Goal: Task Accomplishment & Management: Complete application form

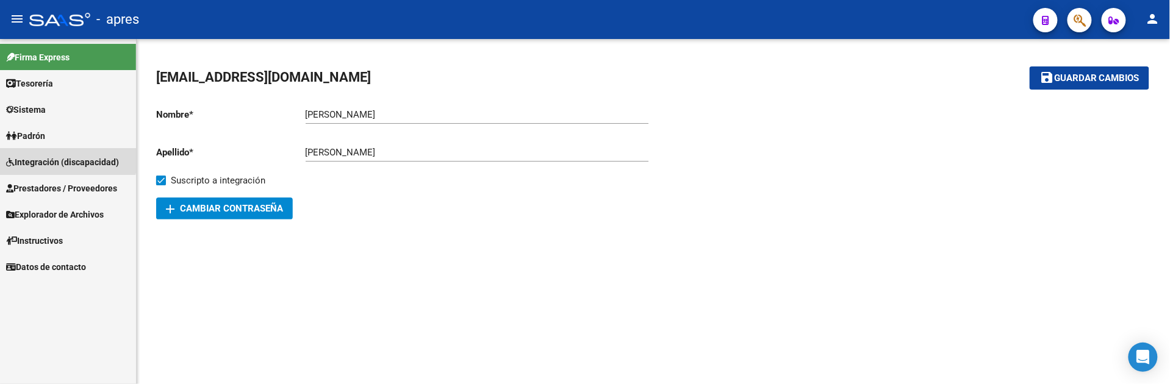
click at [62, 156] on span "Integración (discapacidad)" at bounding box center [62, 162] width 113 height 13
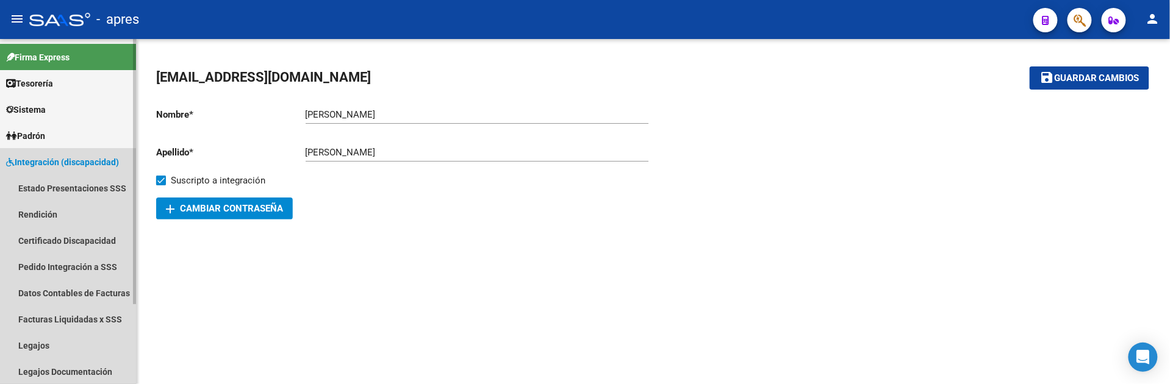
click at [67, 164] on span "Integración (discapacidad)" at bounding box center [62, 162] width 113 height 13
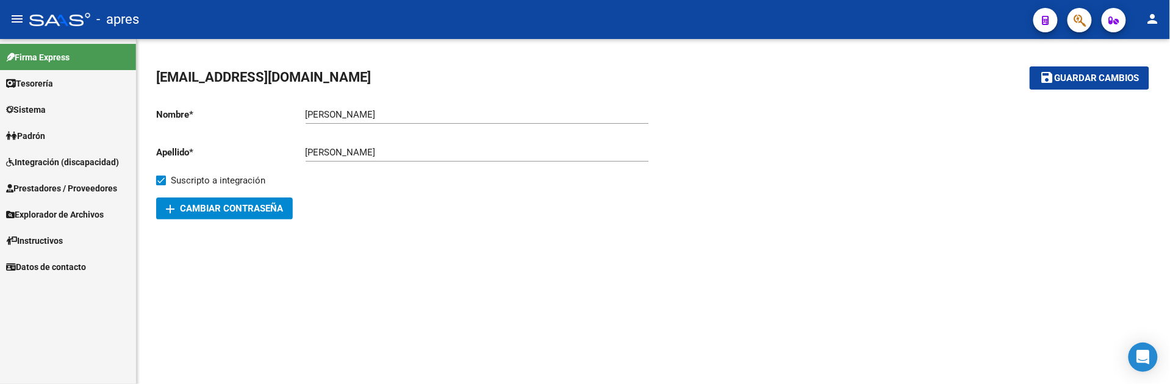
click at [67, 176] on link "Prestadores / Proveedores" at bounding box center [68, 188] width 136 height 26
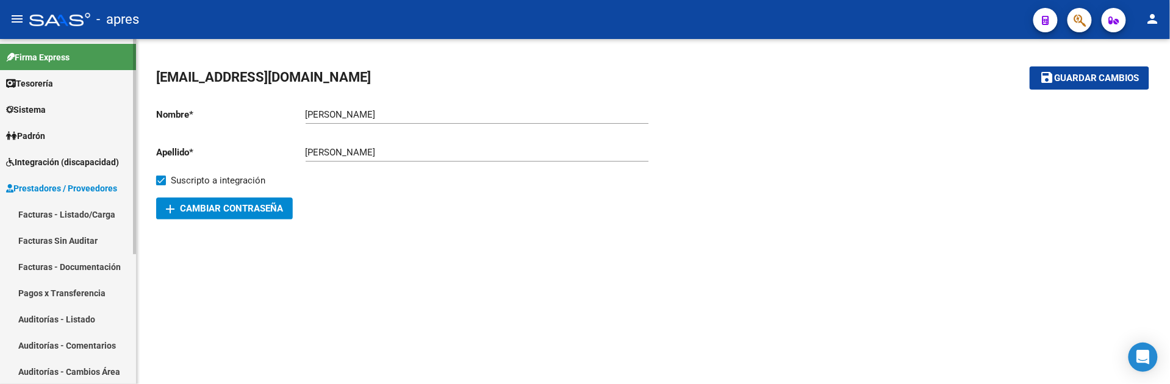
click at [83, 209] on link "Facturas - Listado/Carga" at bounding box center [68, 214] width 136 height 26
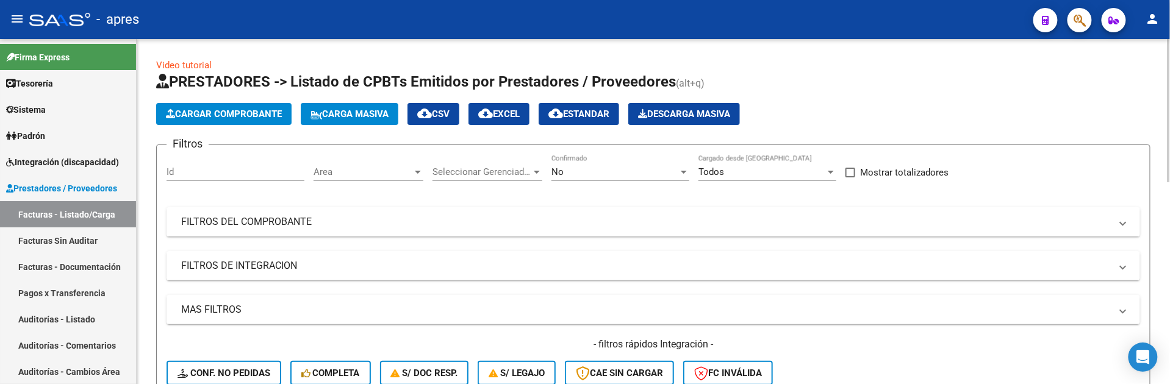
click at [250, 233] on mat-expansion-panel-header "FILTROS DEL COMPROBANTE" at bounding box center [654, 221] width 974 height 29
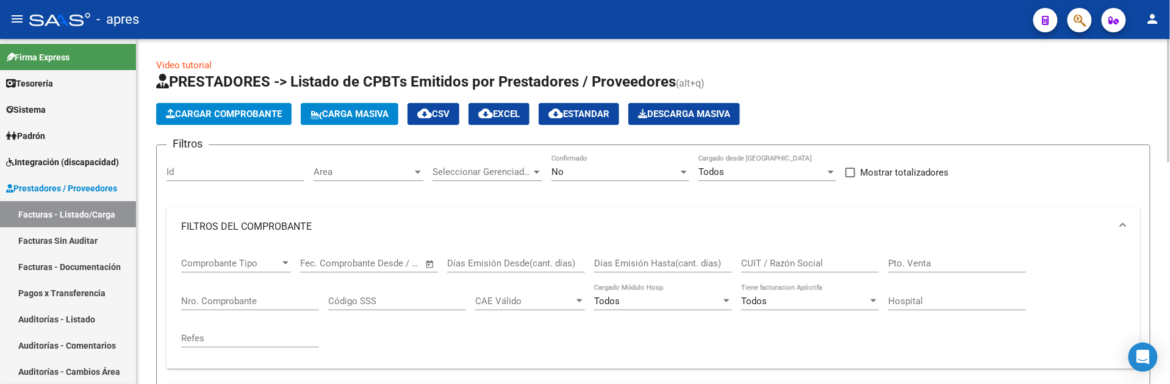
click at [250, 233] on mat-panel-title "FILTROS DEL COMPROBANTE" at bounding box center [646, 226] width 930 height 13
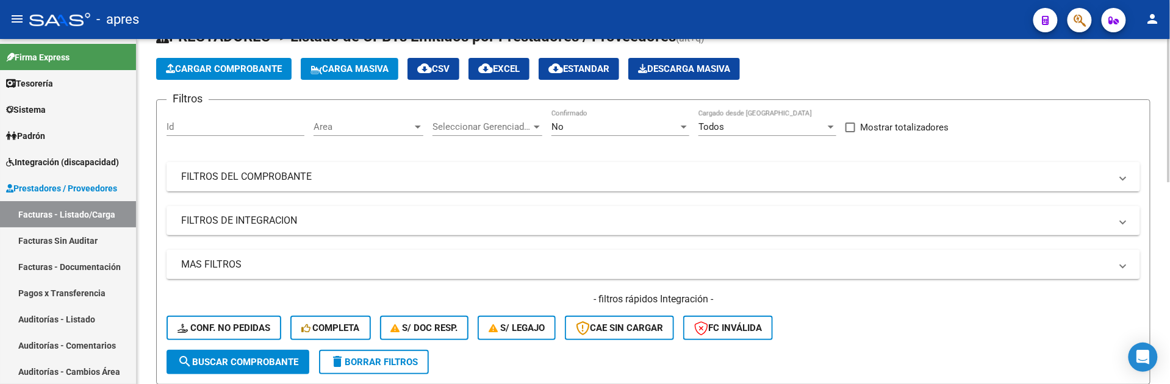
scroll to position [81, 0]
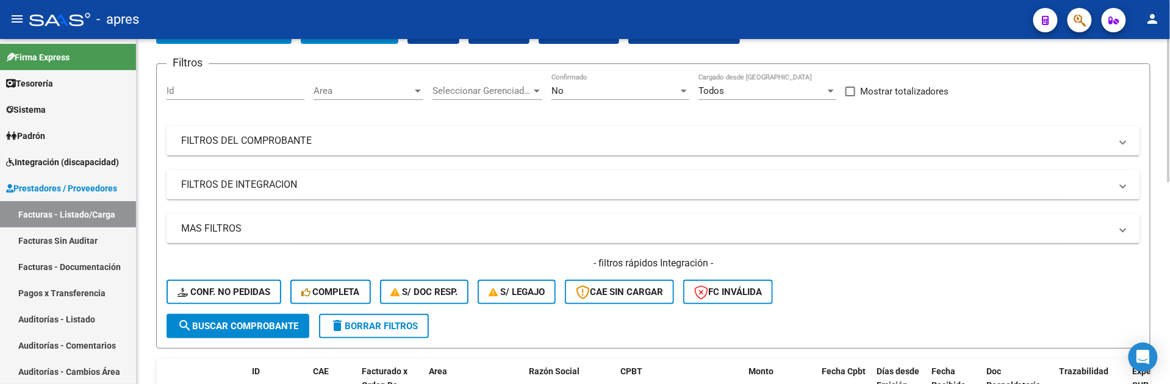
click at [250, 194] on mat-expansion-panel-header "FILTROS DE INTEGRACION" at bounding box center [654, 184] width 974 height 29
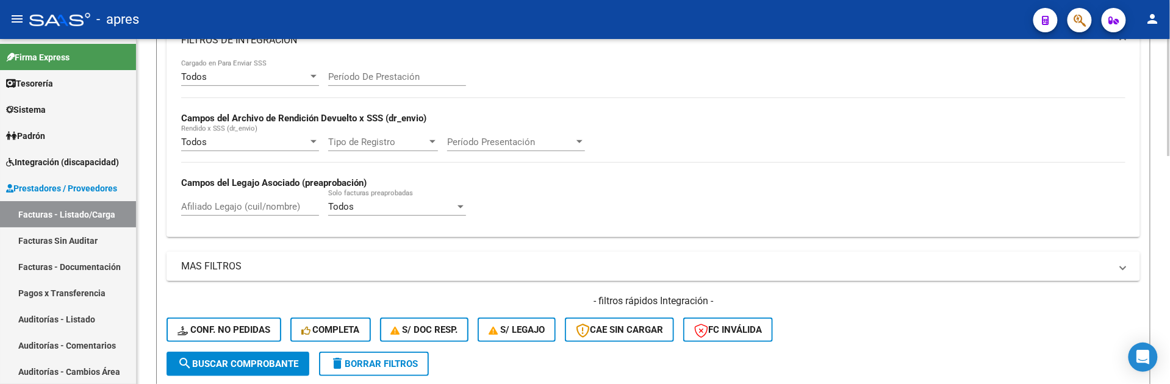
scroll to position [244, 0]
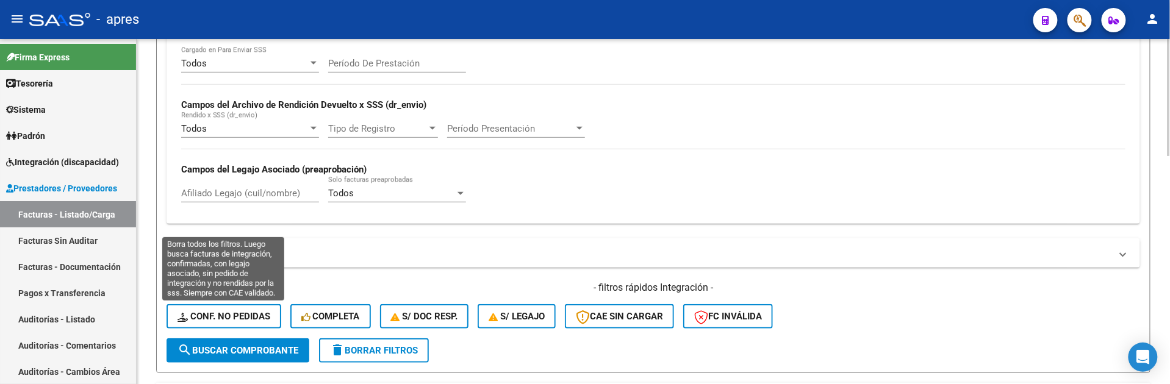
click at [235, 312] on span "Conf. no pedidas" at bounding box center [224, 316] width 93 height 11
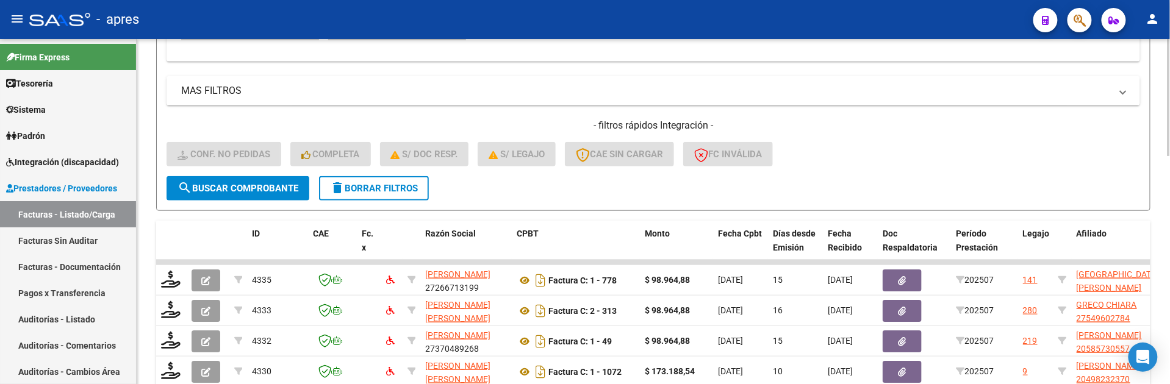
scroll to position [325, 0]
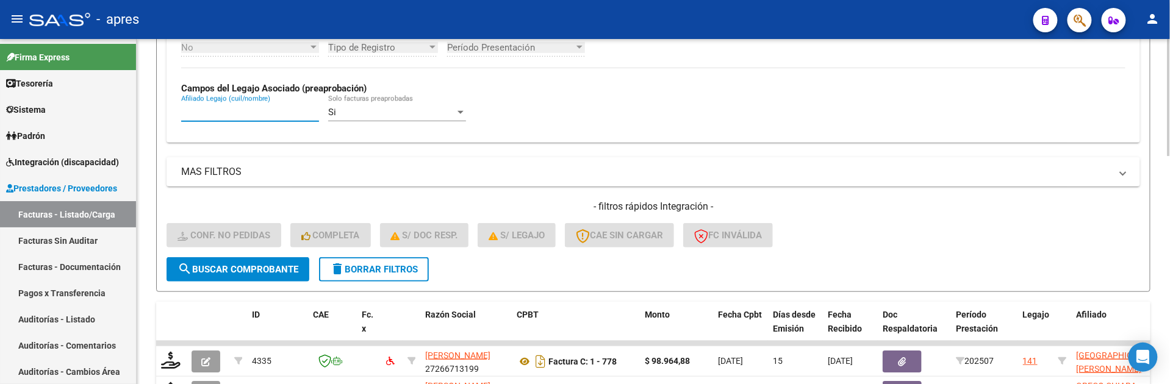
click at [262, 113] on input "Afiliado Legajo (cuil/nombre)" at bounding box center [250, 112] width 138 height 11
paste input "55730049"
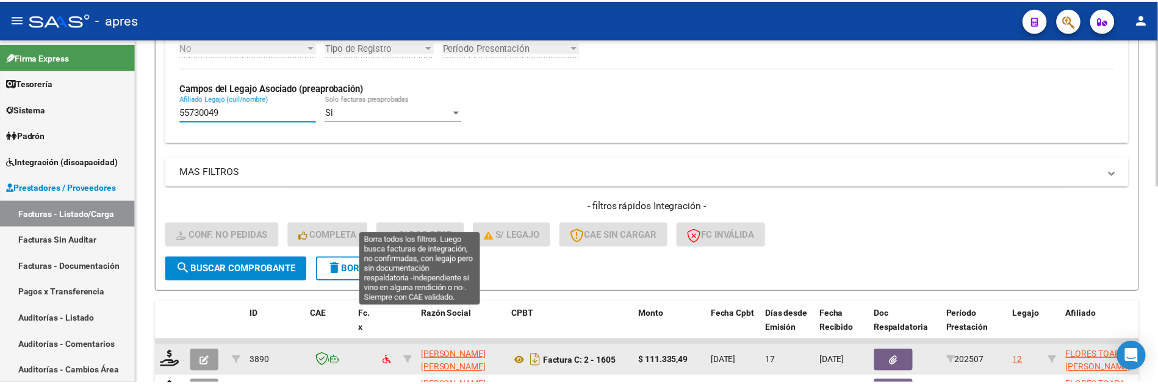
scroll to position [464, 0]
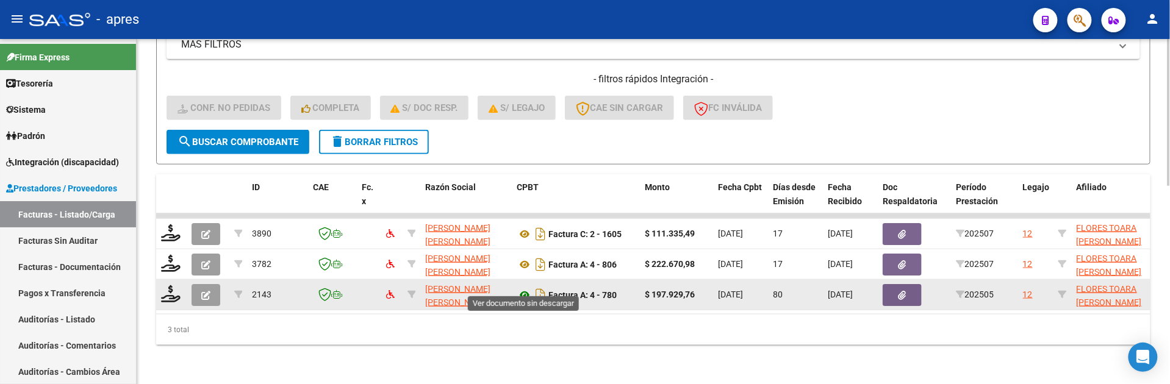
type input "55730049"
click at [528, 288] on icon at bounding box center [525, 295] width 16 height 15
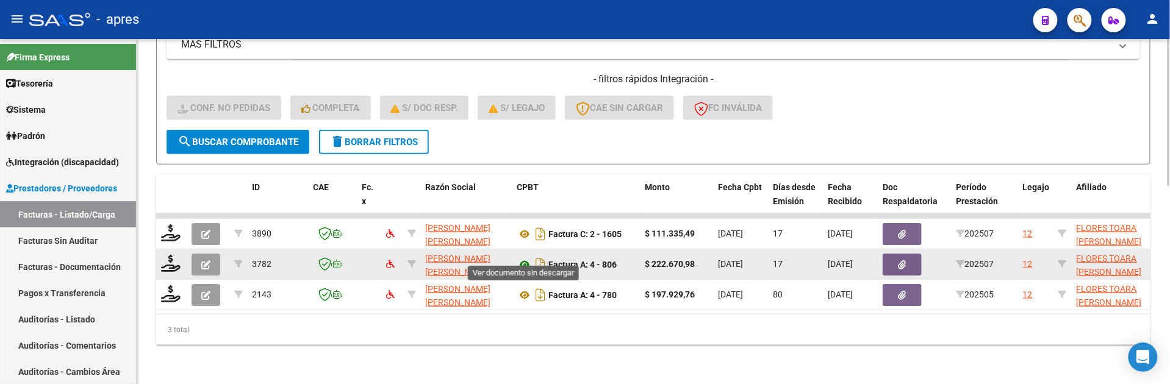
click at [528, 257] on icon at bounding box center [525, 264] width 16 height 15
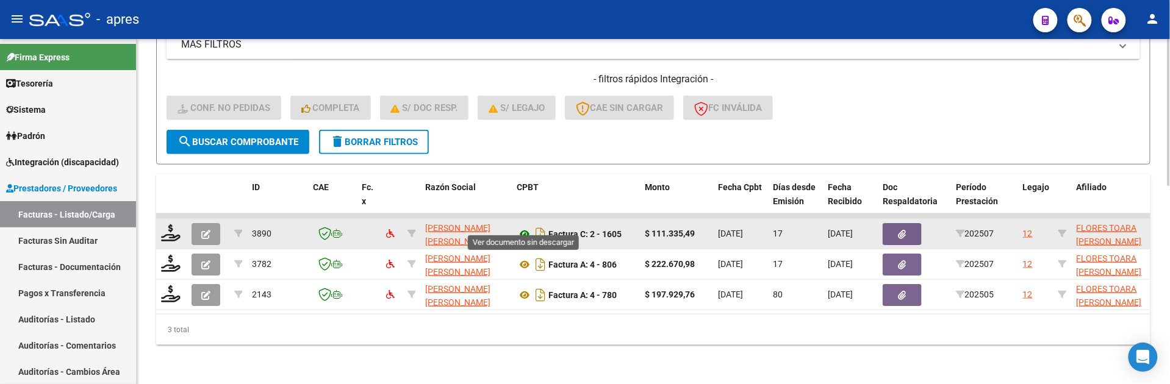
click at [520, 227] on icon at bounding box center [525, 234] width 16 height 15
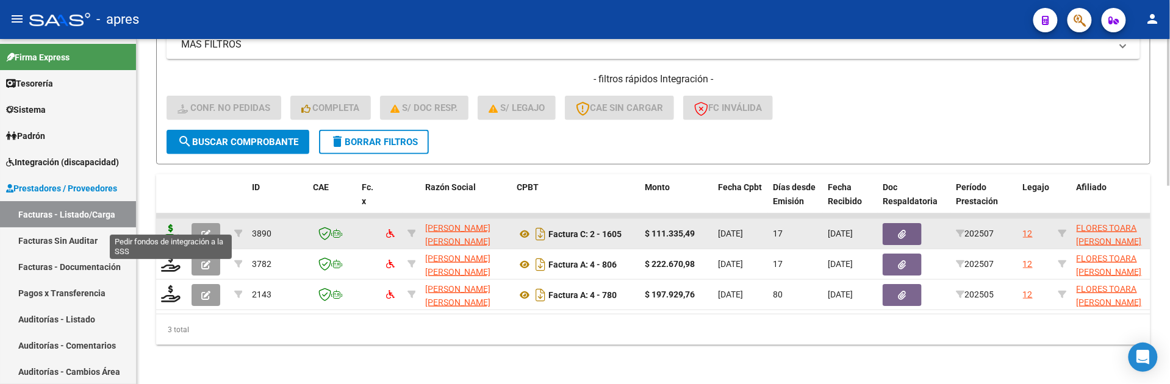
click at [177, 225] on icon at bounding box center [171, 233] width 20 height 17
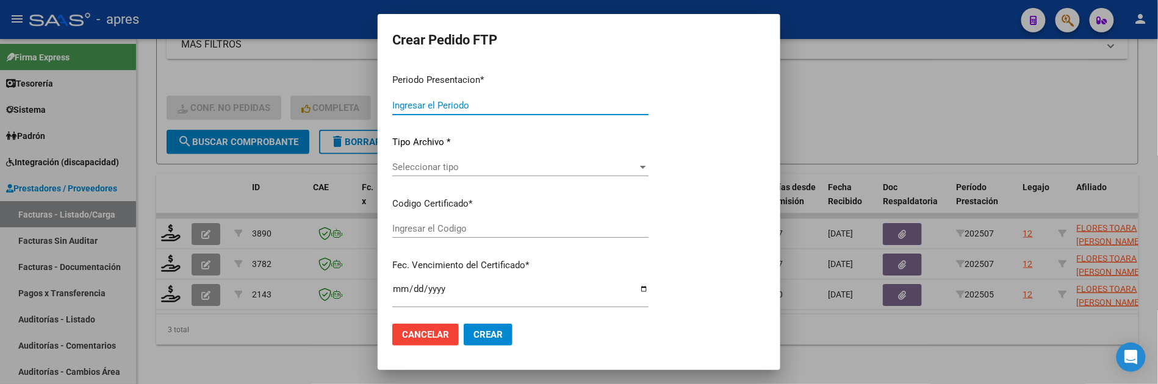
type input "202507"
type input "$ 111.335,49"
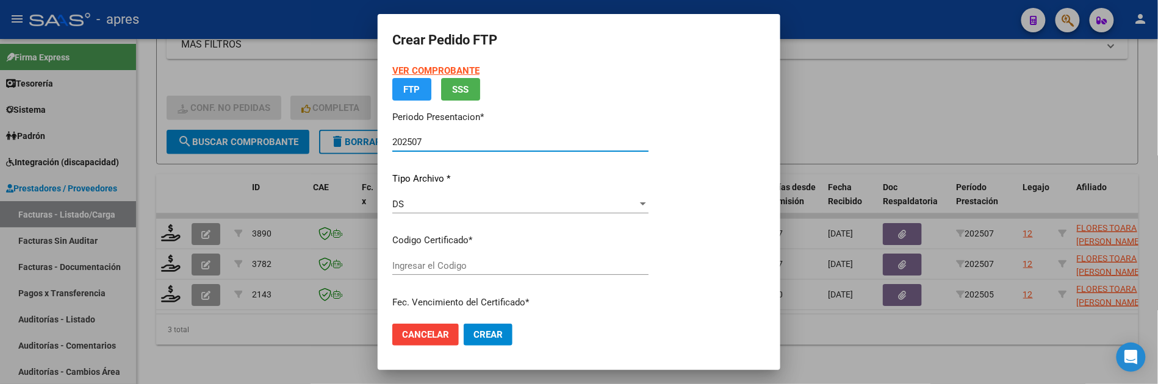
click at [501, 262] on input "Ingresar el Codigo" at bounding box center [520, 266] width 256 height 11
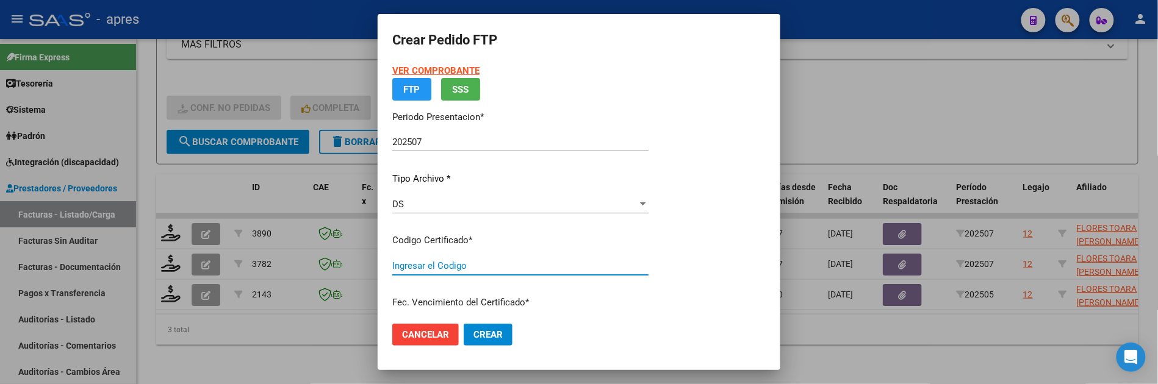
type input "ARG02000557300492023050520280505BS316"
type input "2028-05-08"
click at [501, 272] on div "VER COMPROBANTE ARCA Padrón FTP SSS Periodo Presentacion * 202507 Ingresar el P…" at bounding box center [520, 210] width 256 height 292
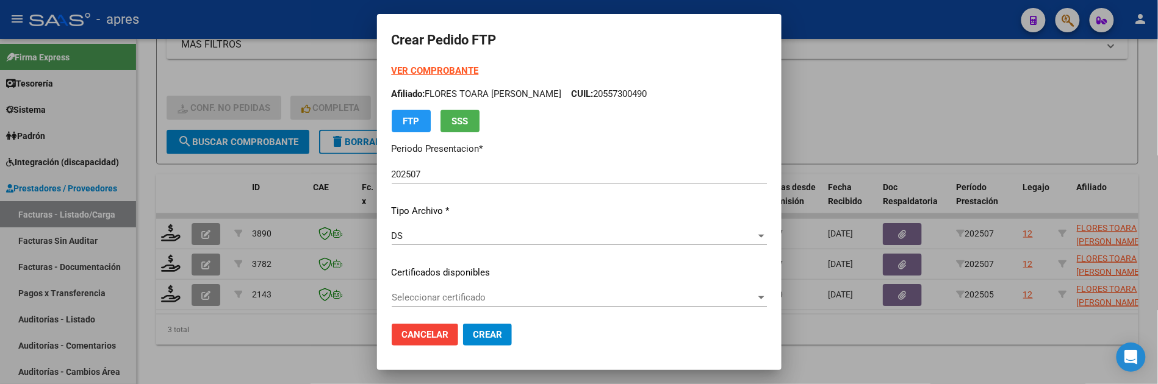
drag, startPoint x: 487, startPoint y: 313, endPoint x: 488, endPoint y: 301, distance: 12.3
click at [487, 306] on div "Seleccionar certificado Seleccionar certificado" at bounding box center [579, 304] width 375 height 30
click at [488, 301] on span "Seleccionar certificado" at bounding box center [574, 297] width 364 height 11
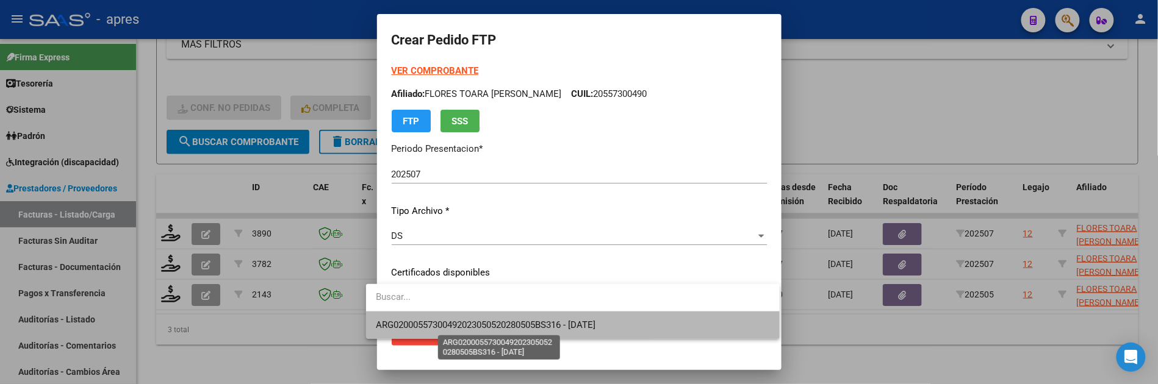
click at [484, 325] on span "ARG02000557300492023050520280505BS316 - 2028-05-08" at bounding box center [486, 325] width 220 height 11
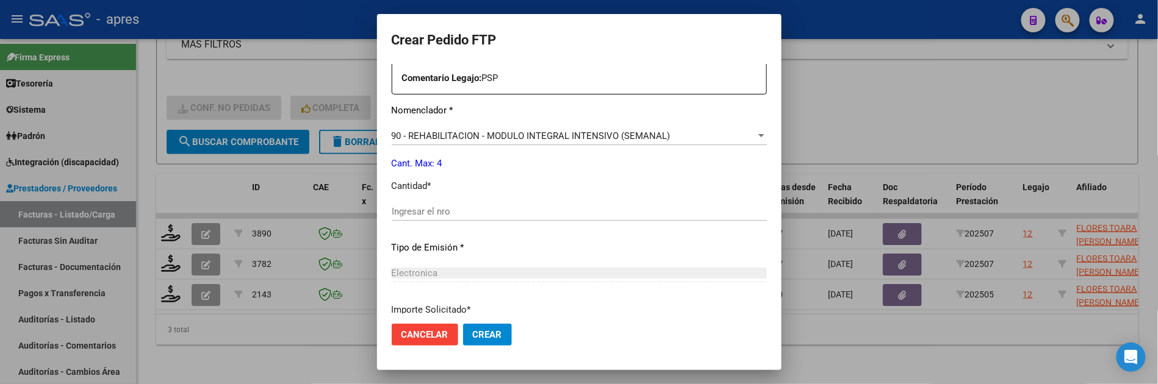
scroll to position [488, 0]
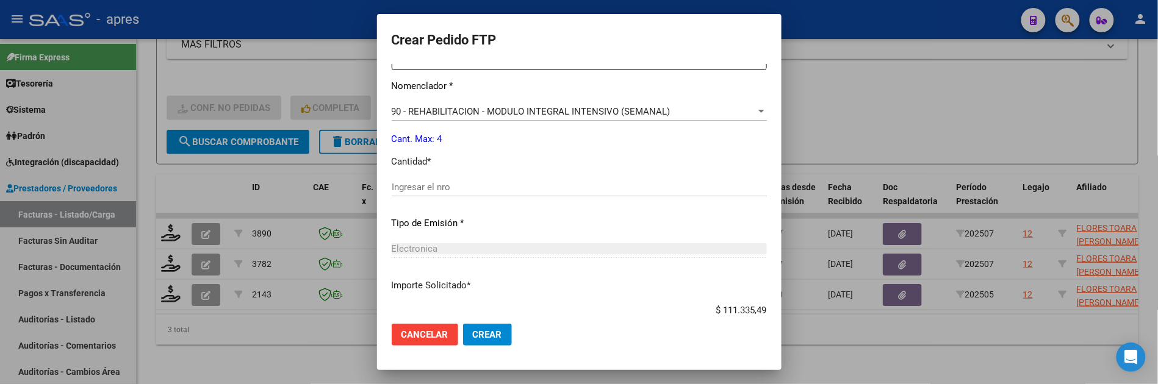
click at [439, 191] on input "Ingresar el nro" at bounding box center [579, 187] width 375 height 11
type input "4"
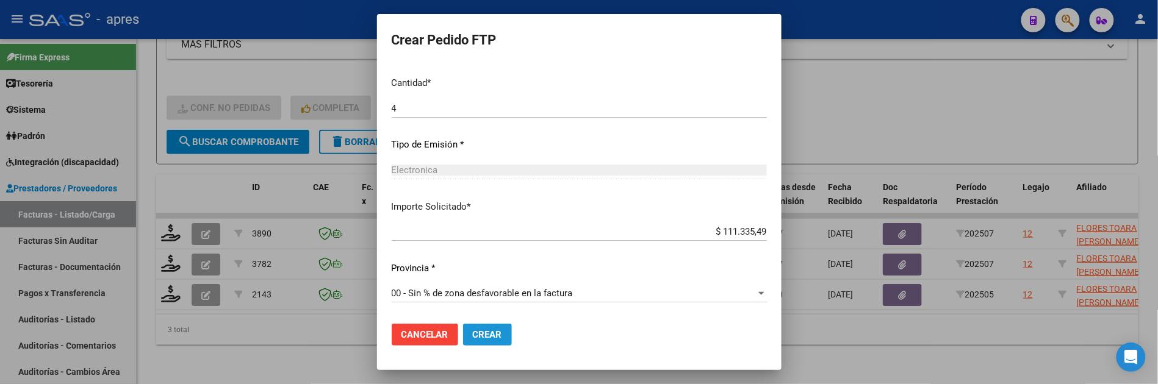
click at [463, 342] on button "Crear" at bounding box center [487, 335] width 49 height 22
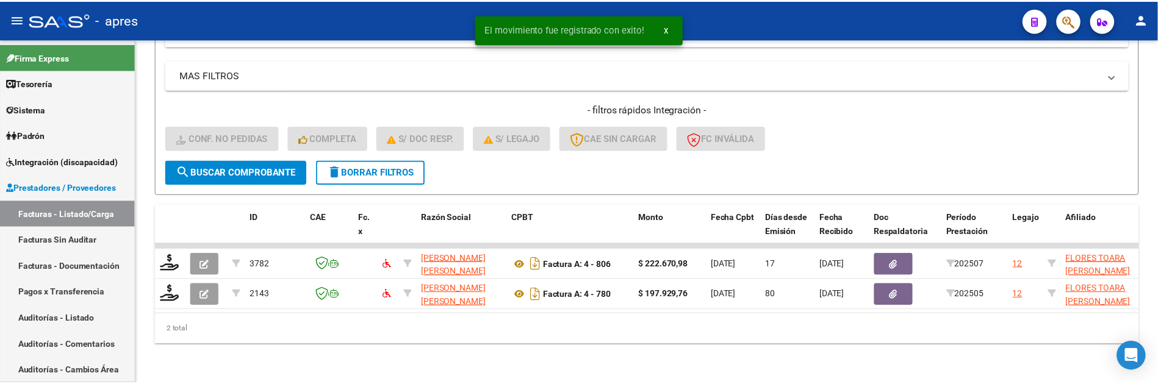
scroll to position [434, 0]
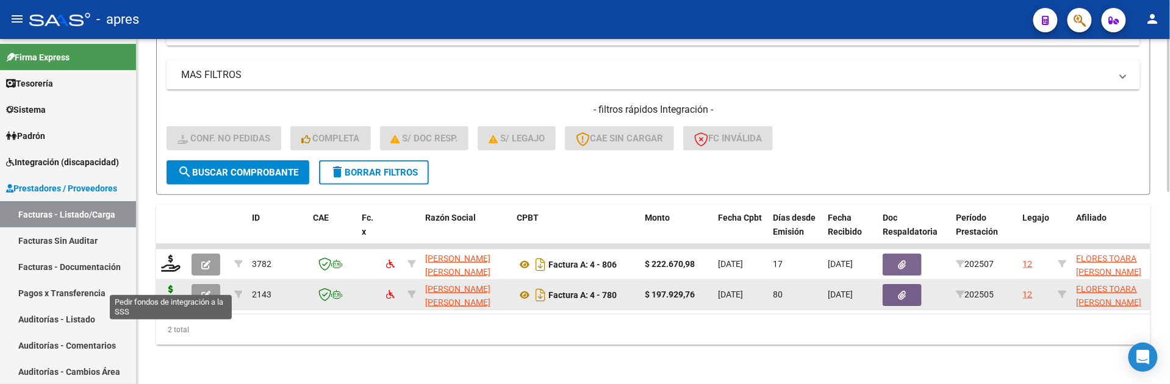
click at [170, 286] on icon at bounding box center [171, 294] width 20 height 17
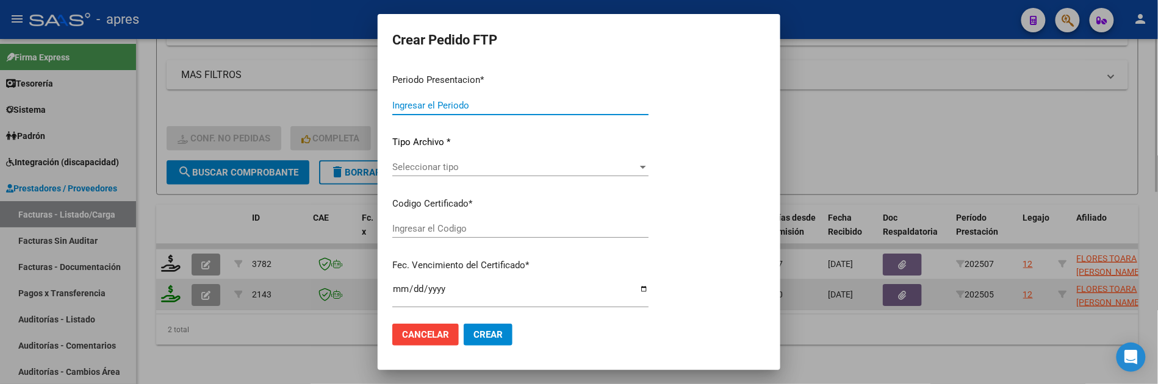
type input "202507"
type input "202505"
type input "$ 197.929,76"
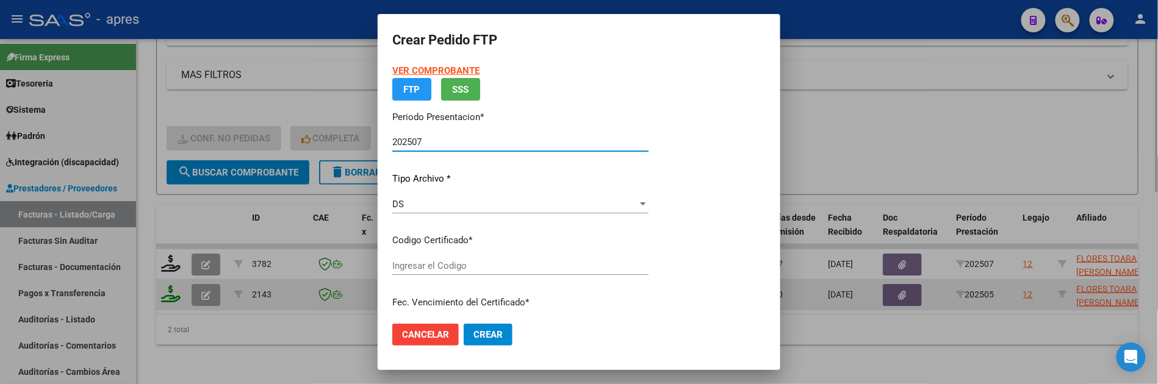
type input "ARG02000557300492023050520280505BS316"
type input "2028-05-08"
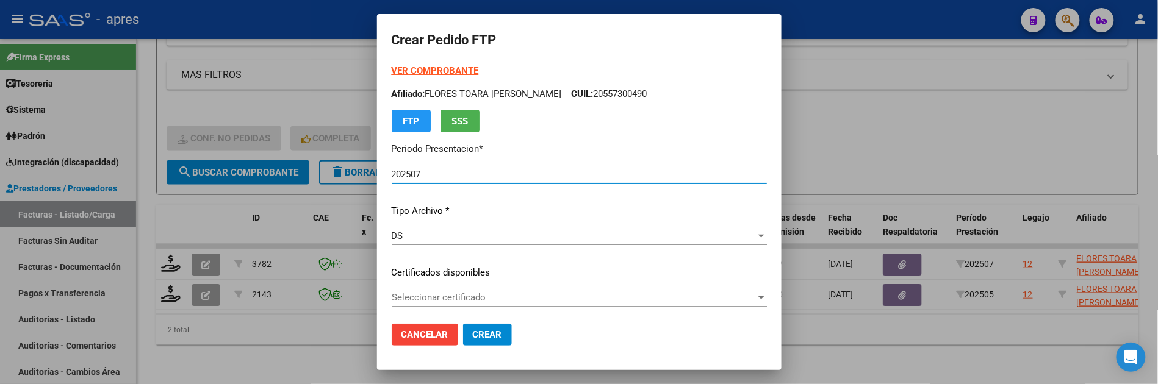
click at [615, 289] on div "Seleccionar certificado Seleccionar certificado" at bounding box center [579, 298] width 375 height 18
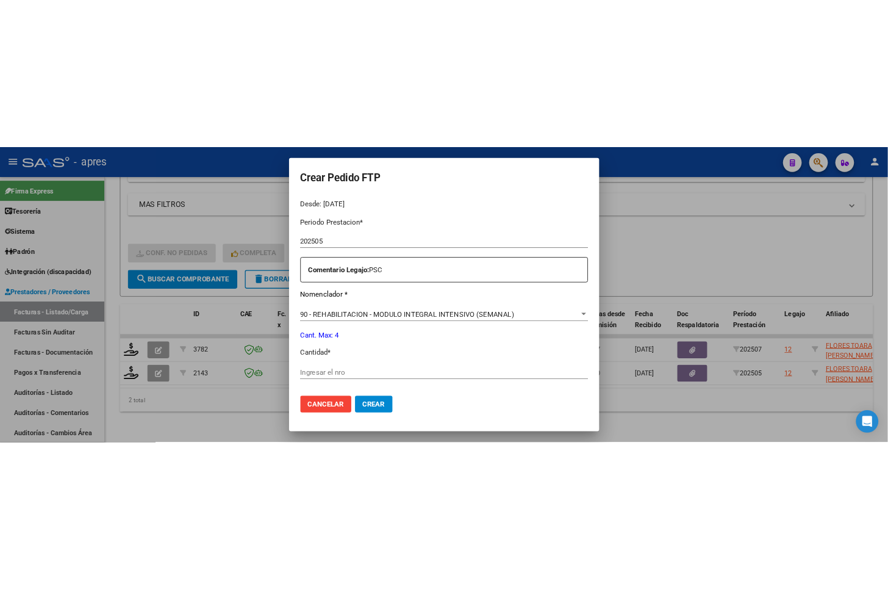
scroll to position [406, 0]
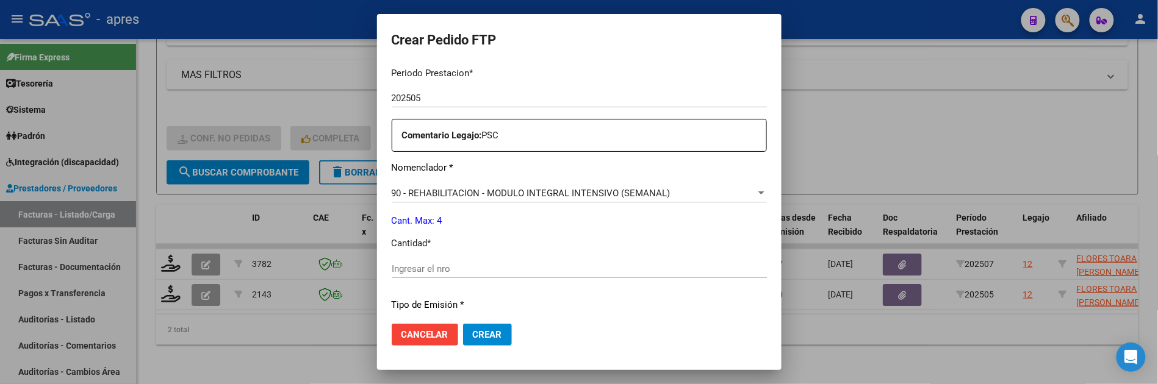
click at [532, 267] on input "Ingresar el nro" at bounding box center [579, 269] width 375 height 11
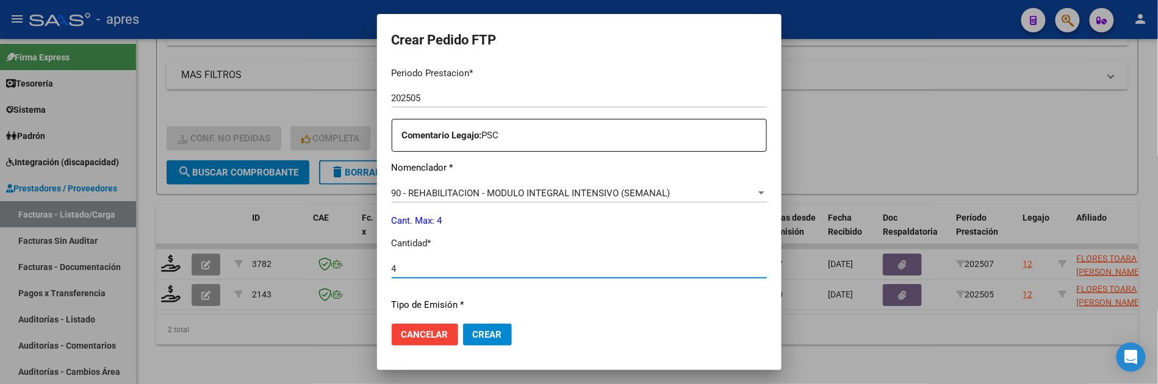
type input "4"
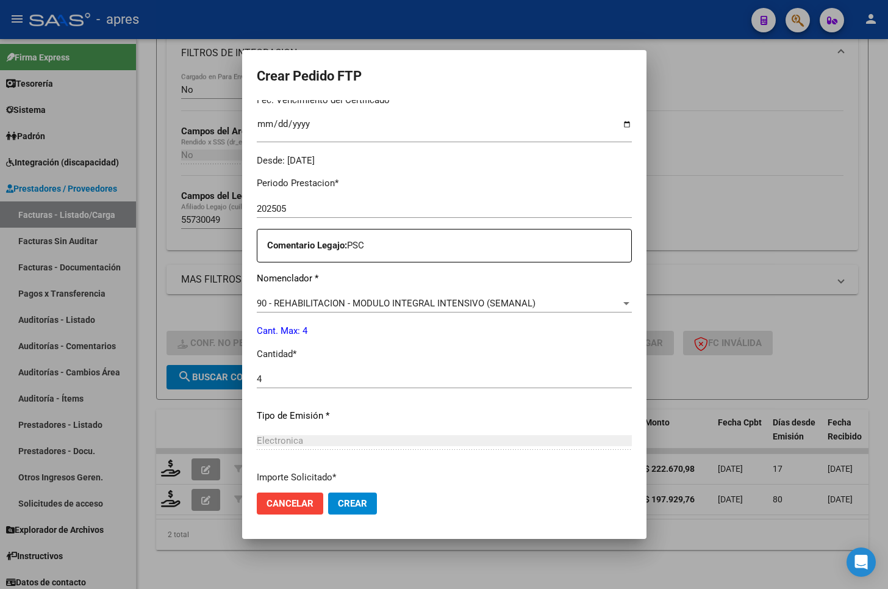
scroll to position [326, 0]
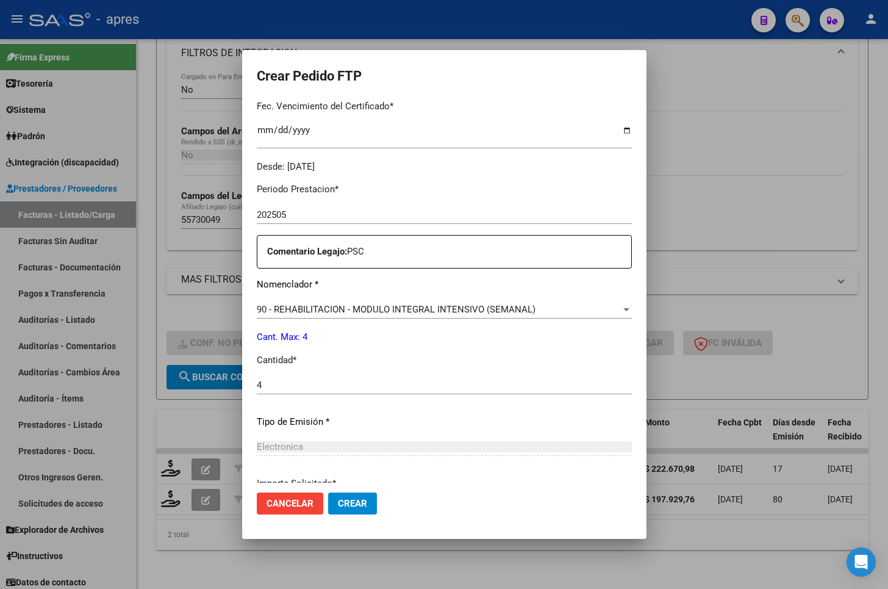
click at [427, 382] on input "4" at bounding box center [444, 385] width 375 height 11
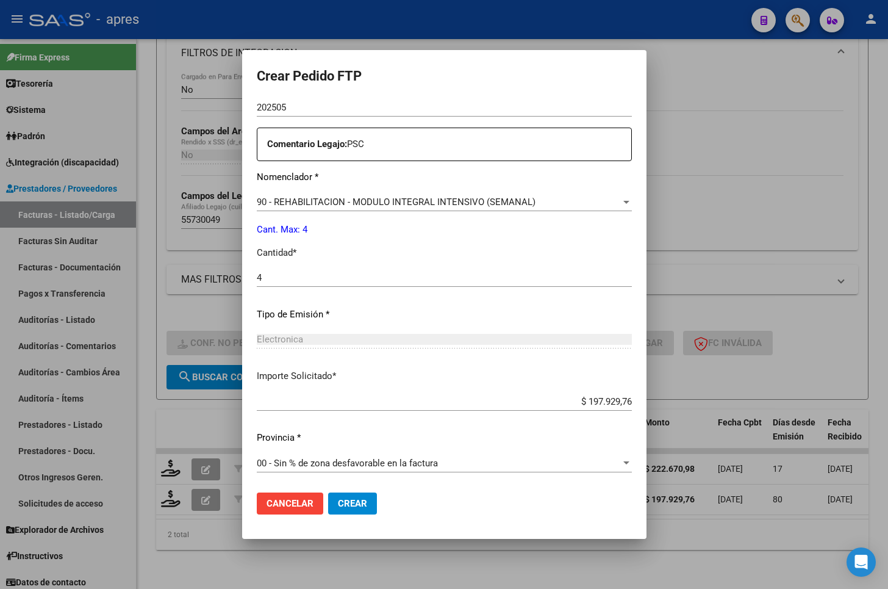
click at [342, 384] on span "Crear" at bounding box center [352, 503] width 29 height 11
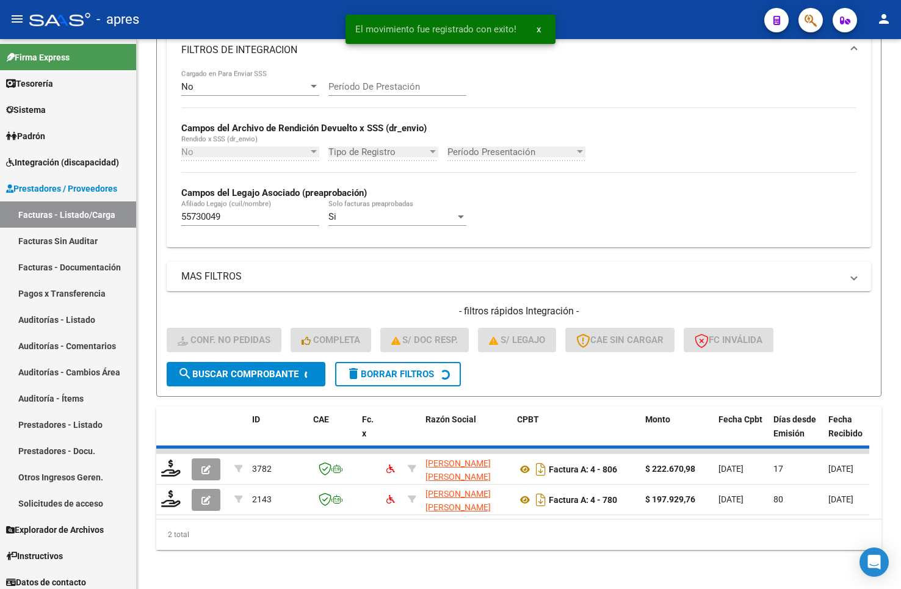
scroll to position [223, 0]
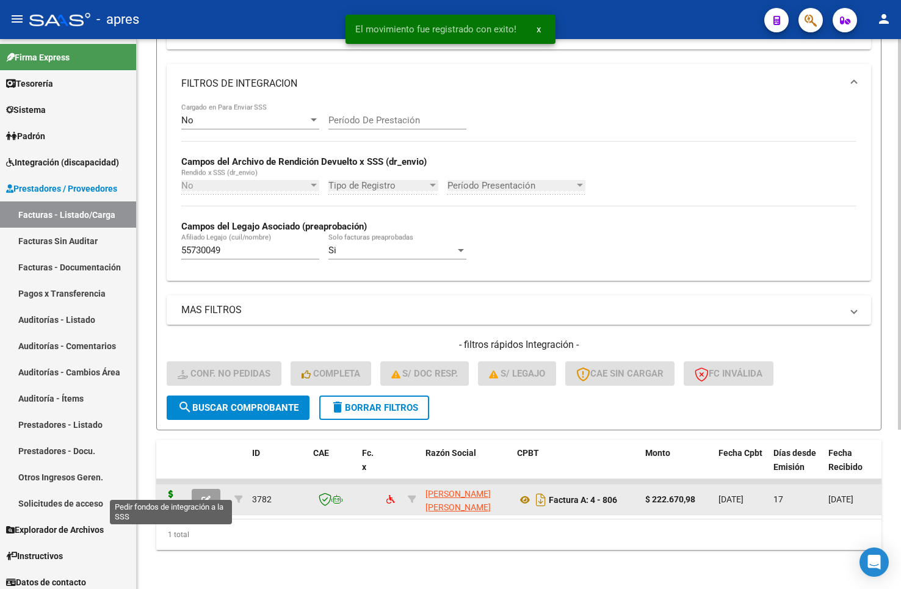
click at [173, 384] on icon at bounding box center [171, 498] width 20 height 17
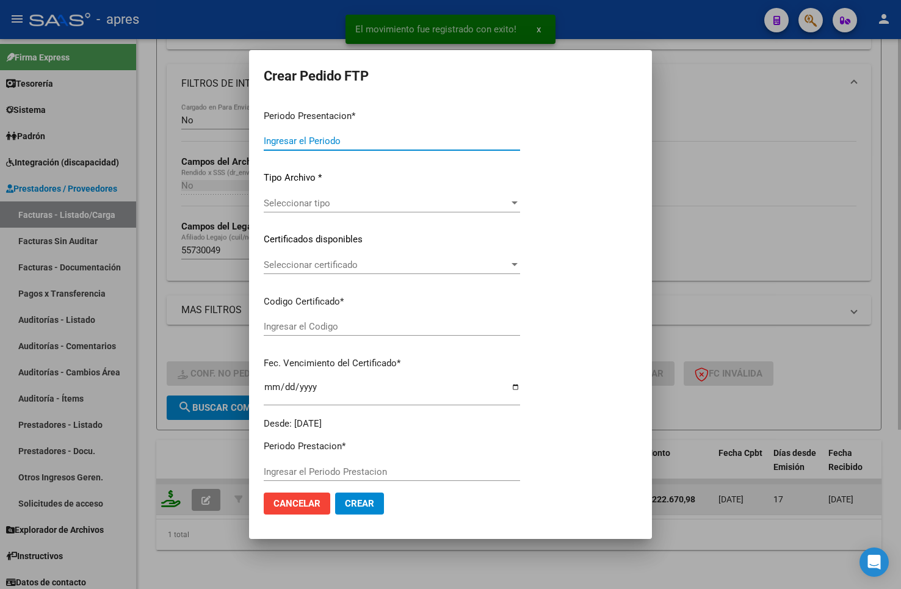
type input "202507"
type input "$ 222.670,98"
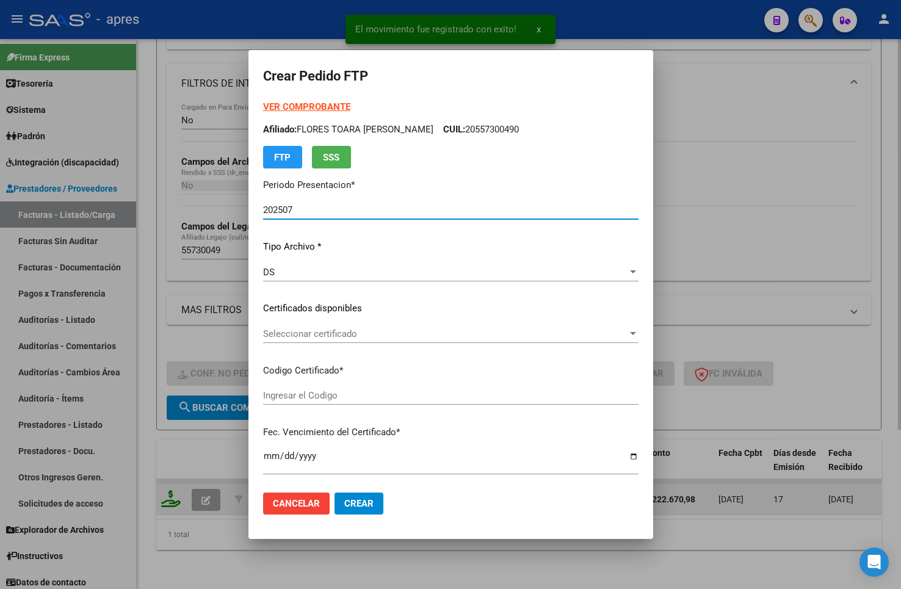
type input "ARG02000557300492023050520280505BS316"
type input "2028-05-08"
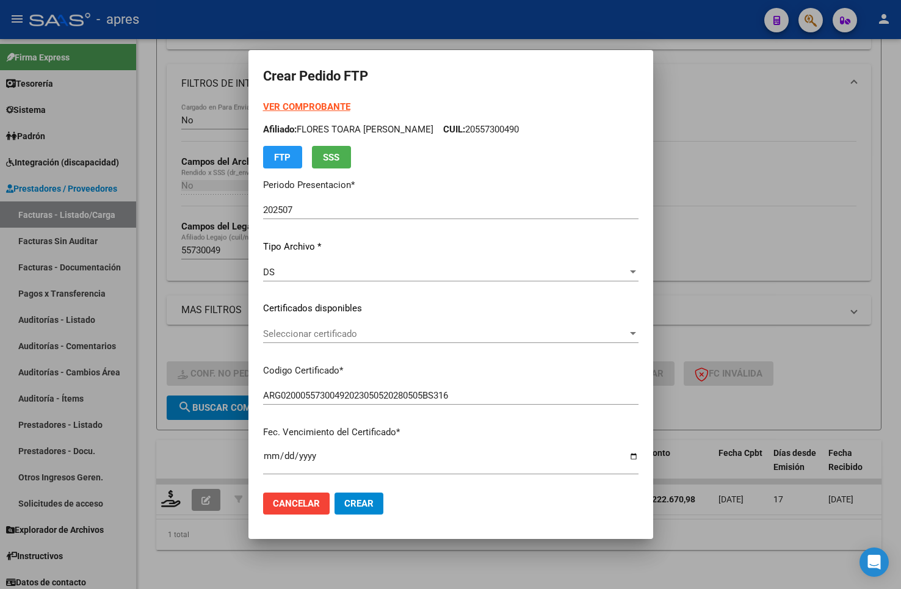
click at [336, 342] on div "Seleccionar certificado Seleccionar certificado" at bounding box center [450, 334] width 375 height 18
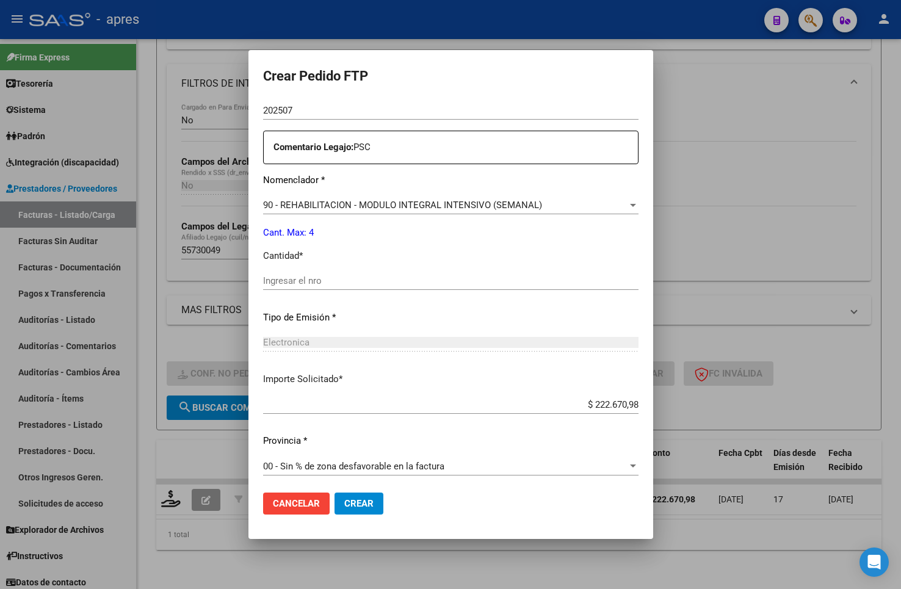
scroll to position [433, 0]
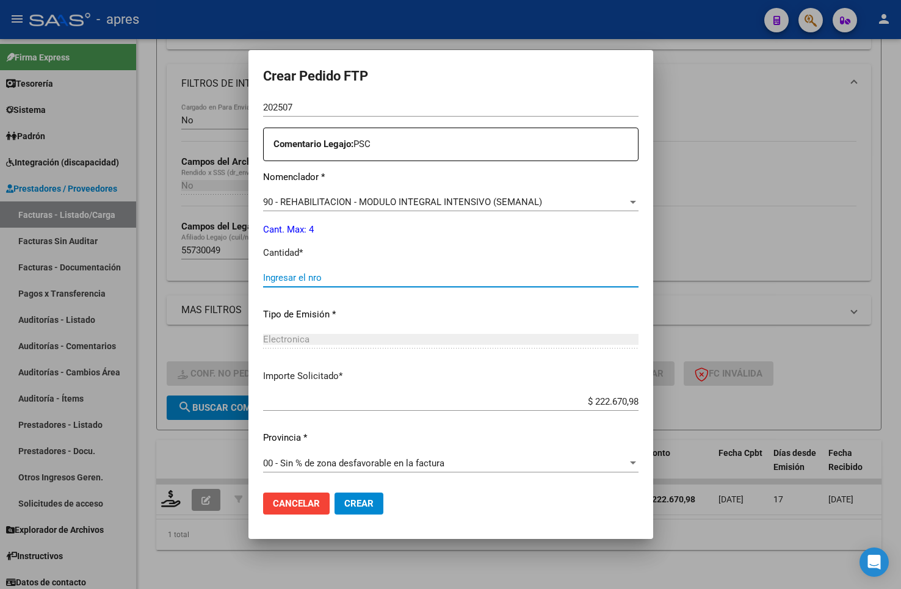
click at [389, 281] on input "Ingresar el nro" at bounding box center [450, 277] width 375 height 11
type input "4"
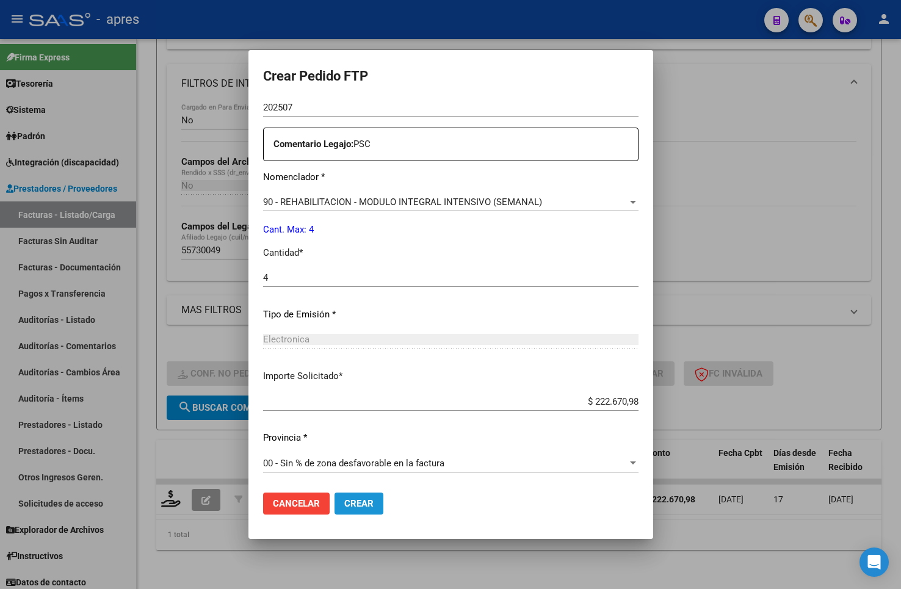
click at [358, 384] on button "Crear" at bounding box center [358, 503] width 49 height 22
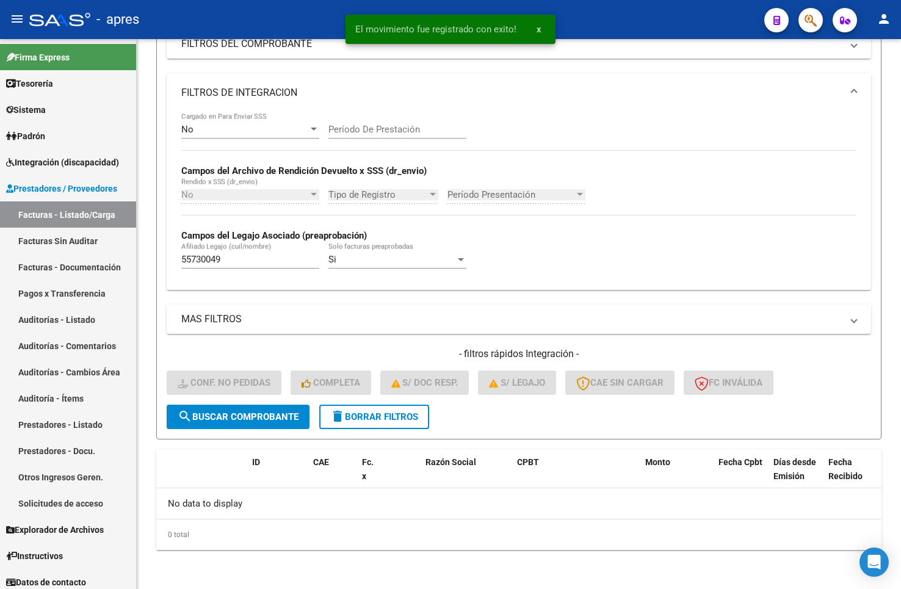
scroll to position [203, 0]
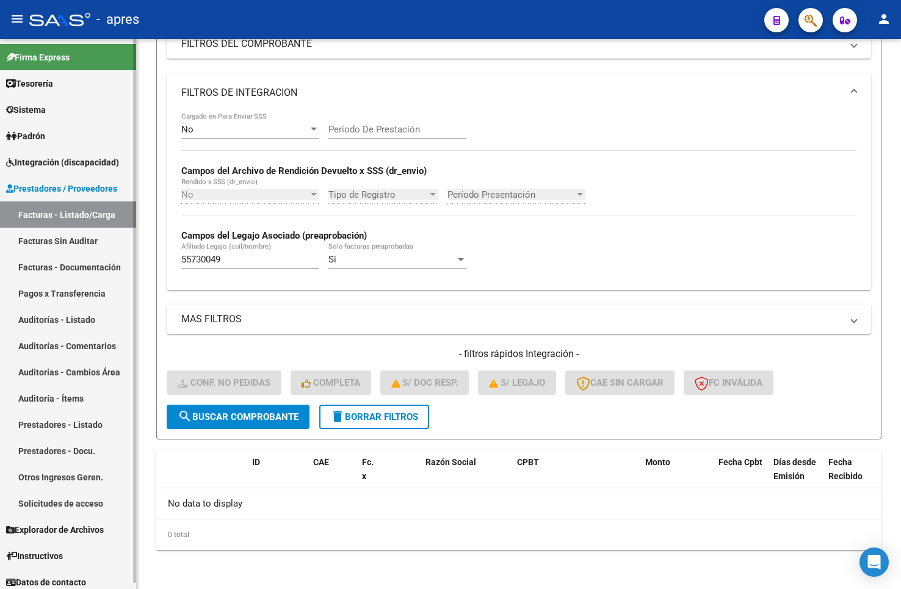
drag, startPoint x: 130, startPoint y: 259, endPoint x: 128, endPoint y: 247, distance: 12.3
click at [128, 254] on mat-sidenav-container "Firma Express Tesorería Extractos Procesados (csv) Extractos Originales (pdf) S…" at bounding box center [450, 314] width 901 height 550
paste input "7309170"
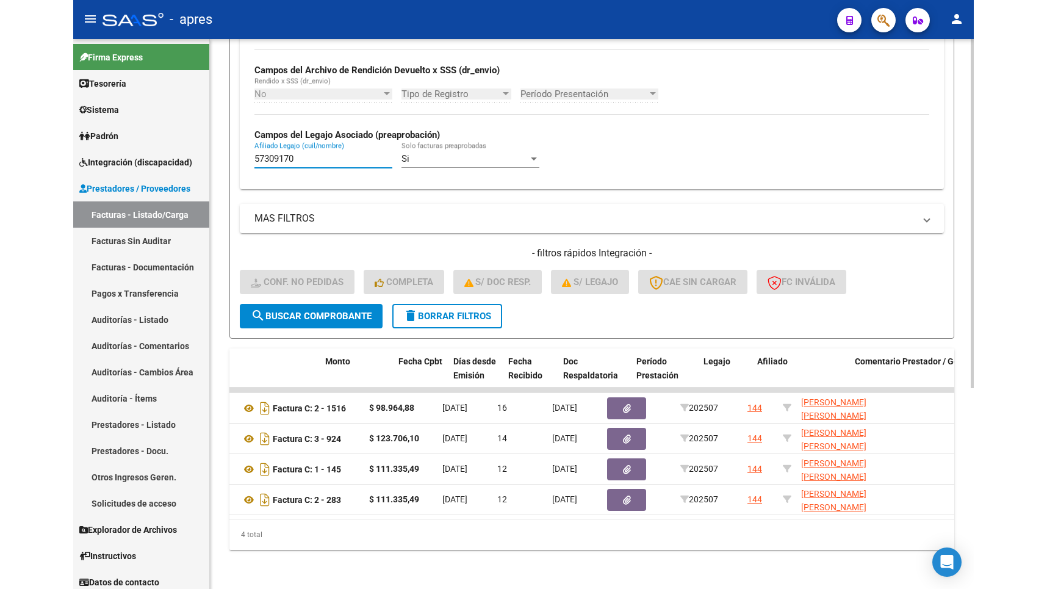
scroll to position [0, 393]
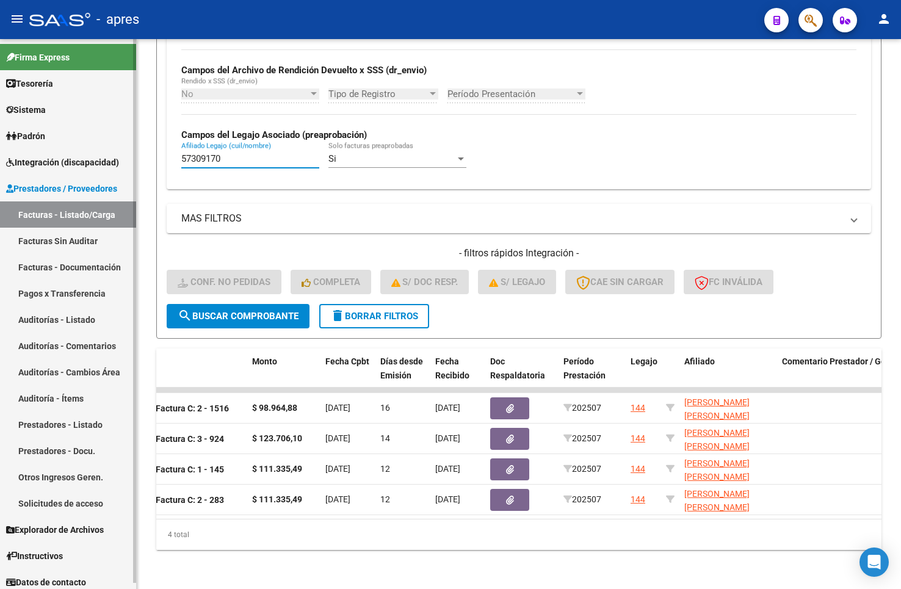
type input "57309170"
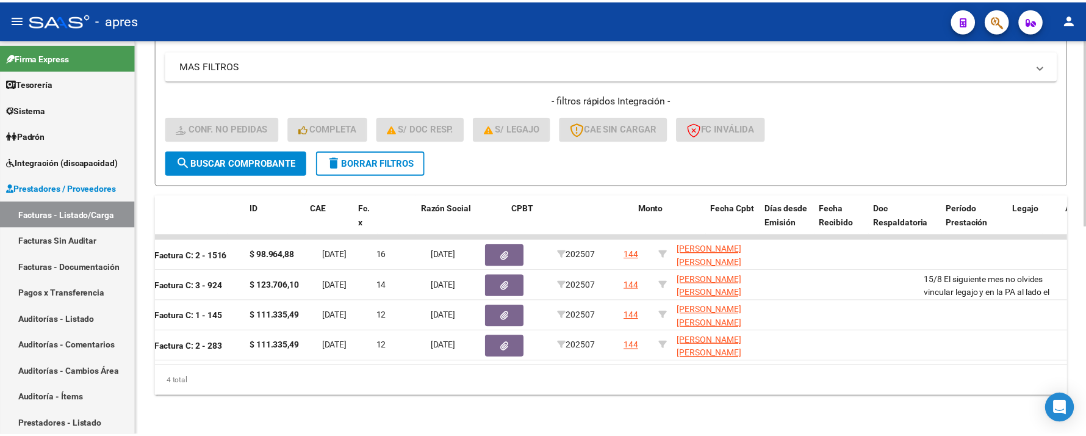
scroll to position [0, 0]
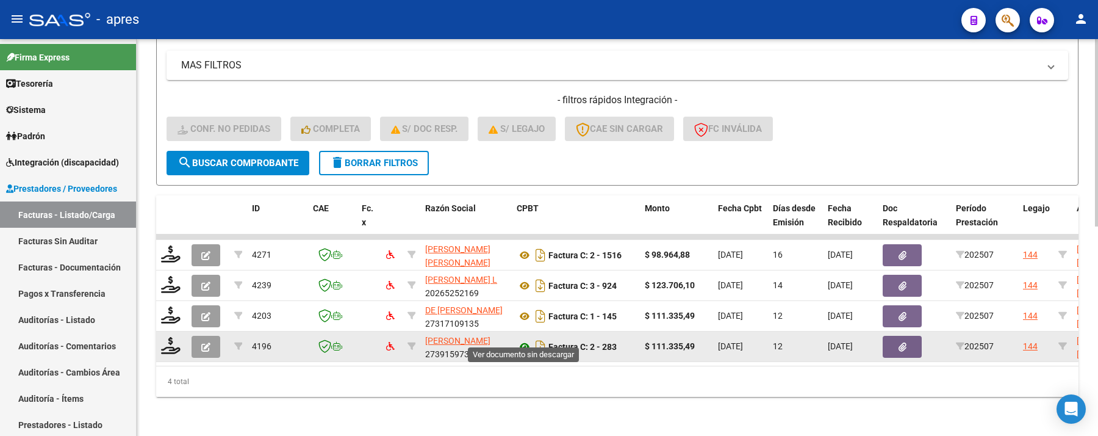
click at [524, 339] on icon at bounding box center [525, 346] width 16 height 15
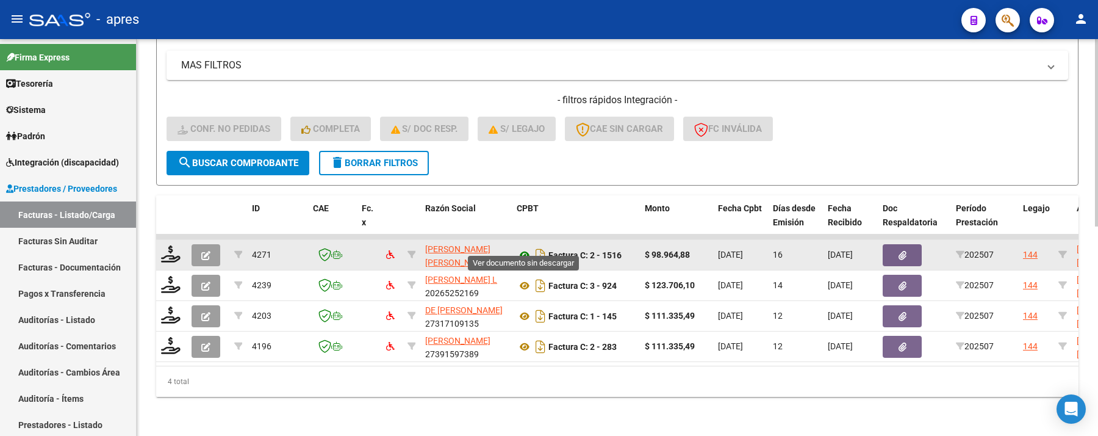
click at [520, 248] on icon at bounding box center [525, 255] width 16 height 15
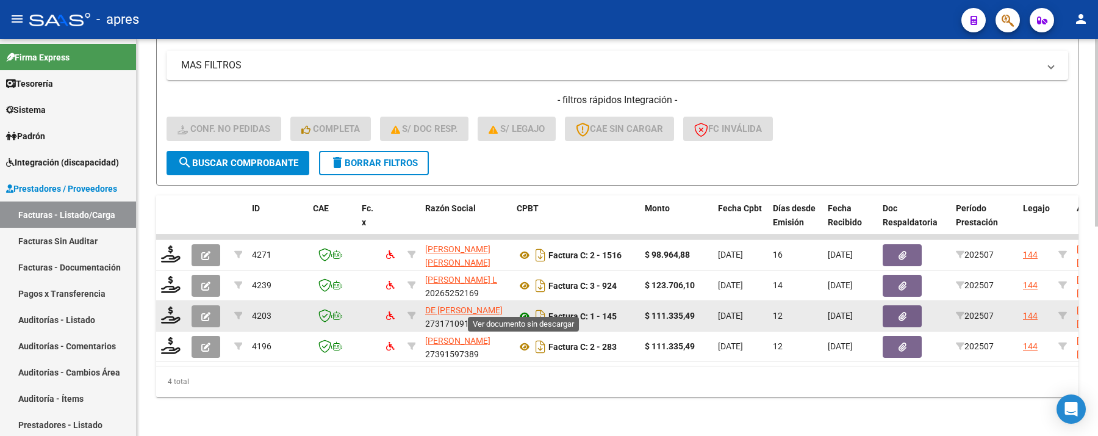
click at [527, 309] on icon at bounding box center [525, 316] width 16 height 15
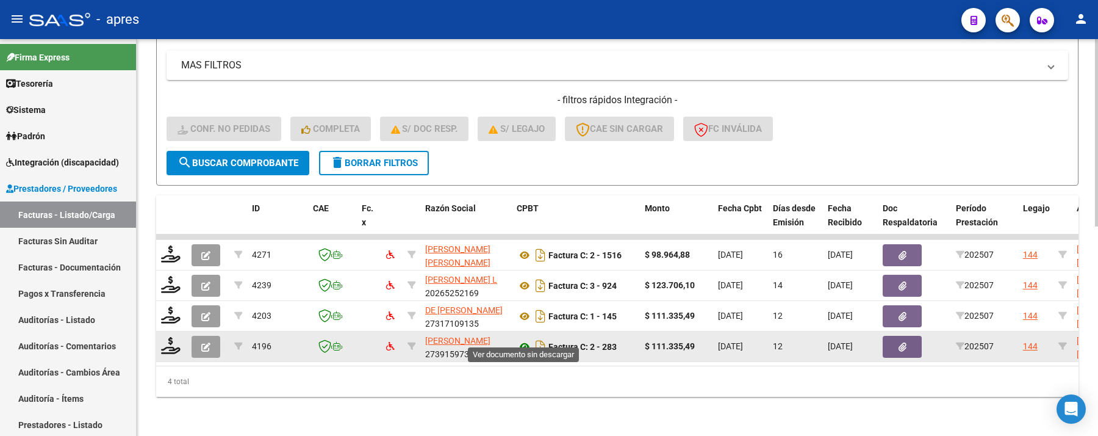
click at [526, 339] on icon at bounding box center [525, 346] width 16 height 15
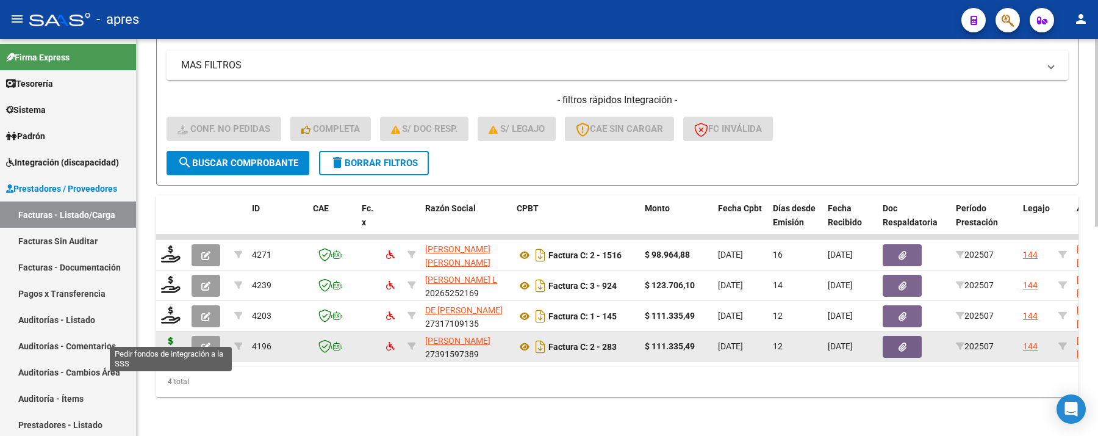
click at [171, 337] on icon at bounding box center [171, 345] width 20 height 17
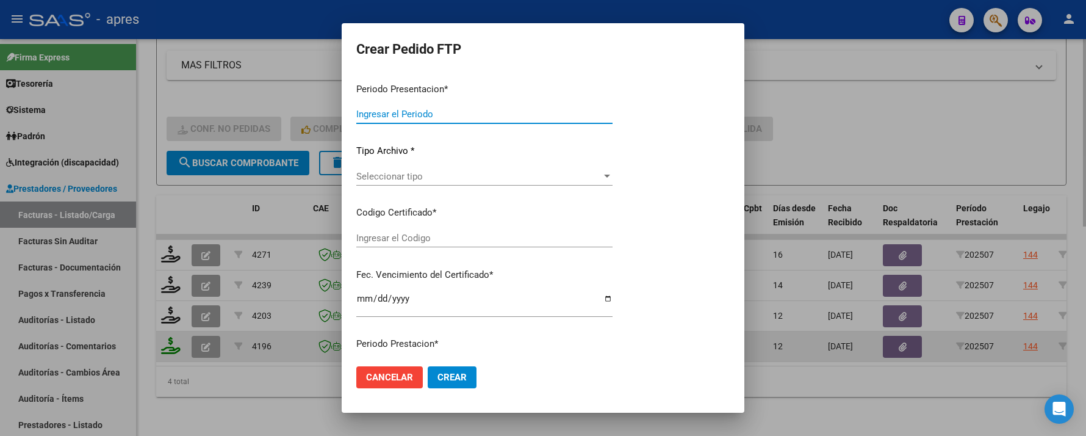
type input "202507"
type input "$ 111.335,49"
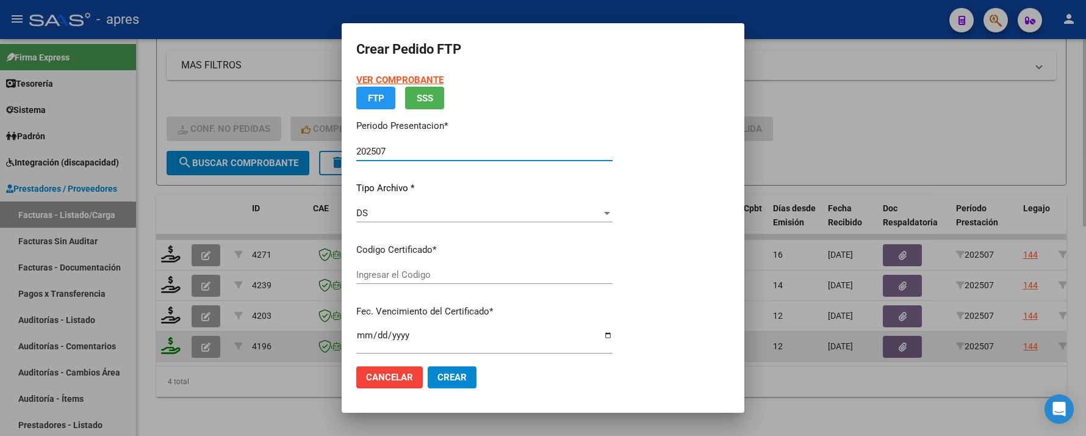
type input "ARG02000573091702023102320281023BUE13007"
type input "2028-10-23"
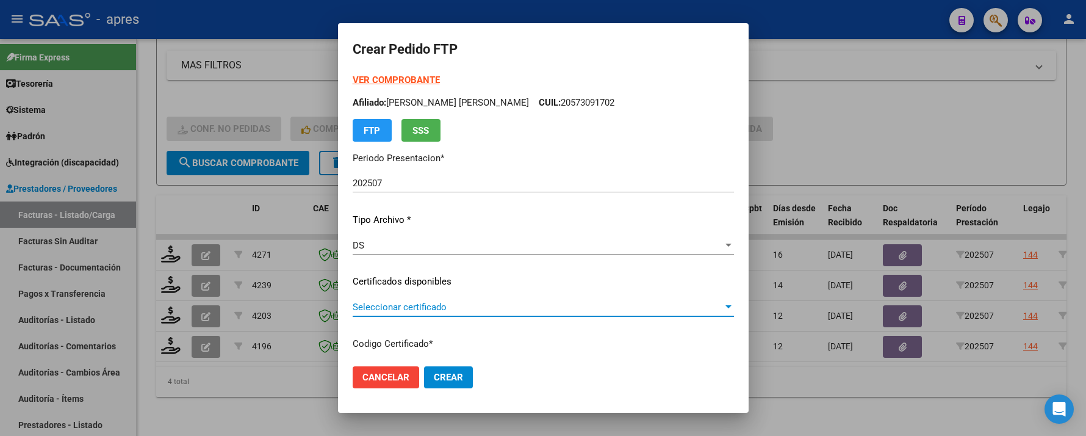
click at [398, 306] on span "Seleccionar certificado" at bounding box center [538, 306] width 370 height 11
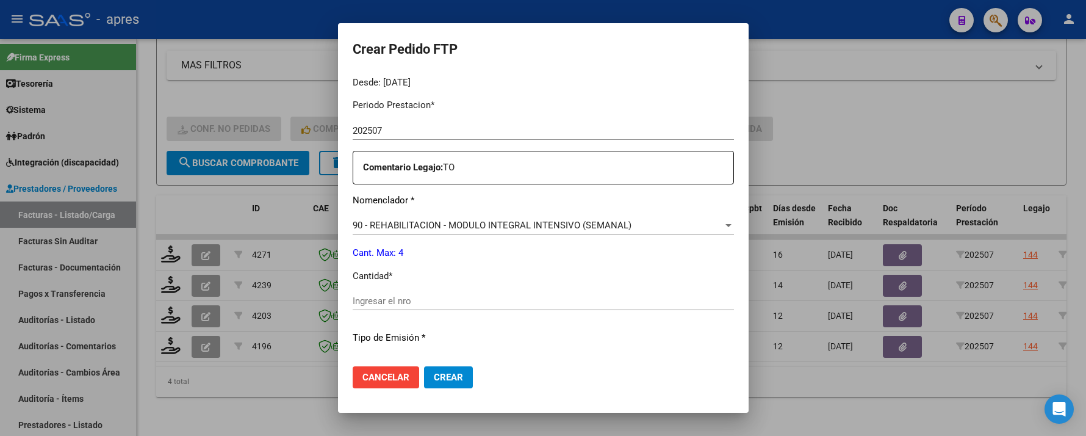
scroll to position [406, 0]
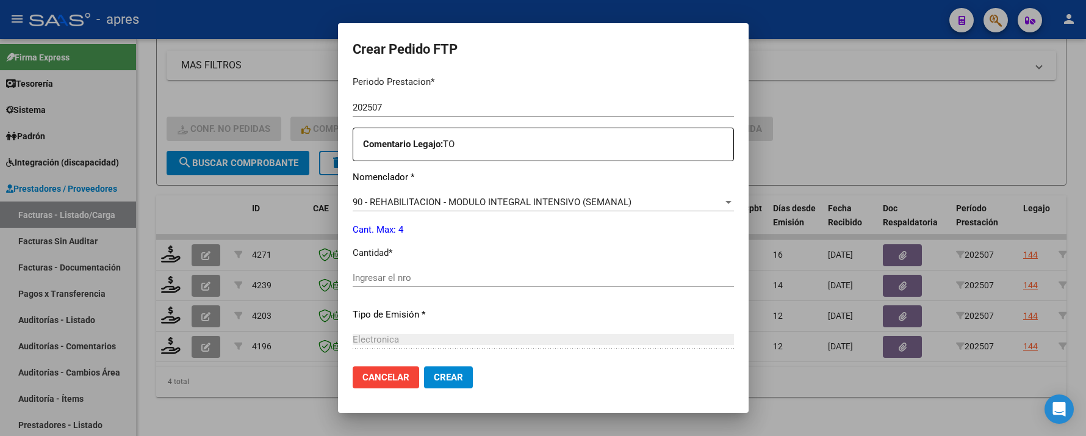
click at [400, 291] on div "Ingresar el nro" at bounding box center [543, 283] width 381 height 30
click at [400, 284] on div "Ingresar el nro" at bounding box center [543, 277] width 381 height 18
click at [402, 272] on input "Ingresar el nro" at bounding box center [543, 277] width 381 height 11
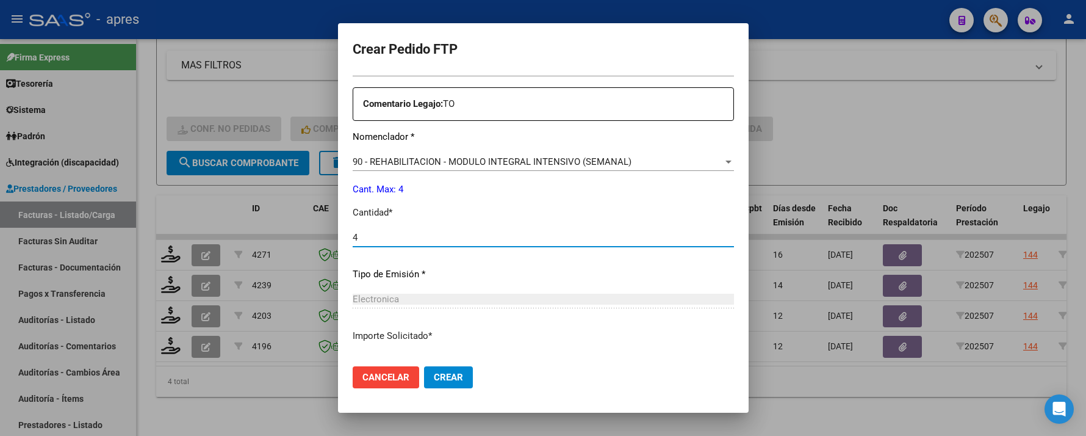
scroll to position [533, 0]
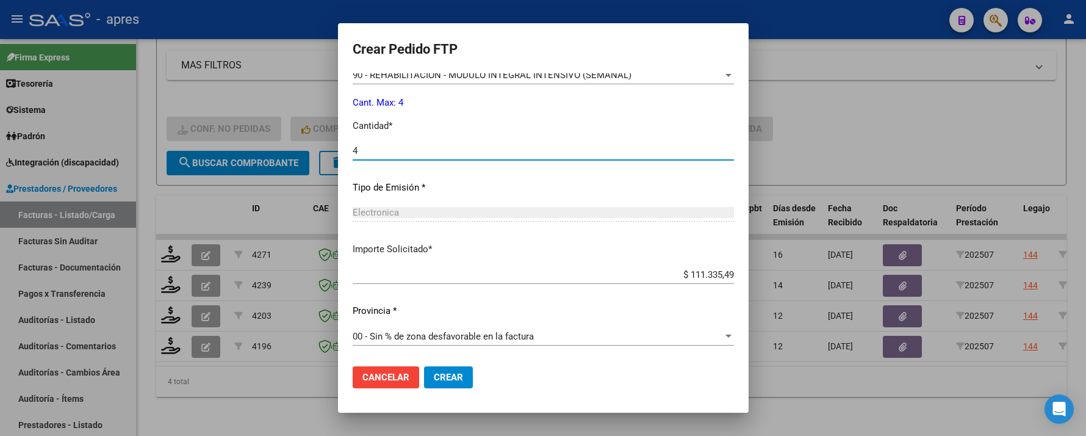
type input "4"
click at [434, 372] on span "Crear" at bounding box center [448, 377] width 29 height 11
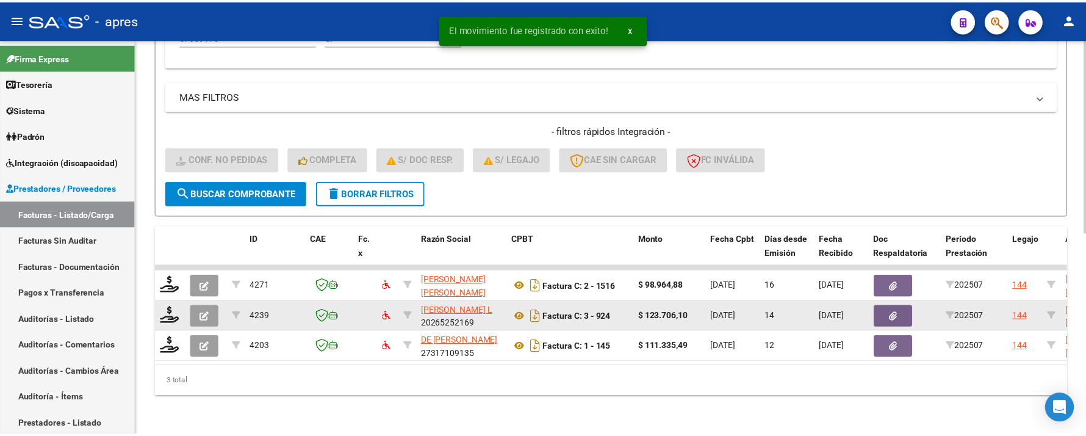
scroll to position [413, 0]
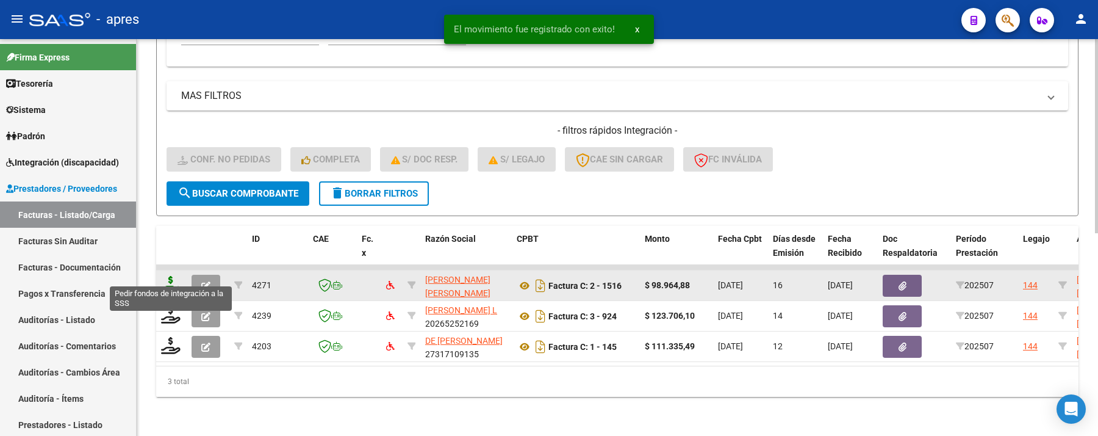
click at [168, 276] on icon at bounding box center [171, 284] width 20 height 17
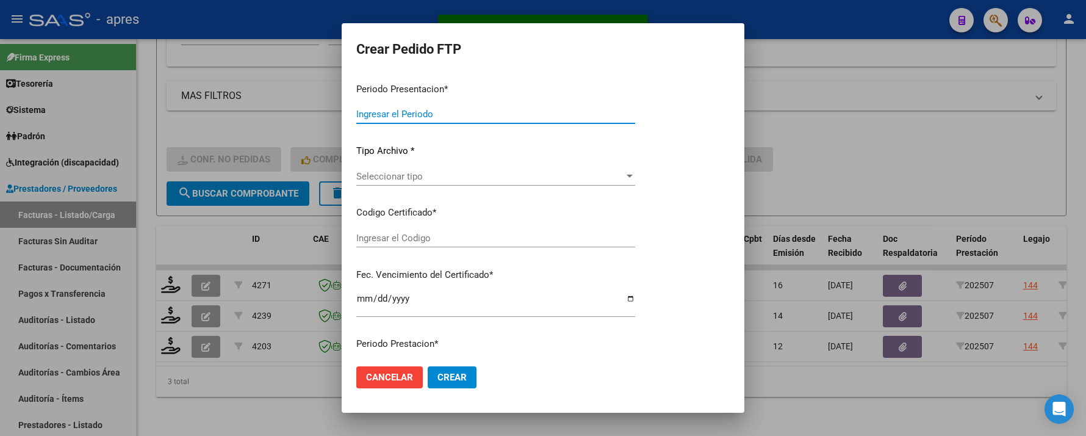
type input "202507"
type input "$ 98.964,88"
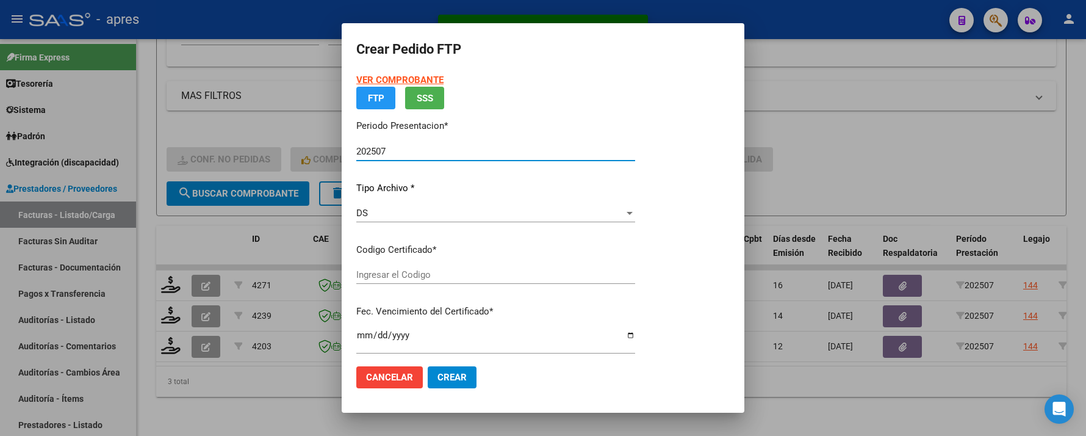
type input "ARG02000573091702023102320281023BUE13007"
type input "2028-10-23"
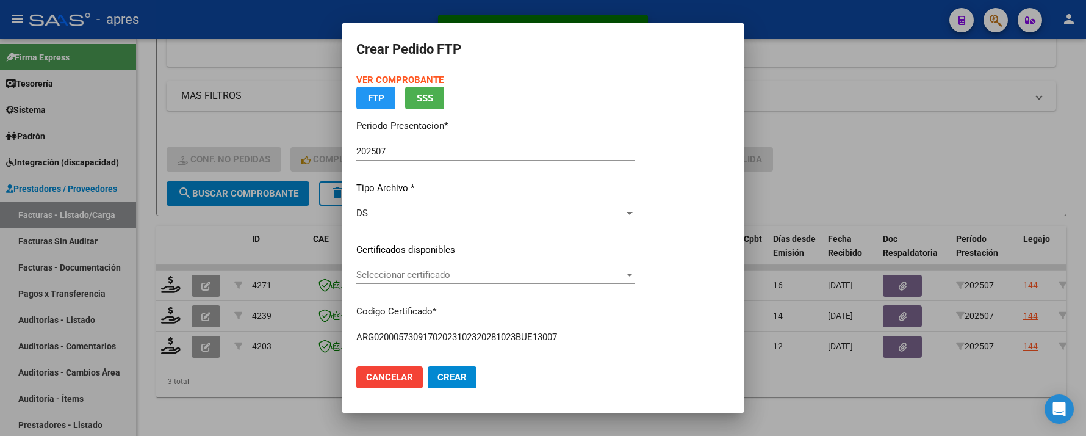
click at [527, 284] on div "Seleccionar certificado Seleccionar certificado" at bounding box center [495, 280] width 279 height 30
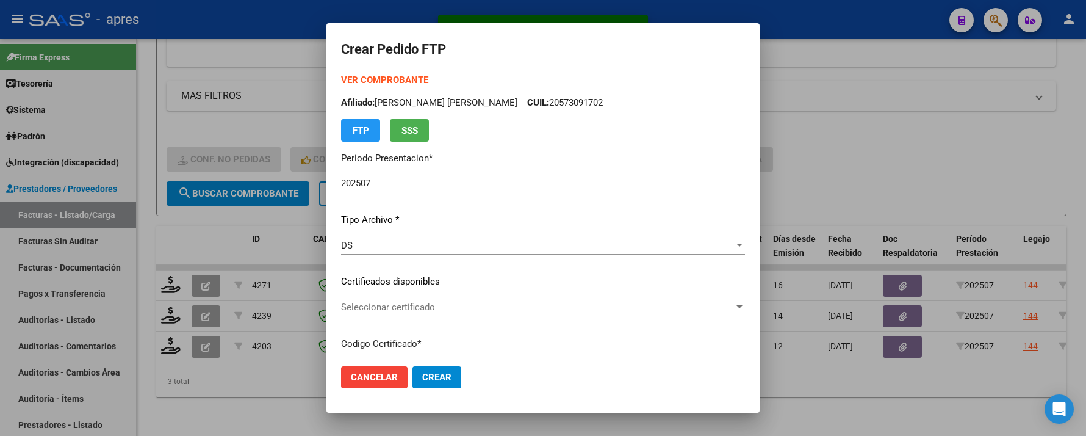
click at [511, 308] on span "Seleccionar certificado" at bounding box center [537, 306] width 393 height 11
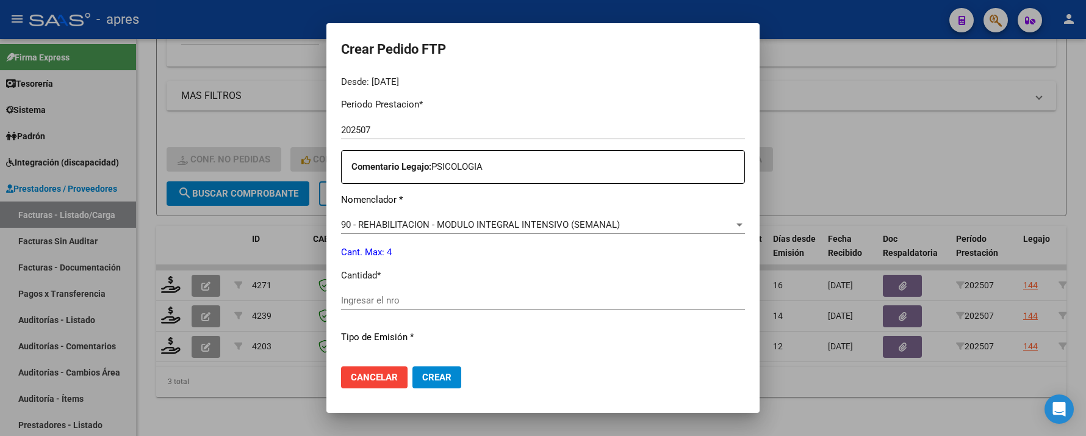
scroll to position [406, 0]
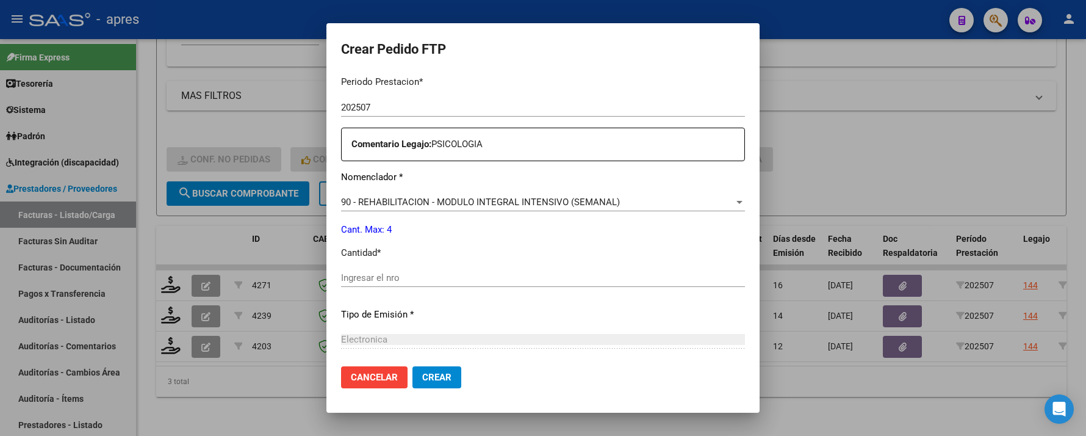
click at [499, 277] on input "Ingresar el nro" at bounding box center [543, 277] width 404 height 11
type input "4"
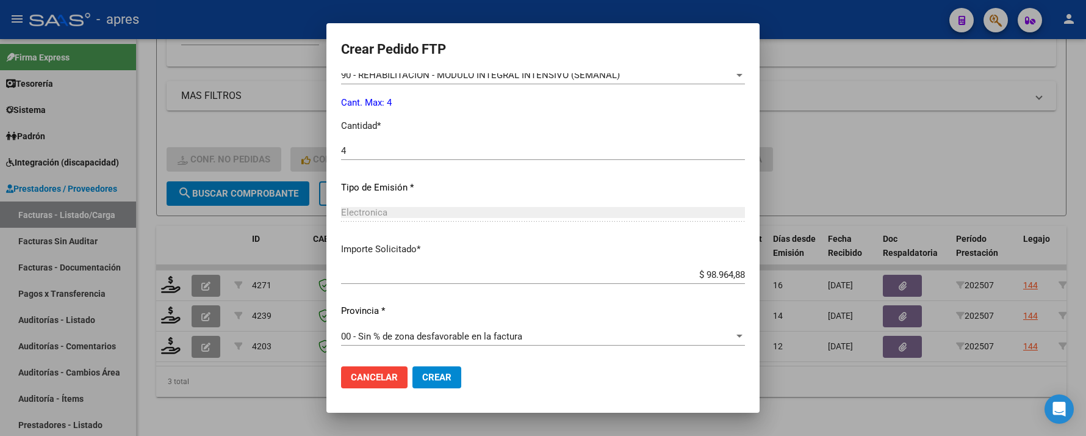
click at [421, 369] on button "Crear" at bounding box center [436, 377] width 49 height 22
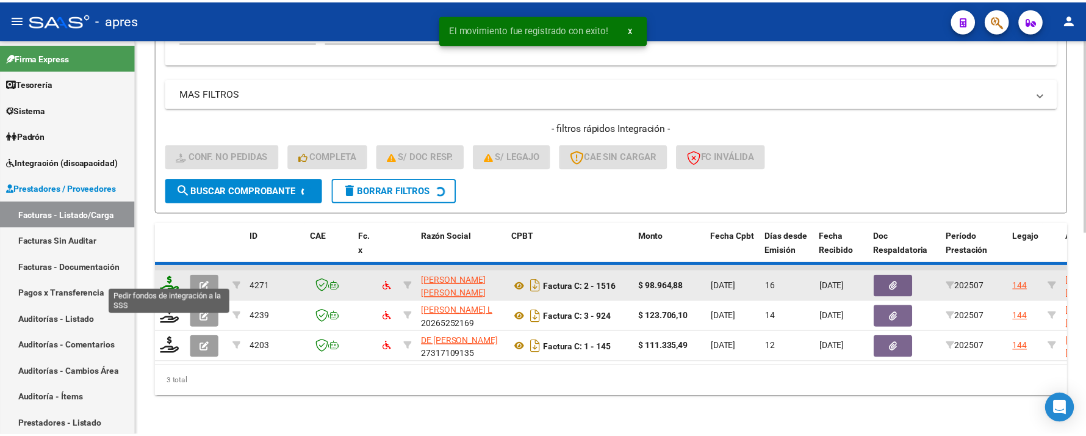
scroll to position [383, 0]
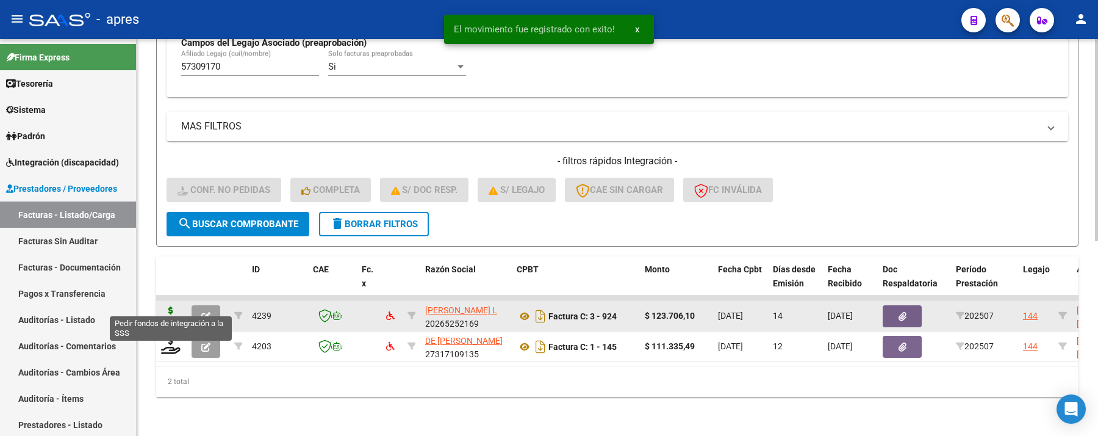
click at [171, 306] on icon at bounding box center [171, 314] width 20 height 17
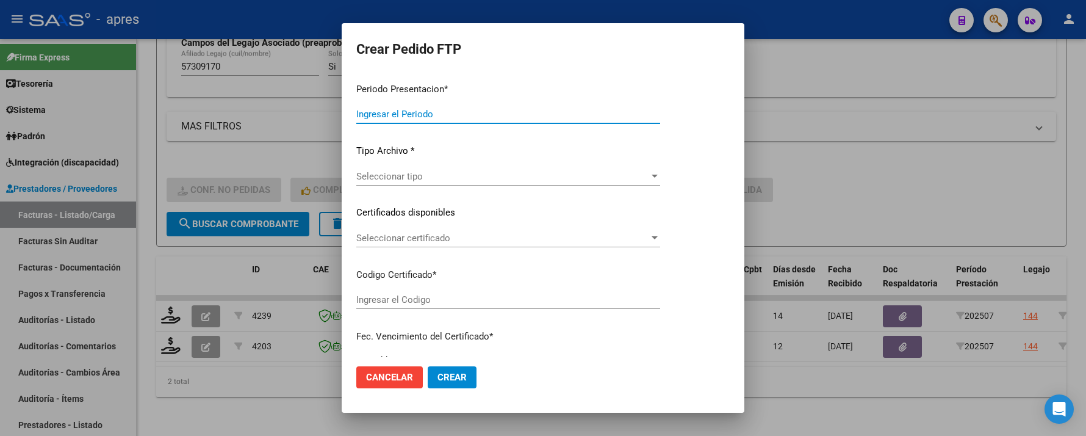
type input "202507"
type input "$ 123.706,10"
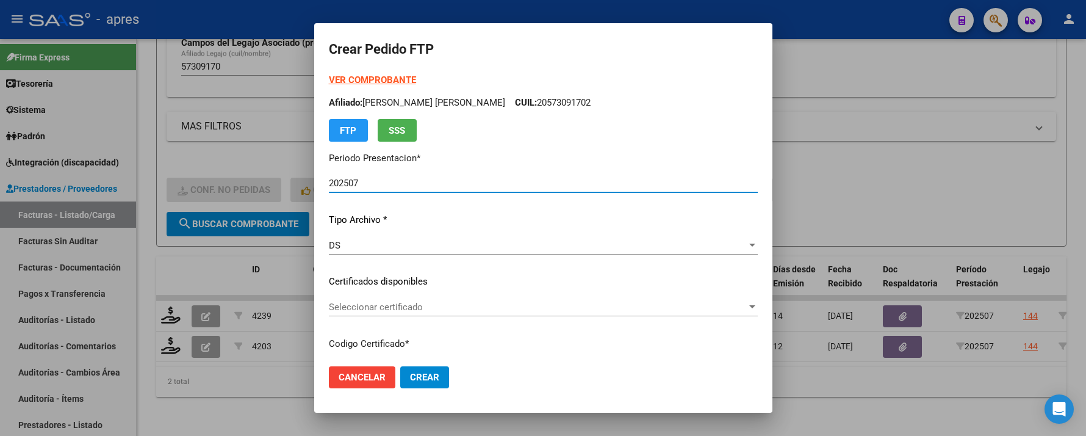
type input "ARG02000573091702023102320281023BUE13007"
type input "2028-10-23"
click at [520, 298] on div "Seleccionar certificado Seleccionar certificado" at bounding box center [543, 307] width 429 height 18
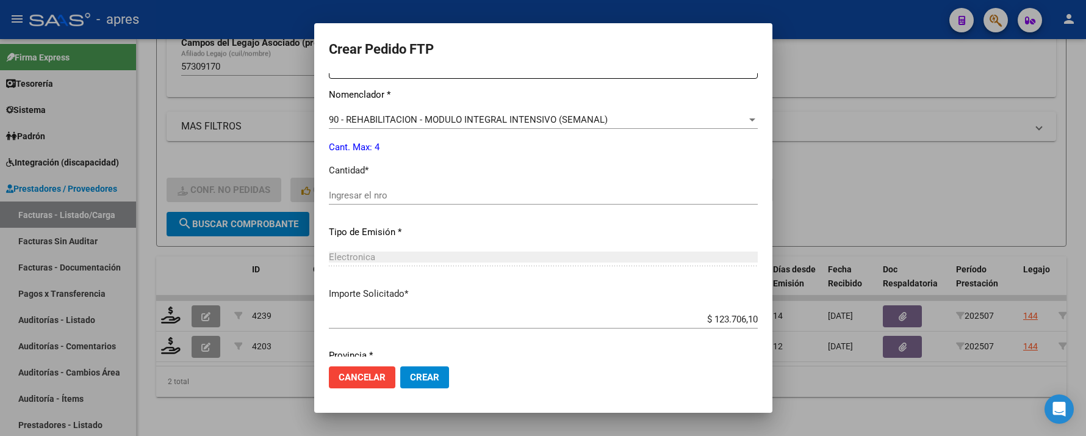
scroll to position [533, 0]
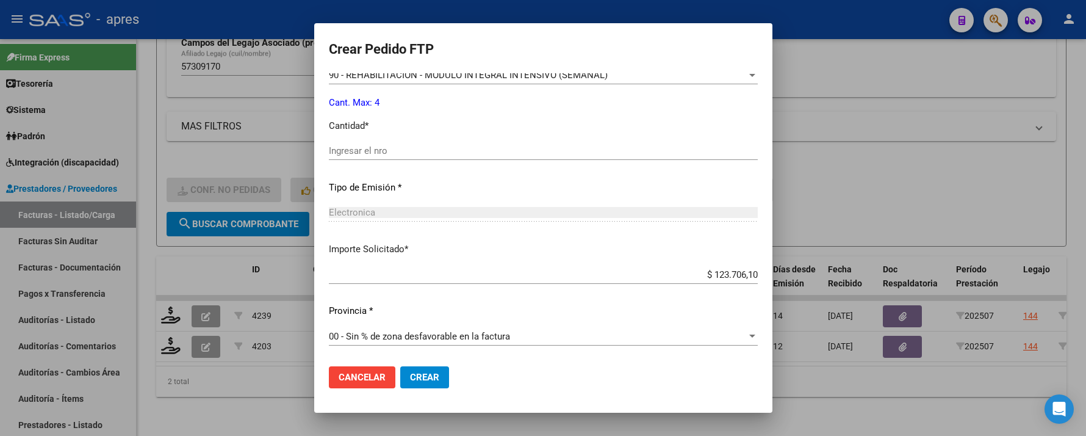
click at [489, 155] on input "Ingresar el nro" at bounding box center [543, 150] width 429 height 11
type input "4"
drag, startPoint x: 422, startPoint y: 380, endPoint x: 405, endPoint y: 366, distance: 21.7
click at [419, 378] on span "Crear" at bounding box center [424, 377] width 29 height 11
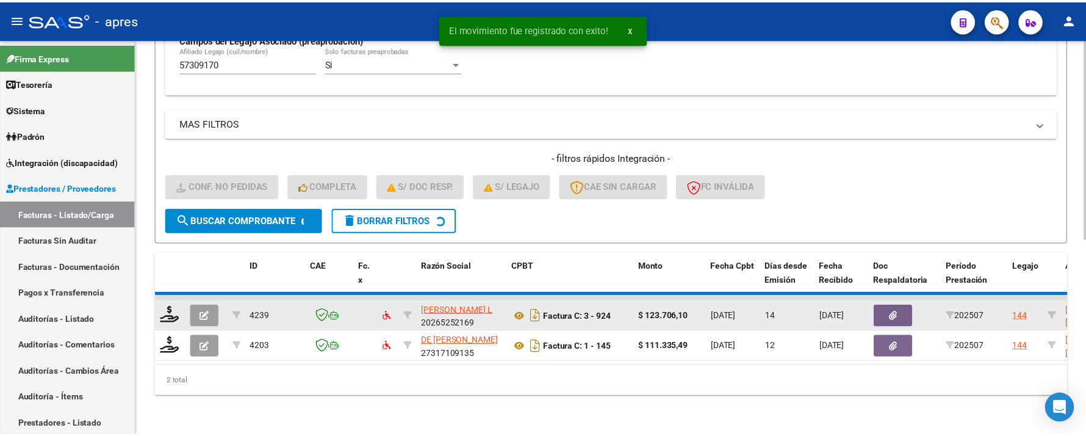
scroll to position [352, 0]
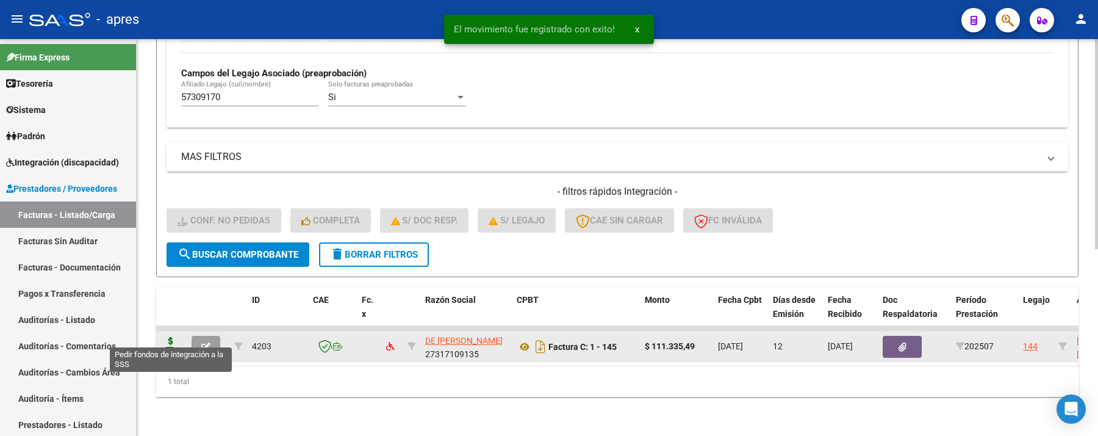
click at [170, 337] on icon at bounding box center [171, 345] width 20 height 17
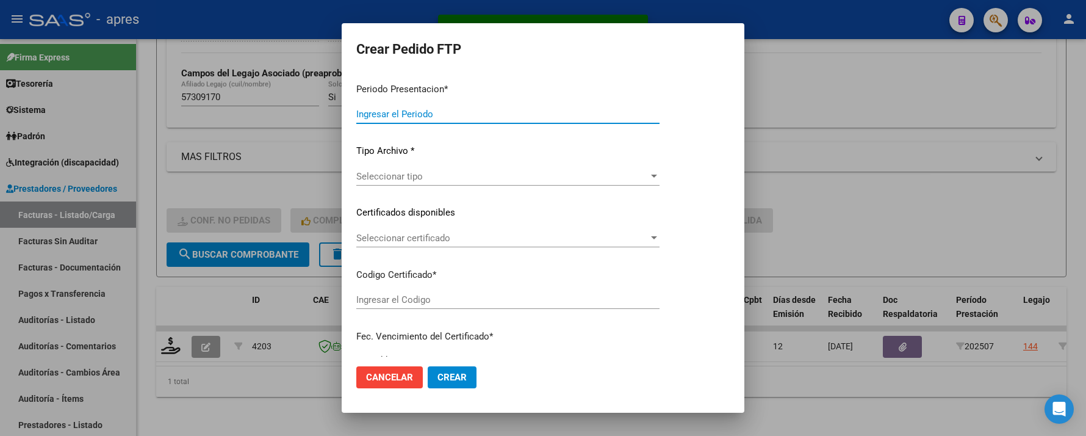
type input "202507"
type input "$ 111.335,49"
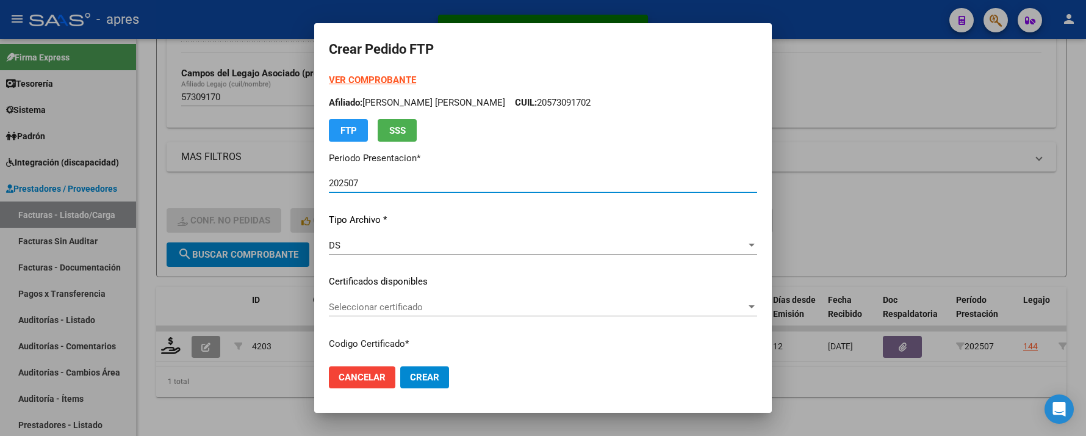
type input "ARG02000573091702023102320281023BUE13007"
type input "2028-10-23"
click at [522, 303] on span "Seleccionar certificado" at bounding box center [537, 306] width 417 height 11
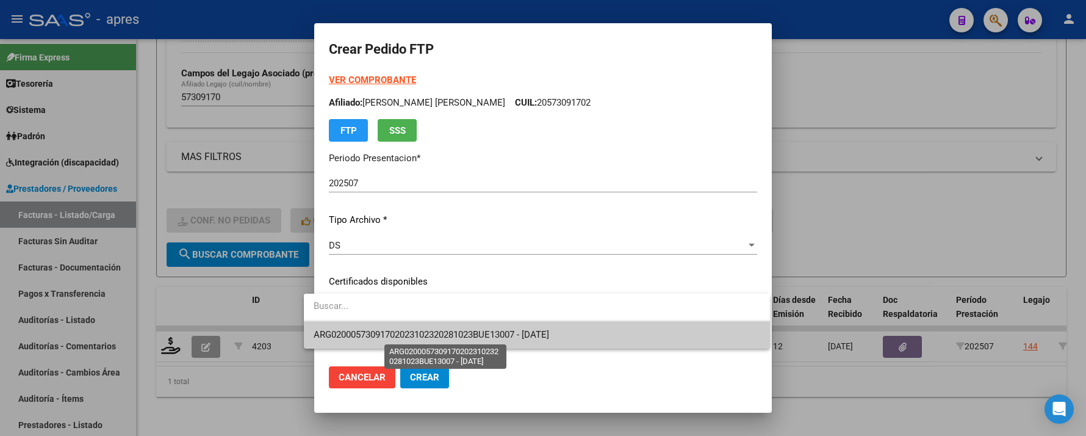
click at [435, 336] on span "ARG02000573091702023102320281023BUE13007 - 2028-10-23" at bounding box center [432, 334] width 236 height 11
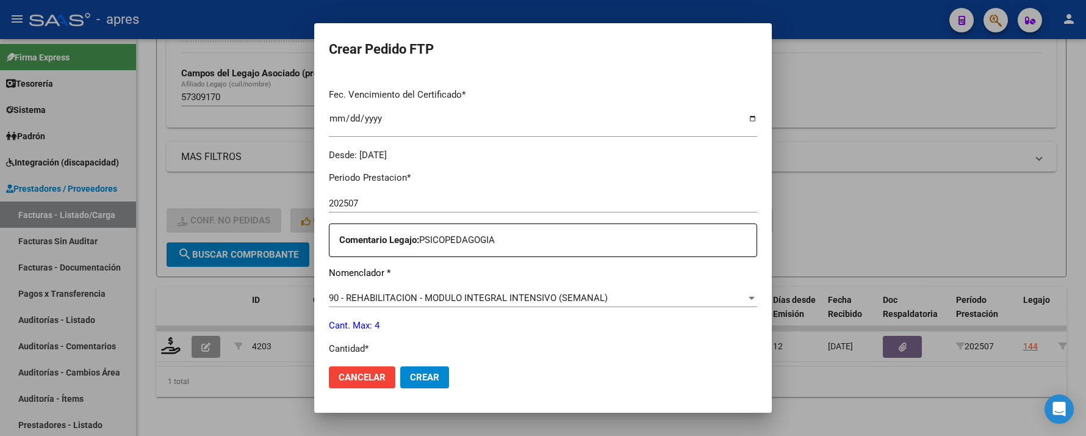
scroll to position [488, 0]
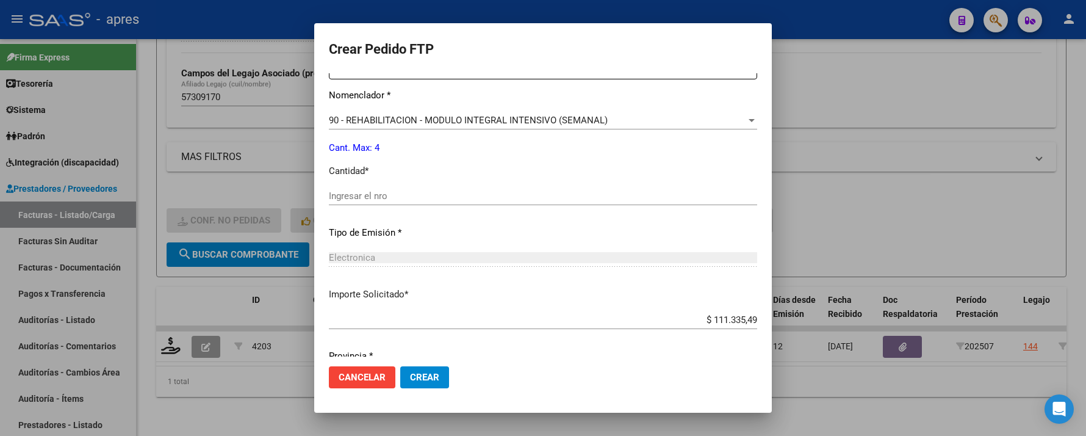
click at [464, 204] on div "Ingresar el nro" at bounding box center [543, 196] width 428 height 18
click at [457, 194] on input "Ingresar el nro" at bounding box center [543, 195] width 428 height 11
type input "4"
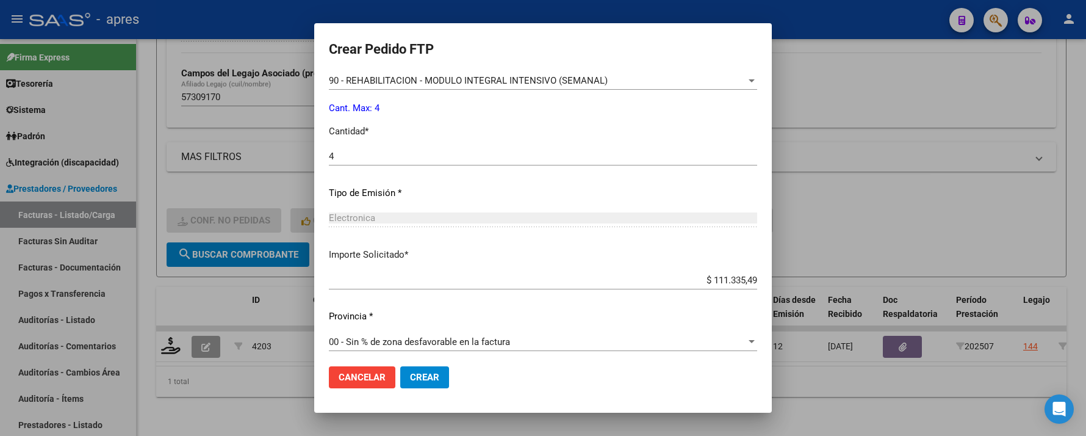
scroll to position [533, 0]
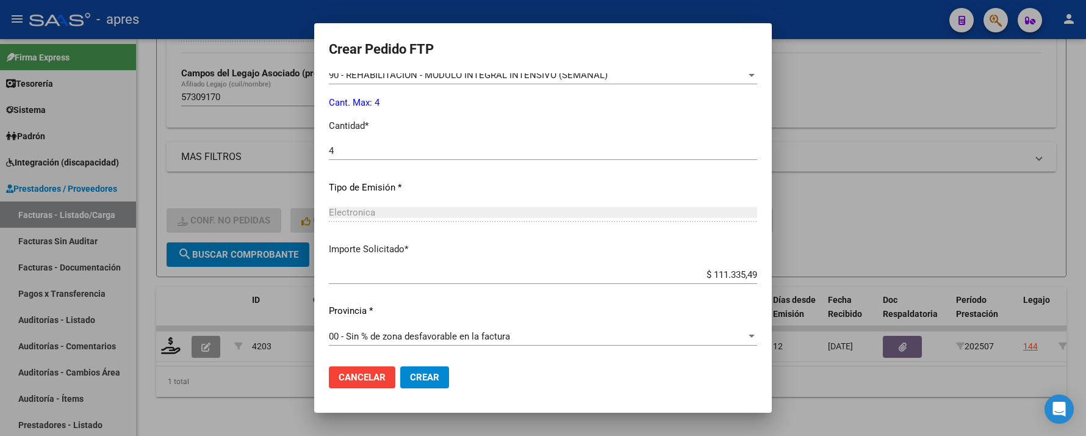
click at [400, 378] on button "Crear" at bounding box center [424, 377] width 49 height 22
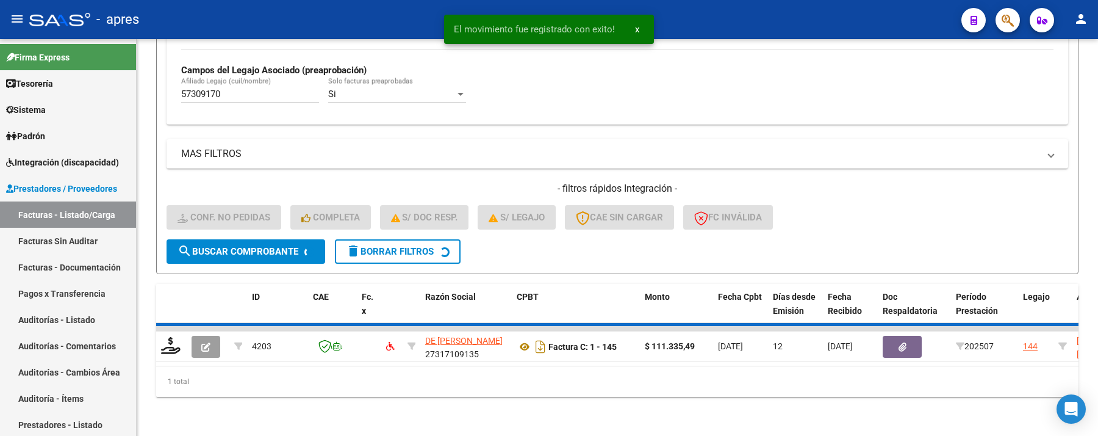
scroll to position [331, 0]
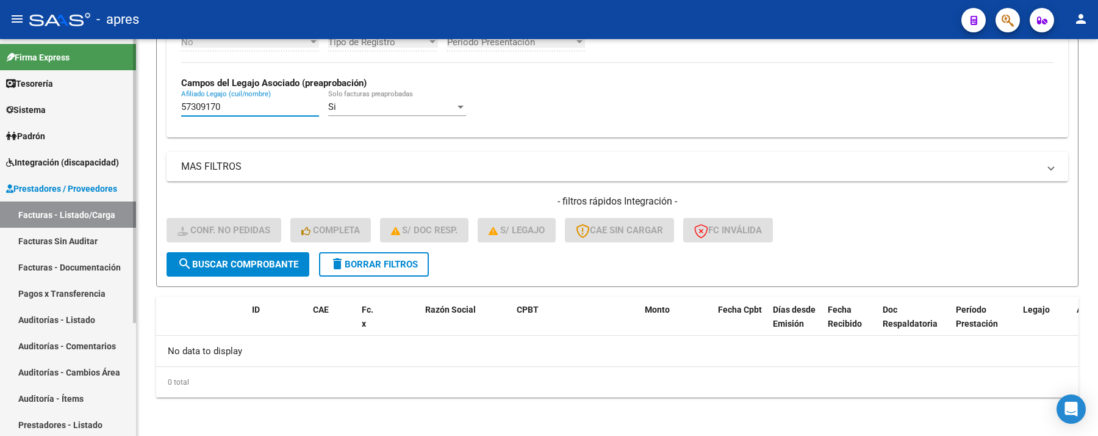
drag, startPoint x: 221, startPoint y: 108, endPoint x: 108, endPoint y: 116, distance: 113.2
click at [109, 116] on mat-sidenav-container "Firma Express Tesorería Extractos Procesados (csv) Extractos Originales (pdf) S…" at bounding box center [549, 237] width 1098 height 397
paste input "747661"
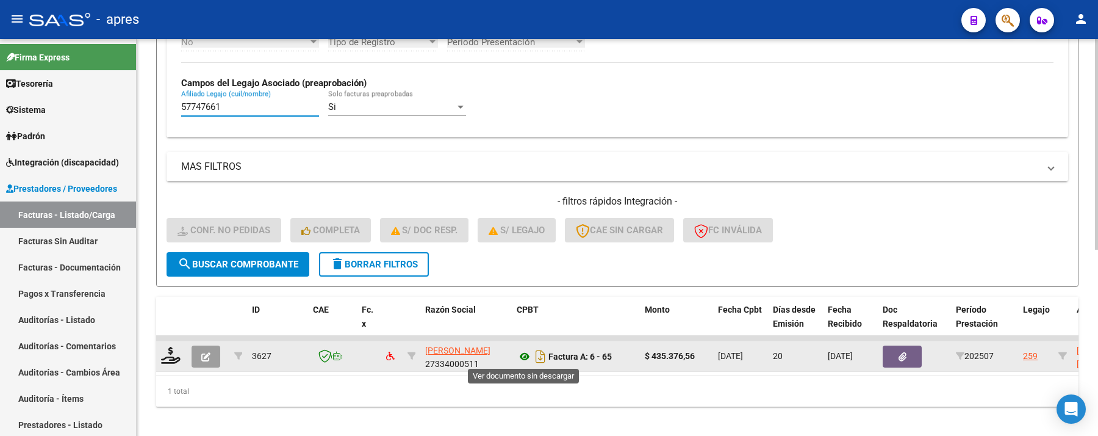
type input "57747661"
click at [525, 355] on icon at bounding box center [525, 356] width 16 height 15
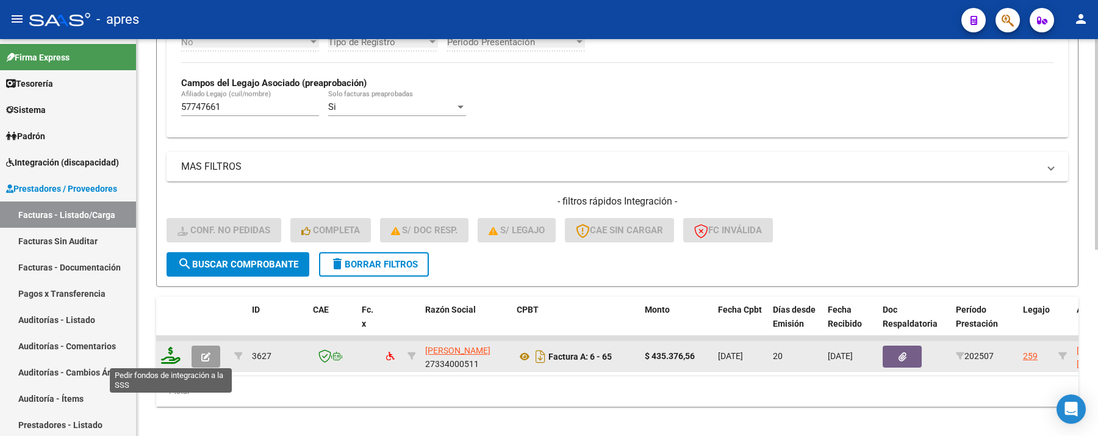
click at [169, 355] on icon at bounding box center [171, 355] width 20 height 17
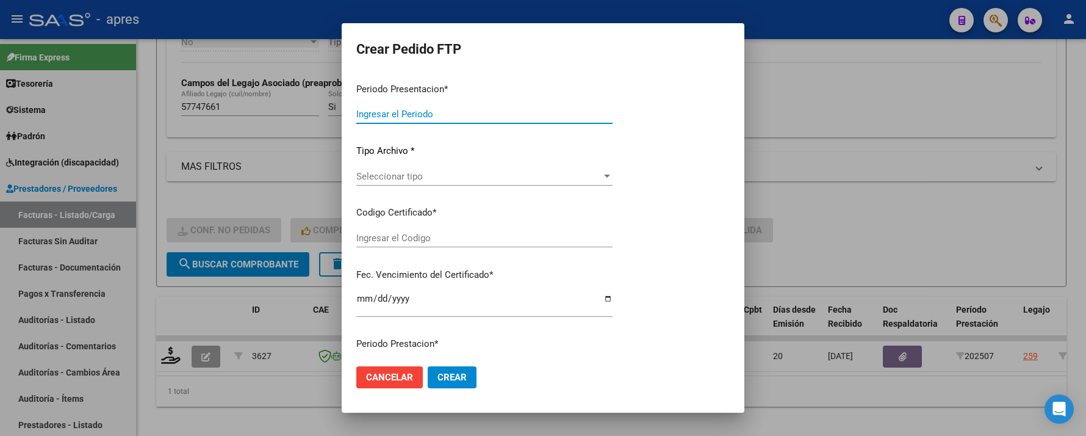
type input "202507"
type input "$ 435.376,56"
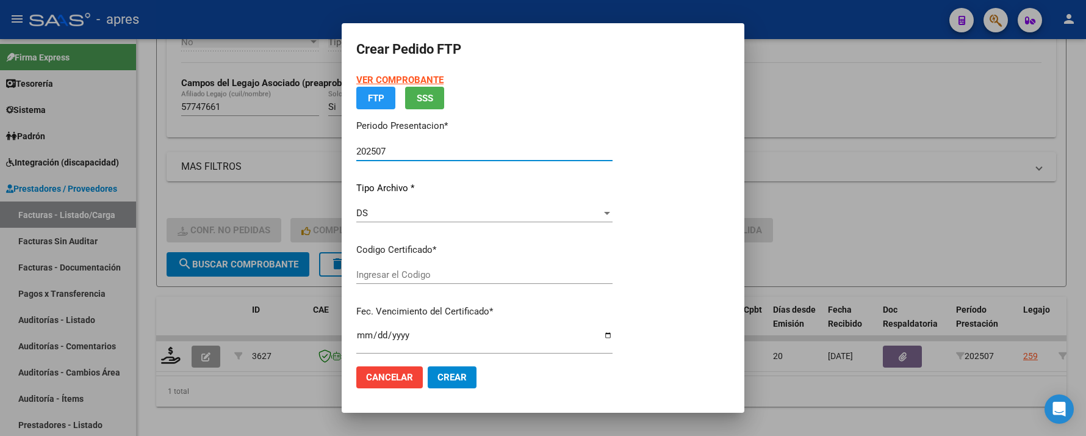
type input "ARG02000577476612025041020280410BUE370"
type input "2028-04-10"
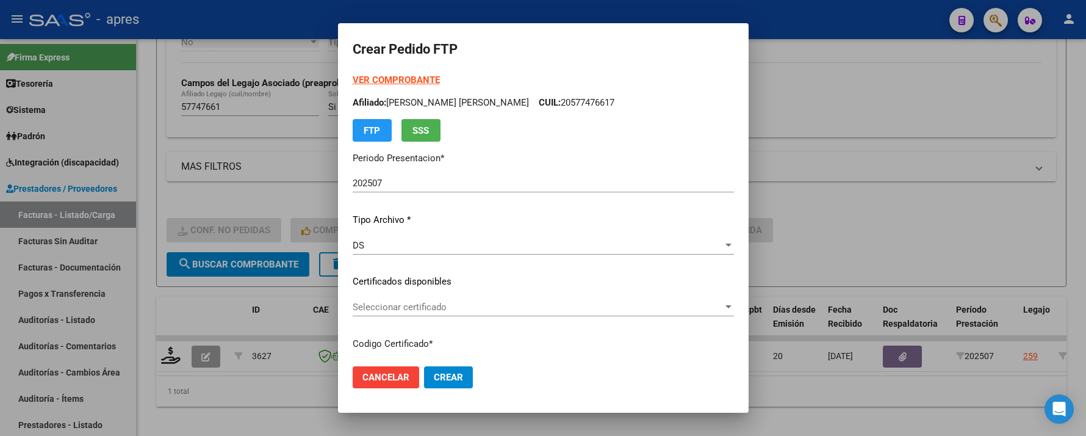
click at [412, 298] on div "Seleccionar certificado Seleccionar certificado" at bounding box center [543, 307] width 381 height 18
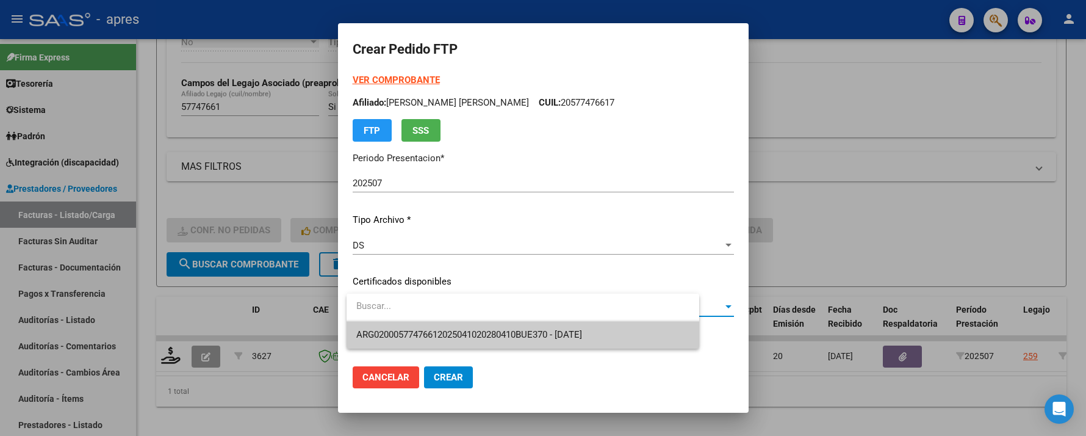
type input "ç"
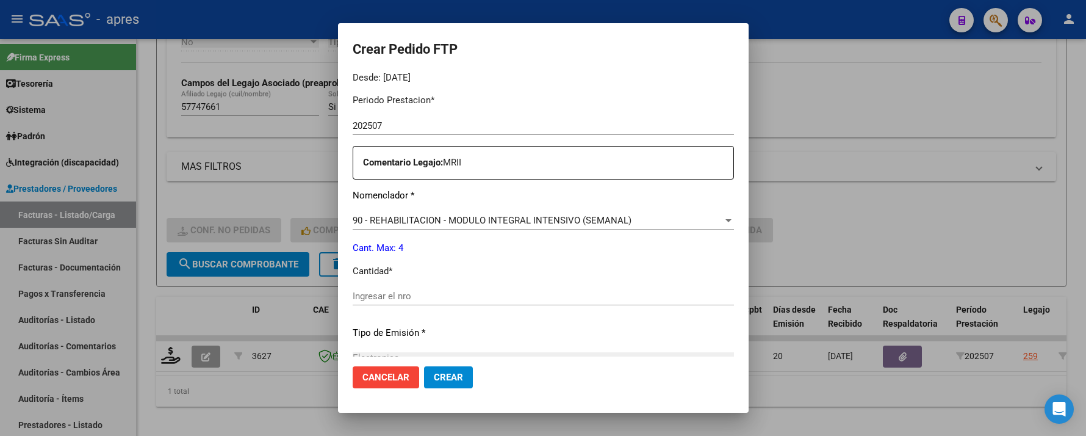
scroll to position [533, 0]
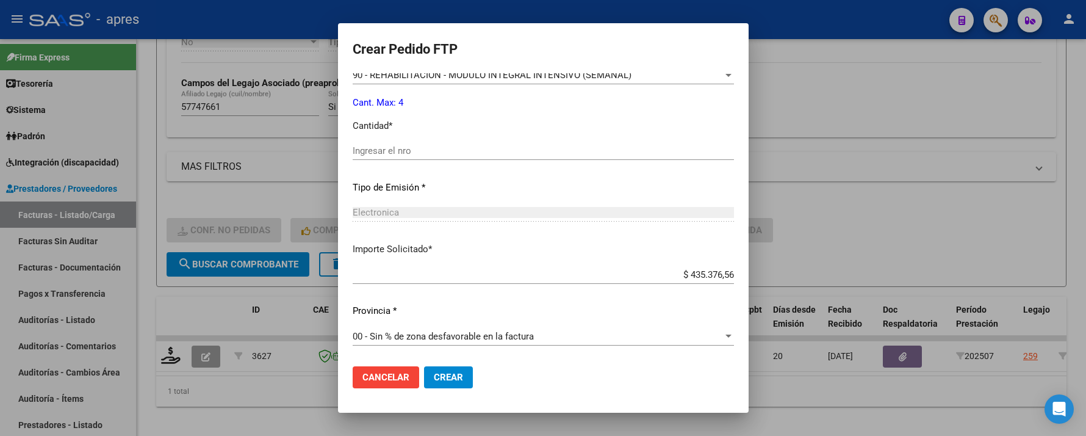
click at [444, 150] on input "Ingresar el nro" at bounding box center [543, 150] width 381 height 11
type input "4"
click at [441, 372] on span "Crear" at bounding box center [448, 377] width 29 height 11
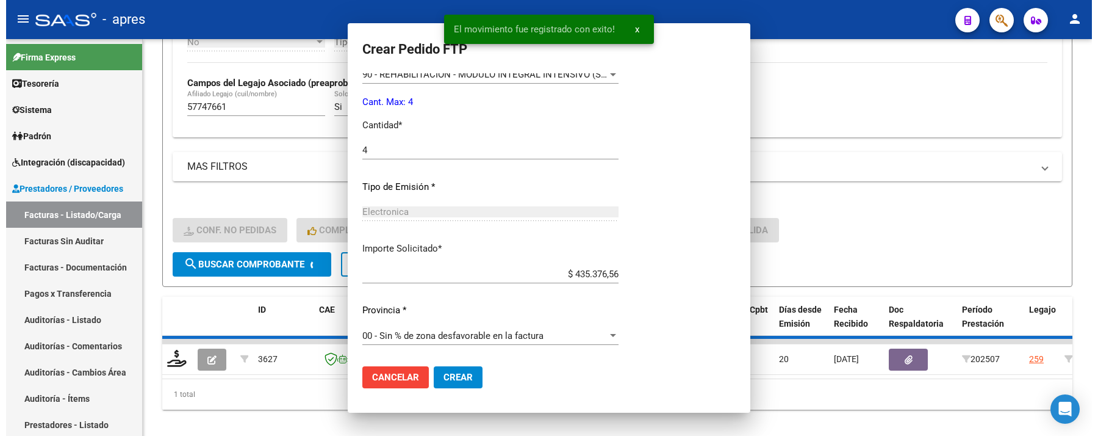
scroll to position [464, 0]
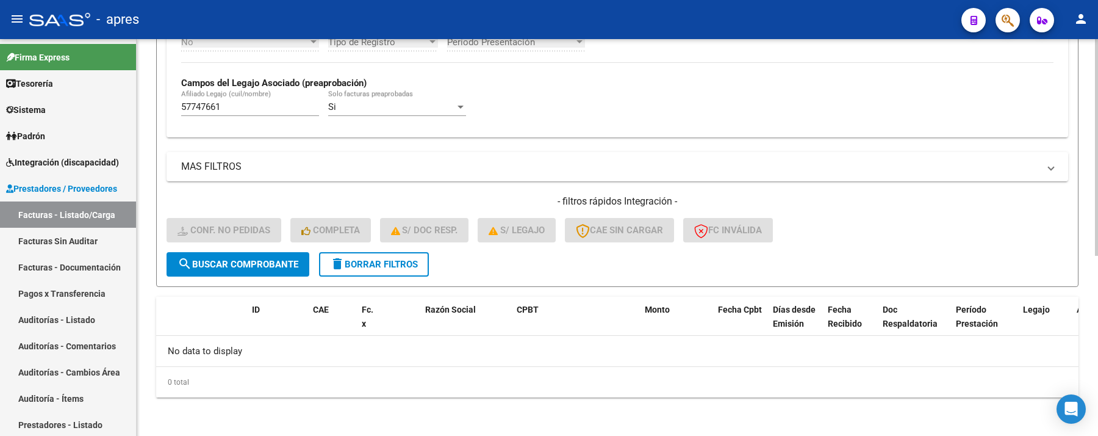
drag, startPoint x: 230, startPoint y: 94, endPoint x: 220, endPoint y: 96, distance: 10.1
click at [220, 96] on div "57747661 Afiliado Legajo (cuil/nombre)" at bounding box center [250, 103] width 138 height 26
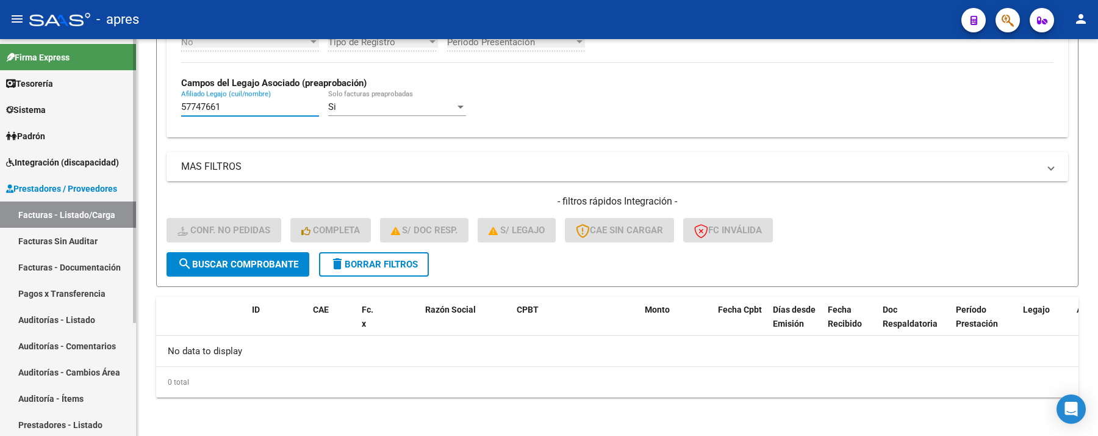
drag, startPoint x: 243, startPoint y: 105, endPoint x: 52, endPoint y: 112, distance: 191.1
click at [74, 113] on mat-sidenav-container "Firma Express Tesorería Extractos Procesados (csv) Extractos Originales (pdf) S…" at bounding box center [549, 237] width 1098 height 397
paste input "0862803"
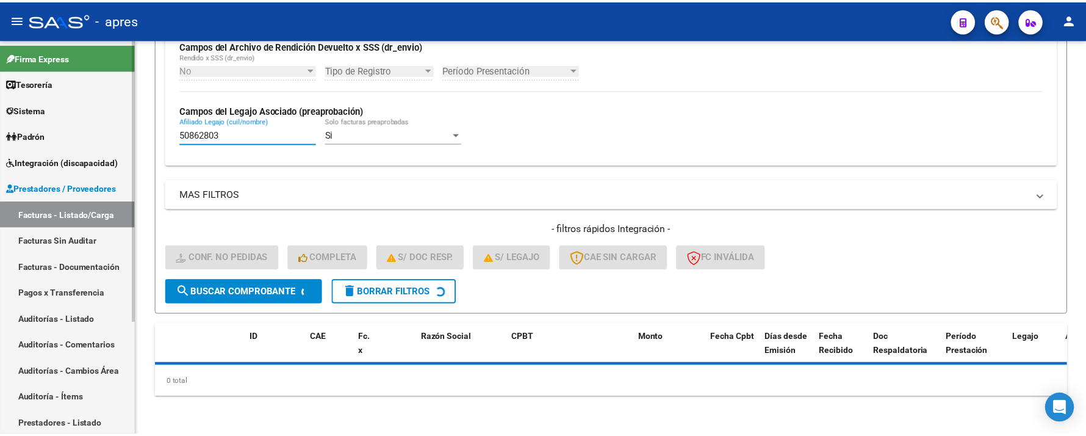
scroll to position [331, 0]
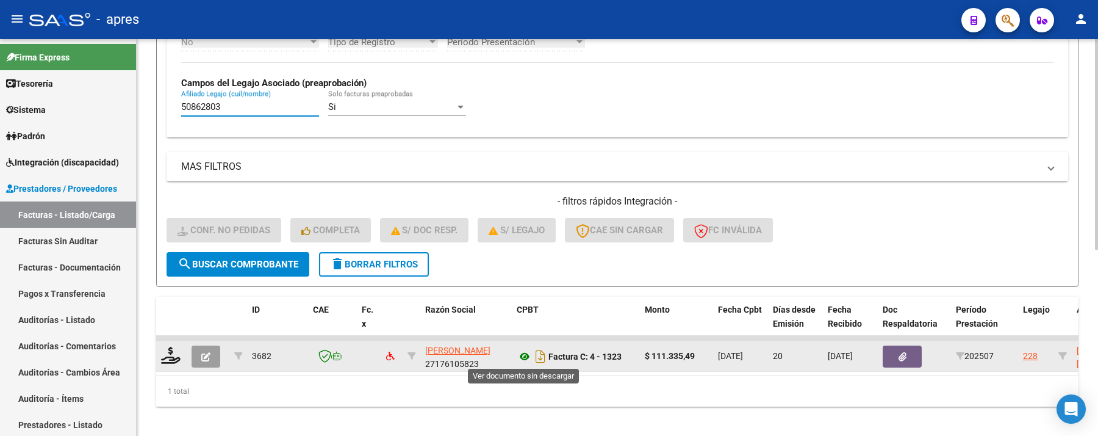
type input "50862803"
click at [521, 358] on icon at bounding box center [525, 356] width 16 height 15
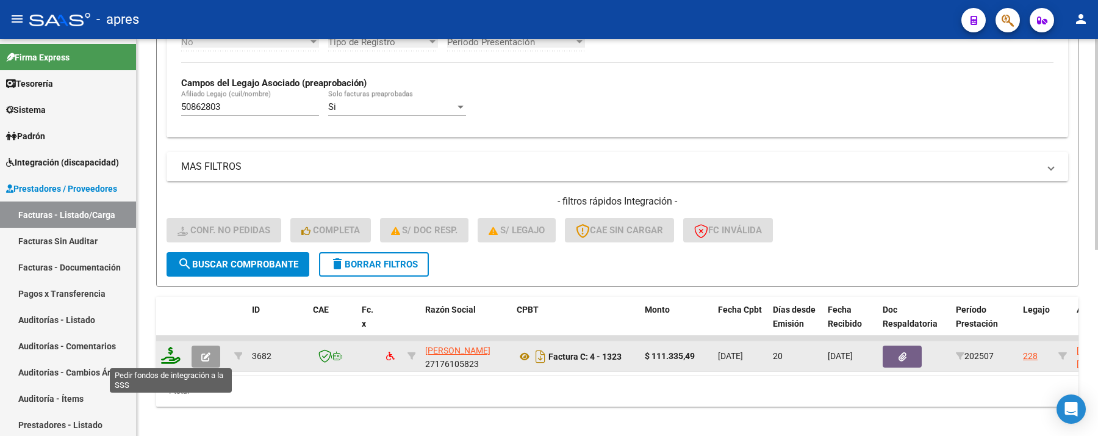
click at [167, 355] on icon at bounding box center [171, 355] width 20 height 17
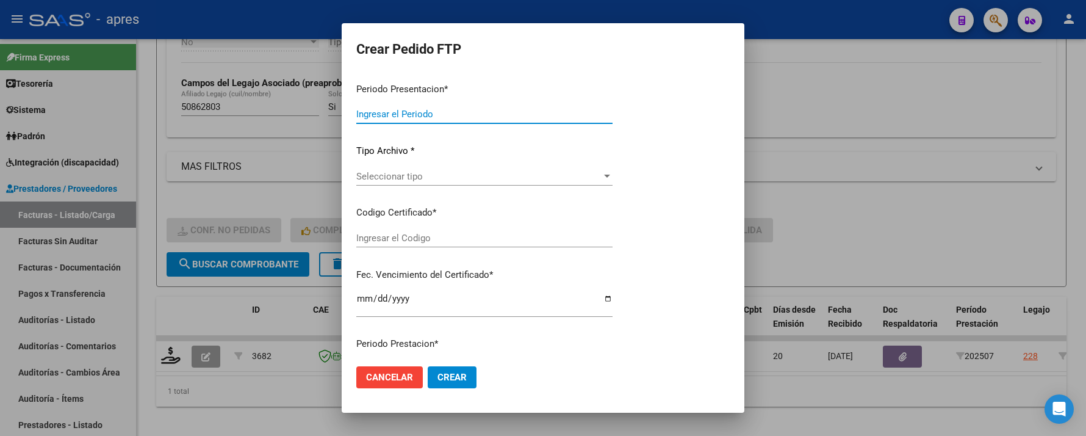
type input "202507"
type input "$ 111.335,49"
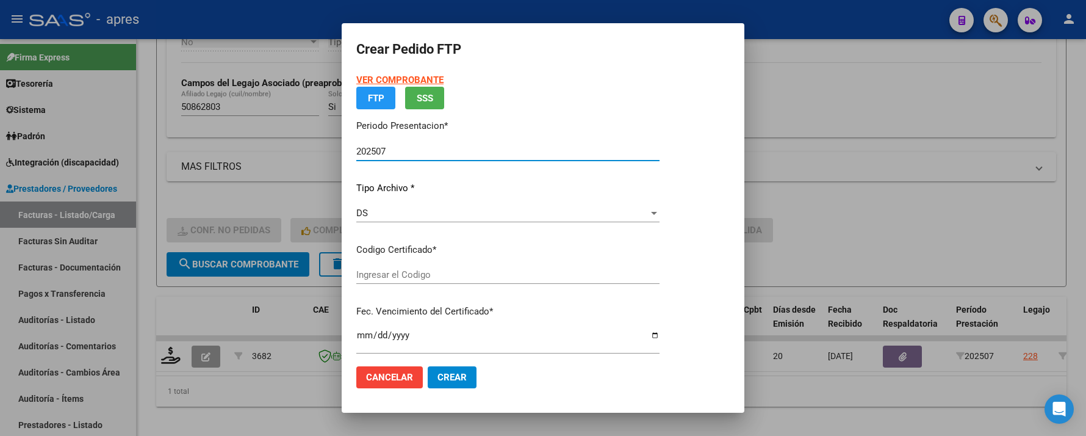
type input "ARG02000508628032023012520250125BS370"
type input "2026-01-25"
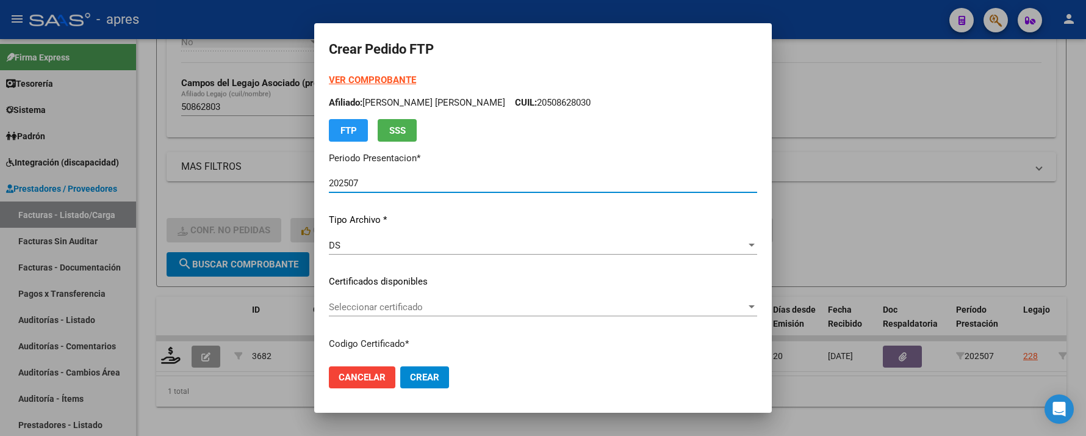
click at [504, 278] on p "Certificados disponibles" at bounding box center [543, 282] width 428 height 14
click at [508, 299] on div "Seleccionar certificado Seleccionar certificado" at bounding box center [543, 307] width 428 height 18
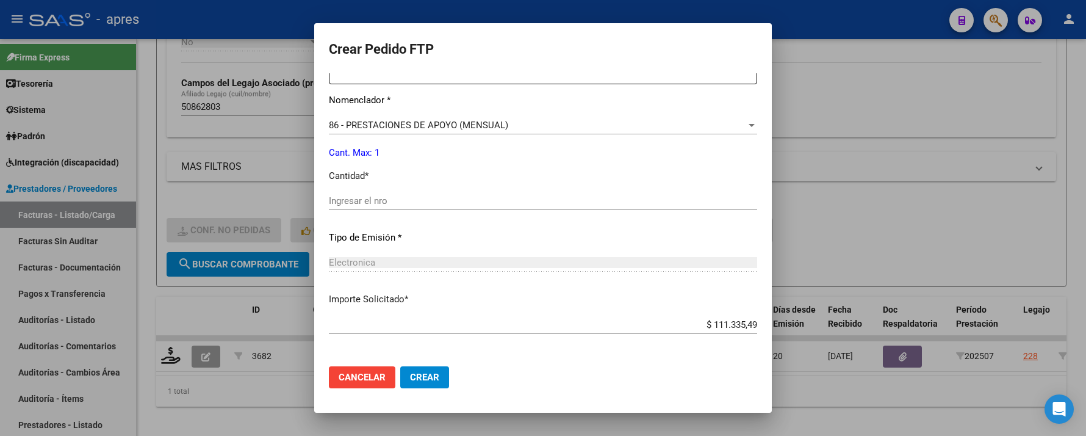
scroll to position [488, 0]
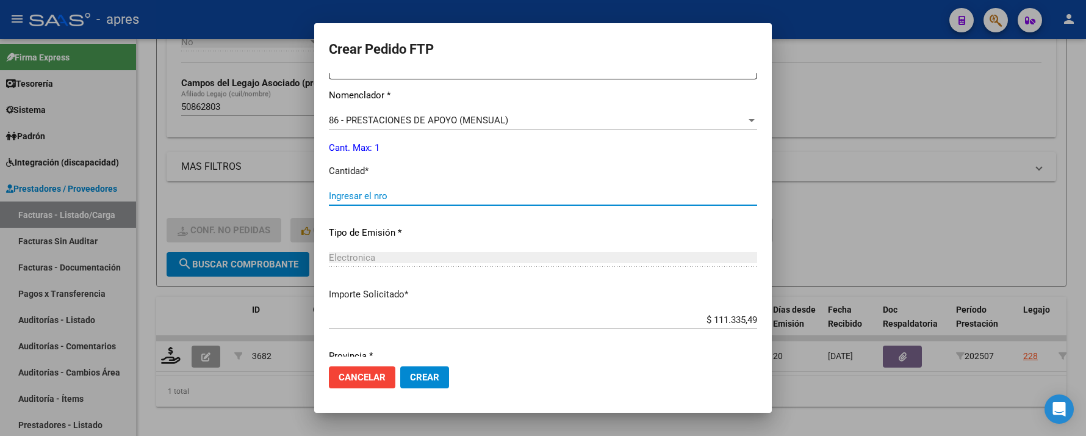
click at [450, 193] on input "Ingresar el nro" at bounding box center [543, 195] width 428 height 11
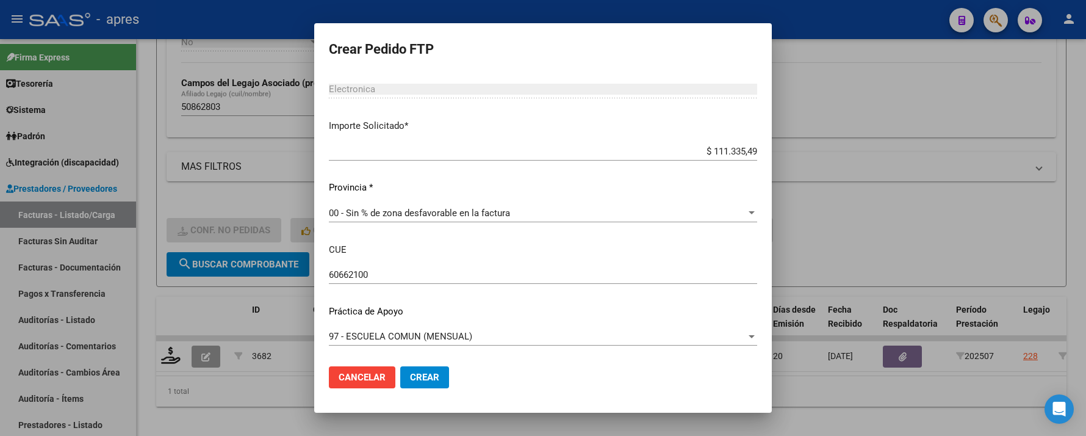
scroll to position [657, 0]
type input "1"
drag, startPoint x: 426, startPoint y: 367, endPoint x: 489, endPoint y: 435, distance: 92.8
click at [428, 369] on button "Crear" at bounding box center [424, 377] width 49 height 22
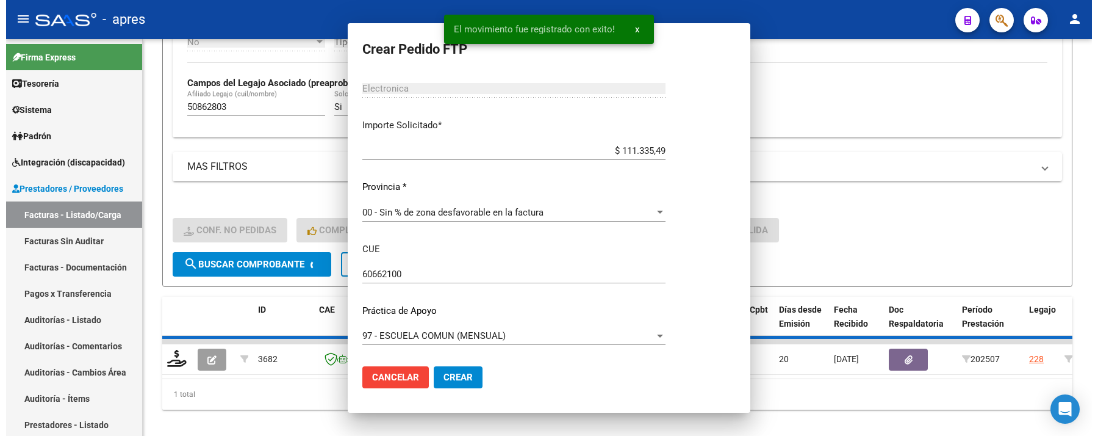
scroll to position [0, 0]
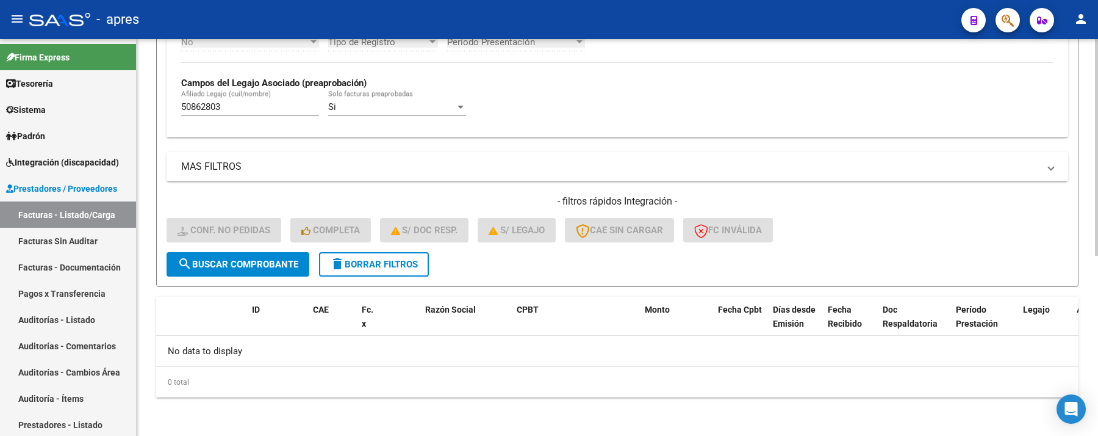
drag, startPoint x: 243, startPoint y: 106, endPoint x: 144, endPoint y: 106, distance: 98.9
click at [145, 107] on div "Video tutorial PRESTADORES -> Listado de CPBTs Emitidos por Prestadores / Prove…" at bounding box center [618, 72] width 962 height 728
paste input "2784106"
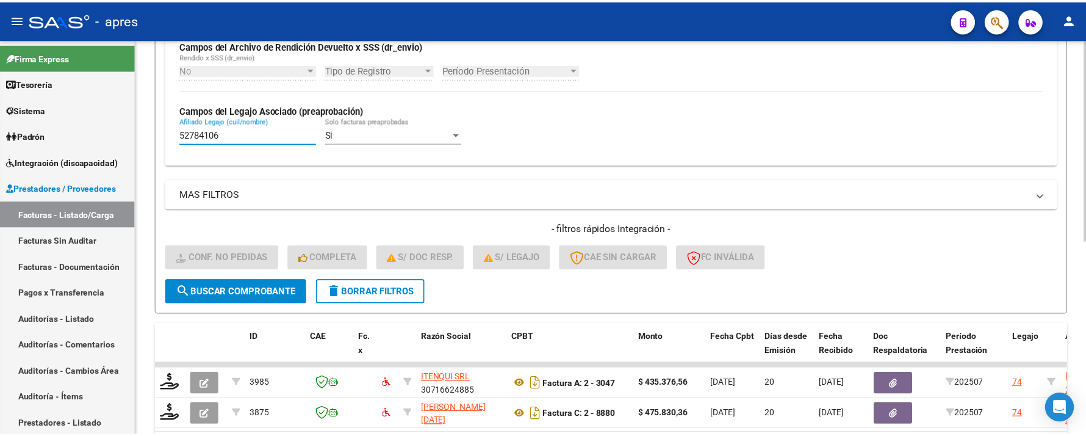
scroll to position [331, 0]
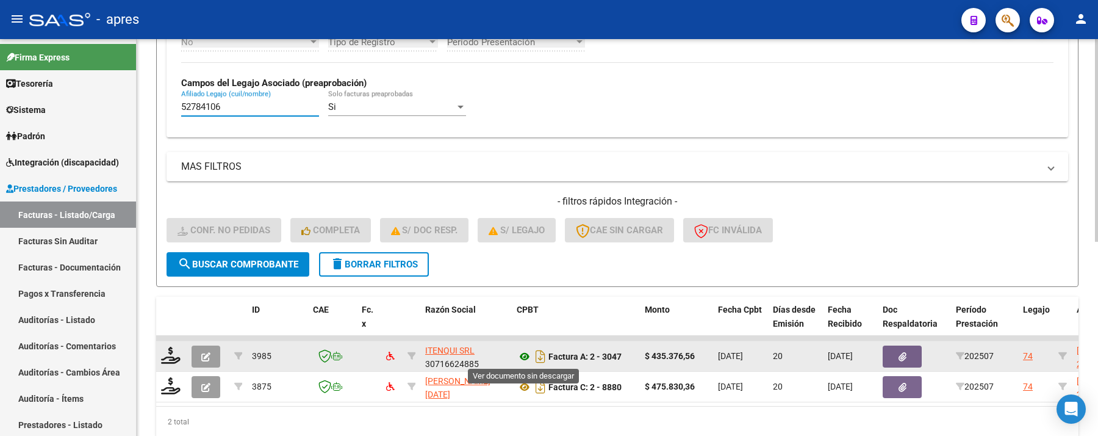
type input "52784106"
click at [523, 350] on icon at bounding box center [525, 356] width 16 height 15
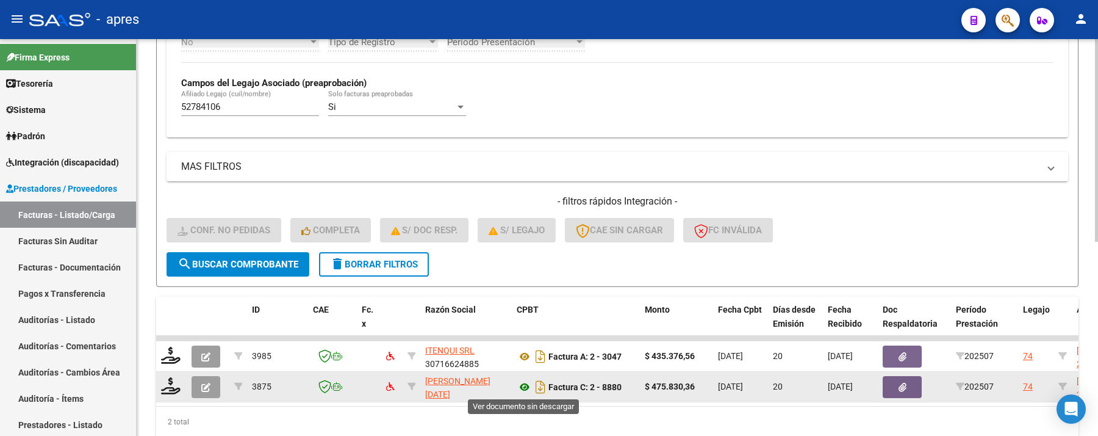
click at [525, 384] on icon at bounding box center [525, 387] width 16 height 15
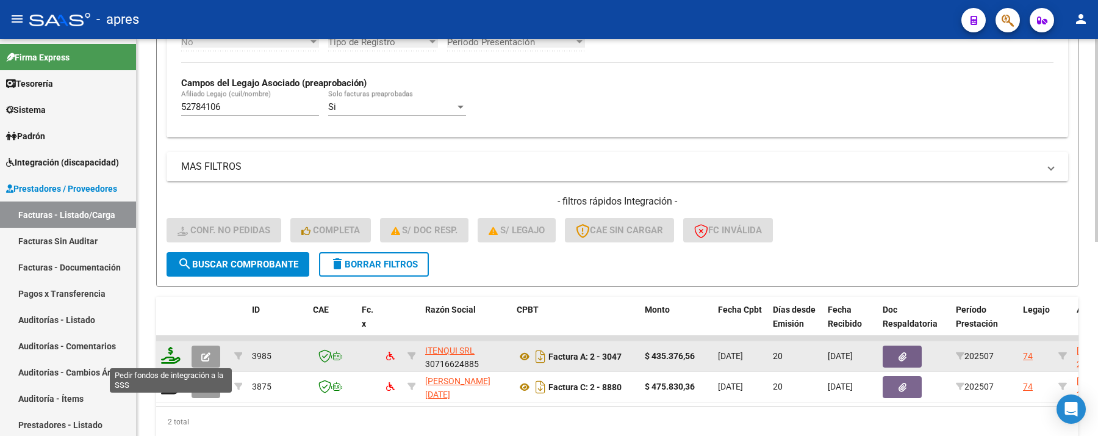
click at [172, 351] on icon at bounding box center [171, 355] width 20 height 17
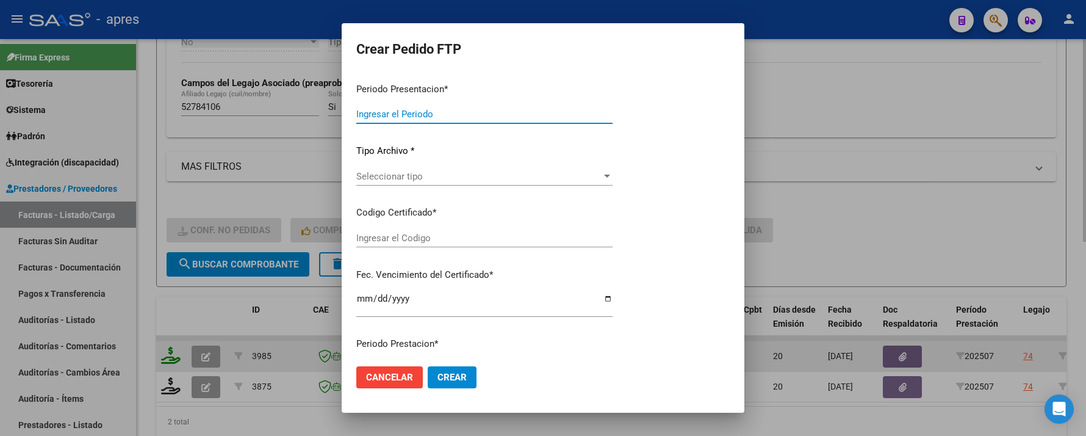
type input "202507"
type input "$ 435.376,56"
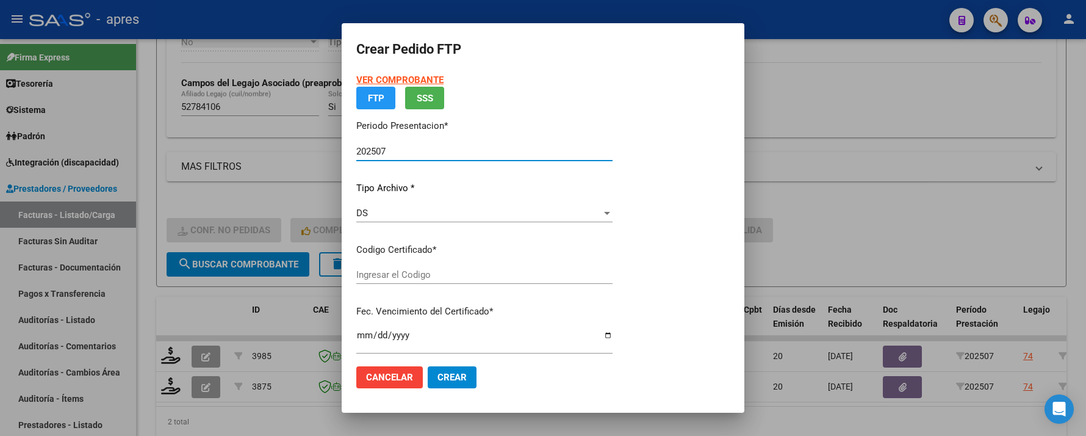
type input "ARG02000527841062023061320330613BS440"
type input "2033-06-13"
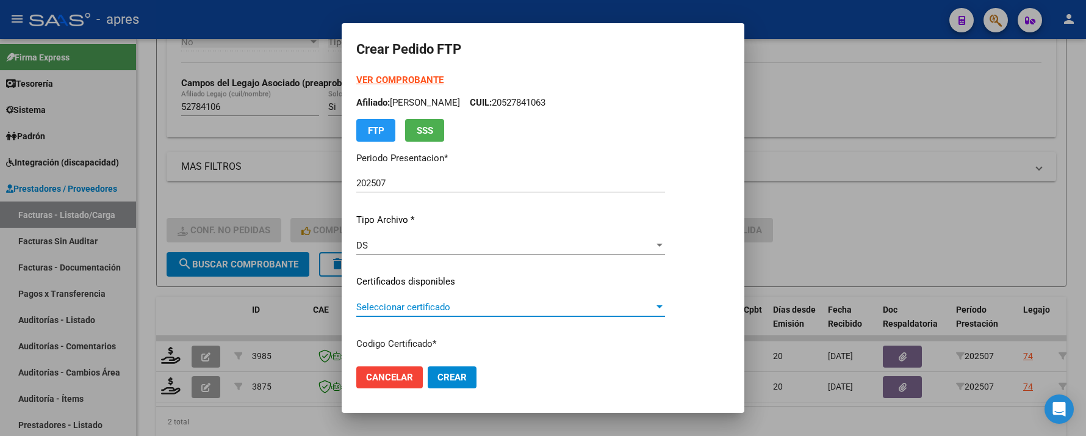
click at [445, 306] on span "Seleccionar certificado" at bounding box center [505, 306] width 298 height 11
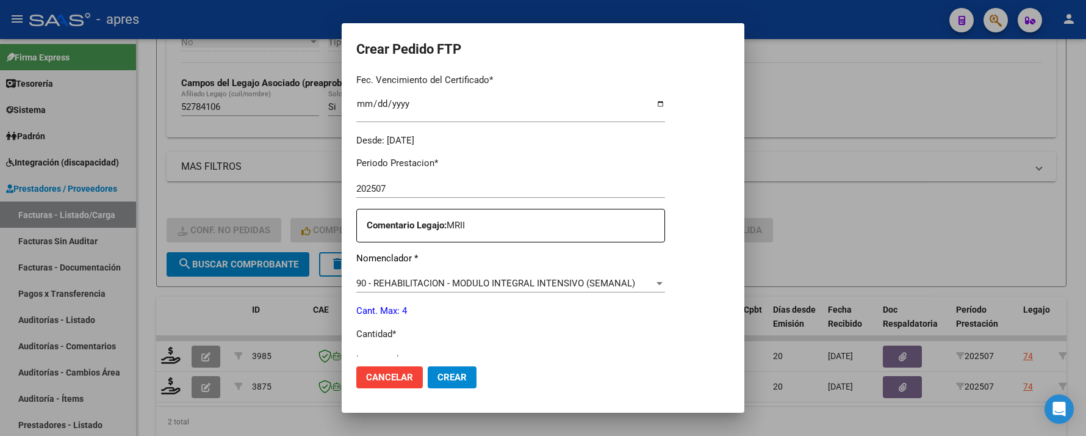
scroll to position [406, 0]
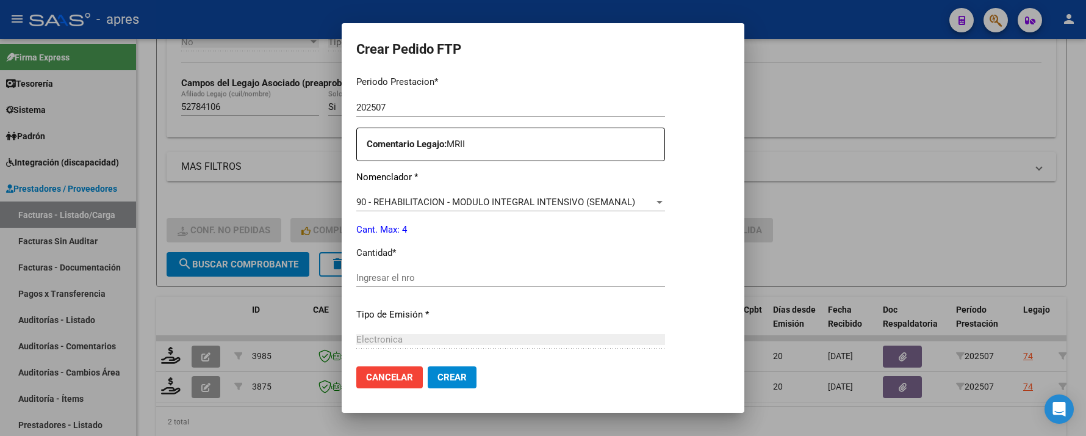
click at [428, 277] on input "Ingresar el nro" at bounding box center [510, 277] width 309 height 11
type input "4"
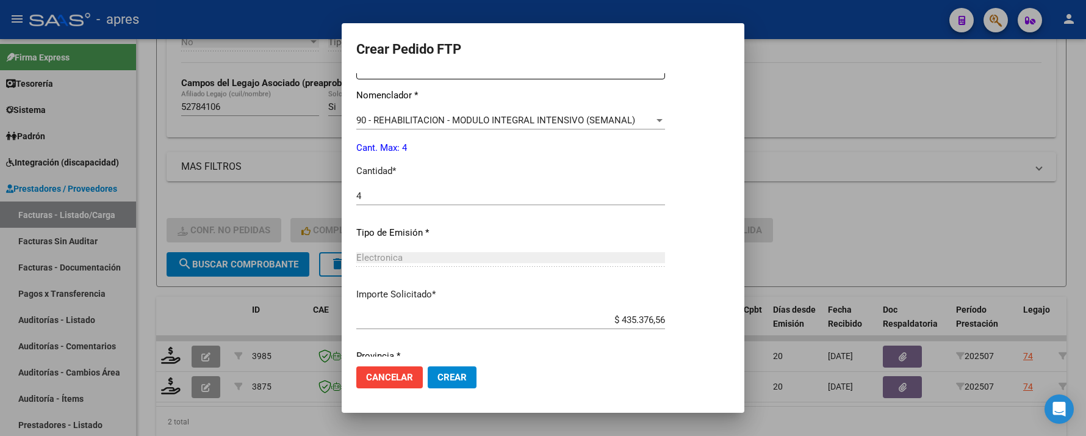
scroll to position [533, 0]
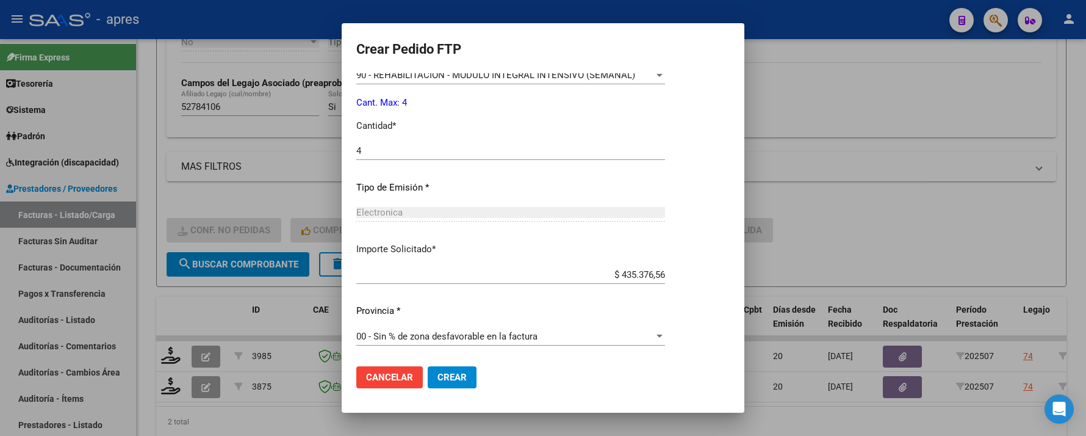
click at [444, 374] on span "Crear" at bounding box center [452, 377] width 29 height 11
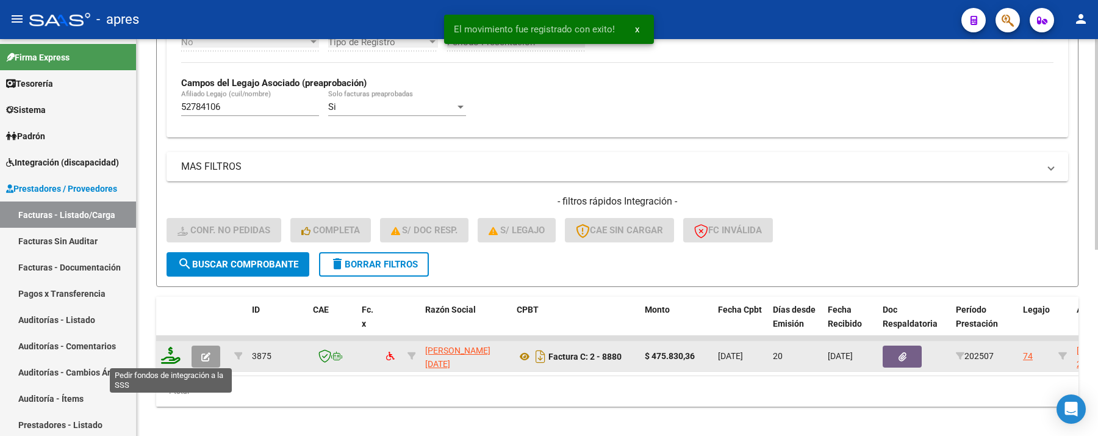
click at [164, 358] on icon at bounding box center [171, 355] width 20 height 17
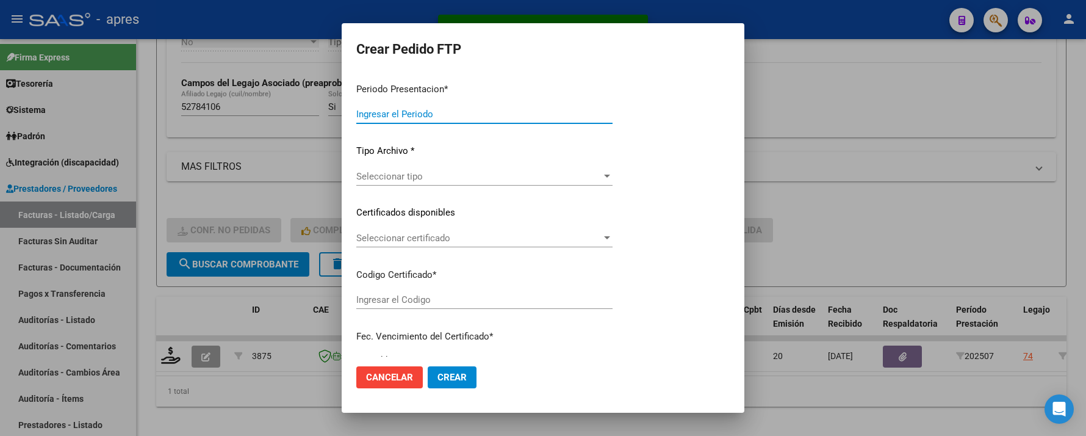
type input "202507"
type input "$ 475.830,36"
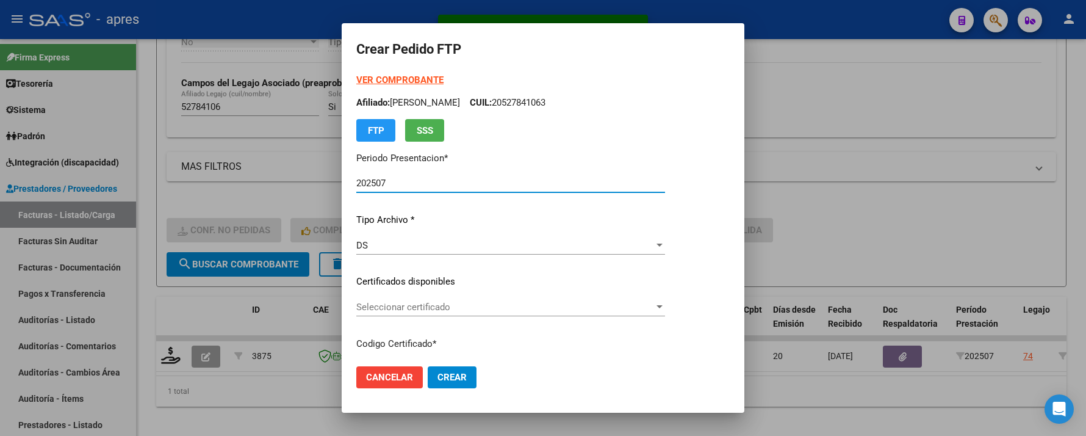
type input "ARG02000527841062023061320330613BS440"
type input "2033-06-13"
click at [523, 315] on div "Seleccionar certificado Seleccionar certificado" at bounding box center [510, 307] width 309 height 18
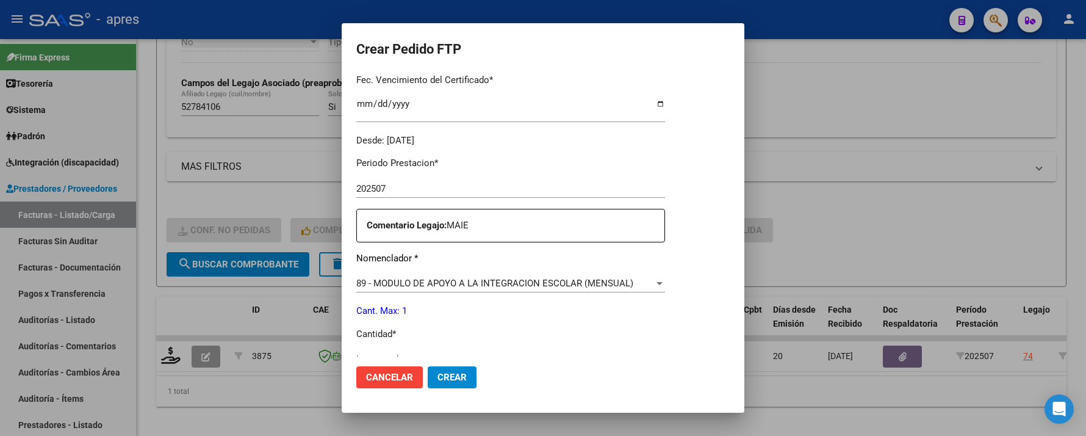
scroll to position [406, 0]
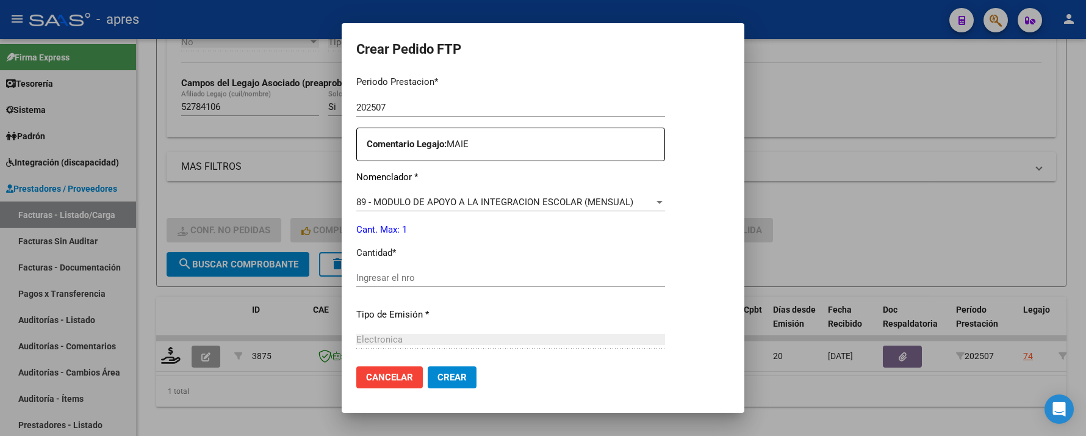
click at [525, 281] on input "Ingresar el nro" at bounding box center [510, 277] width 309 height 11
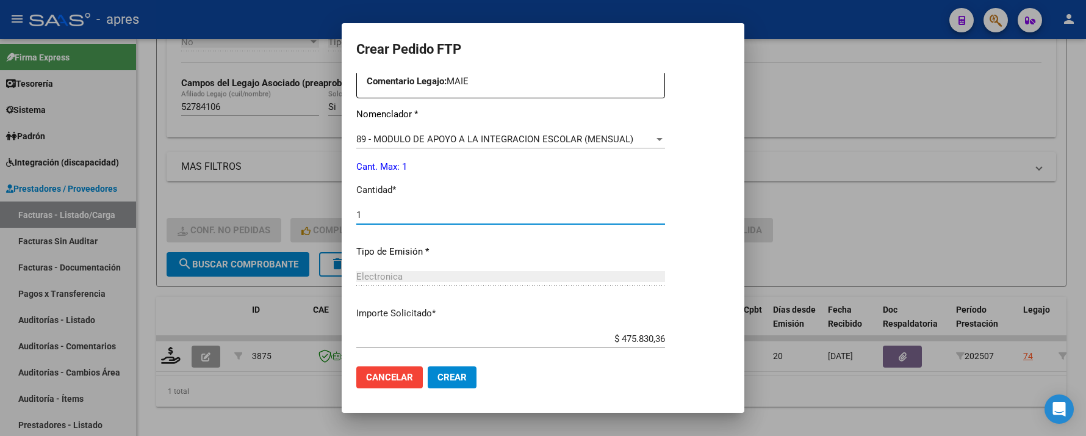
scroll to position [533, 0]
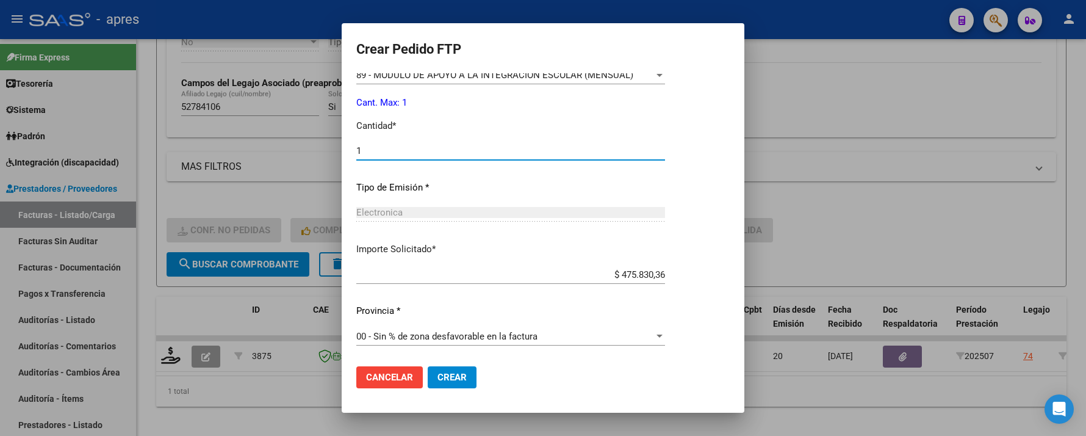
type input "1"
click at [464, 367] on button "Crear" at bounding box center [452, 377] width 49 height 22
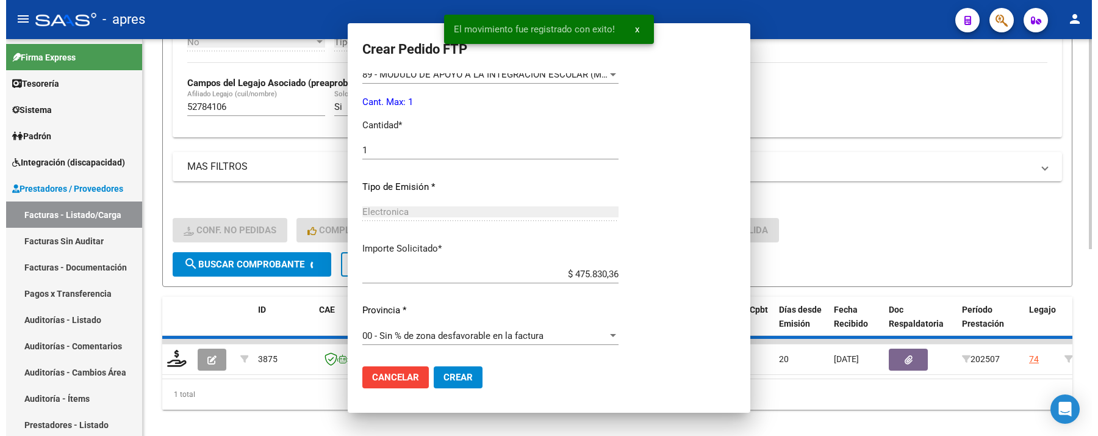
scroll to position [0, 0]
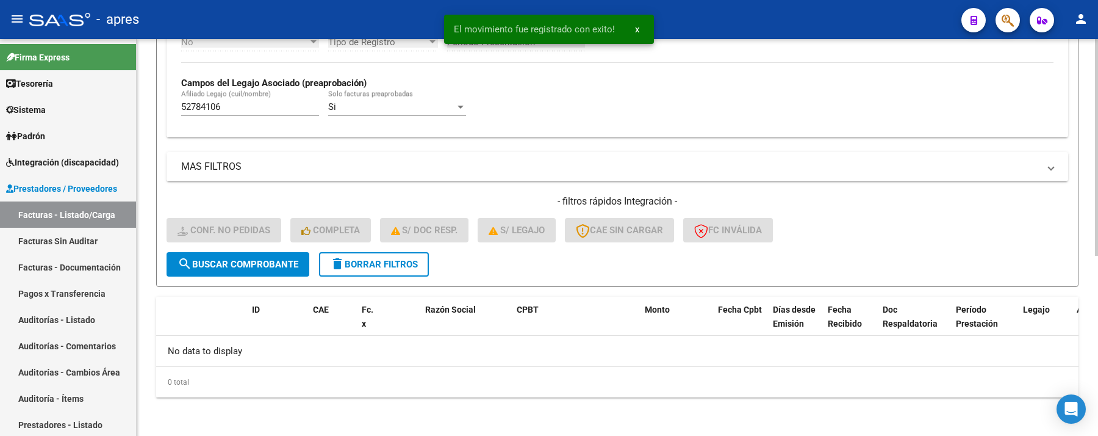
drag, startPoint x: 234, startPoint y: 110, endPoint x: 154, endPoint y: 108, distance: 80.0
click at [154, 108] on div "Video tutorial PRESTADORES -> Listado de CPBTs Emitidos por Prestadores / Prove…" at bounding box center [618, 72] width 962 height 728
paste input "8028164"
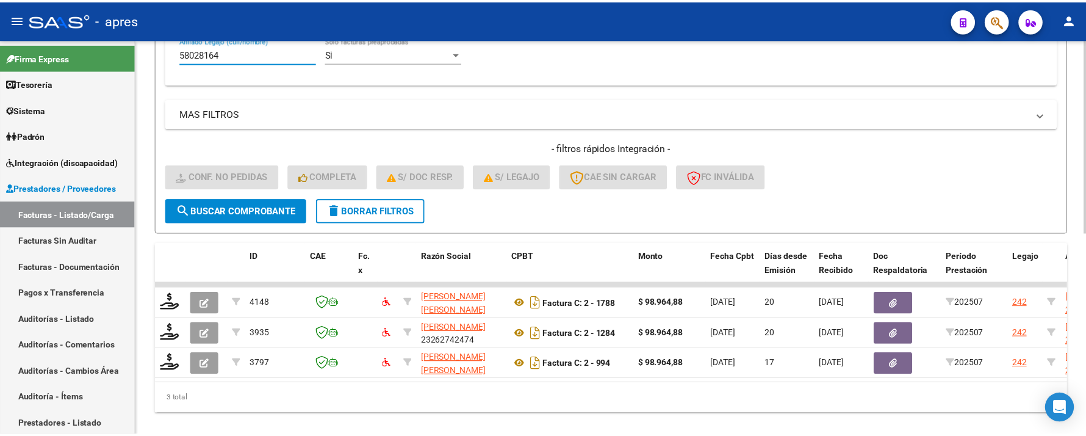
scroll to position [412, 0]
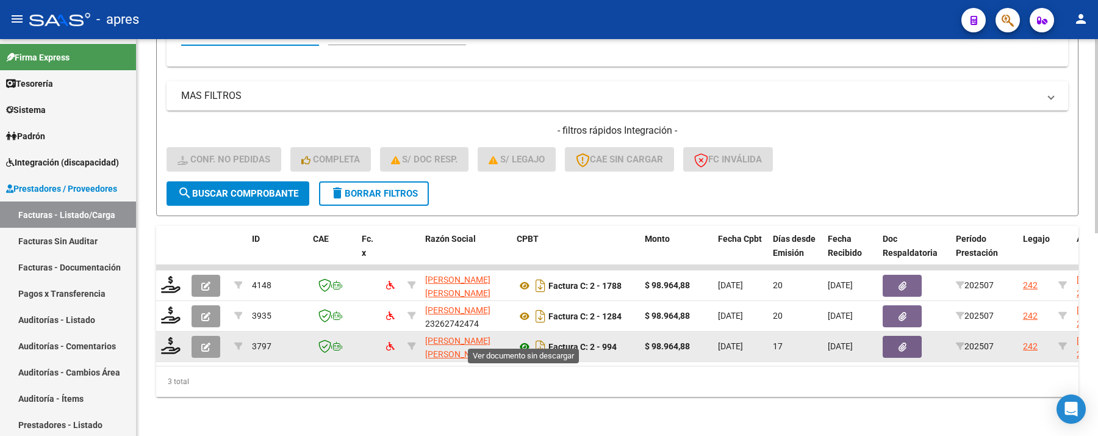
type input "58028164"
click at [524, 339] on icon at bounding box center [525, 346] width 16 height 15
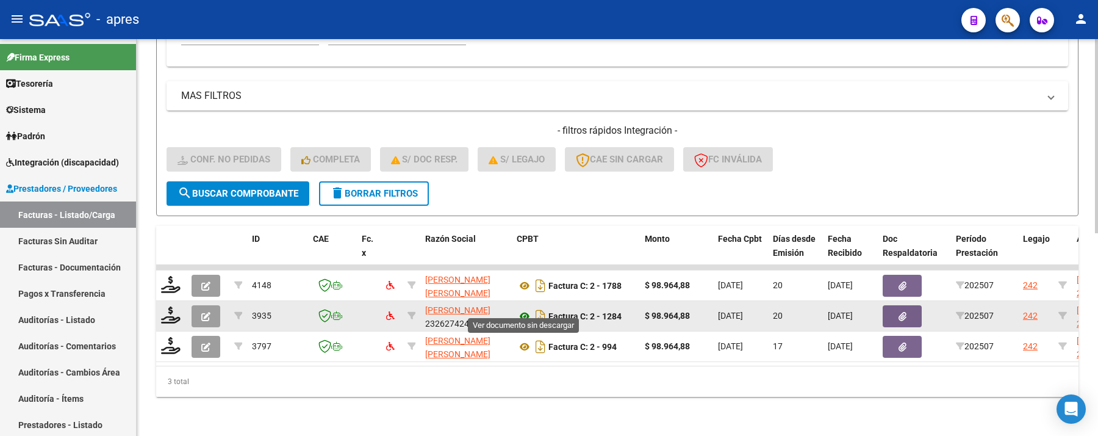
click at [526, 309] on icon at bounding box center [525, 316] width 16 height 15
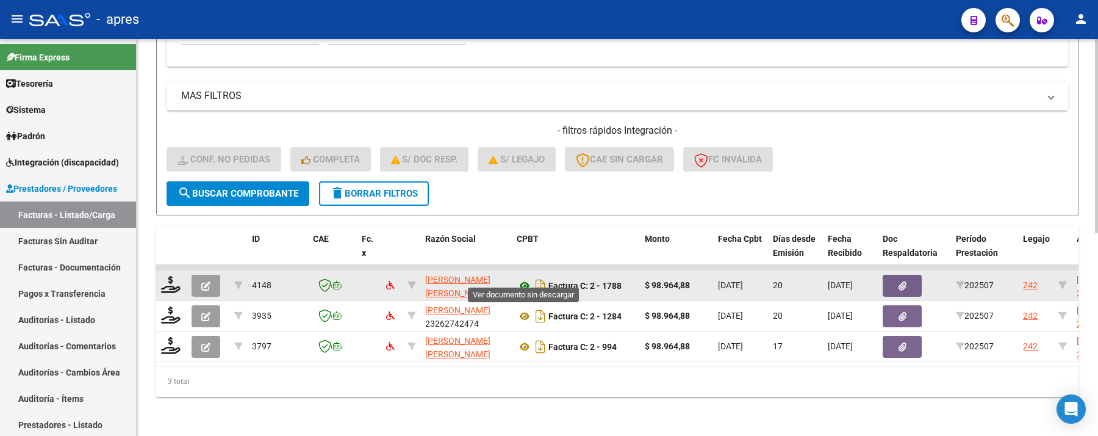
click at [526, 279] on icon at bounding box center [525, 285] width 16 height 15
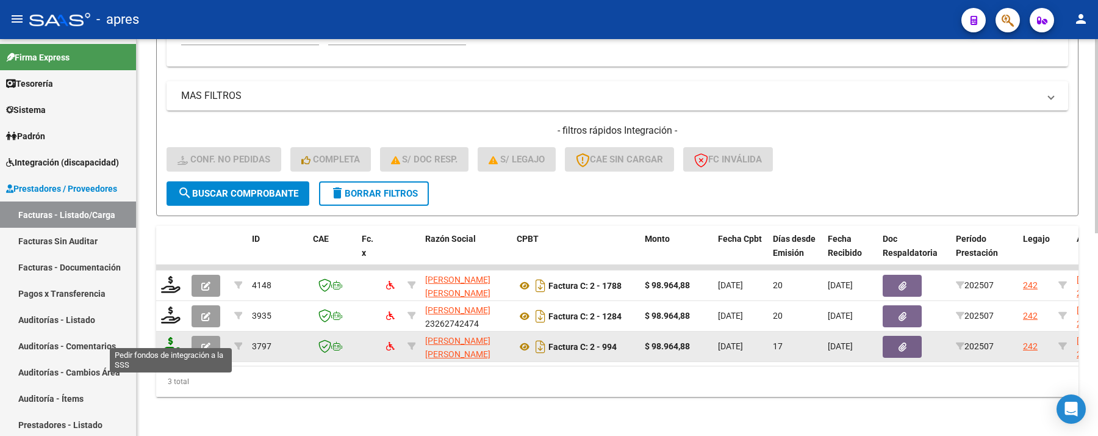
click at [165, 337] on icon at bounding box center [171, 345] width 20 height 17
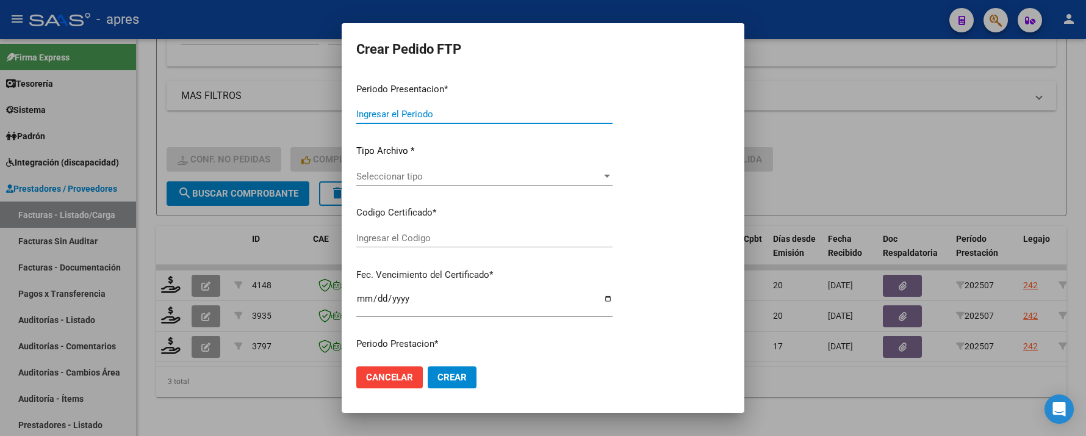
type input "202507"
type input "$ 98.964,88"
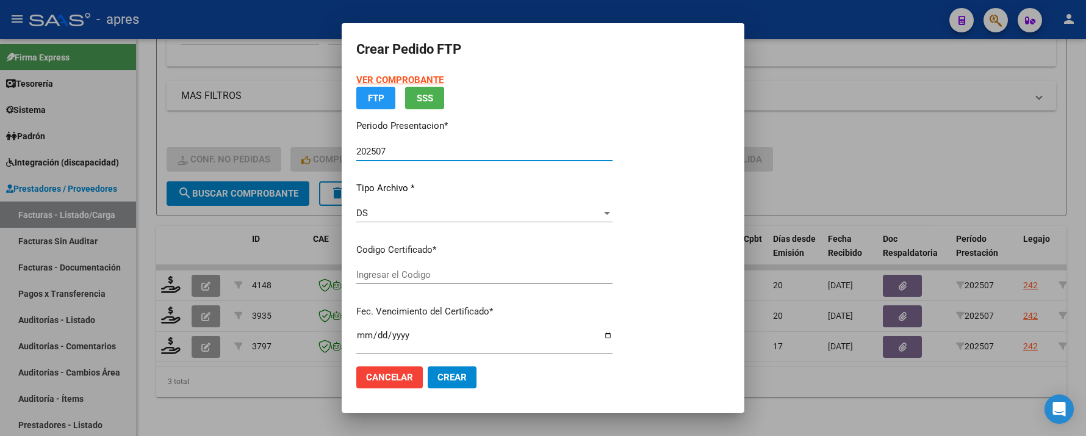
type input "ARG02000580281642023112820281128BUE316"
type input "2028-11-28"
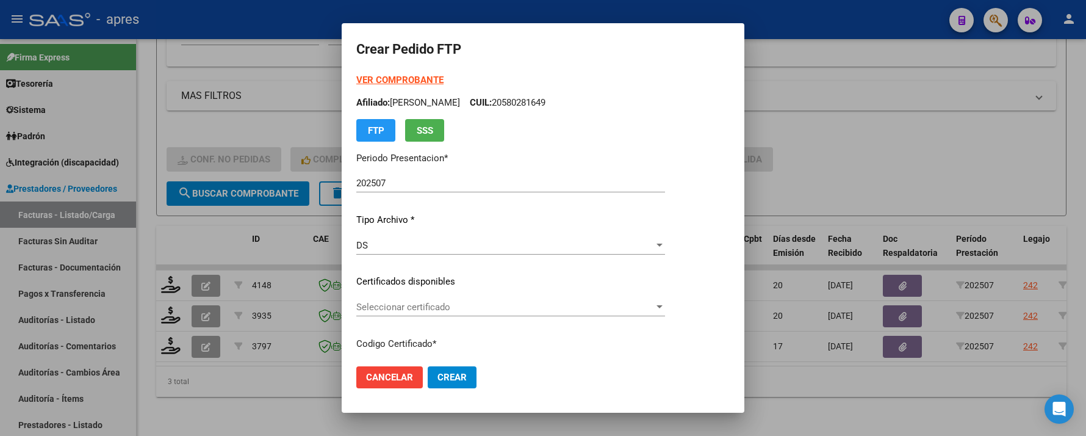
click at [413, 300] on div "Seleccionar certificado Seleccionar certificado" at bounding box center [510, 307] width 309 height 18
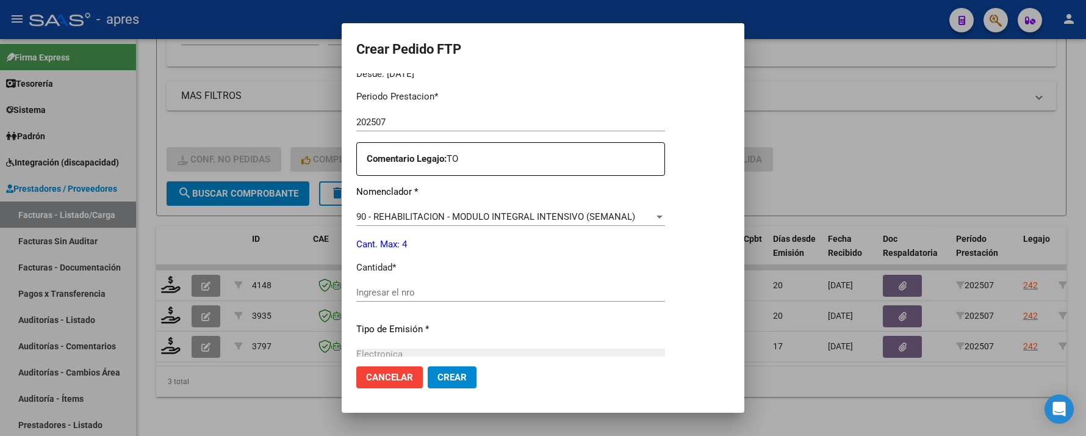
scroll to position [406, 0]
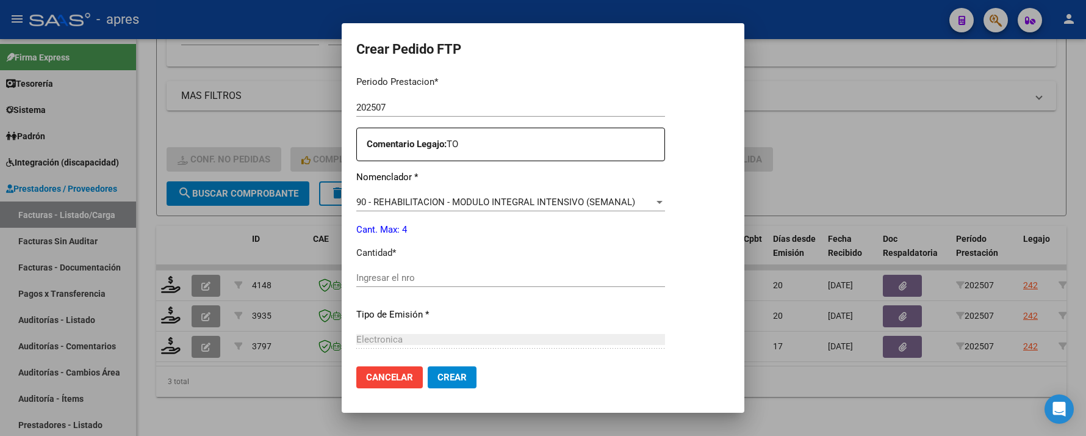
click at [432, 278] on input "Ingresar el nro" at bounding box center [510, 277] width 309 height 11
type input "4"
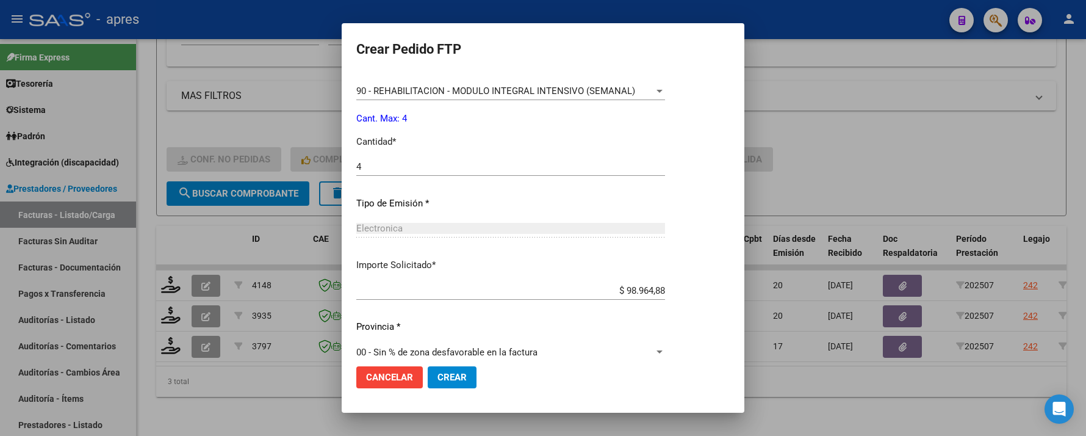
scroll to position [533, 0]
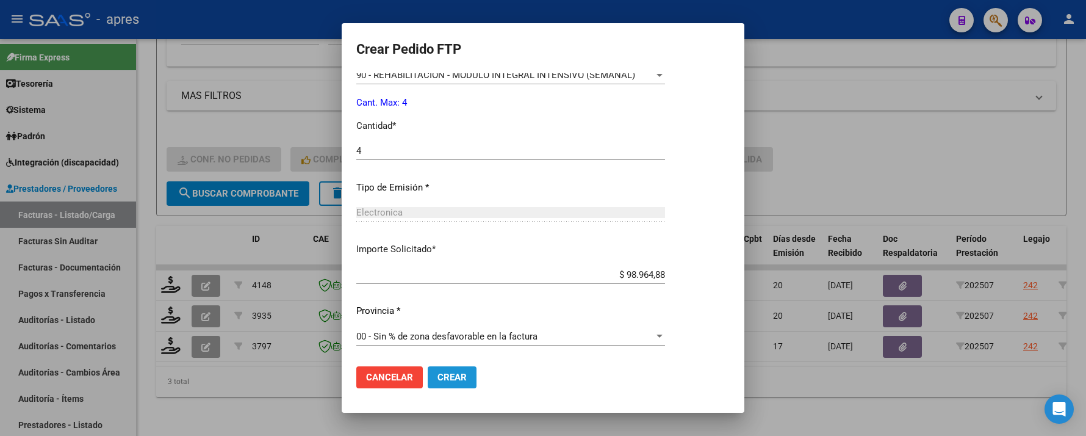
click at [434, 367] on button "Crear" at bounding box center [452, 377] width 49 height 22
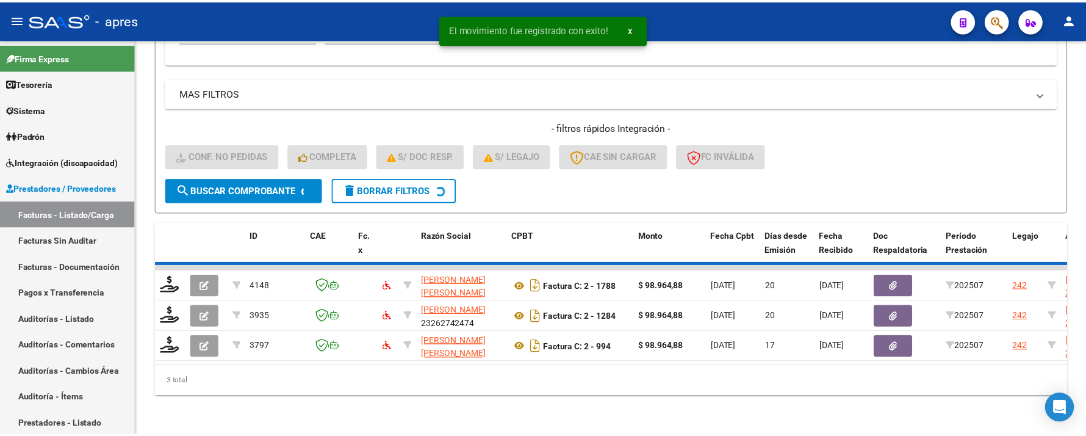
scroll to position [383, 0]
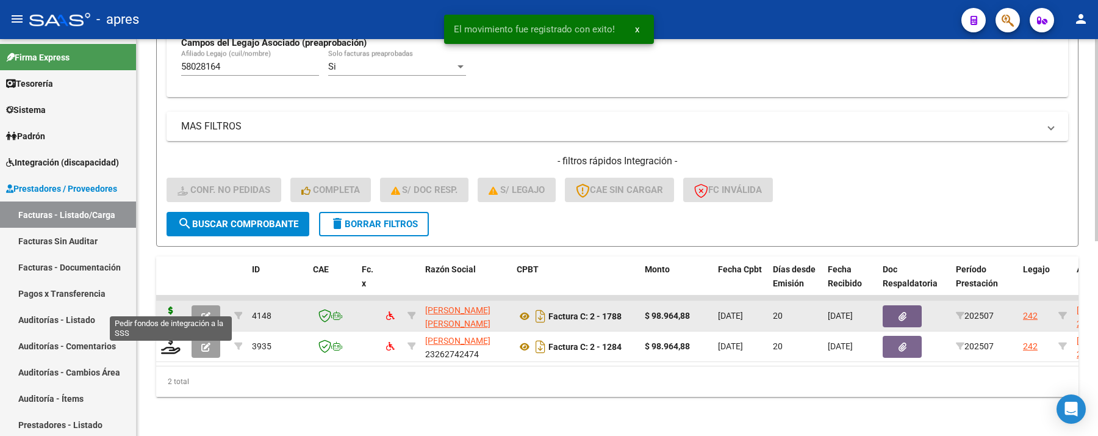
click at [164, 309] on icon at bounding box center [171, 314] width 20 height 17
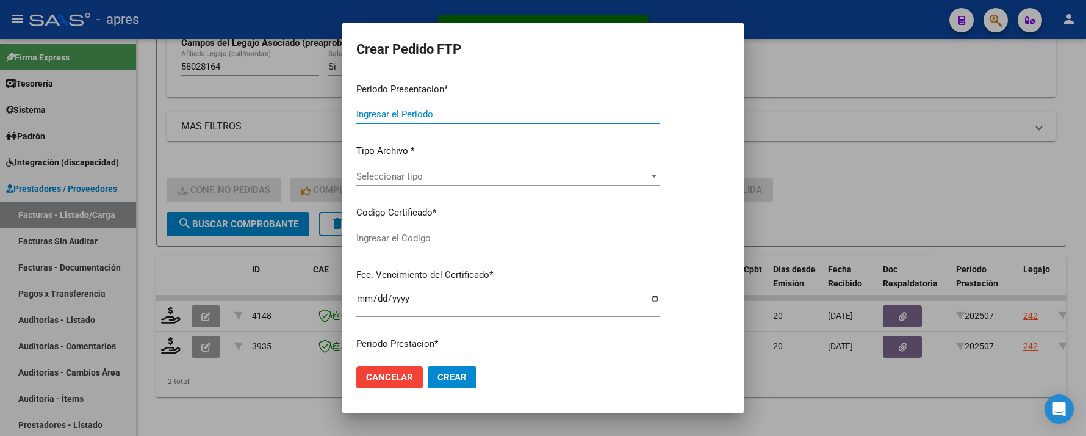
type input "202507"
type input "$ 98.964,88"
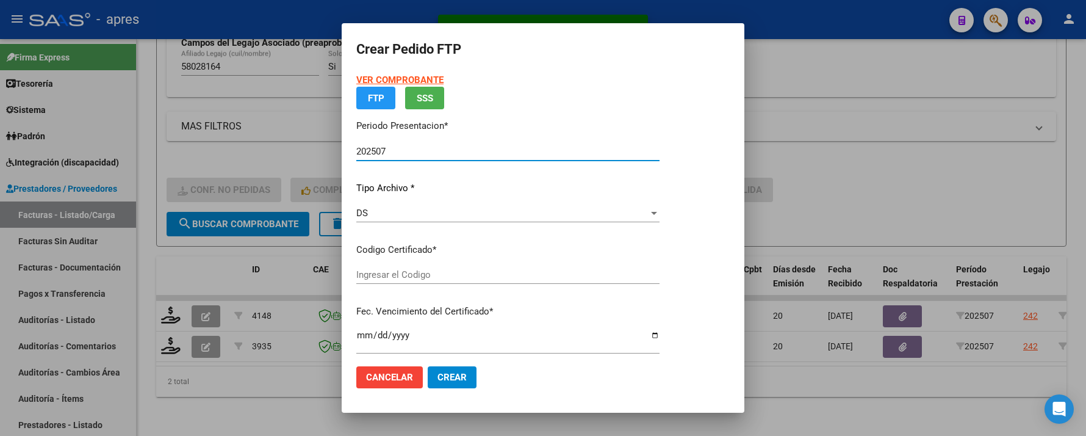
type input "ARG02000580281642023112820281128BUE316"
type input "2028-11-28"
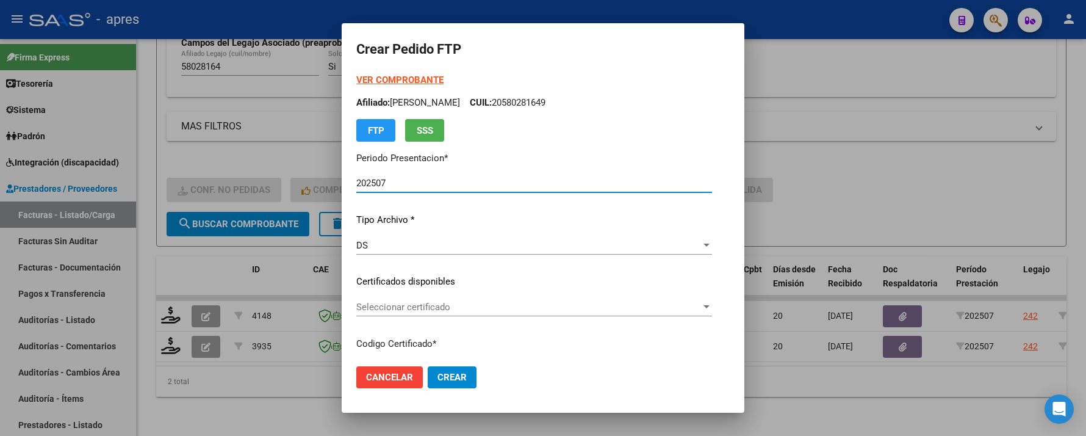
click at [522, 311] on span "Seleccionar certificado" at bounding box center [528, 306] width 345 height 11
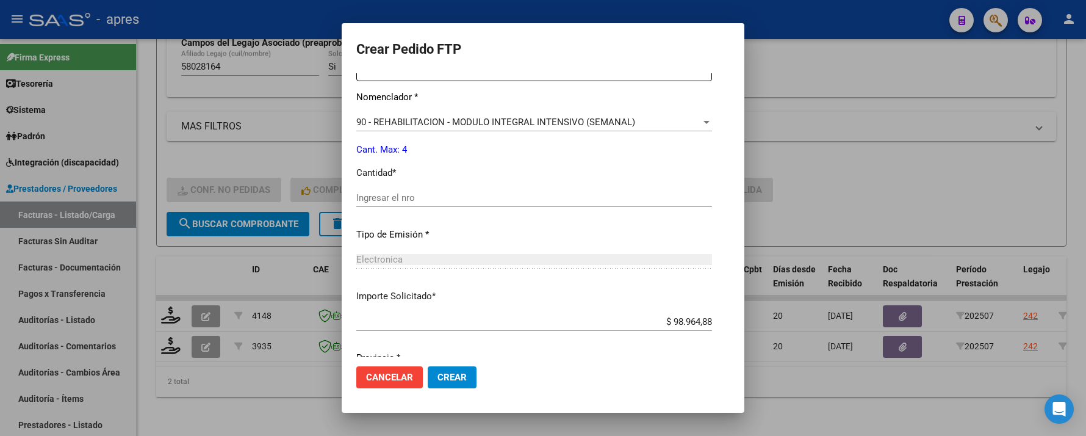
scroll to position [488, 0]
click at [458, 200] on input "Ingresar el nro" at bounding box center [534, 195] width 356 height 11
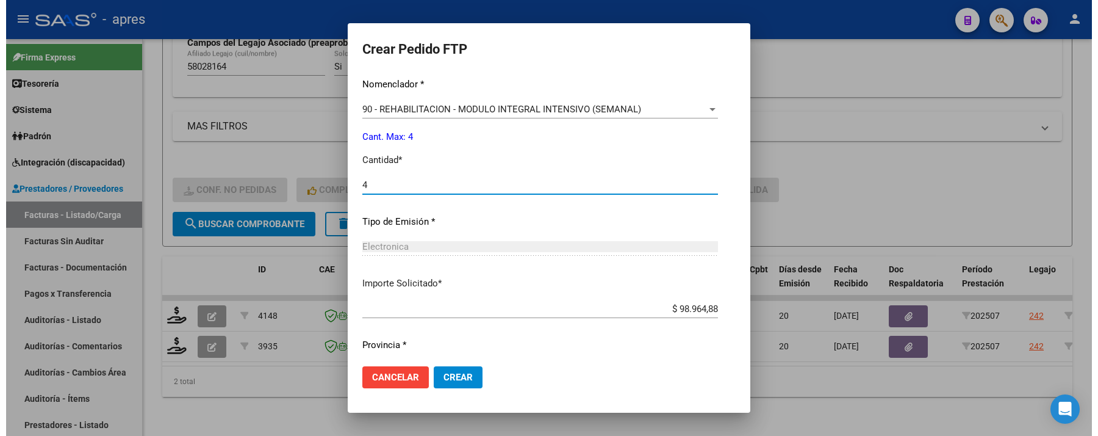
scroll to position [533, 0]
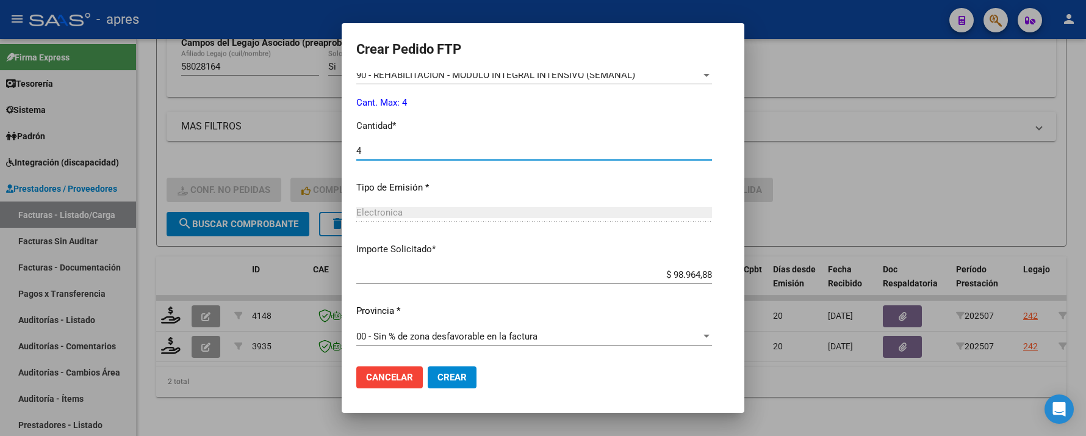
type input "4"
click at [438, 379] on span "Crear" at bounding box center [452, 377] width 29 height 11
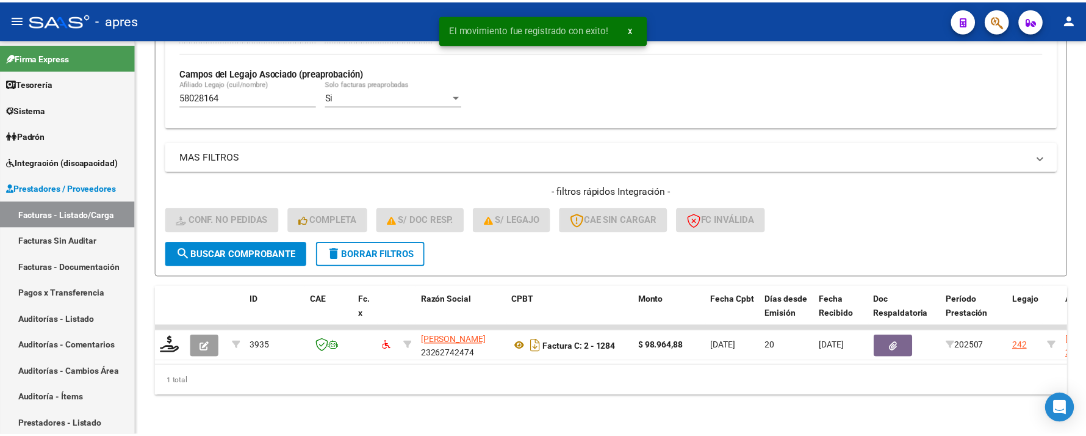
scroll to position [352, 0]
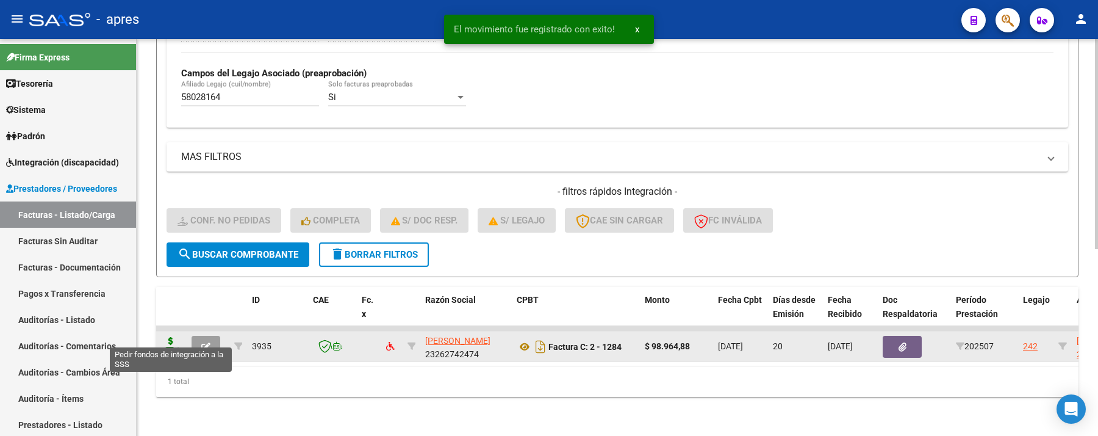
click at [171, 337] on icon at bounding box center [171, 345] width 20 height 17
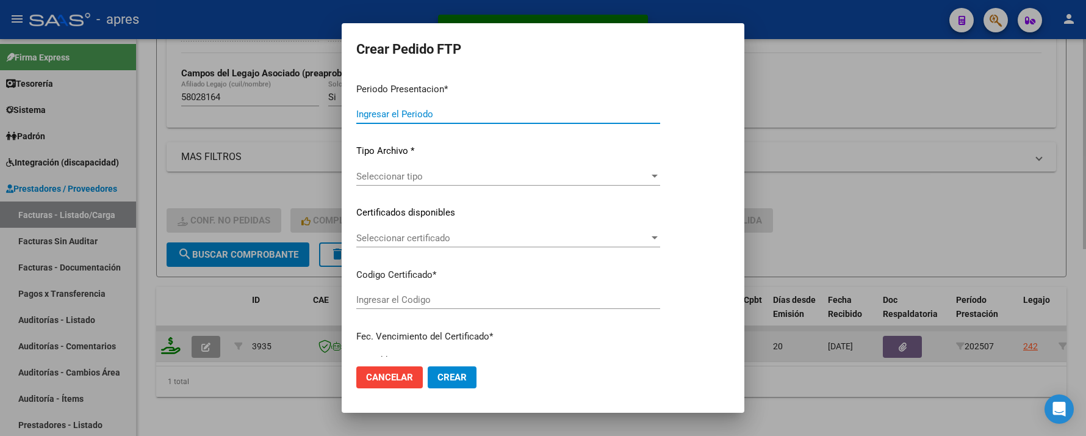
type input "202507"
type input "$ 98.964,88"
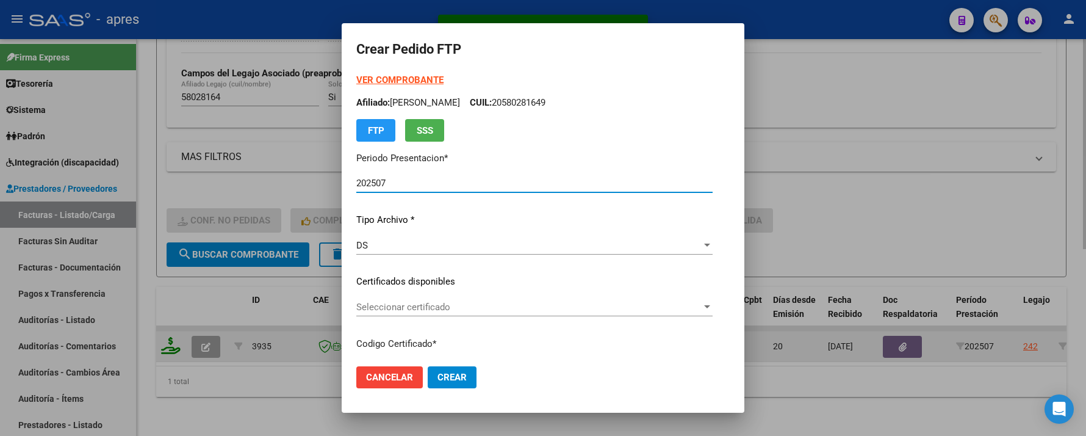
type input "ARG02000580281642023112820281128BUE316"
type input "2028-11-28"
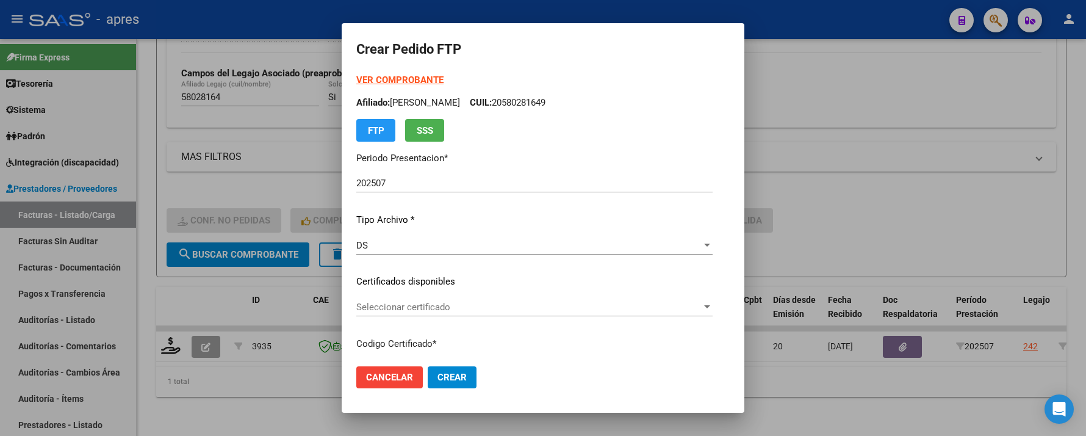
click at [447, 315] on div "Seleccionar certificado Seleccionar certificado" at bounding box center [534, 307] width 356 height 18
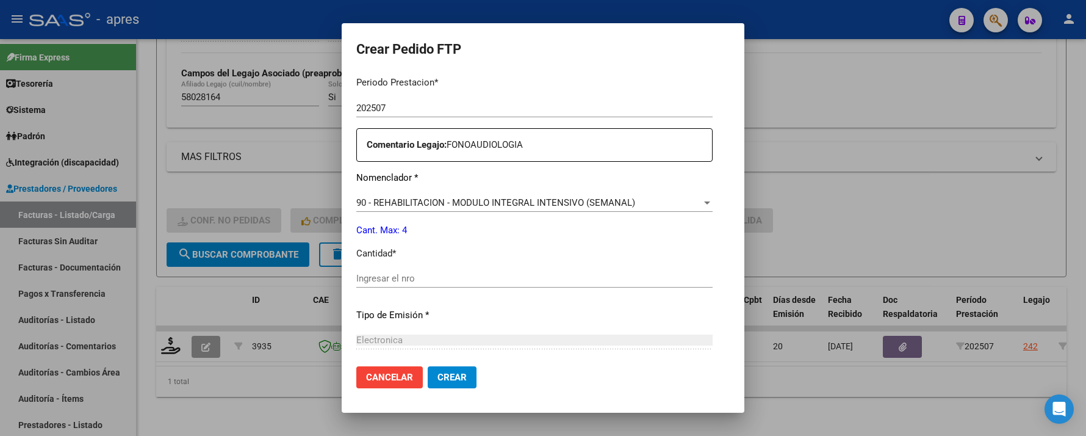
scroll to position [406, 0]
click at [428, 273] on input "Ingresar el nro" at bounding box center [534, 277] width 356 height 11
type input "4"
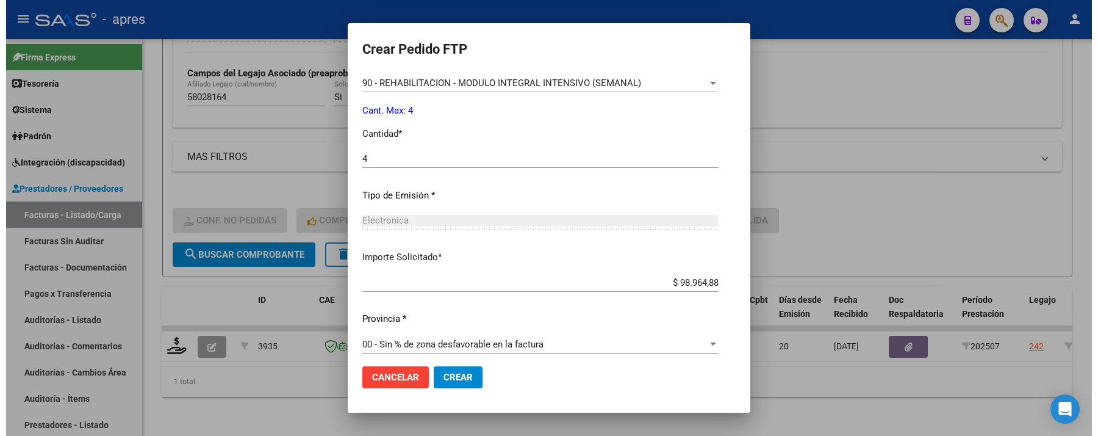
scroll to position [533, 0]
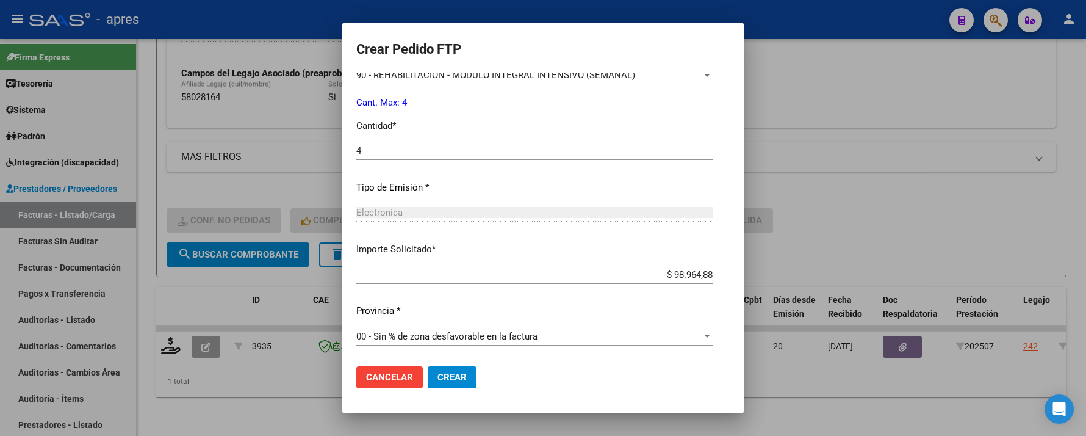
click at [438, 375] on span "Crear" at bounding box center [452, 377] width 29 height 11
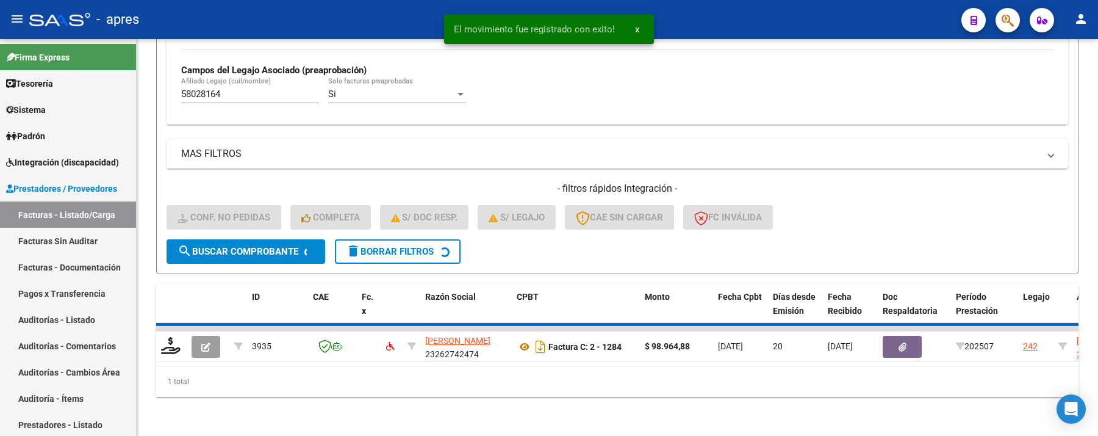
scroll to position [331, 0]
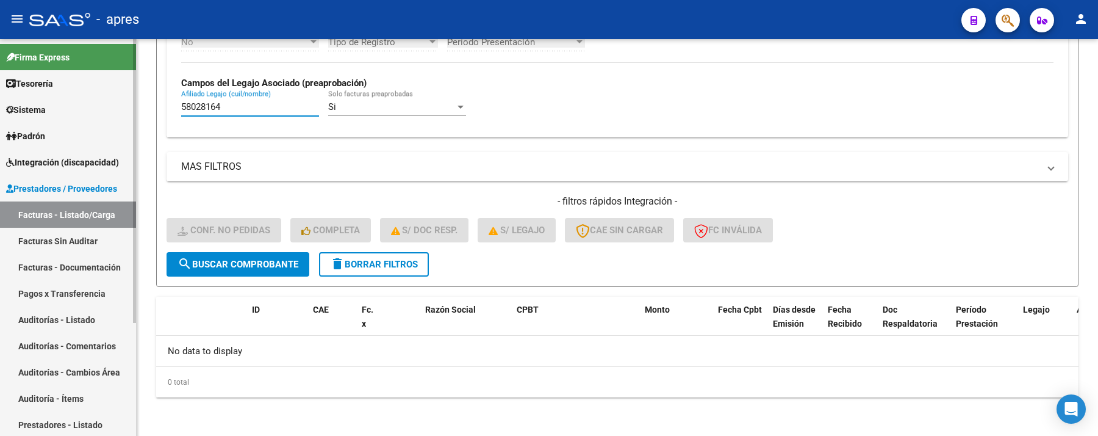
drag, startPoint x: 237, startPoint y: 110, endPoint x: 98, endPoint y: 127, distance: 140.2
click at [98, 128] on mat-sidenav-container "Firma Express Tesorería Extractos Procesados (csv) Extractos Originales (pdf) S…" at bounding box center [549, 237] width 1098 height 397
paste input "5420696"
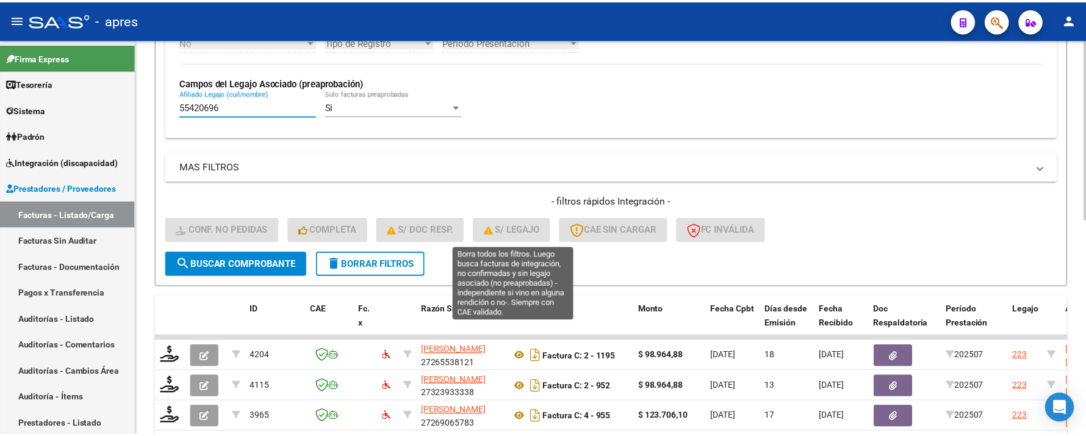
scroll to position [412, 0]
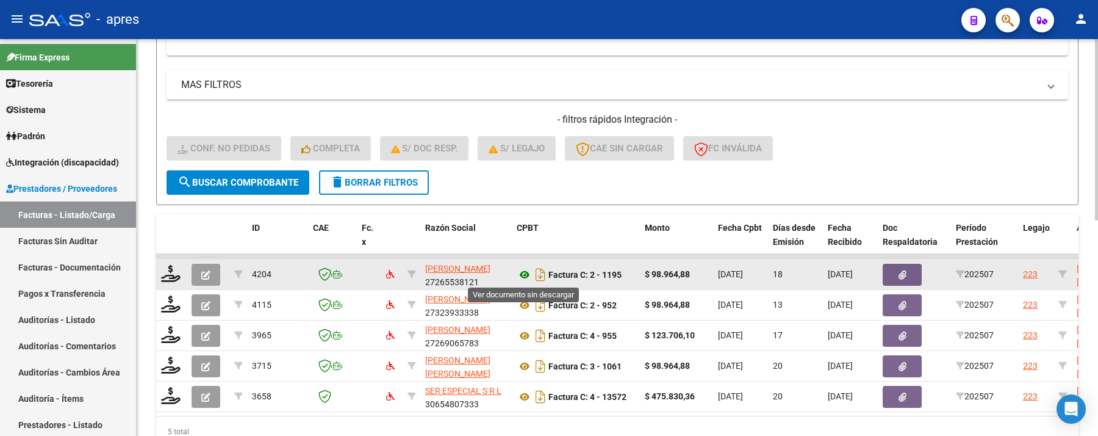
type input "55420696"
click at [519, 274] on icon at bounding box center [525, 274] width 16 height 15
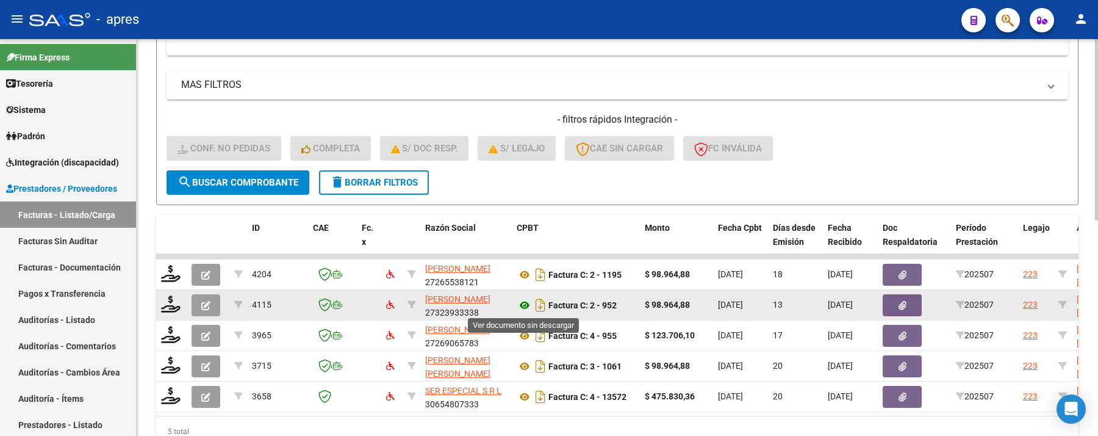
click at [520, 308] on icon at bounding box center [525, 305] width 16 height 15
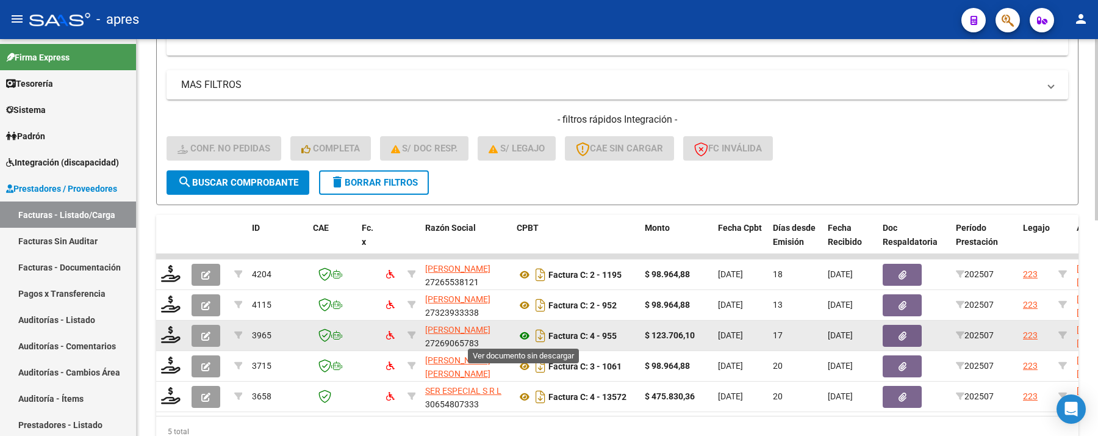
click at [521, 335] on icon at bounding box center [525, 335] width 16 height 15
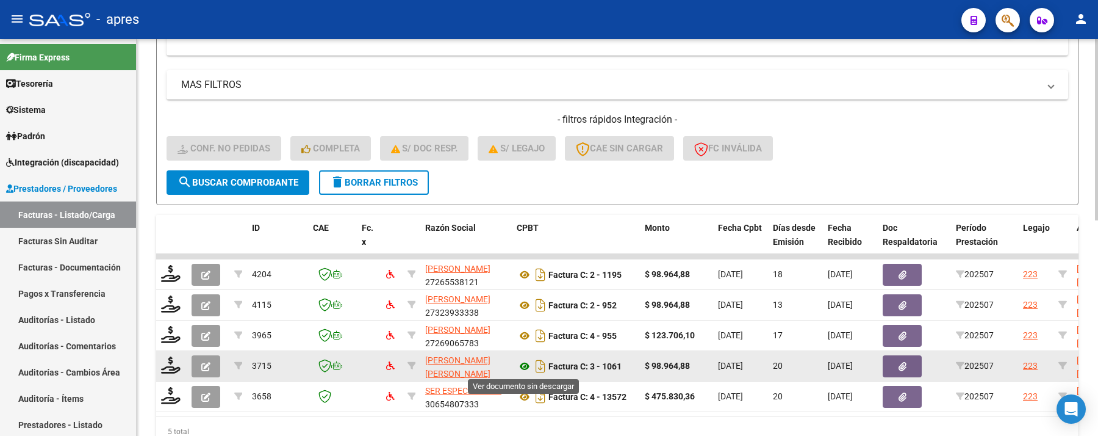
click at [525, 364] on icon at bounding box center [525, 366] width 16 height 15
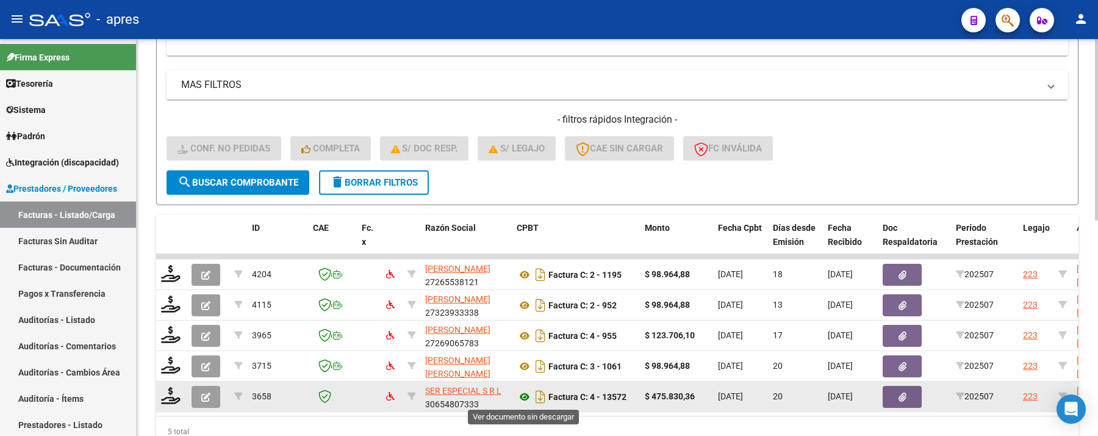
click at [525, 384] on icon at bounding box center [525, 396] width 16 height 15
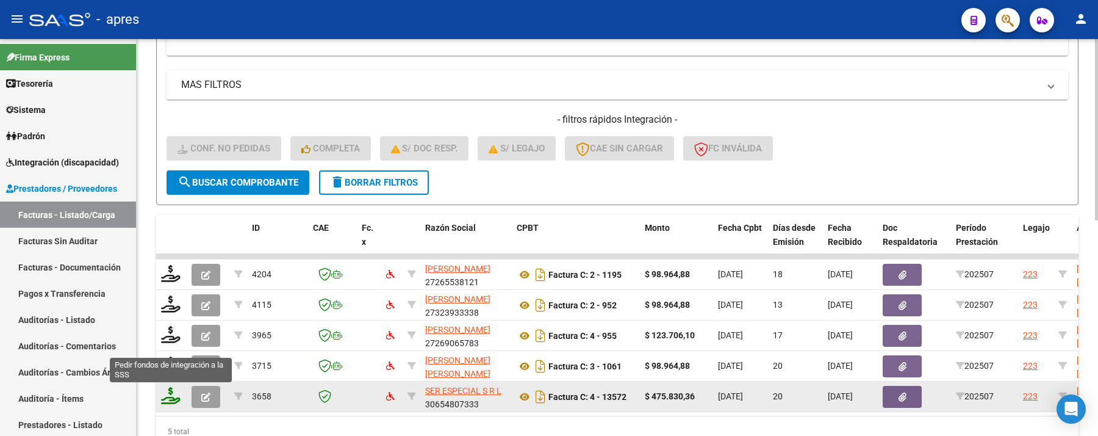
click at [176, 384] on icon at bounding box center [171, 395] width 20 height 17
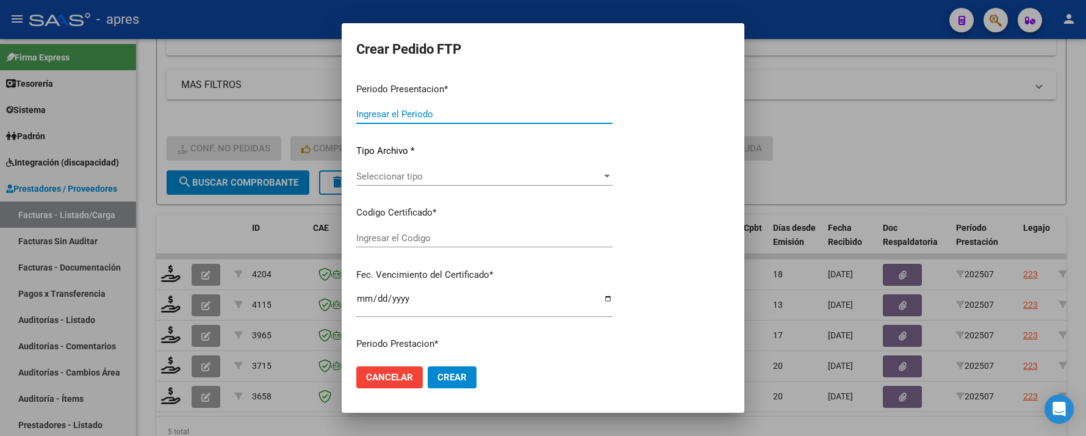
type input "202507"
type input "$ 475.830,36"
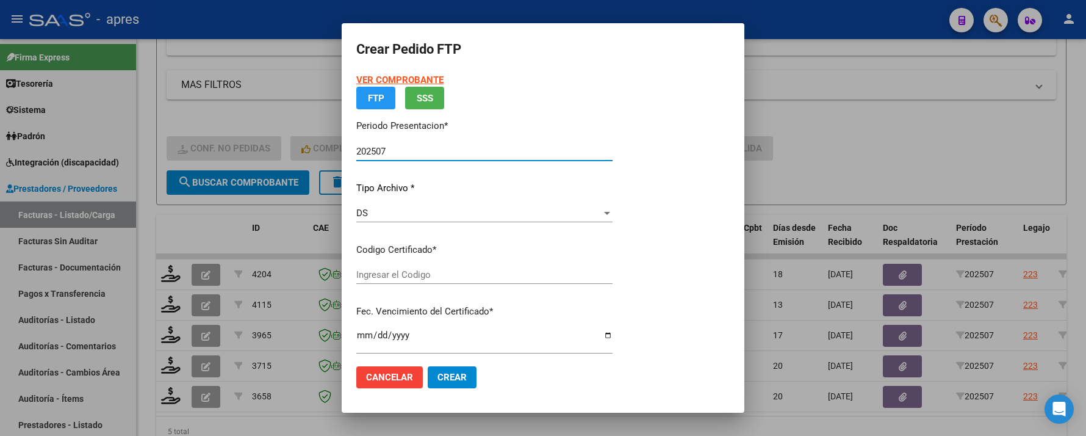
type input "ARG02000554206962022052620270526BS440"
type input "2027-05-26"
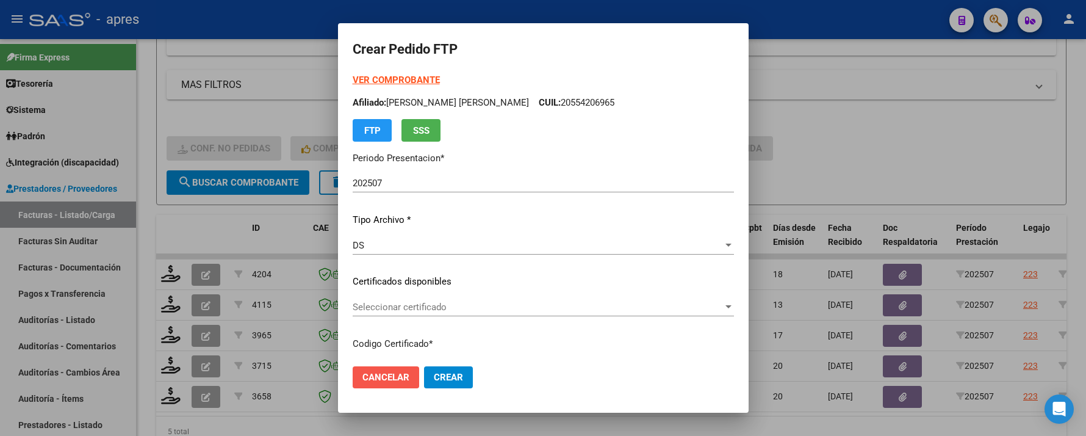
click at [362, 384] on button "Cancelar" at bounding box center [386, 377] width 67 height 22
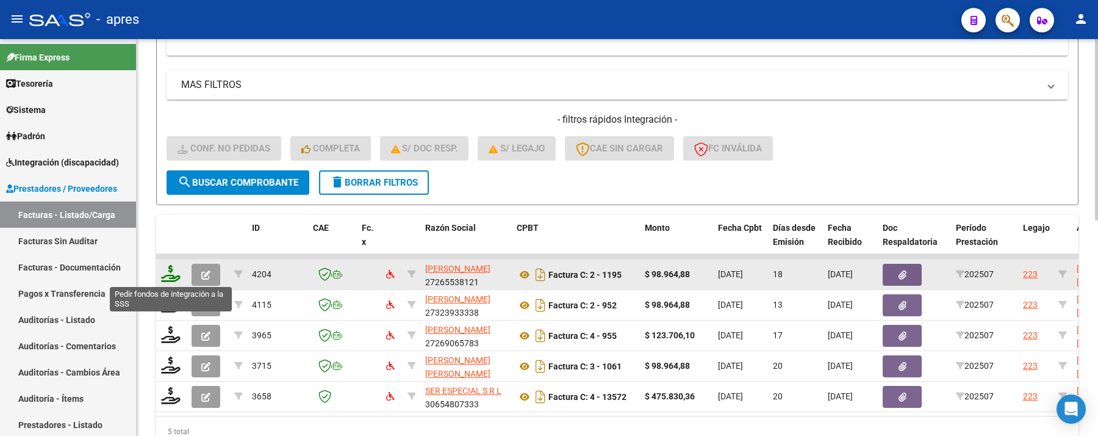
click at [177, 276] on icon at bounding box center [171, 273] width 20 height 17
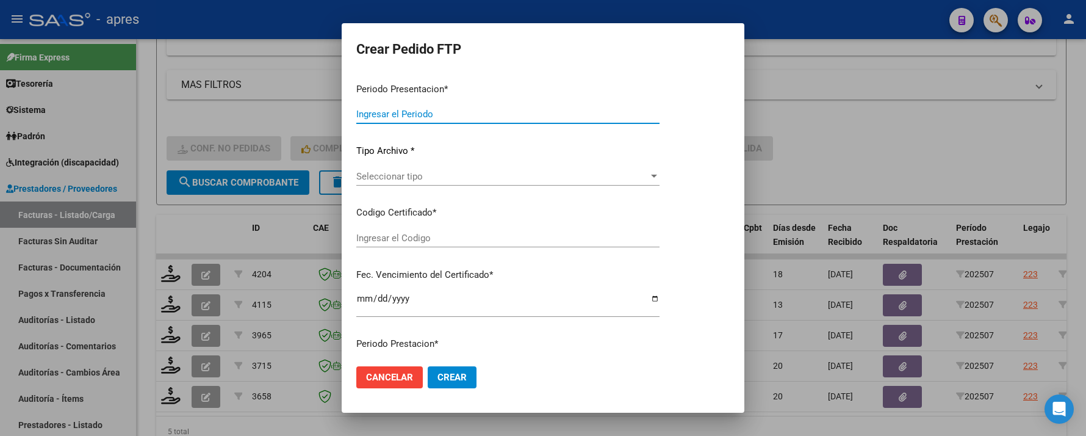
type input "202507"
type input "$ 98.964,88"
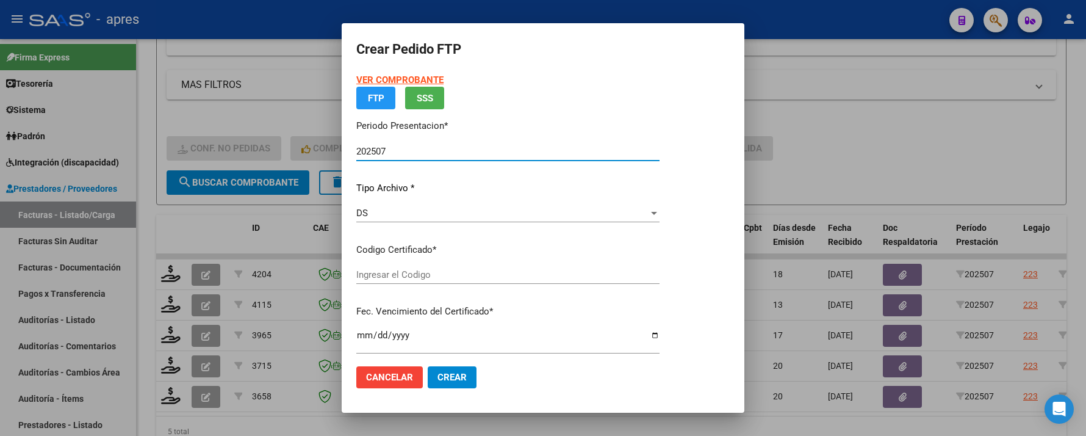
type input "ARG02000554206962022052620270526BS440"
type input "2027-05-26"
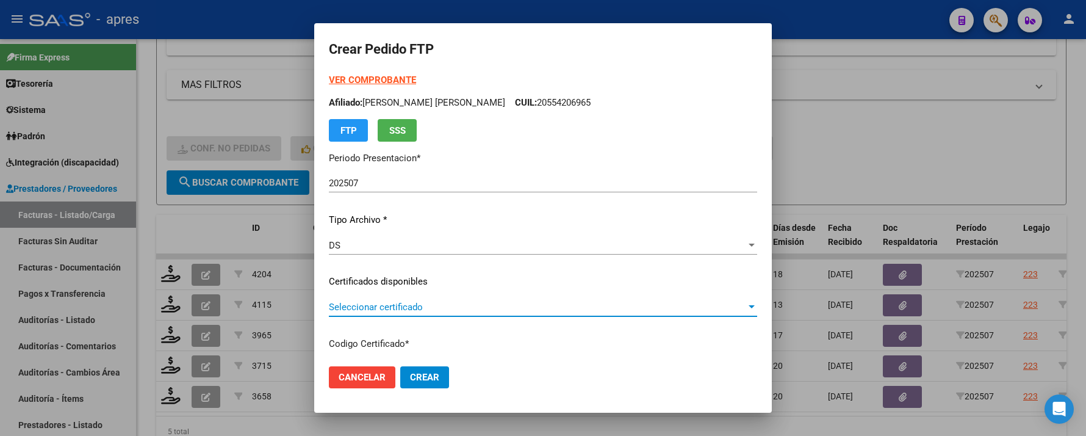
click at [357, 304] on span "Seleccionar certificado" at bounding box center [537, 306] width 417 height 11
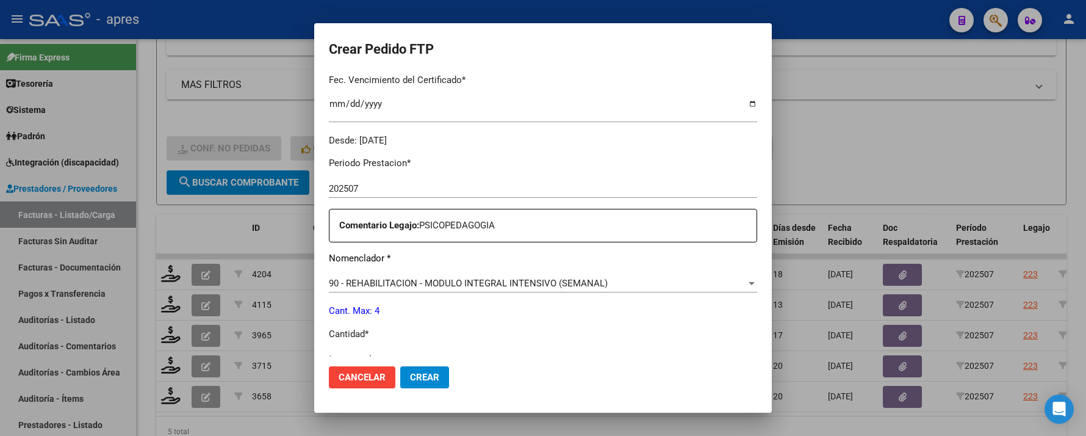
scroll to position [406, 0]
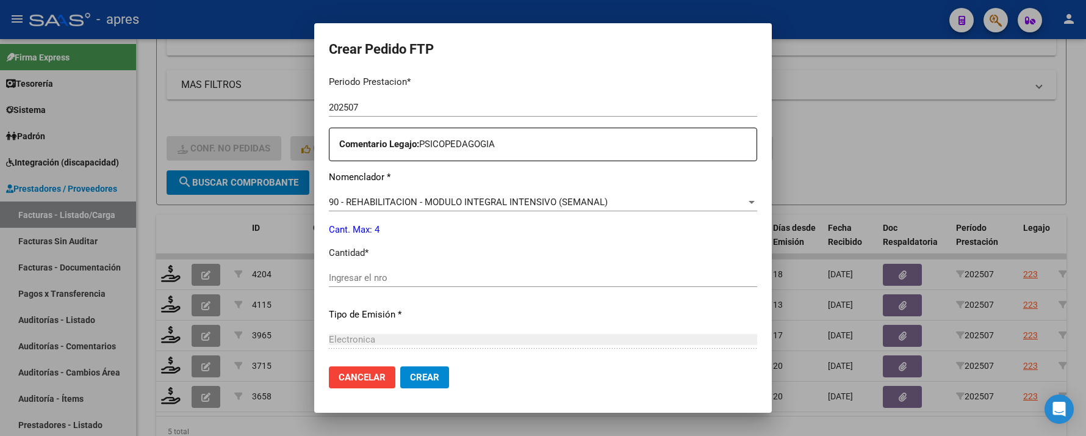
click at [373, 278] on input "Ingresar el nro" at bounding box center [543, 277] width 428 height 11
type input "4"
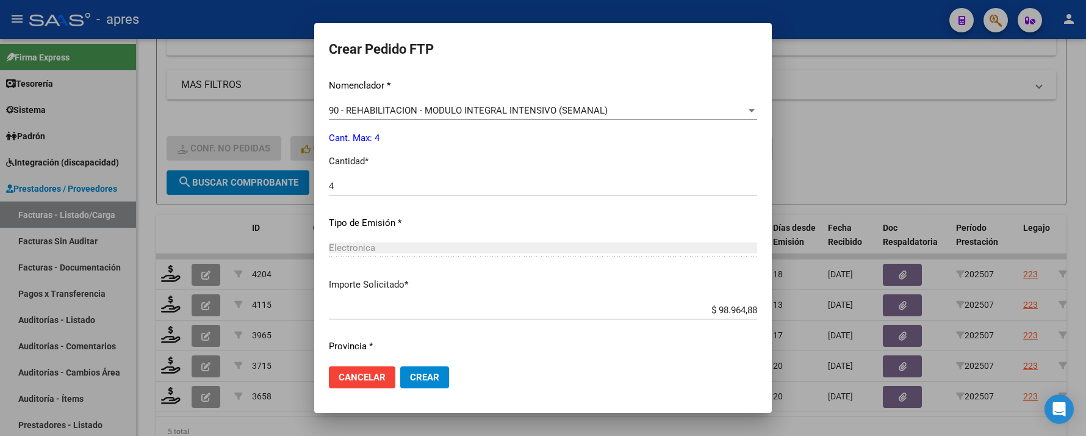
scroll to position [533, 0]
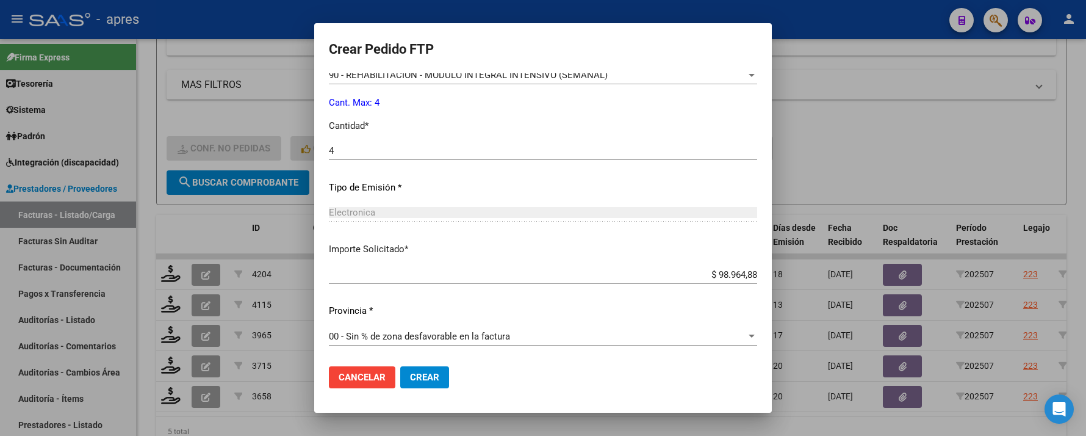
click at [409, 366] on button "Crear" at bounding box center [424, 377] width 49 height 22
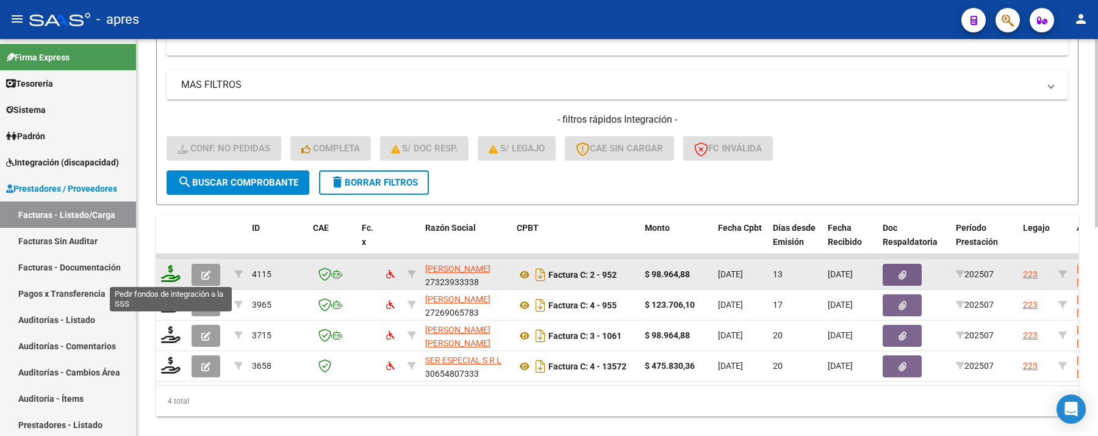
click at [166, 274] on icon at bounding box center [171, 273] width 20 height 17
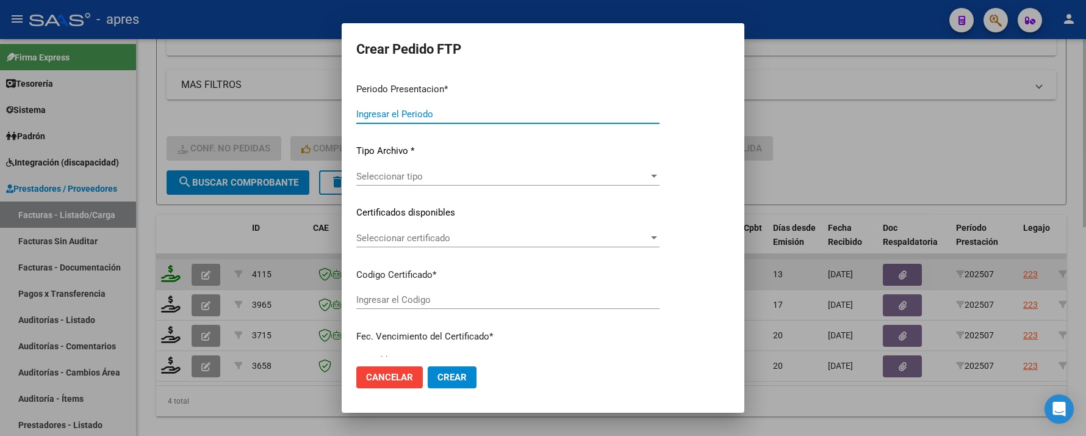
type input "202507"
type input "$ 98.964,88"
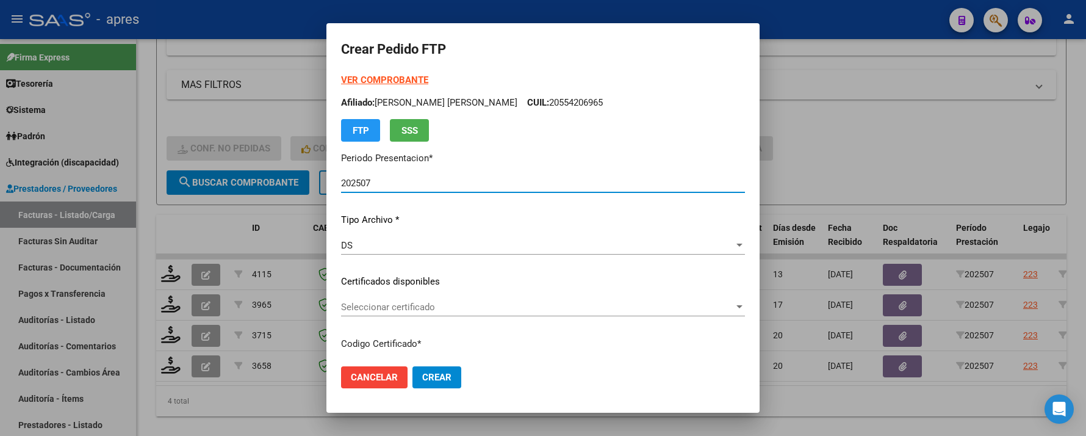
type input "ARG02000554206962022052620270526BS440"
type input "2027-05-26"
click at [403, 312] on div "Seleccionar certificado Seleccionar certificado" at bounding box center [543, 307] width 404 height 18
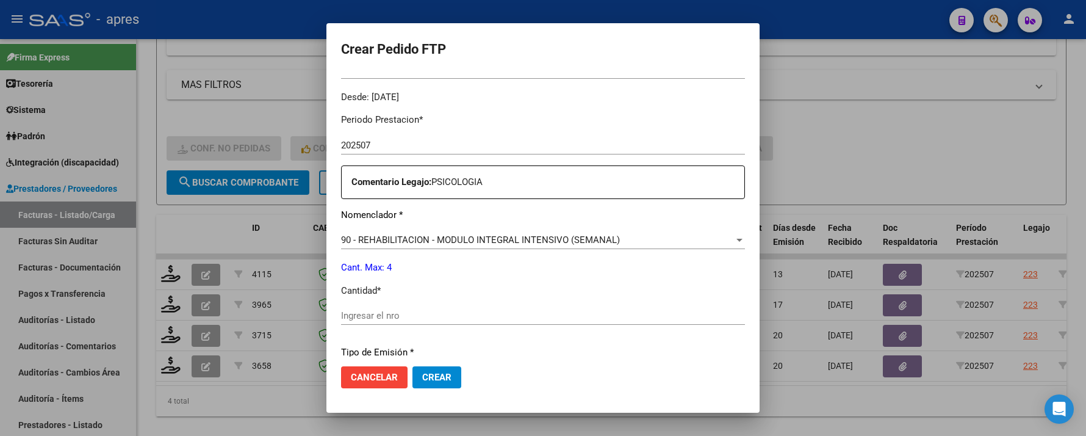
scroll to position [406, 0]
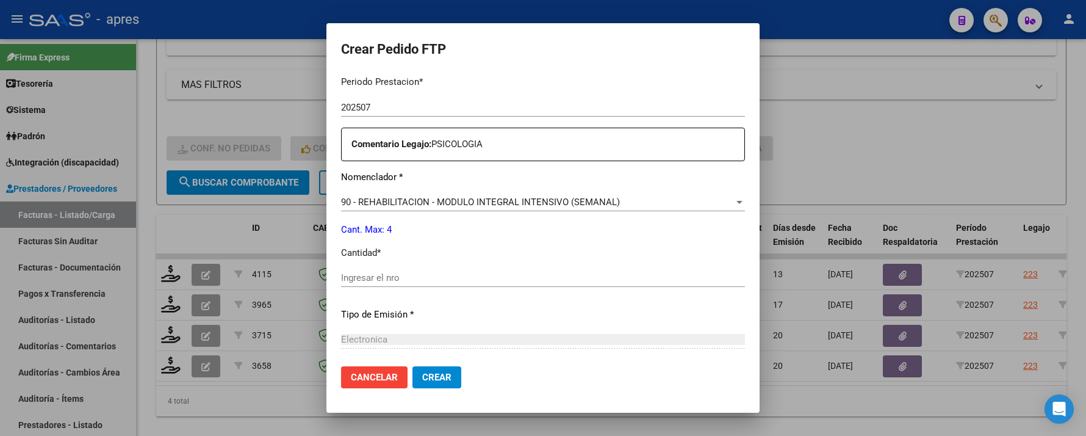
click at [398, 284] on div "Ingresar el nro" at bounding box center [543, 277] width 404 height 18
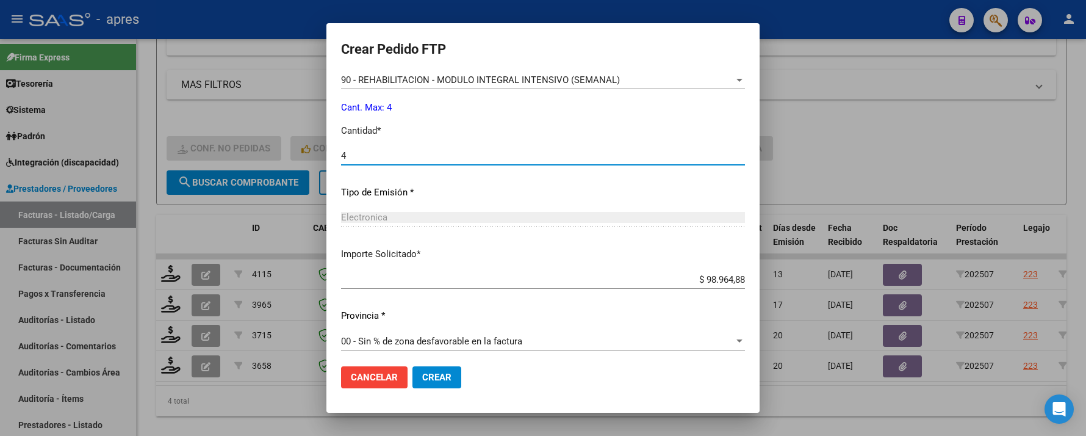
scroll to position [533, 0]
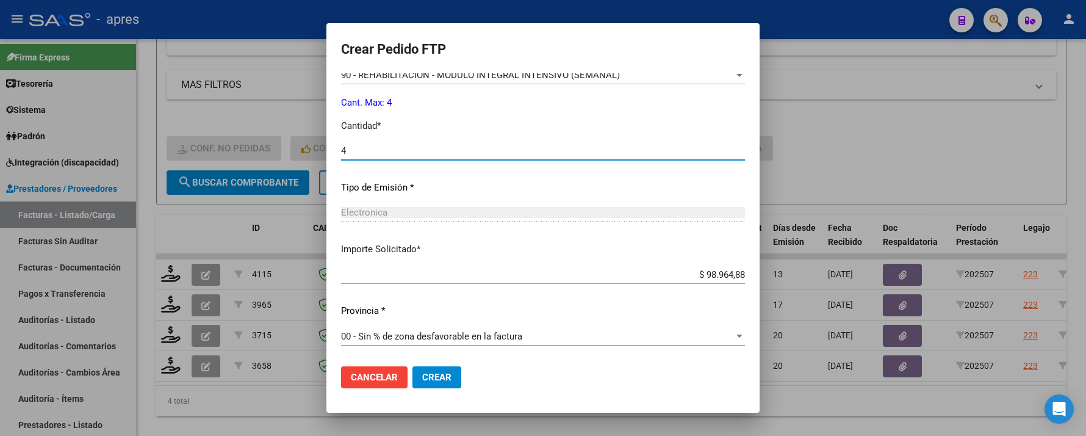
type input "4"
click at [422, 380] on span "Crear" at bounding box center [436, 377] width 29 height 11
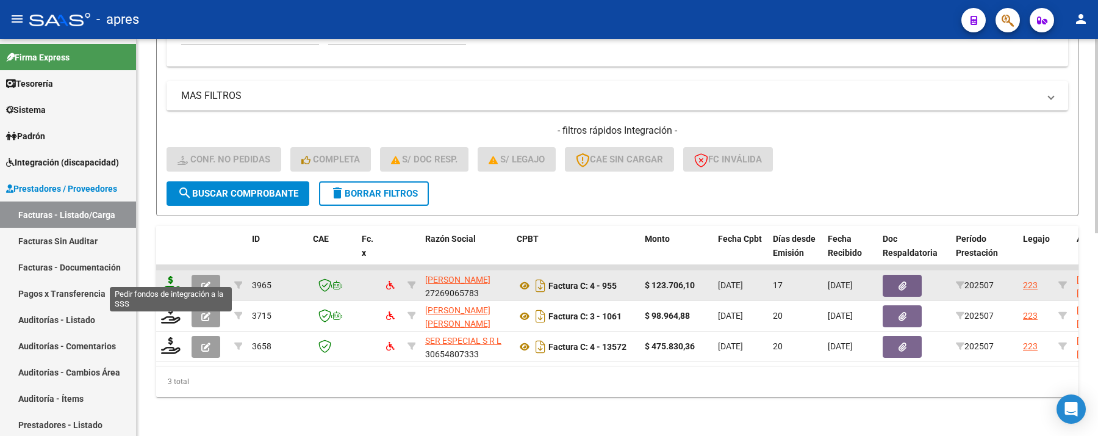
click at [177, 279] on icon at bounding box center [171, 284] width 20 height 17
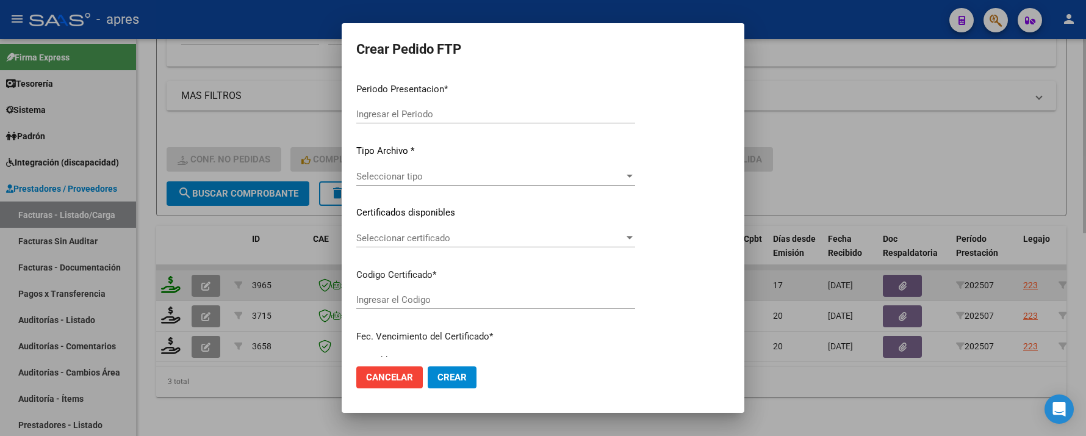
type input "202507"
type input "$ 123.706,10"
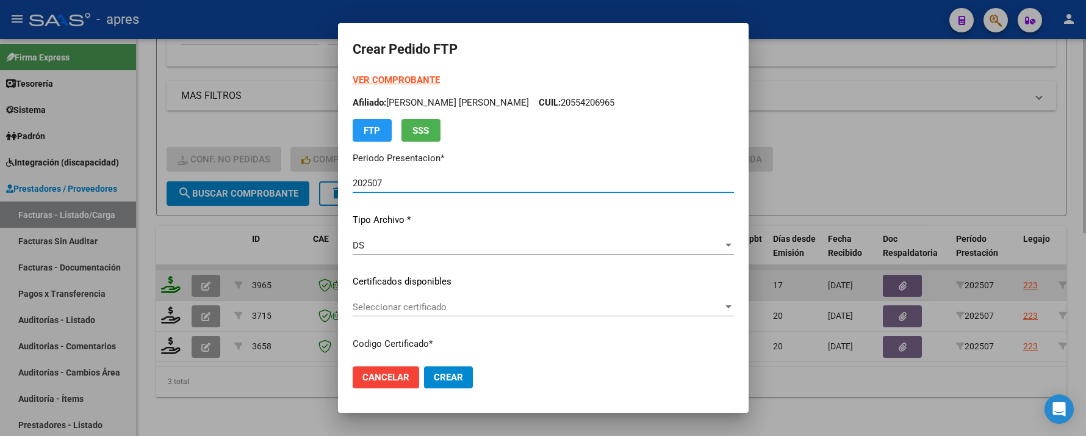
type input "ARG02000554206962022052620270526BS440"
type input "2027-05-26"
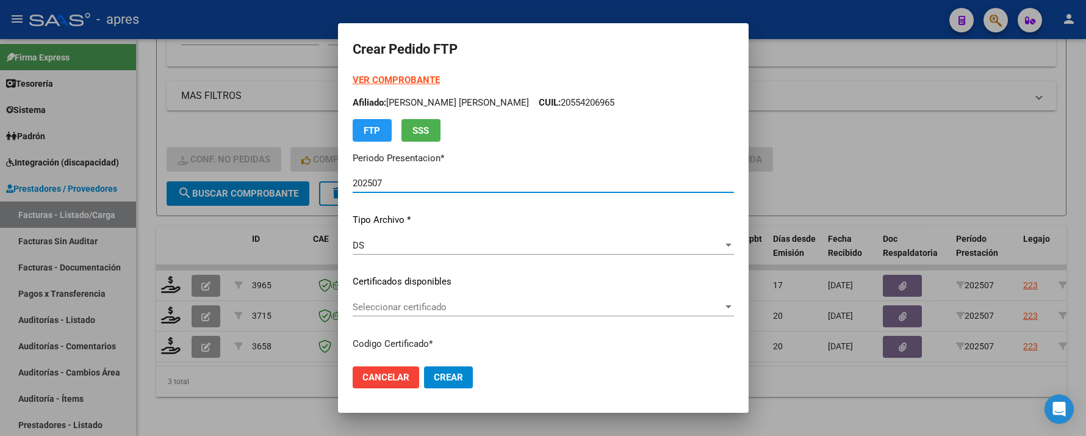
click at [455, 301] on span "Seleccionar certificado" at bounding box center [538, 306] width 370 height 11
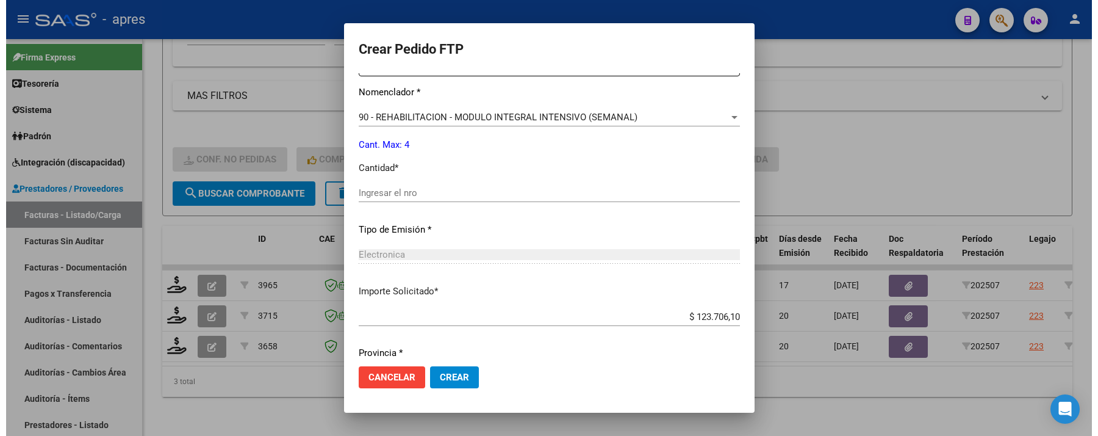
scroll to position [533, 0]
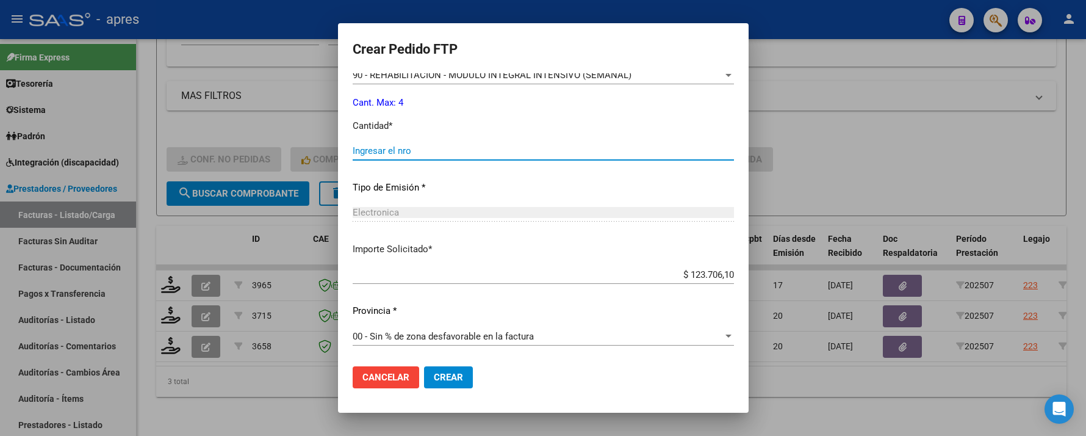
click at [457, 154] on input "Ingresar el nro" at bounding box center [543, 150] width 381 height 11
type input "4"
click at [442, 372] on span "Crear" at bounding box center [448, 377] width 29 height 11
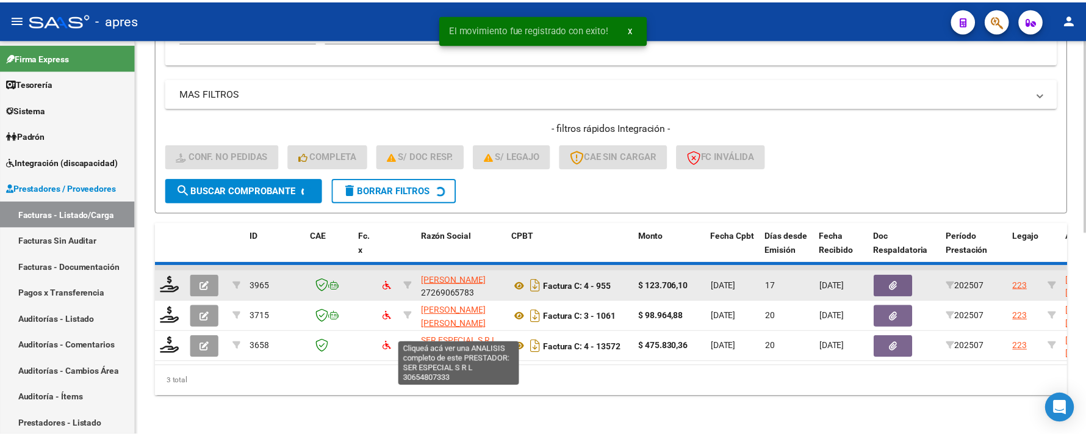
scroll to position [383, 0]
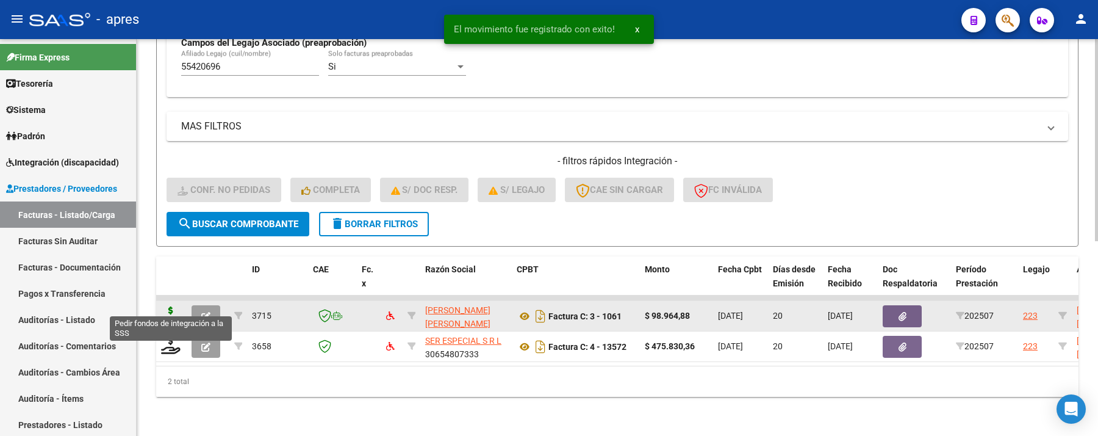
click at [170, 306] on icon at bounding box center [171, 314] width 20 height 17
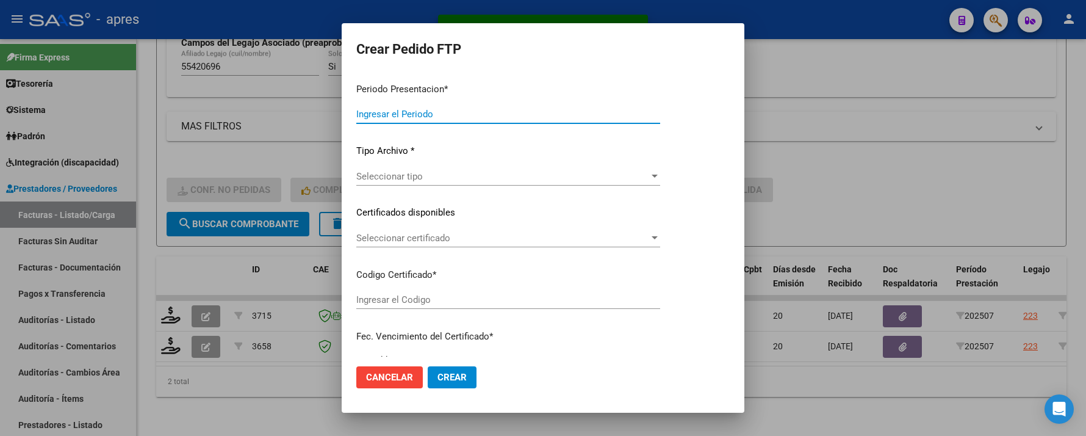
type input "202507"
type input "$ 98.964,88"
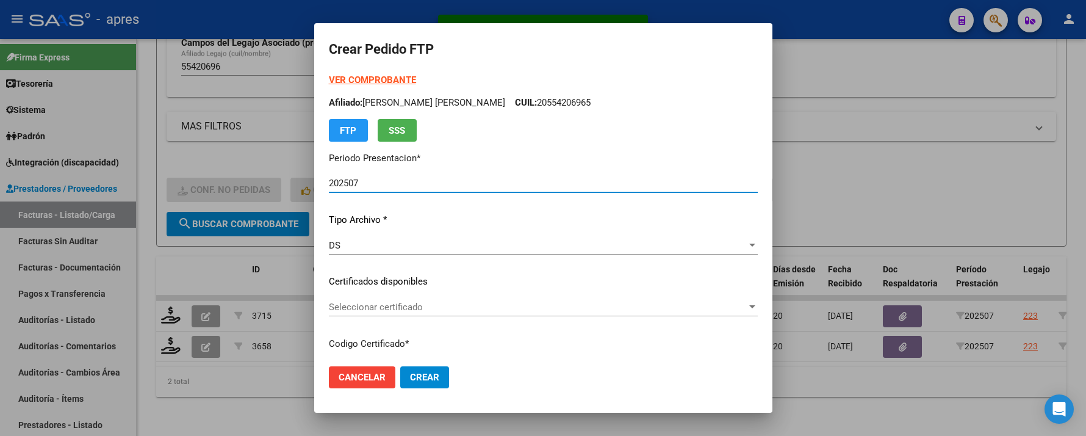
type input "ARG02000554206962022052620270526BS440"
type input "2027-05-26"
click at [434, 304] on span "Seleccionar certificado" at bounding box center [538, 306] width 418 height 11
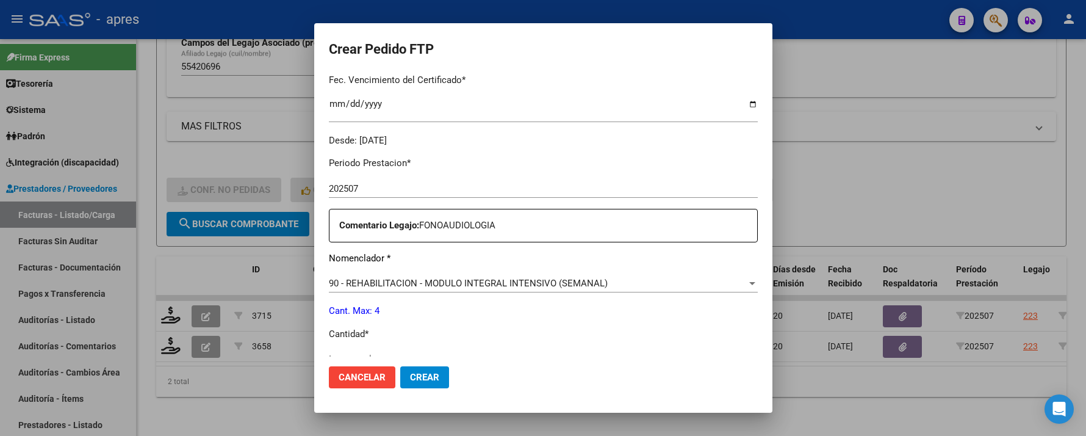
scroll to position [406, 0]
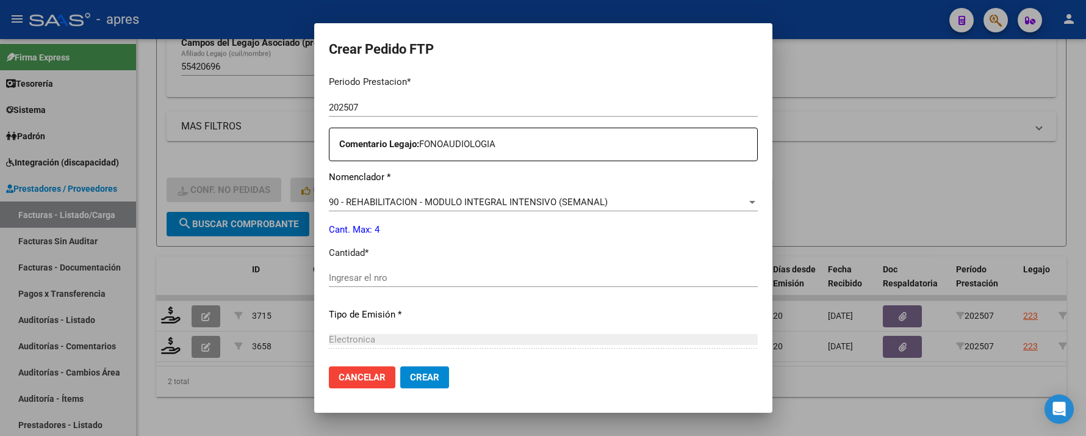
click at [420, 271] on div "Ingresar el nro" at bounding box center [543, 277] width 429 height 18
type input "4"
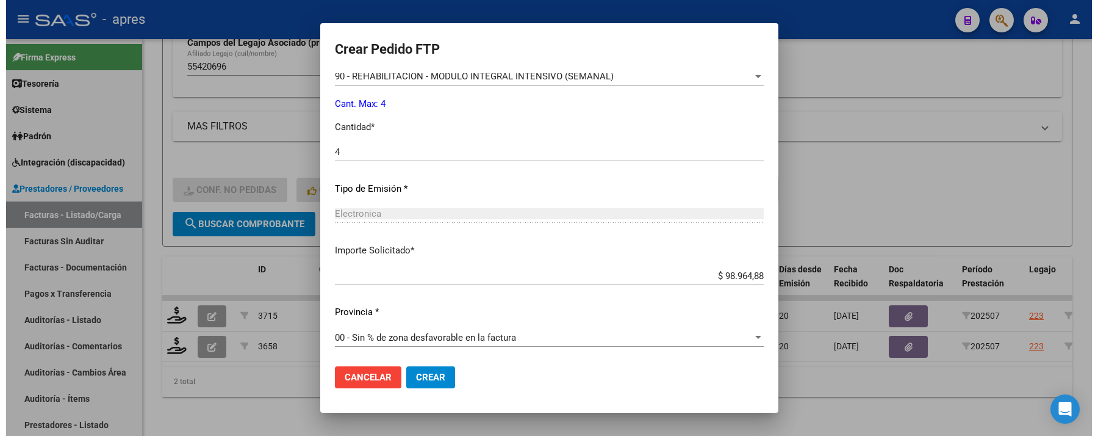
scroll to position [533, 0]
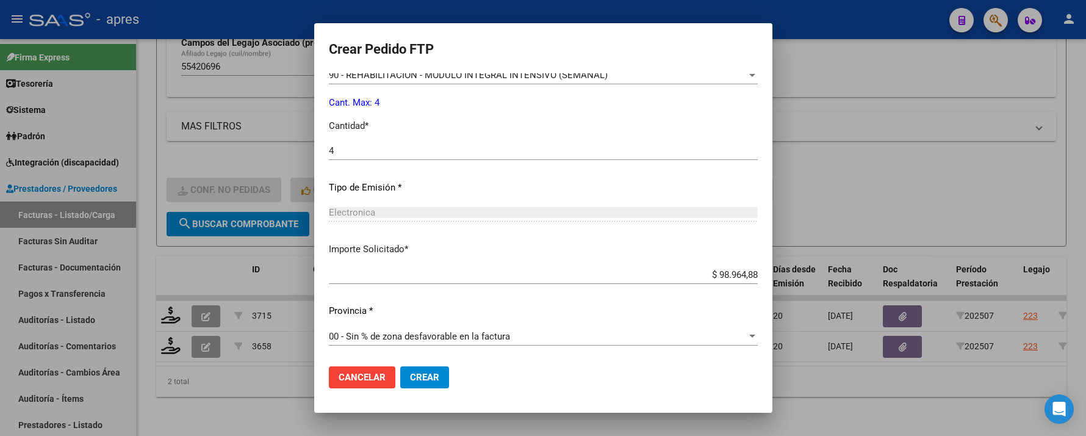
click at [422, 365] on mat-dialog-actions "Cancelar Crear" at bounding box center [543, 376] width 429 height 41
click at [420, 374] on span "Crear" at bounding box center [424, 377] width 29 height 11
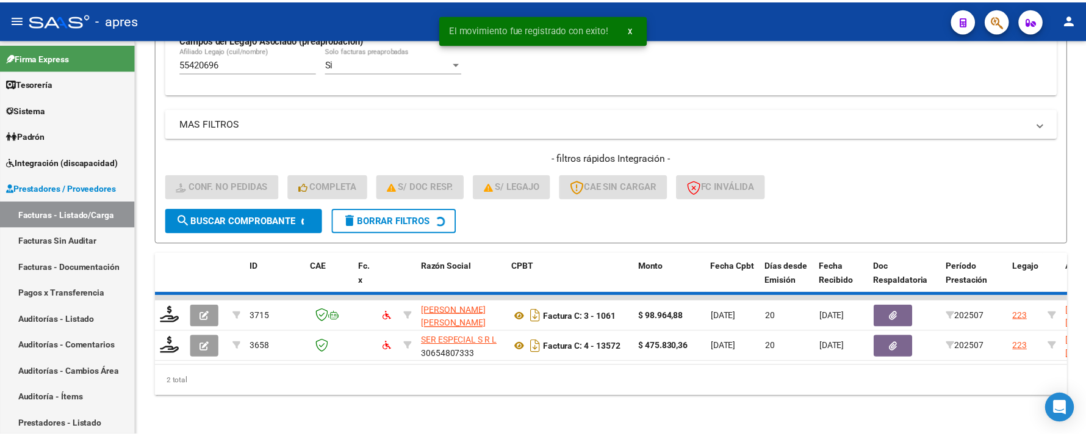
scroll to position [352, 0]
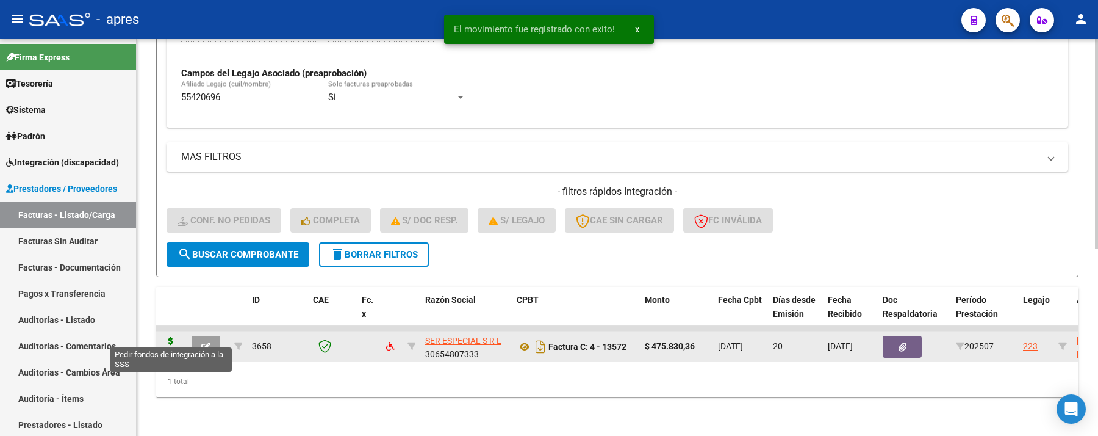
click at [167, 337] on icon at bounding box center [171, 345] width 20 height 17
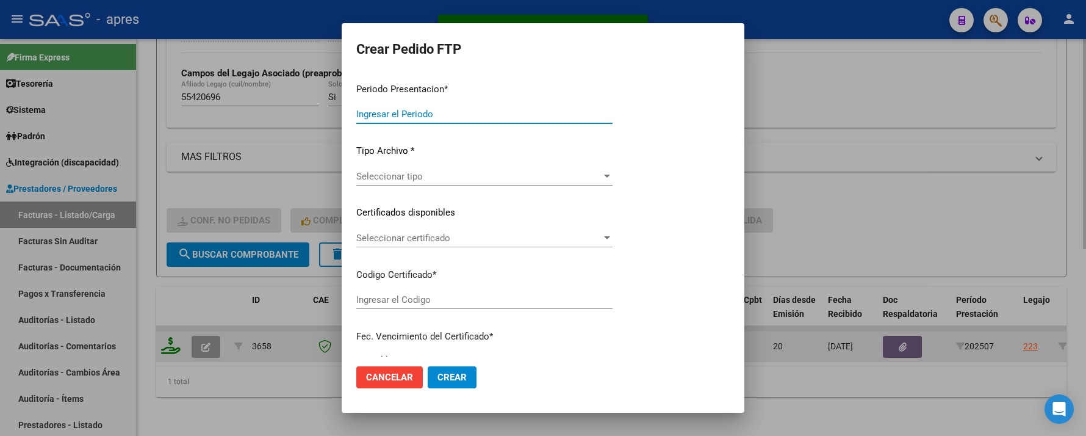
type input "202507"
type input "$ 475.830,36"
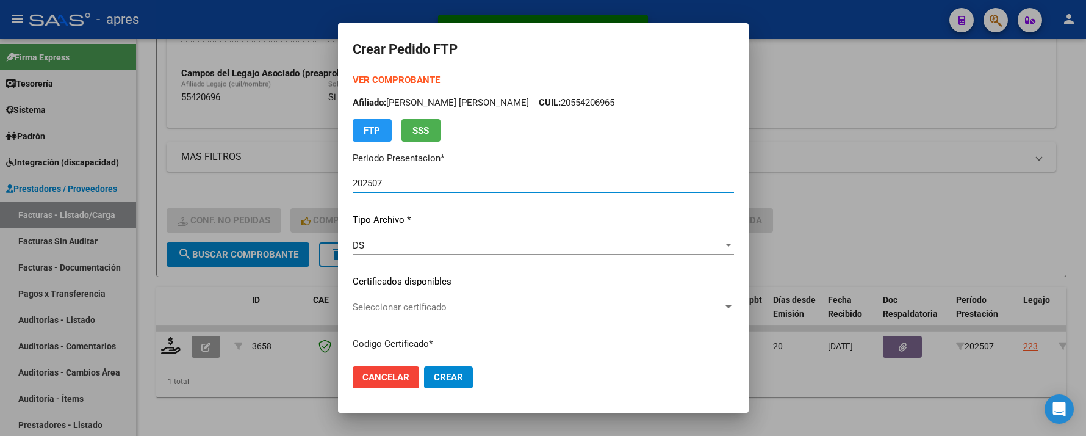
type input "ARG02000554206962022052620270526BS440"
type input "2027-05-26"
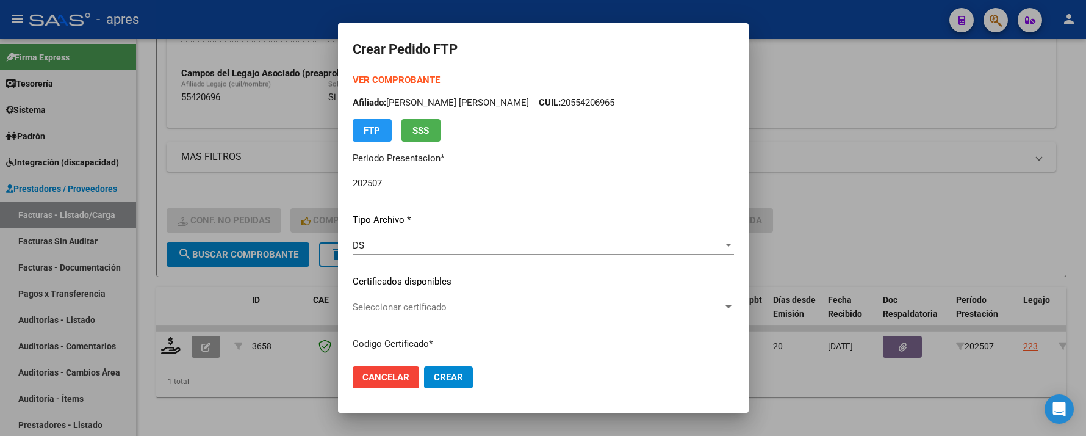
click at [525, 292] on div "VER COMPROBANTE ARCA Padrón Afiliado: GAROLA HANSEN AGUSTIN IGNACIO CUIL: 20554…" at bounding box center [543, 272] width 381 height 399
click at [533, 303] on span "Seleccionar certificado" at bounding box center [538, 306] width 370 height 11
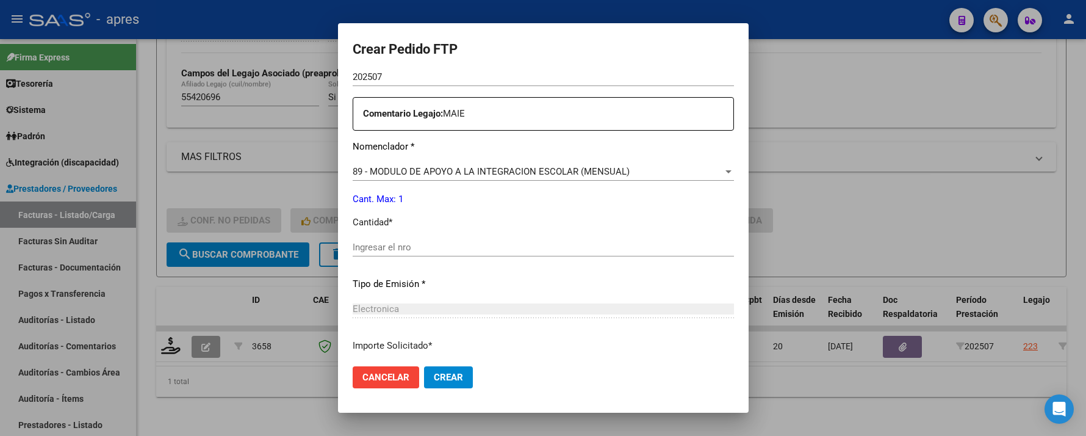
scroll to position [488, 0]
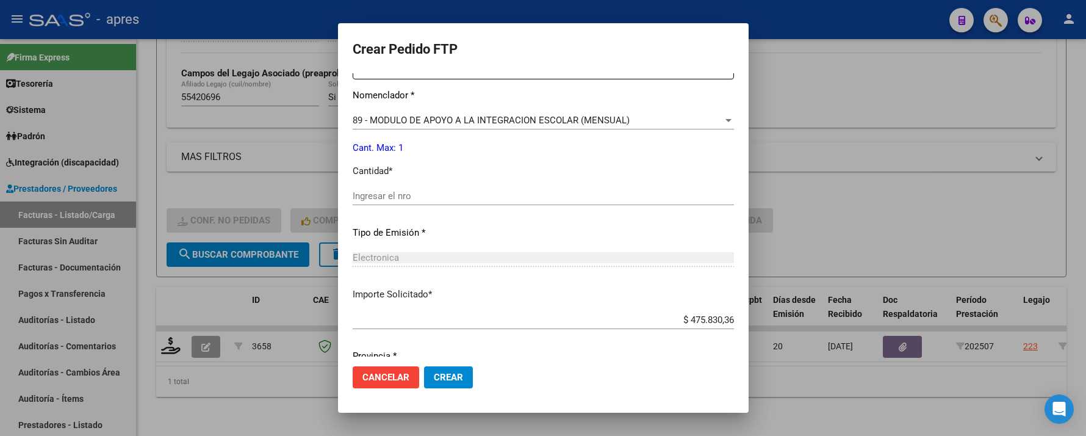
drag, startPoint x: 442, startPoint y: 205, endPoint x: 442, endPoint y: 193, distance: 11.6
click at [442, 204] on div "Ingresar el nro" at bounding box center [543, 196] width 381 height 18
click at [442, 193] on input "Ingresar el nro" at bounding box center [543, 195] width 381 height 11
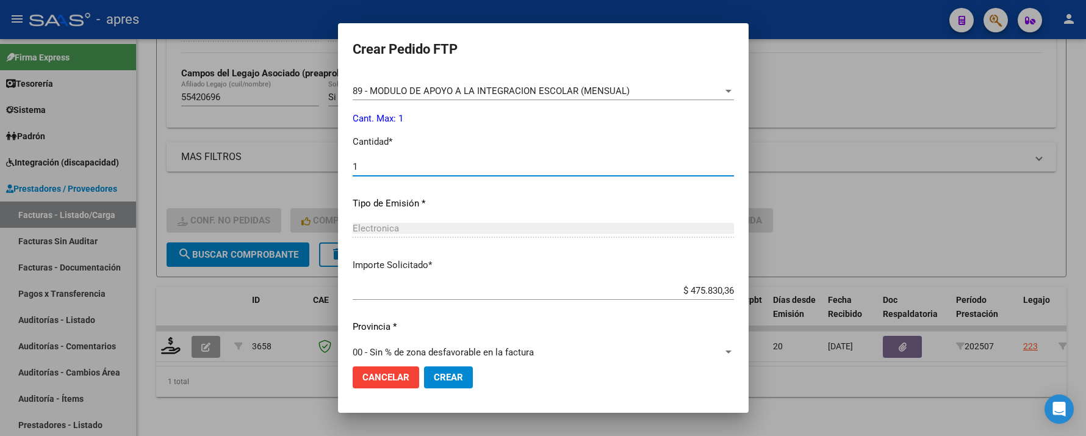
scroll to position [533, 0]
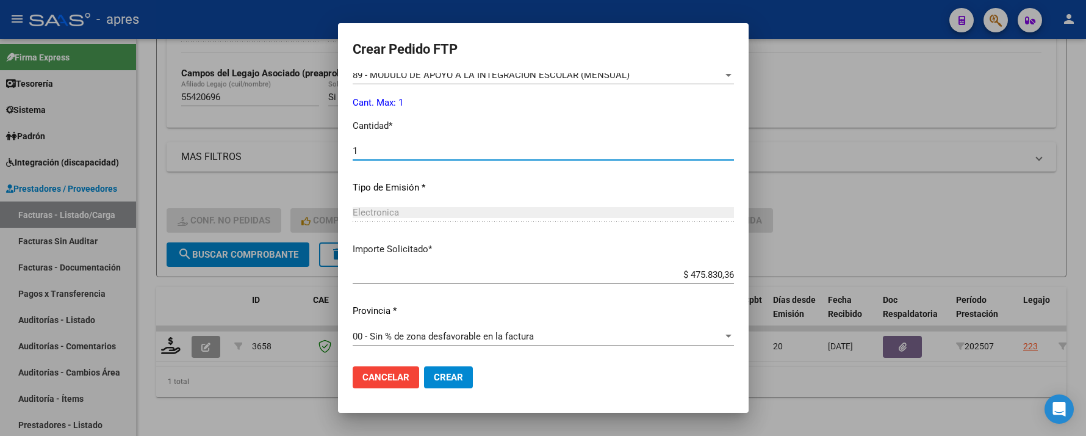
type input "1"
drag, startPoint x: 442, startPoint y: 374, endPoint x: 421, endPoint y: 364, distance: 23.7
click at [440, 374] on span "Crear" at bounding box center [448, 377] width 29 height 11
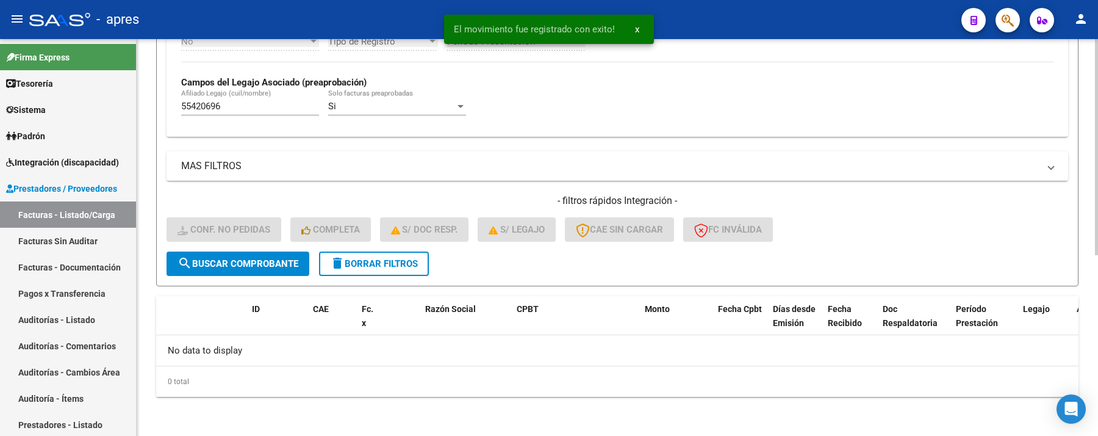
scroll to position [331, 0]
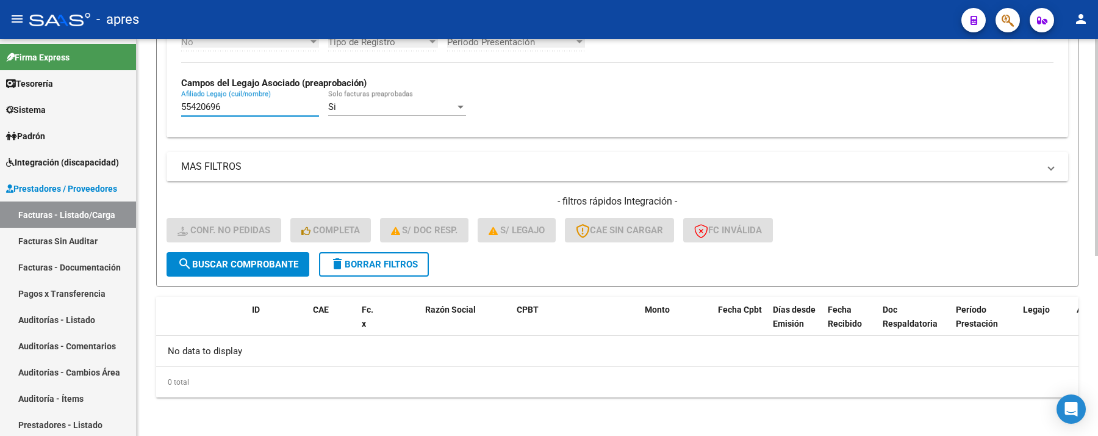
drag, startPoint x: 237, startPoint y: 106, endPoint x: 176, endPoint y: 120, distance: 61.9
click at [176, 120] on div "No Cargado en Para Enviar SSS Período De Prestación Campos del Archivo de Rendi…" at bounding box center [618, 49] width 902 height 178
drag, startPoint x: 243, startPoint y: 111, endPoint x: 149, endPoint y: 110, distance: 93.4
click at [149, 110] on div "Video tutorial PRESTADORES -> Listado de CPBTs Emitidos por Prestadores / Prove…" at bounding box center [618, 72] width 962 height 728
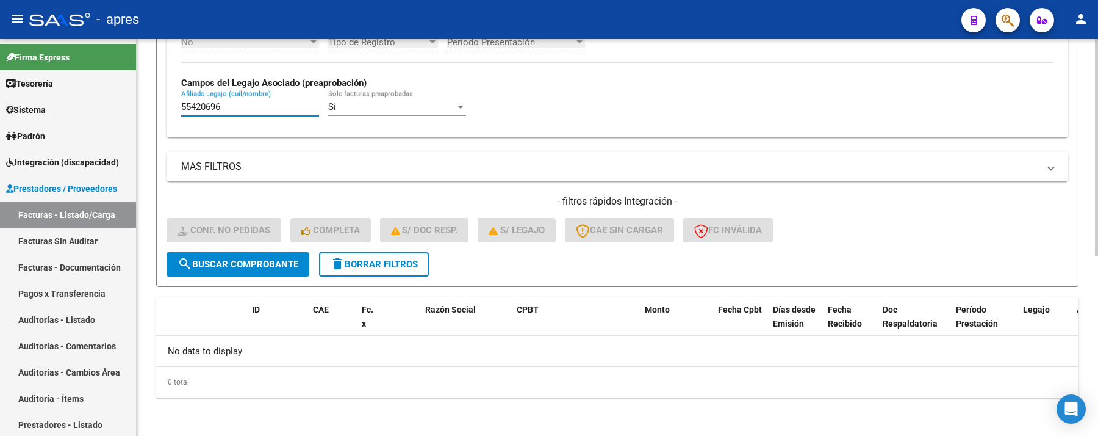
paste input "7014128"
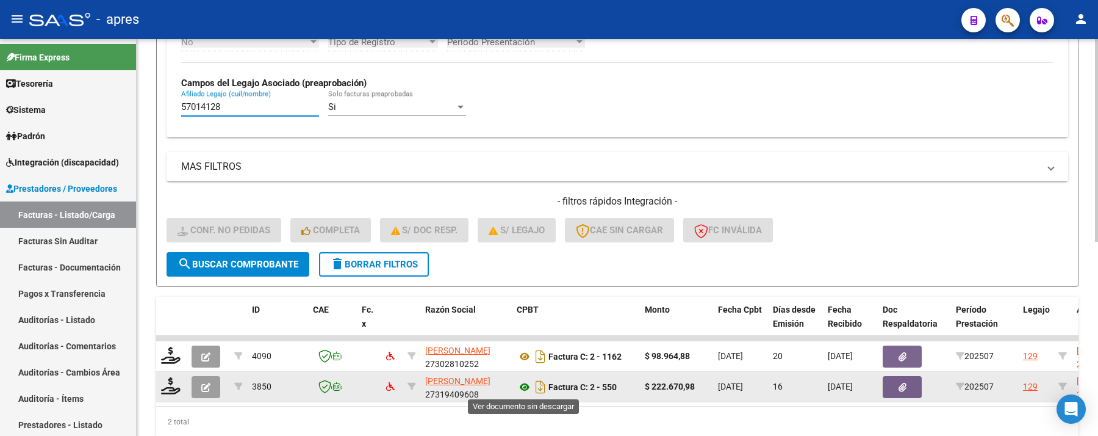
type input "57014128"
click at [527, 384] on icon at bounding box center [525, 387] width 16 height 15
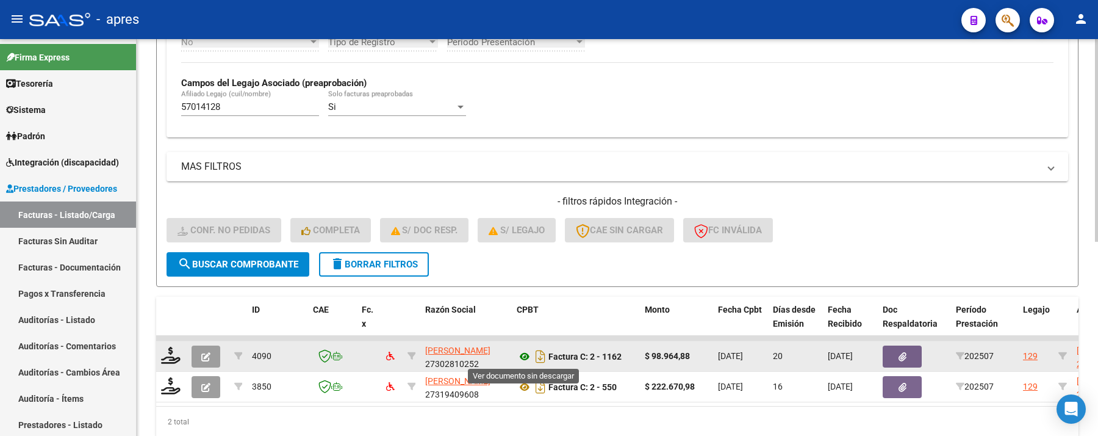
click at [519, 355] on icon at bounding box center [525, 356] width 16 height 15
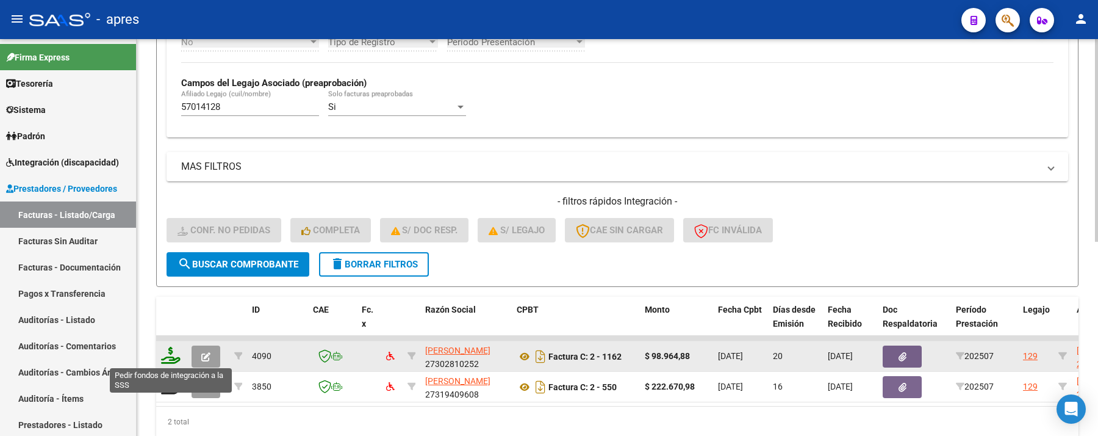
click at [171, 357] on icon at bounding box center [171, 355] width 20 height 17
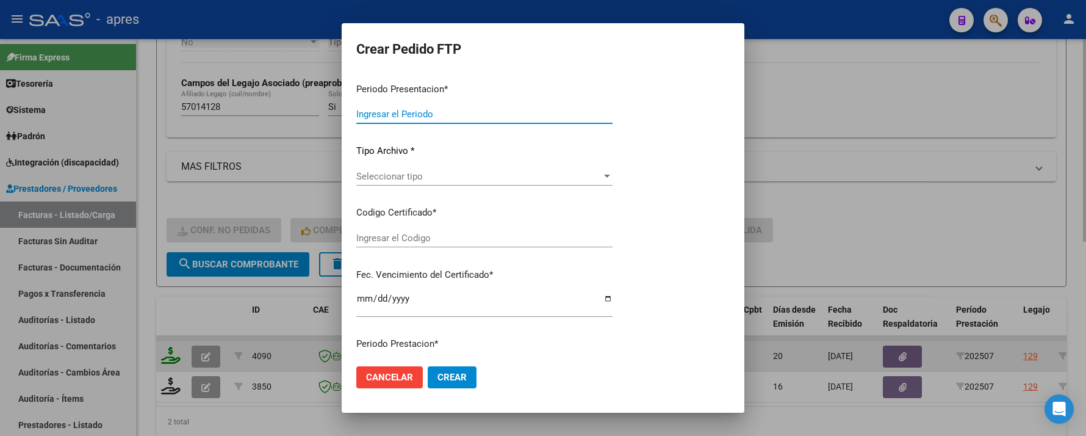
type input "202507"
type input "$ 98.964,88"
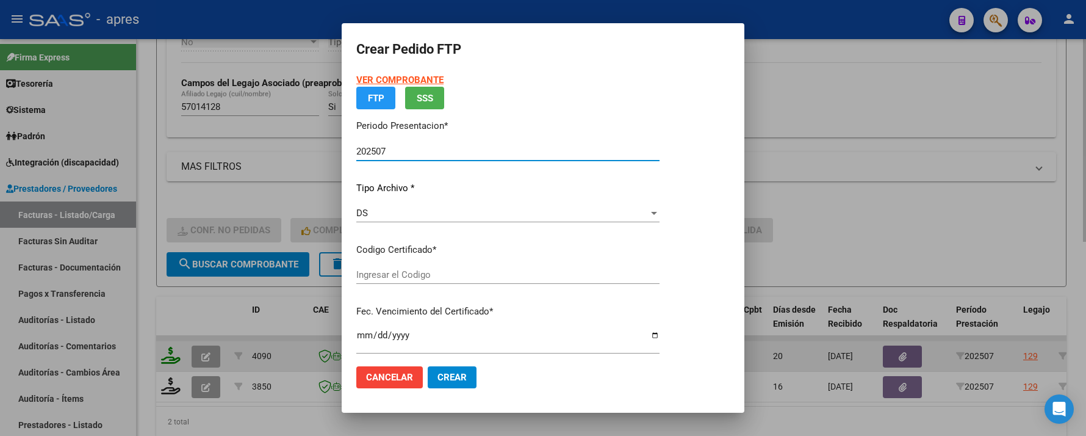
type input "ARG01000570141282023050320280503BS316"
type input "2028-05-08"
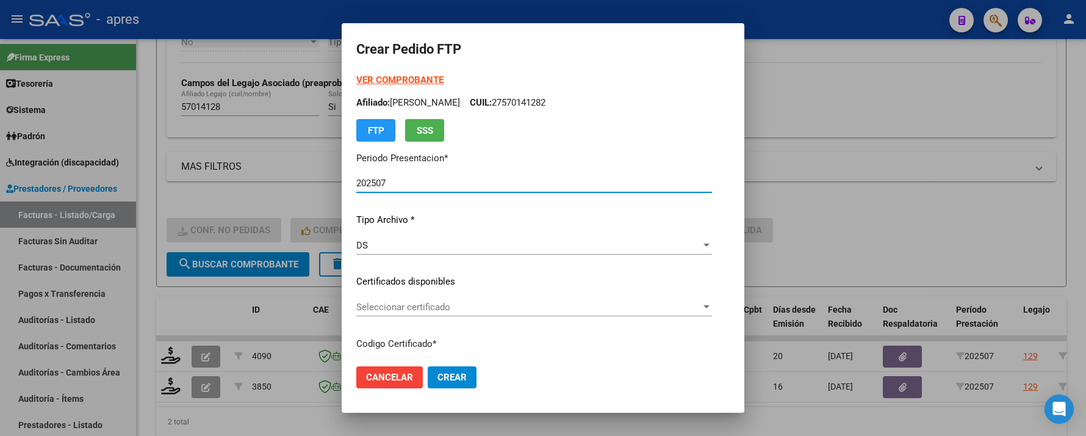
click at [432, 305] on span "Seleccionar certificado" at bounding box center [528, 306] width 345 height 11
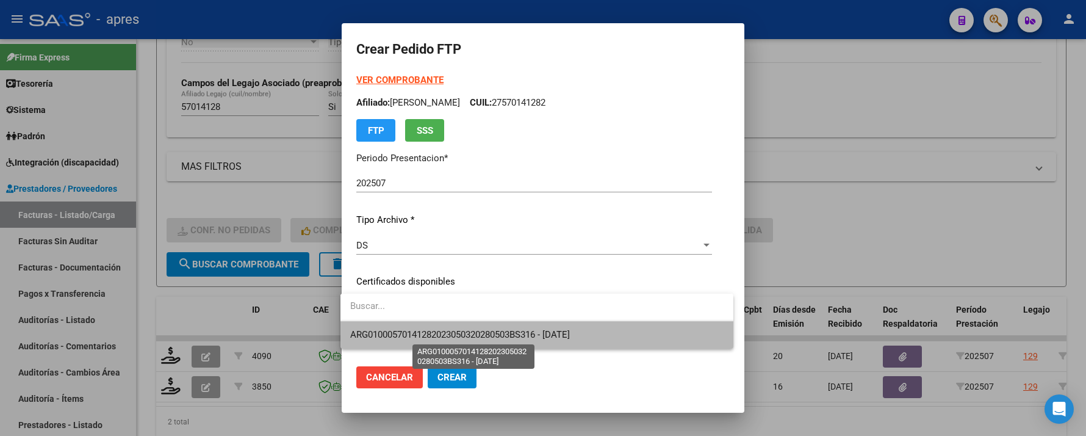
click at [432, 333] on span "ARG01000570141282023050320280503BS316 - 2028-05-08" at bounding box center [460, 334] width 220 height 11
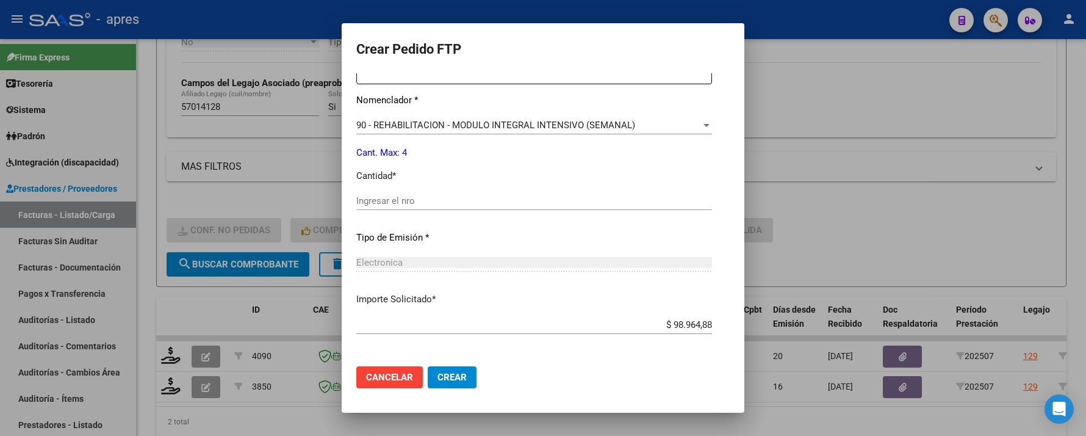
scroll to position [488, 0]
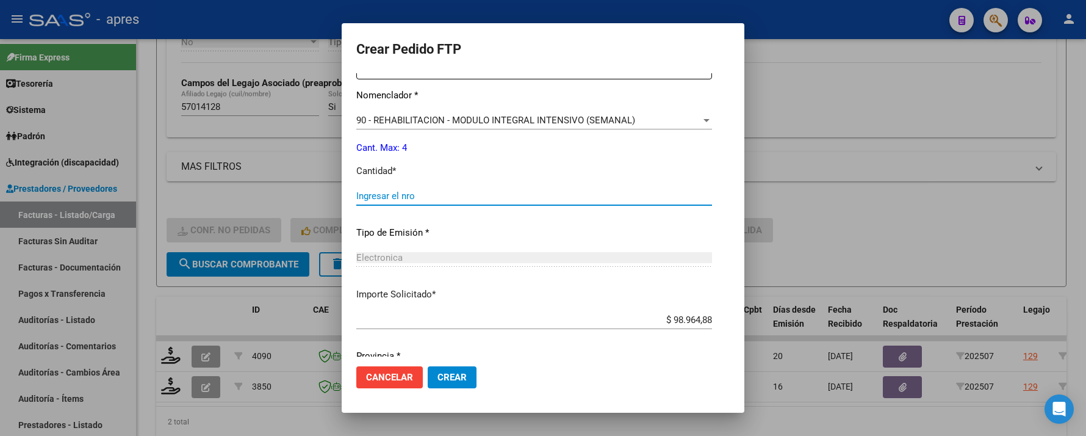
click at [513, 198] on input "Ingresar el nro" at bounding box center [534, 195] width 356 height 11
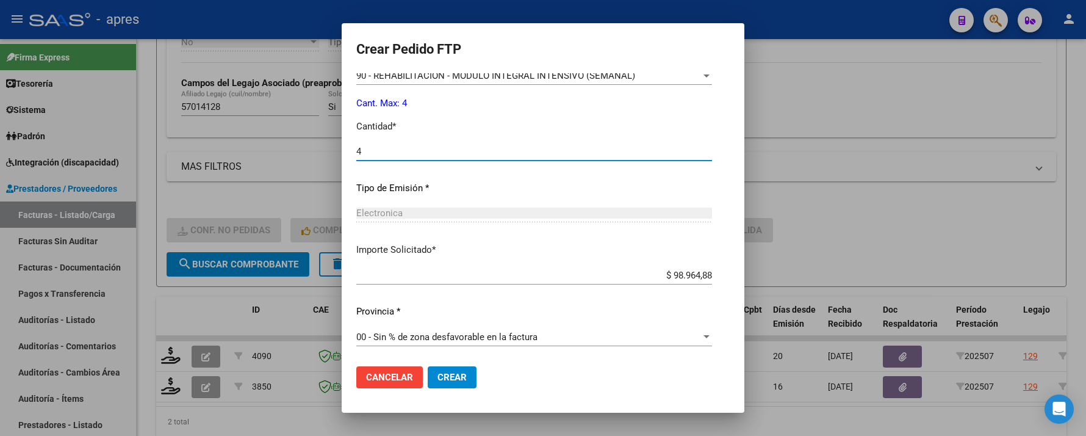
scroll to position [533, 0]
type input "4"
click at [454, 377] on span "Crear" at bounding box center [452, 377] width 29 height 11
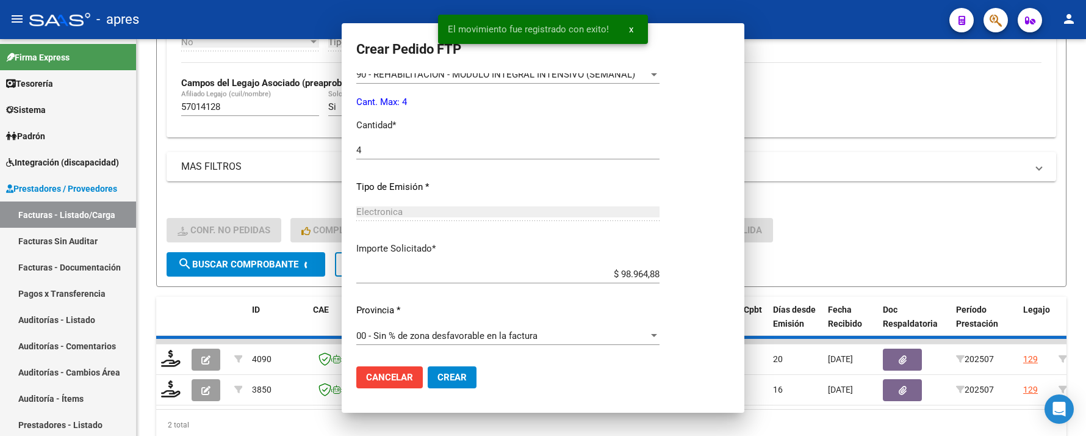
scroll to position [0, 0]
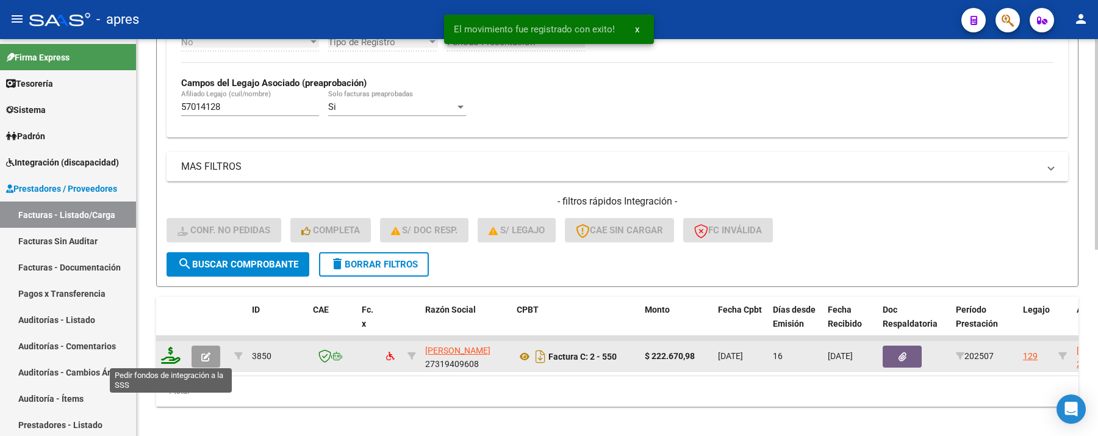
click at [172, 359] on icon at bounding box center [171, 355] width 20 height 17
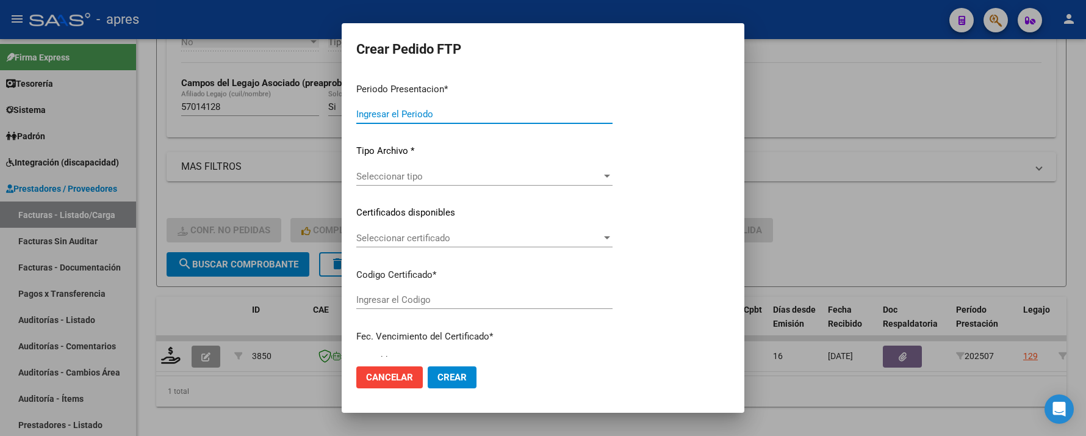
type input "202507"
type input "$ 222.670,98"
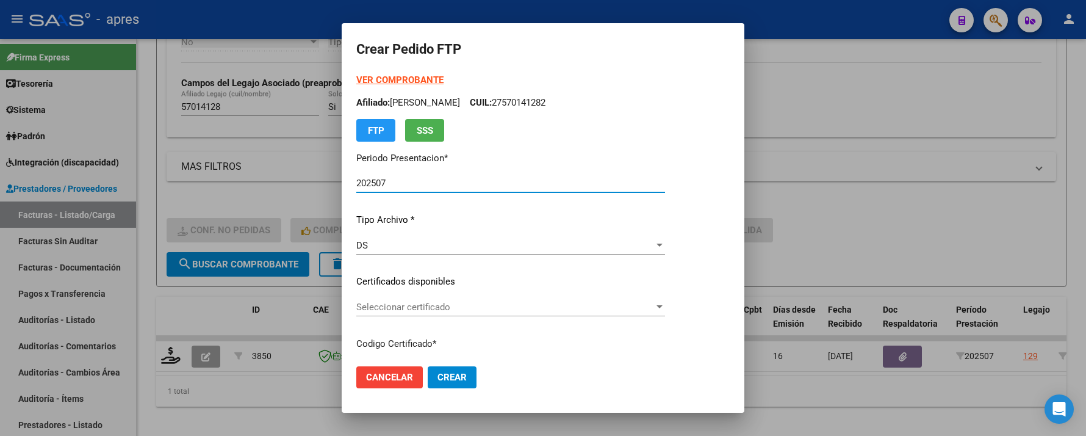
type input "ARG01000570141282023050320280503BS316"
type input "2028-05-08"
click at [423, 311] on span "Seleccionar certificado" at bounding box center [505, 306] width 298 height 11
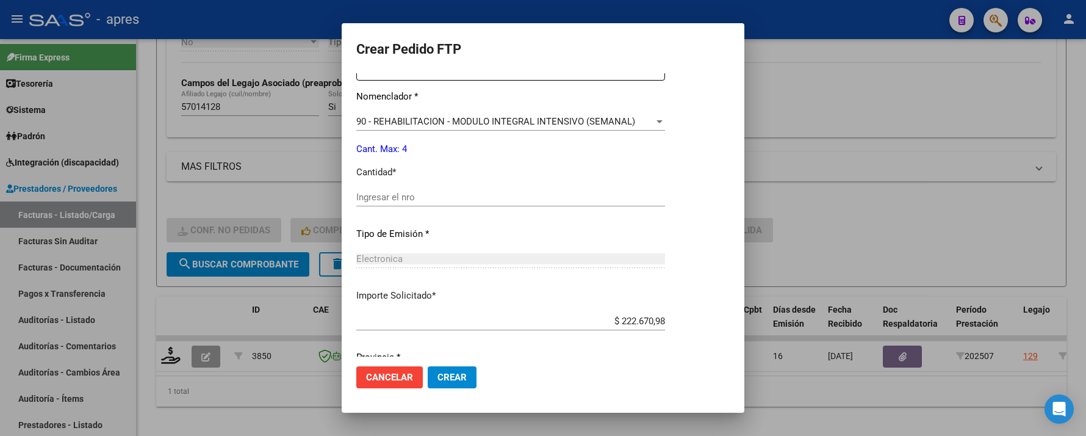
scroll to position [488, 0]
click at [411, 203] on div "Ingresar el nro" at bounding box center [510, 196] width 309 height 18
click at [411, 198] on input "Ingresar el nro" at bounding box center [510, 195] width 309 height 11
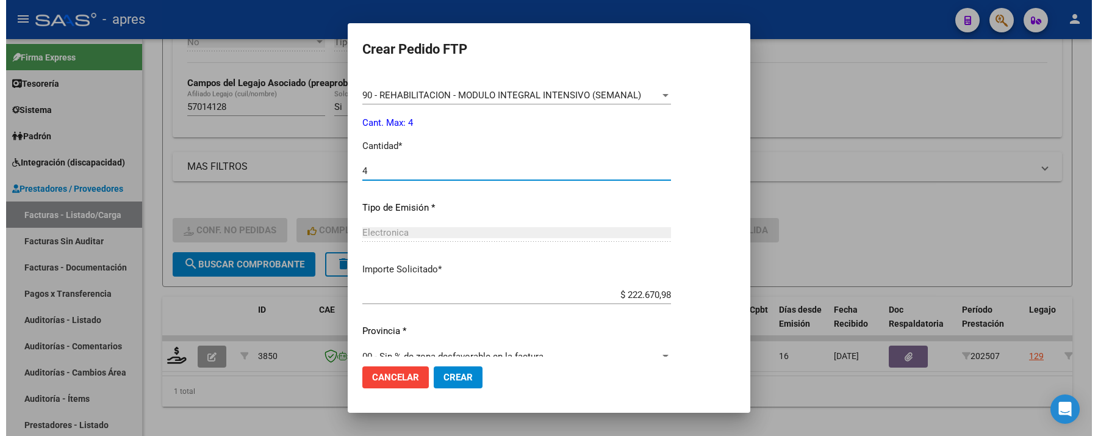
scroll to position [533, 0]
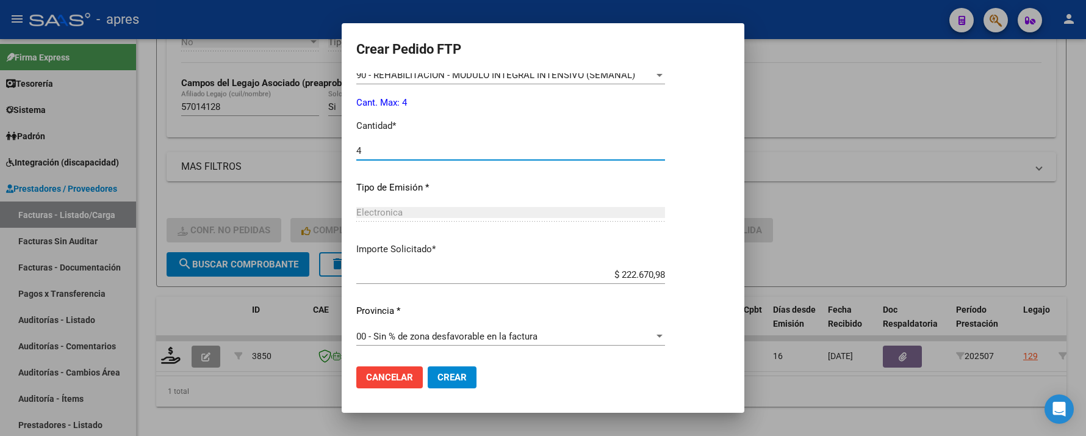
type input "4"
click at [470, 377] on button "Crear" at bounding box center [452, 377] width 49 height 22
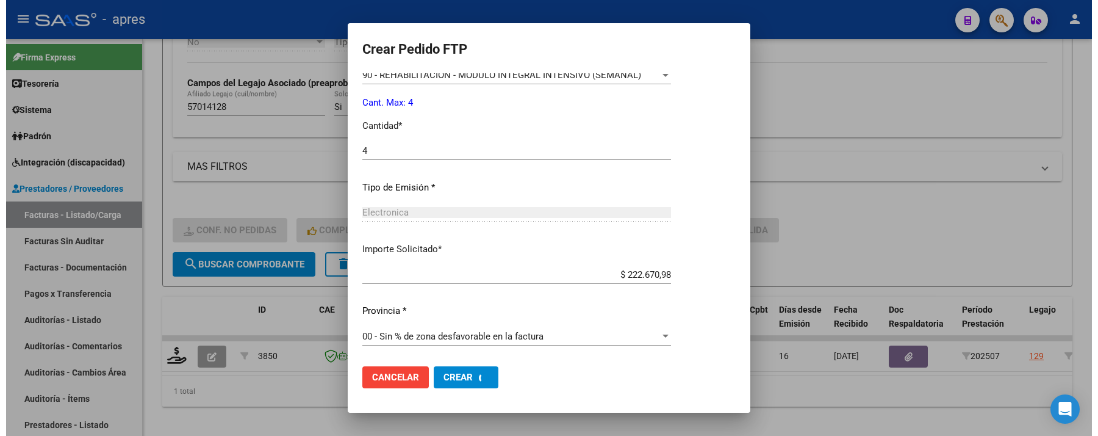
scroll to position [0, 0]
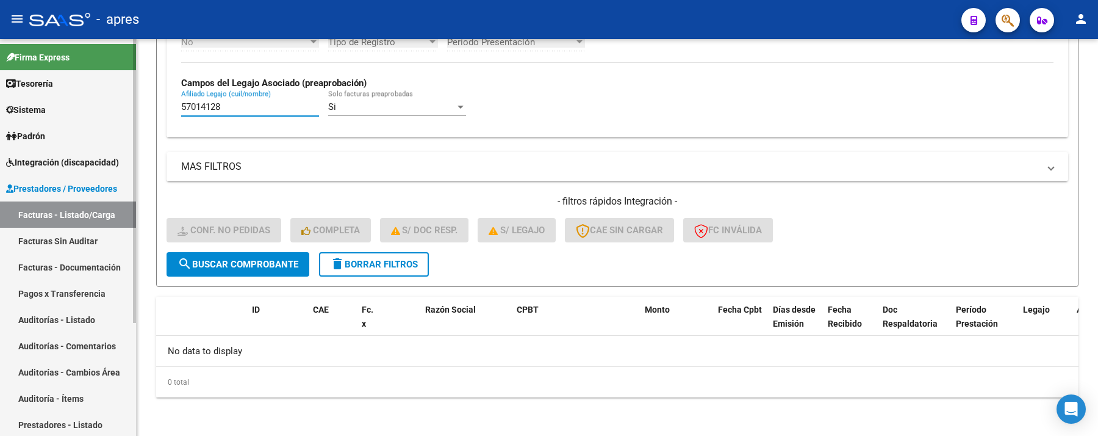
drag, startPoint x: 221, startPoint y: 108, endPoint x: 49, endPoint y: 108, distance: 171.5
click at [49, 108] on mat-sidenav-container "Firma Express Tesorería Extractos Procesados (csv) Extractos Originales (pdf) S…" at bounding box center [549, 237] width 1098 height 397
paste input "2605822"
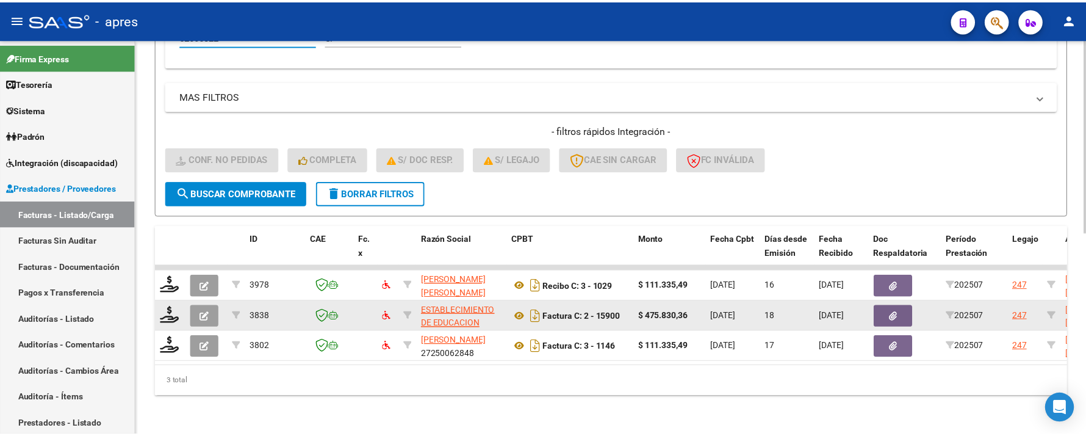
scroll to position [412, 0]
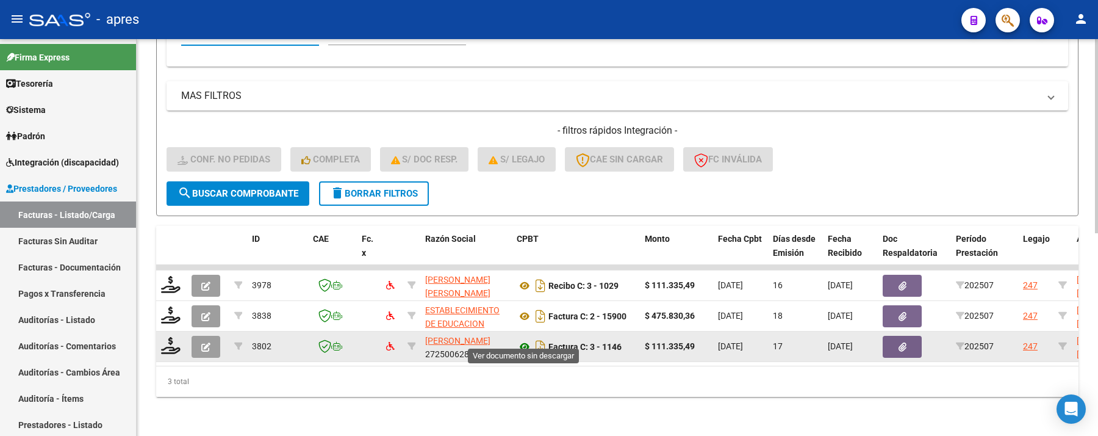
type input "52605822"
click at [525, 339] on icon at bounding box center [525, 346] width 16 height 15
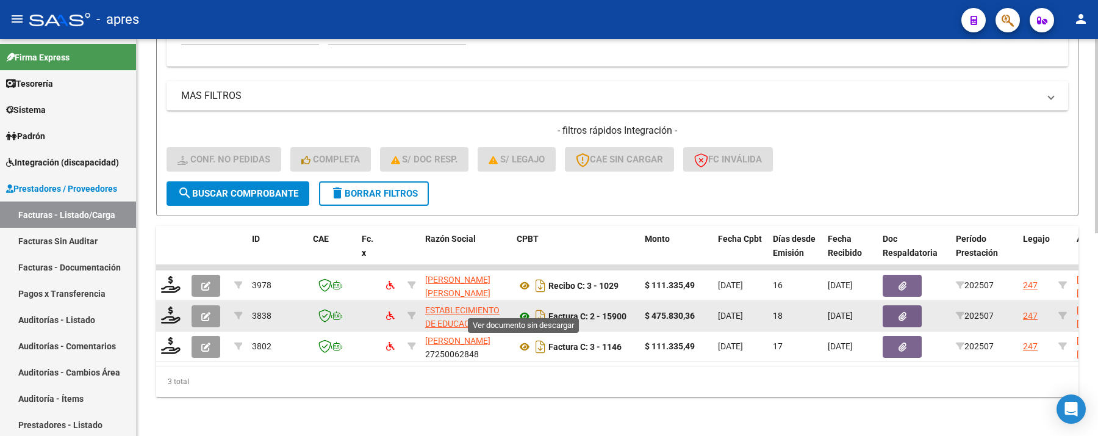
click at [525, 311] on icon at bounding box center [525, 316] width 16 height 15
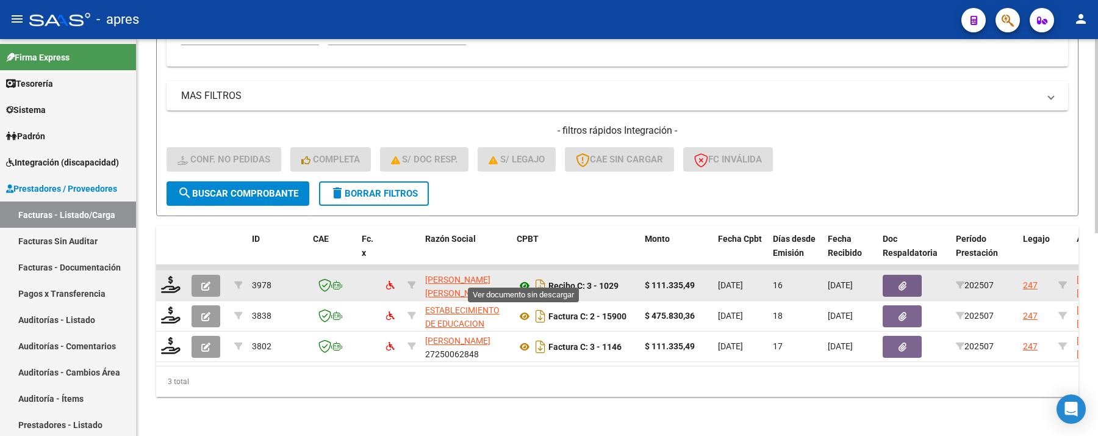
click at [520, 278] on icon at bounding box center [525, 285] width 16 height 15
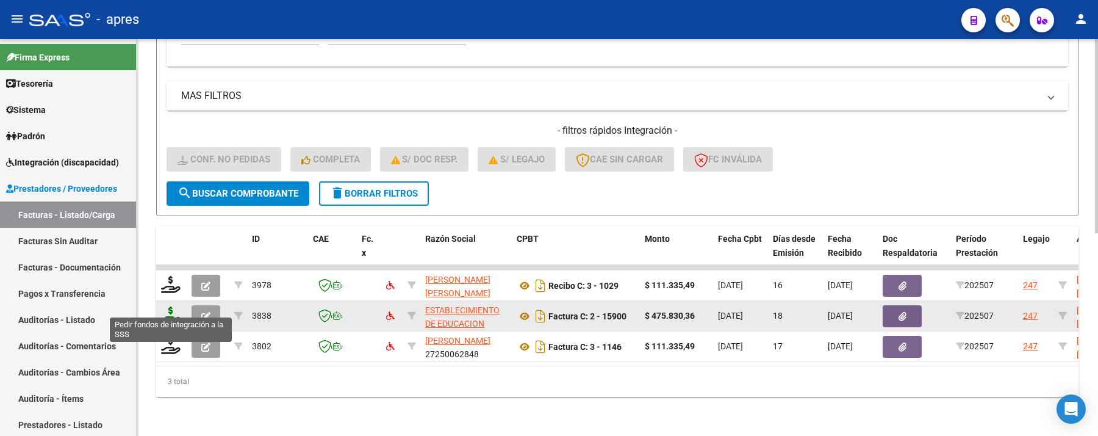
click at [173, 306] on icon at bounding box center [171, 314] width 20 height 17
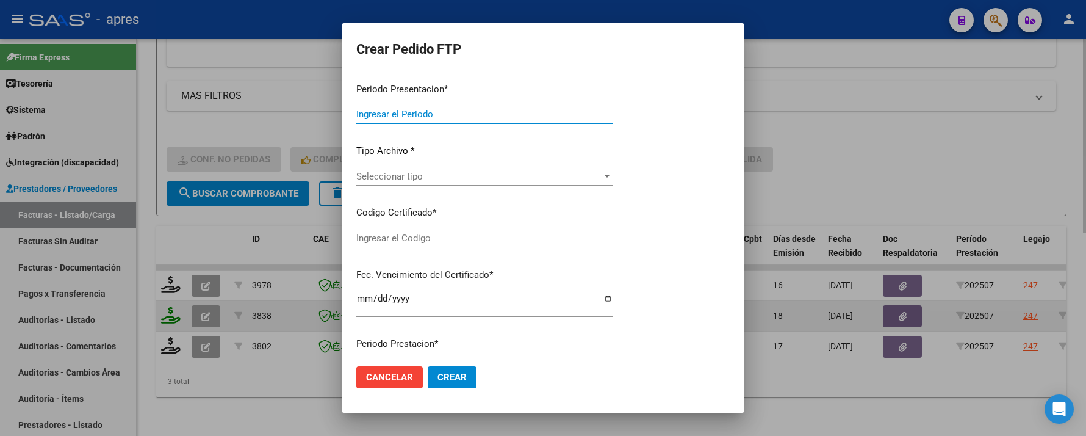
type input "202507"
type input "$ 475.830,36"
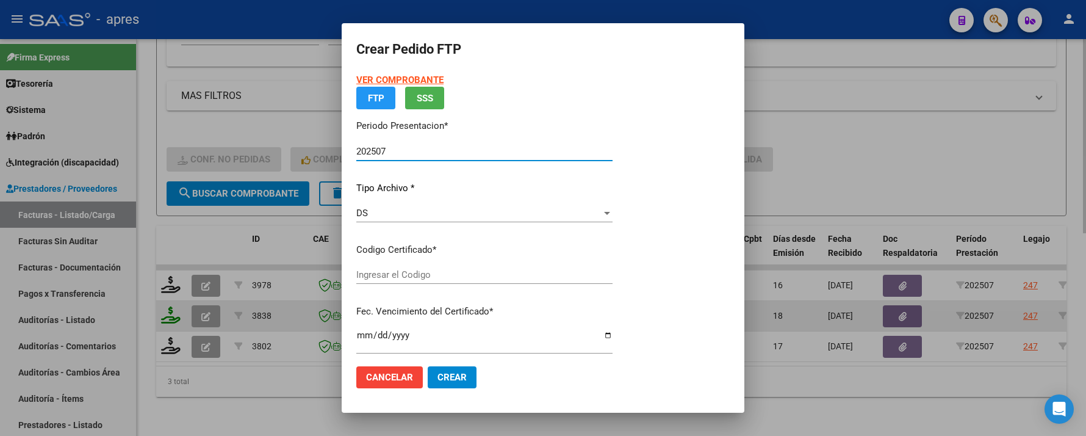
type input "ARG02000526058222025041520300415BUE316"
type input "2030-04-05"
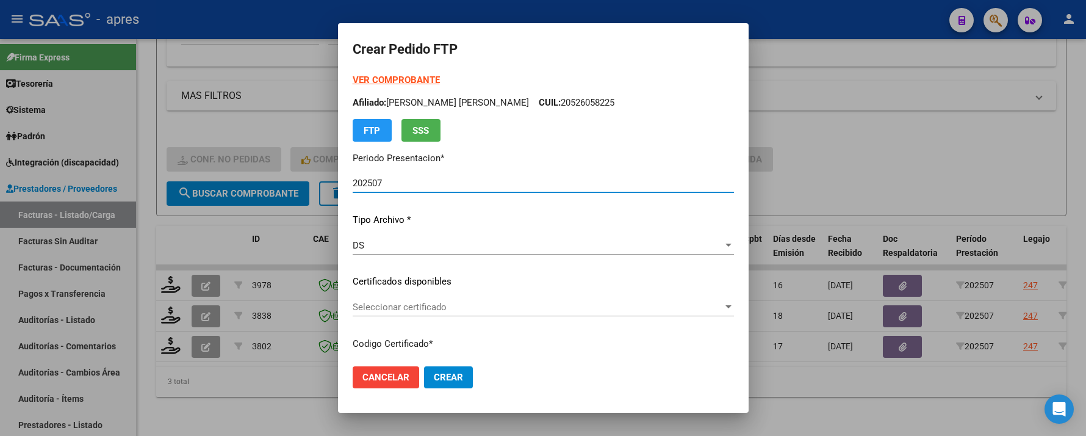
click at [420, 301] on span "Seleccionar certificado" at bounding box center [538, 306] width 370 height 11
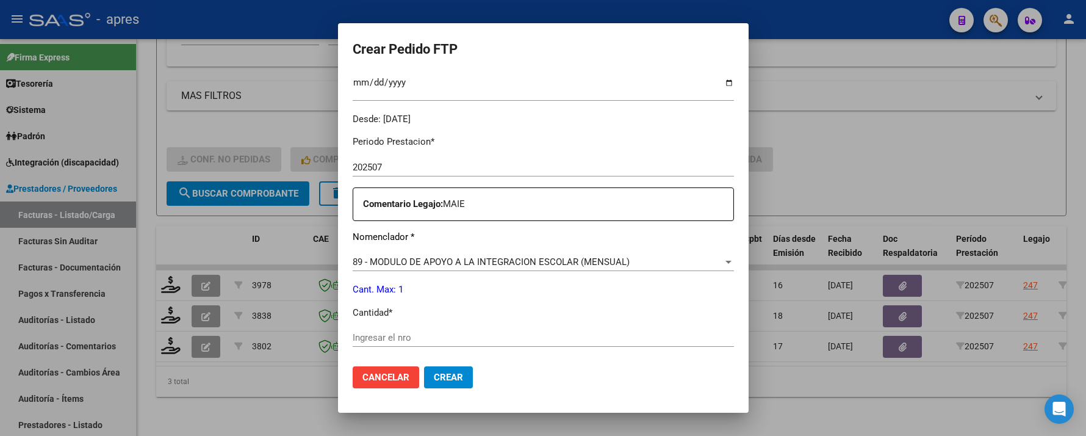
scroll to position [406, 0]
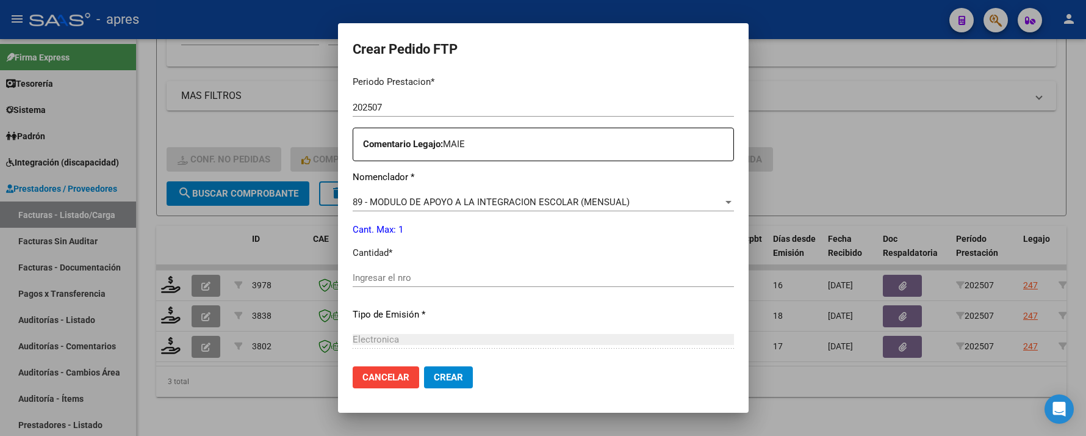
click at [447, 278] on input "Ingresar el nro" at bounding box center [543, 277] width 381 height 11
type input "1"
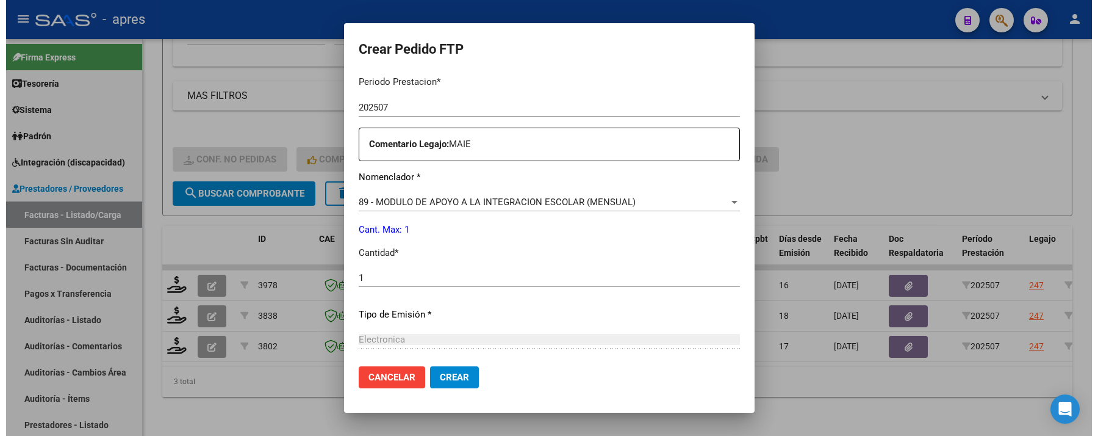
scroll to position [533, 0]
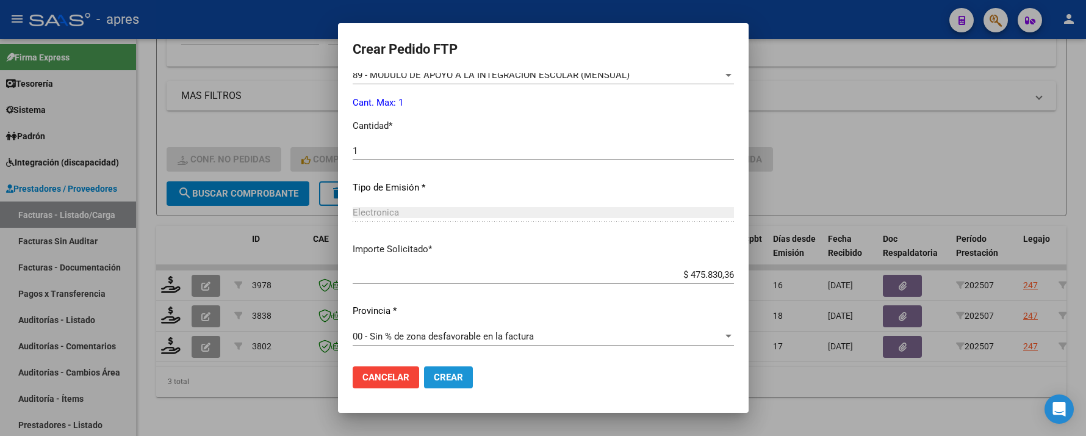
click at [434, 372] on span "Crear" at bounding box center [448, 377] width 29 height 11
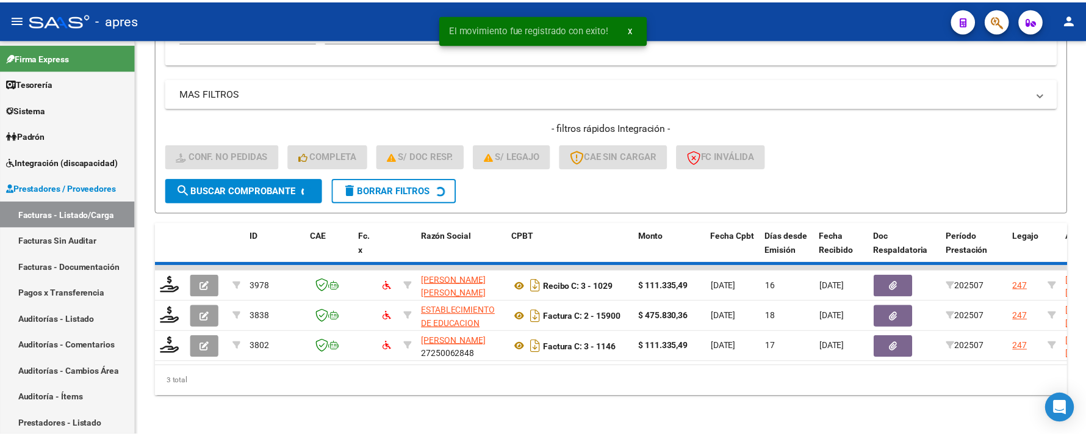
scroll to position [383, 0]
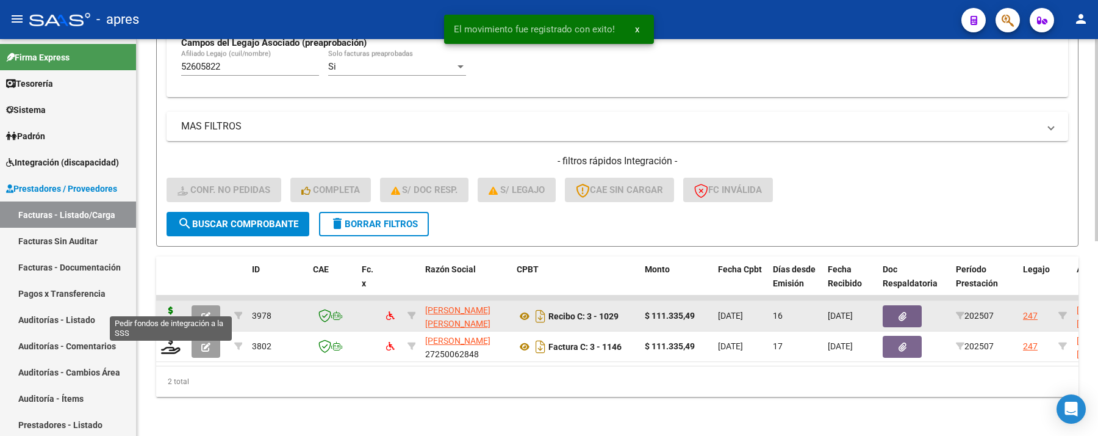
click at [168, 306] on icon at bounding box center [171, 314] width 20 height 17
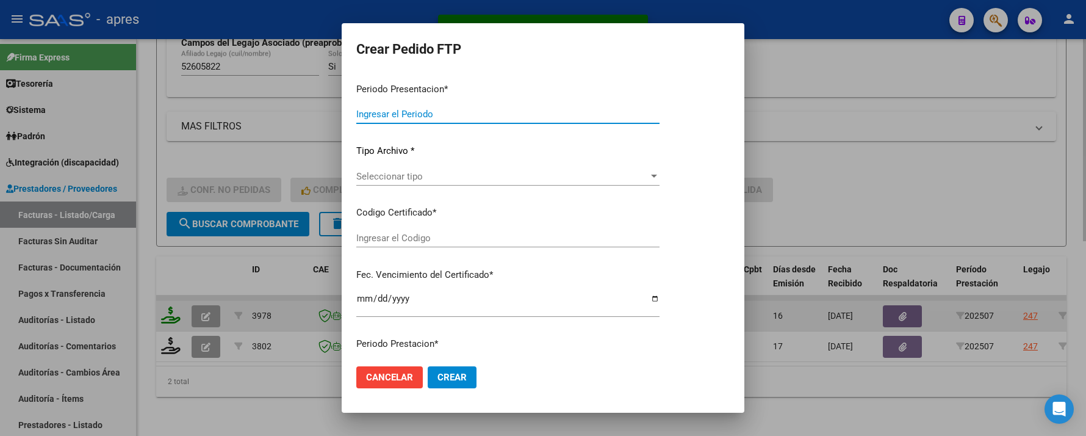
type input "202507"
type input "$ 111.335,49"
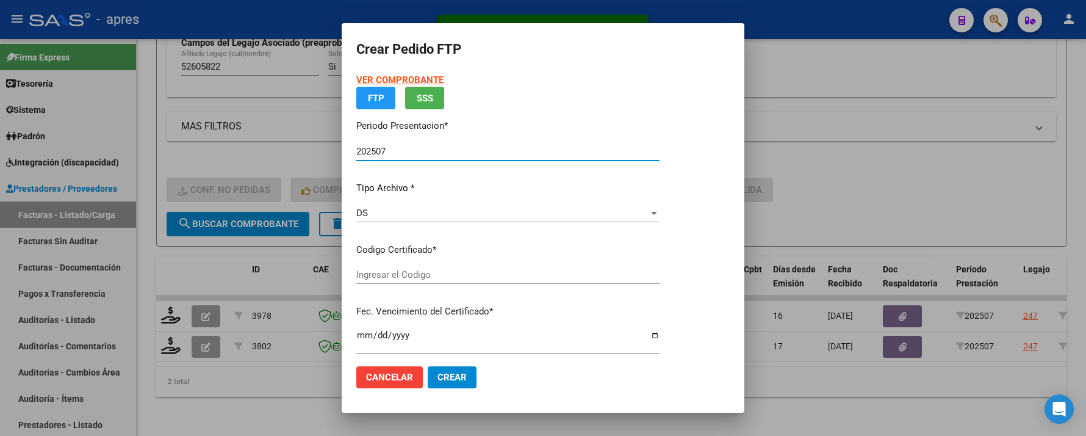
type input "ARG02000526058222025041520300415BUE316"
type input "2030-04-05"
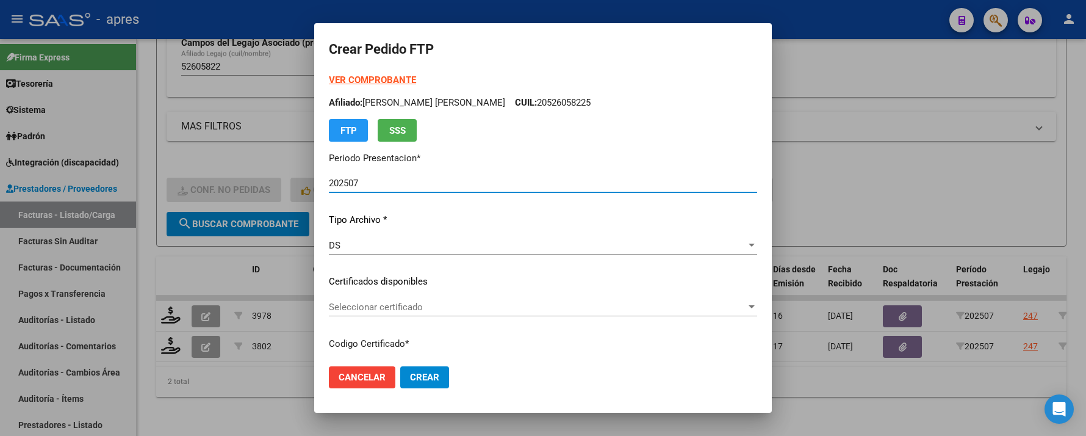
click at [488, 303] on span "Seleccionar certificado" at bounding box center [537, 306] width 417 height 11
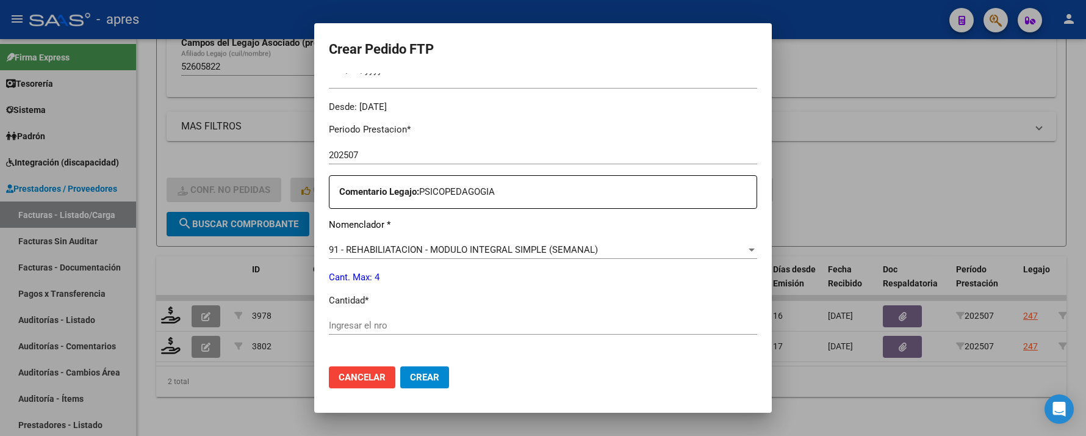
scroll to position [406, 0]
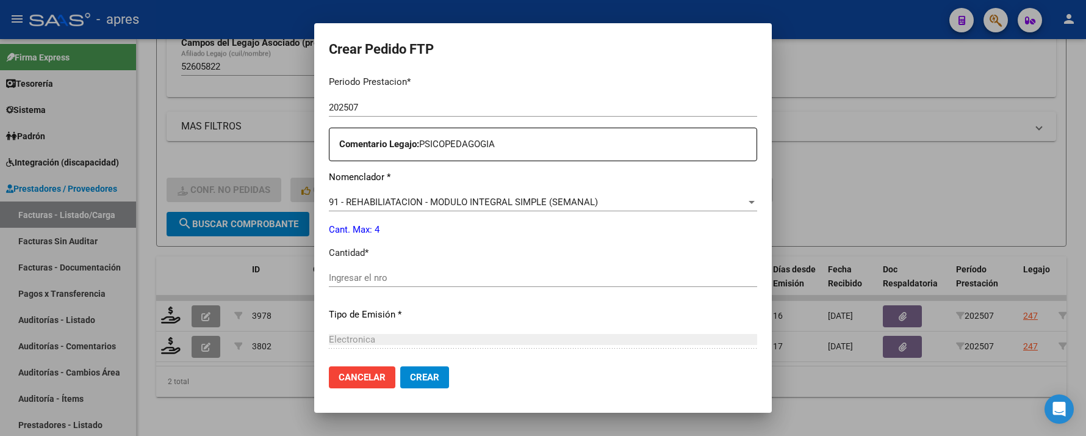
click at [484, 273] on input "Ingresar el nro" at bounding box center [543, 277] width 428 height 11
type input "4"
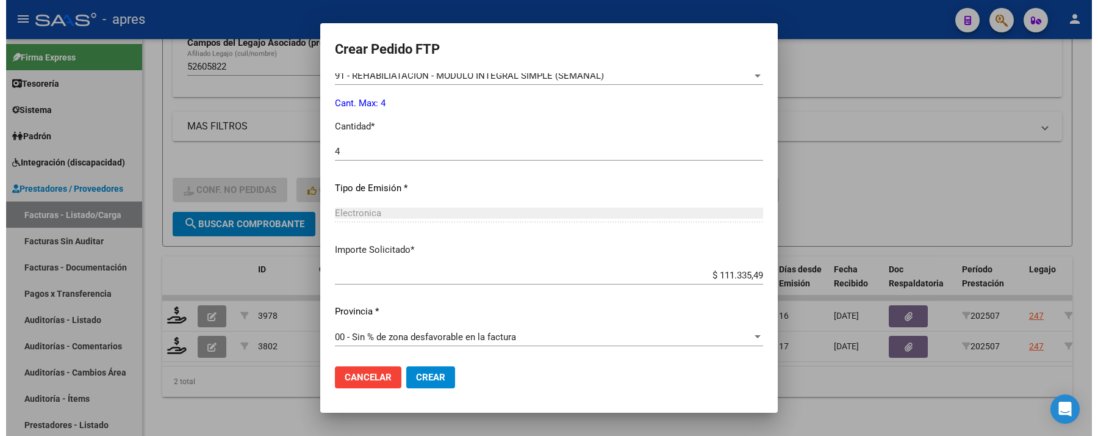
scroll to position [533, 0]
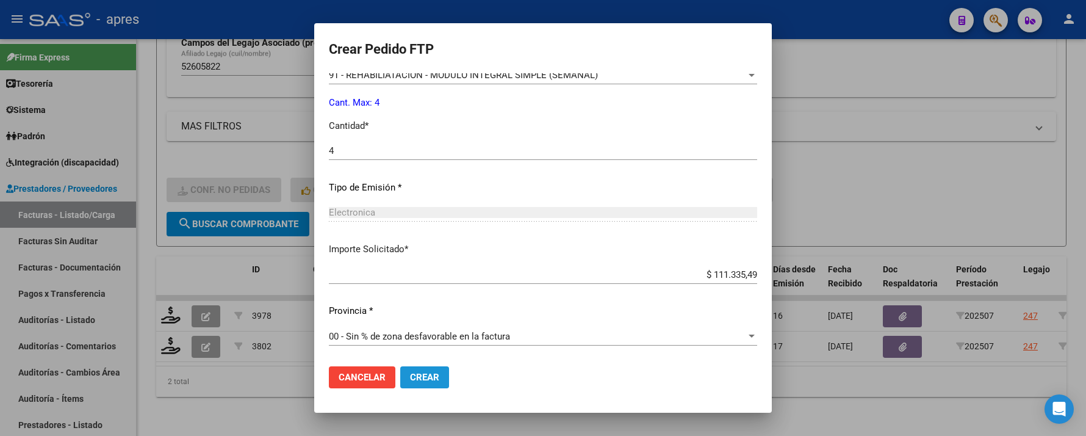
click at [423, 380] on span "Crear" at bounding box center [424, 377] width 29 height 11
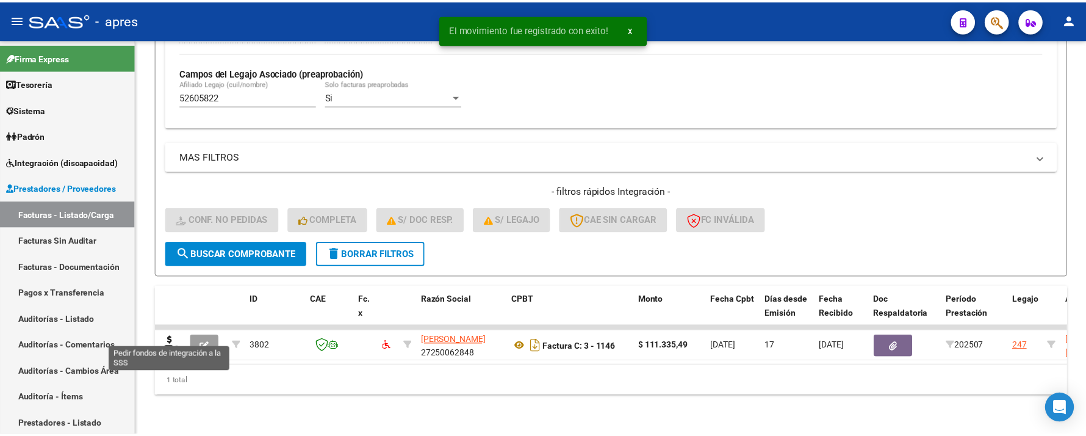
scroll to position [352, 0]
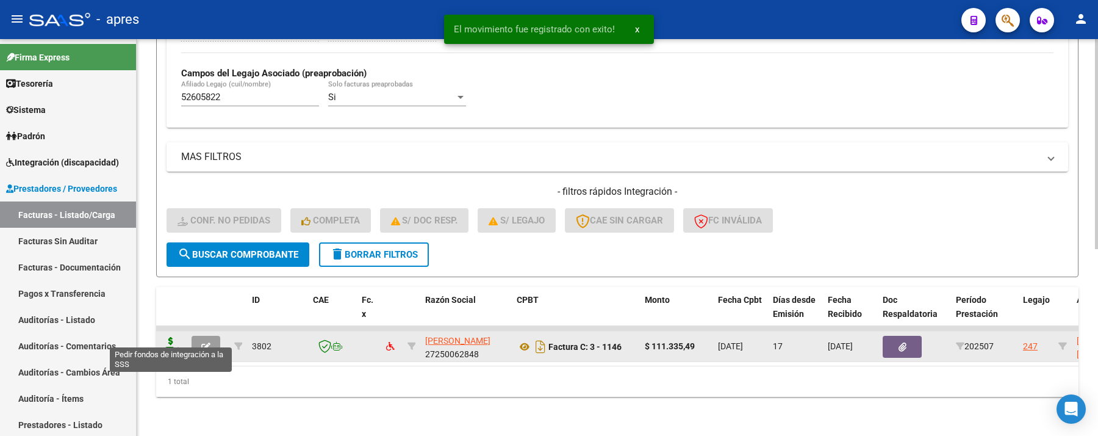
click at [167, 337] on icon at bounding box center [171, 345] width 20 height 17
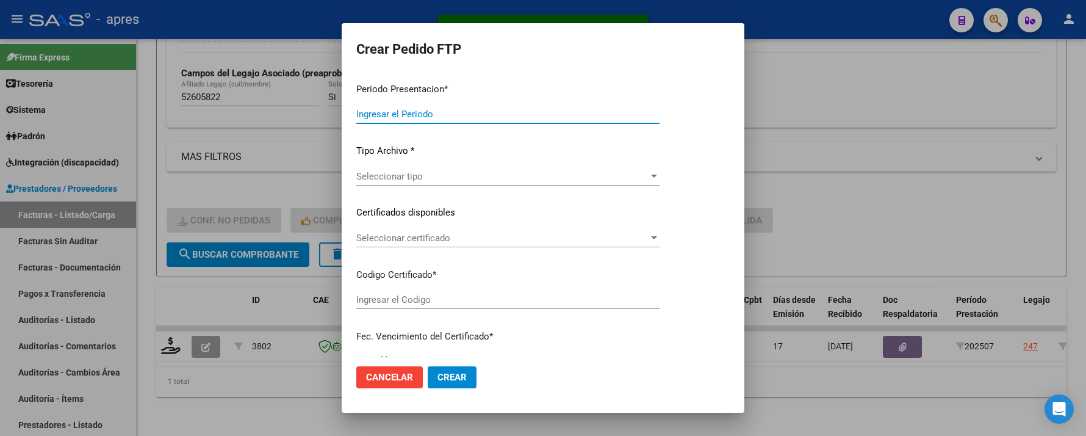
type input "202507"
type input "$ 111.335,49"
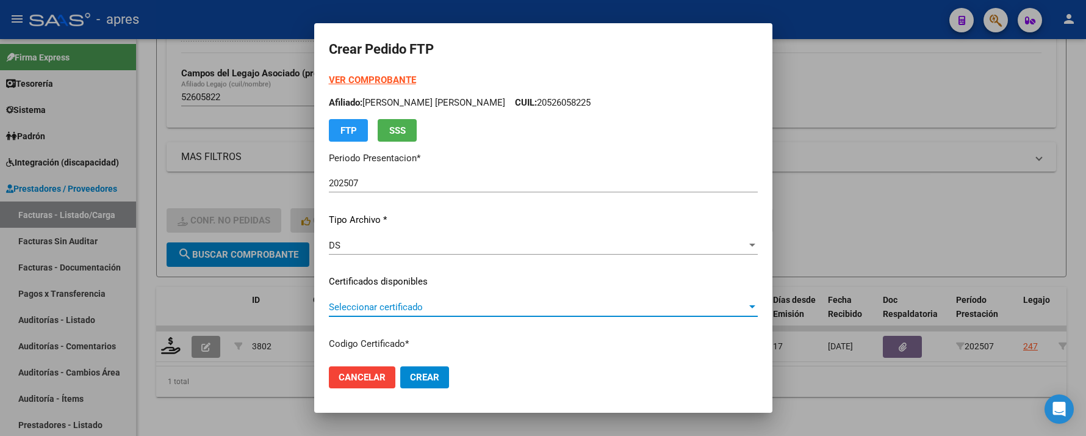
click at [547, 304] on span "Seleccionar certificado" at bounding box center [538, 306] width 418 height 11
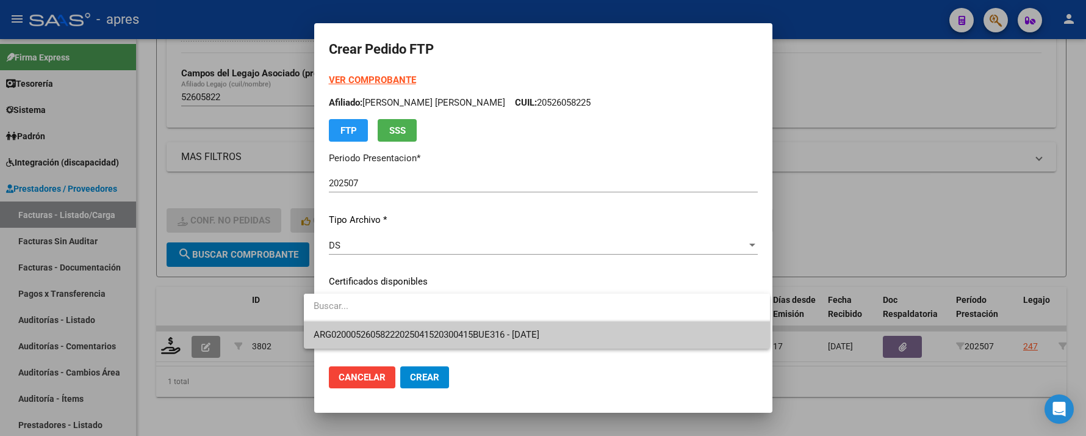
type input "ARG02000526058222025041520300415BUE316"
type input "2030-04-05"
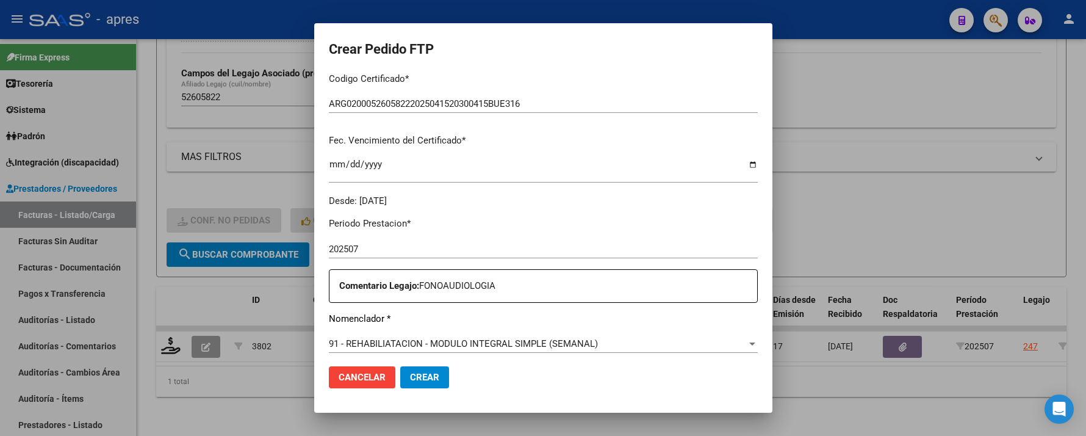
scroll to position [406, 0]
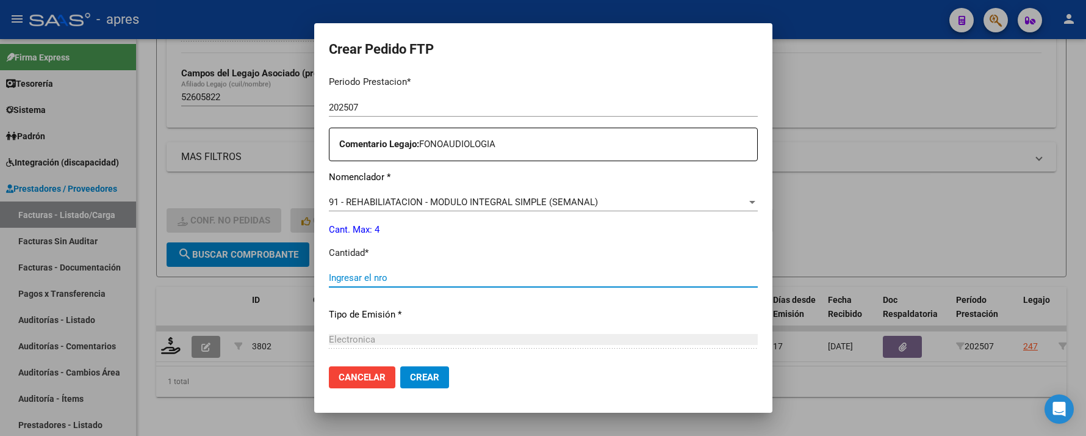
click at [440, 281] on input "Ingresar el nro" at bounding box center [543, 277] width 429 height 11
type input "4"
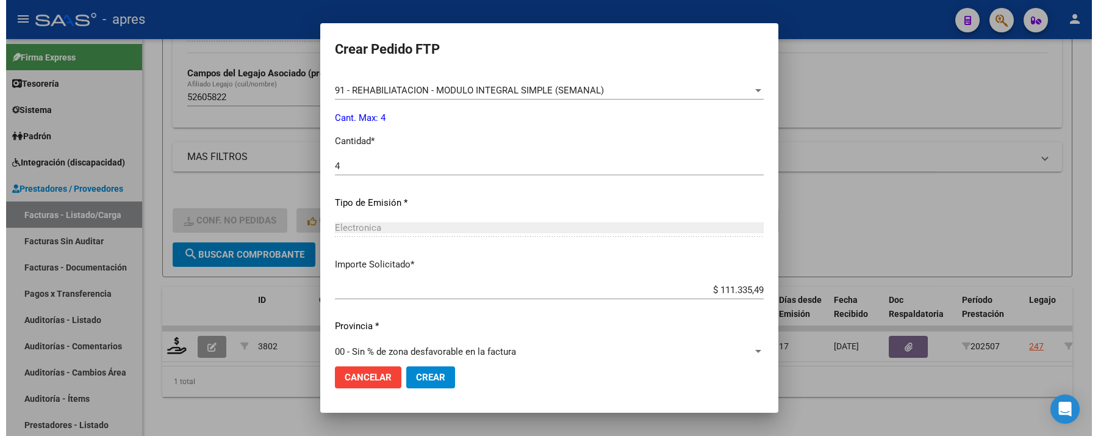
scroll to position [533, 0]
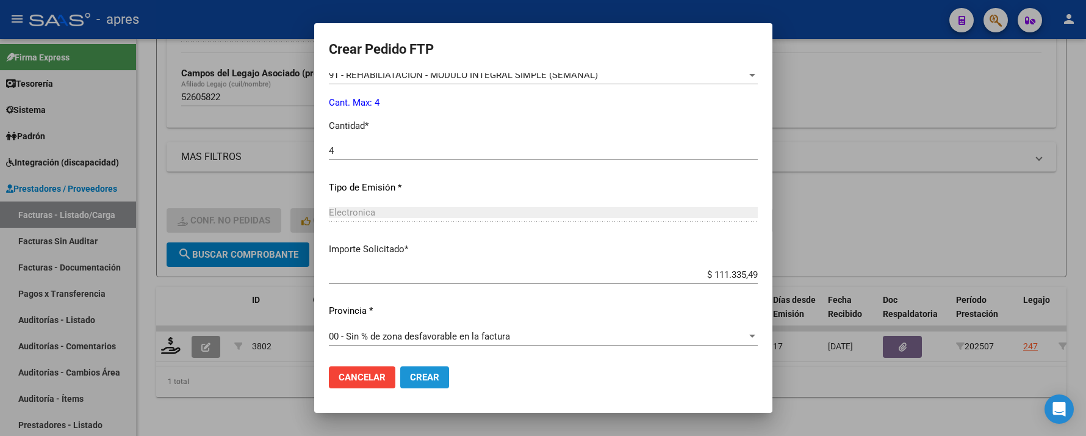
click at [411, 381] on span "Crear" at bounding box center [424, 377] width 29 height 11
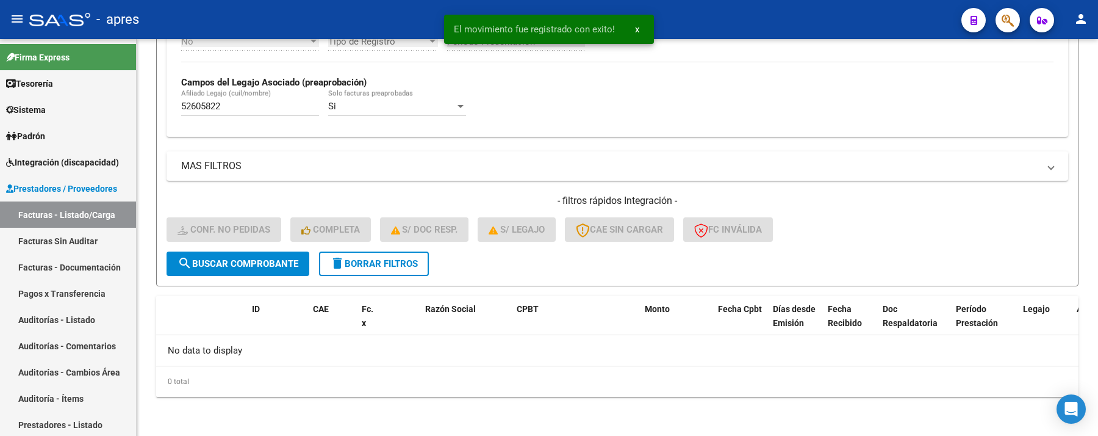
scroll to position [331, 0]
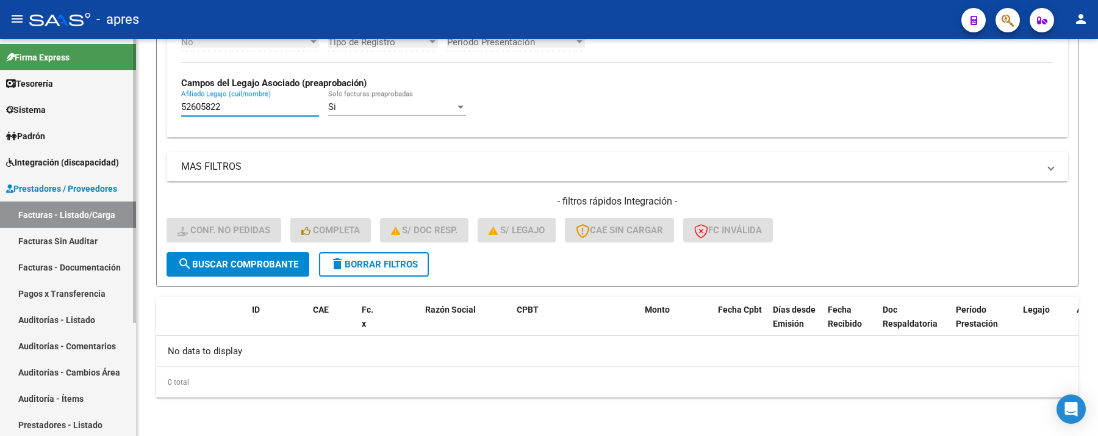
drag, startPoint x: 232, startPoint y: 108, endPoint x: 129, endPoint y: 113, distance: 103.3
click at [101, 108] on mat-sidenav-container "Firma Express Tesorería Extractos Procesados (csv) Extractos Originales (pdf) S…" at bounding box center [549, 237] width 1098 height 397
paste input "19287"
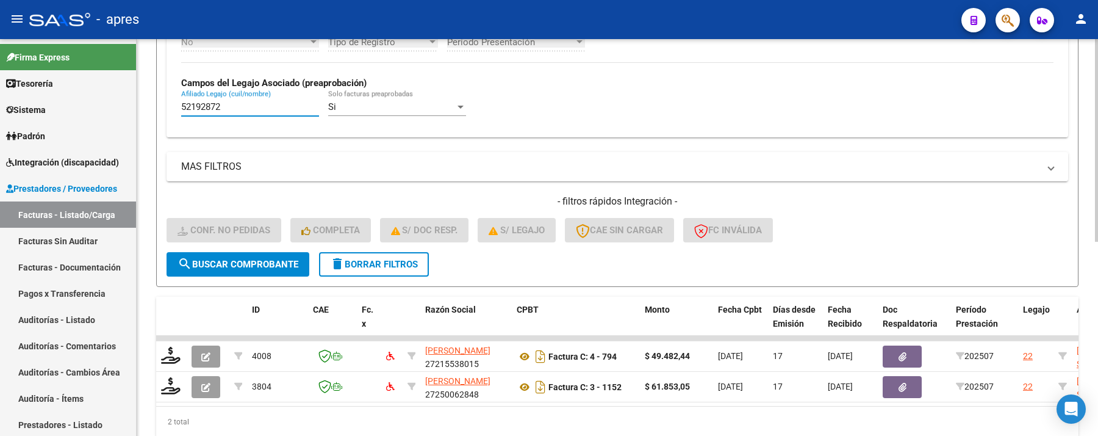
type input "52192872"
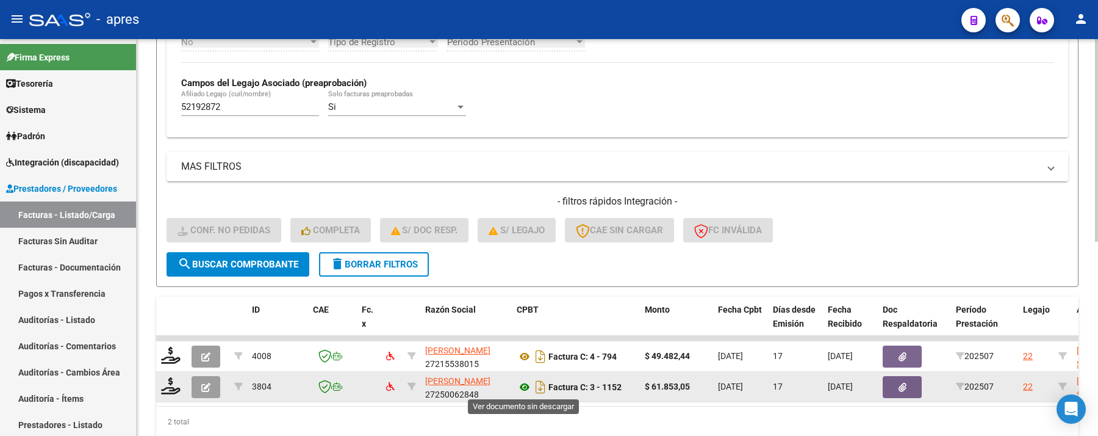
click at [522, 384] on icon at bounding box center [525, 387] width 16 height 15
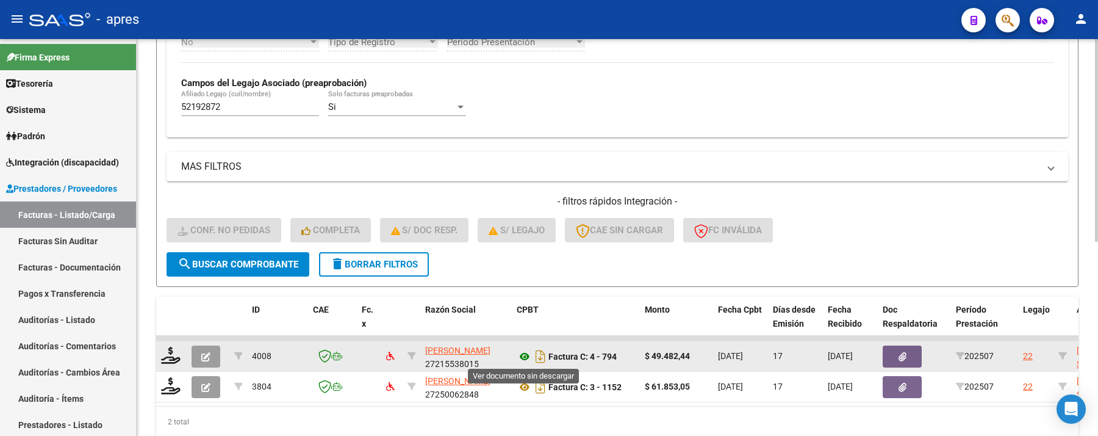
click at [520, 359] on icon at bounding box center [525, 356] width 16 height 15
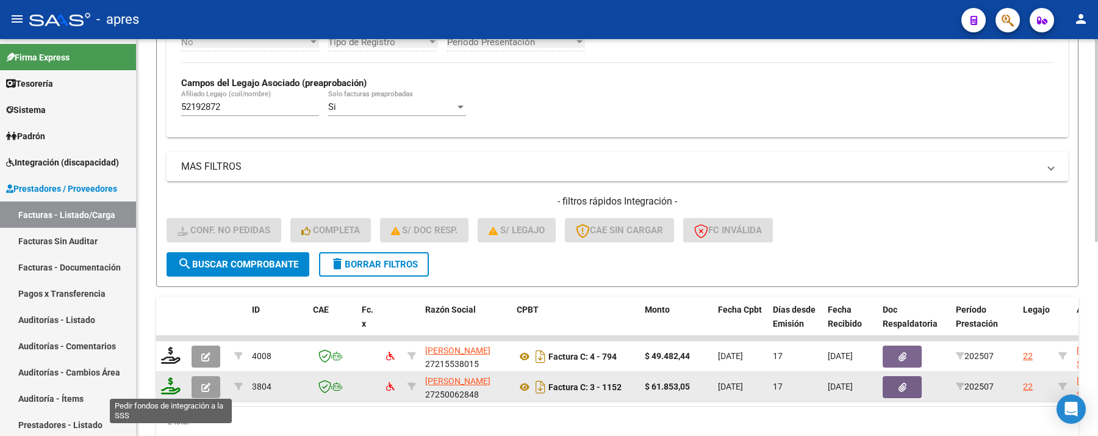
click at [169, 382] on icon at bounding box center [171, 385] width 20 height 17
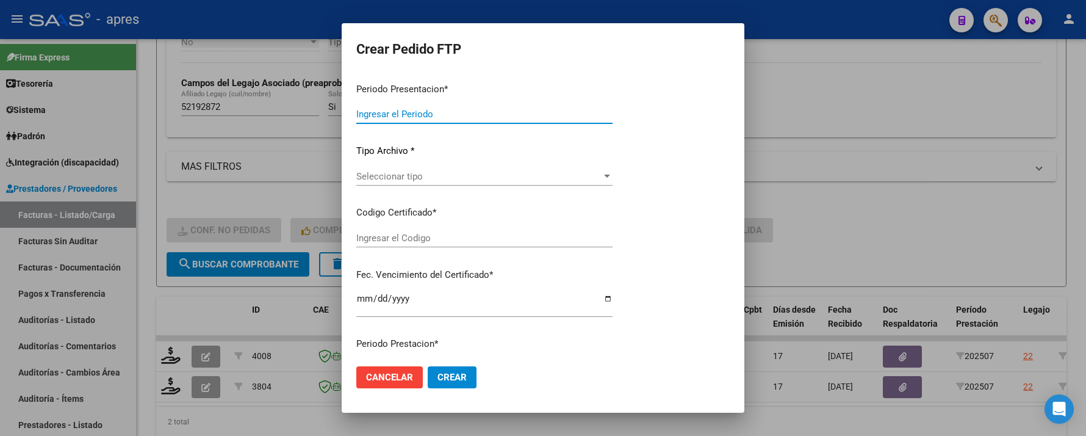
type input "202507"
type input "$ 61.853,05"
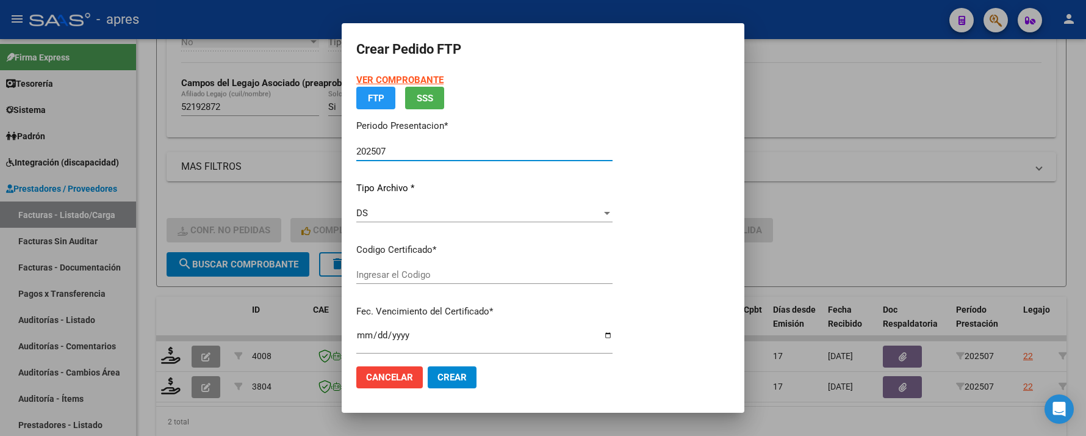
type input "ARG02000521928722021120320261203BS316"
type input "2026-12-03"
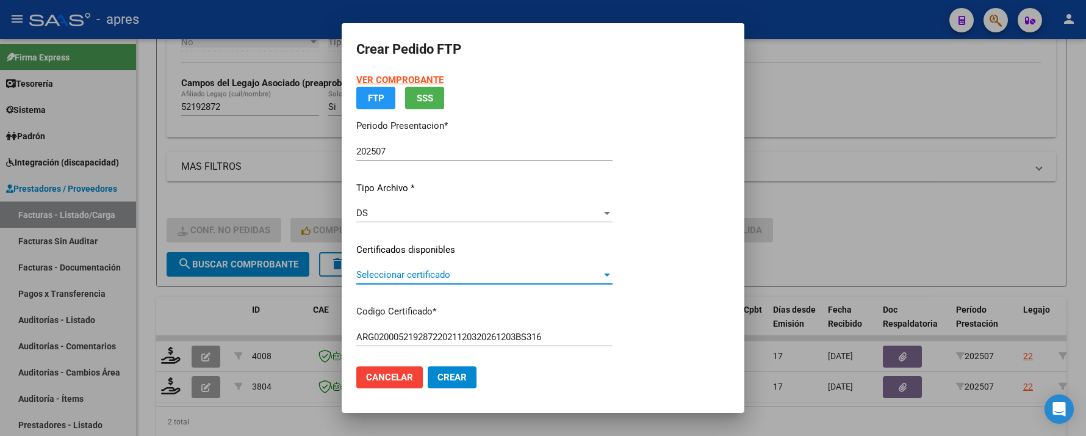
click at [447, 276] on span "Seleccionar certificado" at bounding box center [478, 274] width 245 height 11
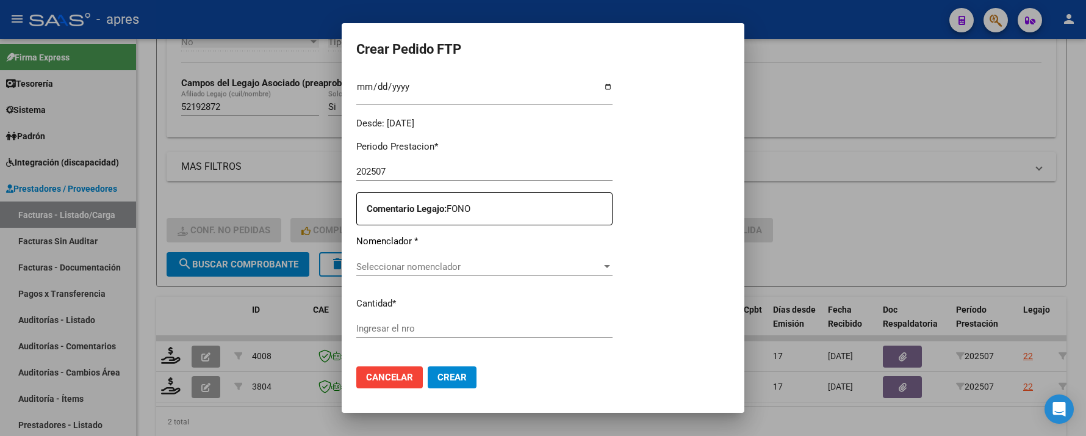
scroll to position [325, 0]
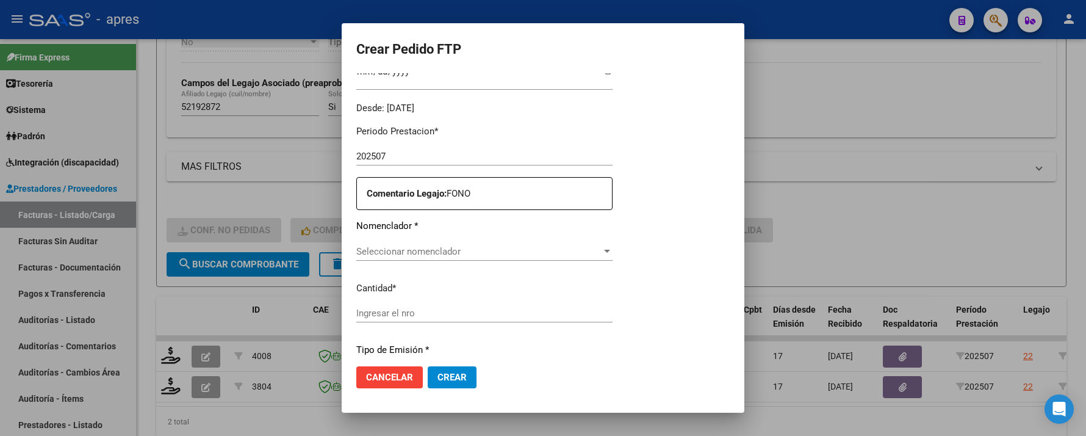
click at [450, 247] on span "Seleccionar nomenclador" at bounding box center [478, 251] width 245 height 11
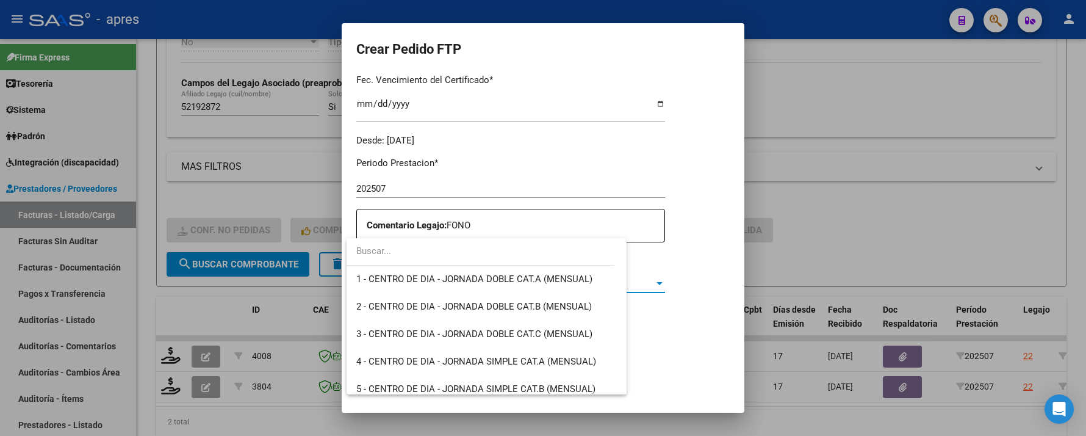
scroll to position [358, 0]
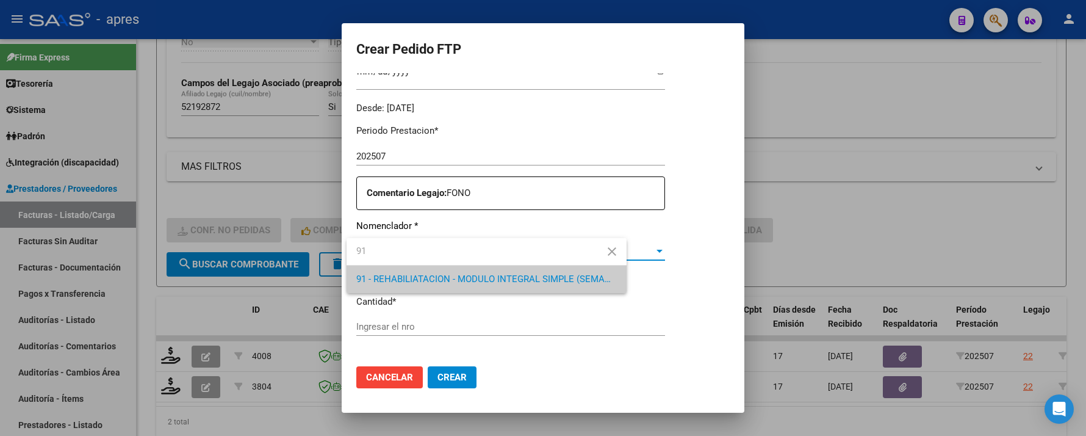
type input "91"
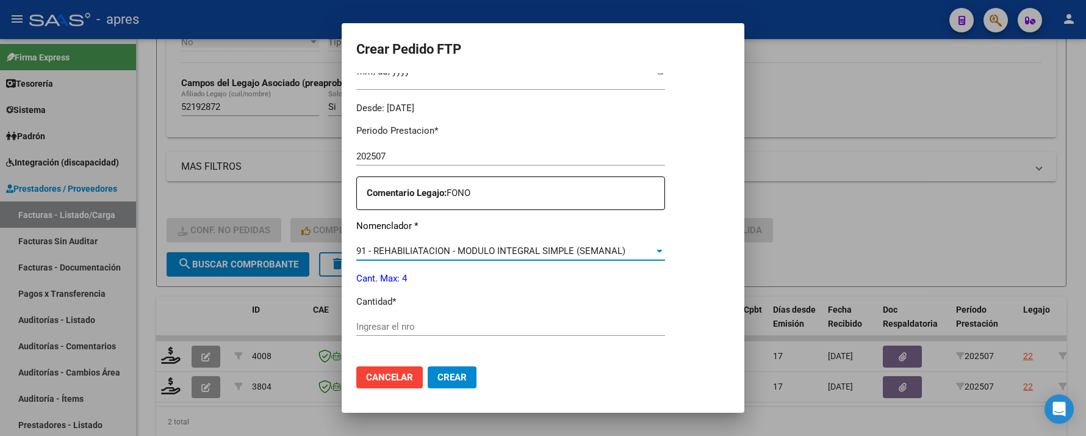
click at [423, 328] on input "Ingresar el nro" at bounding box center [510, 326] width 309 height 11
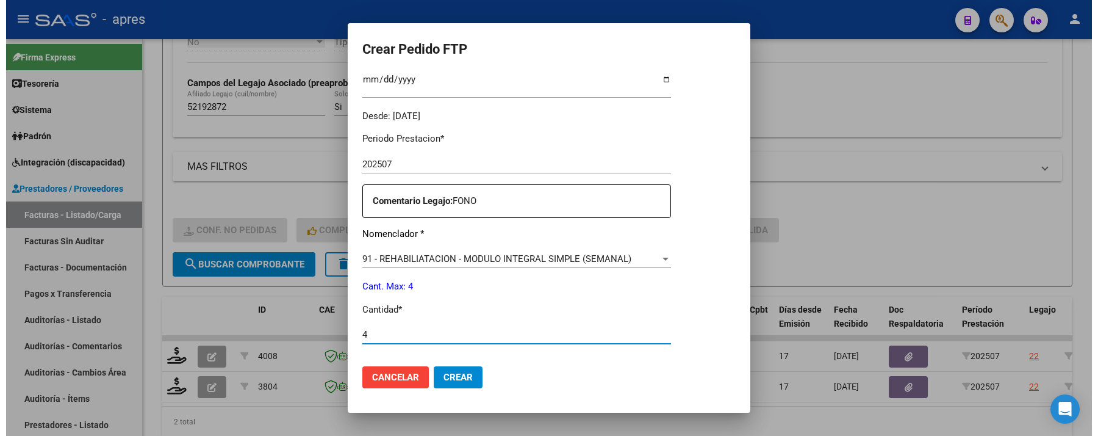
scroll to position [289, 0]
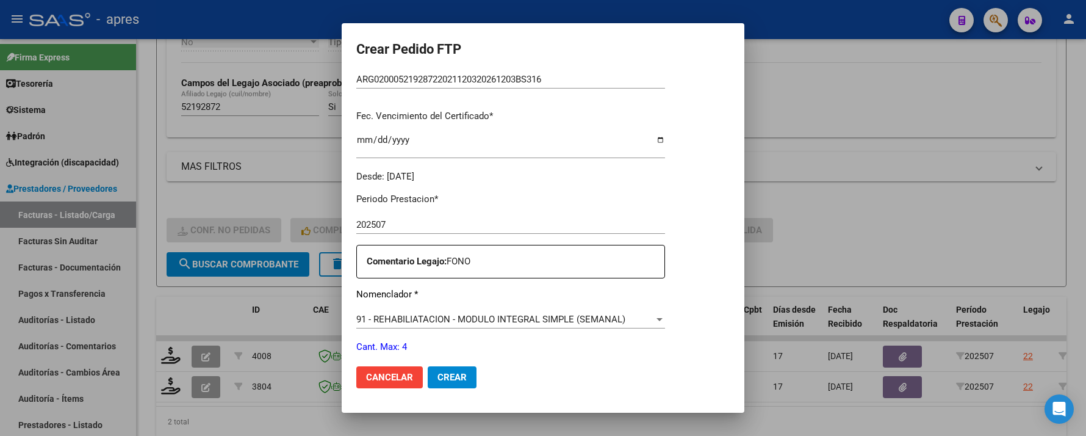
type input "4"
click at [447, 384] on button "Crear" at bounding box center [452, 377] width 49 height 22
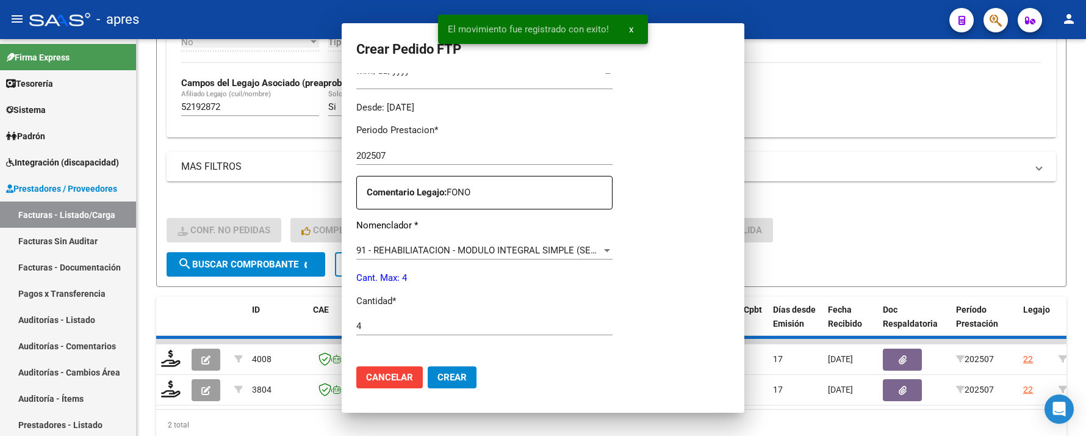
scroll to position [0, 0]
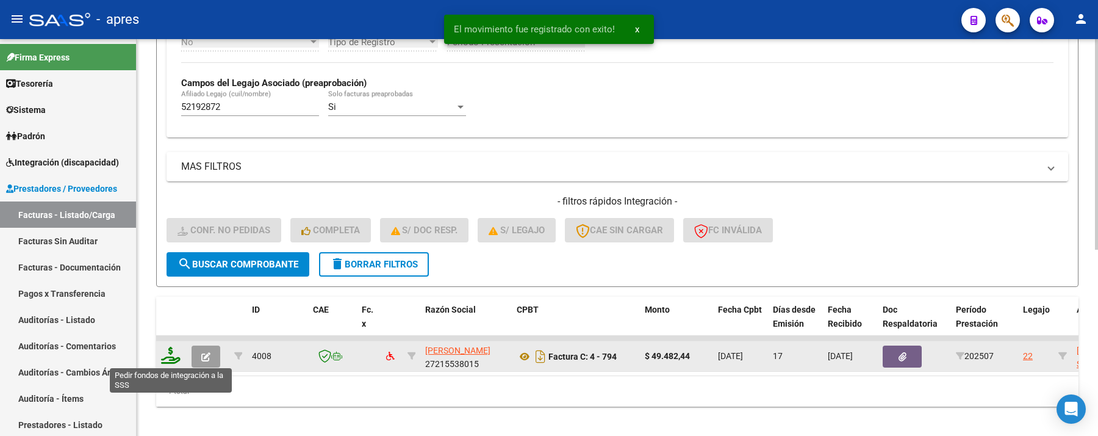
click at [171, 352] on icon at bounding box center [171, 355] width 20 height 17
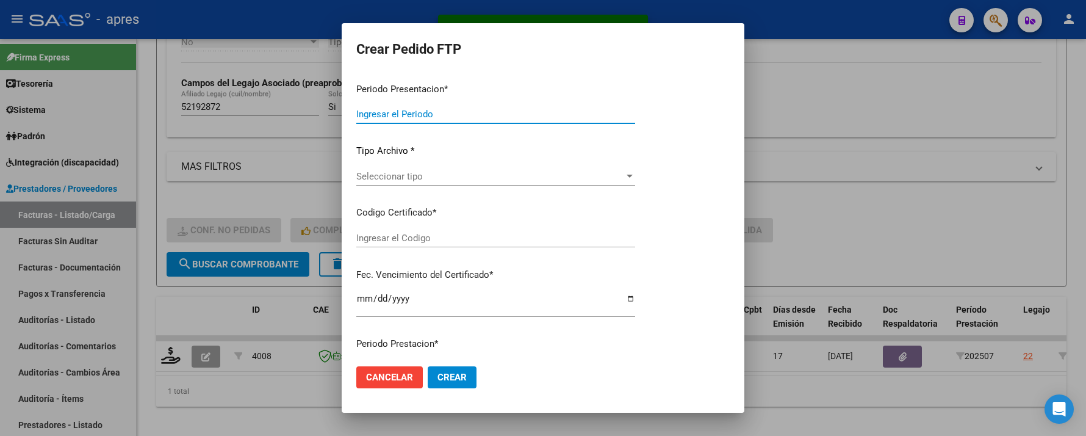
type input "202507"
type input "$ 49.482,44"
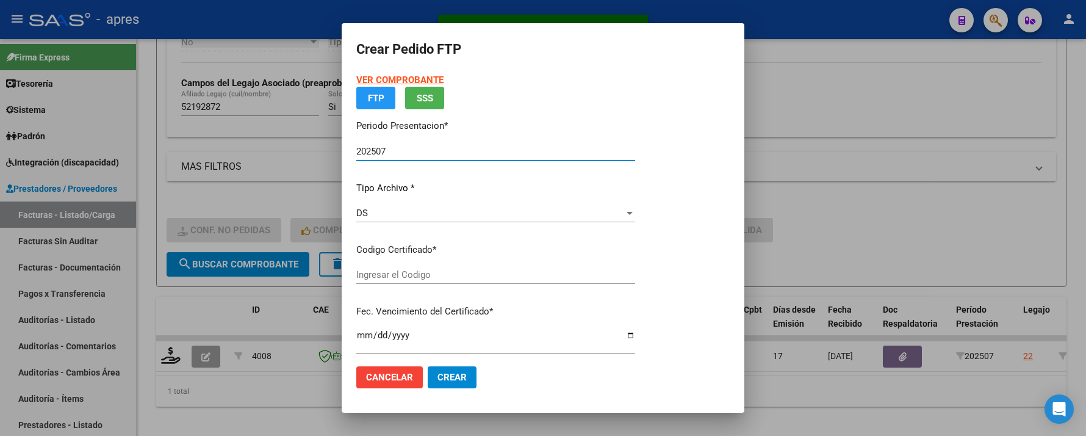
type input "ARG02000521928722021120320261203BS316"
type input "2026-12-03"
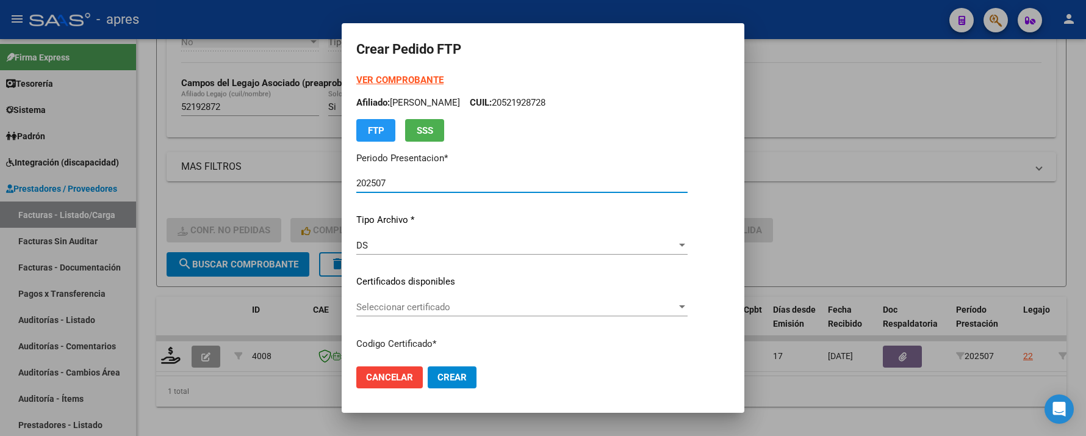
click at [486, 301] on span "Seleccionar certificado" at bounding box center [516, 306] width 320 height 11
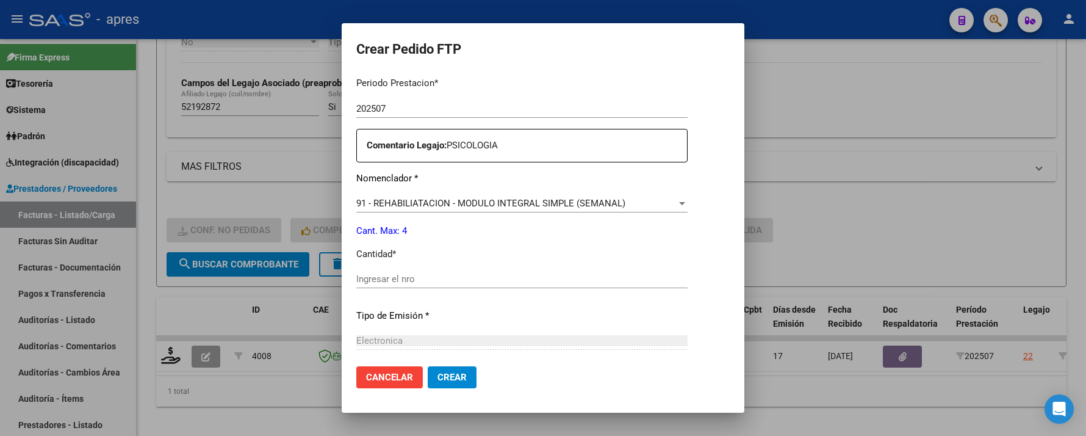
scroll to position [406, 0]
click at [472, 277] on input "Ingresar el nro" at bounding box center [521, 277] width 331 height 11
type input "4"
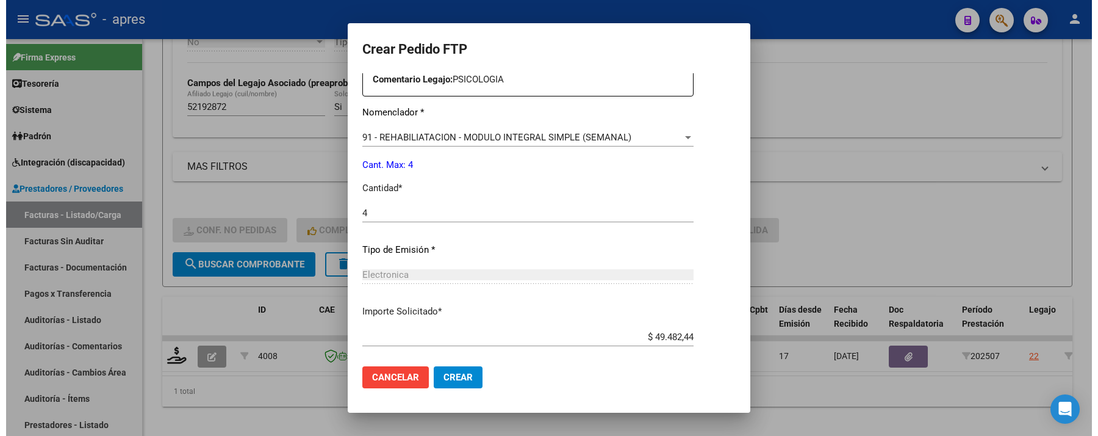
scroll to position [452, 0]
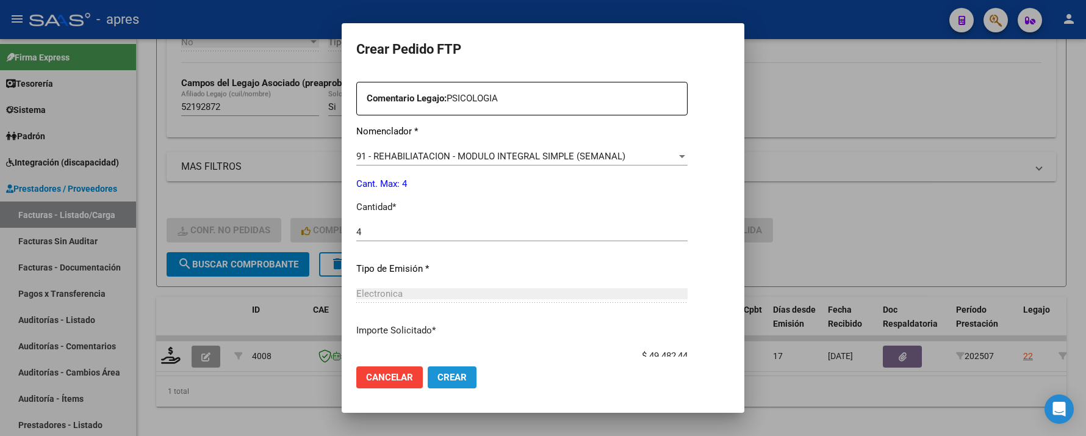
click at [459, 376] on span "Crear" at bounding box center [452, 377] width 29 height 11
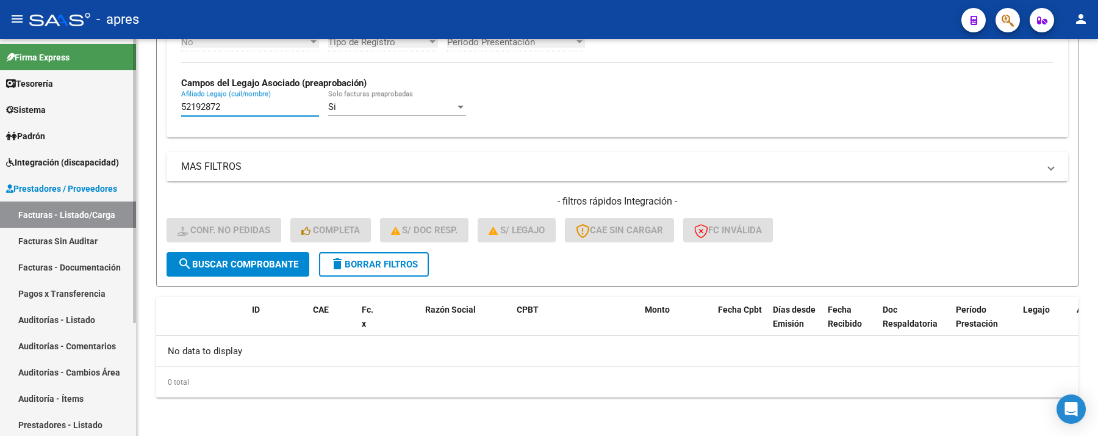
drag, startPoint x: 250, startPoint y: 106, endPoint x: 120, endPoint y: 128, distance: 132.3
click at [120, 128] on mat-sidenav-container "Firma Express Tesorería Extractos Procesados (csv) Extractos Originales (pdf) S…" at bounding box center [549, 237] width 1098 height 397
paste input "8523616"
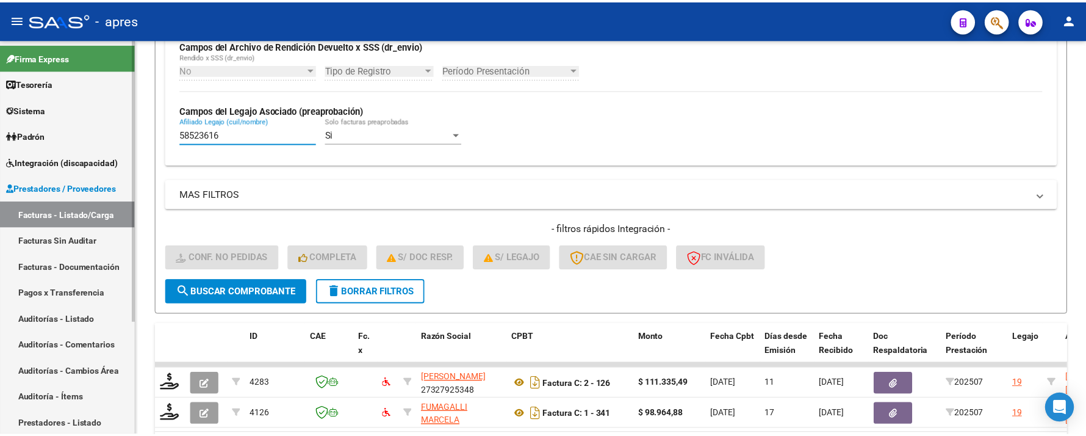
scroll to position [331, 0]
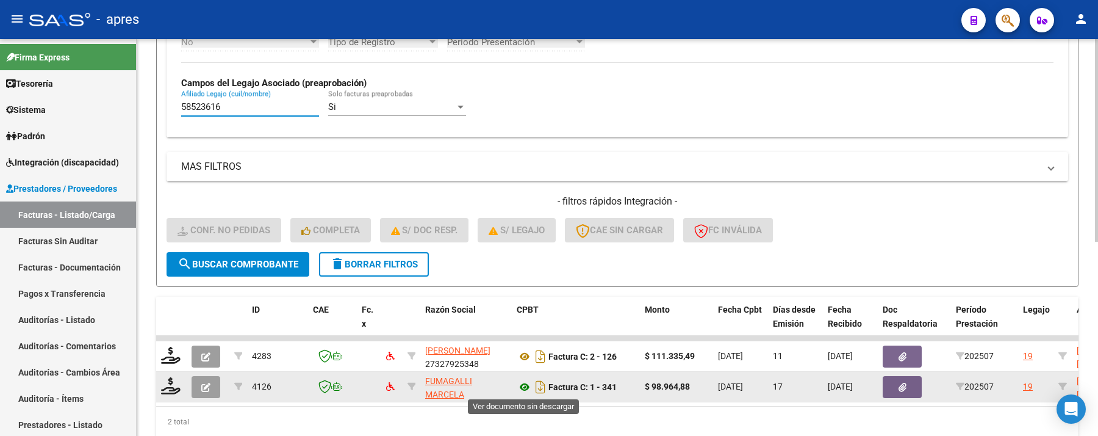
type input "58523616"
click at [522, 384] on icon at bounding box center [525, 387] width 16 height 15
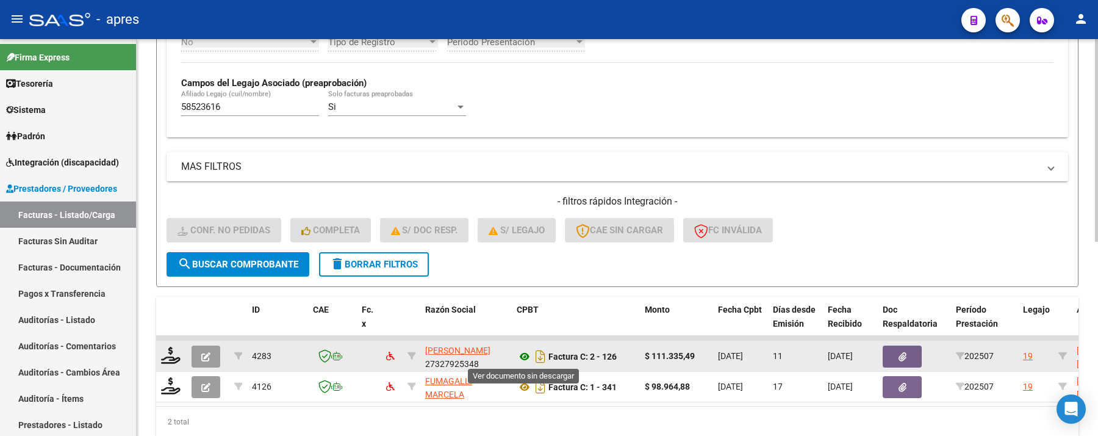
click at [520, 355] on icon at bounding box center [525, 356] width 16 height 15
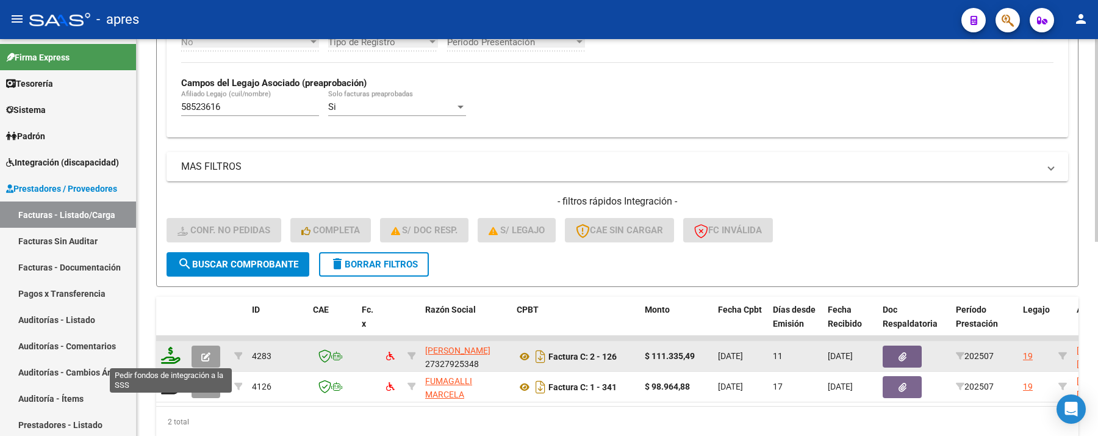
click at [173, 357] on icon at bounding box center [171, 355] width 20 height 17
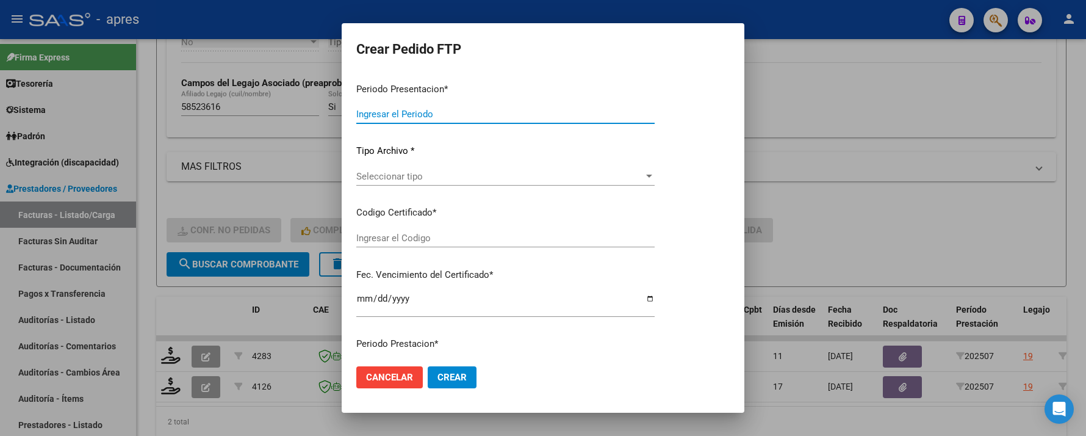
type input "202507"
type input "$ 111.335,49"
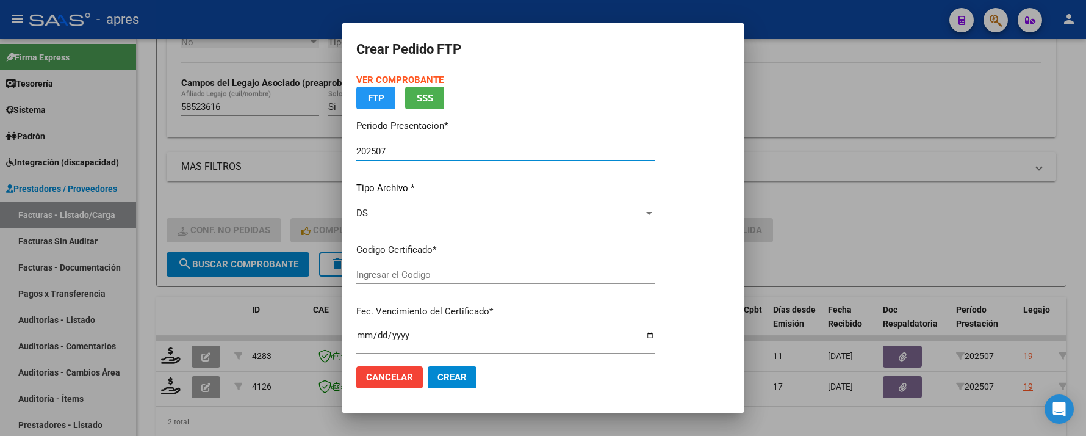
type input "ARG02000585236162024070520290705BUE316"
type input "2029-07-05"
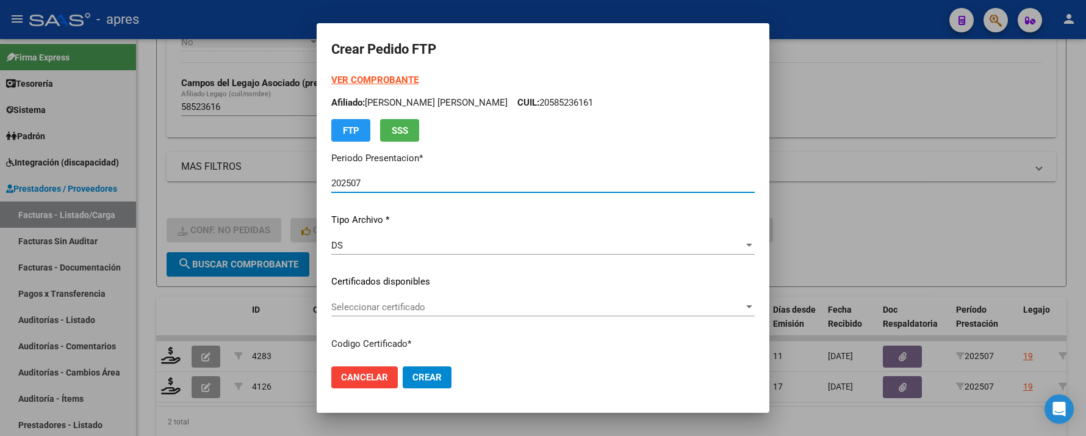
click at [412, 312] on div "Seleccionar certificado Seleccionar certificado" at bounding box center [542, 307] width 423 height 18
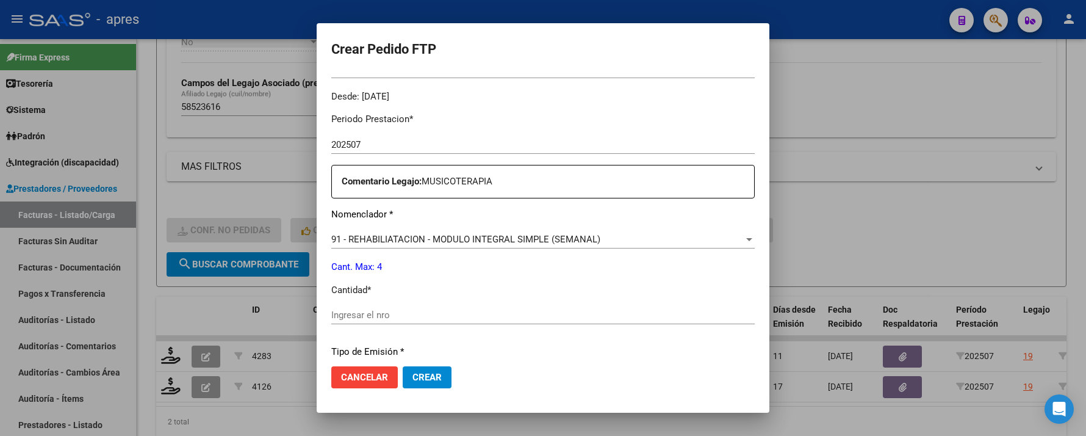
scroll to position [406, 0]
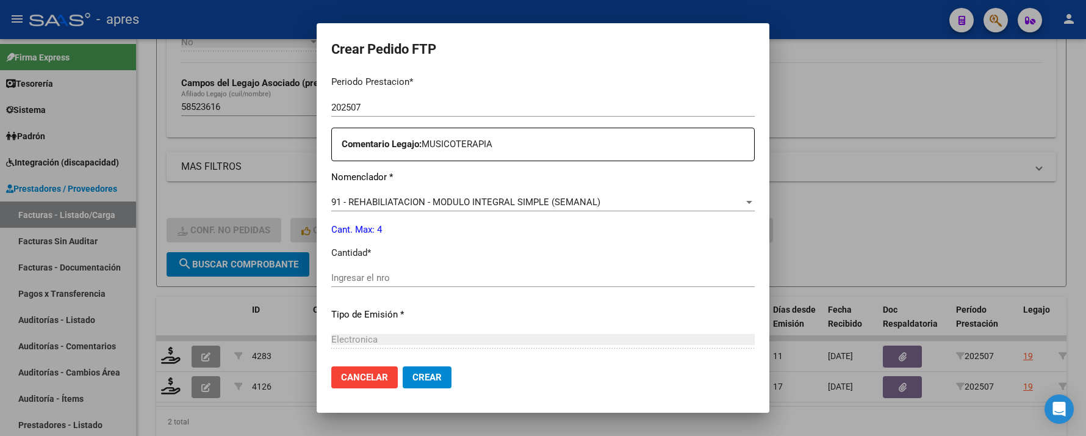
click at [422, 281] on input "Ingresar el nro" at bounding box center [542, 277] width 423 height 11
type input "4"
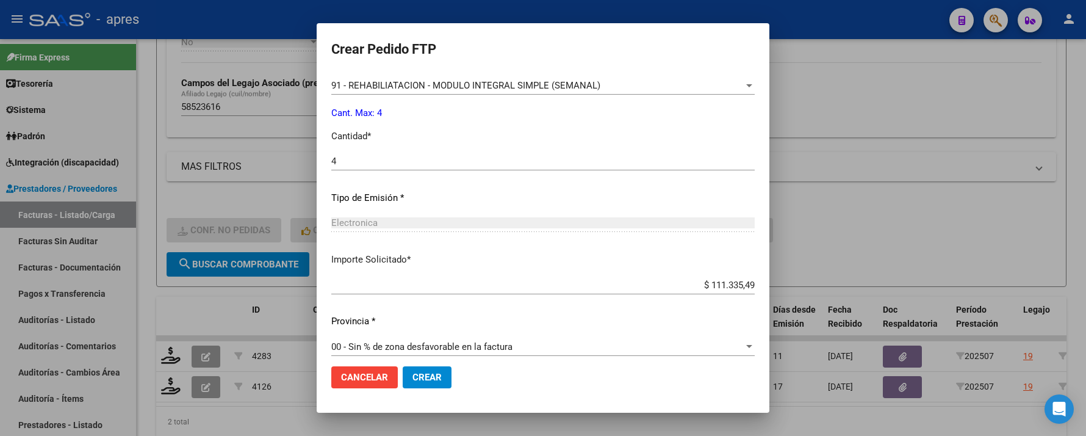
scroll to position [533, 0]
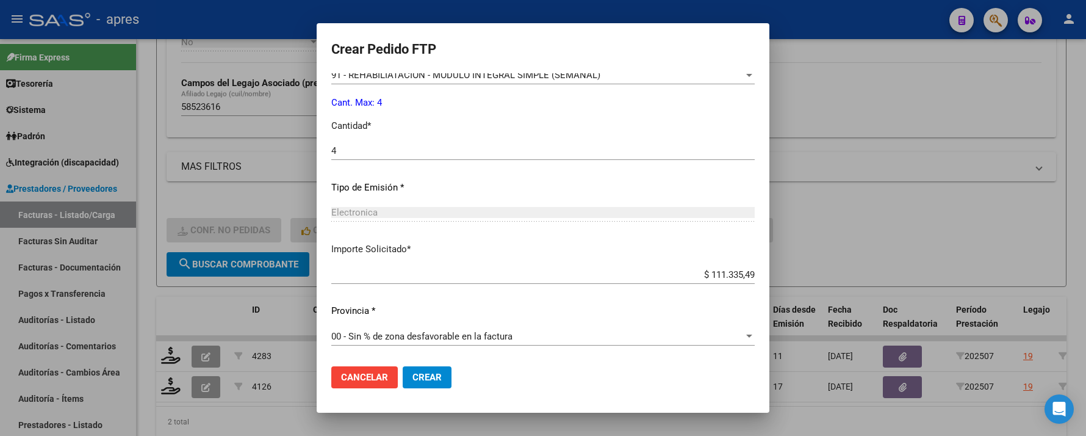
click at [412, 372] on span "Crear" at bounding box center [426, 377] width 29 height 11
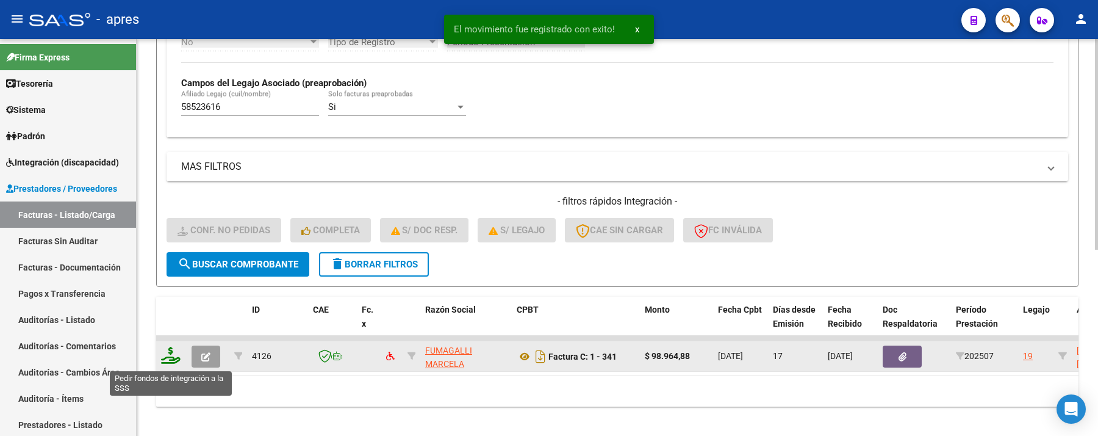
click at [167, 357] on icon at bounding box center [171, 355] width 20 height 17
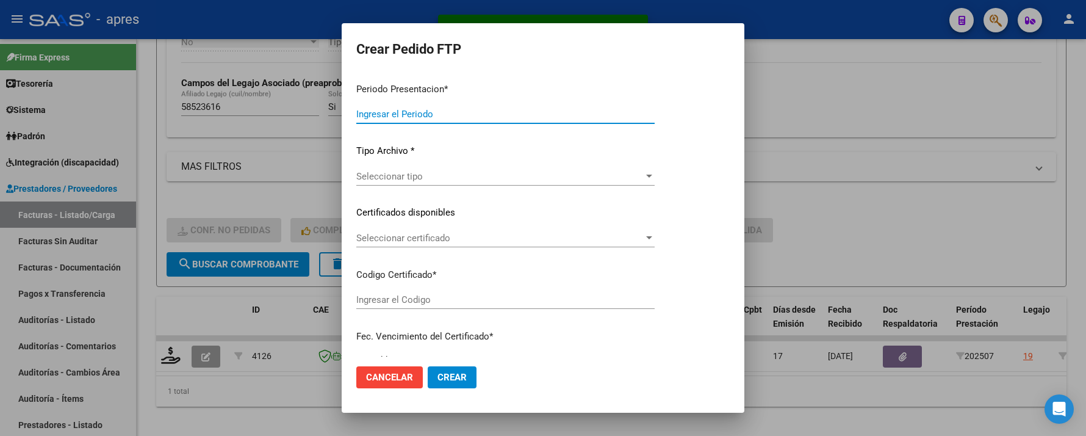
type input "202507"
type input "$ 98.964,88"
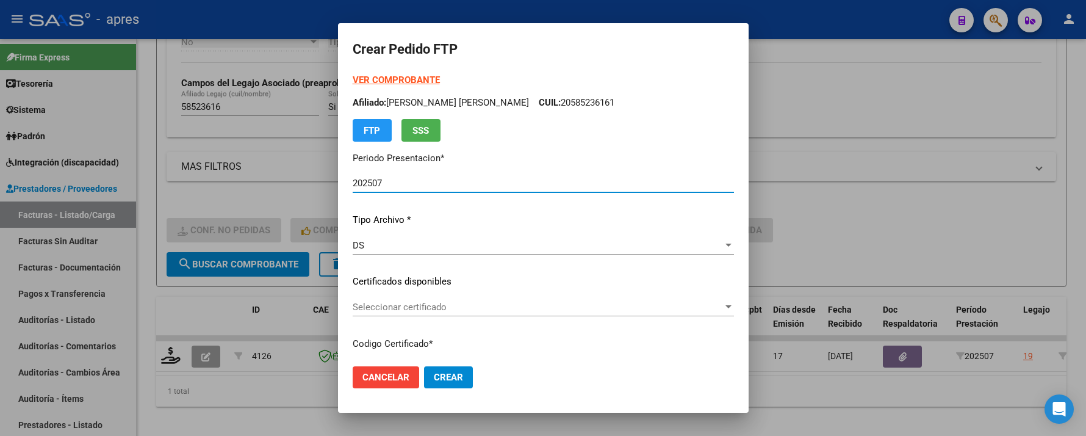
type input "ARG02000585236162024070520290705BUE316"
type input "2029-07-05"
click at [453, 311] on span "Seleccionar certificado" at bounding box center [538, 306] width 370 height 11
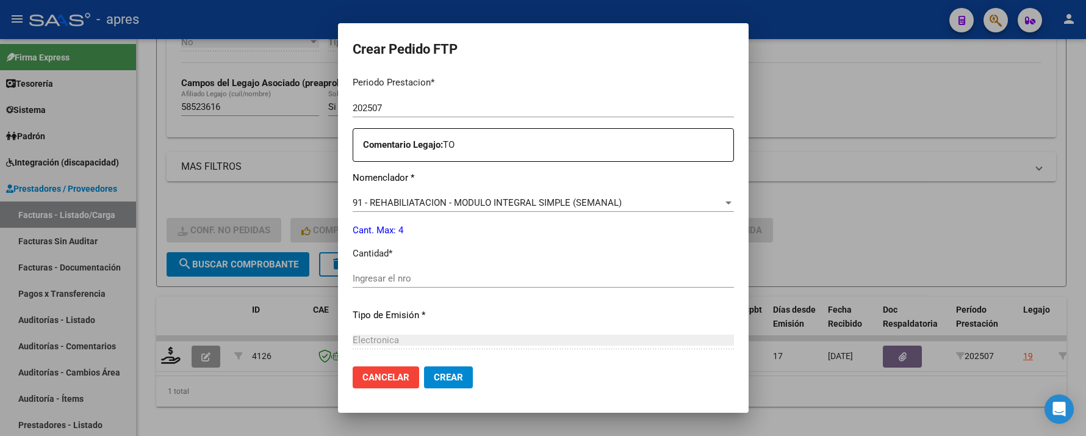
scroll to position [406, 0]
drag, startPoint x: 462, startPoint y: 287, endPoint x: 461, endPoint y: 279, distance: 7.3
click at [462, 284] on div "Ingresar el nro" at bounding box center [543, 283] width 381 height 30
click at [460, 276] on input "Ingresar el nro" at bounding box center [543, 277] width 381 height 11
type input "4"
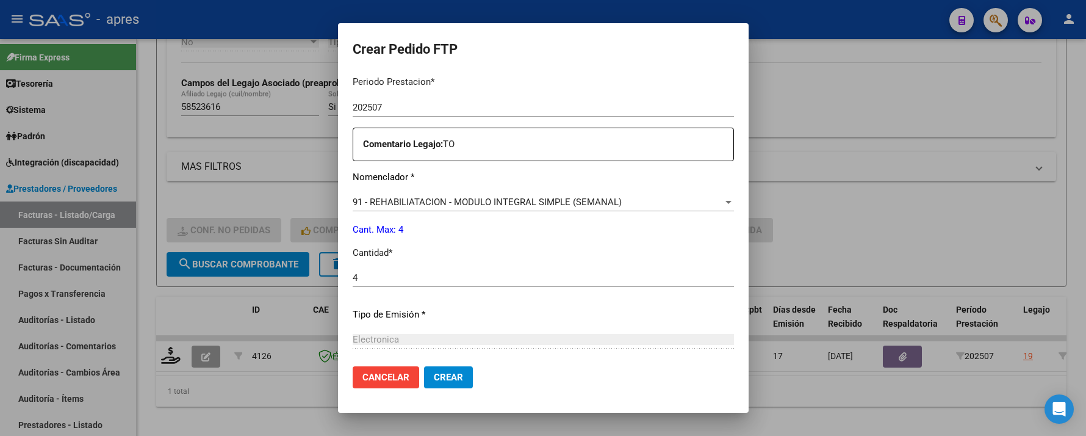
scroll to position [533, 0]
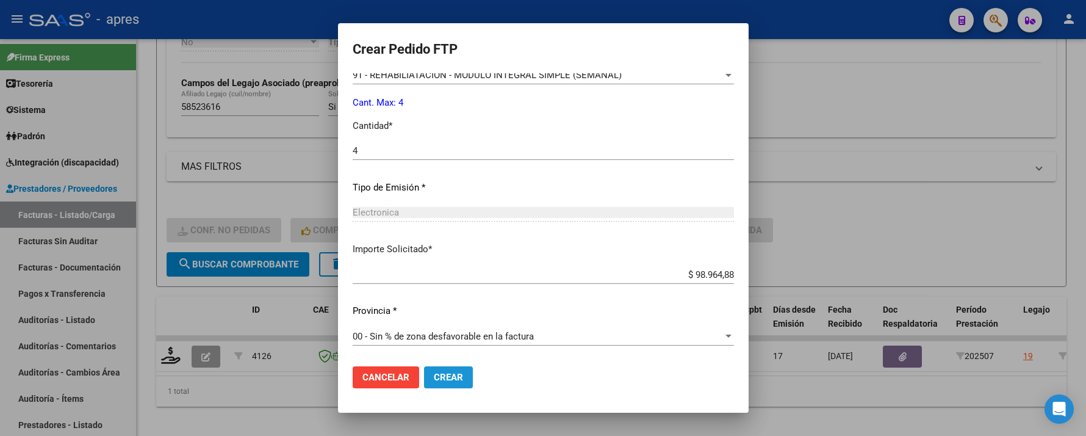
click at [438, 378] on span "Crear" at bounding box center [448, 377] width 29 height 11
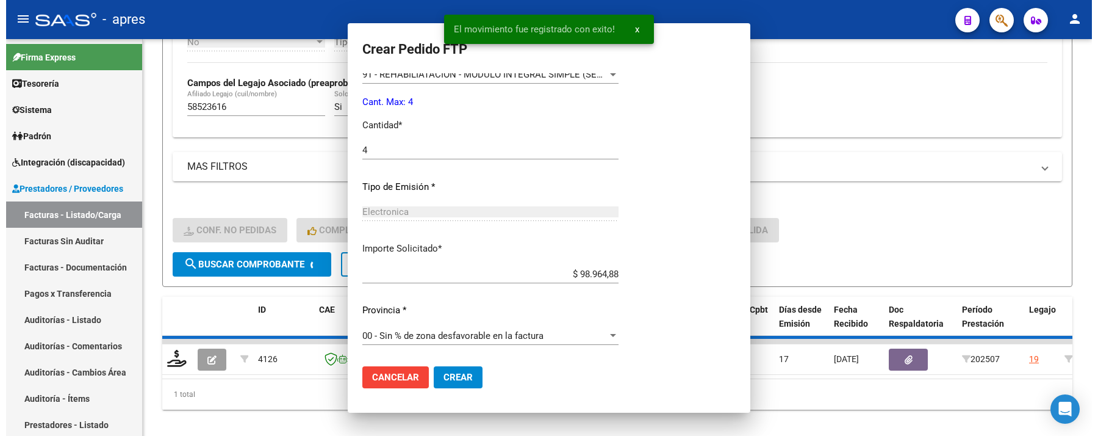
scroll to position [0, 0]
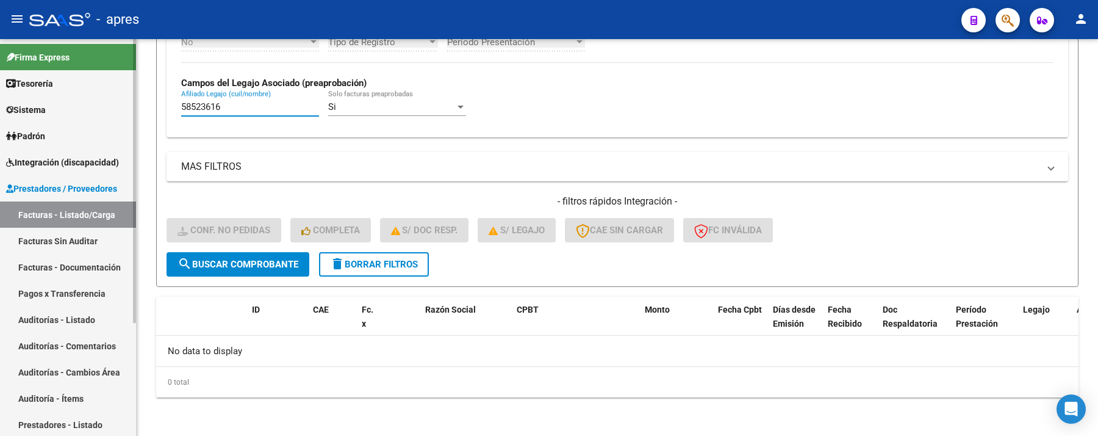
drag, startPoint x: 218, startPoint y: 108, endPoint x: 117, endPoint y: 117, distance: 101.7
click at [118, 117] on mat-sidenav-container "Firma Express Tesorería Extractos Procesados (csv) Extractos Originales (pdf) S…" at bounding box center [549, 237] width 1098 height 397
paste input "655477"
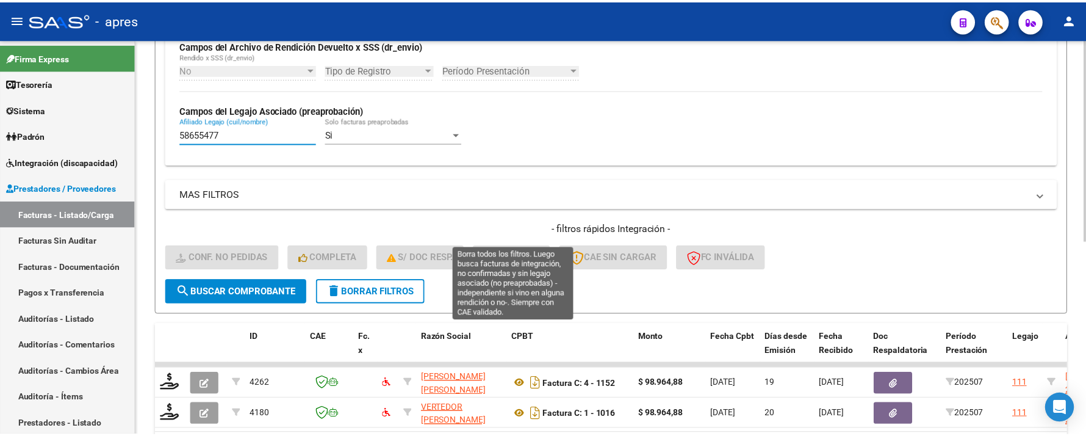
scroll to position [331, 0]
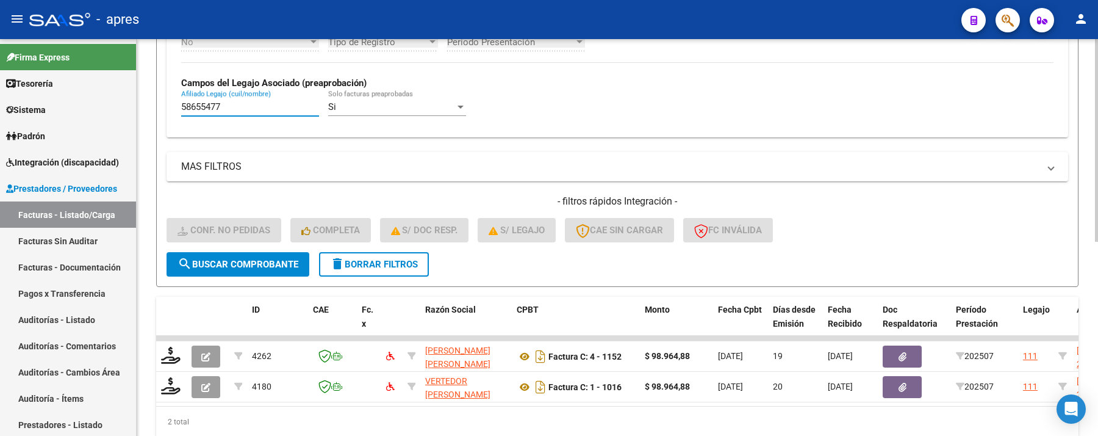
type input "58655477"
click at [681, 275] on form "Filtros Id Integración Area Seleccionar Gerenciador Seleccionar Gerenciador Si …" at bounding box center [617, 50] width 923 height 473
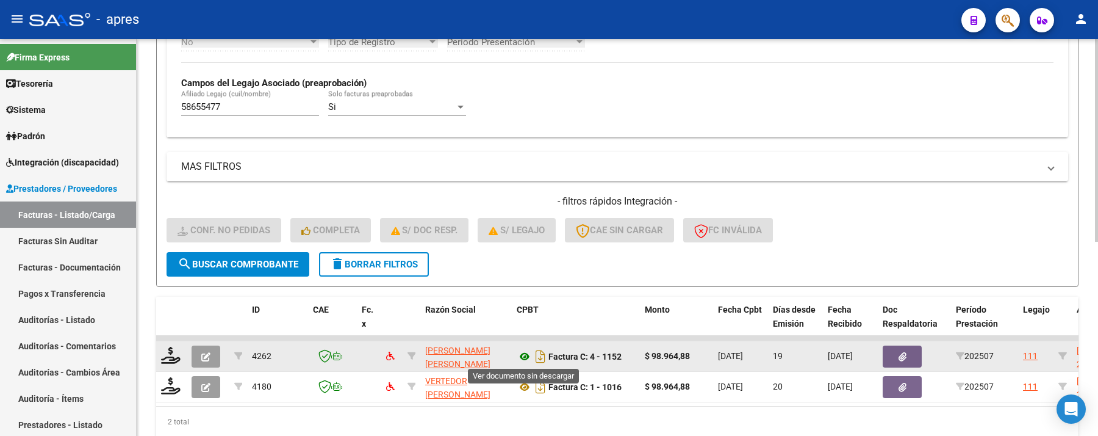
click at [524, 352] on icon at bounding box center [525, 356] width 16 height 15
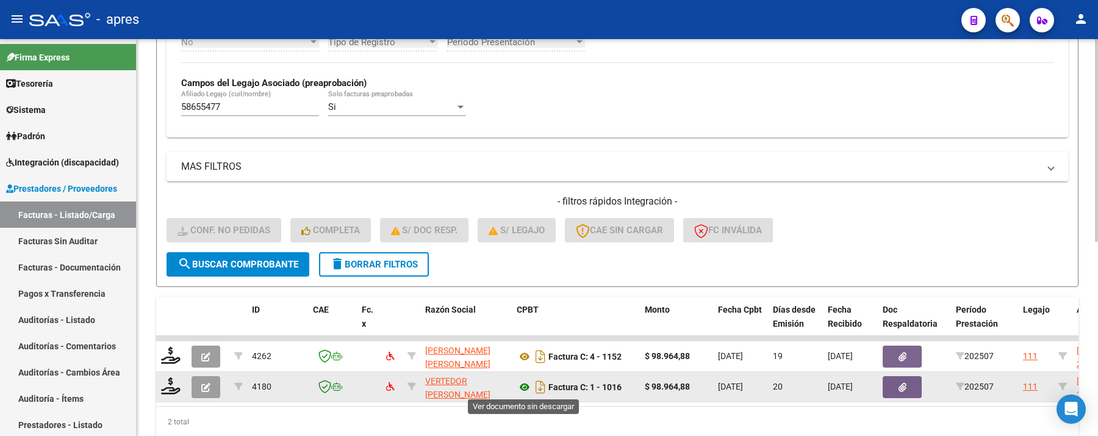
click at [517, 384] on icon at bounding box center [525, 387] width 16 height 15
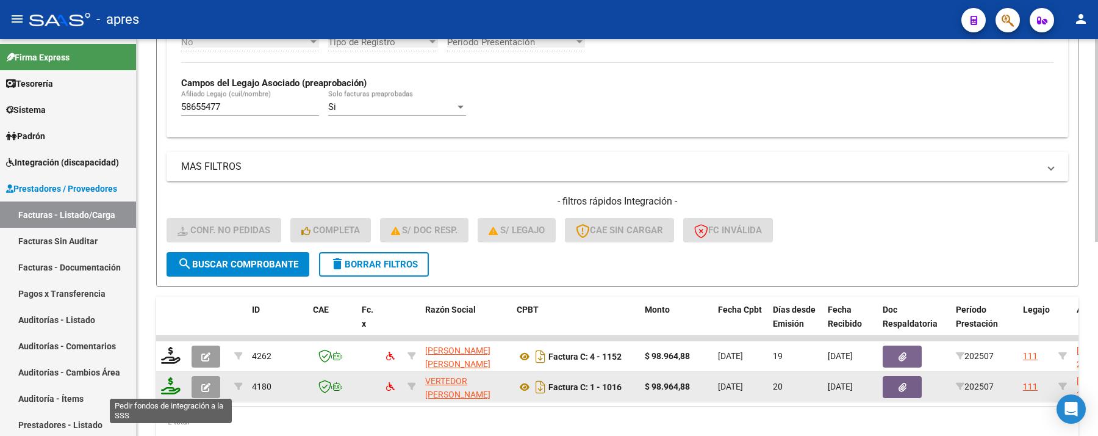
click at [174, 384] on icon at bounding box center [171, 385] width 20 height 17
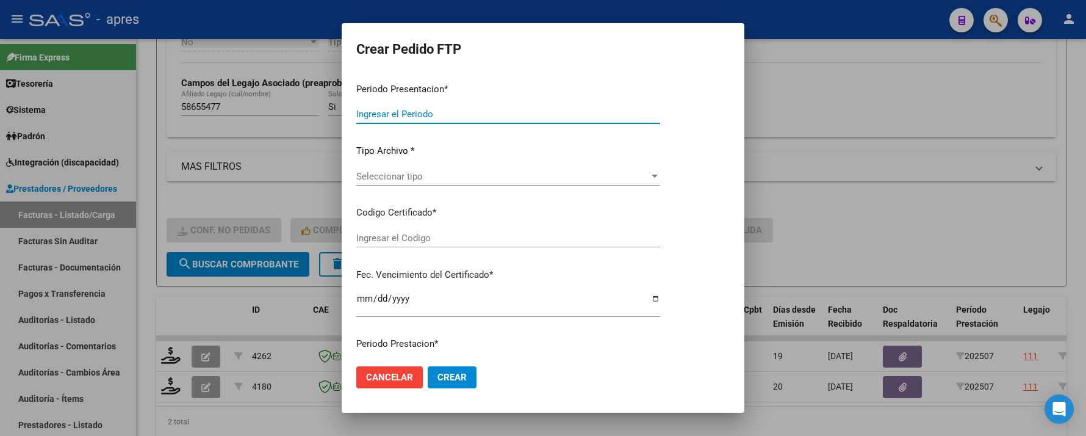
type input "202507"
type input "$ 98.964,88"
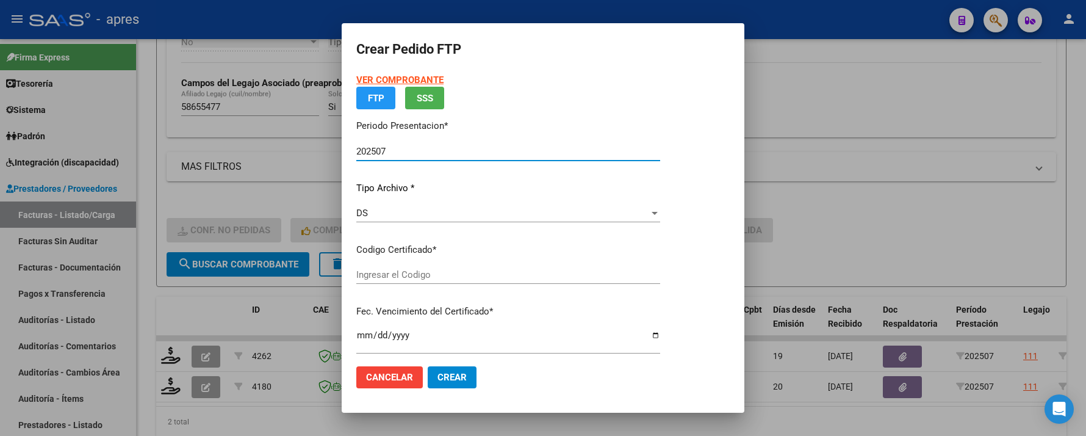
type input "ARG02000586554772024042520290425BUE440"
type input "2029-02-04"
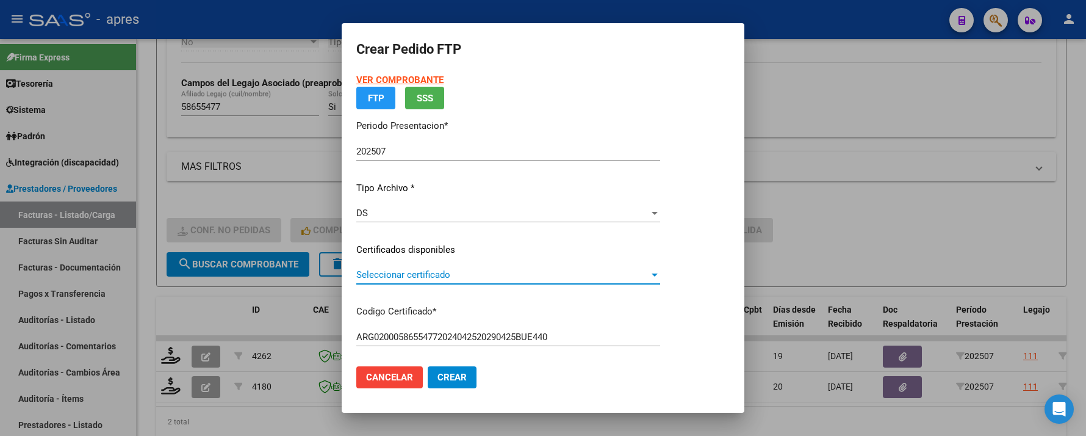
click at [554, 278] on span "Seleccionar certificado" at bounding box center [502, 274] width 293 height 11
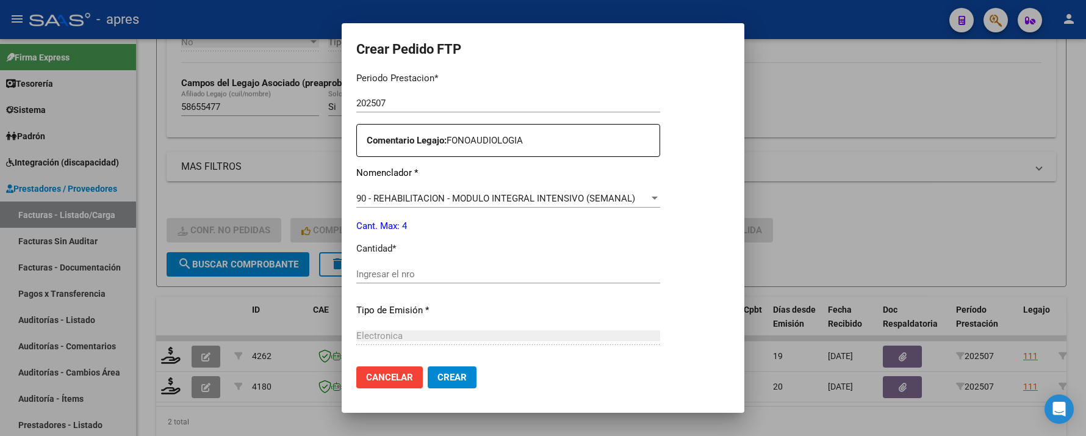
scroll to position [438, 0]
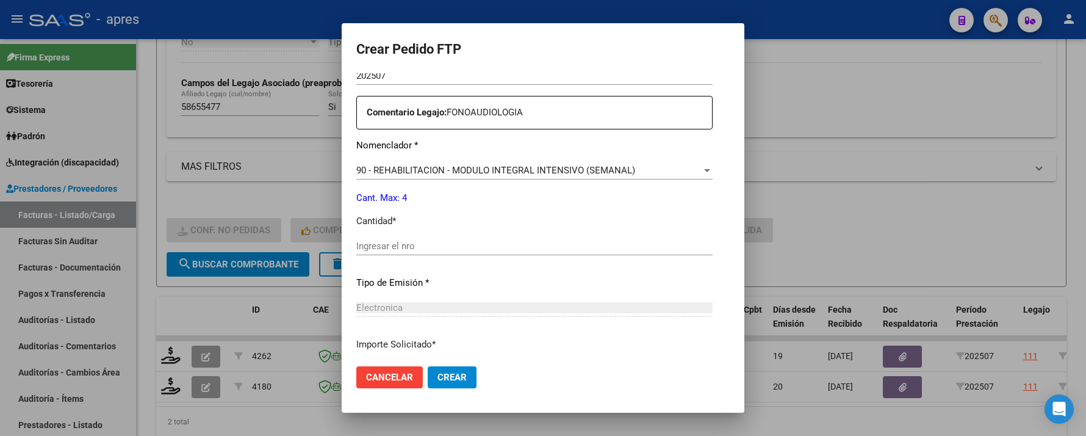
click at [516, 247] on input "Ingresar el nro" at bounding box center [534, 245] width 356 height 11
type input "4"
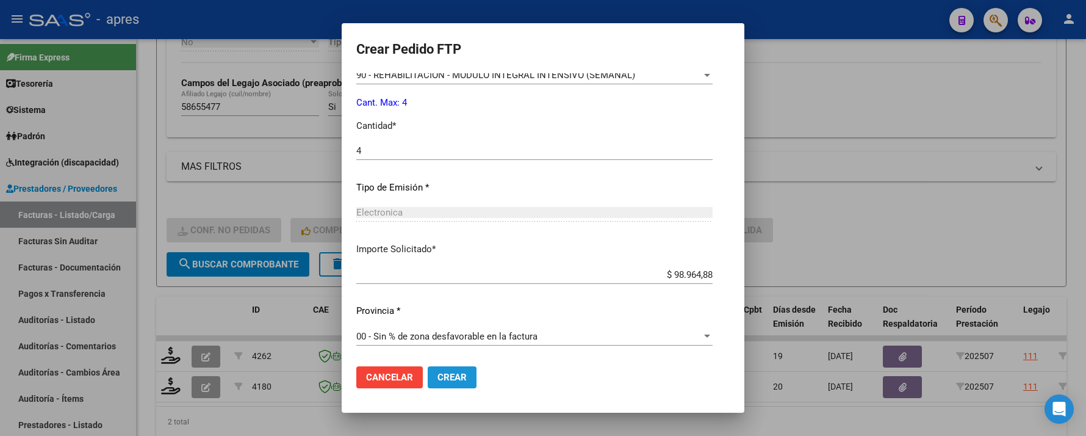
click at [438, 372] on span "Crear" at bounding box center [452, 377] width 29 height 11
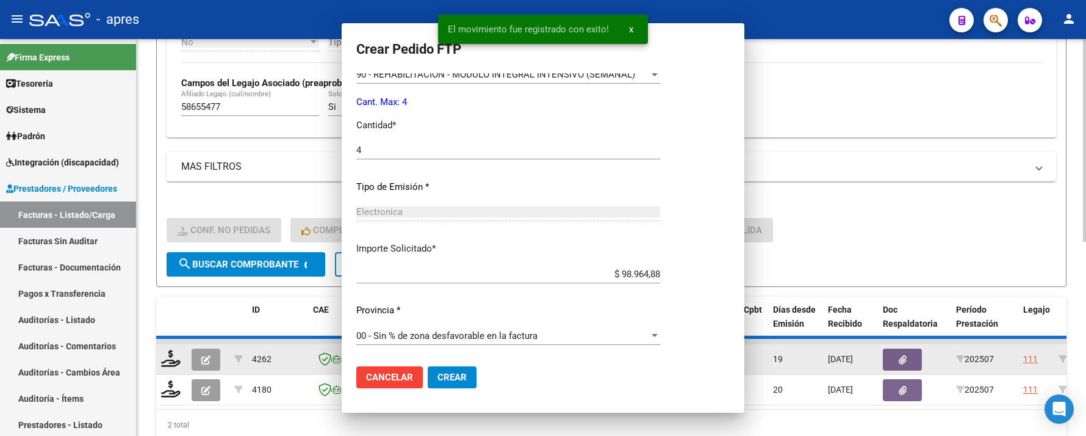
scroll to position [464, 0]
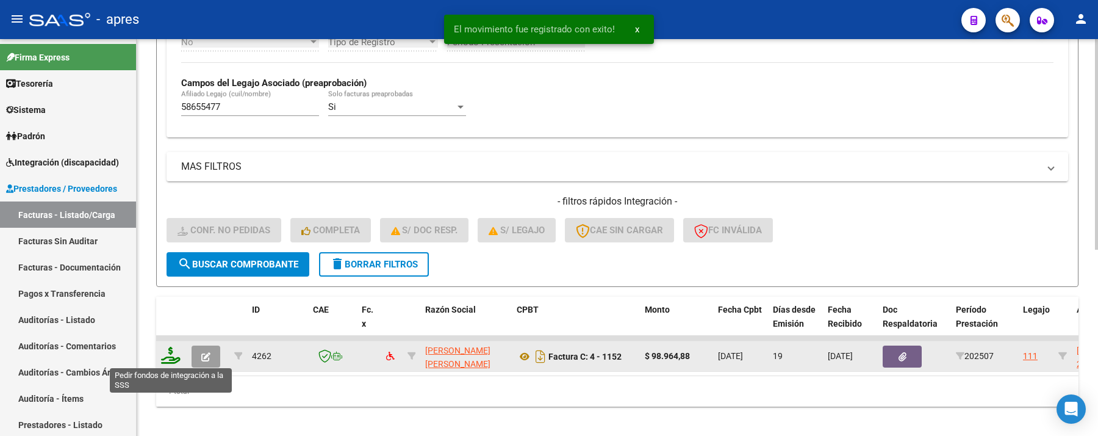
click at [176, 352] on icon at bounding box center [171, 355] width 20 height 17
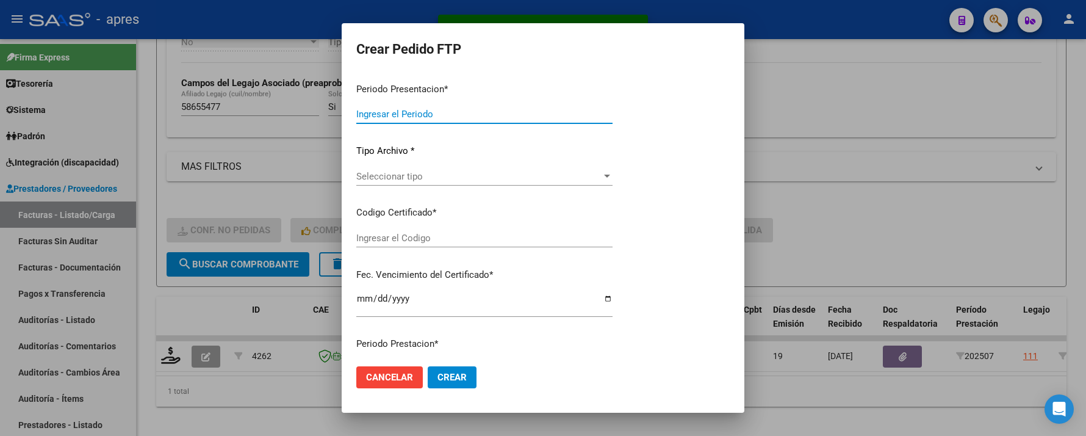
type input "202507"
type input "$ 98.964,88"
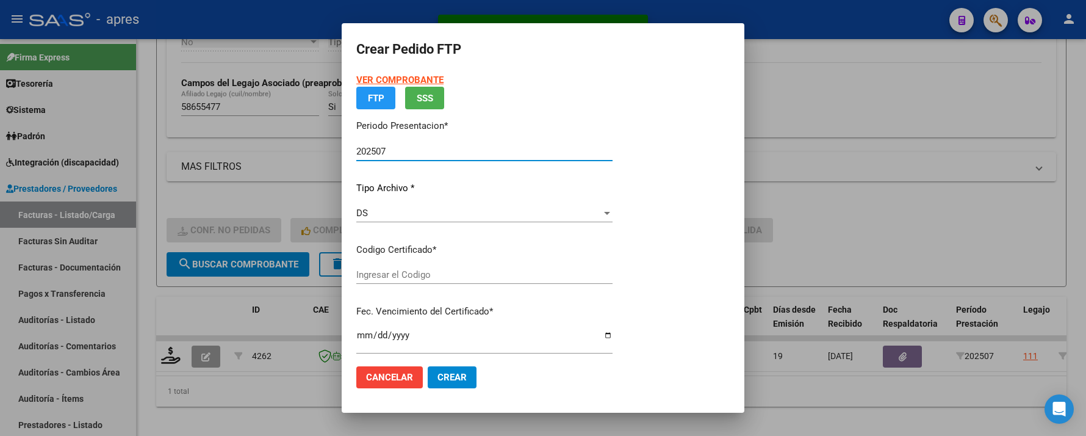
type input "ARG02000586554772024042520290425BUE440"
type input "2029-02-04"
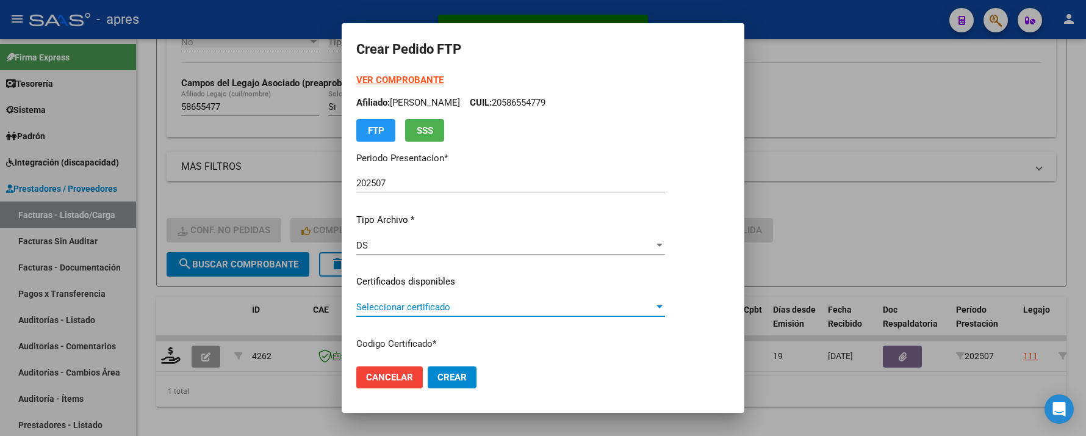
click at [443, 306] on span "Seleccionar certificado" at bounding box center [505, 306] width 298 height 11
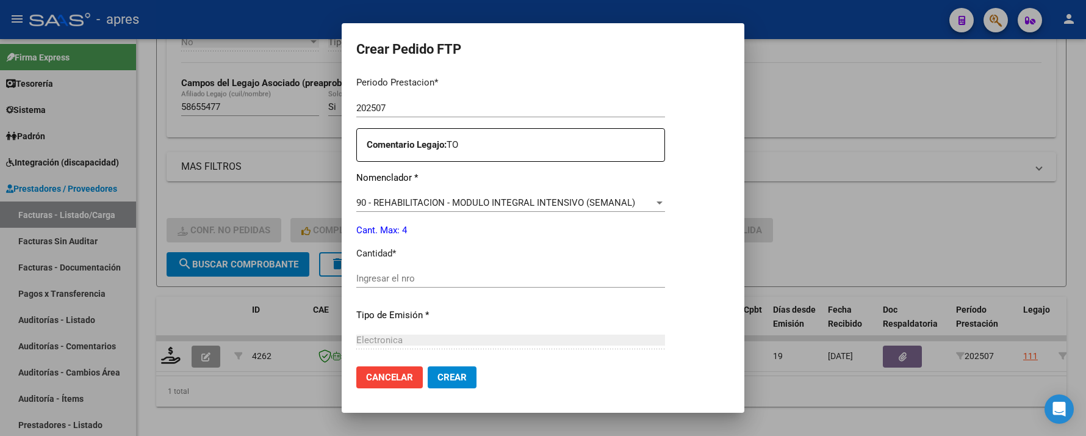
scroll to position [406, 0]
click at [434, 278] on input "Ingresar el nro" at bounding box center [510, 277] width 309 height 11
type input "4"
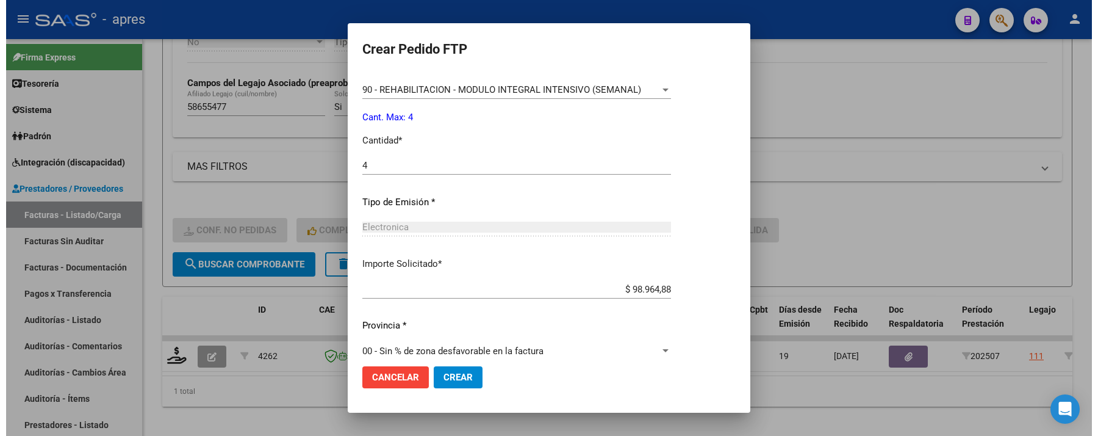
scroll to position [533, 0]
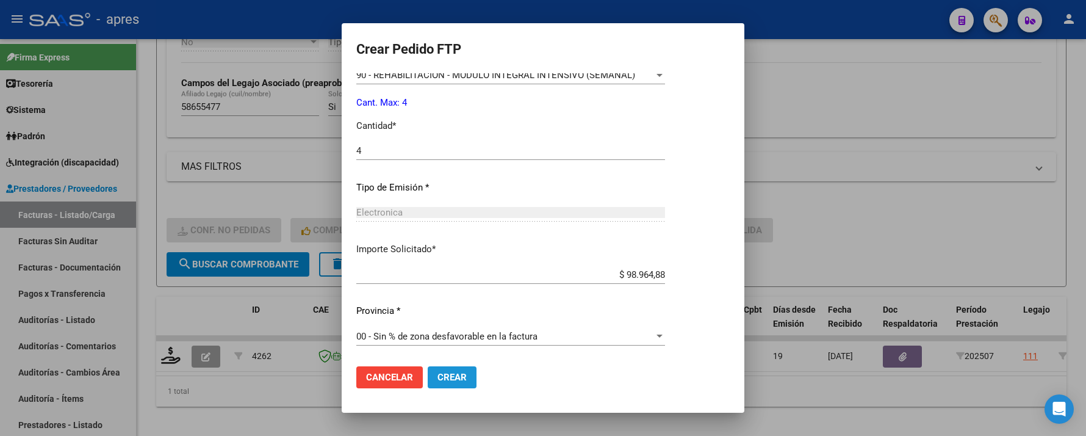
click at [455, 378] on span "Crear" at bounding box center [452, 377] width 29 height 11
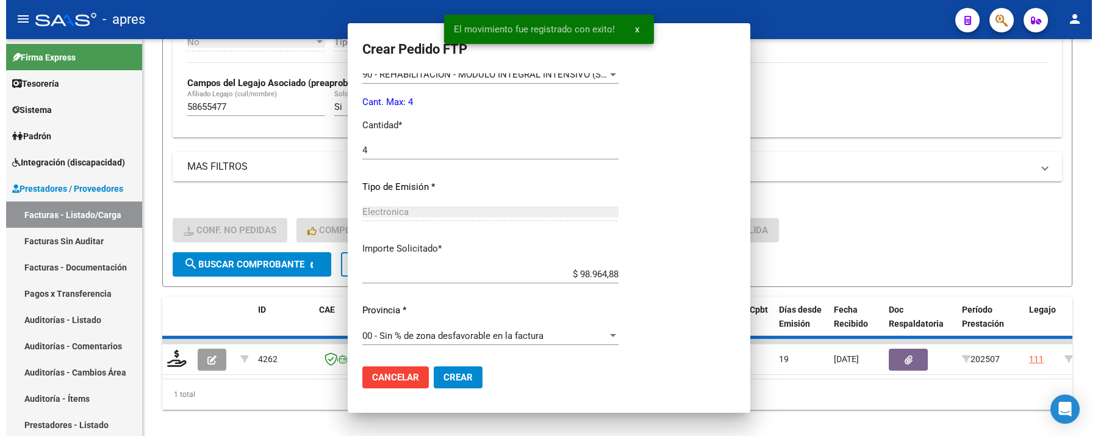
scroll to position [0, 0]
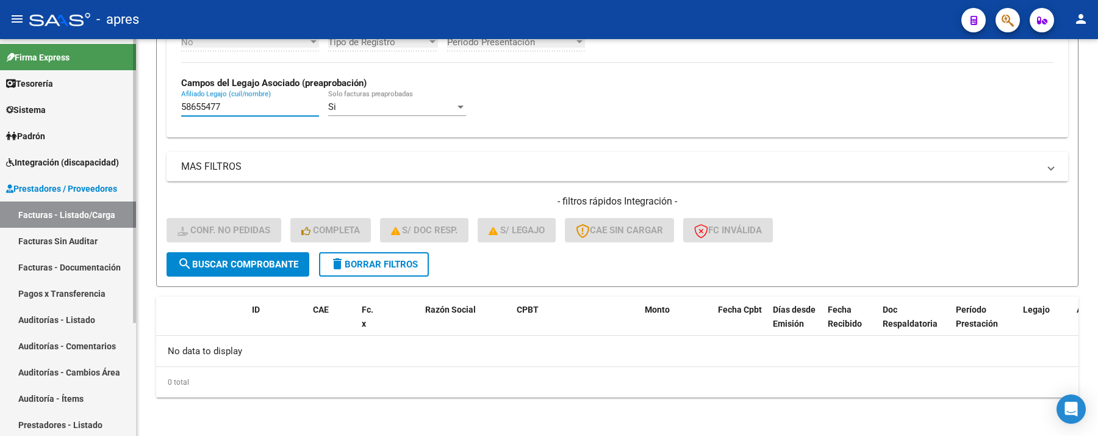
drag, startPoint x: 240, startPoint y: 106, endPoint x: 103, endPoint y: 131, distance: 139.4
click at [103, 131] on mat-sidenav-container "Firma Express Tesorería Extractos Procesados (csv) Extractos Originales (pdf) S…" at bounding box center [549, 237] width 1098 height 397
paste input "6336396"
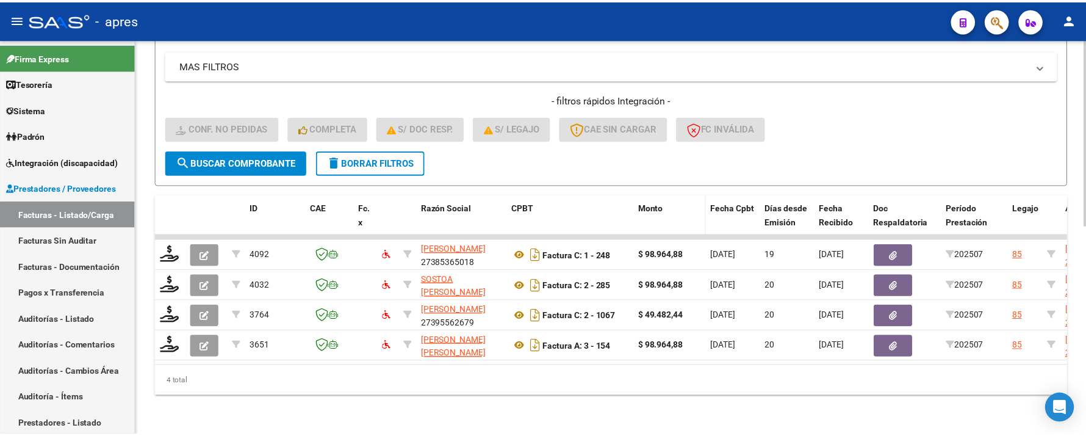
scroll to position [444, 0]
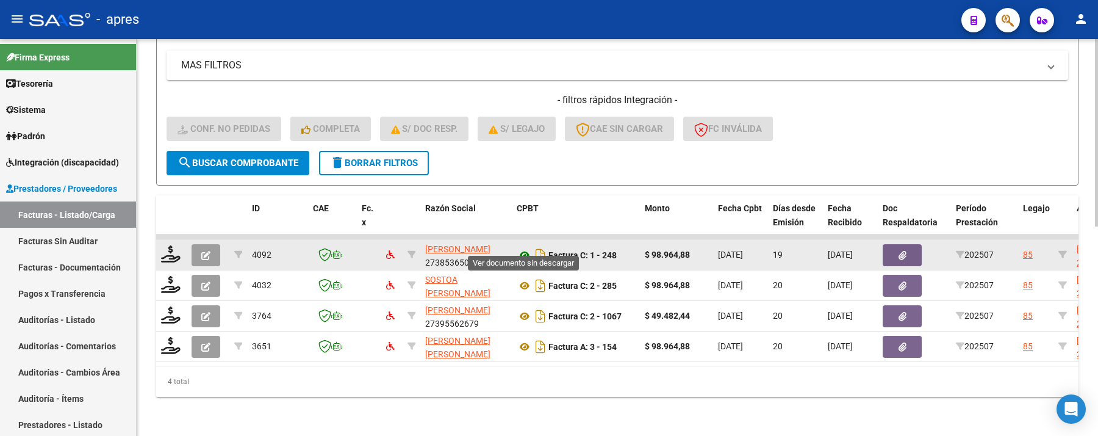
click at [523, 248] on icon at bounding box center [525, 255] width 16 height 15
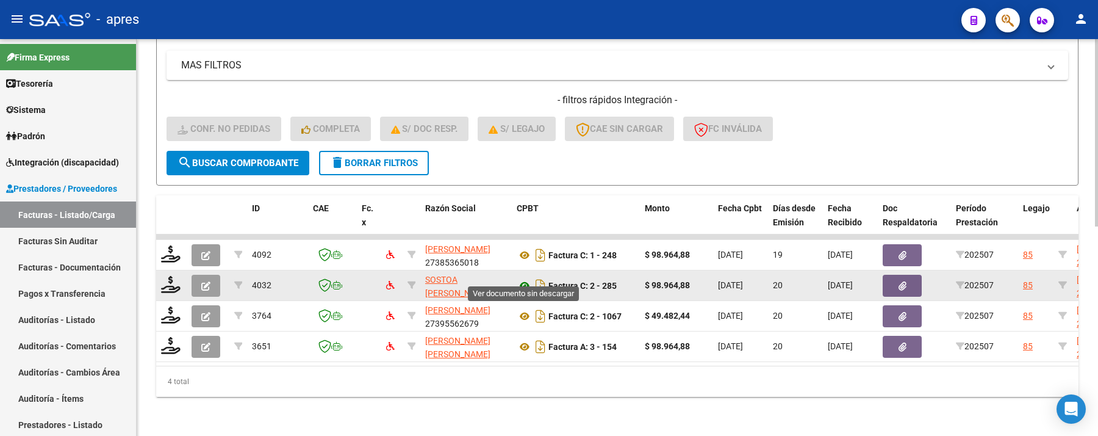
click at [522, 278] on icon at bounding box center [525, 285] width 16 height 15
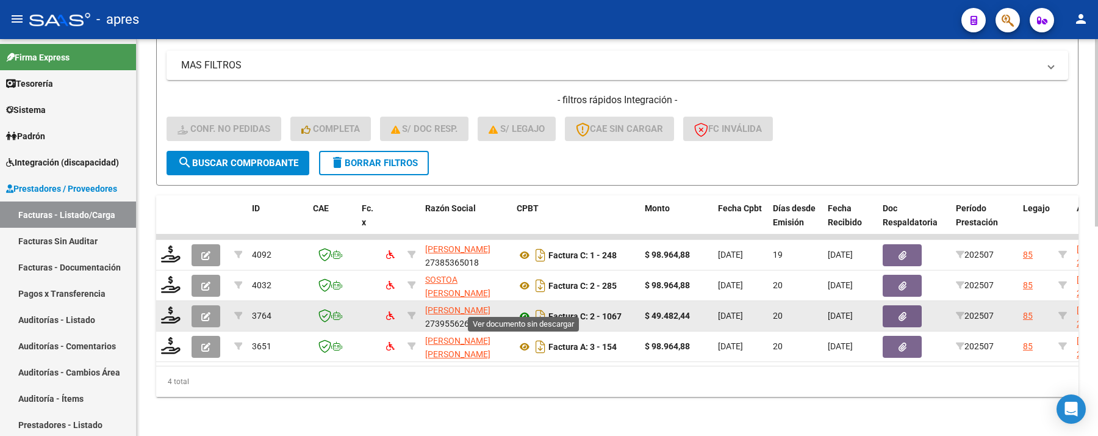
click at [519, 309] on icon at bounding box center [525, 316] width 16 height 15
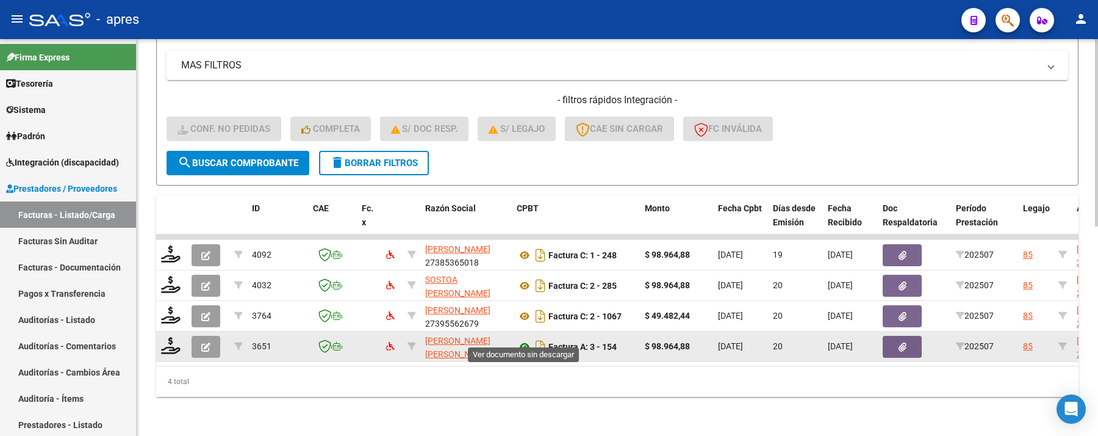
click at [523, 340] on icon at bounding box center [525, 346] width 16 height 15
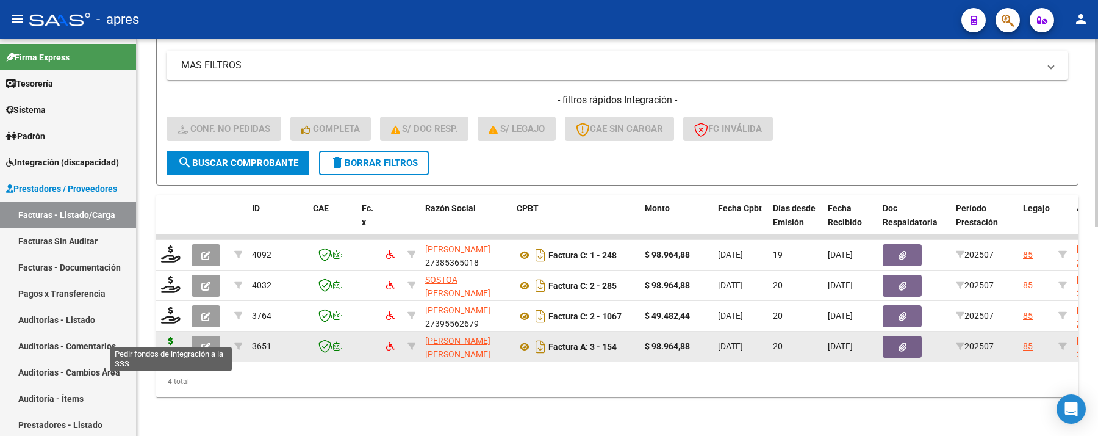
click at [167, 337] on icon at bounding box center [171, 345] width 20 height 17
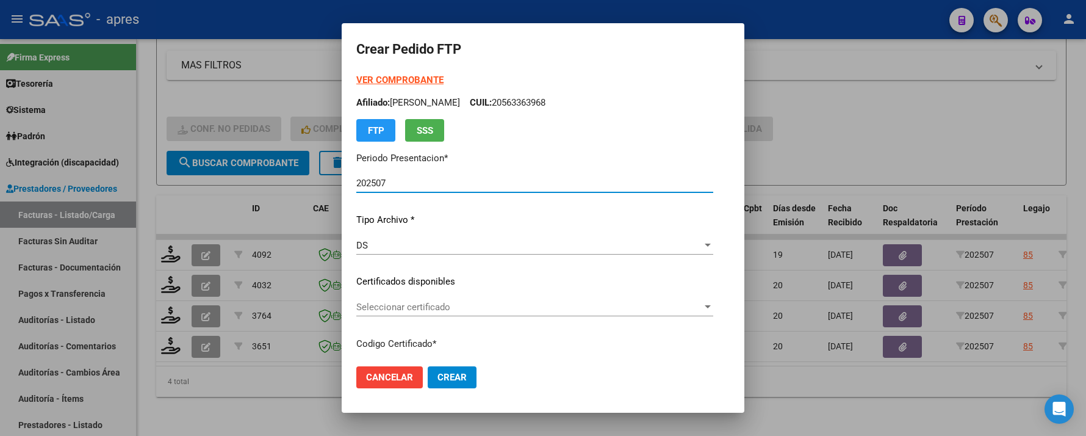
click at [501, 300] on div "Seleccionar certificado Seleccionar certificado" at bounding box center [534, 307] width 357 height 18
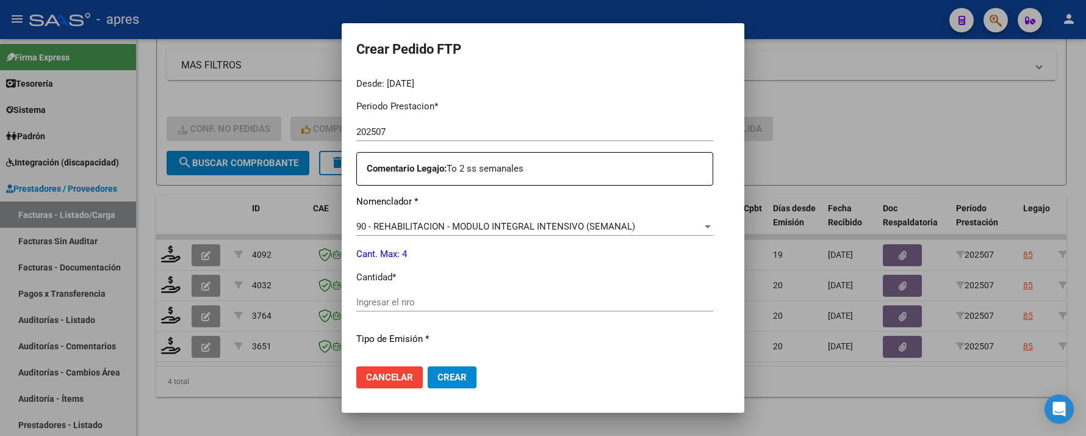
scroll to position [406, 0]
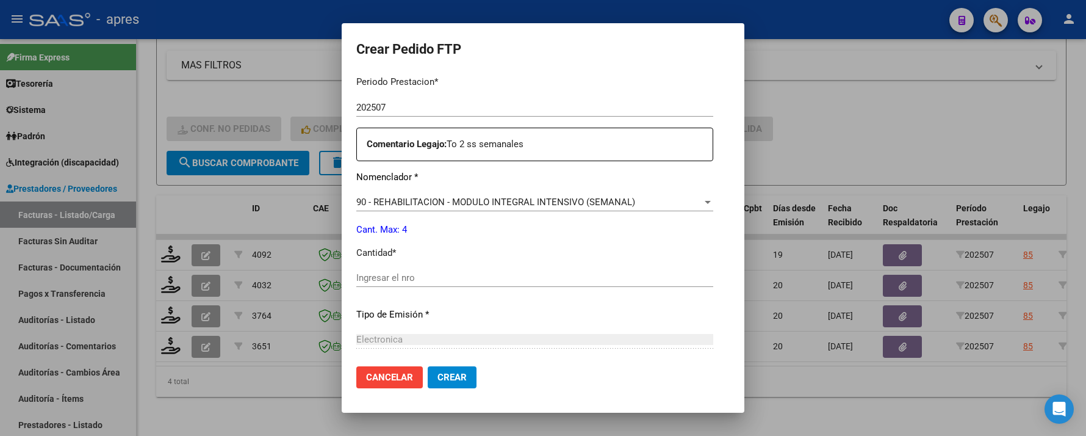
click at [496, 283] on div "Ingresar el nro" at bounding box center [534, 277] width 357 height 18
click at [495, 279] on input "Ingresar el nro" at bounding box center [534, 277] width 357 height 11
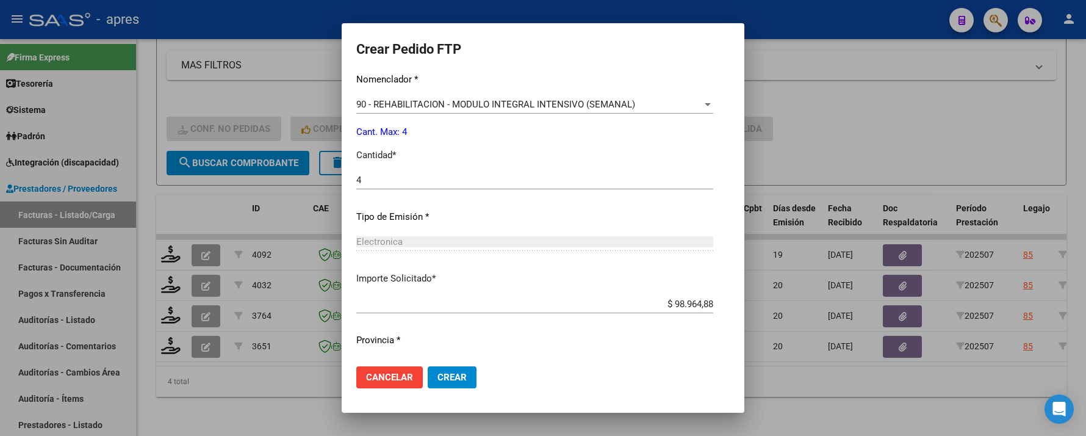
scroll to position [533, 0]
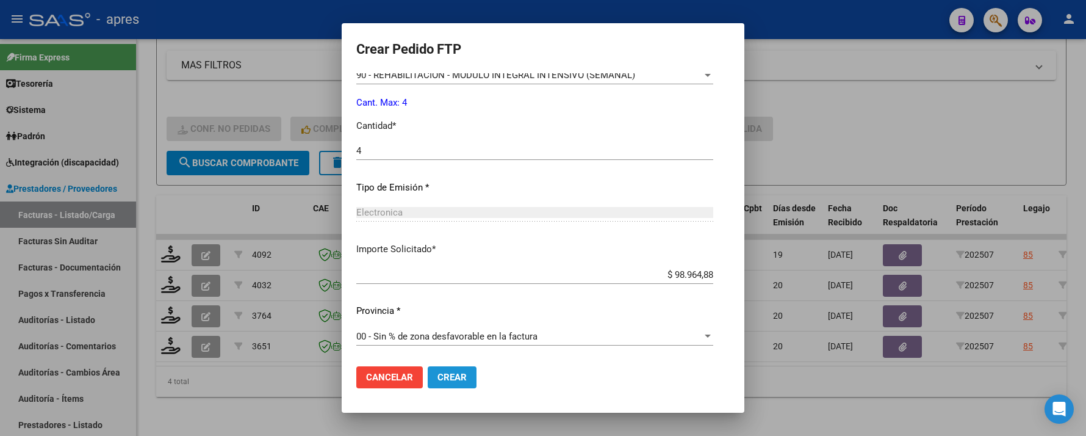
click at [452, 374] on span "Crear" at bounding box center [452, 377] width 29 height 11
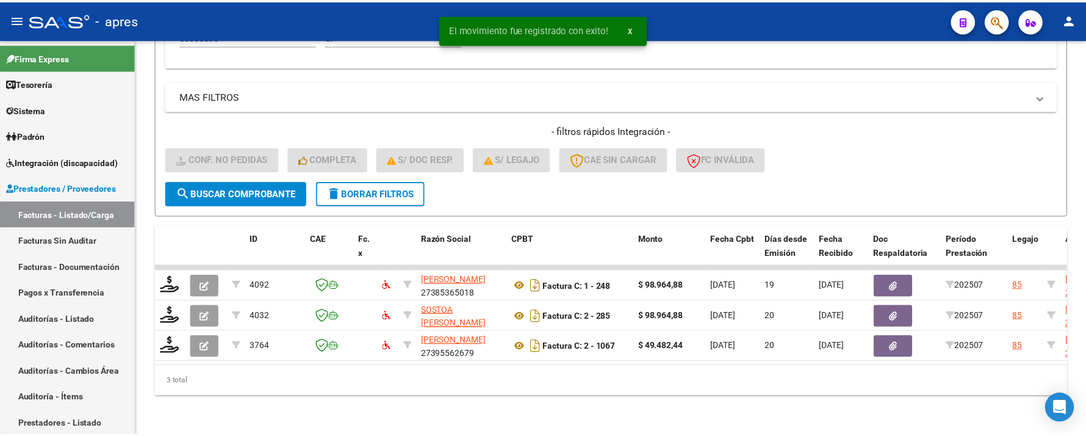
scroll to position [413, 0]
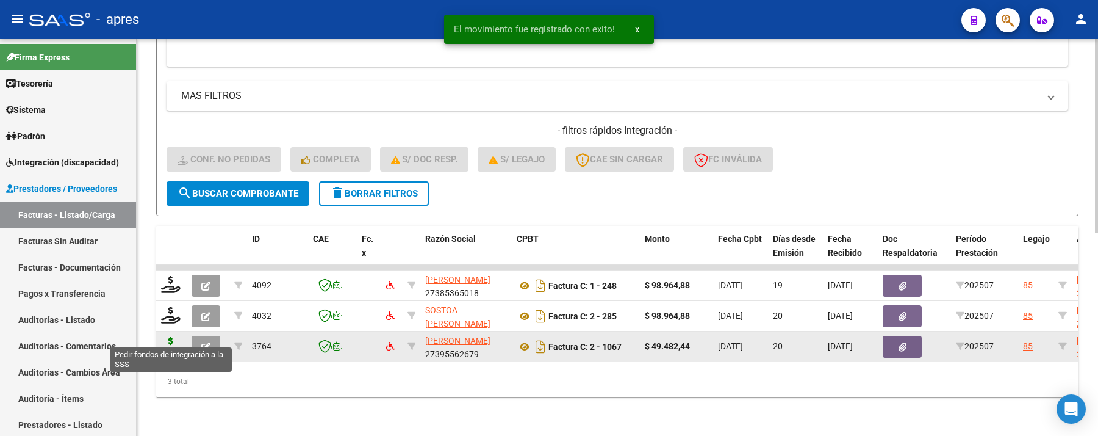
click at [170, 337] on icon at bounding box center [171, 345] width 20 height 17
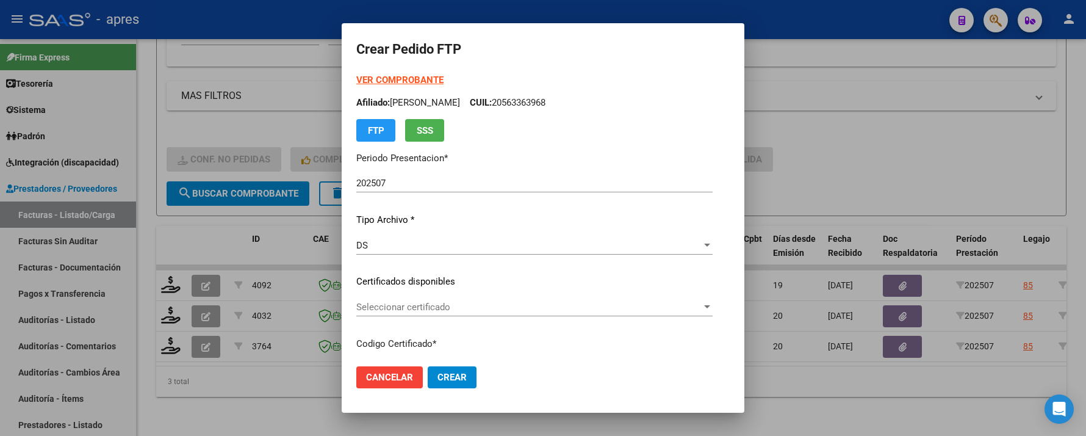
drag, startPoint x: 503, startPoint y: 289, endPoint x: 505, endPoint y: 295, distance: 6.4
click at [505, 292] on div "VER COMPROBANTE ARCA Padrón Afiliado: GONZALEZ DYLAN CUIL: 20563363968 FTP SSS …" at bounding box center [534, 272] width 356 height 399
click at [508, 300] on div "Seleccionar certificado Seleccionar certificado" at bounding box center [534, 307] width 356 height 18
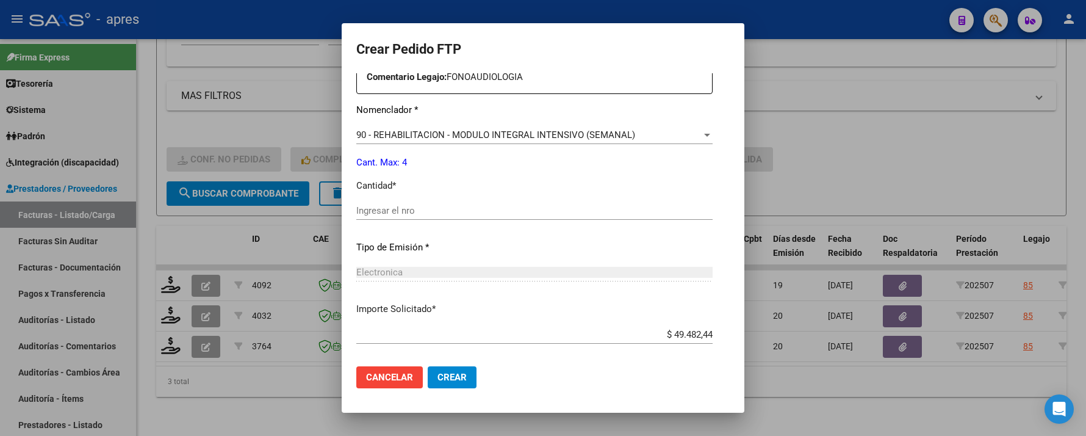
scroll to position [488, 0]
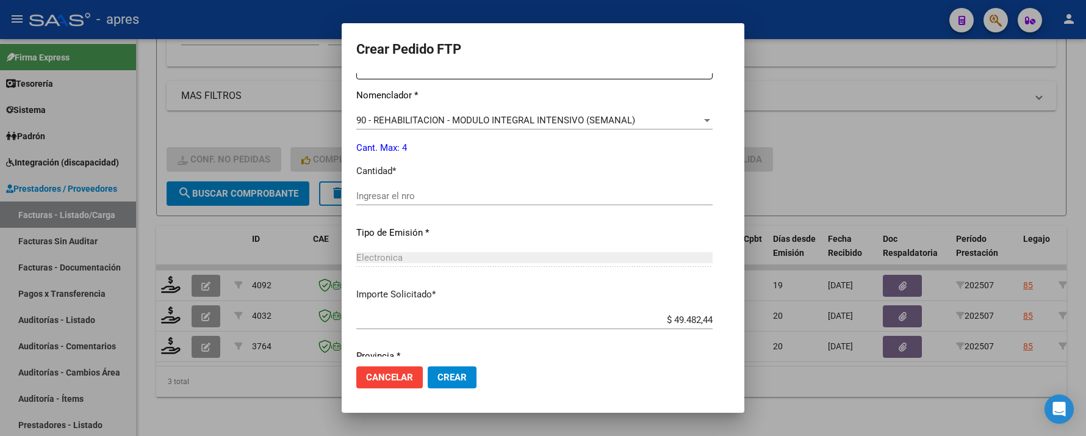
click at [469, 193] on input "Ingresar el nro" at bounding box center [534, 195] width 356 height 11
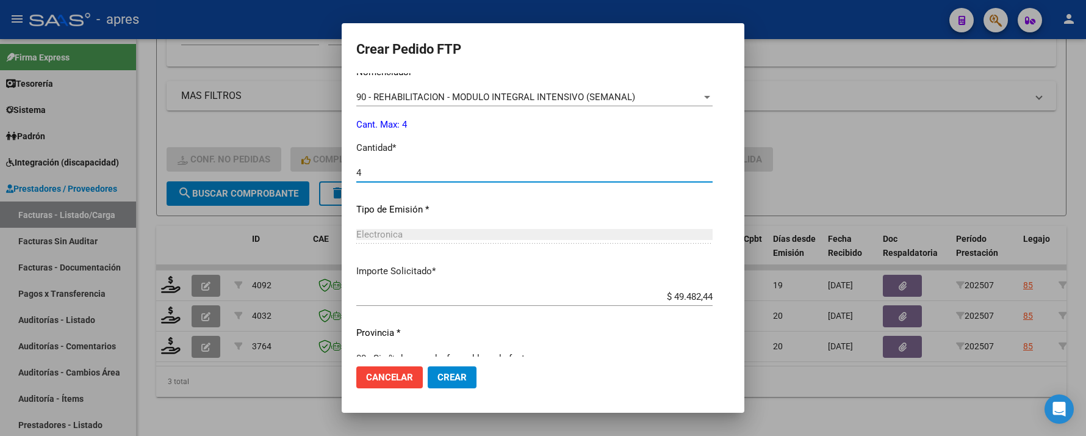
scroll to position [533, 0]
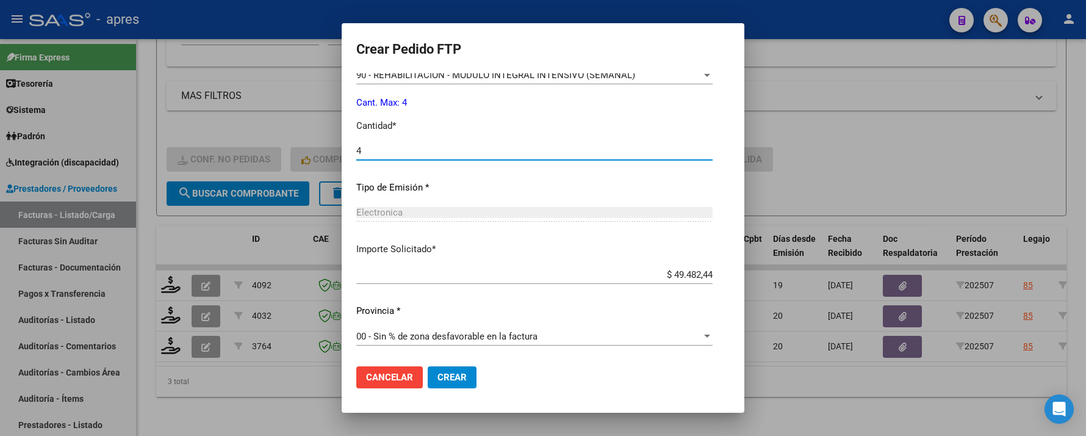
click at [450, 372] on span "Crear" at bounding box center [452, 377] width 29 height 11
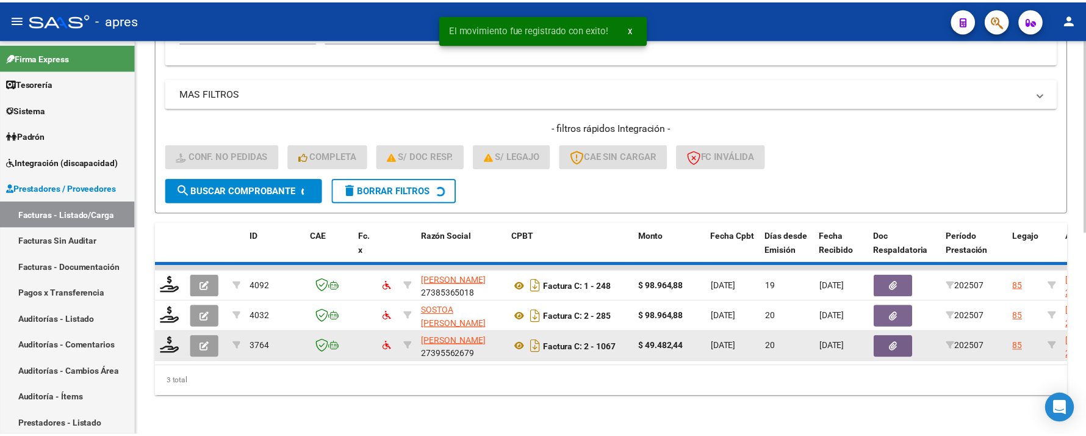
scroll to position [383, 0]
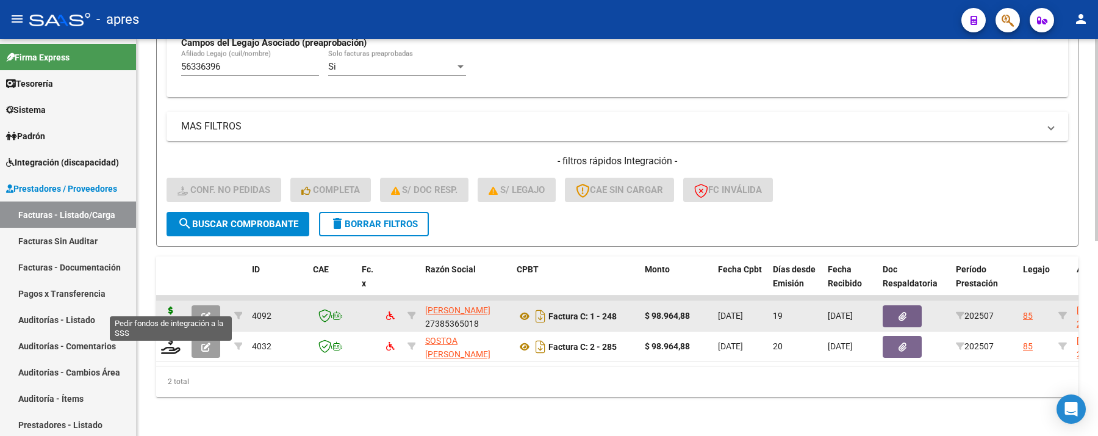
click at [177, 308] on icon at bounding box center [171, 314] width 20 height 17
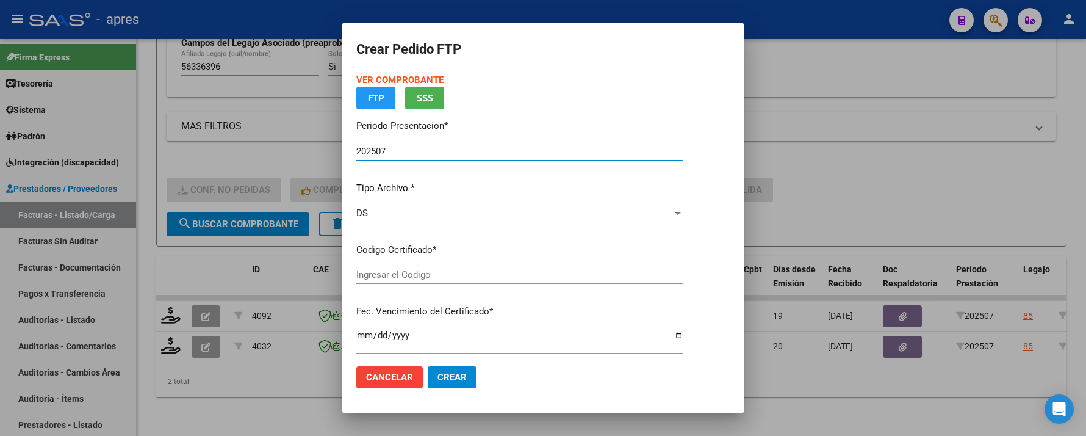
click at [548, 273] on input "Ingresar el Codigo" at bounding box center [519, 274] width 327 height 11
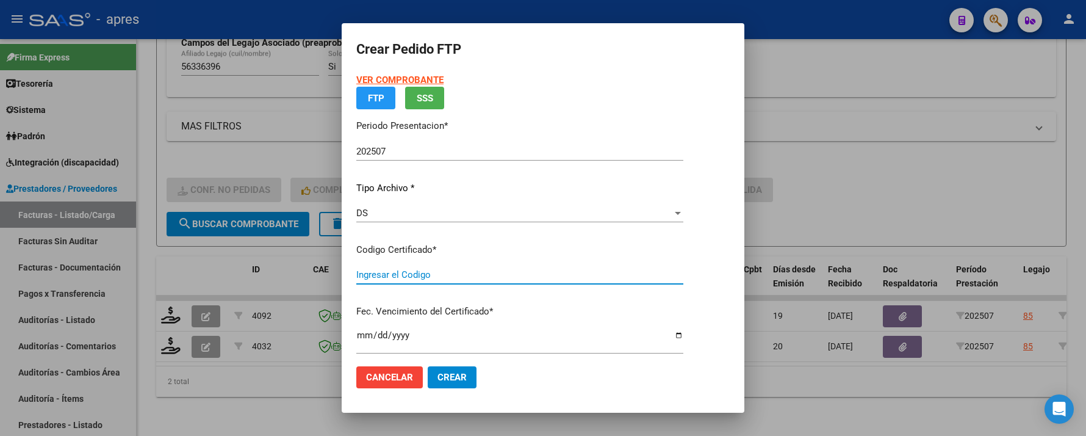
click at [548, 273] on input "Ingresar el Codigo" at bounding box center [519, 274] width 327 height 11
click at [550, 277] on input "Ingresar el Codigo" at bounding box center [519, 274] width 327 height 11
drag, startPoint x: 711, startPoint y: 264, endPoint x: 687, endPoint y: 272, distance: 25.7
click at [710, 264] on div "VER COMPROBANTE ARCA Padrón FTP SSS Periodo Presentacion * 202507 Ingresar el P…" at bounding box center [542, 421] width 373 height 696
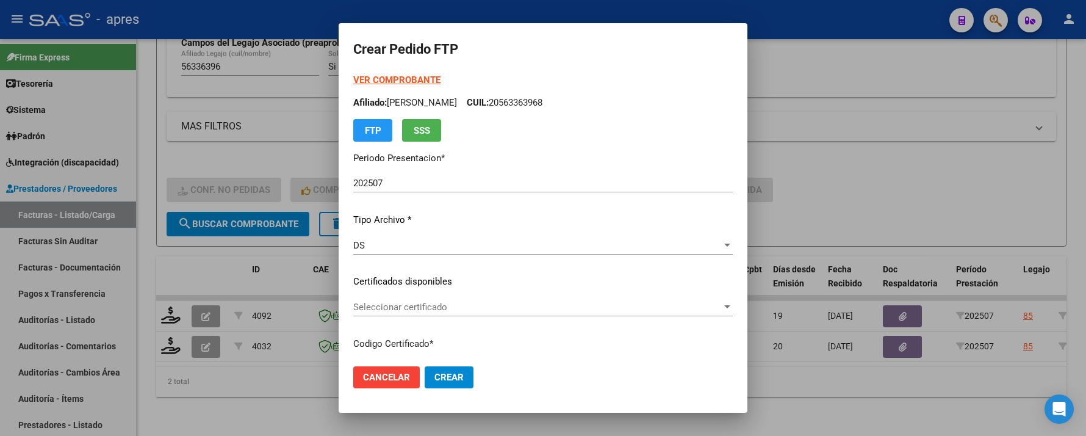
click at [660, 301] on span "Seleccionar certificado" at bounding box center [537, 306] width 369 height 11
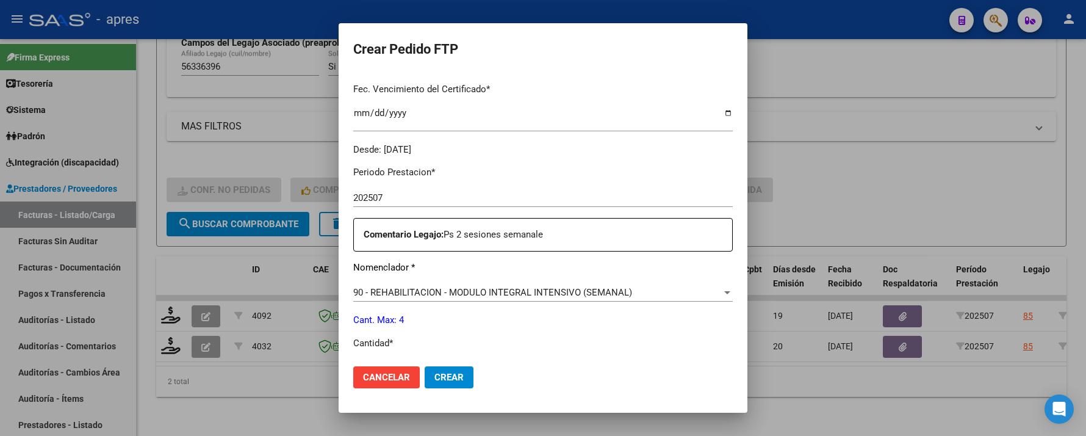
scroll to position [406, 0]
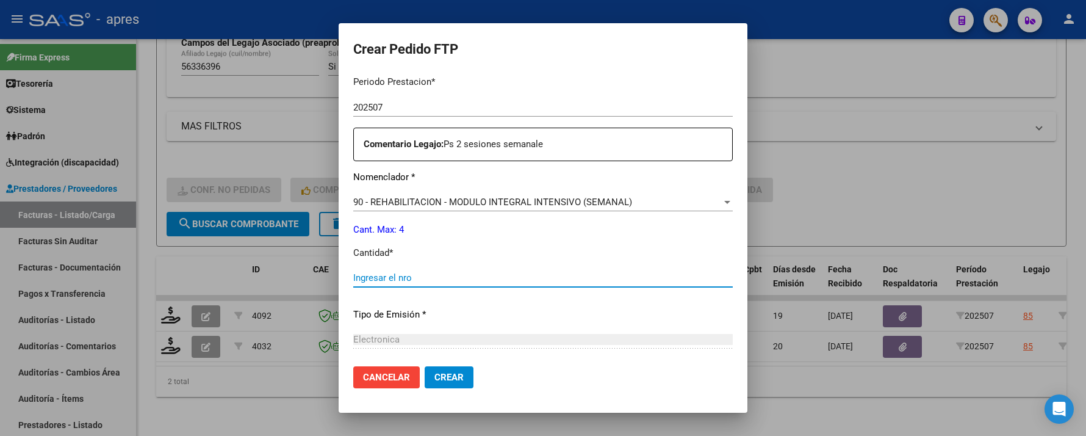
click at [638, 275] on input "Ingresar el nro" at bounding box center [543, 277] width 380 height 11
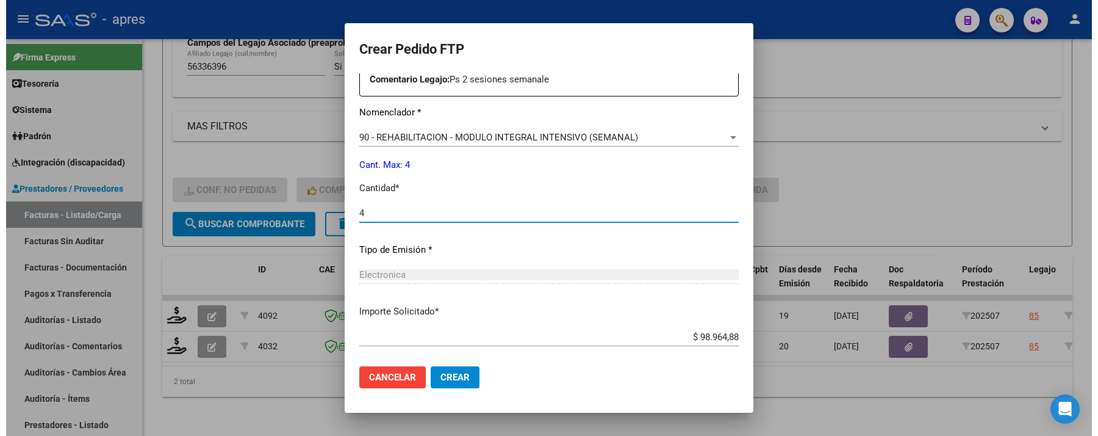
scroll to position [533, 0]
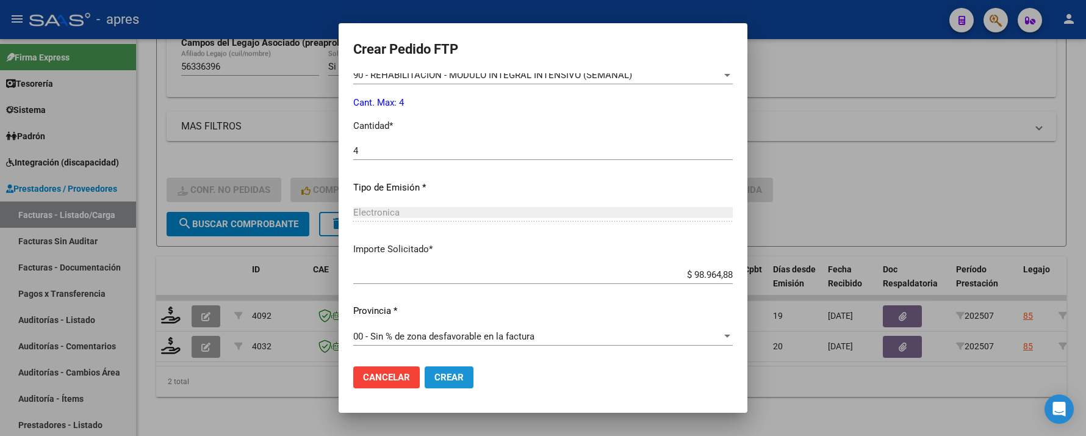
click at [442, 372] on span "Crear" at bounding box center [448, 377] width 29 height 11
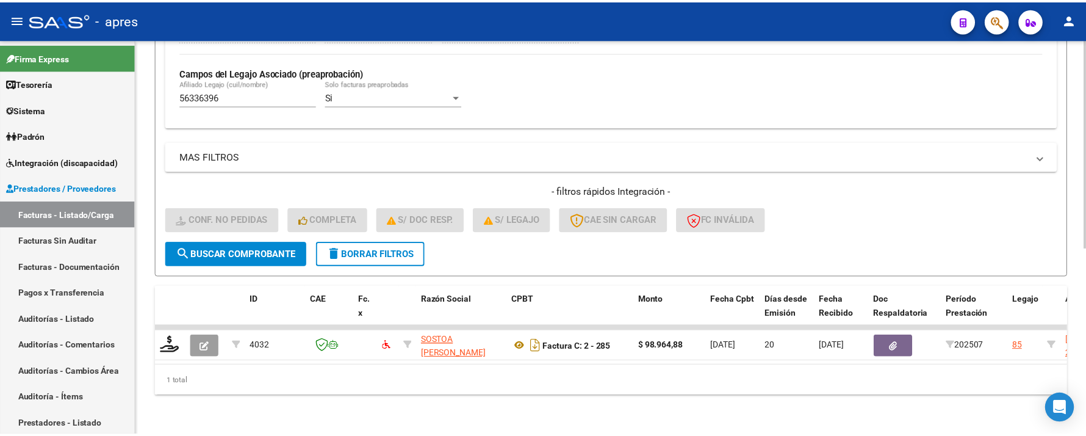
scroll to position [352, 0]
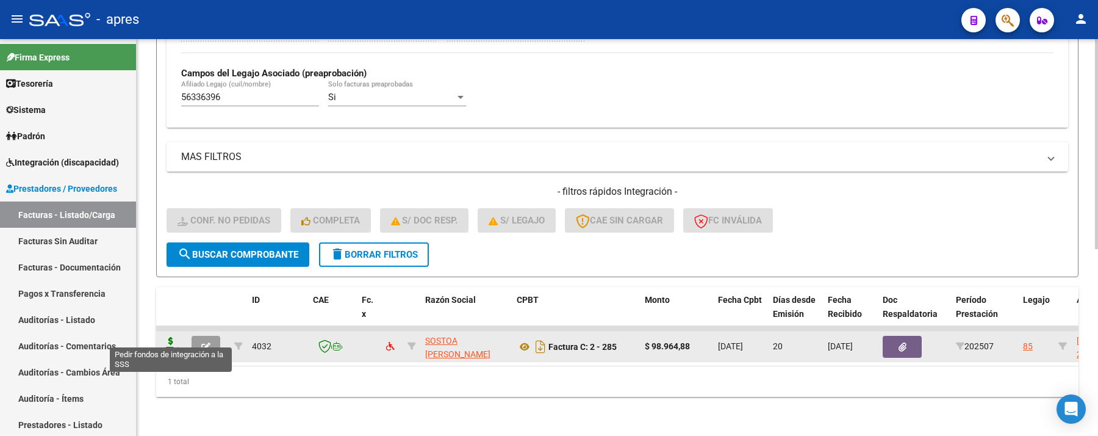
click at [176, 337] on icon at bounding box center [171, 345] width 20 height 17
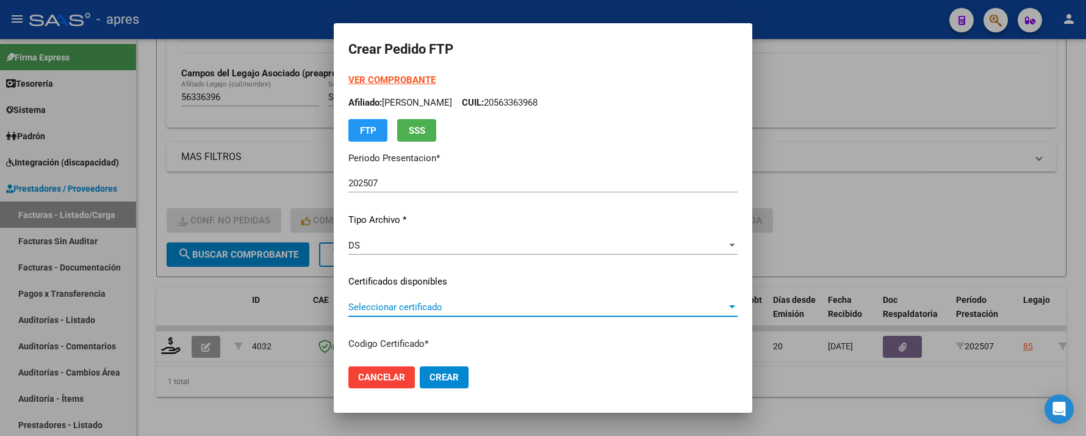
click at [474, 306] on span "Seleccionar certificado" at bounding box center [537, 306] width 378 height 11
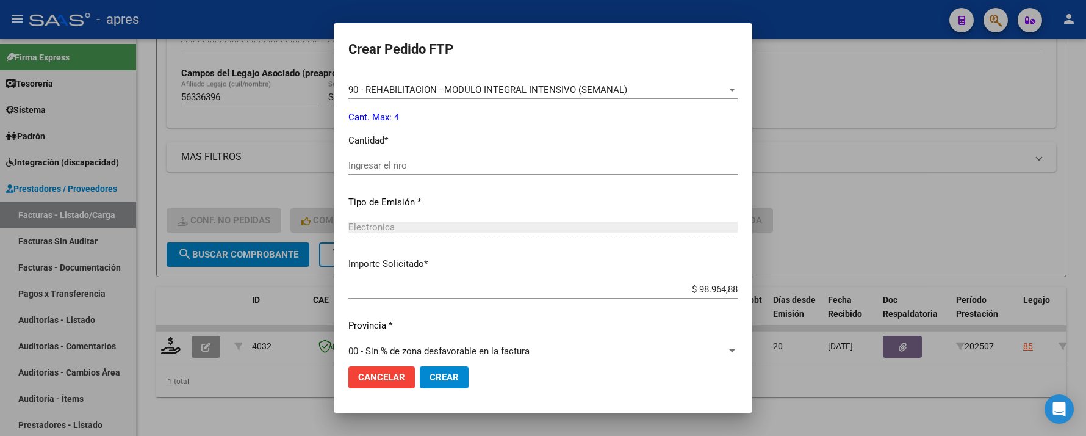
scroll to position [533, 0]
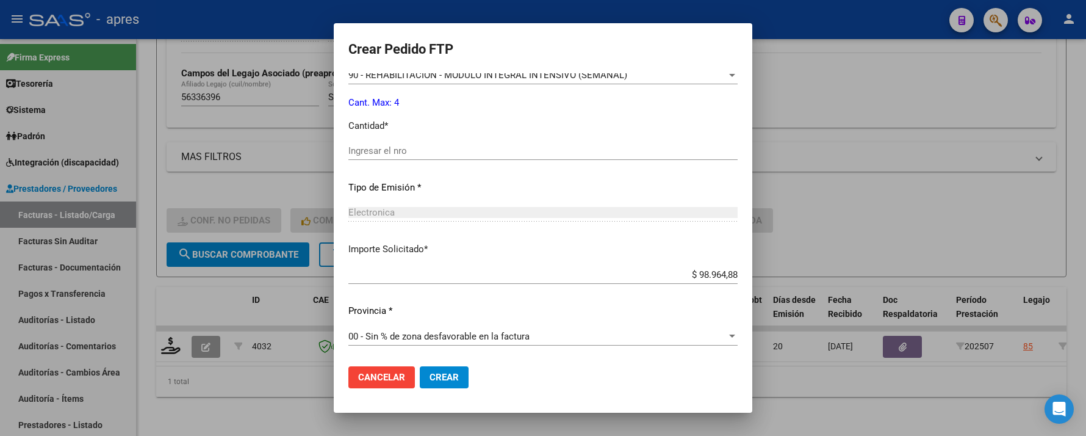
click at [456, 152] on input "Ingresar el nro" at bounding box center [542, 150] width 389 height 11
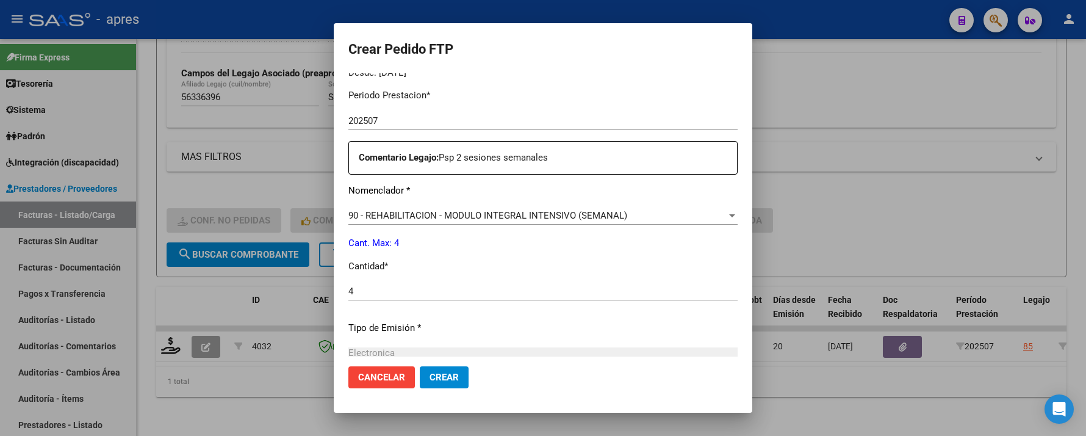
scroll to position [371, 0]
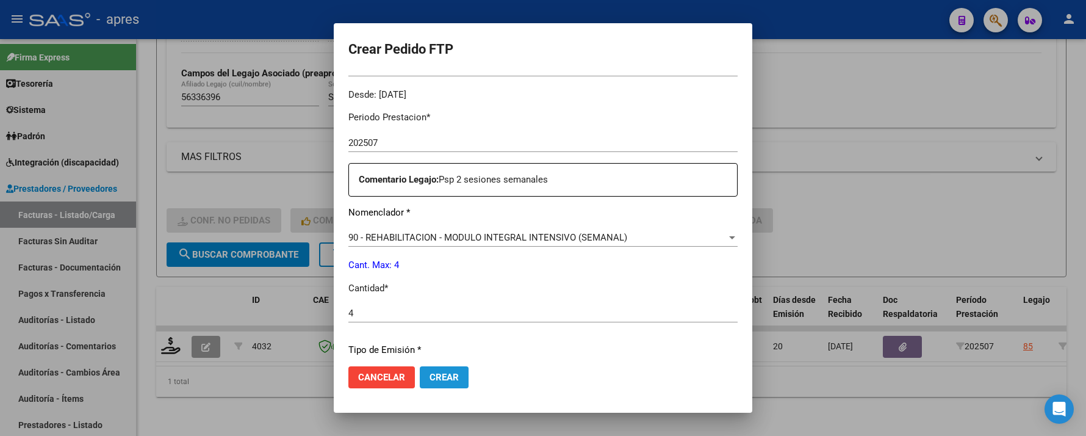
click at [430, 380] on span "Crear" at bounding box center [444, 377] width 29 height 11
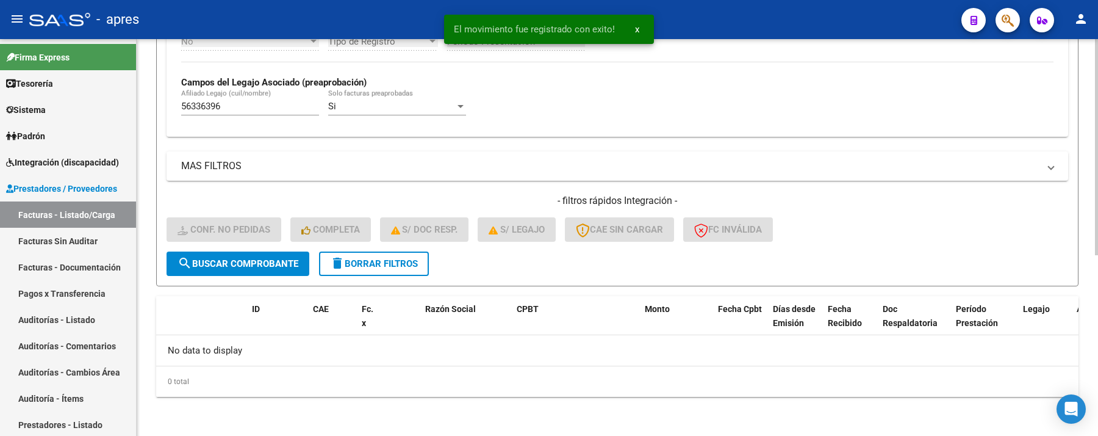
scroll to position [331, 0]
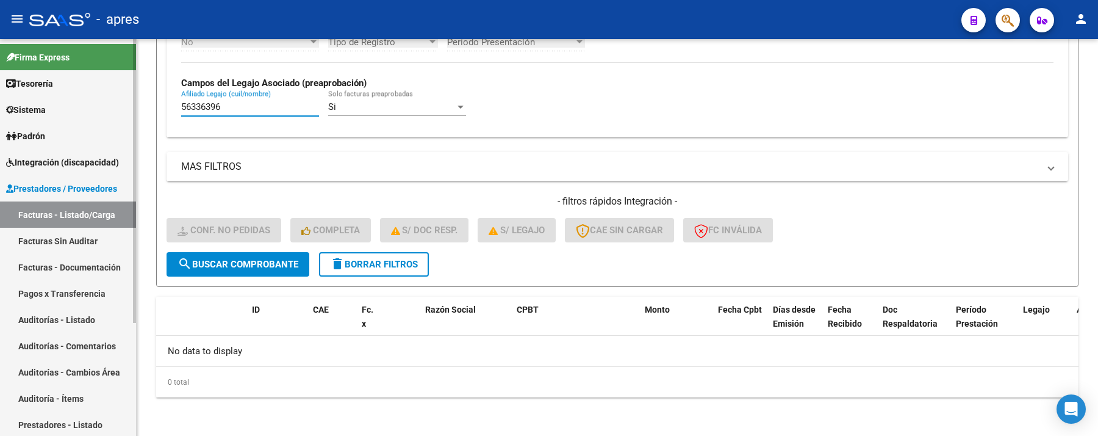
drag, startPoint x: 231, startPoint y: 106, endPoint x: 132, endPoint y: 116, distance: 98.7
click at [132, 116] on mat-sidenav-container "Firma Express Tesorería Extractos Procesados (csv) Extractos Originales (pdf) S…" at bounding box center [549, 237] width 1098 height 397
paste input "4610163"
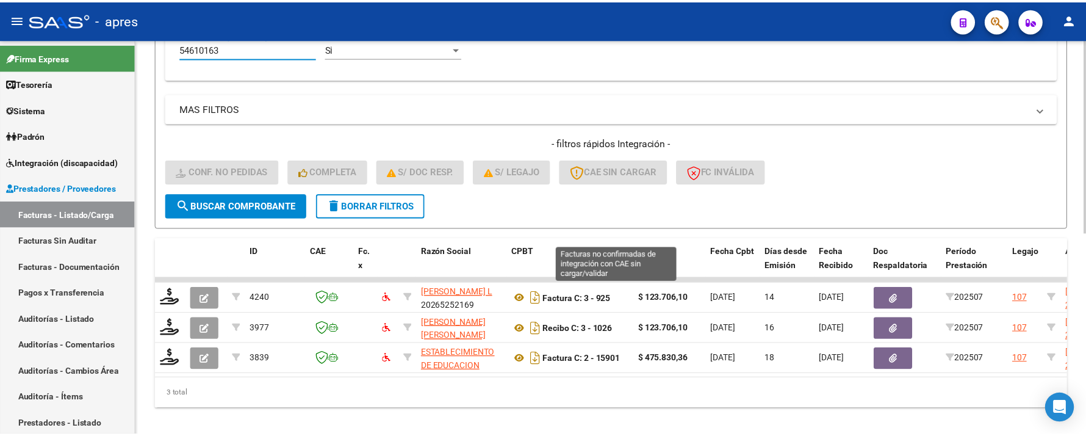
scroll to position [412, 0]
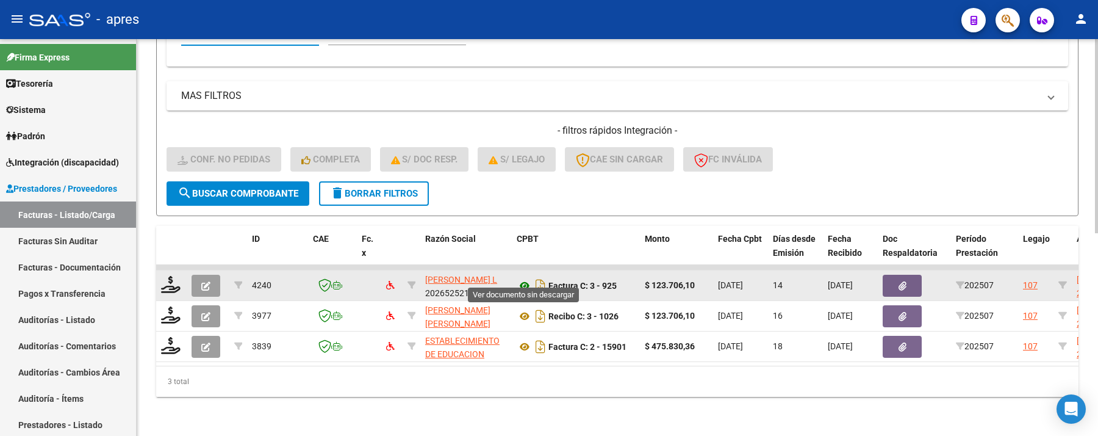
click at [519, 278] on icon at bounding box center [525, 285] width 16 height 15
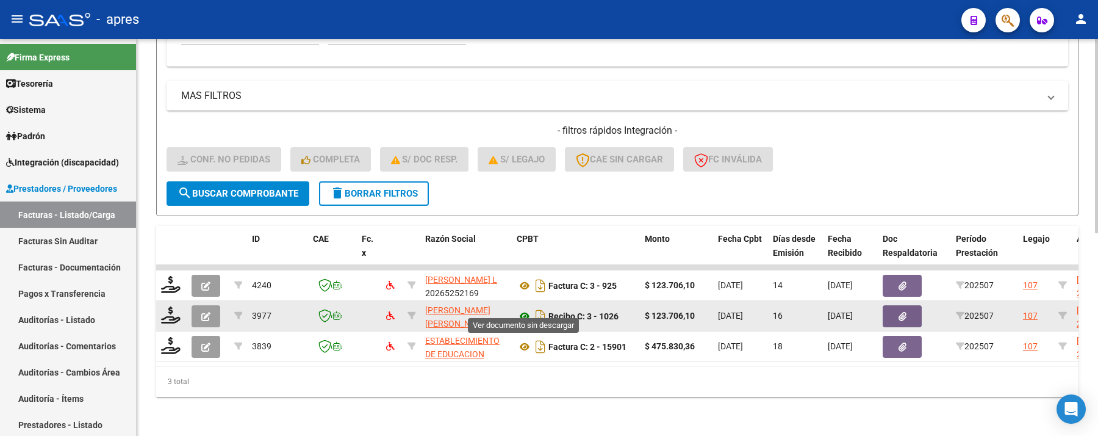
click at [524, 309] on icon at bounding box center [525, 316] width 16 height 15
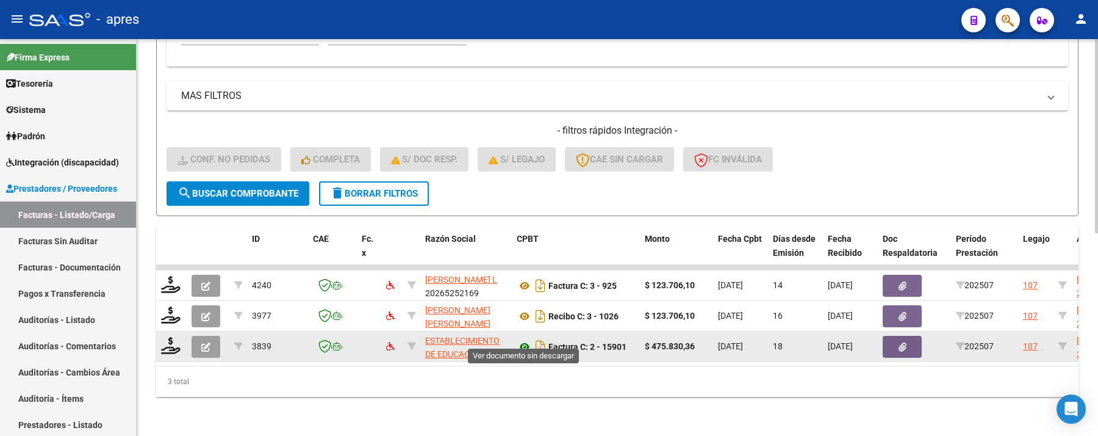
click at [526, 339] on icon at bounding box center [525, 346] width 16 height 15
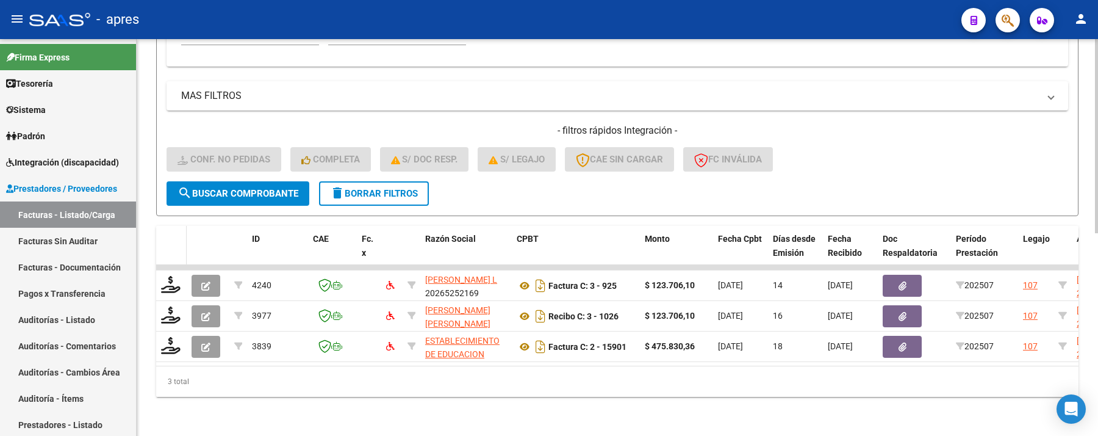
drag, startPoint x: 168, startPoint y: 276, endPoint x: 159, endPoint y: 230, distance: 46.7
click at [160, 231] on div "ID CAE Fc. x Razón Social CPBT Monto Fecha Cpbt Días desde Emisión Fecha Recibi…" at bounding box center [617, 311] width 923 height 171
click at [147, 188] on div "Video tutorial PRESTADORES -> Listado de CPBTs Emitidos por Prestadores / Prove…" at bounding box center [618, 37] width 962 height 798
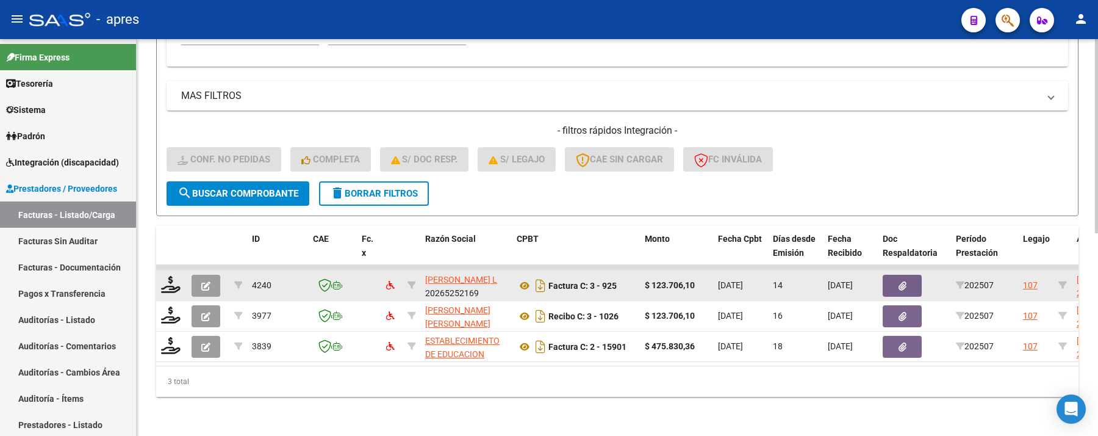
click at [181, 279] on div at bounding box center [171, 285] width 21 height 19
click at [171, 276] on icon at bounding box center [171, 284] width 20 height 17
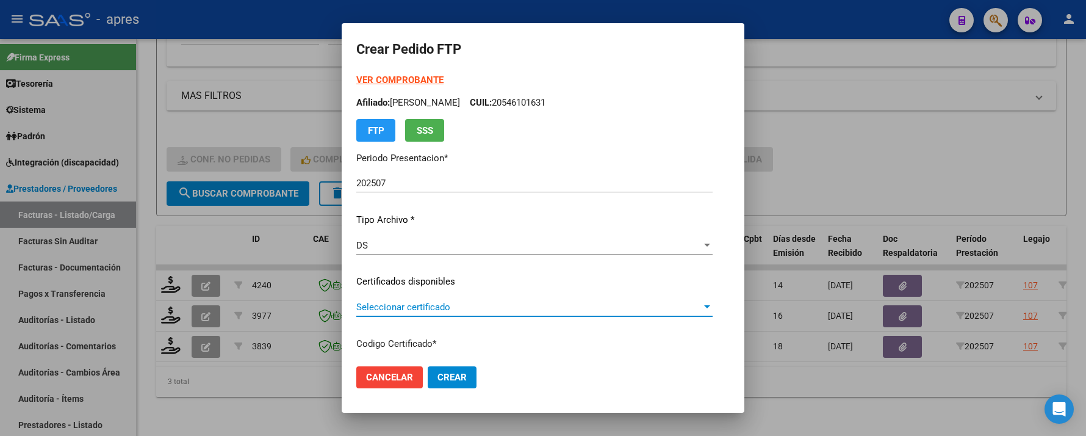
click at [448, 303] on span "Seleccionar certificado" at bounding box center [528, 306] width 345 height 11
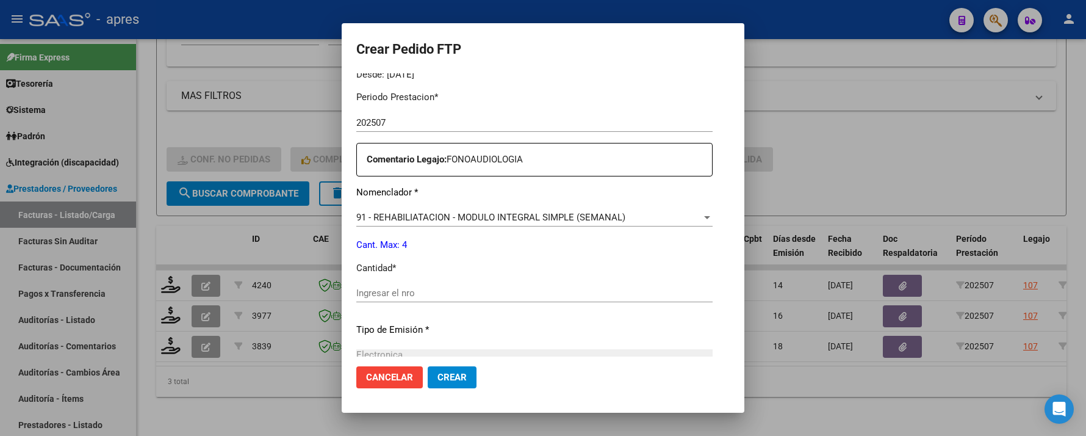
scroll to position [488, 0]
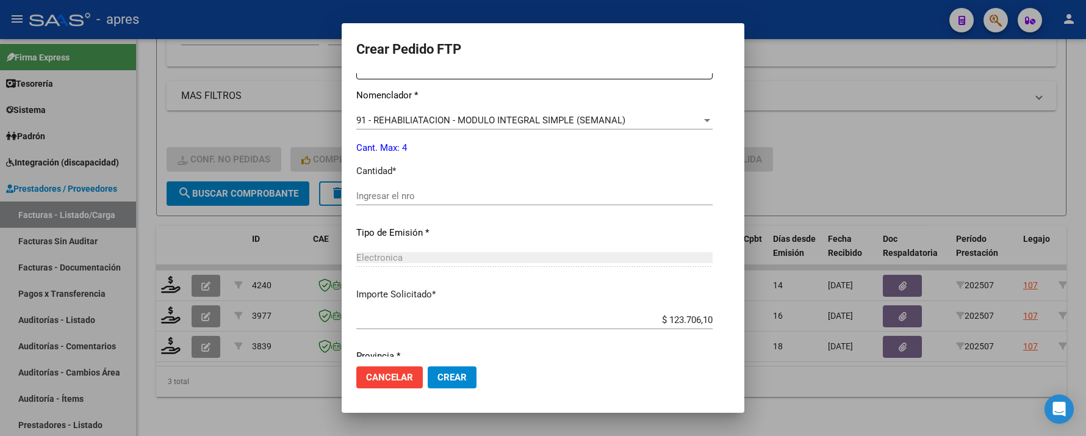
drag, startPoint x: 452, startPoint y: 220, endPoint x: 449, endPoint y: 201, distance: 19.8
click at [452, 218] on div "Periodo Prestacion * 202507 Ingresar el Periodo Prestacion Comentario Legajo: F…" at bounding box center [534, 193] width 356 height 418
click at [449, 201] on input "Ingresar el nro" at bounding box center [534, 195] width 356 height 11
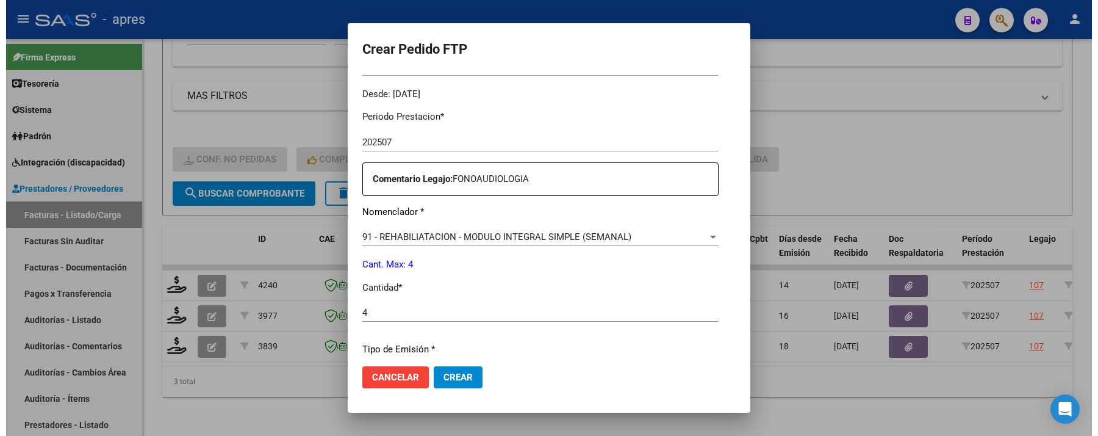
scroll to position [371, 0]
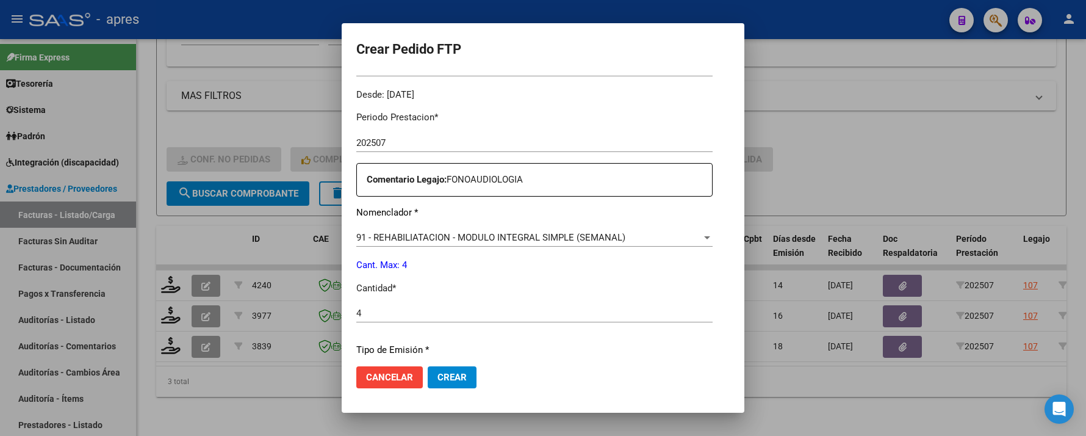
click at [438, 372] on span "Crear" at bounding box center [452, 377] width 29 height 11
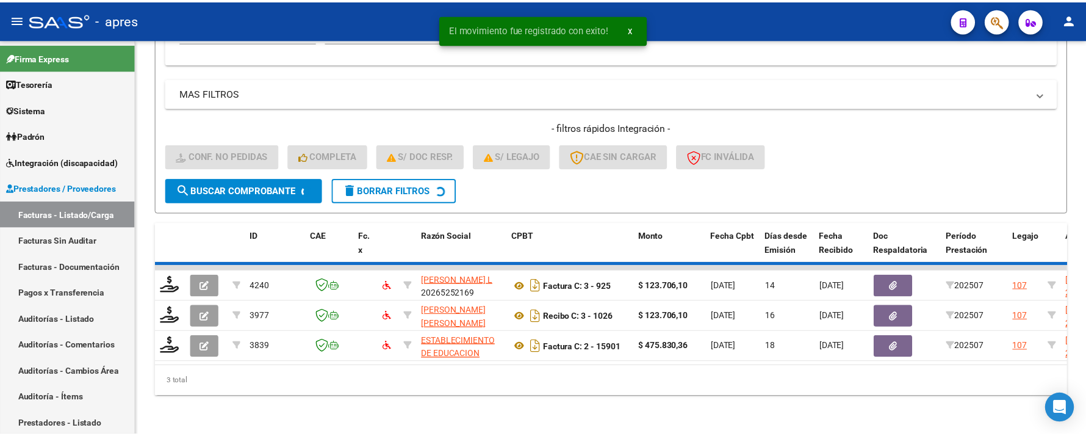
scroll to position [383, 0]
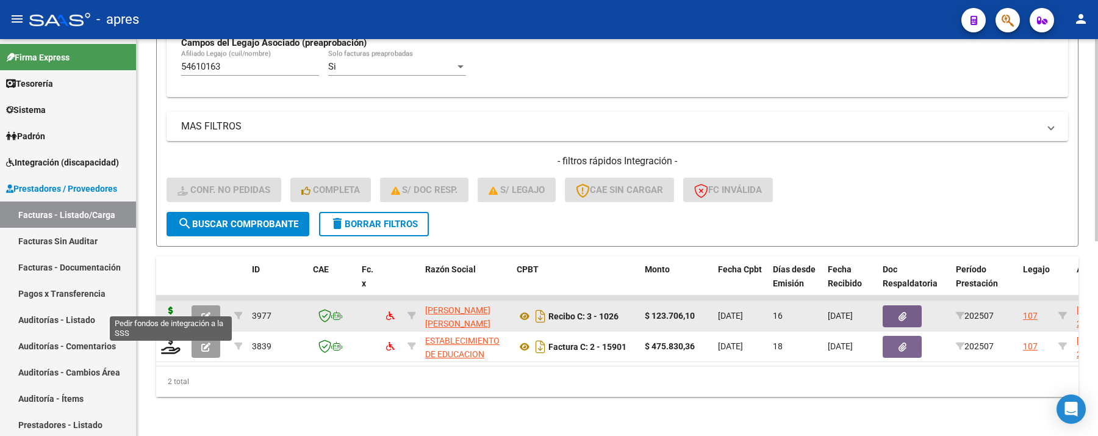
click at [171, 306] on icon at bounding box center [171, 314] width 20 height 17
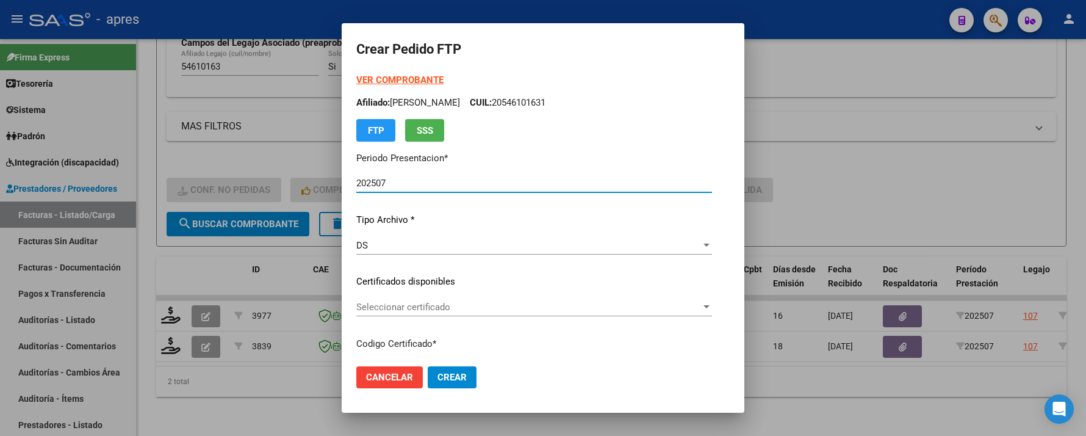
click at [535, 330] on div "VER COMPROBANTE ARCA Padrón Afiliado: GONZALEZ JEREMIAS UZIEL CUIL: 20546101631…" at bounding box center [534, 272] width 356 height 399
click at [535, 319] on div "Seleccionar certificado Seleccionar certificado" at bounding box center [534, 313] width 356 height 30
click at [520, 305] on span "Seleccionar certificado" at bounding box center [528, 306] width 345 height 11
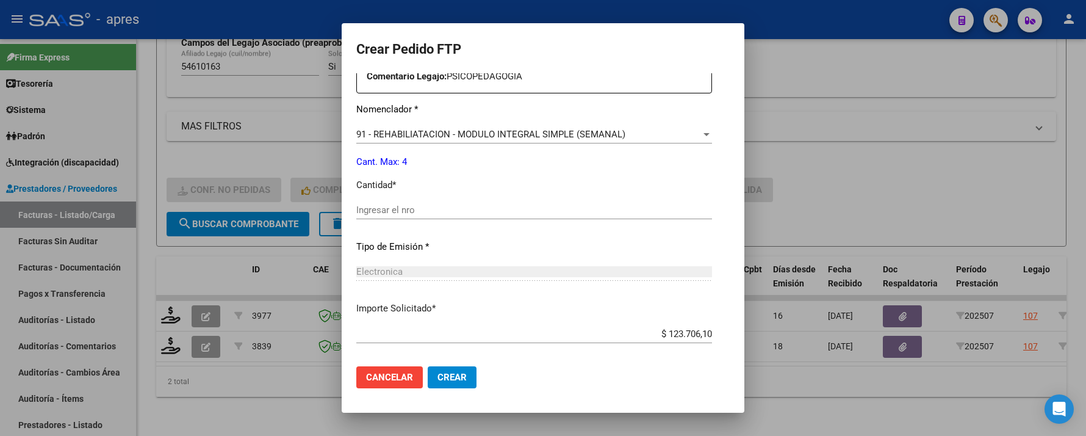
scroll to position [488, 0]
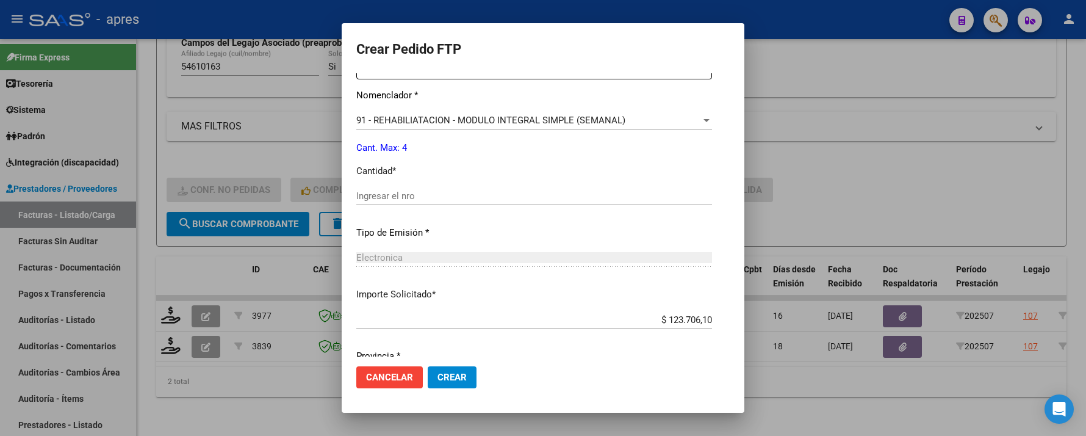
click at [480, 203] on div "Ingresar el nro" at bounding box center [534, 196] width 356 height 18
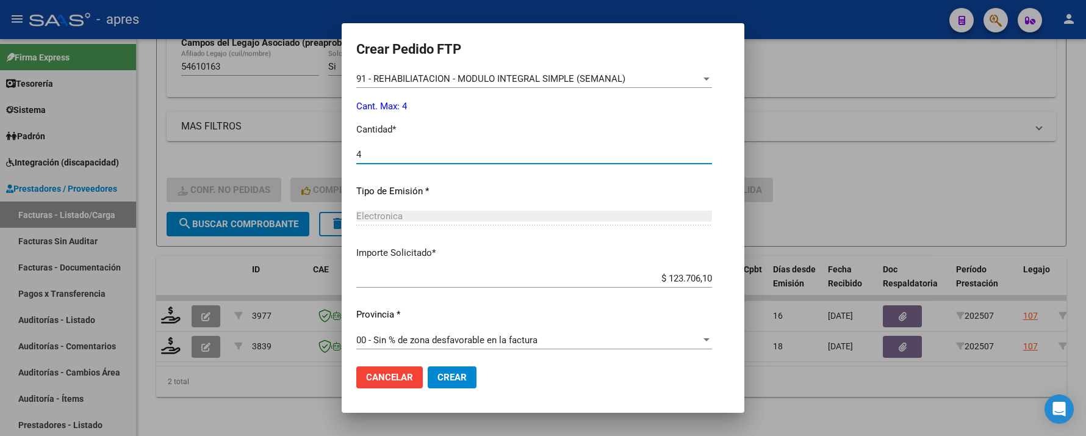
scroll to position [533, 0]
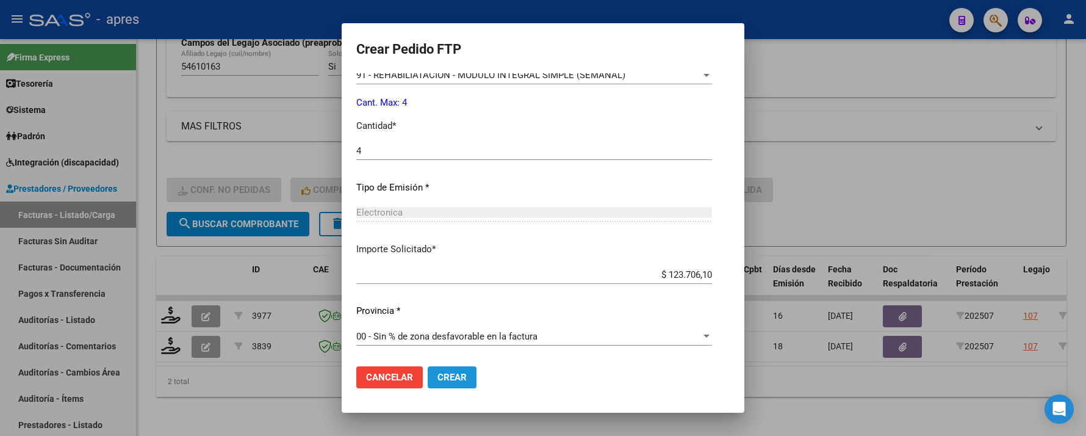
click at [438, 376] on span "Crear" at bounding box center [452, 377] width 29 height 11
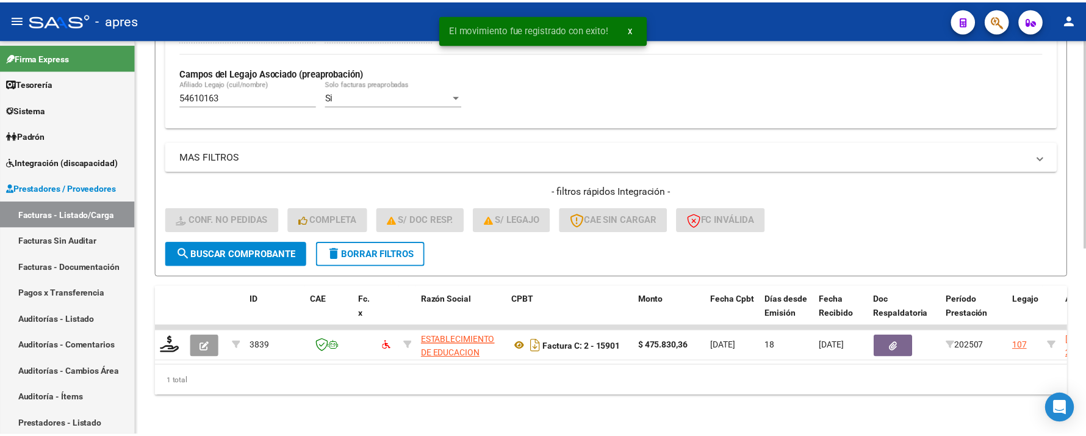
scroll to position [352, 0]
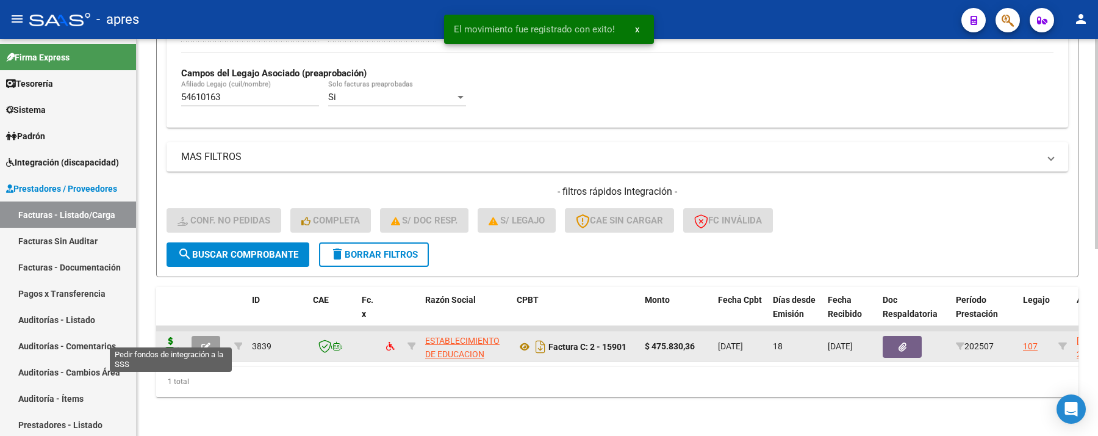
click at [164, 337] on icon at bounding box center [171, 345] width 20 height 17
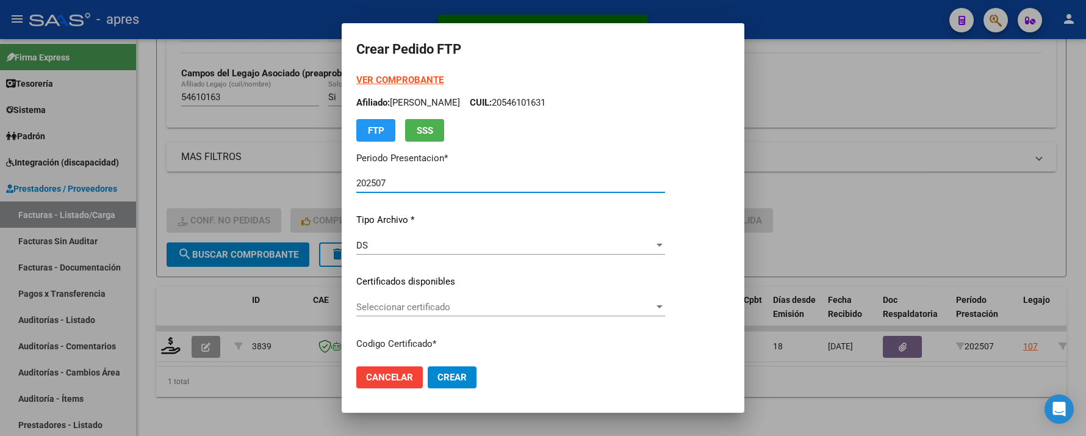
click at [481, 305] on span "Seleccionar certificado" at bounding box center [505, 306] width 298 height 11
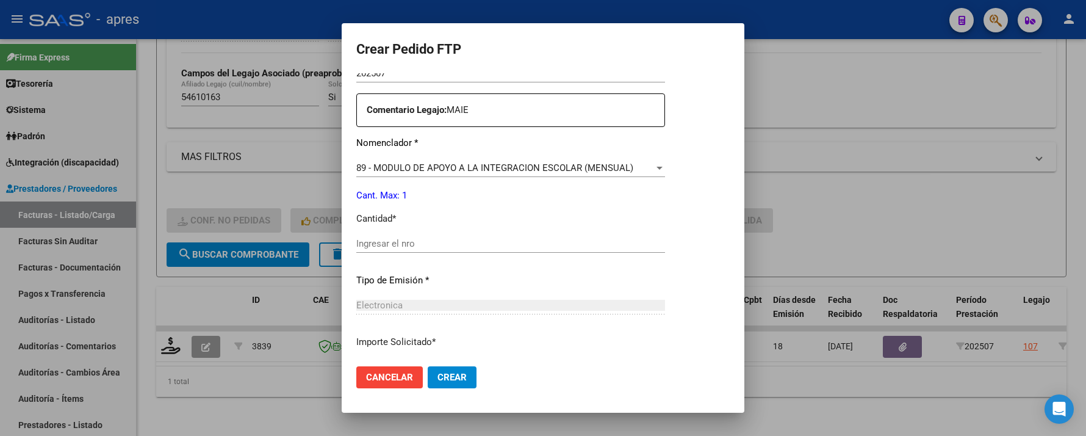
scroll to position [488, 0]
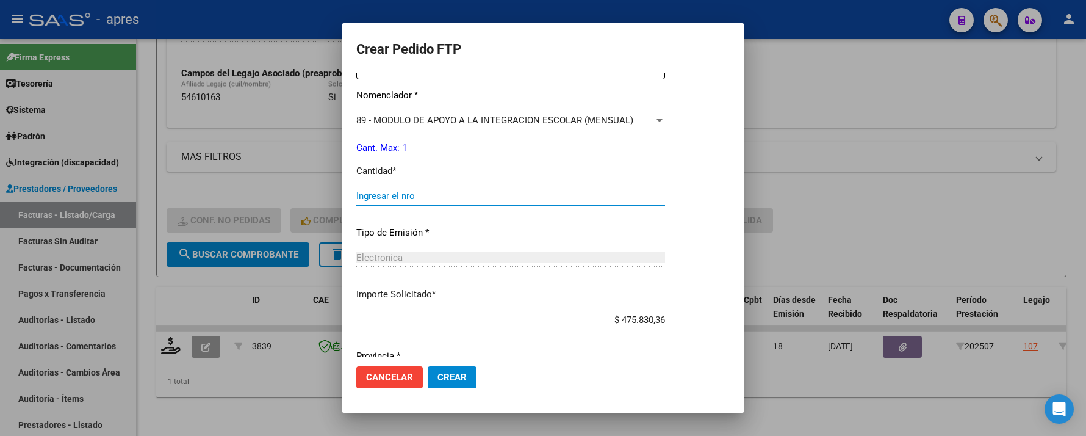
click at [481, 196] on input "Ingresar el nro" at bounding box center [510, 195] width 309 height 11
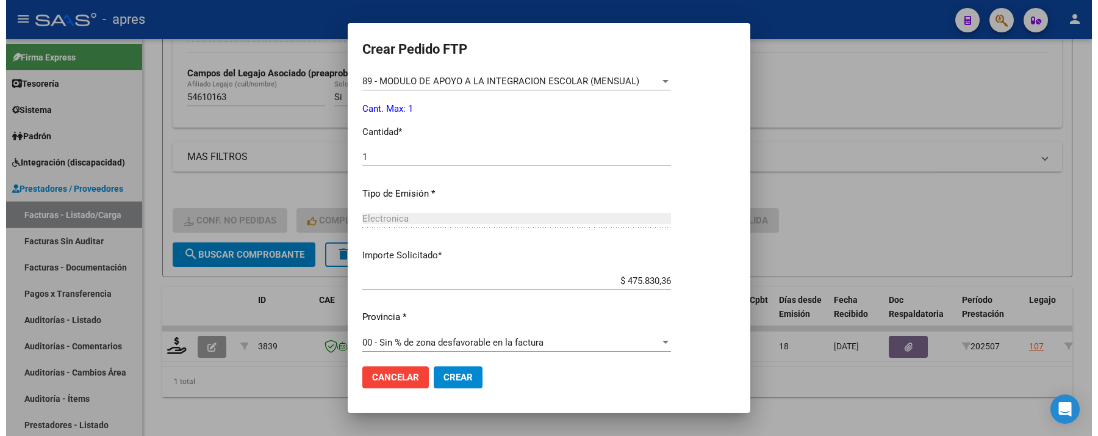
scroll to position [533, 0]
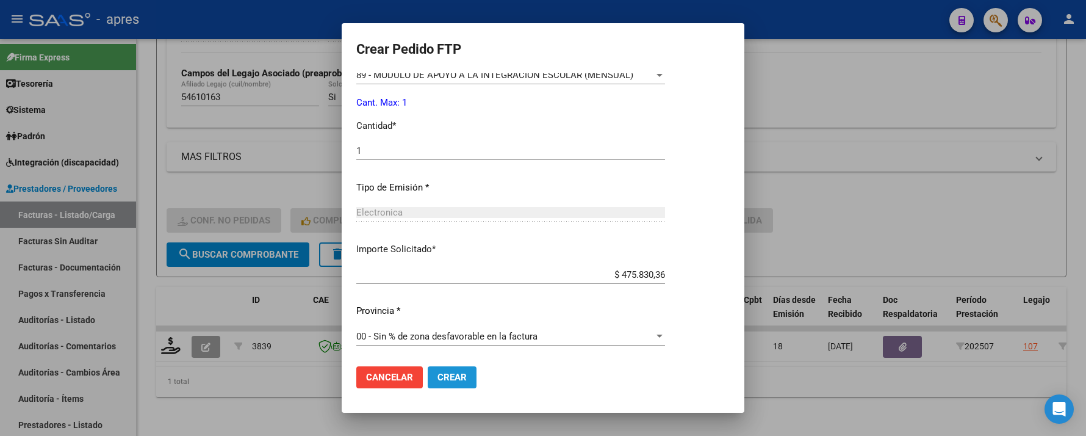
click at [440, 381] on span "Crear" at bounding box center [452, 377] width 29 height 11
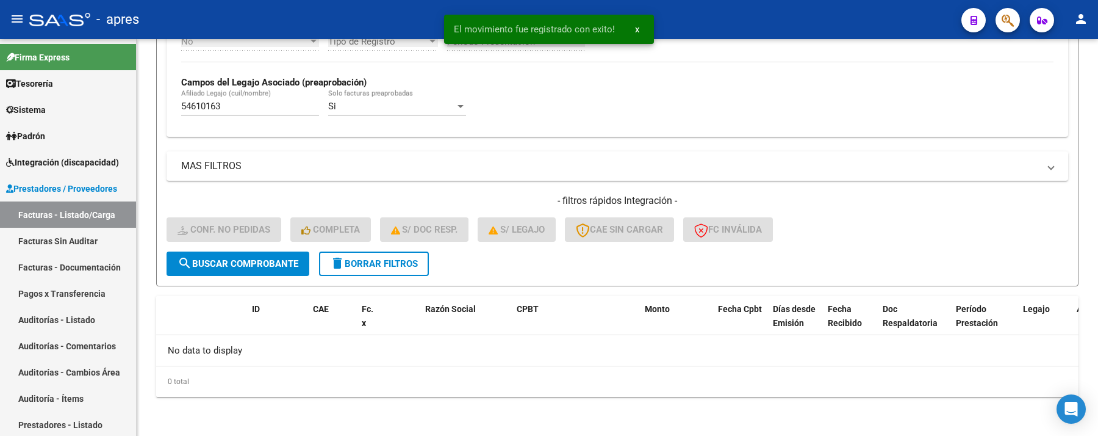
scroll to position [331, 0]
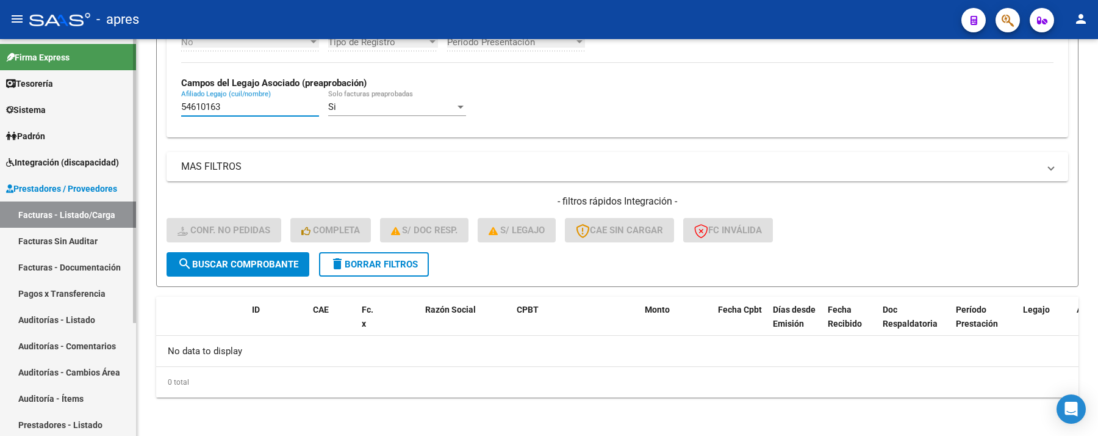
drag, startPoint x: 244, startPoint y: 109, endPoint x: 3, endPoint y: 98, distance: 241.3
click at [3, 98] on mat-sidenav-container "Firma Express Tesorería Extractos Procesados (csv) Extractos Originales (pdf) S…" at bounding box center [549, 237] width 1098 height 397
paste input "3304274"
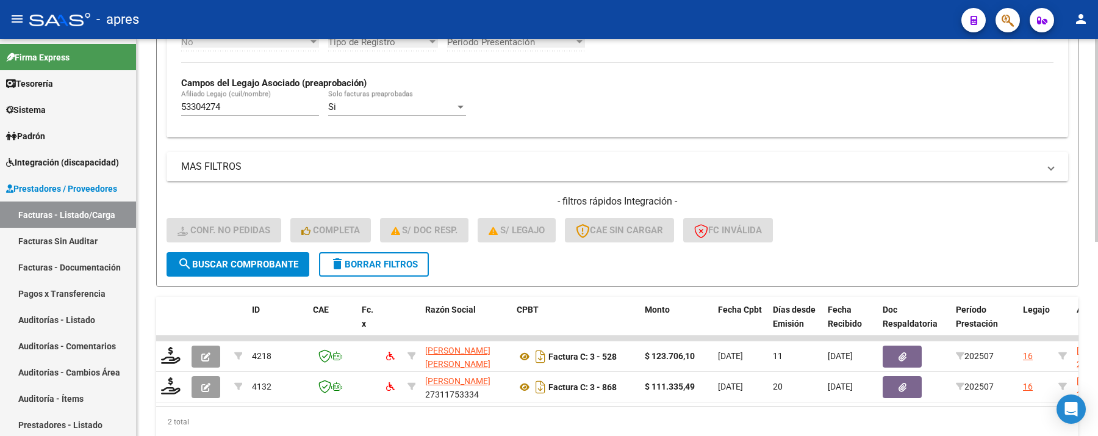
click at [832, 145] on div "Filtros Id Integración Area Seleccionar Gerenciador Seleccionar Gerenciador Si …" at bounding box center [618, 38] width 902 height 428
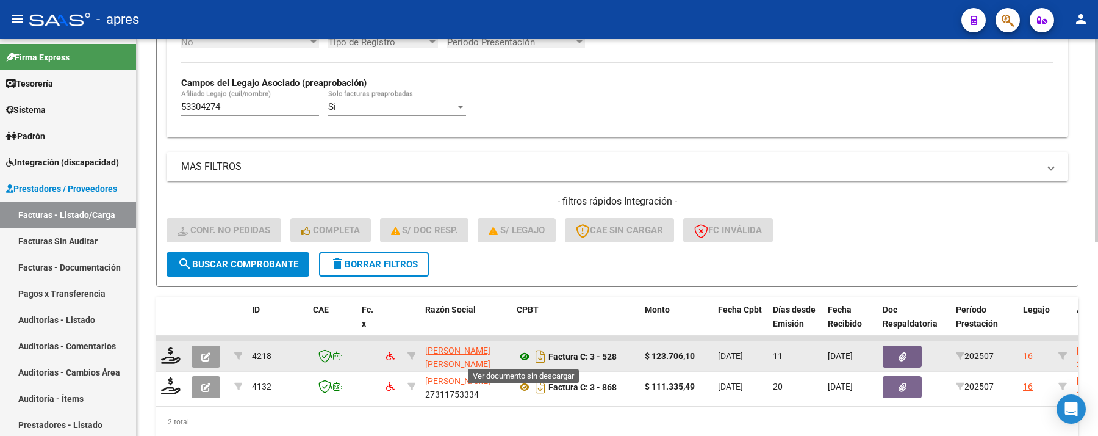
click at [521, 355] on icon at bounding box center [525, 356] width 16 height 15
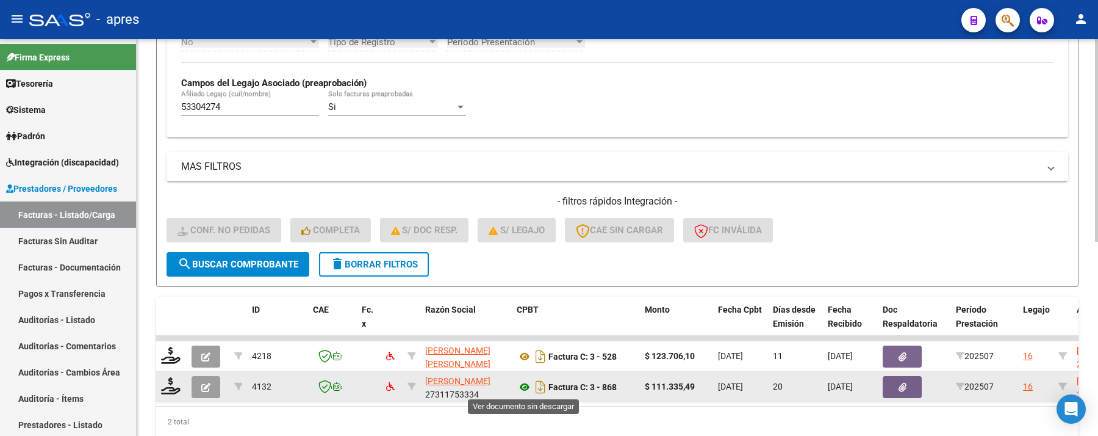
click at [520, 384] on icon at bounding box center [525, 387] width 16 height 15
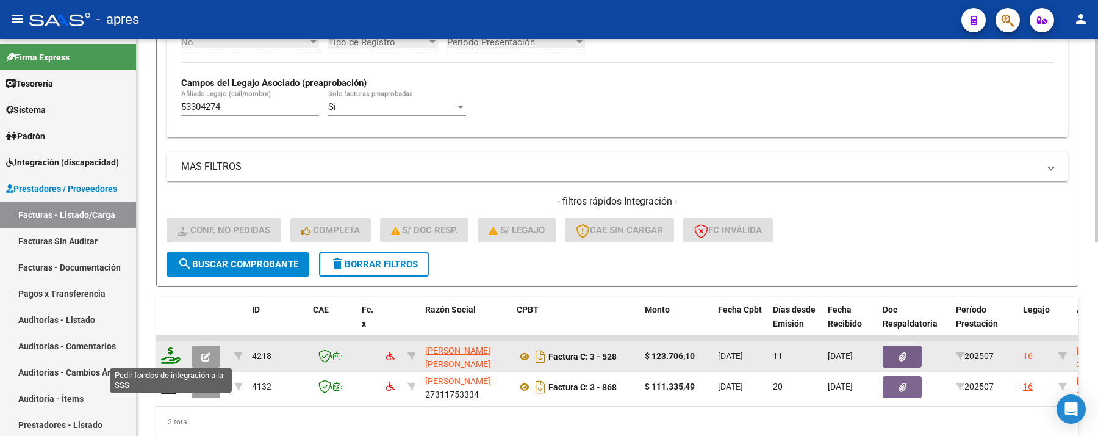
click at [170, 352] on icon at bounding box center [171, 355] width 20 height 17
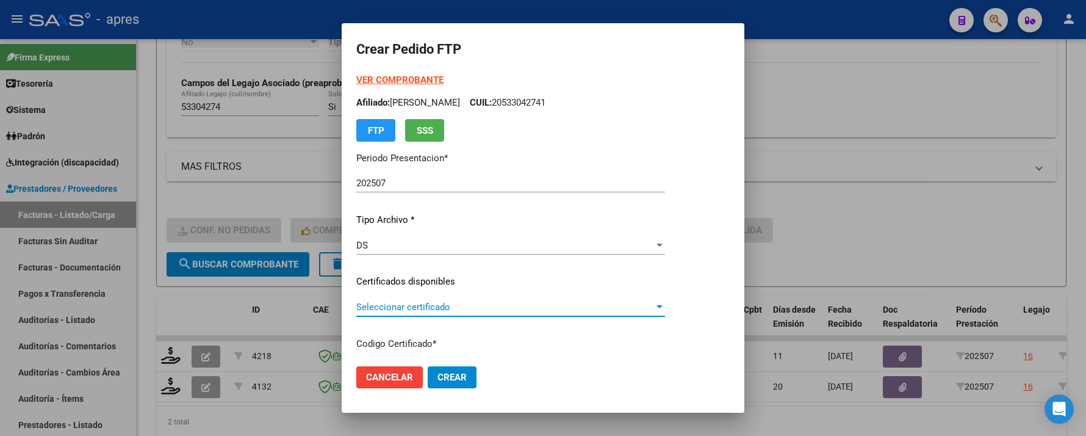
click at [456, 309] on span "Seleccionar certificado" at bounding box center [505, 306] width 298 height 11
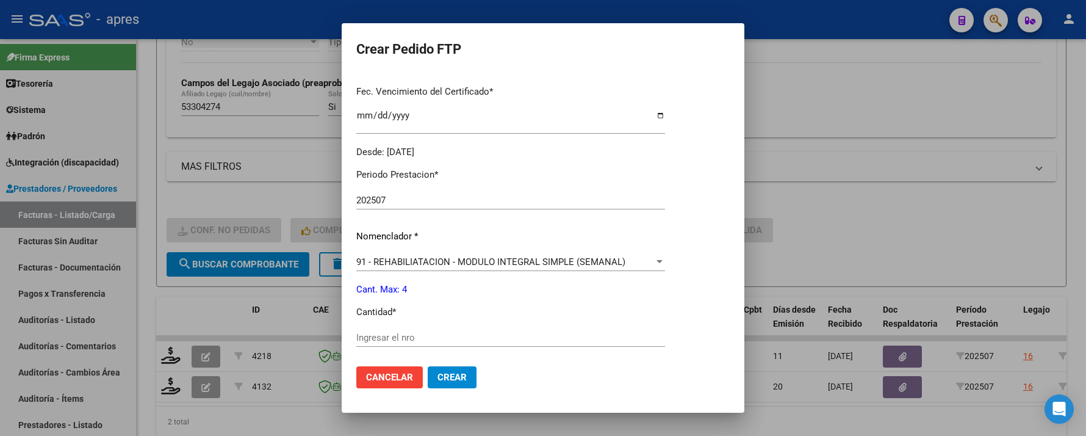
scroll to position [406, 0]
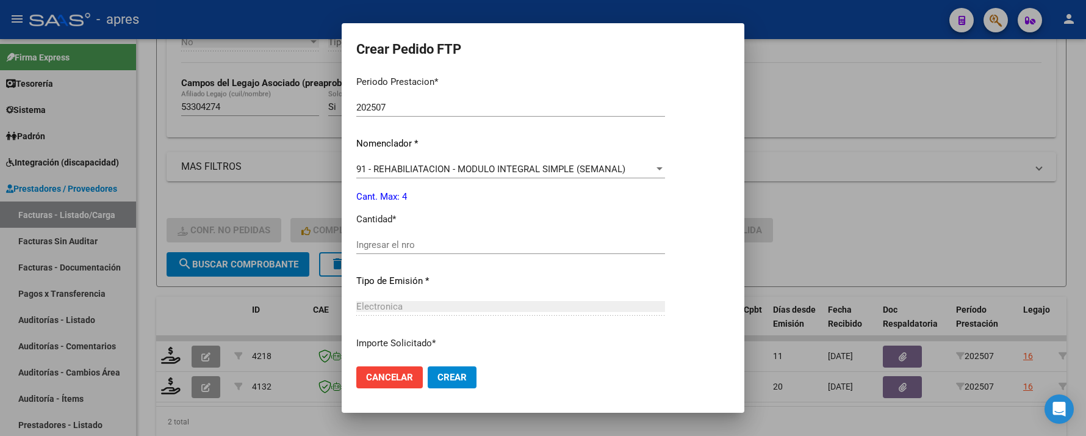
click at [452, 245] on input "Ingresar el nro" at bounding box center [510, 244] width 309 height 11
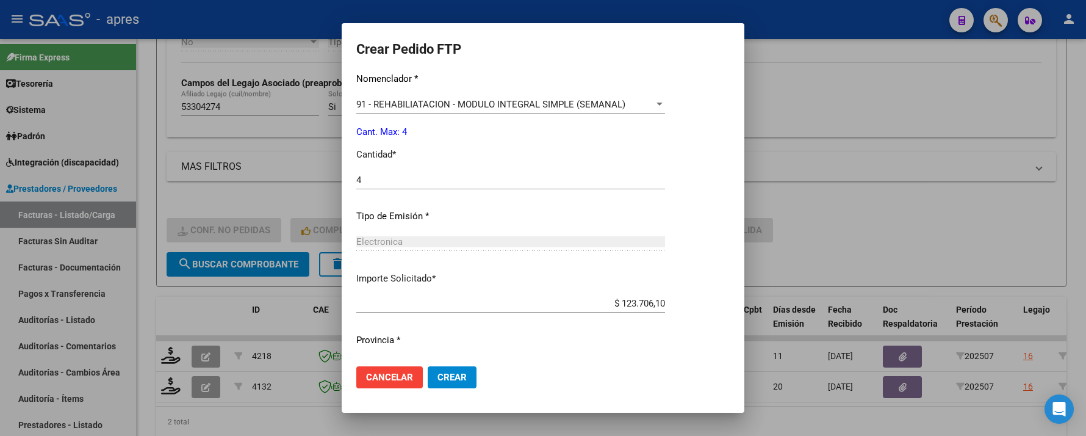
scroll to position [500, 0]
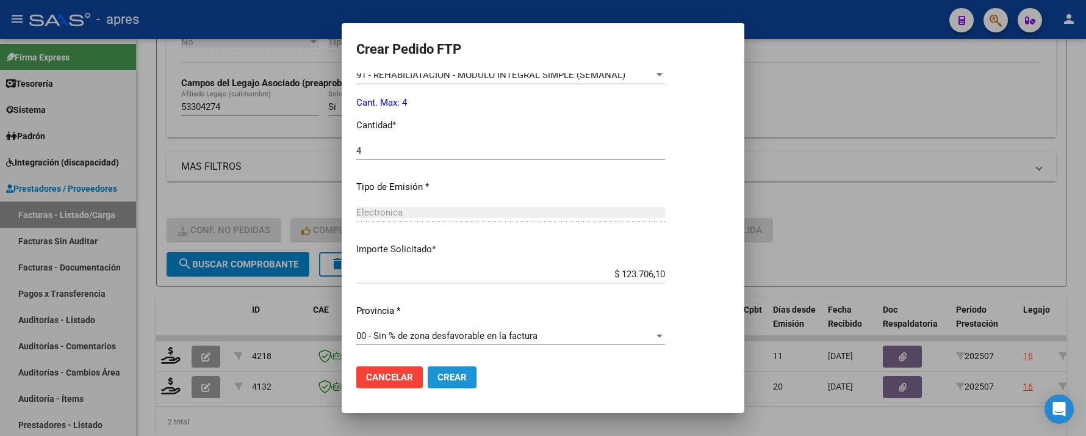
click at [445, 372] on span "Crear" at bounding box center [452, 377] width 29 height 11
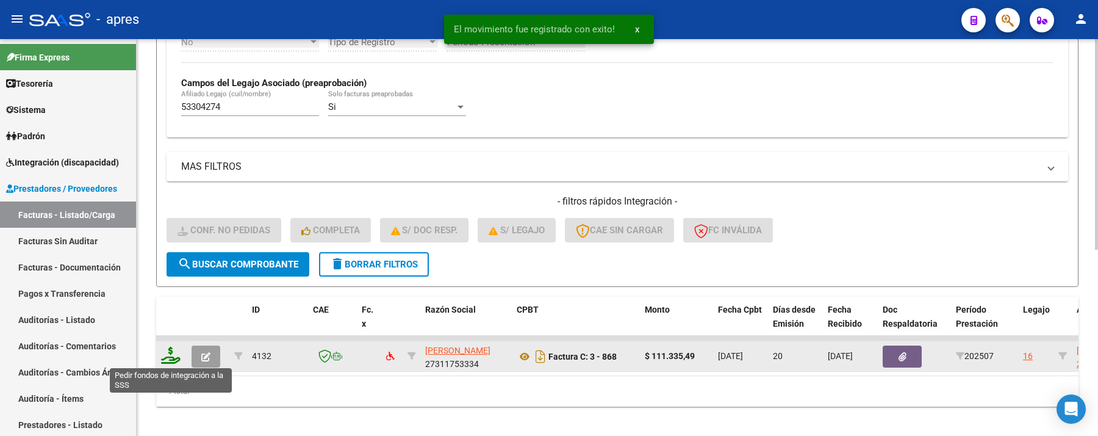
click at [173, 355] on icon at bounding box center [171, 355] width 20 height 17
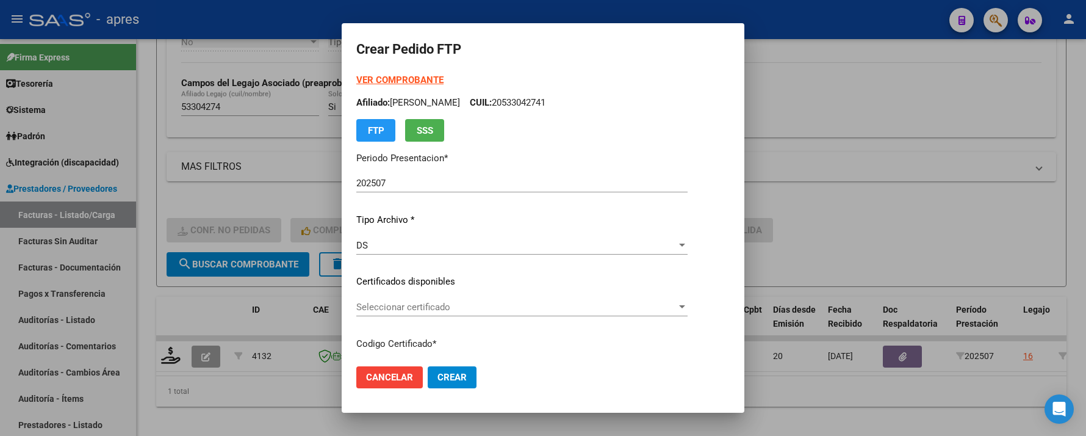
click at [400, 300] on div "Seleccionar certificado Seleccionar certificado" at bounding box center [521, 307] width 331 height 18
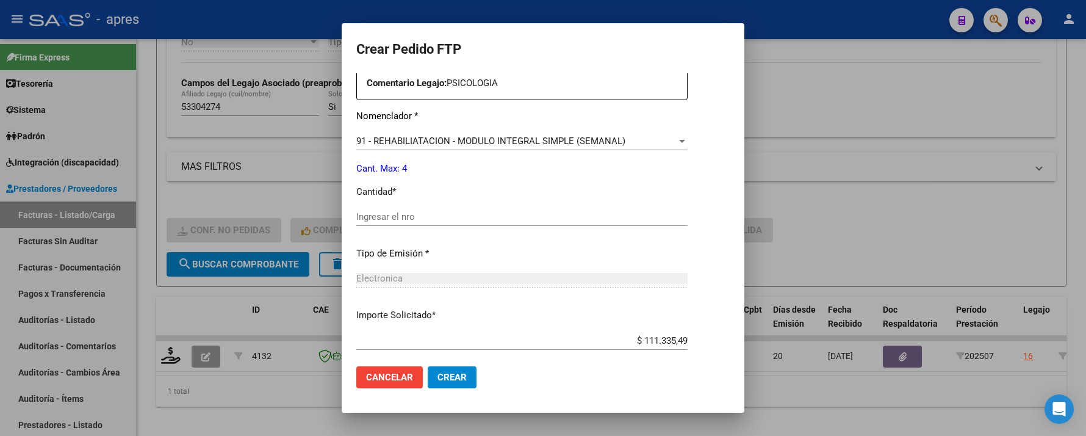
scroll to position [488, 0]
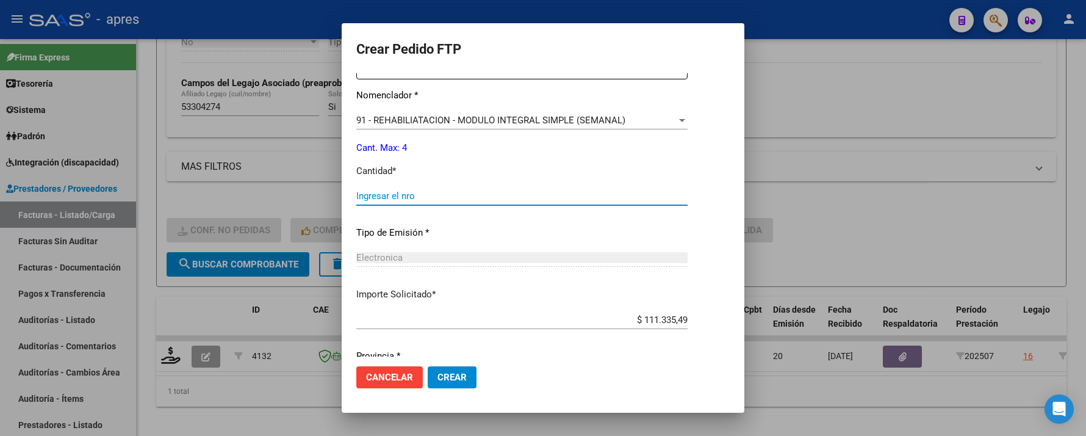
click at [406, 198] on input "Ingresar el nro" at bounding box center [521, 195] width 331 height 11
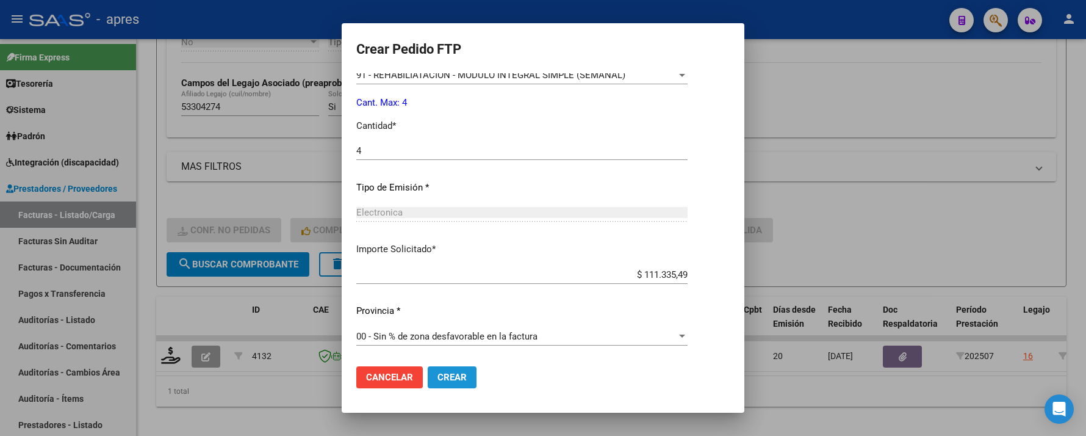
click at [438, 381] on span "Crear" at bounding box center [452, 377] width 29 height 11
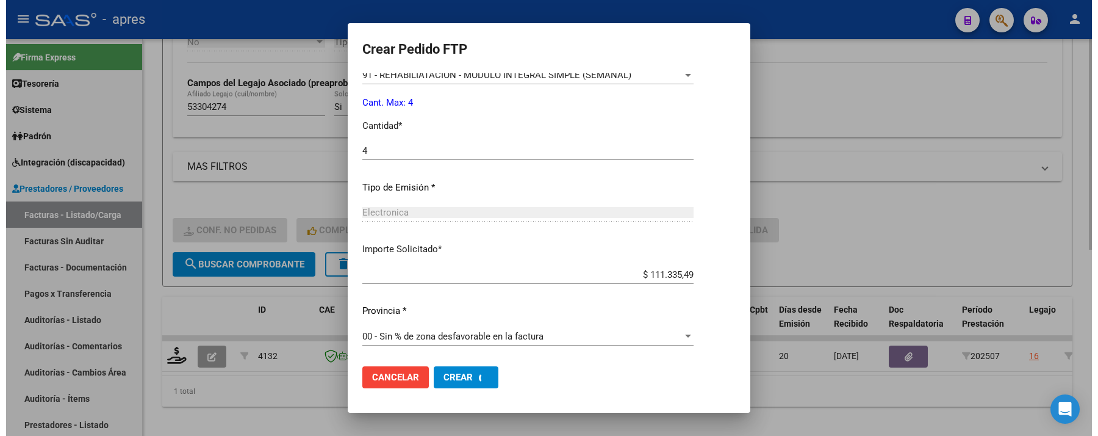
scroll to position [0, 0]
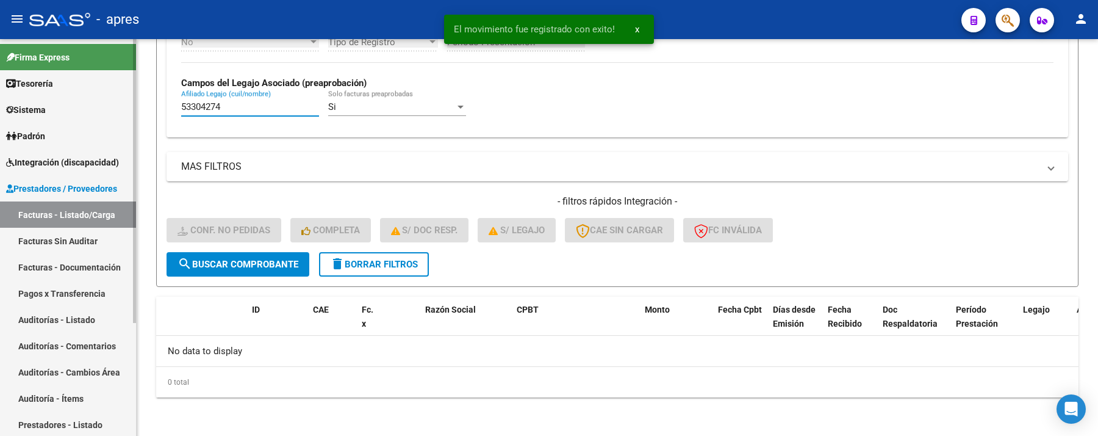
drag, startPoint x: 254, startPoint y: 103, endPoint x: 134, endPoint y: 120, distance: 121.4
click at [137, 120] on div "Video tutorial PRESTADORES -> Listado de CPBTs Emitidos por Prestadores / Prove…" at bounding box center [618, 72] width 962 height 728
paste input "6201088"
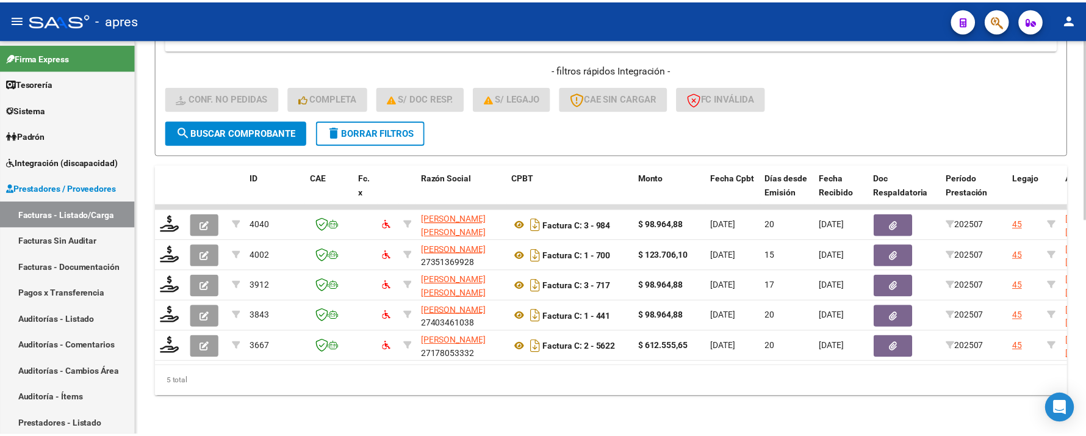
scroll to position [474, 0]
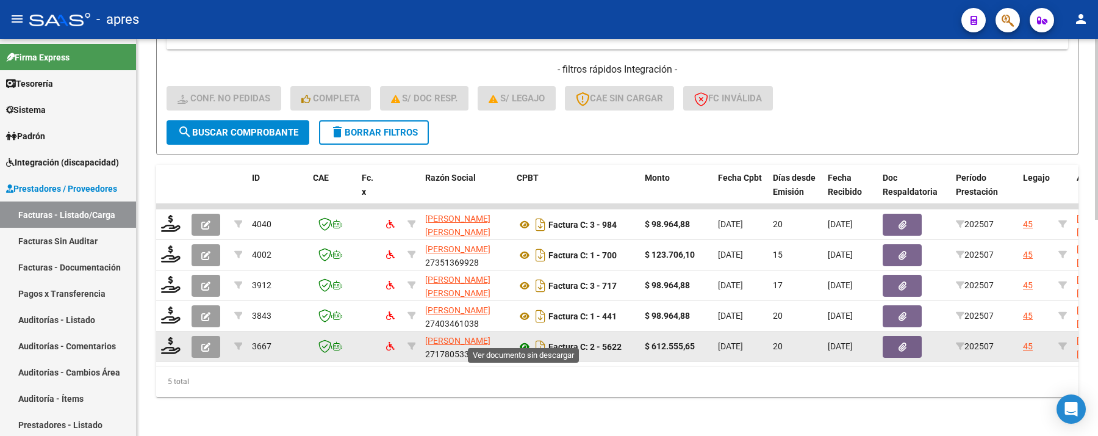
click at [523, 339] on icon at bounding box center [525, 346] width 16 height 15
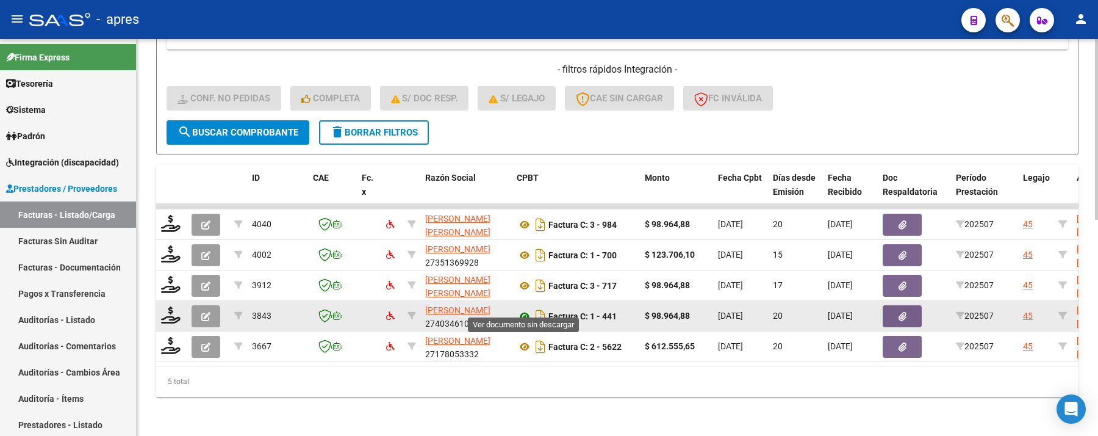
click at [524, 309] on icon at bounding box center [525, 316] width 16 height 15
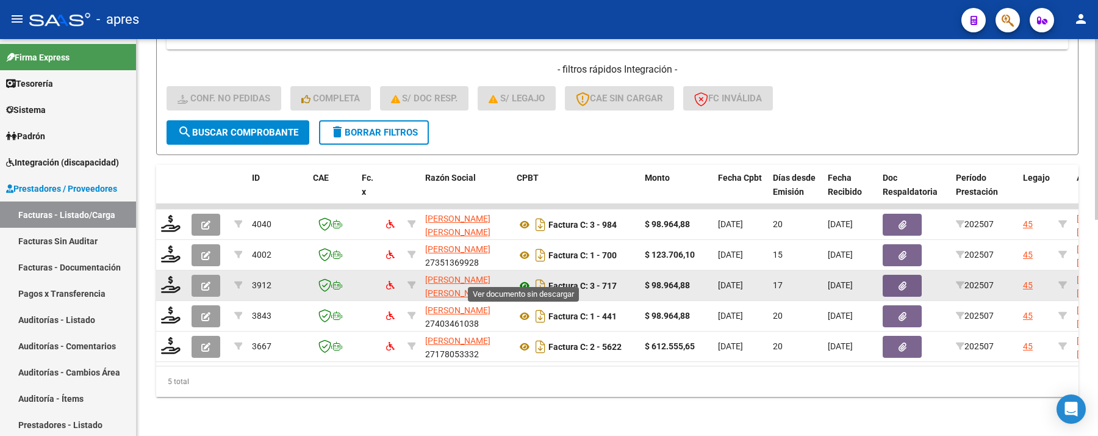
click at [520, 278] on icon at bounding box center [525, 285] width 16 height 15
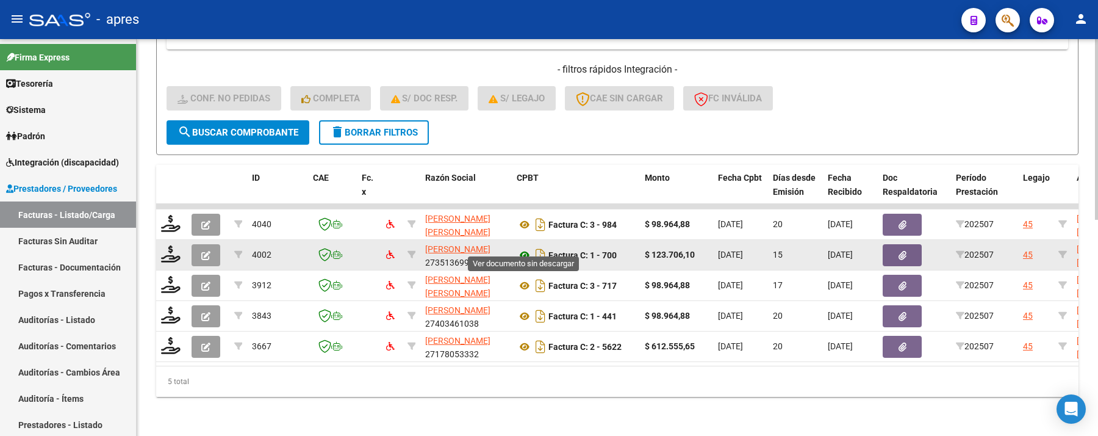
click at [525, 248] on icon at bounding box center [525, 255] width 16 height 15
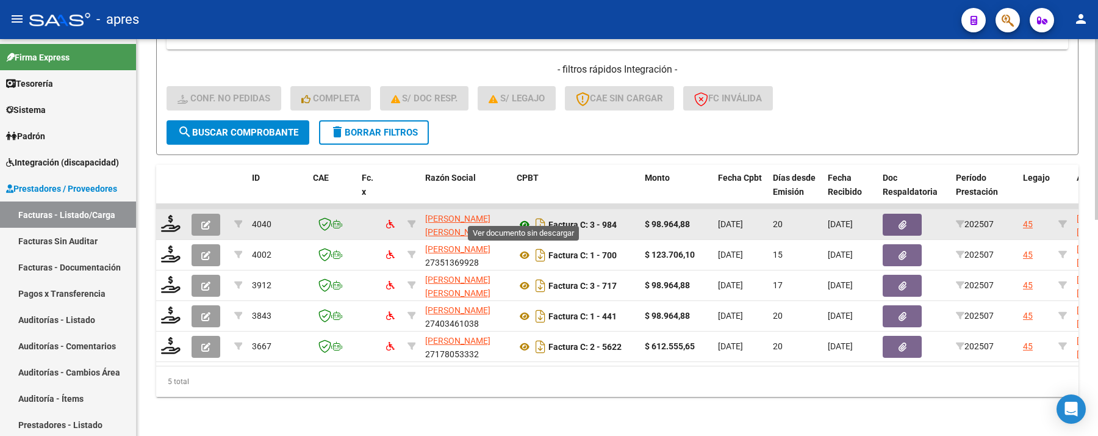
click at [525, 217] on icon at bounding box center [525, 224] width 16 height 15
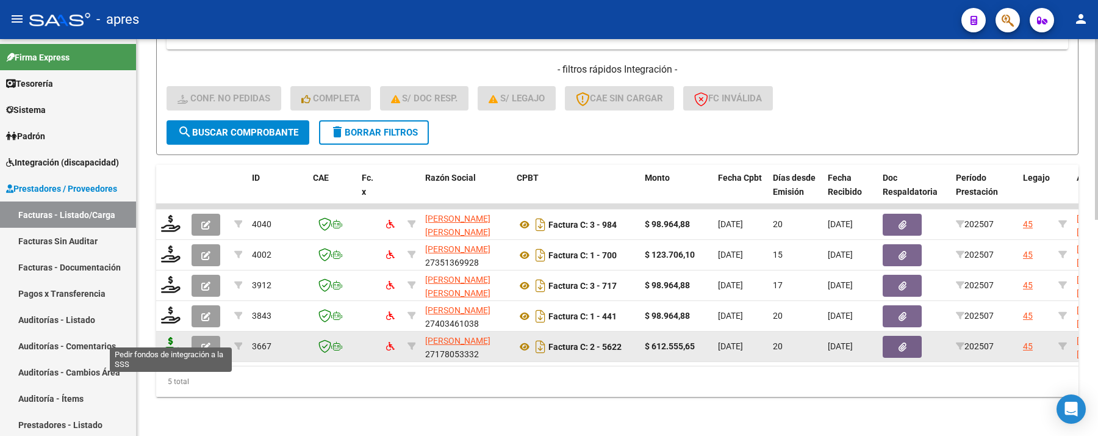
click at [171, 337] on icon at bounding box center [171, 345] width 20 height 17
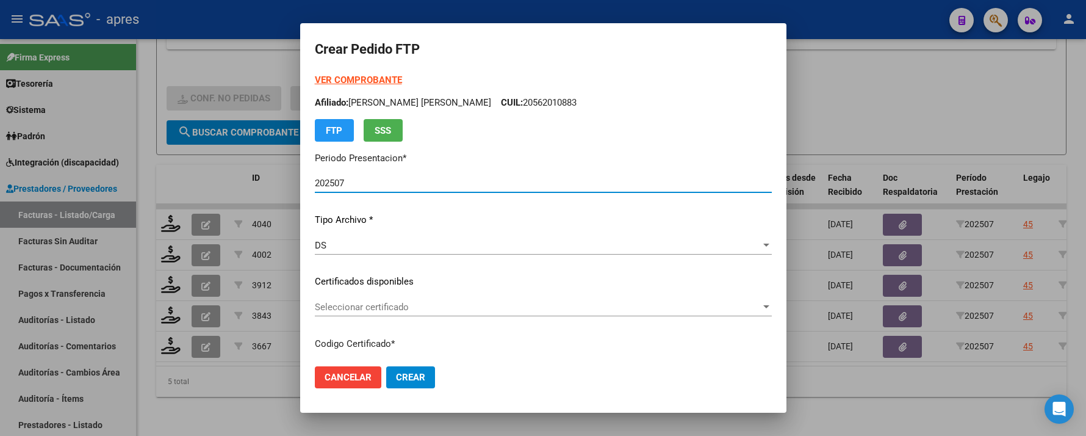
click at [459, 315] on div "Seleccionar certificado Seleccionar certificado" at bounding box center [543, 307] width 457 height 18
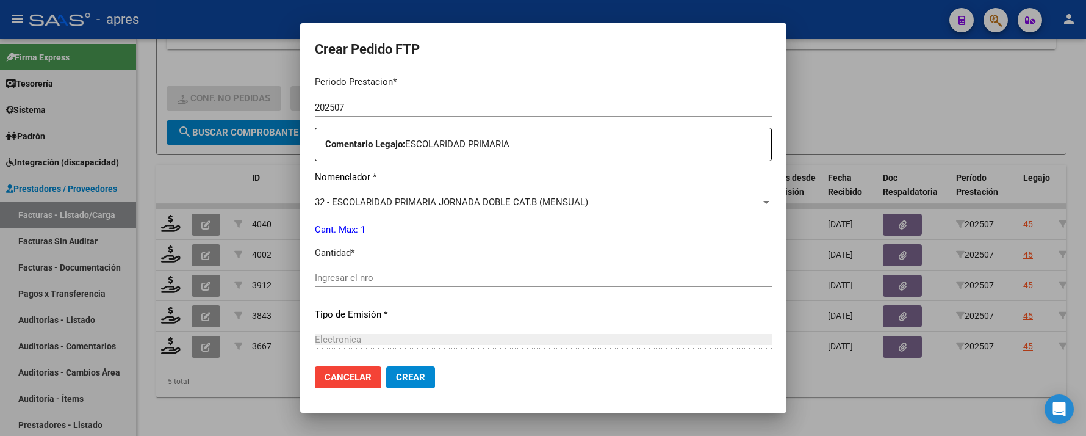
scroll to position [488, 0]
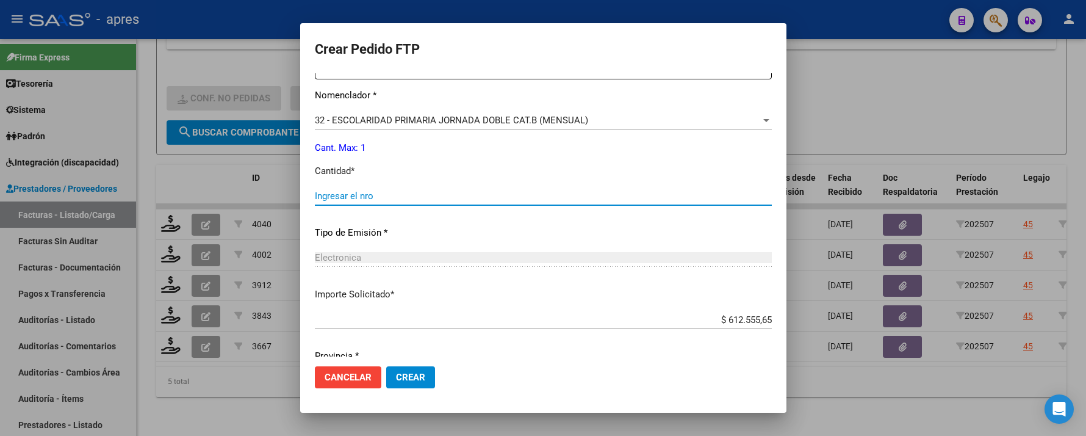
click at [406, 198] on input "Ingresar el nro" at bounding box center [543, 195] width 457 height 11
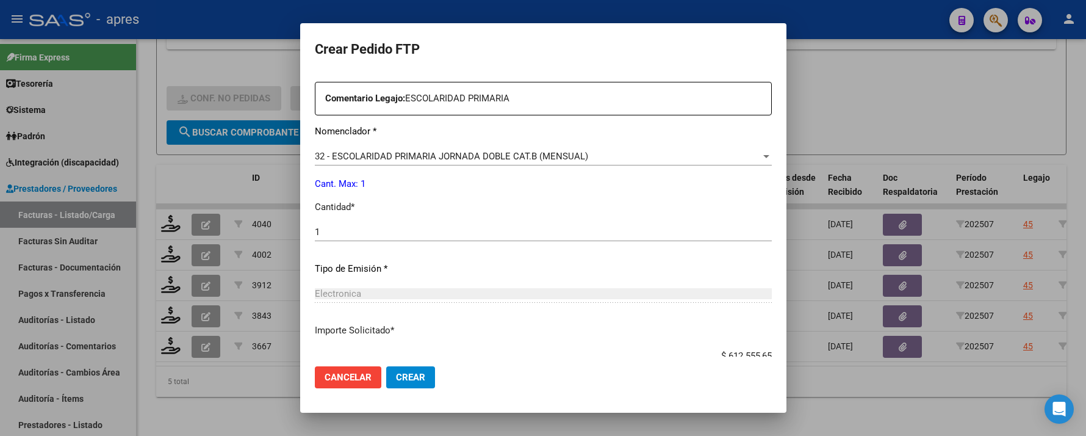
scroll to position [533, 0]
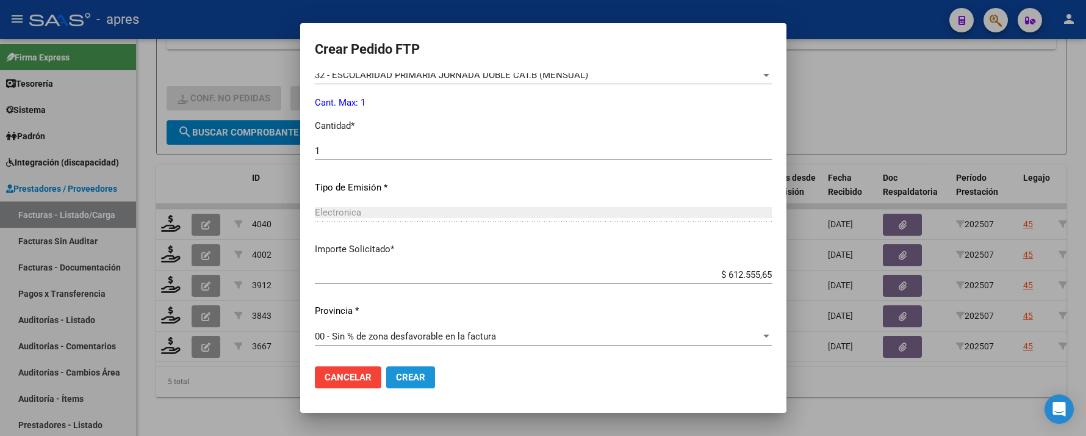
click at [405, 376] on span "Crear" at bounding box center [410, 377] width 29 height 11
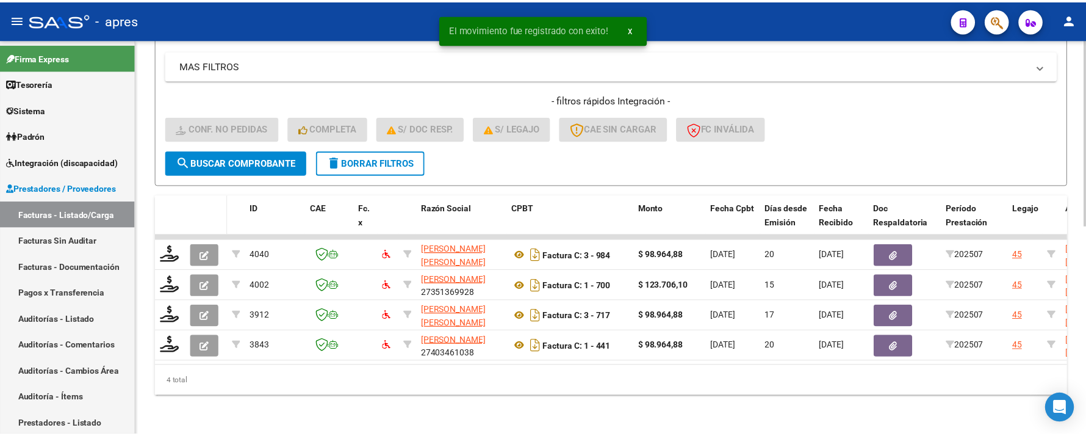
scroll to position [444, 0]
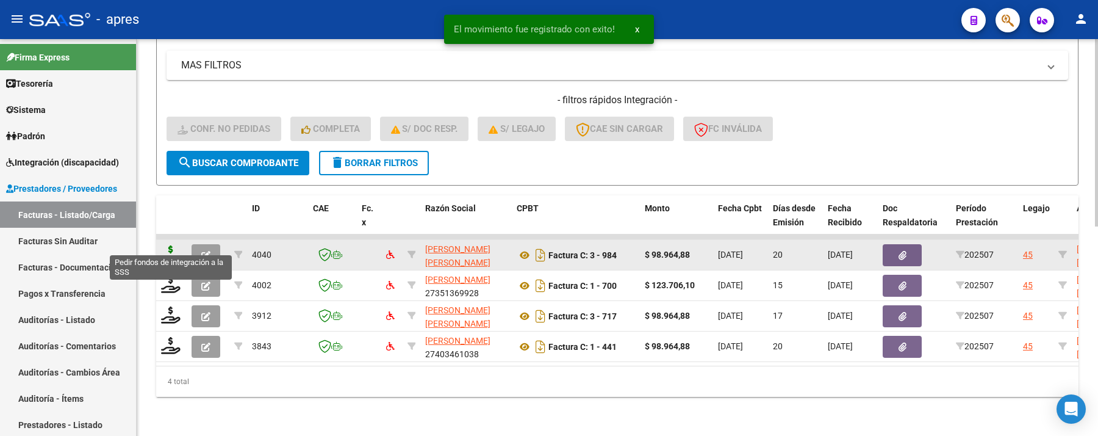
click at [165, 245] on icon at bounding box center [171, 253] width 20 height 17
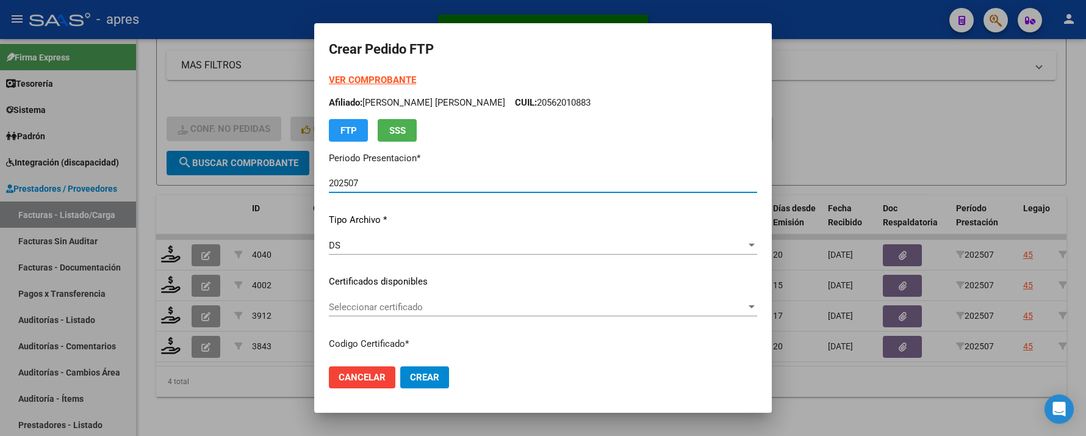
click at [450, 308] on span "Seleccionar certificado" at bounding box center [537, 306] width 417 height 11
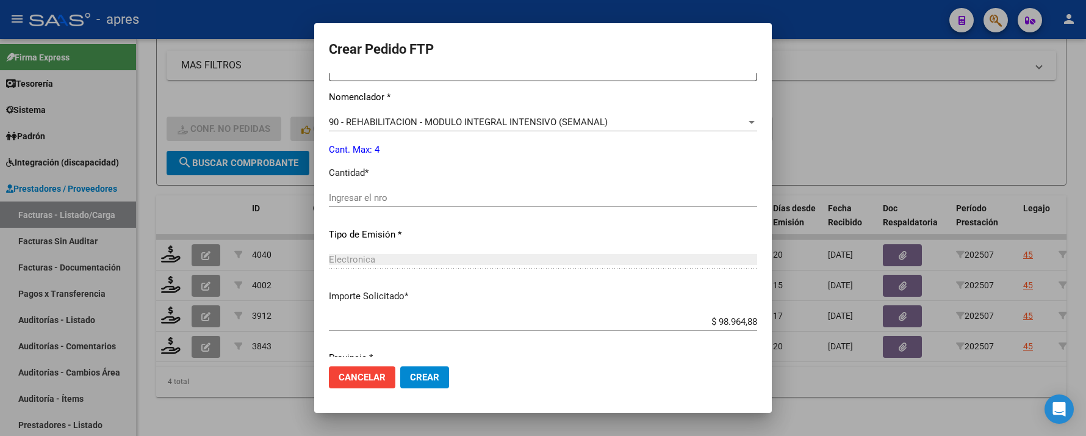
scroll to position [488, 0]
click at [406, 198] on input "Ingresar el nro" at bounding box center [543, 195] width 428 height 11
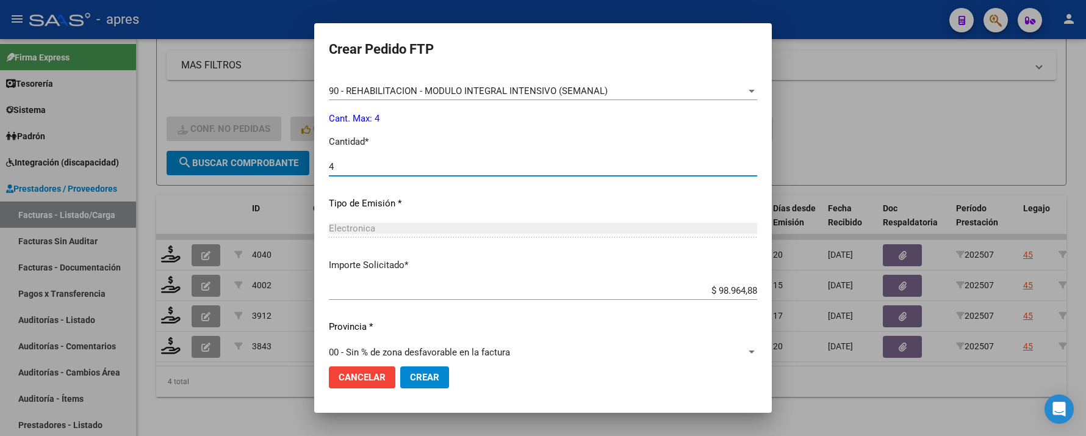
scroll to position [533, 0]
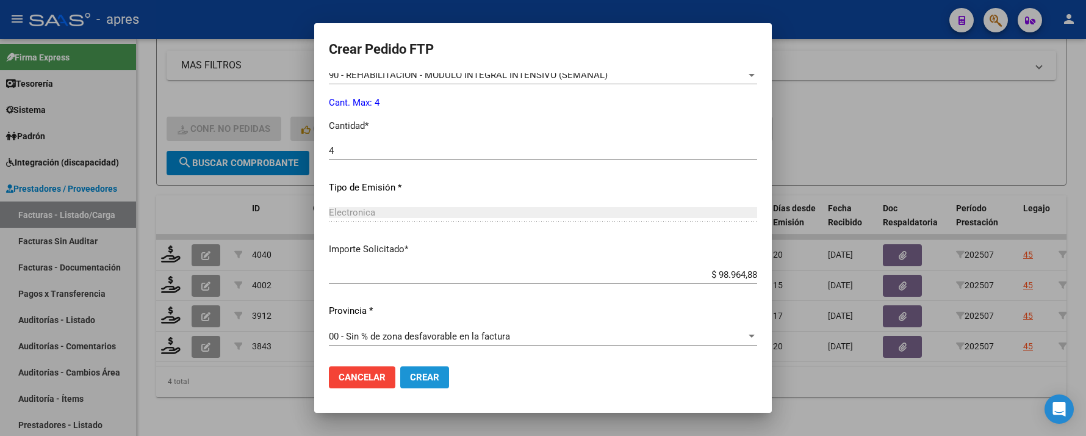
click at [418, 374] on span "Crear" at bounding box center [424, 377] width 29 height 11
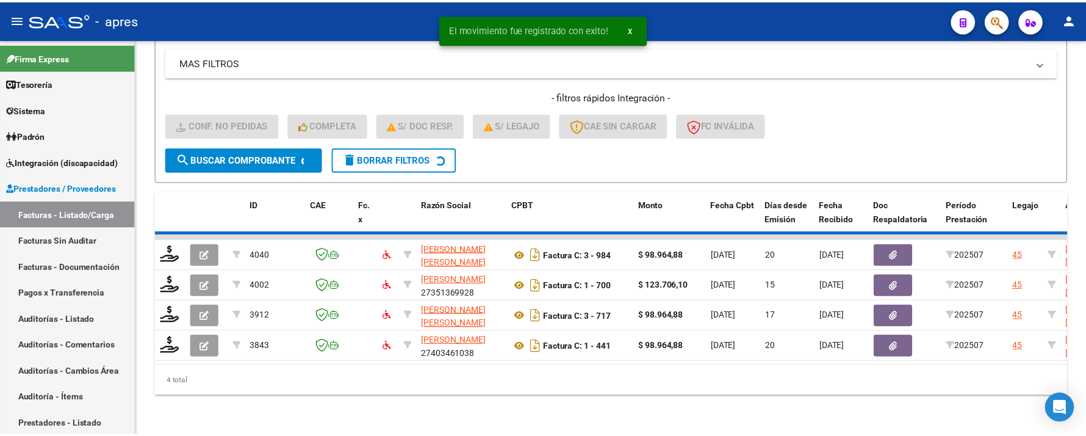
scroll to position [413, 0]
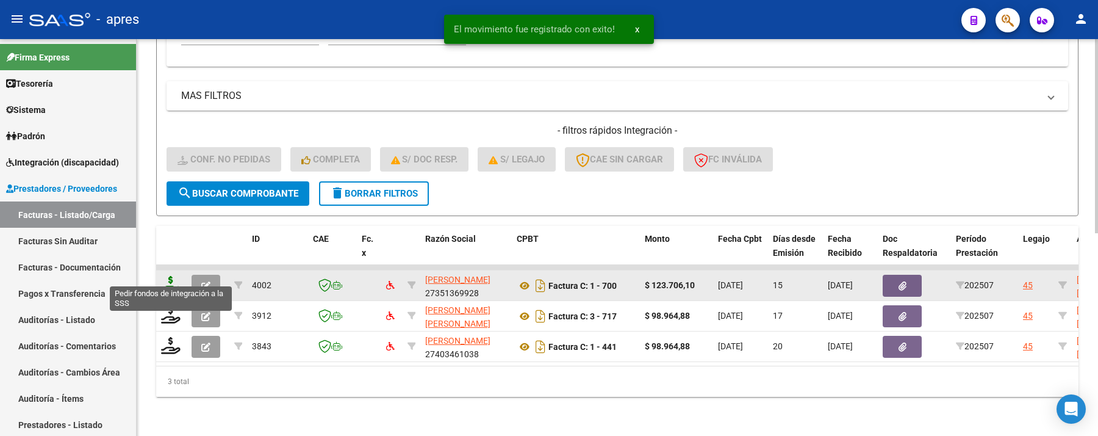
click at [169, 278] on icon at bounding box center [171, 284] width 20 height 17
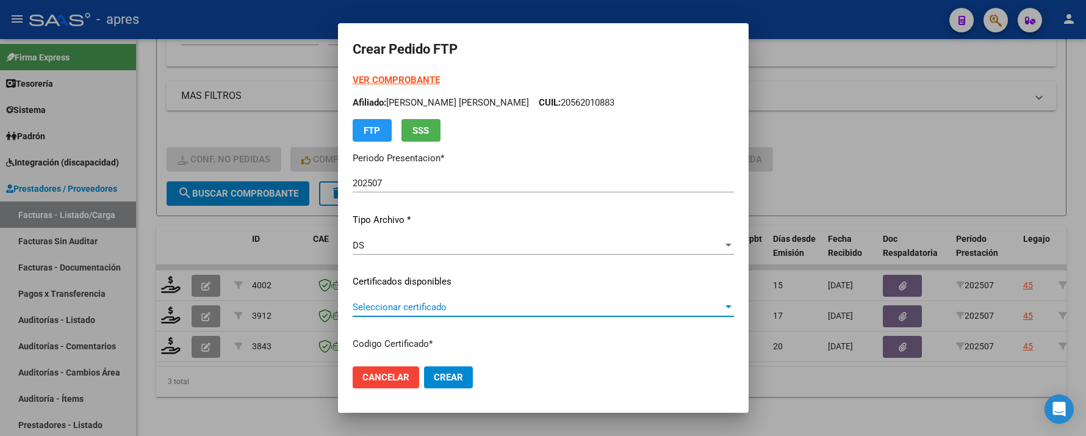
click at [514, 306] on span "Seleccionar certificado" at bounding box center [538, 306] width 370 height 11
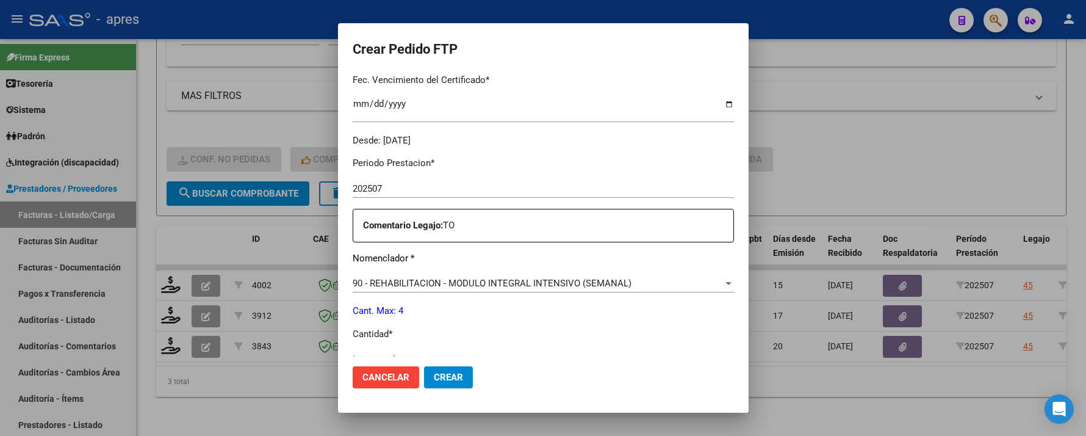
scroll to position [488, 0]
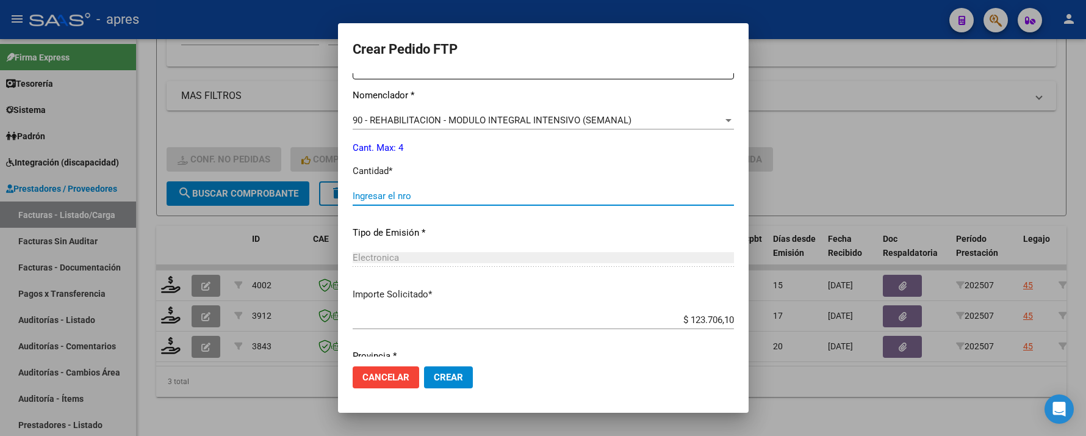
click at [508, 200] on input "Ingresar el nro" at bounding box center [543, 195] width 381 height 11
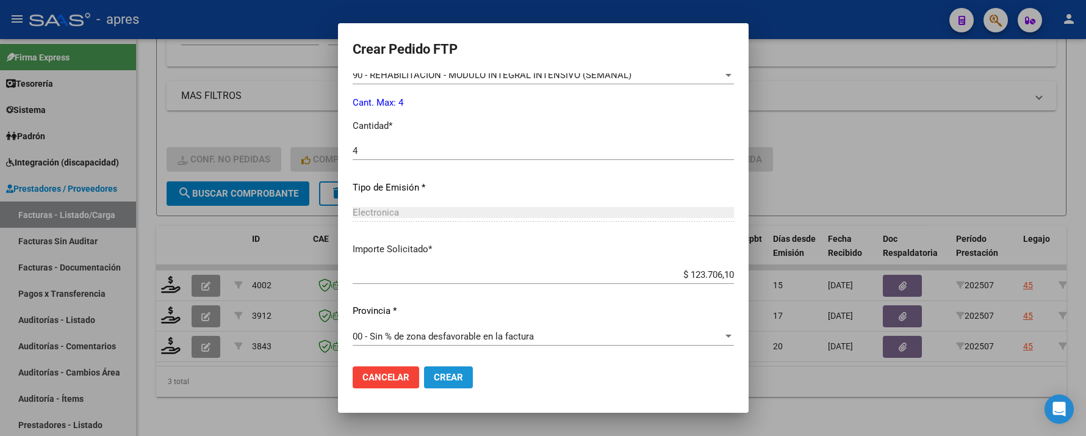
click at [434, 372] on span "Crear" at bounding box center [448, 377] width 29 height 11
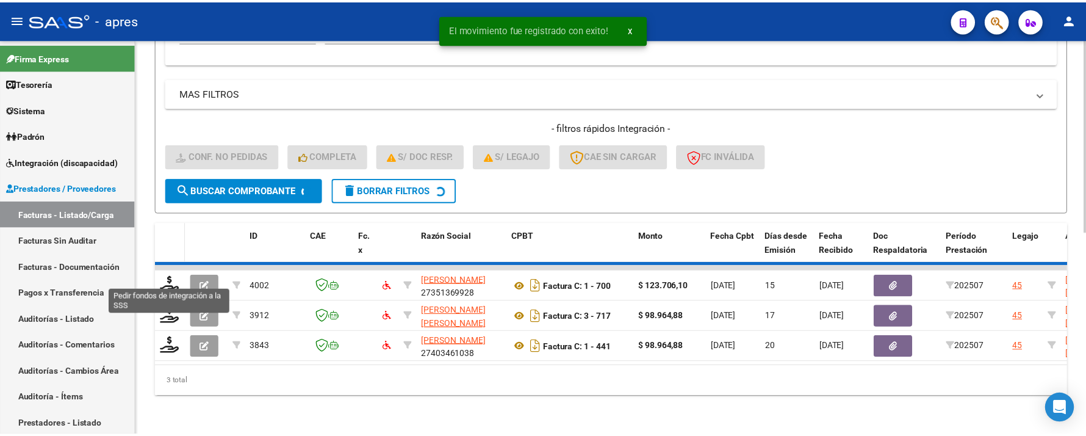
scroll to position [383, 0]
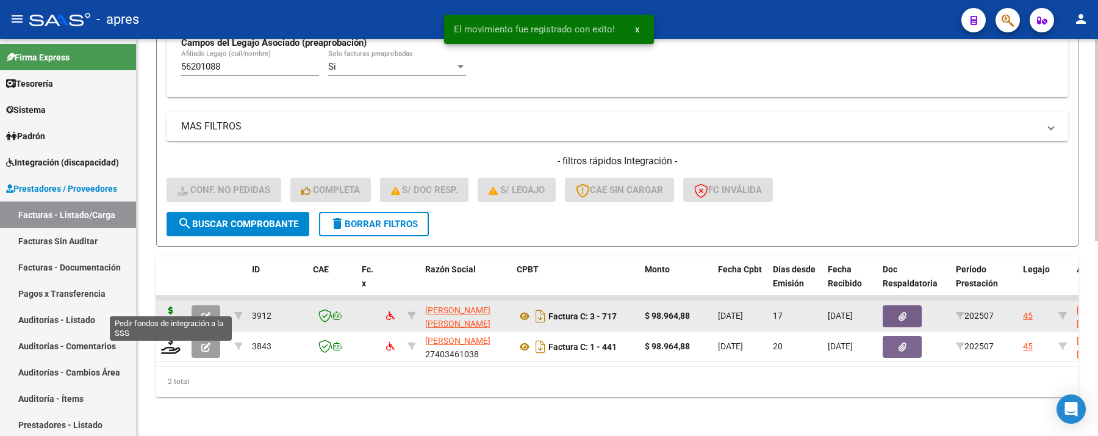
click at [167, 306] on icon at bounding box center [171, 314] width 20 height 17
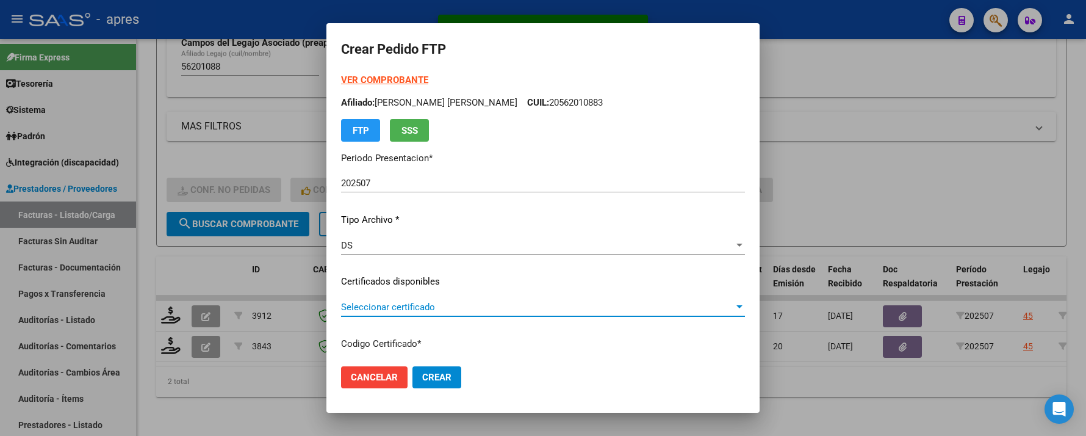
click at [524, 303] on span "Seleccionar certificado" at bounding box center [537, 306] width 393 height 11
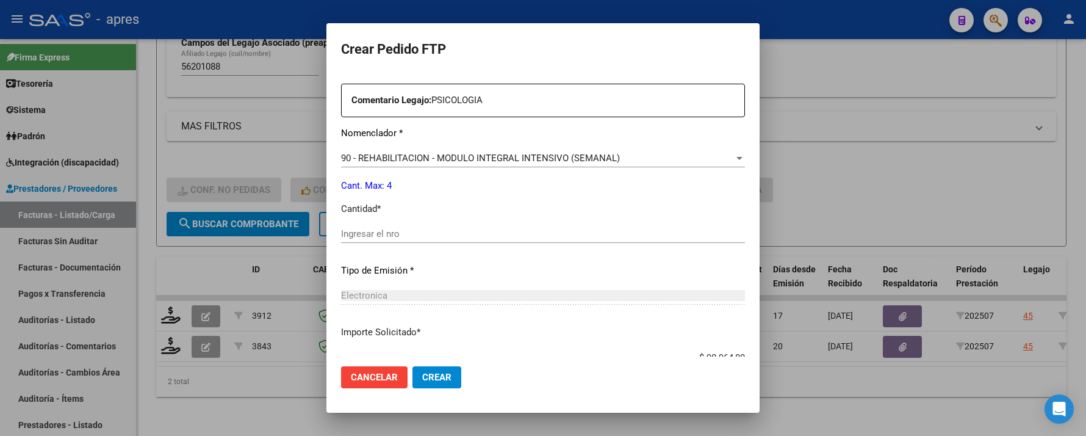
scroll to position [488, 0]
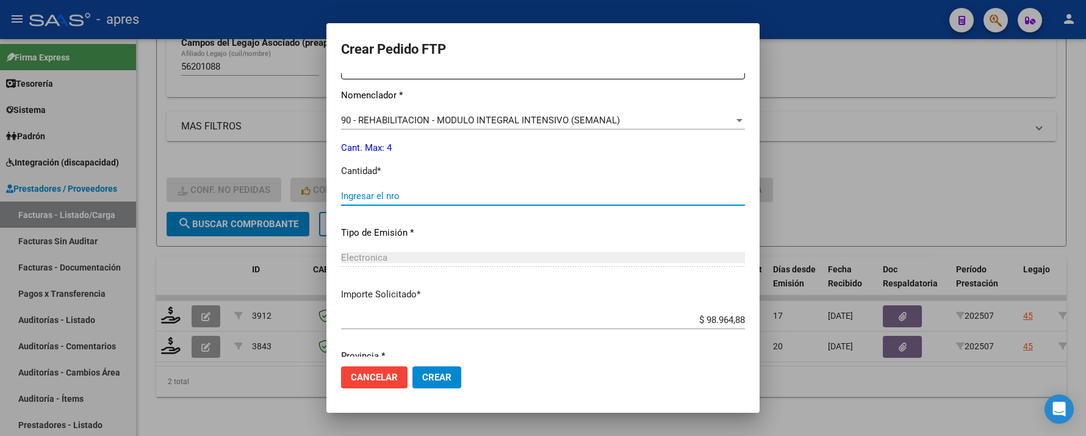
click at [447, 191] on input "Ingresar el nro" at bounding box center [543, 195] width 404 height 11
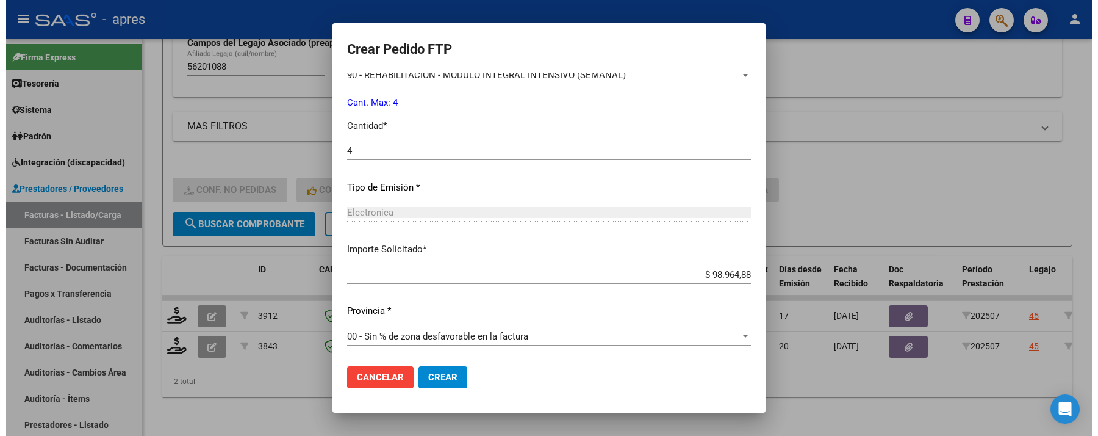
scroll to position [452, 0]
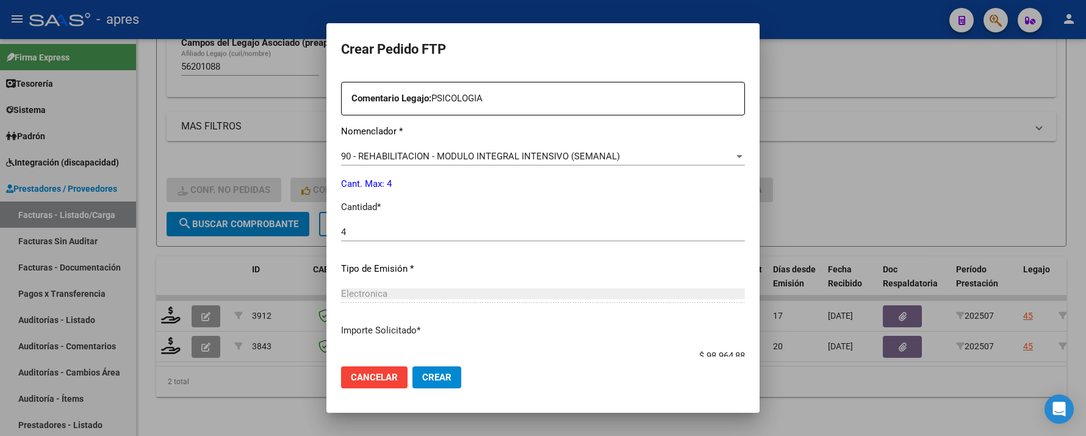
click at [422, 380] on span "Crear" at bounding box center [436, 377] width 29 height 11
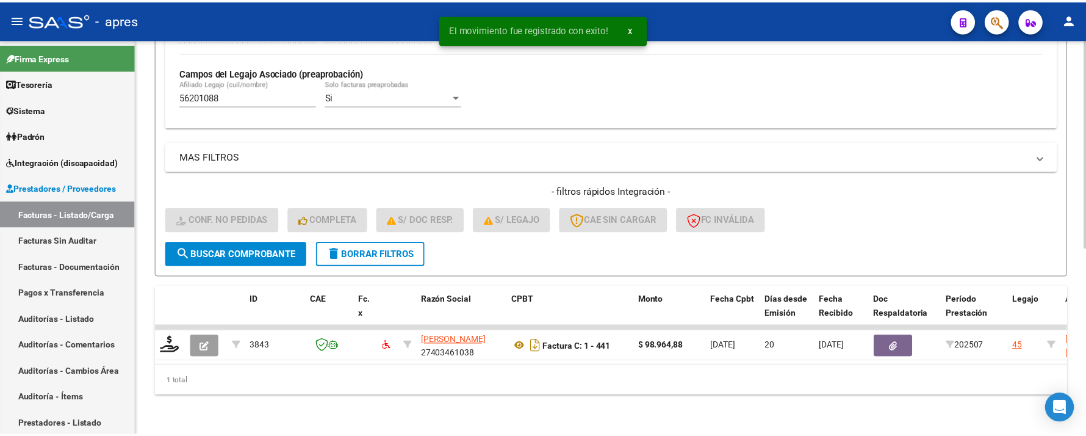
scroll to position [352, 0]
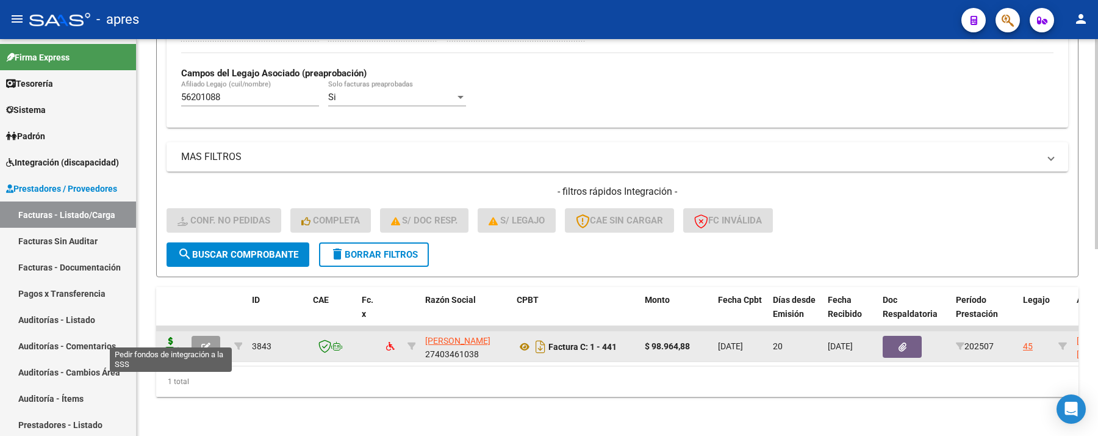
click at [173, 337] on icon at bounding box center [171, 345] width 20 height 17
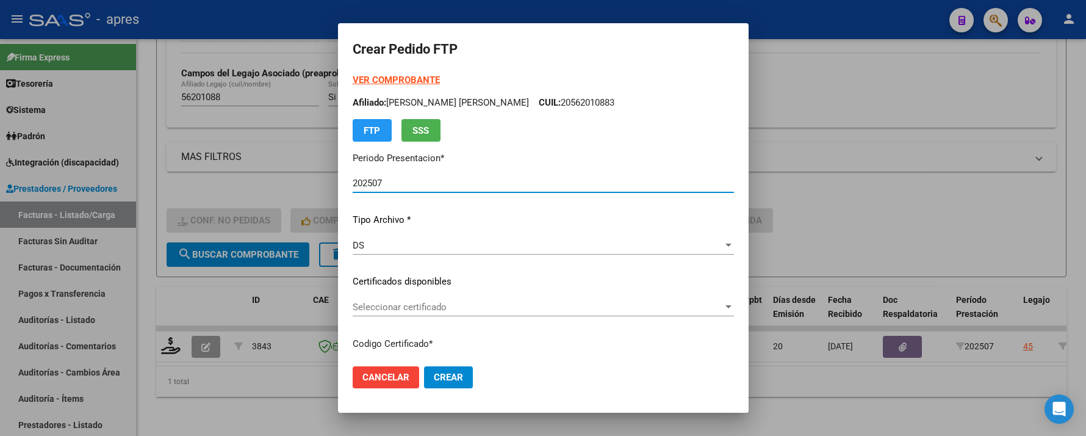
click at [384, 303] on span "Seleccionar certificado" at bounding box center [538, 306] width 370 height 11
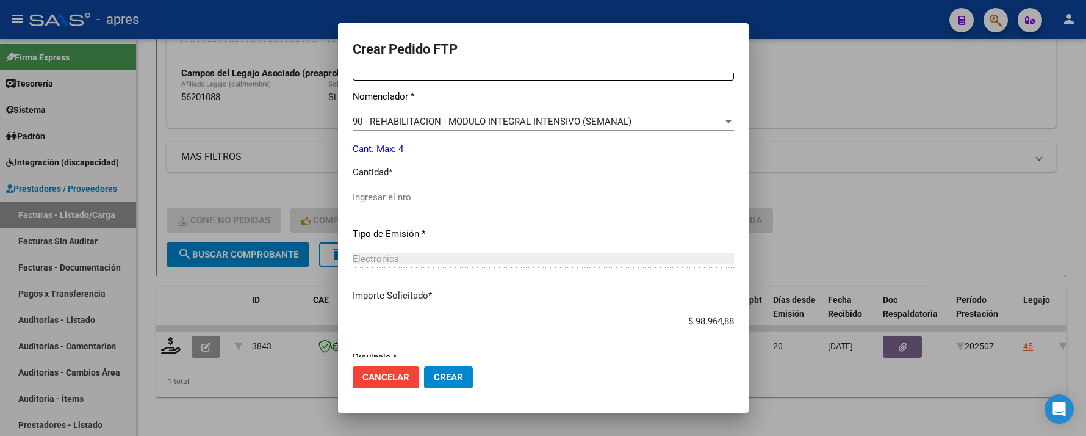
scroll to position [488, 0]
click at [384, 198] on input "Ingresar el nro" at bounding box center [543, 195] width 381 height 11
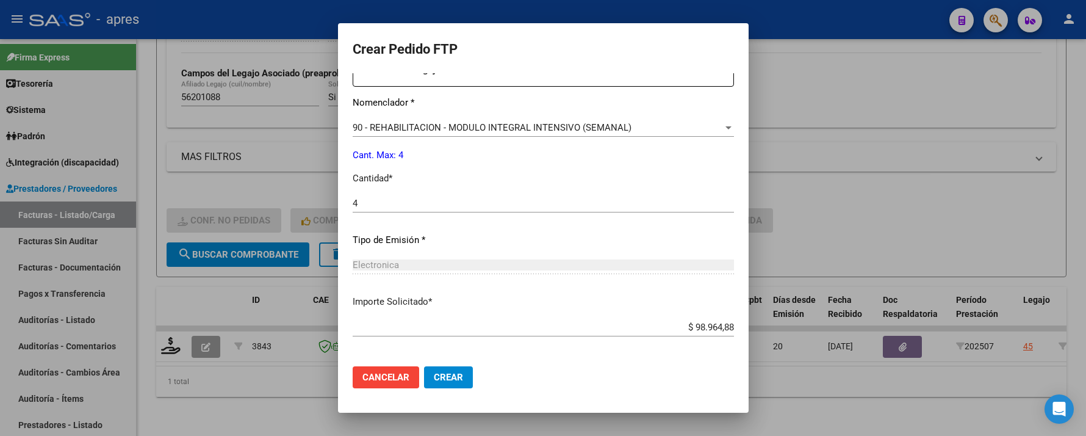
scroll to position [533, 0]
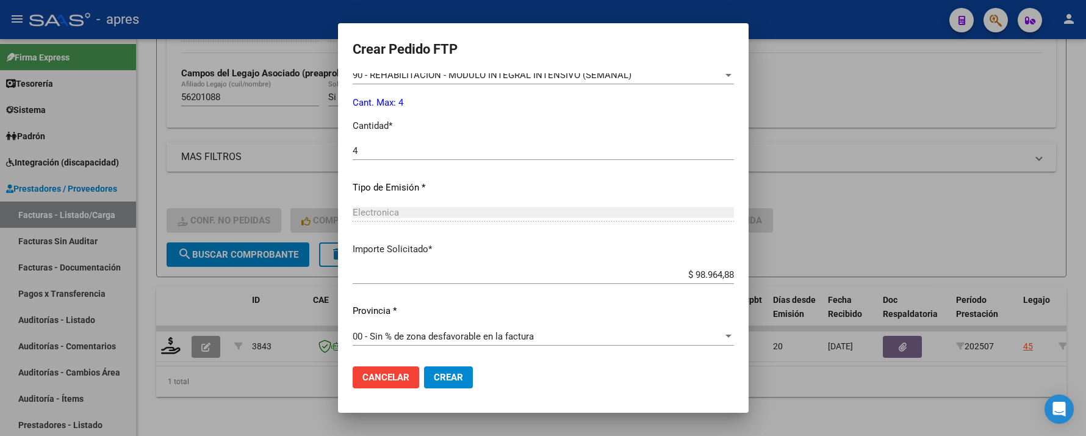
click at [434, 376] on span "Crear" at bounding box center [448, 377] width 29 height 11
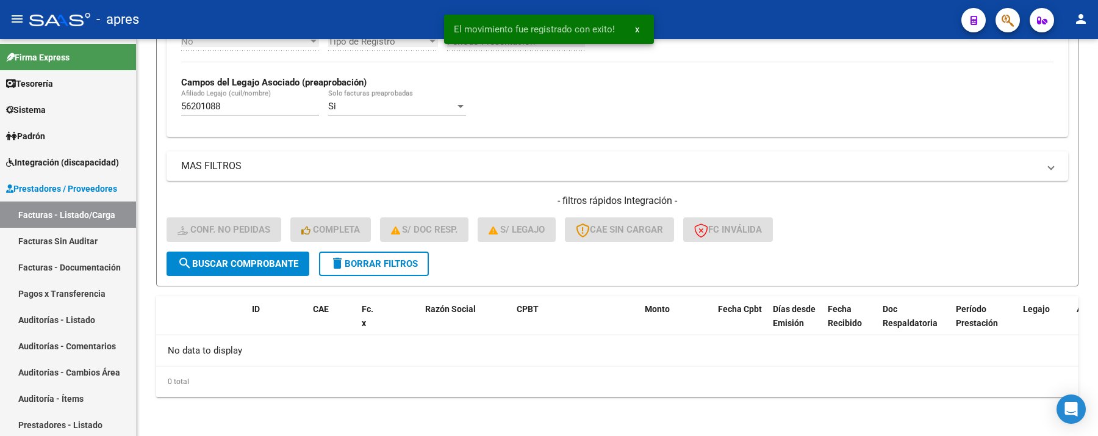
scroll to position [331, 0]
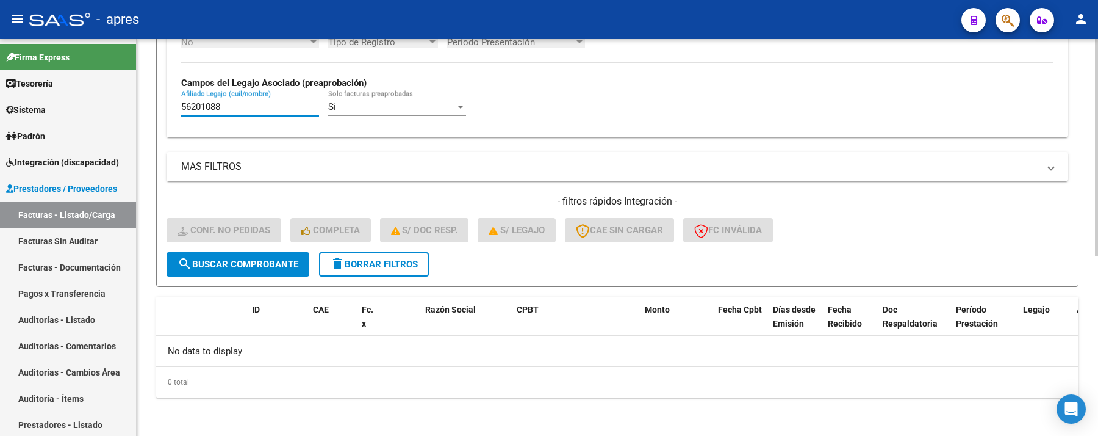
drag, startPoint x: 239, startPoint y: 110, endPoint x: 151, endPoint y: 110, distance: 87.9
click at [151, 110] on div "Video tutorial PRESTADORES -> Listado de CPBTs Emitidos por Prestadores / Prove…" at bounding box center [618, 72] width 962 height 728
paste input "4912301"
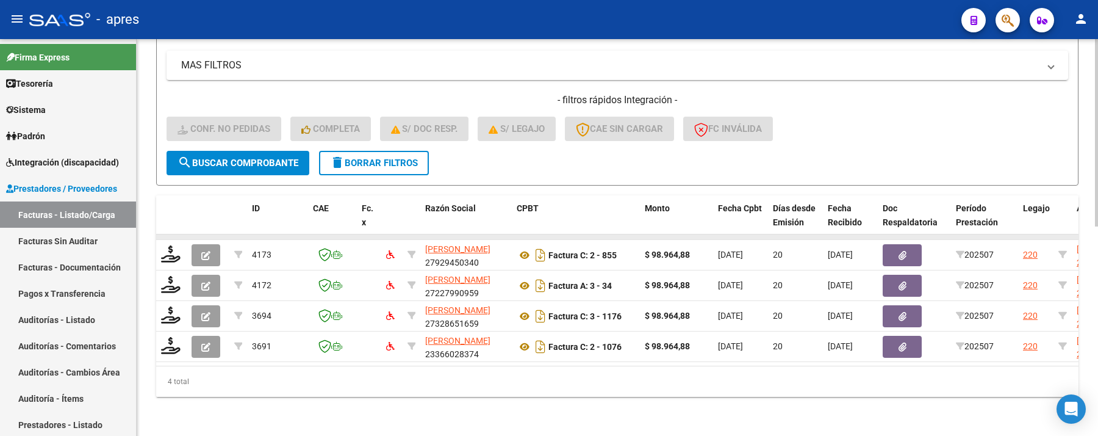
scroll to position [444, 0]
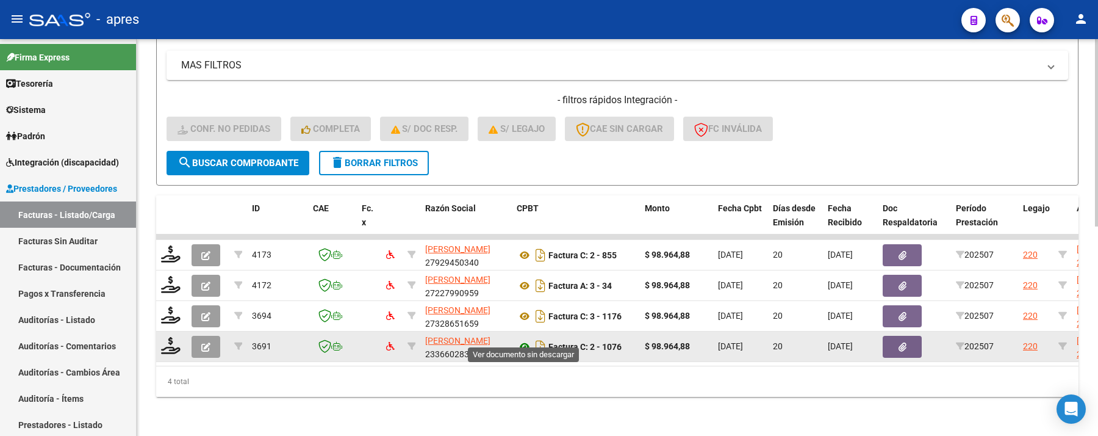
click at [521, 339] on icon at bounding box center [525, 346] width 16 height 15
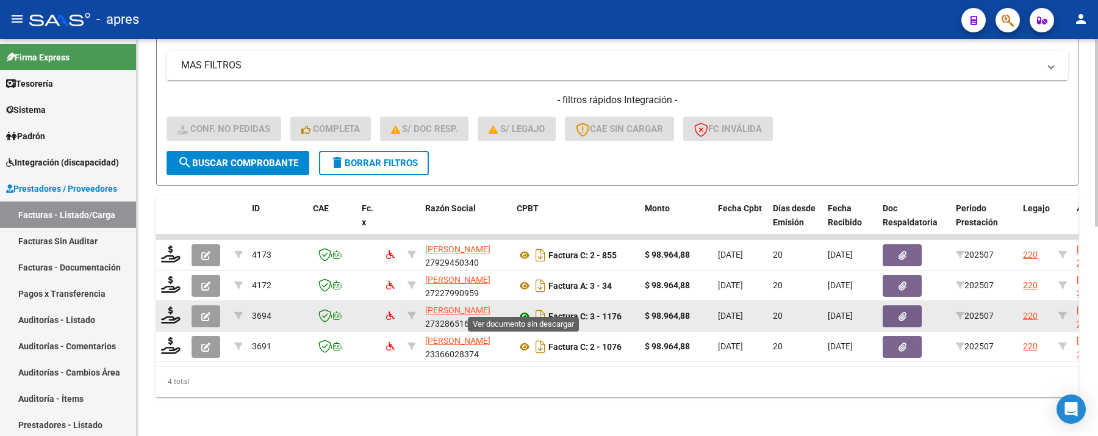
click at [523, 309] on icon at bounding box center [525, 316] width 16 height 15
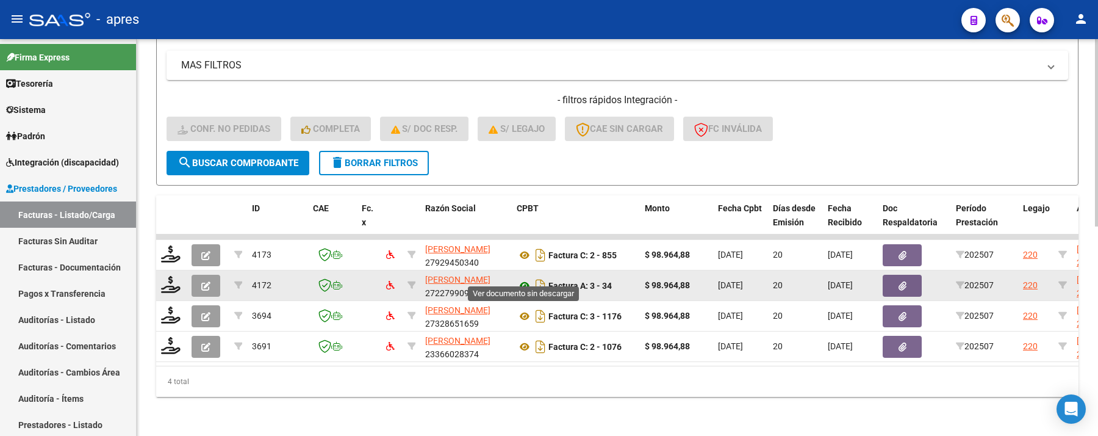
click at [526, 278] on icon at bounding box center [525, 285] width 16 height 15
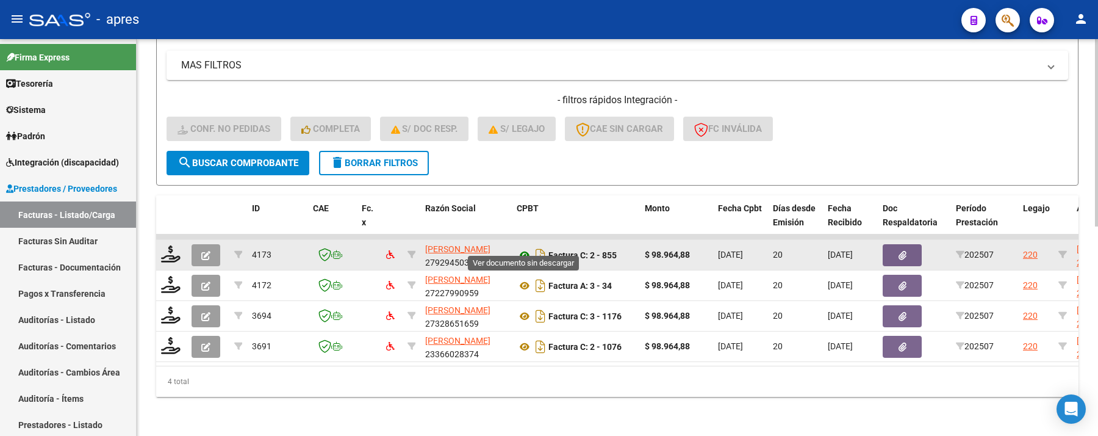
click at [528, 248] on icon at bounding box center [525, 255] width 16 height 15
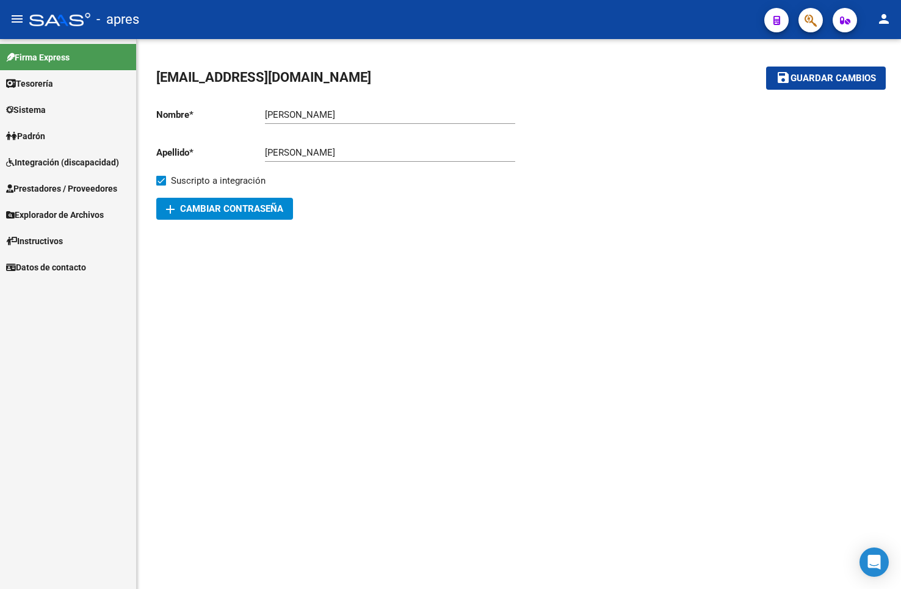
click at [321, 493] on mat-sidenav-content "[EMAIL_ADDRESS][DOMAIN_NAME] save Guardar cambios Nombre * [PERSON_NAME] Ingres…" at bounding box center [519, 314] width 764 height 550
click at [90, 165] on span "Integración (discapacidad)" at bounding box center [62, 162] width 113 height 13
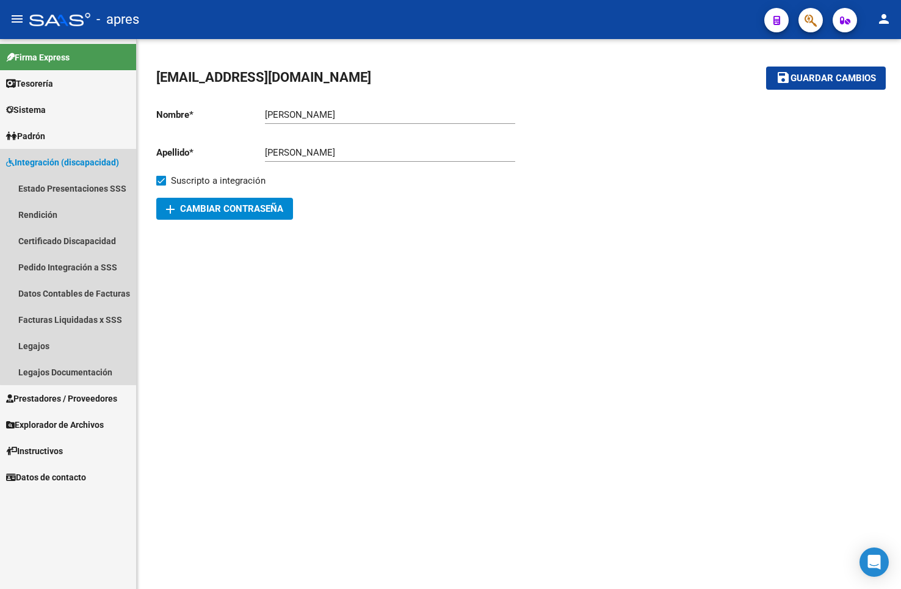
click at [88, 161] on span "Integración (discapacidad)" at bounding box center [62, 162] width 113 height 13
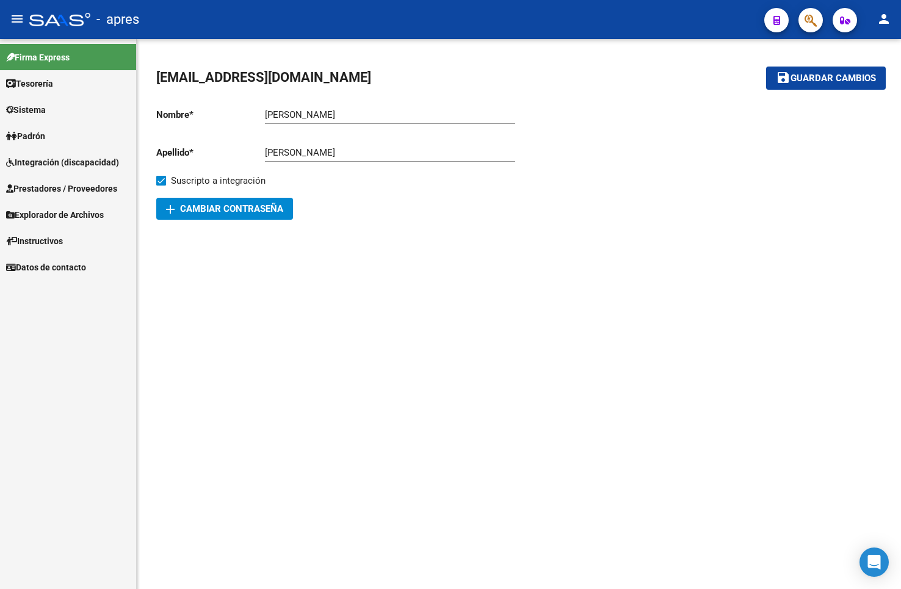
click at [88, 189] on span "Prestadores / Proveedores" at bounding box center [61, 188] width 111 height 13
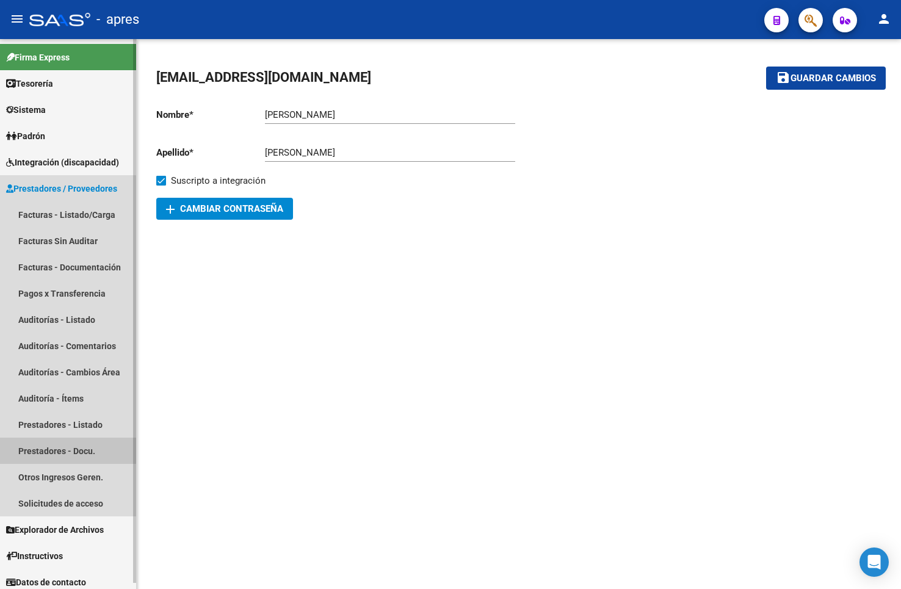
click at [62, 445] on link "Prestadores - Docu." at bounding box center [68, 451] width 136 height 26
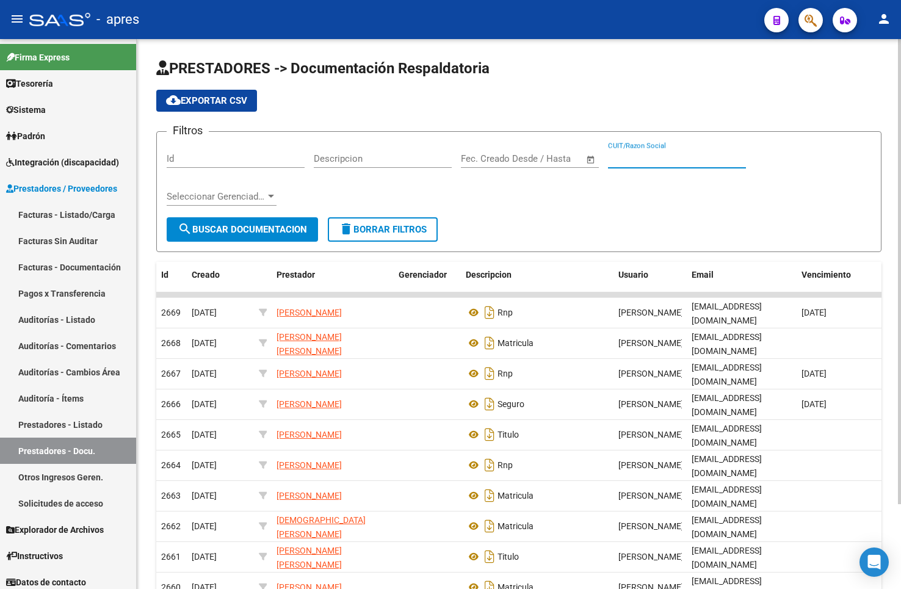
click at [674, 161] on input "CUIT/Razon Social" at bounding box center [677, 158] width 138 height 11
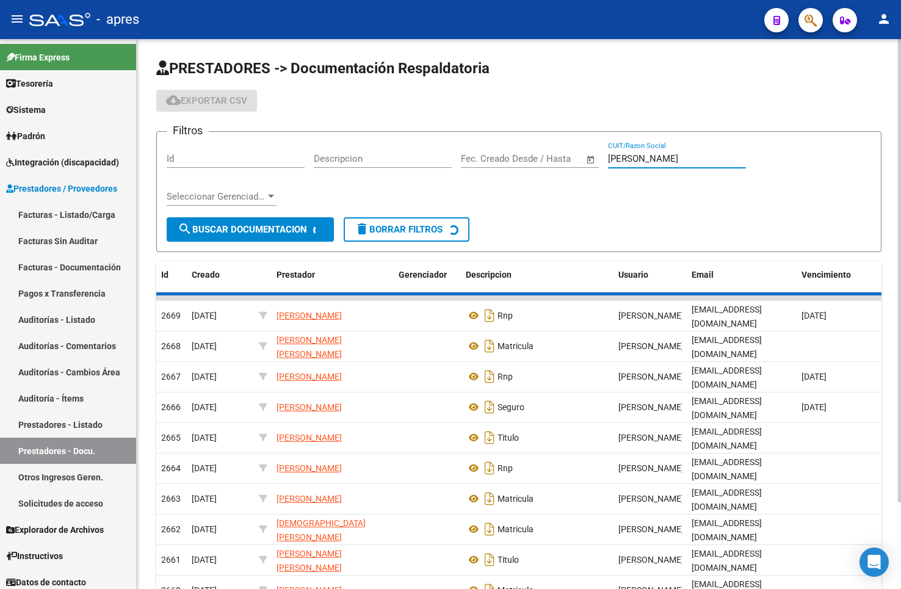
click at [672, 159] on input "garcia micael" at bounding box center [677, 158] width 138 height 11
type input "garcia micaela"
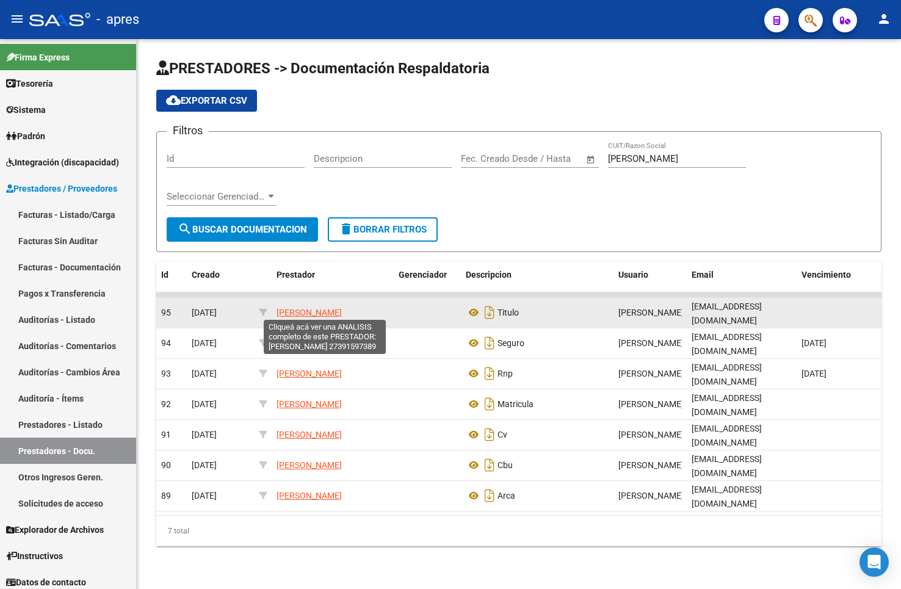
click at [315, 313] on span "[PERSON_NAME]" at bounding box center [308, 313] width 65 height 10
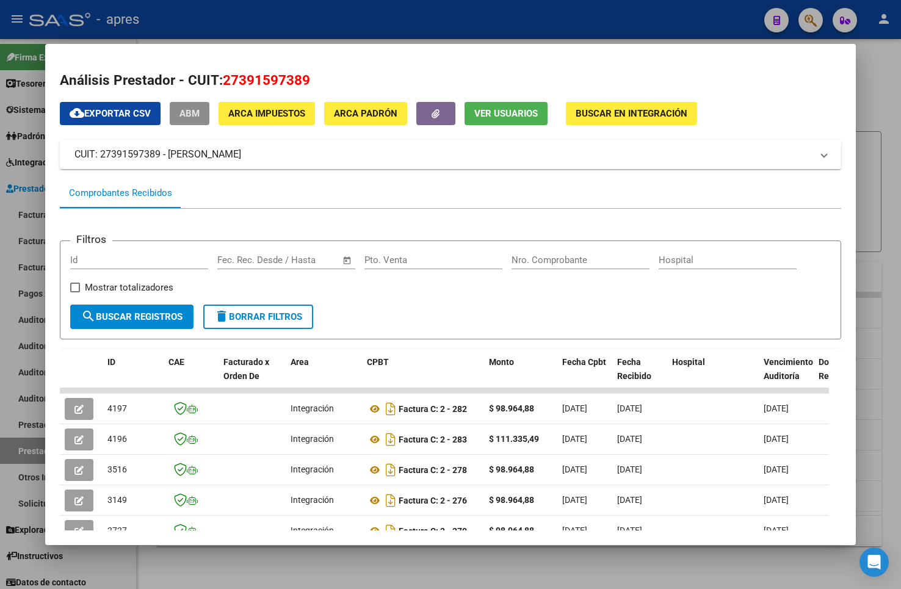
click at [194, 110] on span "ABM" at bounding box center [189, 114] width 20 height 11
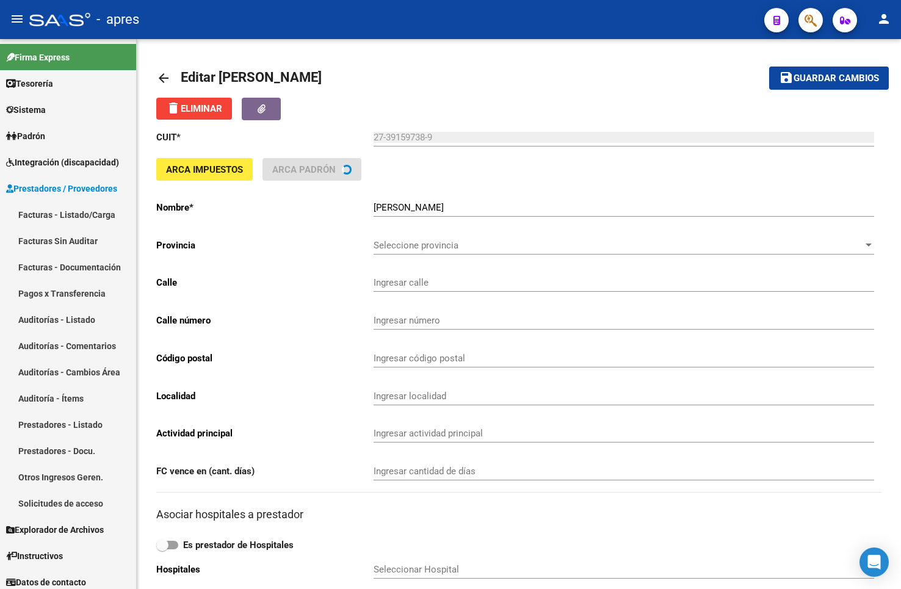
type input "ANCASTE"
type input "718"
type input "1889"
type input "BOSQUES"
type input "869090"
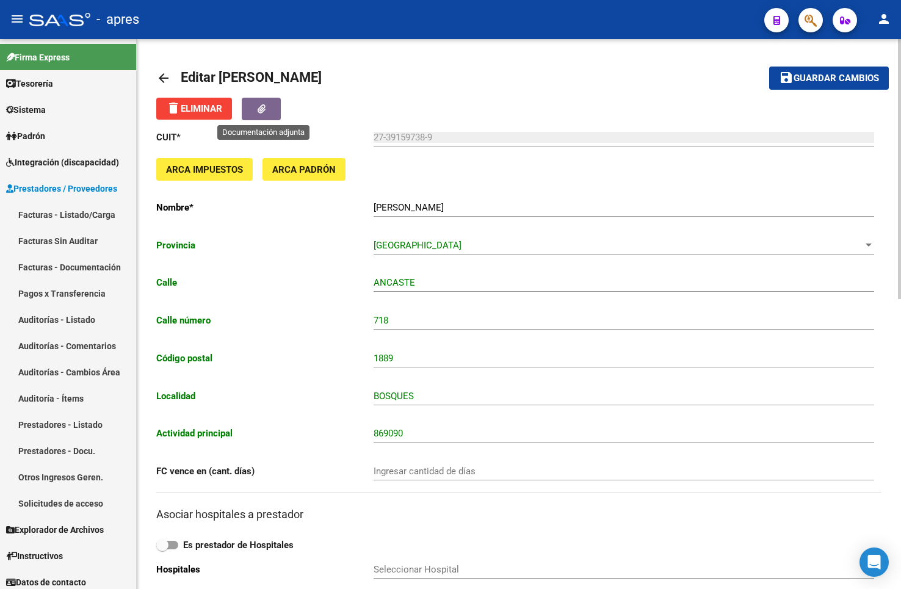
click at [266, 100] on button "button" at bounding box center [261, 109] width 39 height 23
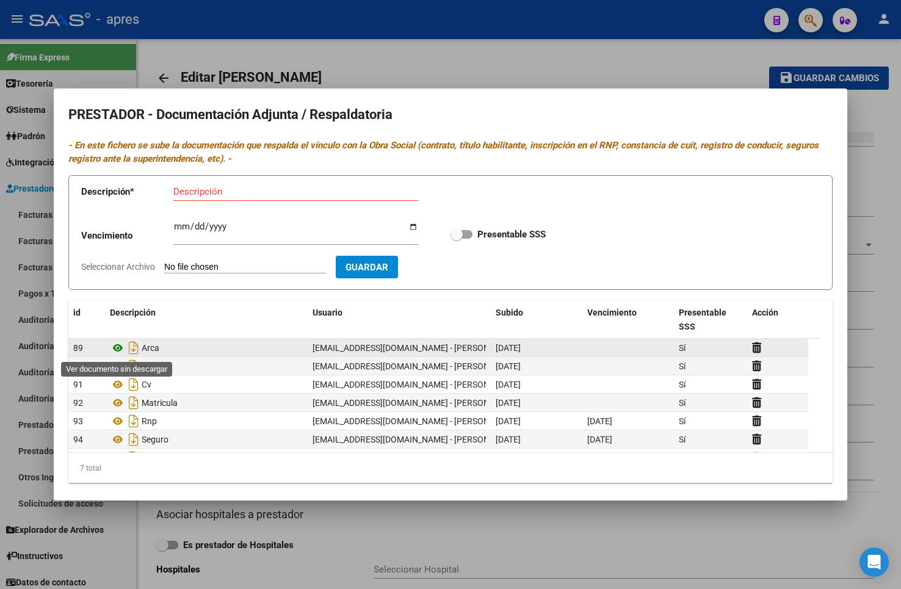
click at [118, 353] on icon at bounding box center [118, 347] width 16 height 15
click at [760, 344] on icon at bounding box center [756, 348] width 9 height 12
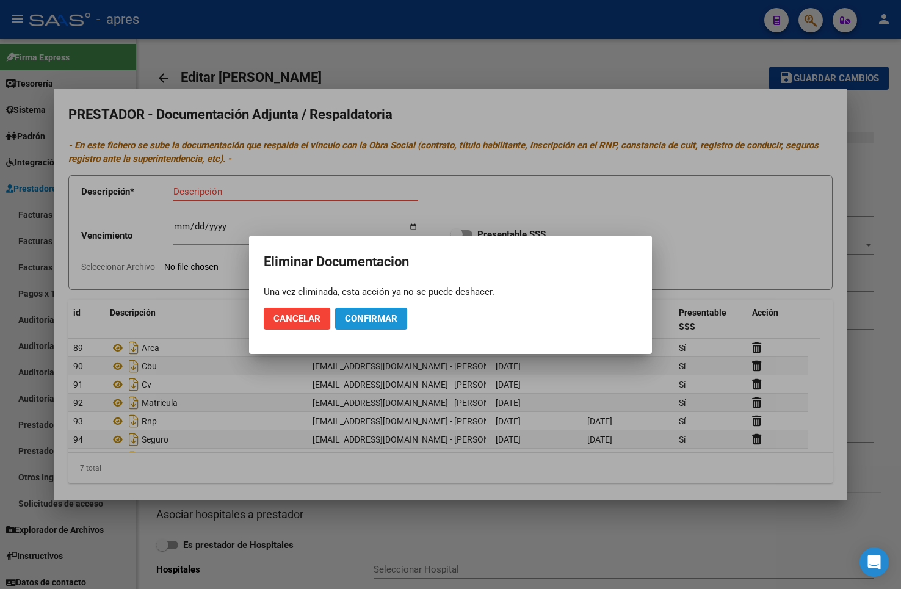
click at [369, 317] on span "Confirmar" at bounding box center [371, 318] width 52 height 11
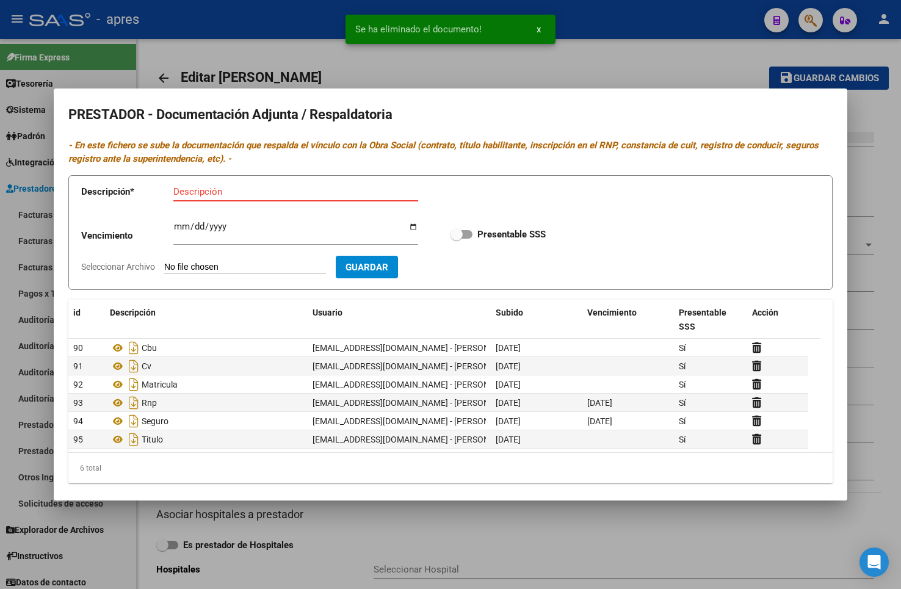
click at [233, 194] on input "Descripción" at bounding box center [295, 191] width 245 height 11
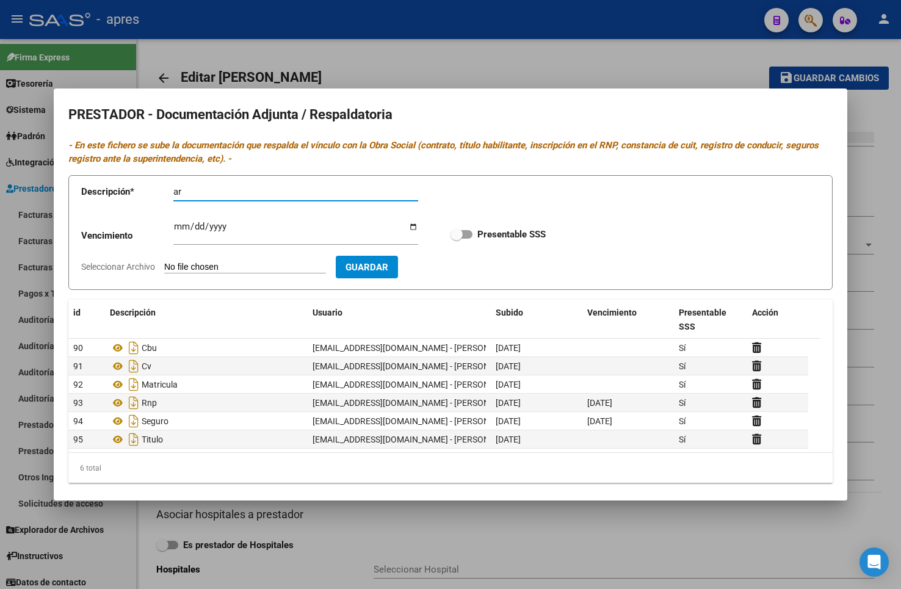
type input "a"
type input "Arca"
click at [264, 261] on form "Descripción * Arca Descripción Vencimiento Ingresar vencimiento Presentable SSS…" at bounding box center [450, 232] width 764 height 115
click at [262, 267] on input "Seleccionar Archivo" at bounding box center [245, 268] width 162 height 12
type input "C:\fakepath\ARCA.pdf"
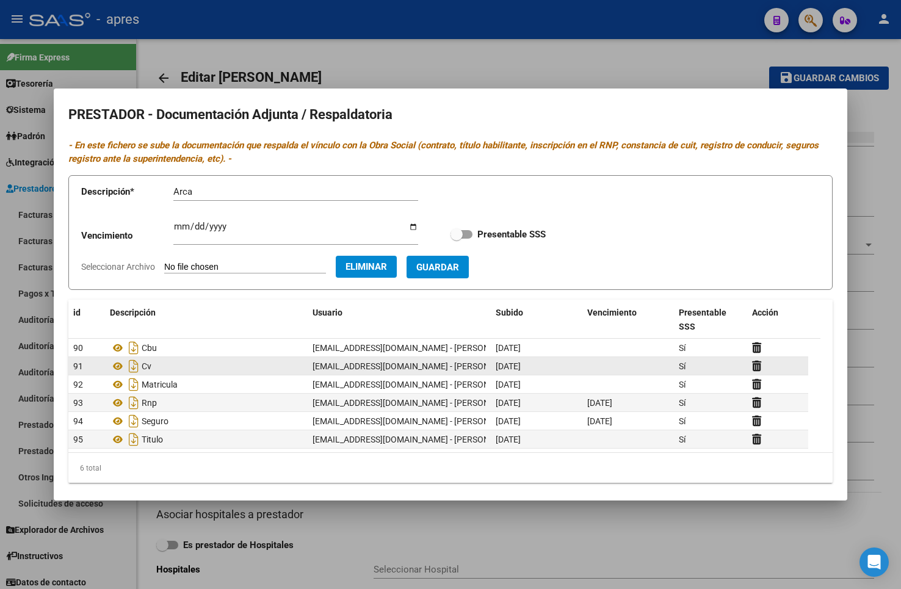
scroll to position [7, 0]
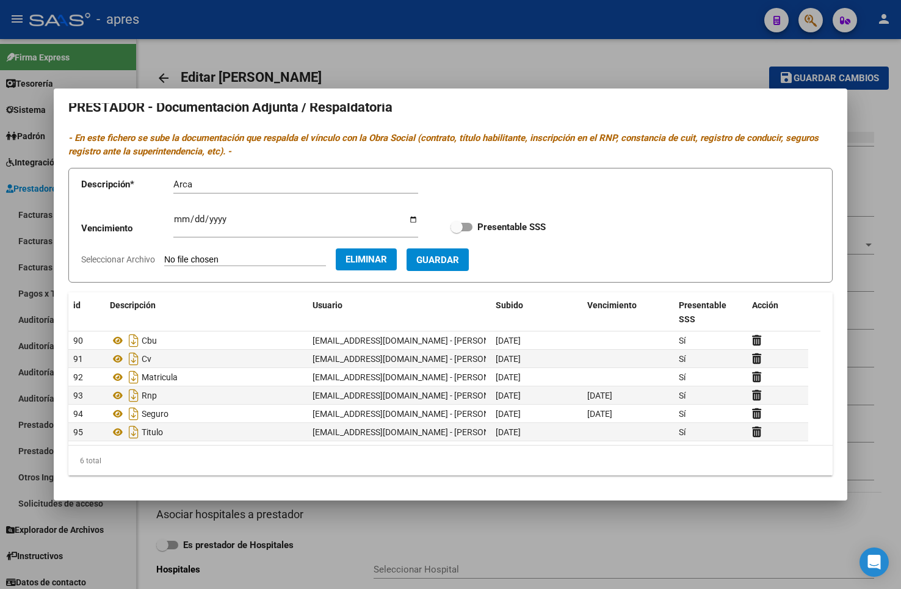
click at [469, 257] on button "Guardar" at bounding box center [437, 259] width 62 height 23
checkbox input "true"
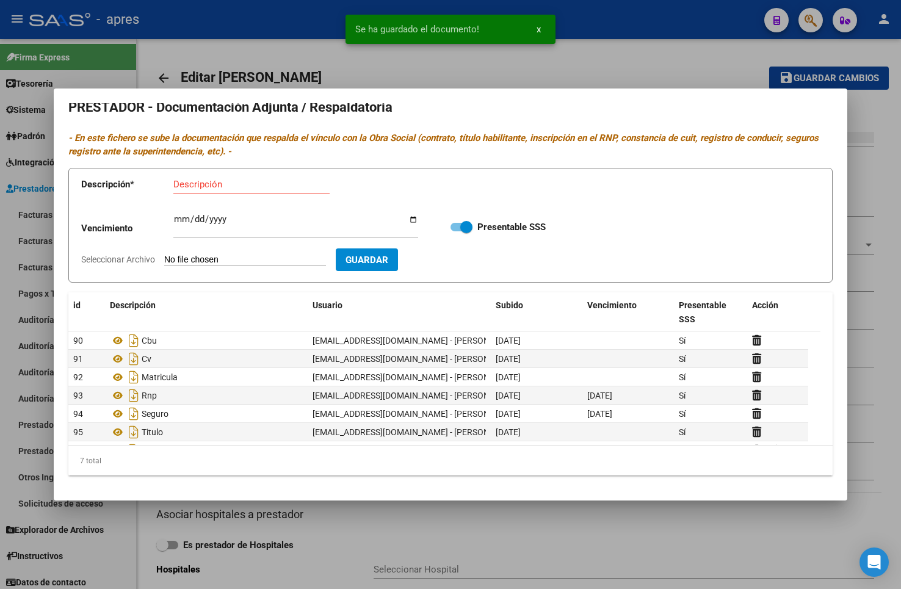
scroll to position [18, 0]
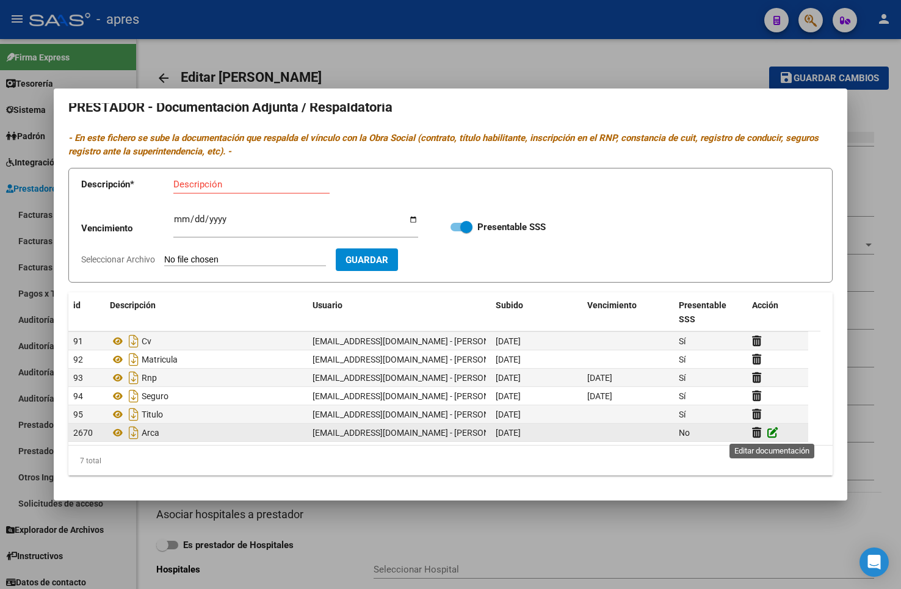
click at [772, 433] on icon at bounding box center [772, 433] width 11 height 12
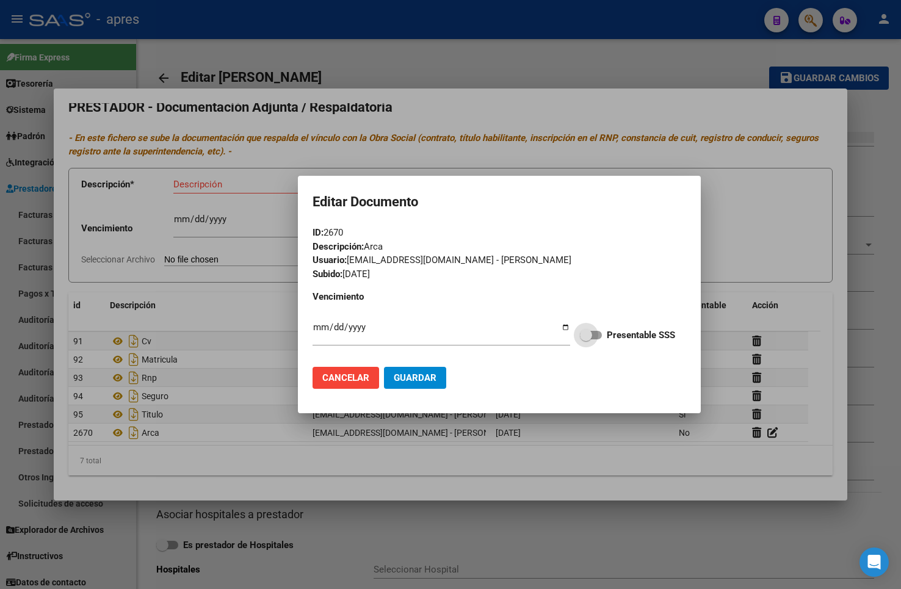
click at [592, 332] on span at bounding box center [591, 335] width 22 height 9
click at [586, 339] on input "Presentable SSS" at bounding box center [585, 339] width 1 height 1
checkbox input "true"
click at [416, 377] on span "Guardar" at bounding box center [415, 377] width 43 height 11
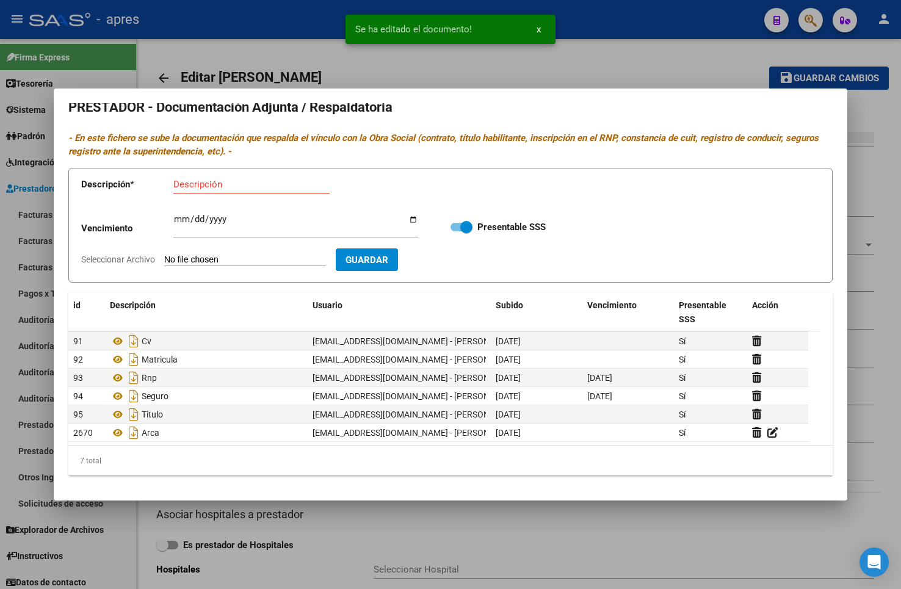
click at [143, 538] on div at bounding box center [450, 294] width 901 height 589
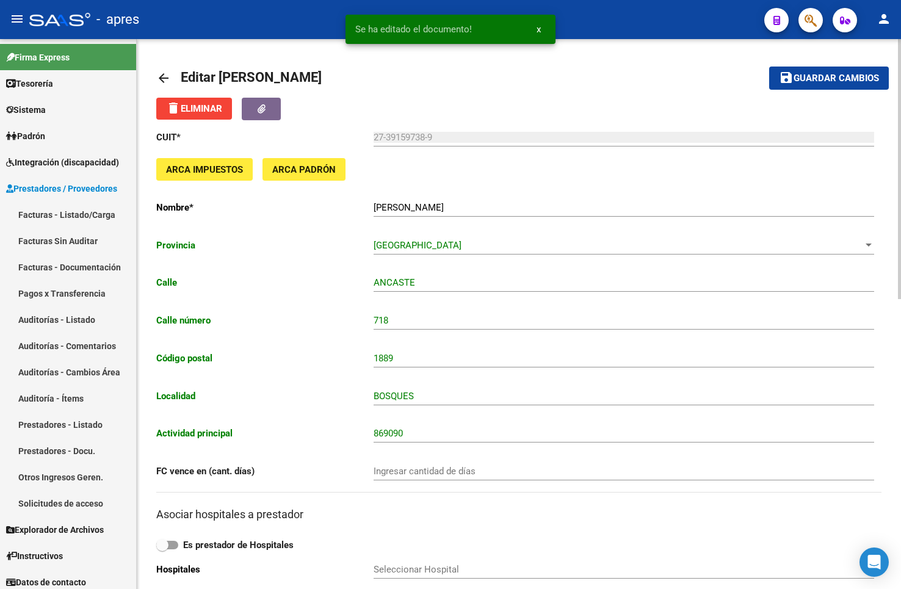
click at [804, 76] on span "Guardar cambios" at bounding box center [835, 78] width 85 height 11
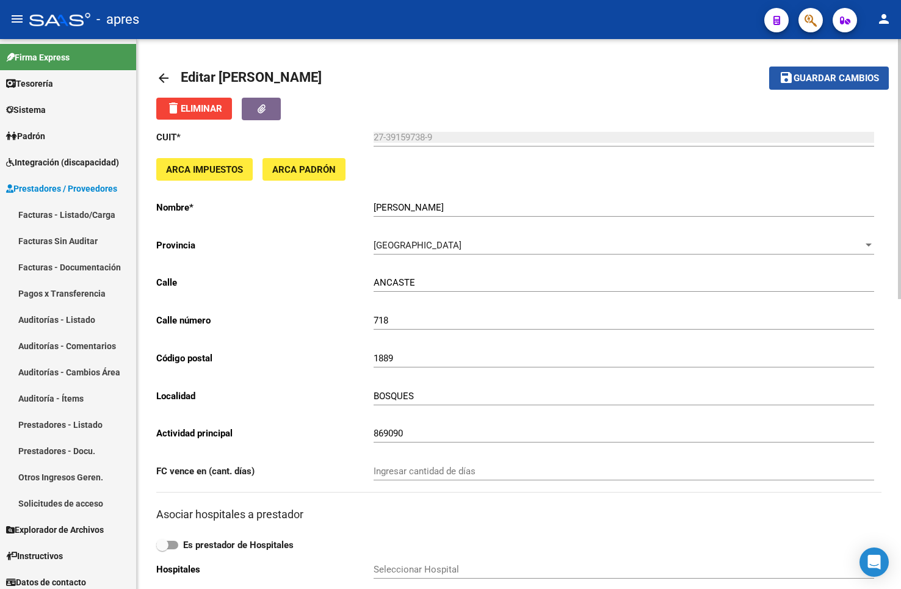
click at [820, 76] on span "Guardar cambios" at bounding box center [835, 78] width 85 height 11
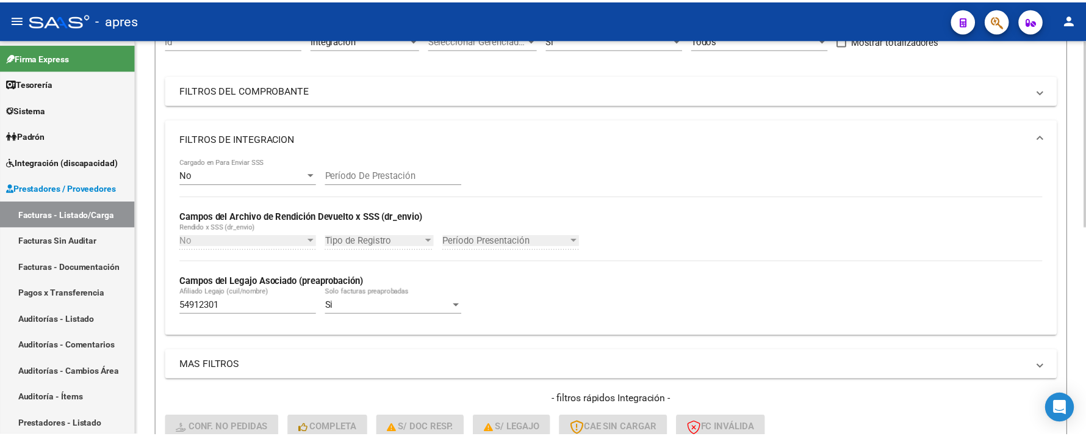
scroll to position [444, 0]
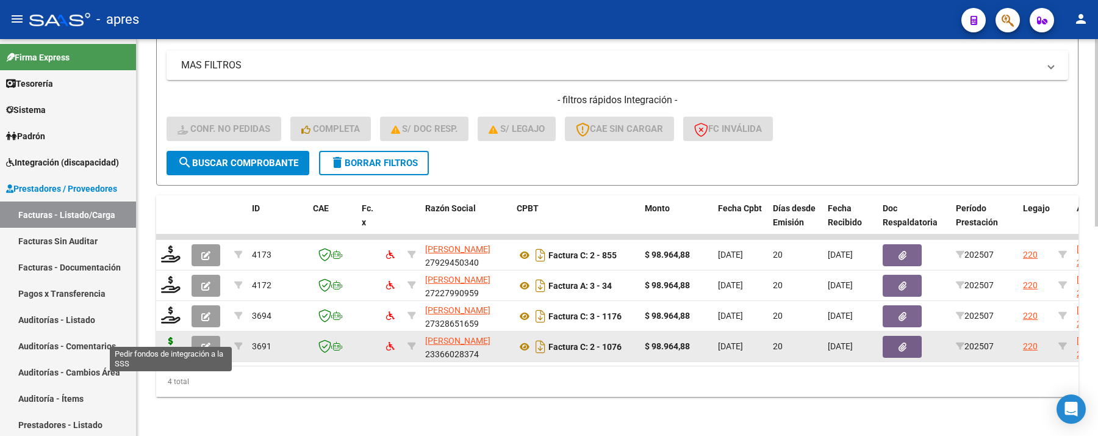
click at [171, 338] on icon at bounding box center [171, 345] width 20 height 17
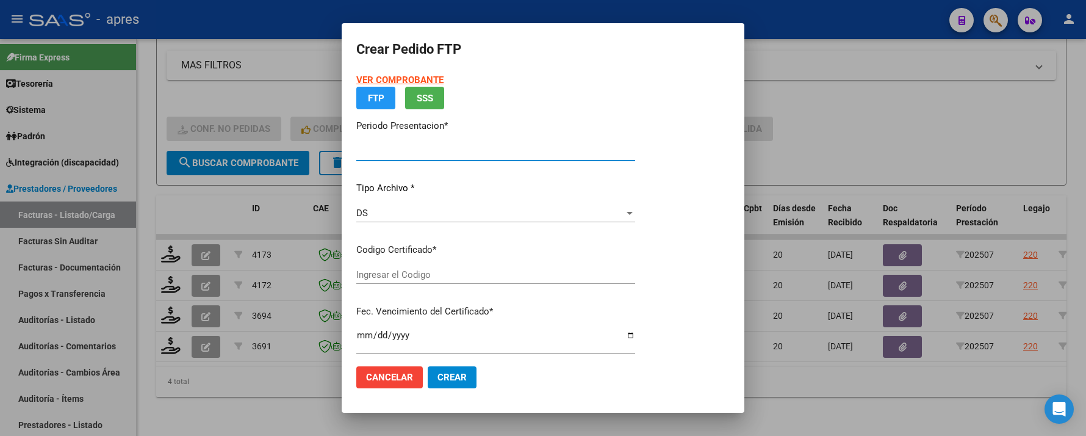
type input "202507"
type input "$ 98.964,88"
type input "ARG01000549123012021080920270809BS440"
type input "2027-08-09"
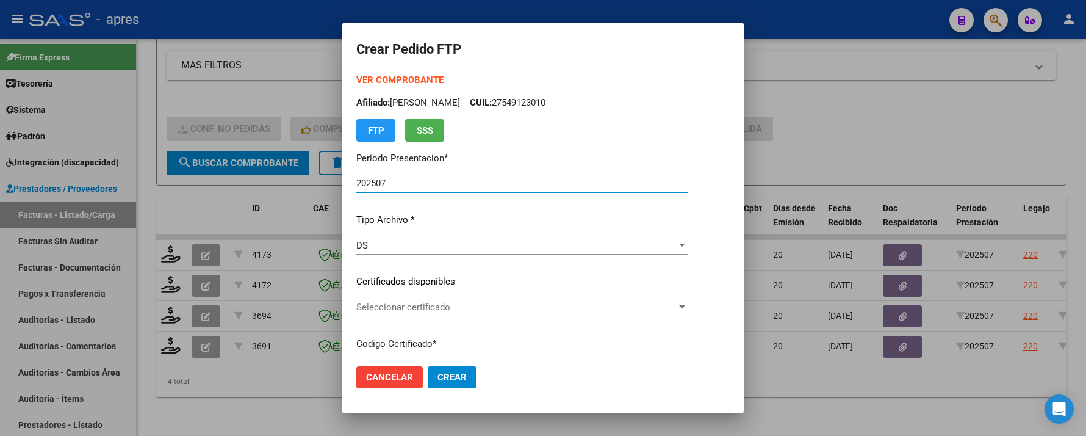
click at [403, 304] on span "Seleccionar certificado" at bounding box center [516, 306] width 320 height 11
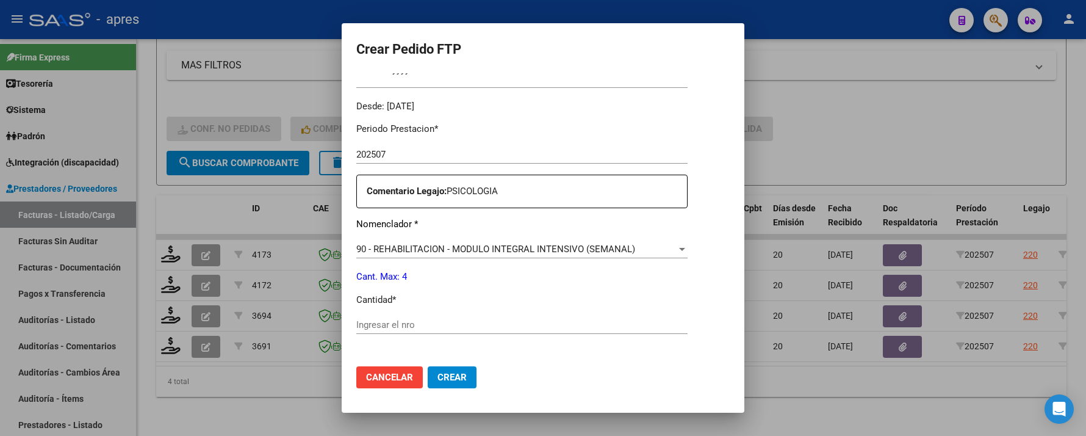
scroll to position [406, 0]
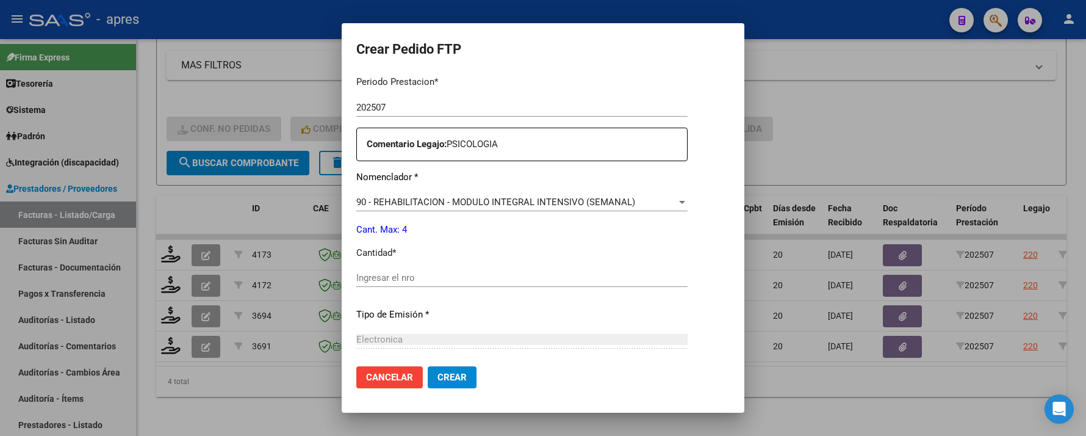
click at [396, 276] on input "Ingresar el nro" at bounding box center [521, 277] width 331 height 11
type input "4"
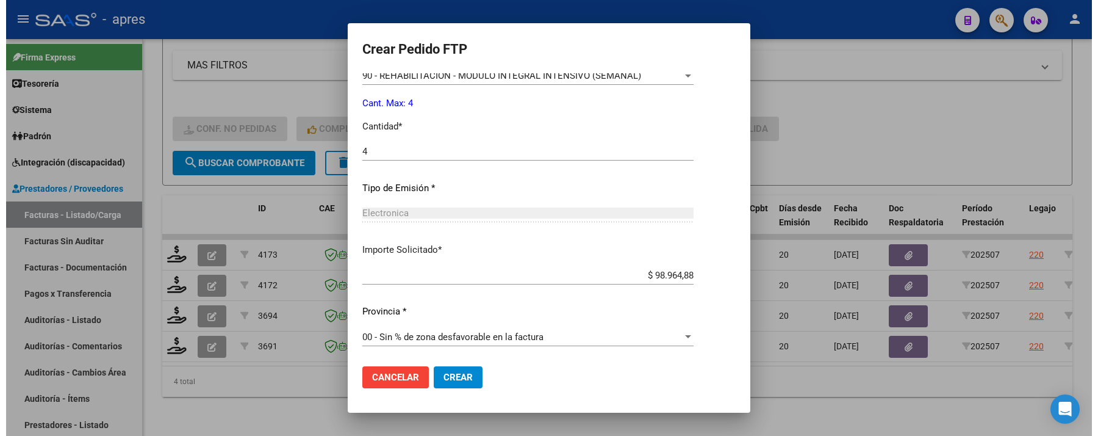
scroll to position [533, 0]
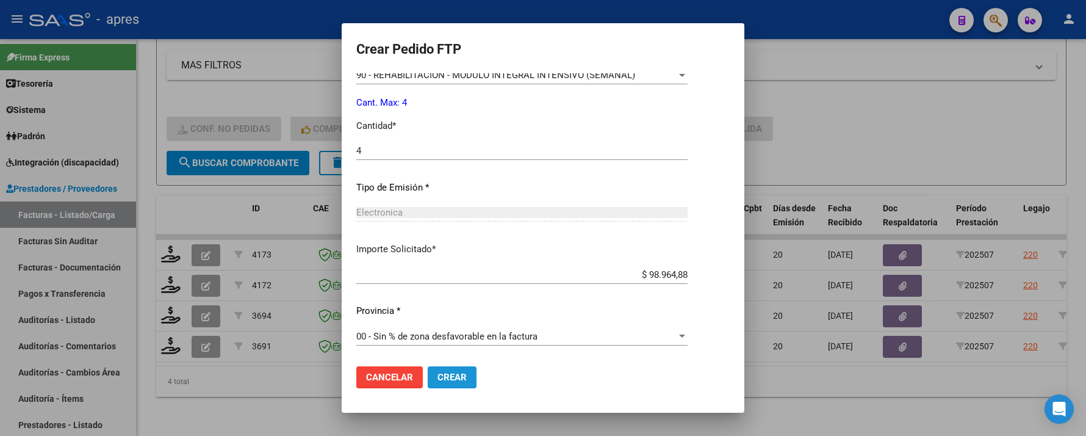
click at [428, 369] on button "Crear" at bounding box center [452, 377] width 49 height 22
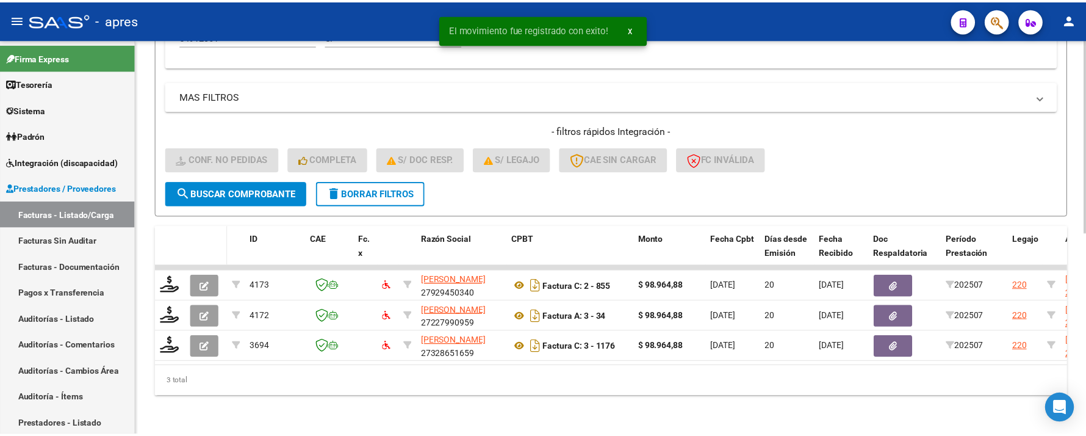
scroll to position [413, 0]
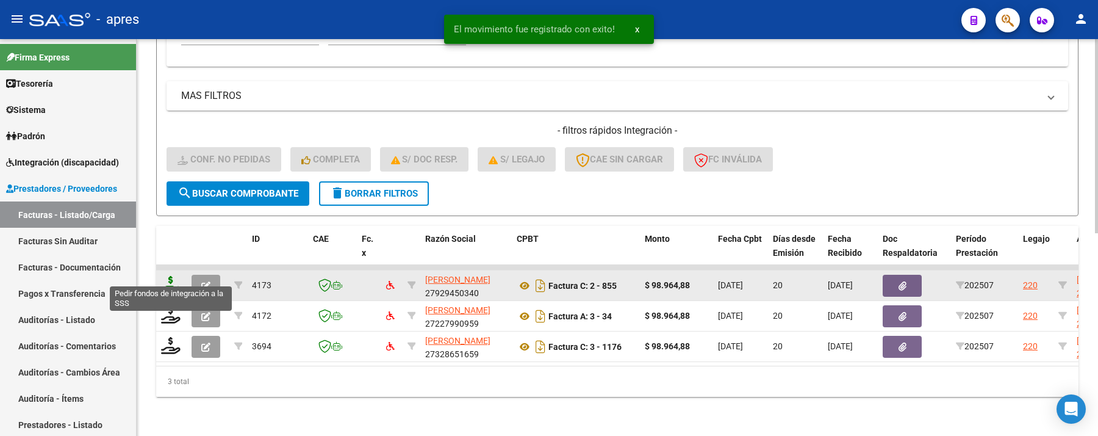
click at [167, 276] on icon at bounding box center [171, 284] width 20 height 17
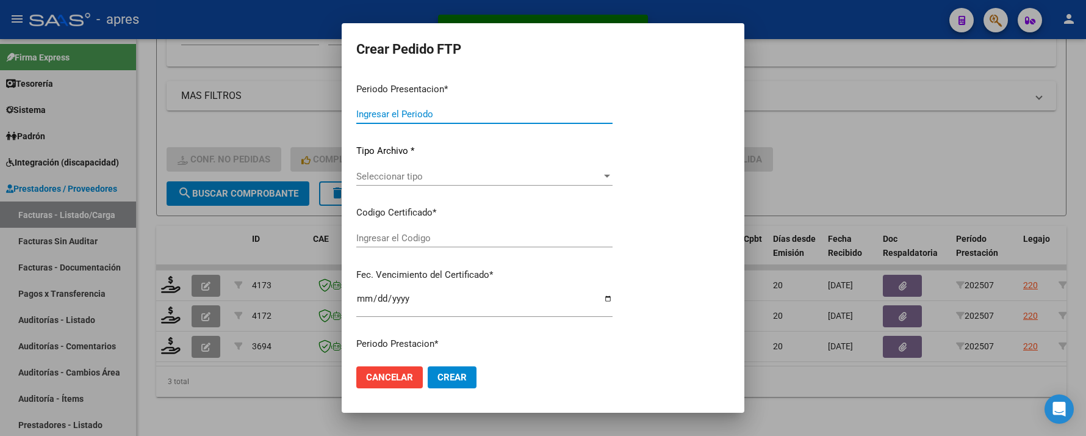
type input "202507"
type input "$ 98.964,88"
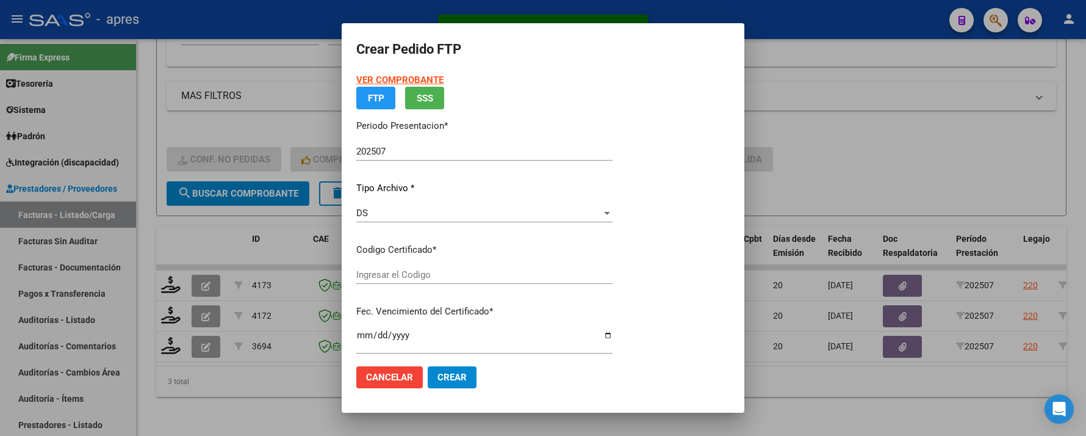
type input "ARG01000549123012021080920270809BS440"
type input "2027-08-09"
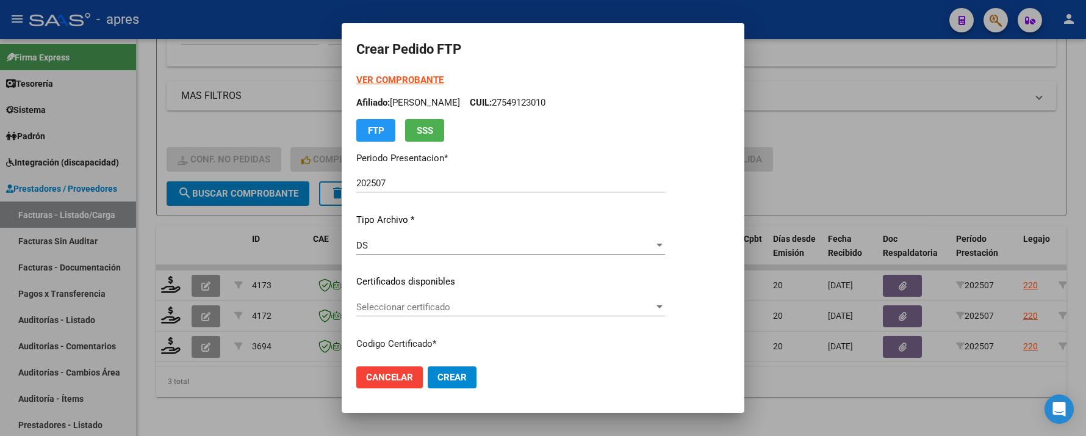
drag, startPoint x: 406, startPoint y: 286, endPoint x: 408, endPoint y: 294, distance: 8.1
click at [406, 289] on div "VER COMPROBANTE ARCA Padrón Afiliado: GONZALEZ ROSSI CARMELA CUIL: 27549123010 …" at bounding box center [510, 272] width 309 height 399
click at [408, 305] on span "Seleccionar certificado" at bounding box center [505, 306] width 298 height 11
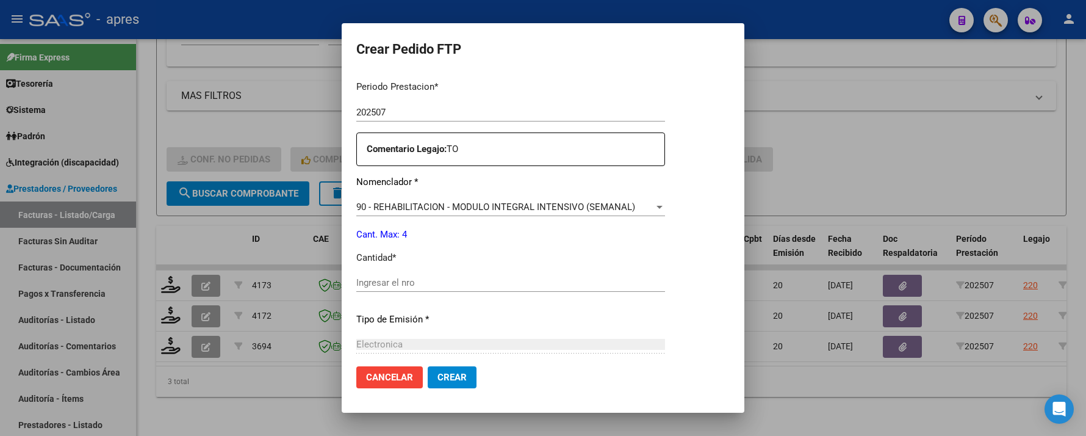
scroll to position [406, 0]
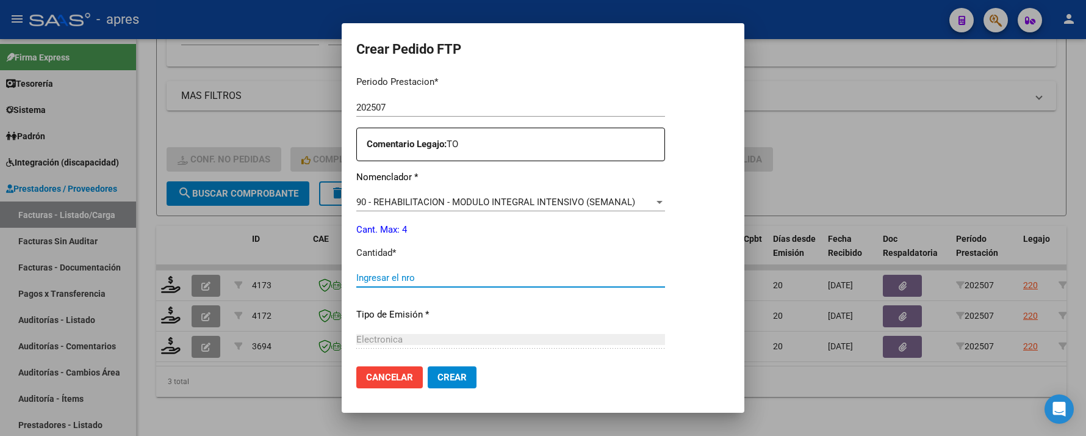
click at [384, 281] on input "Ingresar el nro" at bounding box center [510, 277] width 309 height 11
type input "4"
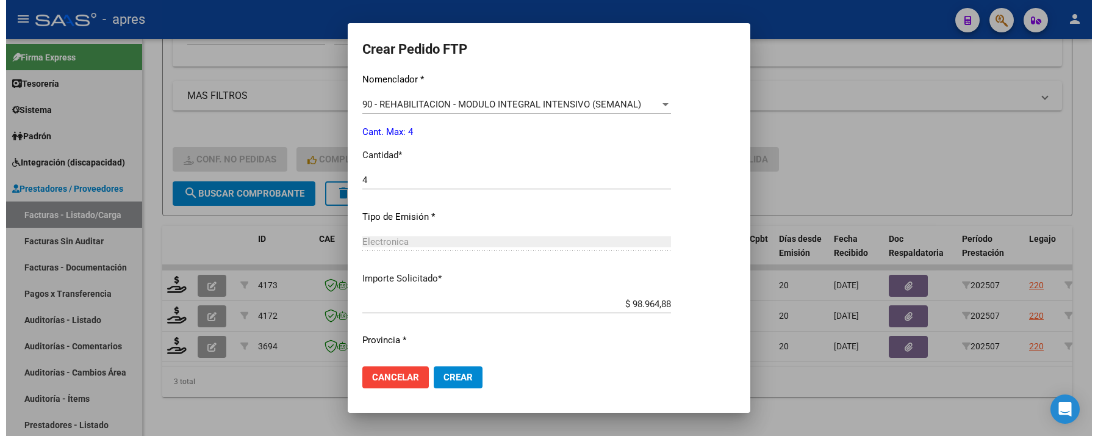
scroll to position [533, 0]
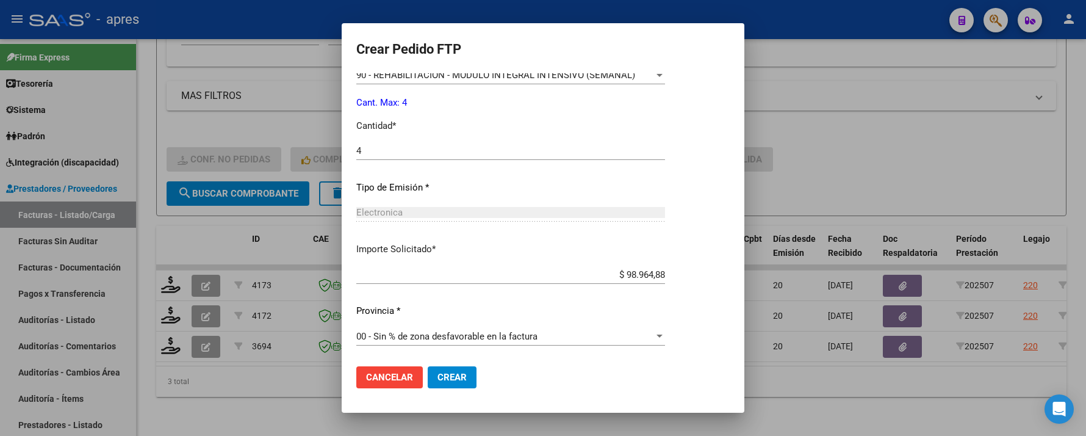
click at [442, 373] on span "Crear" at bounding box center [452, 377] width 29 height 11
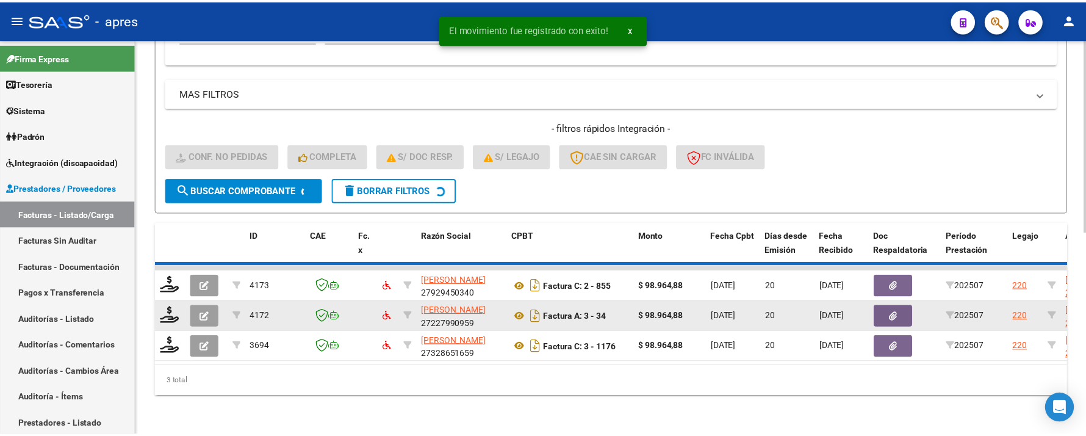
scroll to position [383, 0]
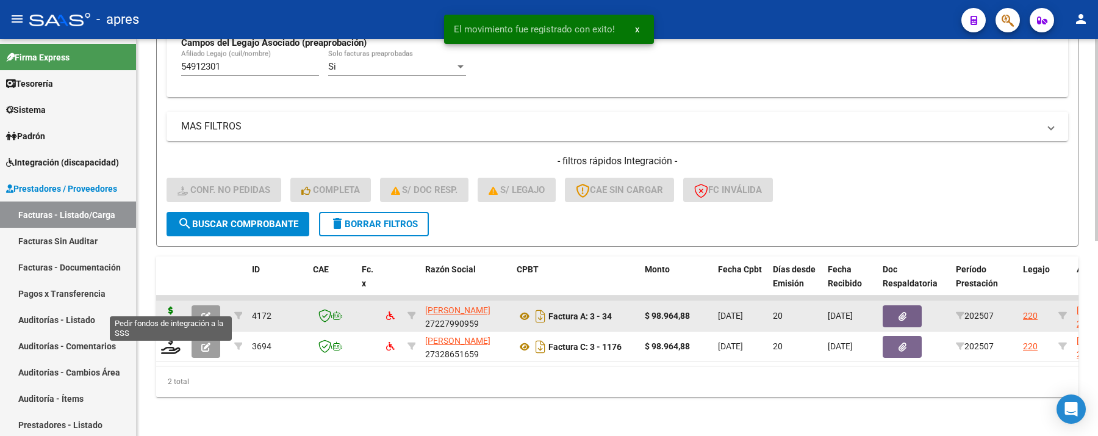
click at [175, 306] on icon at bounding box center [171, 314] width 20 height 17
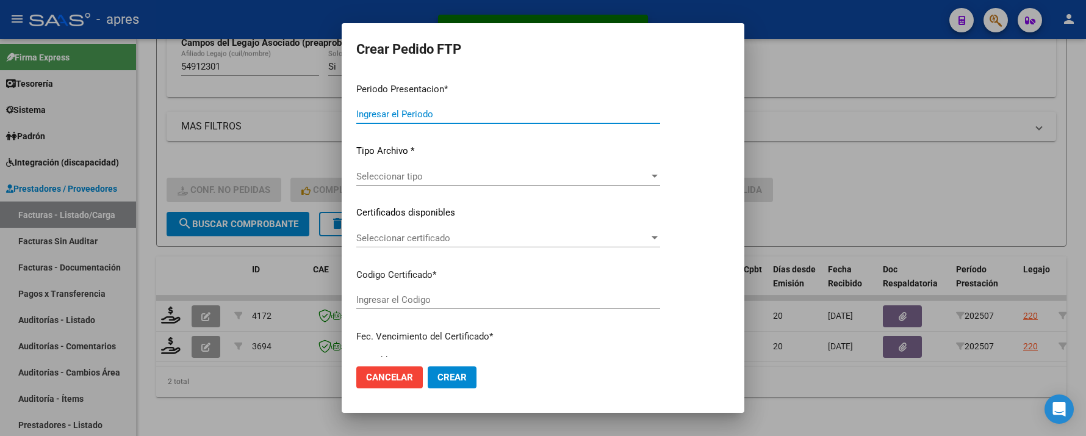
type input "202507"
type input "$ 98.964,88"
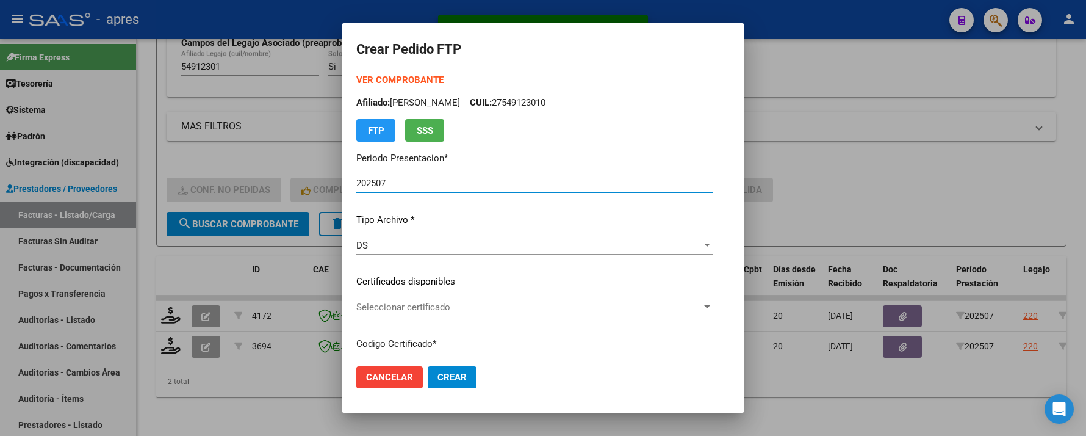
type input "ARG01000549123012021080920270809BS440"
type input "2027-08-09"
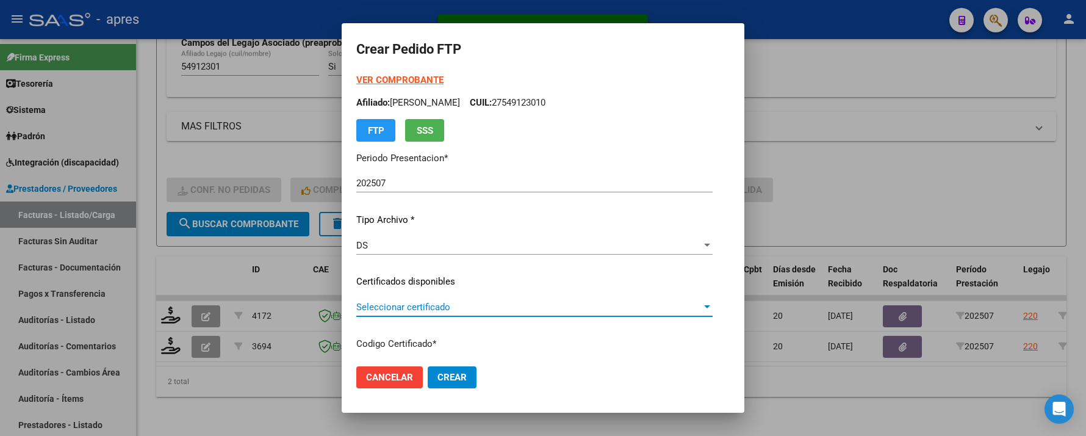
click at [535, 301] on span "Seleccionar certificado" at bounding box center [528, 306] width 345 height 11
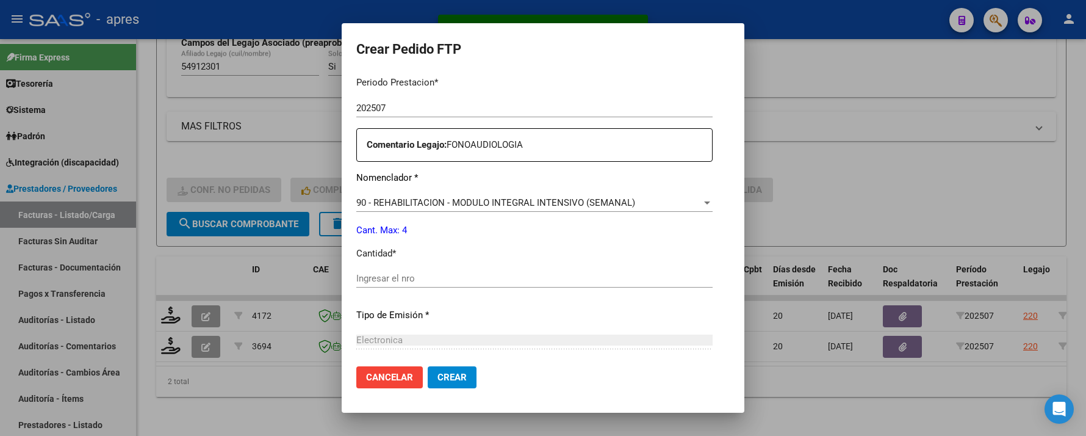
scroll to position [406, 0]
click at [470, 271] on div "Ingresar el nro" at bounding box center [534, 277] width 356 height 18
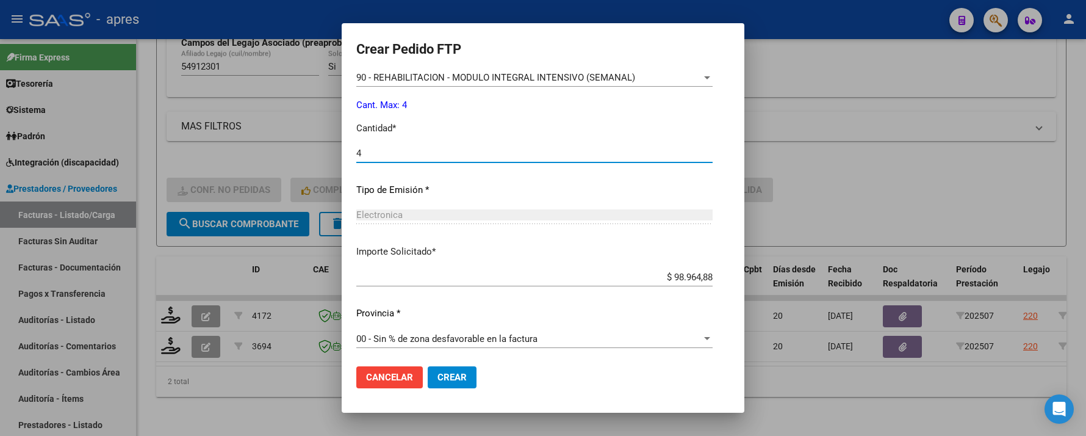
scroll to position [533, 0]
type input "4"
click at [430, 383] on button "Crear" at bounding box center [452, 377] width 49 height 22
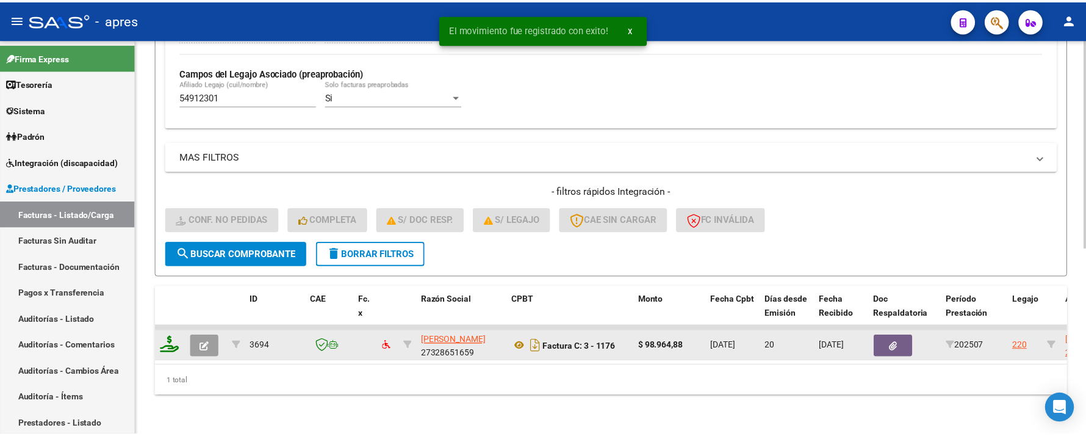
scroll to position [352, 0]
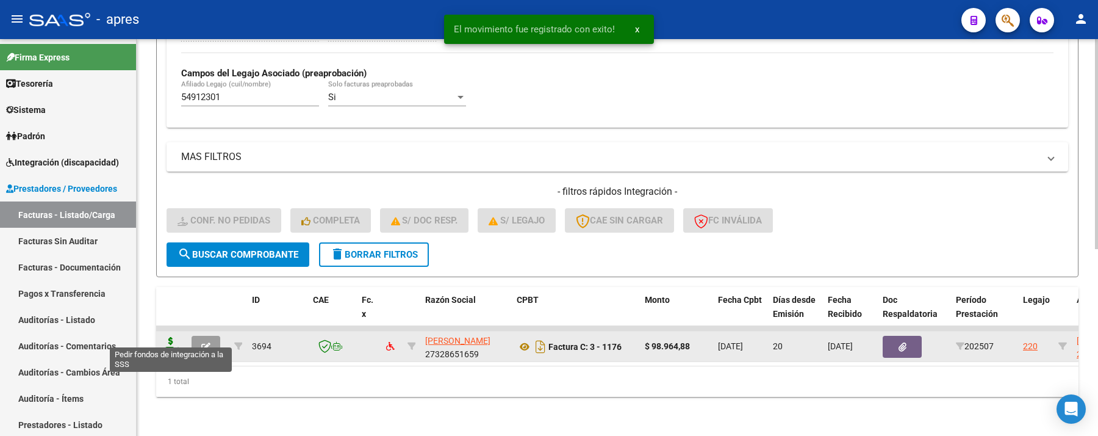
click at [171, 340] on icon at bounding box center [171, 345] width 20 height 17
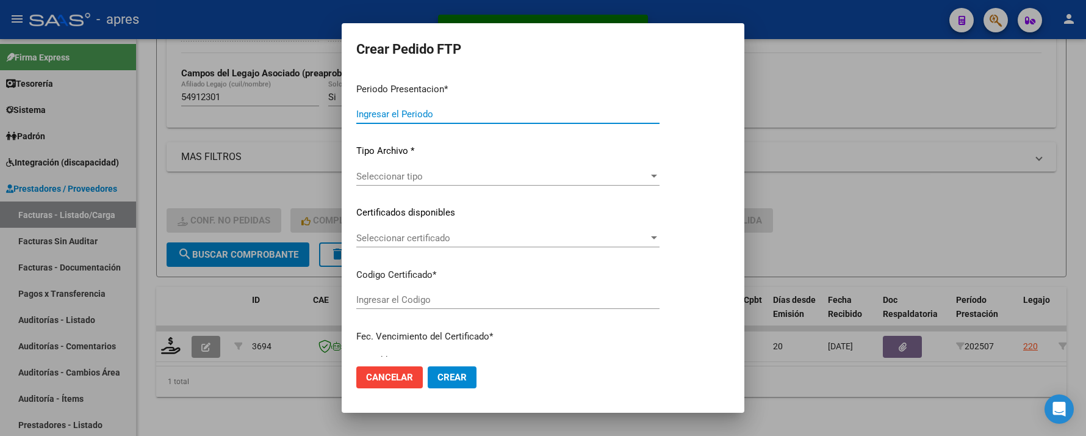
type input "202507"
type input "$ 98.964,88"
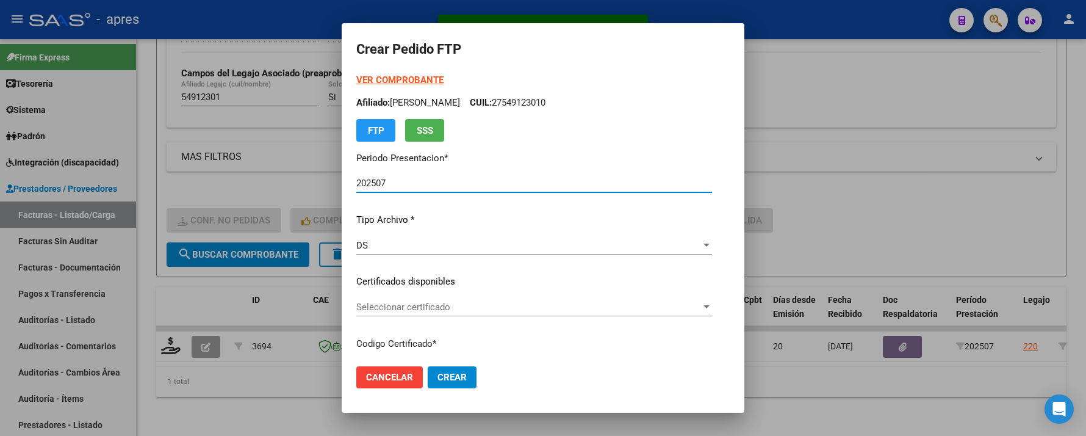
type input "ARG01000549123012021080920270809BS440"
type input "2027-08-09"
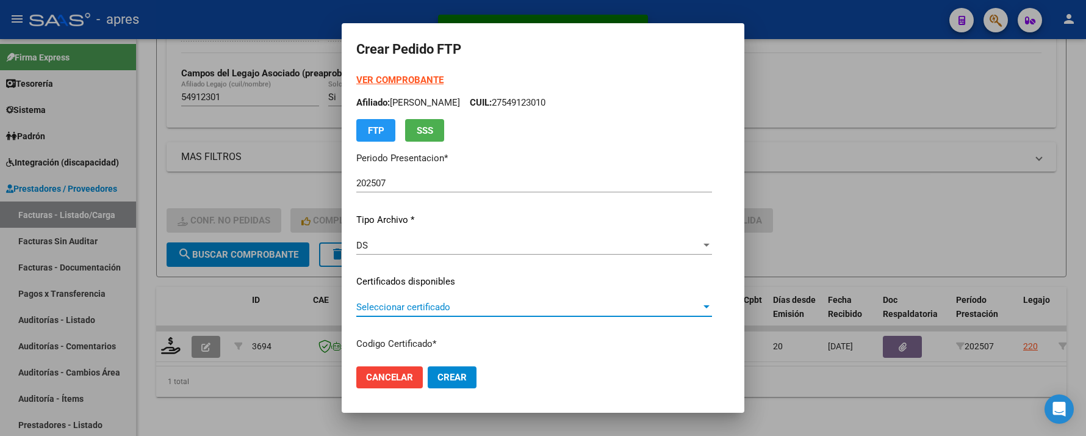
click at [436, 301] on span "Seleccionar certificado" at bounding box center [528, 306] width 345 height 11
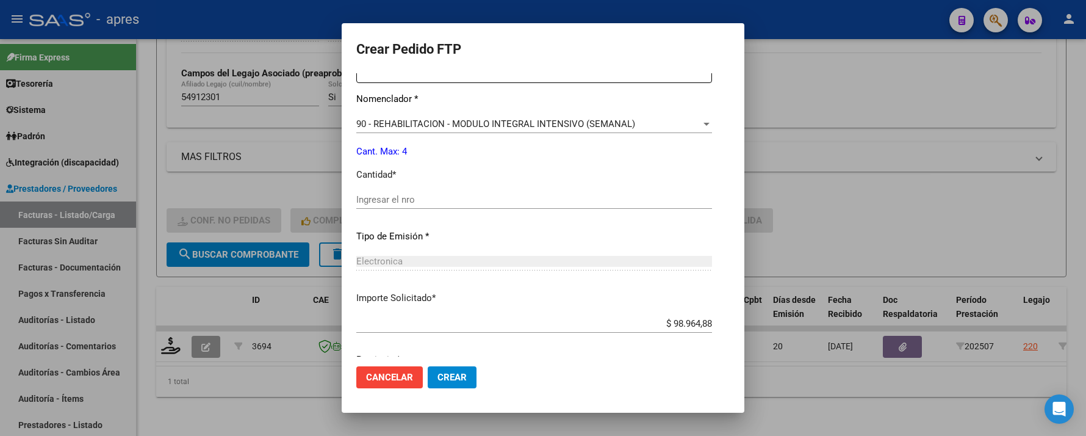
scroll to position [488, 0]
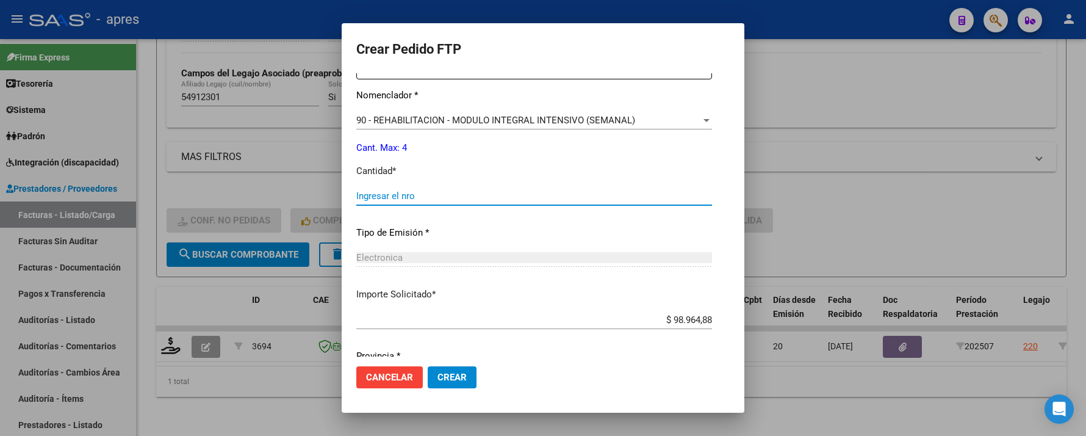
click at [420, 196] on input "Ingresar el nro" at bounding box center [534, 195] width 356 height 11
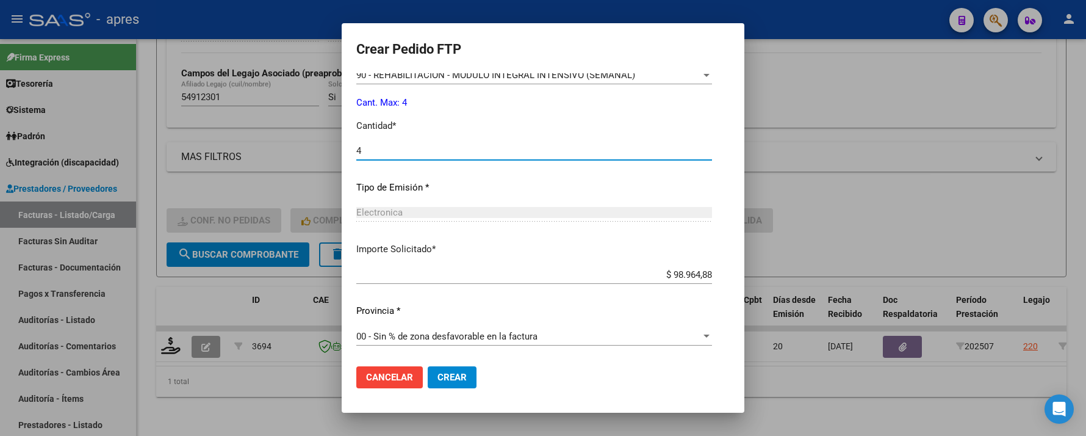
type input "4"
click at [438, 377] on span "Crear" at bounding box center [452, 377] width 29 height 11
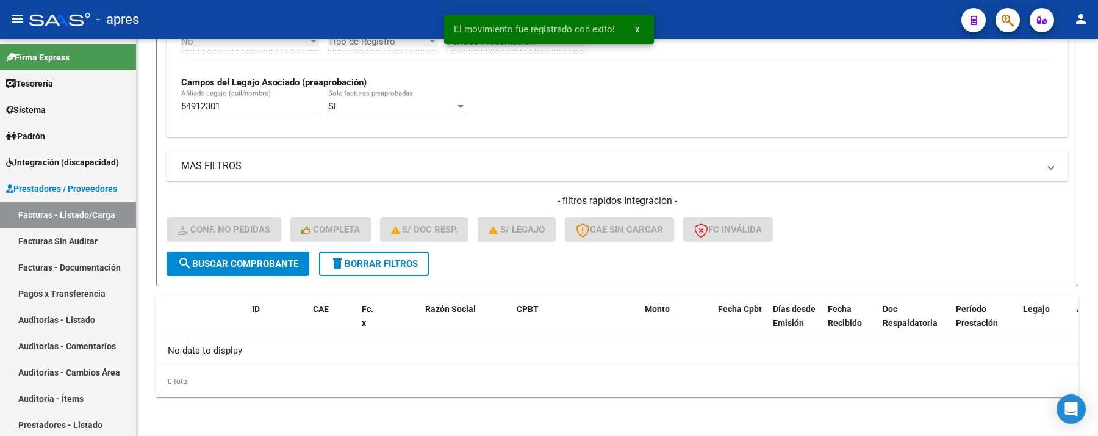
scroll to position [331, 0]
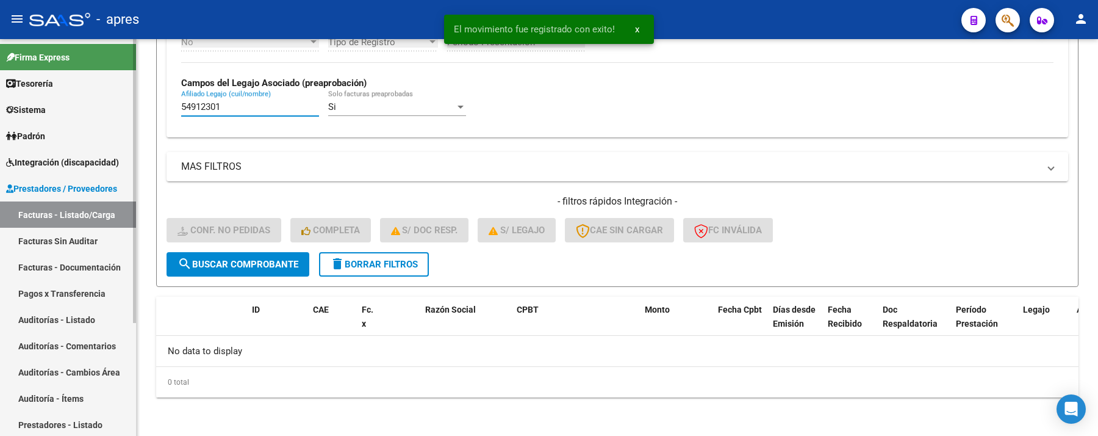
drag, startPoint x: 257, startPoint y: 106, endPoint x: 121, endPoint y: 134, distance: 139.7
click at [145, 106] on div "Video tutorial PRESTADORES -> Listado de CPBTs Emitidos por Prestadores / Prove…" at bounding box center [618, 72] width 962 height 728
paste input "3198106"
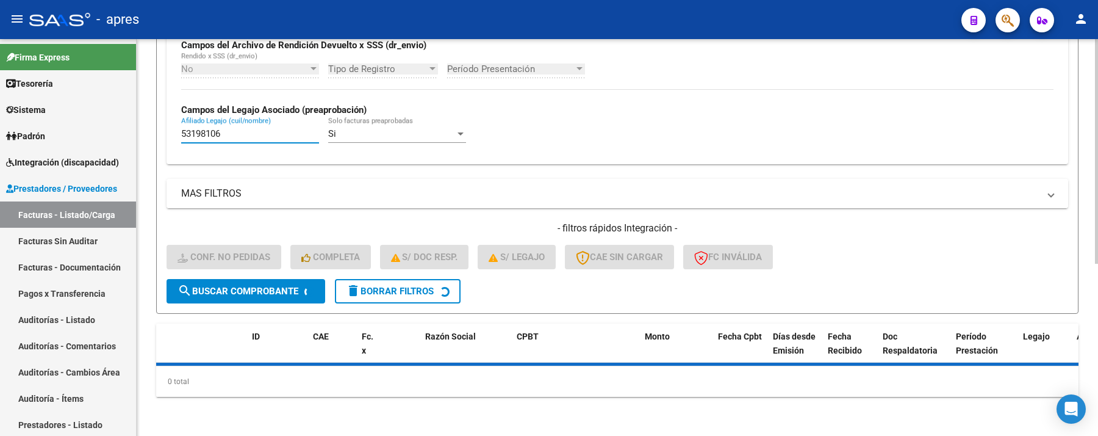
scroll to position [303, 0]
type input "53198106"
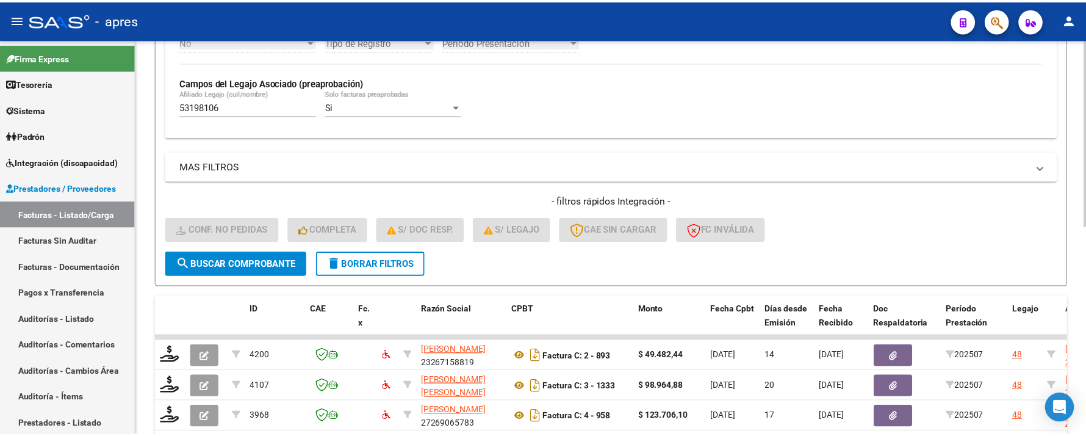
scroll to position [412, 0]
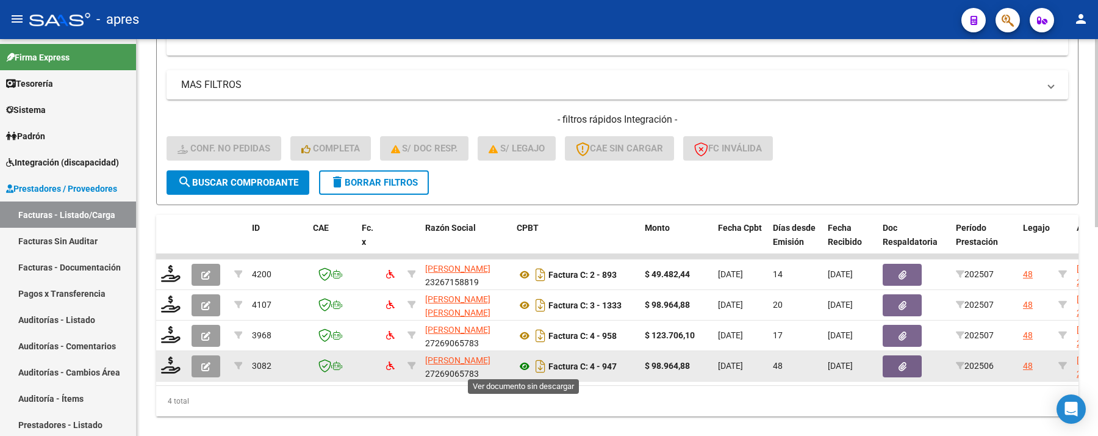
click at [520, 369] on icon at bounding box center [525, 366] width 16 height 15
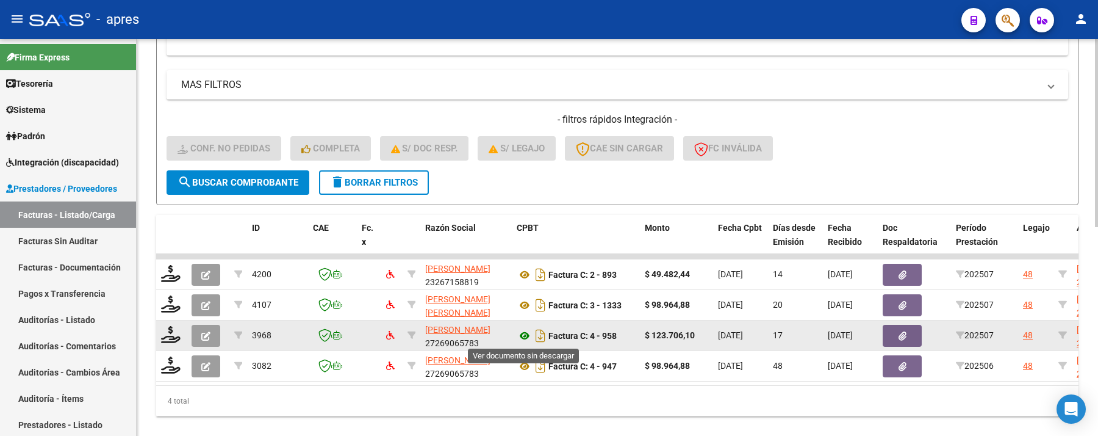
click at [526, 337] on icon at bounding box center [525, 335] width 16 height 15
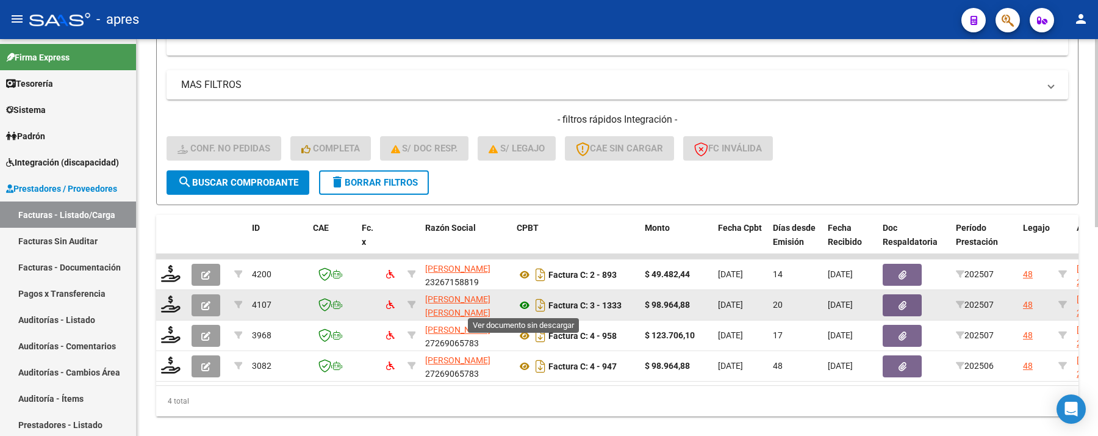
click at [520, 306] on icon at bounding box center [525, 305] width 16 height 15
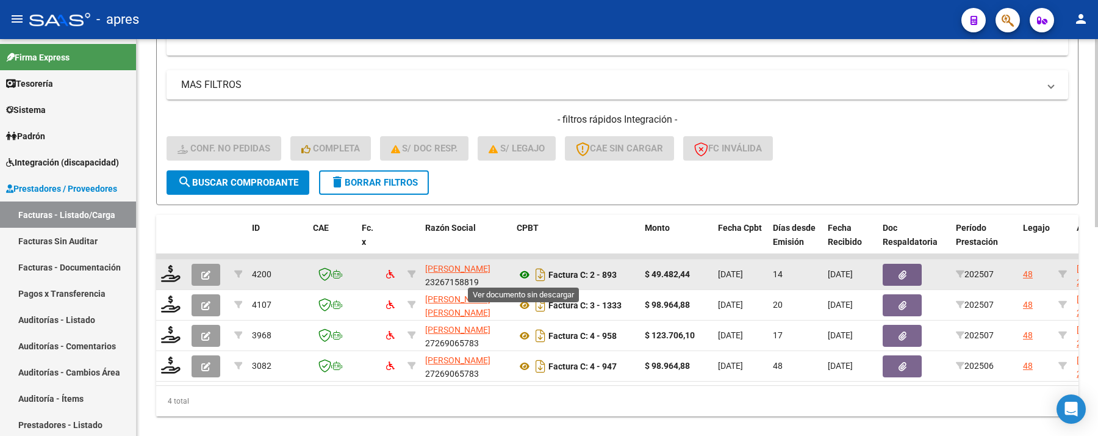
click at [524, 271] on icon at bounding box center [525, 274] width 16 height 15
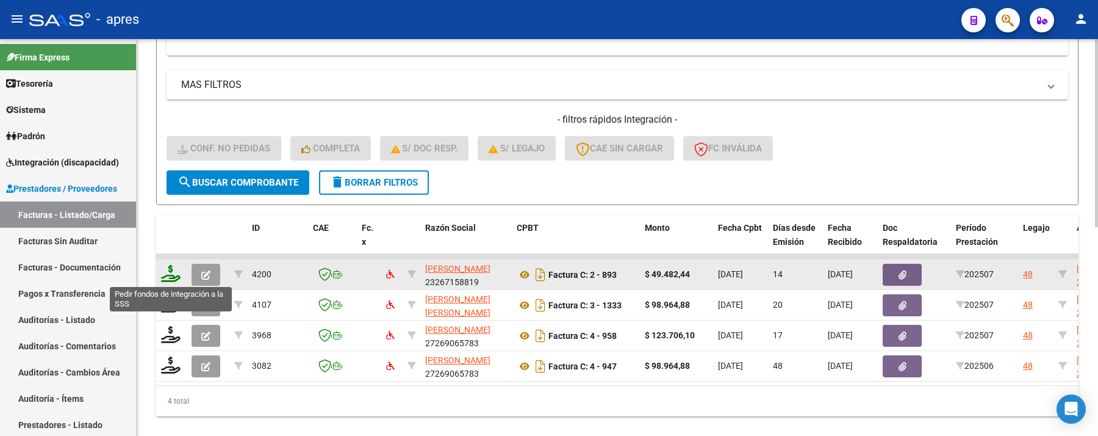
click at [176, 271] on icon at bounding box center [171, 273] width 20 height 17
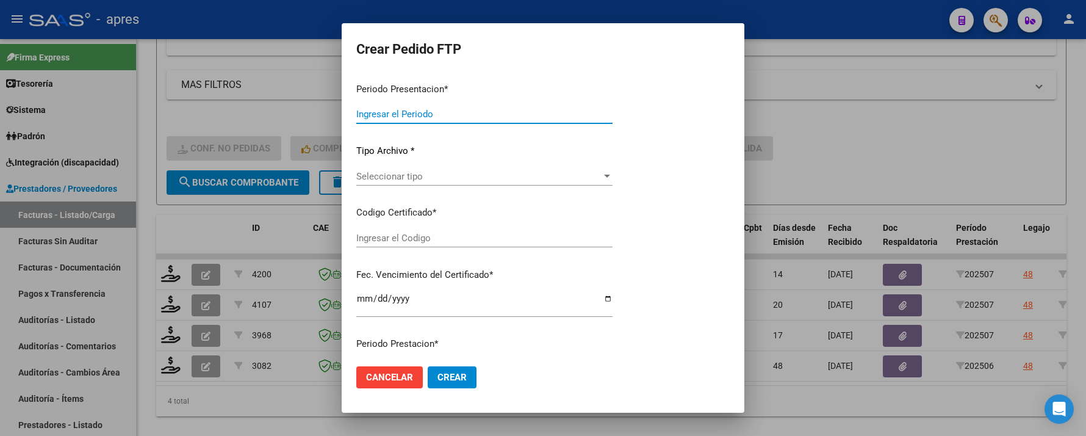
type input "202507"
type input "$ 49.482,44"
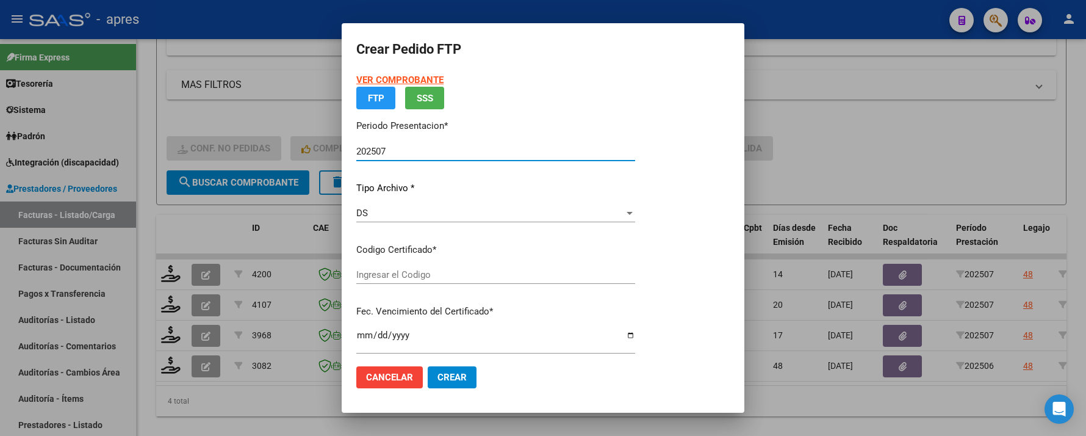
type input "ARG02000531981062017110320251103BUE370"
type input "2025-11-03"
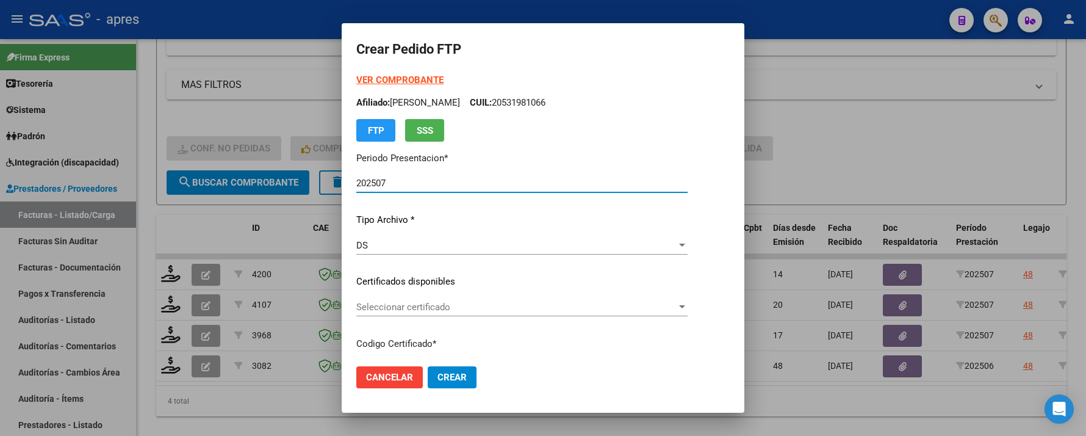
click at [428, 366] on button "Crear" at bounding box center [452, 377] width 49 height 22
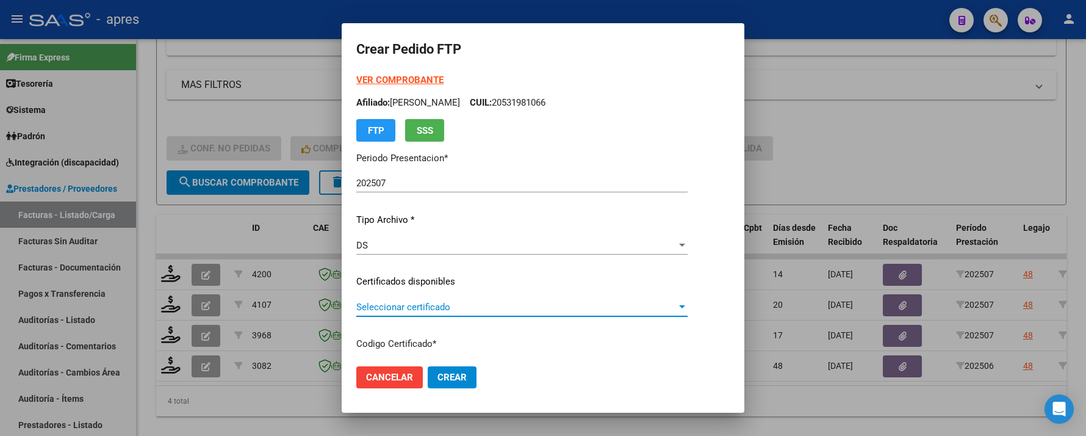
click at [516, 308] on span "Seleccionar certificado" at bounding box center [516, 306] width 320 height 11
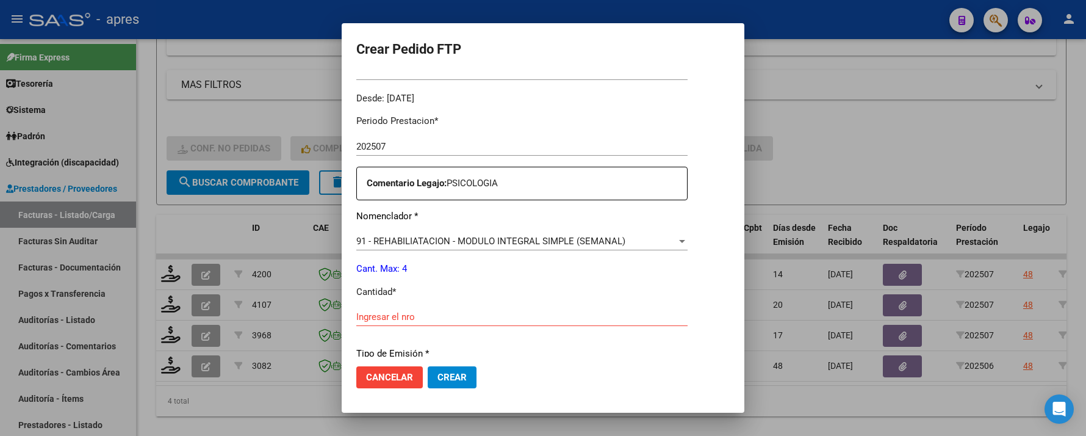
scroll to position [406, 0]
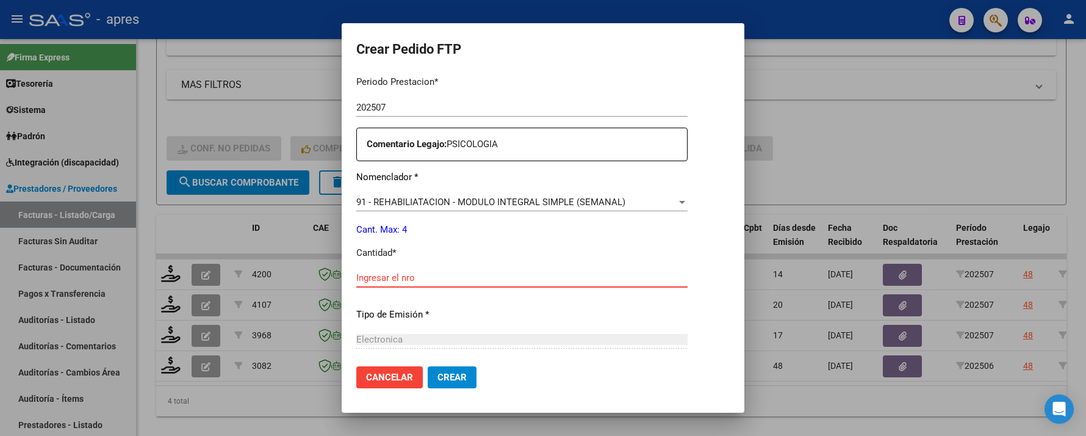
click at [497, 281] on input "Ingresar el nro" at bounding box center [521, 277] width 331 height 11
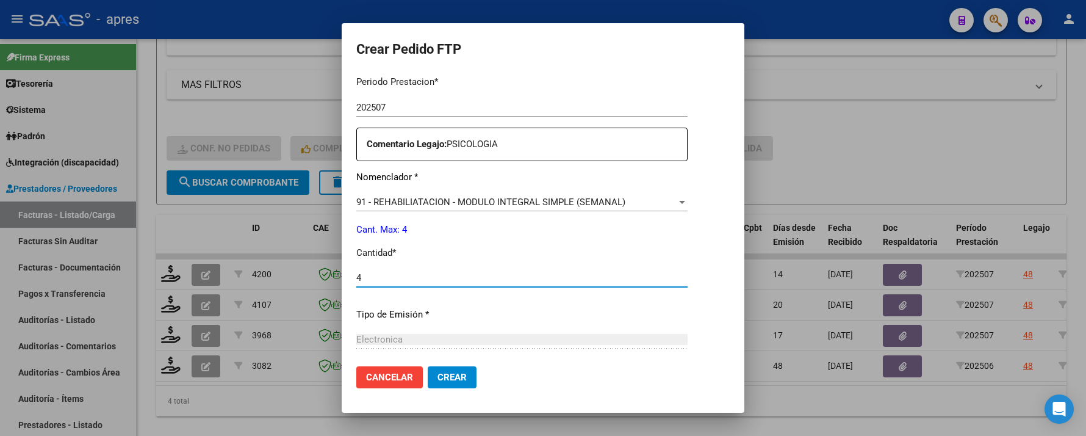
type input "4"
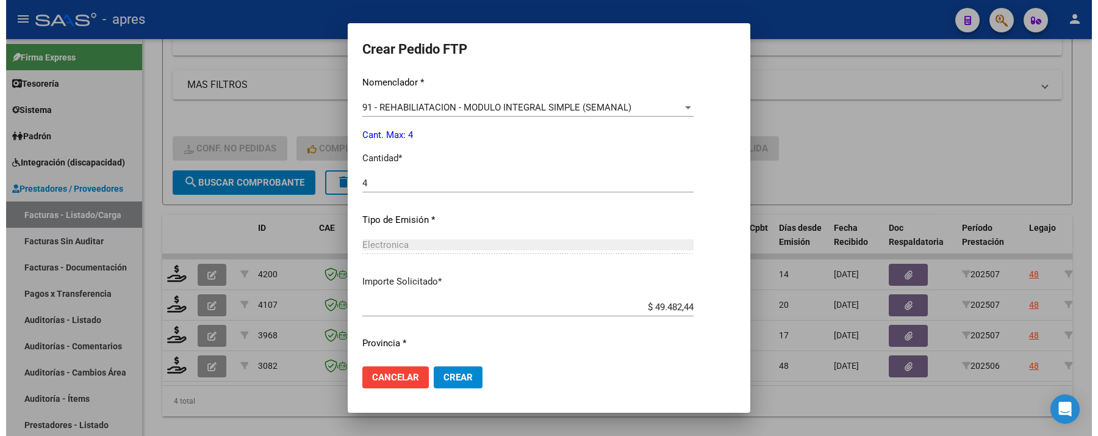
scroll to position [533, 0]
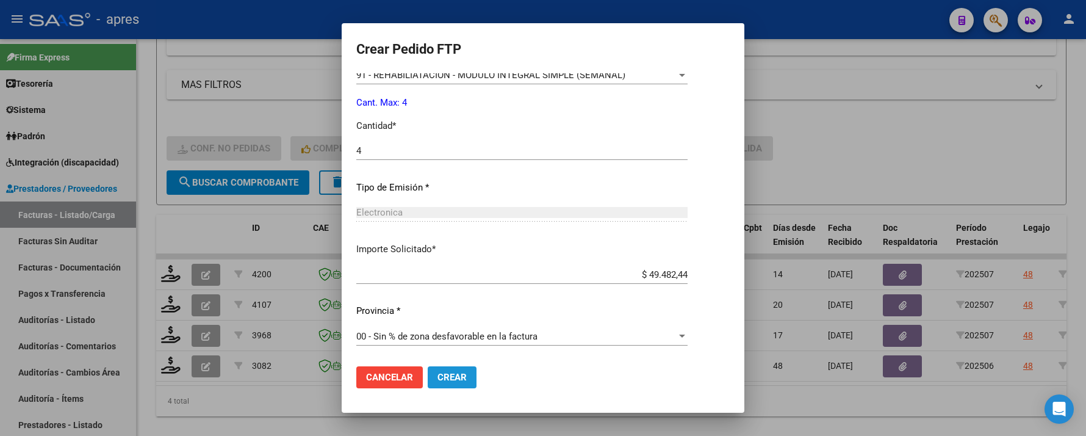
click at [442, 379] on span "Crear" at bounding box center [452, 377] width 29 height 11
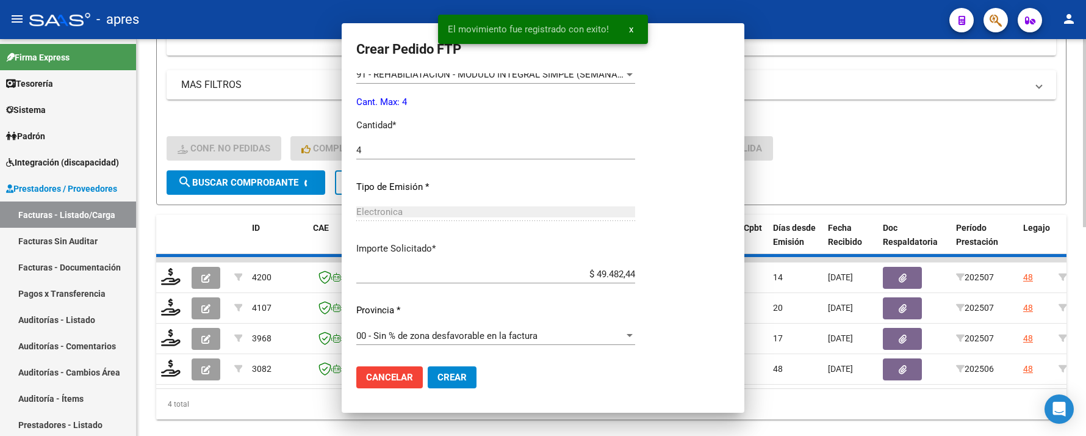
scroll to position [0, 0]
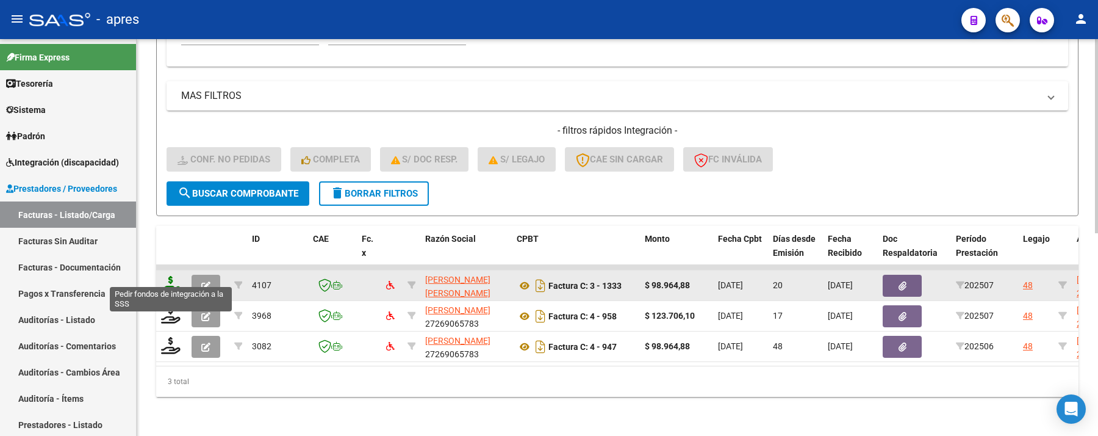
click at [172, 279] on icon at bounding box center [171, 284] width 20 height 17
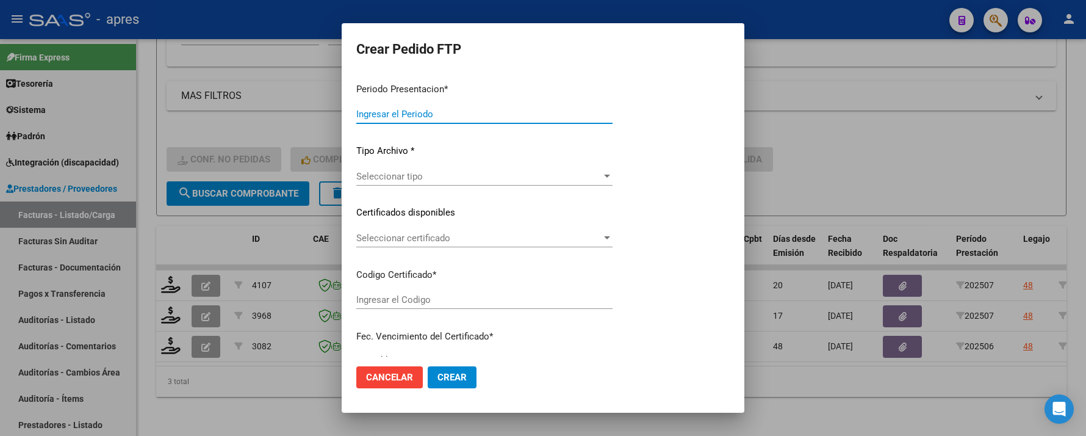
type input "202507"
type input "$ 98.964,88"
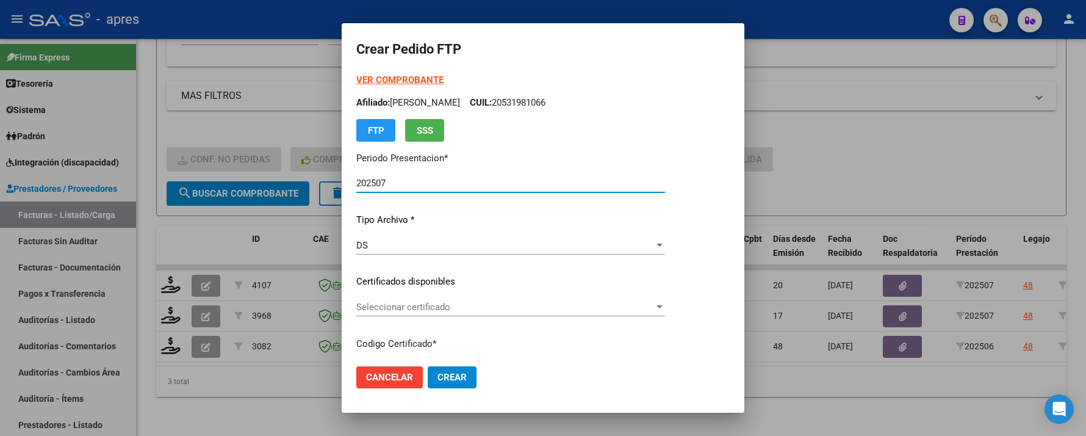
type input "ARG02000531981062017110320251103BUE370"
type input "2025-11-03"
click at [576, 303] on span "Seleccionar certificado" at bounding box center [505, 306] width 298 height 11
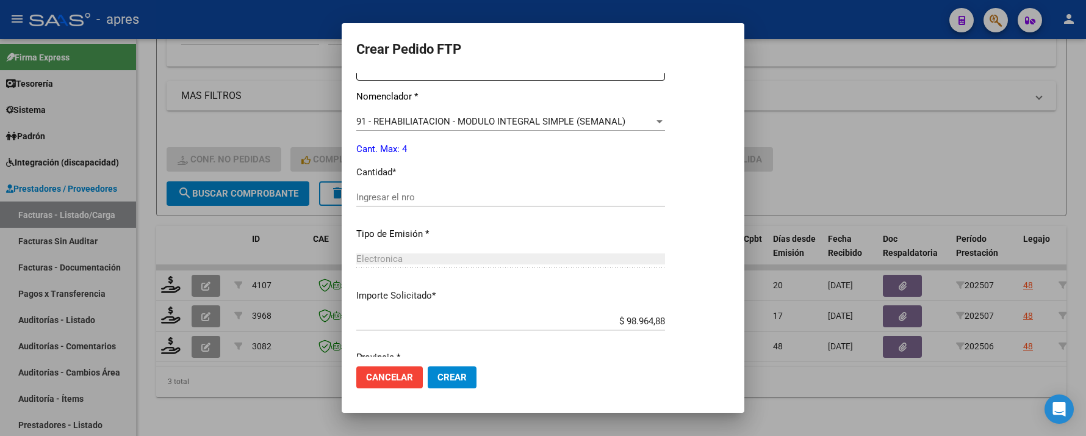
scroll to position [488, 0]
click at [503, 204] on div "Ingresar el nro" at bounding box center [510, 196] width 309 height 18
click at [503, 198] on input "Ingresar el nro" at bounding box center [510, 195] width 309 height 11
type input "4"
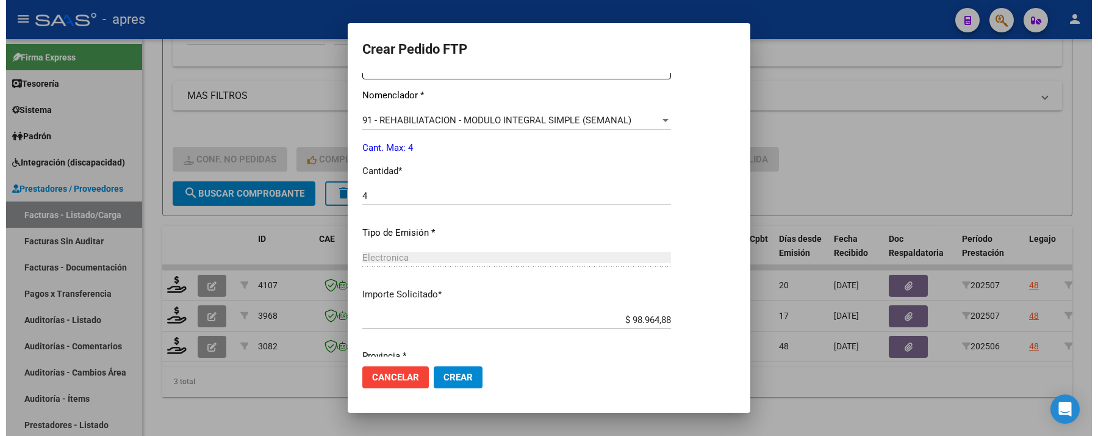
scroll to position [533, 0]
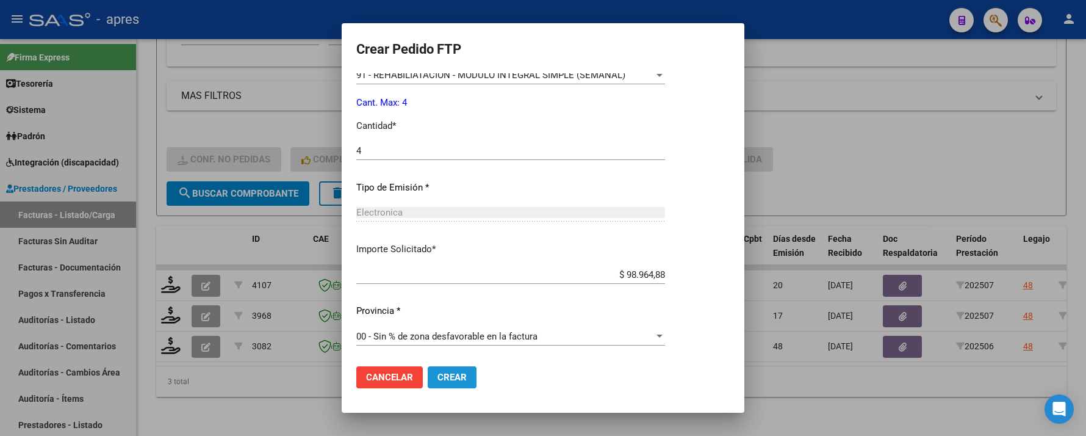
click at [459, 380] on span "Crear" at bounding box center [452, 377] width 29 height 11
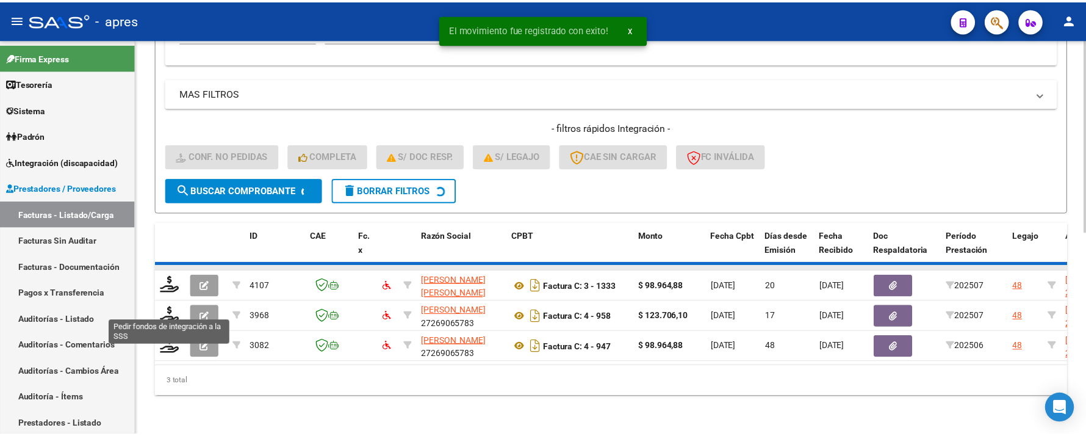
scroll to position [383, 0]
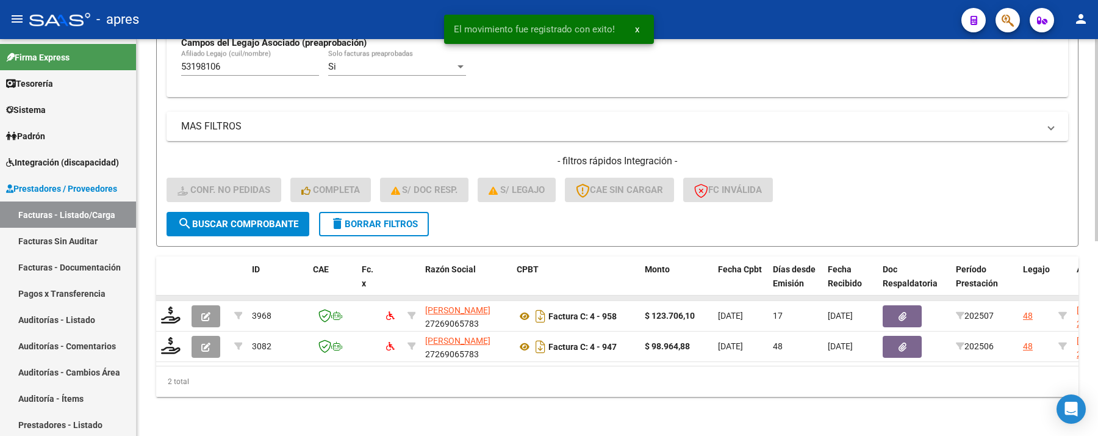
click at [167, 295] on datatable-body-cell at bounding box center [171, 297] width 31 height 5
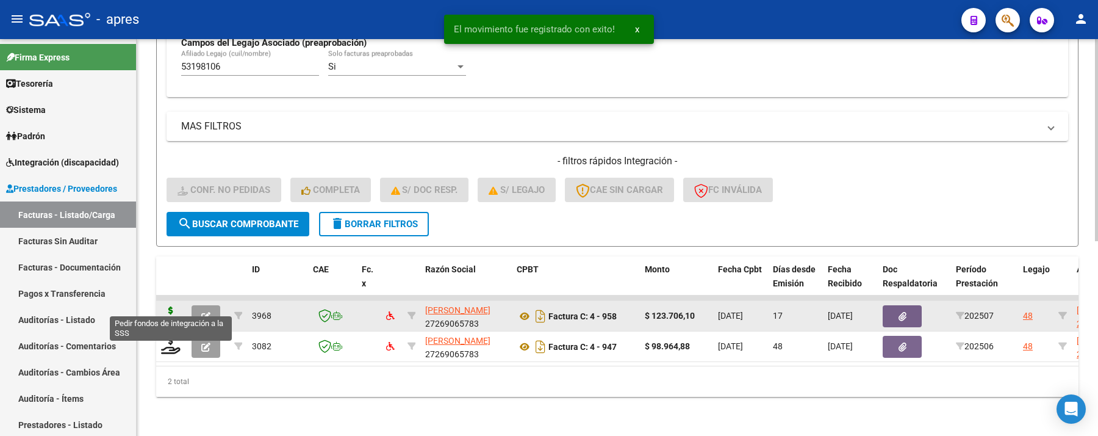
click at [167, 306] on icon at bounding box center [171, 314] width 20 height 17
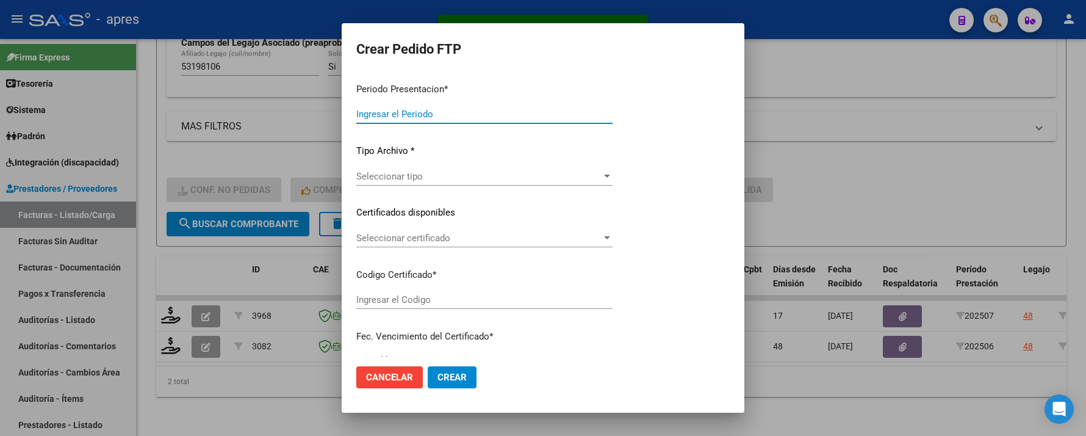
type input "202507"
type input "$ 123.706,10"
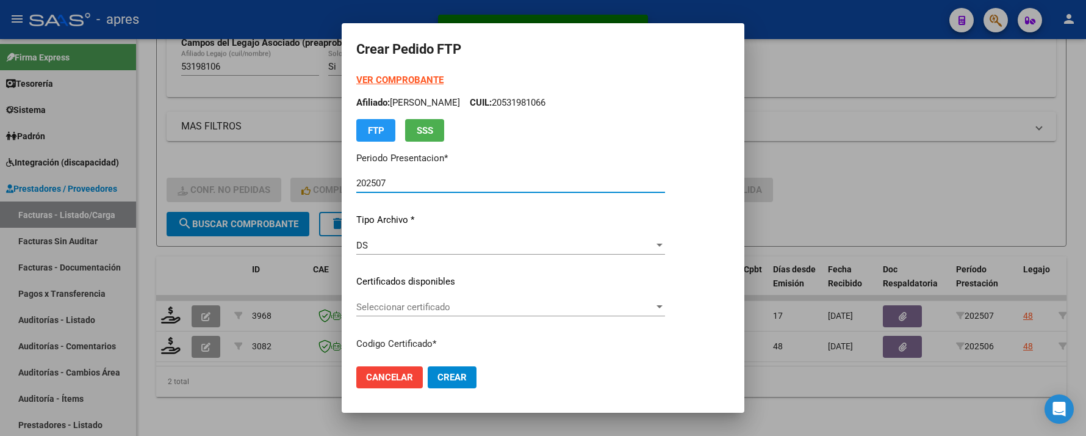
type input "ARG02000531981062017110320251103BUE370"
type input "2025-11-03"
click at [603, 299] on div "Seleccionar certificado Seleccionar certificado" at bounding box center [510, 307] width 309 height 18
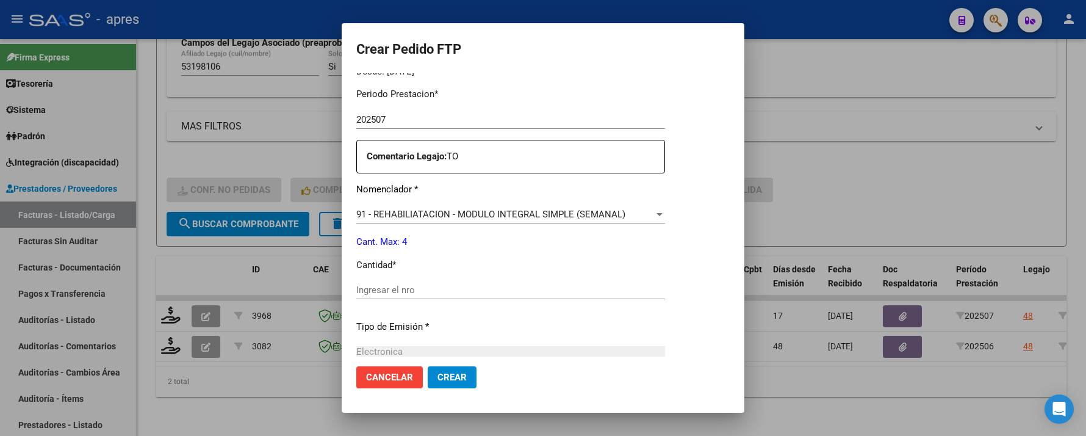
scroll to position [406, 0]
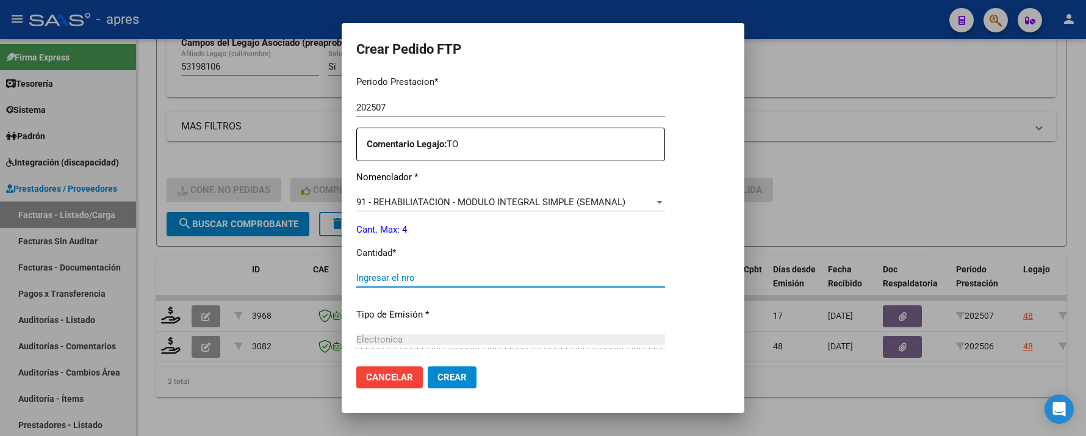
click at [503, 279] on input "Ingresar el nro" at bounding box center [510, 277] width 309 height 11
type input "4"
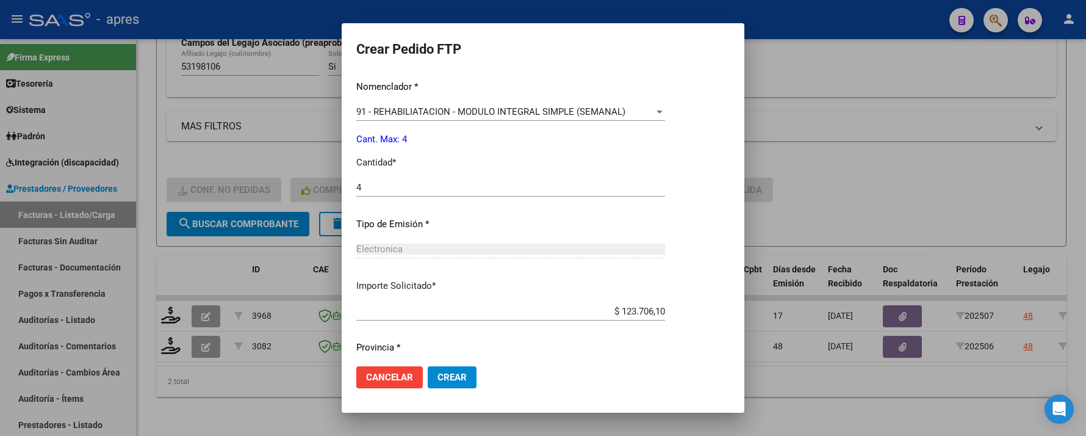
scroll to position [533, 0]
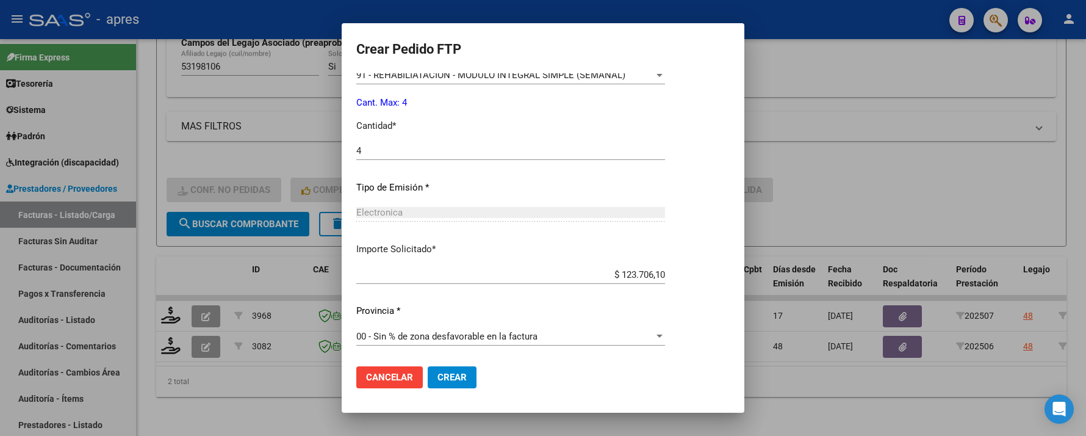
click at [474, 362] on mat-dialog-actions "Cancelar Crear" at bounding box center [542, 376] width 373 height 41
click at [472, 375] on button "Crear" at bounding box center [452, 377] width 49 height 22
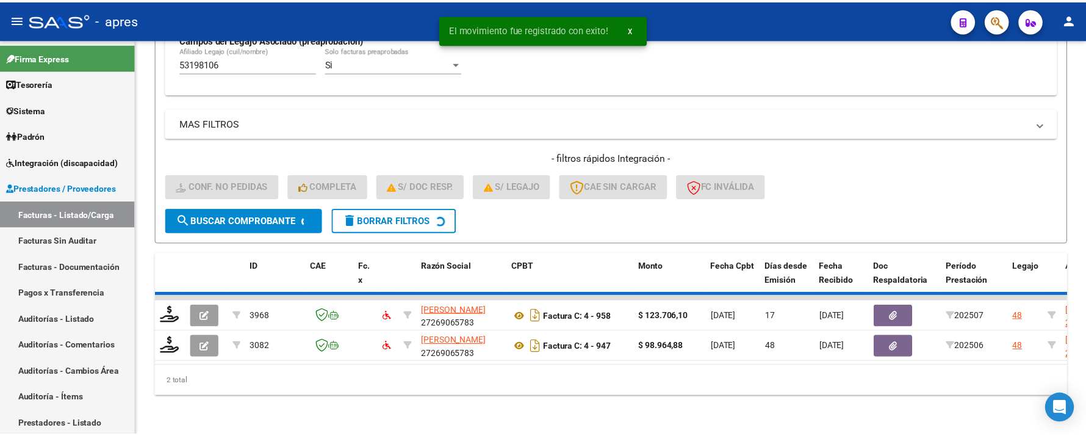
scroll to position [352, 0]
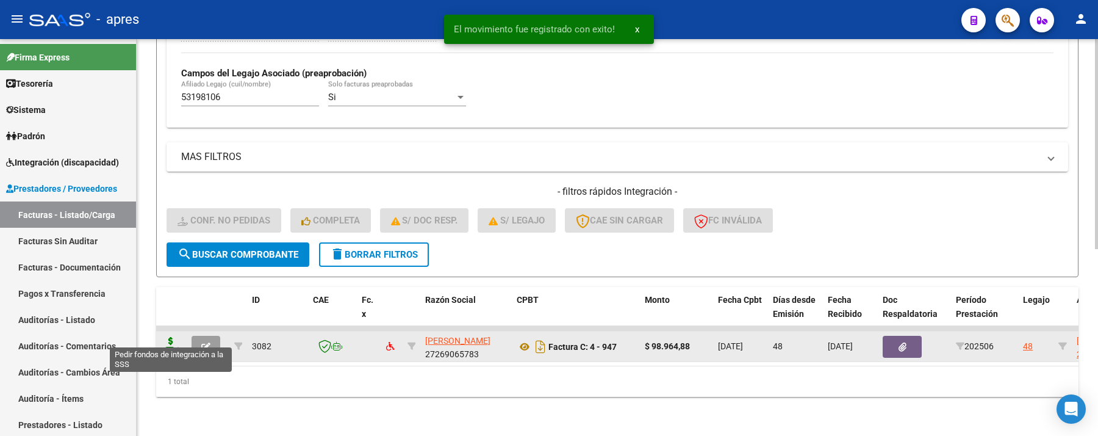
click at [166, 337] on icon at bounding box center [171, 345] width 20 height 17
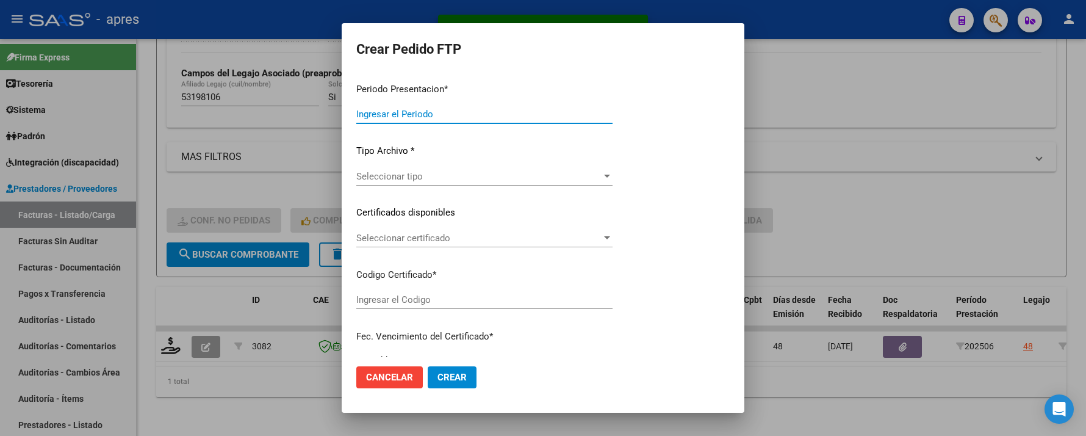
type input "202507"
type input "202506"
type input "$ 98.964,88"
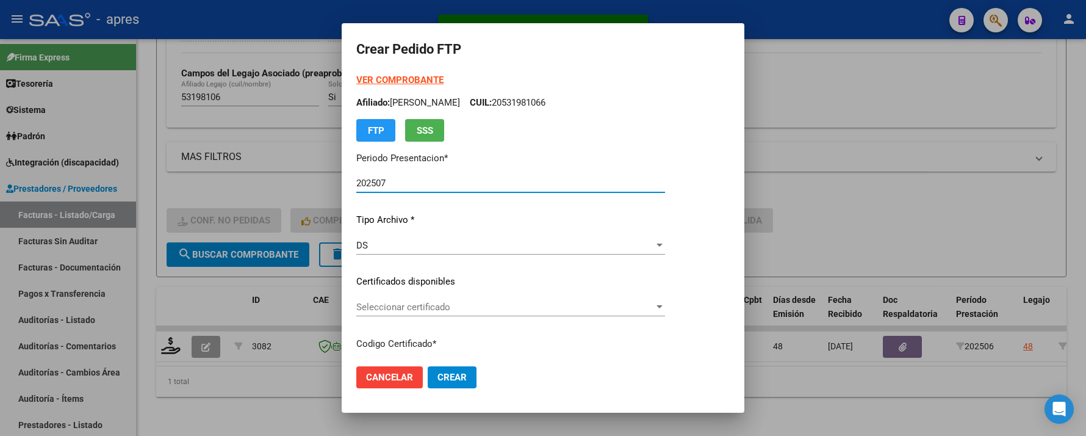
click at [454, 303] on span "Seleccionar certificado" at bounding box center [505, 306] width 298 height 11
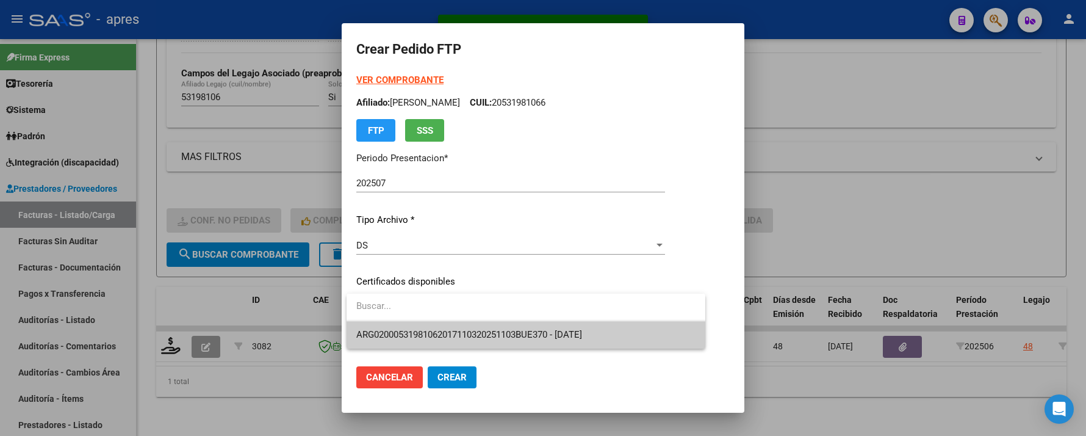
type input "ARG02000531981062017110320251103BUE370"
type input "2025-11-03"
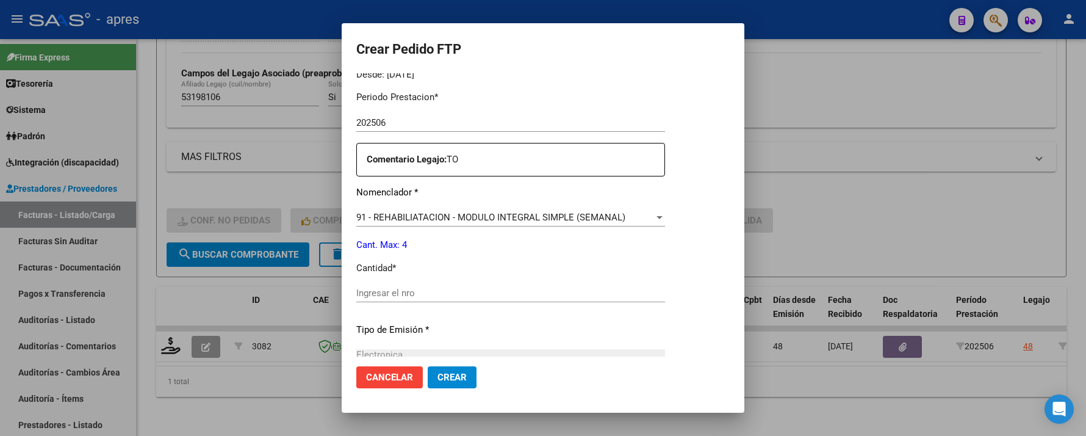
scroll to position [406, 0]
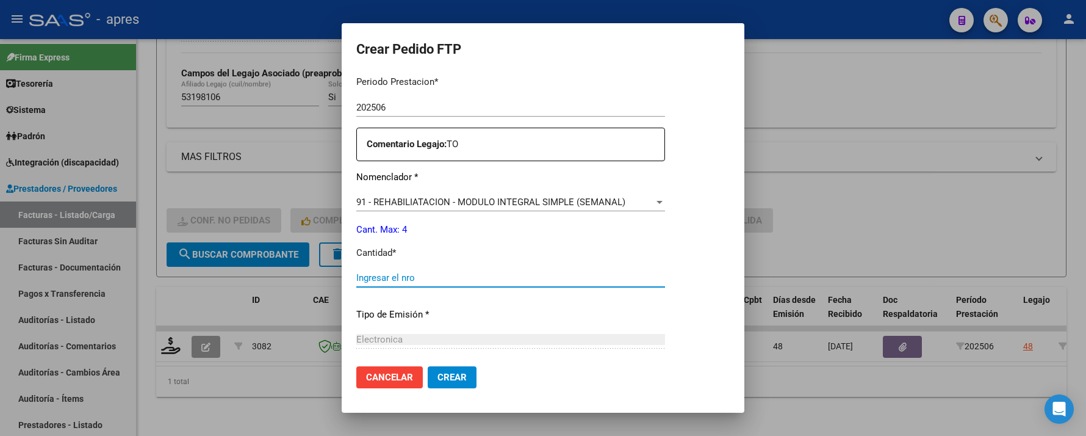
click at [447, 276] on input "Ingresar el nro" at bounding box center [510, 277] width 309 height 11
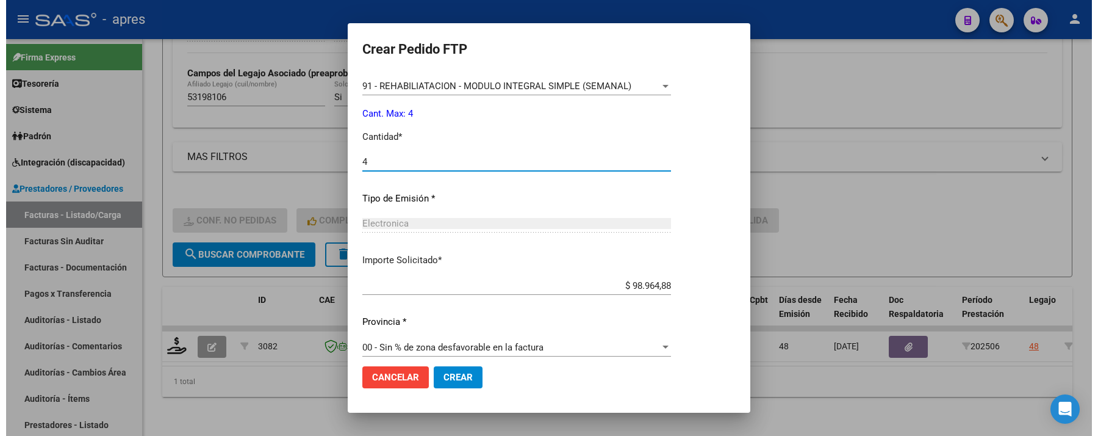
scroll to position [533, 0]
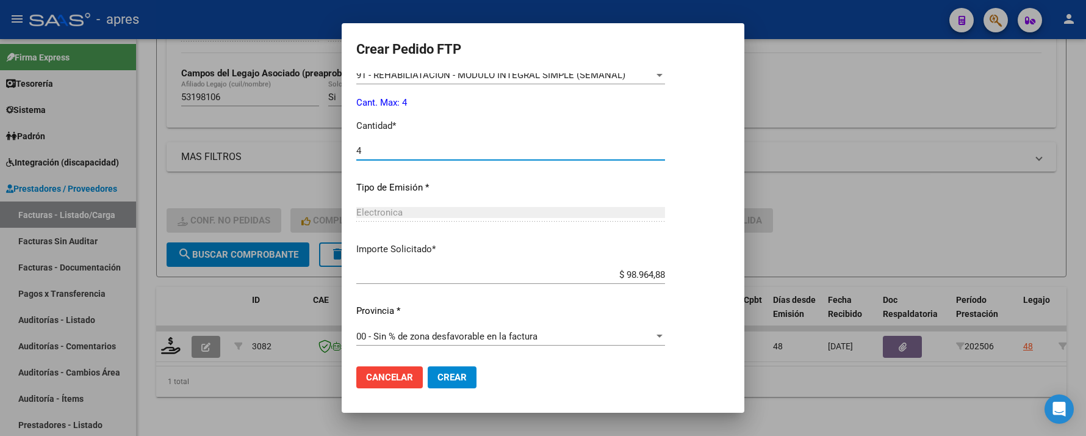
type input "4"
click at [461, 376] on span "Crear" at bounding box center [452, 377] width 29 height 11
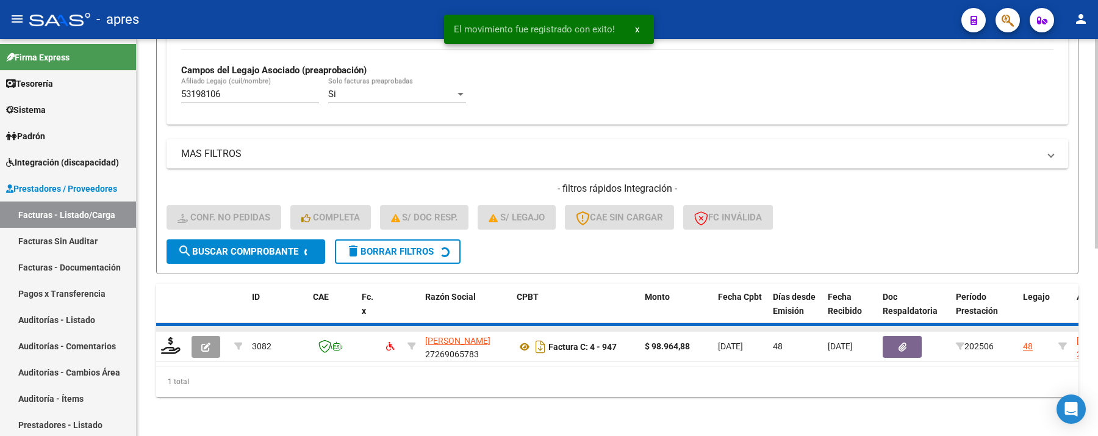
scroll to position [331, 0]
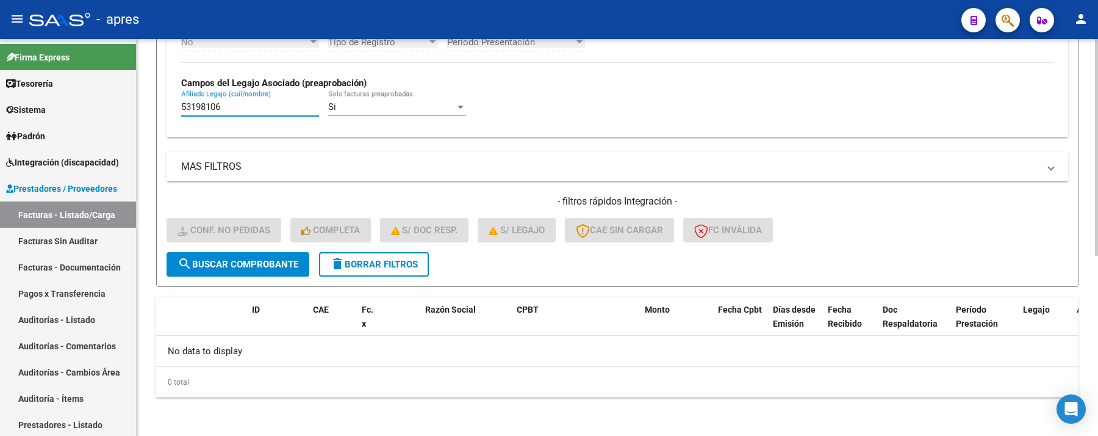
drag, startPoint x: 254, startPoint y: 106, endPoint x: 140, endPoint y: 124, distance: 115.6
click at [117, 106] on mat-sidenav-container "Firma Express Tesorería Extractos Procesados (csv) Extractos Originales (pdf) S…" at bounding box center [549, 237] width 1098 height 397
paste input "4960278"
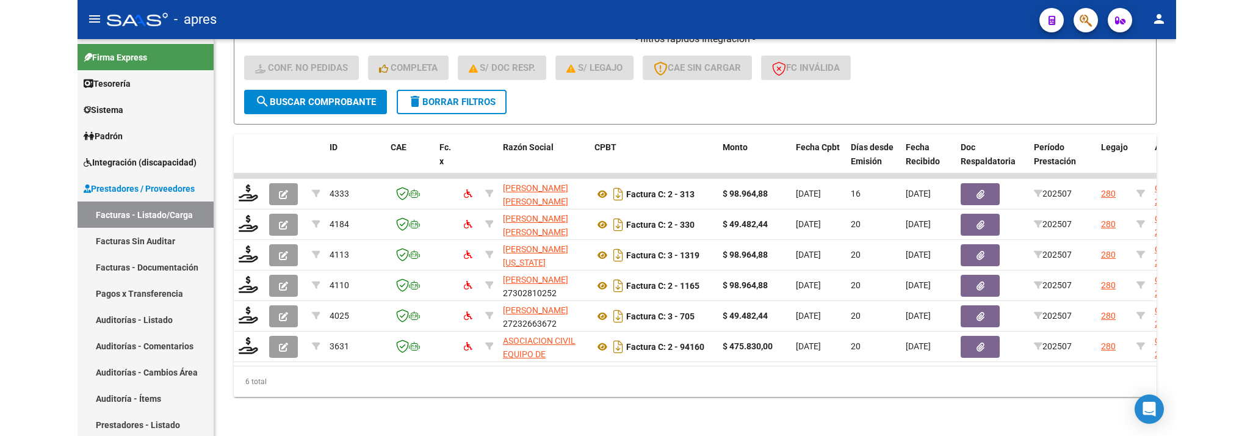
scroll to position [505, 0]
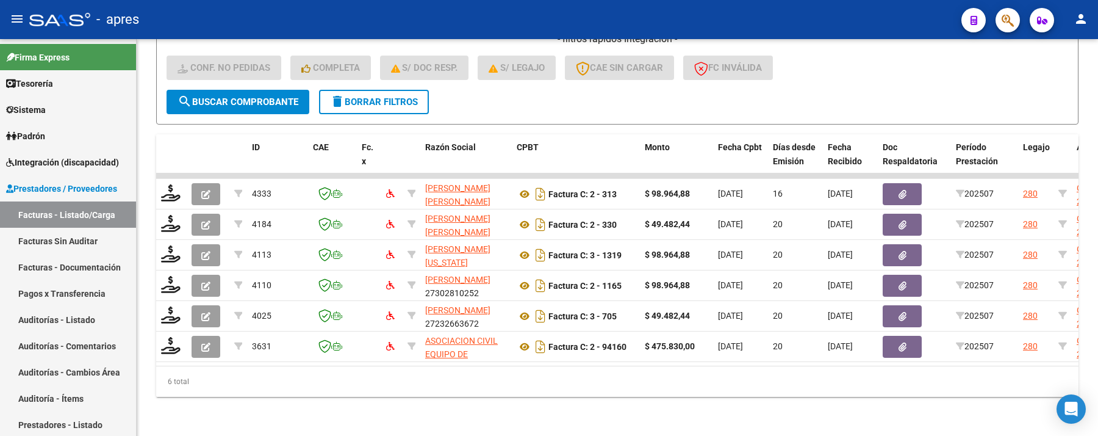
type input "54960278"
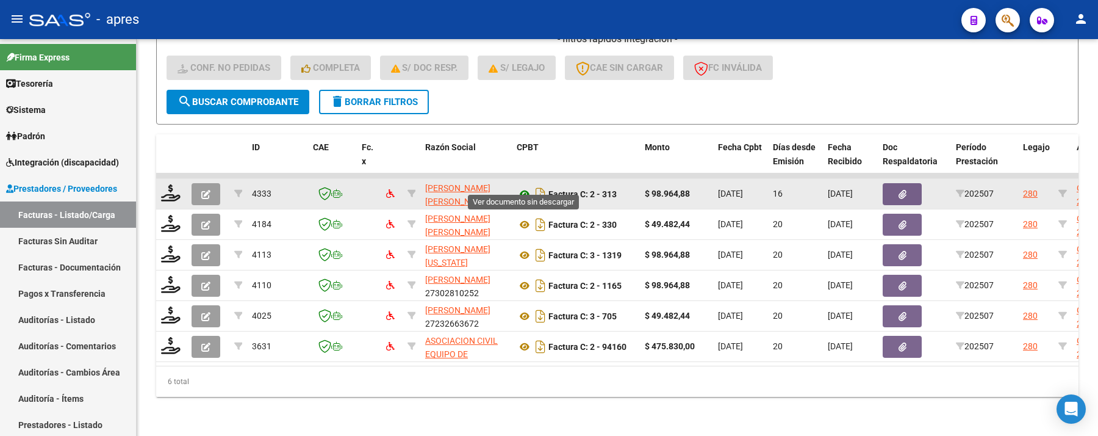
click at [521, 187] on icon at bounding box center [525, 194] width 16 height 15
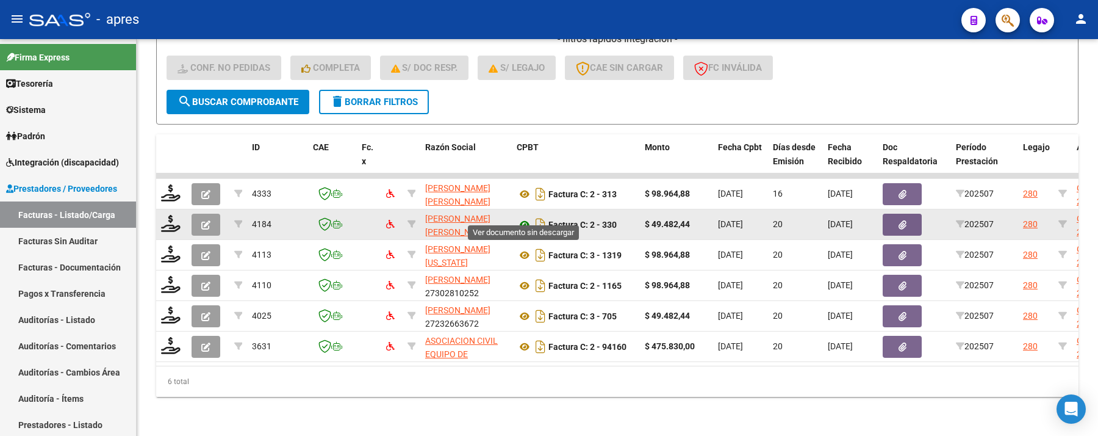
click at [520, 217] on icon at bounding box center [525, 224] width 16 height 15
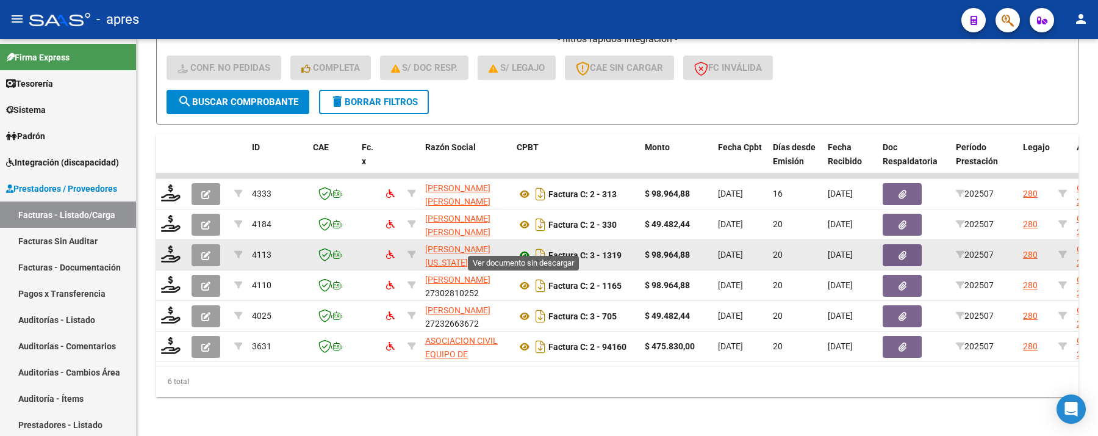
click at [524, 248] on icon at bounding box center [525, 255] width 16 height 15
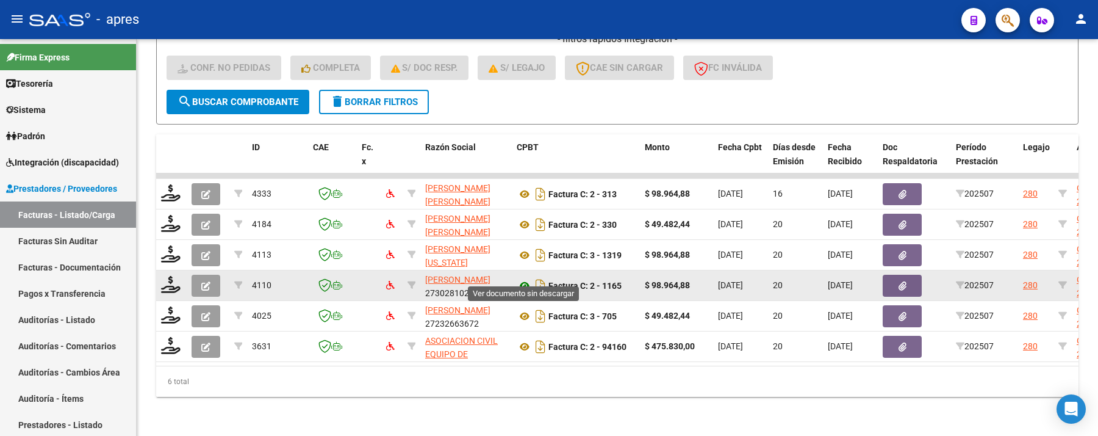
click at [520, 278] on icon at bounding box center [525, 285] width 16 height 15
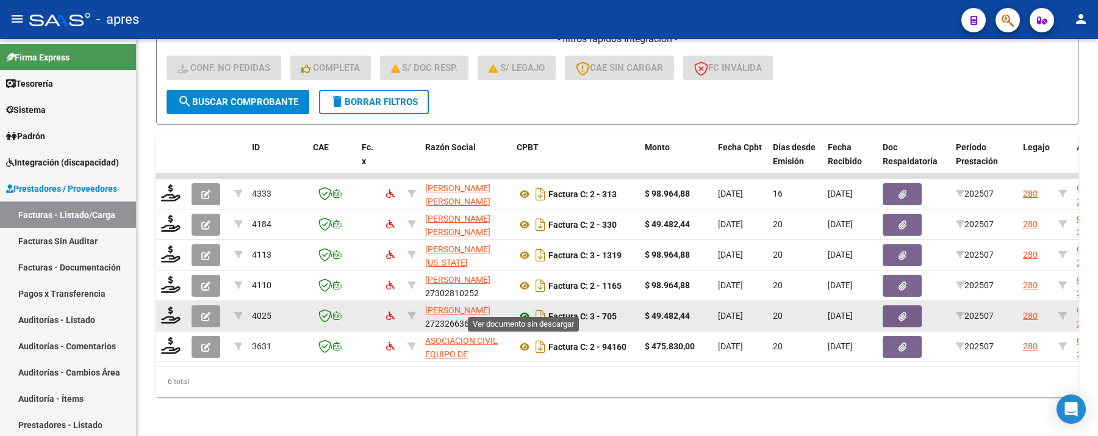
click at [518, 309] on icon at bounding box center [525, 316] width 16 height 15
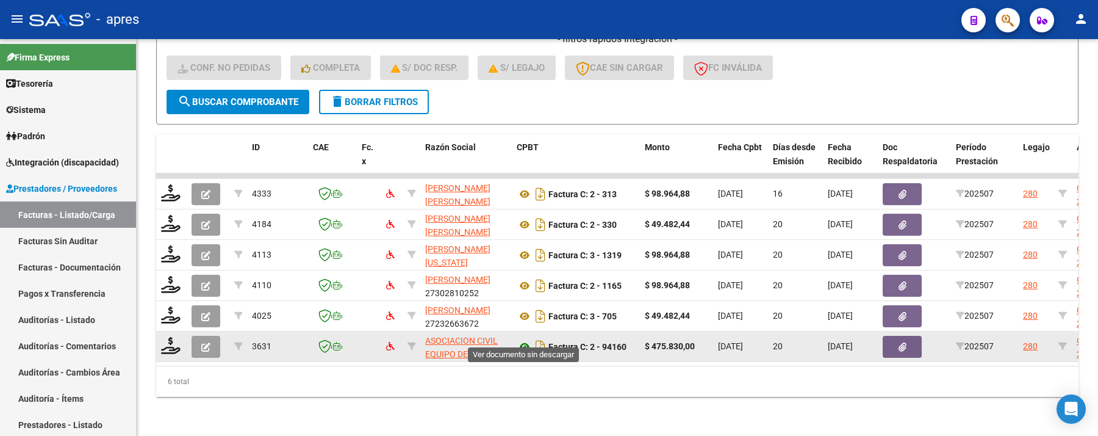
click at [521, 339] on icon at bounding box center [525, 346] width 16 height 15
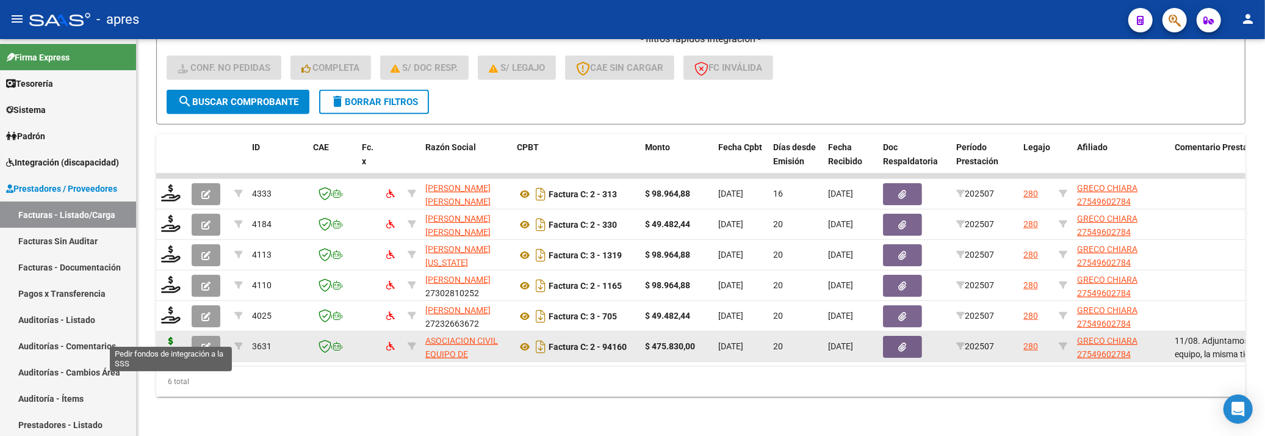
click at [167, 340] on icon at bounding box center [171, 345] width 20 height 17
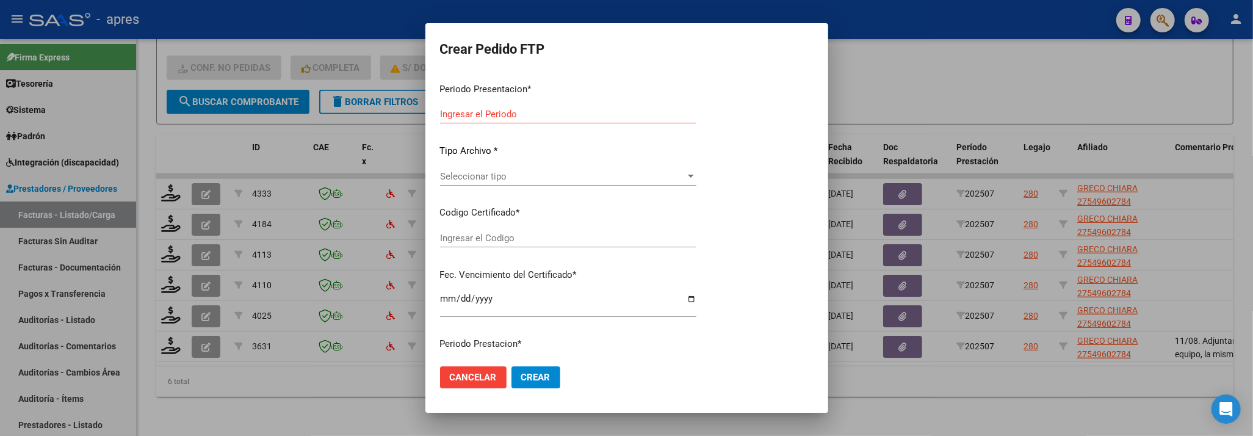
type input "202507"
type input "$ 475.830,00"
type input "ARG01000549602782024092520390925BUE440"
type input "2039-09-25"
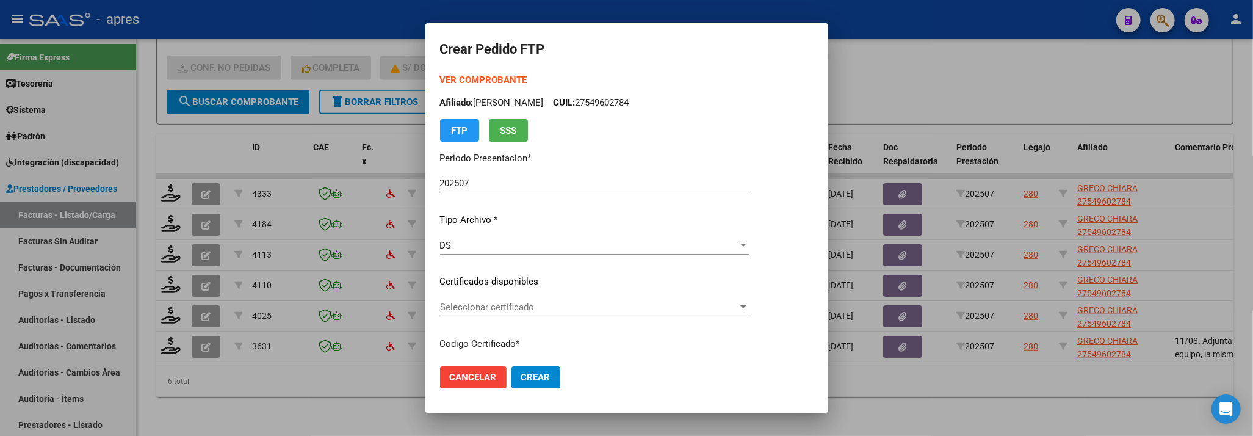
click at [566, 315] on div "Seleccionar certificado Seleccionar certificado" at bounding box center [594, 307] width 309 height 18
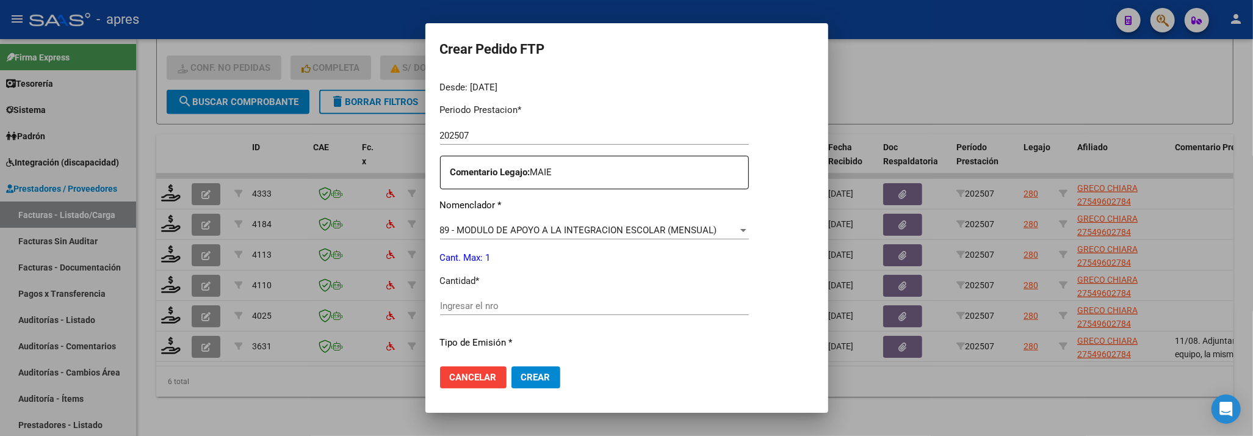
scroll to position [406, 0]
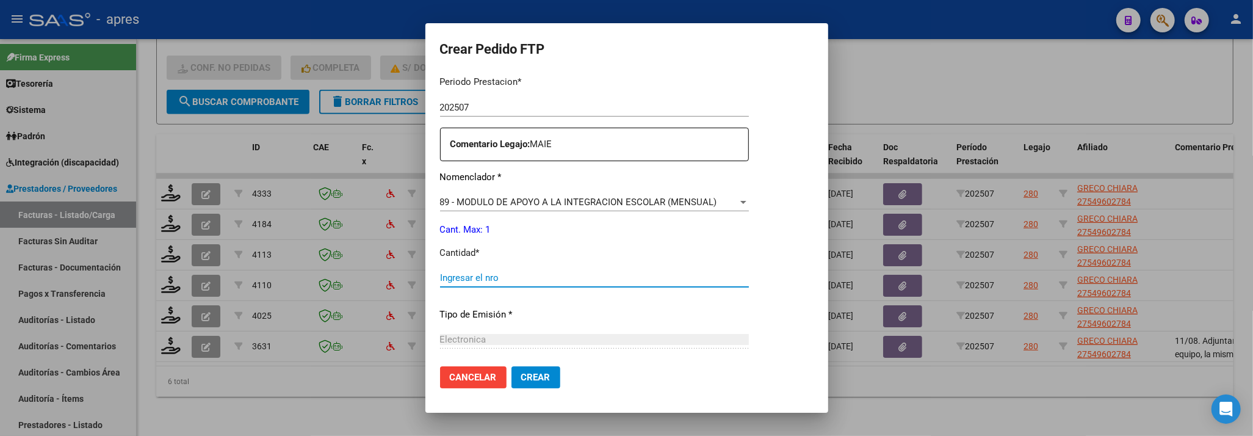
click at [552, 283] on input "Ingresar el nro" at bounding box center [594, 277] width 309 height 11
type input "1"
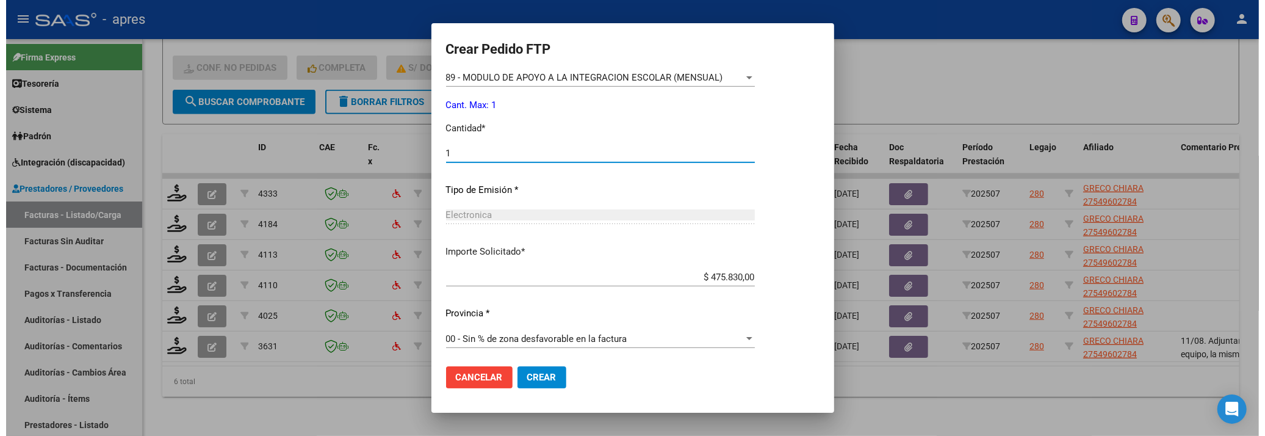
scroll to position [533, 0]
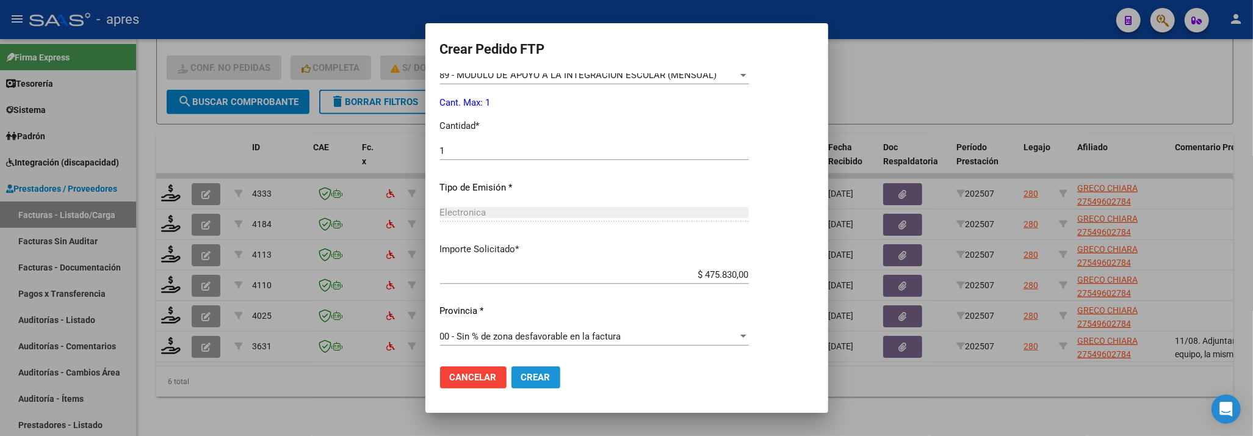
click at [533, 379] on span "Crear" at bounding box center [535, 377] width 29 height 11
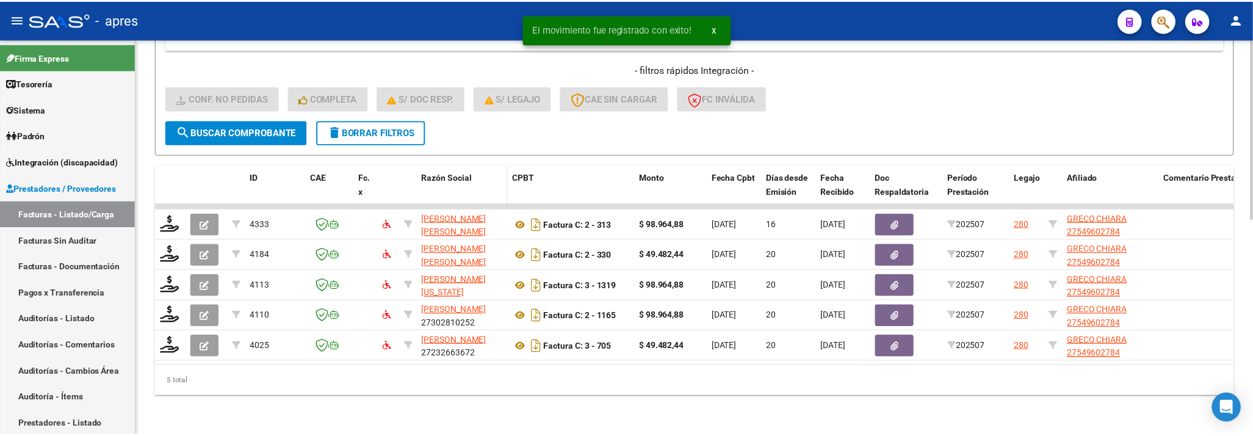
scroll to position [474, 0]
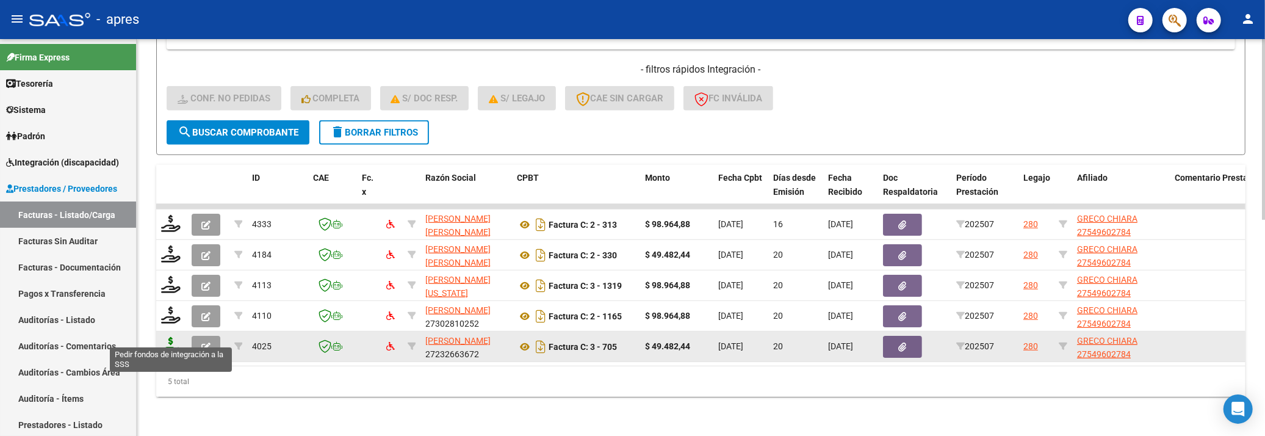
click at [169, 337] on icon at bounding box center [171, 345] width 20 height 17
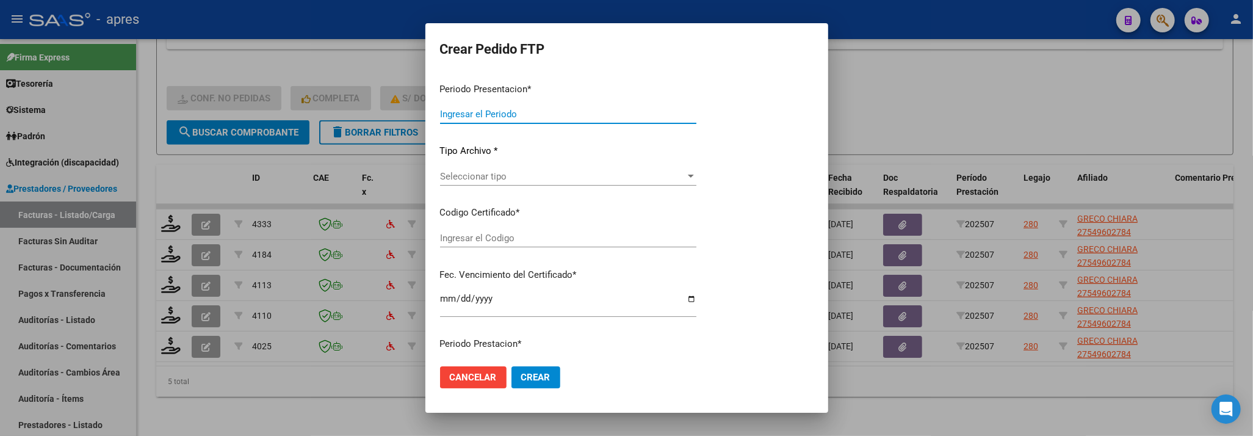
type input "202507"
type input "$ 49.482,44"
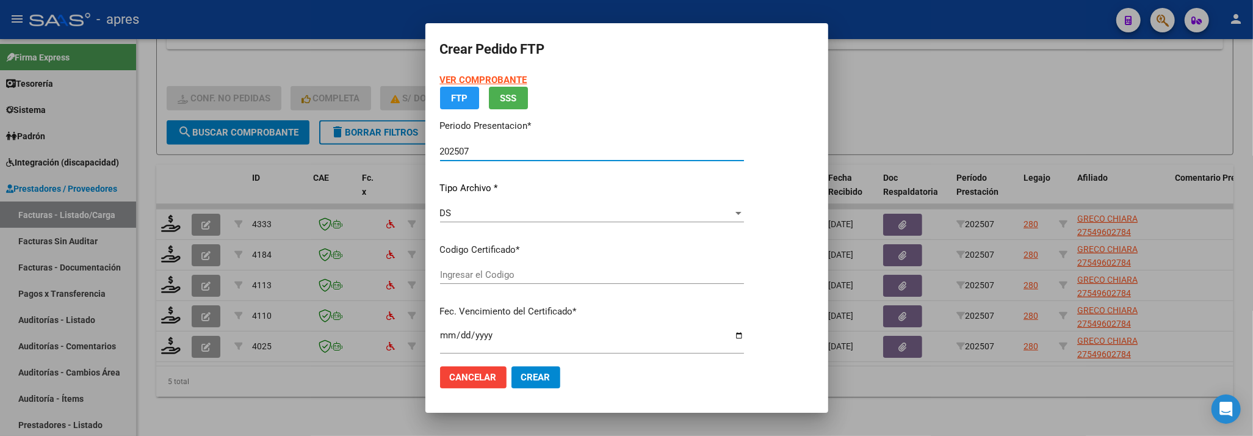
type input "ARG01000549602782024092520390925BUE440"
type input "2039-09-25"
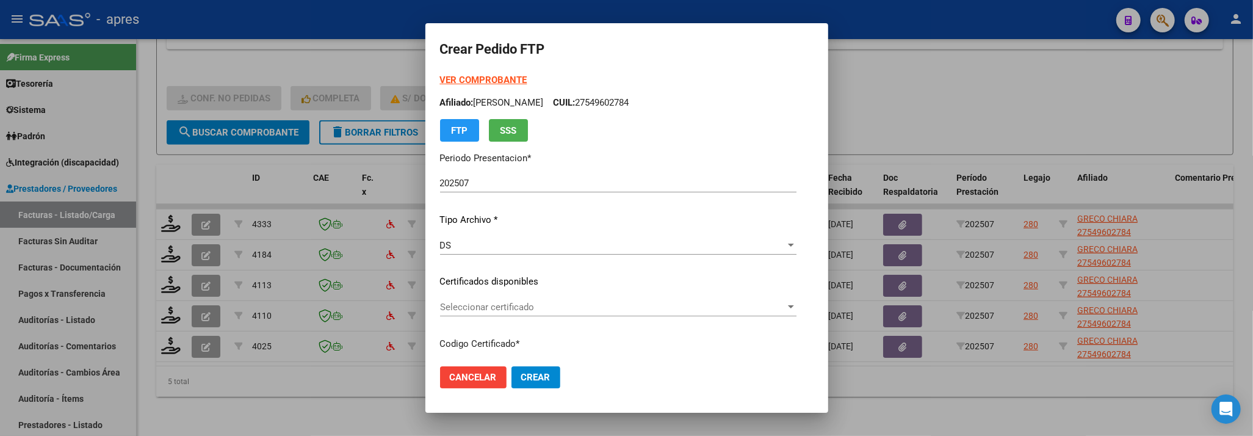
click at [493, 312] on div "Seleccionar certificado Seleccionar certificado" at bounding box center [618, 307] width 356 height 18
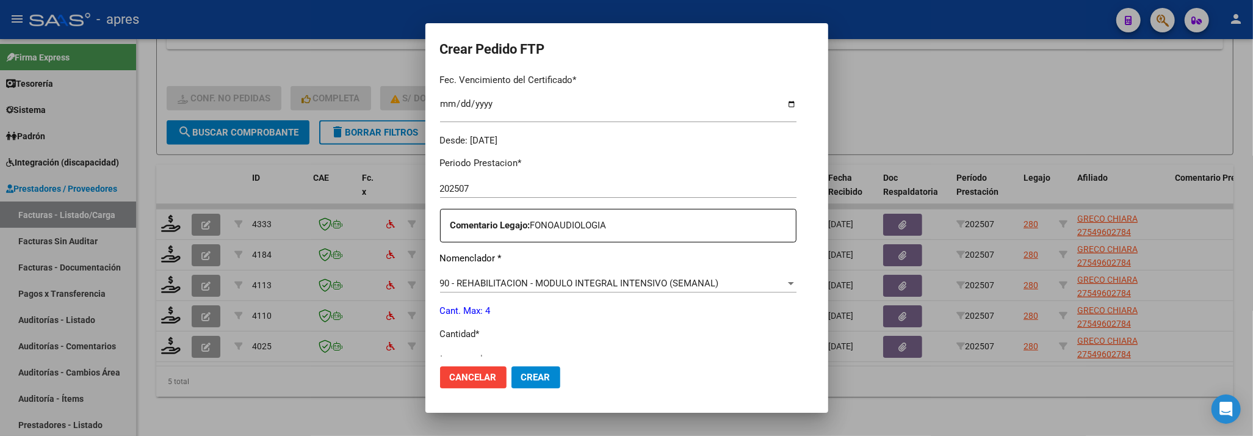
scroll to position [488, 0]
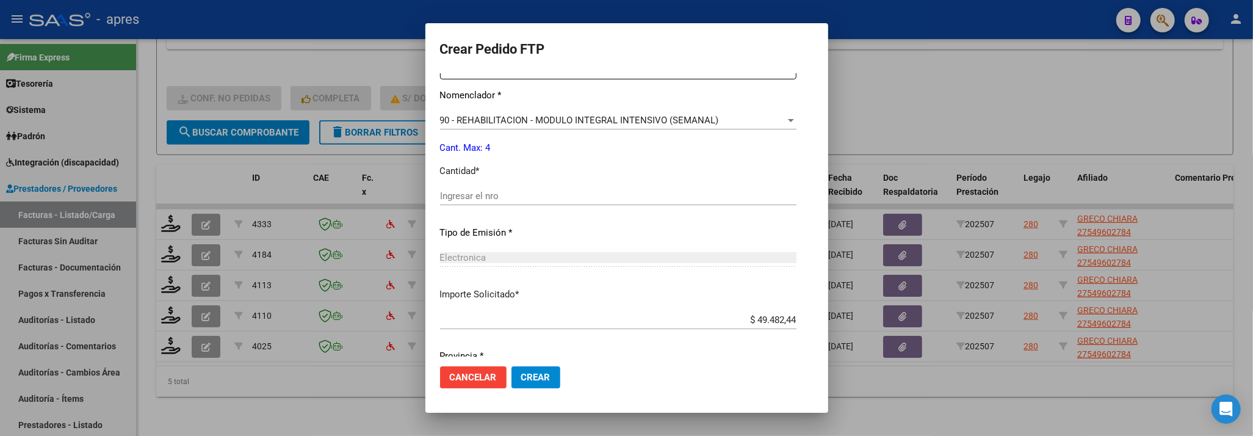
click at [550, 193] on input "Ingresar el nro" at bounding box center [618, 195] width 356 height 11
type input "4"
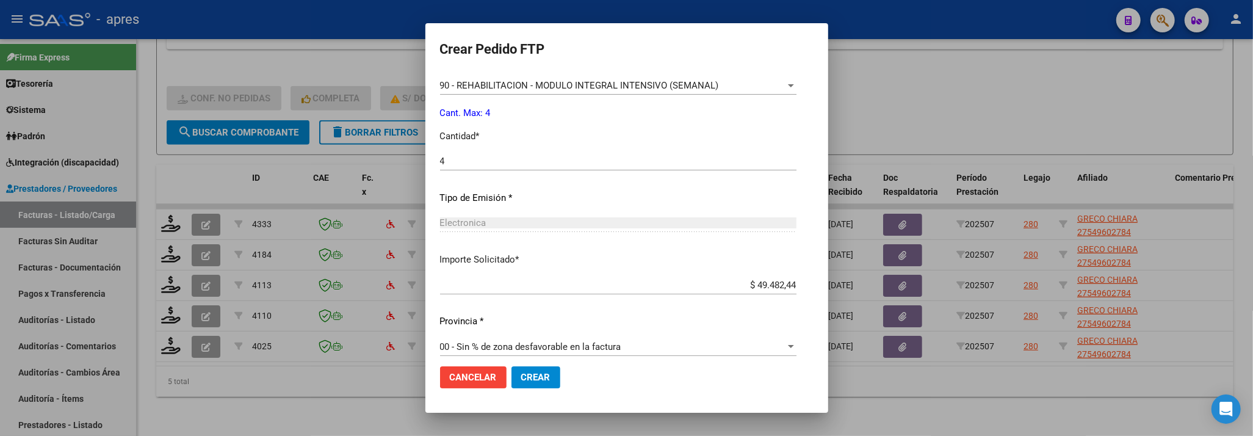
scroll to position [533, 0]
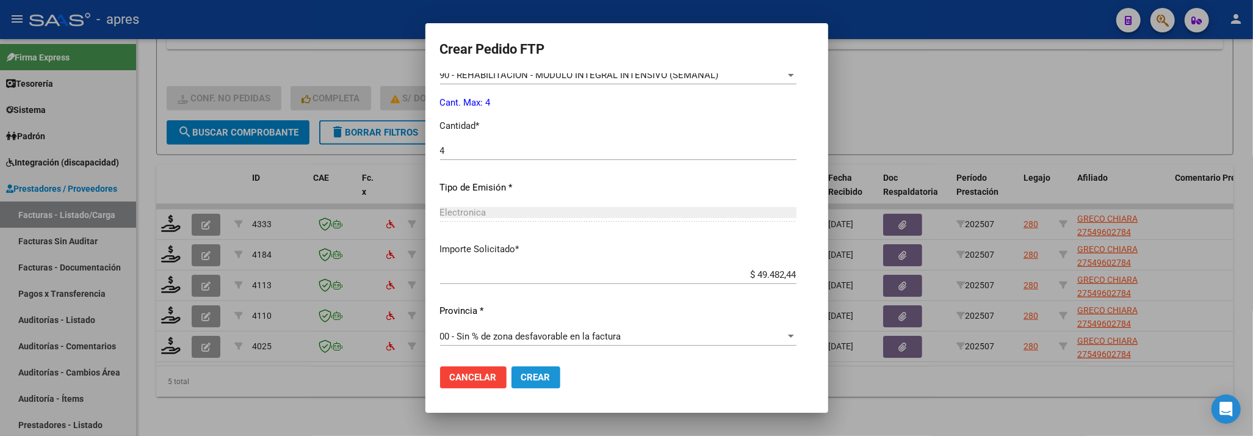
click at [528, 373] on span "Crear" at bounding box center [535, 377] width 29 height 11
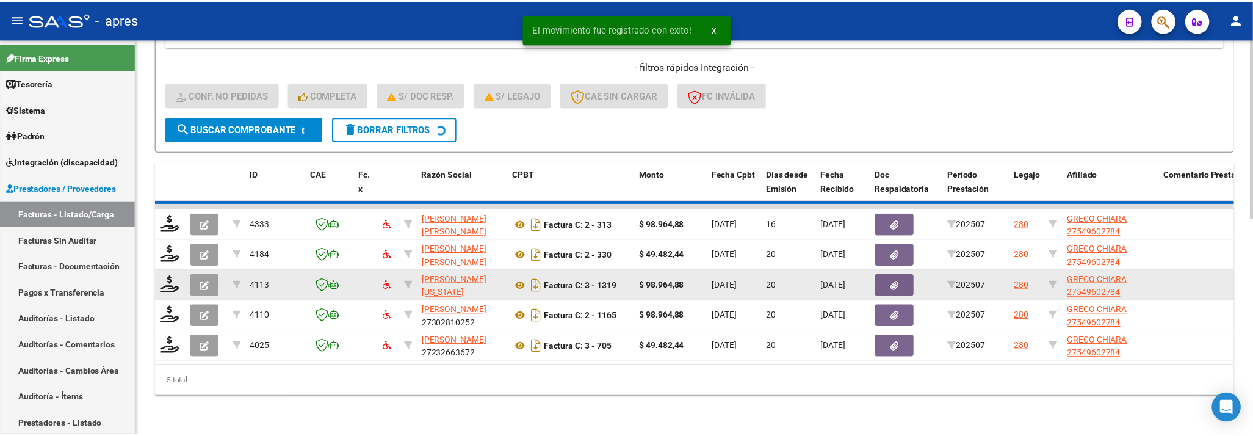
scroll to position [444, 0]
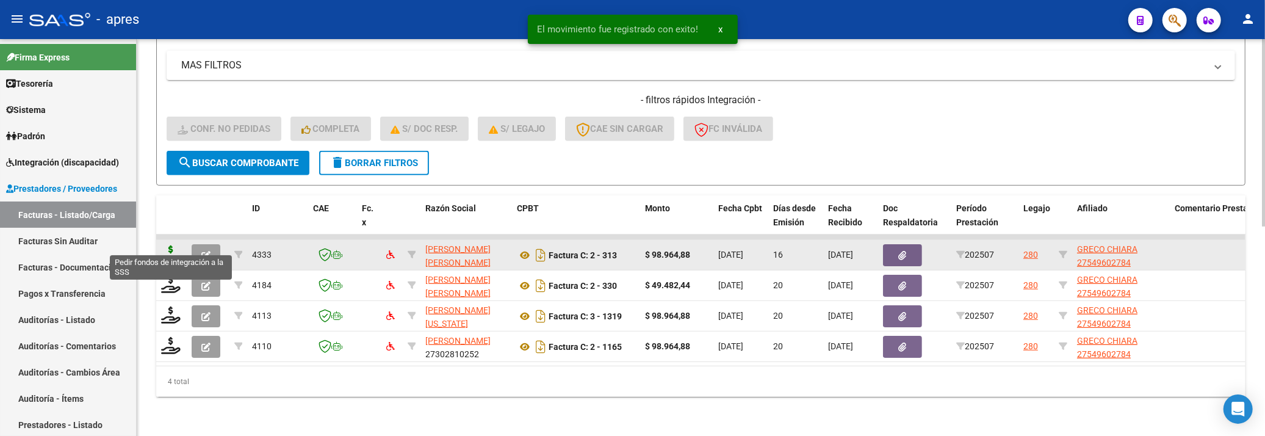
click at [171, 245] on icon at bounding box center [171, 253] width 20 height 17
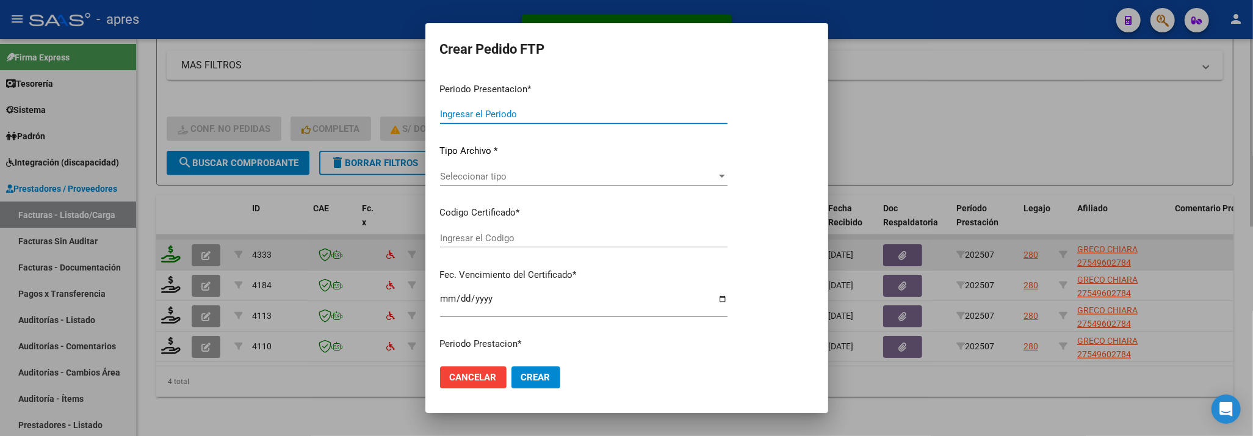
type input "202507"
type input "$ 98.964,88"
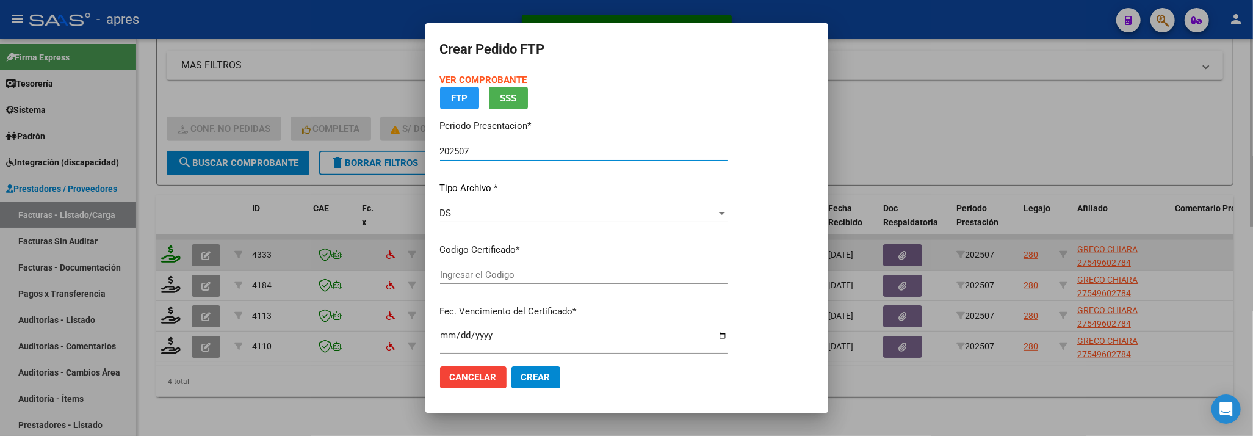
type input "ARG01000549602782024092520390925BUE440"
type input "2039-09-25"
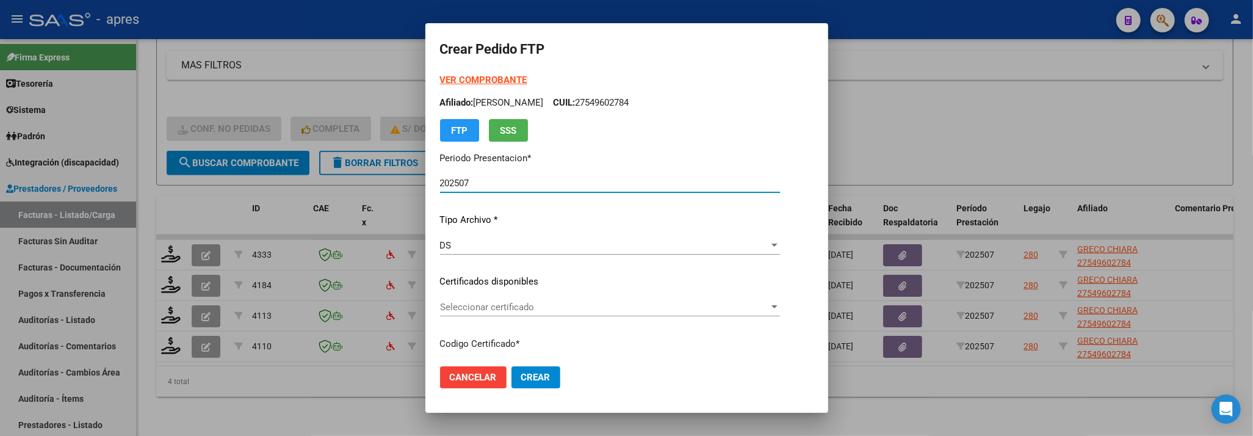
click at [546, 300] on div "Seleccionar certificado Seleccionar certificado" at bounding box center [610, 307] width 340 height 18
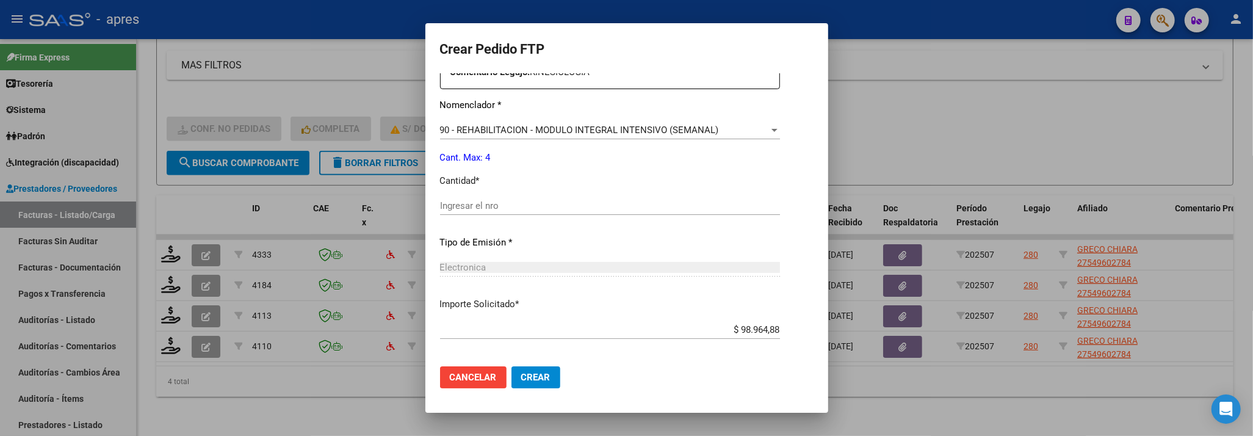
scroll to position [488, 0]
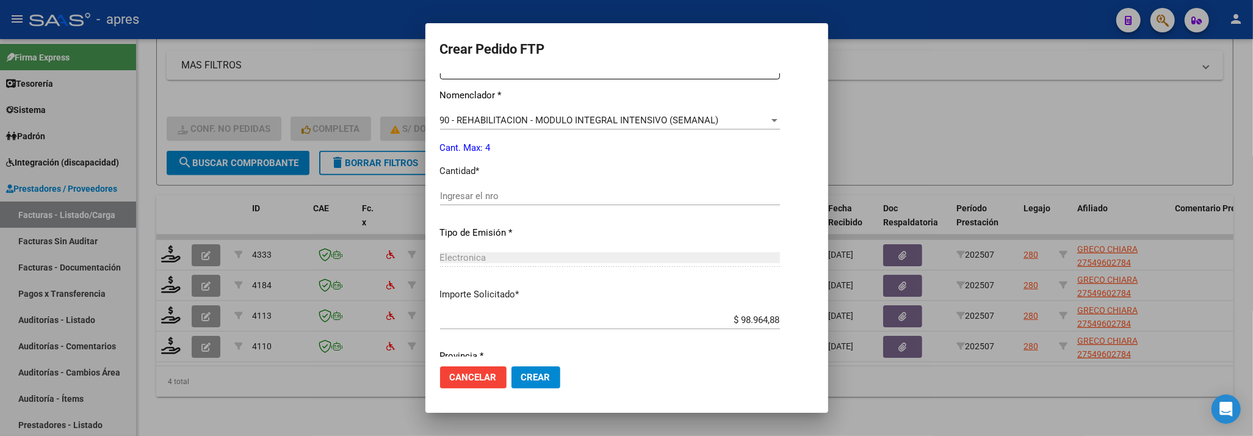
click at [536, 201] on input "Ingresar el nro" at bounding box center [610, 195] width 340 height 11
type input "4"
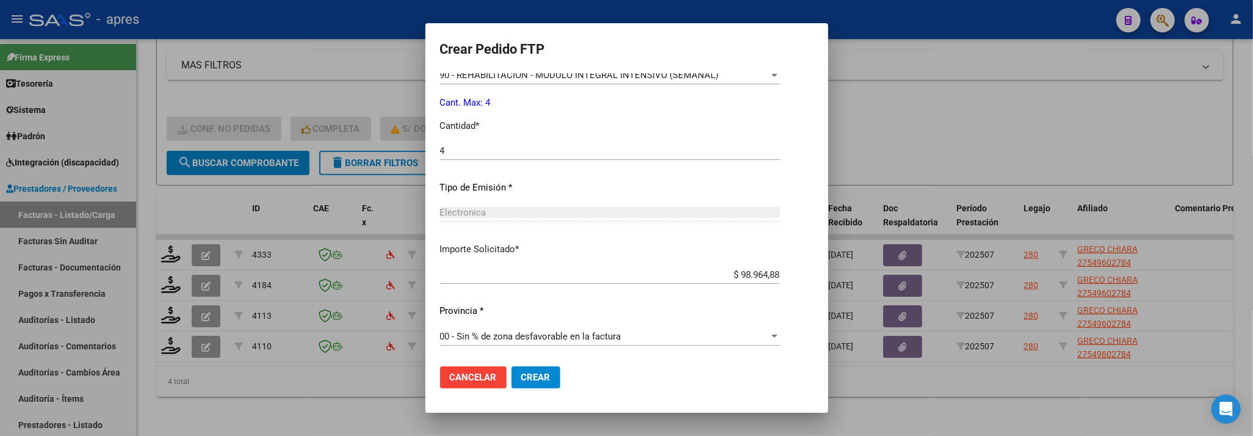
scroll to position [452, 0]
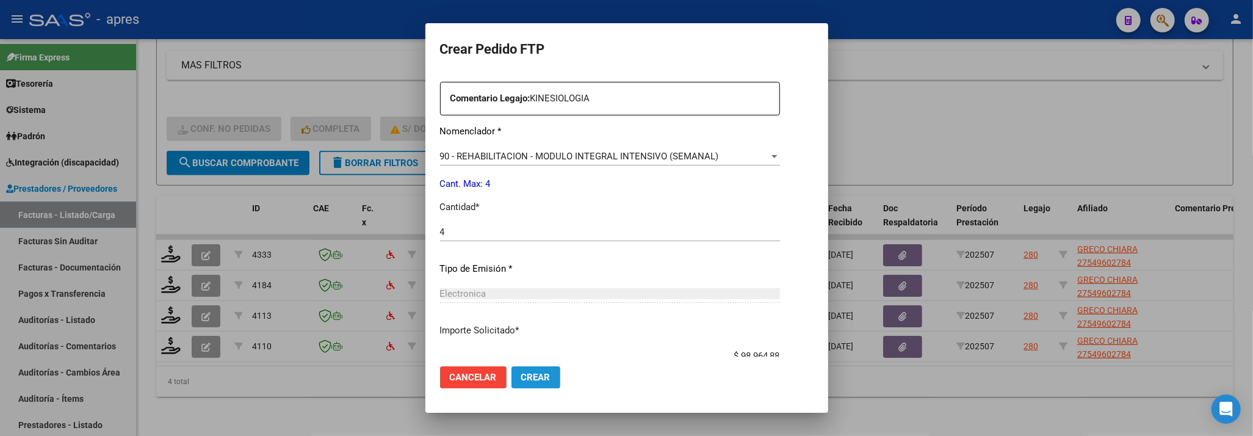
click at [531, 373] on span "Crear" at bounding box center [535, 377] width 29 height 11
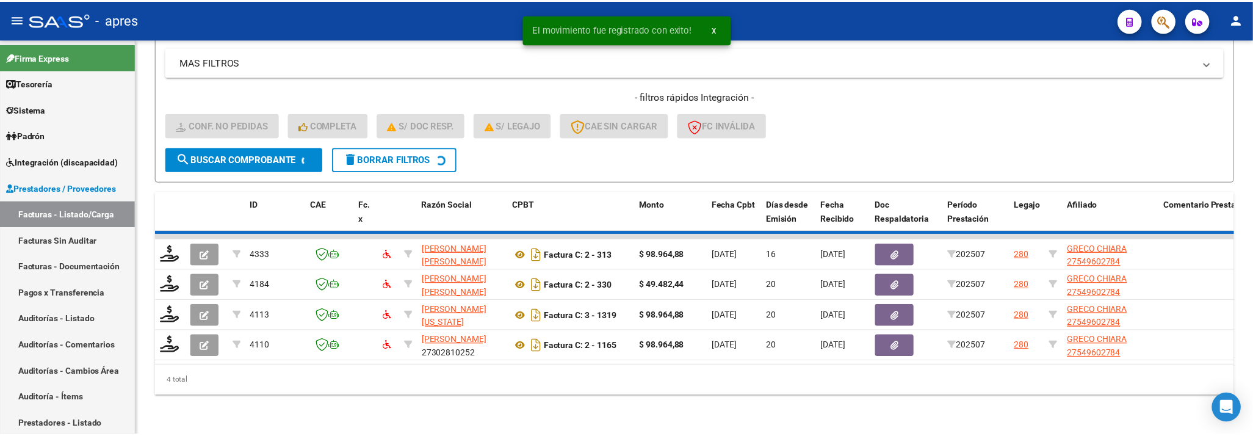
scroll to position [413, 0]
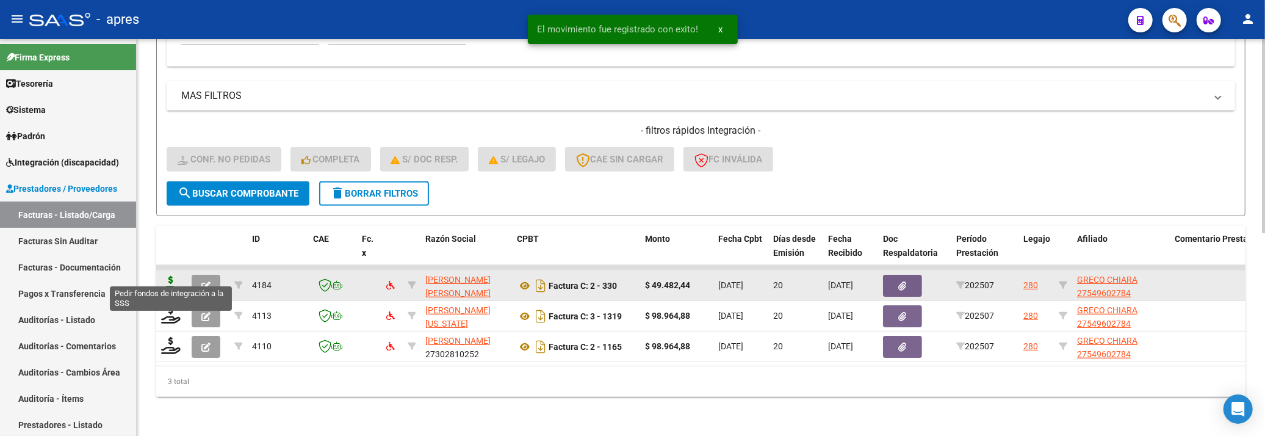
click at [173, 276] on icon at bounding box center [171, 284] width 20 height 17
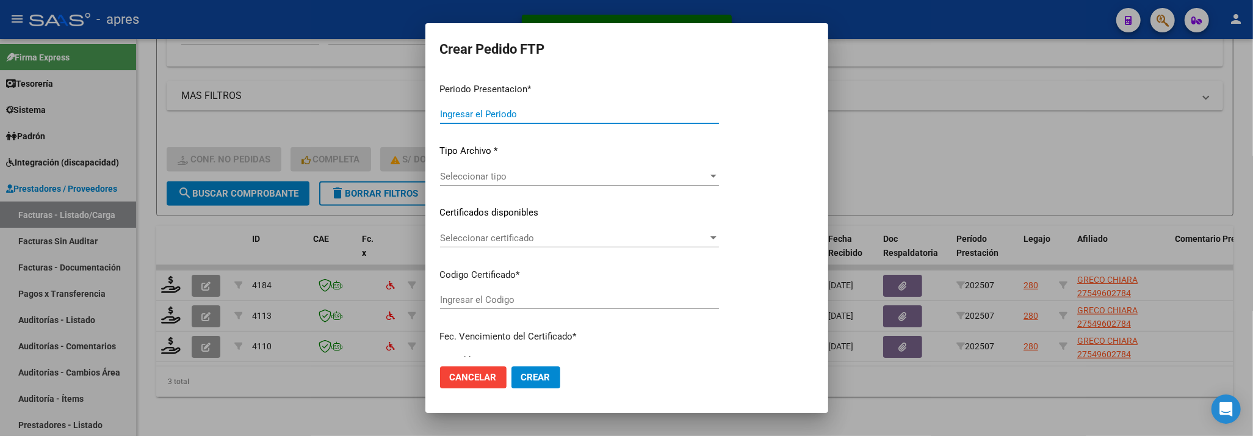
type input "202507"
type input "$ 49.482,44"
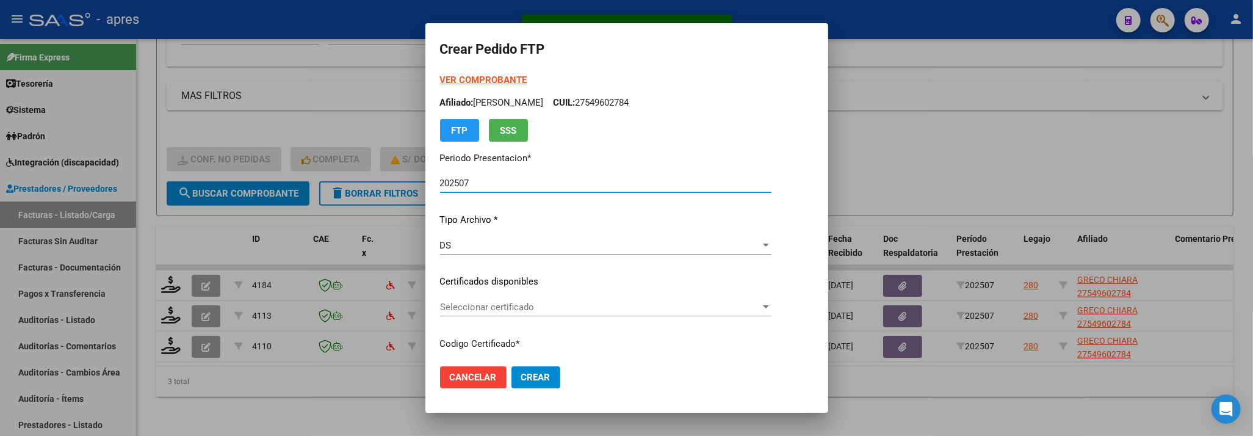
type input "ARG01000549602782024092520390925BUE440"
type input "2039-09-25"
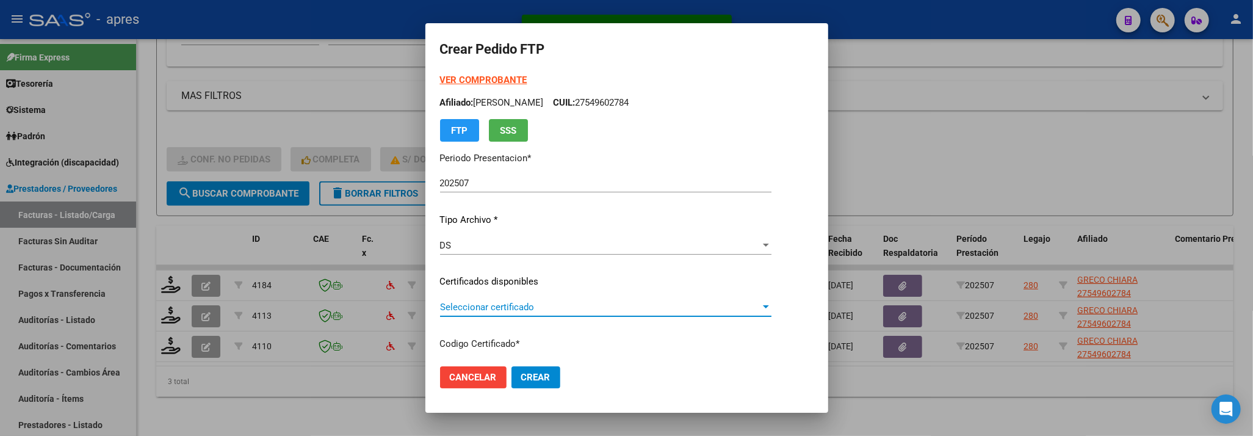
click at [589, 311] on span "Seleccionar certificado" at bounding box center [600, 306] width 320 height 11
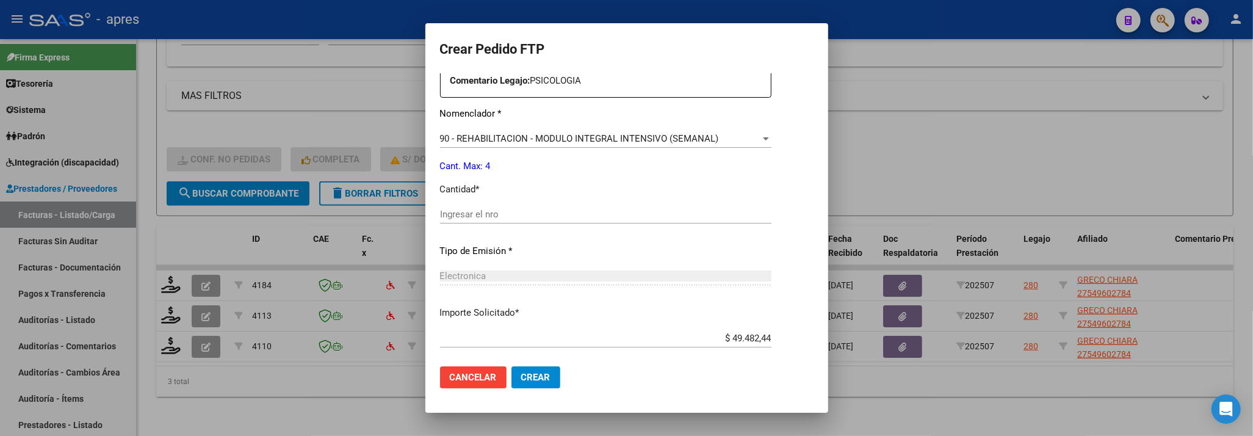
scroll to position [488, 0]
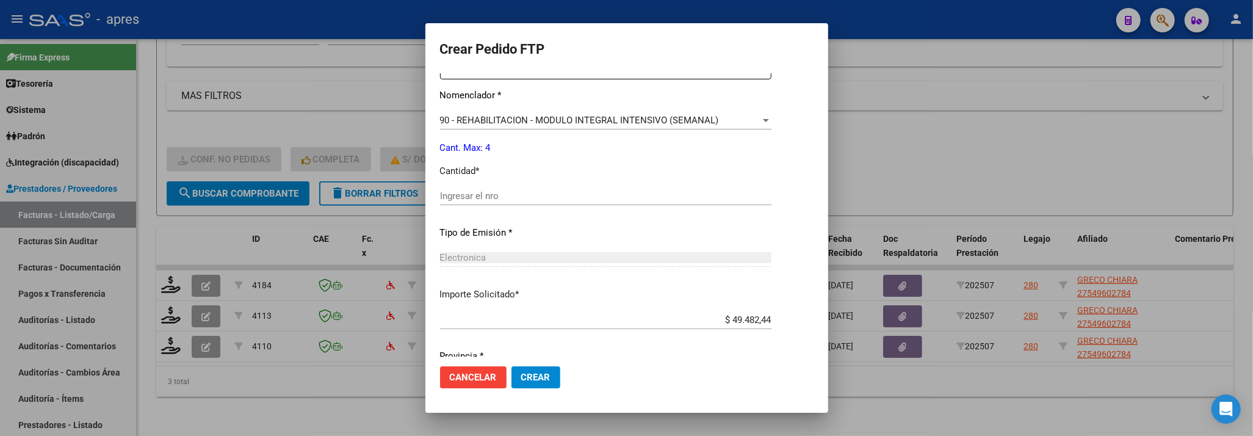
click at [554, 193] on input "Ingresar el nro" at bounding box center [605, 195] width 331 height 11
type input "4"
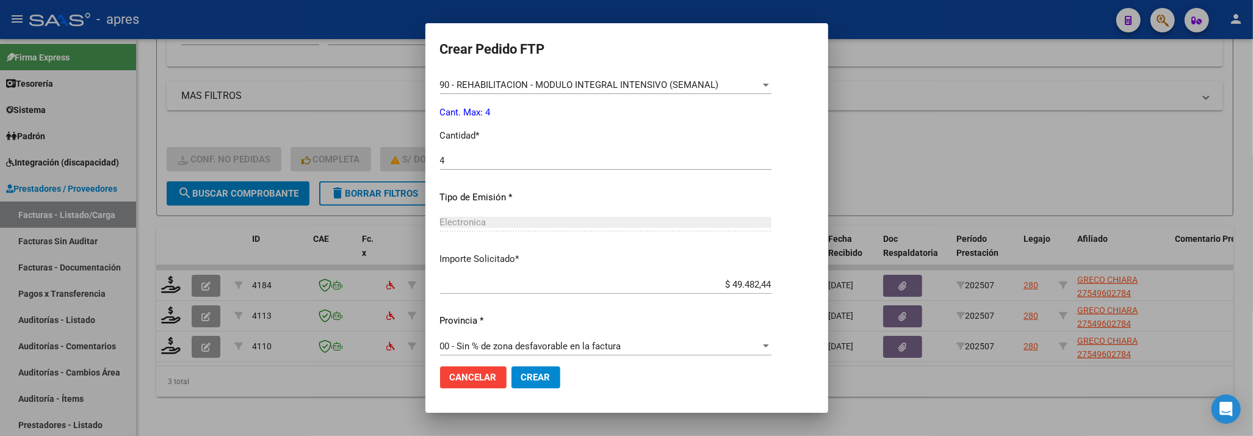
scroll to position [533, 0]
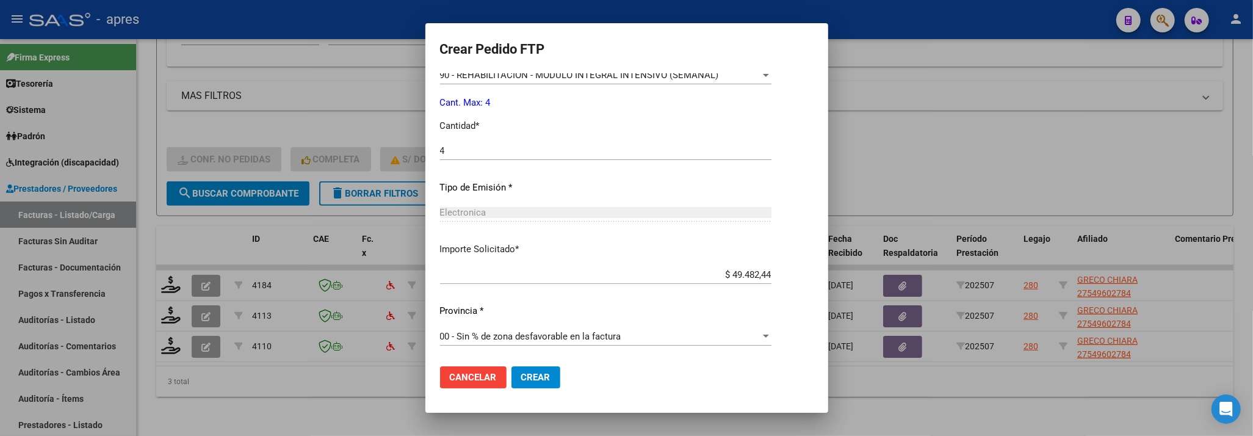
click at [546, 380] on span "Crear" at bounding box center [535, 377] width 29 height 11
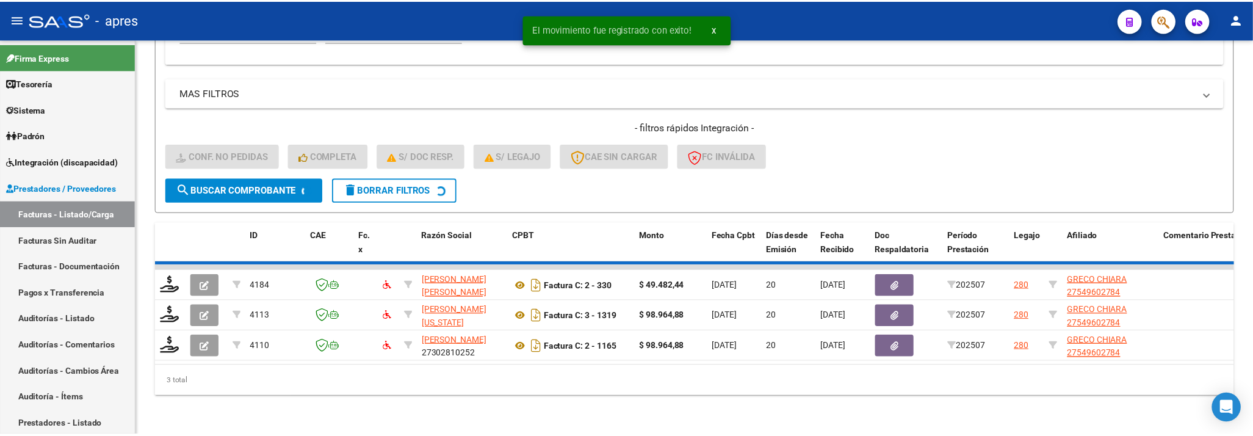
scroll to position [383, 0]
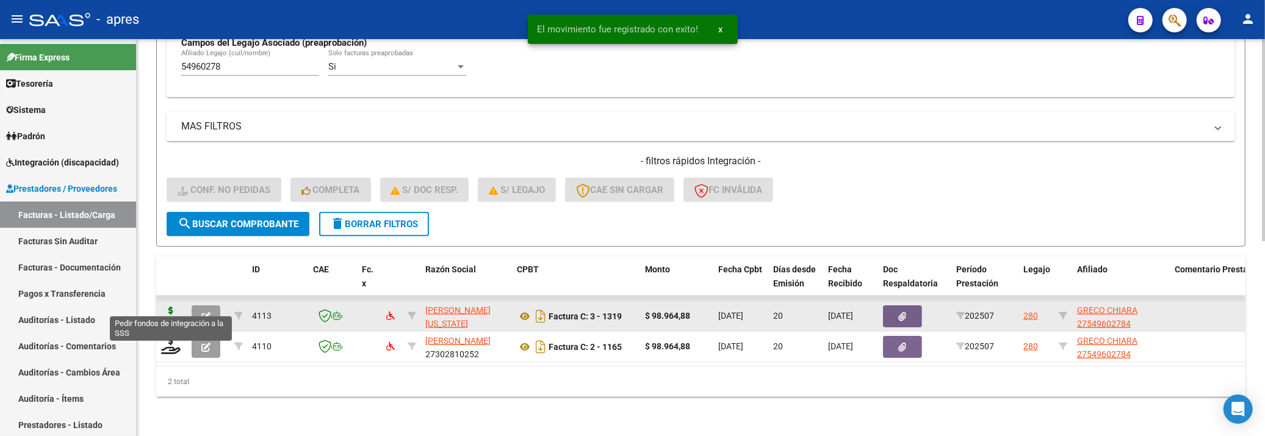
click at [175, 308] on icon at bounding box center [171, 314] width 20 height 17
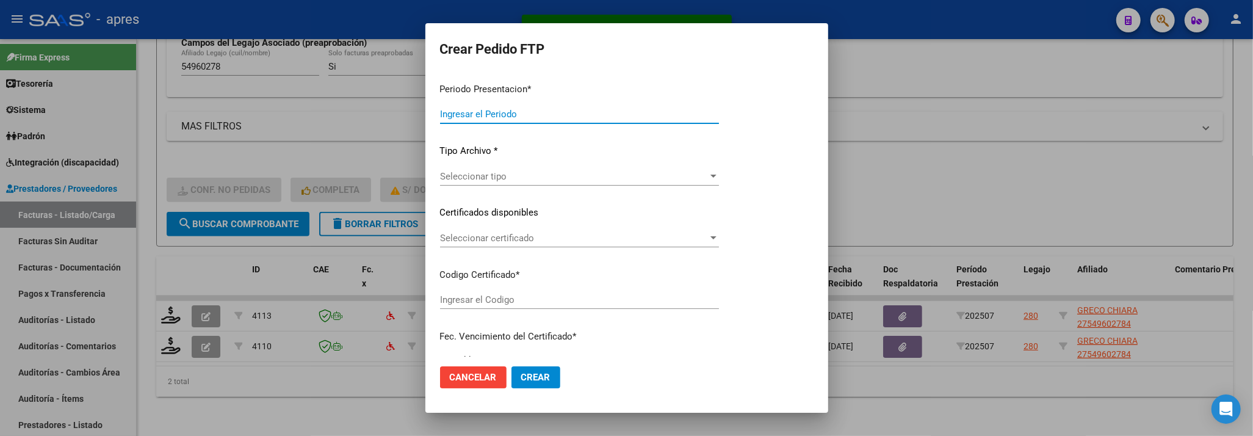
type input "202507"
type input "$ 98.964,88"
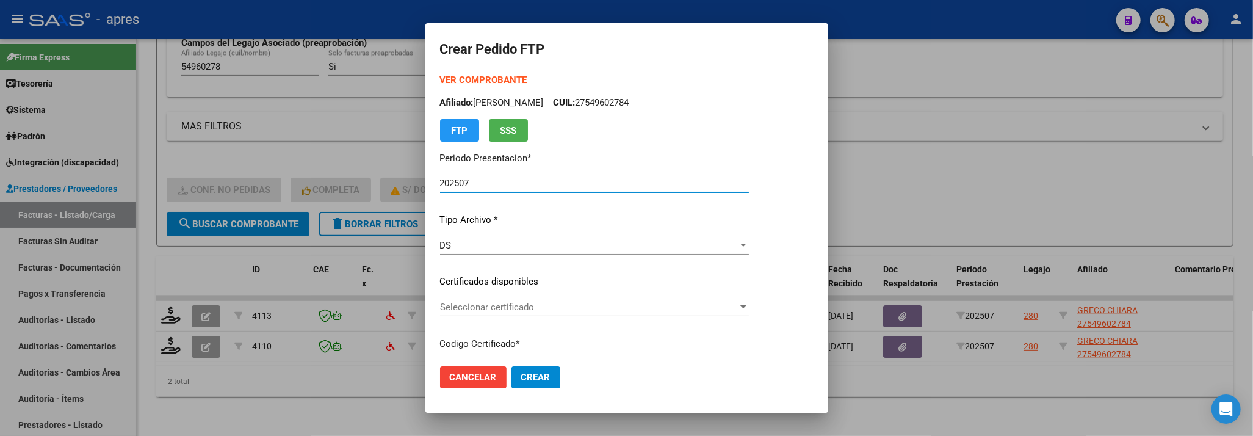
click at [693, 319] on div "Seleccionar certificado Seleccionar certificado" at bounding box center [594, 313] width 309 height 30
type input "ARG01000549602782024092520390925BUE440"
type input "2039-09-25"
click at [691, 312] on div "Seleccionar certificado Seleccionar certificado" at bounding box center [594, 307] width 309 height 18
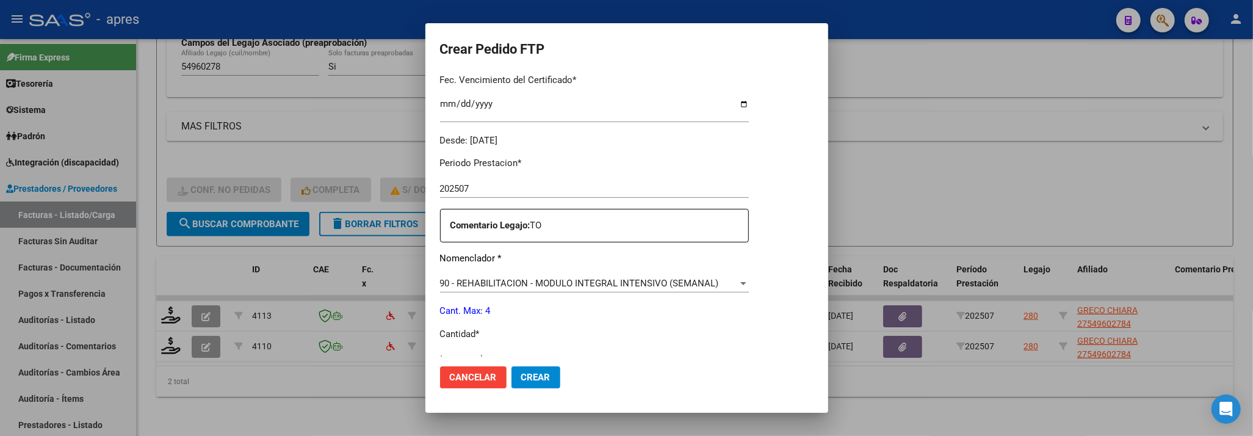
scroll to position [406, 0]
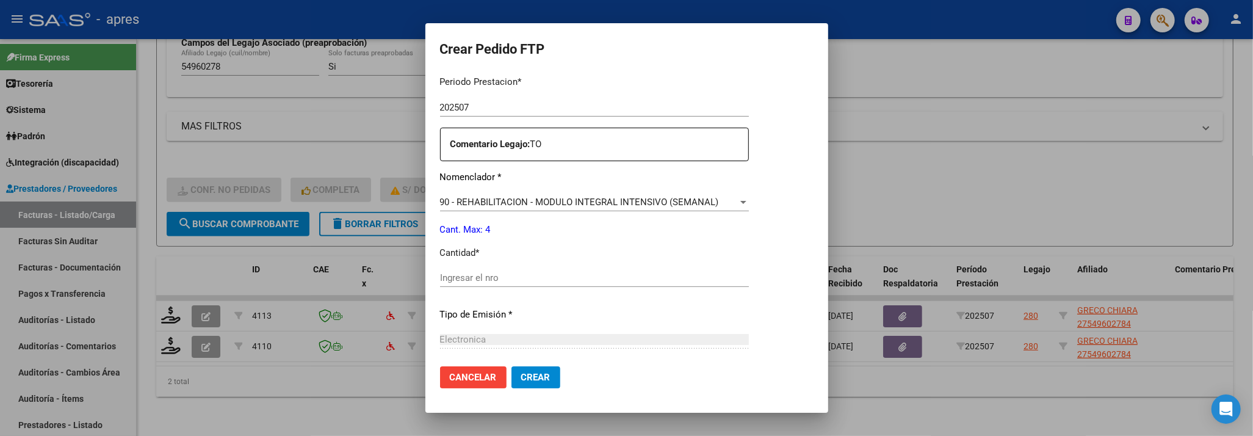
click at [591, 275] on input "Ingresar el nro" at bounding box center [594, 277] width 309 height 11
type input "4"
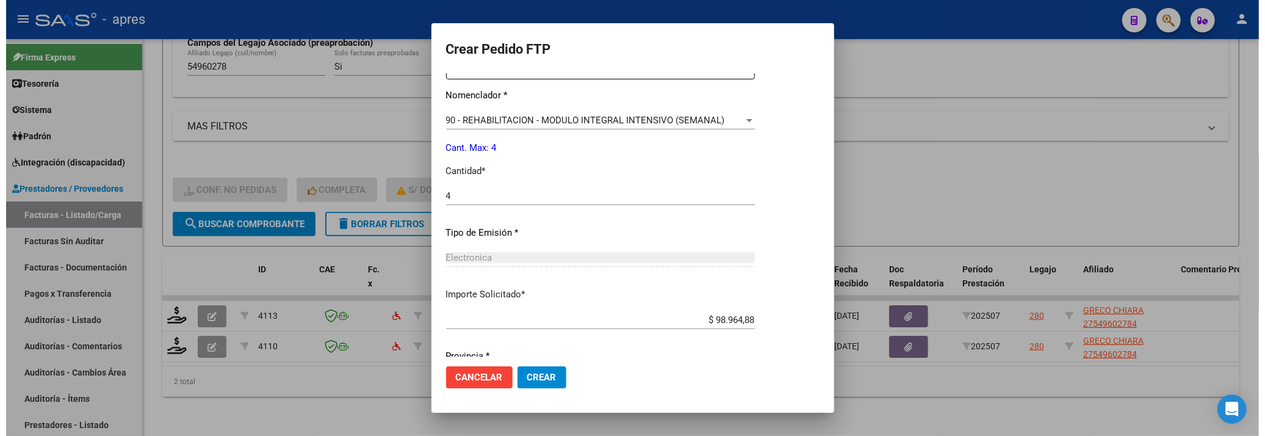
scroll to position [533, 0]
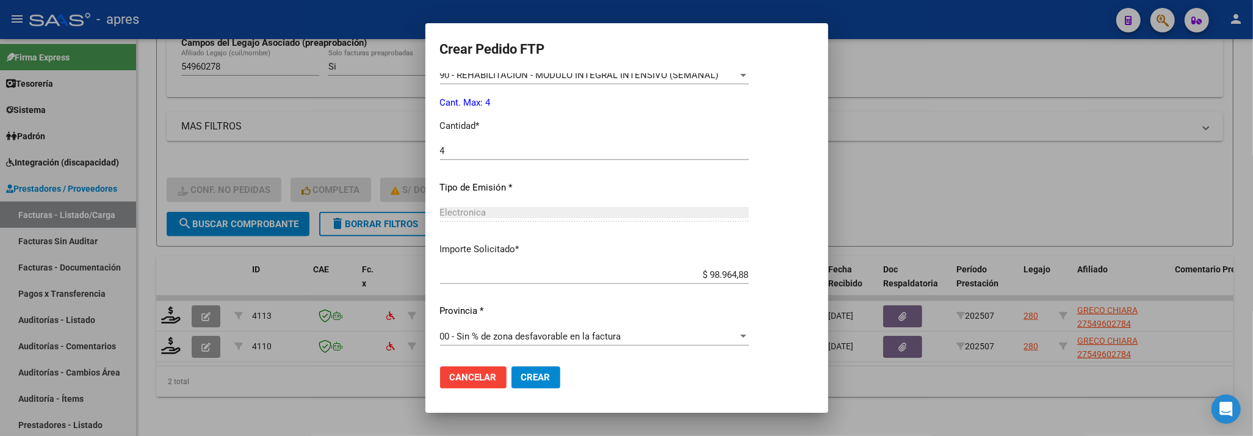
click at [548, 367] on button "Crear" at bounding box center [535, 377] width 49 height 22
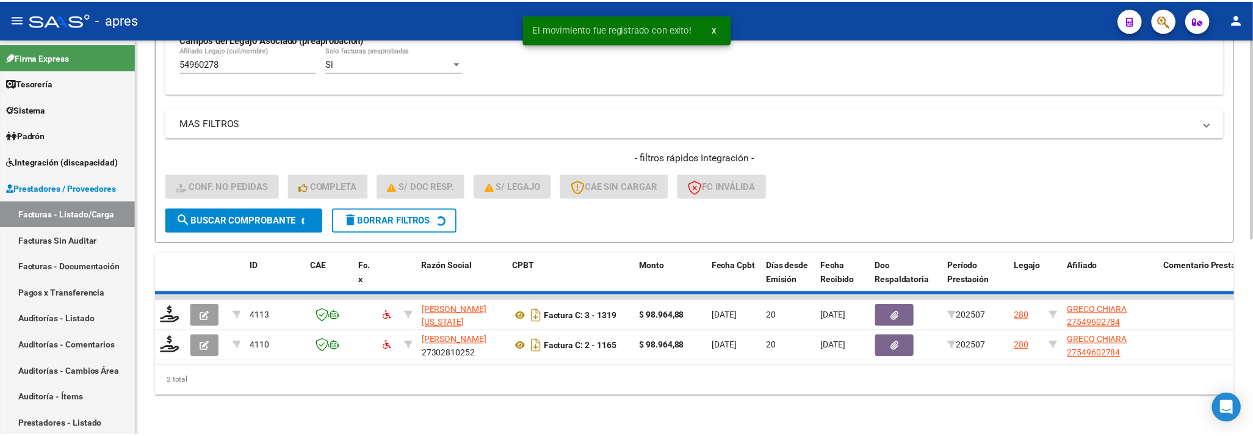
scroll to position [352, 0]
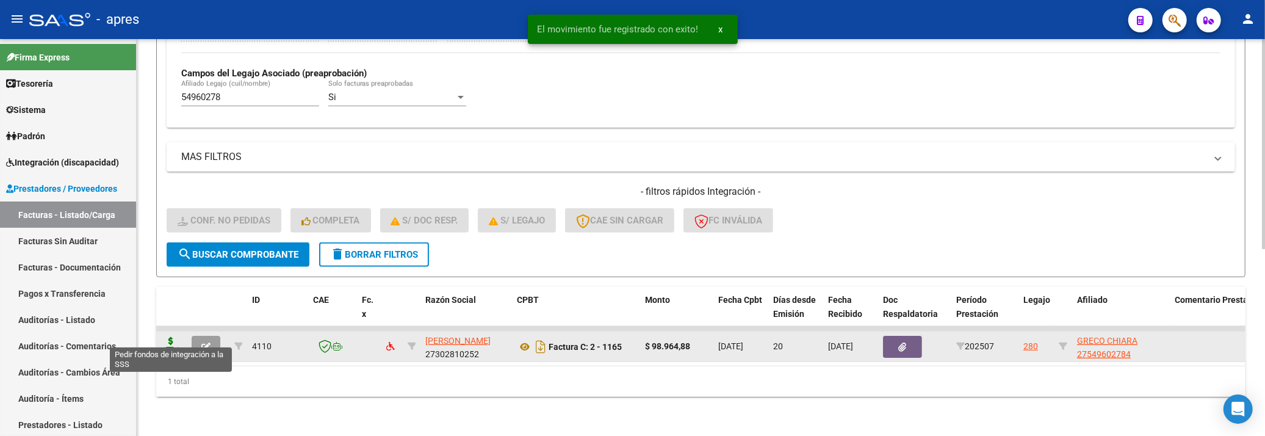
click at [167, 337] on icon at bounding box center [171, 345] width 20 height 17
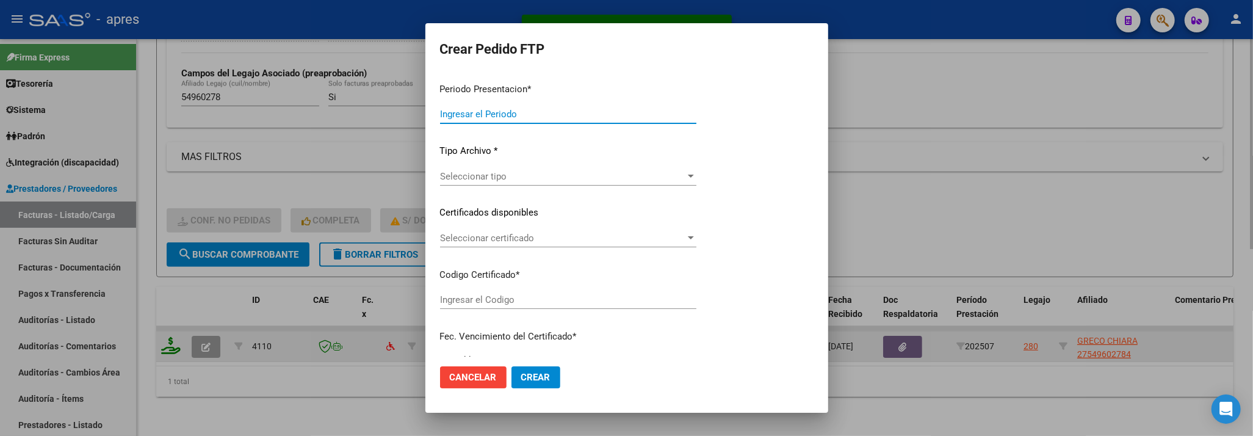
type input "202507"
type input "$ 98.964,88"
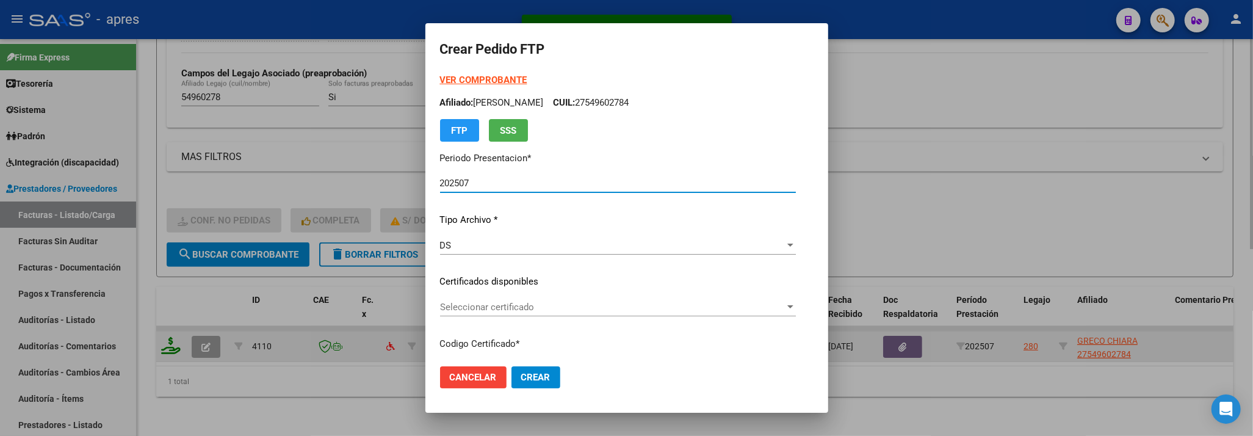
type input "ARG01000549602782024092520390925BUE440"
type input "2039-09-25"
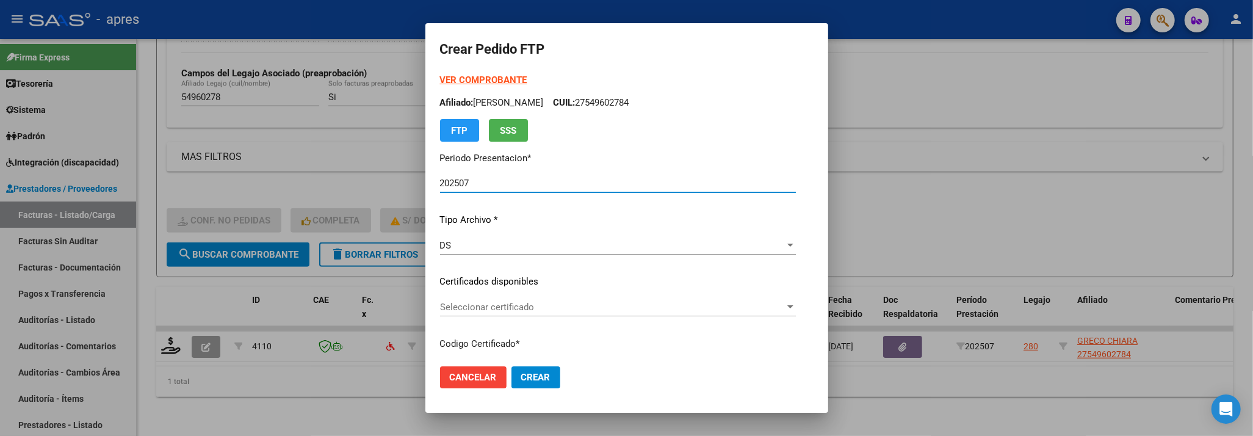
click at [538, 306] on span "Seleccionar certificado" at bounding box center [612, 306] width 345 height 11
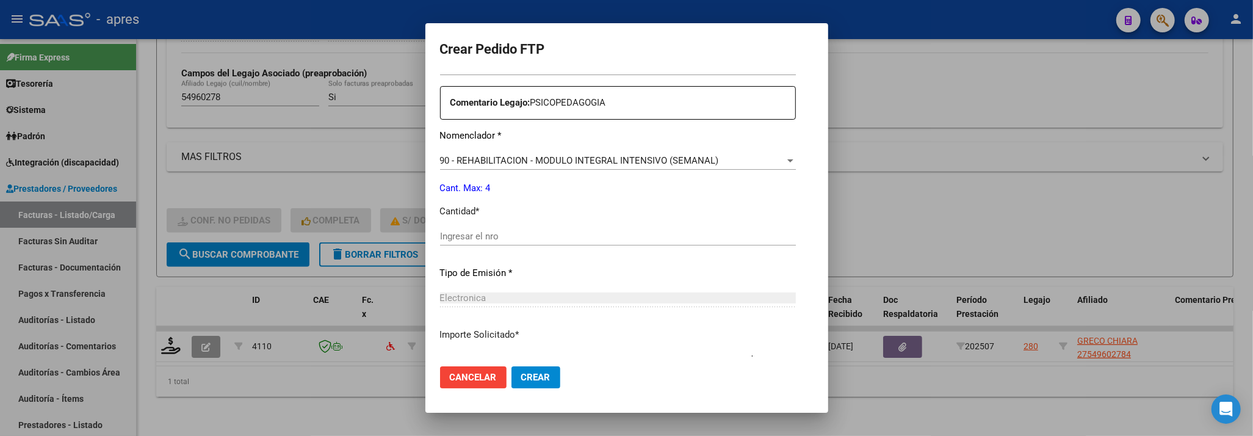
scroll to position [488, 0]
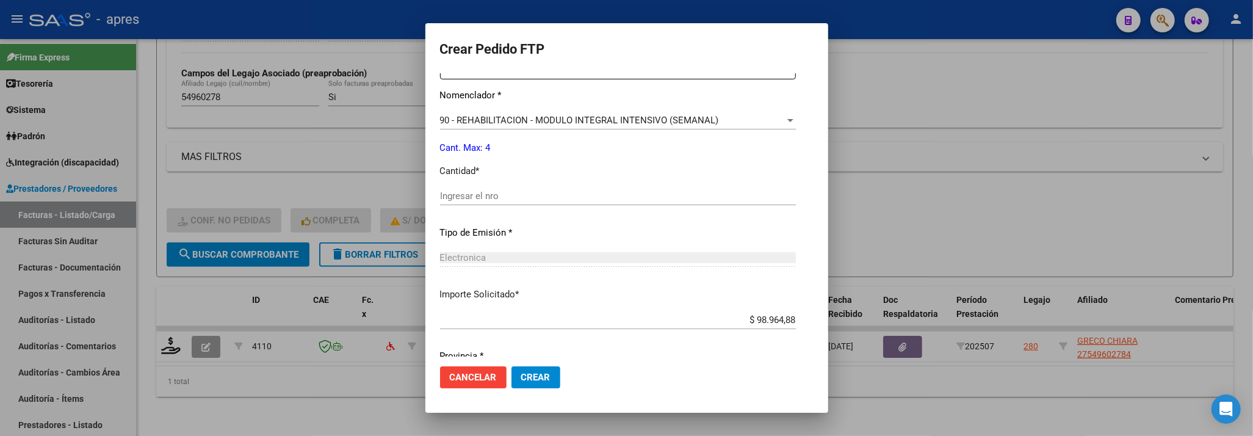
click at [508, 203] on div "Ingresar el nro" at bounding box center [618, 196] width 356 height 18
click at [508, 193] on input "Ingresar el nro" at bounding box center [618, 195] width 356 height 11
type input "4"
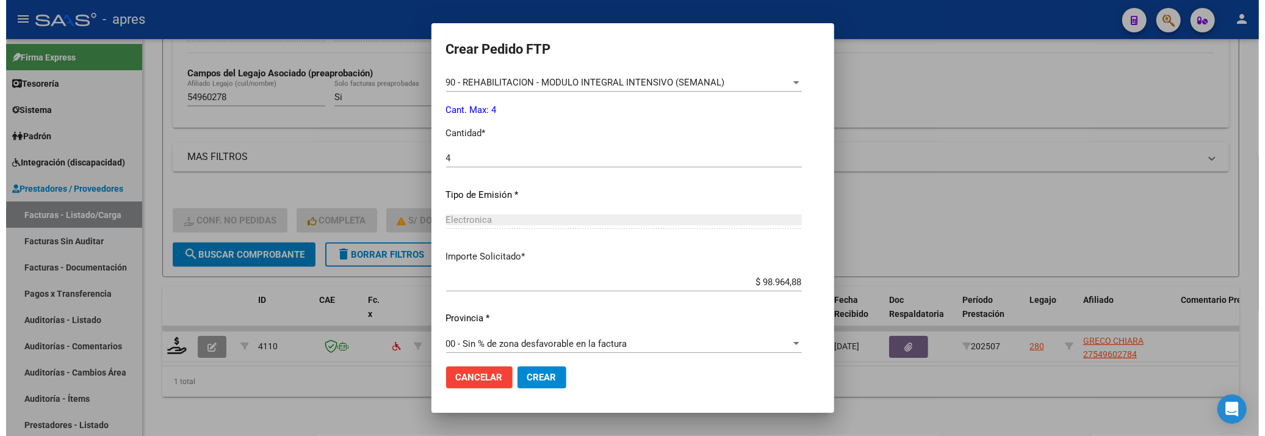
scroll to position [533, 0]
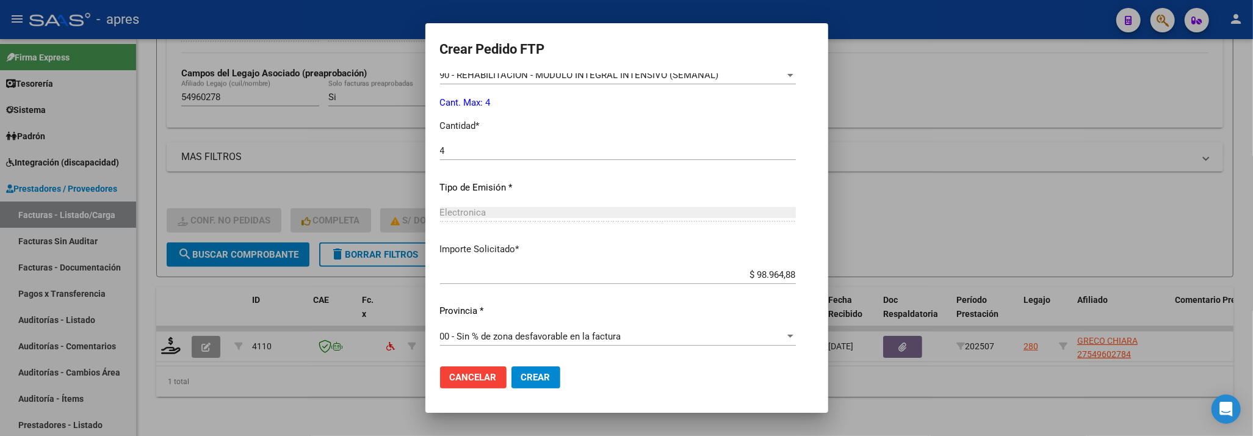
click at [524, 372] on span "Crear" at bounding box center [535, 377] width 29 height 11
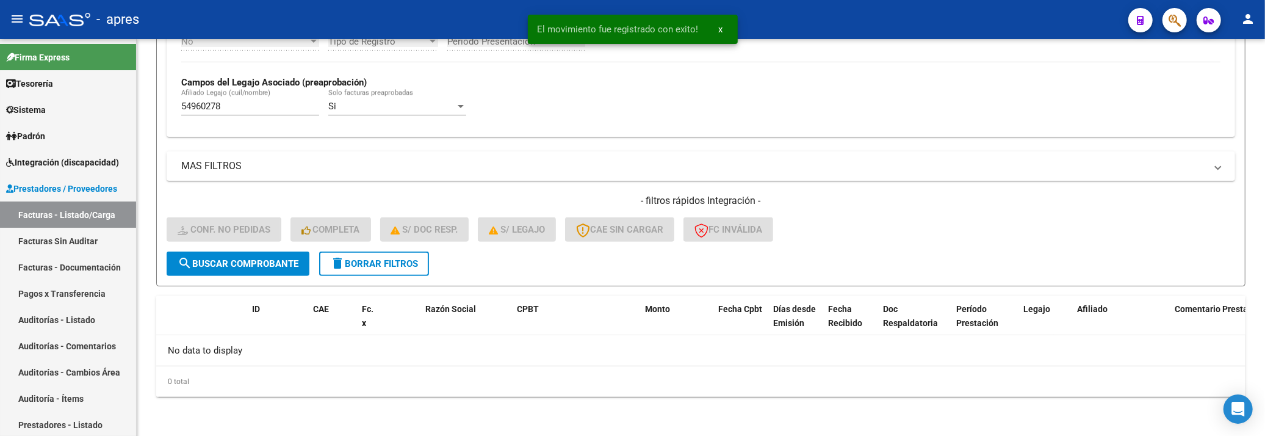
scroll to position [331, 0]
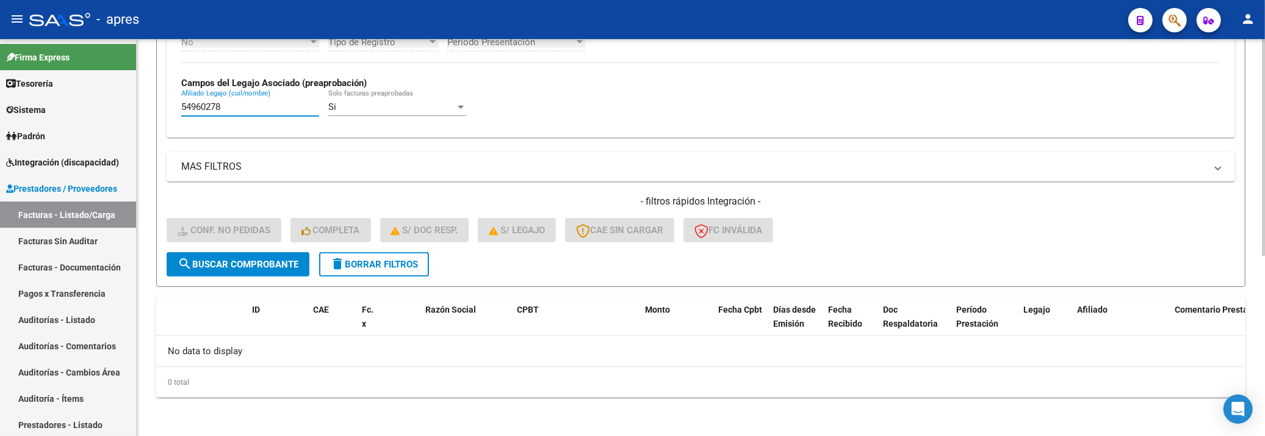
drag, startPoint x: 228, startPoint y: 111, endPoint x: 149, endPoint y: 126, distance: 80.7
click at [148, 126] on div "Video tutorial PRESTADORES -> Listado de CPBTs Emitidos por Prestadores / Prove…" at bounding box center [701, 72] width 1128 height 728
paste input "8458664"
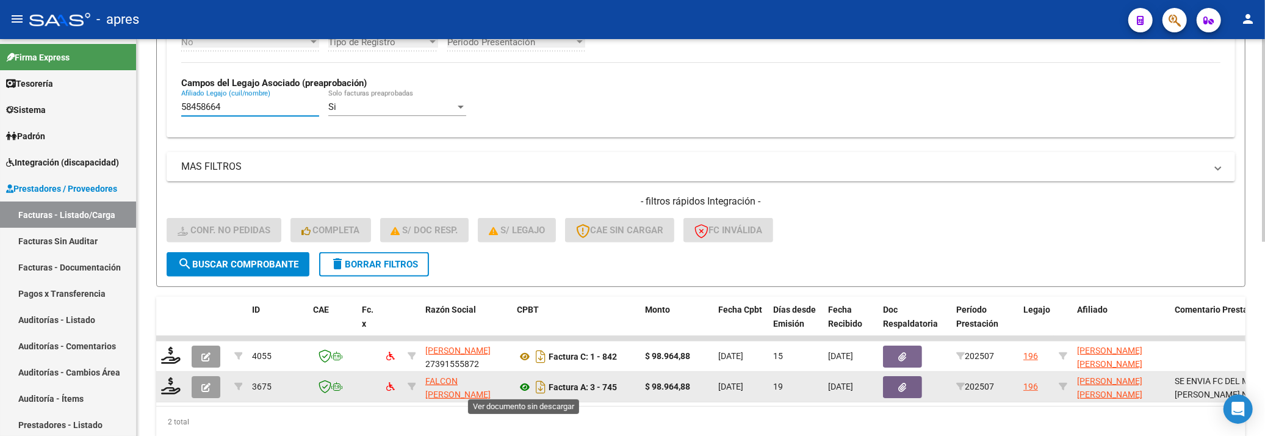
type input "58458664"
click at [525, 387] on icon at bounding box center [525, 387] width 16 height 15
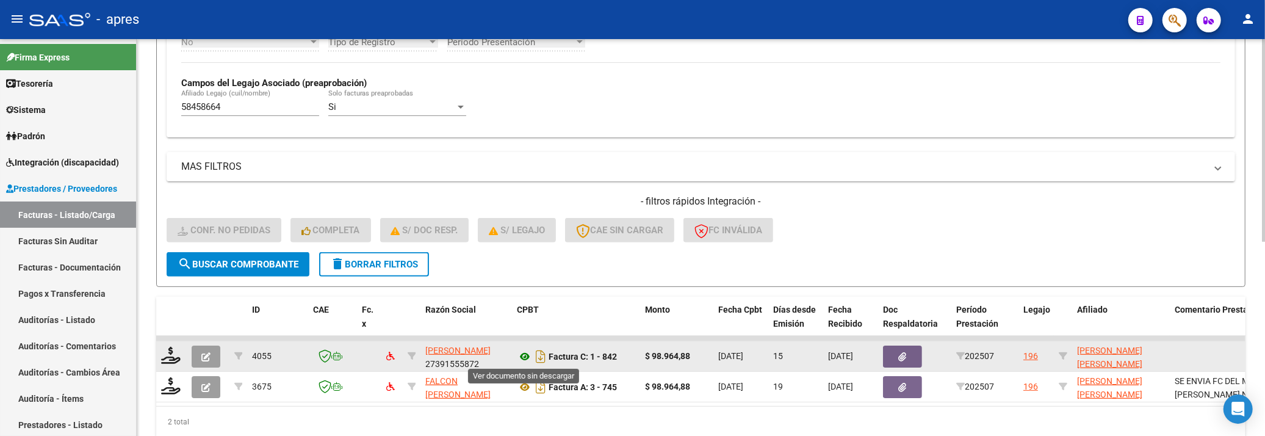
click at [523, 356] on icon at bounding box center [525, 356] width 16 height 15
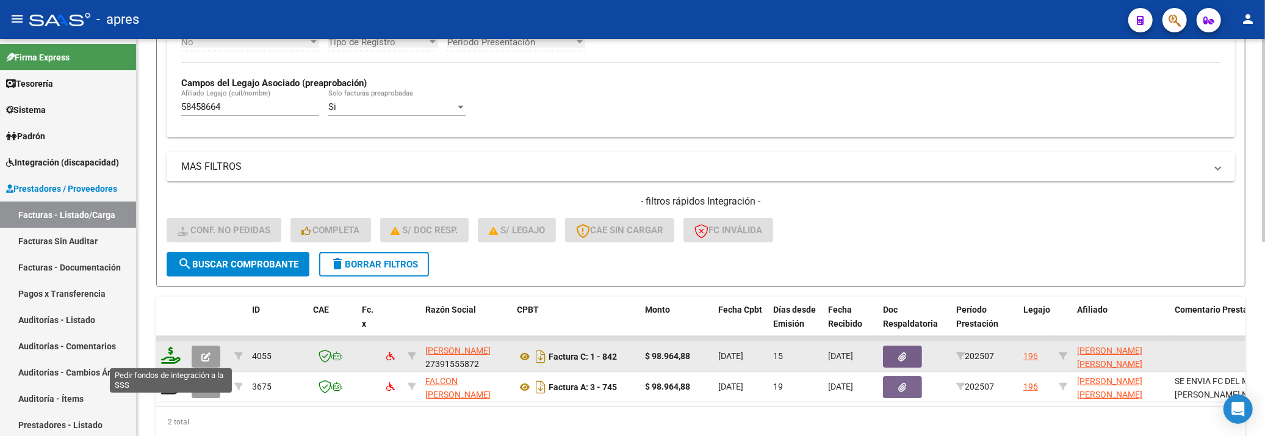
click at [170, 356] on icon at bounding box center [171, 355] width 20 height 17
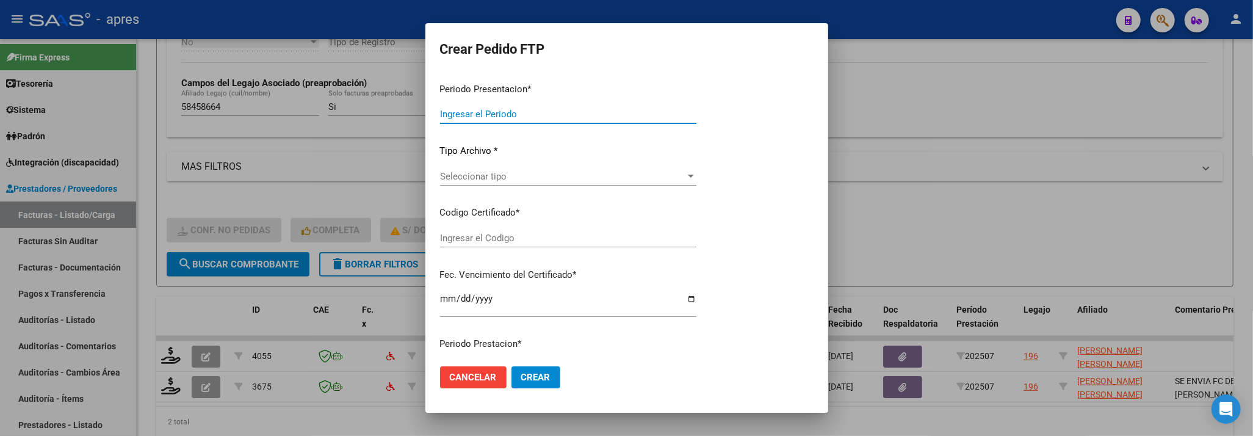
type input "202507"
type input "$ 98.964,88"
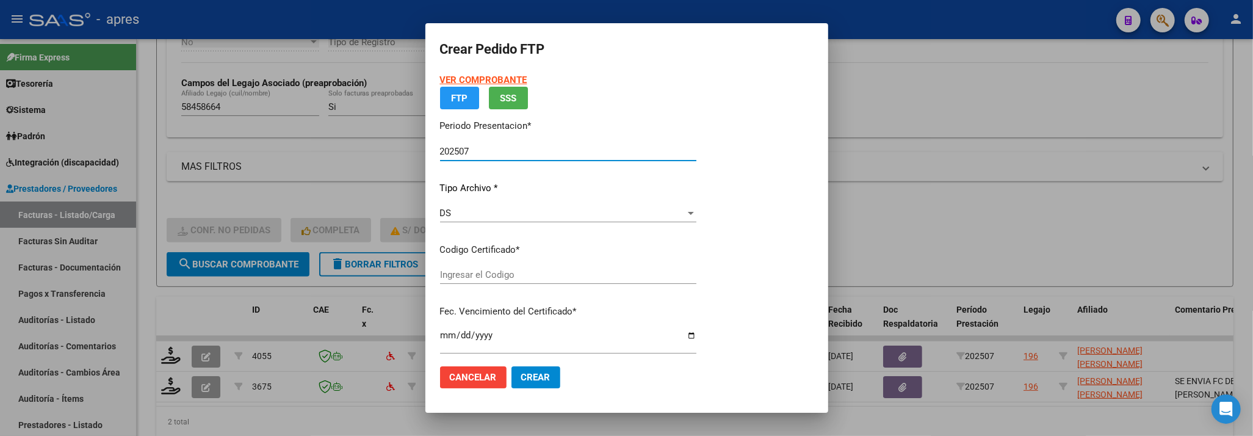
type input "ARG01000584586642024080220290802BUE440"
type input "2029-08-02"
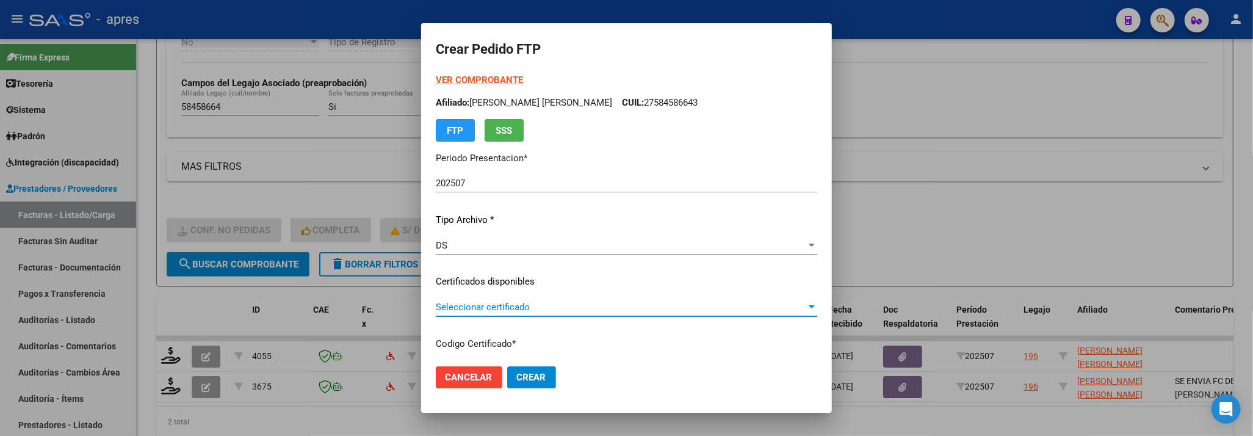
click at [625, 305] on span "Seleccionar certificado" at bounding box center [621, 306] width 370 height 11
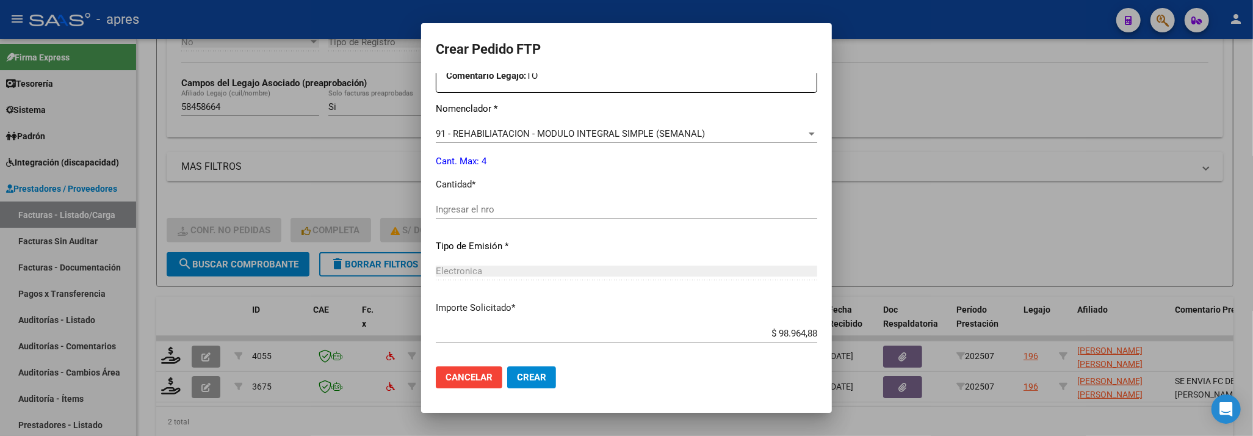
scroll to position [488, 0]
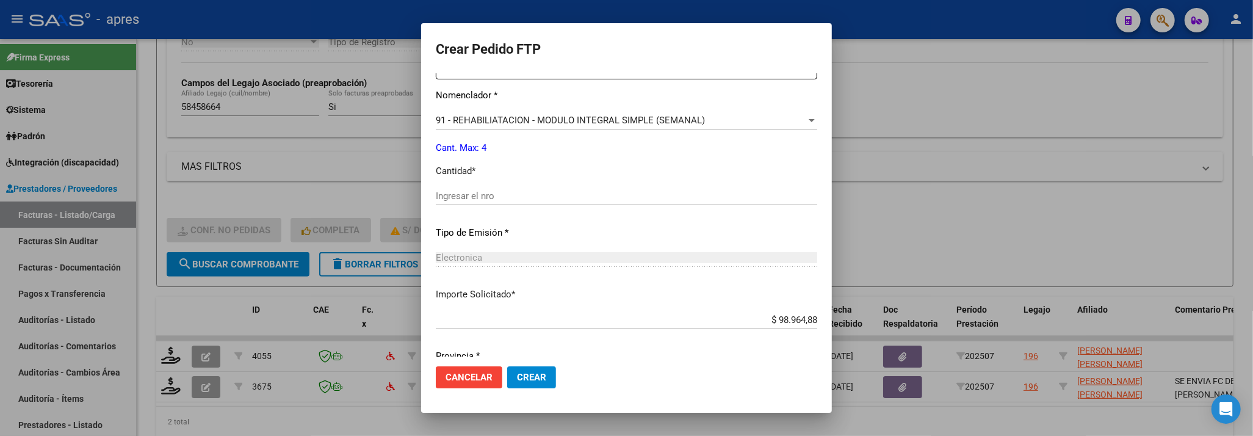
click at [577, 206] on div "Ingresar el nro" at bounding box center [626, 202] width 381 height 30
click at [586, 198] on input "Ingresar el nro" at bounding box center [626, 195] width 381 height 11
type input "4"
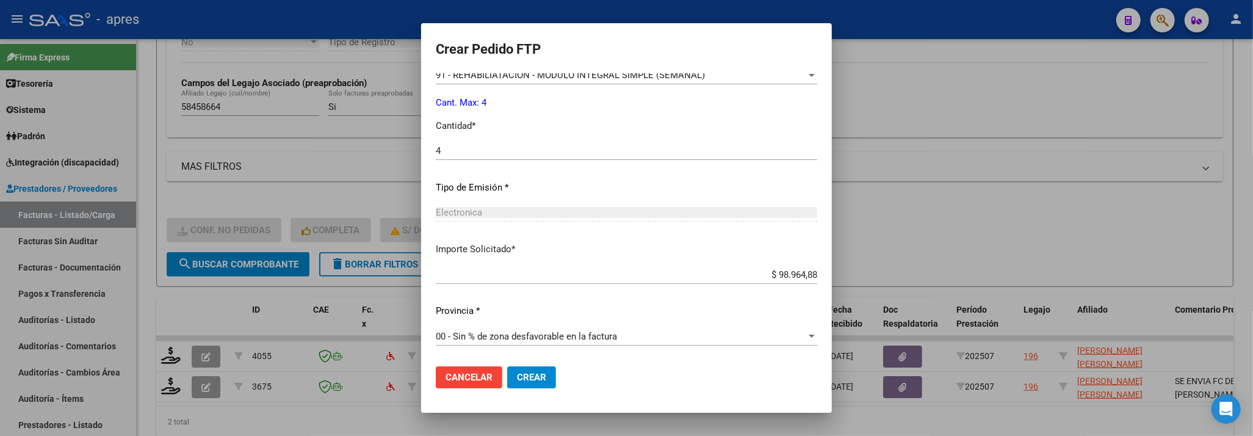
click at [540, 373] on span "Crear" at bounding box center [531, 377] width 29 height 11
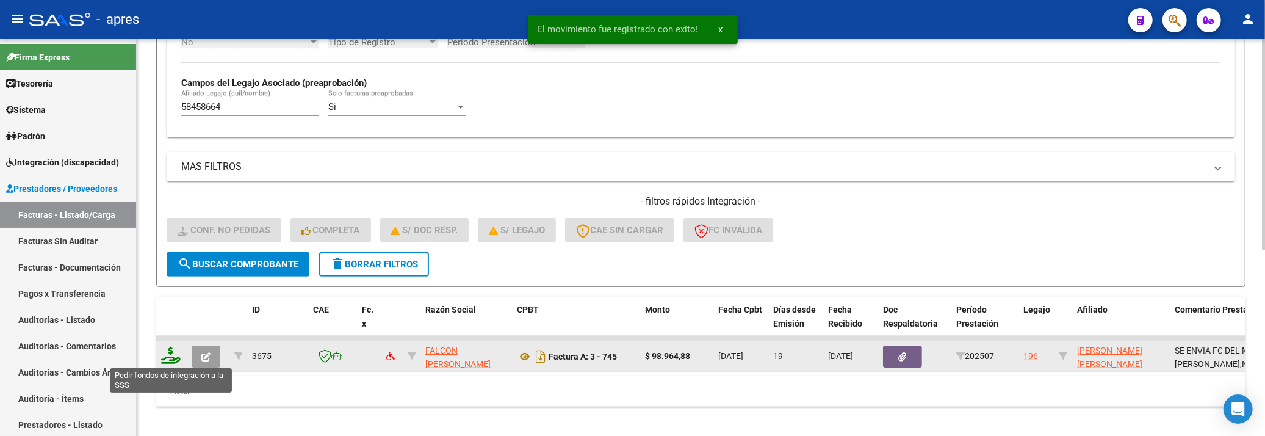
click at [173, 352] on icon at bounding box center [171, 355] width 20 height 17
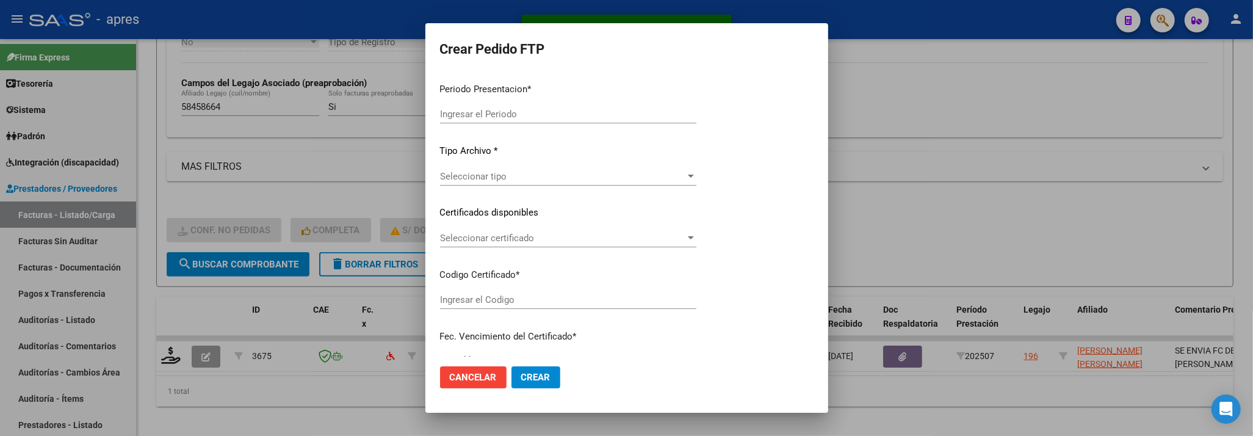
type input "202507"
type input "$ 98.964,88"
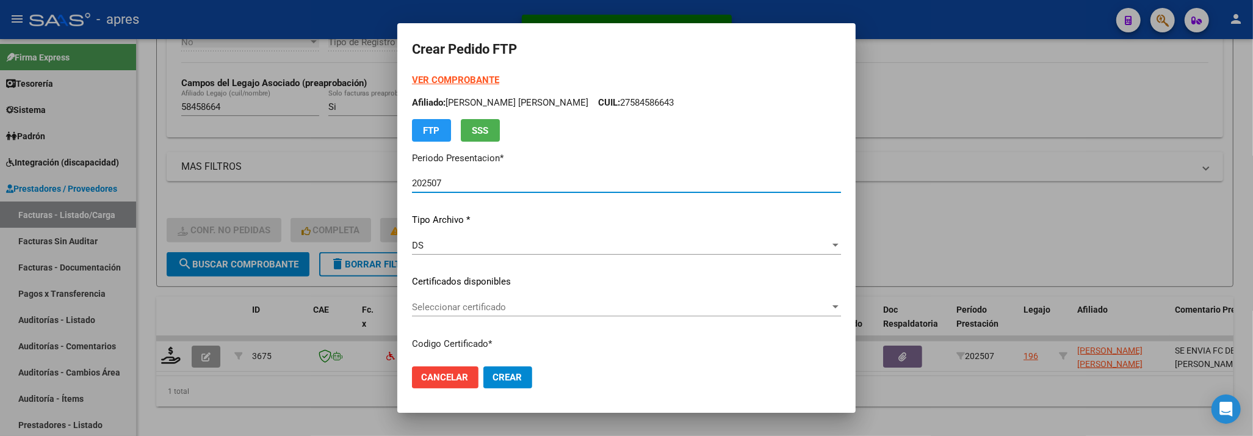
type input "ARG01000584586642024080220290802BUE440"
type input "2029-08-02"
click at [561, 291] on div "VER COMPROBANTE ARCA Padrón Afiliado: GUTIERREZ MARTINA PAZ CUIL: 27584586643 F…" at bounding box center [626, 272] width 429 height 399
click at [560, 312] on div "Seleccionar certificado Seleccionar certificado" at bounding box center [626, 307] width 429 height 18
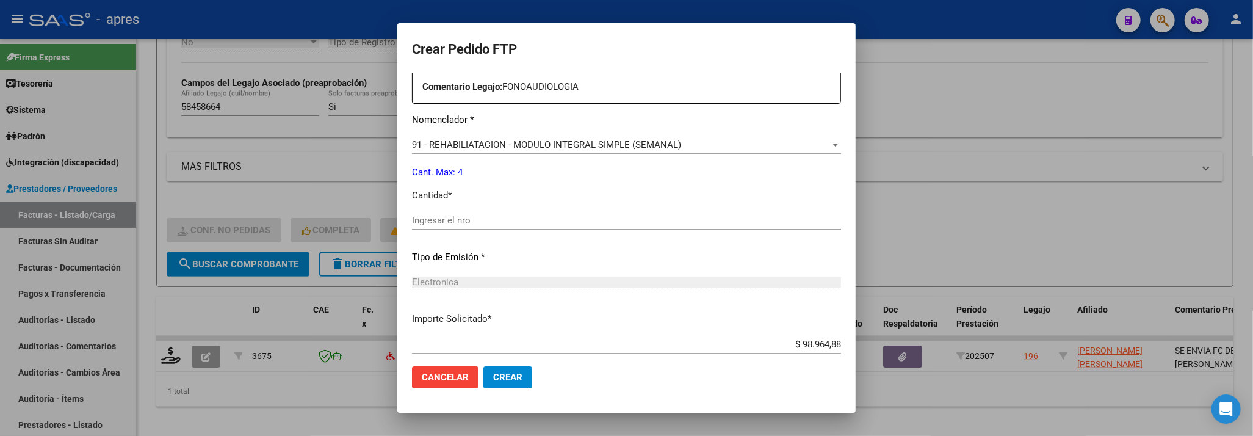
scroll to position [488, 0]
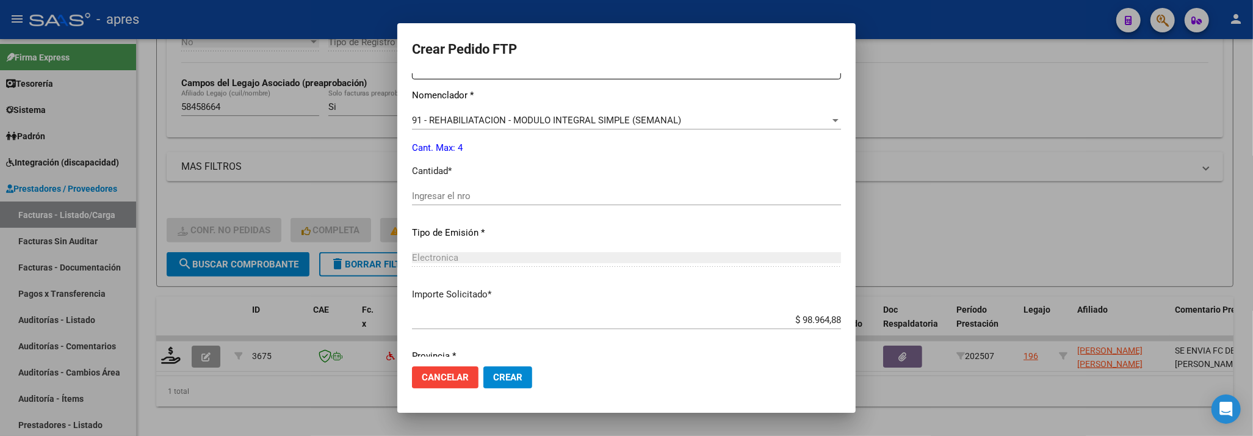
click at [493, 205] on div "Ingresar el nro" at bounding box center [626, 196] width 429 height 18
click at [495, 196] on input "Ingresar el nro" at bounding box center [626, 195] width 429 height 11
type input "4"
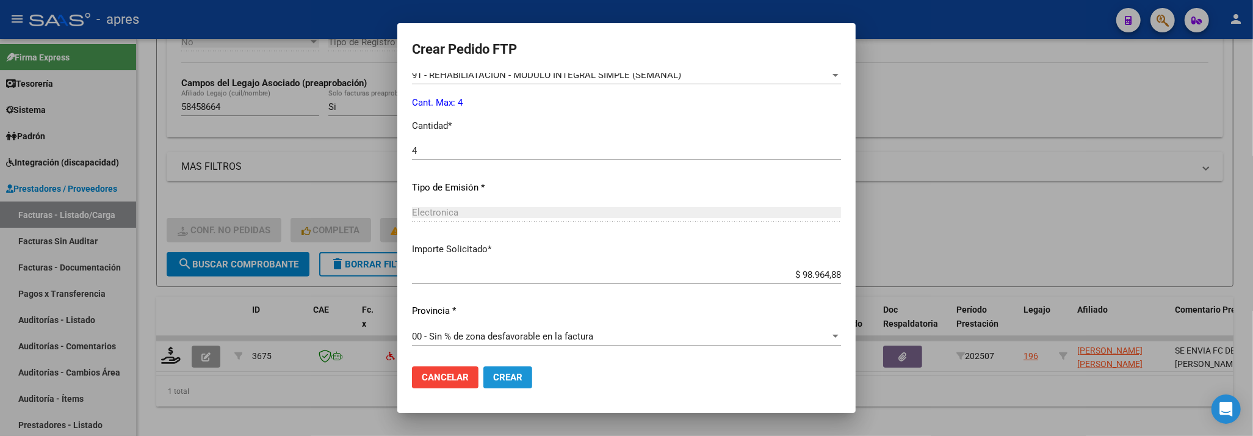
click at [513, 384] on button "Crear" at bounding box center [507, 377] width 49 height 22
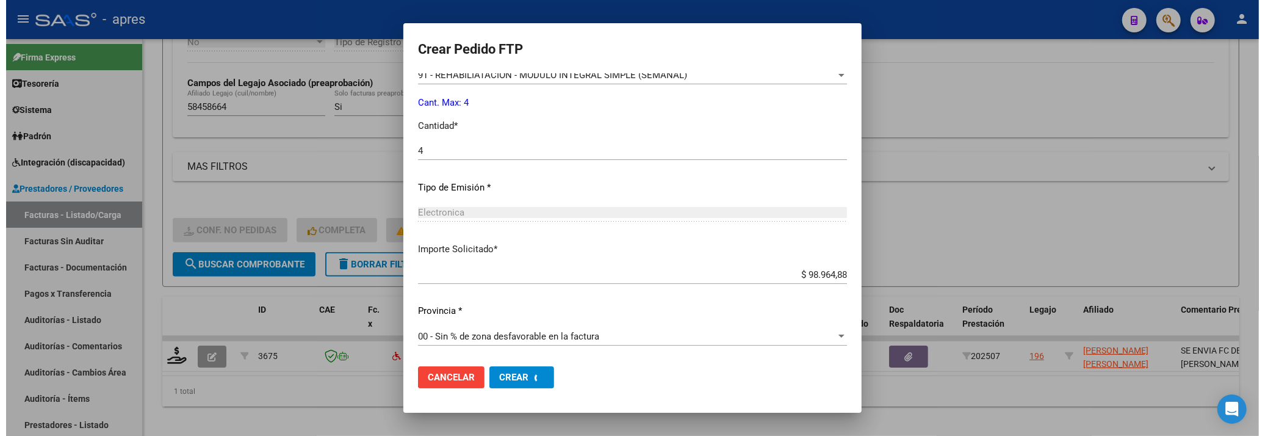
scroll to position [0, 0]
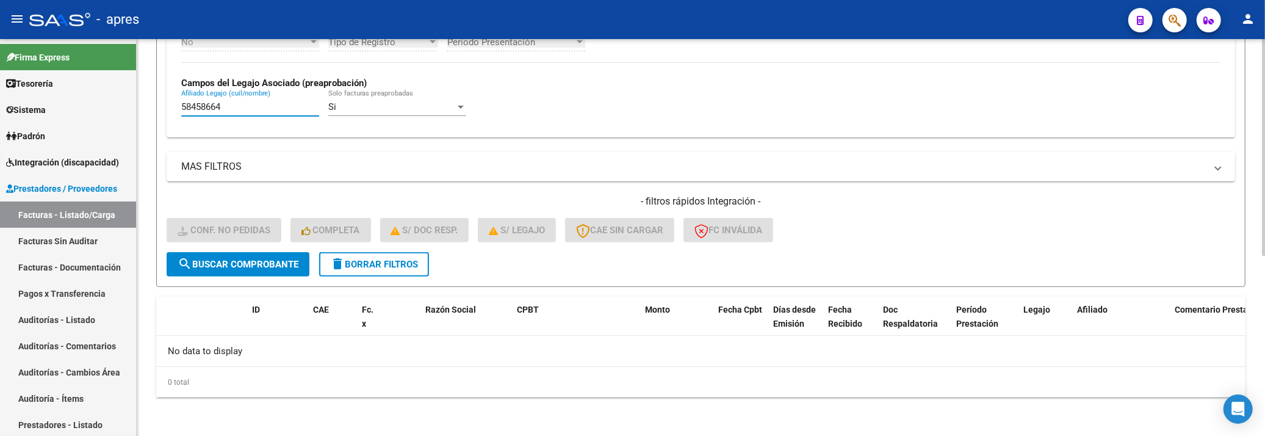
drag, startPoint x: 215, startPoint y: 109, endPoint x: 137, endPoint y: 118, distance: 78.1
click at [137, 118] on div "Video tutorial PRESTADORES -> Listado de CPBTs Emitidos por Prestadores / Prove…" at bounding box center [701, 72] width 1128 height 728
paste input "6788059"
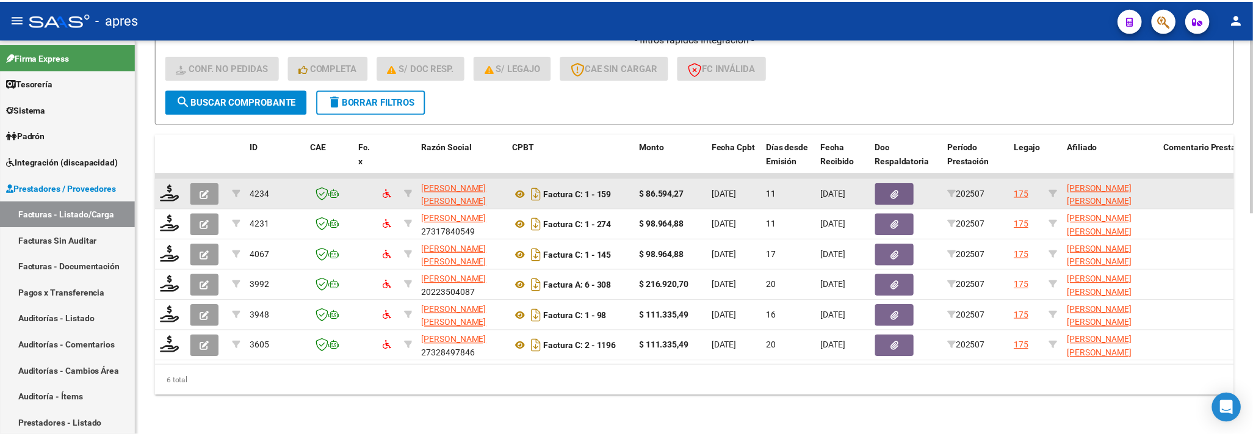
scroll to position [505, 0]
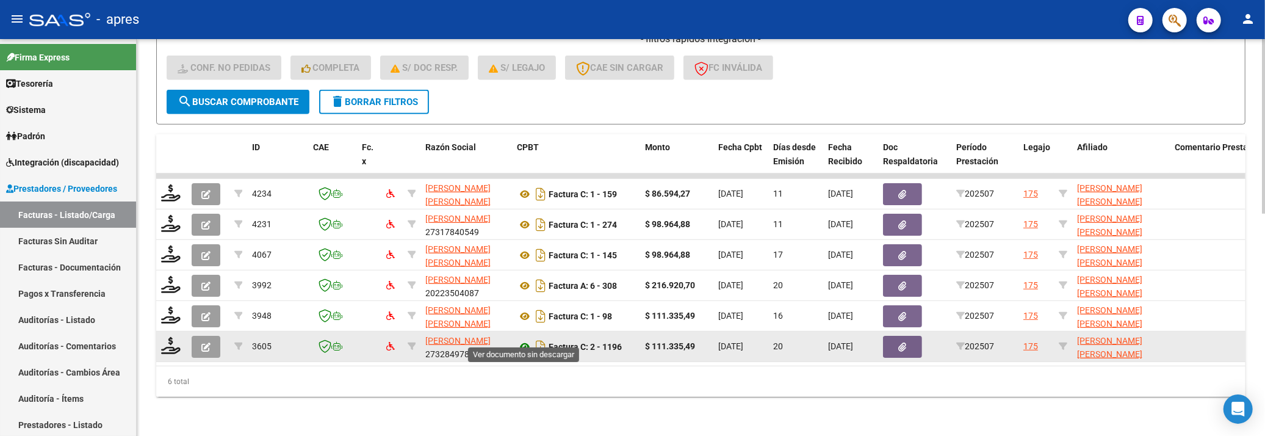
type input "56788059"
click at [530, 339] on icon at bounding box center [525, 346] width 16 height 15
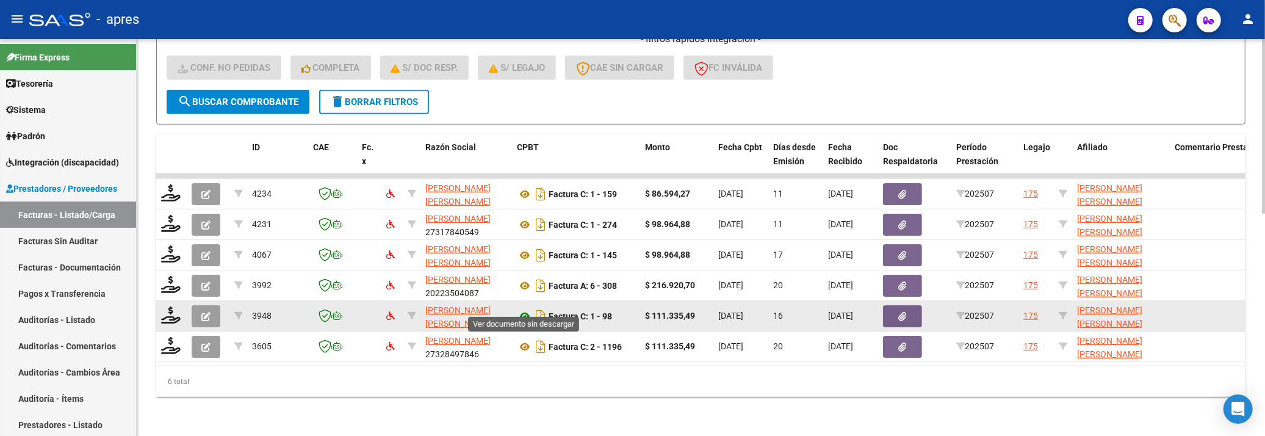
click at [527, 309] on icon at bounding box center [525, 316] width 16 height 15
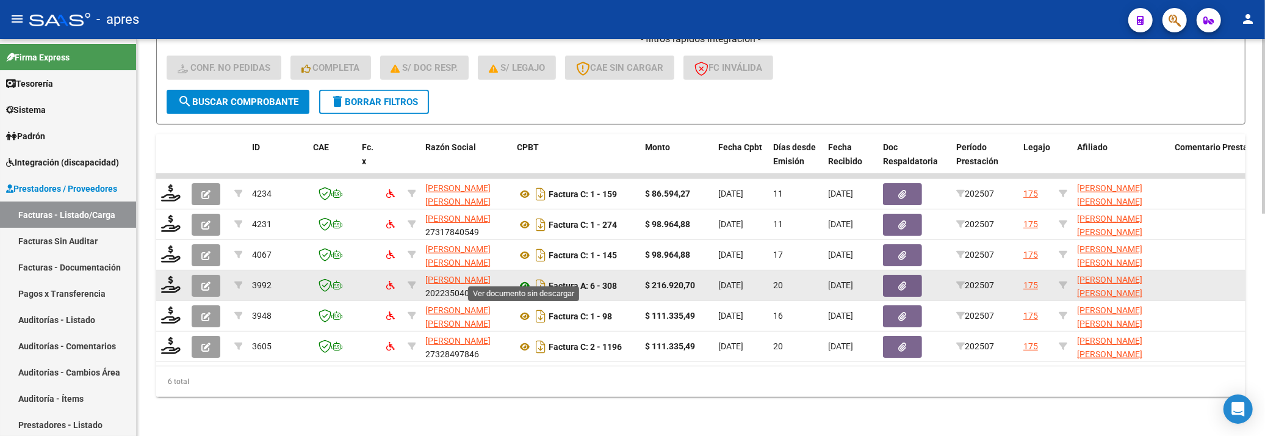
click at [523, 278] on icon at bounding box center [525, 285] width 16 height 15
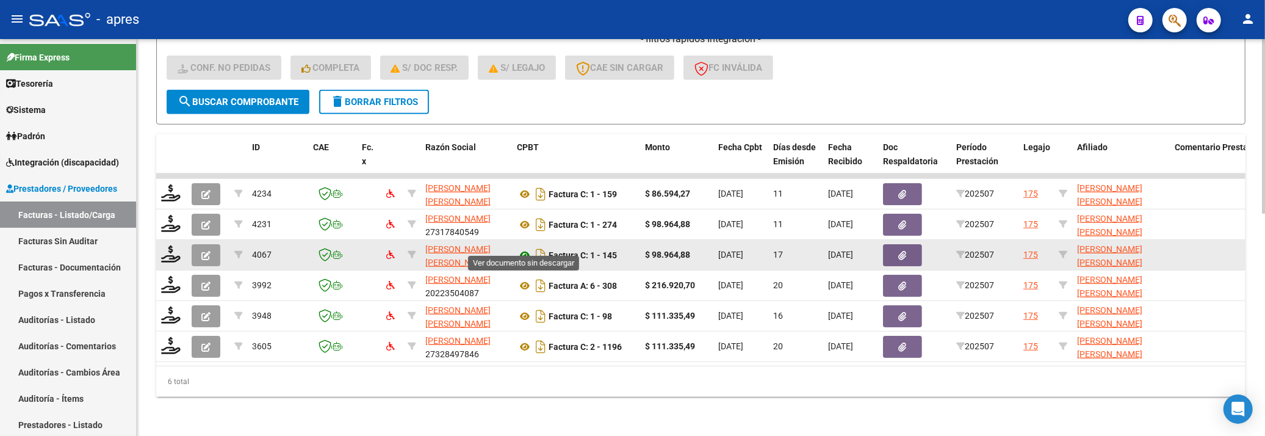
click at [522, 248] on icon at bounding box center [525, 255] width 16 height 15
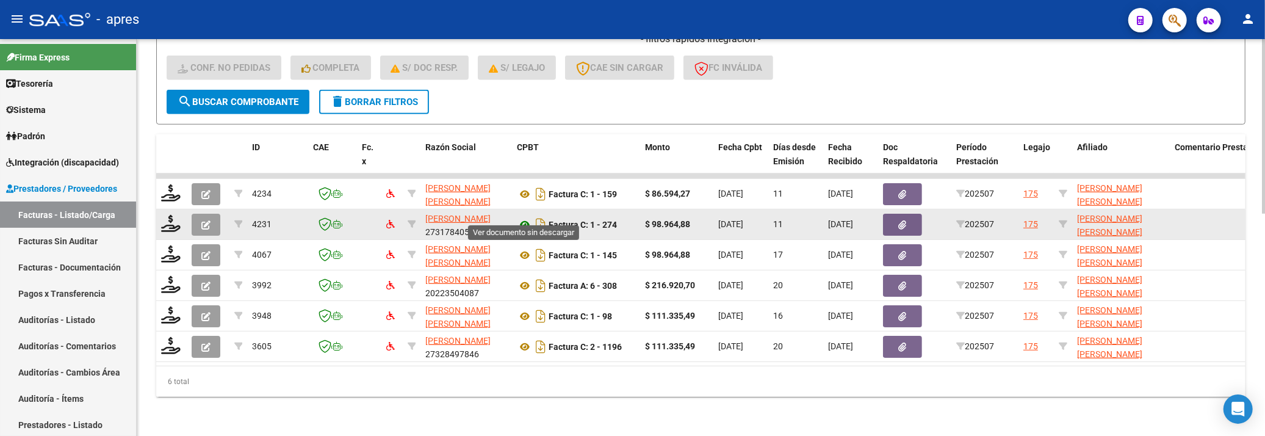
click at [530, 217] on icon at bounding box center [525, 224] width 16 height 15
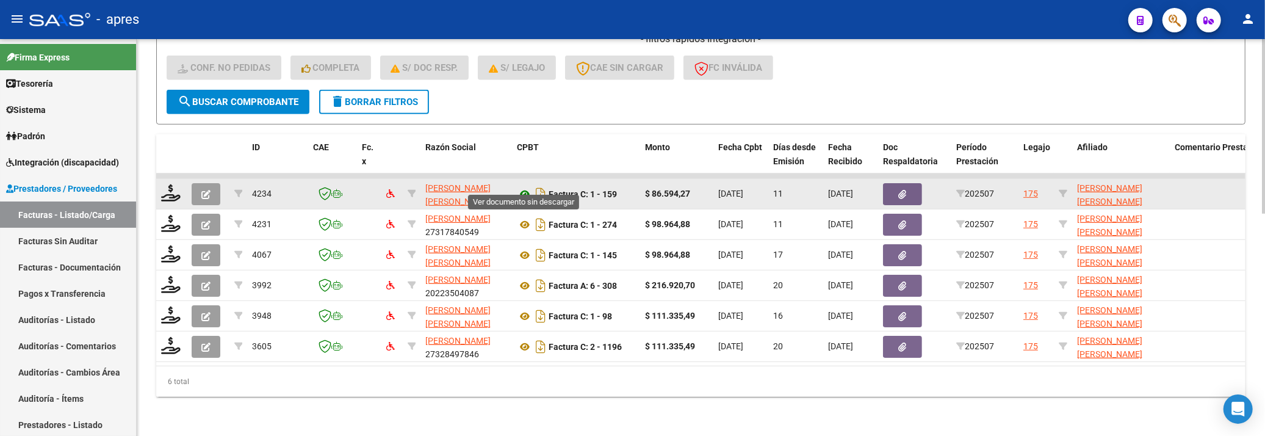
click at [530, 187] on icon at bounding box center [525, 194] width 16 height 15
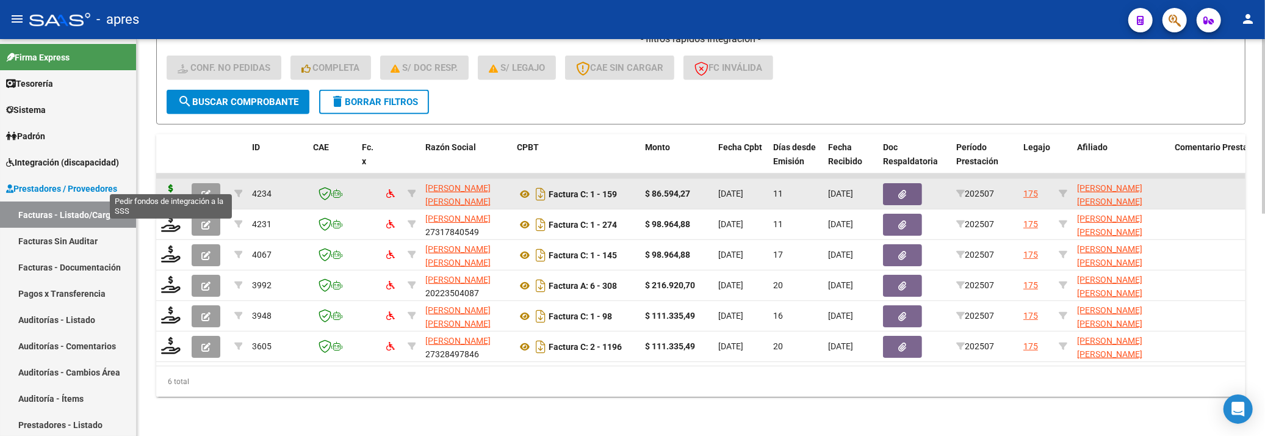
click at [176, 184] on icon at bounding box center [171, 192] width 20 height 17
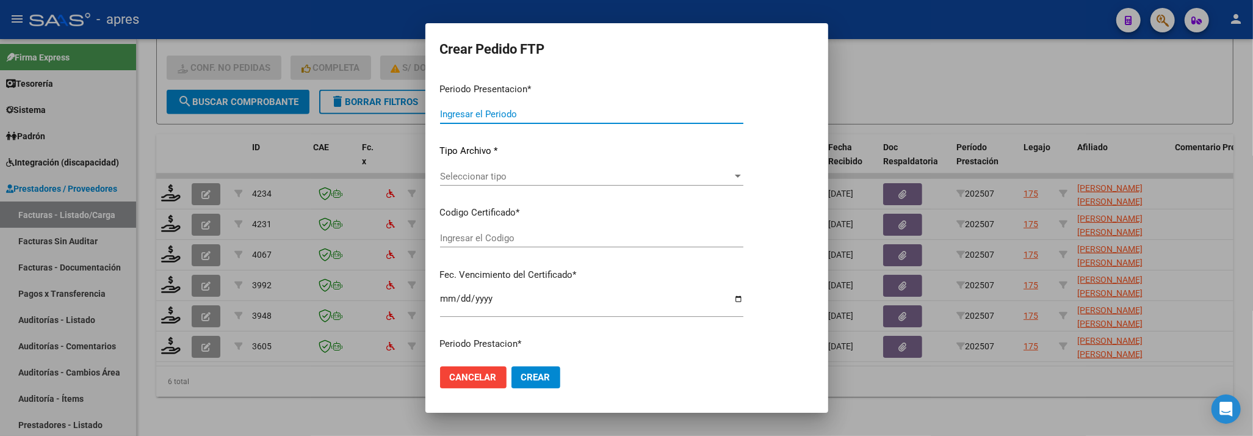
type input "202507"
type input "$ 86.594,27"
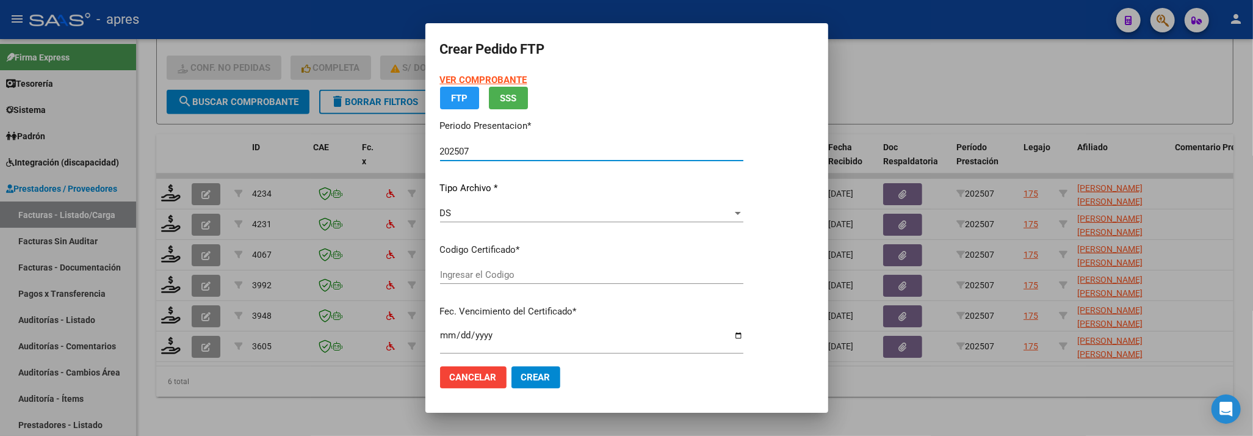
type input "ARG02000567880592022042520270425BS440"
type input "2027-04-25"
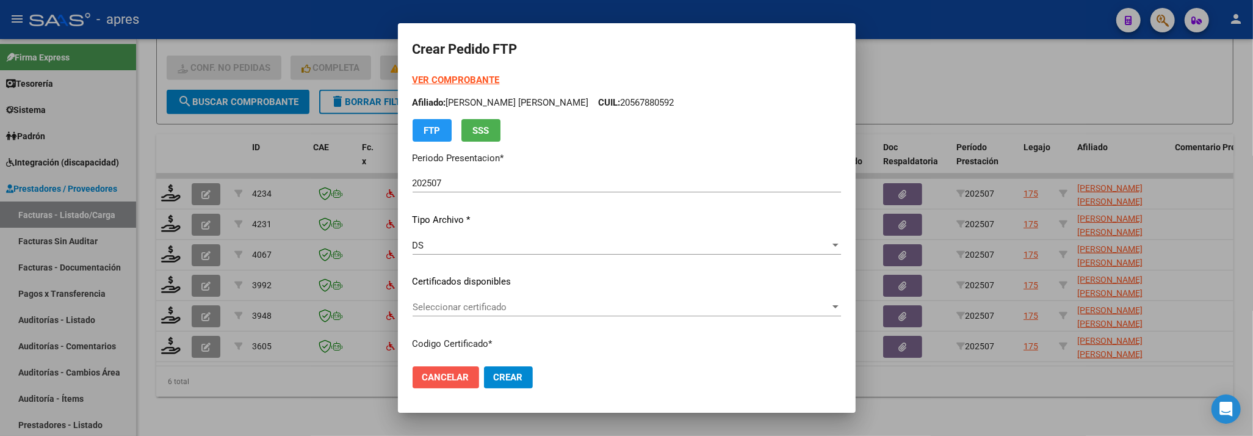
click at [447, 379] on span "Cancelar" at bounding box center [445, 377] width 47 height 11
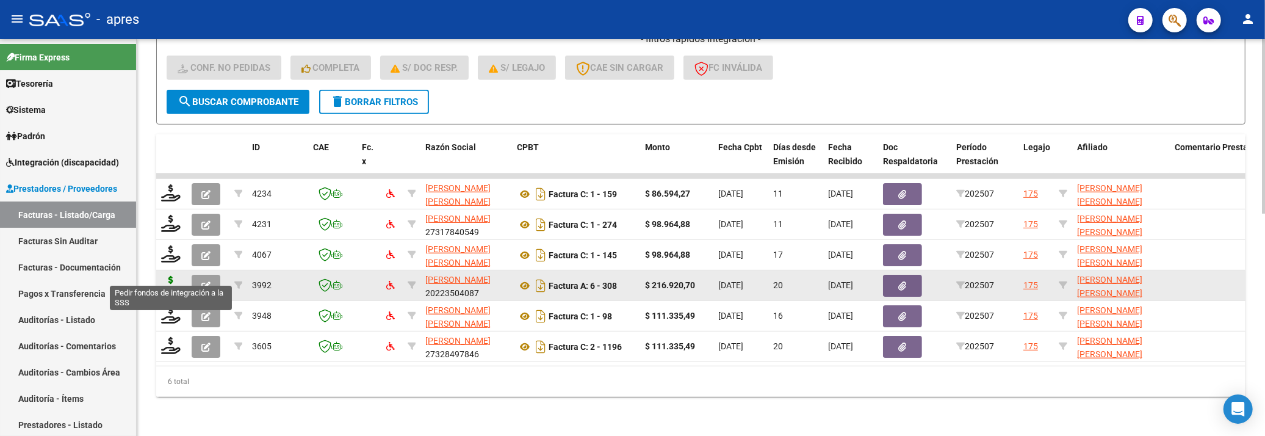
click at [171, 276] on icon at bounding box center [171, 284] width 20 height 17
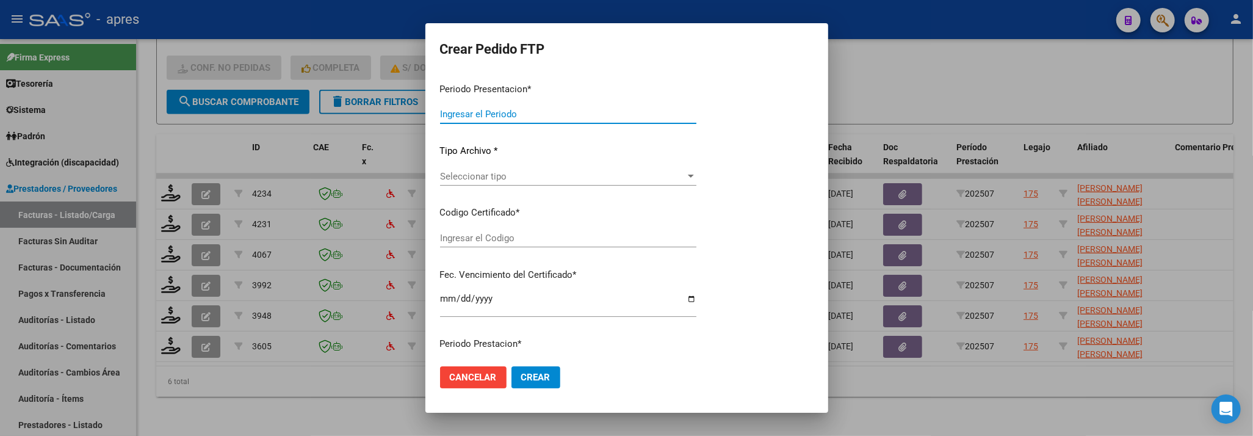
type input "202507"
type input "$ 216.920,70"
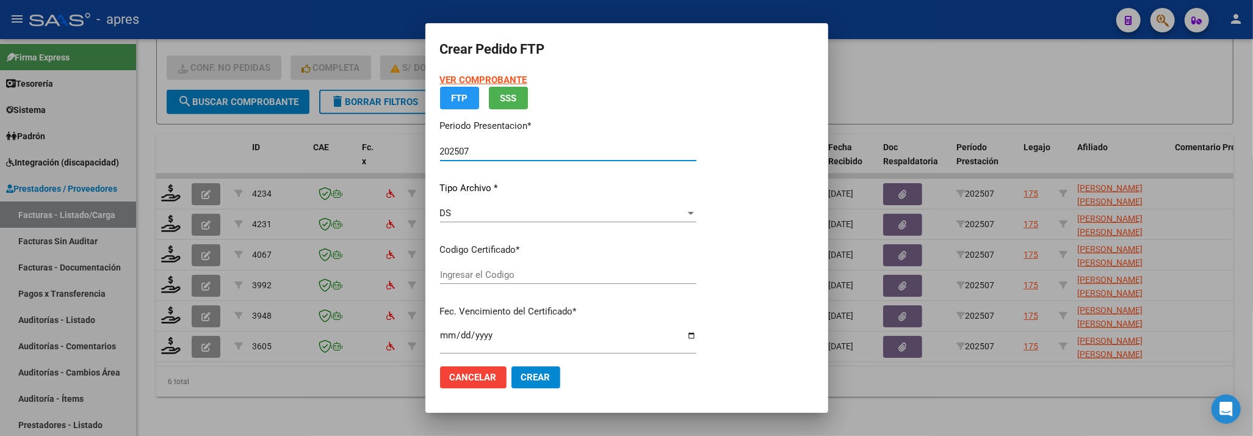
type input "ARG02000567880592022042520270425BS440"
type input "2027-04-25"
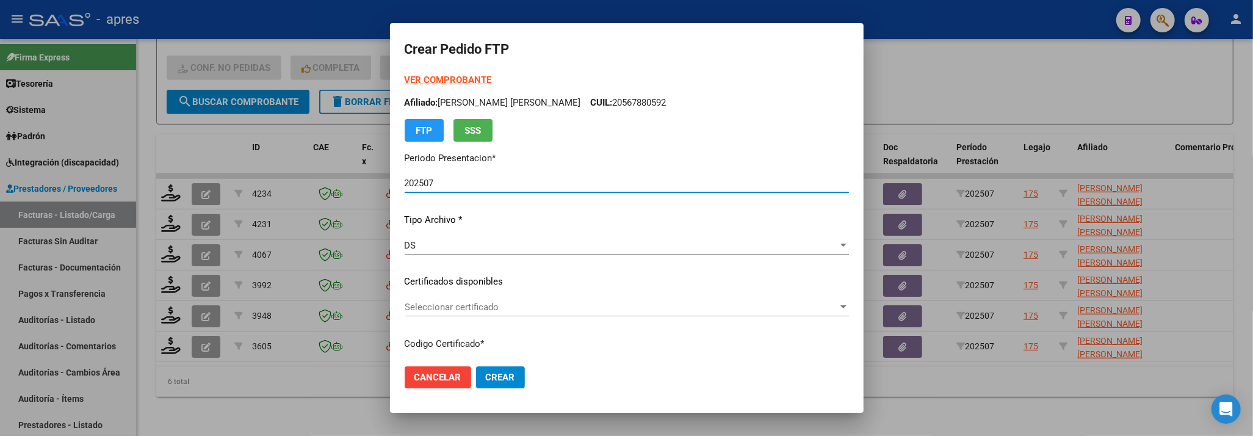
click at [602, 311] on span "Seleccionar certificado" at bounding box center [621, 306] width 433 height 11
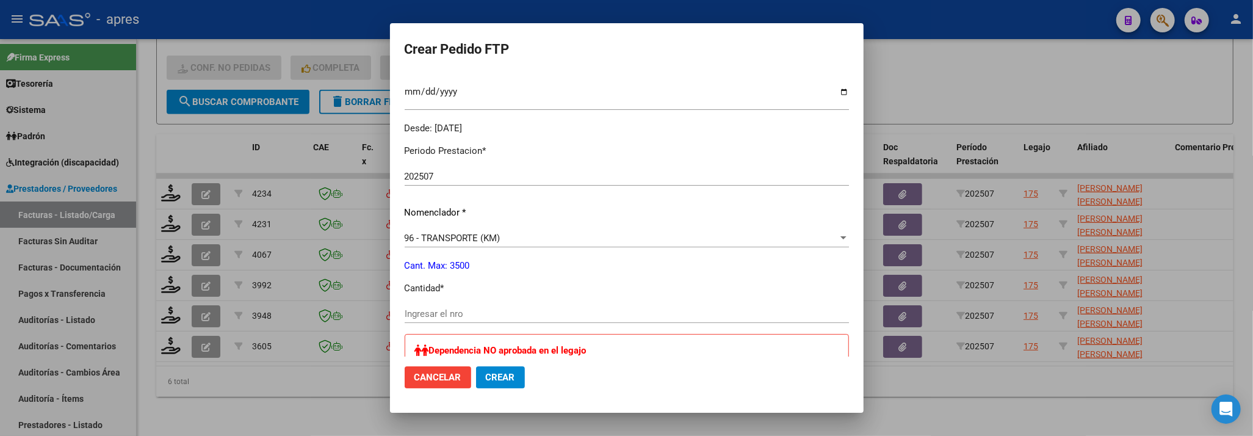
scroll to position [406, 0]
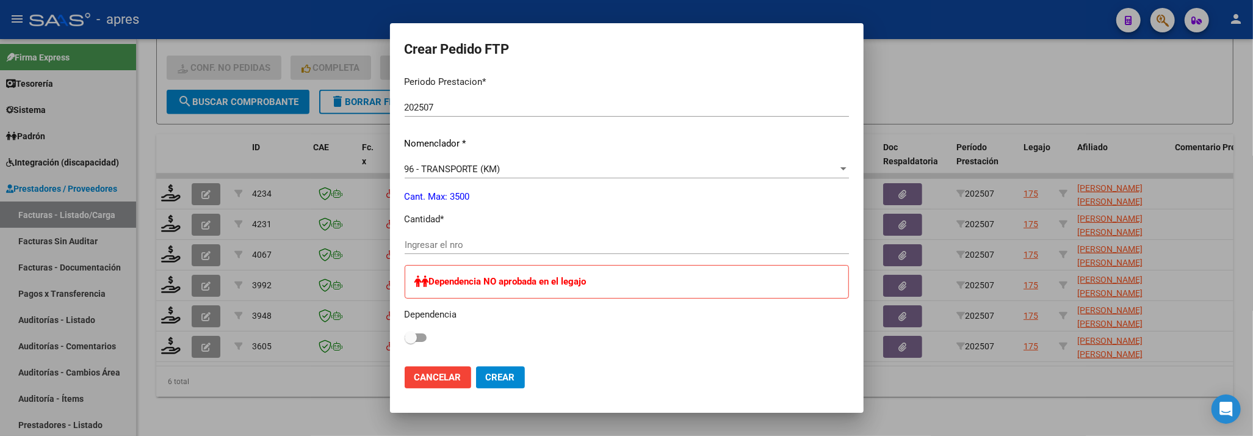
click at [489, 247] on input "Ingresar el nro" at bounding box center [627, 244] width 444 height 11
type input "4"
type input "401"
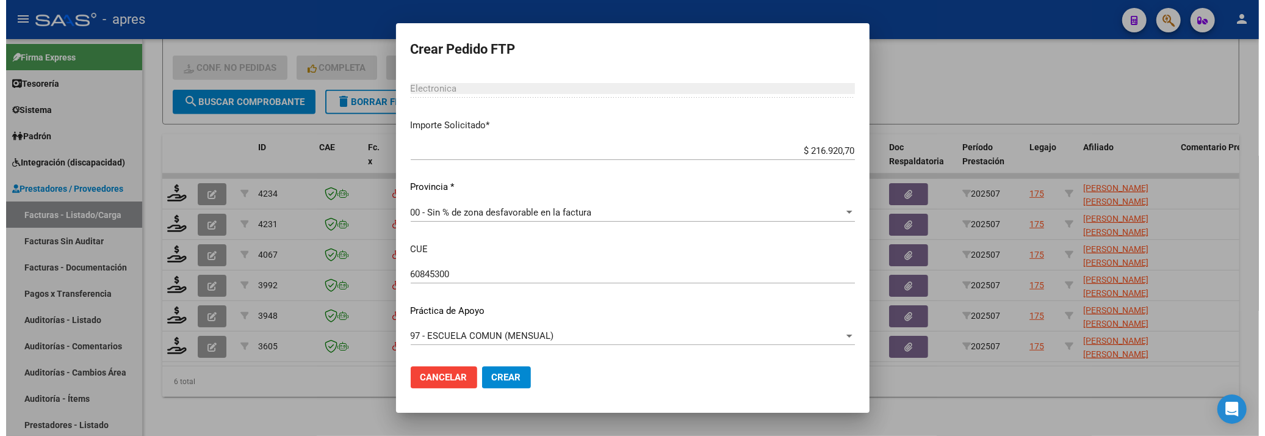
scroll to position [624, 0]
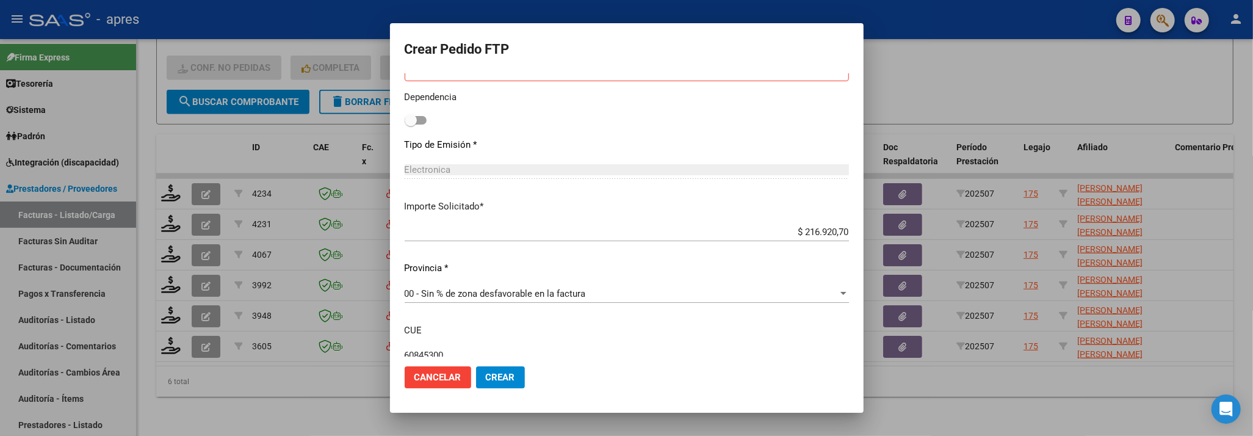
click at [500, 369] on button "Crear" at bounding box center [500, 377] width 49 height 22
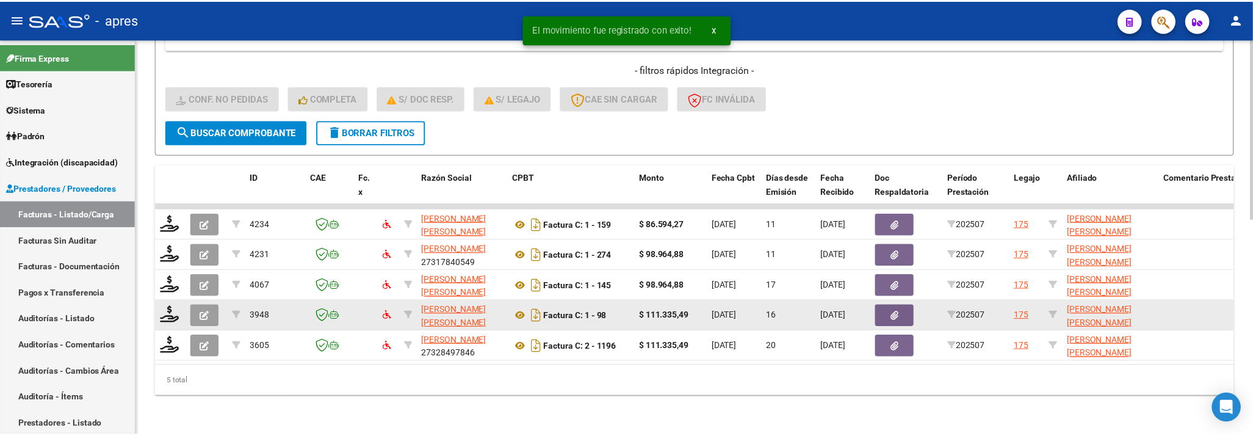
scroll to position [474, 0]
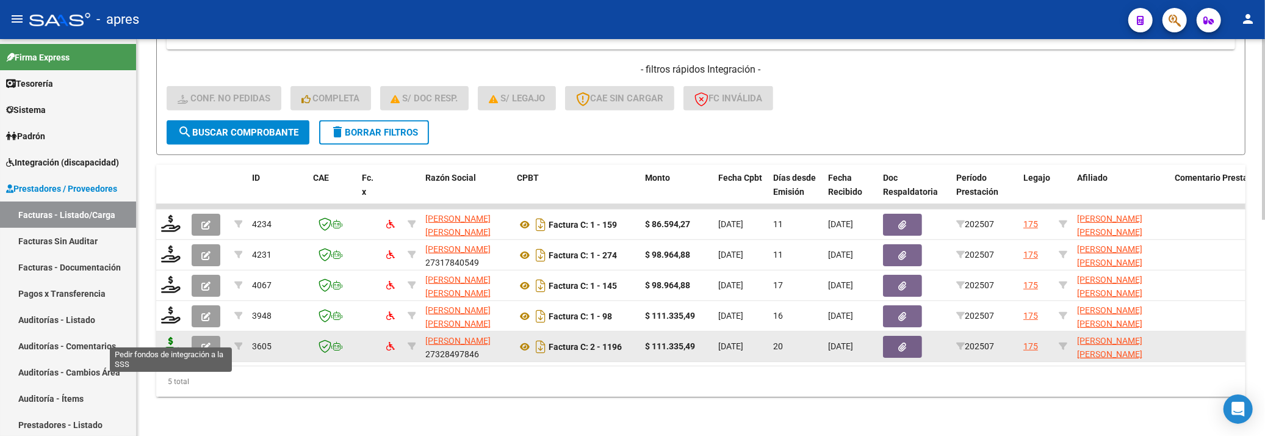
click at [174, 337] on icon at bounding box center [171, 345] width 20 height 17
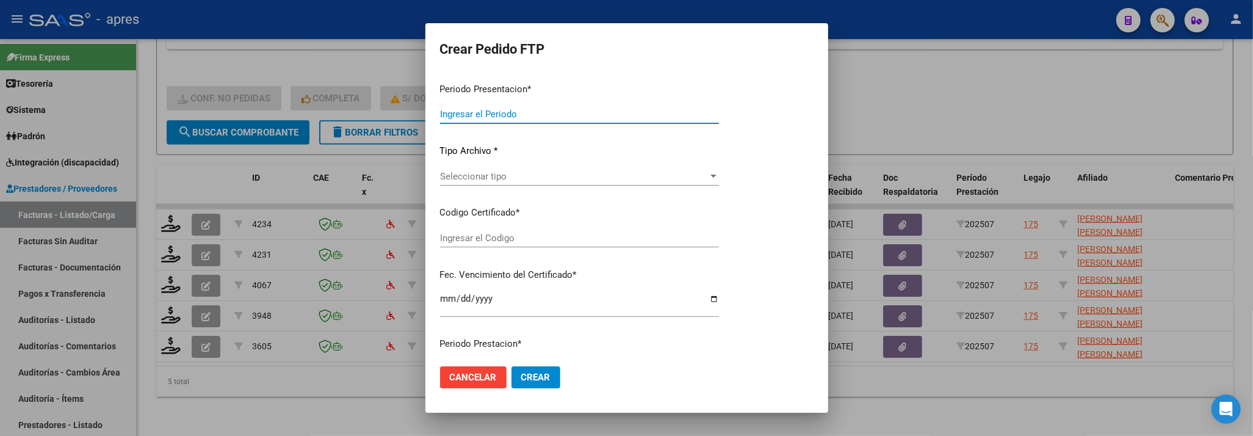
type input "202507"
type input "$ 111.335,49"
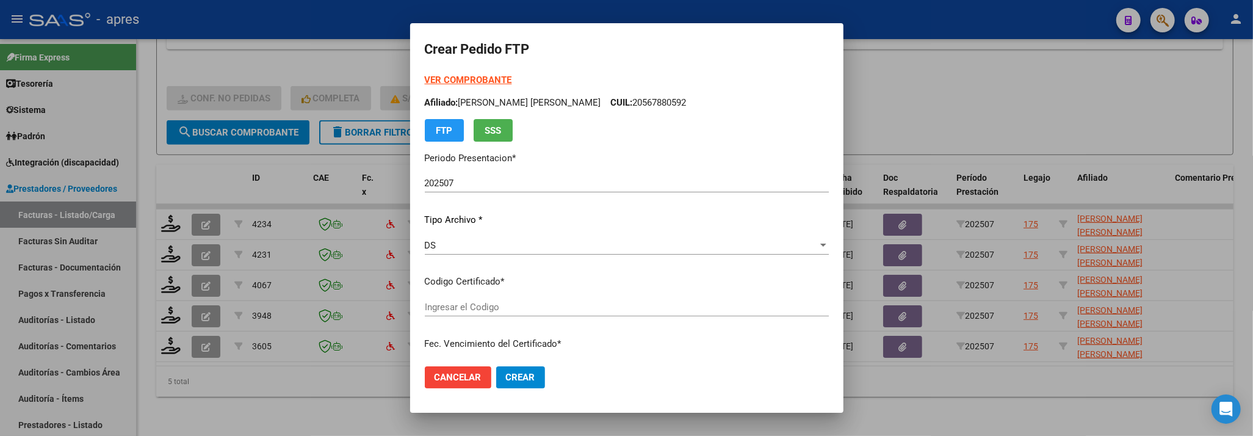
click at [531, 272] on div "VER COMPROBANTE ARCA Padrón Afiliado: HALPERN GONZALEZ ANGUS SIMON CUIL: 205678…" at bounding box center [627, 235] width 404 height 324
click at [521, 317] on div "Ingresar el Codigo" at bounding box center [627, 313] width 404 height 30
click at [536, 313] on div "Ingresar el Codigo" at bounding box center [627, 307] width 404 height 18
click at [548, 310] on input "Ingresar el Codigo" at bounding box center [627, 306] width 404 height 11
click at [622, 122] on div "VER COMPROBANTE ARCA Padrón Afiliado: HALPERN GONZALEZ ANGUS SIMON CUIL: 205678…" at bounding box center [627, 107] width 404 height 68
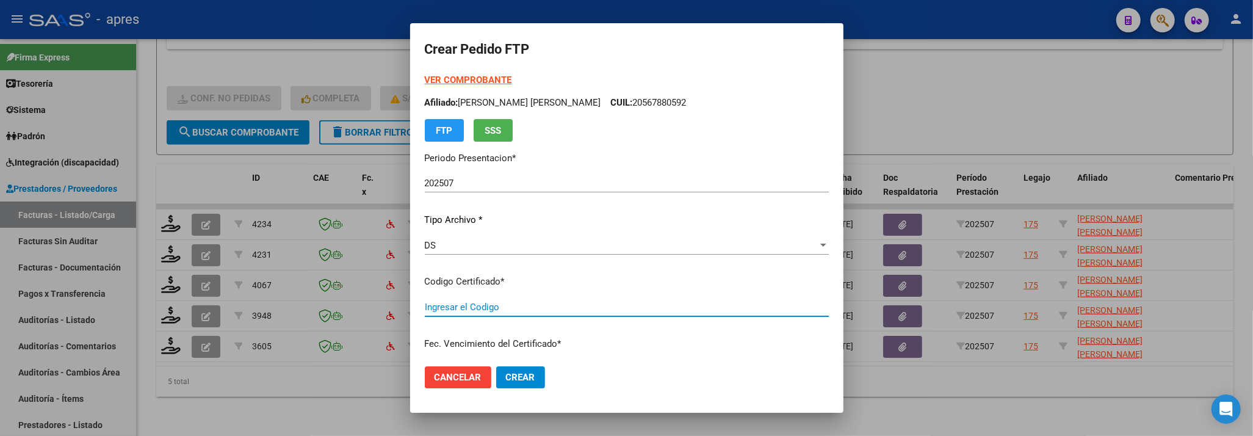
type input "ARG02000567880592022042520270425BS440"
type input "2027-04-25"
click at [587, 306] on span "Seleccionar certificado" at bounding box center [621, 306] width 393 height 11
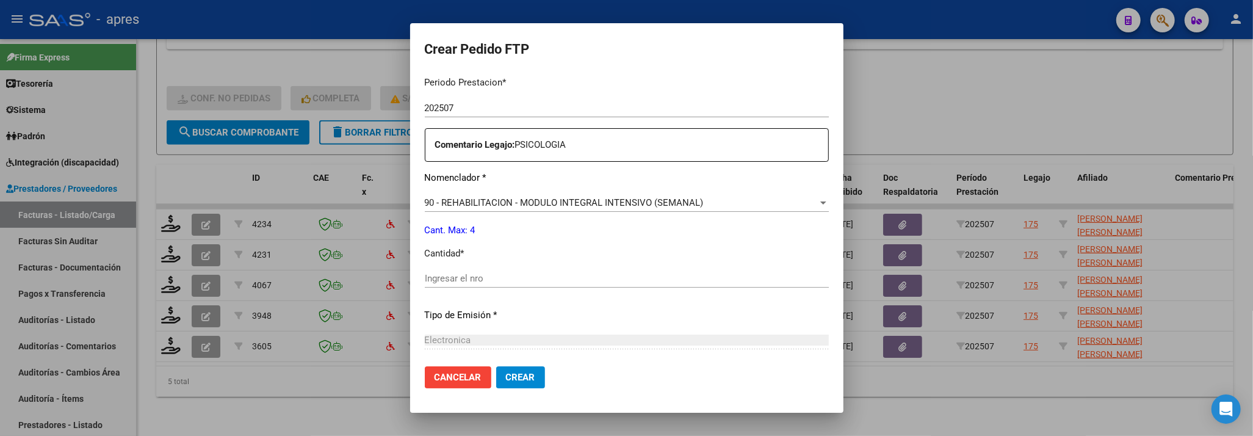
scroll to position [406, 0]
click at [547, 284] on div "Ingresar el nro" at bounding box center [627, 277] width 404 height 18
click at [547, 275] on input "Ingresar el nro" at bounding box center [627, 277] width 404 height 11
type input "4"
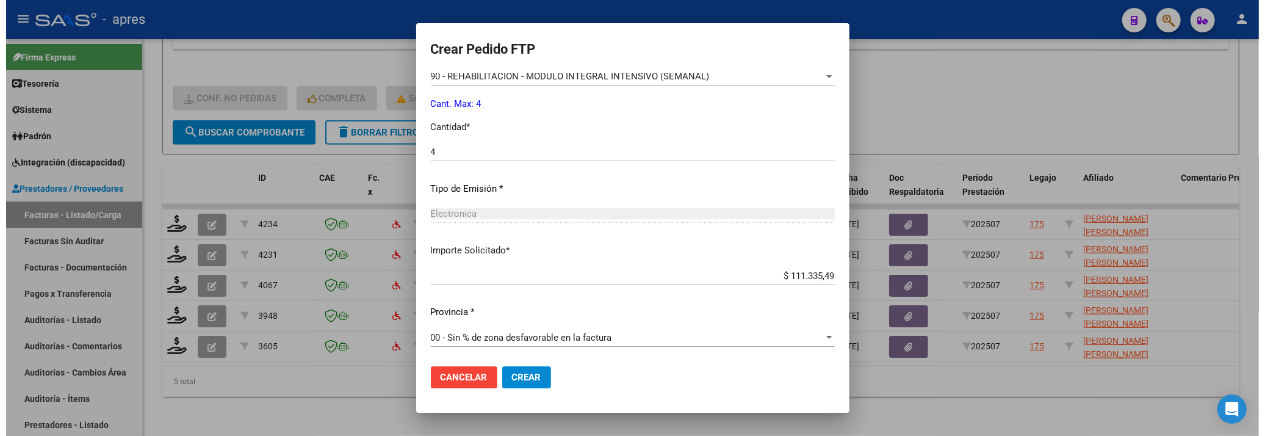
scroll to position [533, 0]
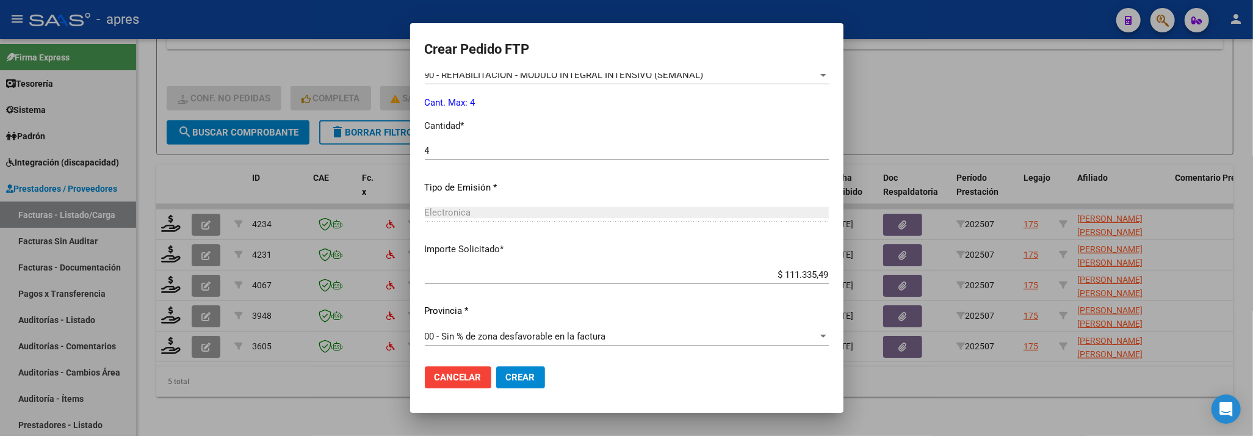
click at [514, 369] on button "Crear" at bounding box center [520, 377] width 49 height 22
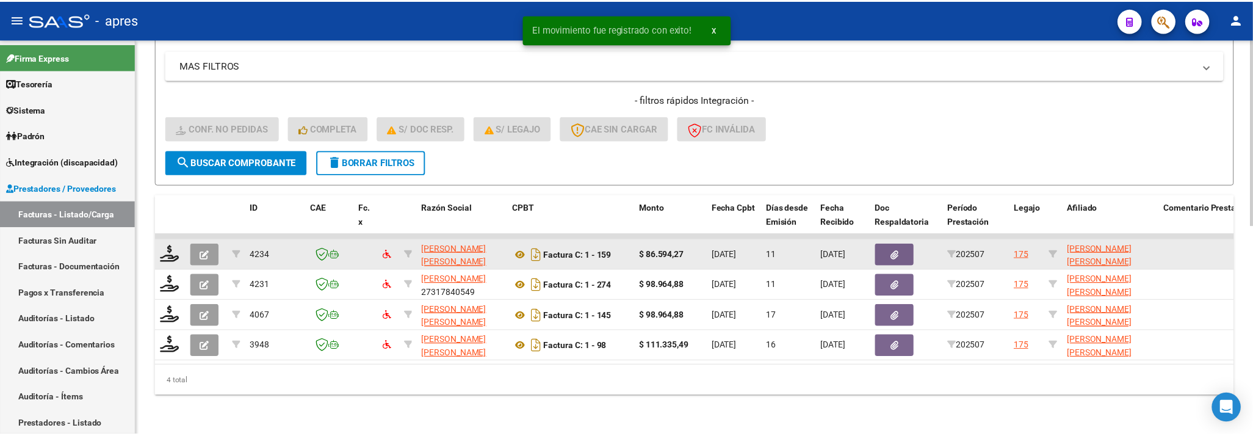
scroll to position [444, 0]
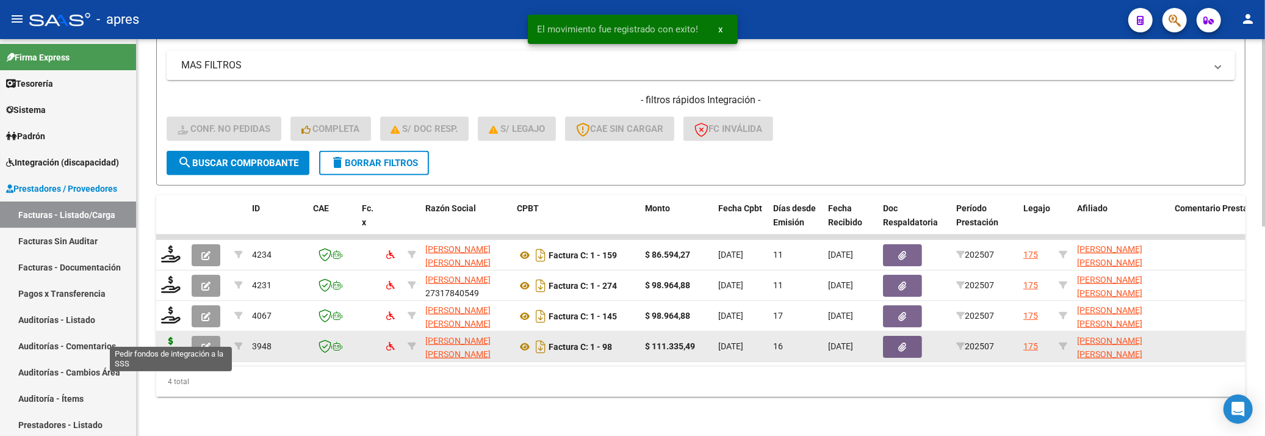
click at [167, 339] on icon at bounding box center [171, 345] width 20 height 17
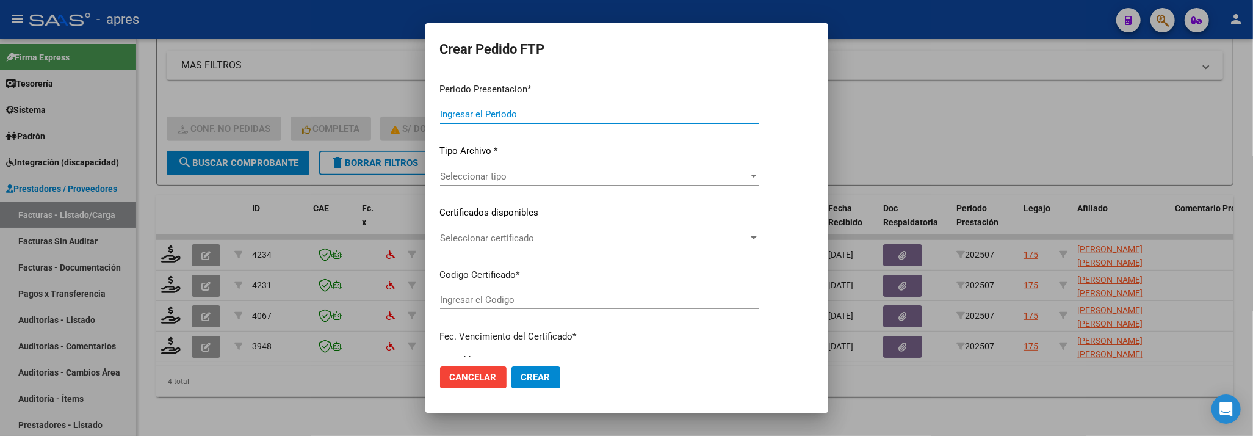
type input "202507"
type input "$ 111.335,49"
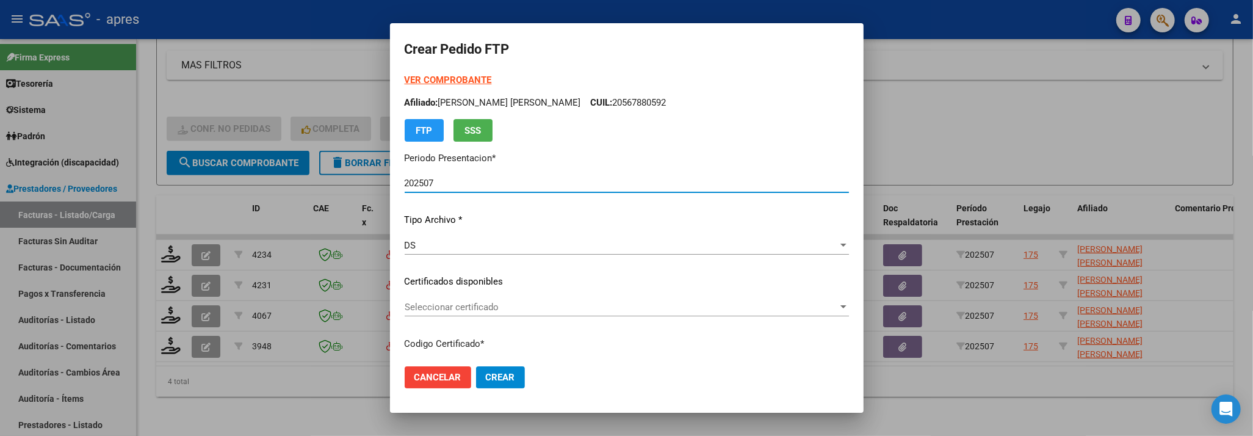
type input "ARG02000567880592022042520270425BS440"
type input "2027-04-25"
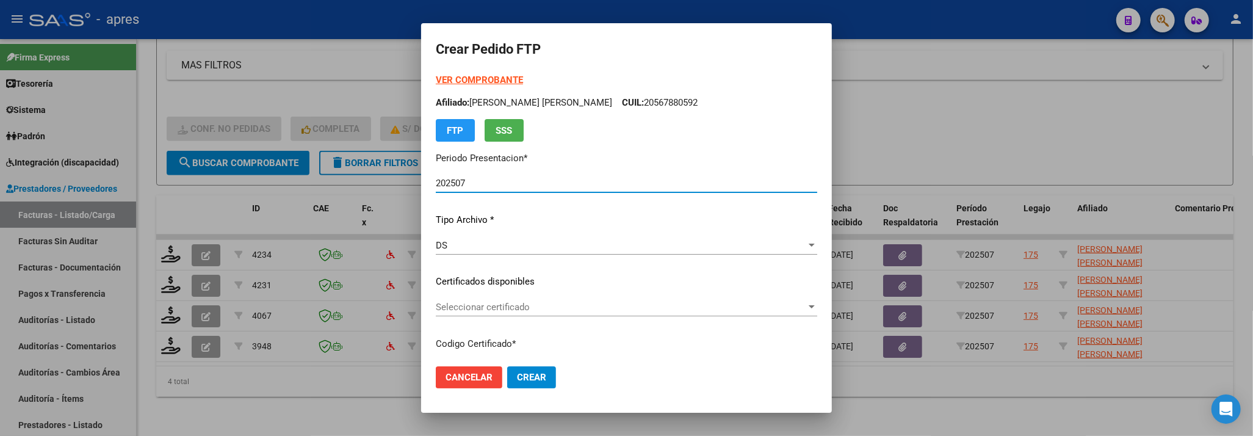
click at [442, 306] on span "Seleccionar certificado" at bounding box center [621, 306] width 370 height 11
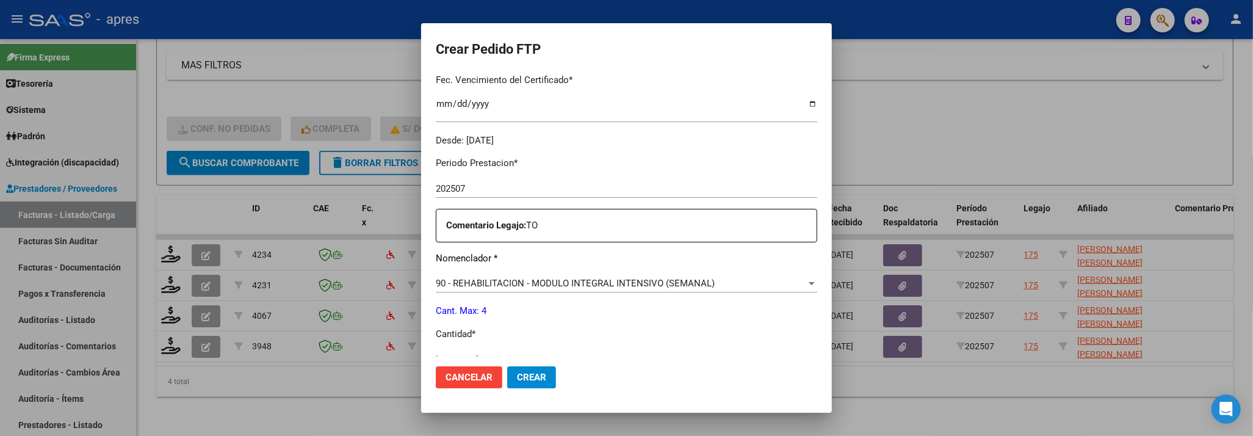
scroll to position [406, 0]
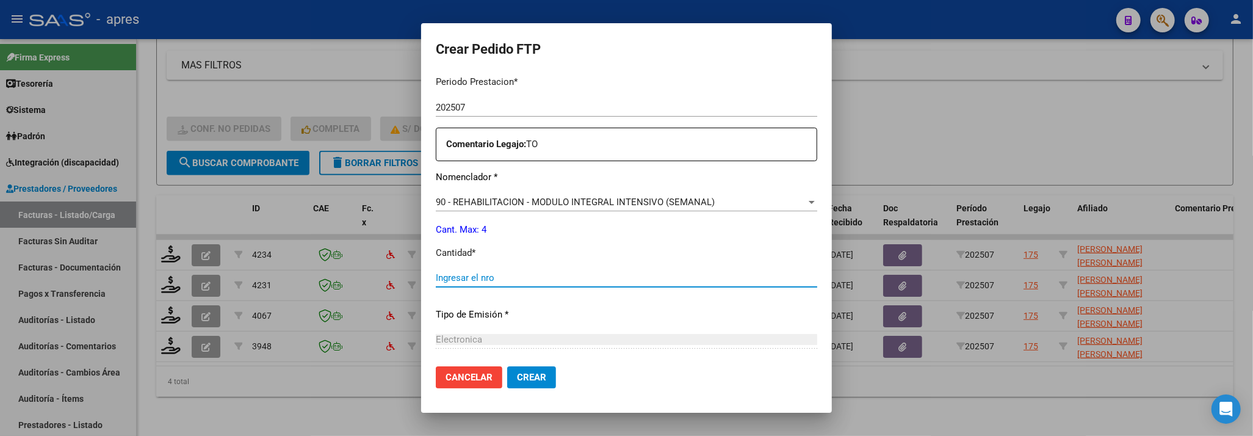
click at [452, 276] on input "Ingresar el nro" at bounding box center [626, 277] width 381 height 11
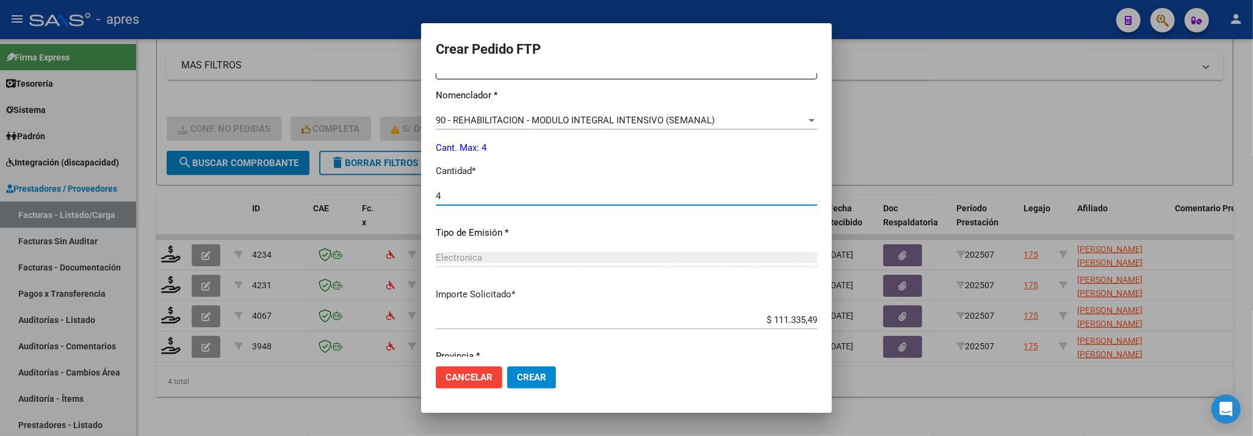
scroll to position [533, 0]
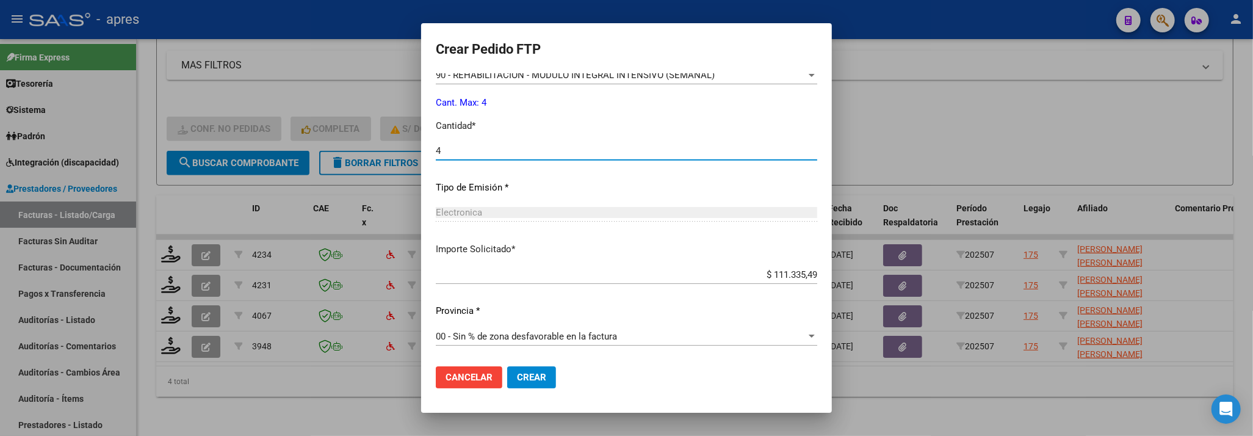
type input "4"
click at [517, 372] on span "Crear" at bounding box center [531, 377] width 29 height 11
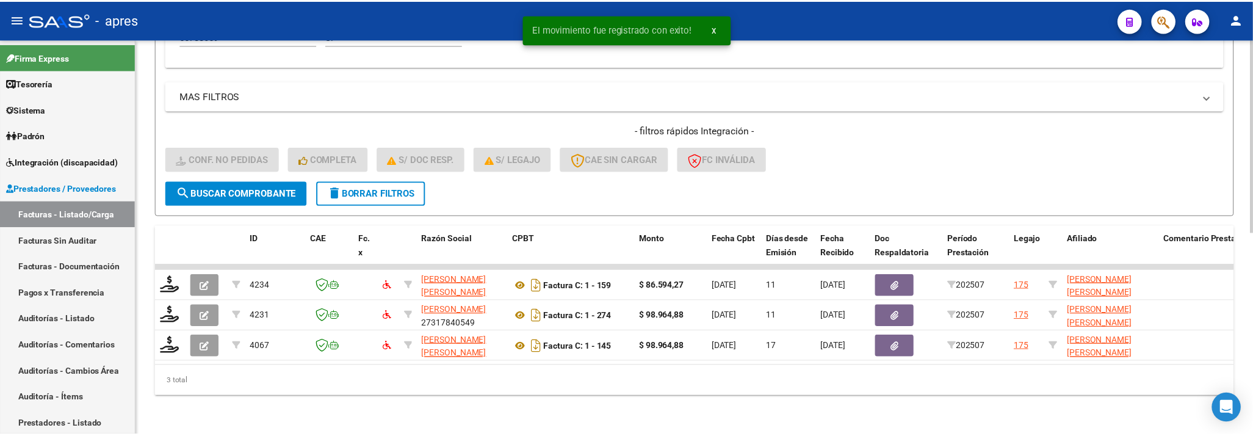
scroll to position [413, 0]
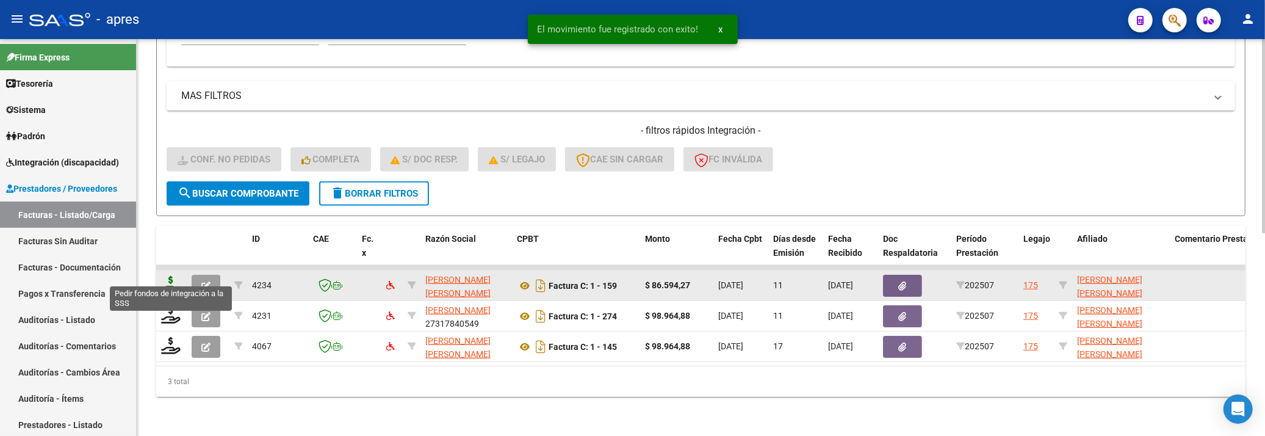
click at [167, 276] on icon at bounding box center [171, 284] width 20 height 17
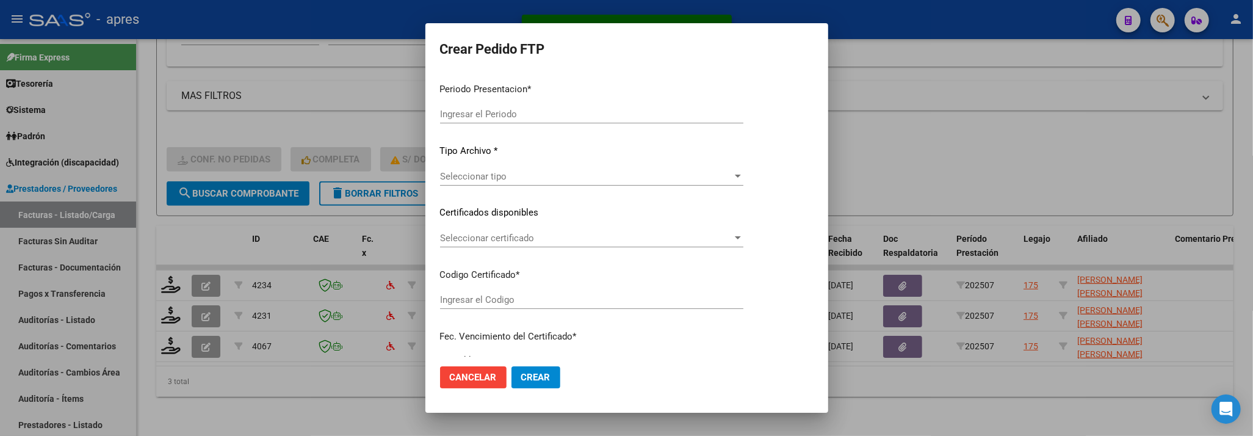
type input "202507"
type input "$ 86.594,27"
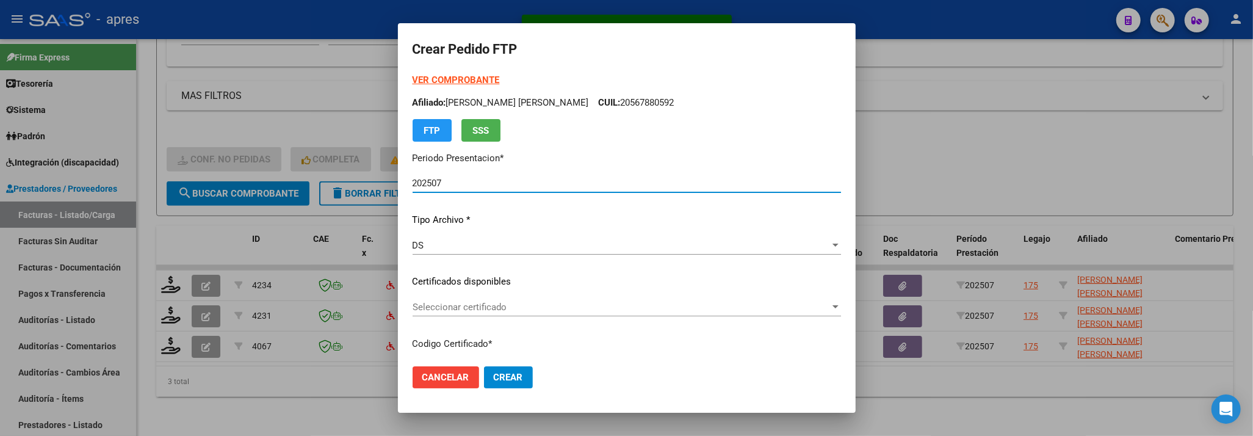
type input "ARG02000567880592022042520270425BS440"
type input "2027-04-25"
click at [647, 312] on div "Seleccionar certificado Seleccionar certificado" at bounding box center [626, 307] width 428 height 18
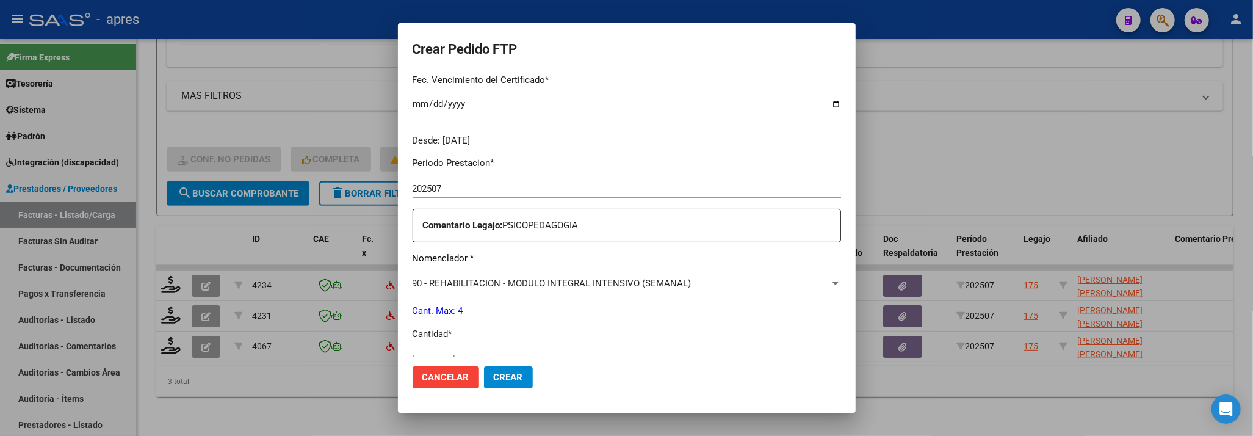
scroll to position [406, 0]
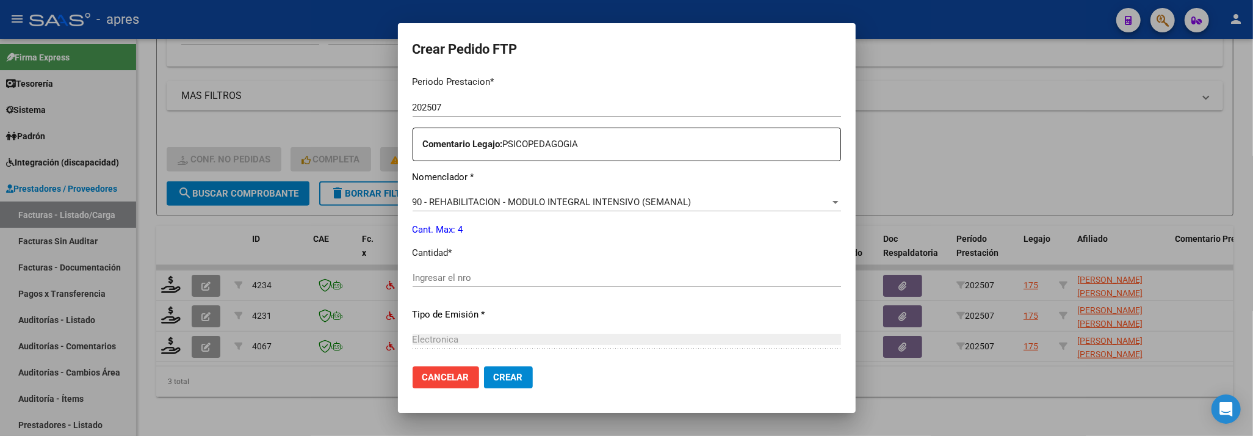
click at [606, 279] on input "Ingresar el nro" at bounding box center [626, 277] width 428 height 11
type input "4"
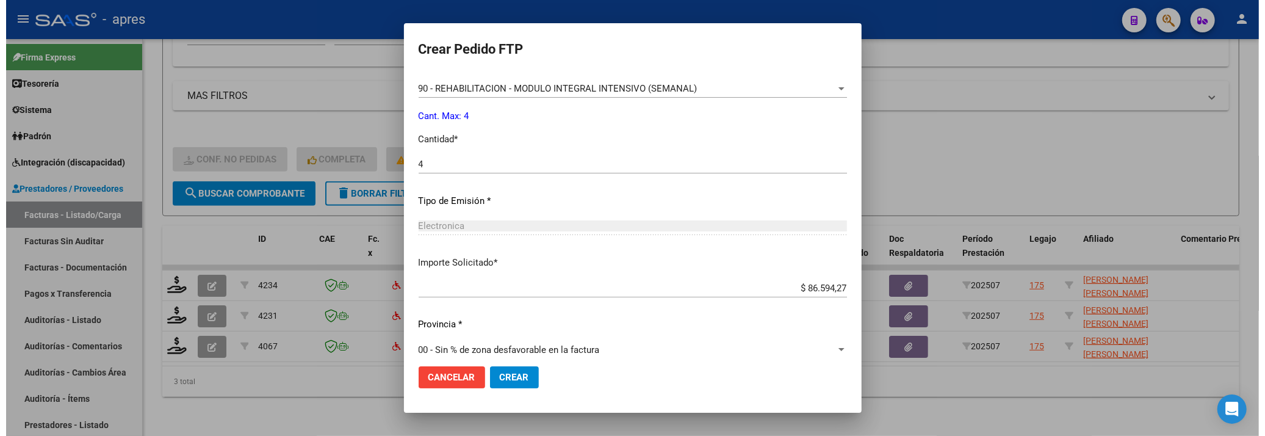
scroll to position [533, 0]
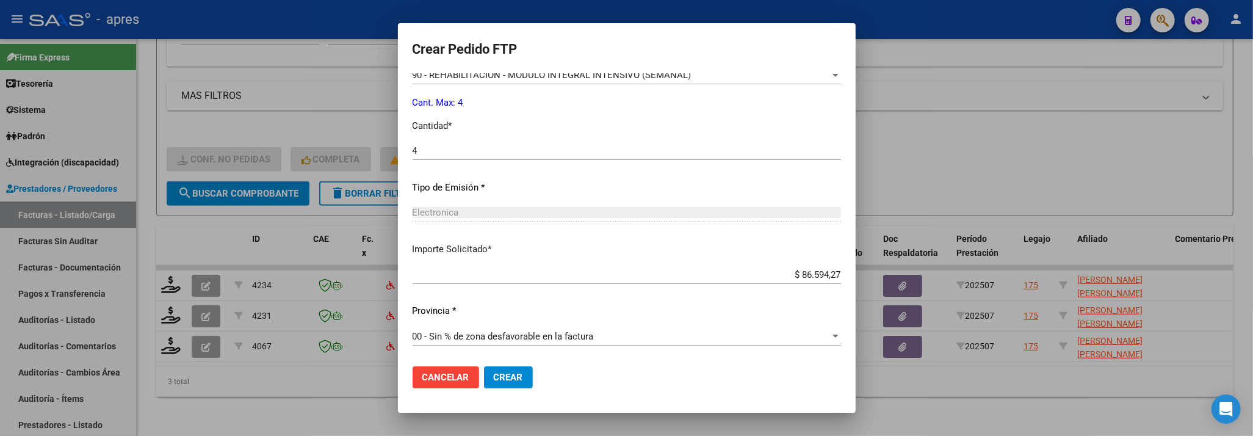
click at [494, 379] on span "Crear" at bounding box center [508, 377] width 29 height 11
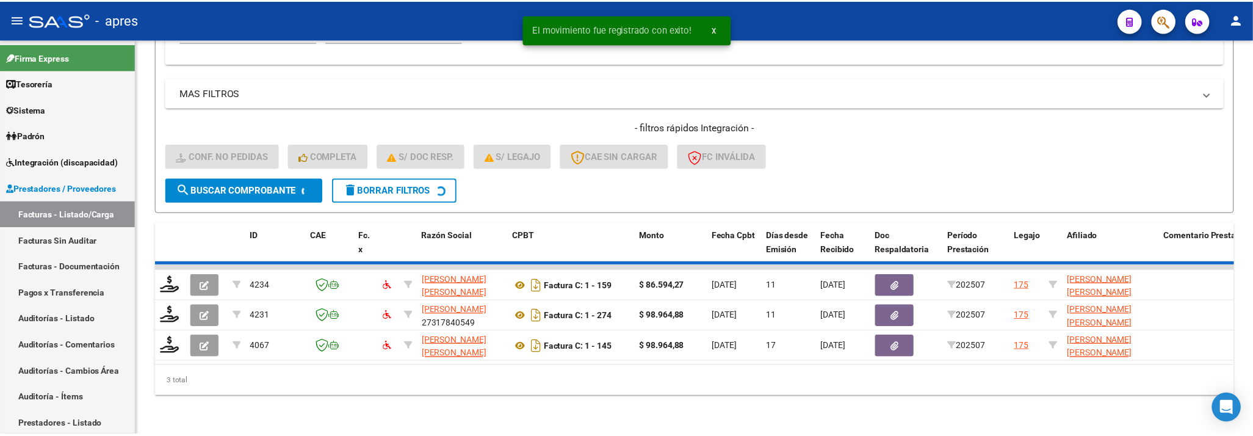
scroll to position [383, 0]
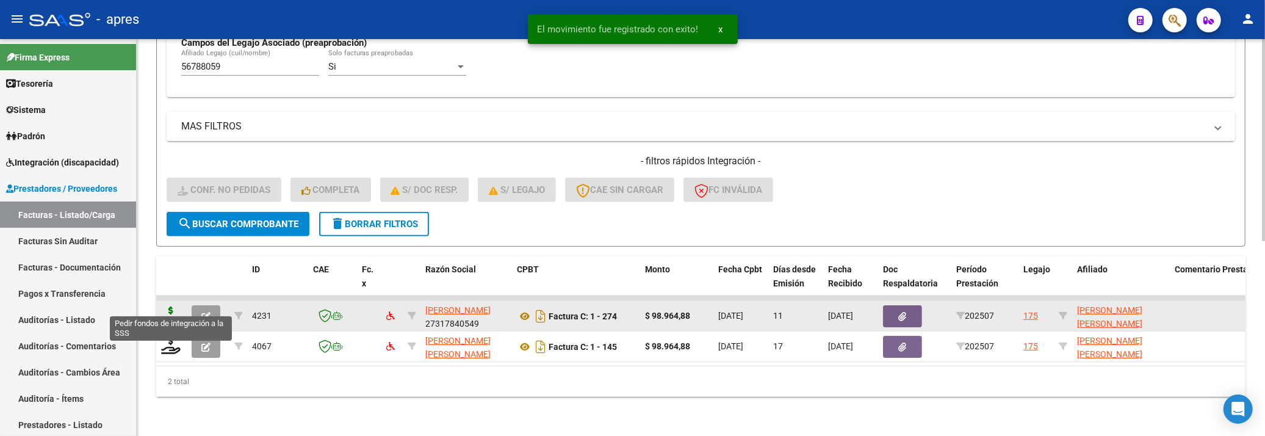
click at [164, 306] on icon at bounding box center [171, 314] width 20 height 17
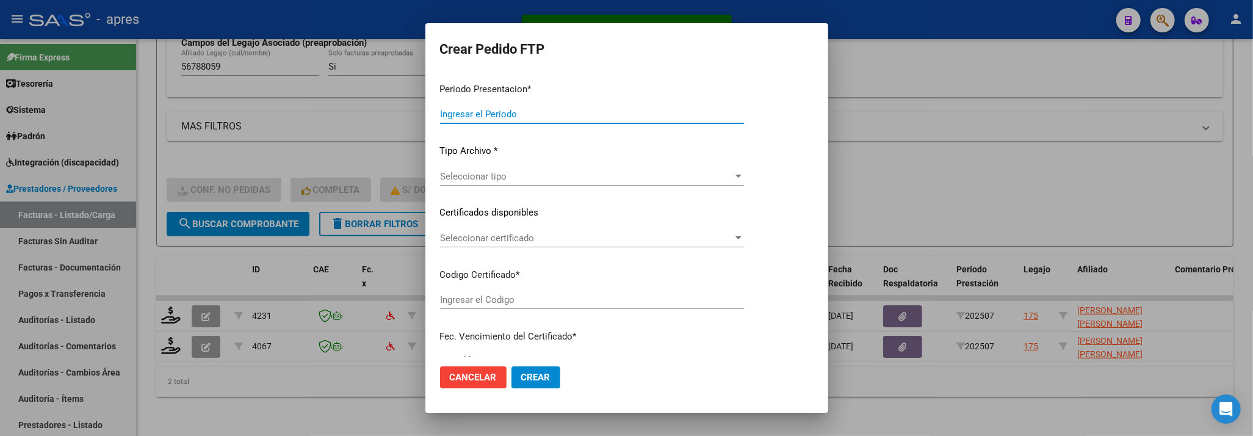
type input "202507"
type input "$ 98.964,88"
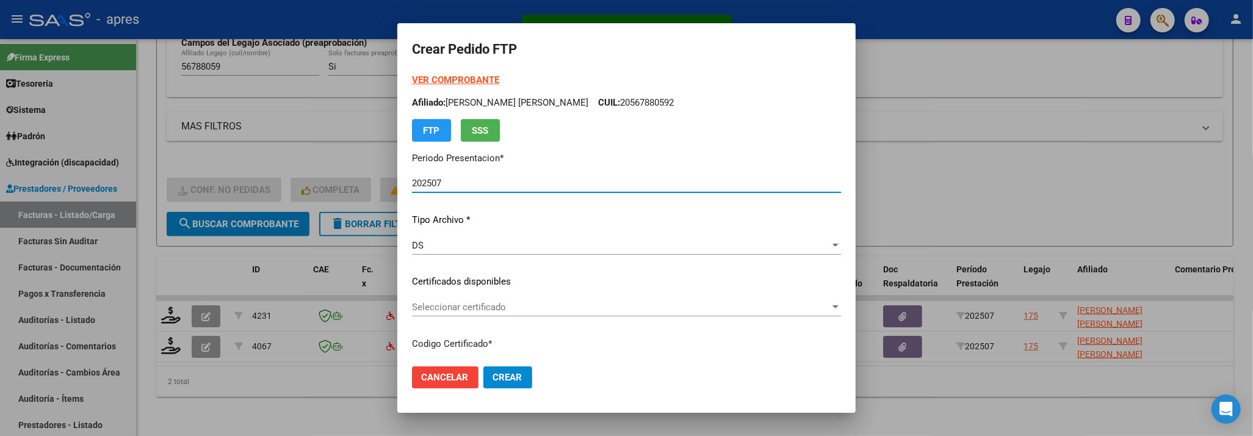
type input "ARG02000567880592022042520270425BS440"
type input "2027-04-25"
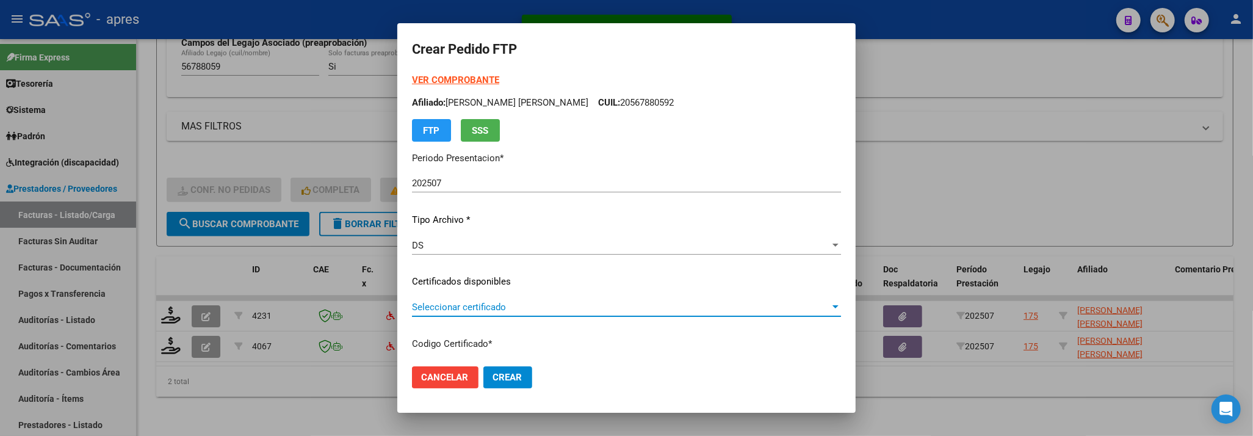
click at [563, 306] on span "Seleccionar certificado" at bounding box center [621, 306] width 418 height 11
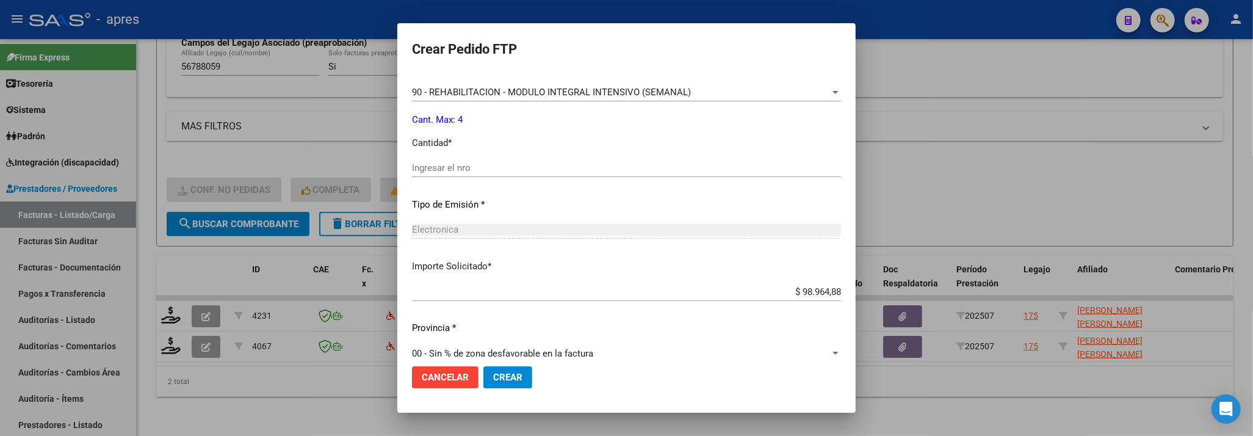
scroll to position [533, 0]
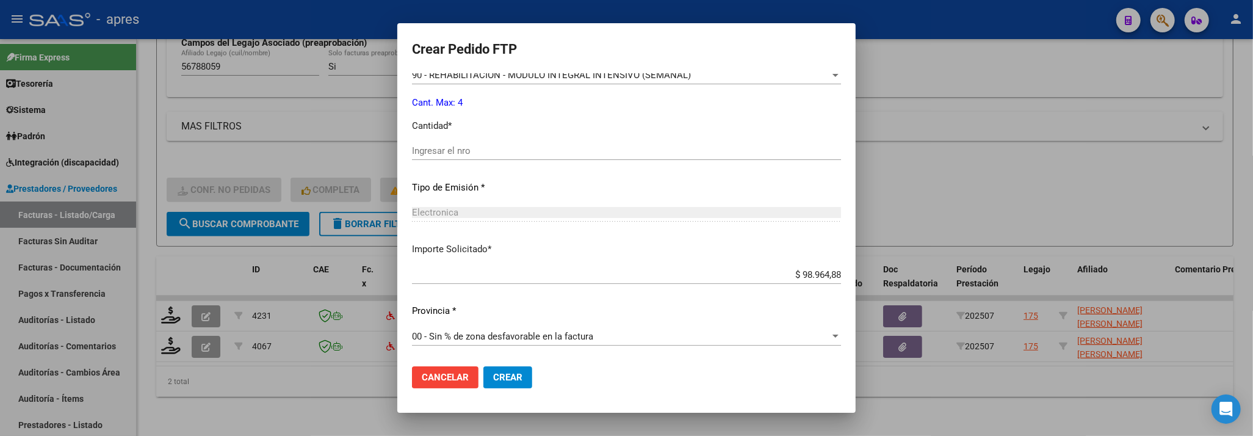
click at [520, 160] on div "Ingresar el nro" at bounding box center [626, 157] width 429 height 30
click at [518, 147] on input "Ingresar el nro" at bounding box center [626, 150] width 429 height 11
type input "4"
click at [483, 377] on button "Crear" at bounding box center [507, 377] width 49 height 22
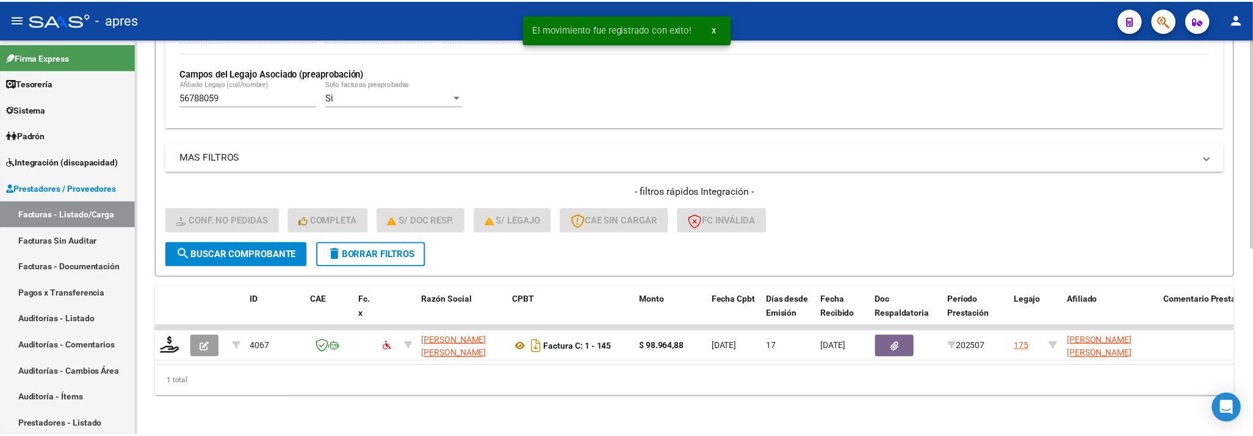
scroll to position [352, 0]
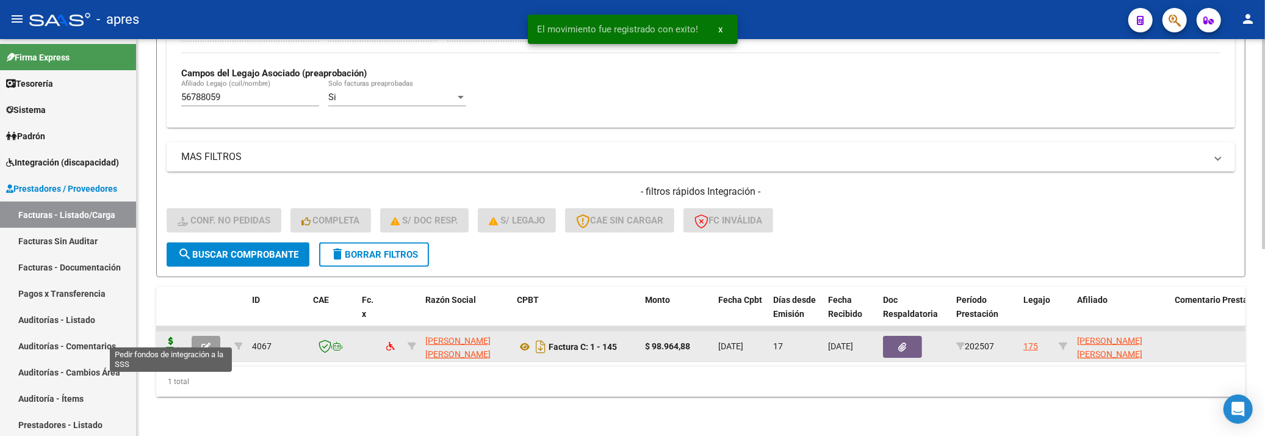
click at [173, 337] on icon at bounding box center [171, 345] width 20 height 17
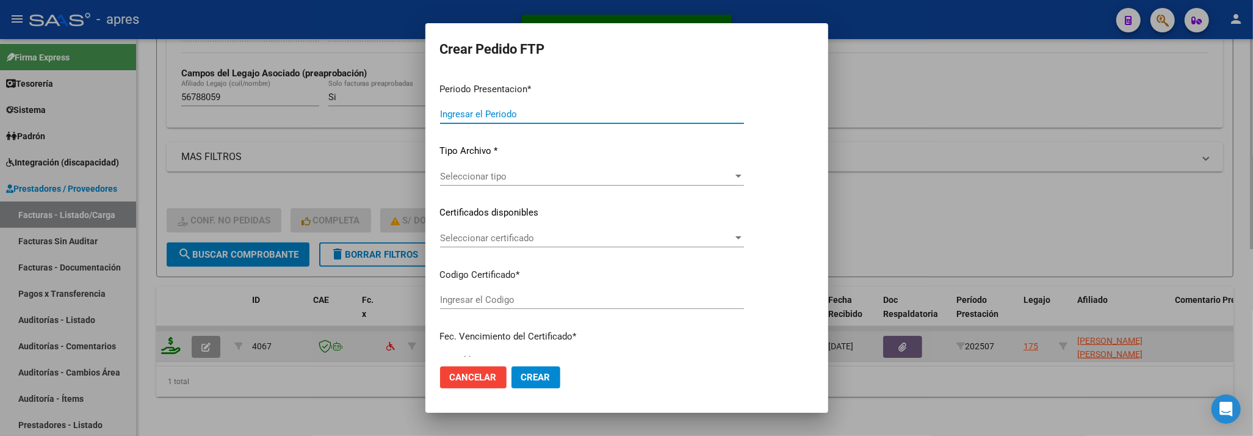
type input "202507"
type input "$ 98.964,88"
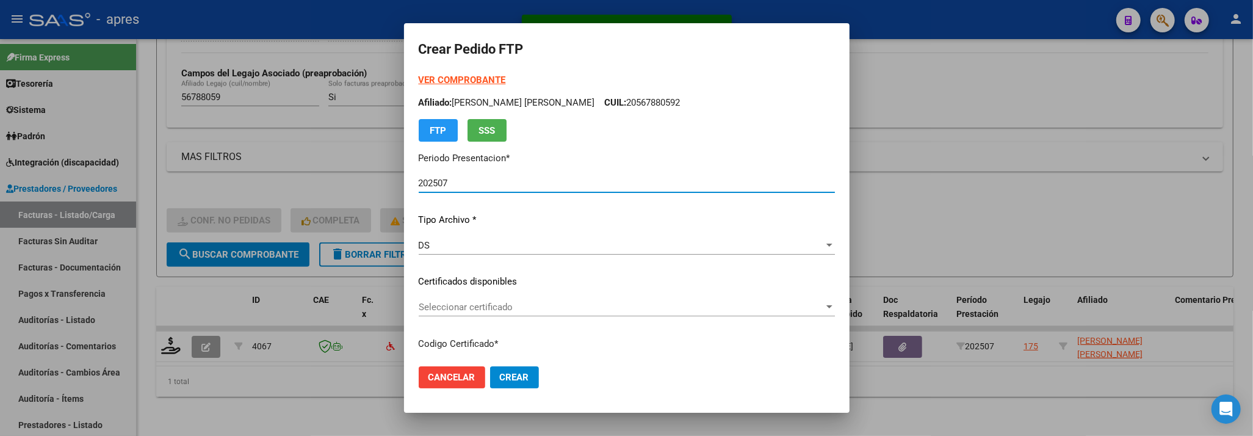
type input "ARG02000567880592022042520270425BS440"
type input "2027-04-25"
click at [484, 315] on div "Seleccionar certificado Seleccionar certificado" at bounding box center [627, 307] width 416 height 18
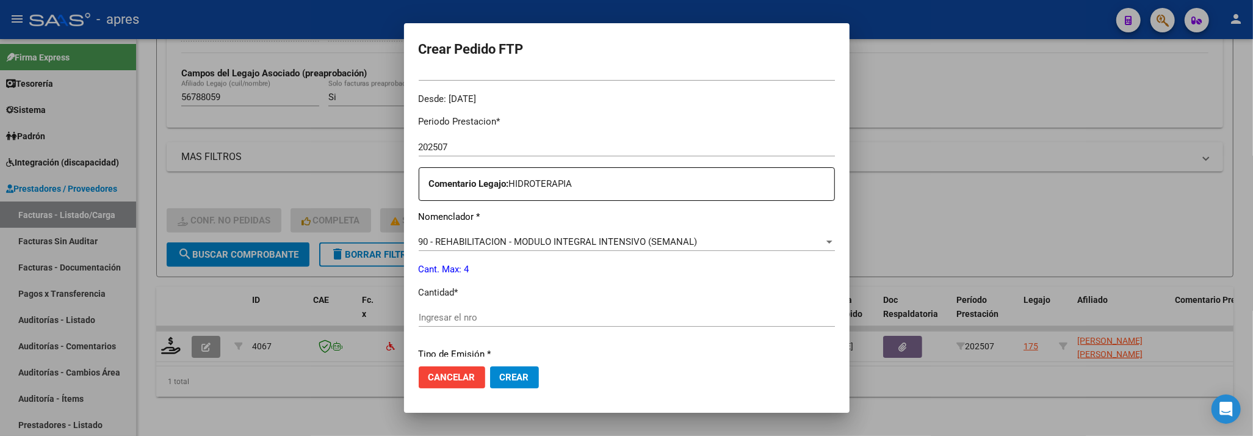
scroll to position [406, 0]
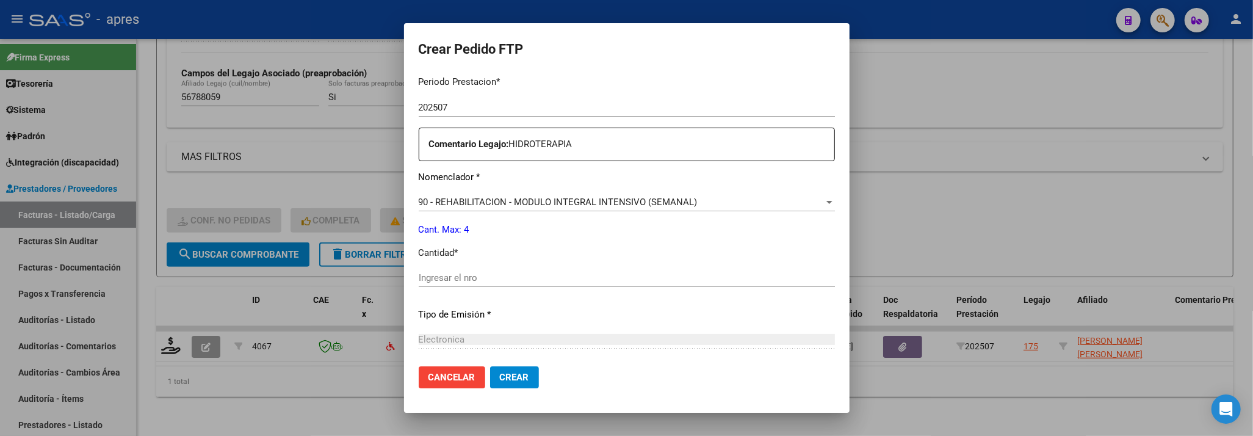
click at [492, 278] on input "Ingresar el nro" at bounding box center [627, 277] width 416 height 11
type input "4"
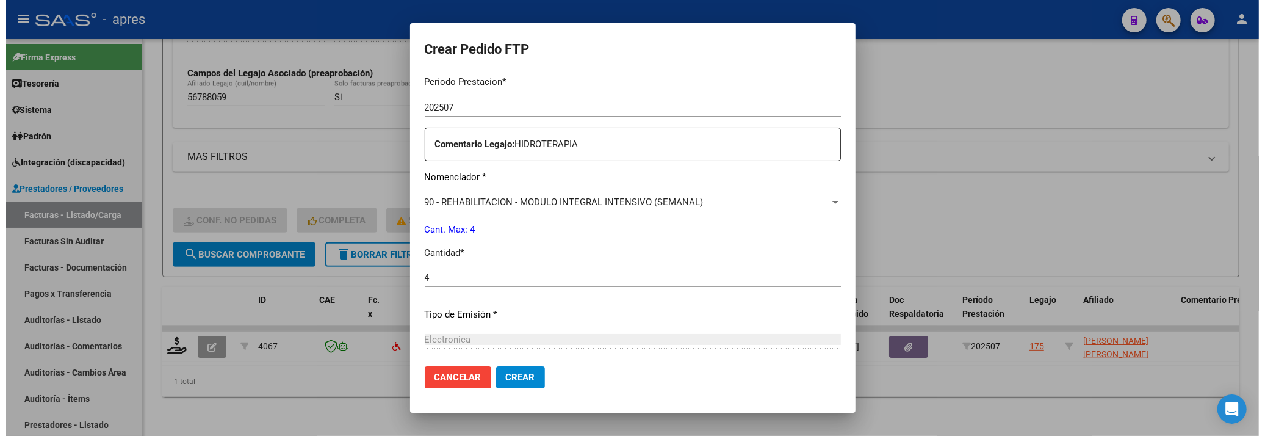
scroll to position [533, 0]
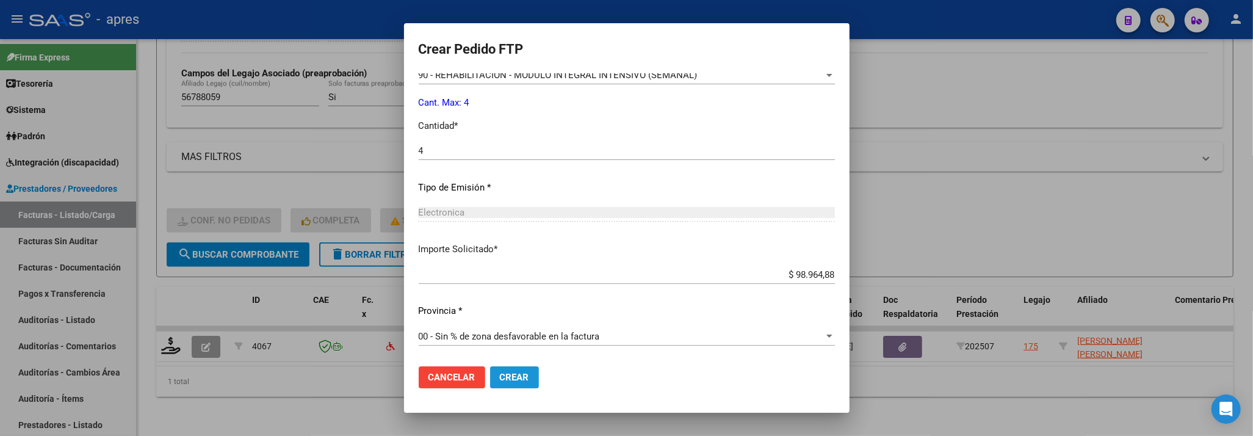
click at [490, 384] on button "Crear" at bounding box center [514, 377] width 49 height 22
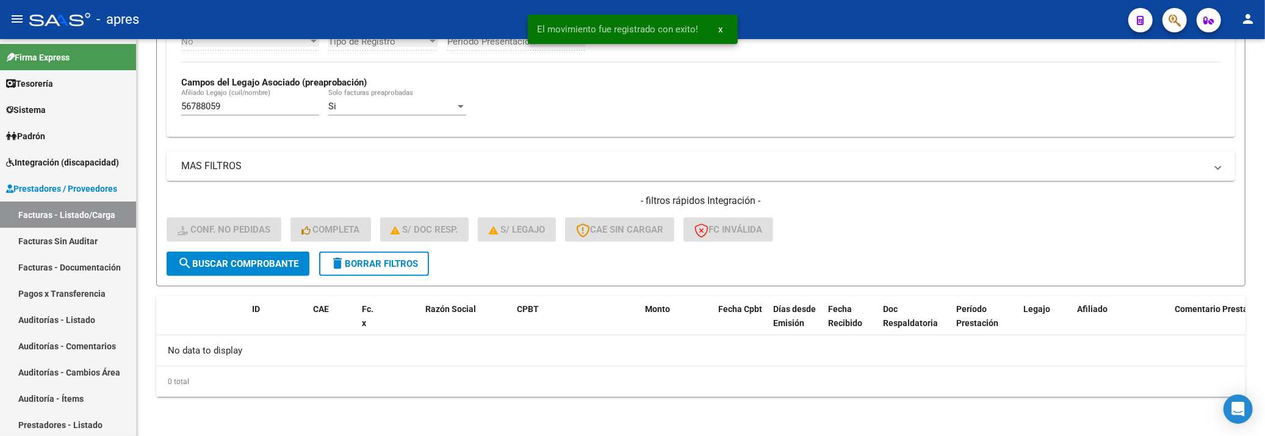
scroll to position [331, 0]
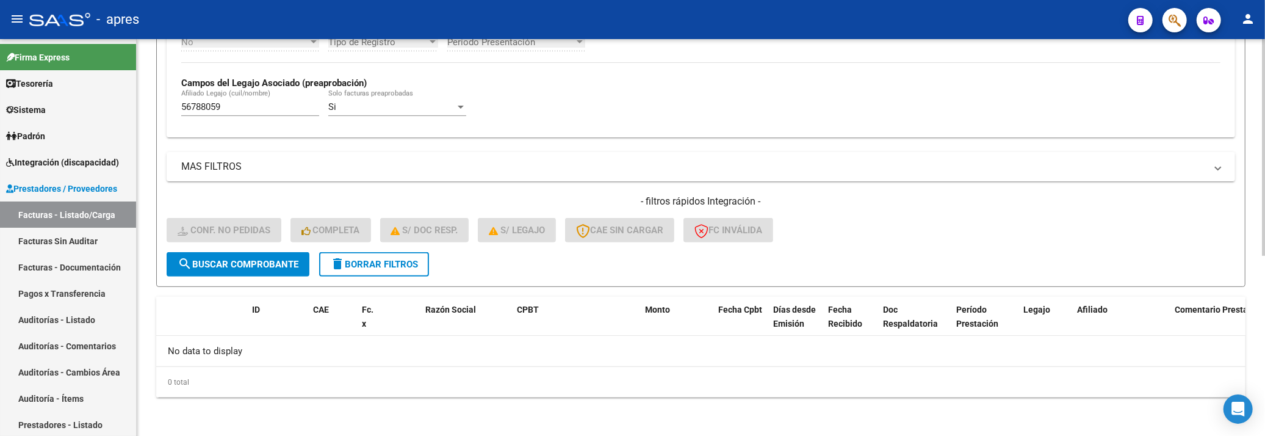
drag, startPoint x: 245, startPoint y: 109, endPoint x: 170, endPoint y: 111, distance: 75.1
click at [170, 109] on div "No Cargado en Para Enviar SSS Período De Prestación Campos del Archivo de Rendi…" at bounding box center [701, 49] width 1068 height 178
paste input "9637969"
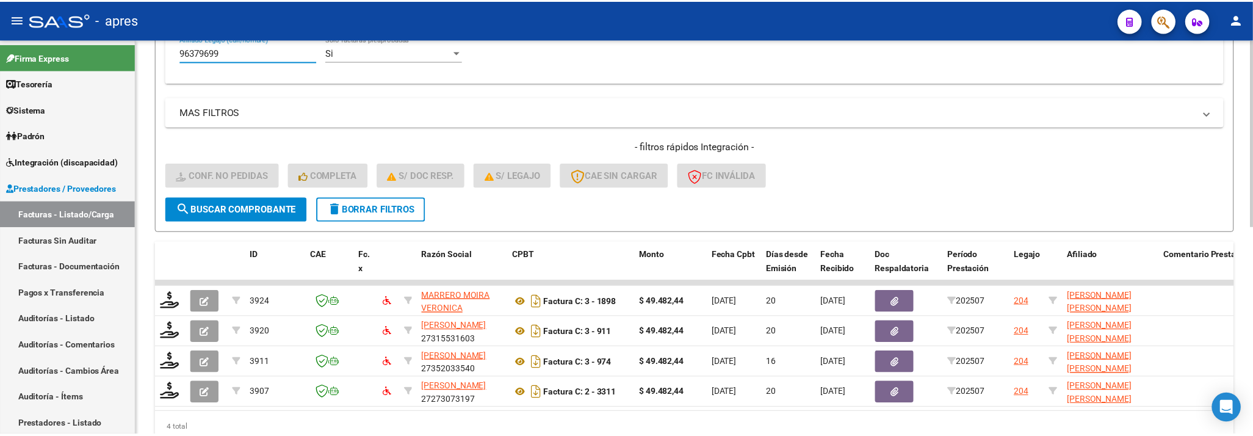
scroll to position [412, 0]
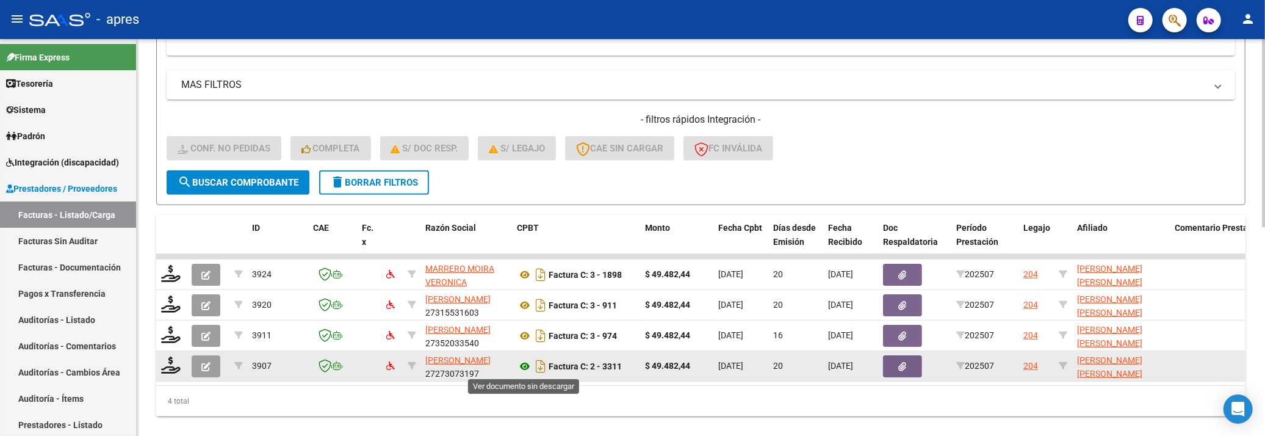
type input "96379699"
click at [527, 364] on icon at bounding box center [525, 366] width 16 height 15
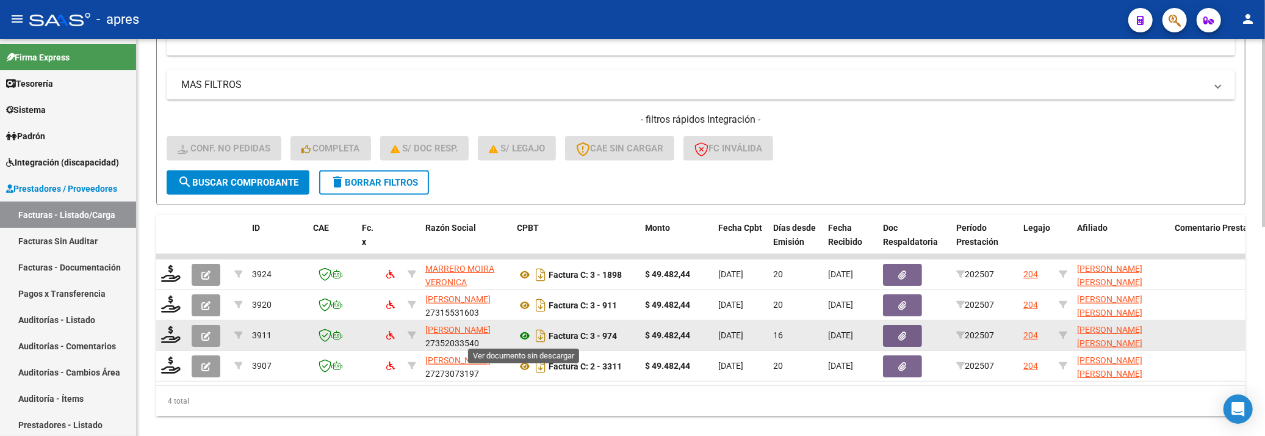
click at [526, 336] on icon at bounding box center [525, 335] width 16 height 15
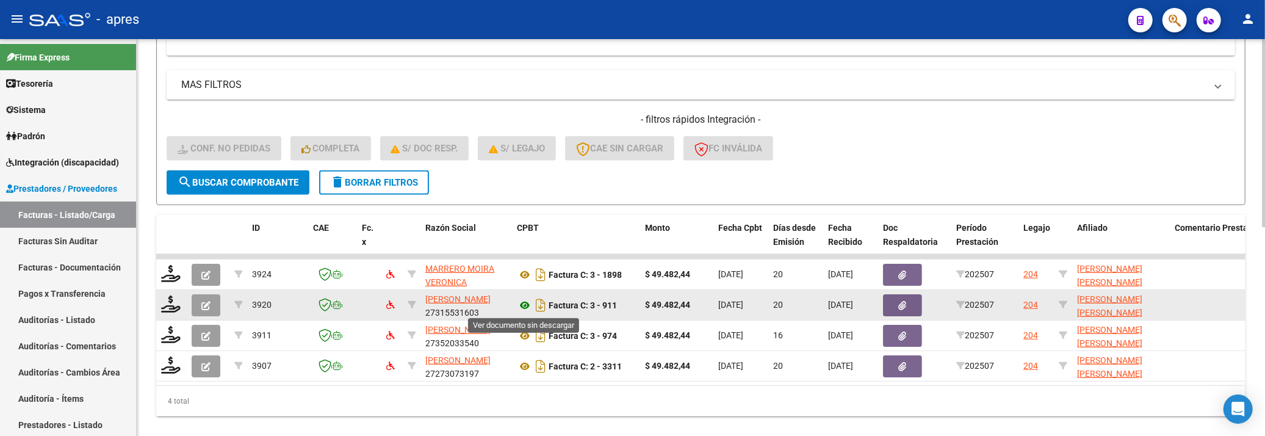
drag, startPoint x: 524, startPoint y: 306, endPoint x: 519, endPoint y: 298, distance: 9.3
click at [521, 303] on icon at bounding box center [525, 305] width 16 height 15
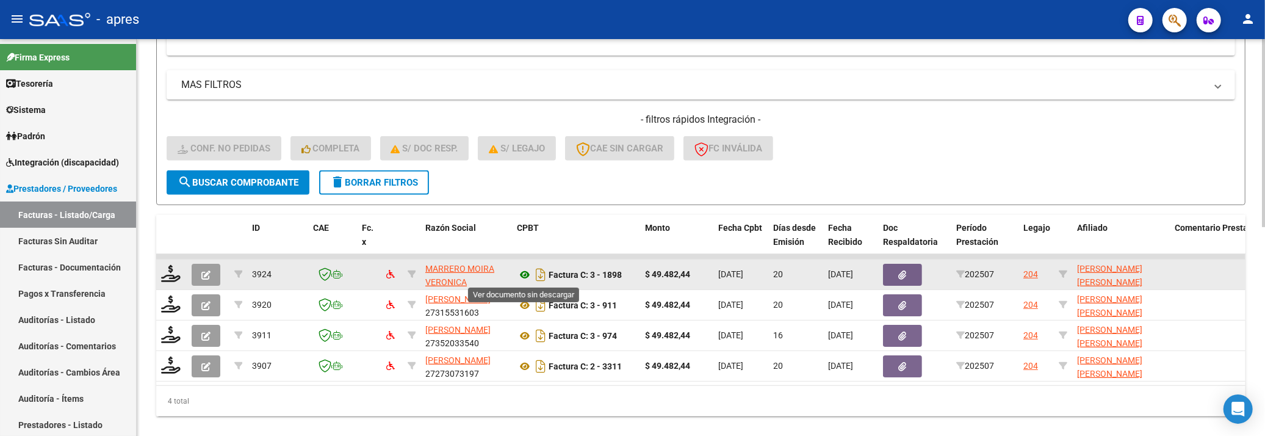
click at [525, 274] on icon at bounding box center [525, 274] width 16 height 15
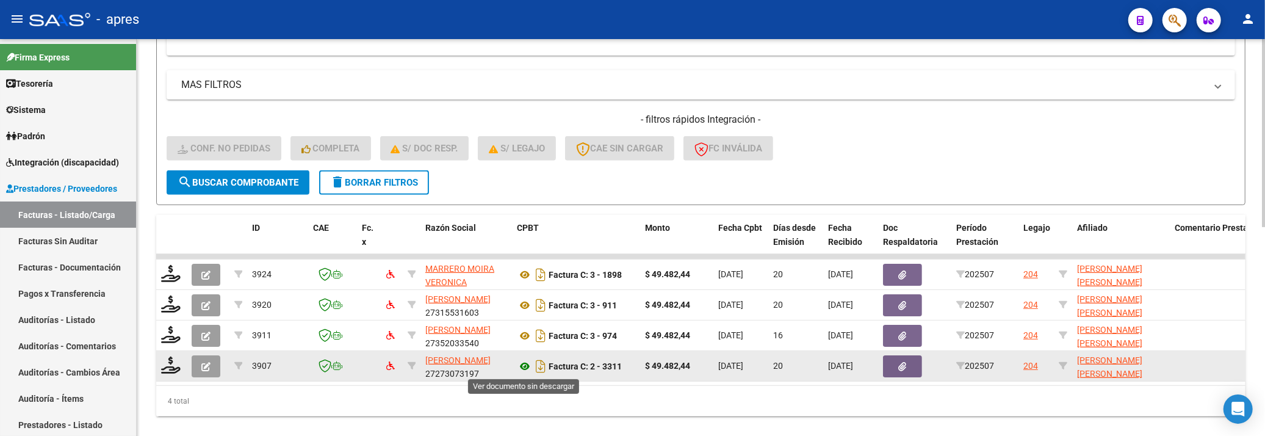
click at [530, 367] on icon at bounding box center [525, 366] width 16 height 15
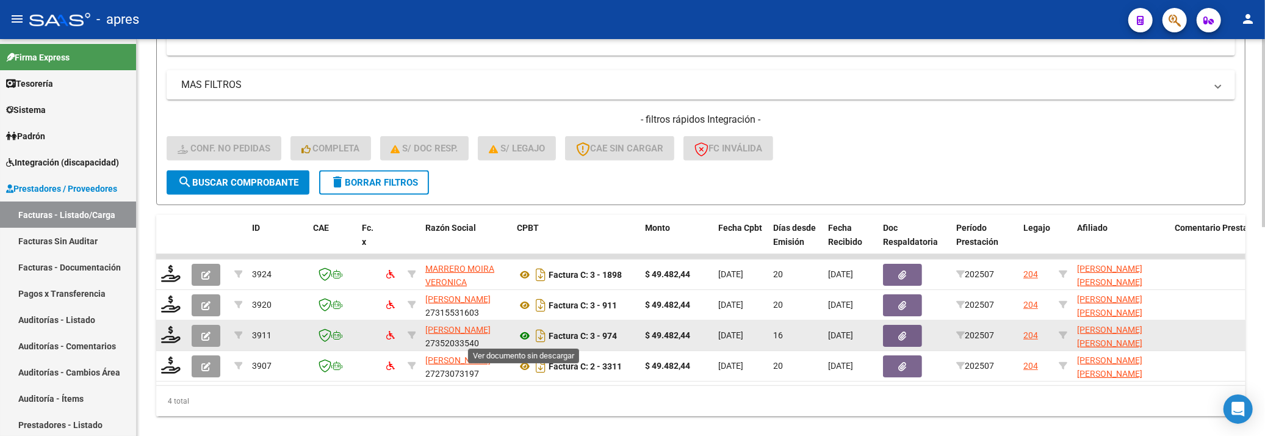
click at [520, 337] on icon at bounding box center [525, 335] width 16 height 15
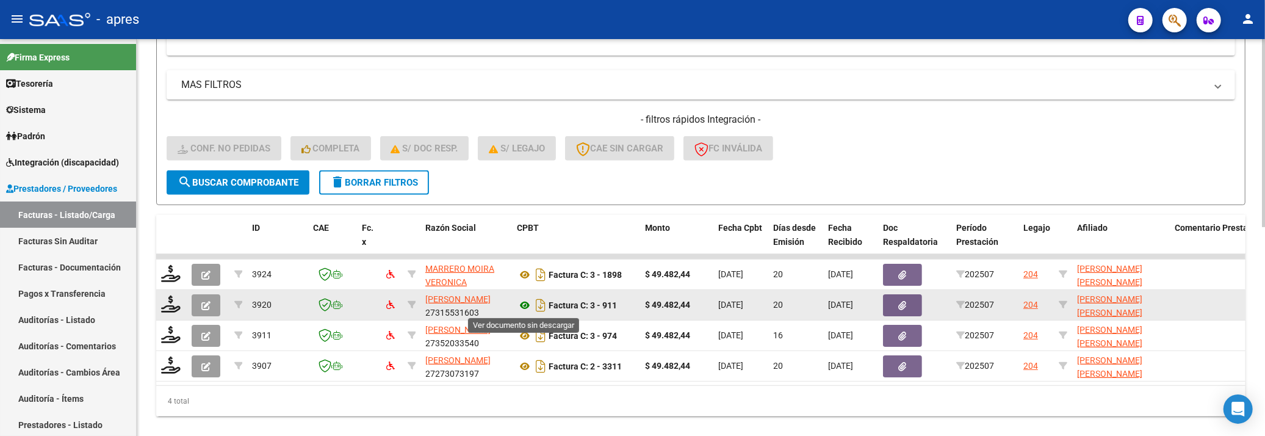
click at [525, 308] on icon at bounding box center [525, 305] width 16 height 15
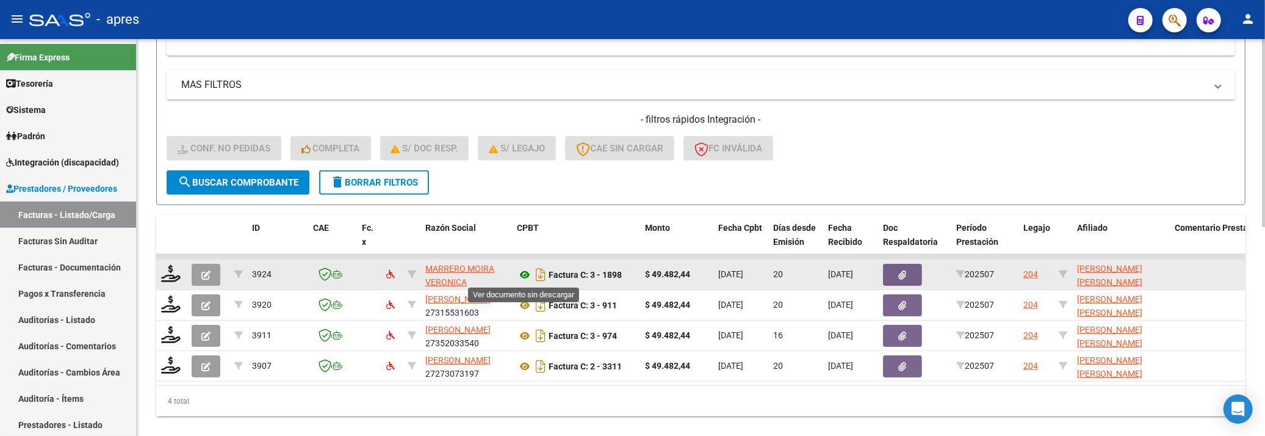
click at [525, 277] on icon at bounding box center [525, 274] width 16 height 15
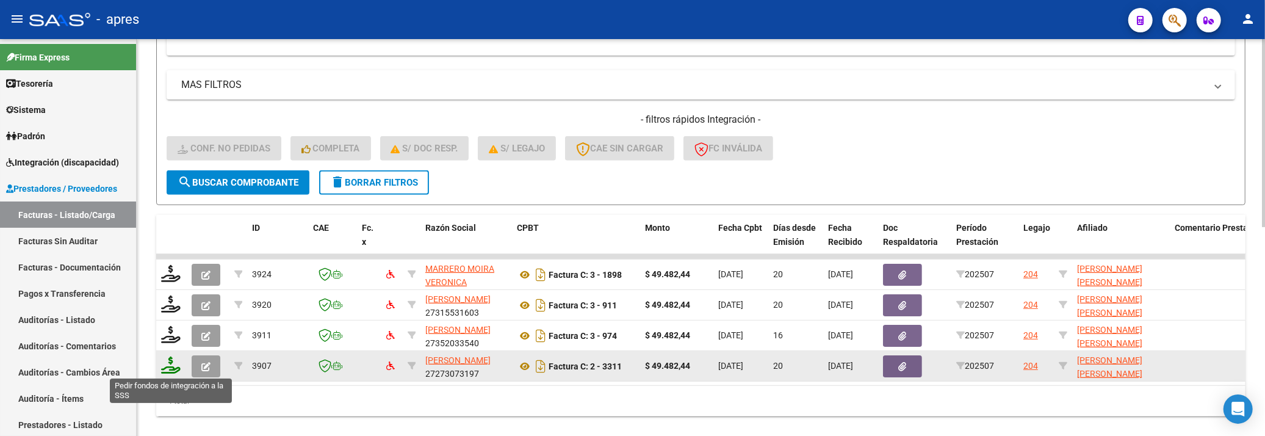
click at [167, 370] on icon at bounding box center [171, 364] width 20 height 17
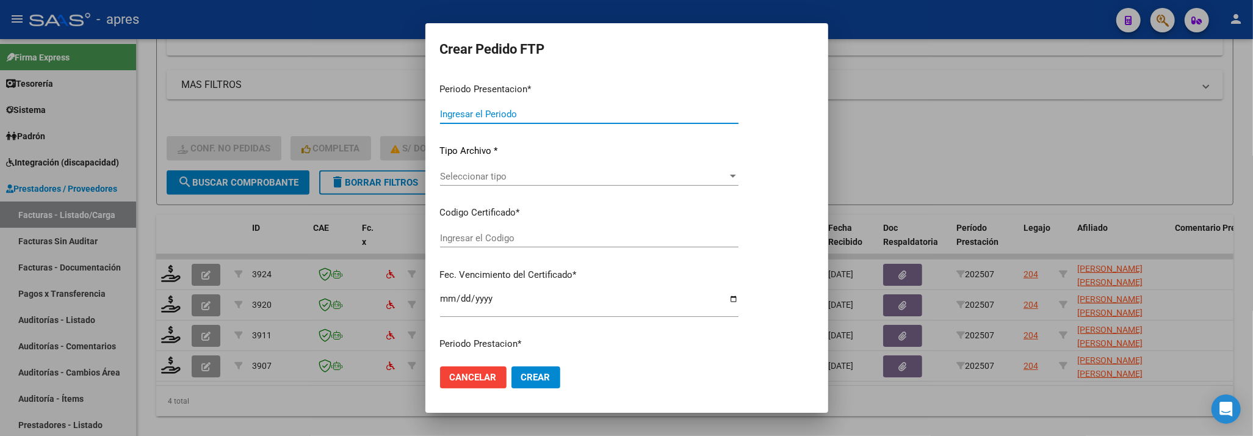
type input "202507"
type input "$ 49.482,44"
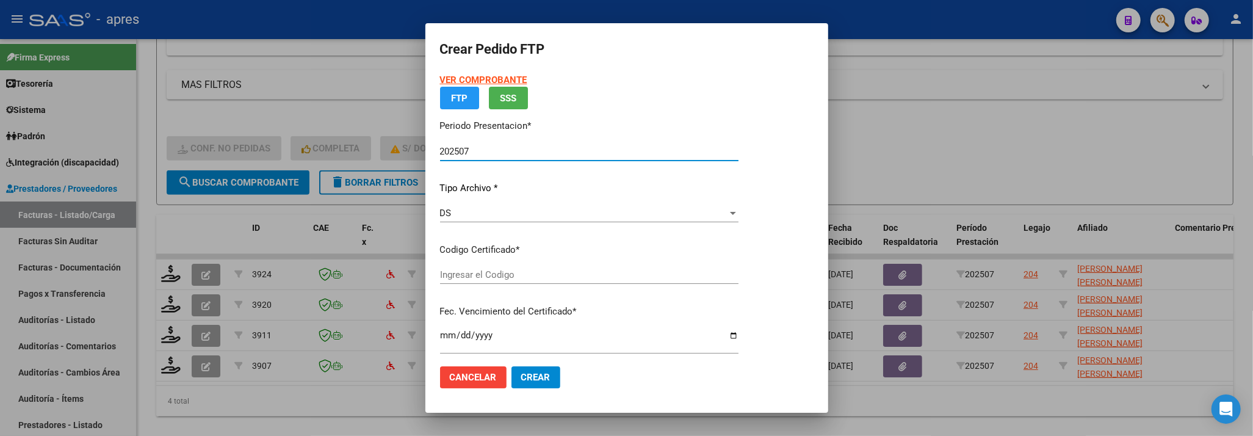
type input "ARG02000963796992024070520290705BUE316"
type input "2029-07-05"
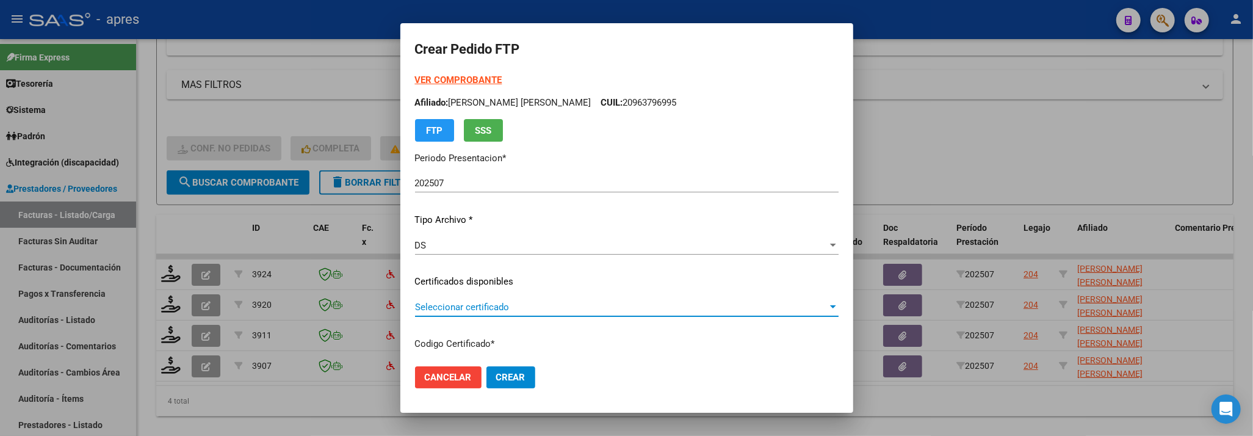
click at [654, 306] on span "Seleccionar certificado" at bounding box center [621, 306] width 412 height 11
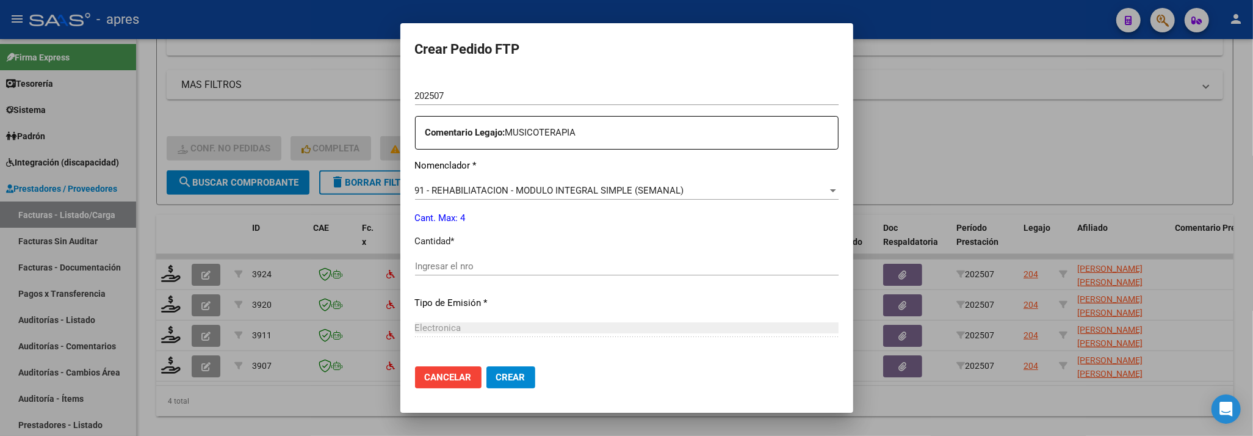
scroll to position [488, 0]
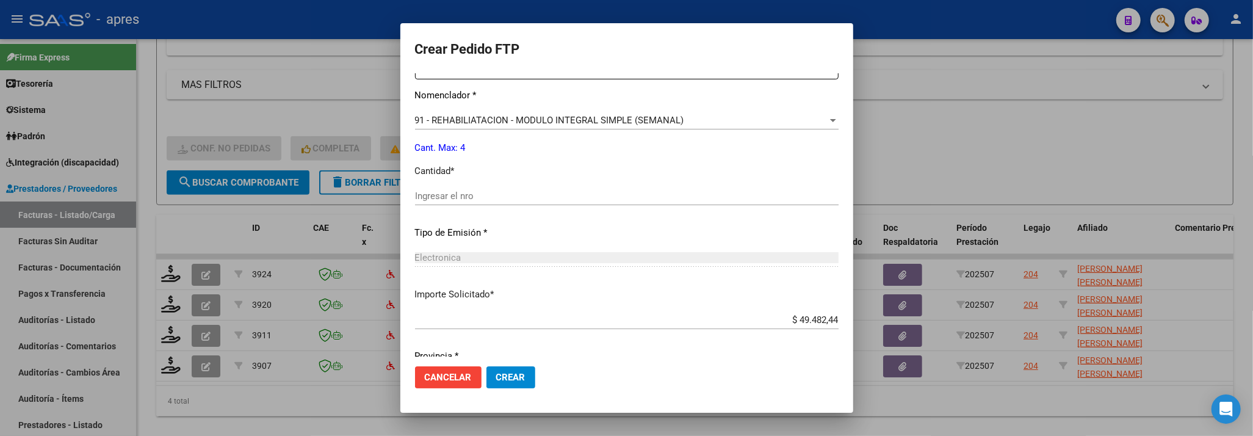
click at [586, 193] on input "Ingresar el nro" at bounding box center [626, 195] width 423 height 11
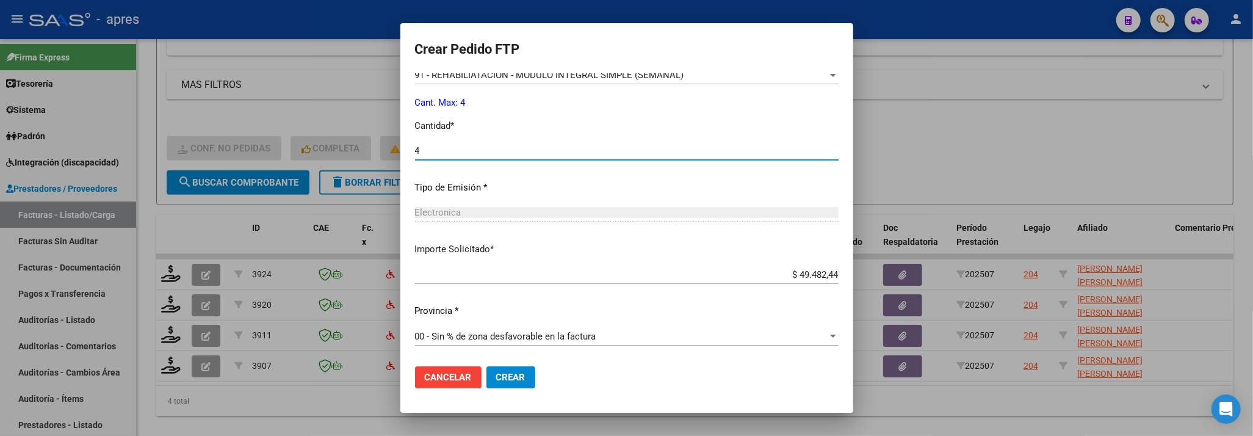
type input "4"
click at [506, 374] on span "Crear" at bounding box center [510, 377] width 29 height 11
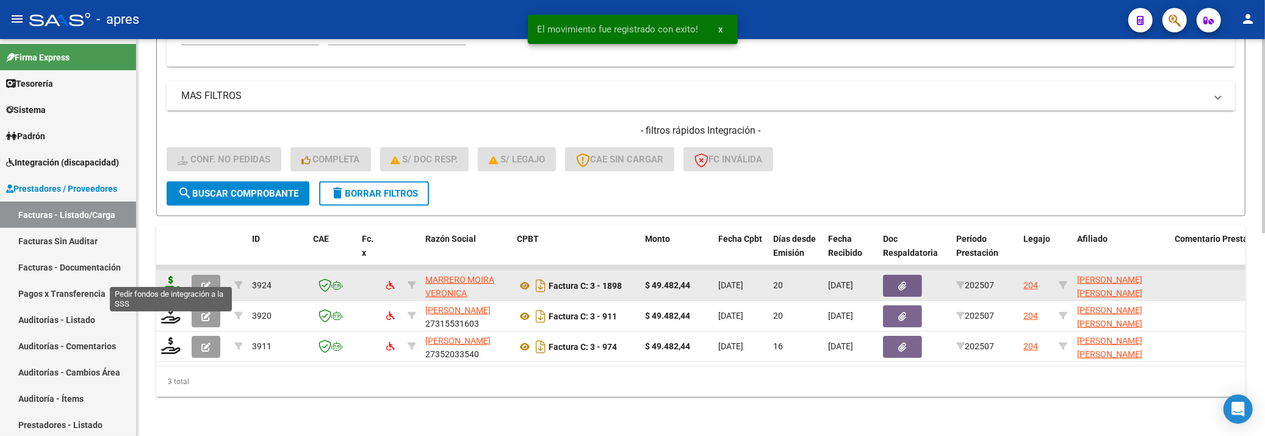
click at [175, 276] on icon at bounding box center [171, 284] width 20 height 17
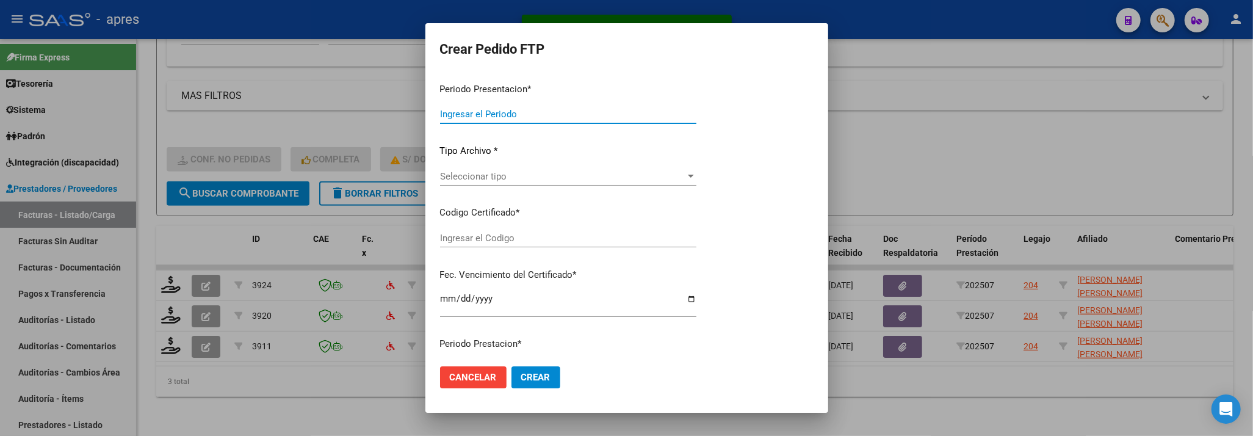
type input "202507"
type input "$ 49.482,44"
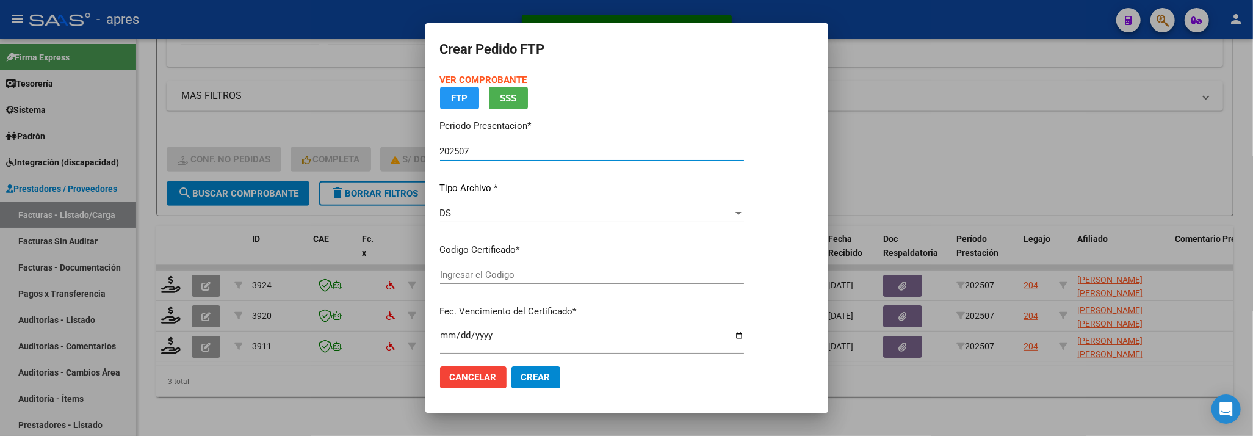
type input "ARG02000963796992024070520290705BUE316"
type input "2029-07-05"
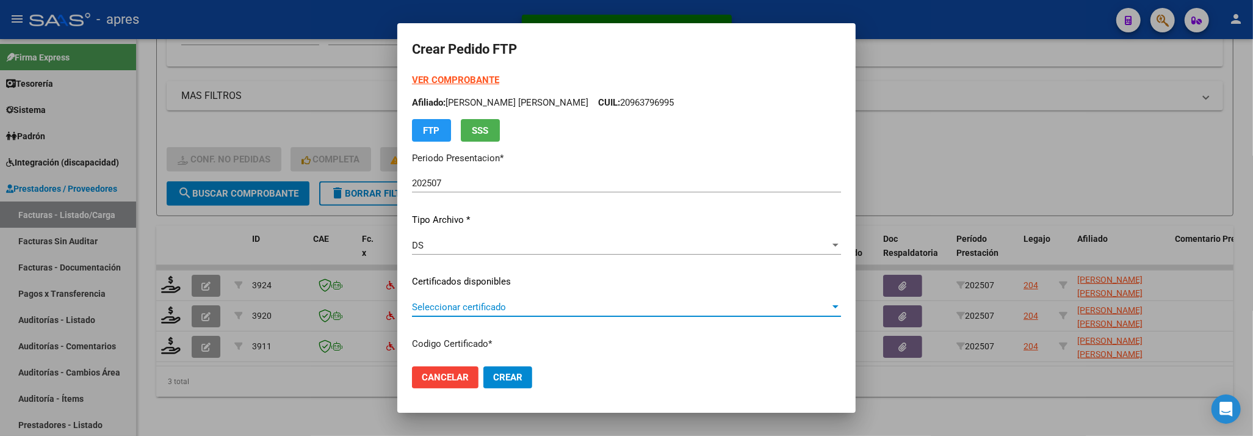
click at [555, 306] on span "Seleccionar certificado" at bounding box center [621, 306] width 418 height 11
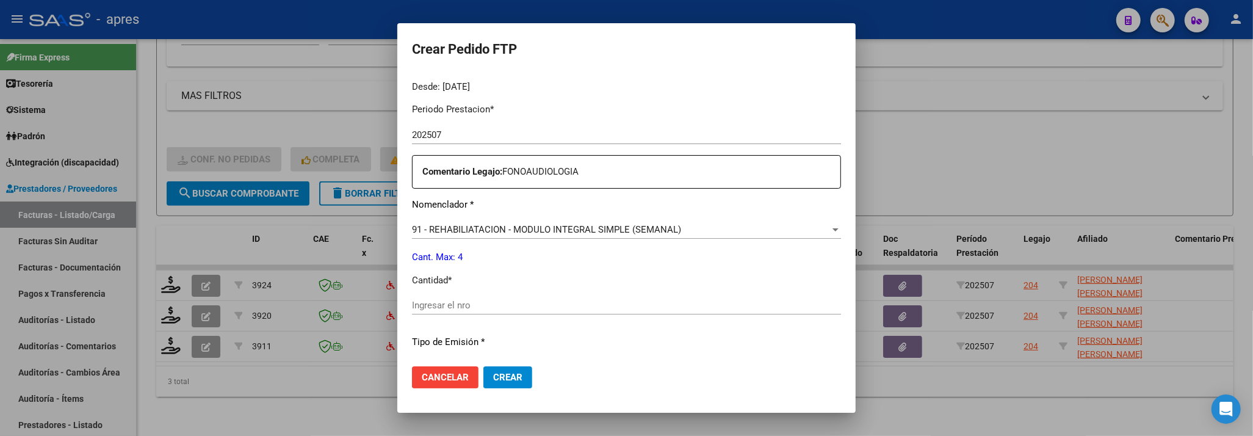
scroll to position [406, 0]
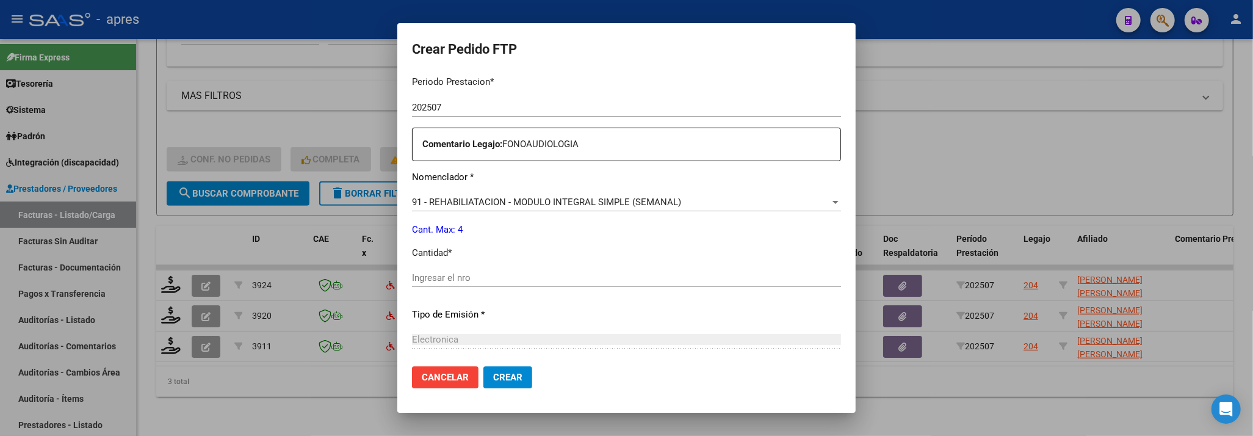
click at [520, 270] on div "Ingresar el nro" at bounding box center [626, 277] width 429 height 18
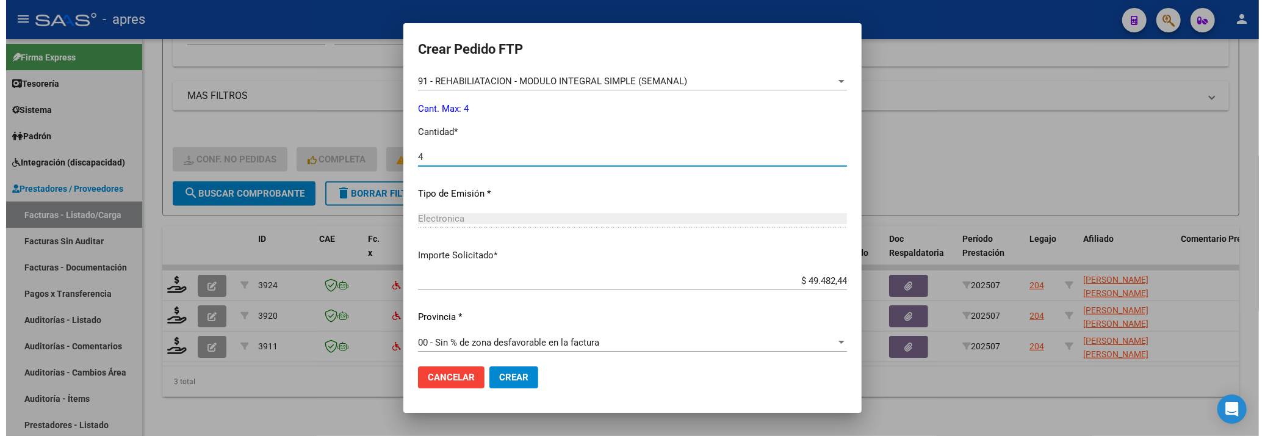
scroll to position [533, 0]
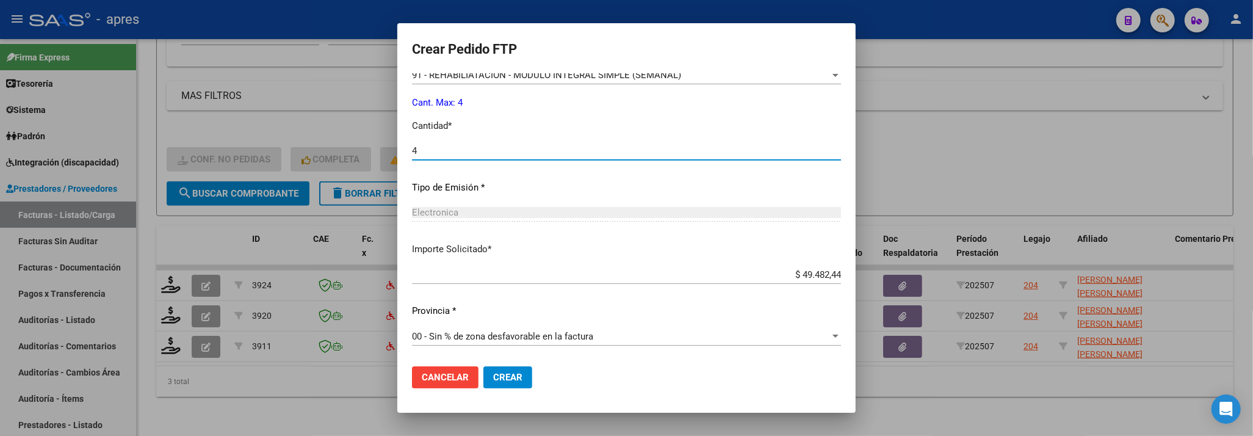
type input "4"
click at [493, 376] on span "Crear" at bounding box center [507, 377] width 29 height 11
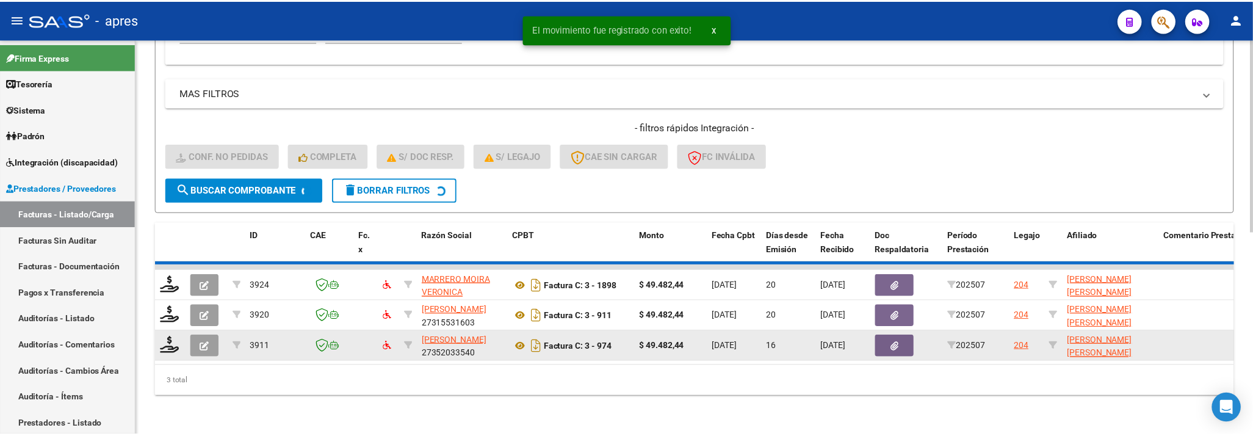
scroll to position [383, 0]
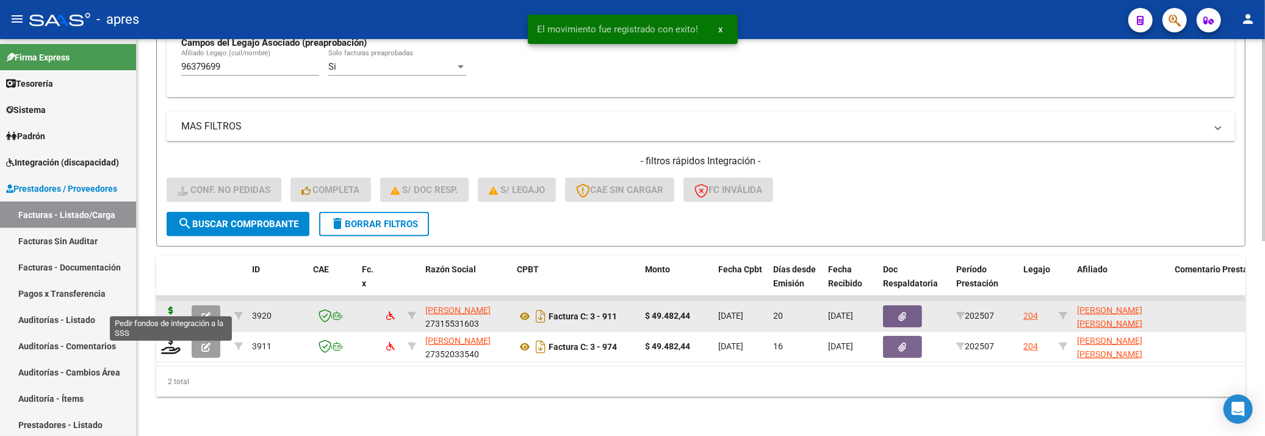
click at [173, 306] on icon at bounding box center [171, 314] width 20 height 17
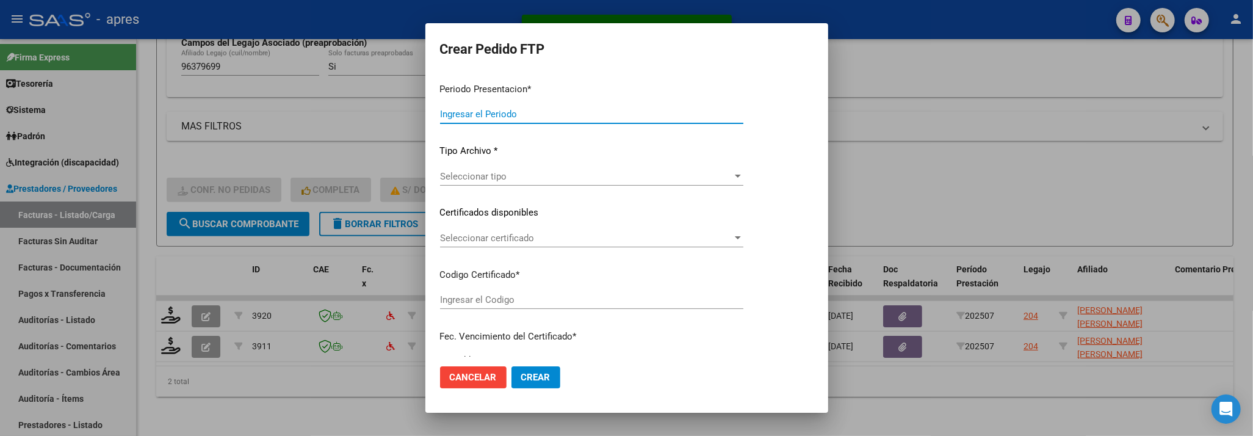
type input "202507"
type input "$ 49.482,44"
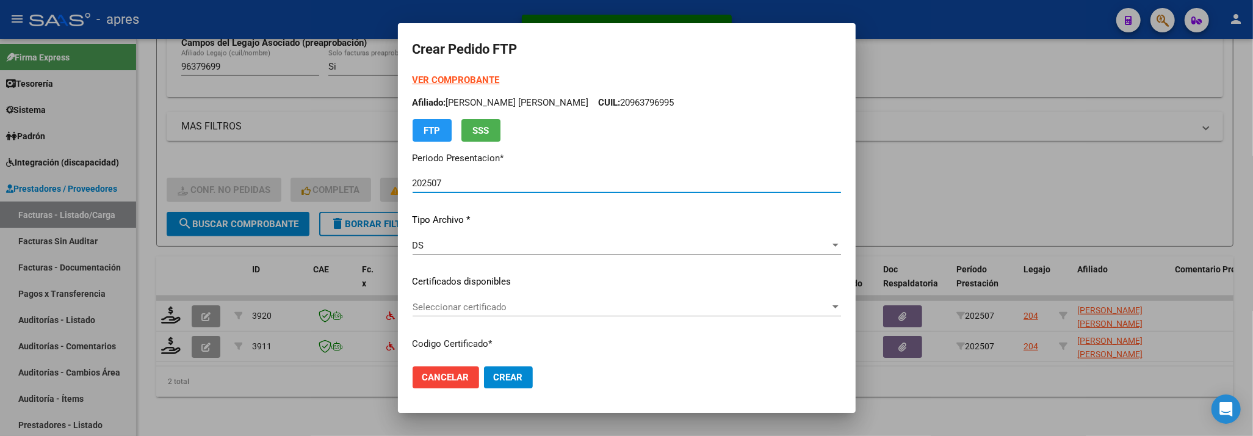
type input "ARG02000963796992024070520290705BUE316"
type input "2029-07-05"
click at [571, 308] on span "Seleccionar certificado" at bounding box center [620, 306] width 417 height 11
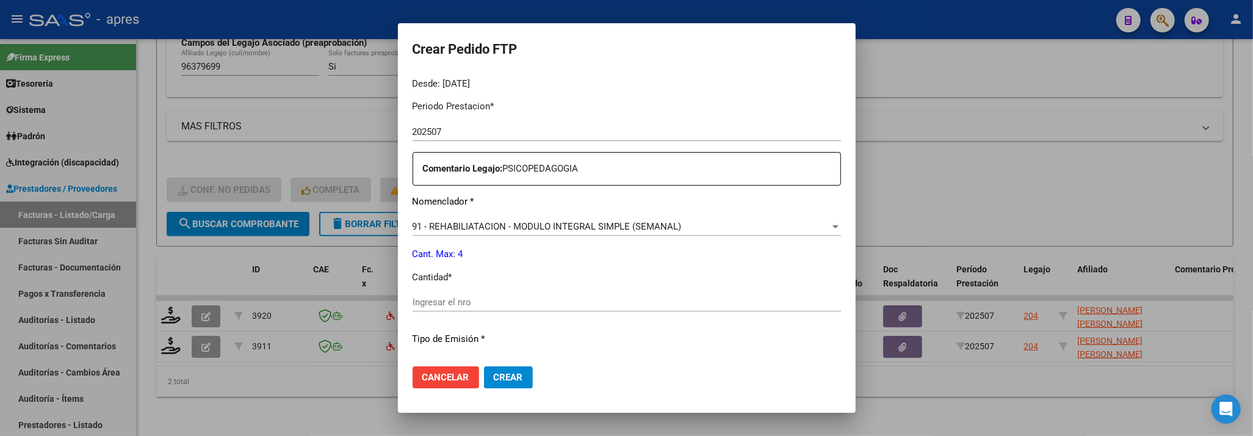
scroll to position [406, 0]
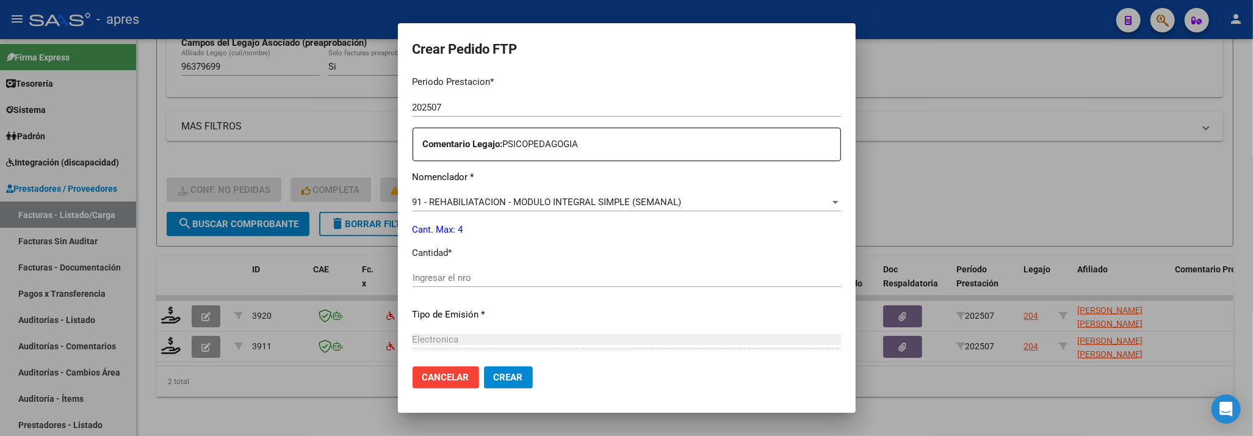
click at [459, 274] on div "Ingresar el nro" at bounding box center [626, 277] width 428 height 18
type input "4"
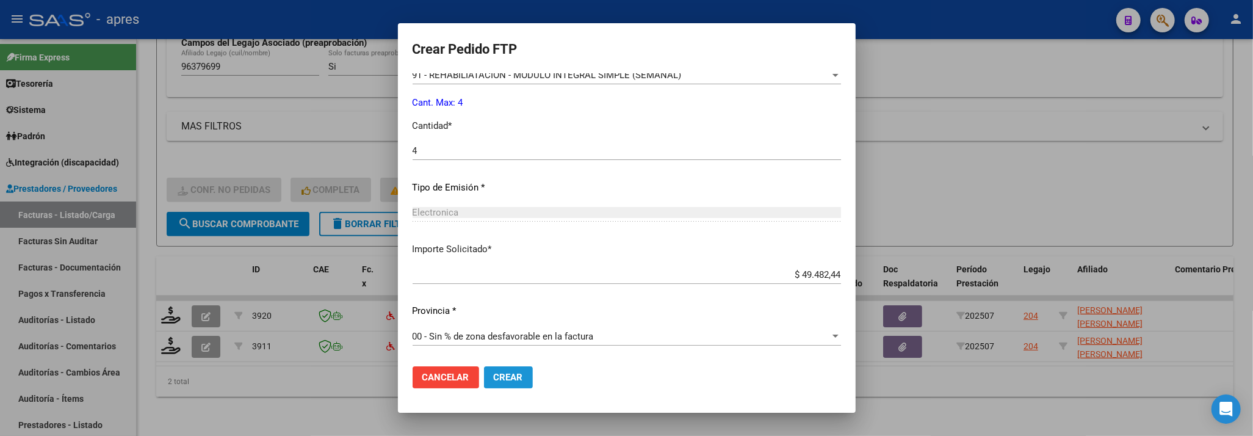
click at [498, 375] on span "Crear" at bounding box center [508, 377] width 29 height 11
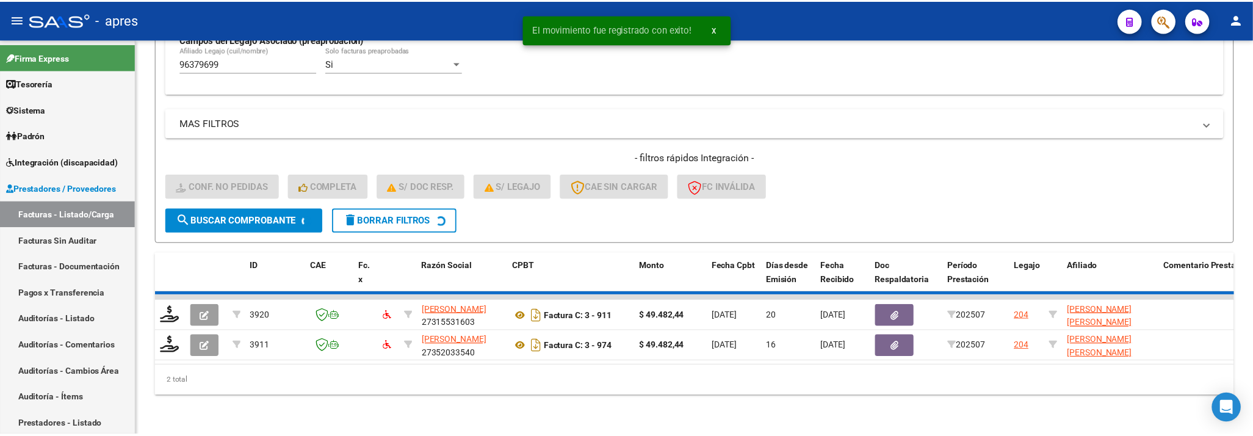
scroll to position [352, 0]
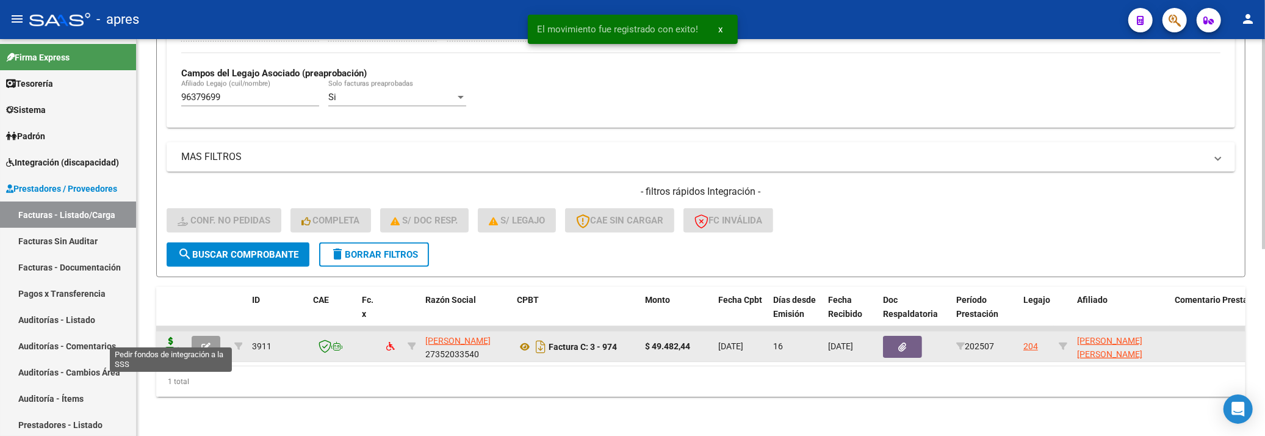
click at [175, 337] on icon at bounding box center [171, 345] width 20 height 17
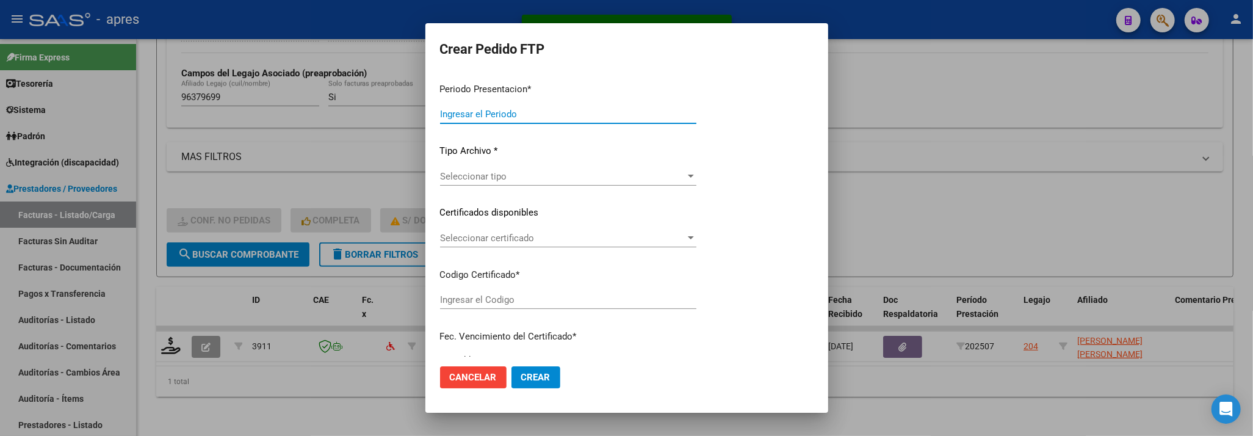
type input "202507"
type input "$ 49.482,44"
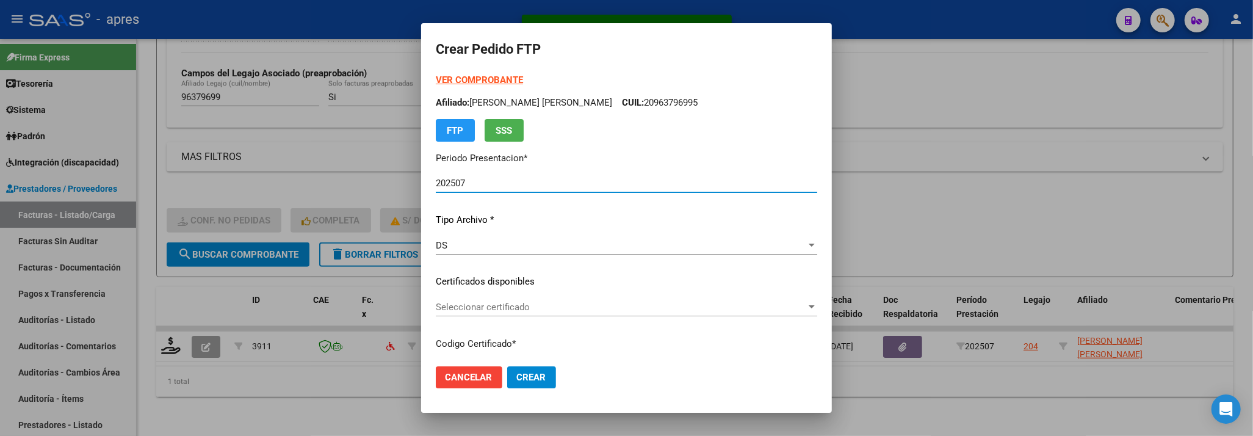
type input "ARG02000963796992024070520290705BUE316"
type input "2029-07-05"
click at [559, 316] on div "Seleccionar certificado Seleccionar certificado" at bounding box center [626, 313] width 381 height 30
click at [555, 313] on div "Seleccionar certificado Seleccionar certificado" at bounding box center [626, 307] width 381 height 18
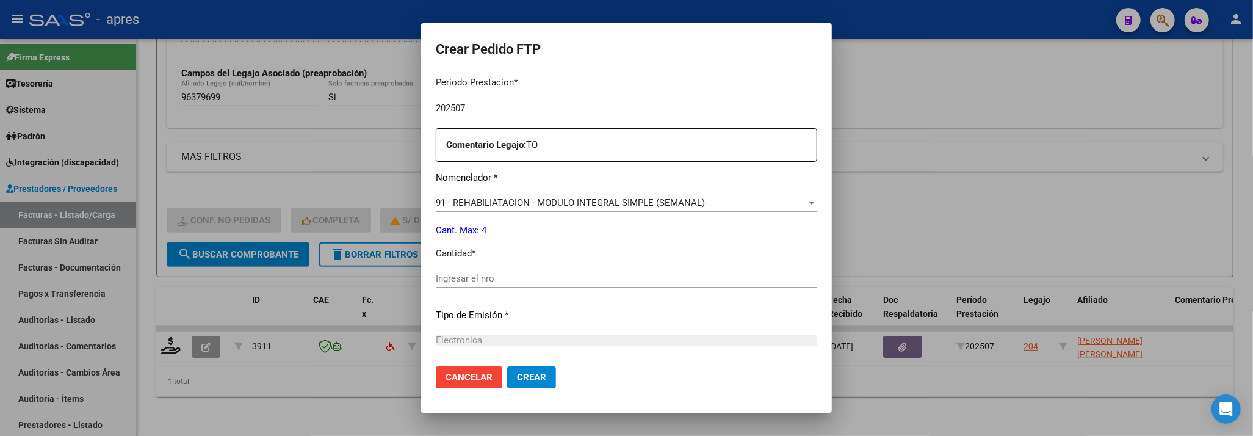
scroll to position [406, 0]
click at [494, 274] on input "Ingresar el nro" at bounding box center [626, 277] width 381 height 11
type input "4"
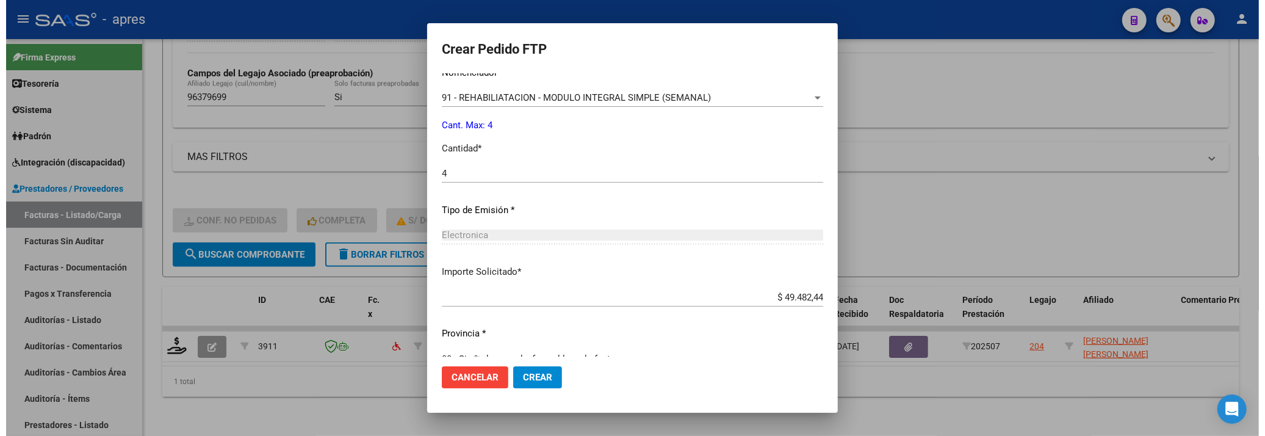
scroll to position [533, 0]
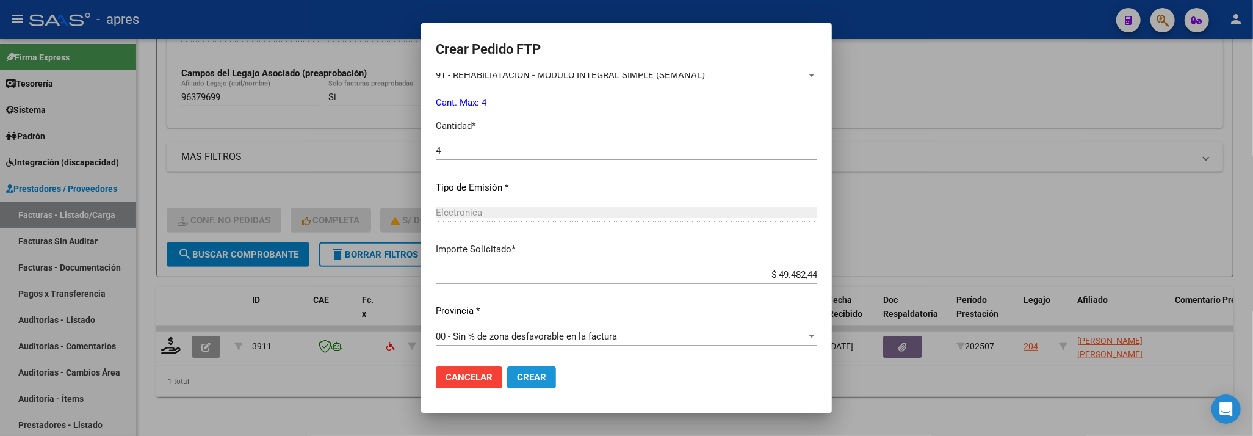
click at [517, 372] on span "Crear" at bounding box center [531, 377] width 29 height 11
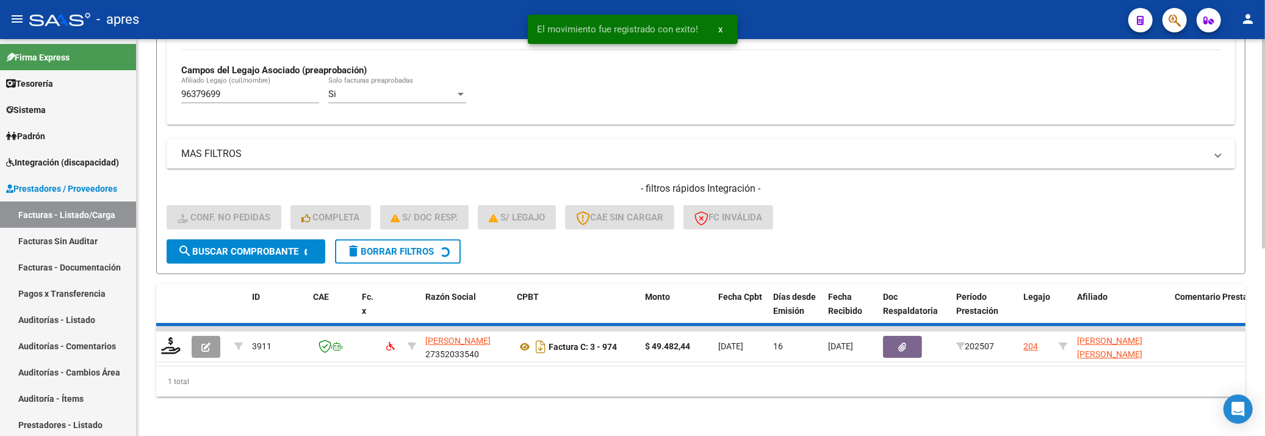
scroll to position [331, 0]
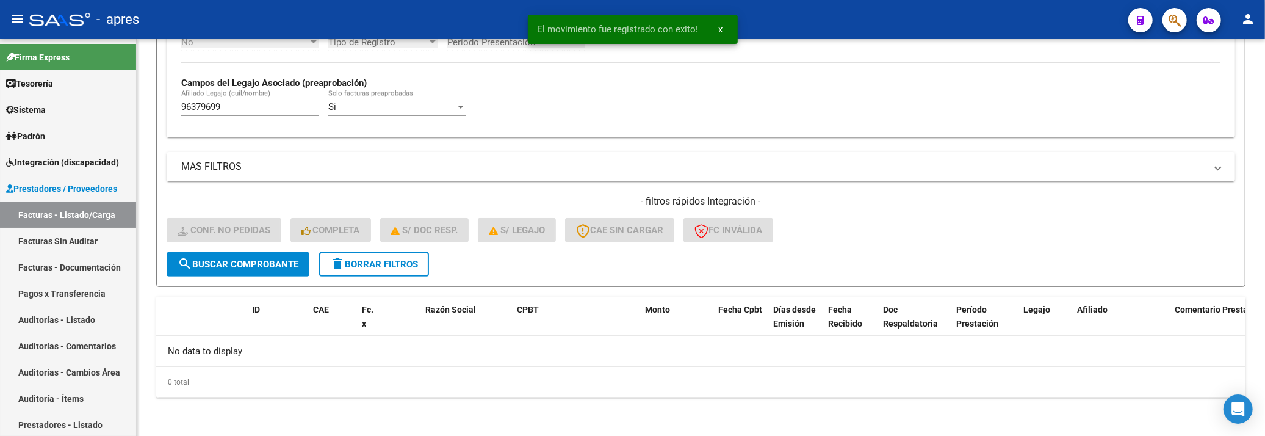
click at [0, 107] on html "menu - apres person Firma Express Tesorería Extractos Procesados (csv) Extracto…" at bounding box center [632, 218] width 1265 height 436
paste input "50549598"
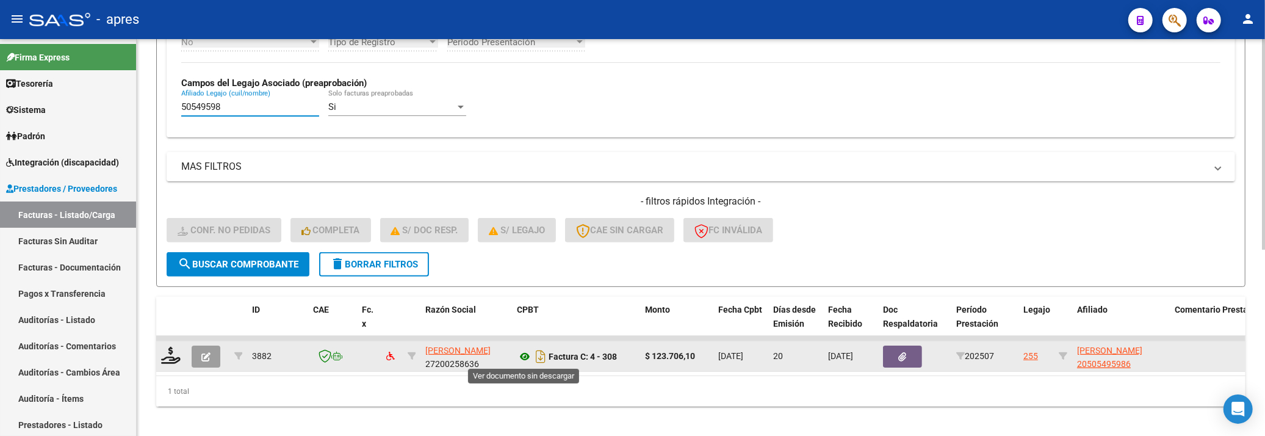
type input "50549598"
click at [522, 352] on icon at bounding box center [525, 356] width 16 height 15
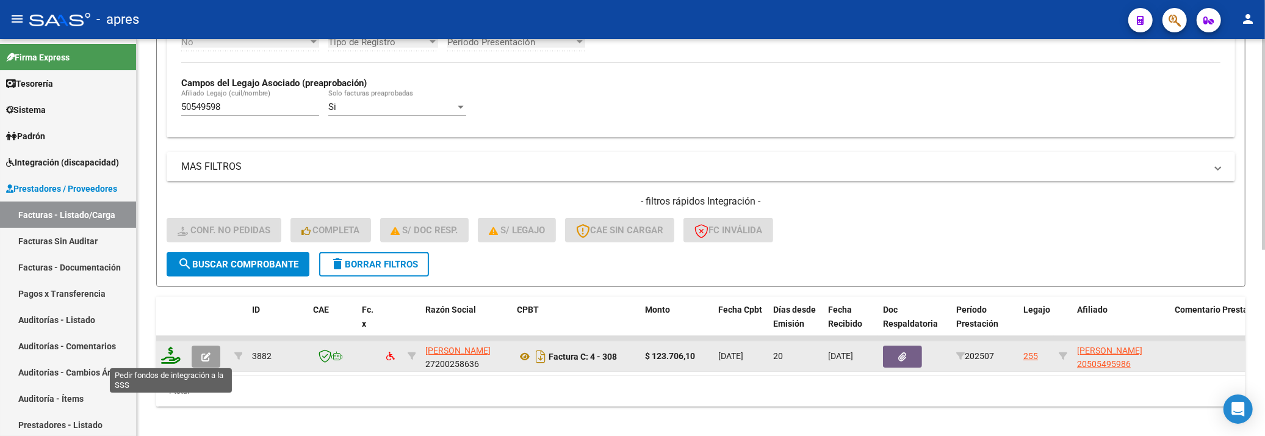
click at [170, 358] on icon at bounding box center [171, 355] width 20 height 17
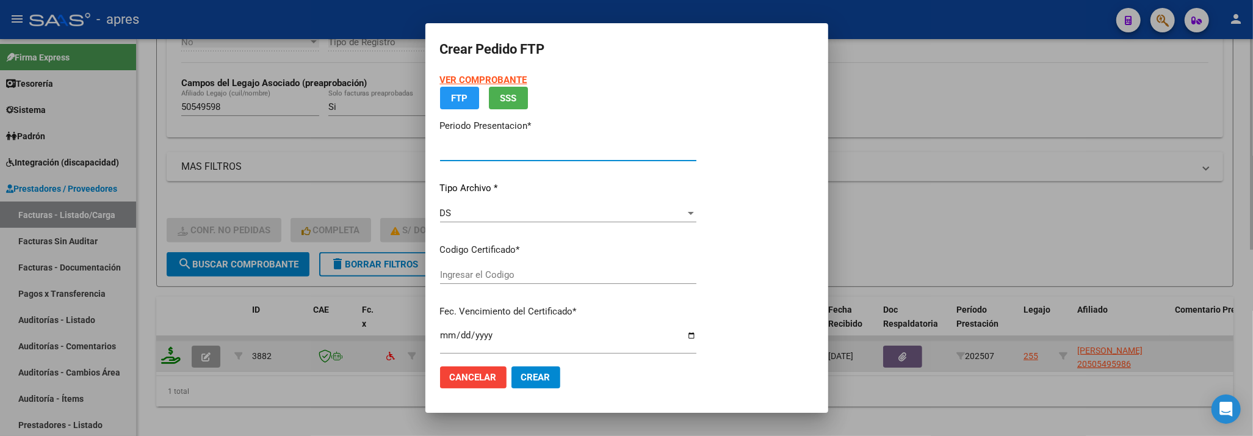
type input "202507"
type input "$ 123.706,10"
type input "ARG02000505495982024061920290619BUE316"
type input "2029-06-19"
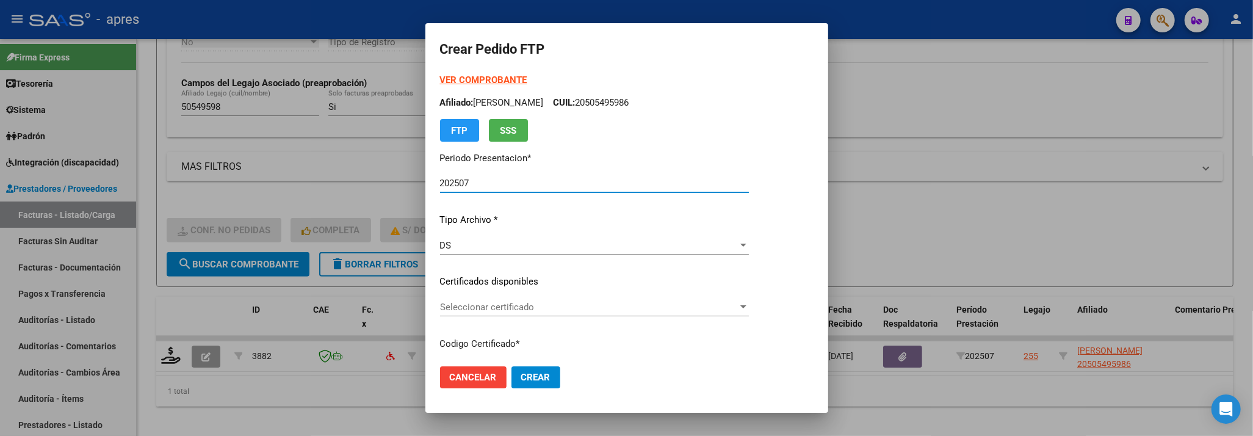
click at [613, 301] on span "Seleccionar certificado" at bounding box center [589, 306] width 298 height 11
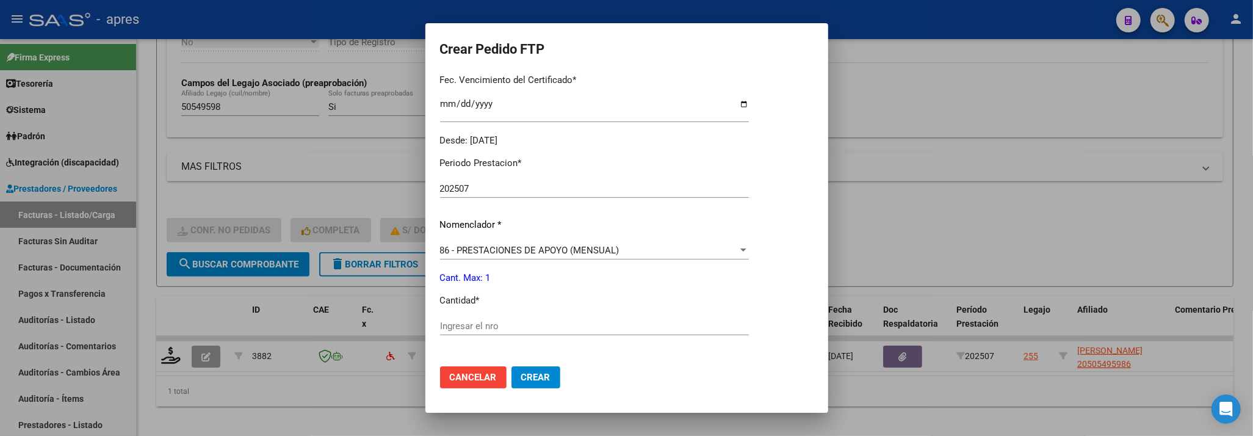
scroll to position [406, 0]
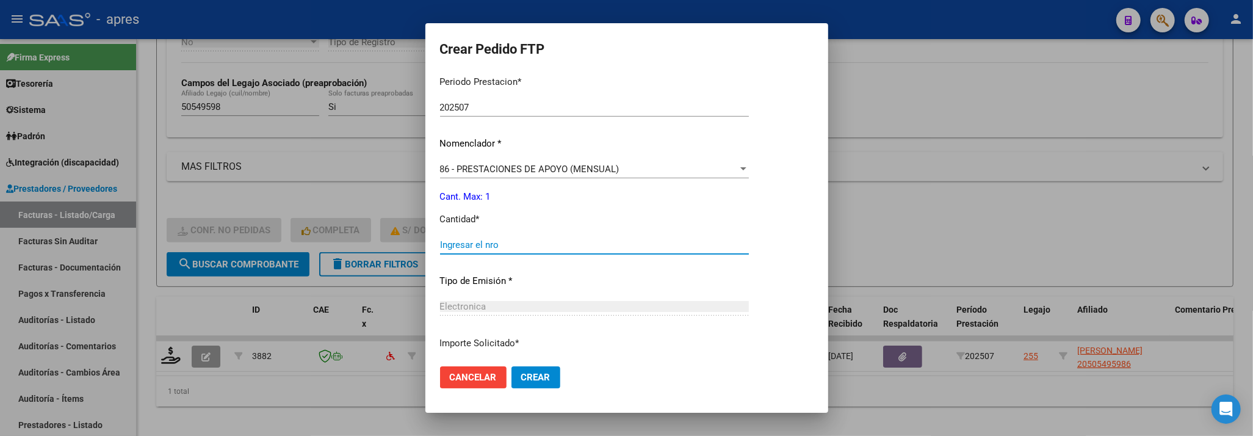
click at [596, 242] on input "Ingresar el nro" at bounding box center [594, 244] width 309 height 11
type input "1"
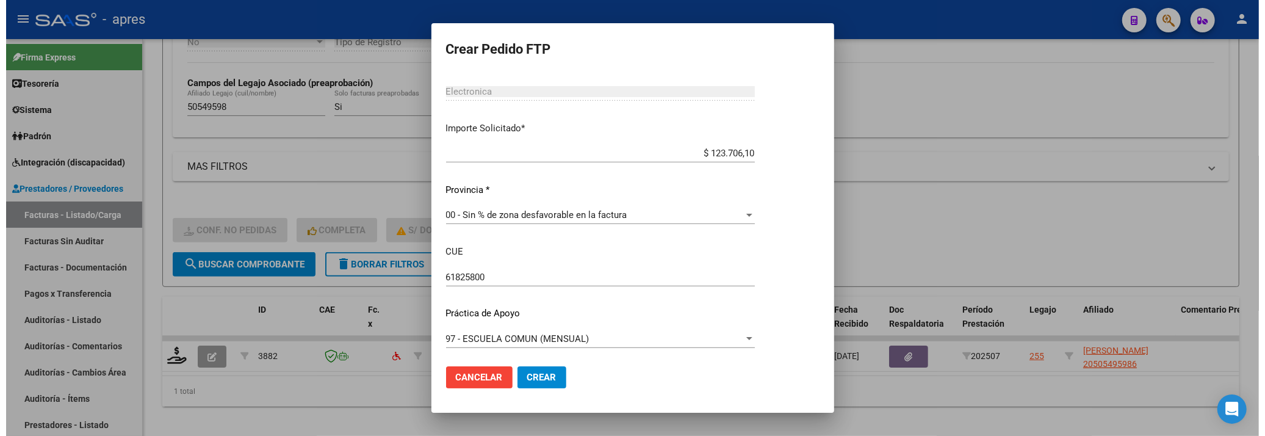
scroll to position [624, 0]
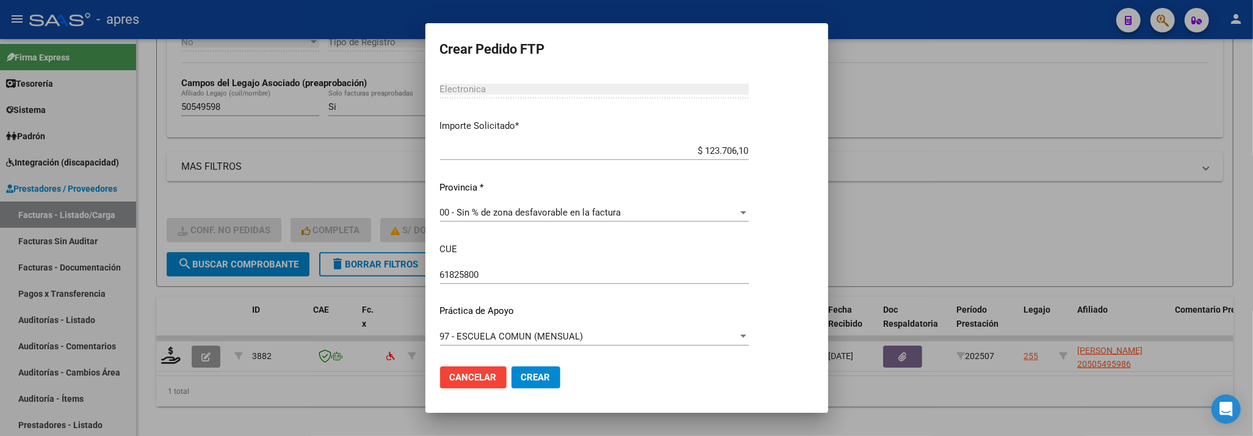
click at [547, 372] on span "Crear" at bounding box center [535, 377] width 29 height 11
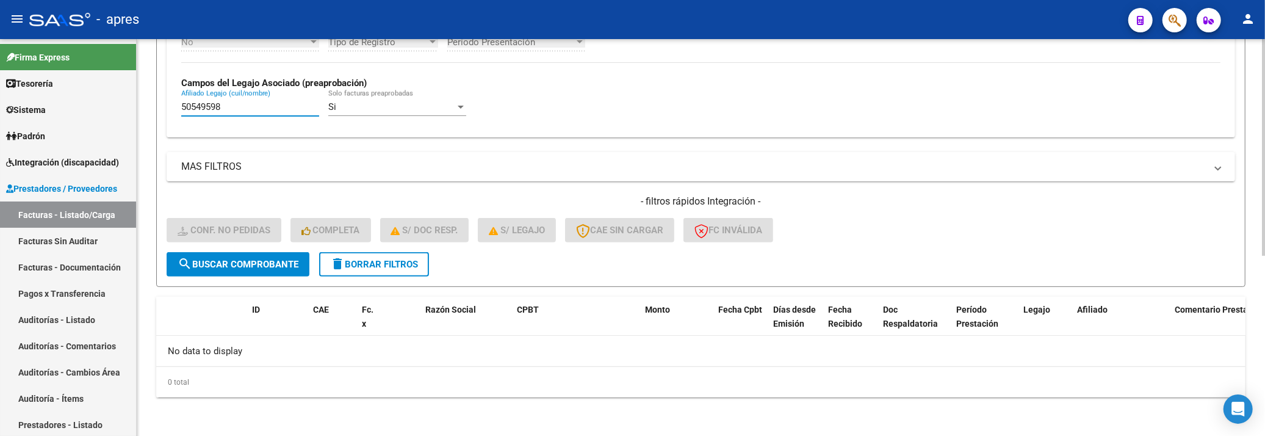
drag, startPoint x: 228, startPoint y: 110, endPoint x: 152, endPoint y: 110, distance: 76.3
click at [152, 110] on div "Video tutorial PRESTADORES -> Listado de CPBTs Emitidos por Prestadores / Prove…" at bounding box center [701, 72] width 1128 height 728
paste input "7176562"
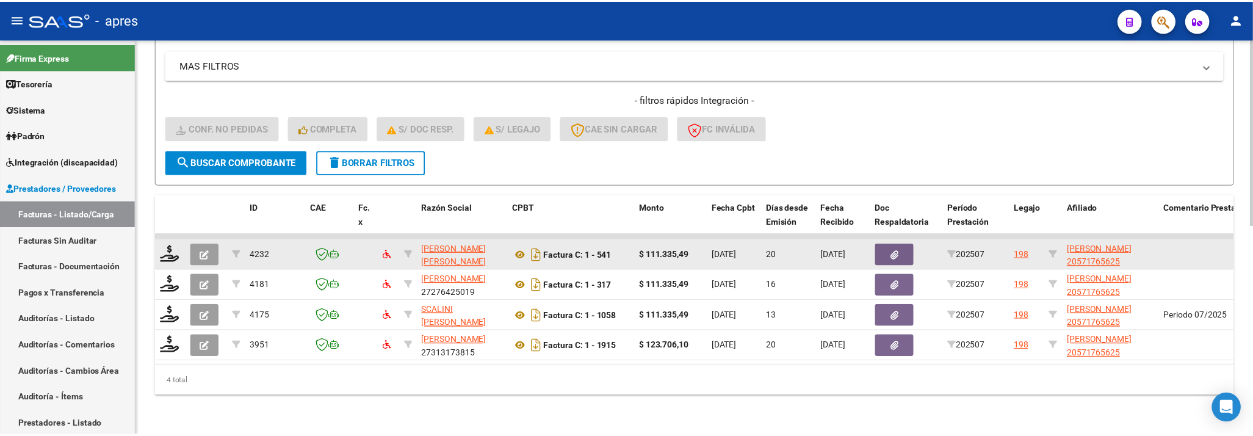
scroll to position [444, 0]
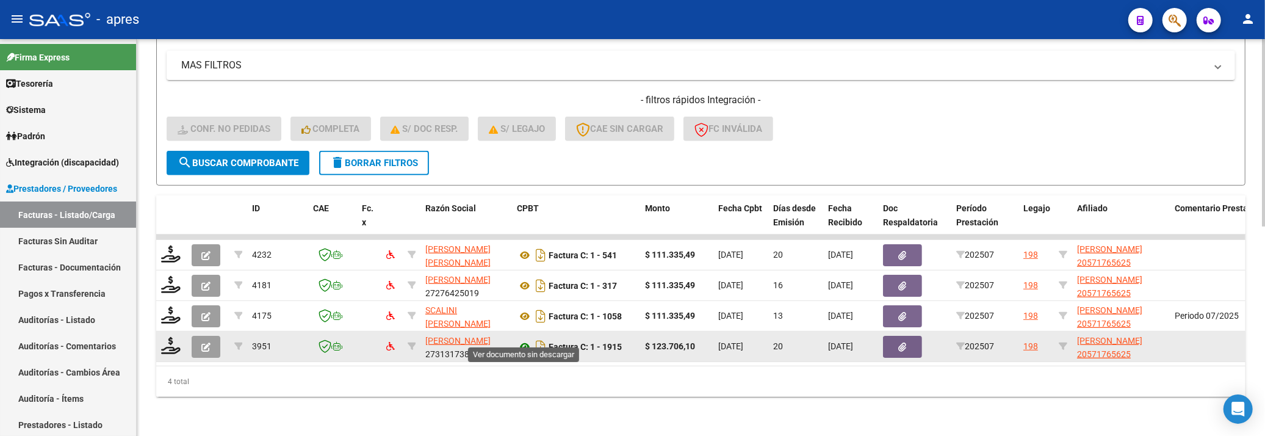
type input "57176562"
click at [520, 339] on icon at bounding box center [525, 346] width 16 height 15
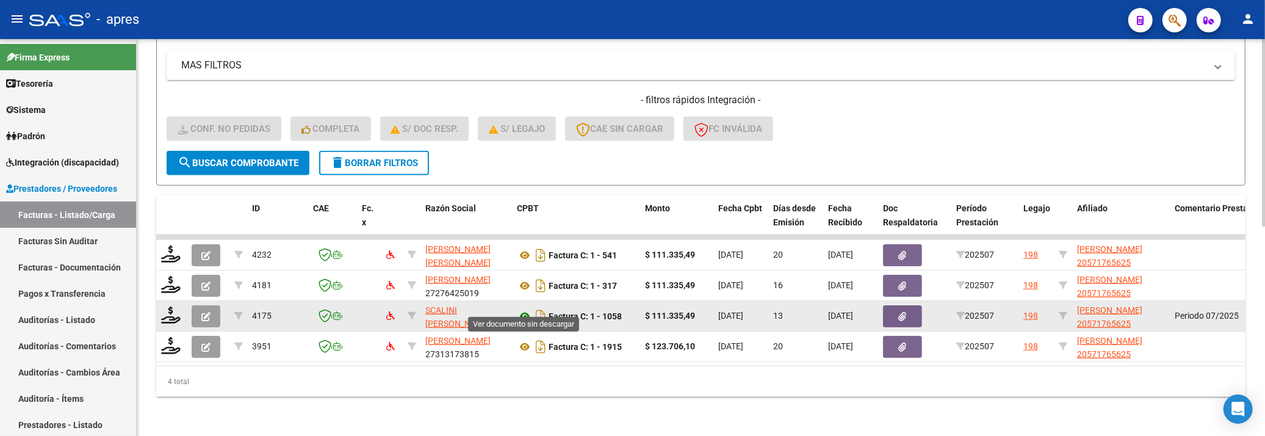
click at [518, 309] on icon at bounding box center [525, 316] width 16 height 15
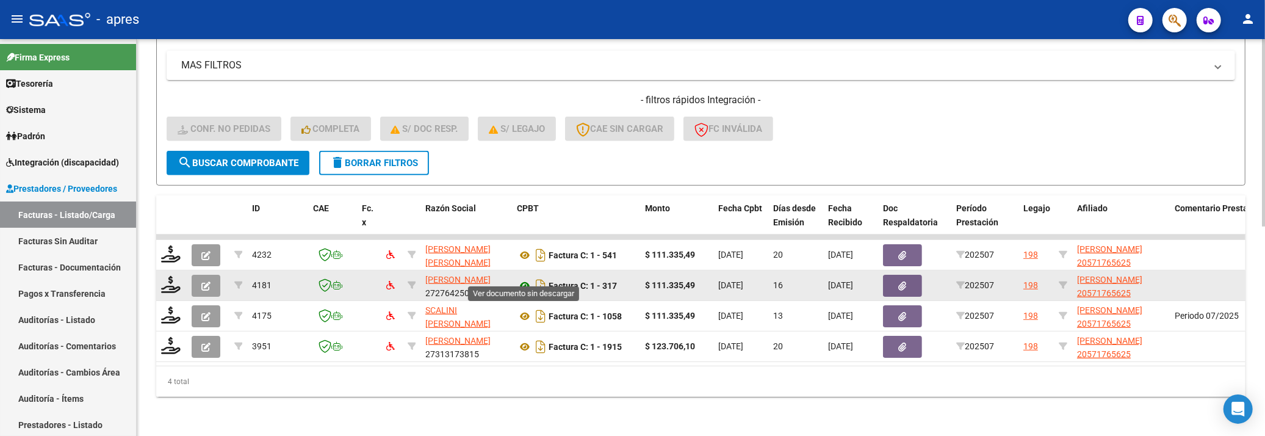
click at [520, 278] on icon at bounding box center [525, 285] width 16 height 15
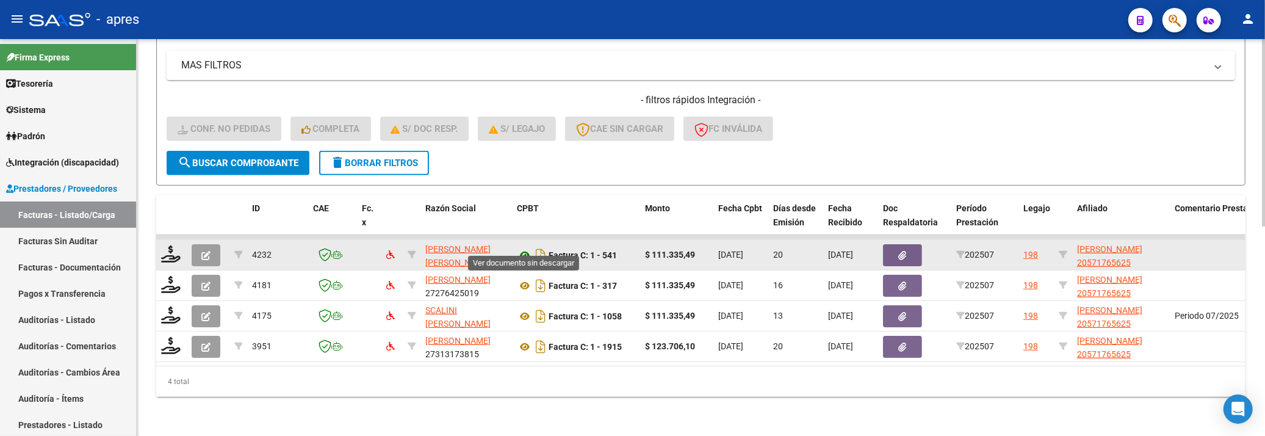
click at [525, 248] on icon at bounding box center [525, 255] width 16 height 15
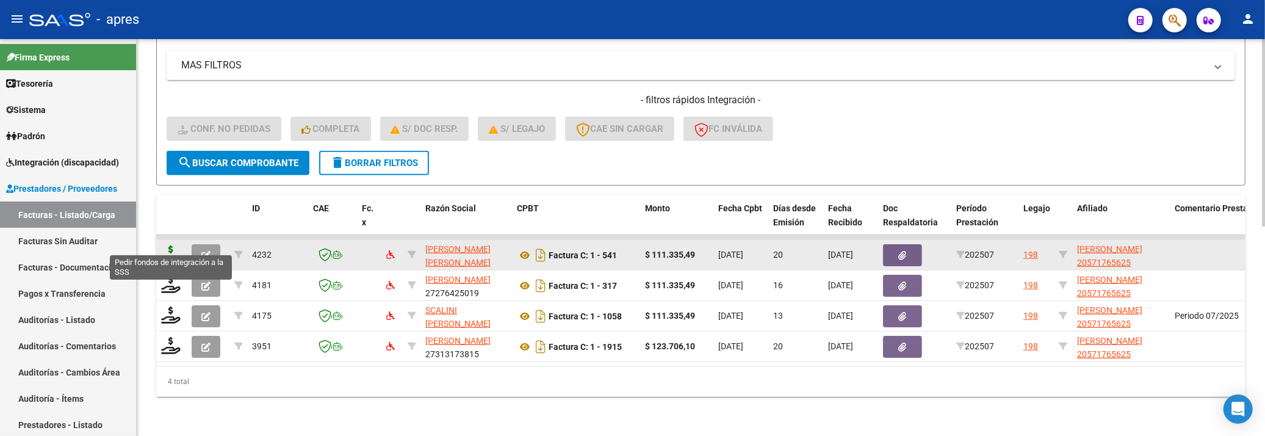
click at [164, 245] on icon at bounding box center [171, 253] width 20 height 17
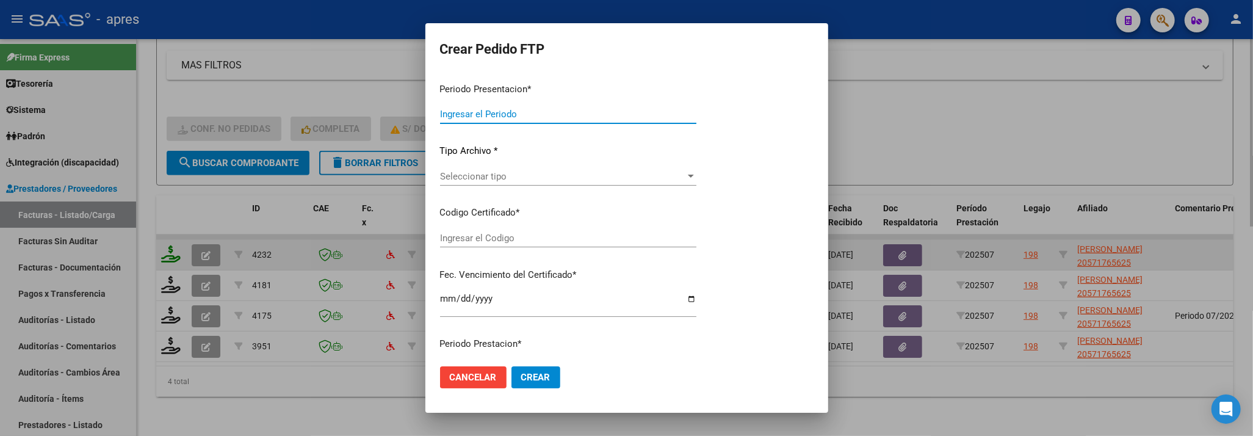
type input "202507"
type input "$ 111.335,49"
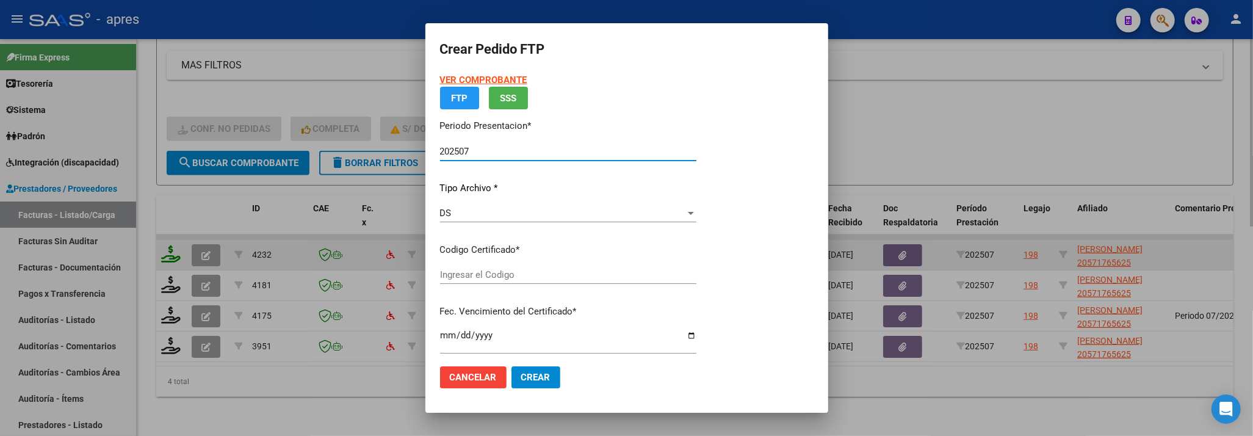
type input "ARG02000571765622022121220271212BS440"
type input "2027-12-12"
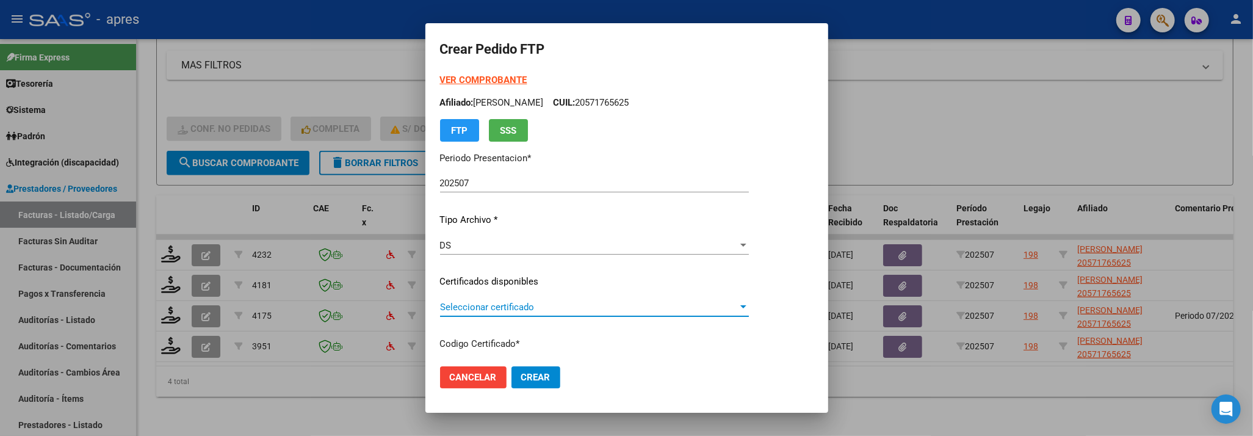
click at [464, 308] on span "Seleccionar certificado" at bounding box center [589, 306] width 298 height 11
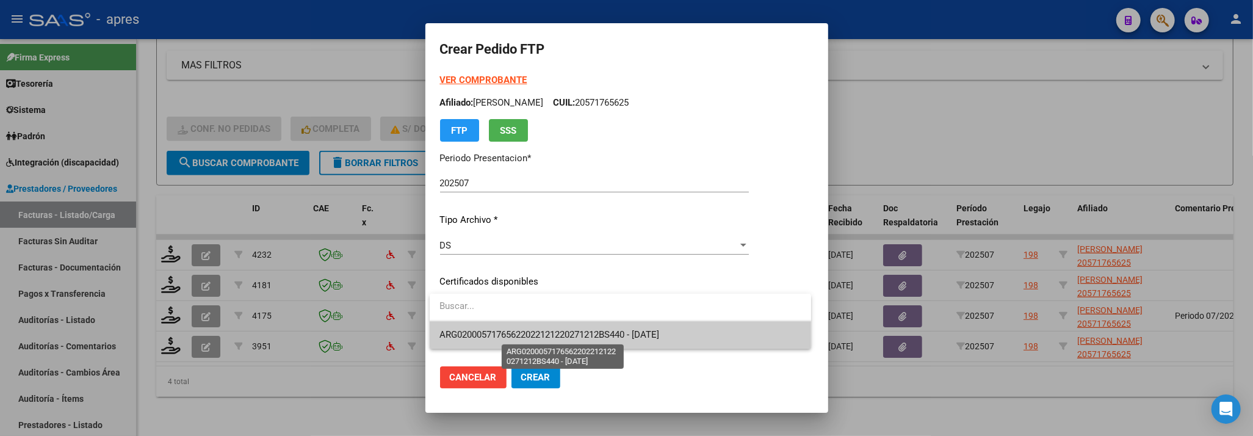
click at [467, 332] on span "ARG02000571765622022121220271212BS440 - 2027-12-12" at bounding box center [549, 334] width 220 height 11
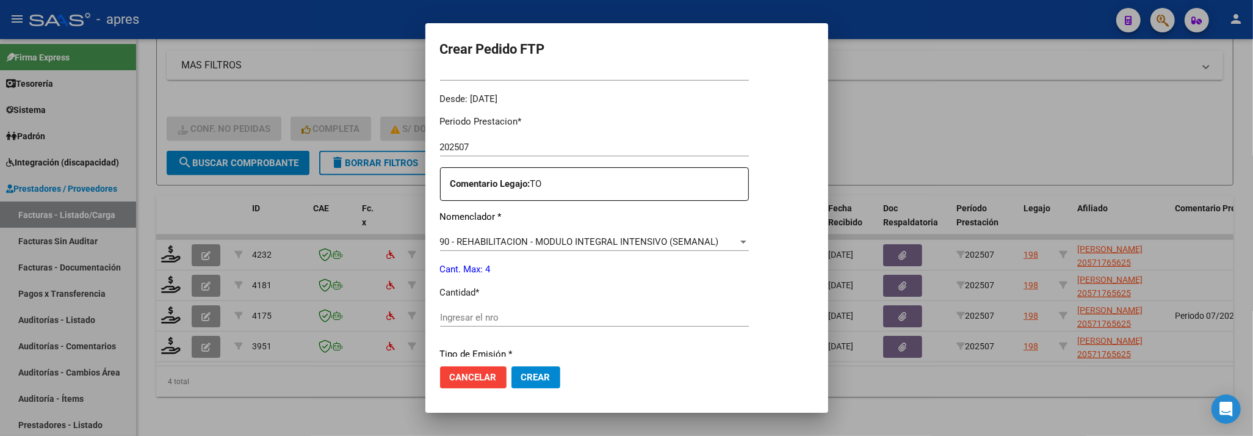
scroll to position [406, 0]
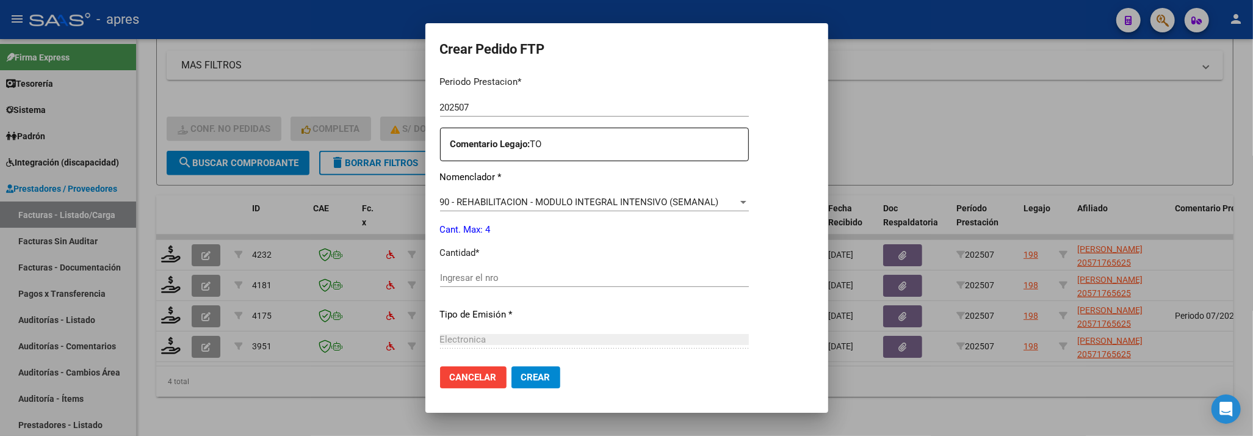
click at [504, 281] on input "Ingresar el nro" at bounding box center [594, 277] width 309 height 11
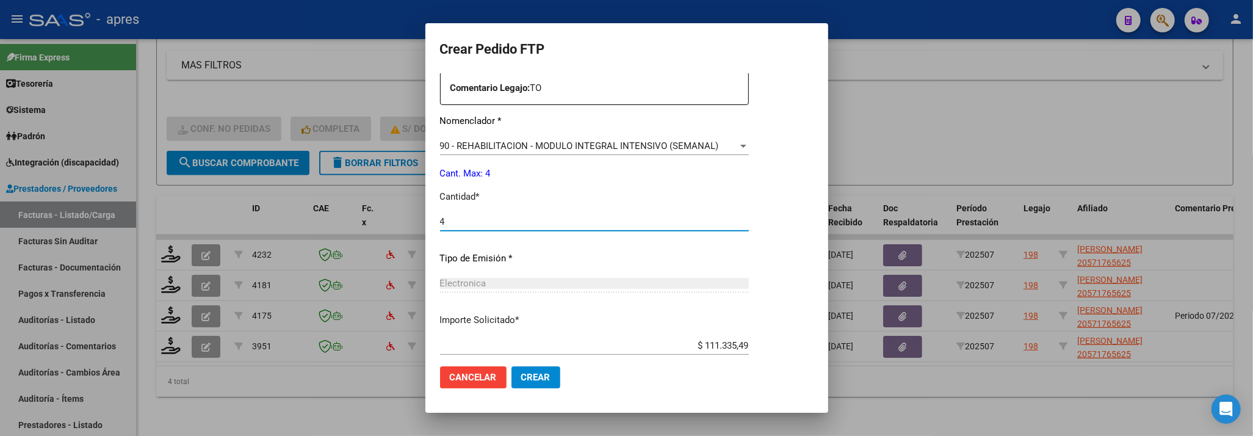
scroll to position [533, 0]
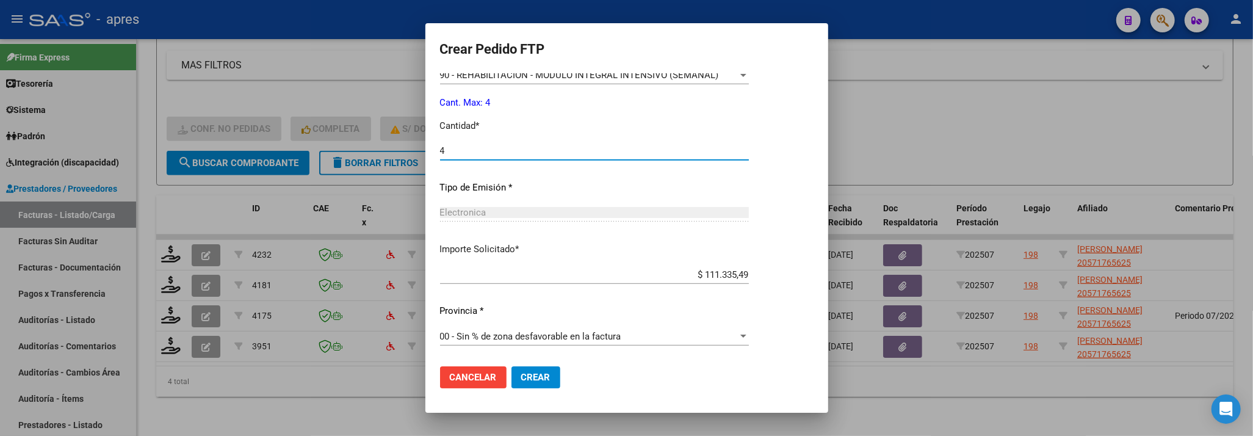
type input "4"
click at [528, 377] on span "Crear" at bounding box center [535, 377] width 29 height 11
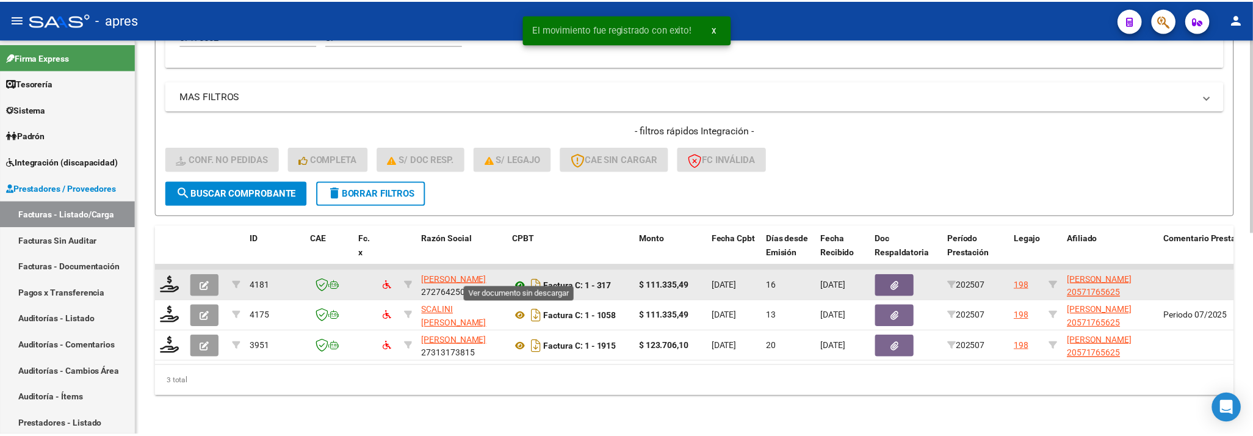
scroll to position [413, 0]
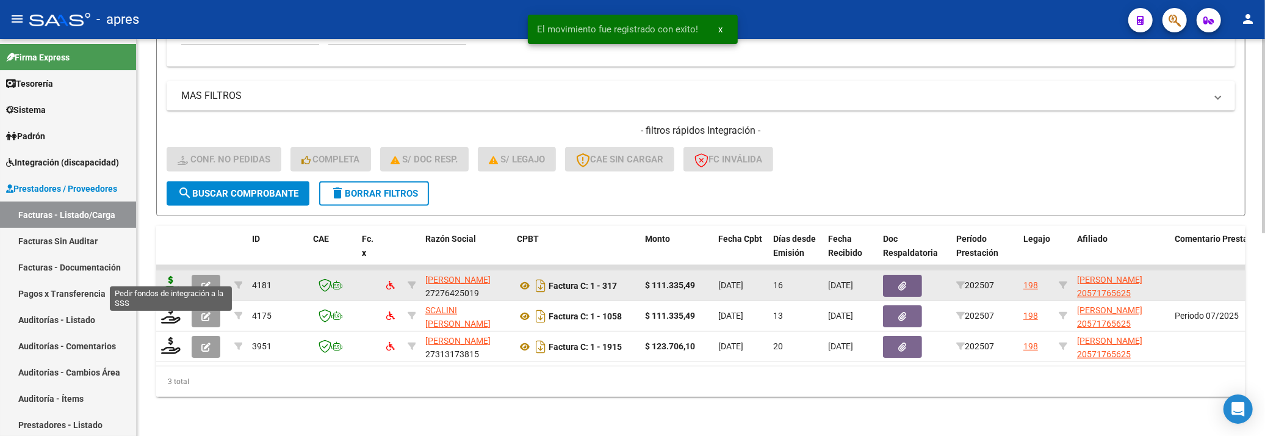
click at [164, 276] on icon at bounding box center [171, 284] width 20 height 17
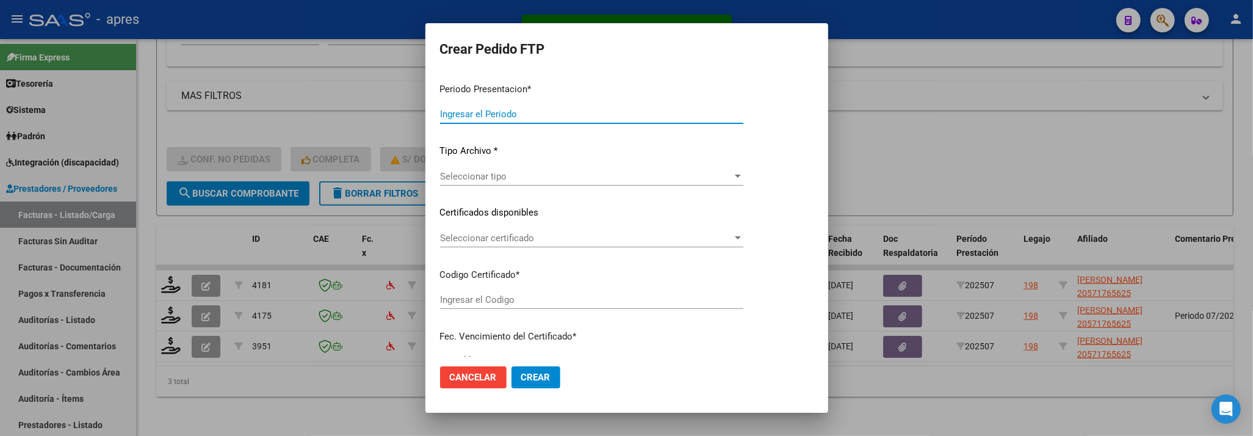
type input "202507"
type input "$ 111.335,49"
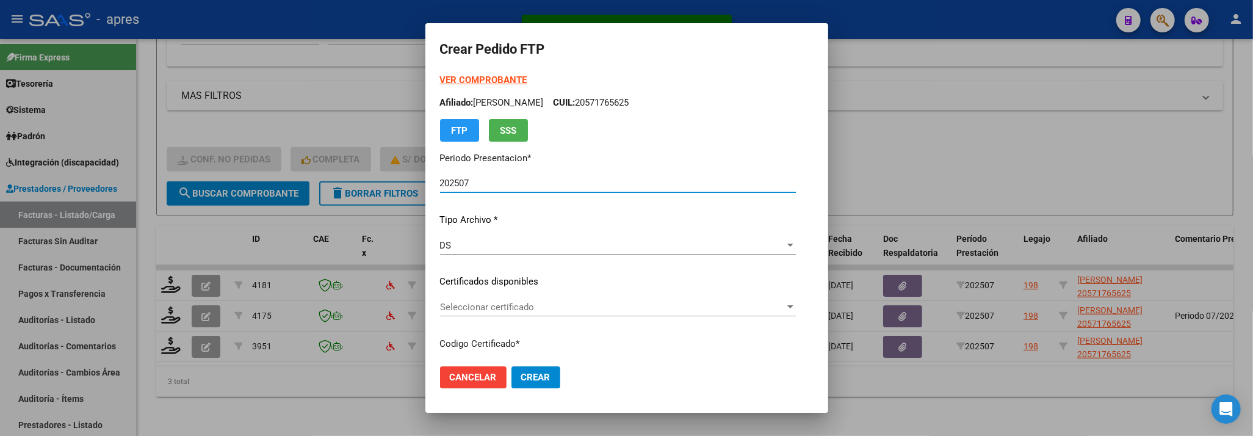
type input "ARG02000571765622022121220271212BS440"
type input "2027-12-12"
click at [547, 310] on span "Seleccionar certificado" at bounding box center [612, 306] width 345 height 11
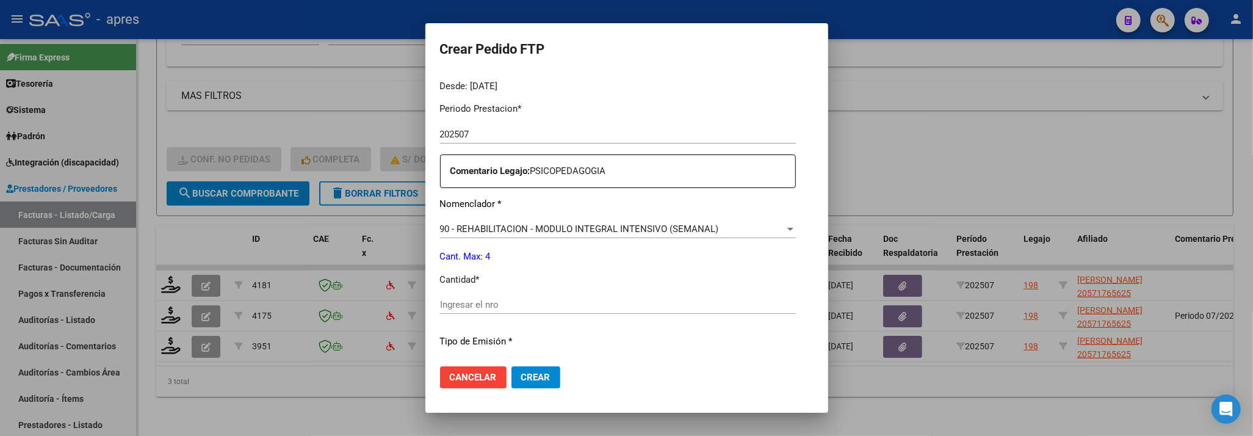
scroll to position [406, 0]
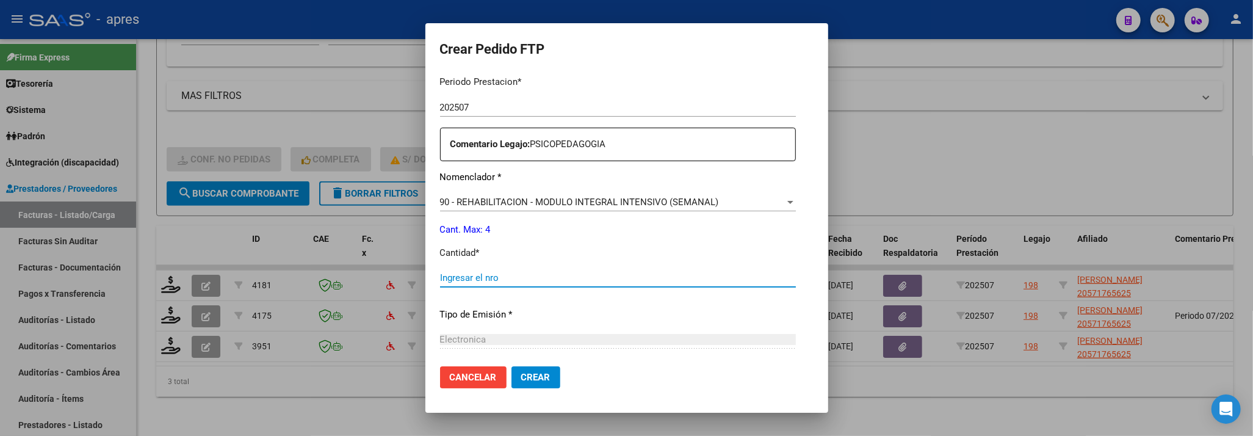
click at [557, 274] on input "Ingresar el nro" at bounding box center [618, 277] width 356 height 11
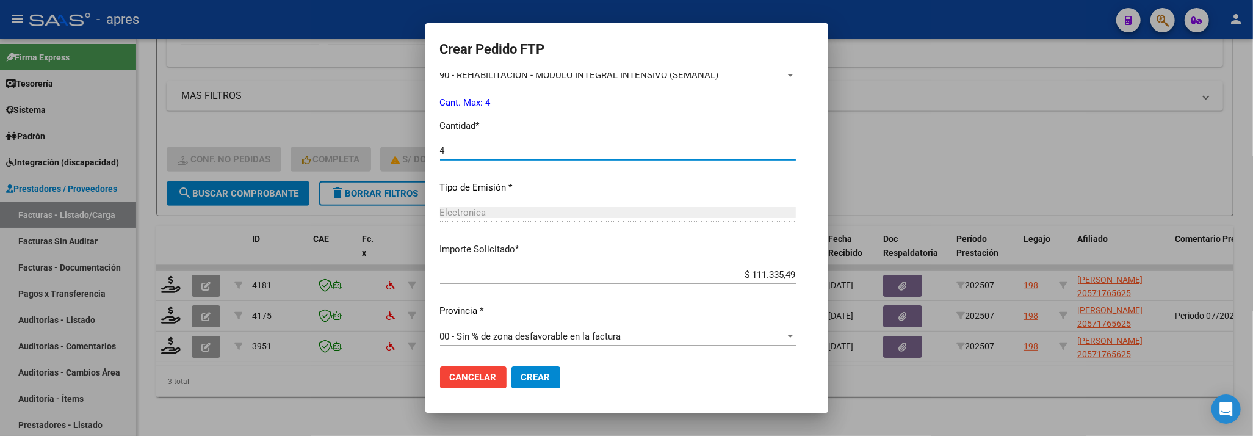
type input "4"
click at [521, 377] on span "Crear" at bounding box center [535, 377] width 29 height 11
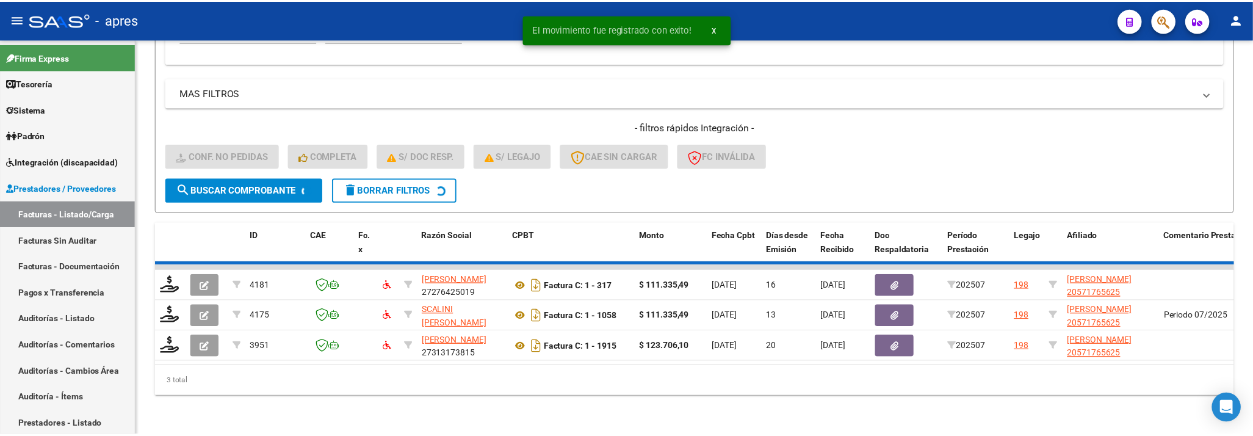
scroll to position [383, 0]
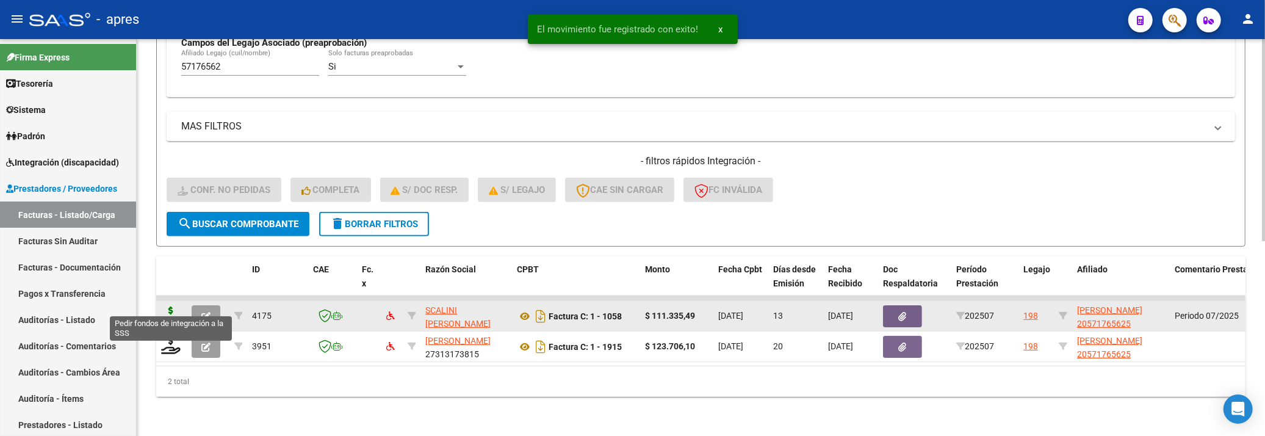
click at [170, 306] on icon at bounding box center [171, 314] width 20 height 17
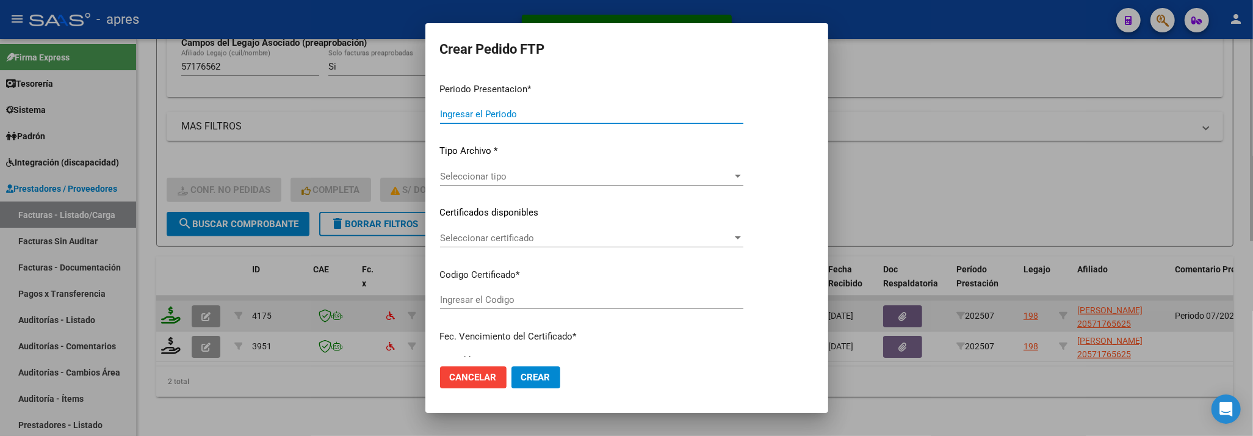
type input "202507"
type input "$ 111.335,49"
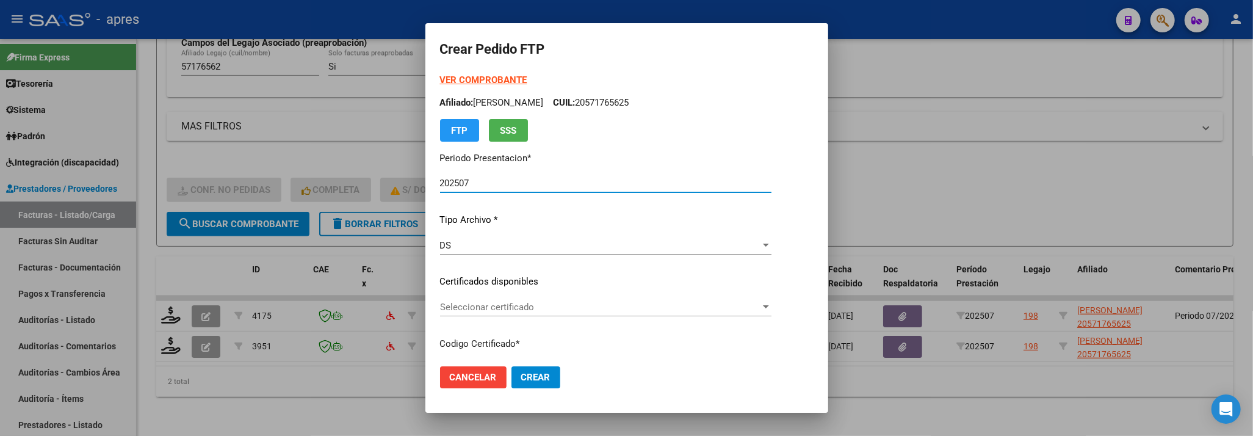
click at [475, 326] on div "Seleccionar certificado Seleccionar certificado" at bounding box center [605, 313] width 331 height 30
click at [475, 317] on div "Seleccionar certificado Seleccionar certificado" at bounding box center [605, 313] width 331 height 30
type input "ARG02000571765622022121220271212BS440"
type input "2027-12-12"
click at [510, 301] on span "Seleccionar certificado" at bounding box center [600, 306] width 320 height 11
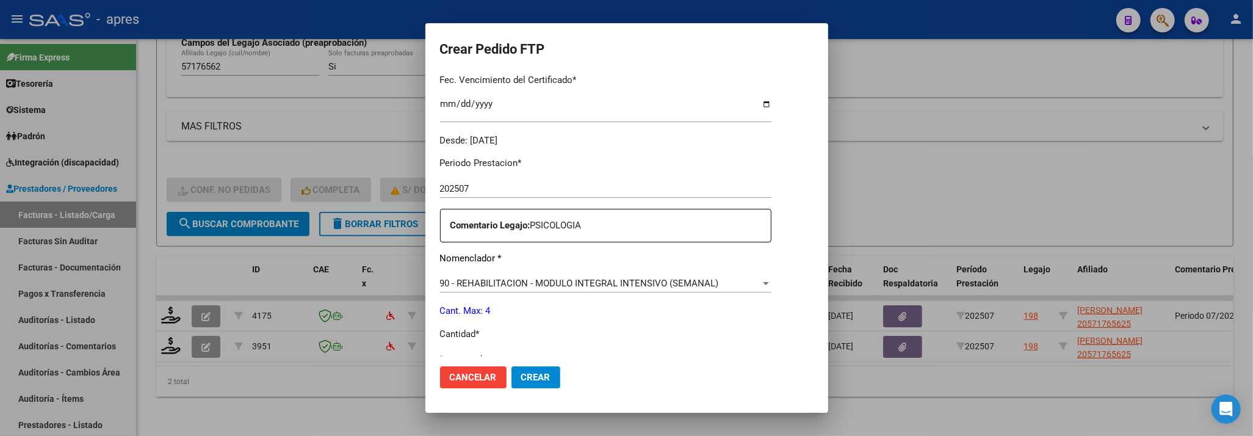
scroll to position [406, 0]
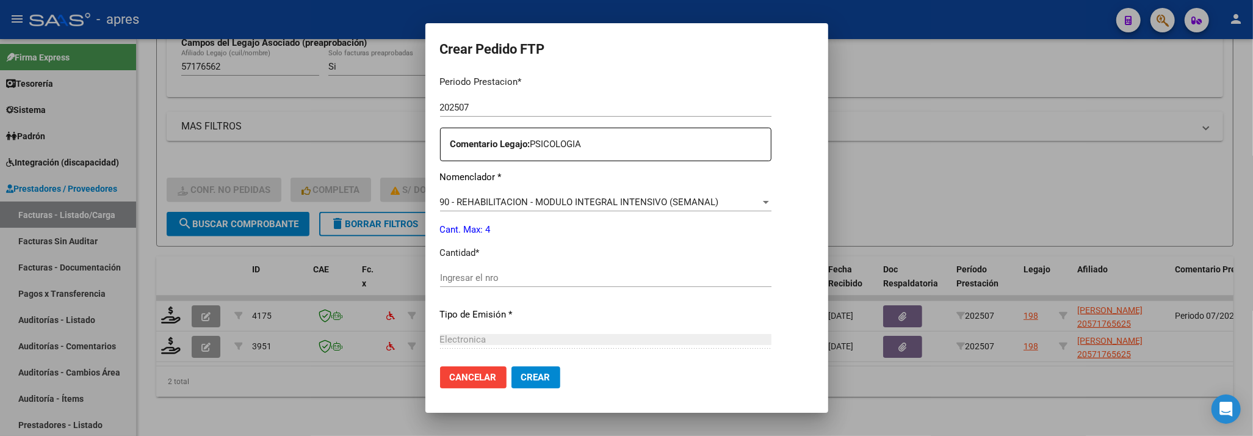
click at [605, 286] on div "Ingresar el nro" at bounding box center [605, 277] width 331 height 18
click at [604, 276] on input "Ingresar el nro" at bounding box center [605, 277] width 331 height 11
type input "4"
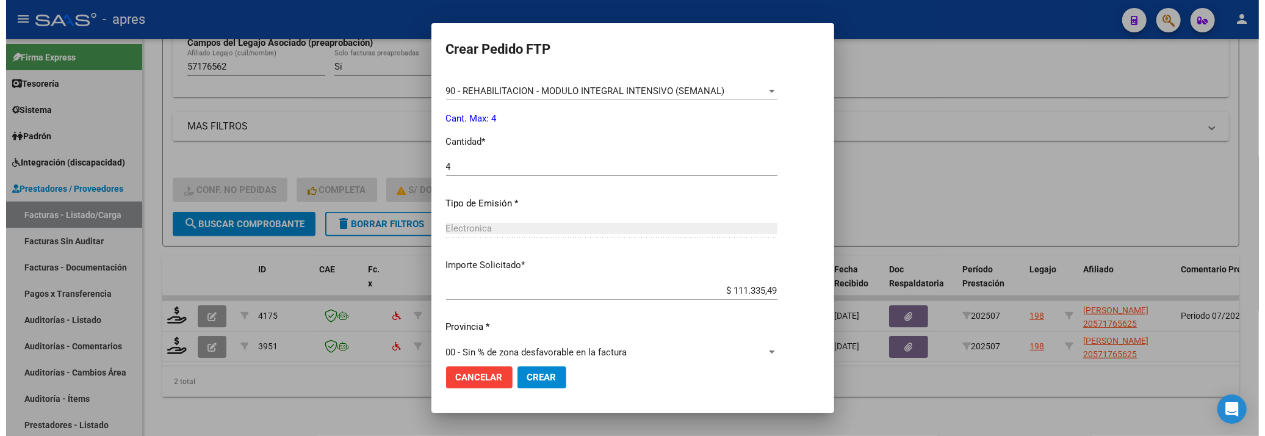
scroll to position [533, 0]
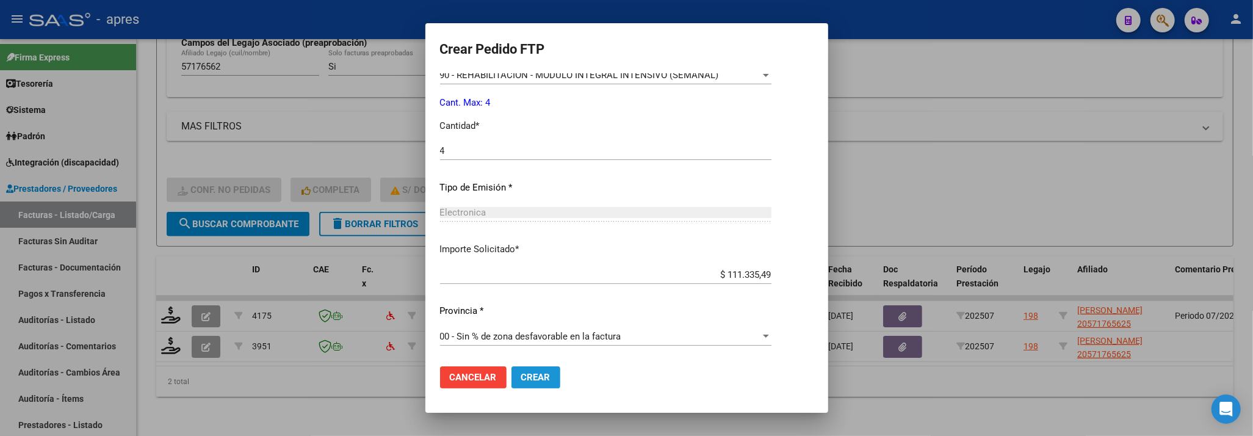
click at [531, 376] on span "Crear" at bounding box center [535, 377] width 29 height 11
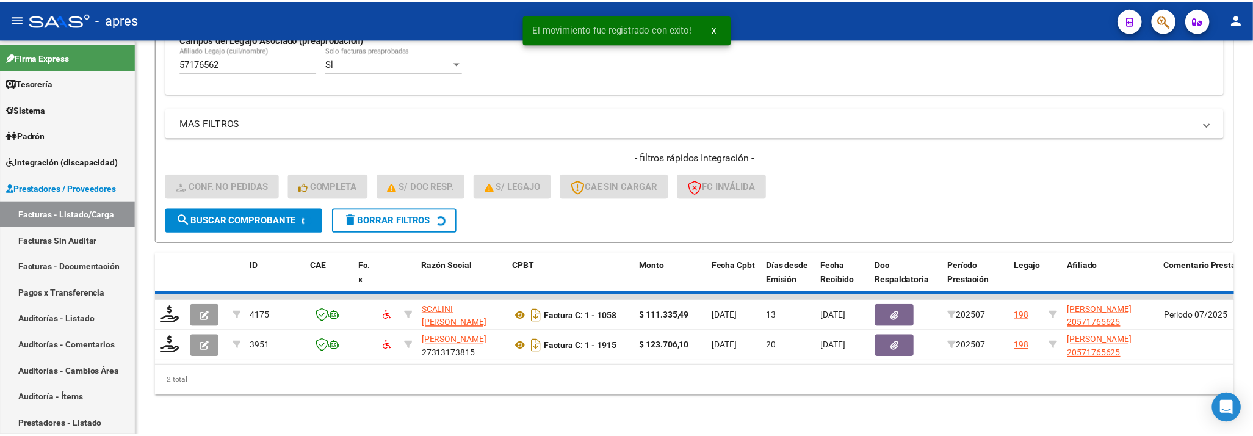
scroll to position [352, 0]
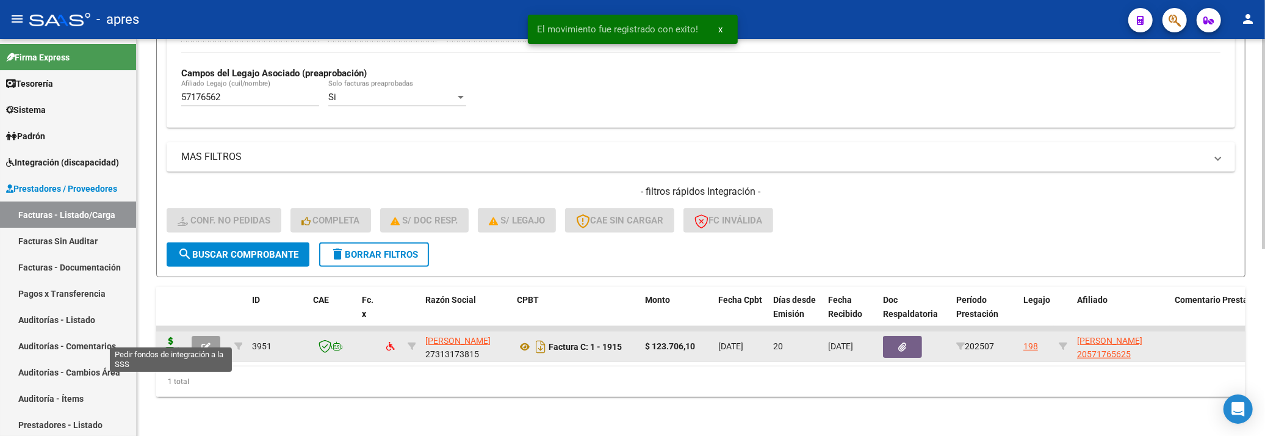
click at [169, 337] on icon at bounding box center [171, 345] width 20 height 17
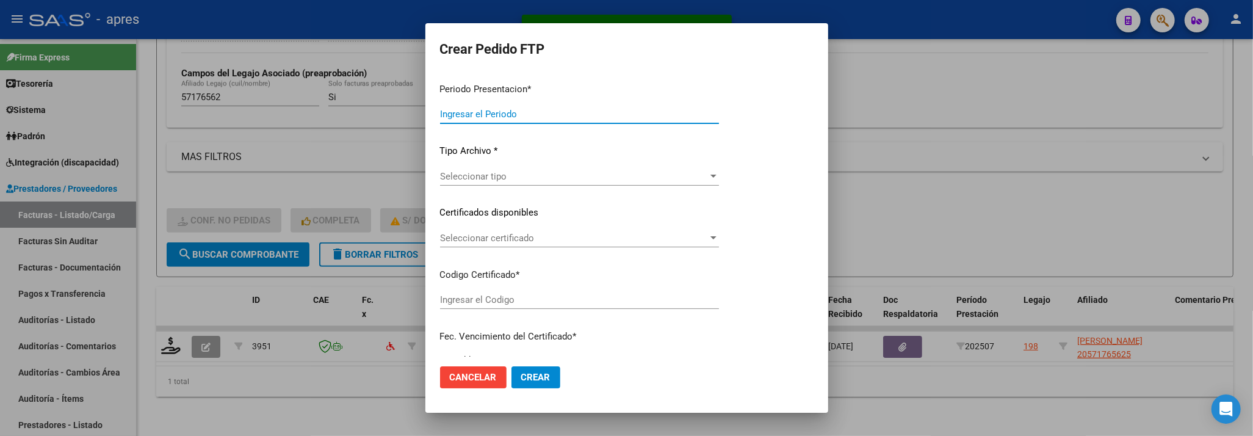
type input "202507"
type input "$ 123.706,10"
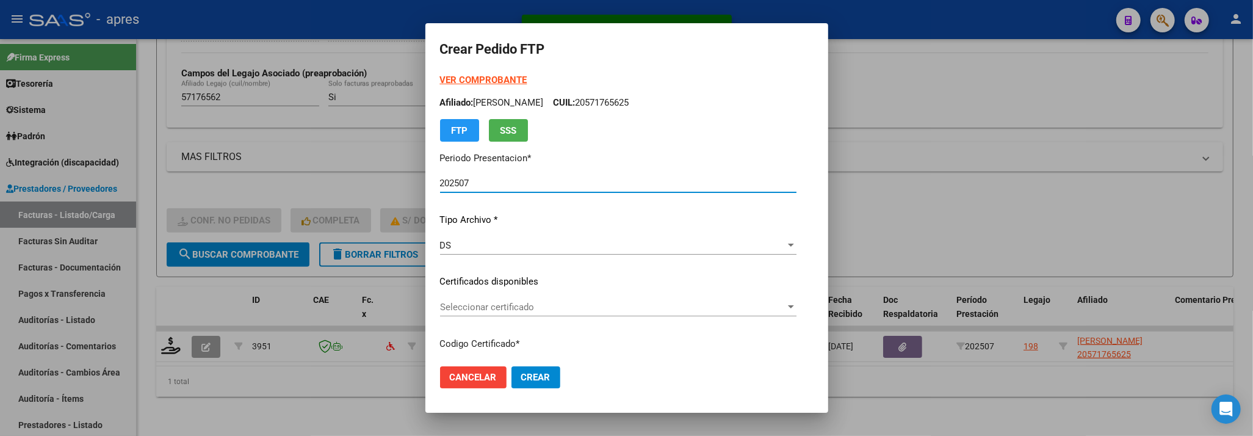
type input "ARG02000571765622022121220271212BS440"
type input "2027-12-12"
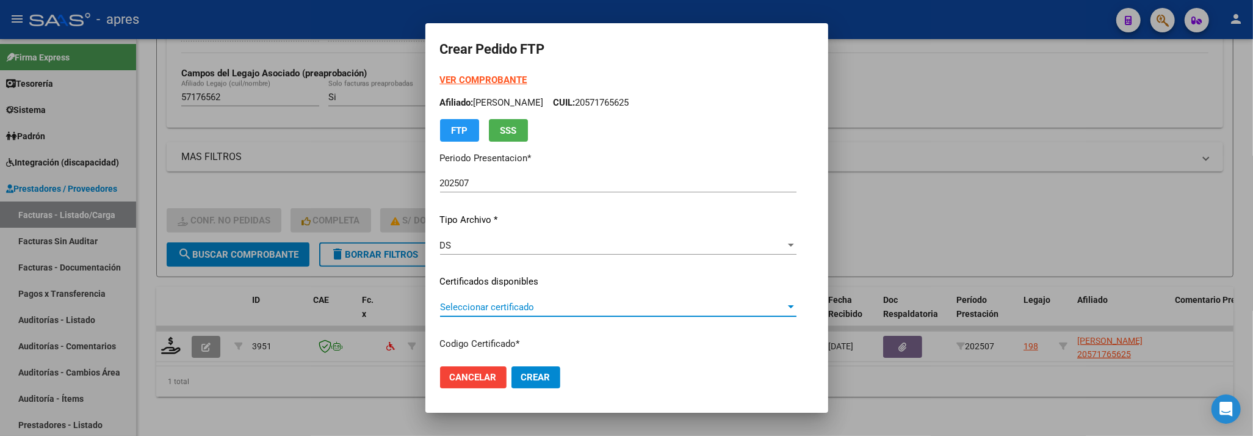
click at [588, 311] on span "Seleccionar certificado" at bounding box center [612, 306] width 345 height 11
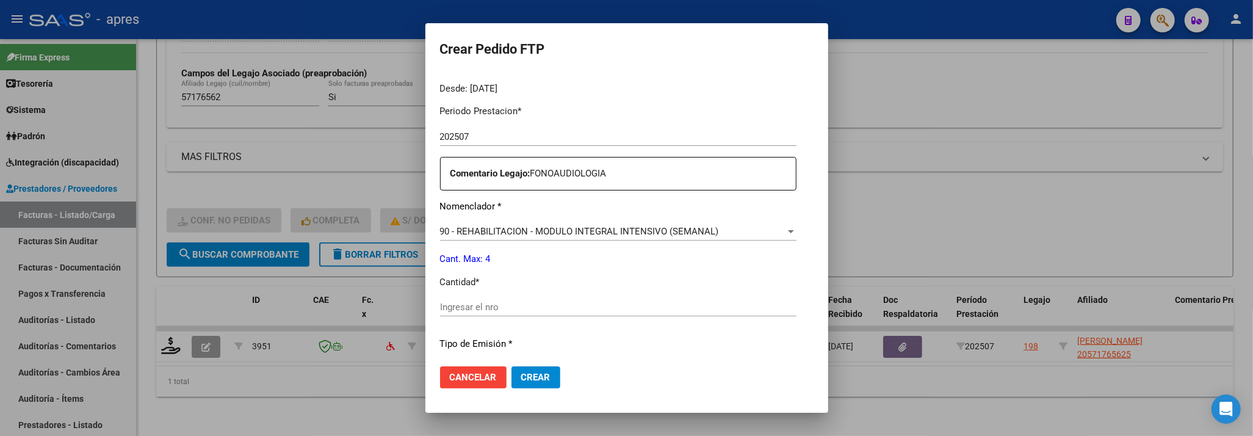
scroll to position [406, 0]
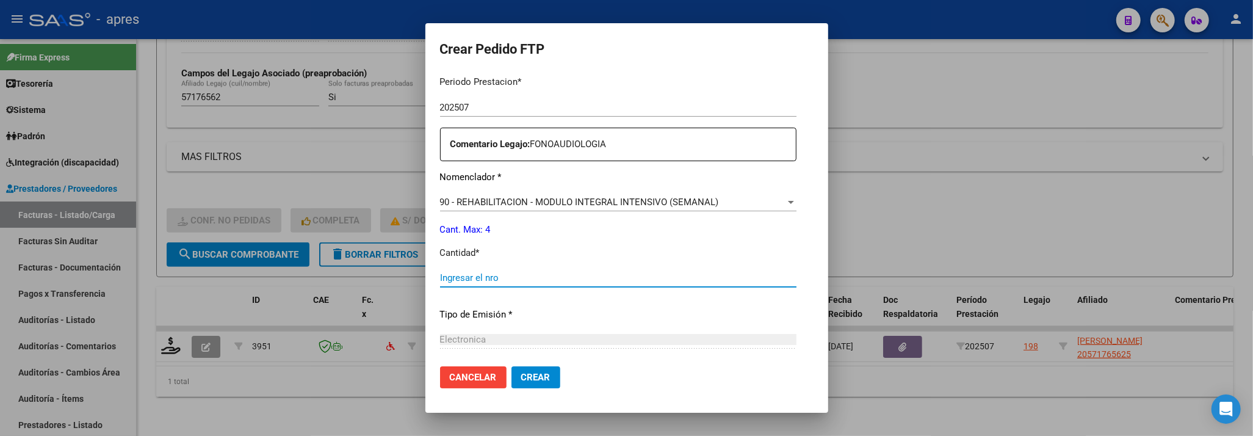
click at [574, 281] on input "Ingresar el nro" at bounding box center [618, 277] width 356 height 11
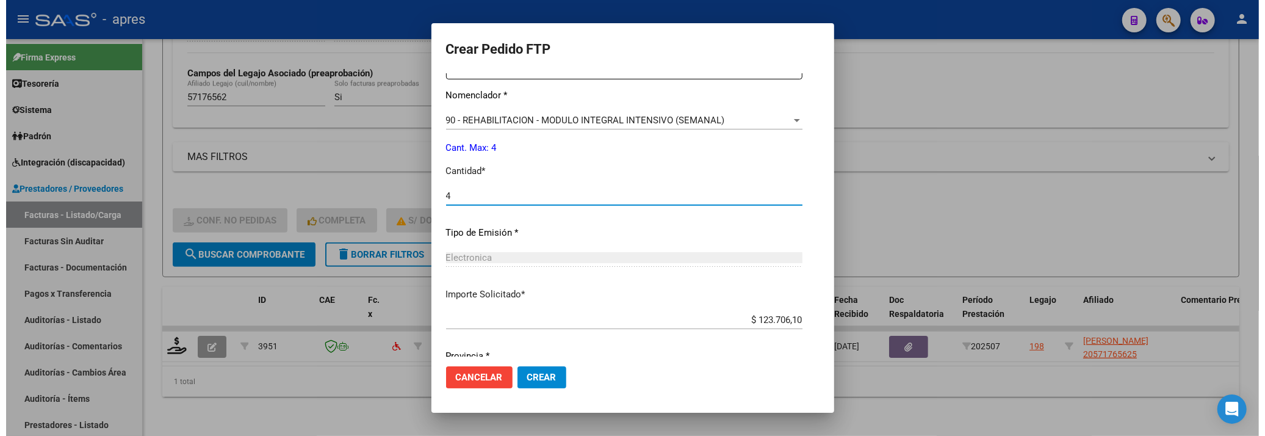
scroll to position [533, 0]
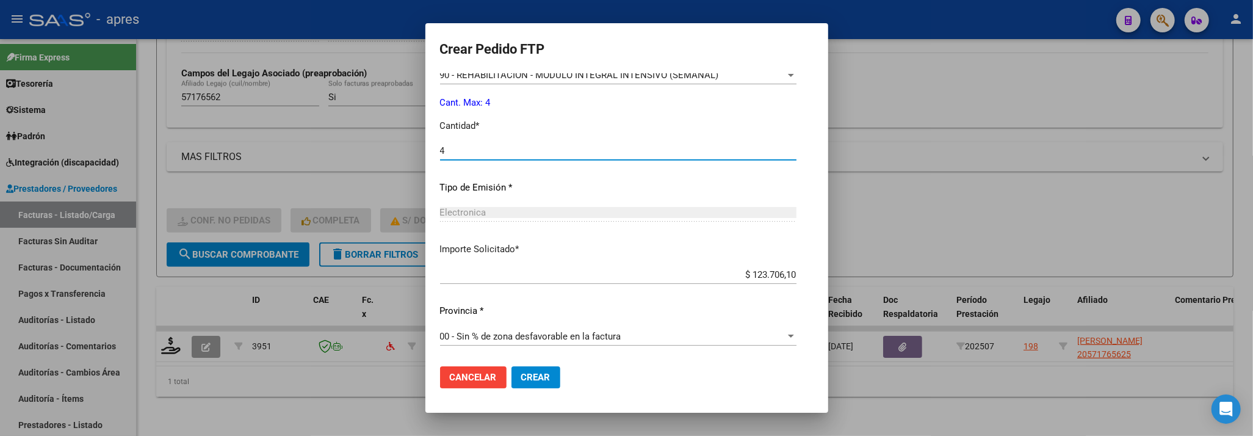
type input "4"
click at [515, 383] on button "Crear" at bounding box center [535, 377] width 49 height 22
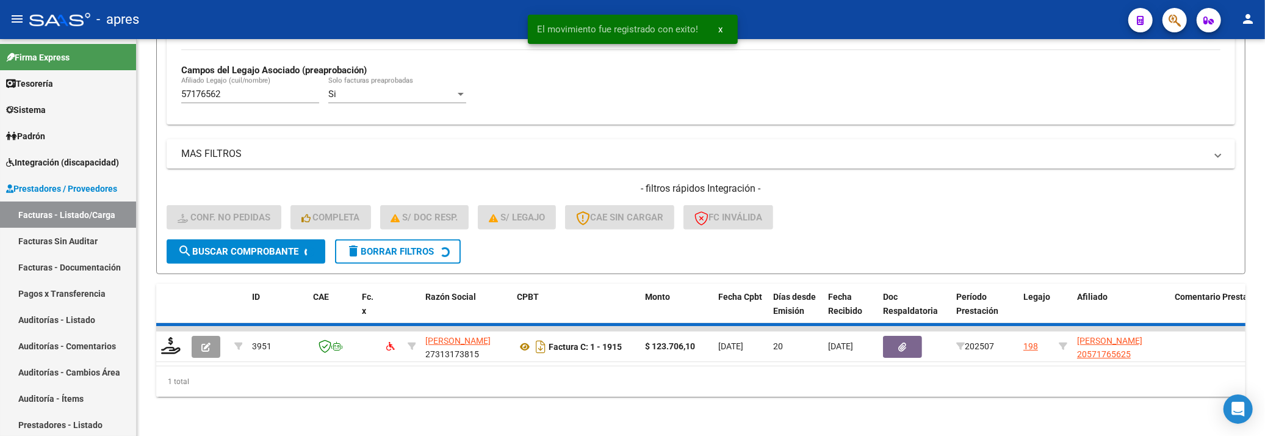
scroll to position [331, 0]
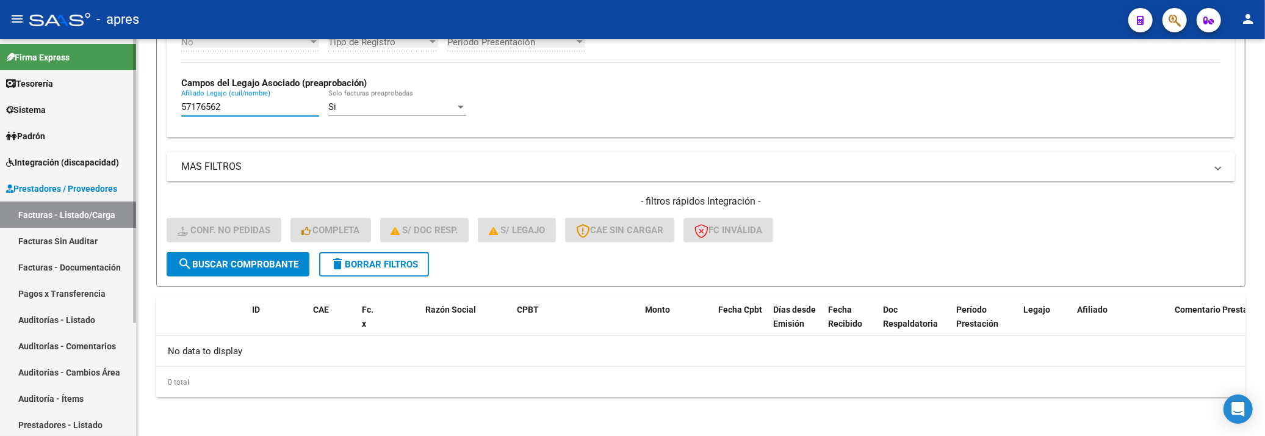
drag, startPoint x: 223, startPoint y: 111, endPoint x: 32, endPoint y: 111, distance: 191.6
click at [32, 111] on mat-sidenav-container "Firma Express Tesorería Extractos Procesados (csv) Extractos Originales (pdf) S…" at bounding box center [632, 237] width 1265 height 397
paste input "3739280"
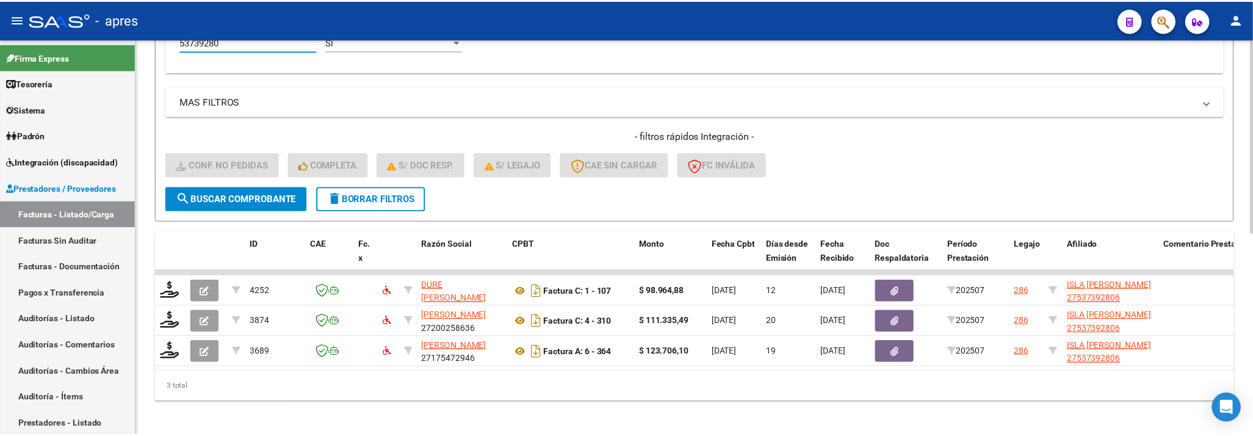
scroll to position [413, 0]
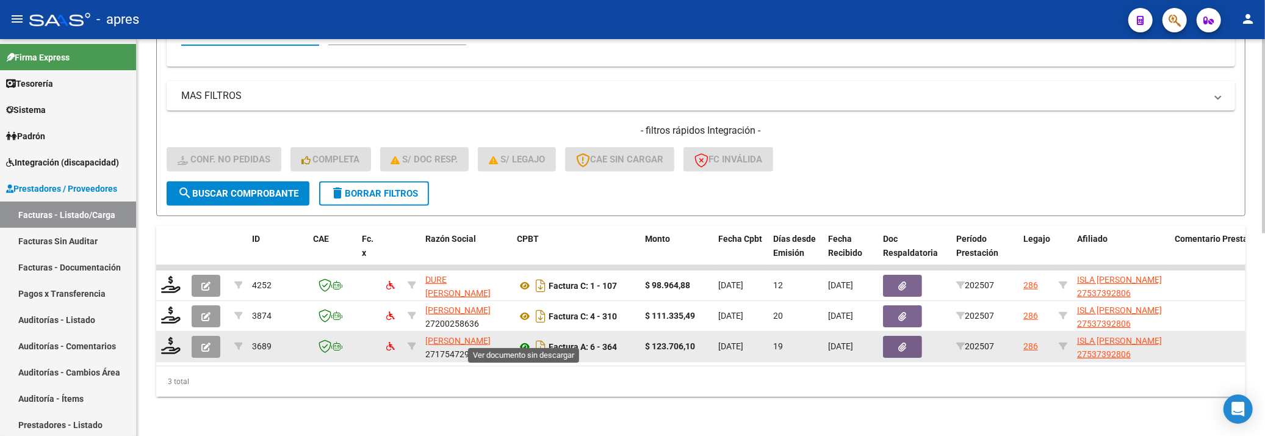
type input "53739280"
click at [522, 339] on icon at bounding box center [525, 346] width 16 height 15
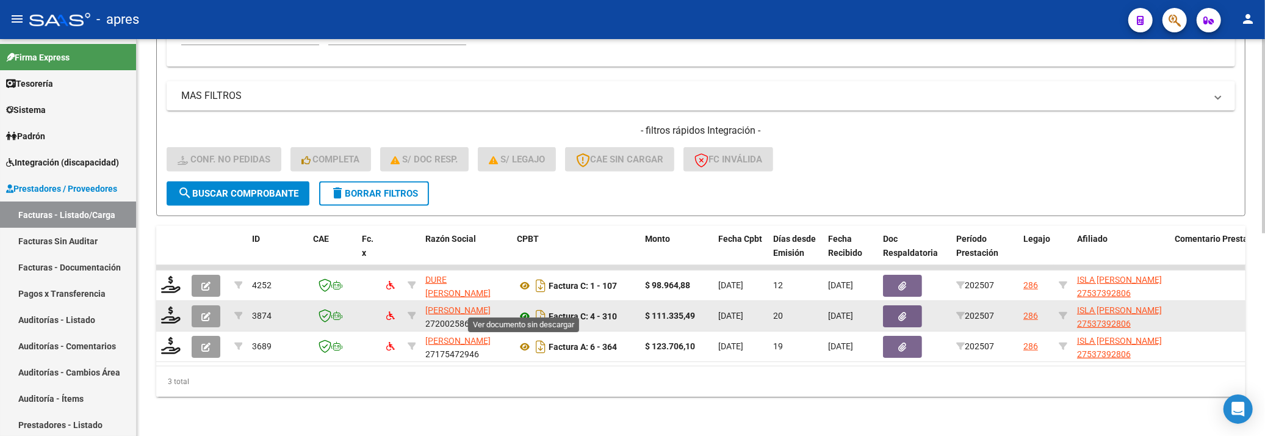
click at [524, 309] on icon at bounding box center [525, 316] width 16 height 15
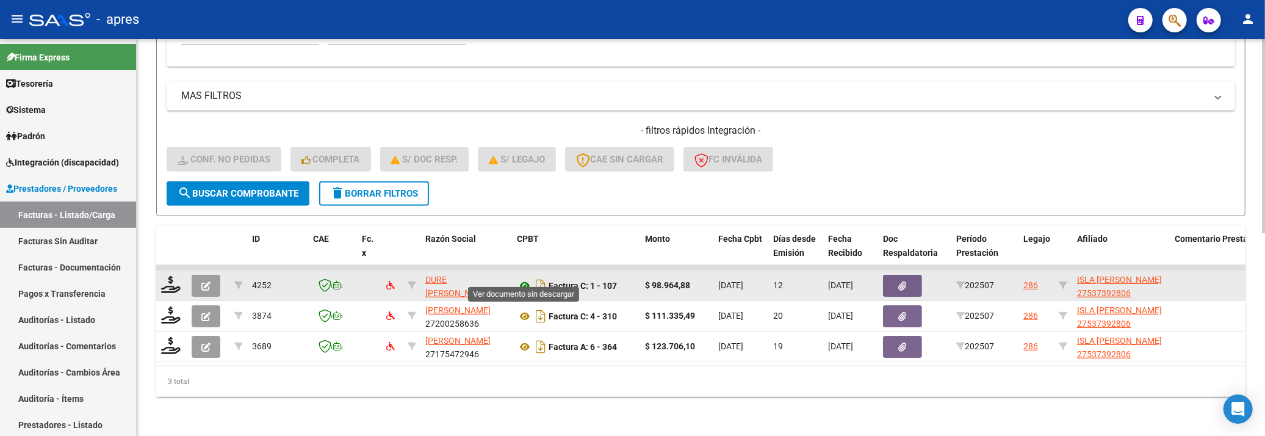
click at [526, 278] on icon at bounding box center [525, 285] width 16 height 15
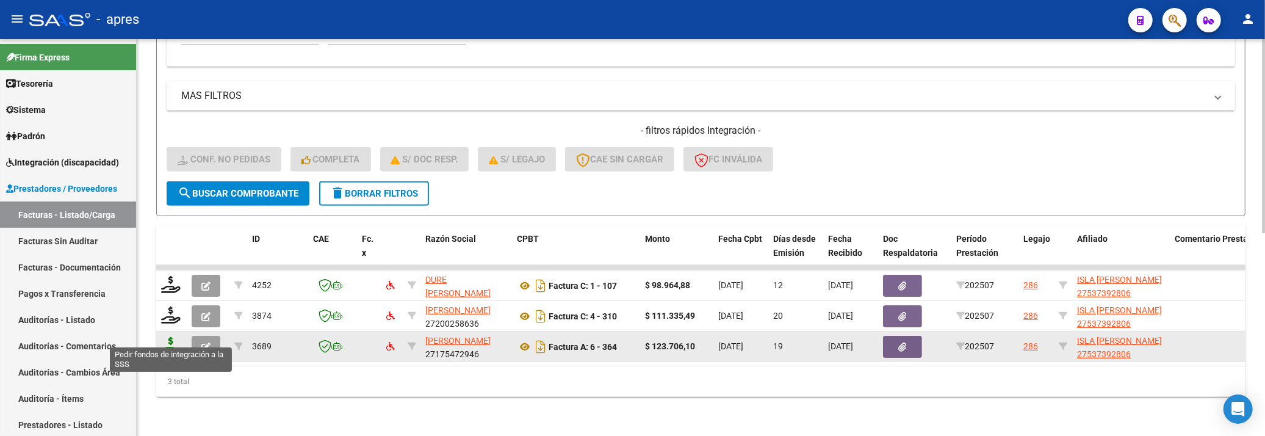
click at [171, 337] on icon at bounding box center [171, 345] width 20 height 17
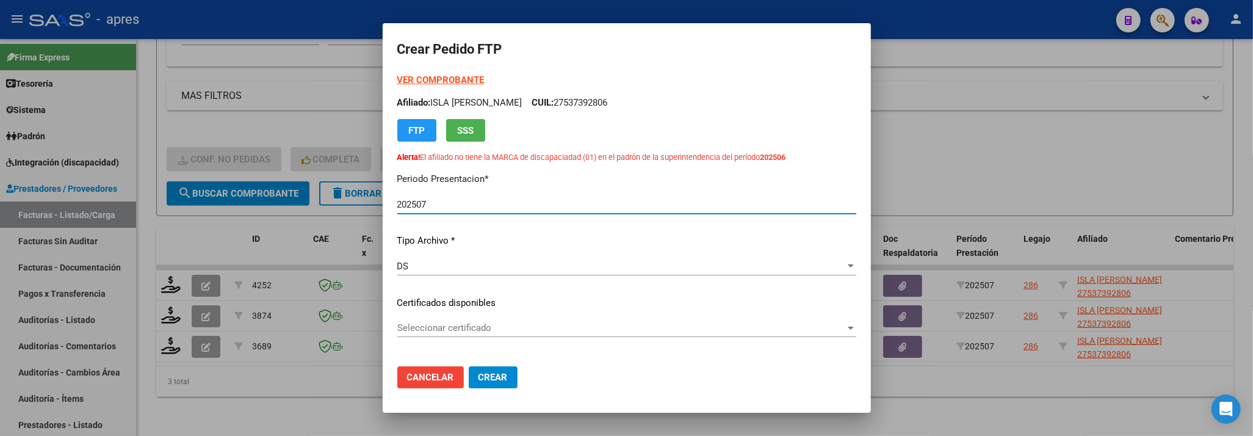
click at [503, 320] on div "Seleccionar certificado Seleccionar certificado" at bounding box center [626, 328] width 459 height 18
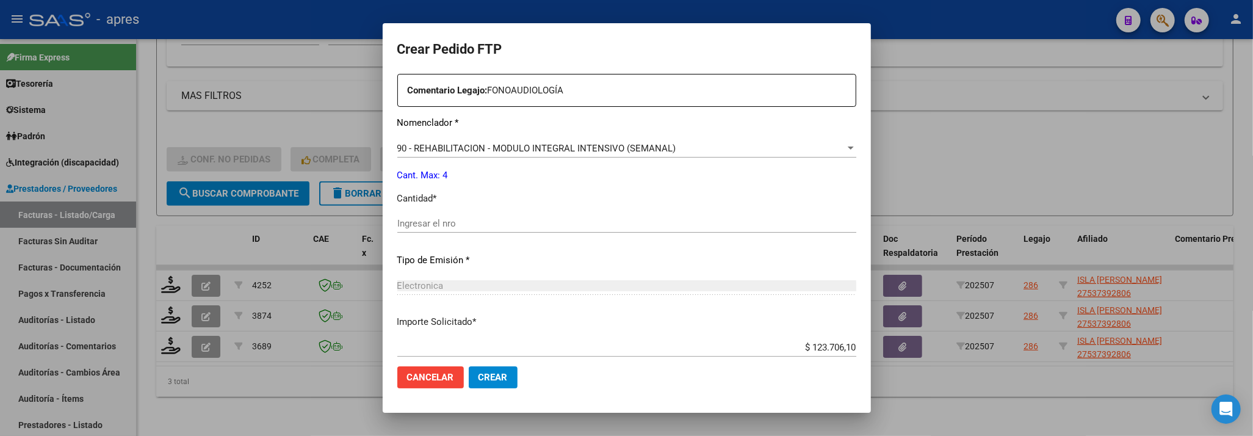
scroll to position [488, 0]
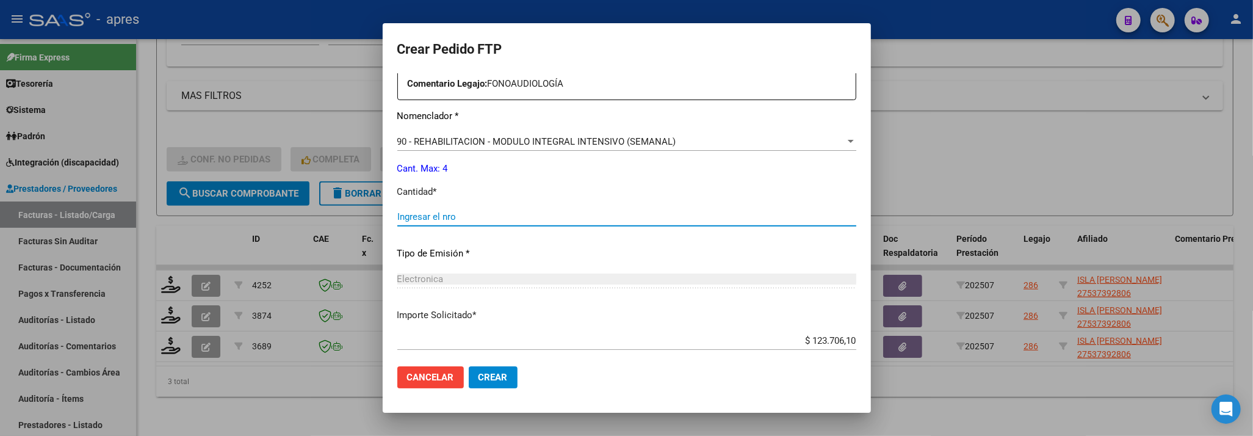
click at [467, 220] on input "Ingresar el nro" at bounding box center [626, 216] width 459 height 11
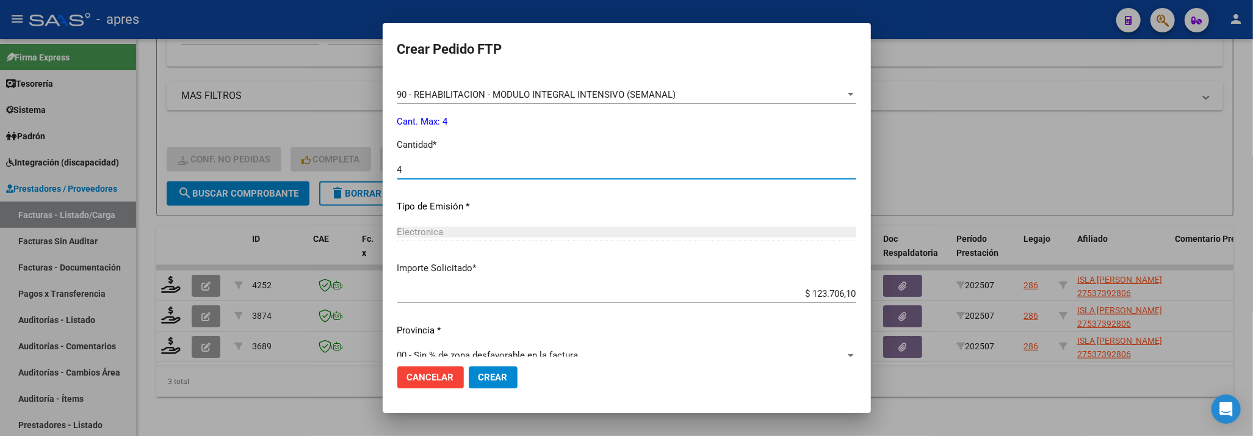
scroll to position [555, 0]
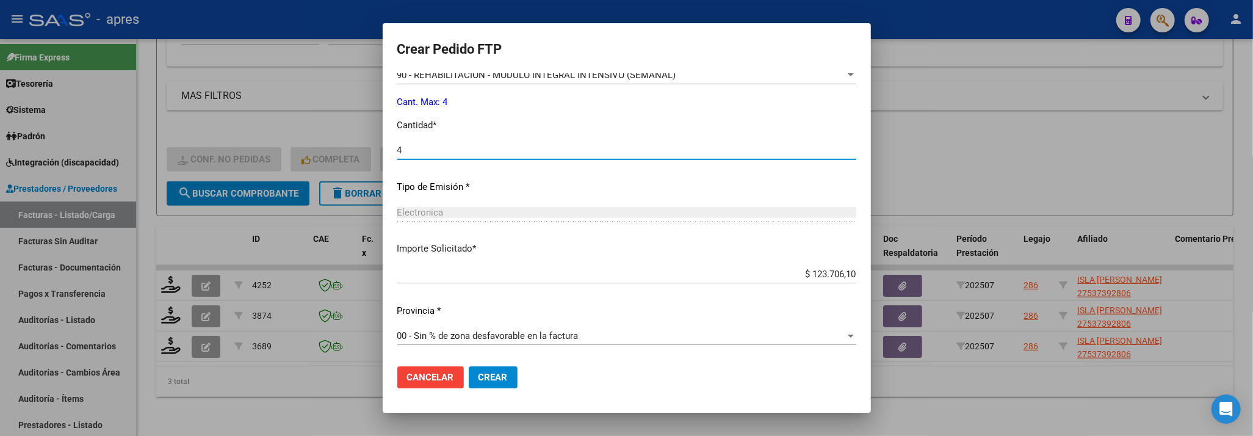
click at [484, 372] on span "Crear" at bounding box center [492, 377] width 29 height 11
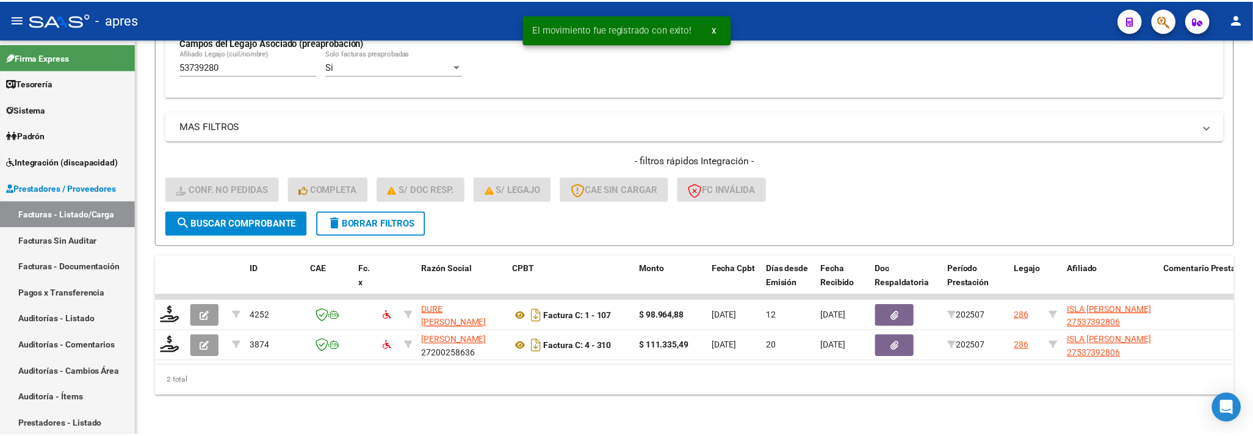
scroll to position [383, 0]
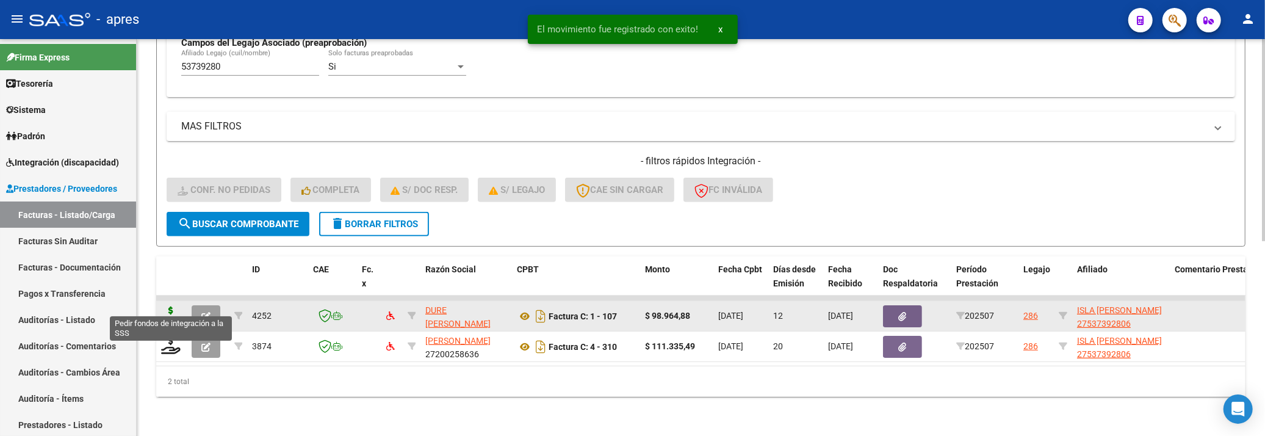
click at [177, 306] on icon at bounding box center [171, 314] width 20 height 17
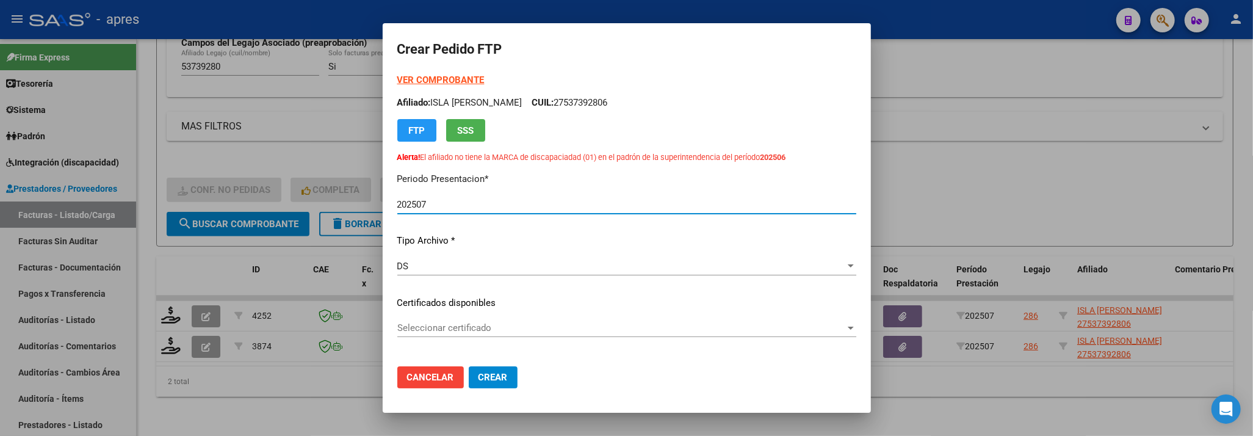
click at [504, 319] on div "Seleccionar certificado Seleccionar certificado" at bounding box center [626, 328] width 459 height 18
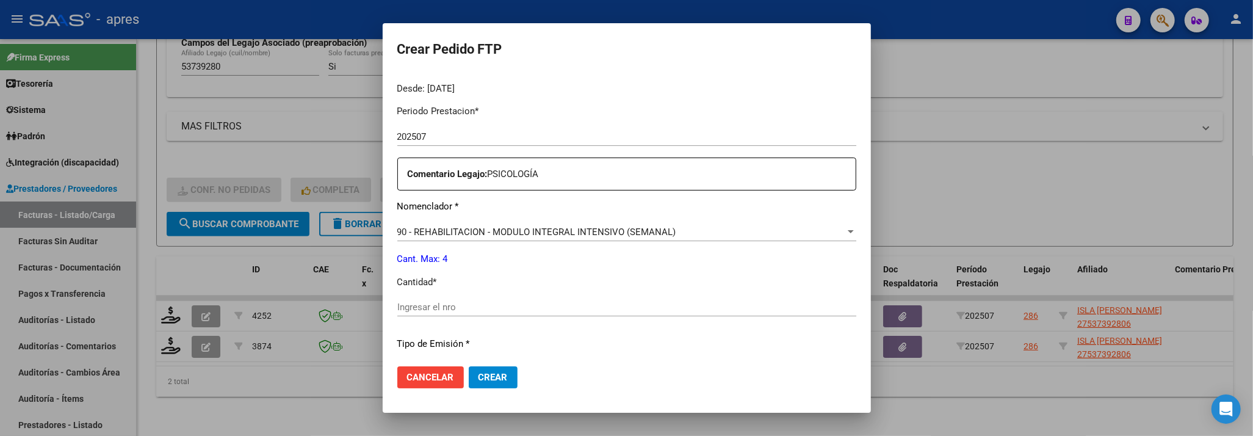
scroll to position [406, 0]
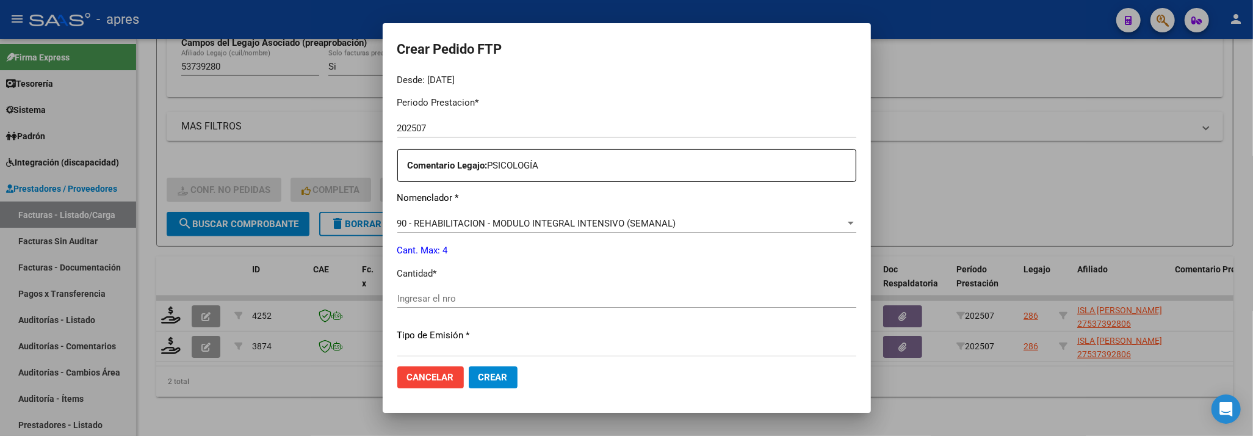
click at [574, 298] on input "Ingresar el nro" at bounding box center [626, 298] width 459 height 11
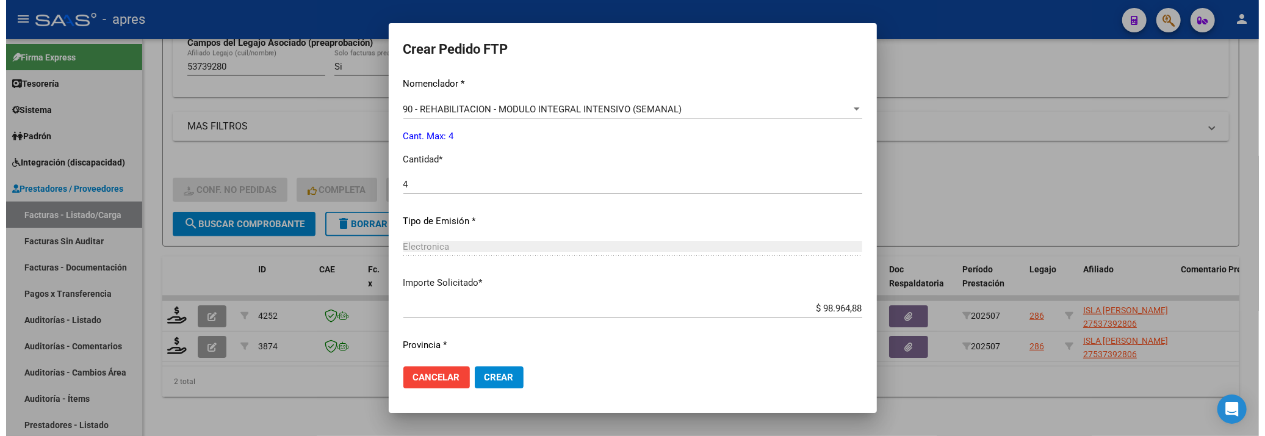
scroll to position [555, 0]
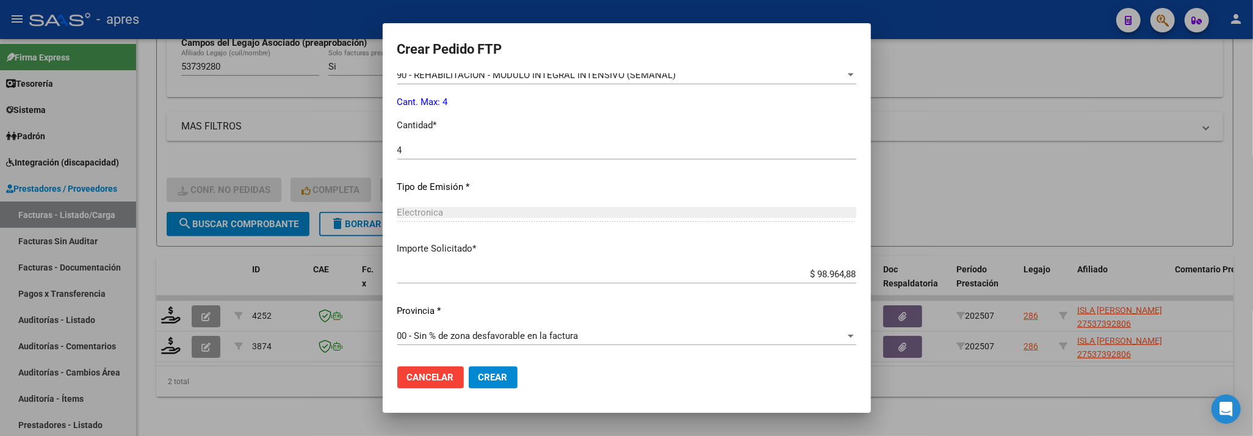
click at [505, 376] on span "Crear" at bounding box center [492, 377] width 29 height 11
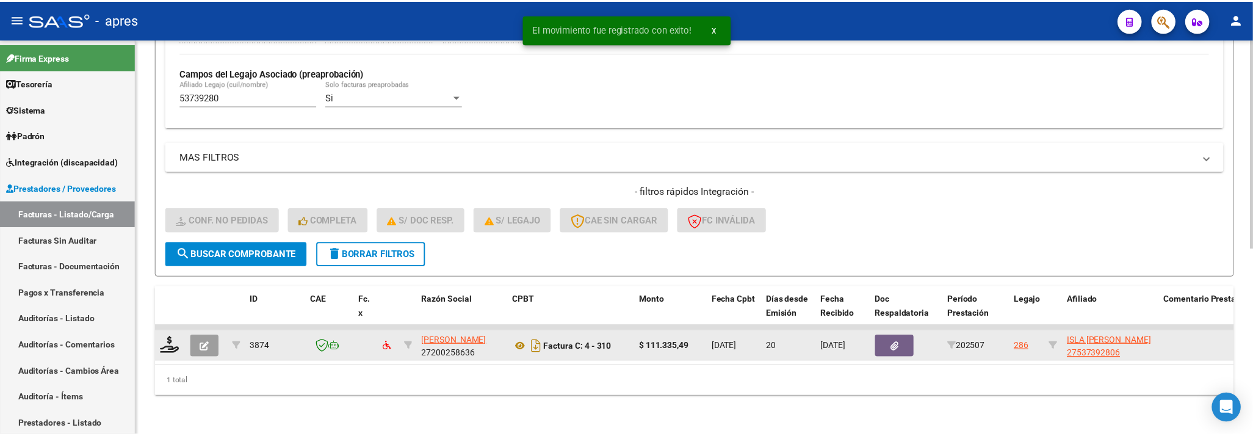
scroll to position [352, 0]
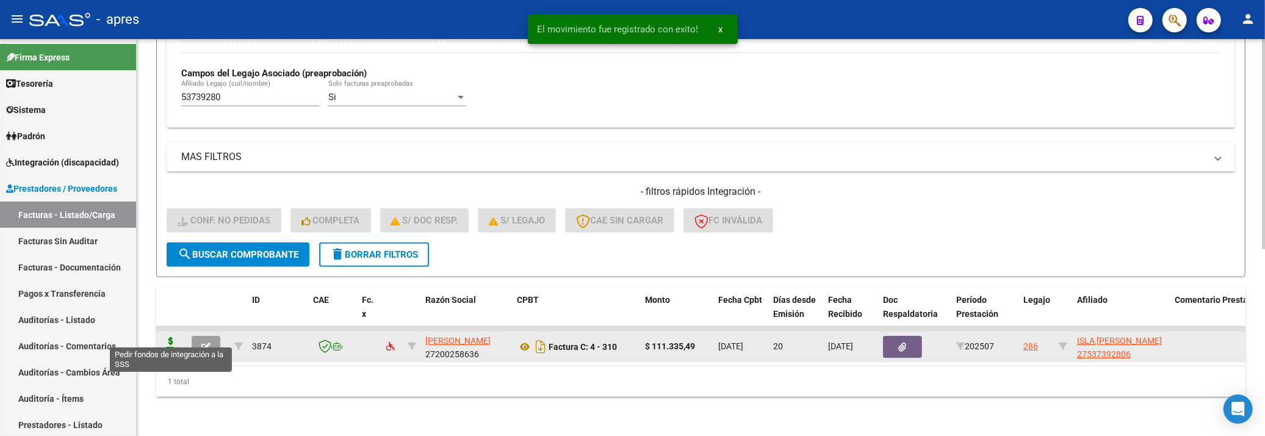
click at [165, 337] on icon at bounding box center [171, 345] width 20 height 17
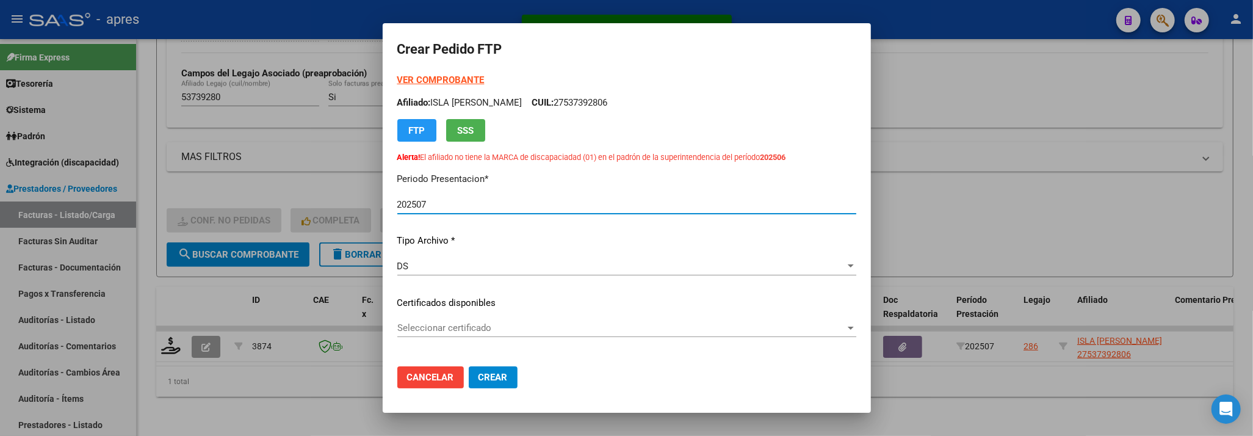
click at [561, 319] on div "Seleccionar certificado Seleccionar certificado" at bounding box center [626, 328] width 459 height 18
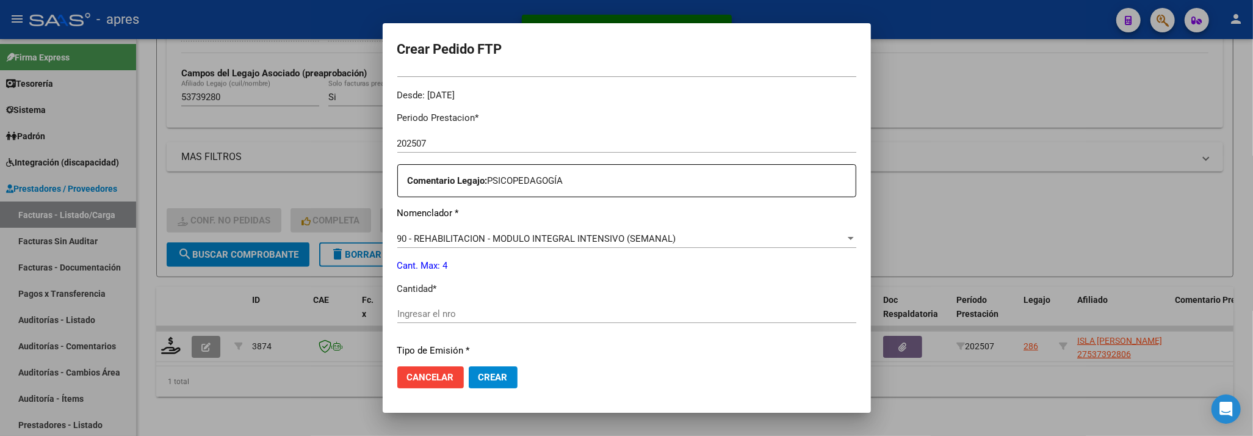
scroll to position [406, 0]
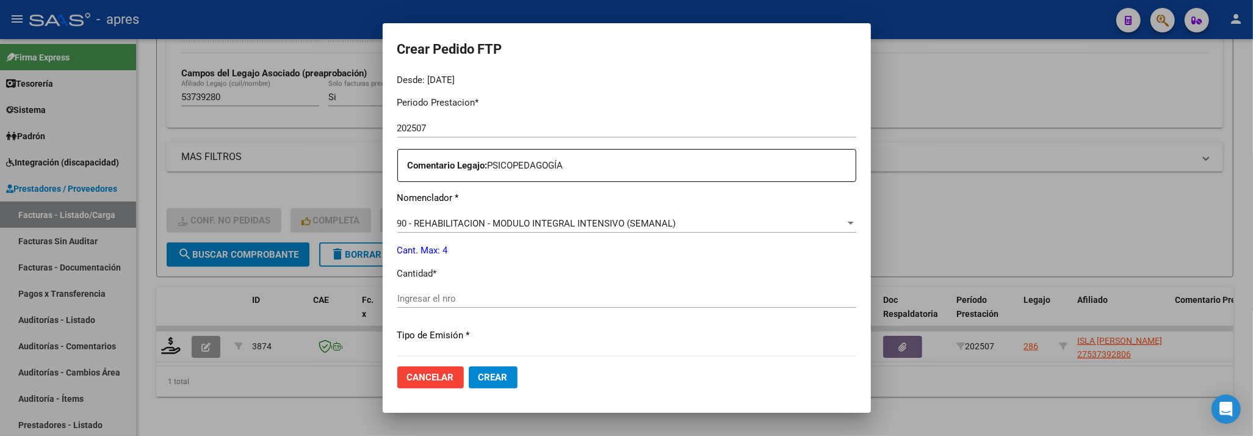
click at [589, 303] on input "Ingresar el nro" at bounding box center [626, 298] width 459 height 11
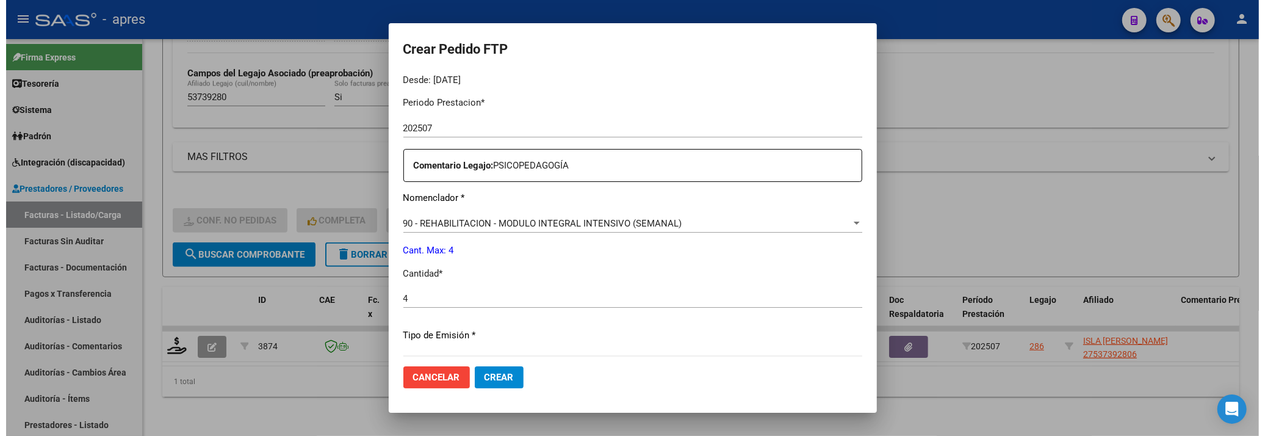
scroll to position [555, 0]
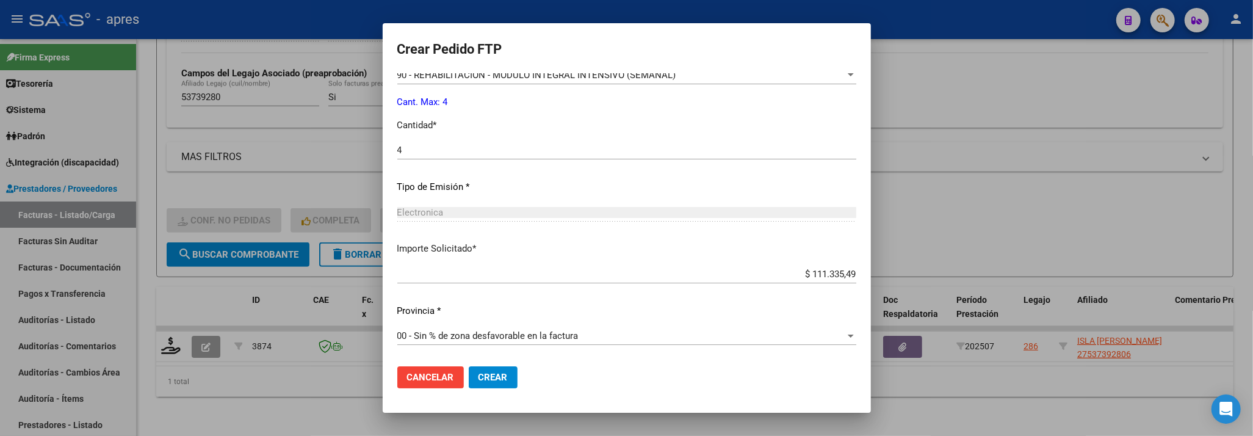
click at [516, 374] on button "Crear" at bounding box center [493, 377] width 49 height 22
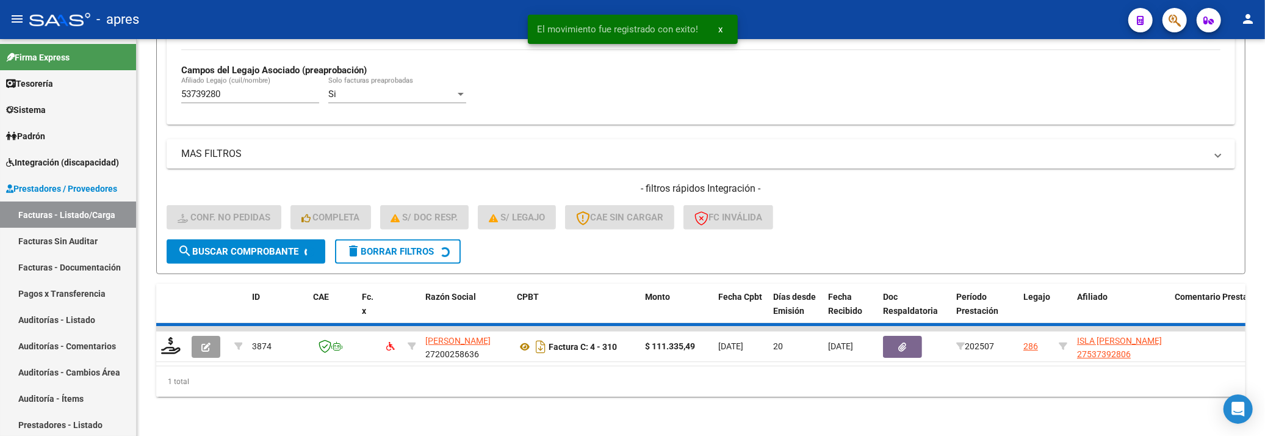
scroll to position [331, 0]
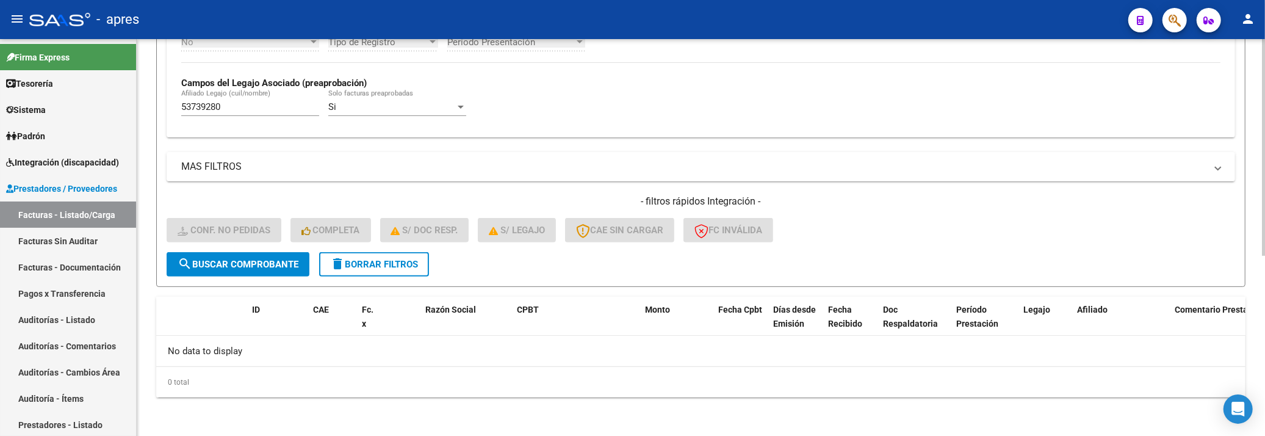
click at [727, 143] on div "Filtros Id Integración Area Seleccionar Gerenciador Seleccionar Gerenciador Si …" at bounding box center [701, 38] width 1068 height 428
drag, startPoint x: 226, startPoint y: 106, endPoint x: 96, endPoint y: 111, distance: 130.1
click at [95, 110] on mat-sidenav-container "Firma Express Tesorería Extractos Procesados (csv) Extractos Originales (pdf) S…" at bounding box center [632, 237] width 1265 height 397
paste input "6118889"
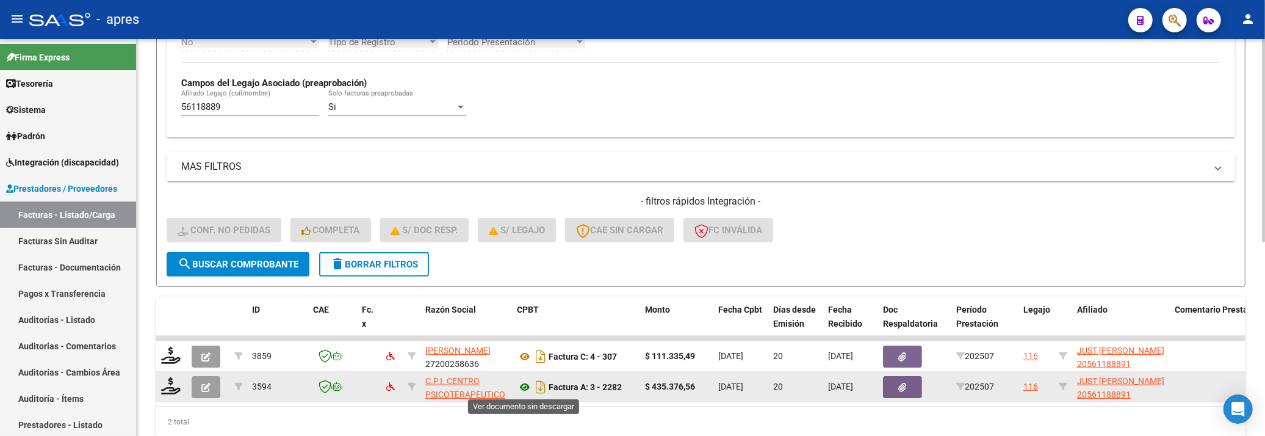
click at [520, 384] on icon at bounding box center [525, 387] width 16 height 15
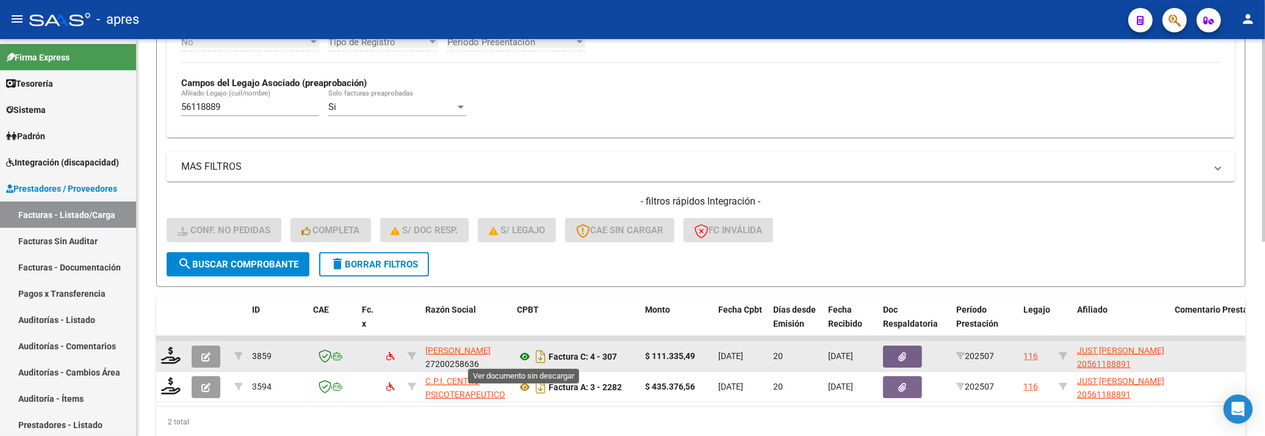
click at [522, 352] on icon at bounding box center [525, 356] width 16 height 15
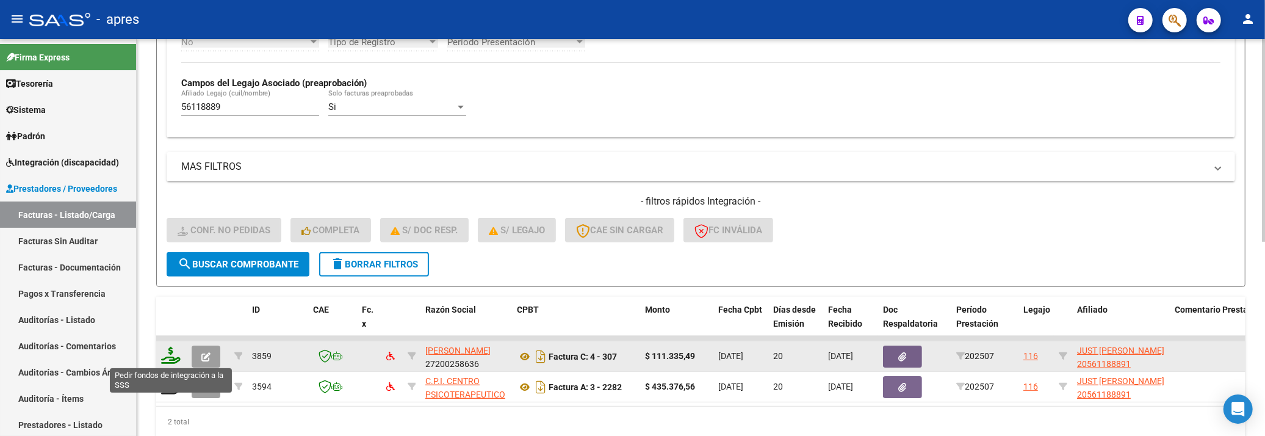
click at [165, 355] on icon at bounding box center [171, 355] width 20 height 17
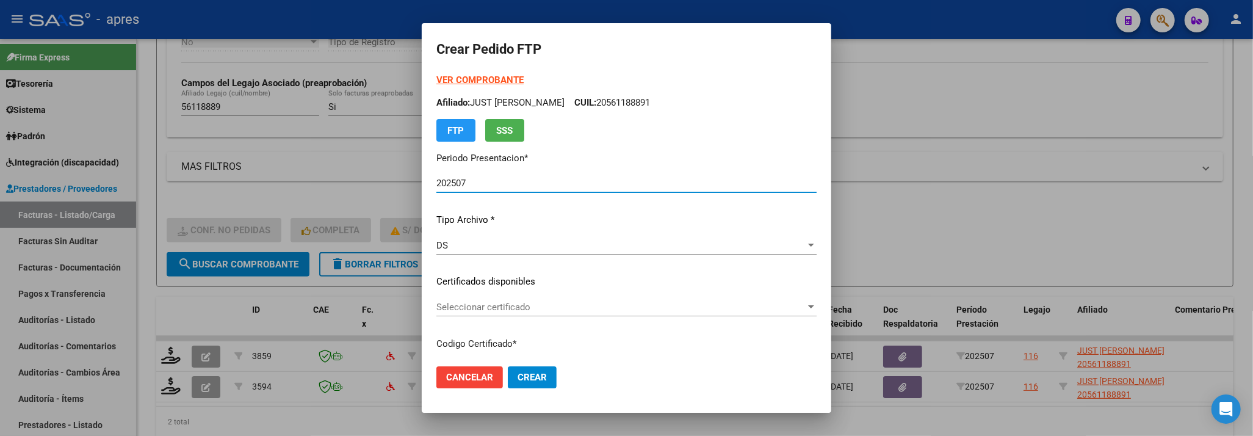
click at [687, 298] on div "Seleccionar certificado Seleccionar certificado" at bounding box center [626, 307] width 380 height 18
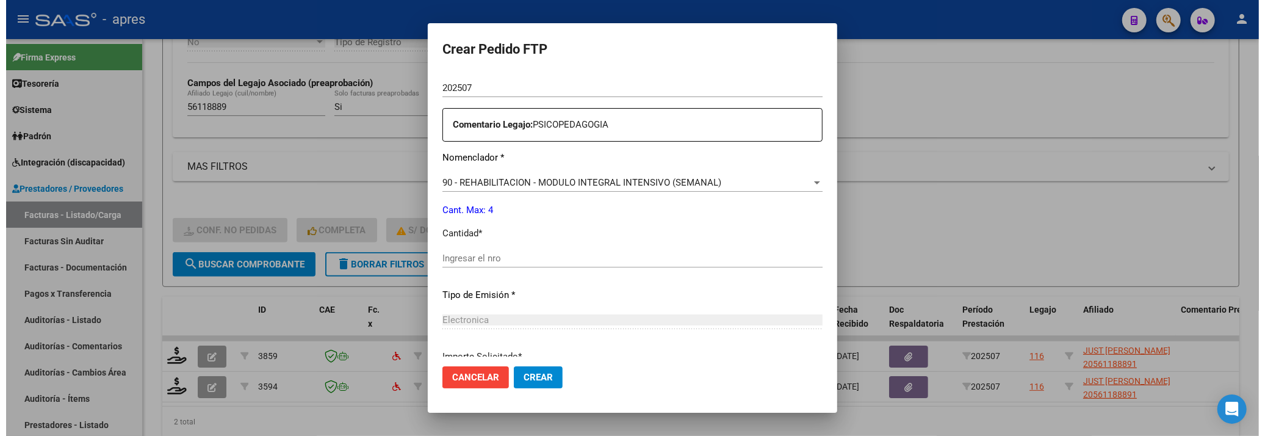
scroll to position [533, 0]
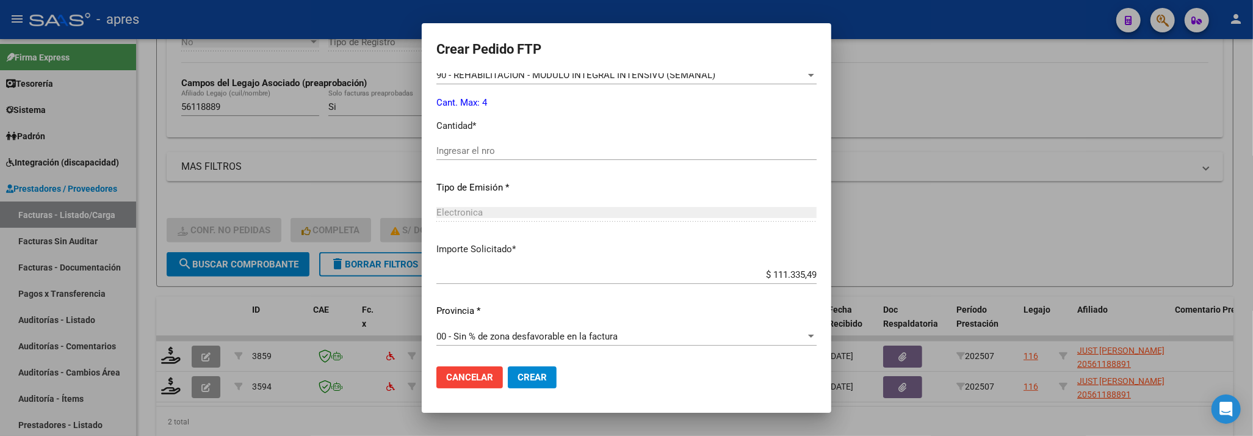
drag, startPoint x: 538, startPoint y: 156, endPoint x: 558, endPoint y: 169, distance: 23.4
click at [545, 160] on div "Ingresar el nro" at bounding box center [626, 157] width 380 height 30
click at [544, 374] on span "Crear" at bounding box center [531, 377] width 29 height 11
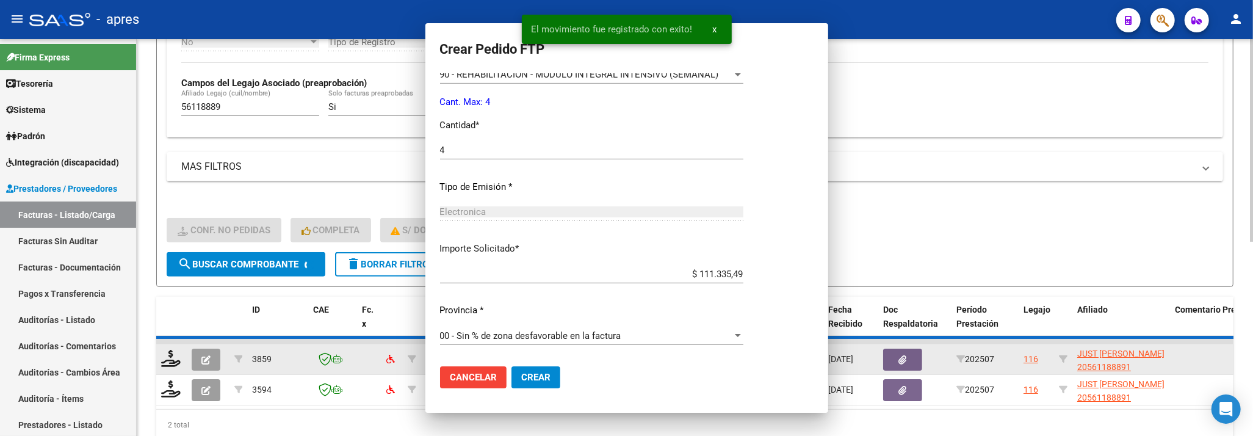
scroll to position [0, 0]
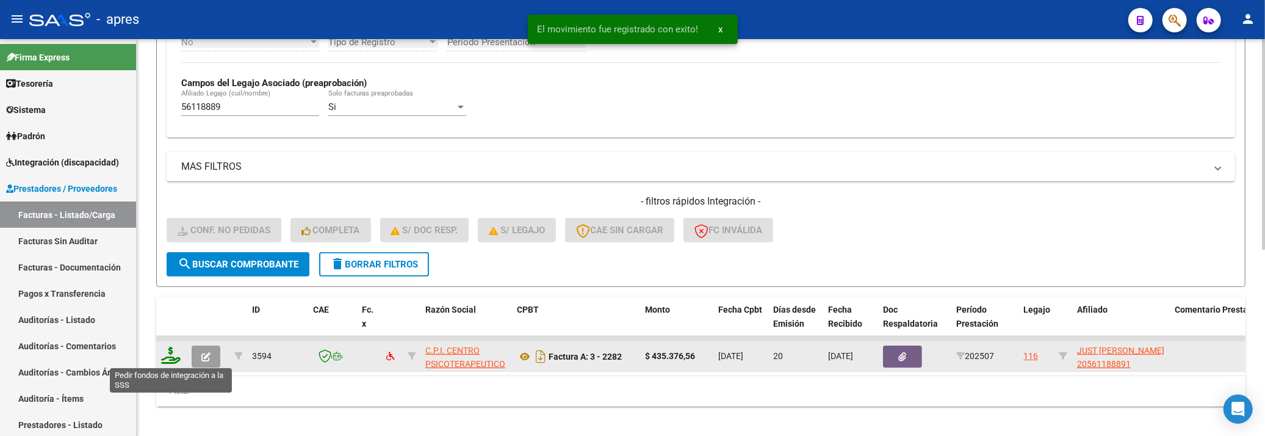
click at [170, 358] on icon at bounding box center [171, 355] width 20 height 17
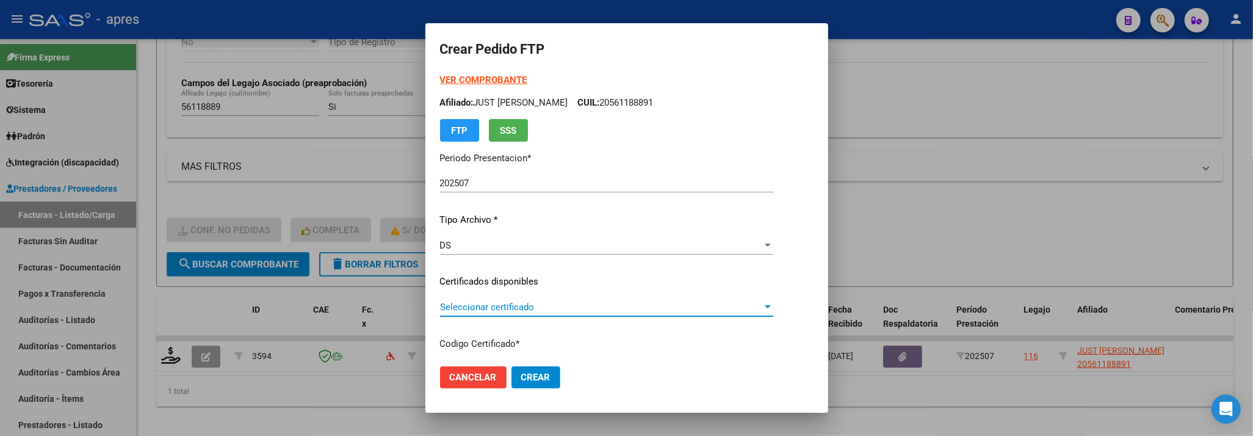
click at [580, 301] on span "Seleccionar certificado" at bounding box center [601, 306] width 322 height 11
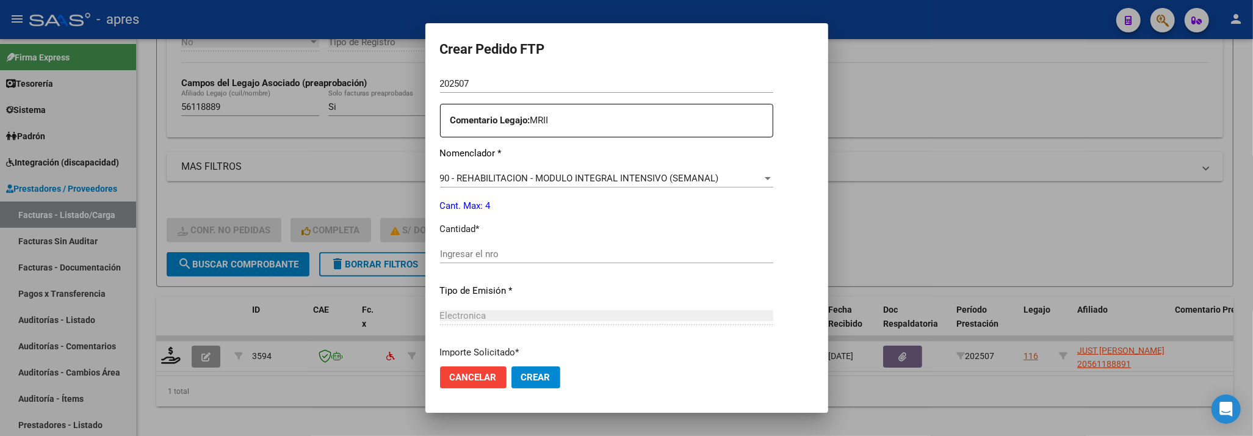
scroll to position [488, 0]
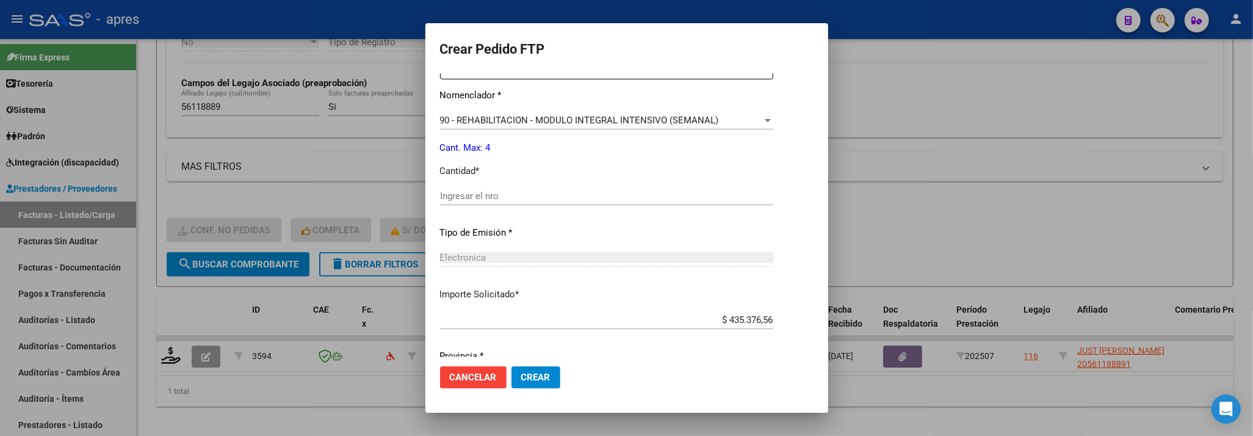
click at [582, 203] on div "Ingresar el nro" at bounding box center [606, 196] width 333 height 18
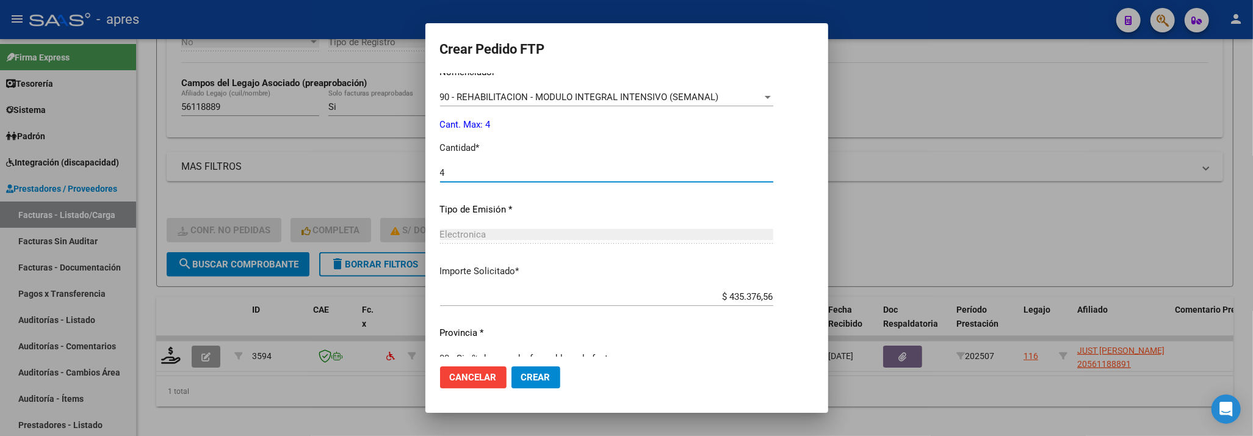
scroll to position [533, 0]
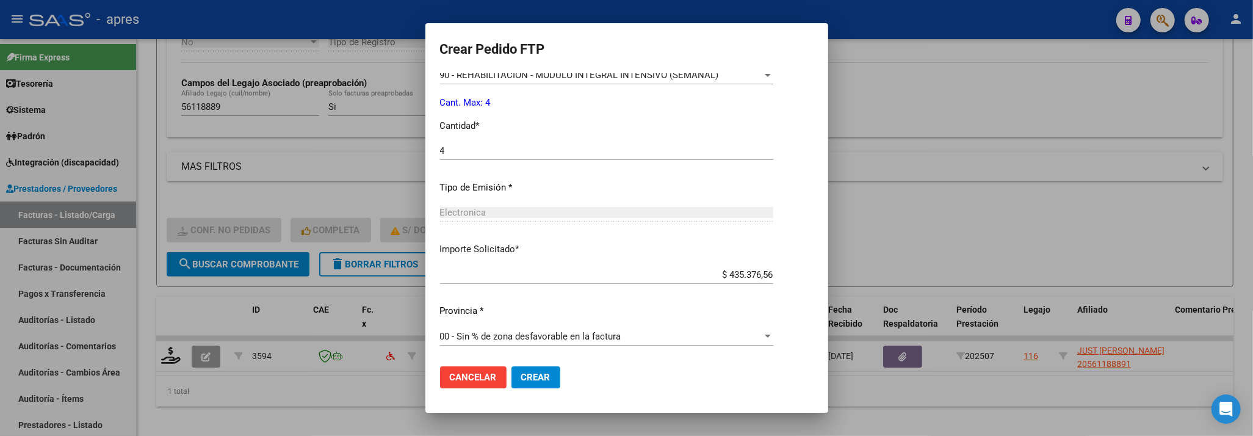
click at [548, 364] on mat-dialog-actions "Cancelar Crear" at bounding box center [626, 376] width 373 height 41
click at [547, 374] on span "Crear" at bounding box center [535, 377] width 29 height 11
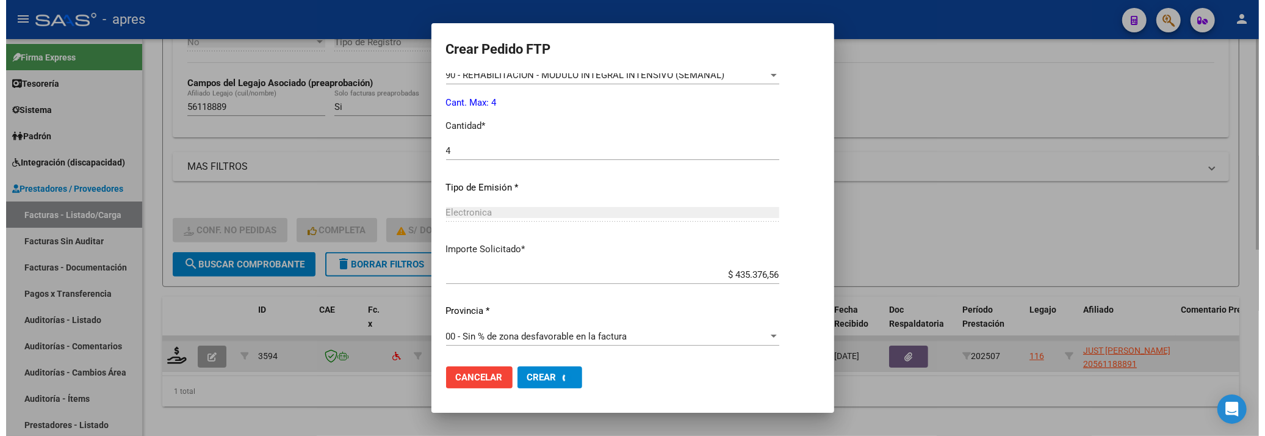
scroll to position [0, 0]
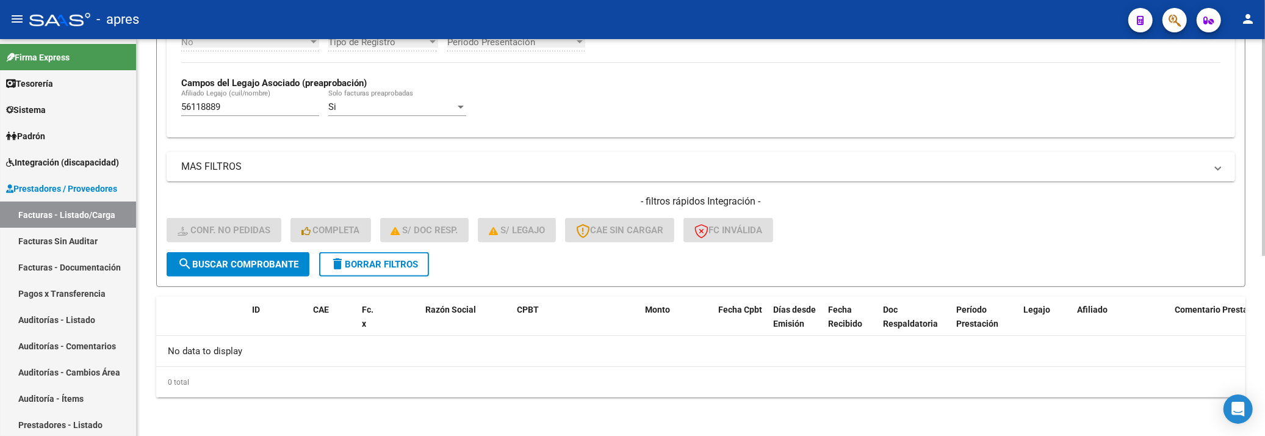
click at [918, 147] on div "Filtros Id Integración Area Seleccionar Gerenciador Seleccionar Gerenciador Si …" at bounding box center [701, 38] width 1068 height 428
drag, startPoint x: 257, startPoint y: 108, endPoint x: 54, endPoint y: 87, distance: 204.3
click at [62, 98] on mat-sidenav-container "Firma Express Tesorería Extractos Procesados (csv) Extractos Originales (pdf) S…" at bounding box center [632, 237] width 1265 height 397
paste input "5761761"
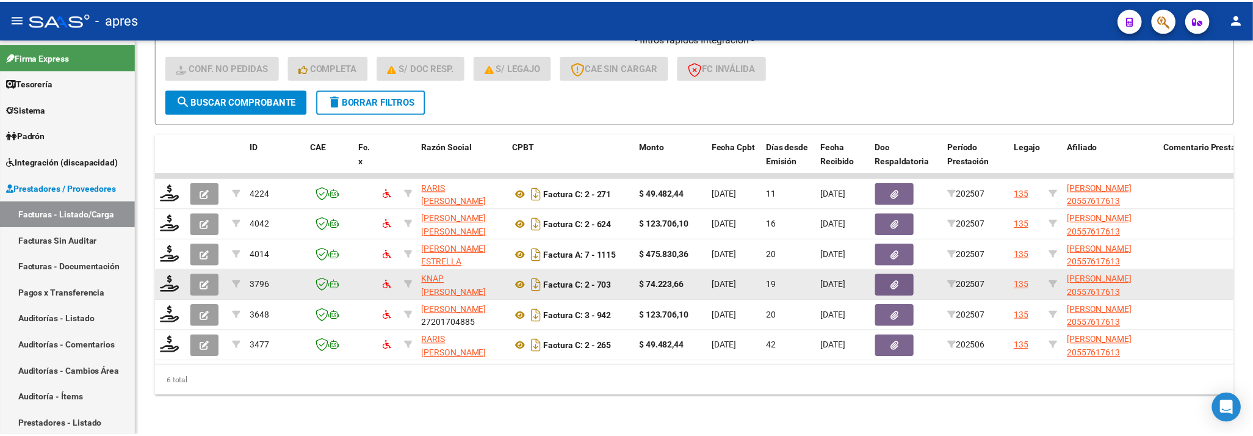
scroll to position [505, 0]
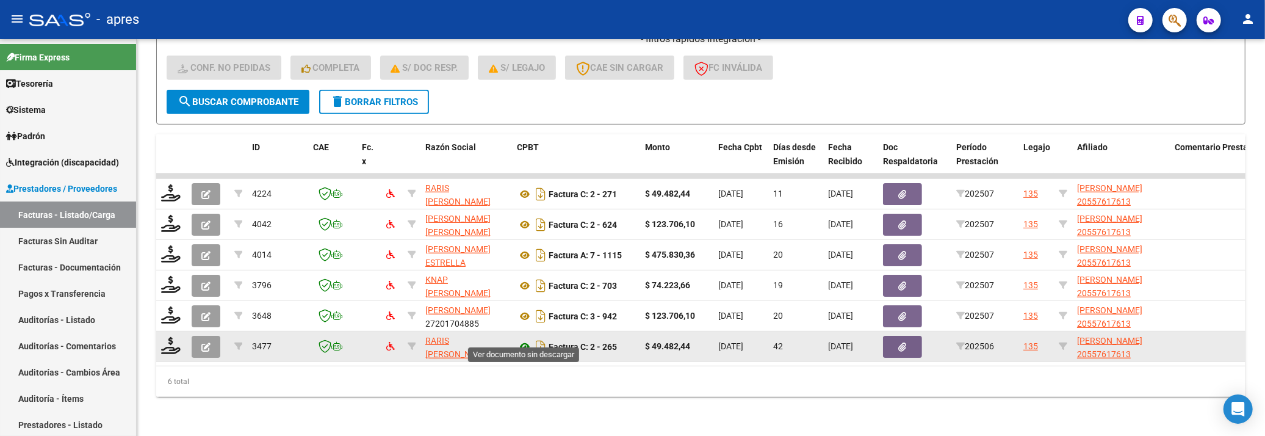
click at [522, 339] on icon at bounding box center [525, 346] width 16 height 15
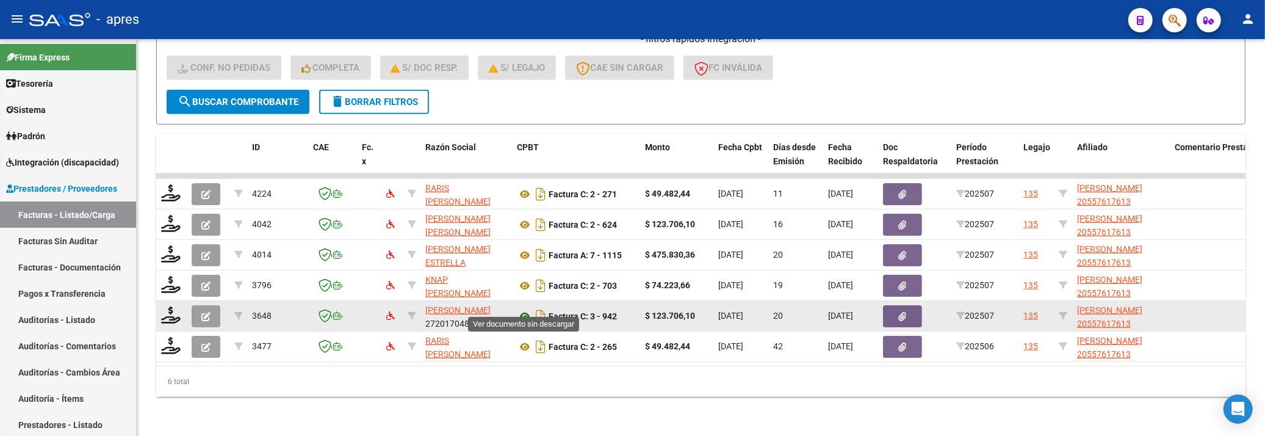
click at [523, 309] on icon at bounding box center [525, 316] width 16 height 15
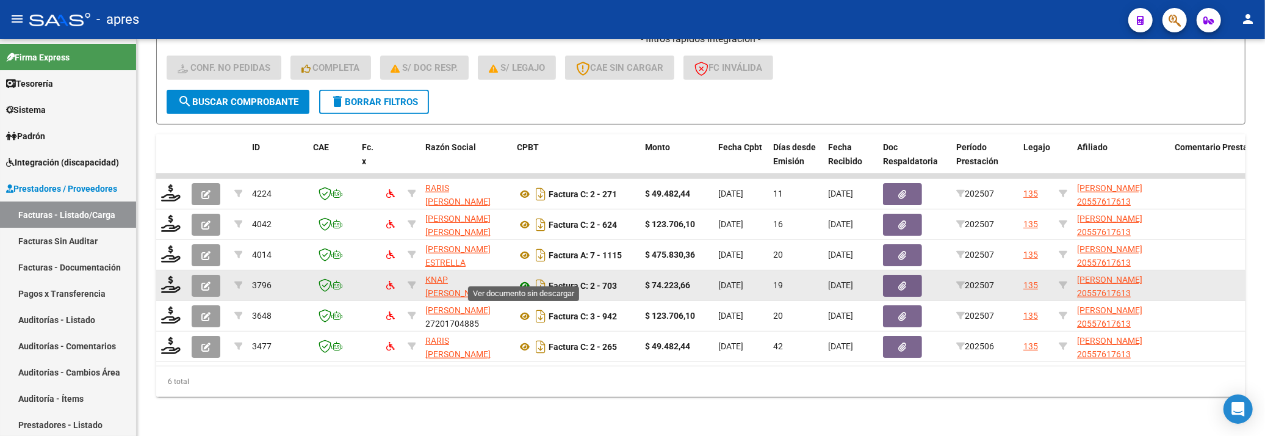
click at [527, 278] on icon at bounding box center [525, 285] width 16 height 15
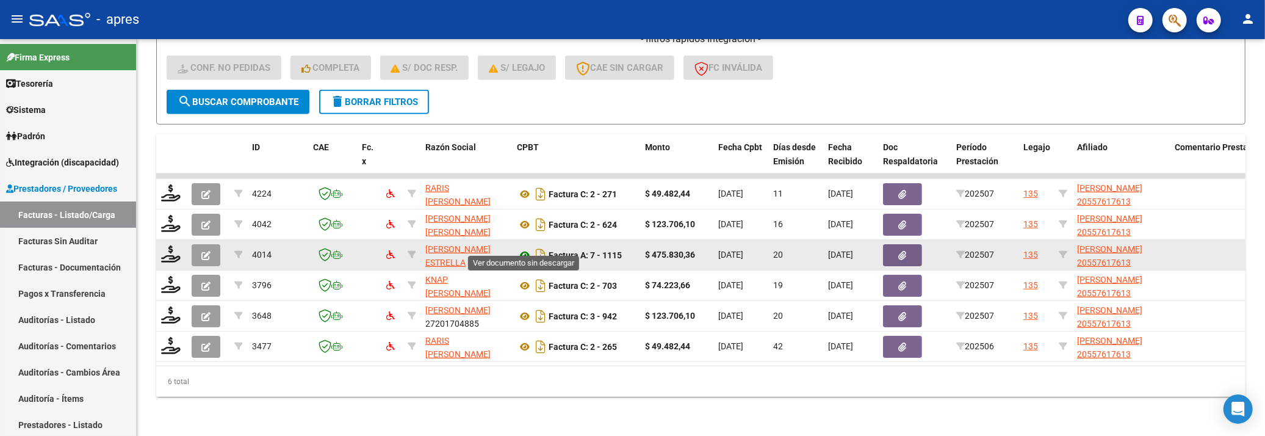
click at [526, 248] on icon at bounding box center [525, 255] width 16 height 15
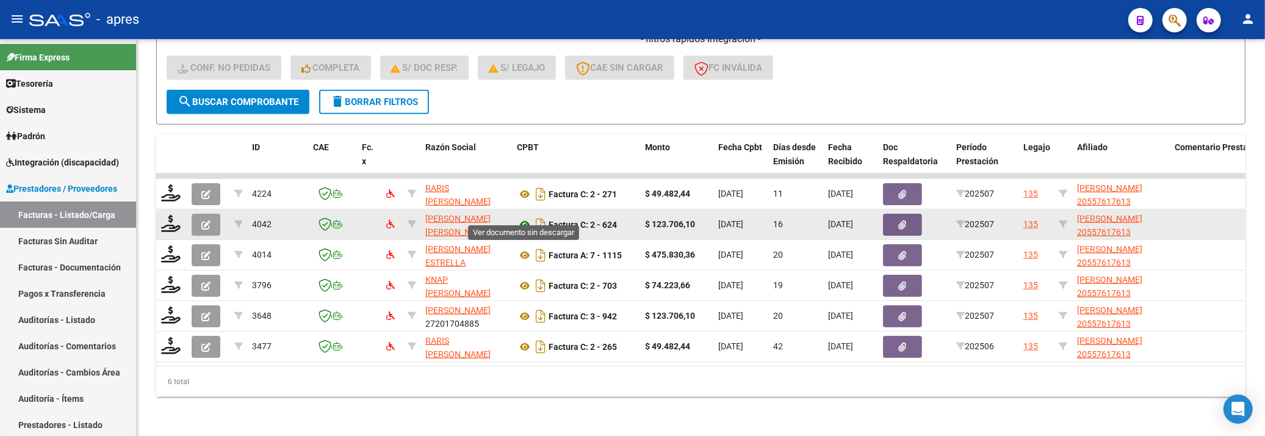
click at [522, 217] on icon at bounding box center [525, 224] width 16 height 15
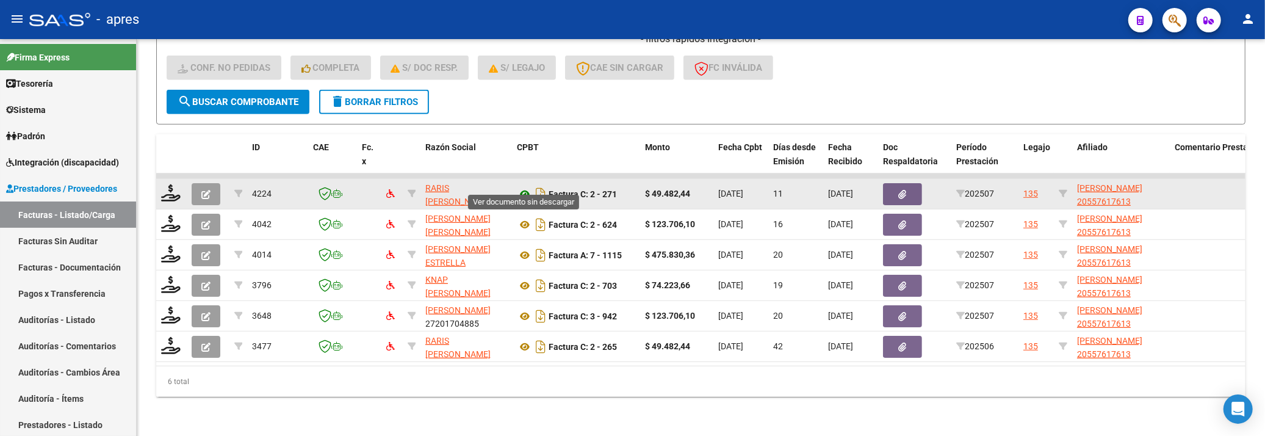
click at [525, 187] on icon at bounding box center [525, 194] width 16 height 15
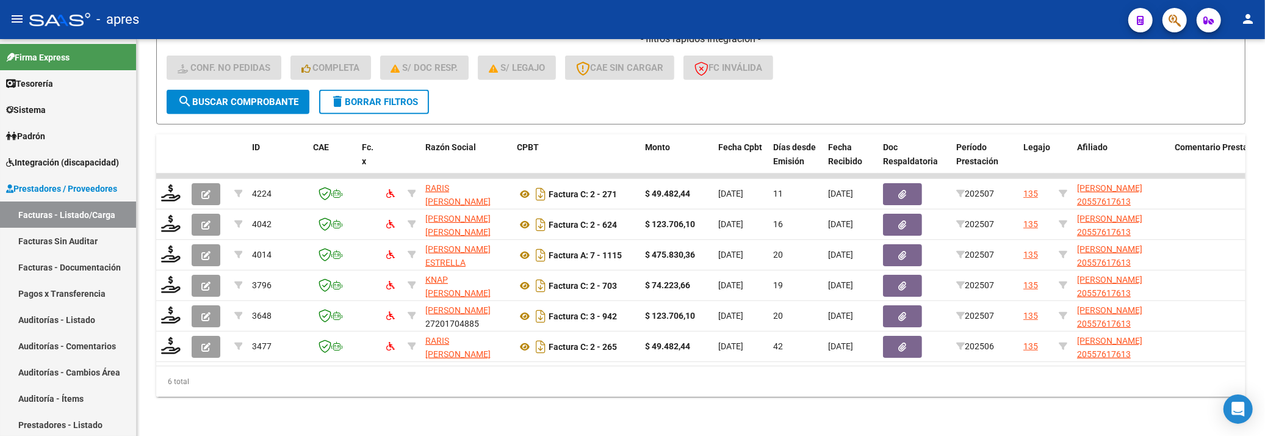
drag, startPoint x: 175, startPoint y: 178, endPoint x: 203, endPoint y: 378, distance: 202.1
click at [203, 378] on div "ID CAE Fc. x Razón Social CPBT Monto Fecha Cpbt Días desde Emisión Fecha Recibi…" at bounding box center [700, 265] width 1089 height 262
drag, startPoint x: 262, startPoint y: 391, endPoint x: 369, endPoint y: 396, distance: 106.9
click at [264, 391] on div "6 total" at bounding box center [700, 381] width 1089 height 31
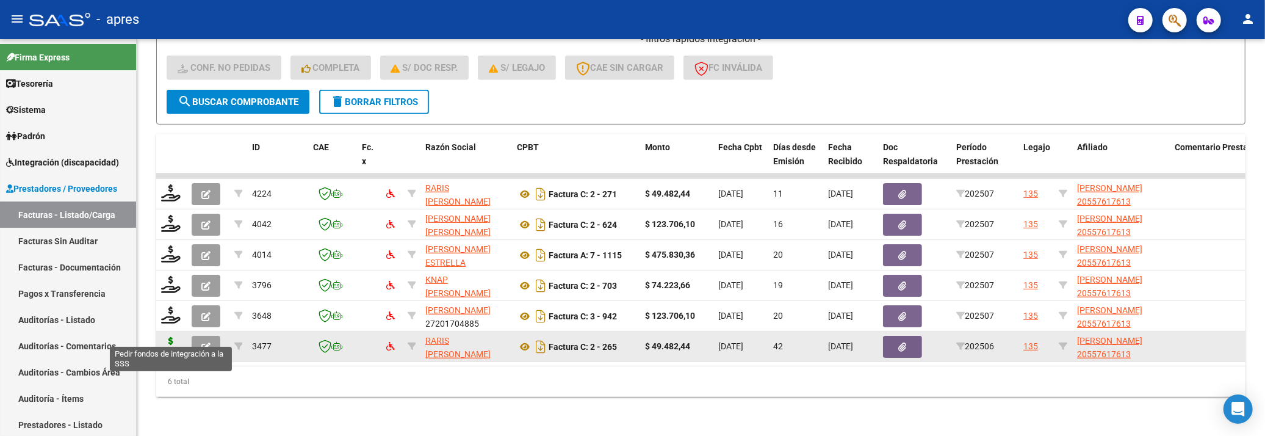
click at [173, 337] on icon at bounding box center [171, 345] width 20 height 17
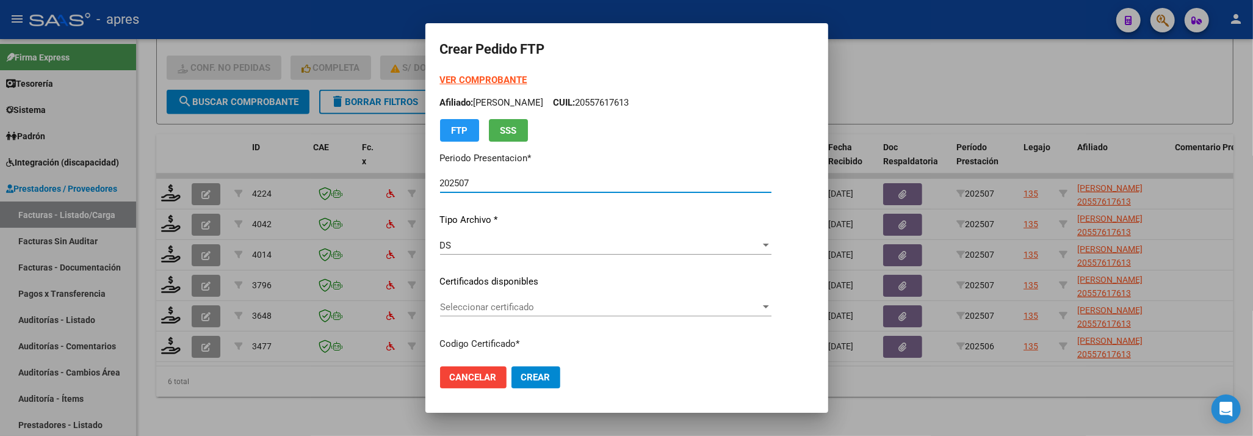
click at [644, 303] on span "Seleccionar certificado" at bounding box center [600, 306] width 320 height 11
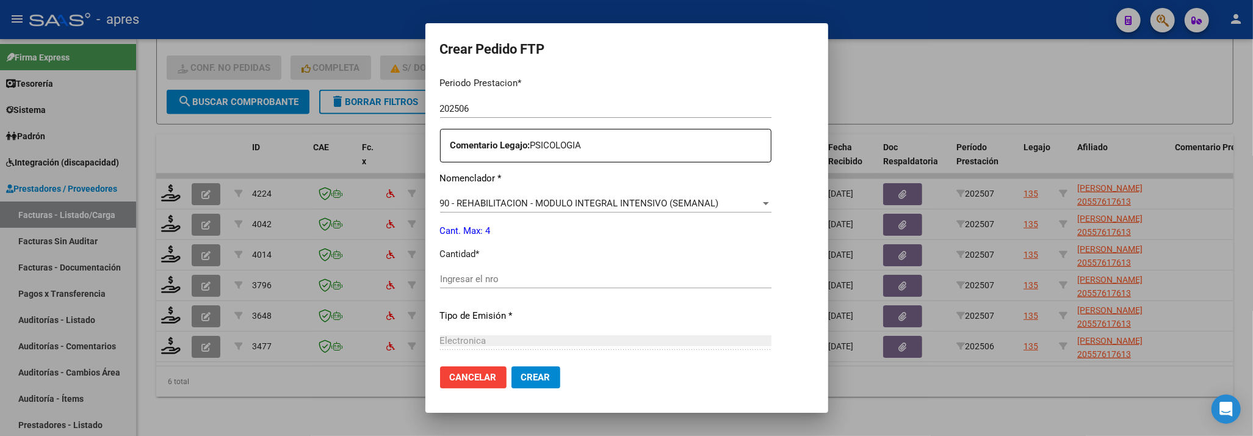
scroll to position [406, 0]
click at [585, 272] on input "Ingresar el nro" at bounding box center [605, 277] width 331 height 11
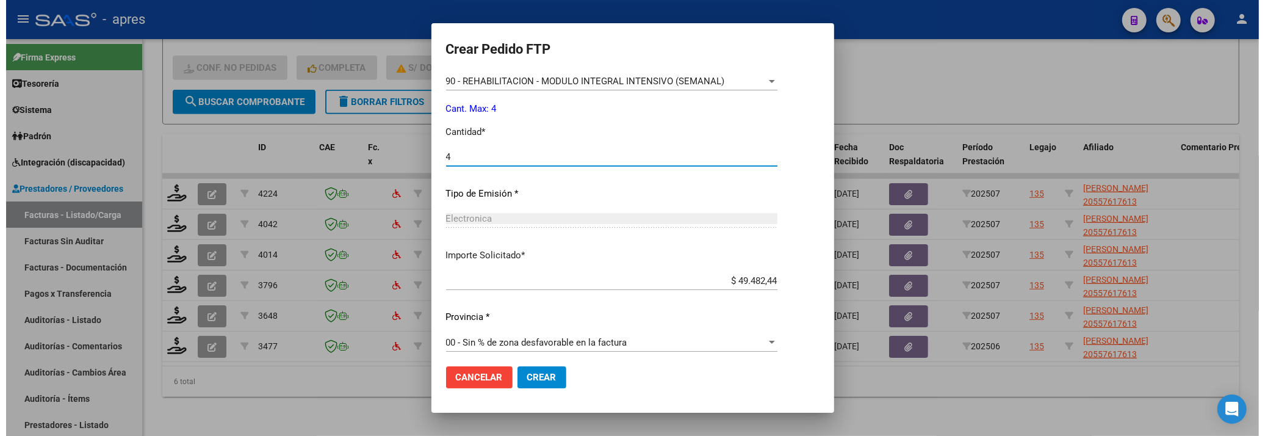
scroll to position [533, 0]
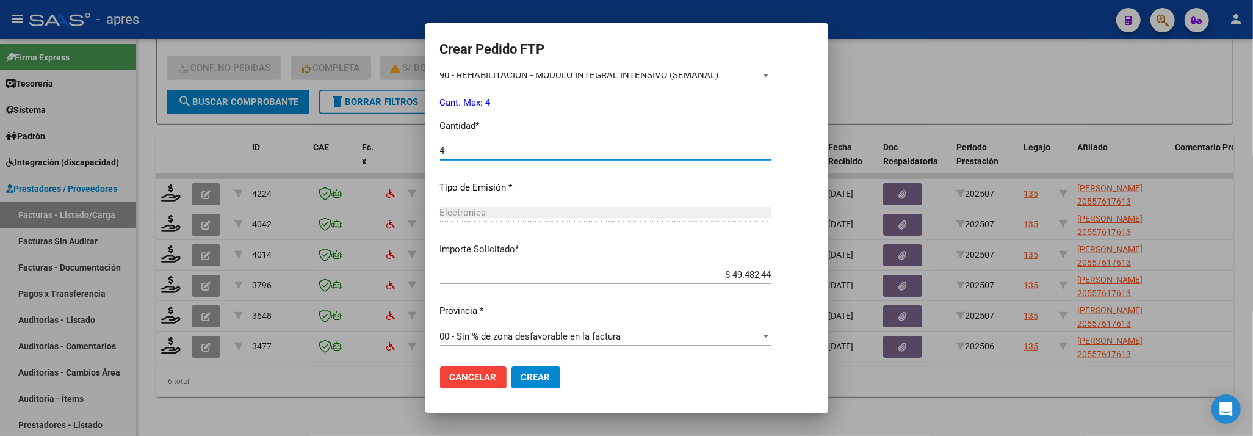
click at [538, 376] on span "Crear" at bounding box center [535, 377] width 29 height 11
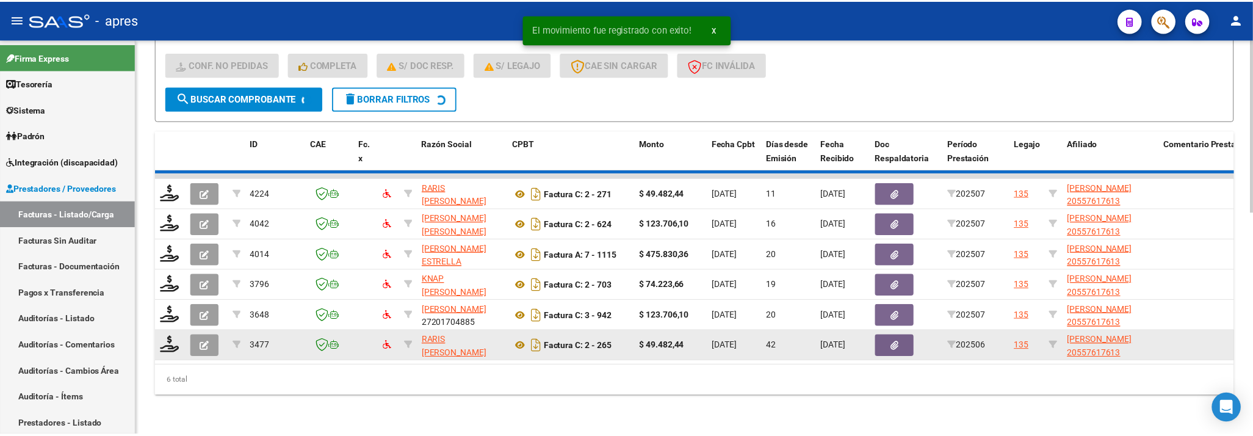
scroll to position [474, 0]
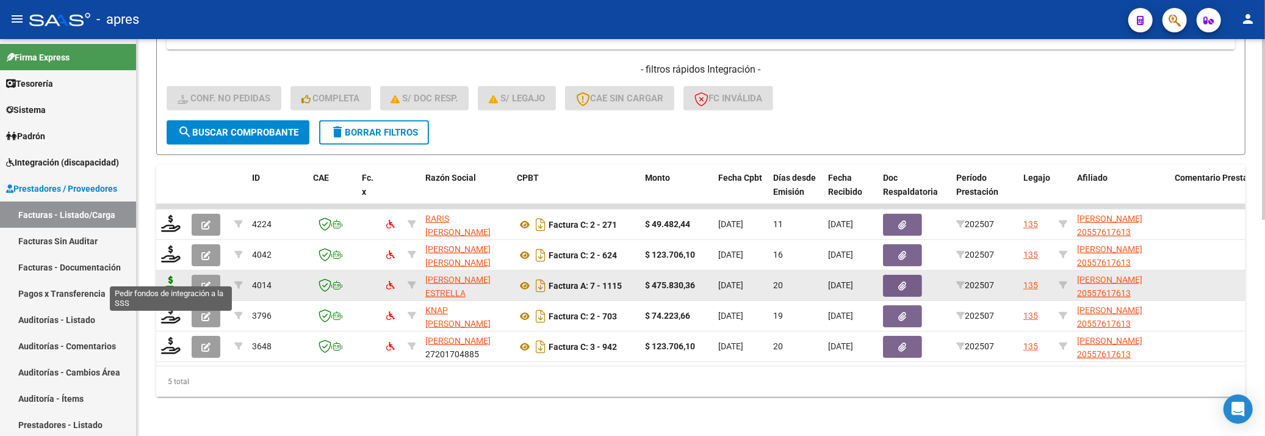
click at [170, 276] on icon at bounding box center [171, 284] width 20 height 17
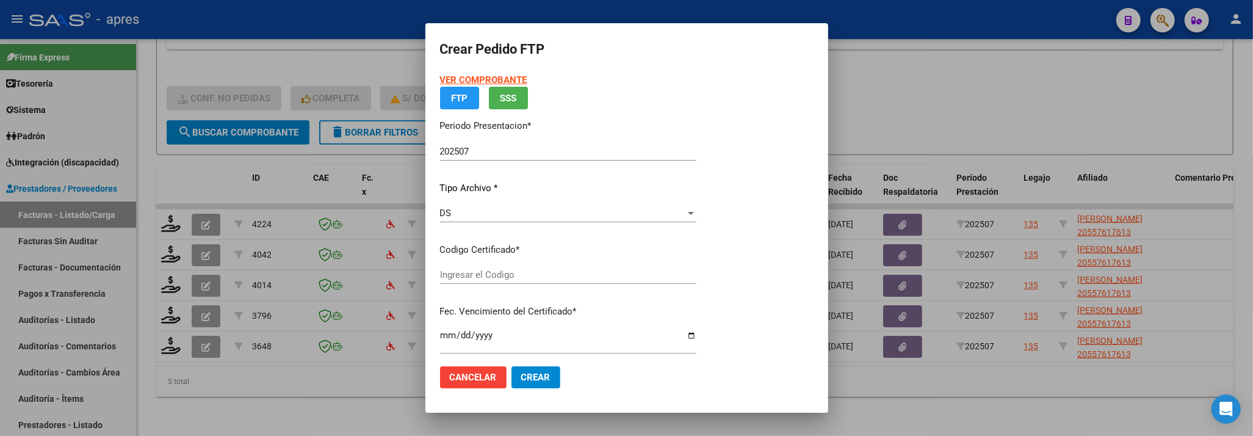
click at [647, 281] on div "Ingresar el Codigo" at bounding box center [568, 274] width 256 height 18
click at [659, 281] on div "Seleccionar certificado Seleccionar certificado" at bounding box center [568, 274] width 256 height 18
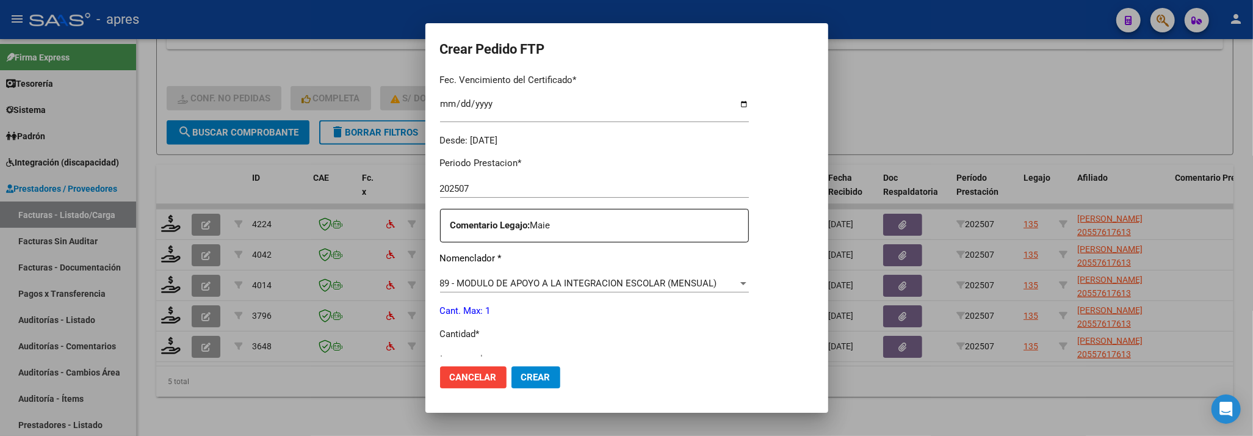
scroll to position [406, 0]
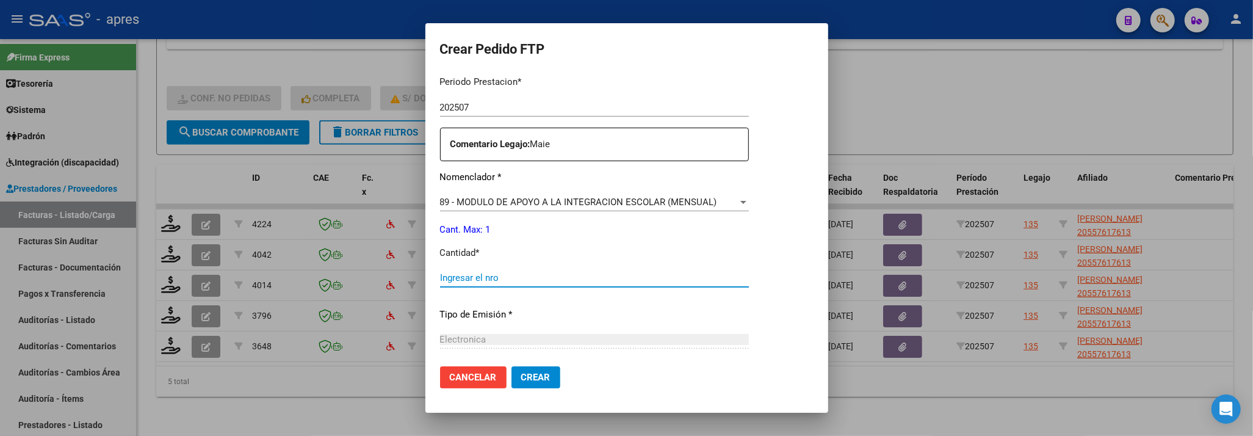
click at [664, 281] on input "Ingresar el nro" at bounding box center [594, 277] width 309 height 11
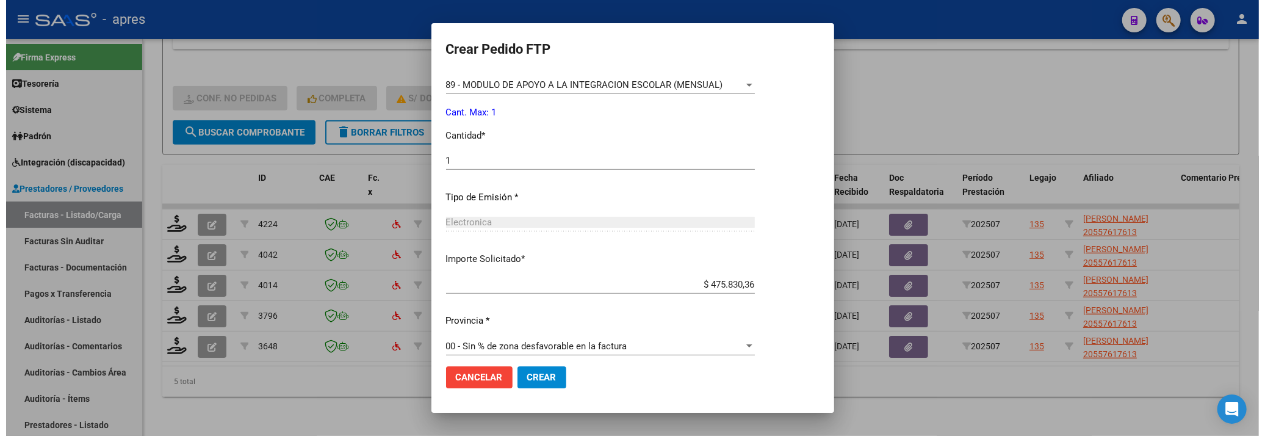
scroll to position [533, 0]
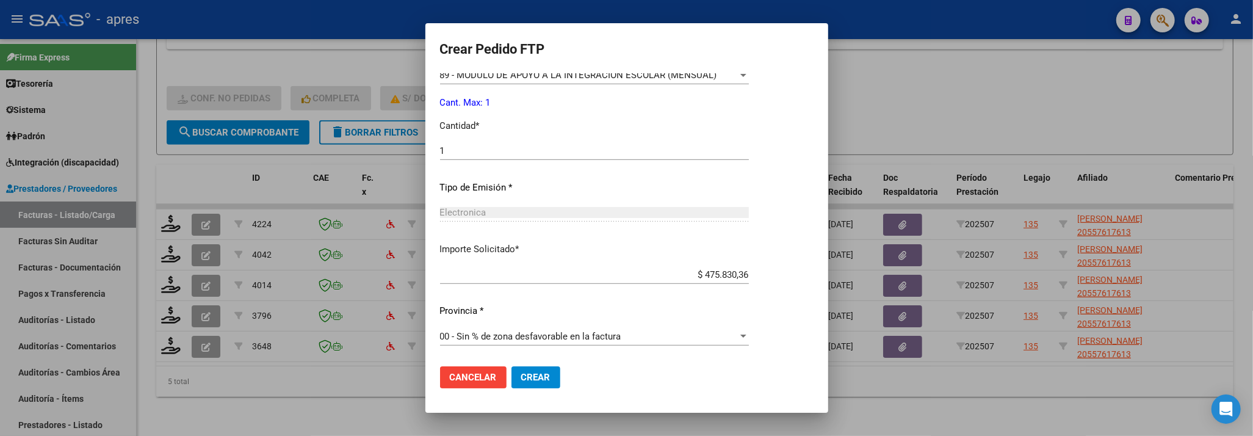
click at [533, 376] on span "Crear" at bounding box center [535, 377] width 29 height 11
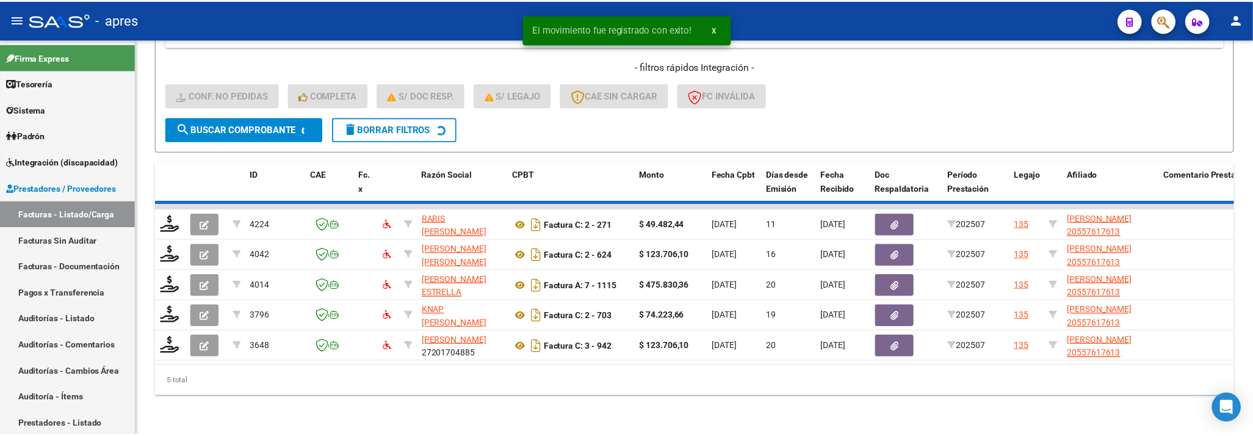
scroll to position [444, 0]
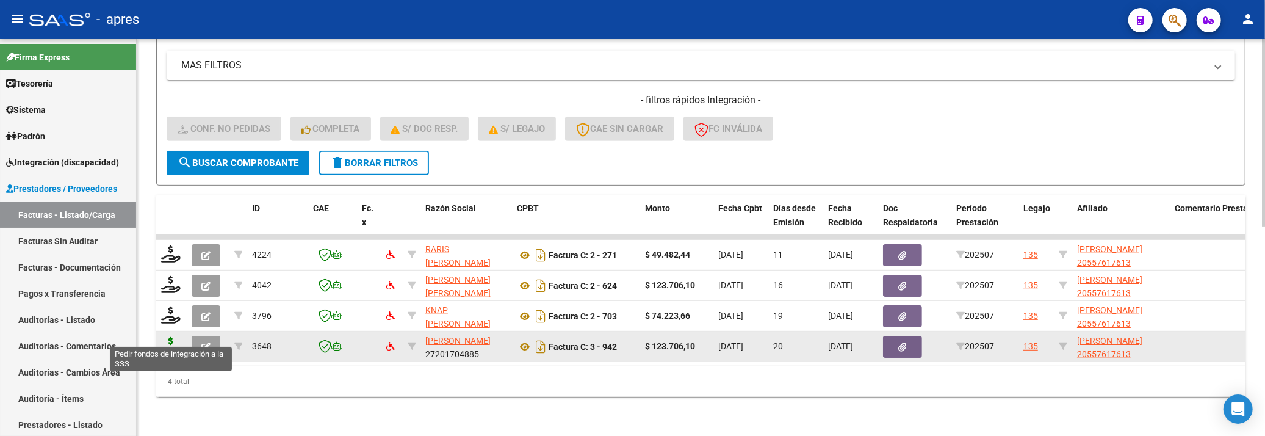
click at [175, 337] on icon at bounding box center [171, 345] width 20 height 17
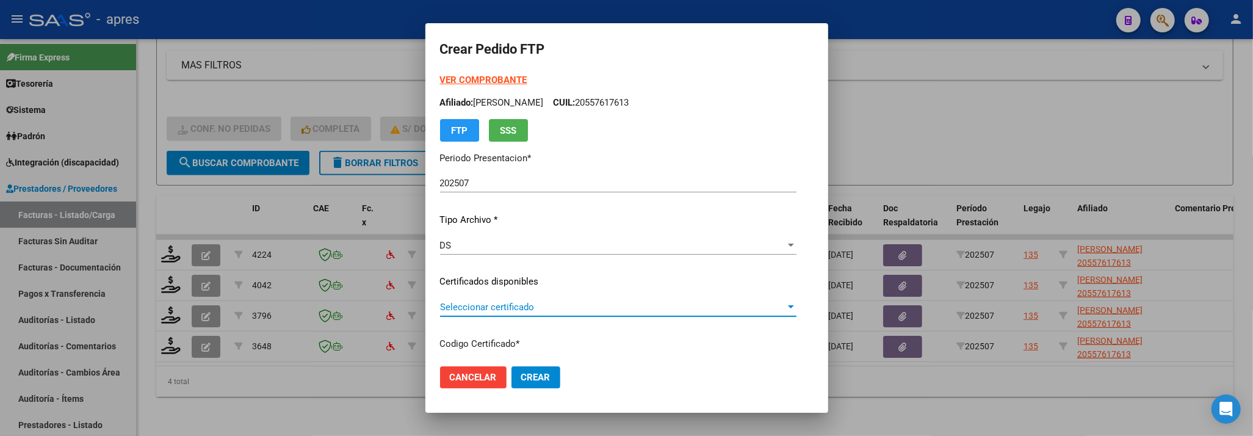
click at [615, 303] on span "Seleccionar certificado" at bounding box center [612, 306] width 345 height 11
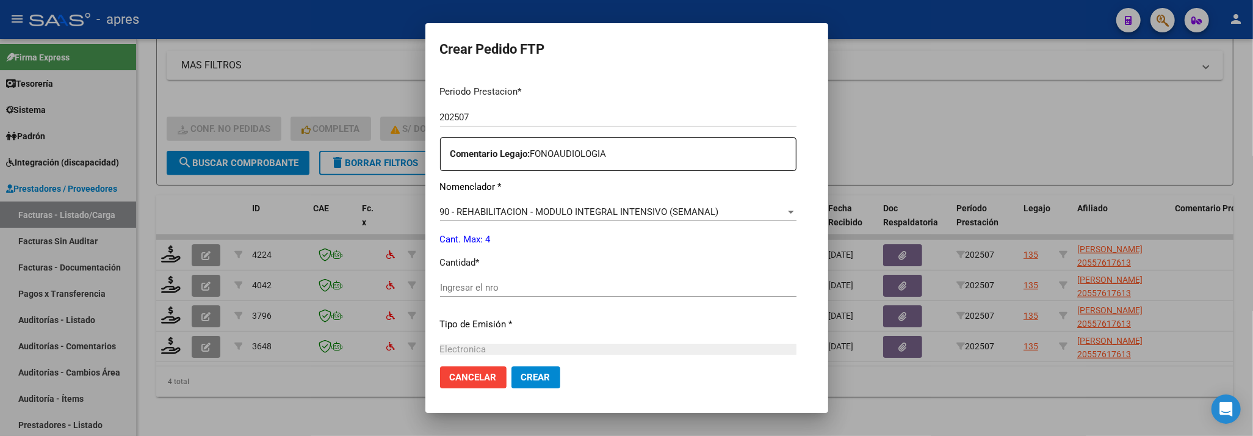
scroll to position [406, 0]
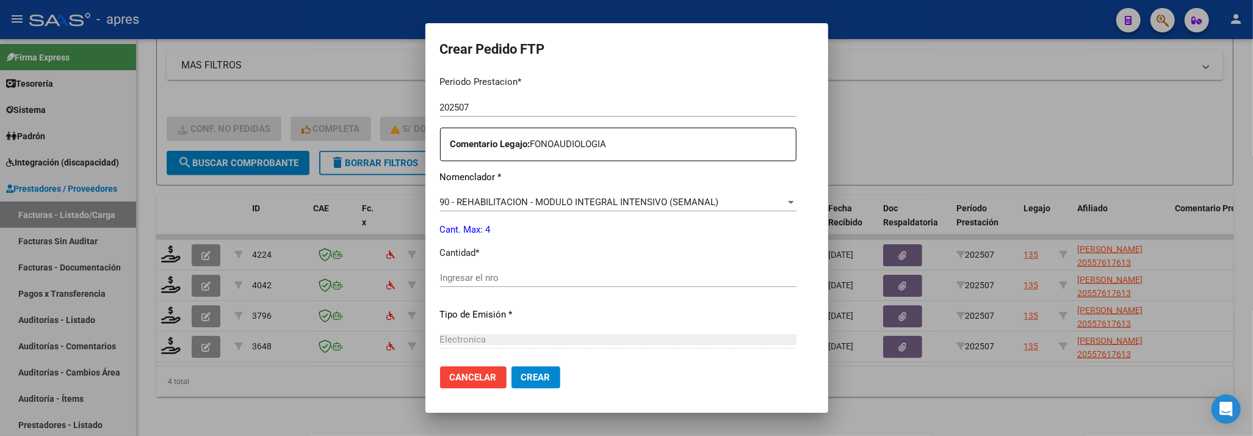
click at [574, 279] on input "Ingresar el nro" at bounding box center [618, 277] width 356 height 11
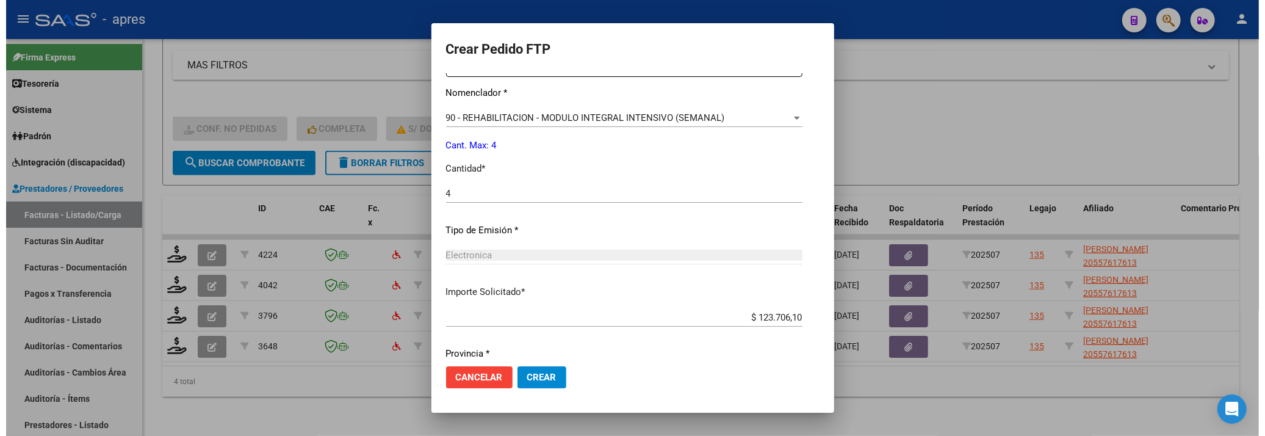
scroll to position [533, 0]
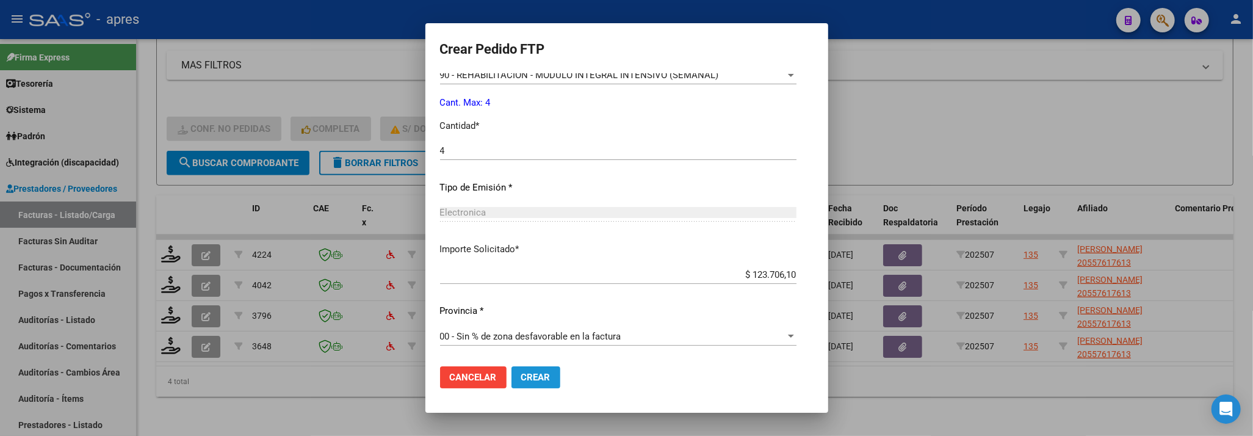
click at [521, 379] on span "Crear" at bounding box center [535, 377] width 29 height 11
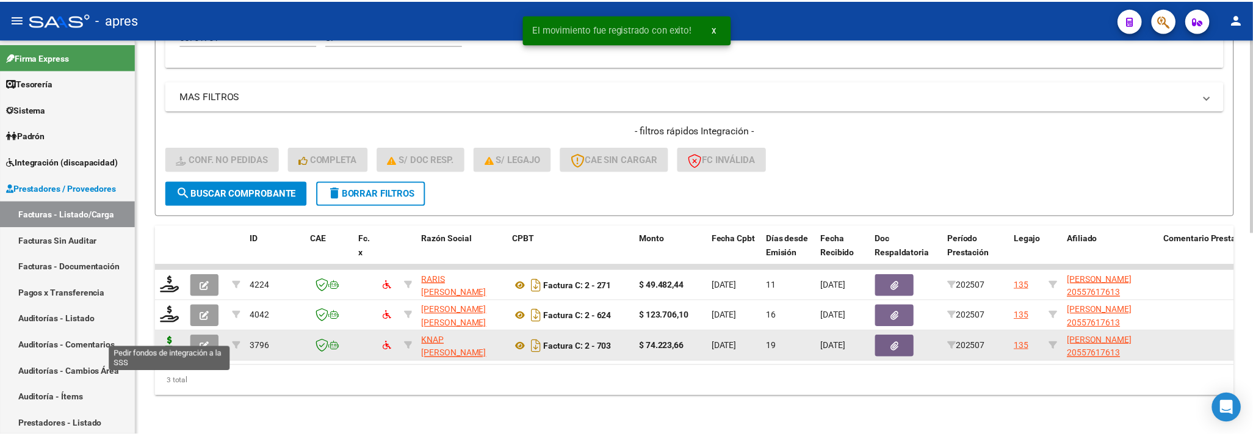
scroll to position [413, 0]
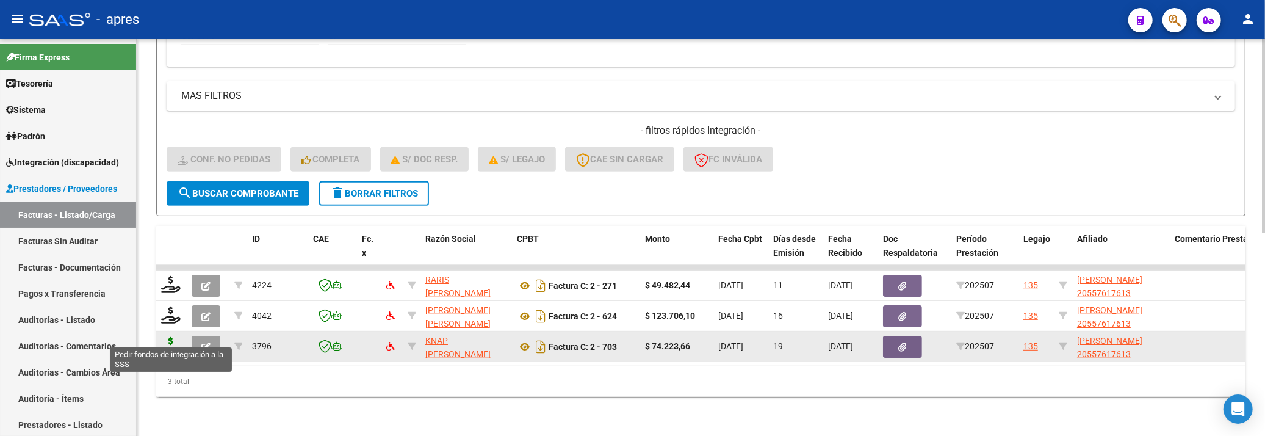
click at [175, 337] on icon at bounding box center [171, 345] width 20 height 17
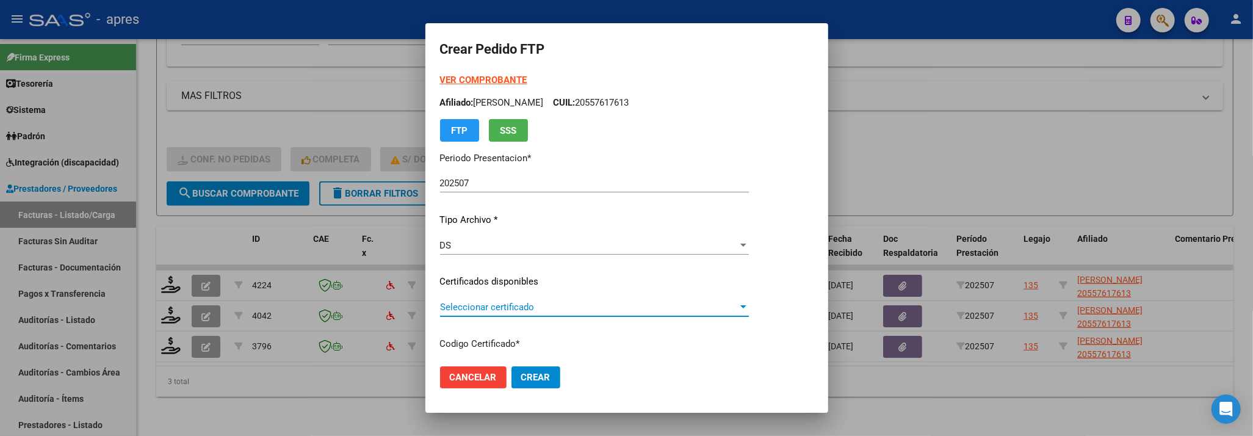
click at [749, 311] on div at bounding box center [743, 307] width 11 height 10
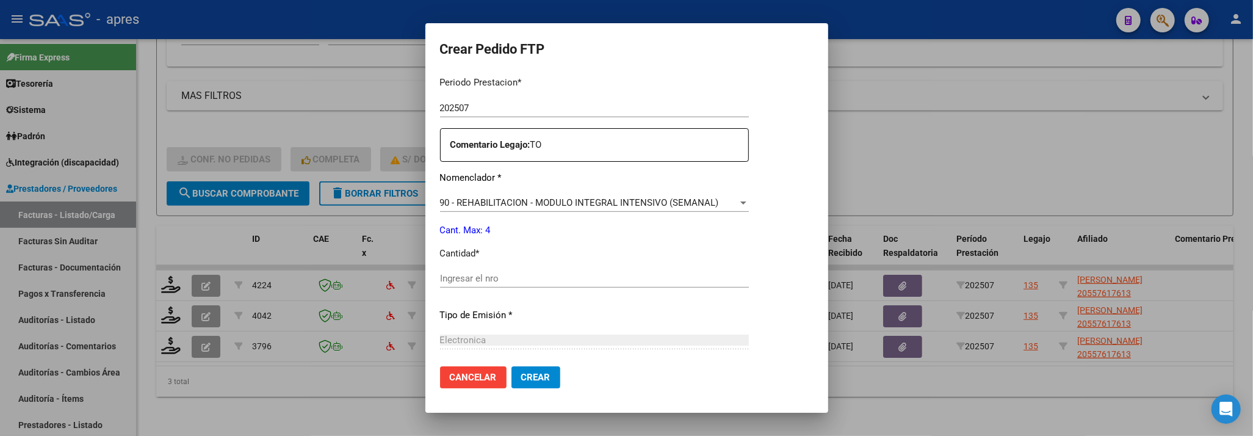
scroll to position [406, 0]
click at [664, 275] on input "Ingresar el nro" at bounding box center [594, 277] width 309 height 11
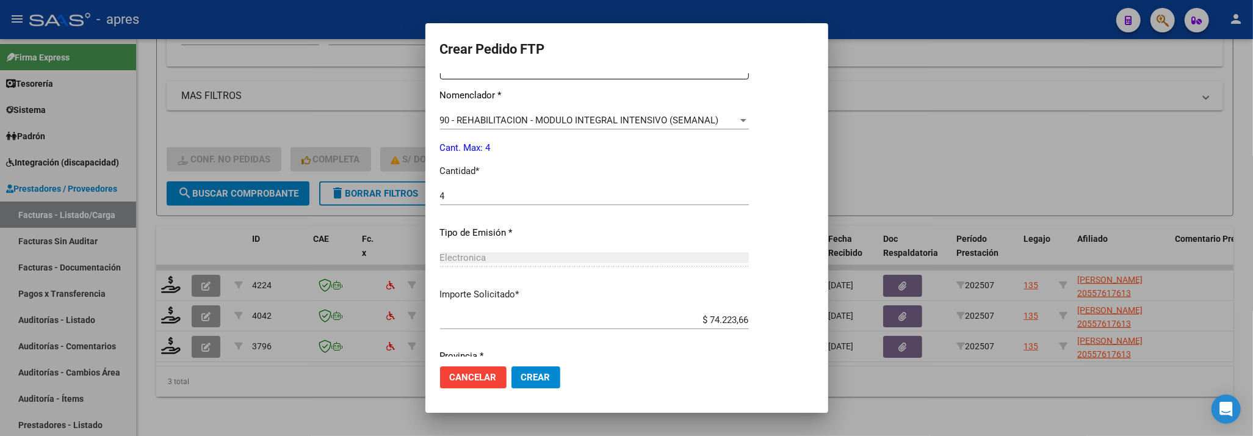
scroll to position [533, 0]
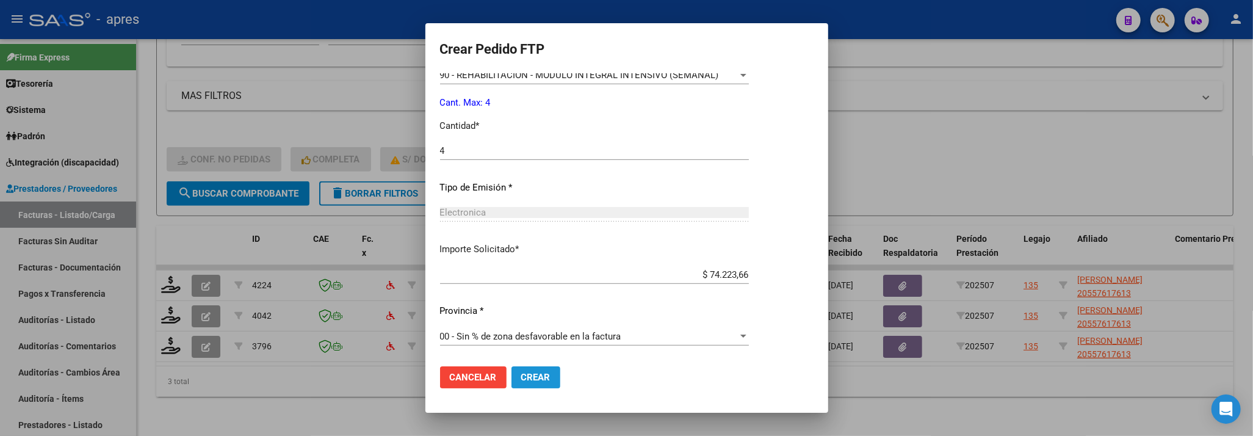
click at [535, 381] on span "Crear" at bounding box center [535, 377] width 29 height 11
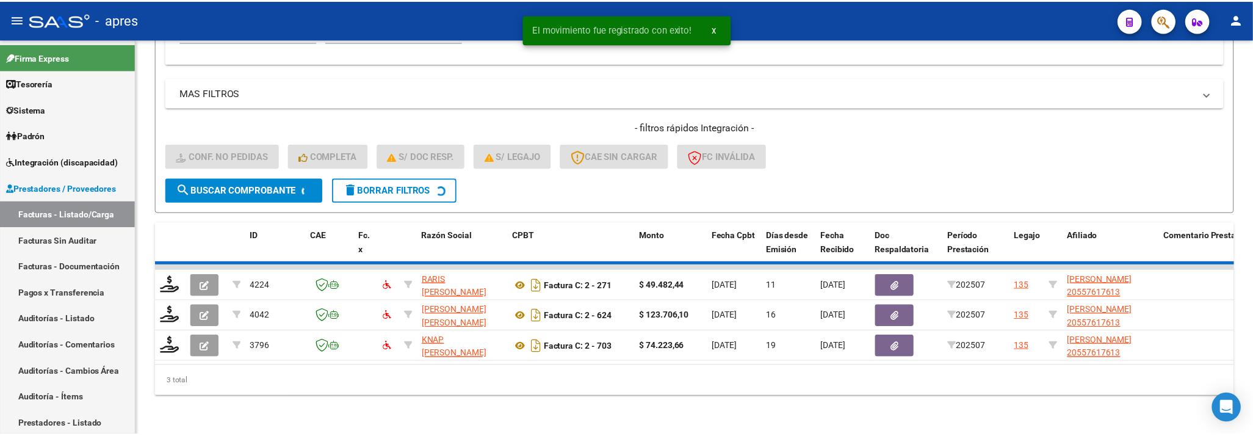
scroll to position [383, 0]
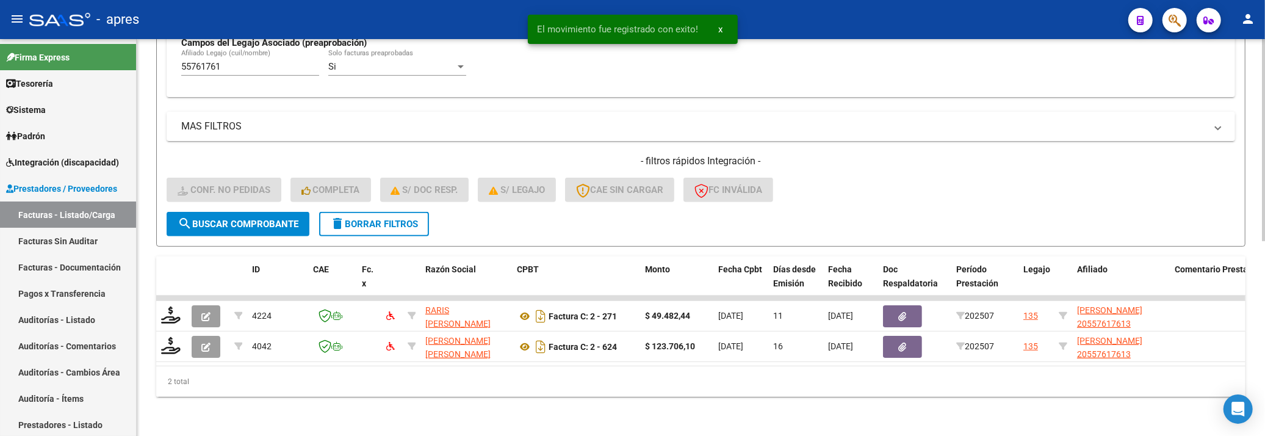
click at [153, 338] on div "Video tutorial PRESTADORES -> Listado de CPBTs Emitidos por Prestadores / Prove…" at bounding box center [701, 52] width 1128 height 768
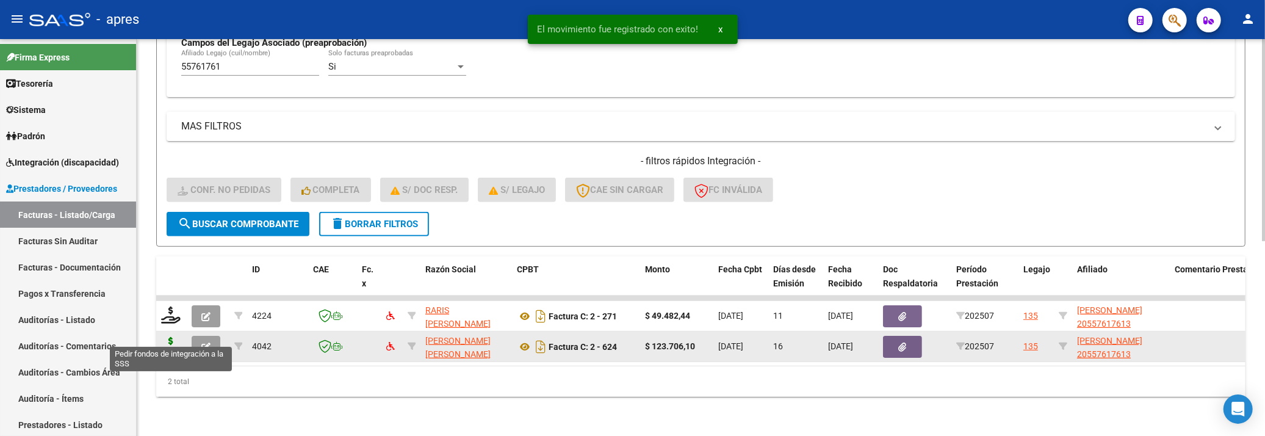
click at [161, 338] on icon at bounding box center [171, 345] width 20 height 17
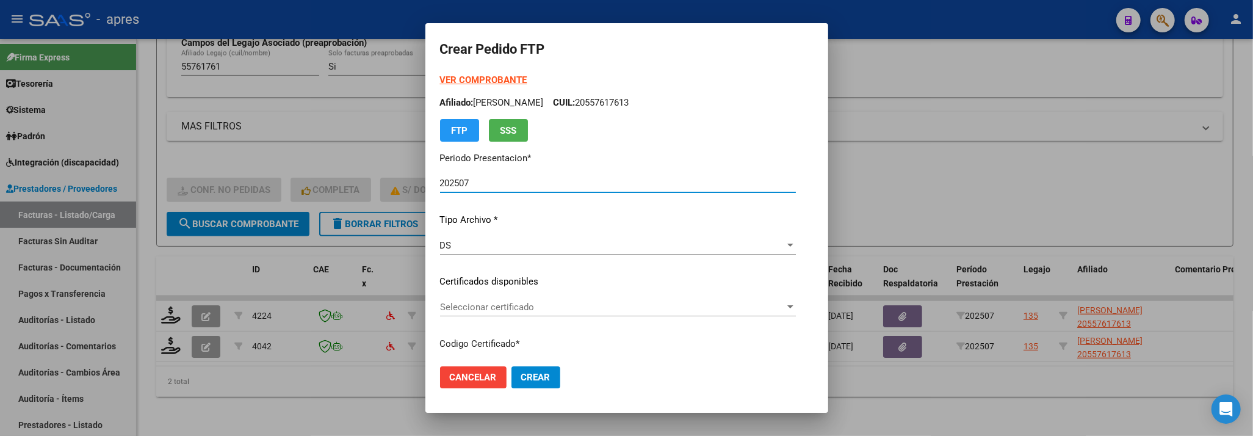
click at [564, 315] on div "Seleccionar certificado Seleccionar certificado" at bounding box center [618, 307] width 356 height 18
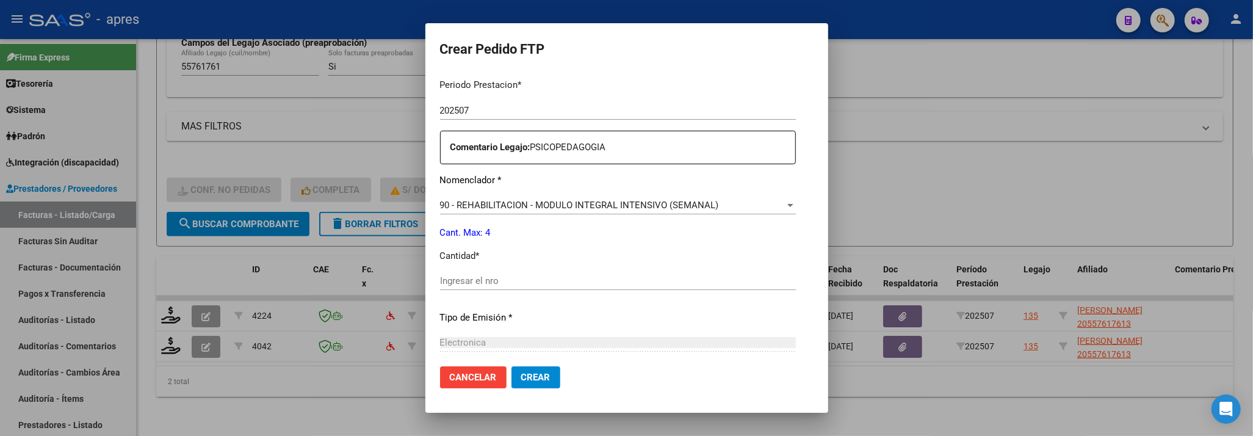
scroll to position [406, 0]
click at [561, 277] on input "Ingresar el nro" at bounding box center [618, 277] width 356 height 11
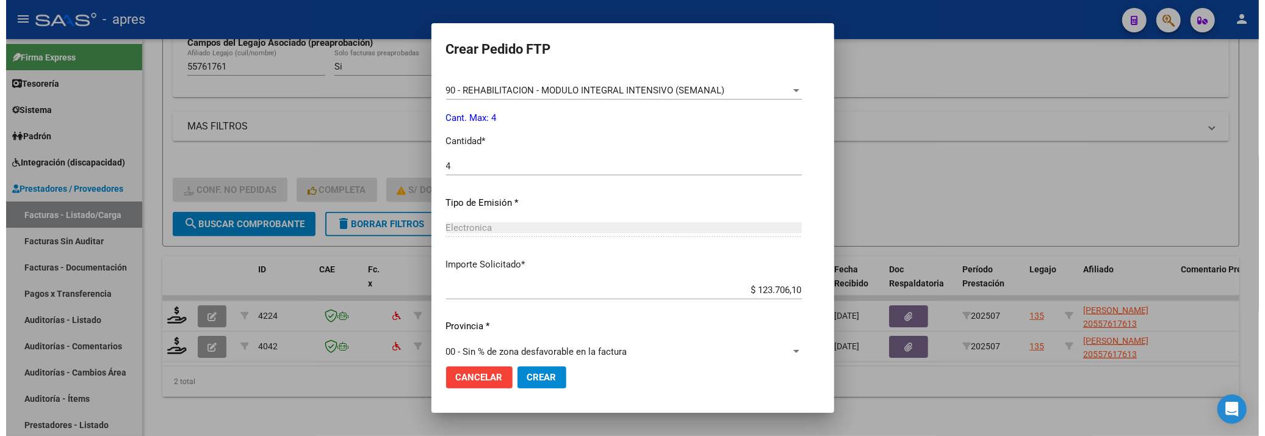
scroll to position [533, 0]
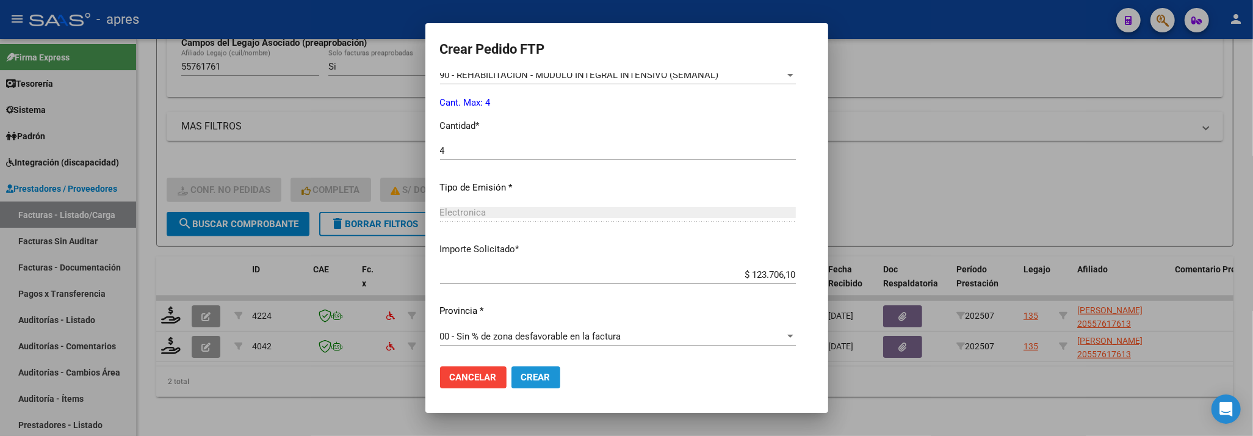
click at [527, 375] on span "Crear" at bounding box center [535, 377] width 29 height 11
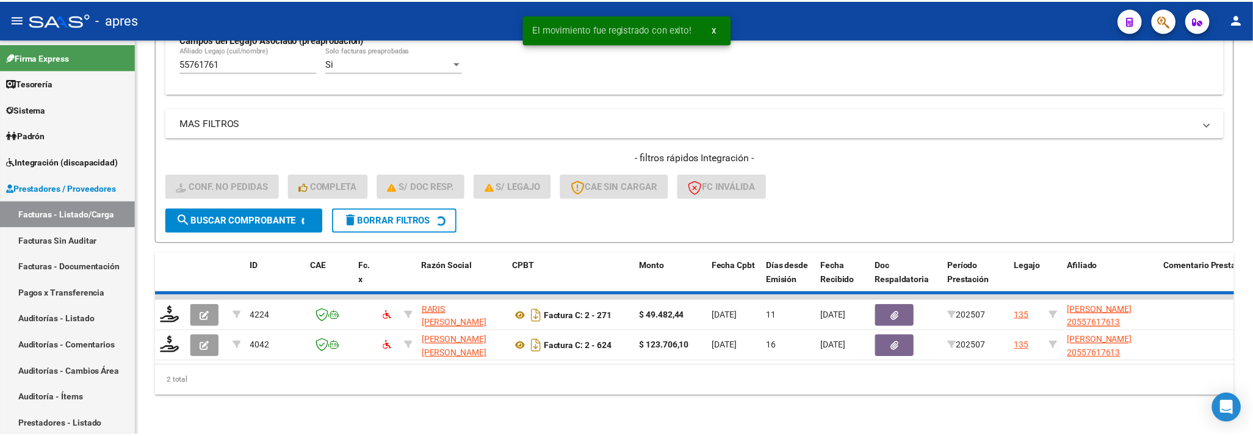
scroll to position [352, 0]
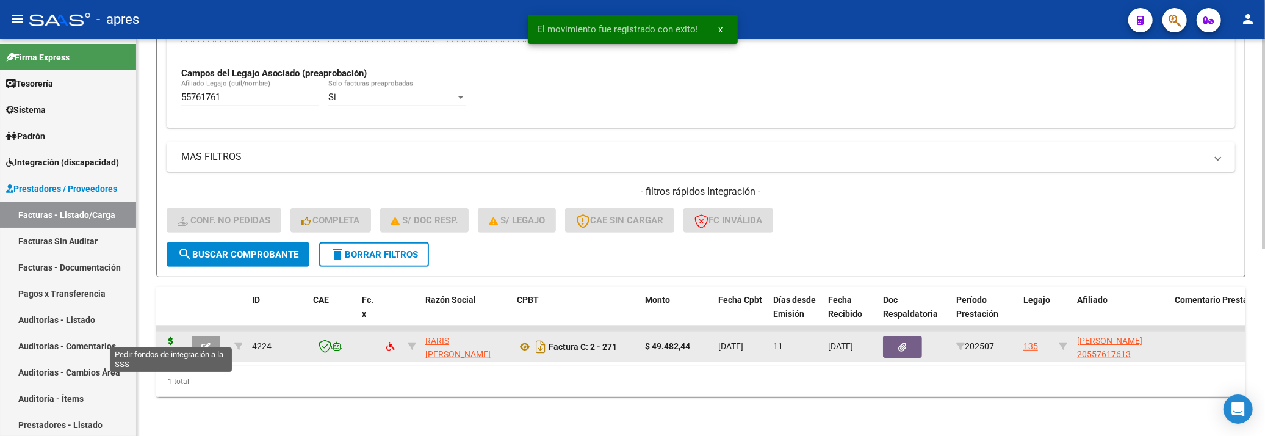
click at [174, 337] on icon at bounding box center [171, 345] width 20 height 17
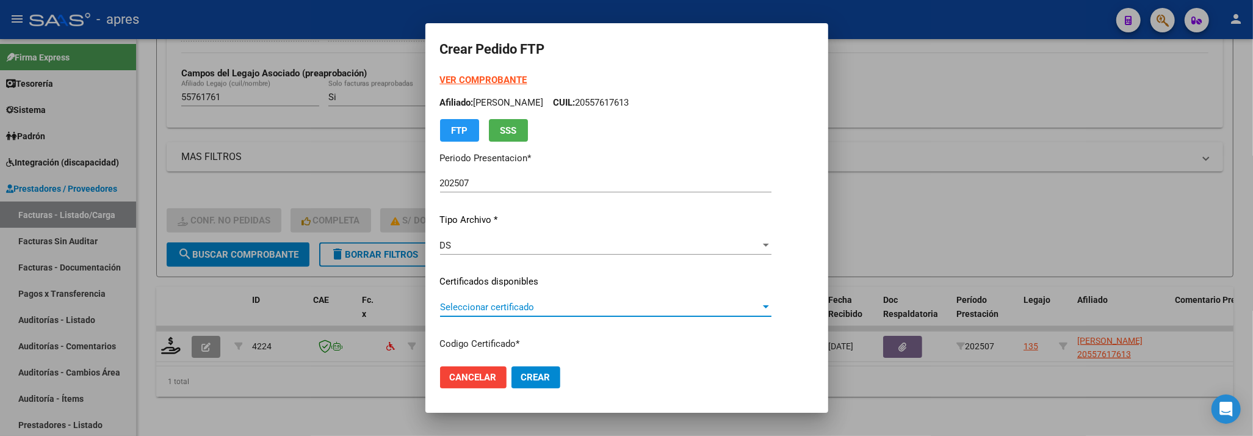
click at [533, 310] on span "Seleccionar certificado" at bounding box center [600, 306] width 320 height 11
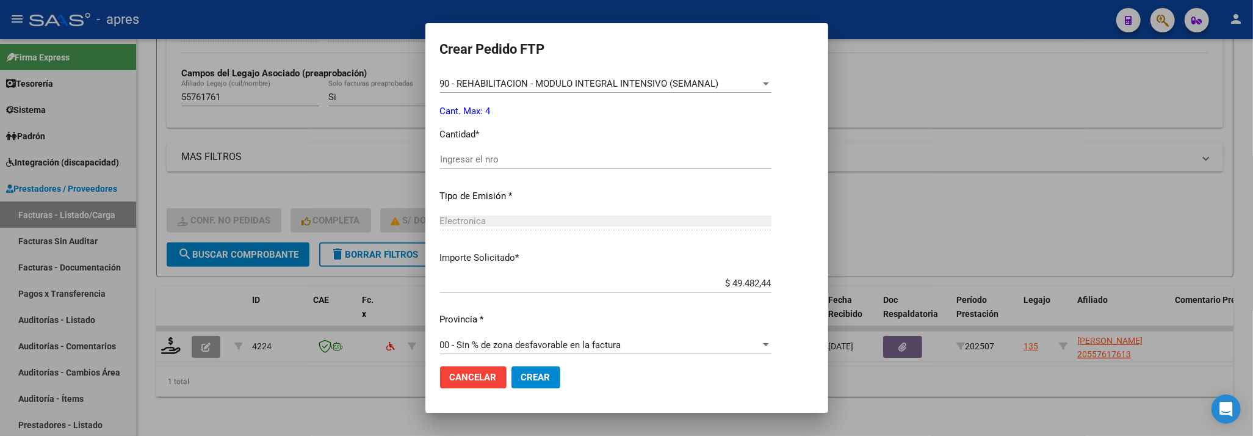
scroll to position [533, 0]
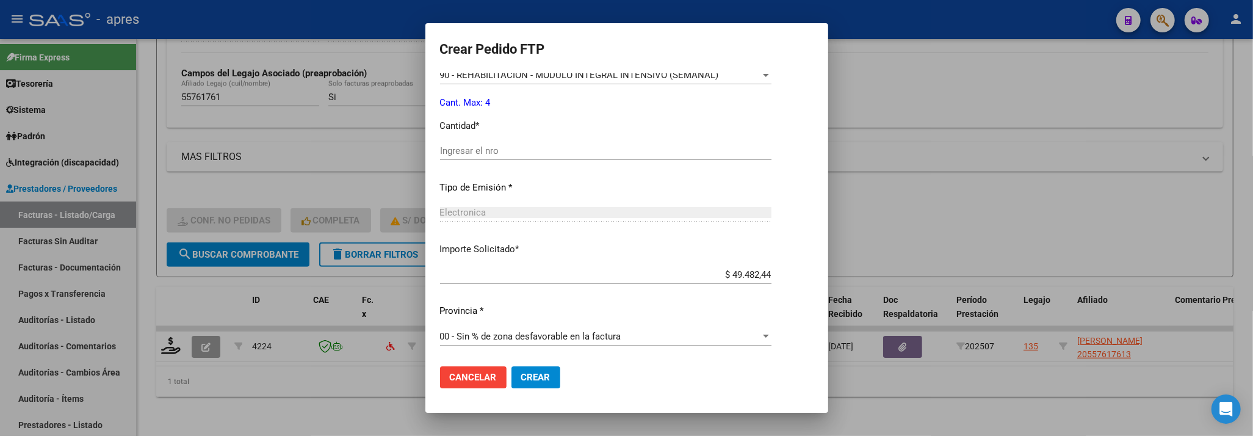
click at [528, 148] on input "Ingresar el nro" at bounding box center [605, 150] width 331 height 11
click at [535, 367] on button "Crear" at bounding box center [535, 377] width 49 height 22
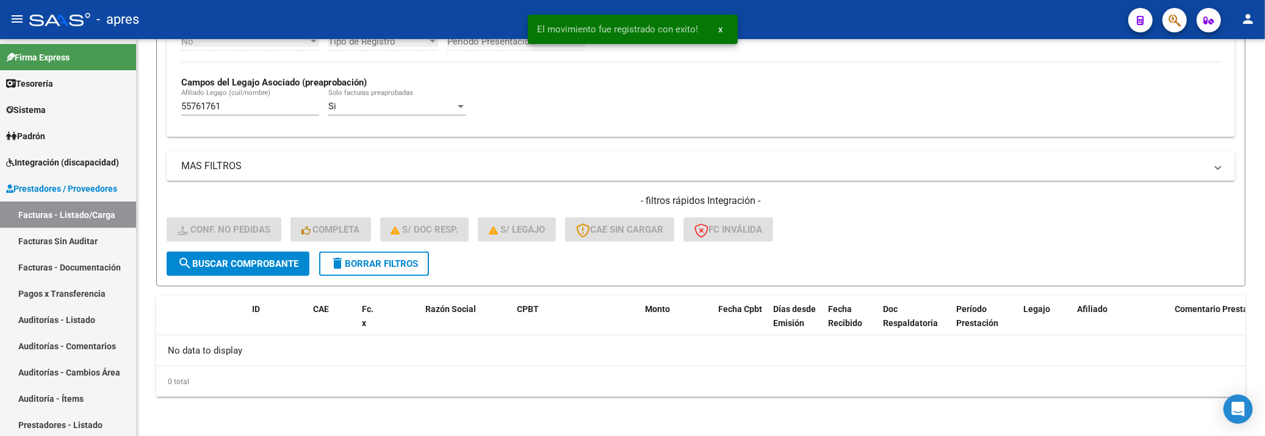
scroll to position [331, 0]
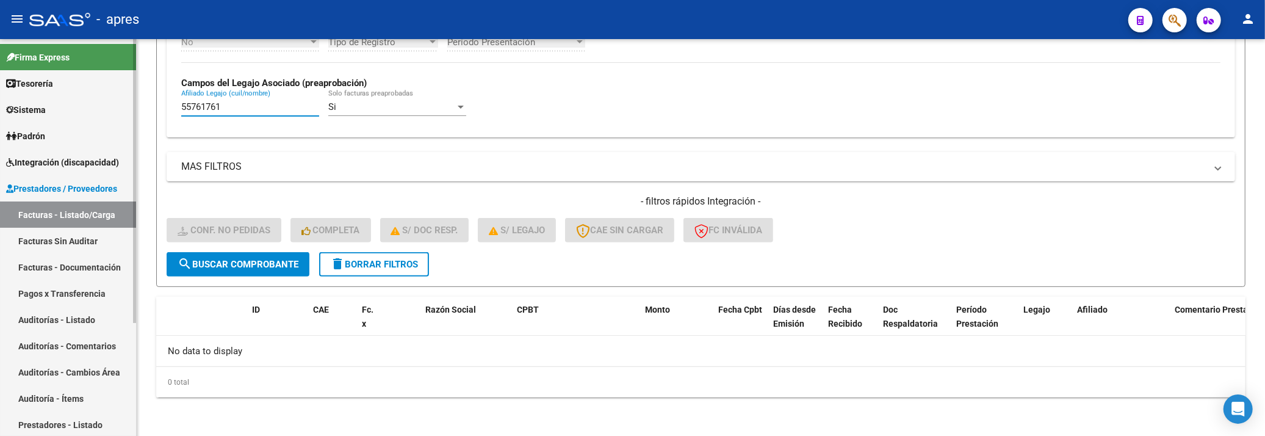
drag, startPoint x: 245, startPoint y: 106, endPoint x: 129, endPoint y: 125, distance: 117.6
click at [129, 125] on mat-sidenav-container "Firma Express Tesorería Extractos Procesados (csv) Extractos Originales (pdf) S…" at bounding box center [632, 237] width 1265 height 397
paste input "8113260"
drag, startPoint x: 235, startPoint y: 104, endPoint x: 122, endPoint y: 109, distance: 113.0
click at [122, 109] on mat-sidenav-container "Firma Express Tesorería Extractos Procesados (csv) Extractos Originales (pdf) S…" at bounding box center [632, 237] width 1265 height 397
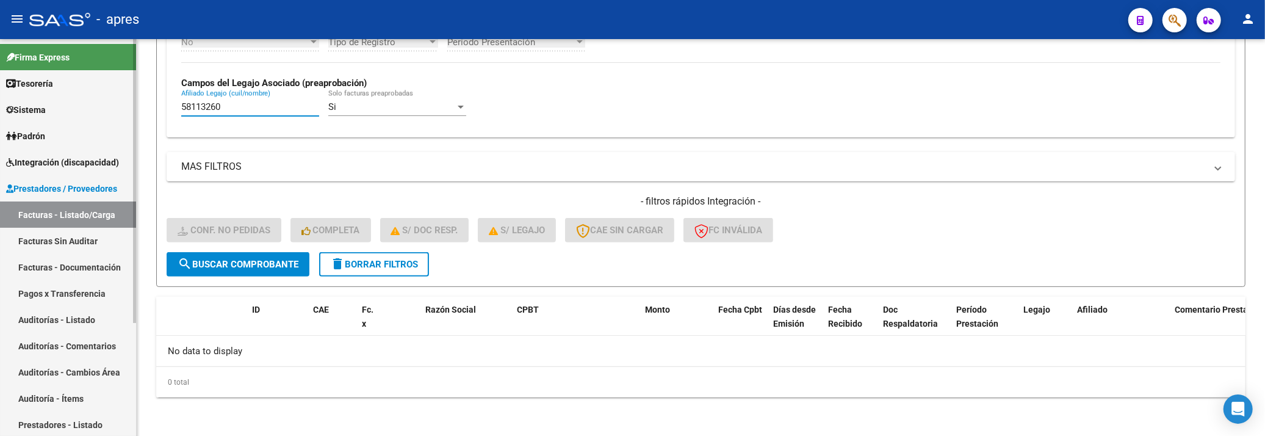
paste input "47628889"
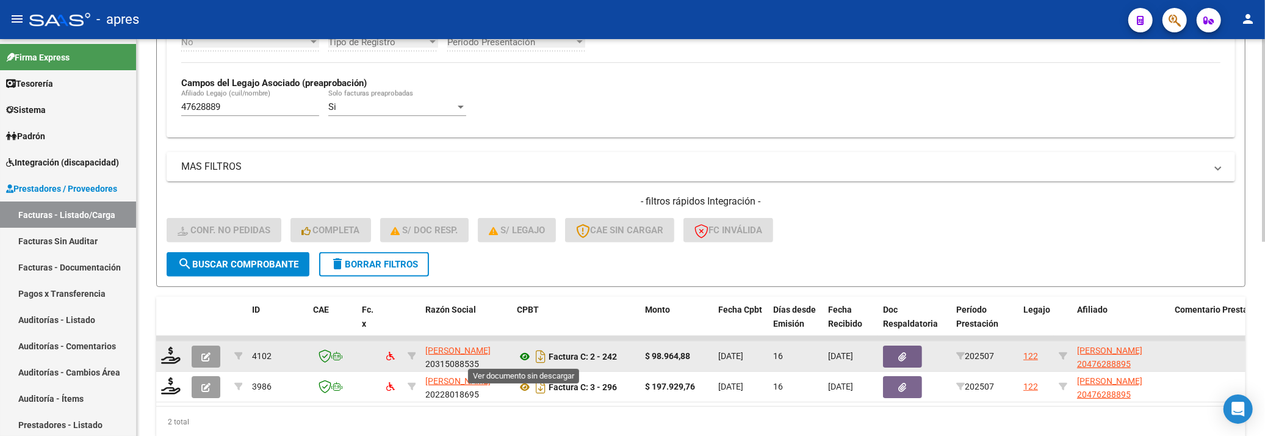
click at [522, 355] on icon at bounding box center [525, 356] width 16 height 15
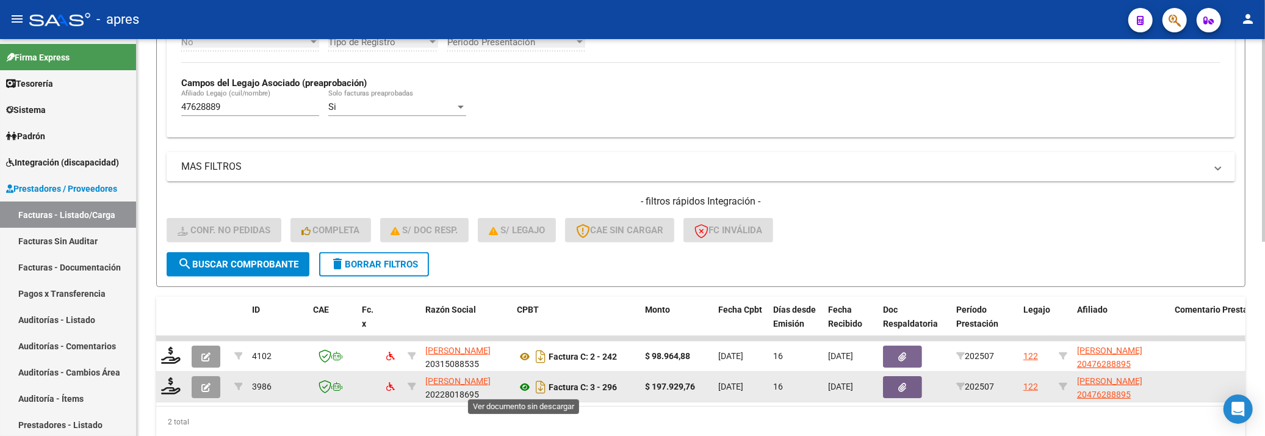
click at [524, 384] on icon at bounding box center [525, 387] width 16 height 15
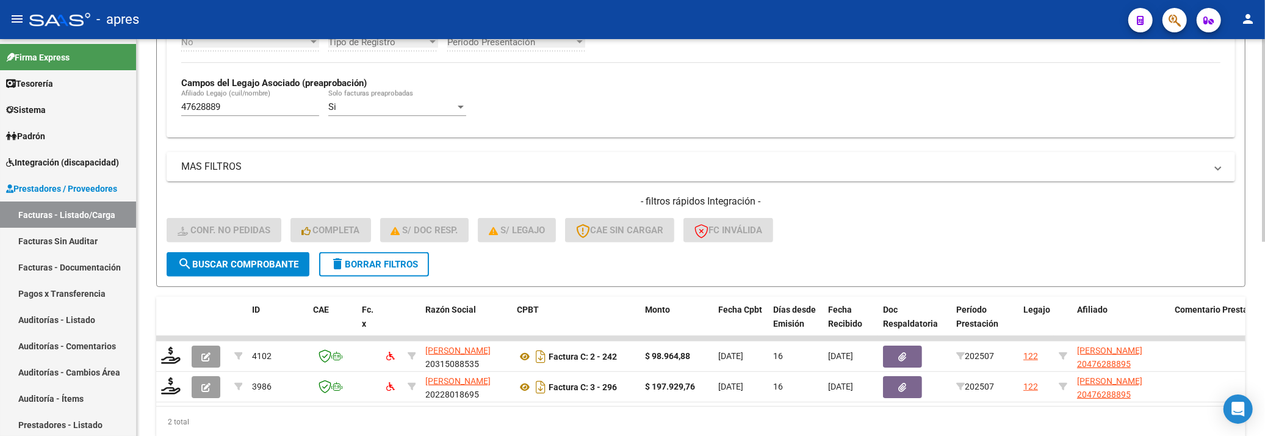
click at [879, 142] on div "Filtros Id Integración Area Seleccionar Gerenciador Seleccionar Gerenciador Si …" at bounding box center [701, 38] width 1068 height 428
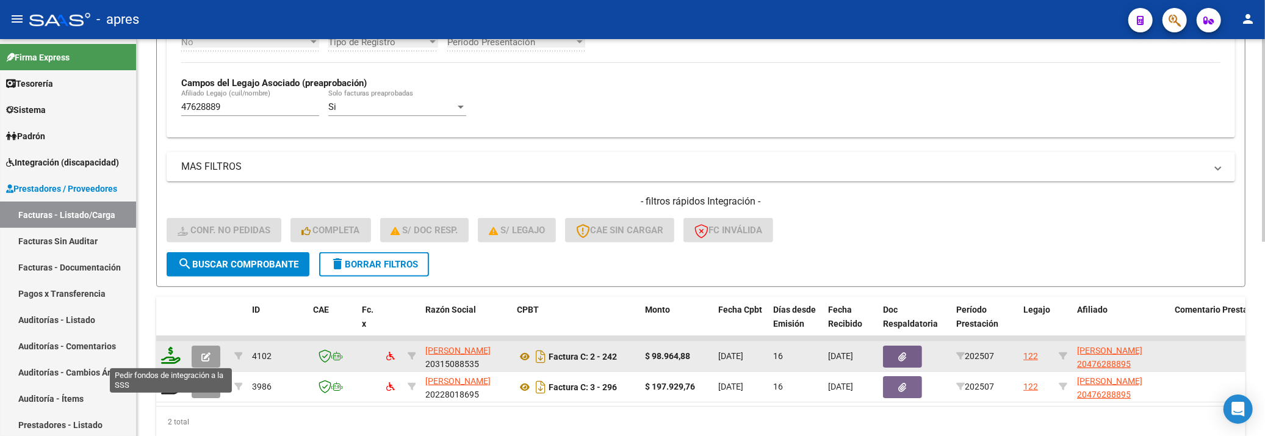
click at [167, 347] on icon at bounding box center [171, 355] width 20 height 17
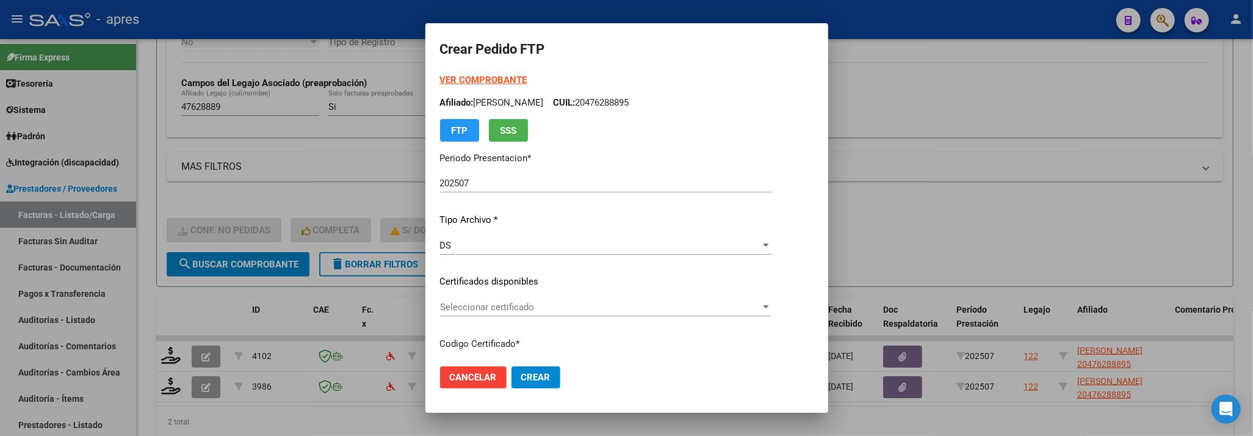
click at [628, 283] on p "Certificados disponibles" at bounding box center [605, 282] width 331 height 14
click at [632, 306] on span "Seleccionar certificado" at bounding box center [600, 306] width 320 height 11
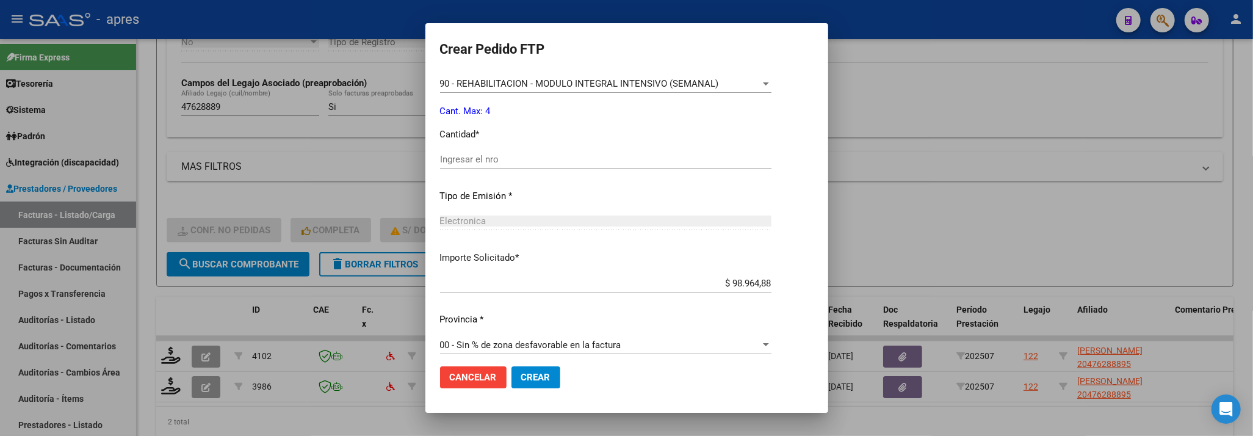
scroll to position [533, 0]
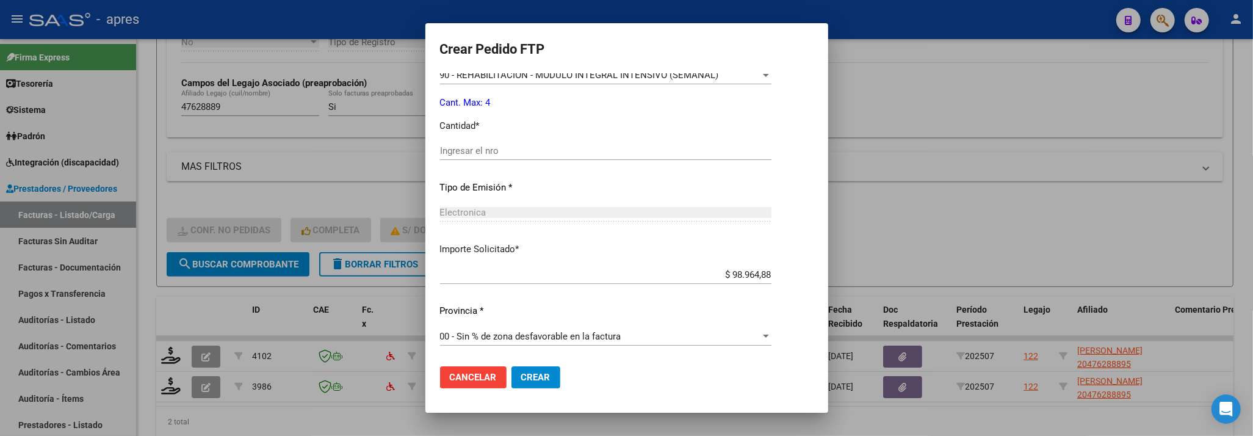
click at [619, 135] on div "Periodo Prestacion * 202507 Ingresar el Periodo Prestacion Comentario Legajo: P…" at bounding box center [605, 148] width 331 height 418
click at [622, 162] on div "Ingresar el nro" at bounding box center [605, 157] width 331 height 30
click at [625, 156] on input "Ingresar el nro" at bounding box center [605, 150] width 331 height 11
click at [530, 372] on span "Crear" at bounding box center [535, 377] width 29 height 11
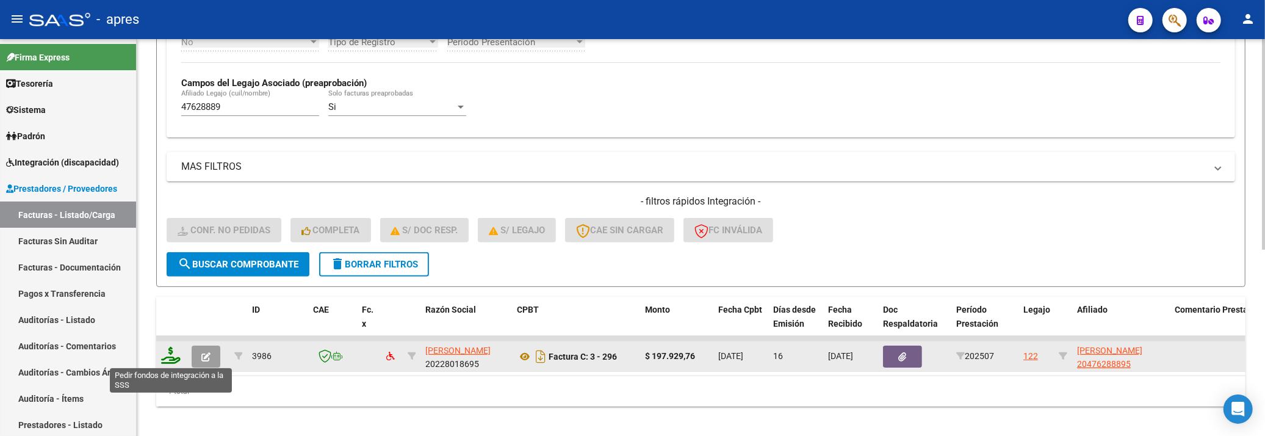
click at [171, 353] on icon at bounding box center [171, 355] width 20 height 17
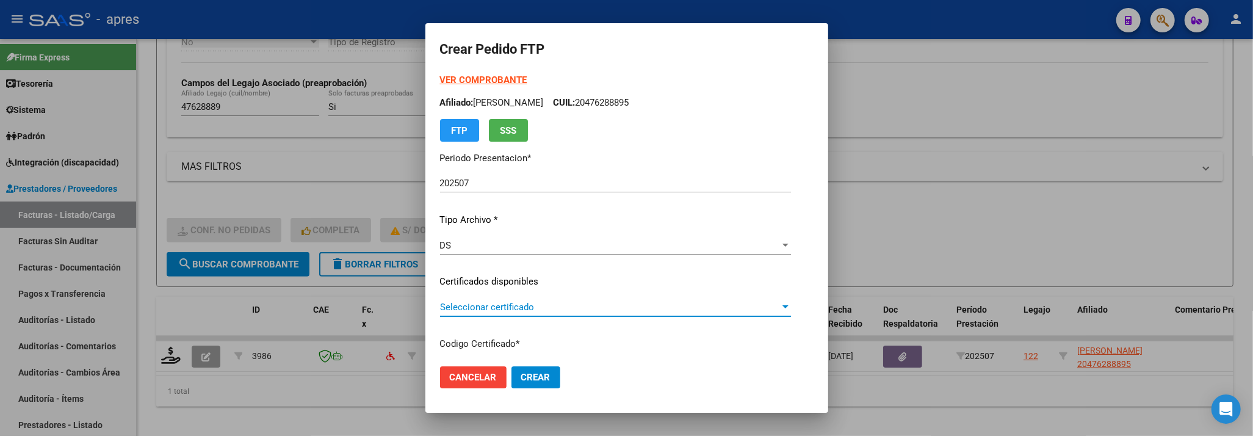
click at [537, 306] on span "Seleccionar certificado" at bounding box center [610, 306] width 340 height 11
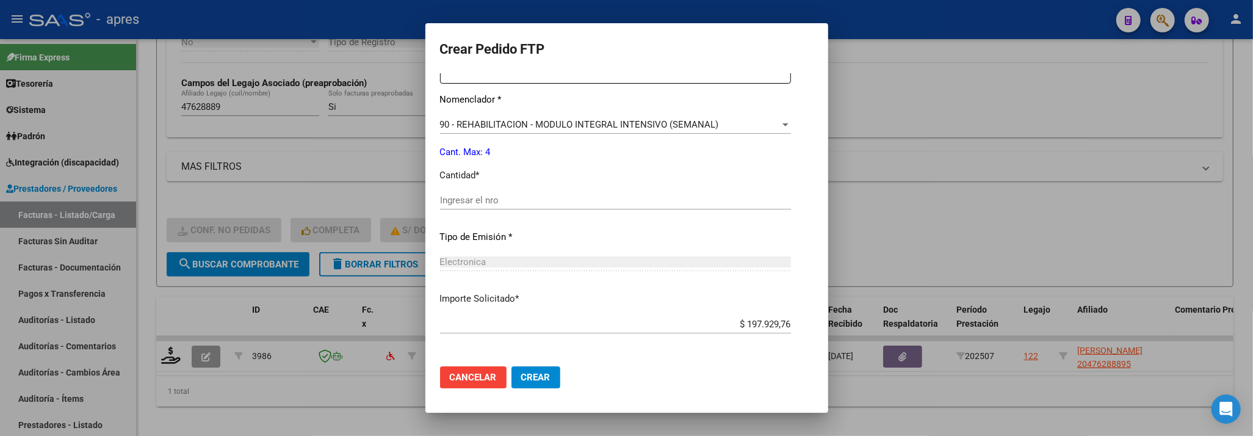
scroll to position [488, 0]
click at [533, 198] on input "Ingresar el nro" at bounding box center [615, 195] width 351 height 11
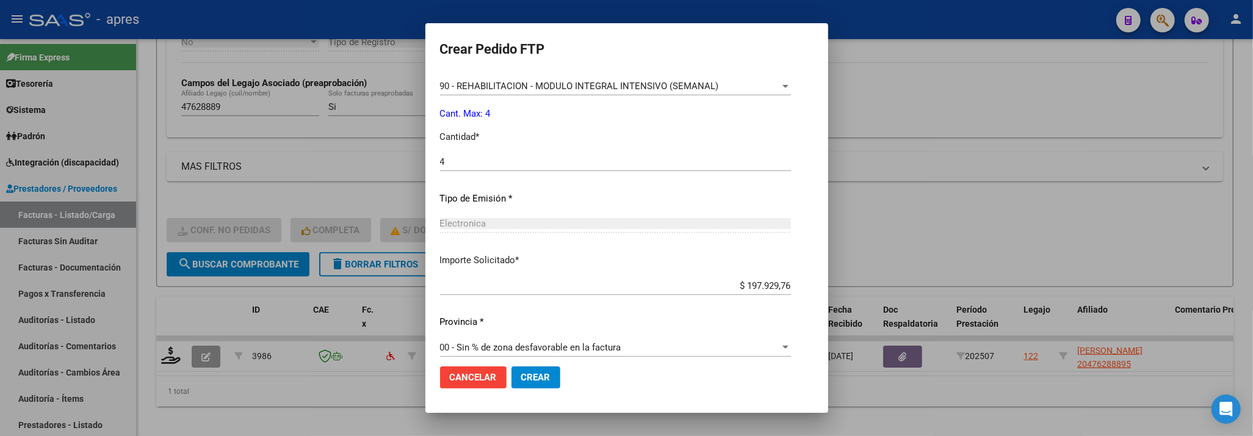
scroll to position [533, 0]
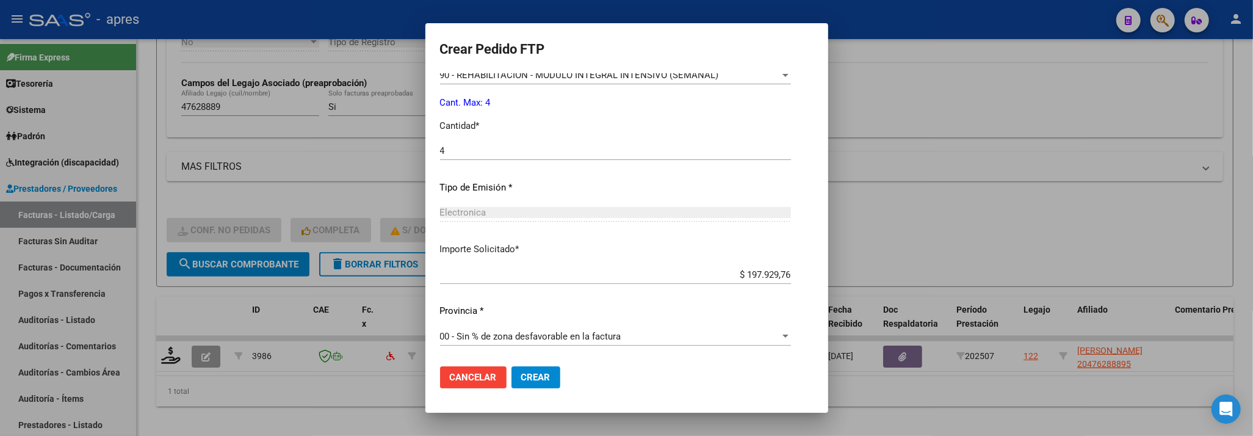
click at [532, 373] on button "Crear" at bounding box center [535, 377] width 49 height 22
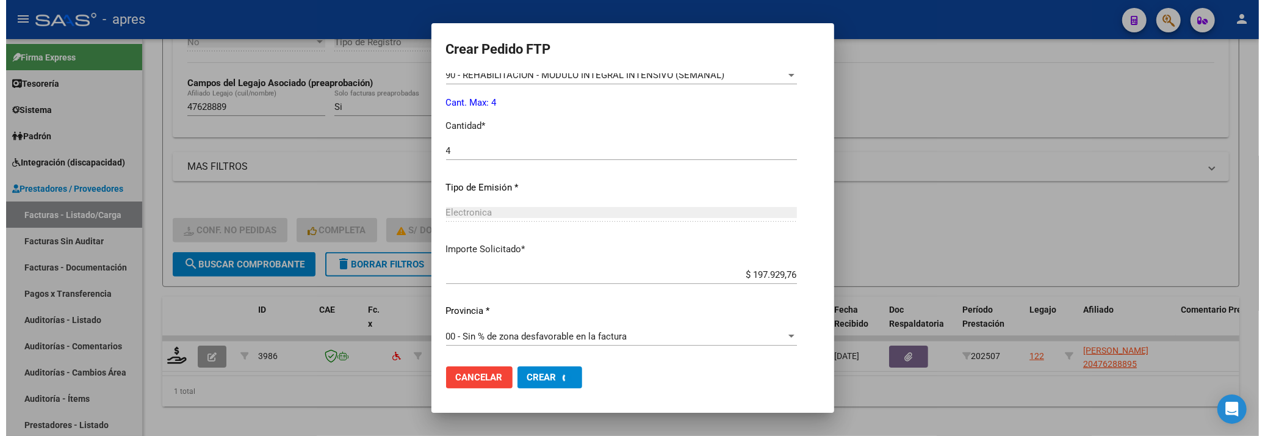
scroll to position [464, 0]
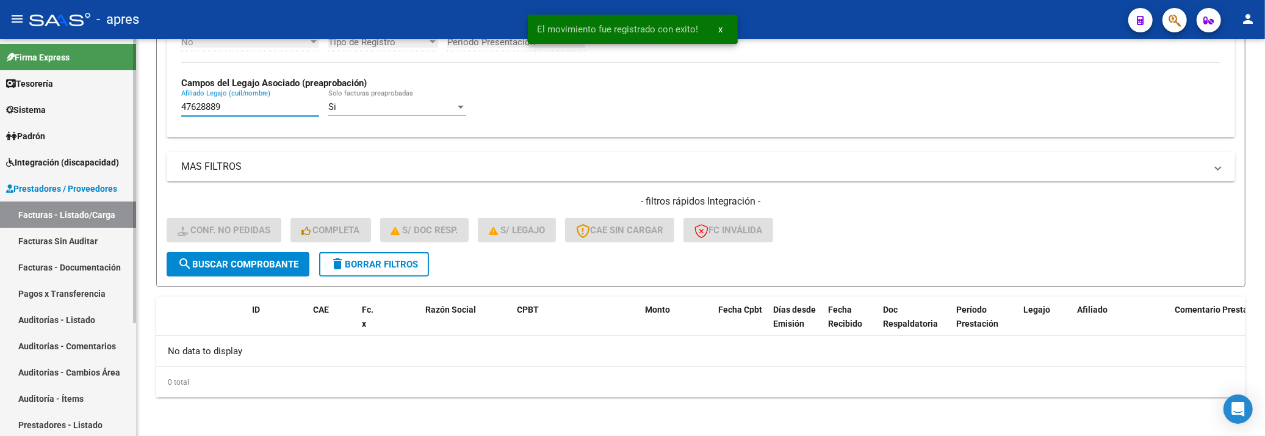
drag, startPoint x: 247, startPoint y: 105, endPoint x: 106, endPoint y: 105, distance: 141.6
click at [106, 106] on mat-sidenav-container "Firma Express Tesorería Extractos Procesados (csv) Extractos Originales (pdf) S…" at bounding box center [632, 237] width 1265 height 397
paste input "57396641"
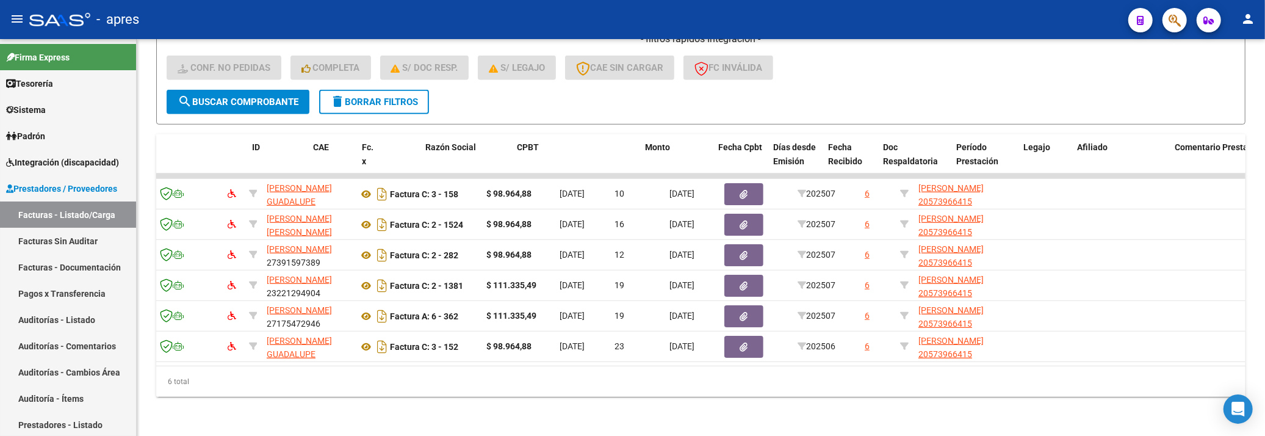
scroll to position [0, 0]
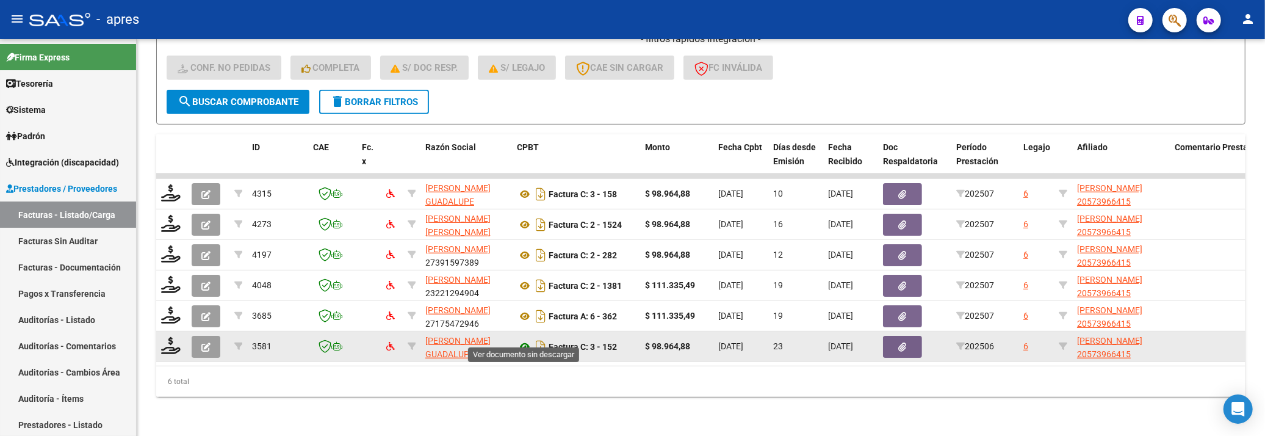
click at [526, 339] on icon at bounding box center [525, 346] width 16 height 15
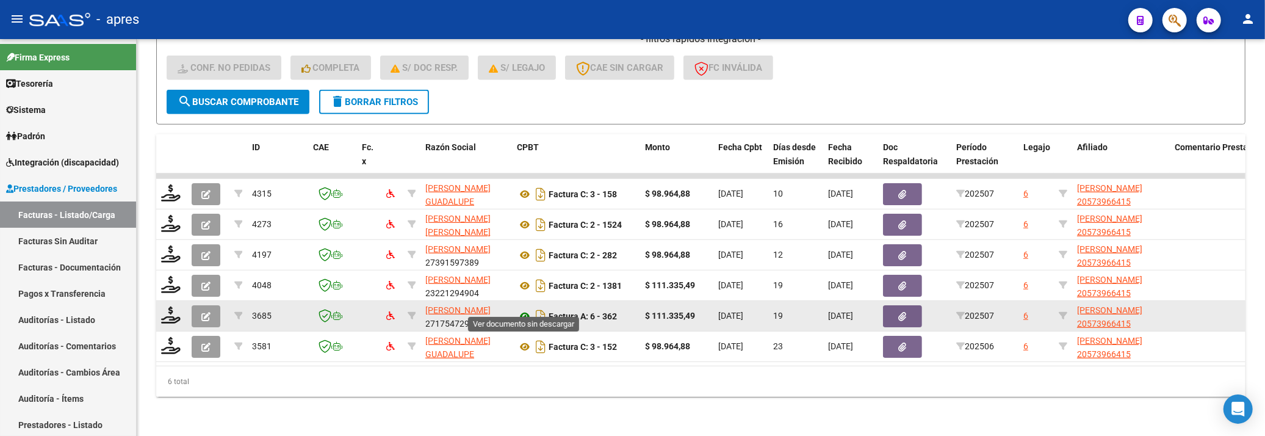
click at [522, 309] on icon at bounding box center [525, 316] width 16 height 15
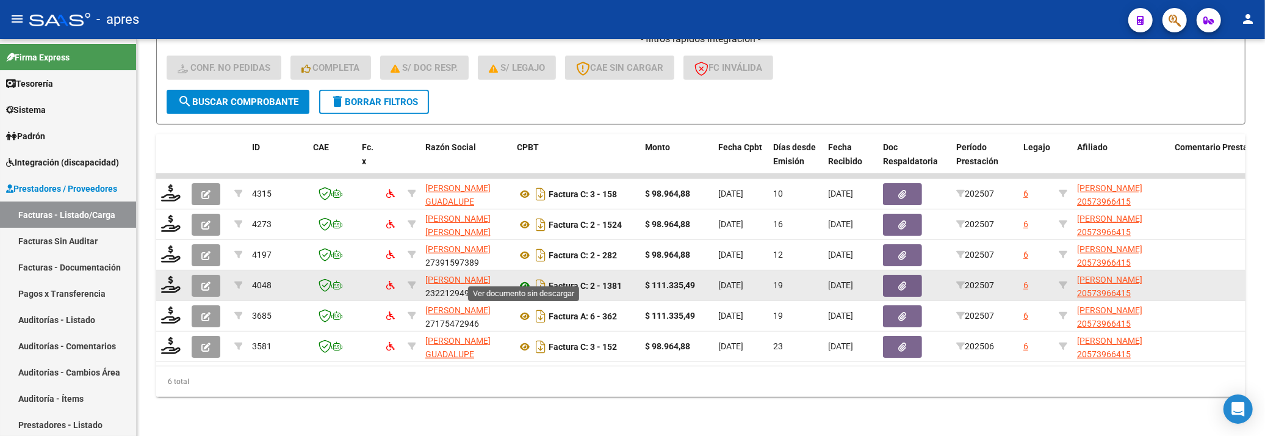
click at [530, 278] on icon at bounding box center [525, 285] width 16 height 15
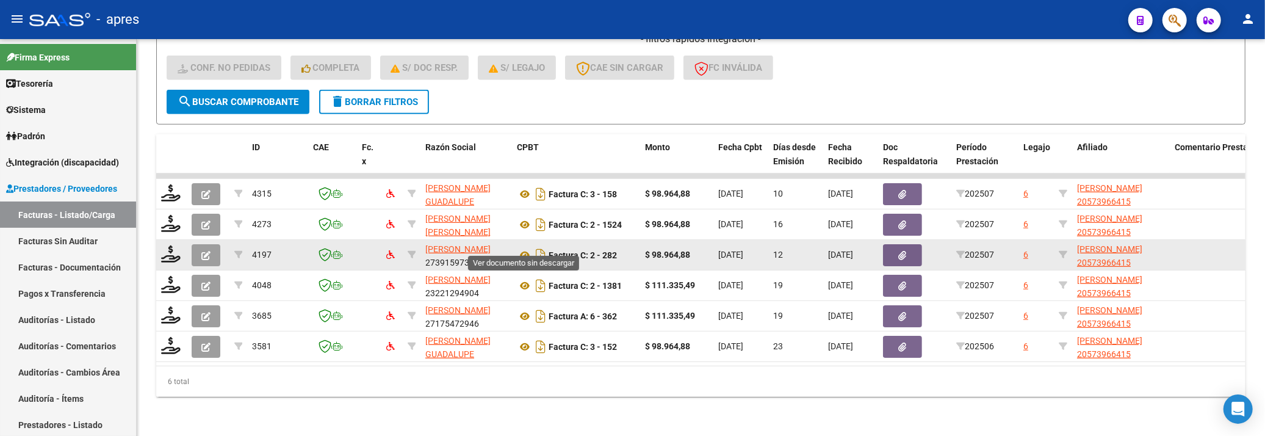
click at [527, 248] on icon at bounding box center [525, 255] width 16 height 15
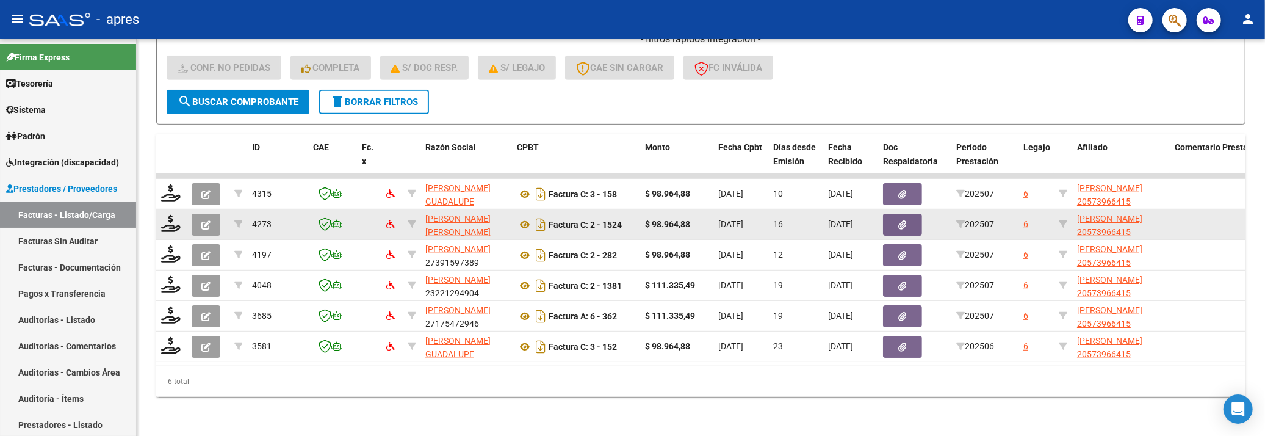
click at [525, 222] on datatable-body-cell "Factura C: 2 - 1524" at bounding box center [576, 224] width 128 height 30
click at [525, 217] on icon at bounding box center [525, 224] width 16 height 15
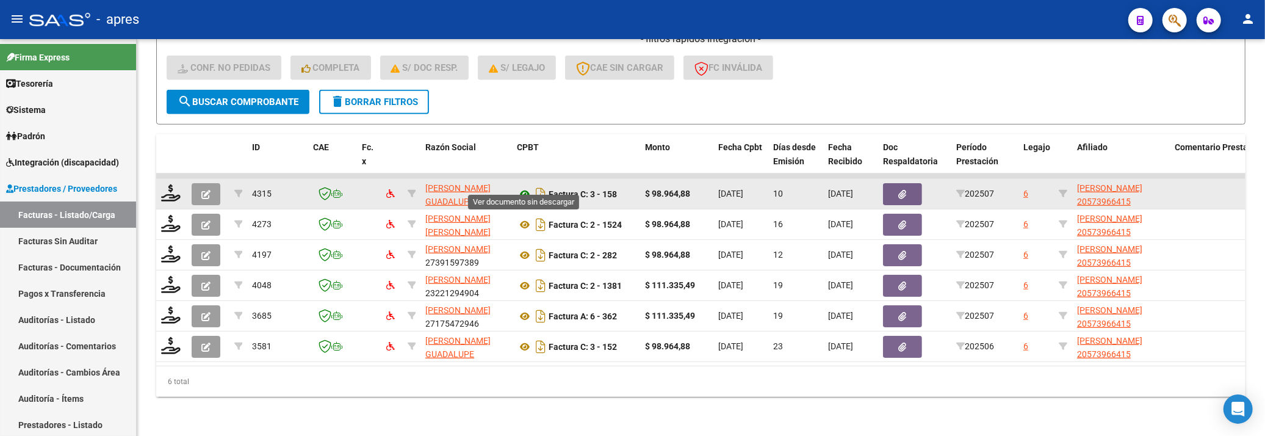
click at [525, 187] on icon at bounding box center [525, 194] width 16 height 15
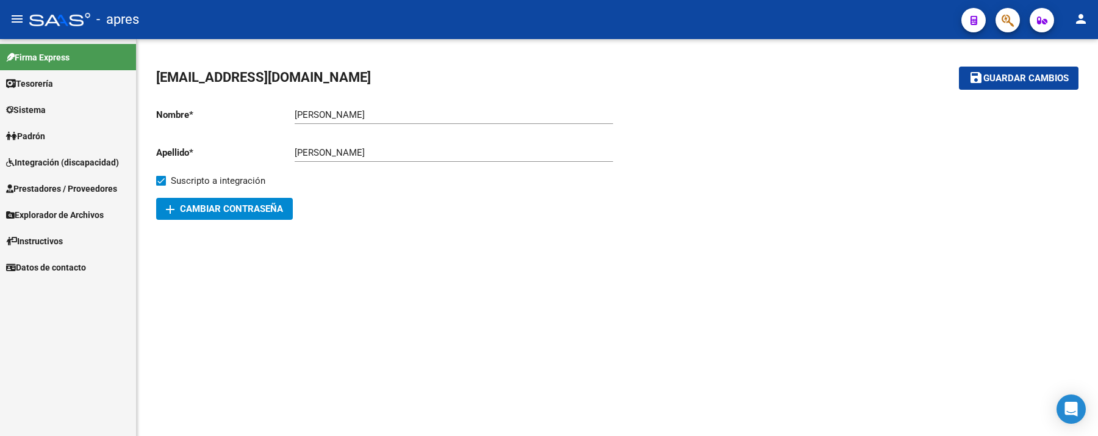
click at [47, 165] on span "Integración (discapacidad)" at bounding box center [62, 162] width 113 height 13
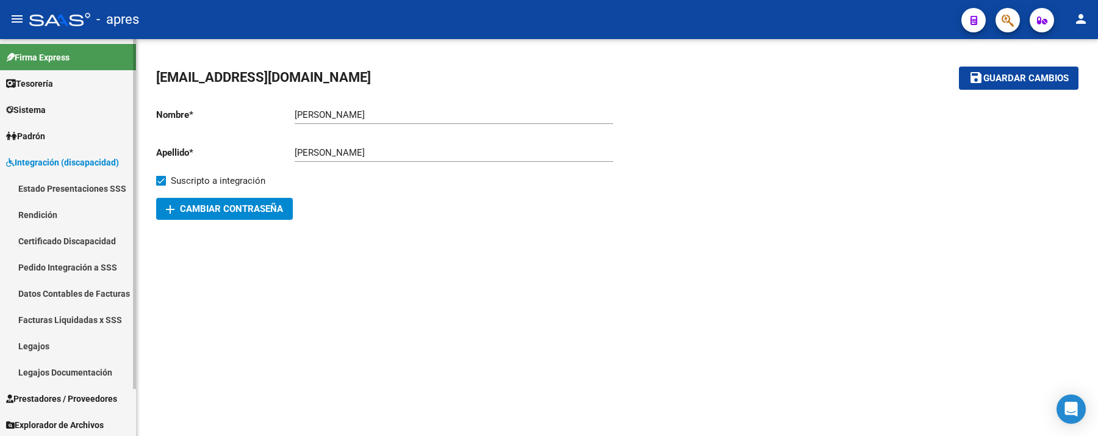
click at [52, 209] on link "Rendición" at bounding box center [68, 214] width 136 height 26
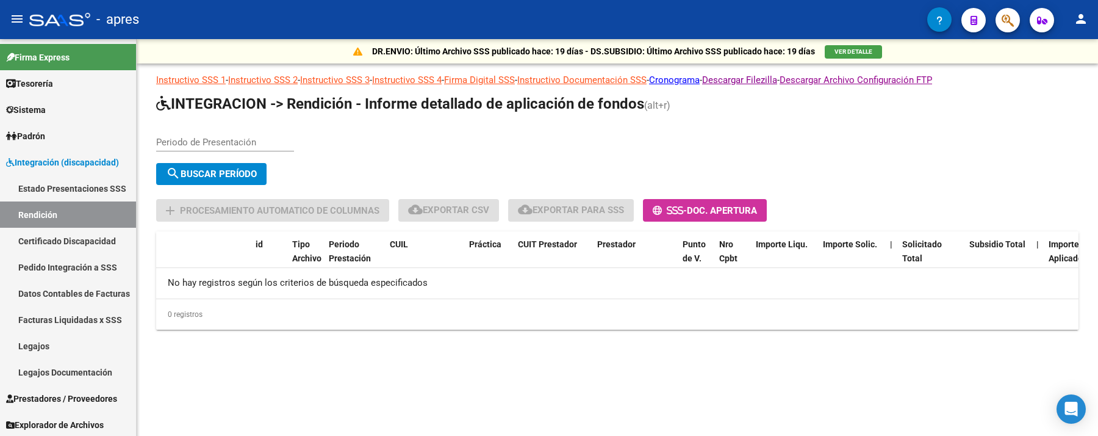
click at [159, 139] on input "Periodo de Presentación" at bounding box center [225, 142] width 138 height 11
type input "202505"
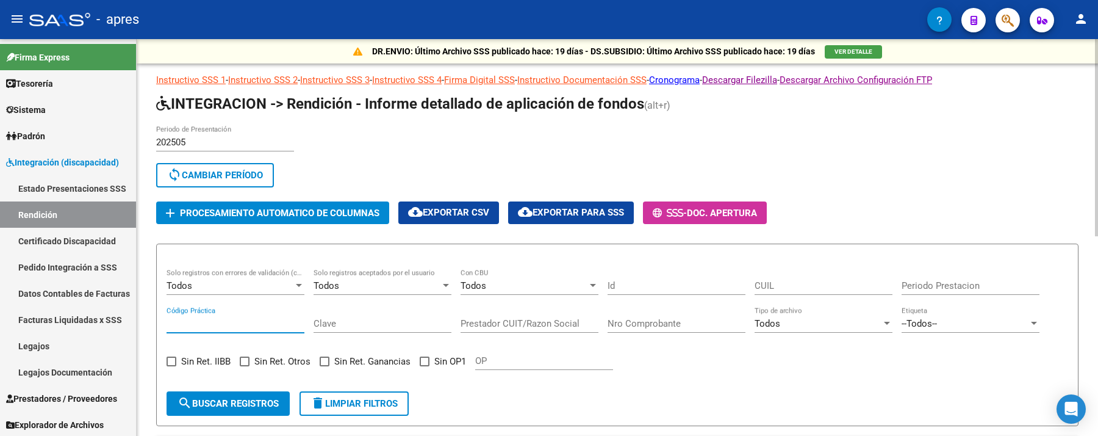
click at [267, 318] on input "Código Práctica" at bounding box center [236, 323] width 138 height 11
click at [631, 313] on div "Nro Comprobante" at bounding box center [677, 319] width 138 height 26
click at [631, 316] on div "Nro Comprobante" at bounding box center [677, 319] width 138 height 26
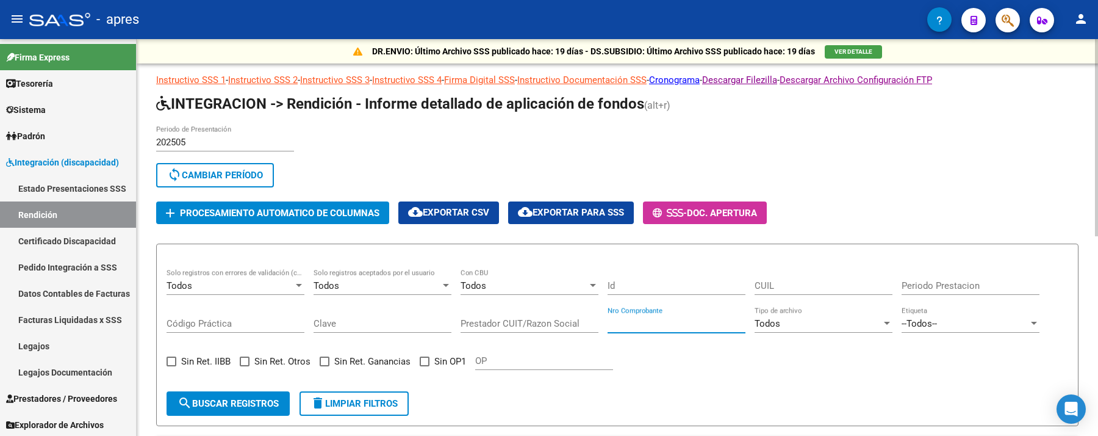
paste input "2996"
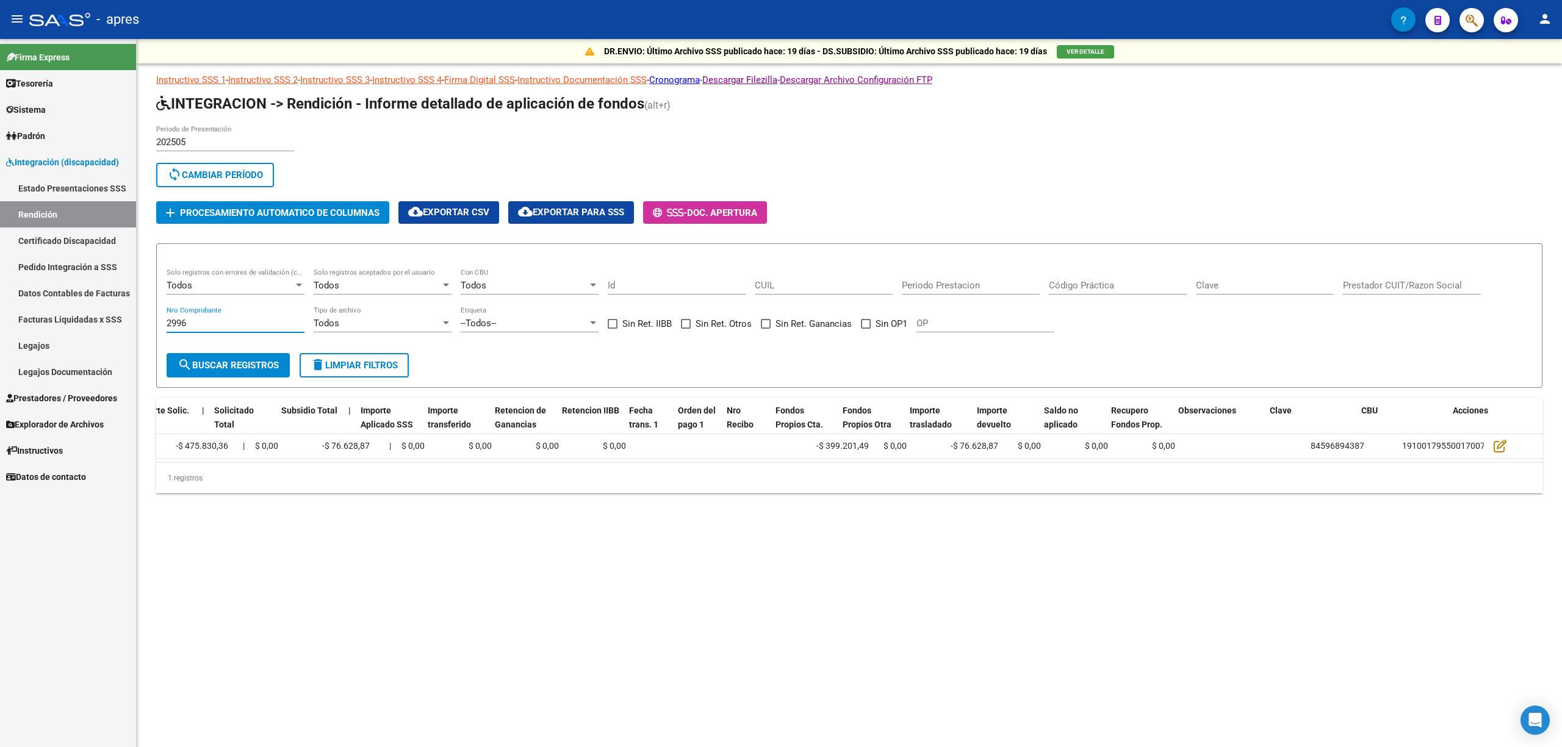
scroll to position [0, 688]
type input "2996"
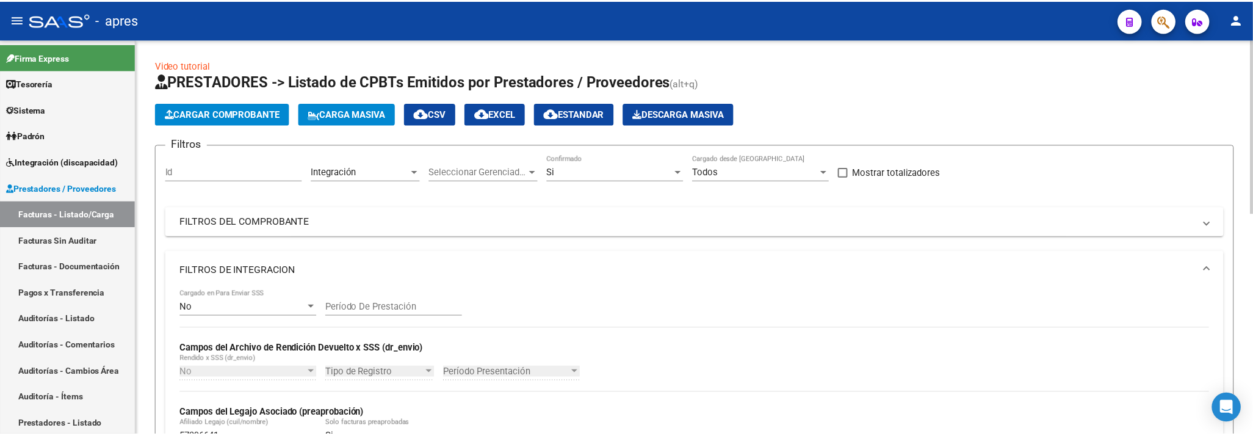
scroll to position [505, 0]
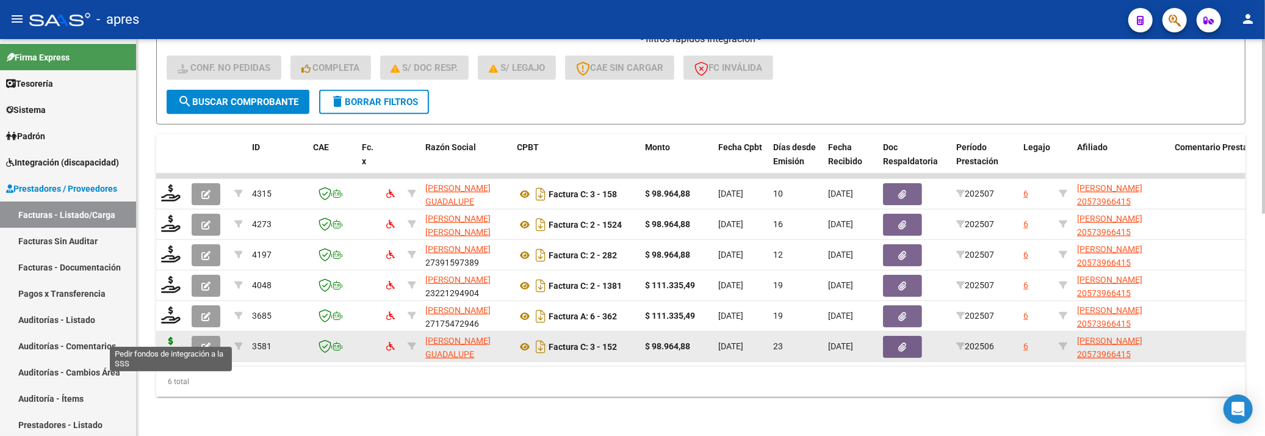
click at [175, 337] on icon at bounding box center [171, 345] width 20 height 17
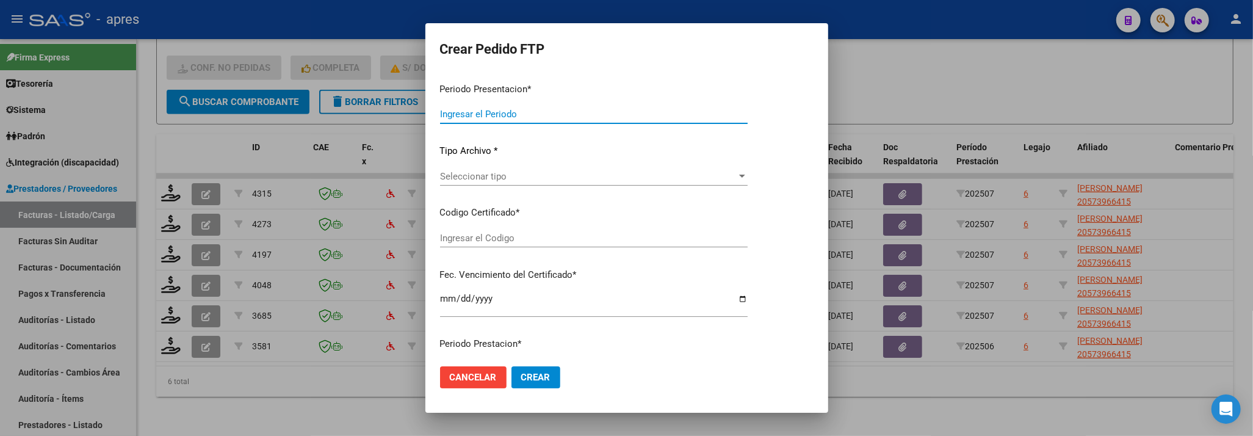
type input "202507"
type input "202506"
type input "$ 98.964,88"
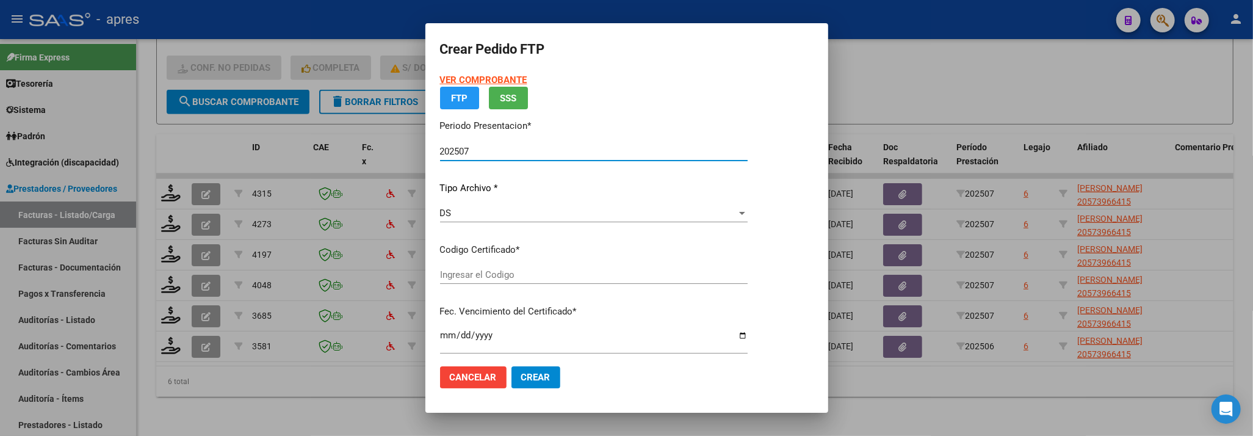
type input "ARG02000573966412023112220281122BUE437"
type input "[DATE]"
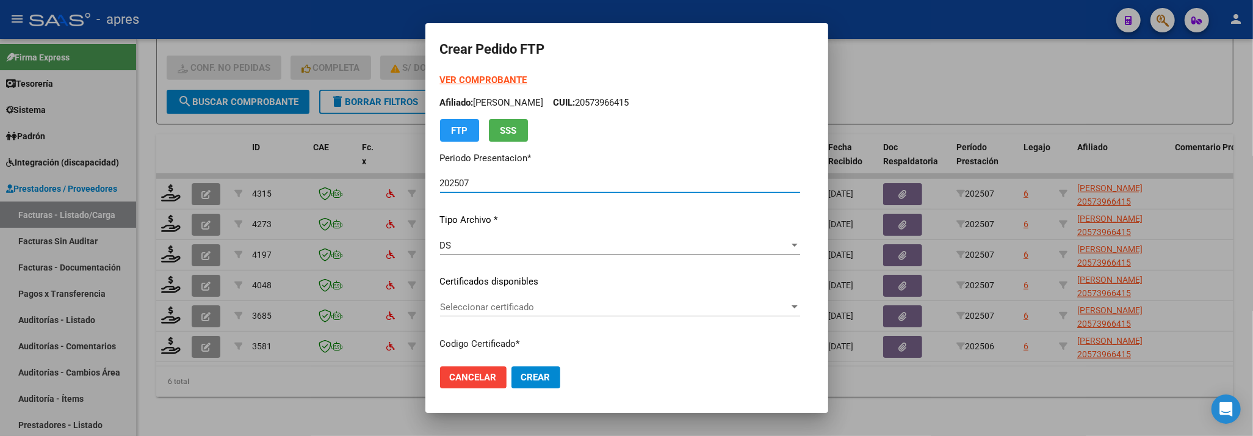
click at [538, 308] on span "Seleccionar certificado" at bounding box center [614, 306] width 349 height 11
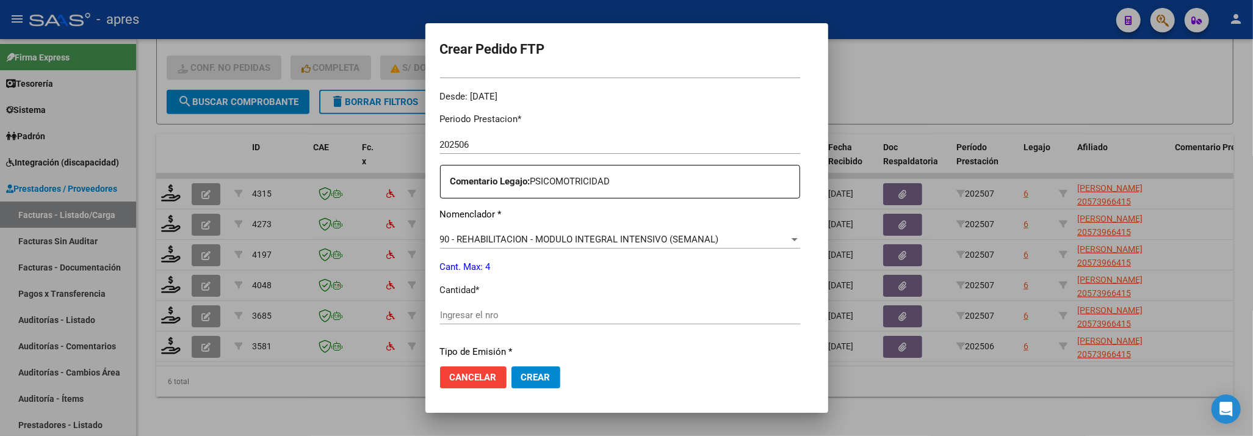
scroll to position [406, 0]
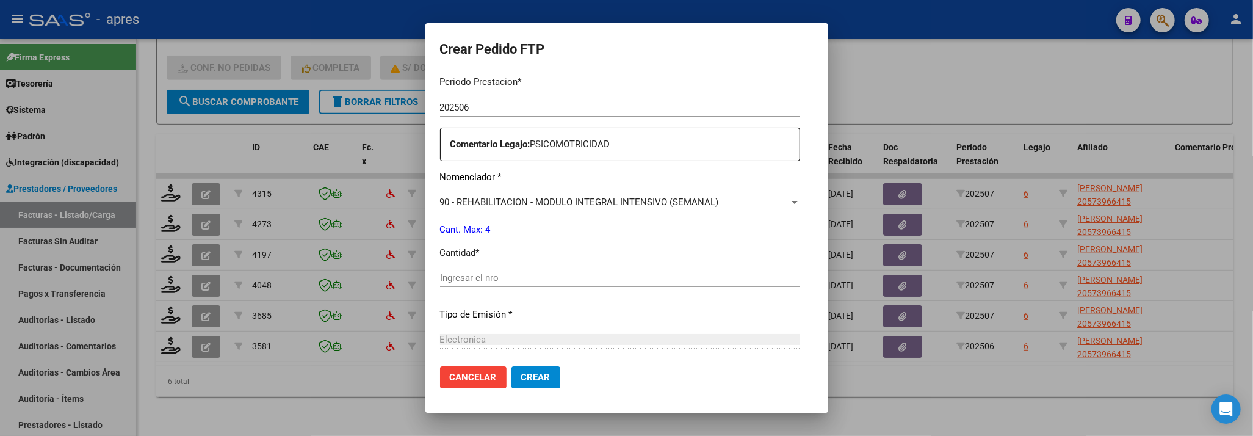
click at [528, 276] on input "Ingresar el nro" at bounding box center [620, 277] width 360 height 11
type input "4"
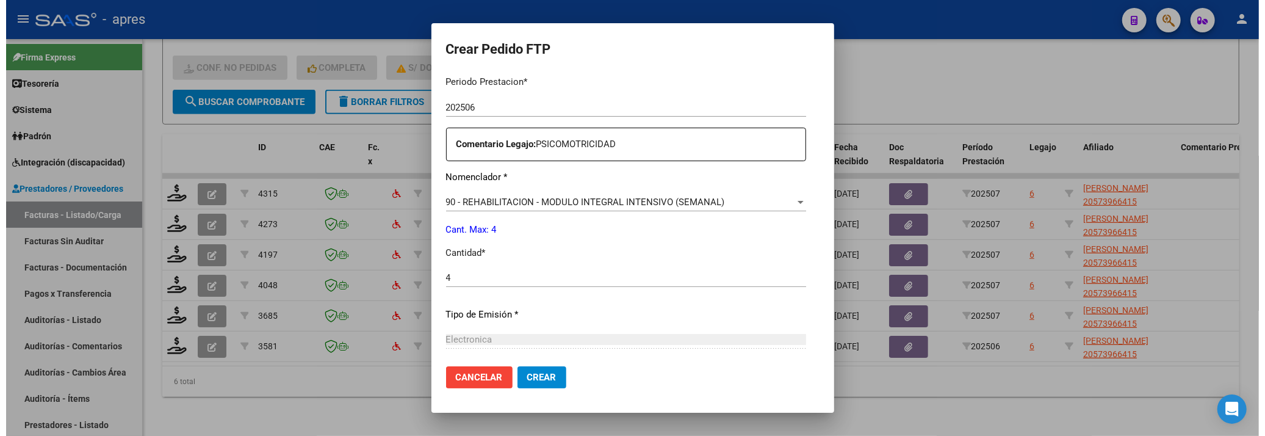
scroll to position [533, 0]
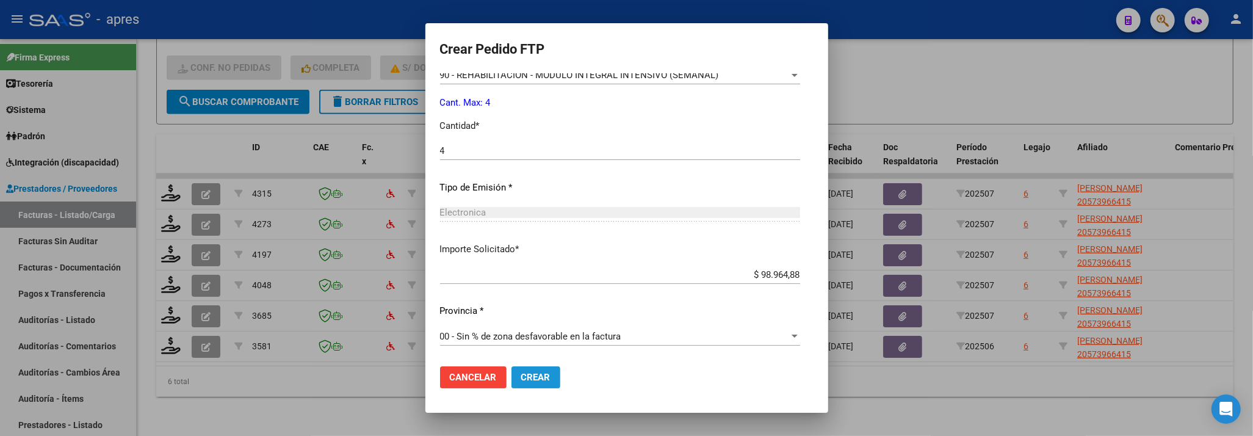
click at [525, 372] on span "Crear" at bounding box center [535, 377] width 29 height 11
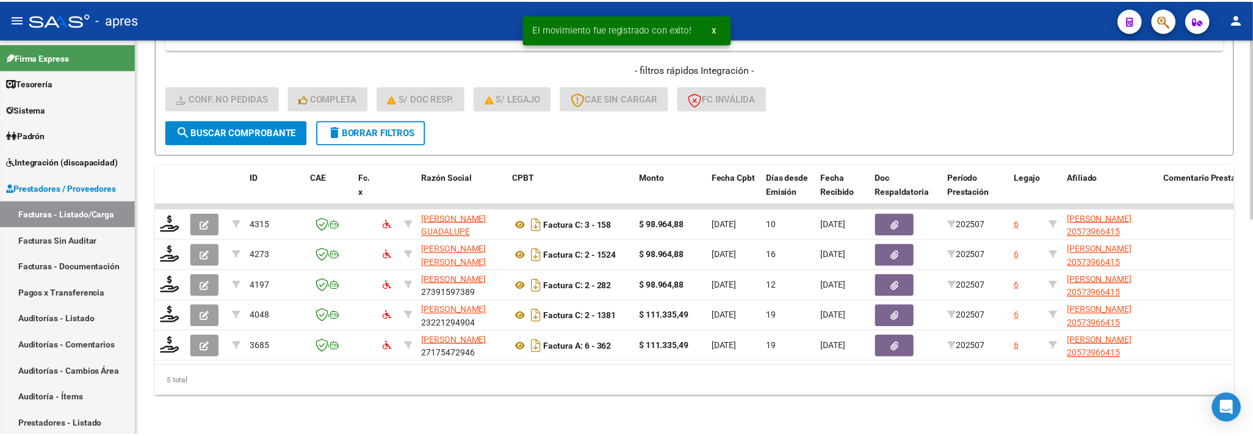
scroll to position [474, 0]
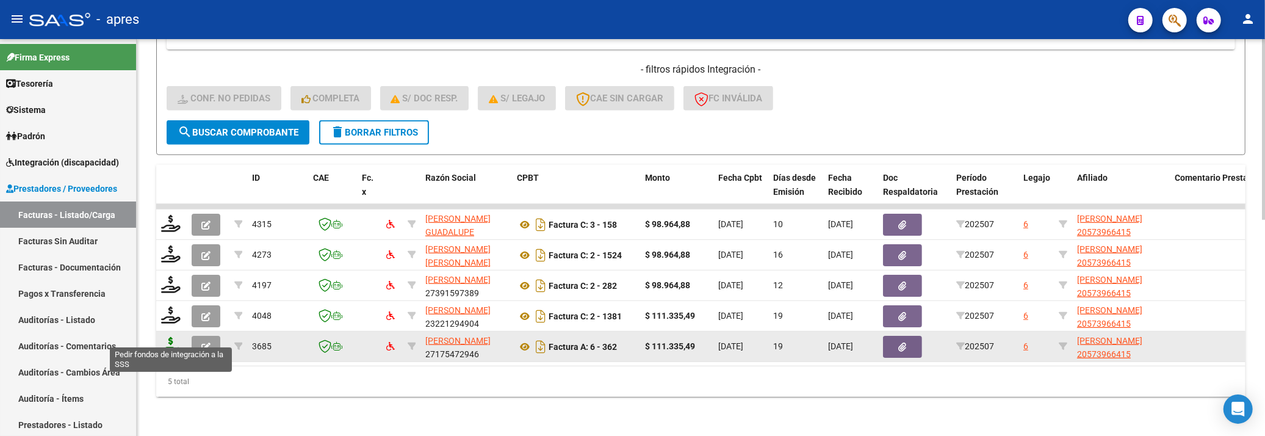
click at [164, 337] on icon at bounding box center [171, 345] width 20 height 17
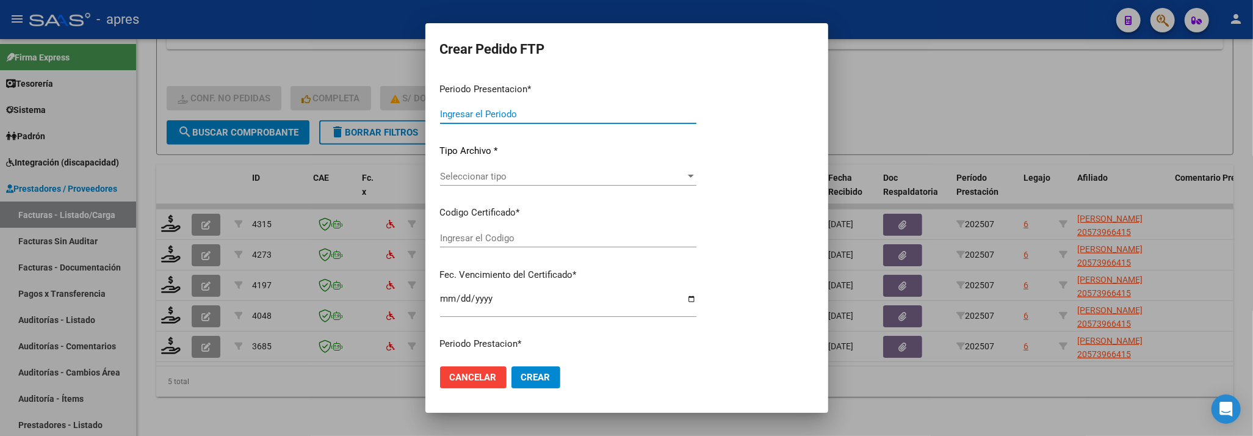
type input "202507"
type input "$ 111.335,49"
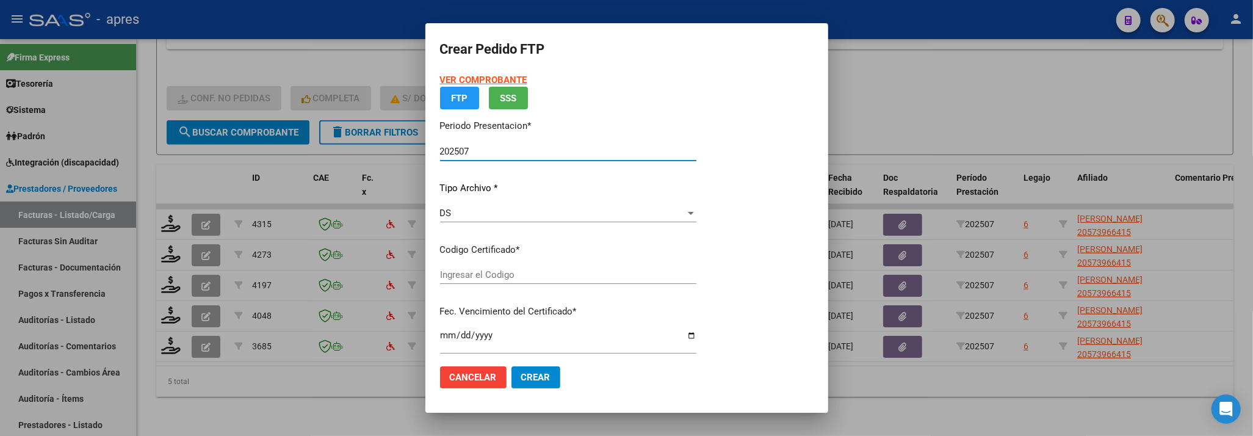
type input "ARG02000573966412023112220281122BUE437"
type input "[DATE]"
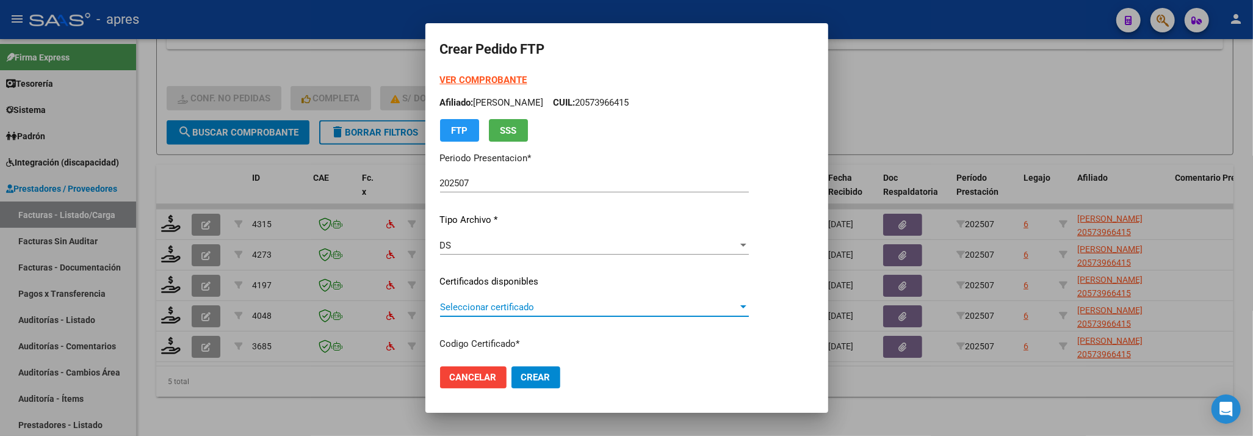
click at [516, 310] on span "Seleccionar certificado" at bounding box center [589, 306] width 298 height 11
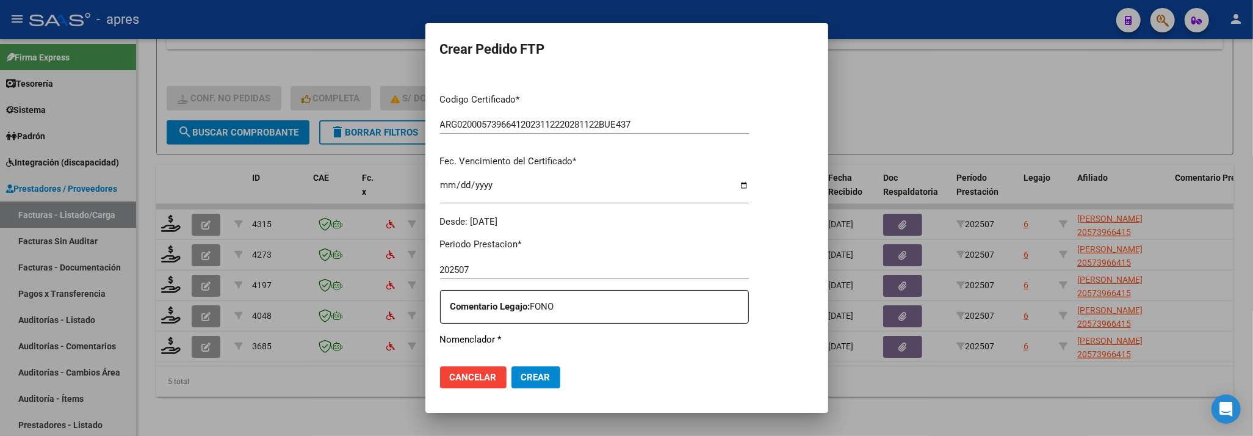
scroll to position [406, 0]
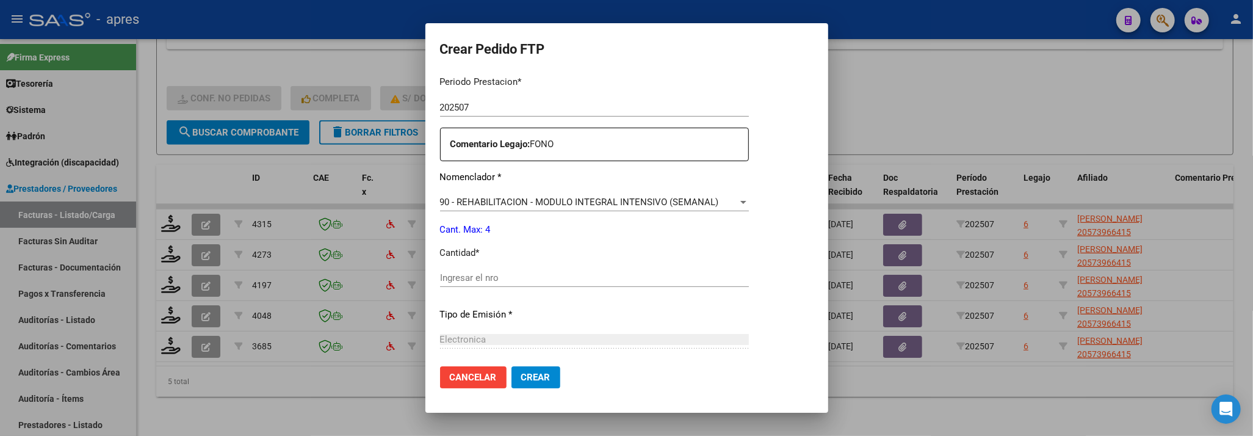
click at [515, 298] on div "Periodo Prestacion * 202507 Ingresar el Periodo Prestacion Comentario Legajo: F…" at bounding box center [594, 275] width 309 height 418
click at [517, 279] on input "Ingresar el nro" at bounding box center [594, 277] width 309 height 11
type input "4"
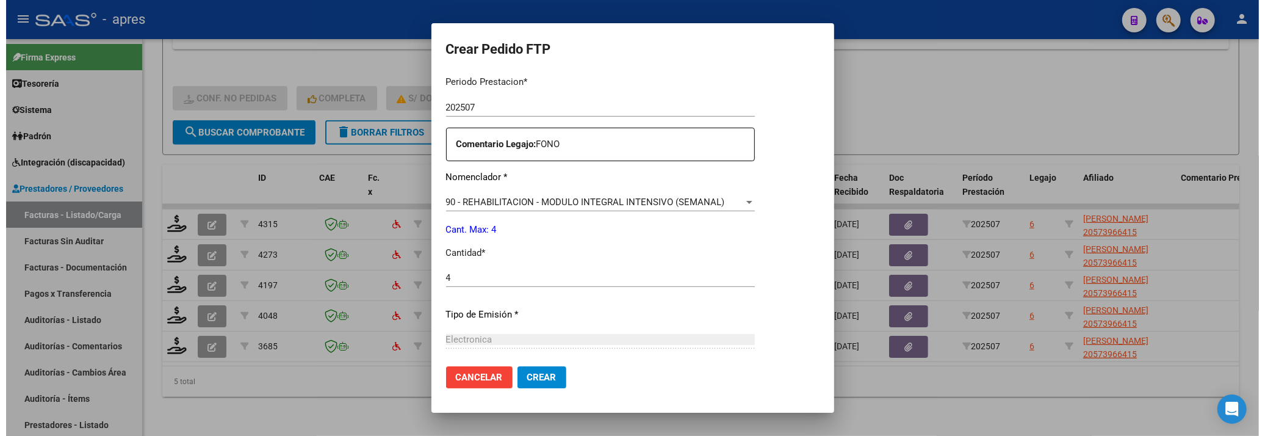
scroll to position [533, 0]
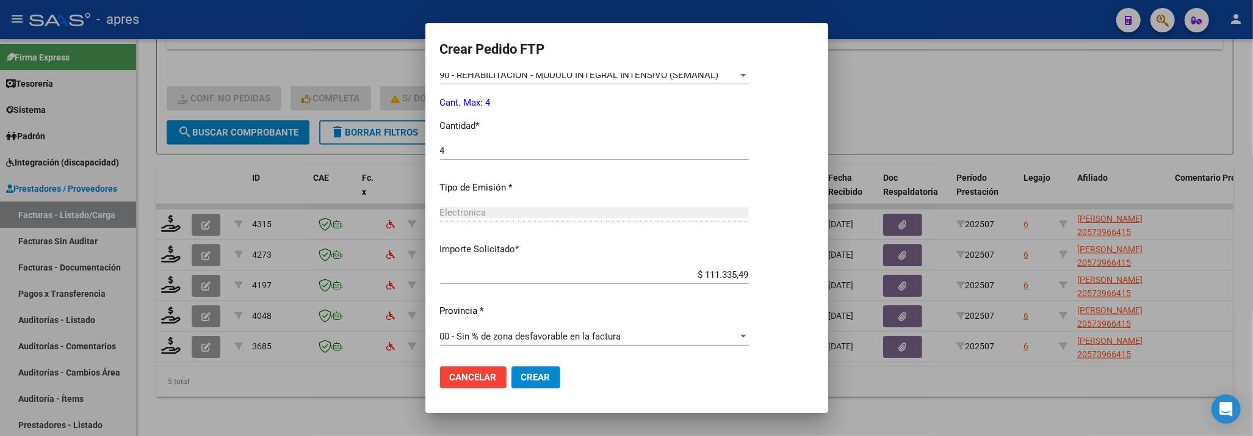
click at [520, 379] on button "Crear" at bounding box center [535, 377] width 49 height 22
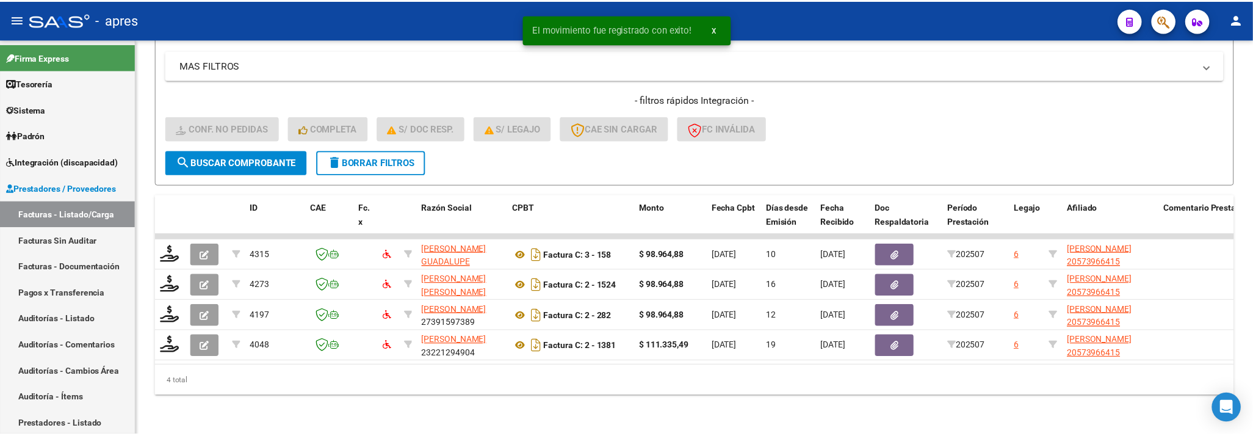
scroll to position [444, 0]
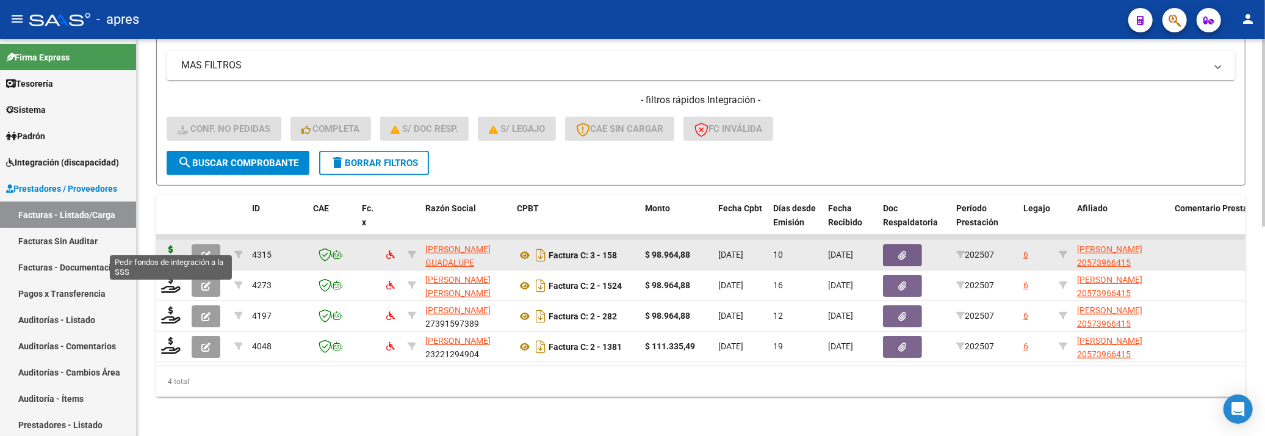
click at [171, 245] on icon at bounding box center [171, 253] width 20 height 17
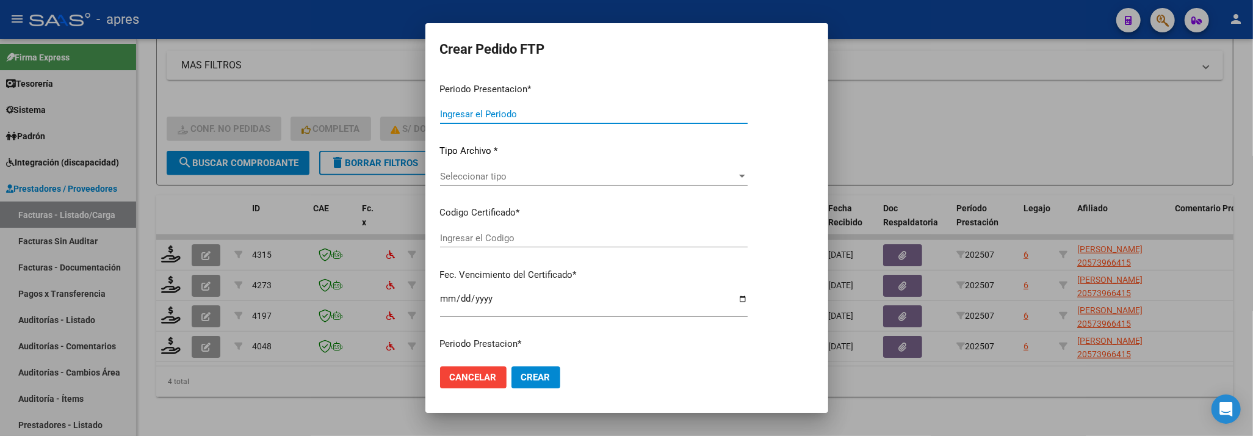
type input "202507"
type input "$ 98.964,88"
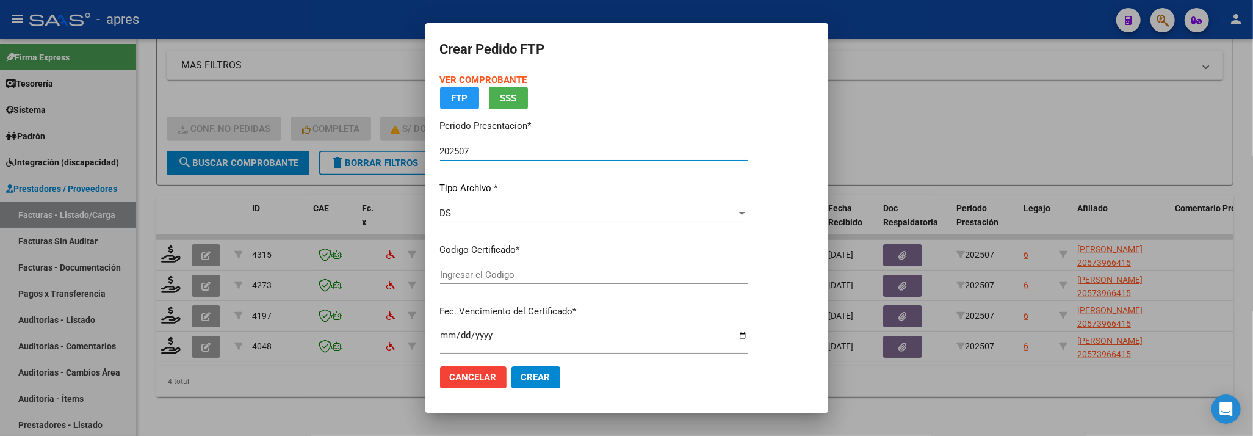
type input "ARG02000573966412023112220281122BUE437"
type input "2028-11-24"
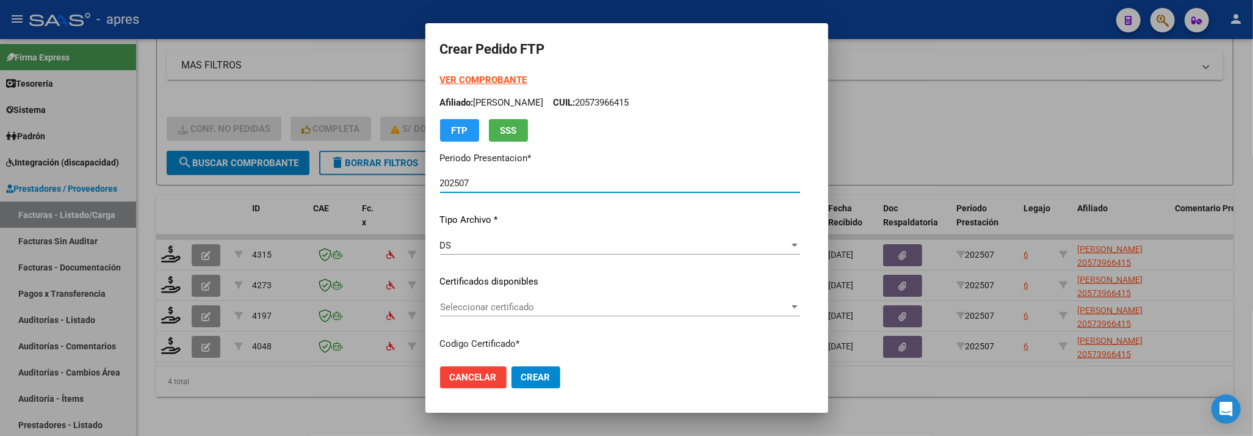
click at [558, 296] on div "VER COMPROBANTE ARCA Padrón Afiliado: LEON ARON ELIAS CUIL: 20573966415 FTP SSS…" at bounding box center [620, 272] width 360 height 399
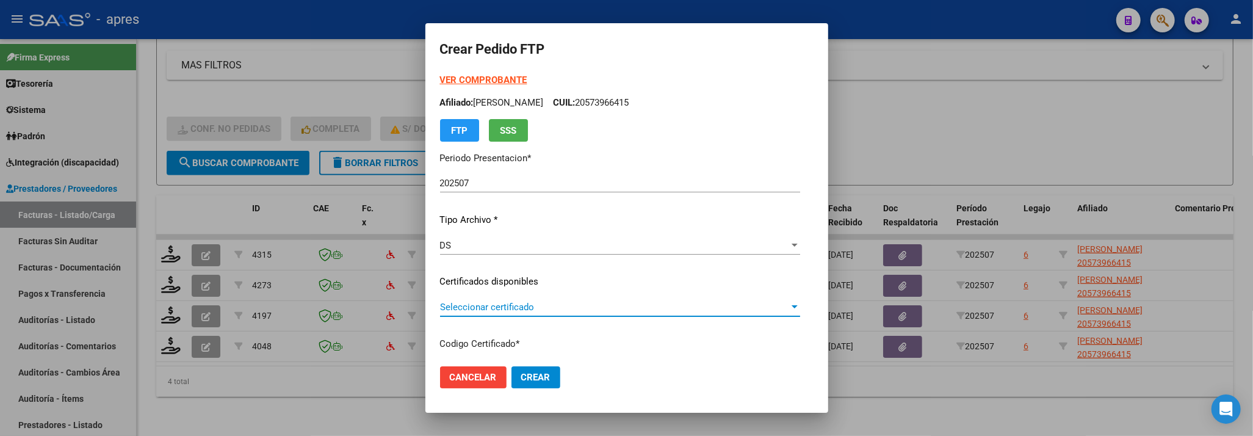
click at [558, 304] on span "Seleccionar certificado" at bounding box center [614, 306] width 349 height 11
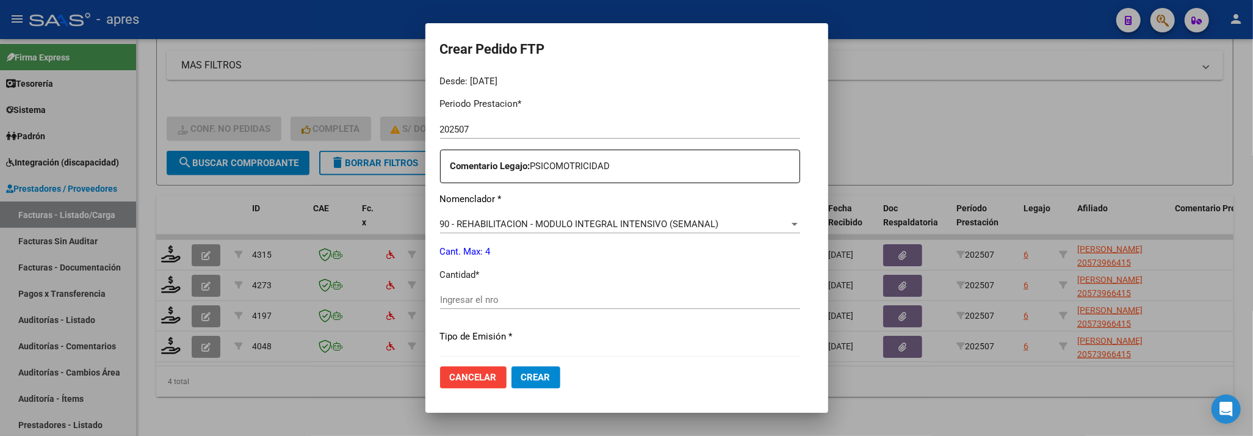
scroll to position [406, 0]
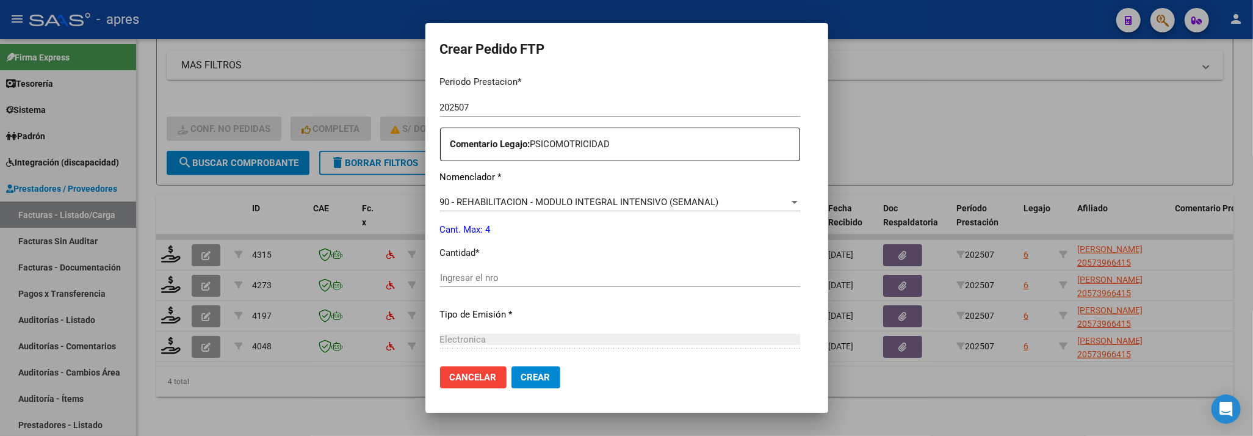
click at [547, 267] on div "Periodo Prestacion * 202507 Ingresar el Periodo Prestacion Comentario Legajo: P…" at bounding box center [620, 275] width 360 height 418
click at [550, 273] on input "Ingresar el nro" at bounding box center [620, 277] width 360 height 11
type input "4"
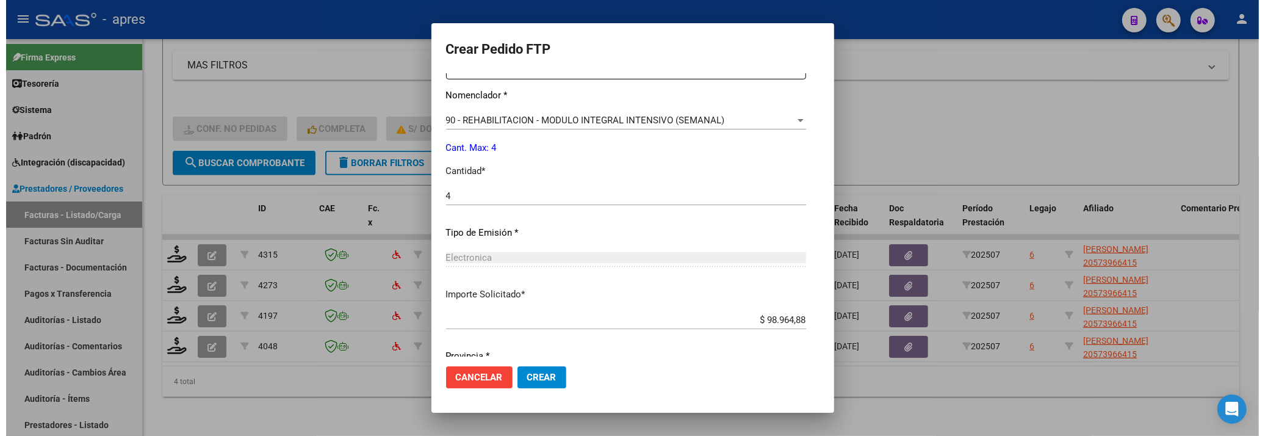
scroll to position [533, 0]
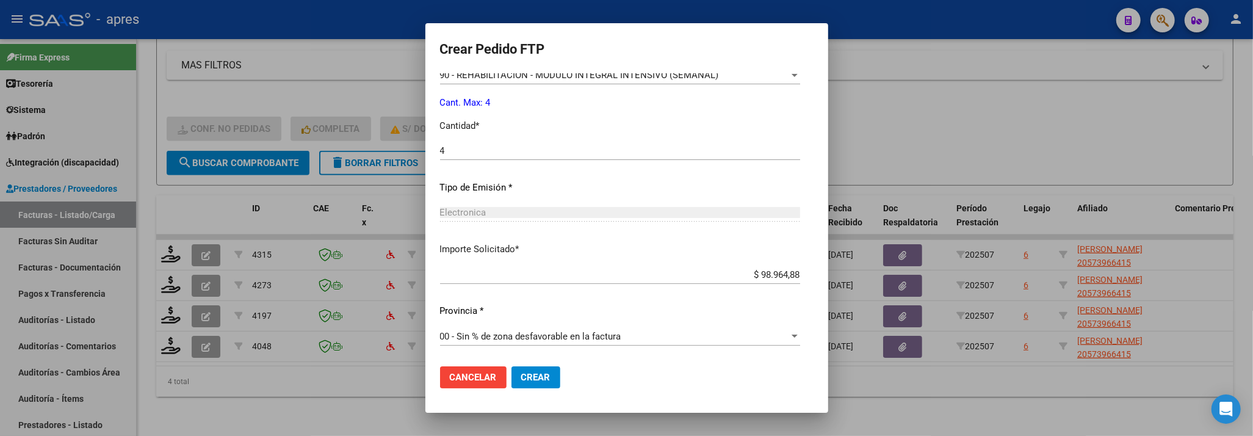
click at [537, 364] on mat-dialog-actions "Cancelar Crear" at bounding box center [626, 376] width 373 height 41
click at [533, 377] on span "Crear" at bounding box center [535, 377] width 29 height 11
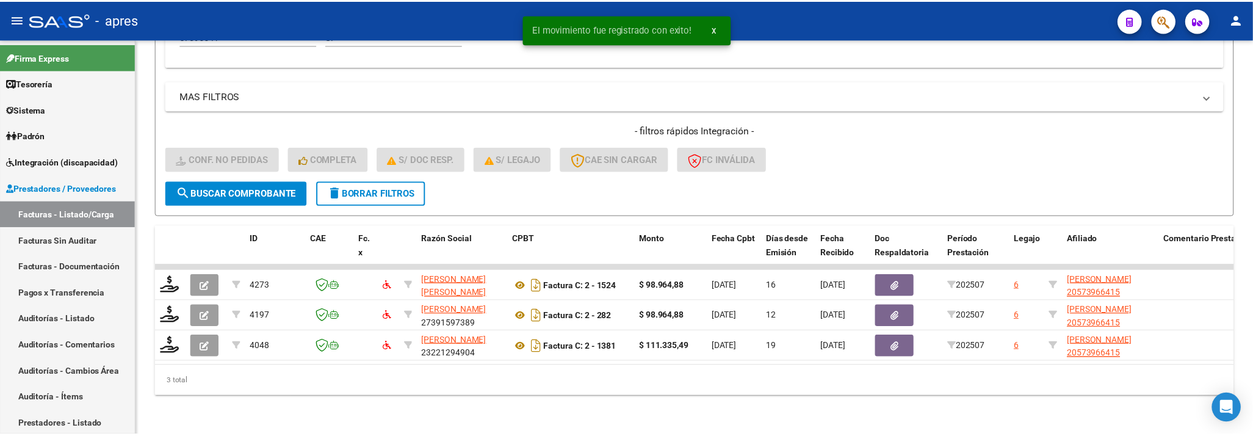
scroll to position [413, 0]
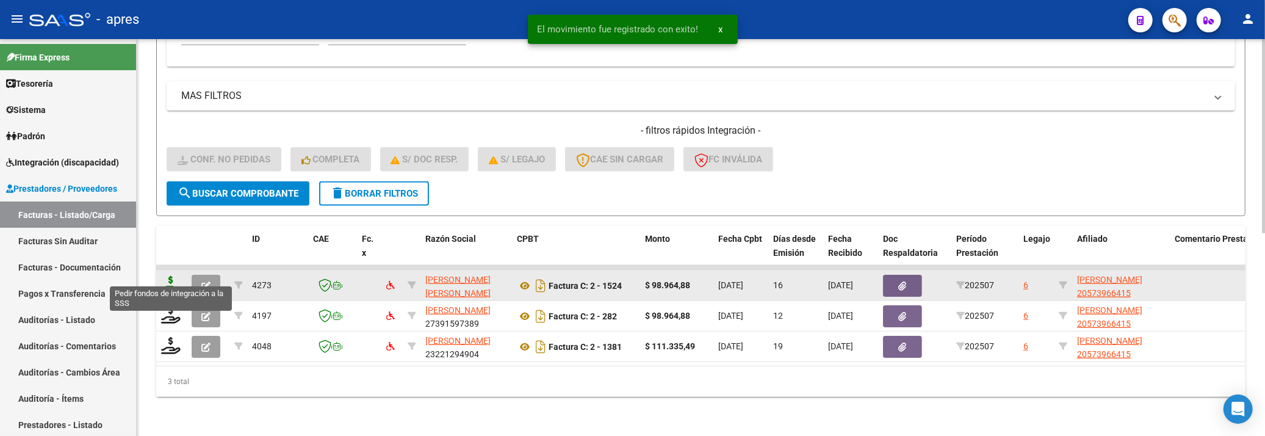
click at [168, 276] on icon at bounding box center [171, 284] width 20 height 17
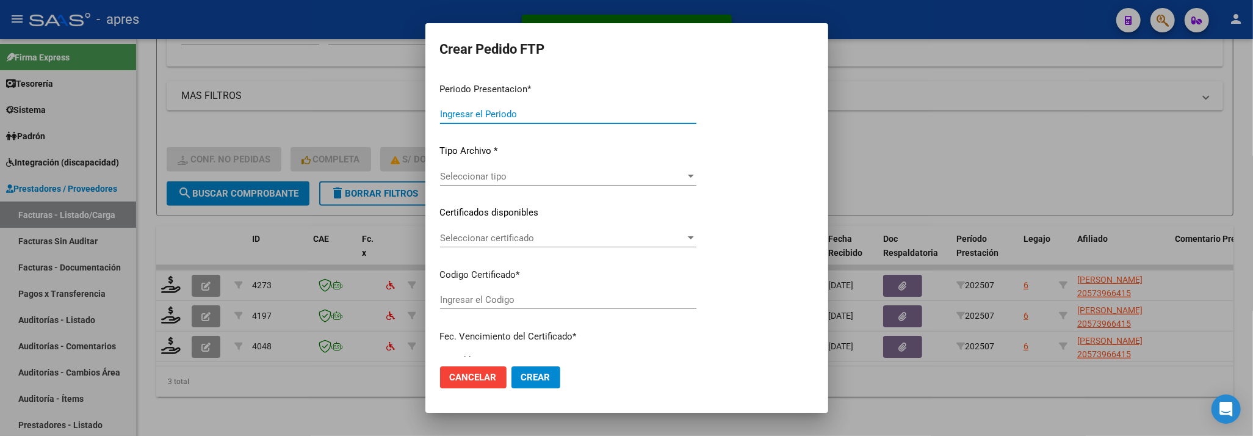
type input "202507"
type input "$ 98.964,88"
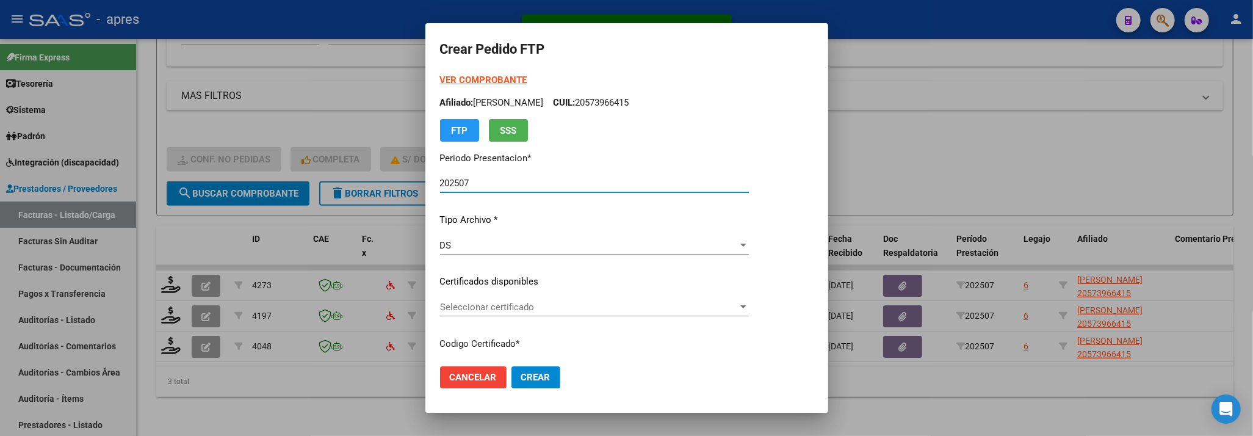
type input "ARG02000573966412023112220281122BUE437"
type input "2028-11-24"
click at [669, 309] on span "Seleccionar certificado" at bounding box center [589, 306] width 298 height 11
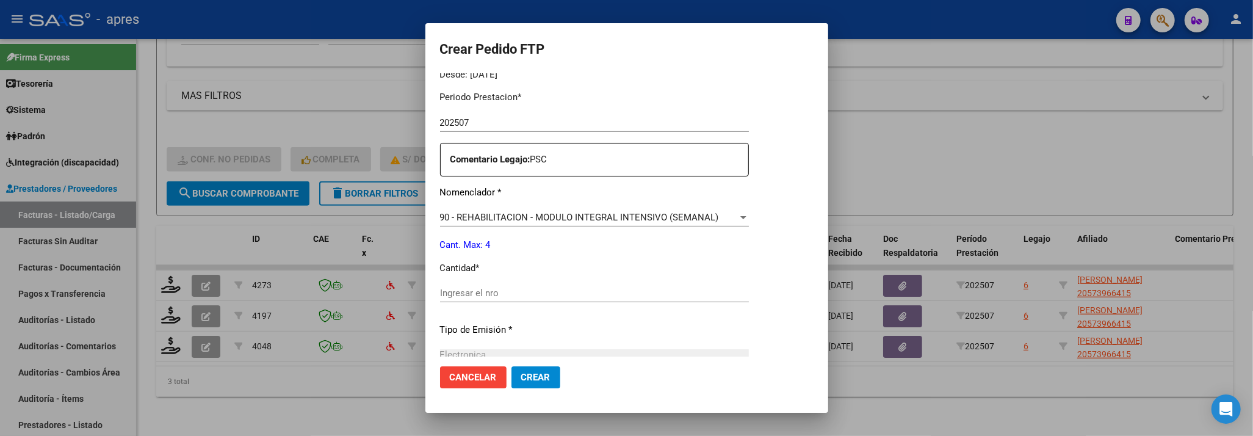
scroll to position [406, 0]
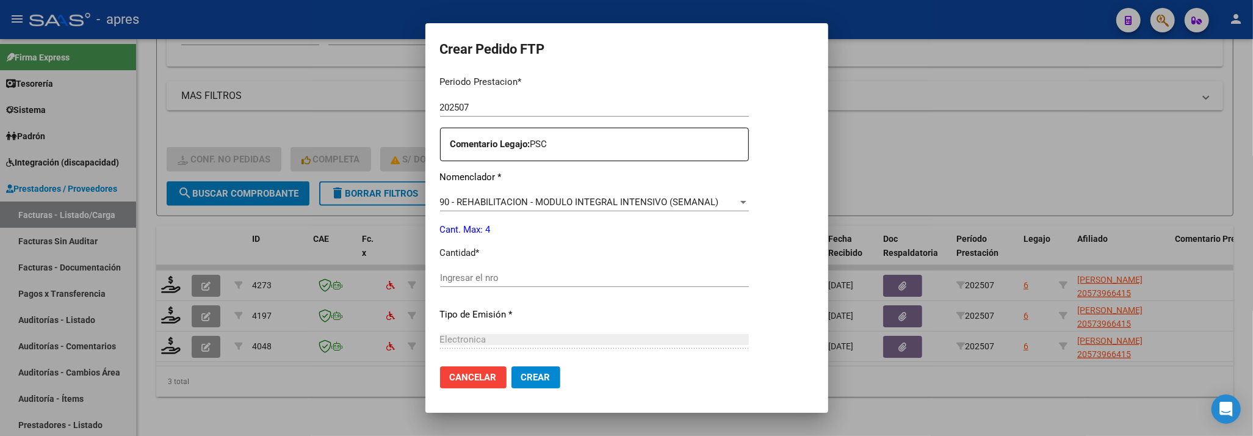
drag, startPoint x: 565, startPoint y: 264, endPoint x: 565, endPoint y: 275, distance: 10.4
click at [567, 267] on div "Periodo Prestacion * 202507 Ingresar el Periodo Prestacion Comentario Legajo: P…" at bounding box center [594, 275] width 309 height 418
click at [565, 275] on input "Ingresar el nro" at bounding box center [594, 277] width 309 height 11
type input "4"
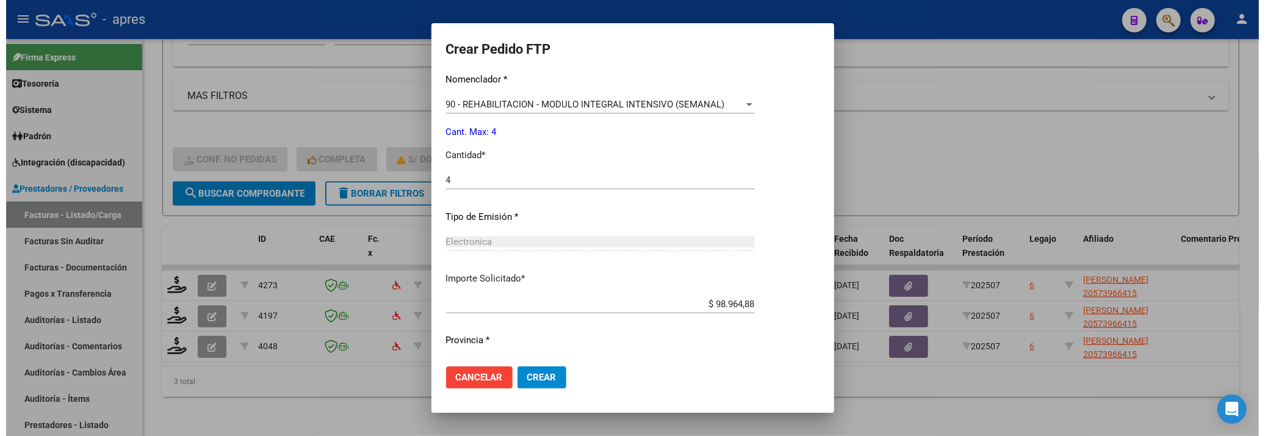
scroll to position [533, 0]
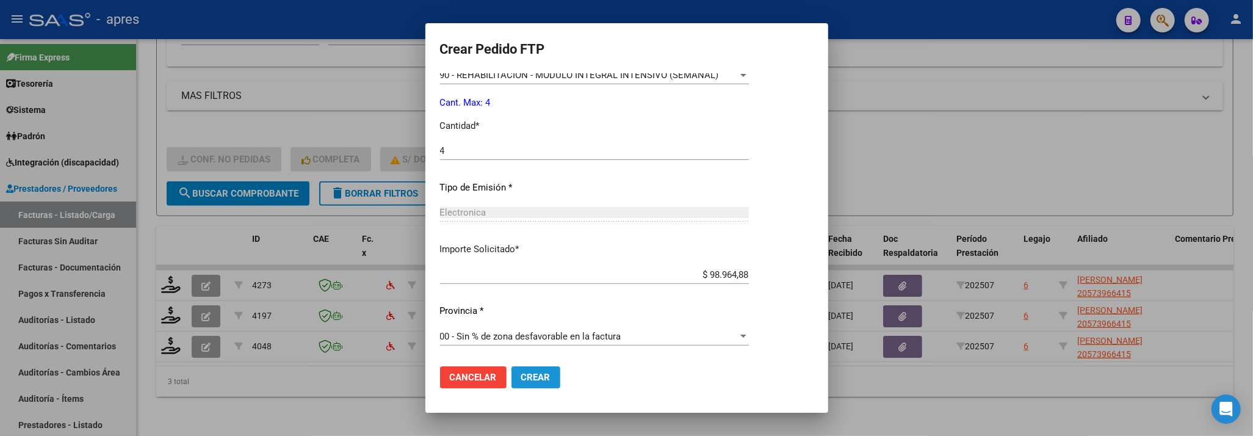
click at [537, 372] on span "Crear" at bounding box center [535, 377] width 29 height 11
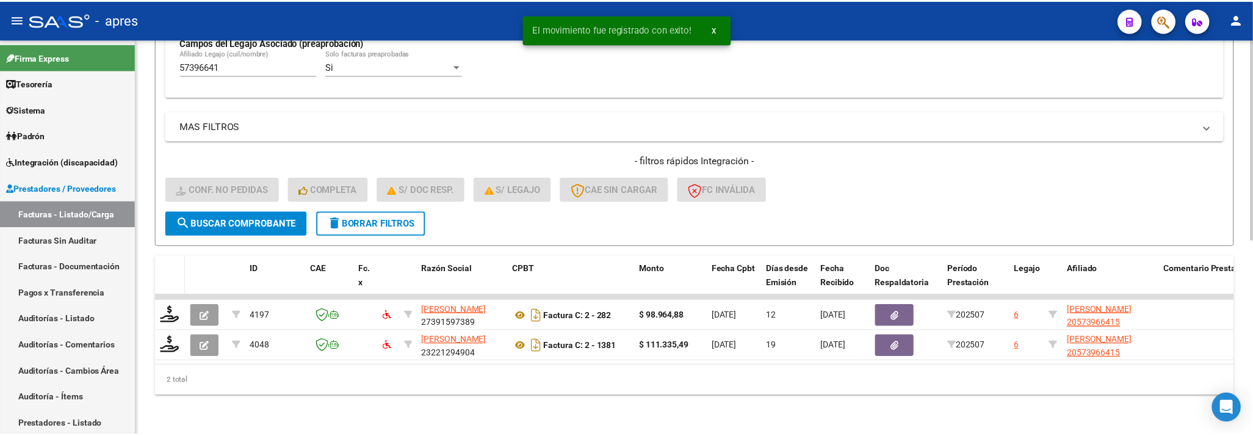
scroll to position [383, 0]
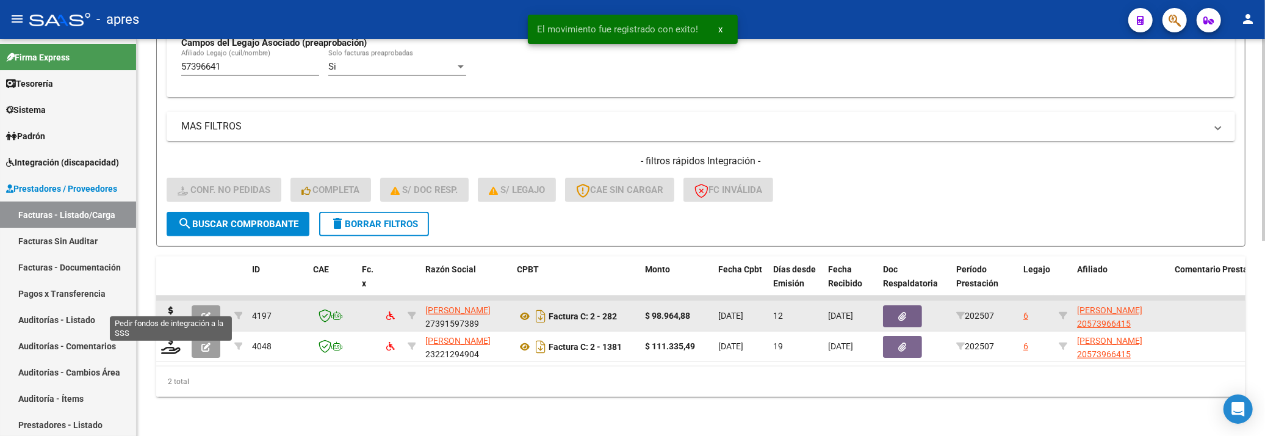
click at [160, 308] on datatable-body-cell at bounding box center [171, 316] width 31 height 30
click at [164, 308] on icon at bounding box center [171, 314] width 20 height 17
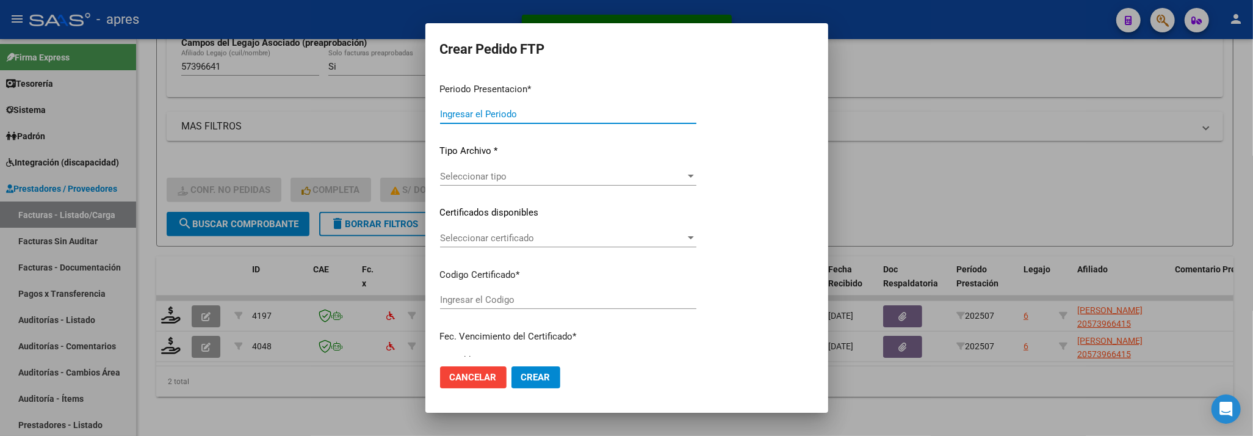
type input "202507"
type input "$ 98.964,88"
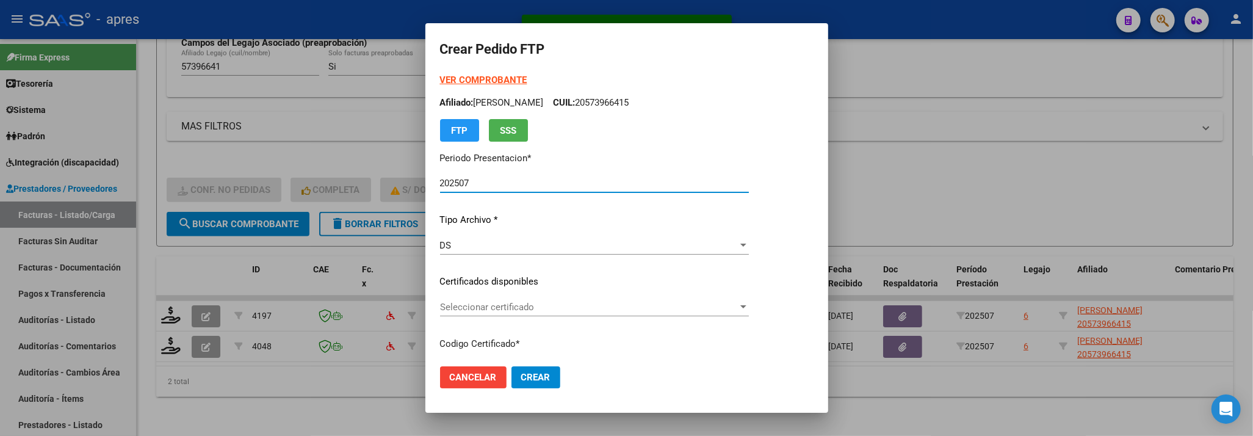
type input "ARG02000573966412023112220281122BUE437"
type input "2028-11-24"
click at [664, 300] on div "Seleccionar certificado Seleccionar certificado" at bounding box center [594, 307] width 309 height 18
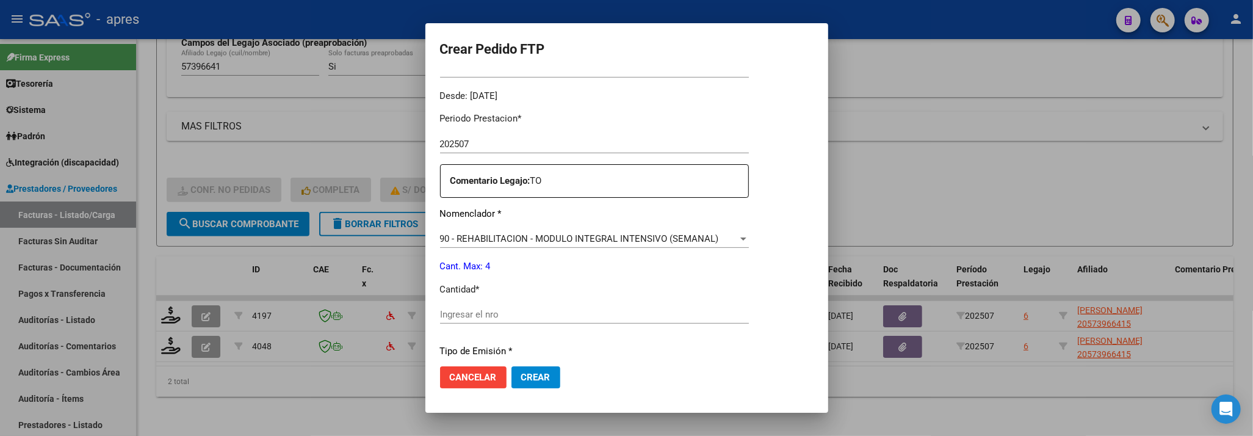
scroll to position [406, 0]
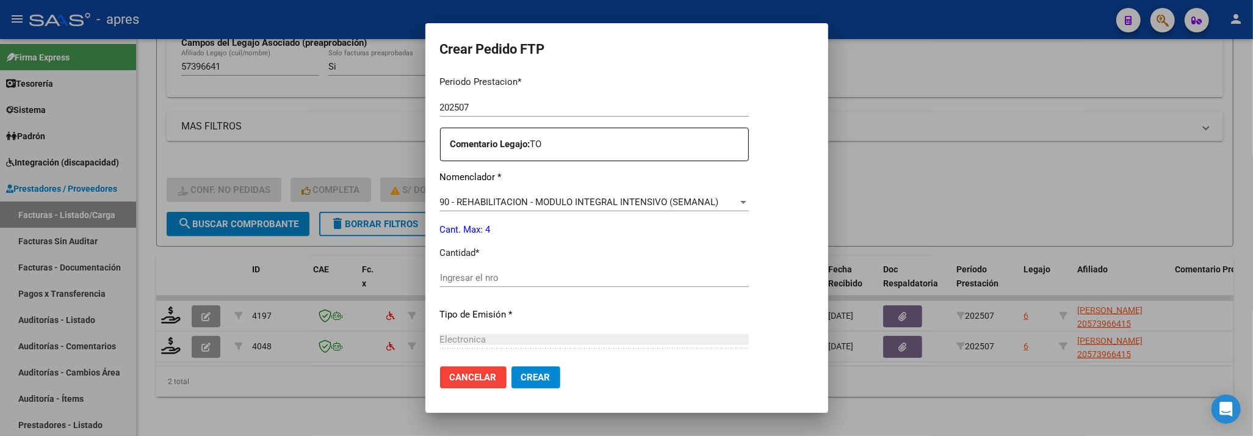
click at [549, 284] on div "Ingresar el nro" at bounding box center [594, 277] width 309 height 18
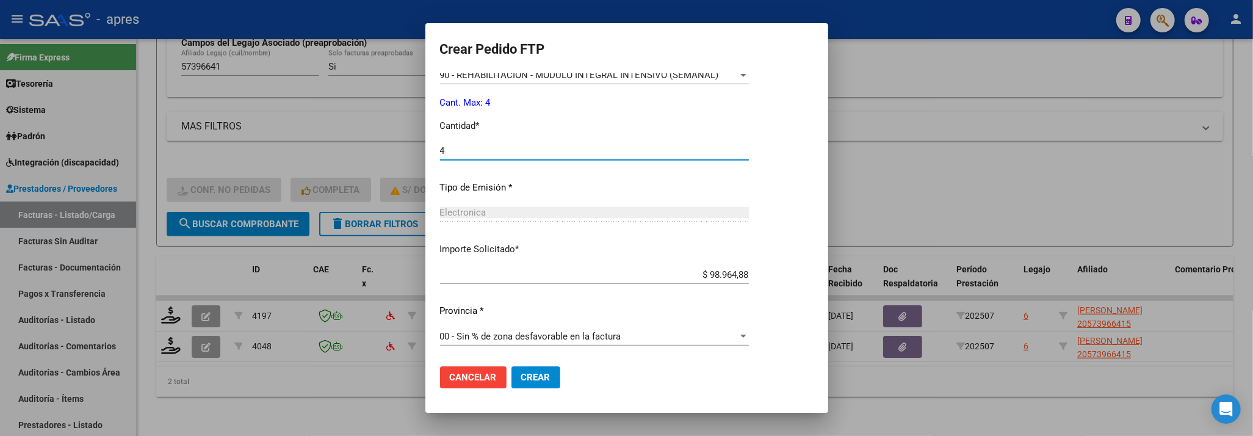
type input "4"
drag, startPoint x: 542, startPoint y: 372, endPoint x: 530, endPoint y: 369, distance: 12.2
click at [540, 372] on span "Crear" at bounding box center [535, 377] width 29 height 11
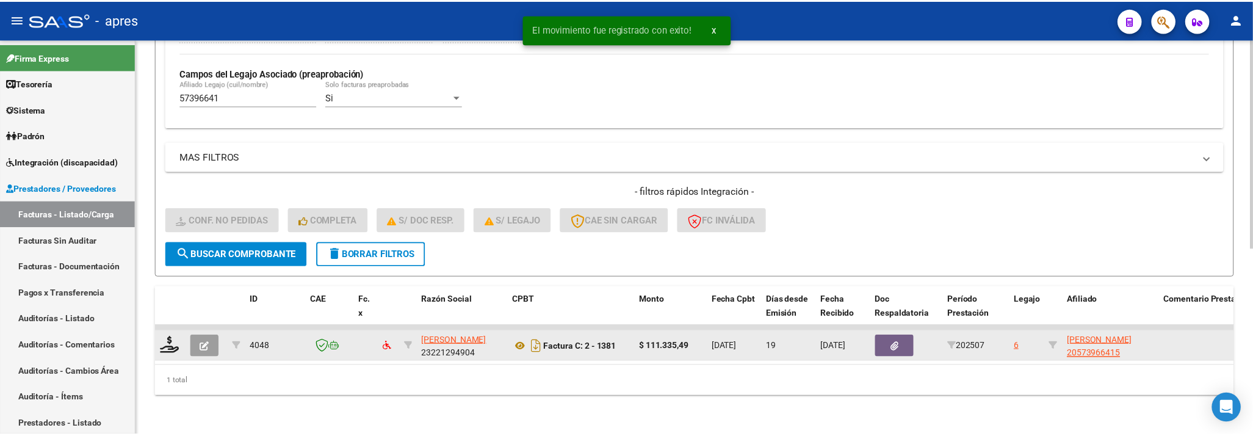
scroll to position [352, 0]
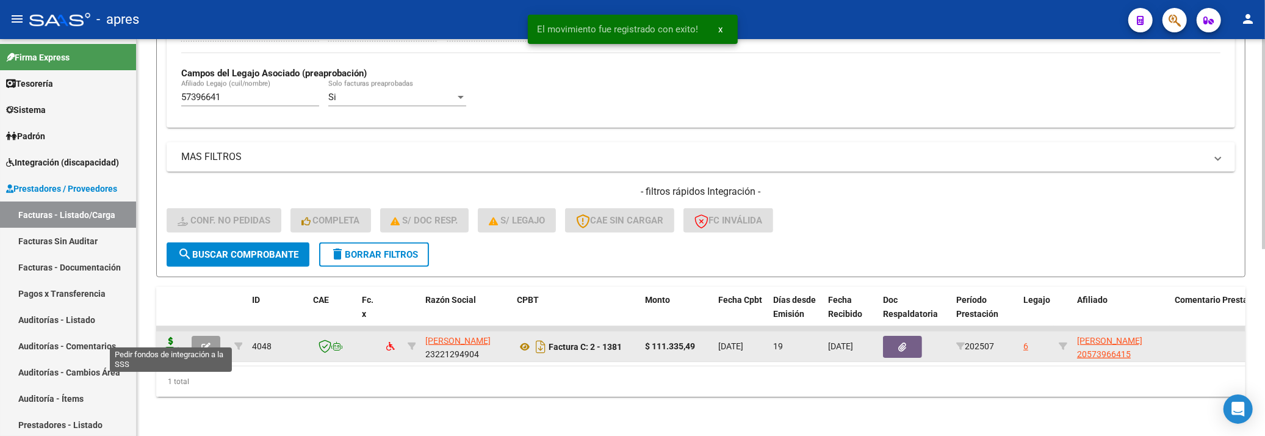
click at [176, 337] on icon at bounding box center [171, 345] width 20 height 17
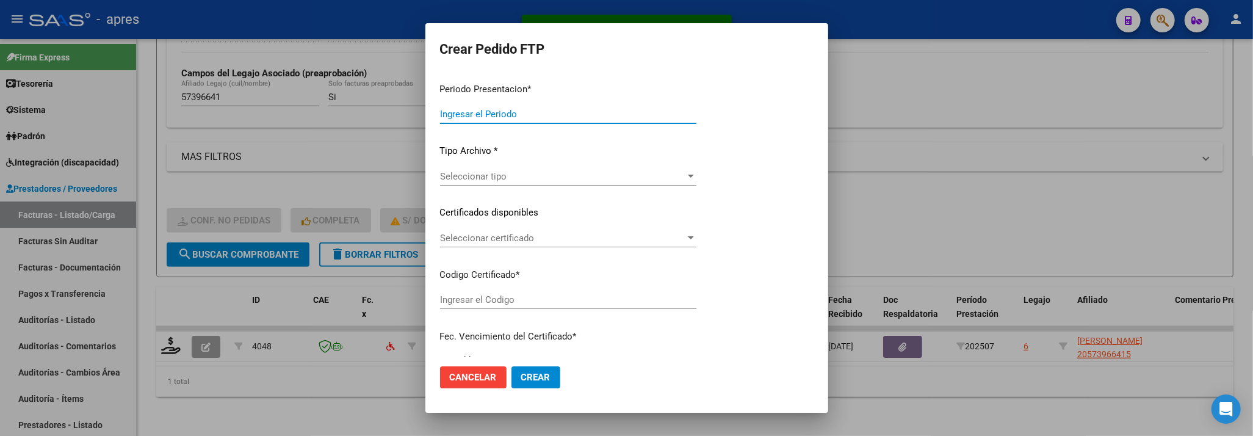
type input "202507"
type input "$ 111.335,49"
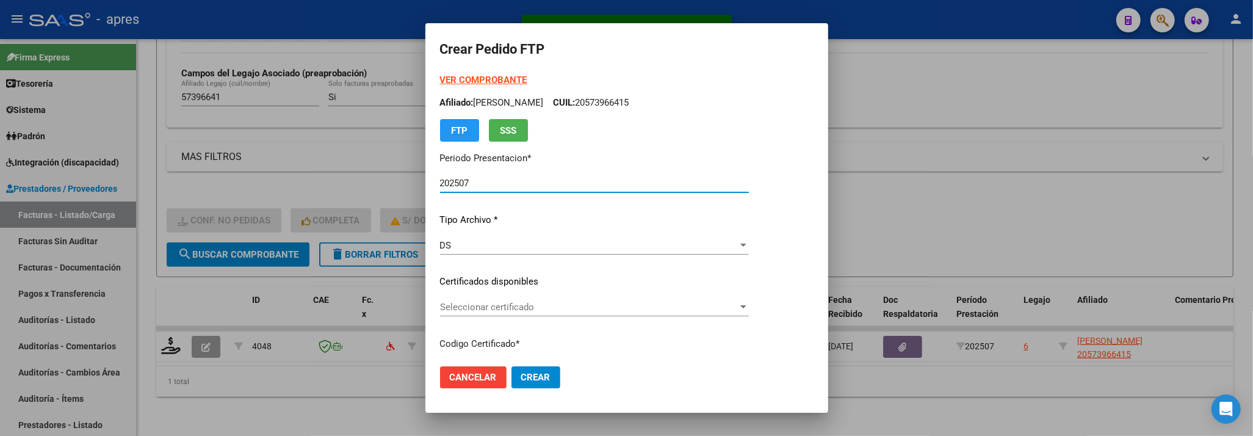
type input "ARG02000573966412023112220281122BUE437"
type input "2028-11-24"
click at [638, 301] on span "Seleccionar certificado" at bounding box center [589, 306] width 298 height 11
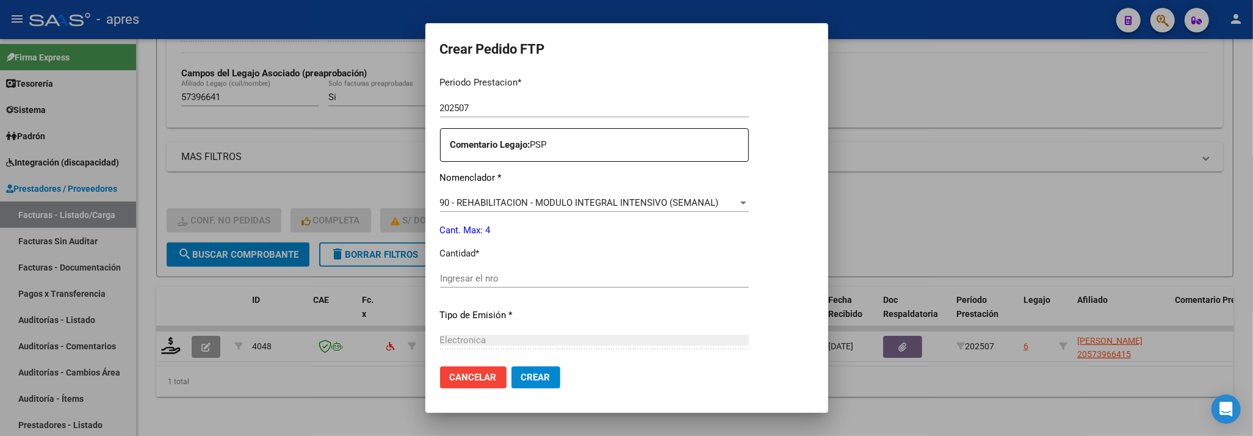
scroll to position [406, 0]
click at [636, 279] on input "Ingresar el nro" at bounding box center [594, 277] width 309 height 11
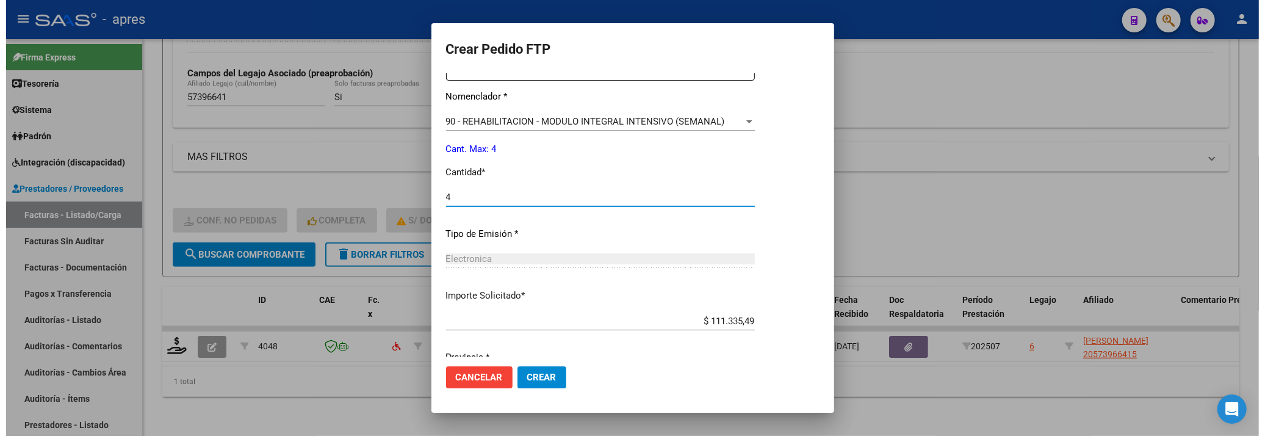
scroll to position [452, 0]
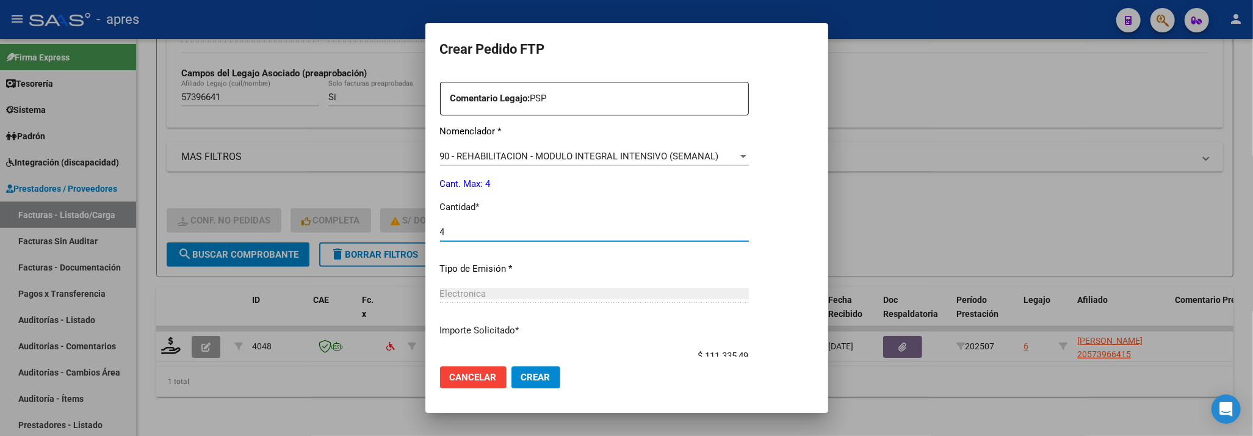
type input "4"
click at [535, 379] on span "Crear" at bounding box center [535, 377] width 29 height 11
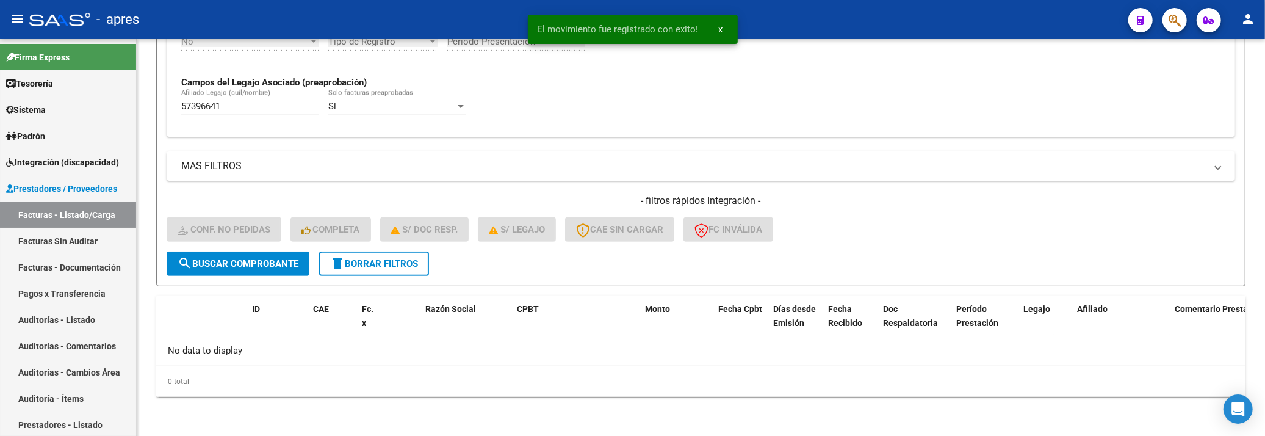
scroll to position [331, 0]
drag, startPoint x: 228, startPoint y: 105, endPoint x: 117, endPoint y: 108, distance: 110.5
click at [117, 108] on mat-sidenav-container "Firma Express Tesorería Extractos Procesados (csv) Extractos Originales (pdf) S…" at bounding box center [632, 237] width 1265 height 397
paste input "5003175"
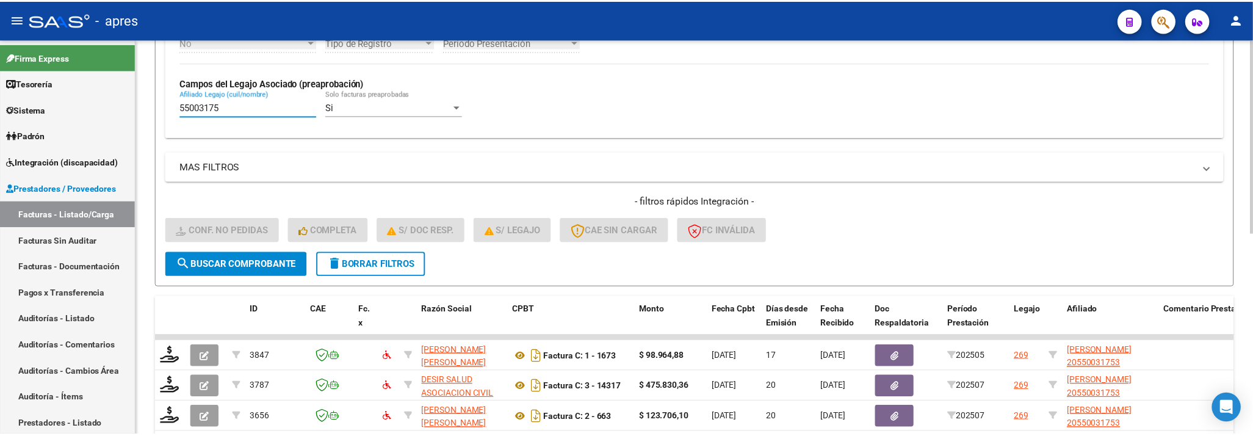
scroll to position [413, 0]
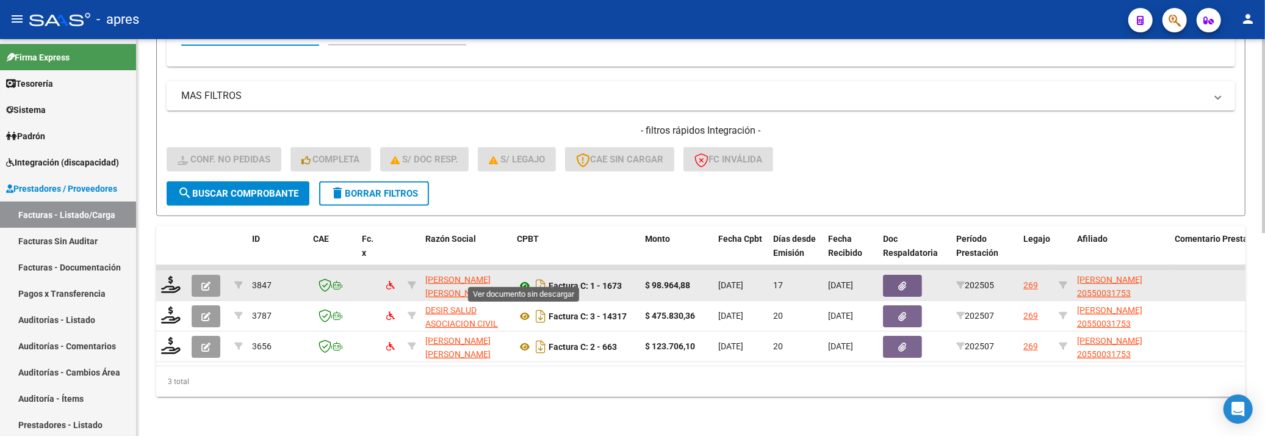
type input "55003175"
click at [527, 278] on icon at bounding box center [525, 285] width 16 height 15
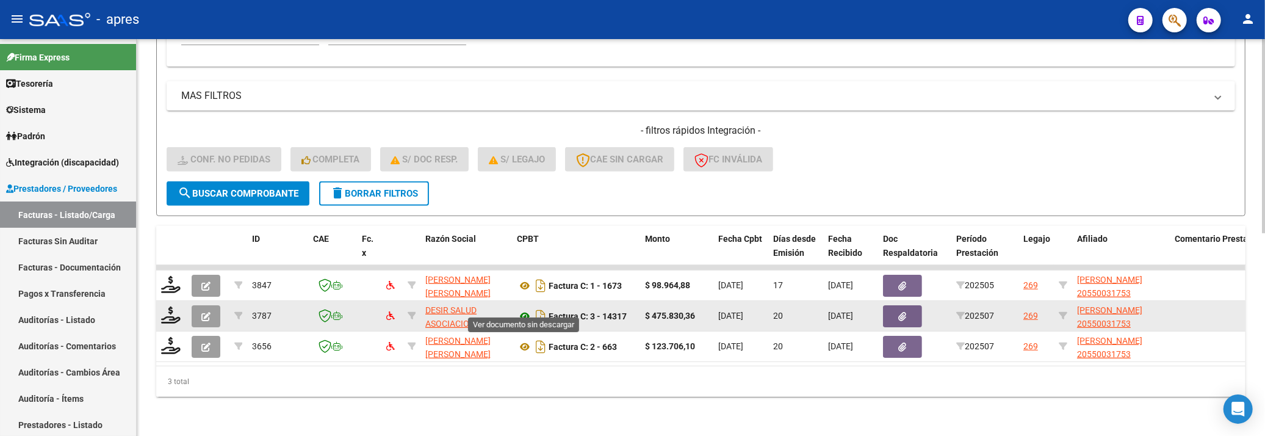
click at [520, 309] on icon at bounding box center [525, 316] width 16 height 15
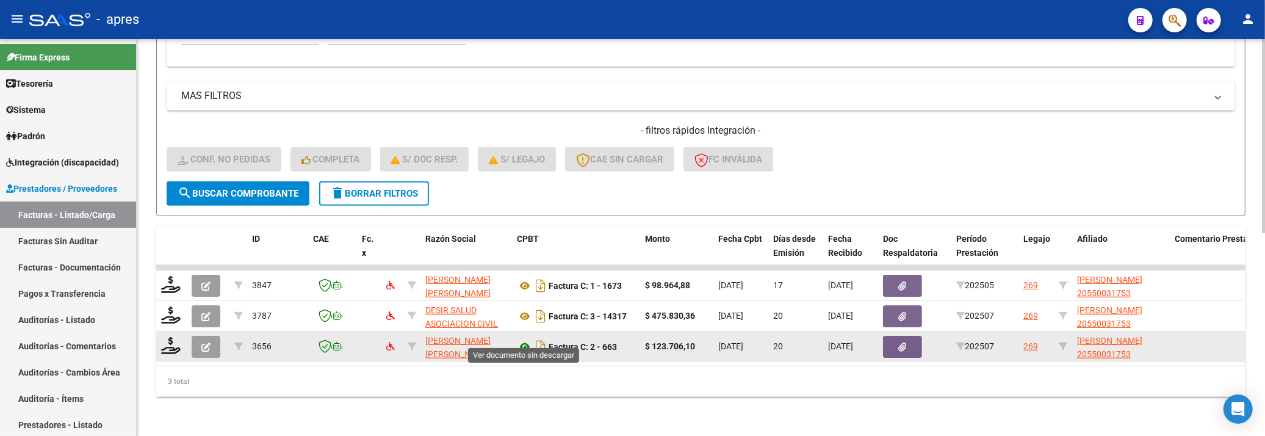
click at [526, 339] on icon at bounding box center [525, 346] width 16 height 15
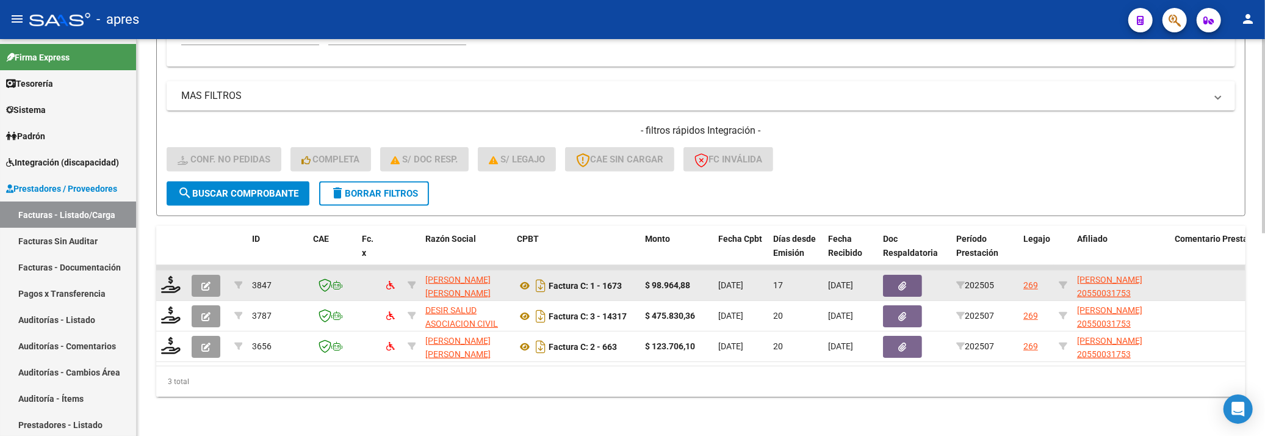
click at [205, 281] on icon "button" at bounding box center [205, 285] width 9 height 9
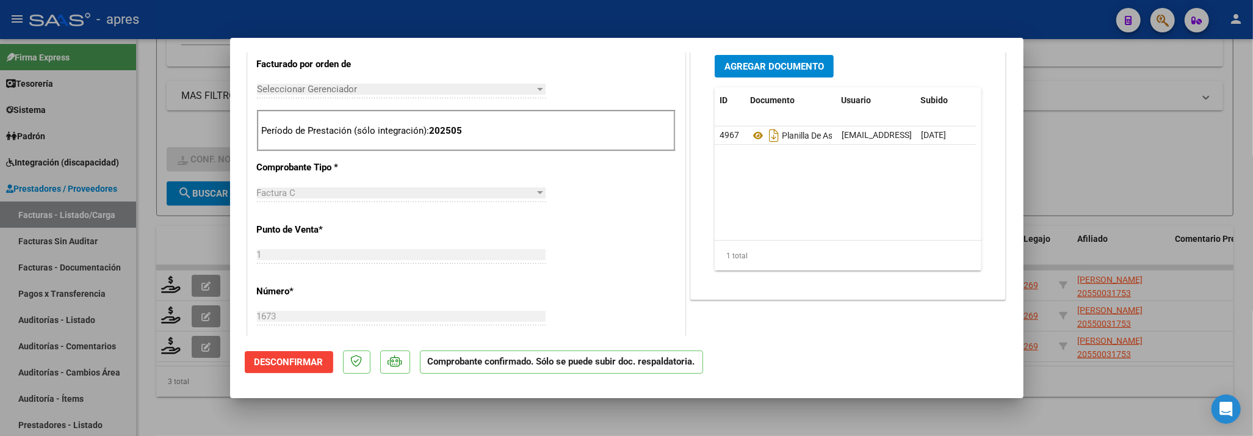
scroll to position [325, 0]
click at [292, 366] on span "Desconfirmar" at bounding box center [288, 361] width 69 height 11
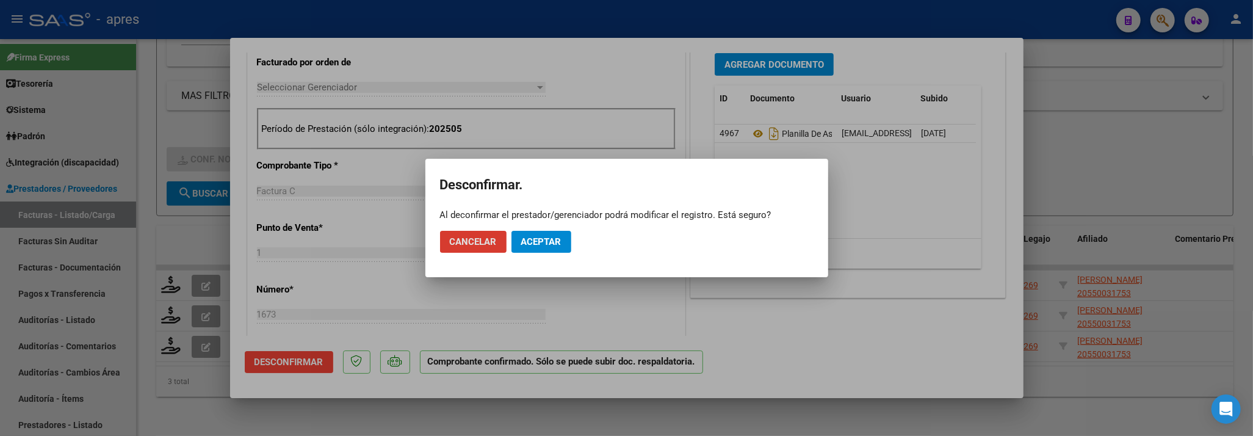
click at [558, 244] on span "Aceptar" at bounding box center [541, 241] width 40 height 11
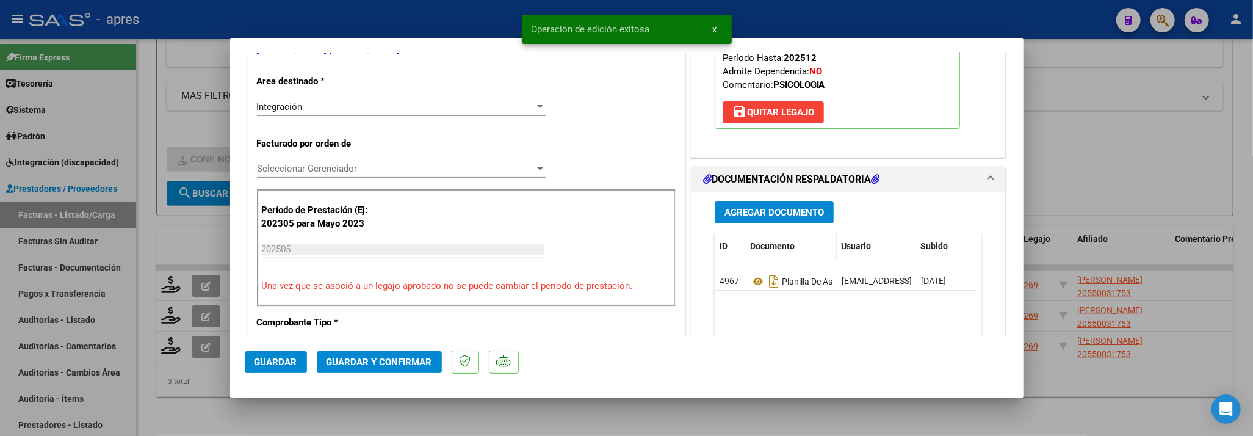
scroll to position [162, 0]
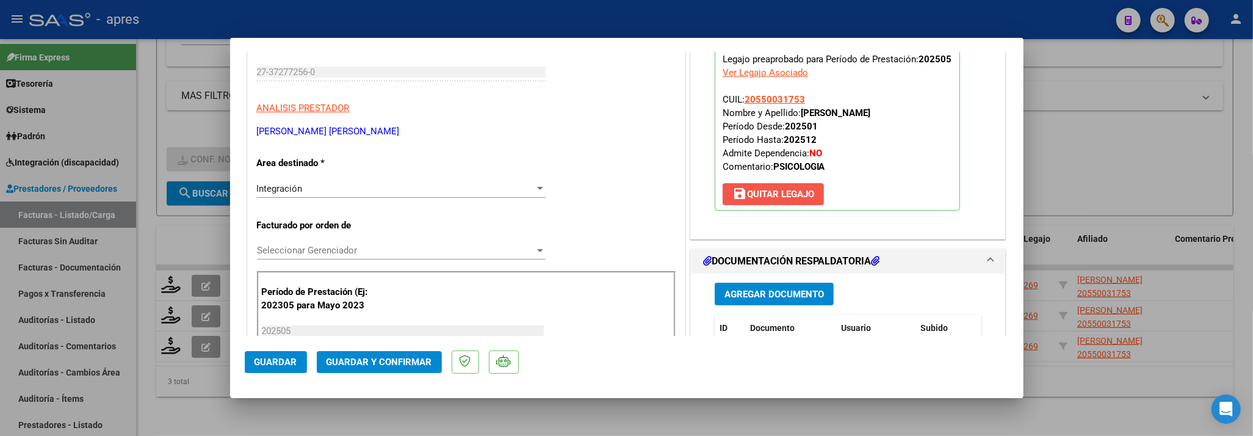
click at [803, 191] on span "save Quitar Legajo" at bounding box center [773, 194] width 82 height 11
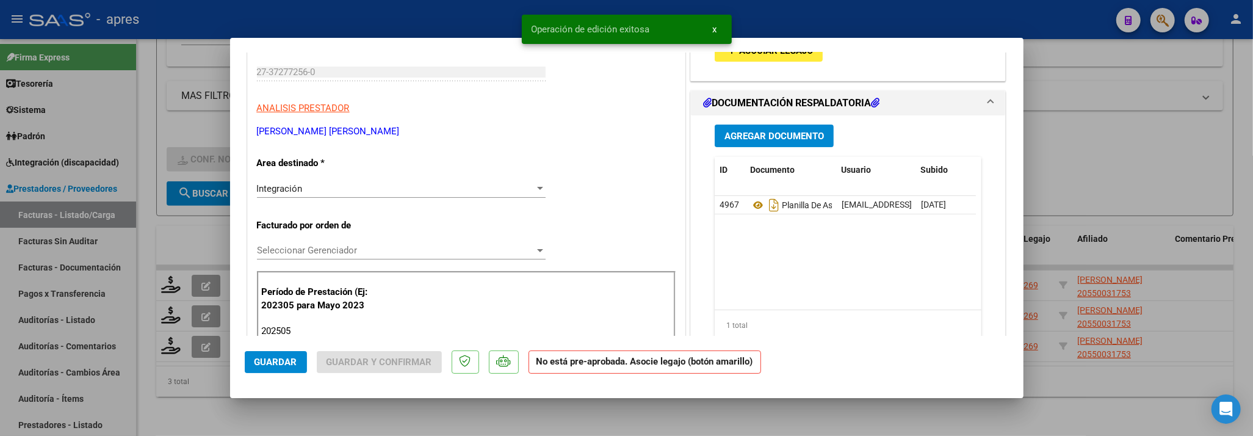
click at [325, 328] on input "202505" at bounding box center [403, 330] width 282 height 11
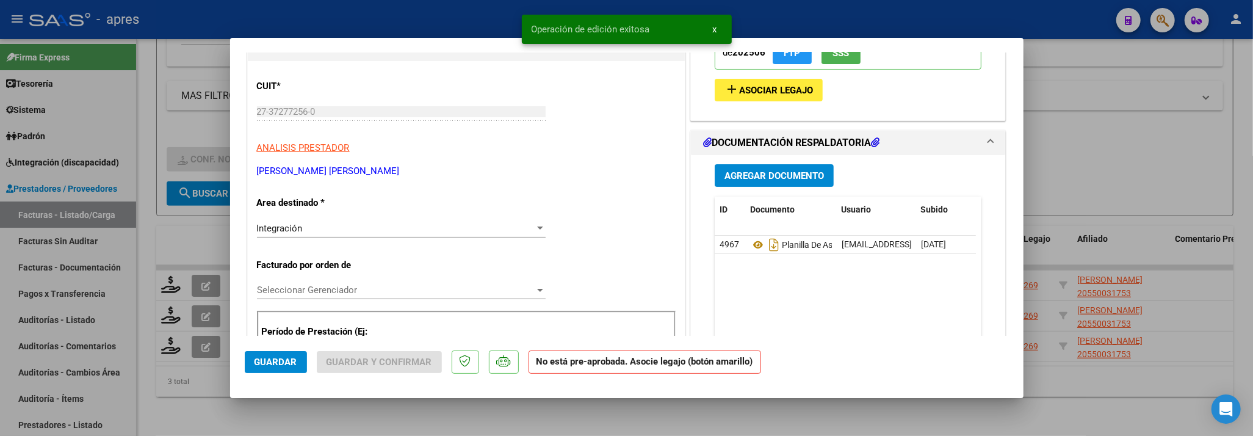
scroll to position [83, 0]
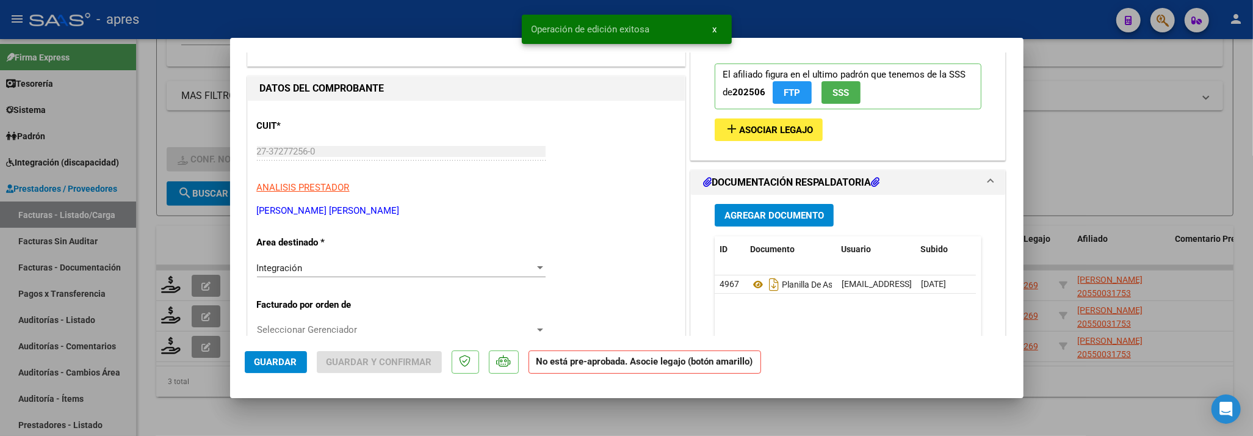
type input "202507"
click at [762, 132] on span "Asociar Legajo" at bounding box center [776, 129] width 74 height 11
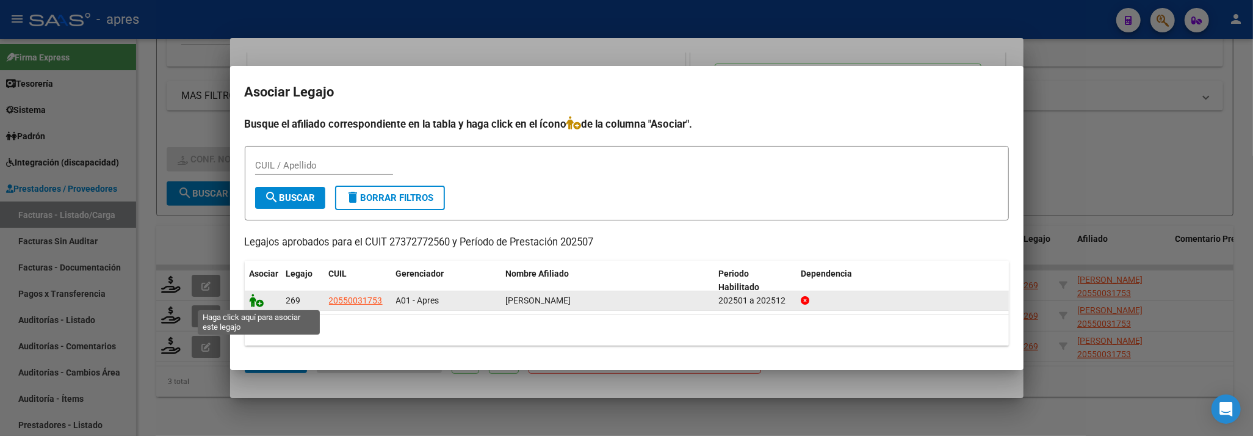
click at [254, 301] on icon at bounding box center [257, 300] width 15 height 13
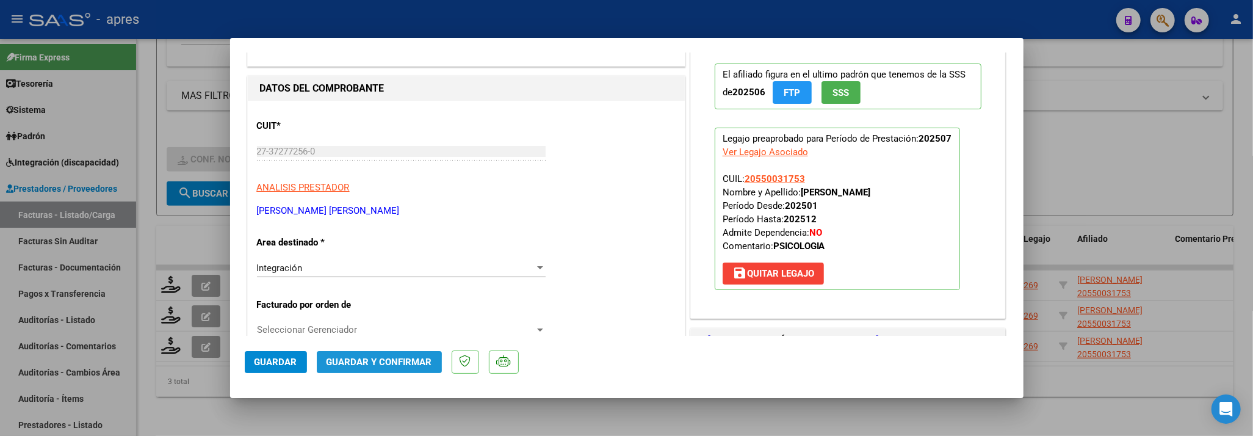
click at [349, 365] on span "Guardar y Confirmar" at bounding box center [379, 361] width 106 height 11
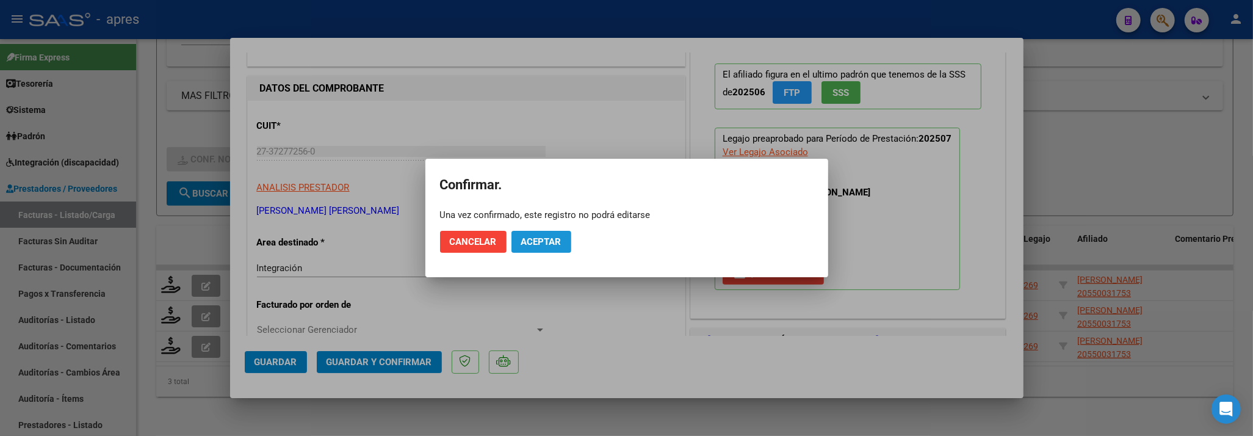
click at [541, 244] on span "Aceptar" at bounding box center [541, 241] width 40 height 11
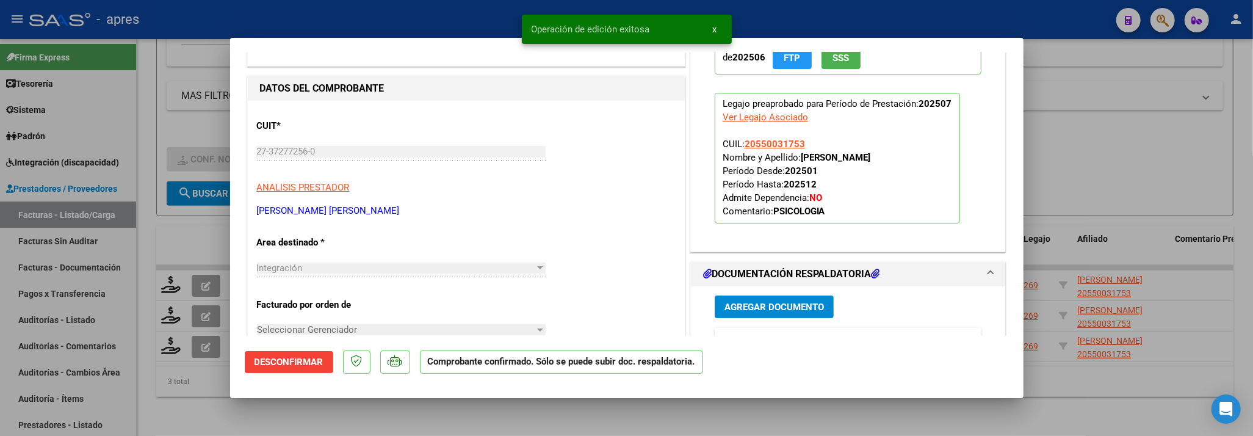
click at [459, 410] on div at bounding box center [626, 218] width 1253 height 436
type input "$ 0,00"
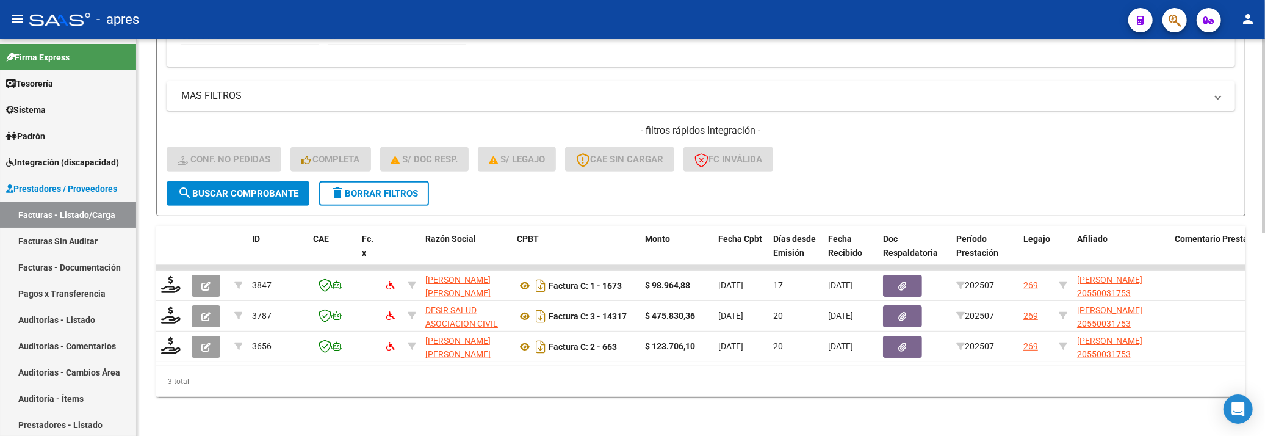
drag, startPoint x: 171, startPoint y: 277, endPoint x: 172, endPoint y: 366, distance: 89.1
click at [172, 366] on div "ID CAE Fc. x Razón Social CPBT Monto Fecha Cpbt Días desde Emisión Fecha Recibi…" at bounding box center [700, 311] width 1089 height 171
click at [179, 370] on div "3 total" at bounding box center [700, 381] width 1089 height 31
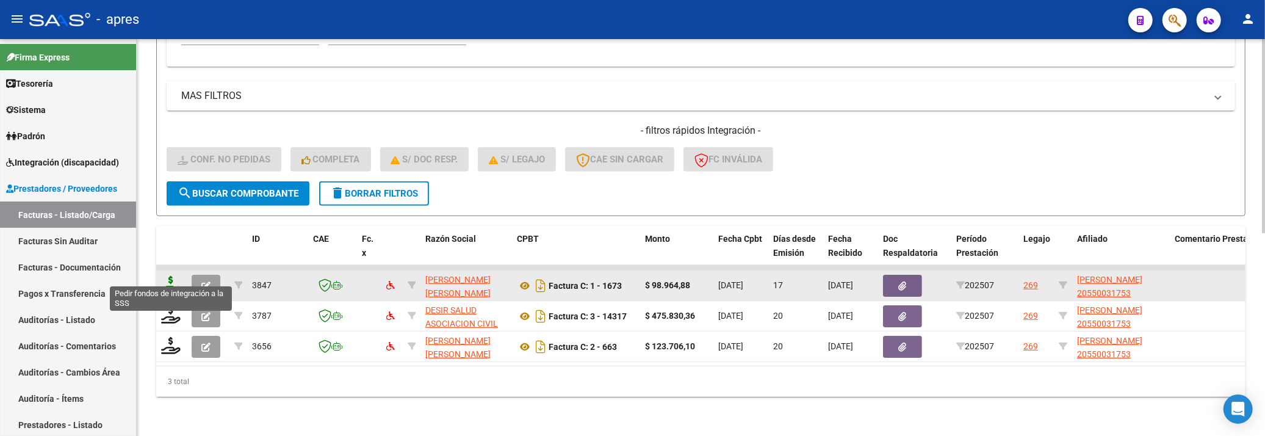
click at [172, 276] on icon at bounding box center [171, 284] width 20 height 17
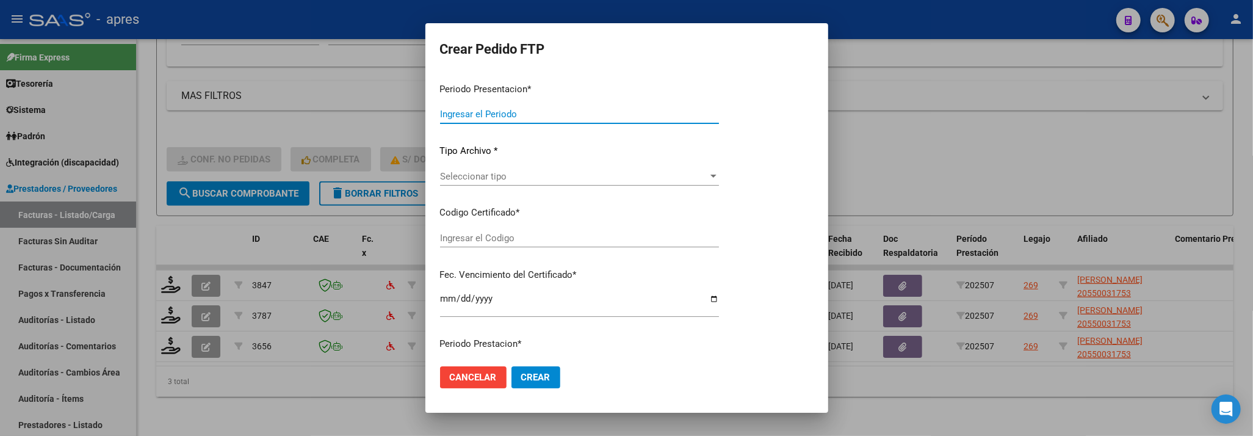
type input "202507"
type input "$ 98.964,88"
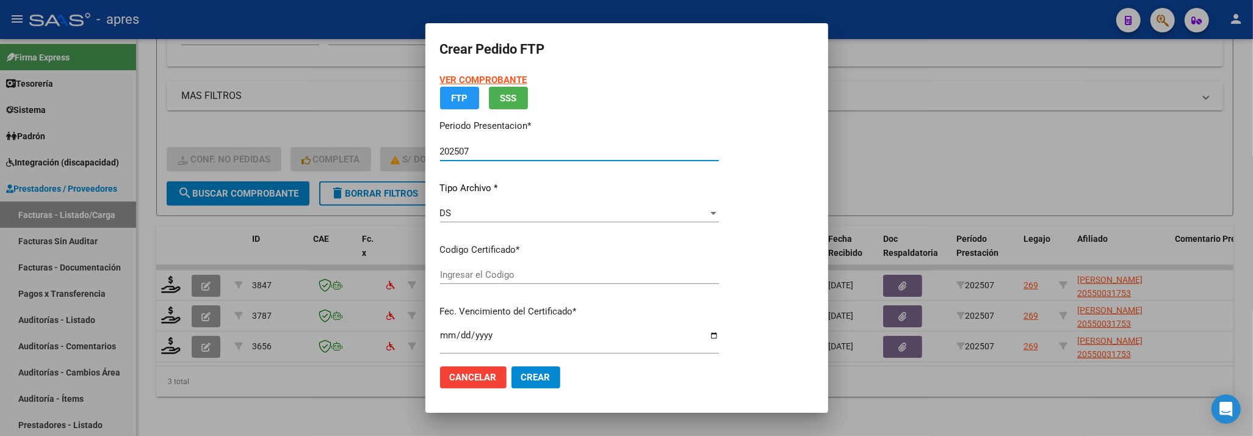
type input "ARG02000550031752023031420330314CIU536"
type input "2033-03-14"
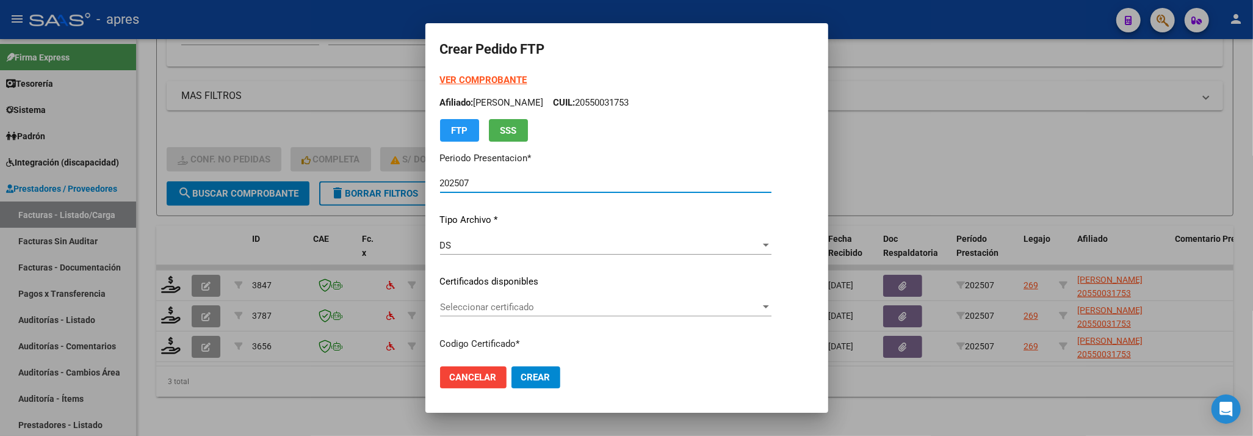
click at [492, 292] on div "VER COMPROBANTE ARCA Padrón Afiliado: LEONI LAUTARO NICOLAS CUIL: 20550031753 F…" at bounding box center [605, 272] width 331 height 399
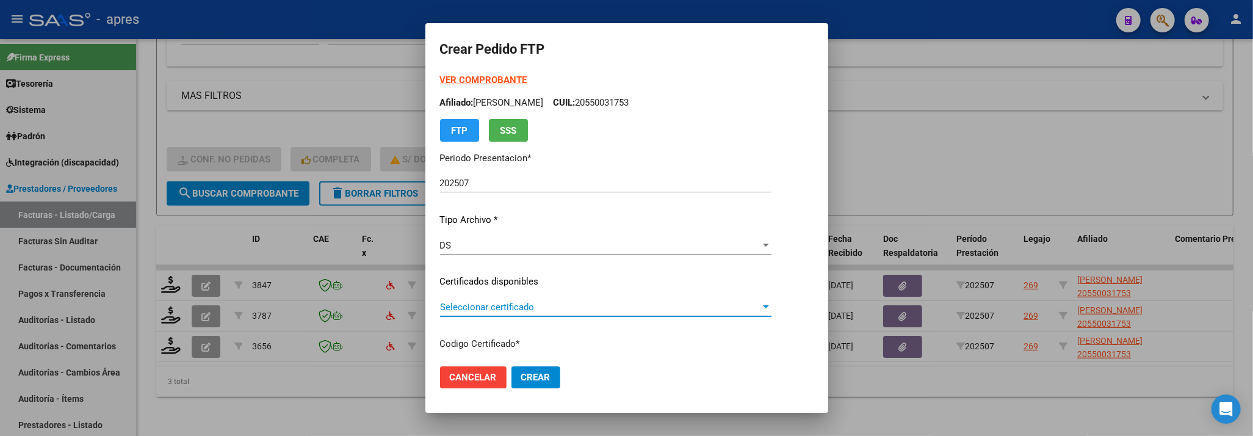
click at [493, 308] on span "Seleccionar certificado" at bounding box center [600, 306] width 320 height 11
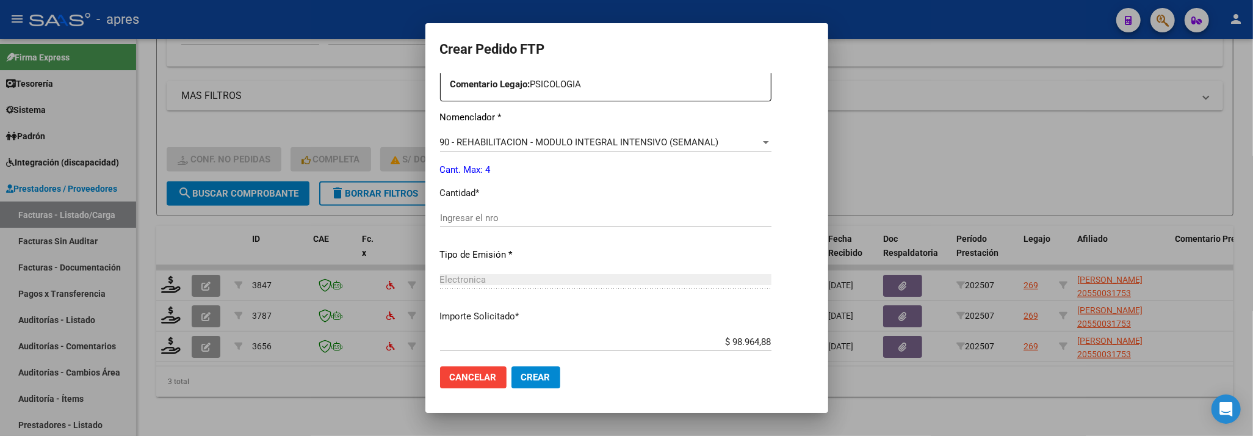
scroll to position [488, 0]
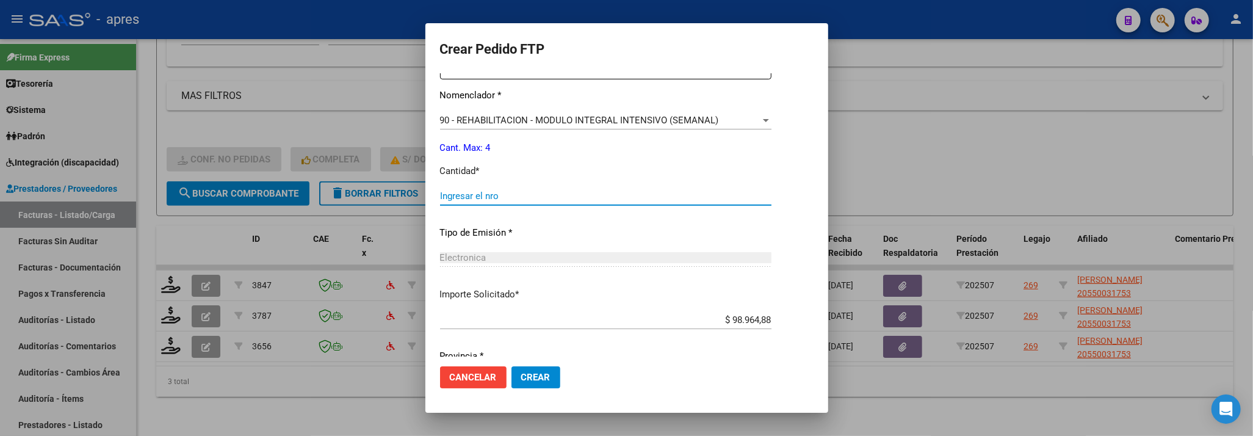
click at [469, 200] on input "Ingresar el nro" at bounding box center [605, 195] width 331 height 11
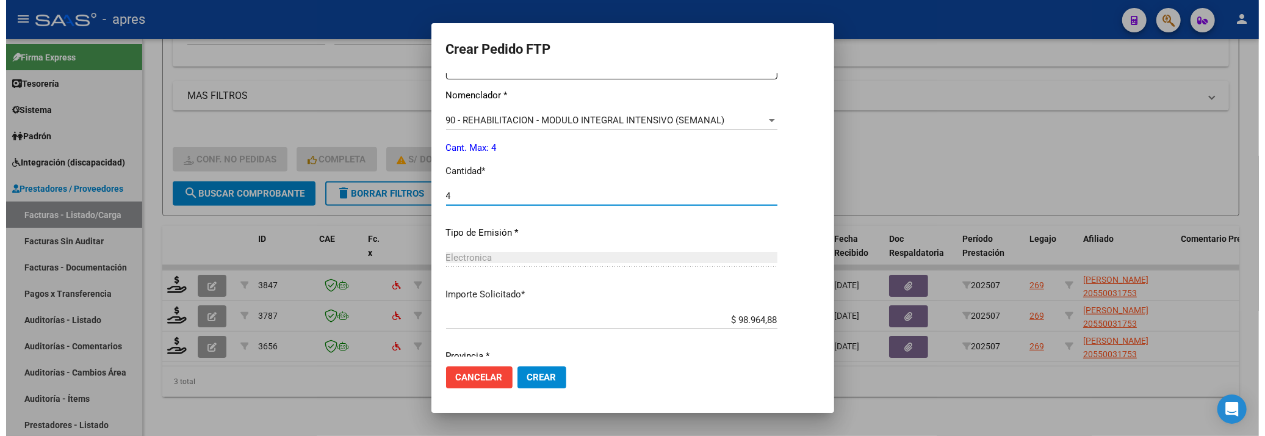
scroll to position [533, 0]
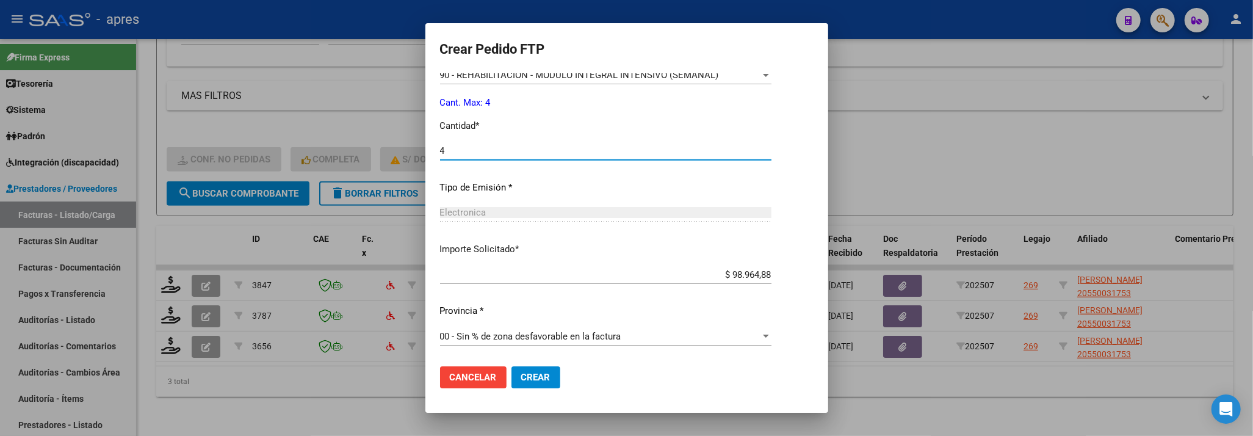
type input "4"
click at [511, 366] on button "Crear" at bounding box center [535, 377] width 49 height 22
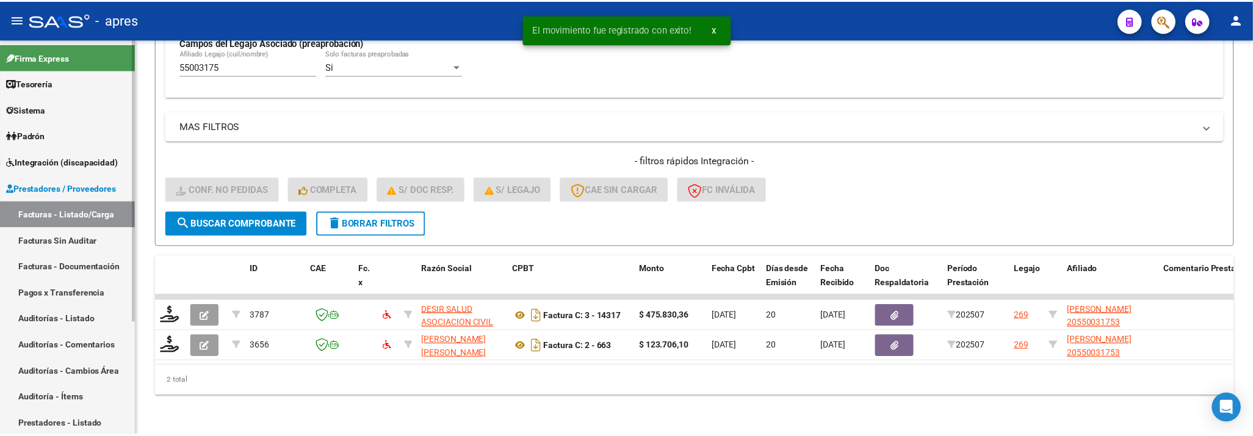
scroll to position [383, 0]
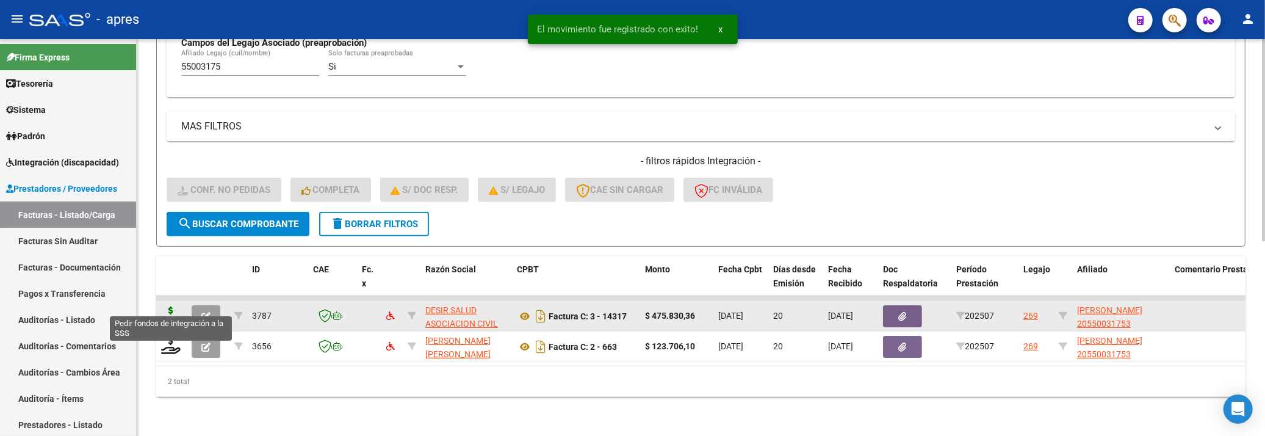
click at [162, 306] on icon at bounding box center [171, 314] width 20 height 17
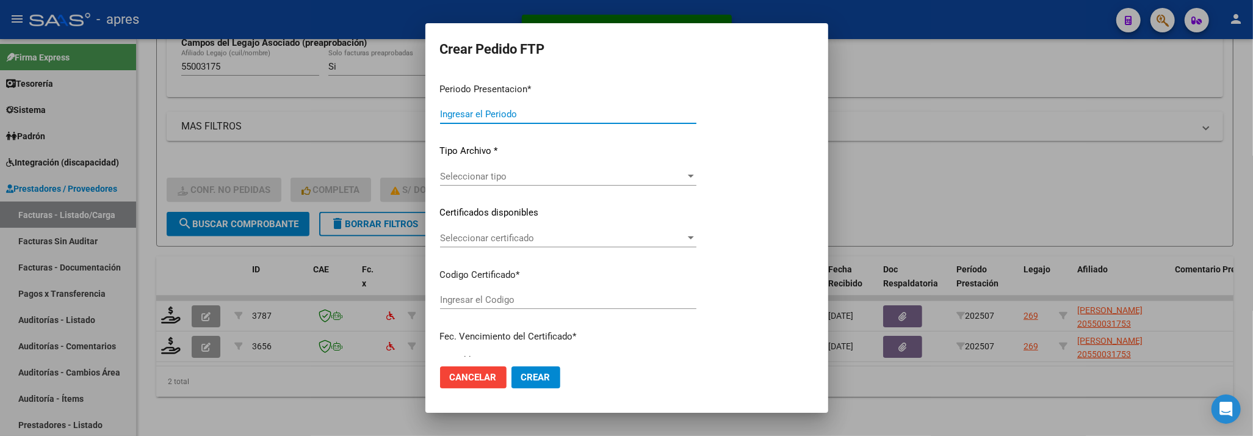
type input "202507"
type input "$ 475.830,36"
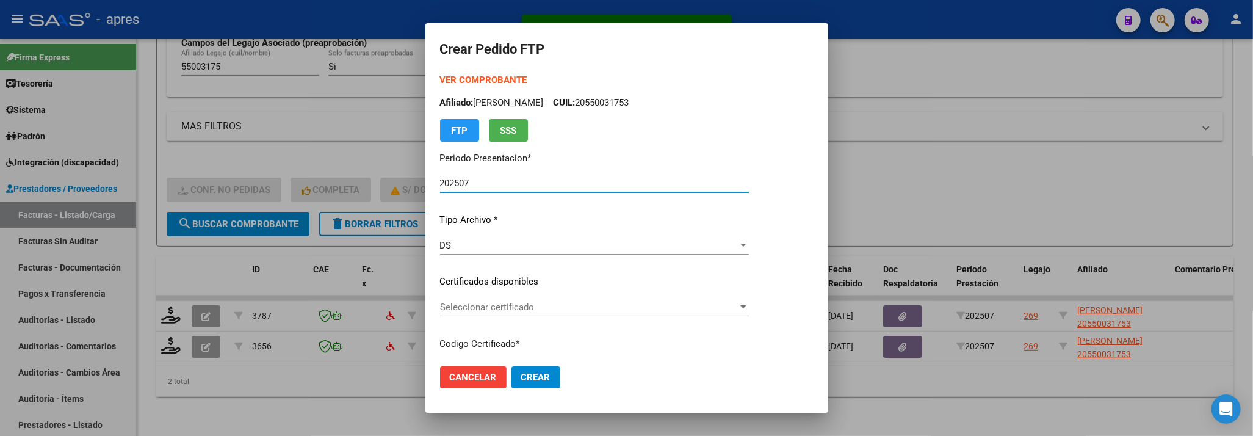
type input "ARG02000550031752023031420330314CIU536"
type input "2033-03-14"
drag, startPoint x: 644, startPoint y: 322, endPoint x: 642, endPoint y: 306, distance: 16.1
click at [643, 315] on div "Seleccionar certificado Seleccionar certificado" at bounding box center [594, 313] width 309 height 30
click at [641, 306] on span "Seleccionar certificado" at bounding box center [589, 306] width 298 height 11
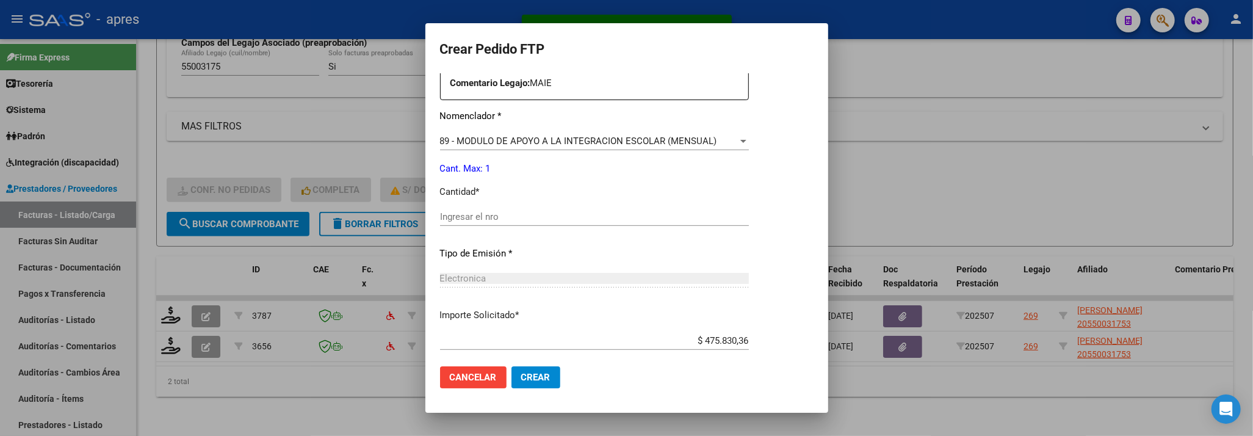
scroll to position [488, 0]
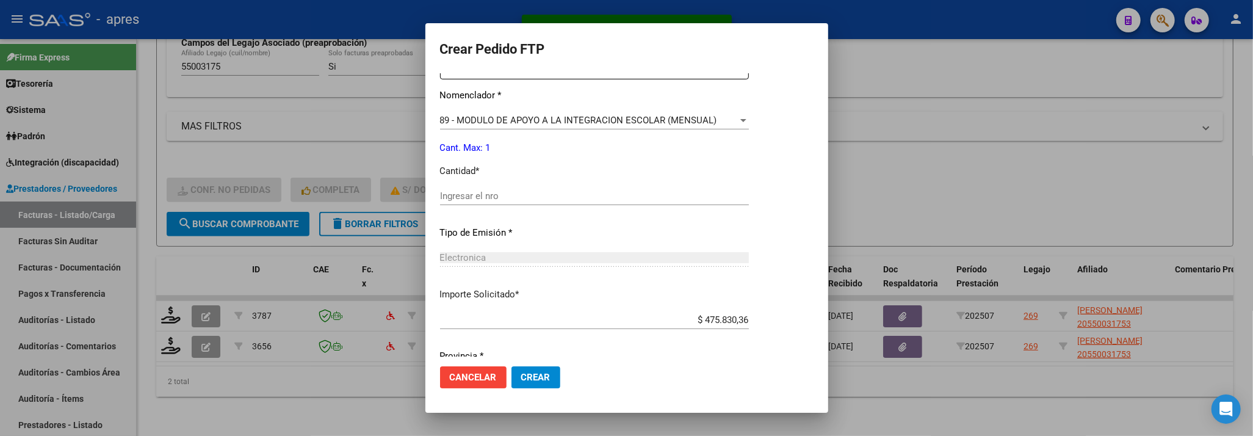
drag, startPoint x: 577, startPoint y: 179, endPoint x: 575, endPoint y: 188, distance: 9.5
click at [575, 188] on div "Periodo Prestacion * 202507 Ingresar el Periodo Prestacion Comentario Legajo: M…" at bounding box center [594, 193] width 309 height 418
click at [575, 189] on div "Ingresar el nro" at bounding box center [594, 196] width 309 height 18
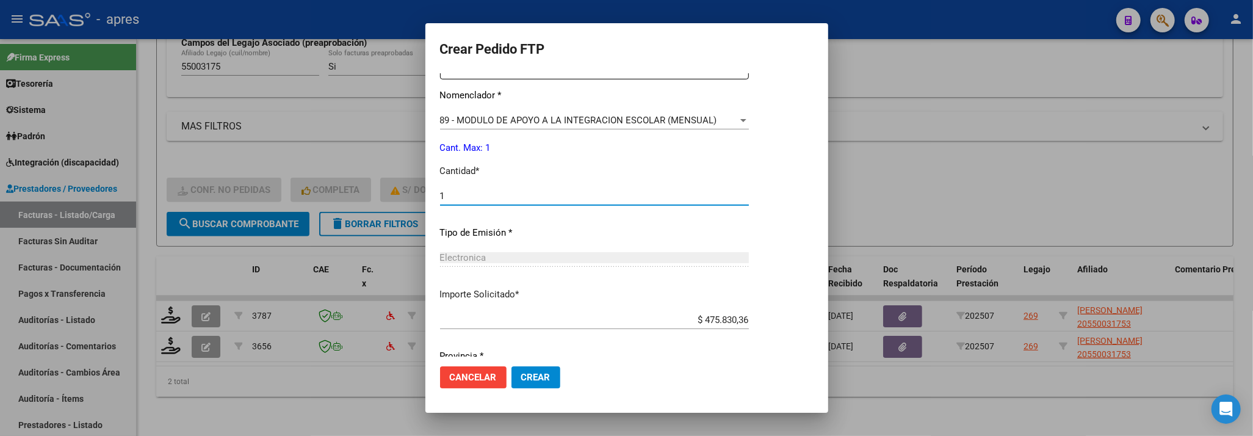
type input "1"
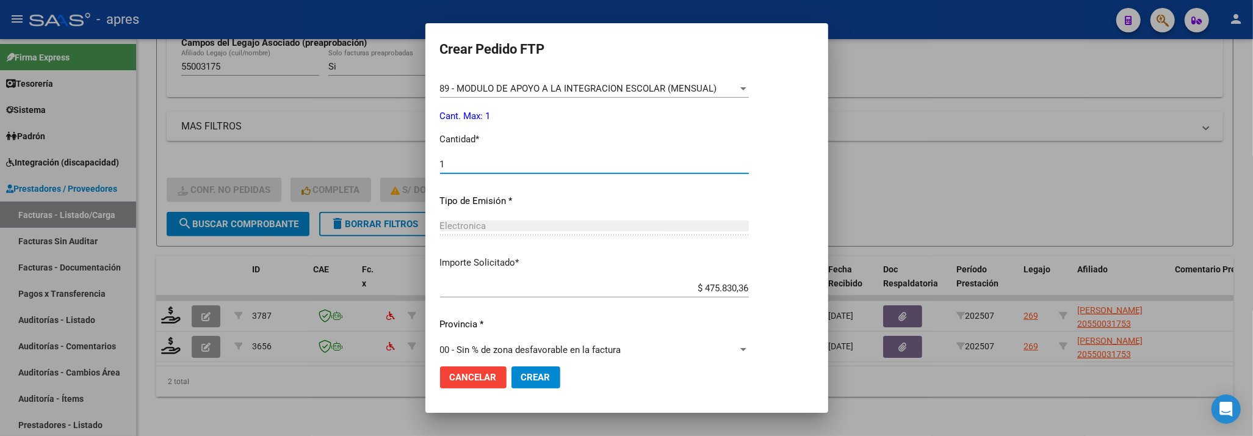
scroll to position [533, 0]
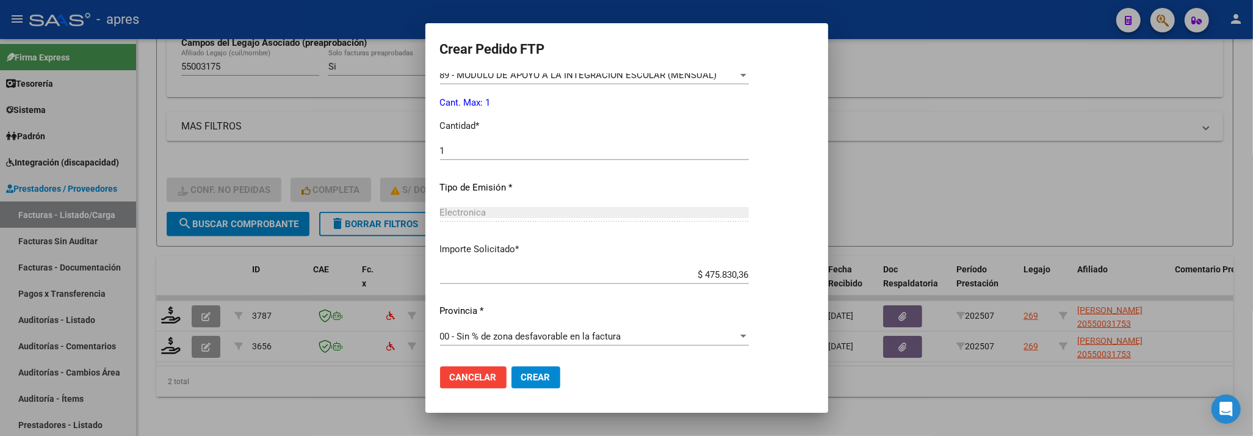
click at [542, 378] on span "Crear" at bounding box center [535, 377] width 29 height 11
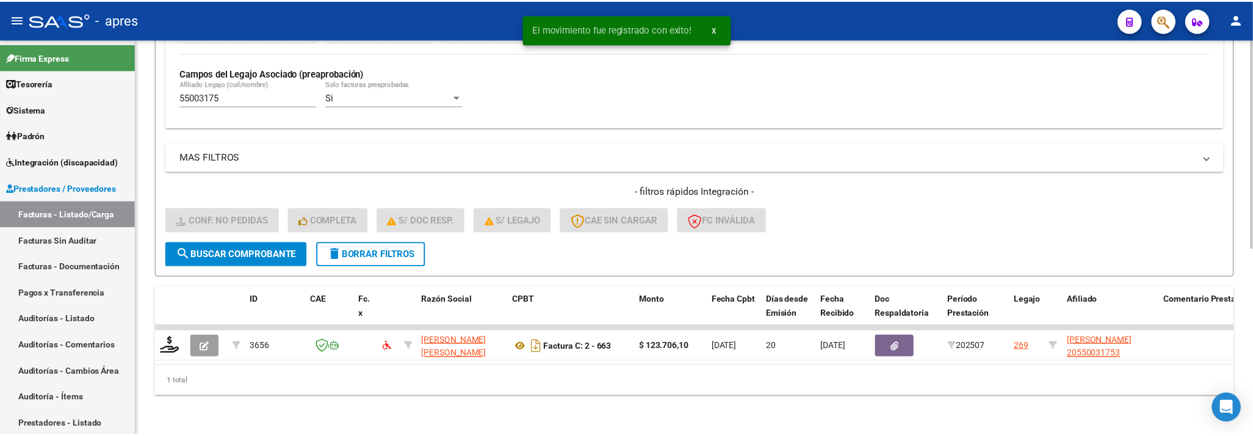
scroll to position [352, 0]
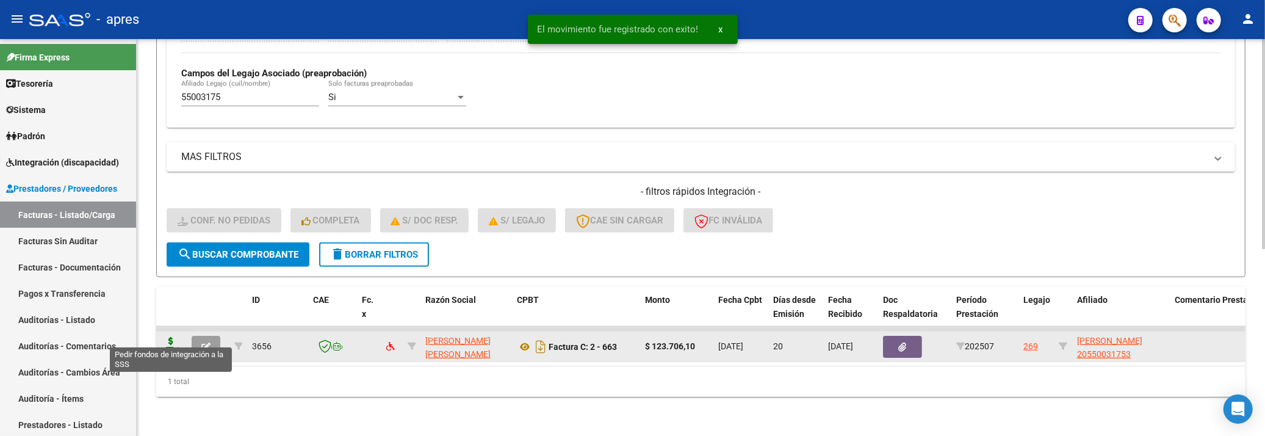
click at [171, 337] on icon at bounding box center [171, 345] width 20 height 17
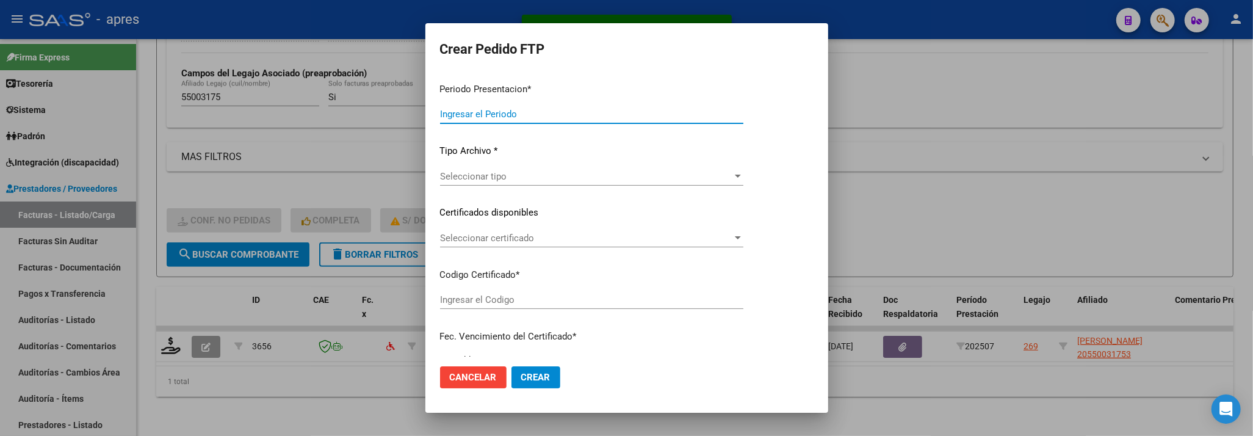
type input "202507"
type input "$ 123.706,10"
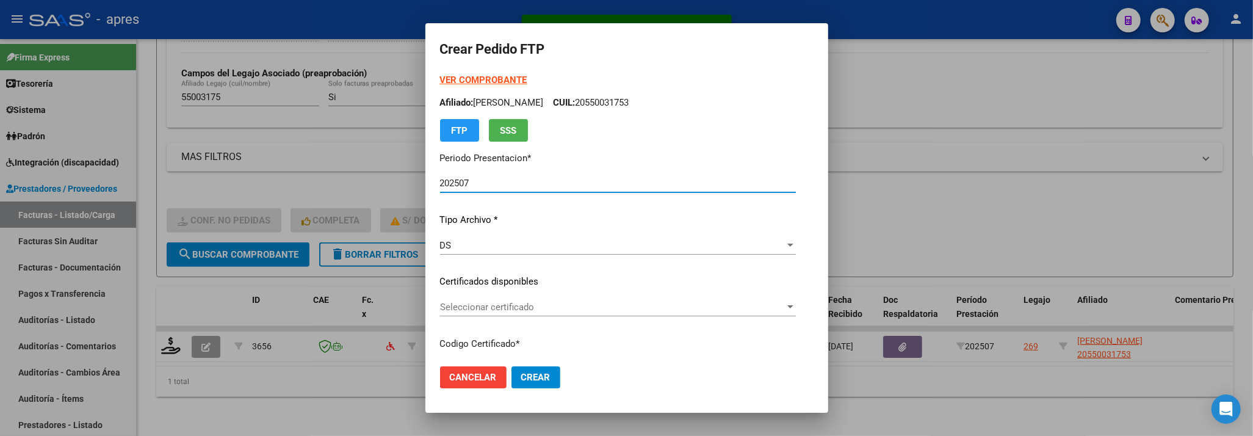
type input "ARG02000550031752023031420330314CIU536"
type input "2033-03-14"
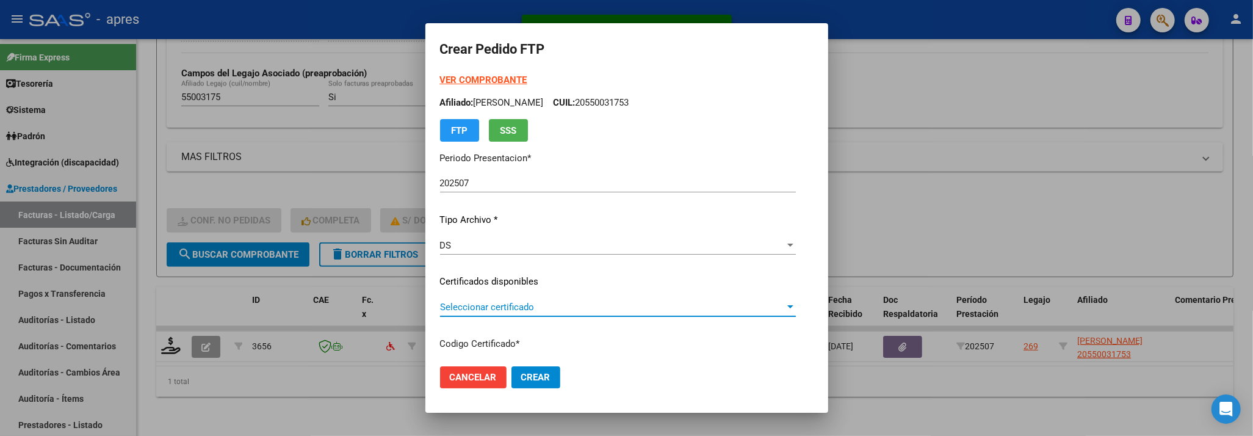
click at [555, 308] on span "Seleccionar certificado" at bounding box center [612, 306] width 345 height 11
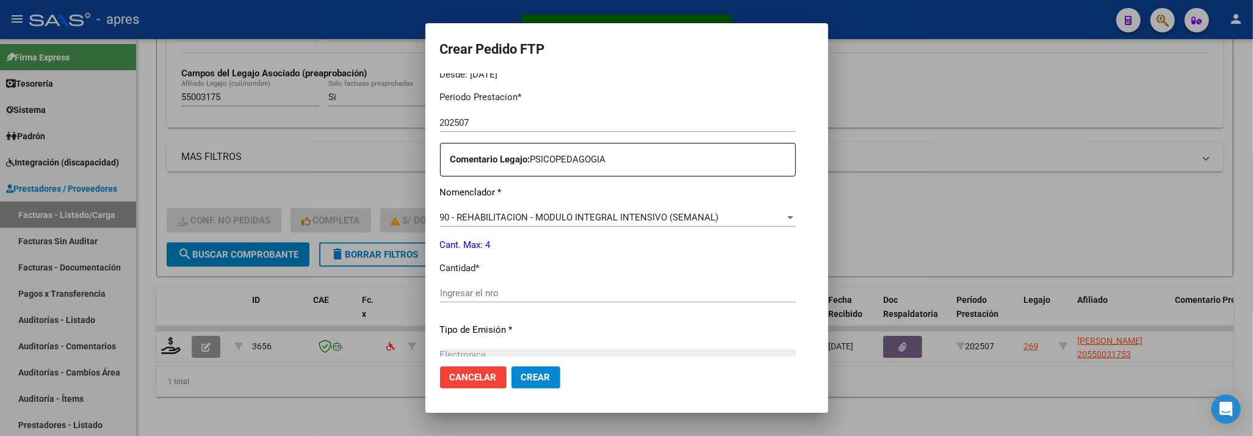
scroll to position [406, 0]
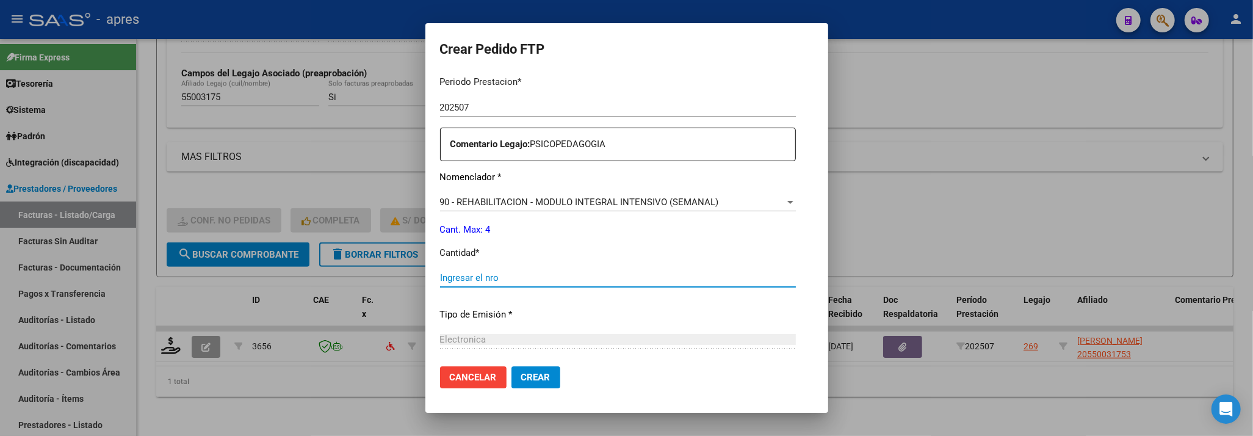
click at [542, 281] on input "Ingresar el nro" at bounding box center [618, 277] width 356 height 11
type input "1"
type input "4"
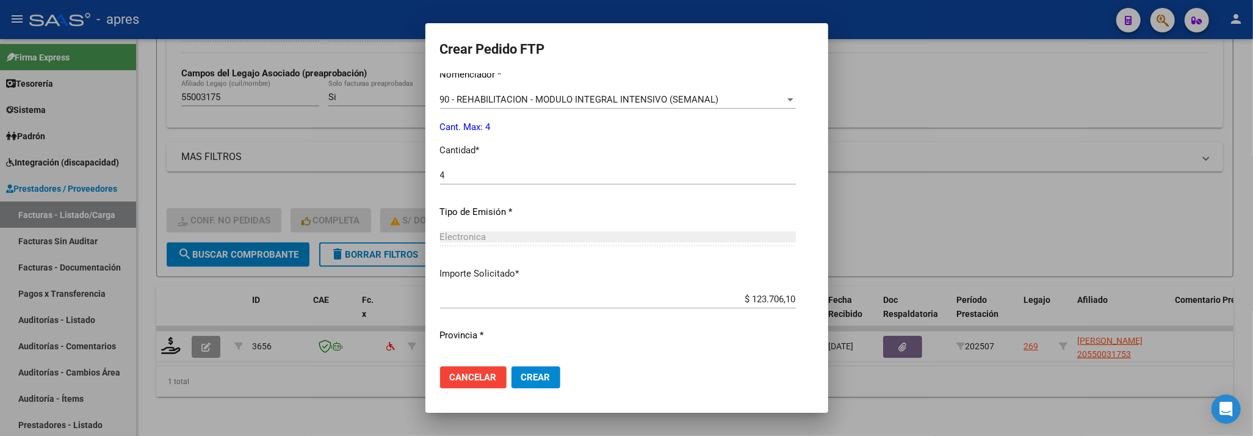
scroll to position [533, 0]
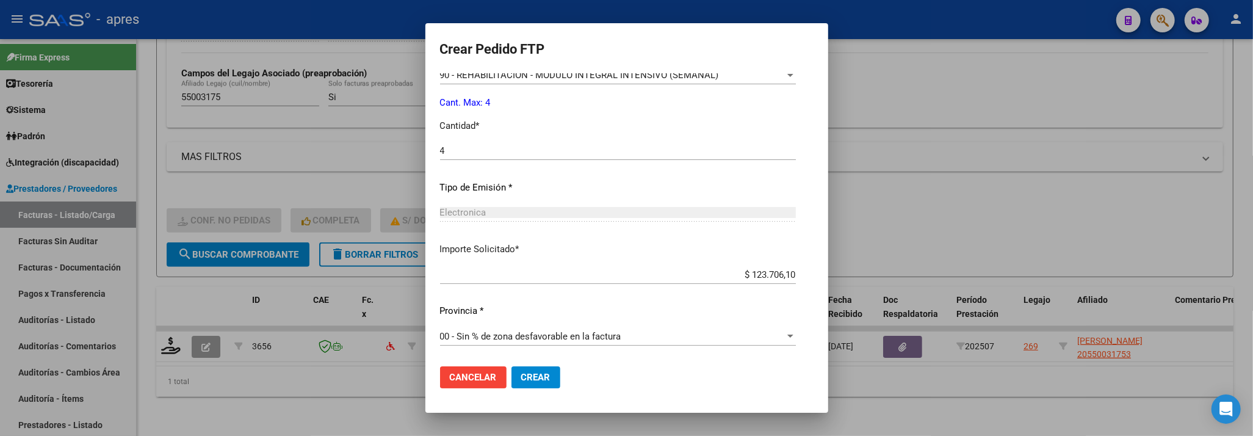
click at [521, 377] on span "Crear" at bounding box center [535, 377] width 29 height 11
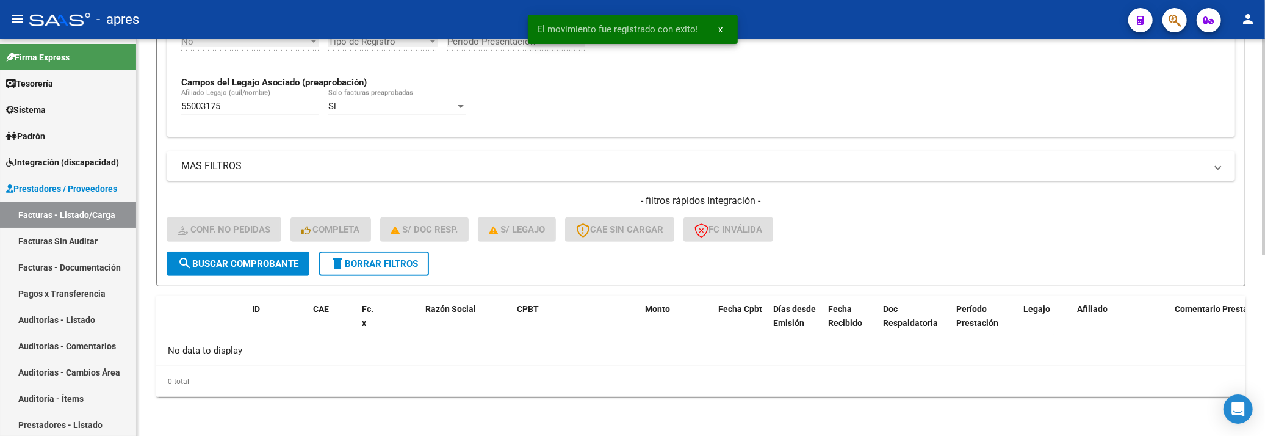
scroll to position [331, 0]
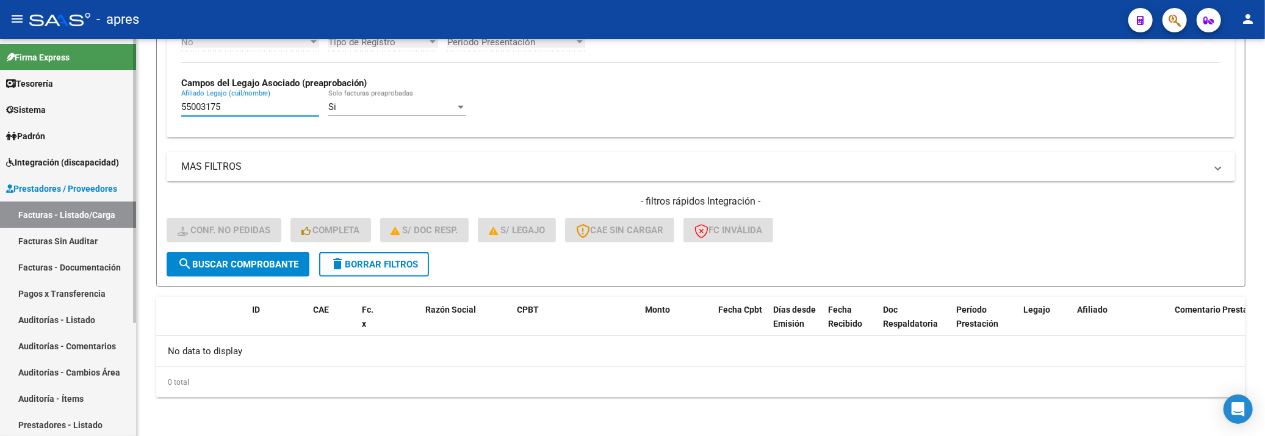
drag, startPoint x: 229, startPoint y: 103, endPoint x: 121, endPoint y: 106, distance: 108.7
click at [121, 106] on mat-sidenav-container "Firma Express Tesorería Extractos Procesados (csv) Extractos Originales (pdf) S…" at bounding box center [632, 237] width 1265 height 397
paste input "435872"
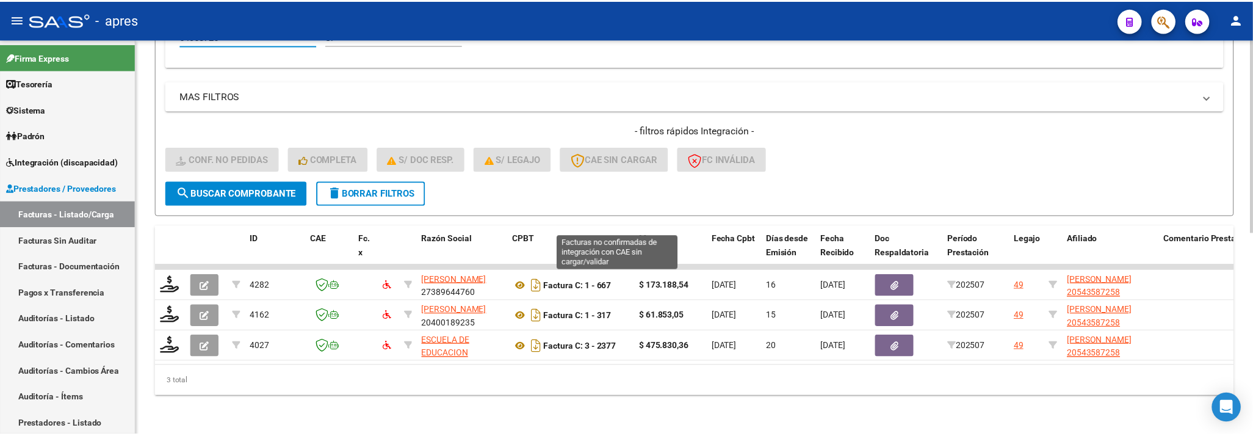
scroll to position [412, 0]
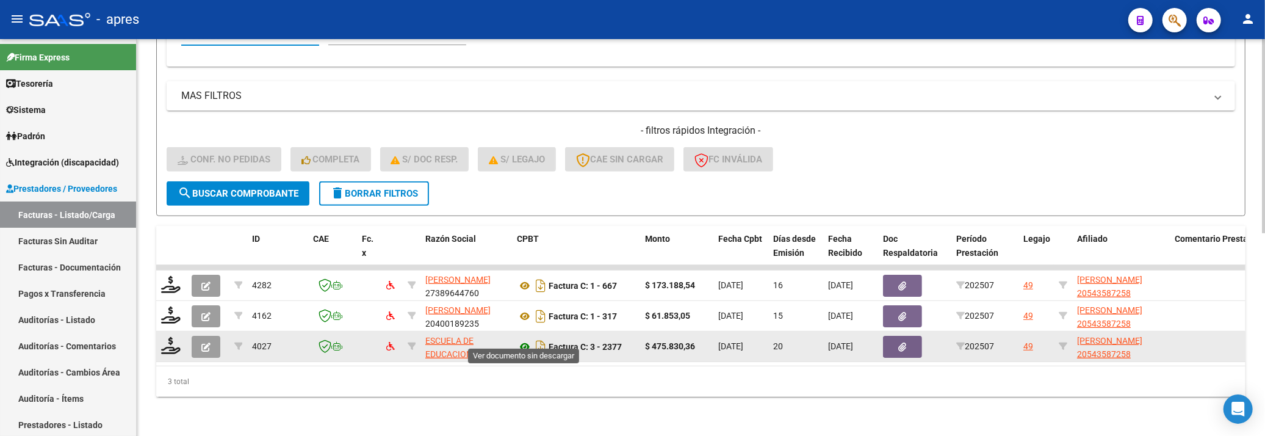
type input "54358725"
click at [520, 339] on icon at bounding box center [525, 346] width 16 height 15
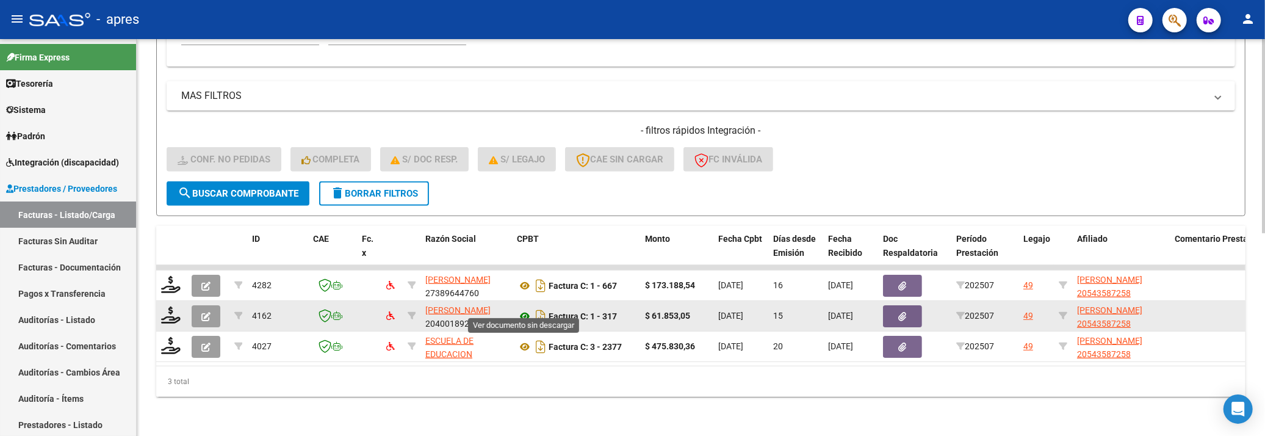
click at [525, 309] on icon at bounding box center [525, 316] width 16 height 15
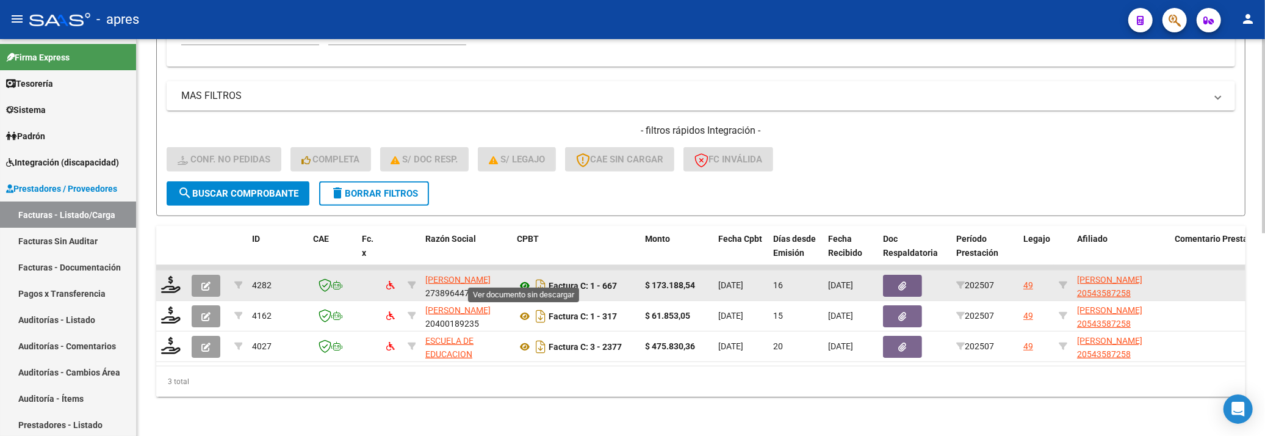
click at [530, 278] on icon at bounding box center [525, 285] width 16 height 15
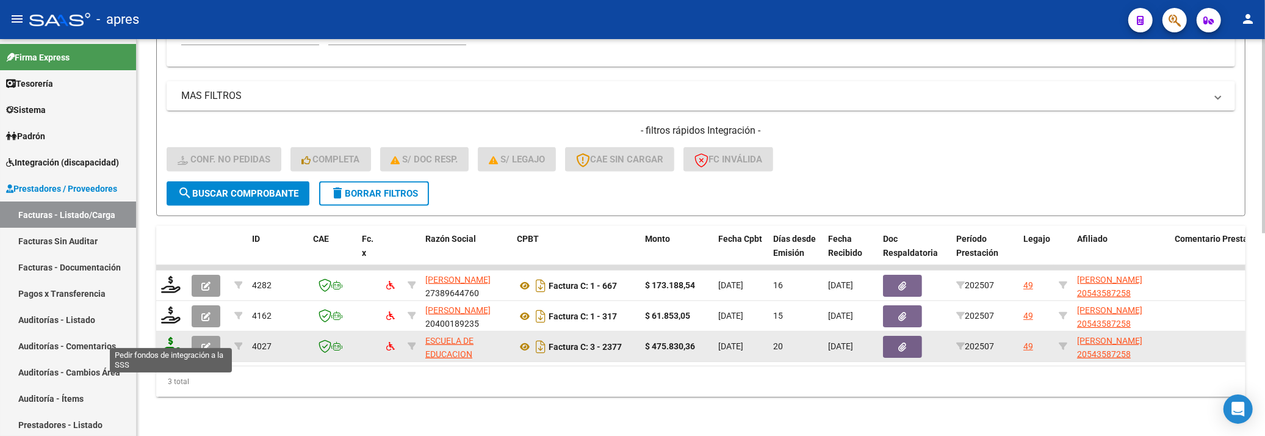
click at [174, 337] on icon at bounding box center [171, 345] width 20 height 17
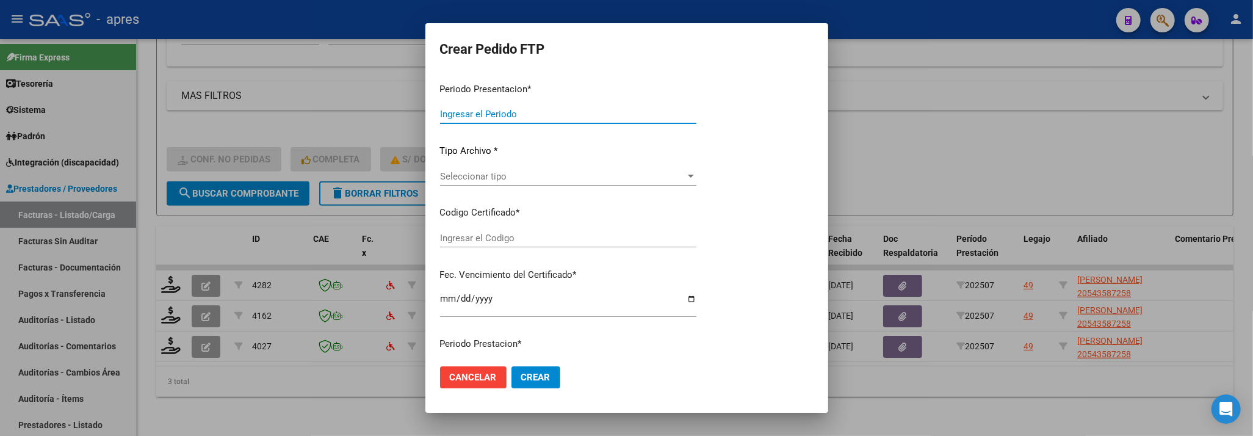
type input "202507"
type input "$ 475.830,36"
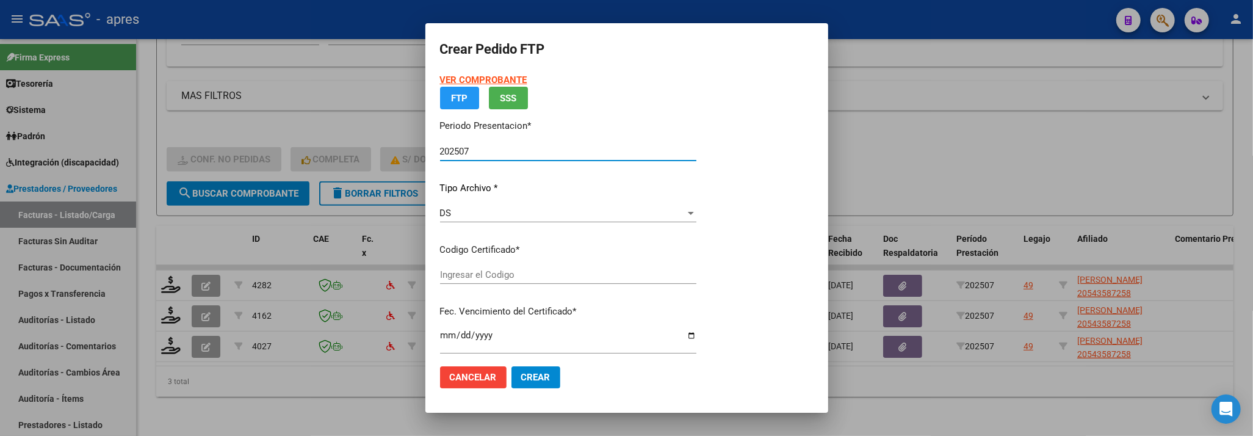
type input "ARG02000543587252023012120260121BS370"
type input "[DATE]"
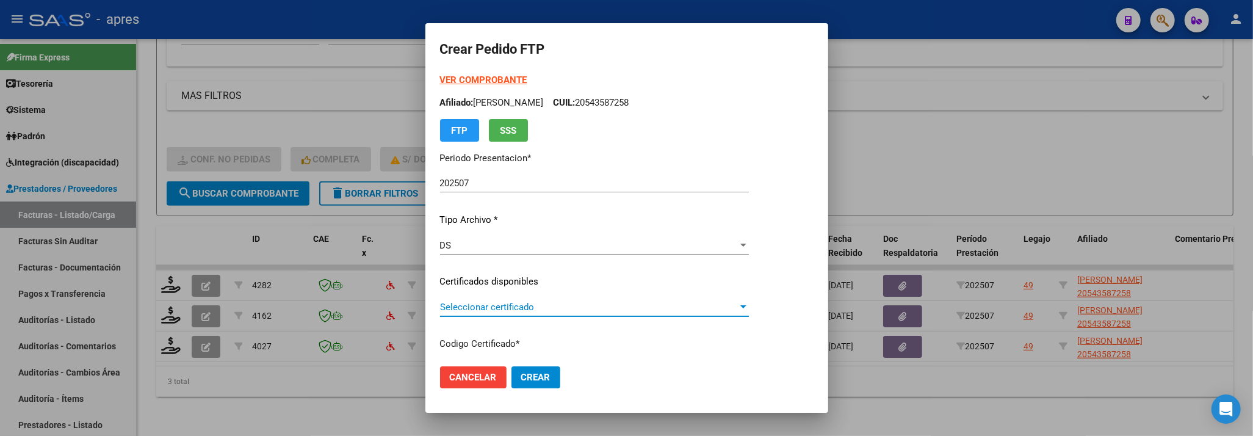
click at [537, 305] on span "Seleccionar certificado" at bounding box center [589, 306] width 298 height 11
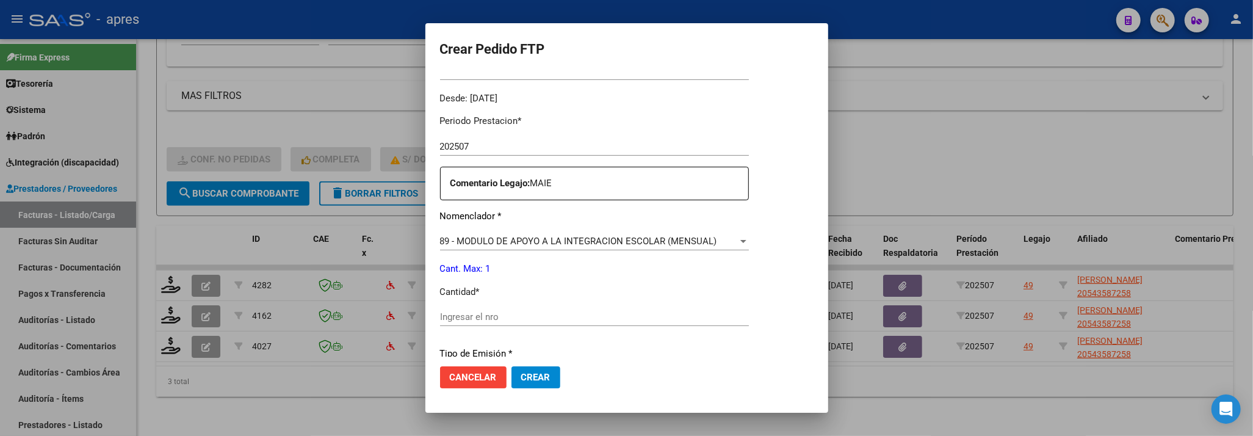
scroll to position [406, 0]
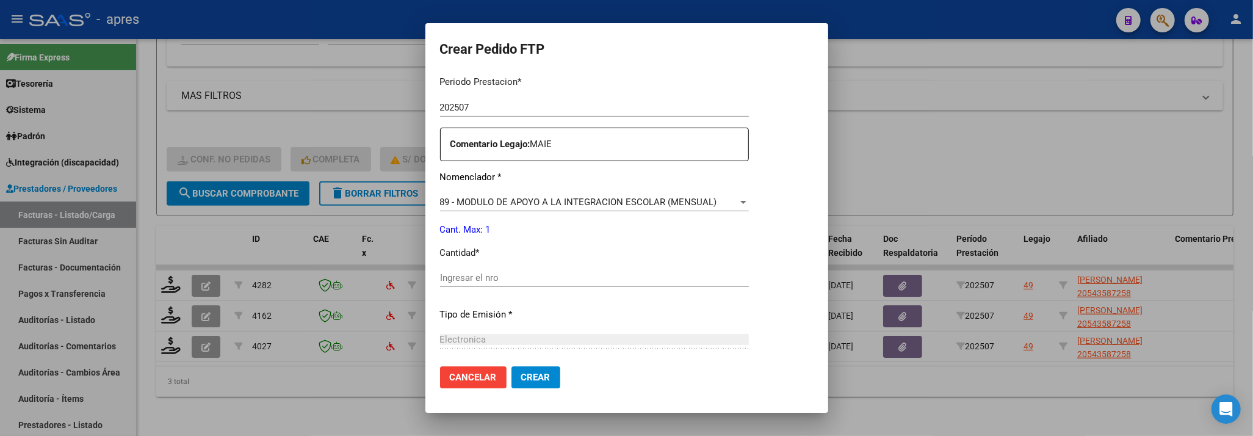
click at [467, 271] on div "Ingresar el nro" at bounding box center [594, 277] width 309 height 18
click at [469, 278] on input "Ingresar el nro" at bounding box center [594, 277] width 309 height 11
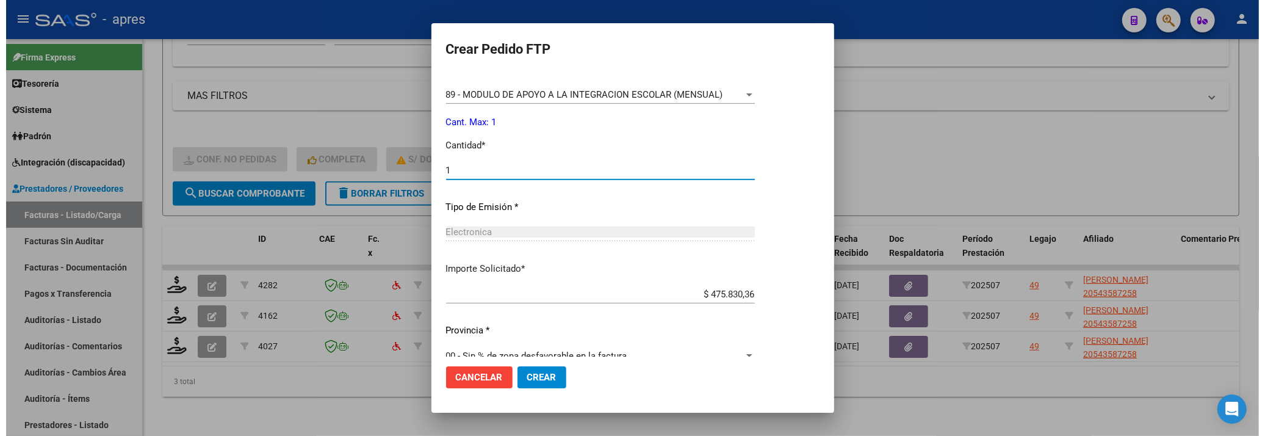
scroll to position [533, 0]
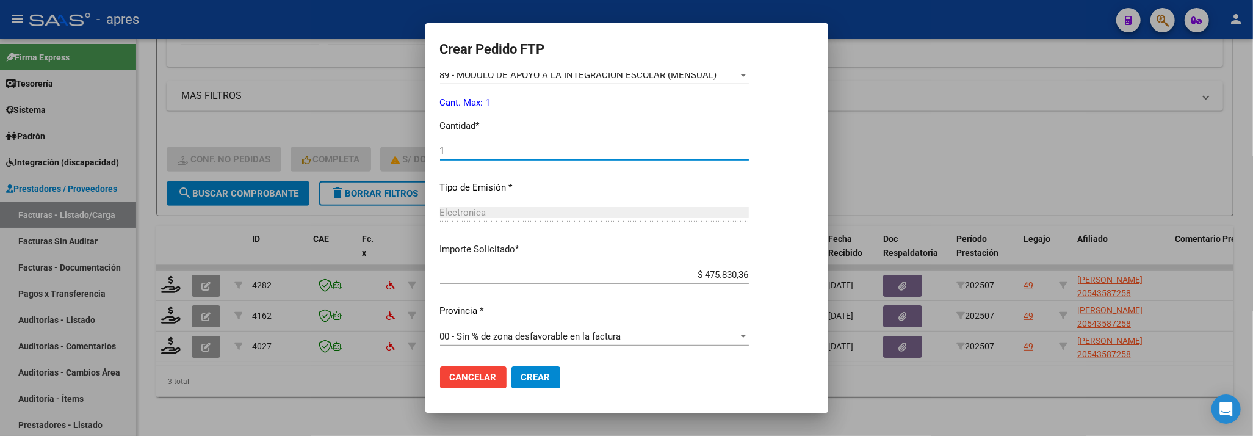
type input "1"
click at [542, 377] on span "Crear" at bounding box center [535, 377] width 29 height 11
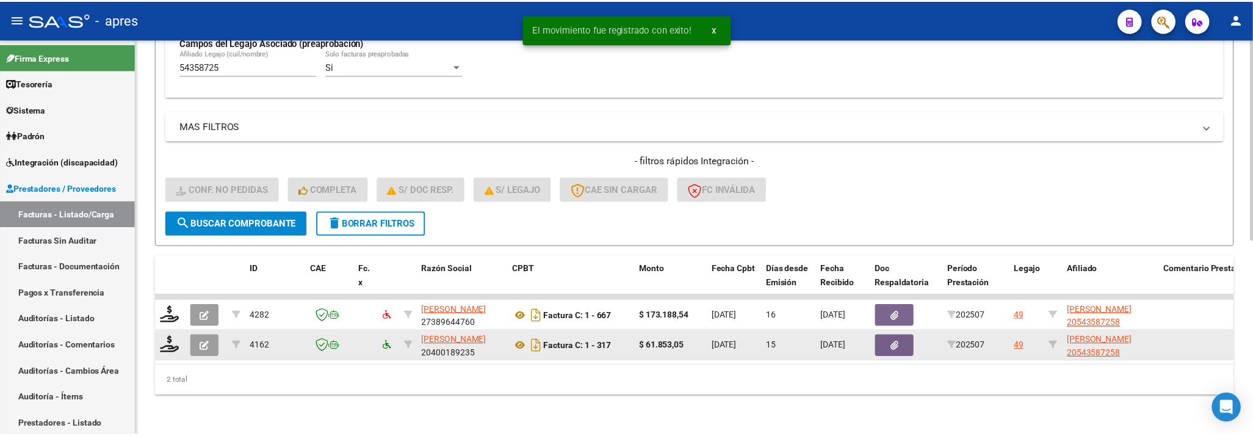
scroll to position [383, 0]
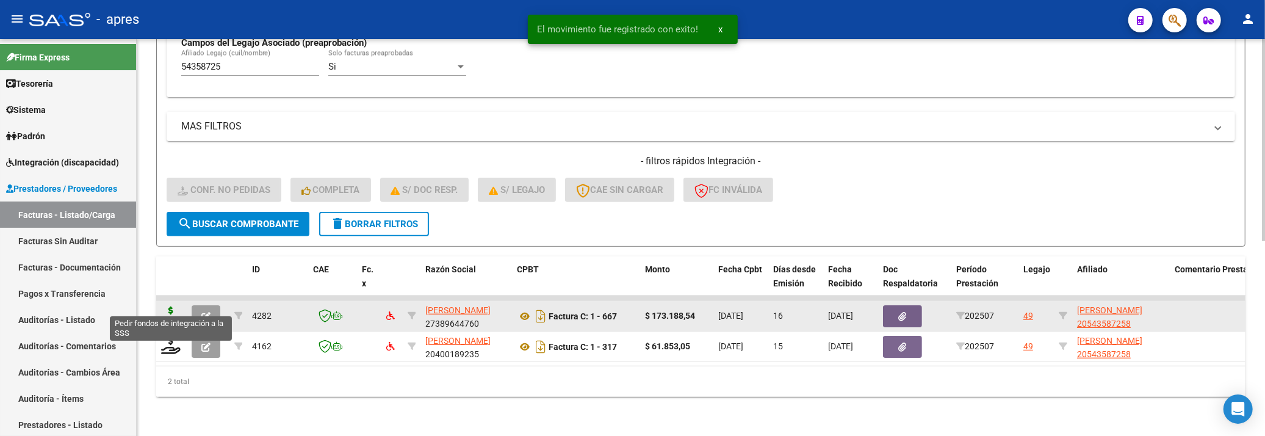
click at [167, 306] on icon at bounding box center [171, 314] width 20 height 17
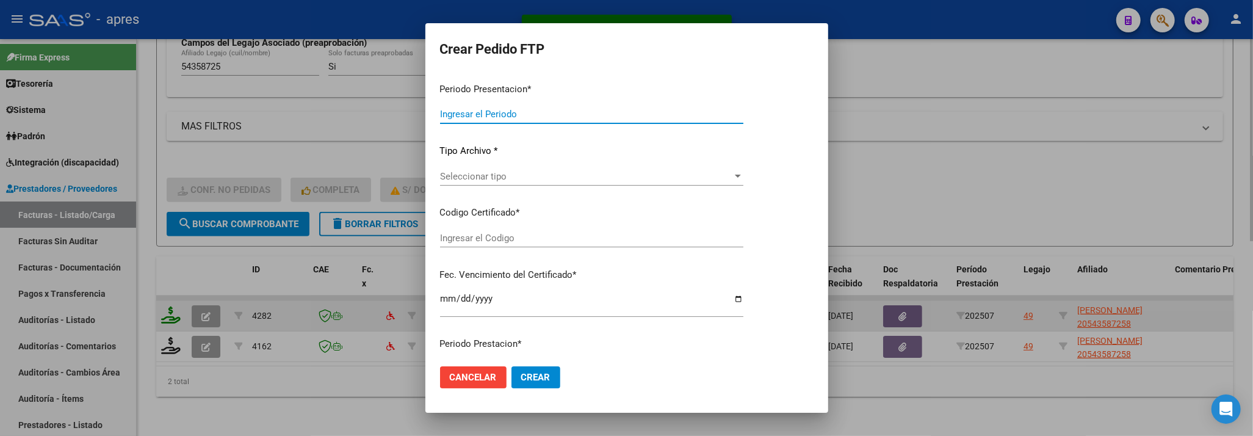
type input "202507"
type input "$ 173.188,54"
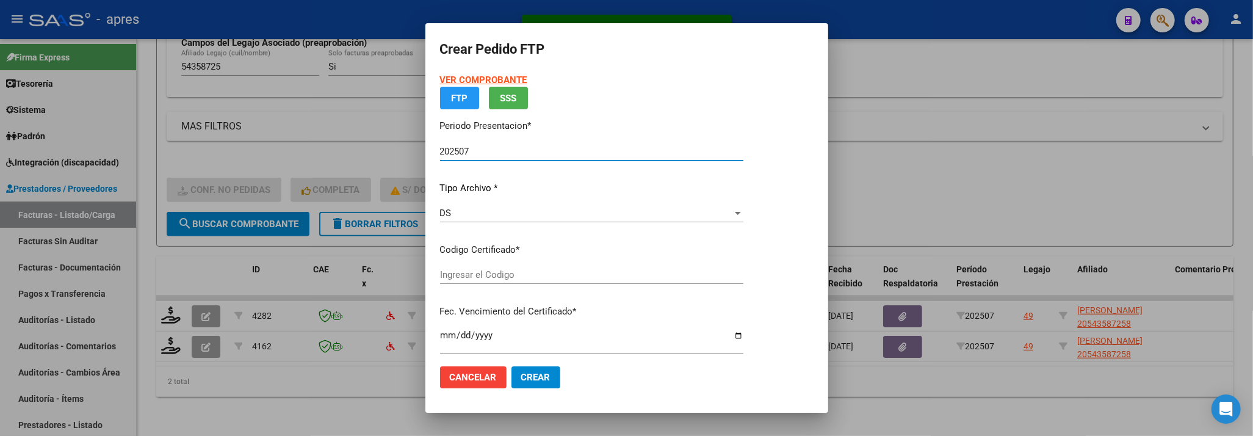
type input "ARG02000543587252023012120260121BS370"
type input "[DATE]"
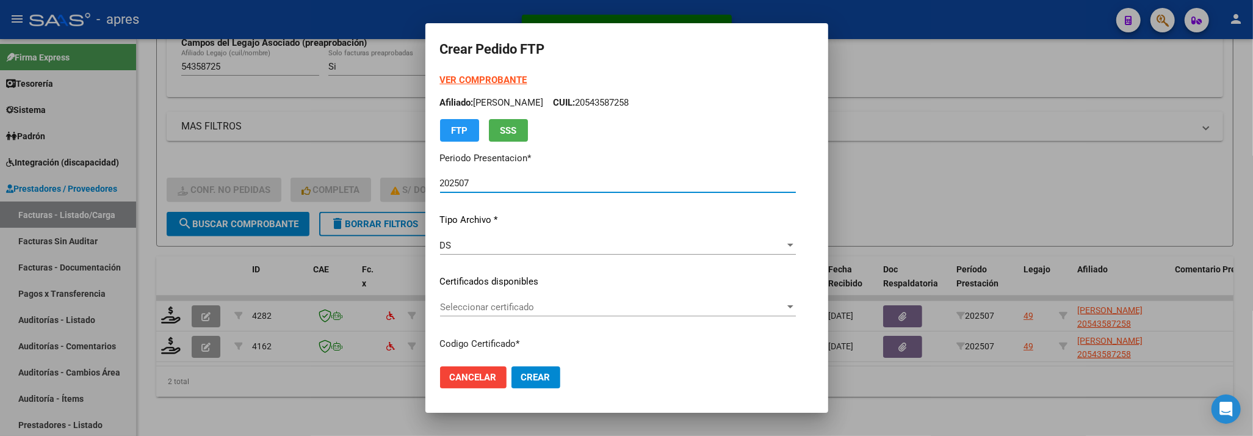
click at [552, 306] on span "Seleccionar certificado" at bounding box center [612, 306] width 345 height 11
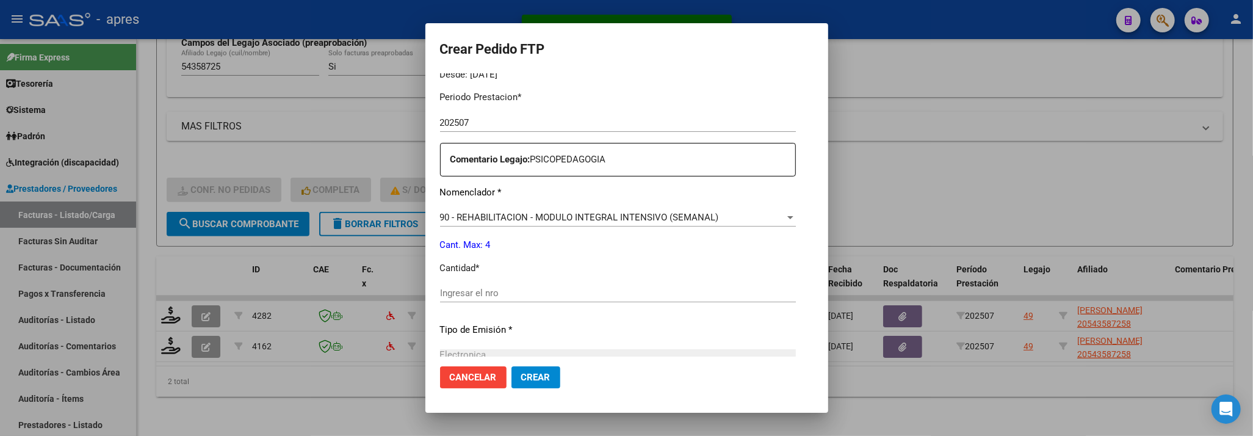
scroll to position [406, 0]
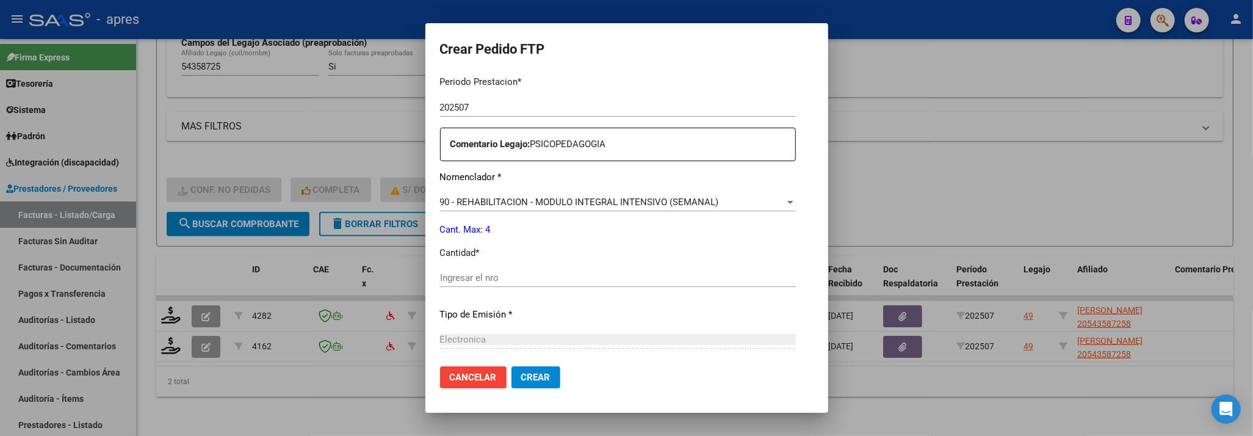
click at [552, 279] on input "Ingresar el nro" at bounding box center [618, 277] width 356 height 11
type input "4"
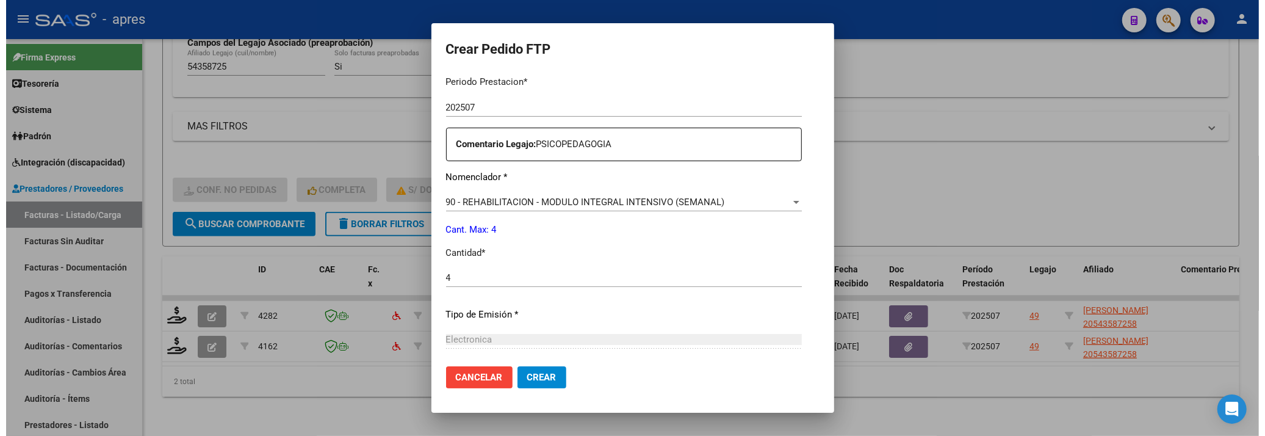
scroll to position [533, 0]
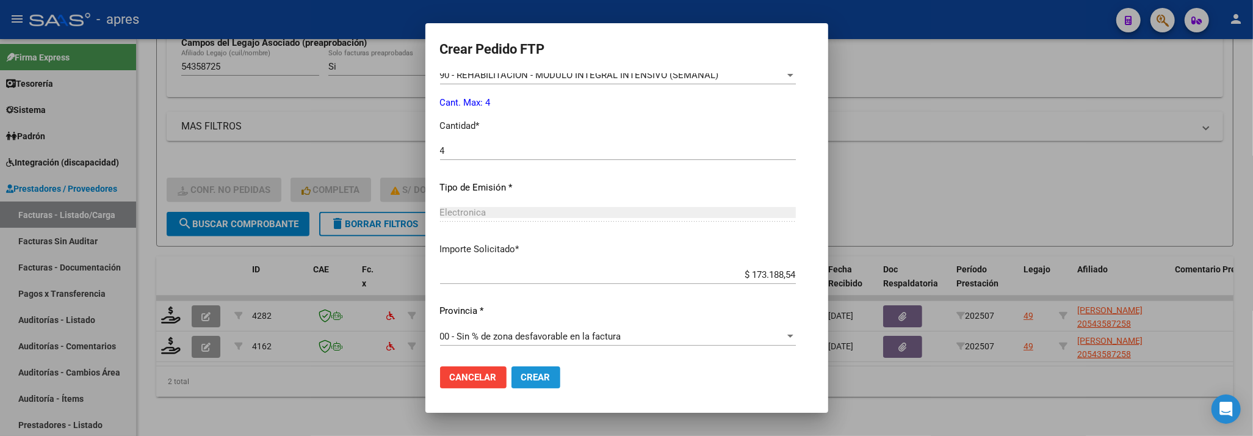
click at [514, 386] on button "Crear" at bounding box center [535, 377] width 49 height 22
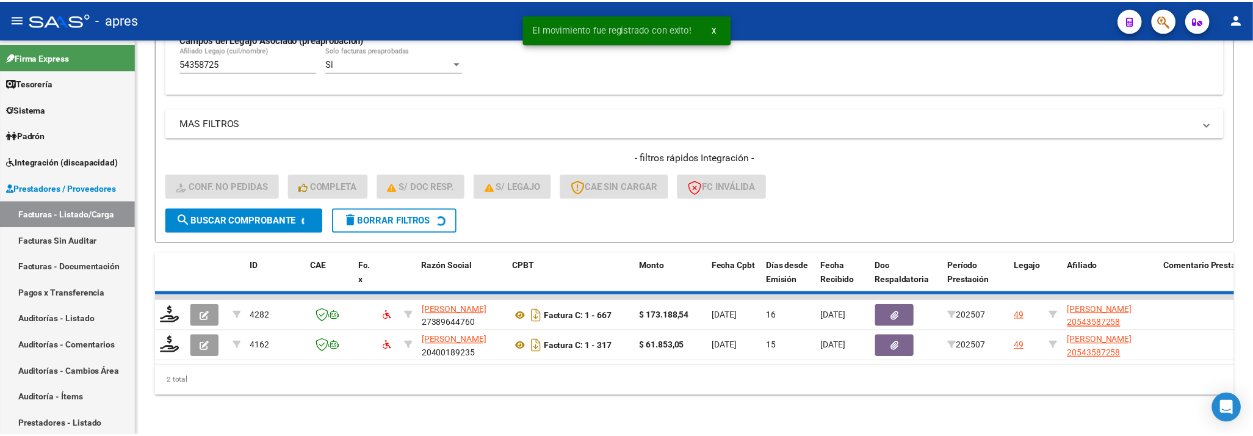
scroll to position [352, 0]
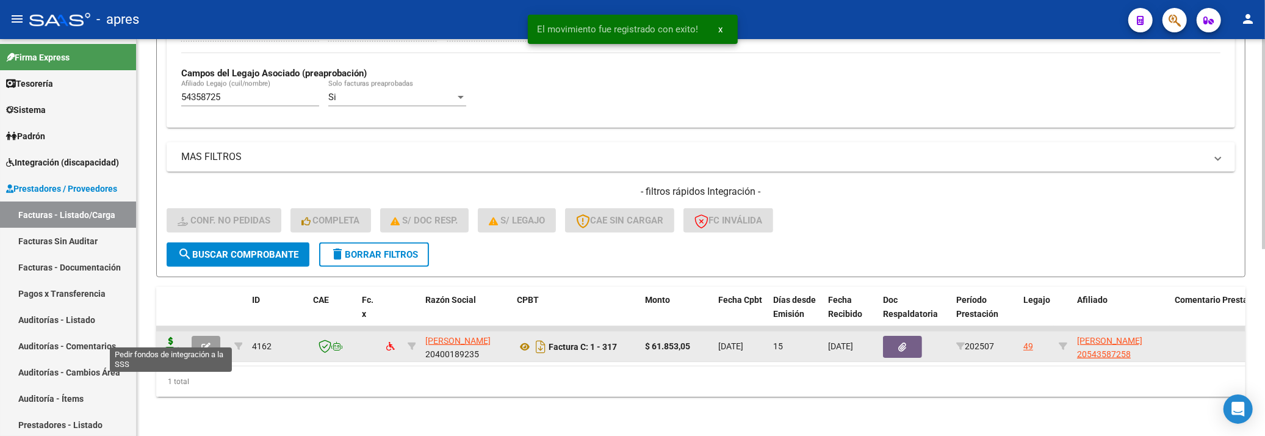
click at [179, 337] on icon at bounding box center [171, 345] width 20 height 17
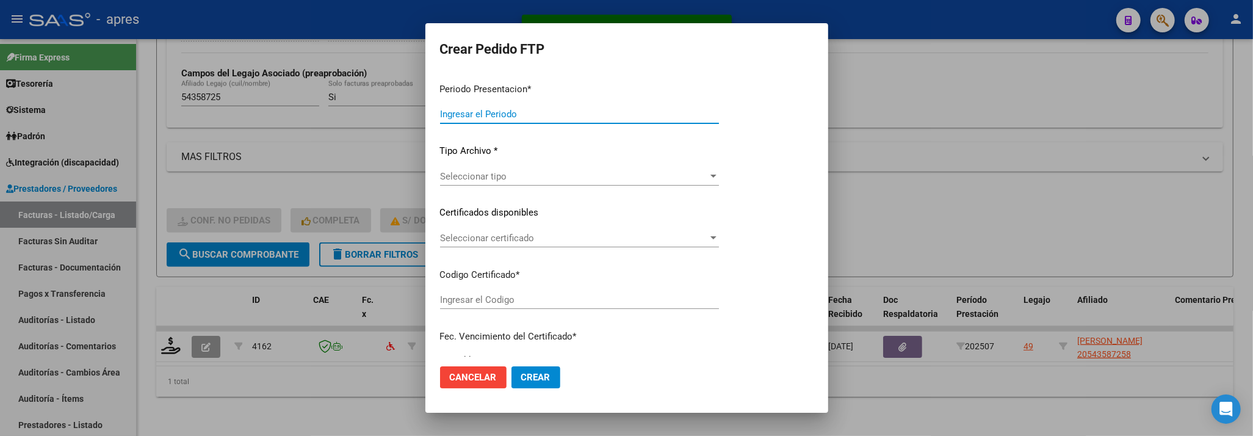
type input "202507"
type input "$ 61.853,05"
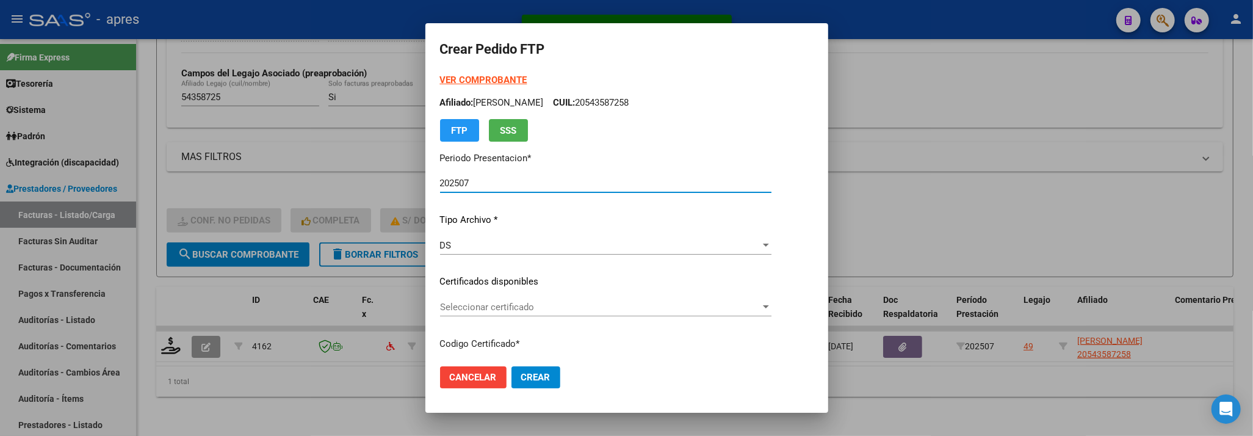
type input "ARG02000543587252023012120260121BS370"
type input "[DATE]"
click at [585, 315] on div "Seleccionar certificado Seleccionar certificado" at bounding box center [605, 307] width 331 height 18
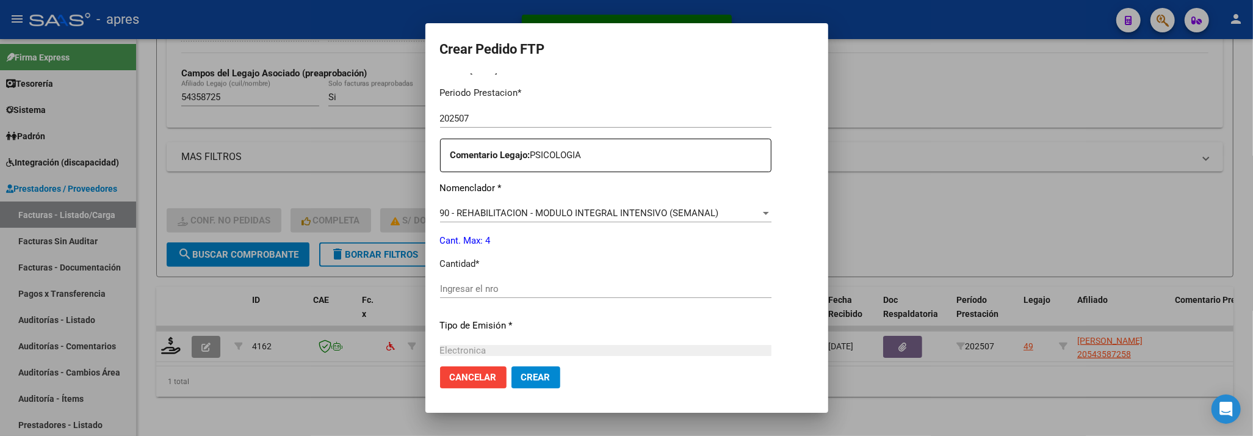
scroll to position [406, 0]
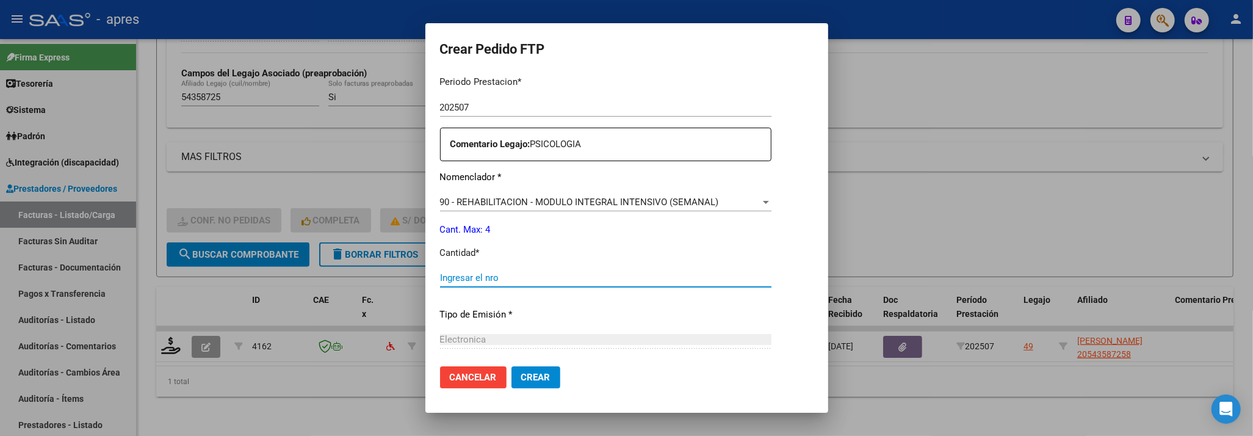
click at [559, 274] on input "Ingresar el nro" at bounding box center [605, 277] width 331 height 11
type input "4"
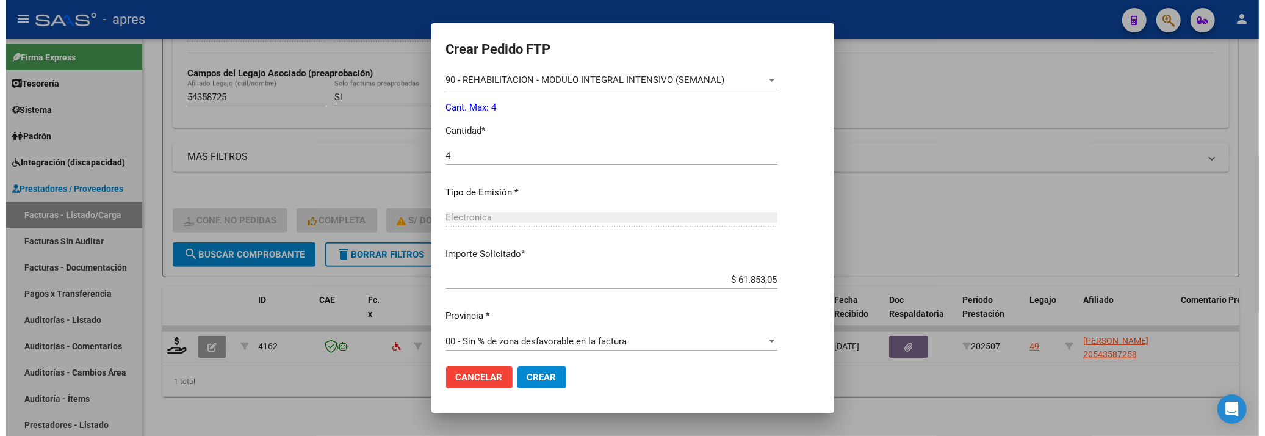
scroll to position [533, 0]
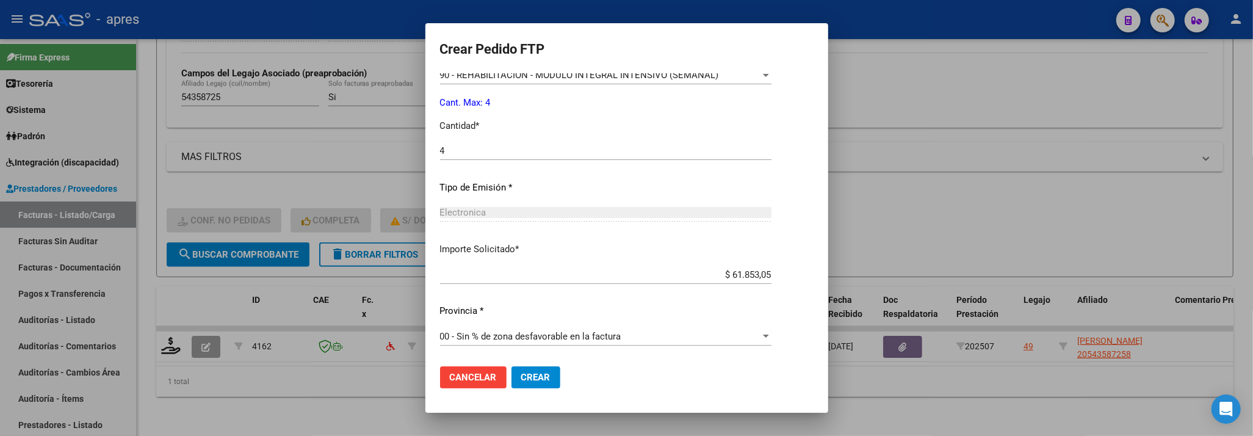
click at [522, 370] on button "Crear" at bounding box center [535, 377] width 49 height 22
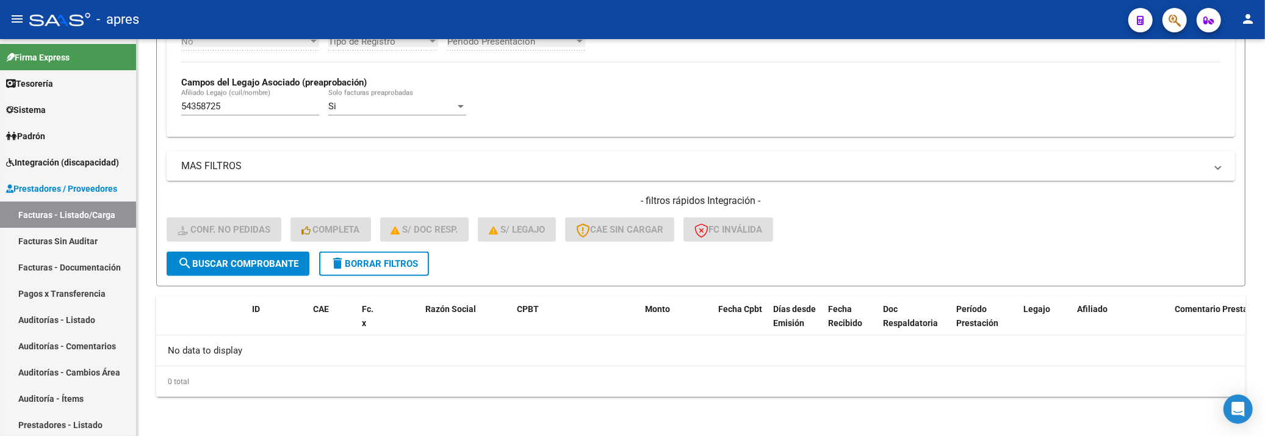
scroll to position [331, 0]
drag, startPoint x: 242, startPoint y: 106, endPoint x: 71, endPoint y: 98, distance: 171.6
click at [73, 98] on mat-sidenav-container "Firma Express Tesorería Extractos Procesados (csv) Extractos Originales (pdf) S…" at bounding box center [632, 237] width 1265 height 397
paste input "7393546"
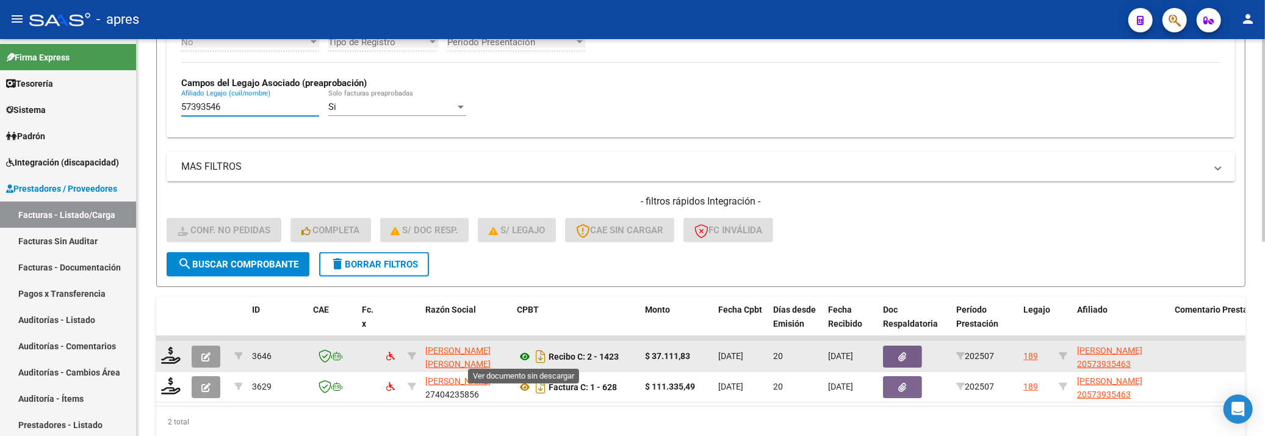
type input "57393546"
click at [525, 357] on icon at bounding box center [525, 356] width 16 height 15
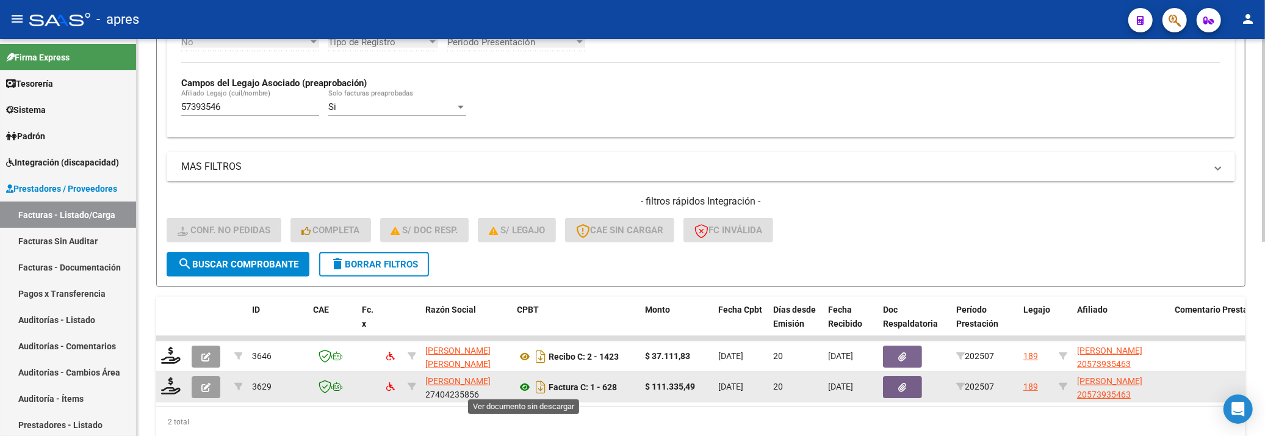
click at [524, 388] on icon at bounding box center [525, 387] width 16 height 15
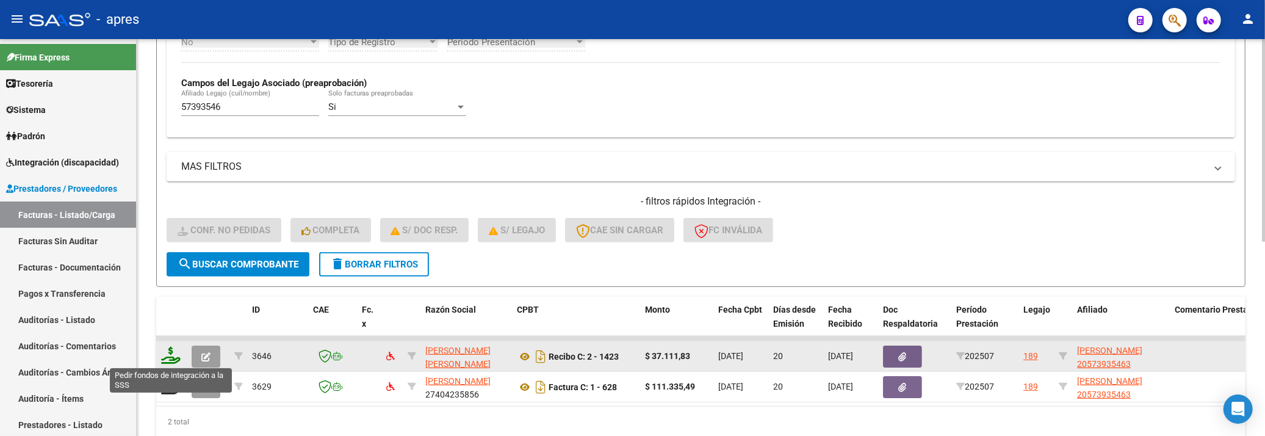
click at [167, 358] on icon at bounding box center [171, 355] width 20 height 17
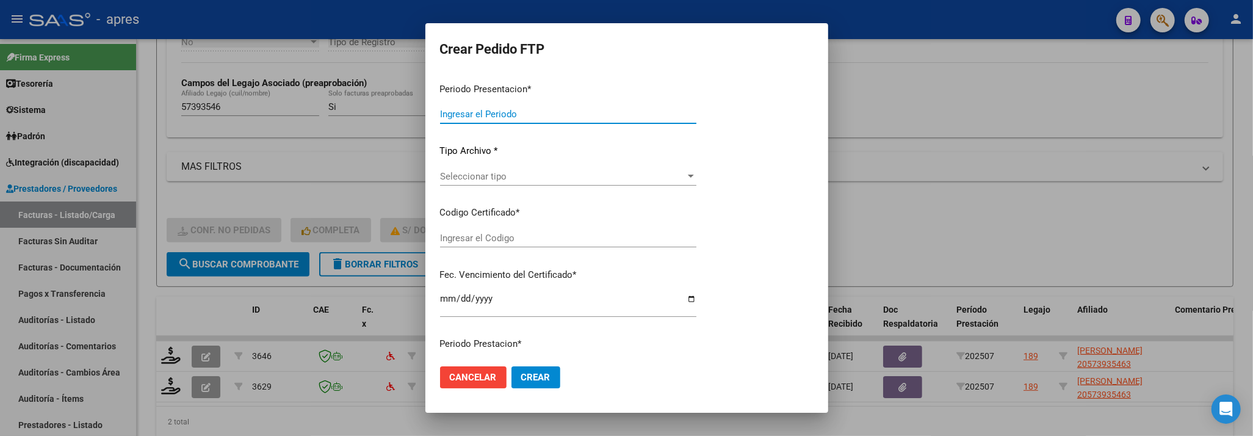
type input "202507"
type input "$ 37.111,83"
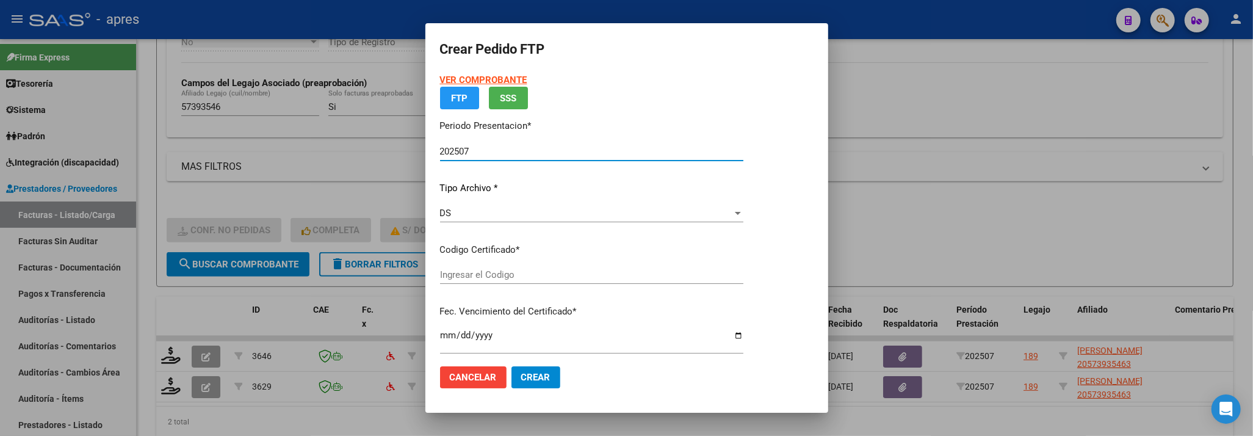
type input "ARG02000573935462024070120270701BUE370"
type input "2027-07-01"
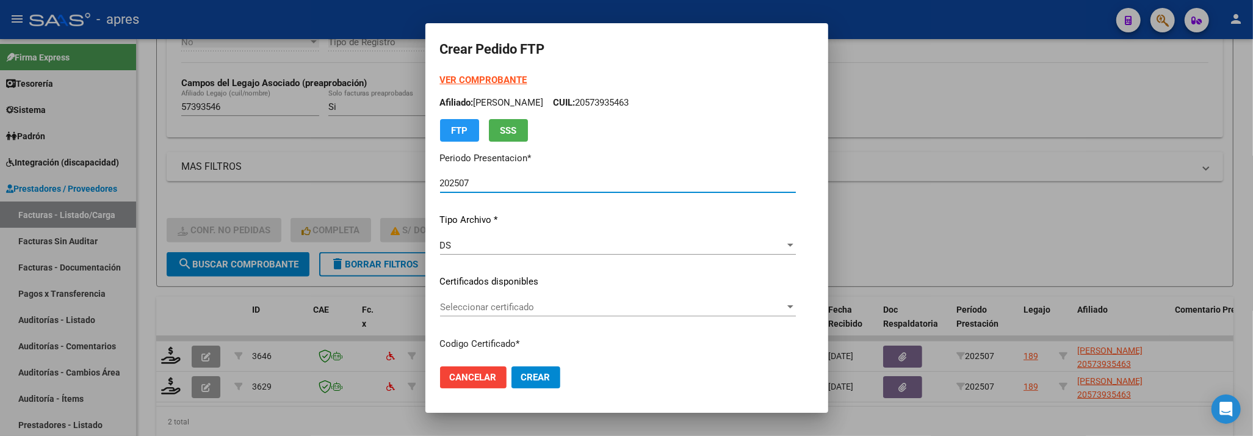
click at [618, 309] on span "Seleccionar certificado" at bounding box center [612, 306] width 345 height 11
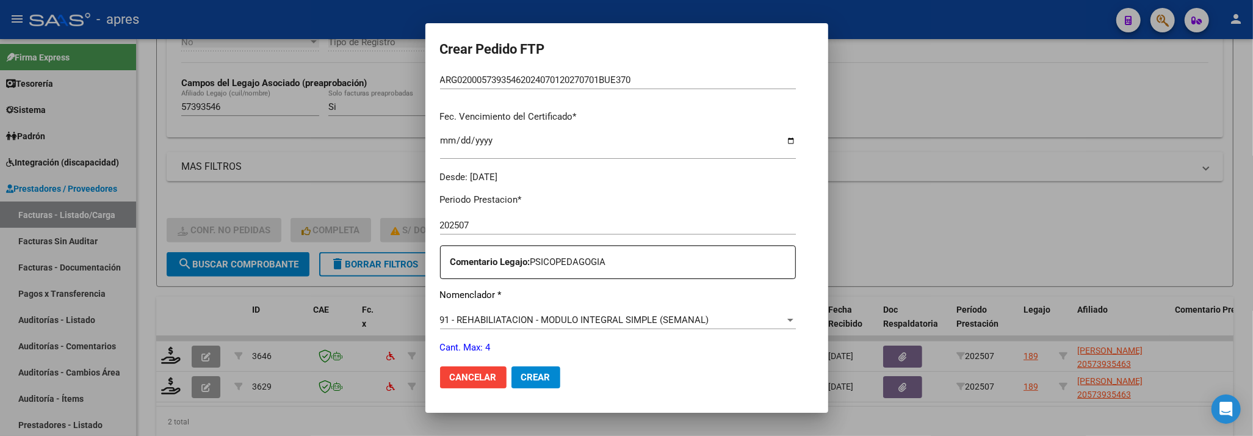
scroll to position [406, 0]
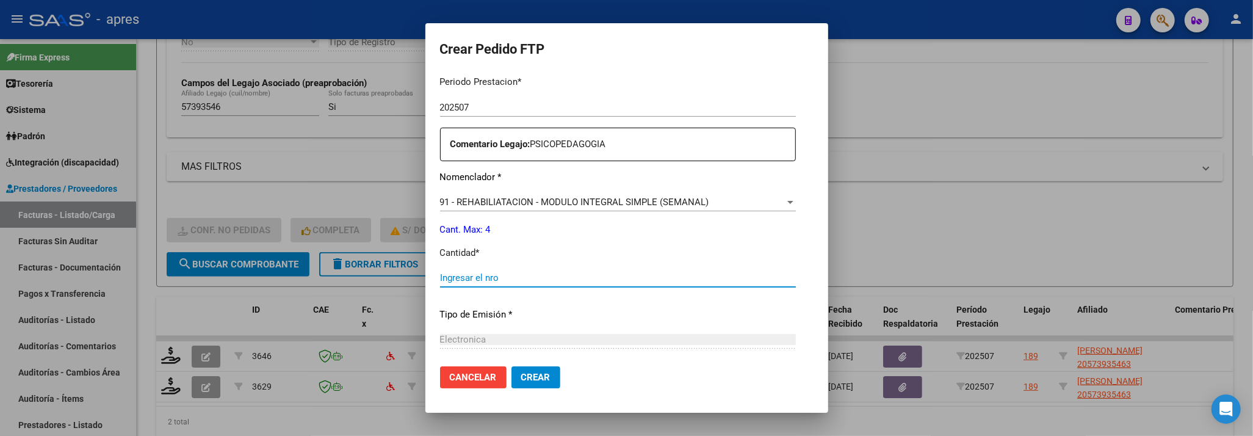
click at [558, 279] on input "Ingresar el nro" at bounding box center [618, 277] width 356 height 11
type input "4"
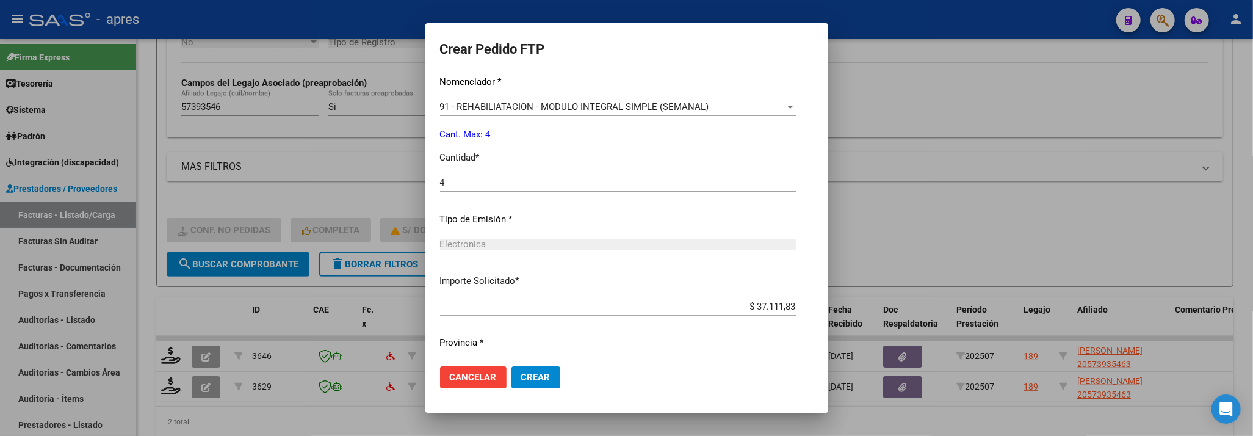
scroll to position [533, 0]
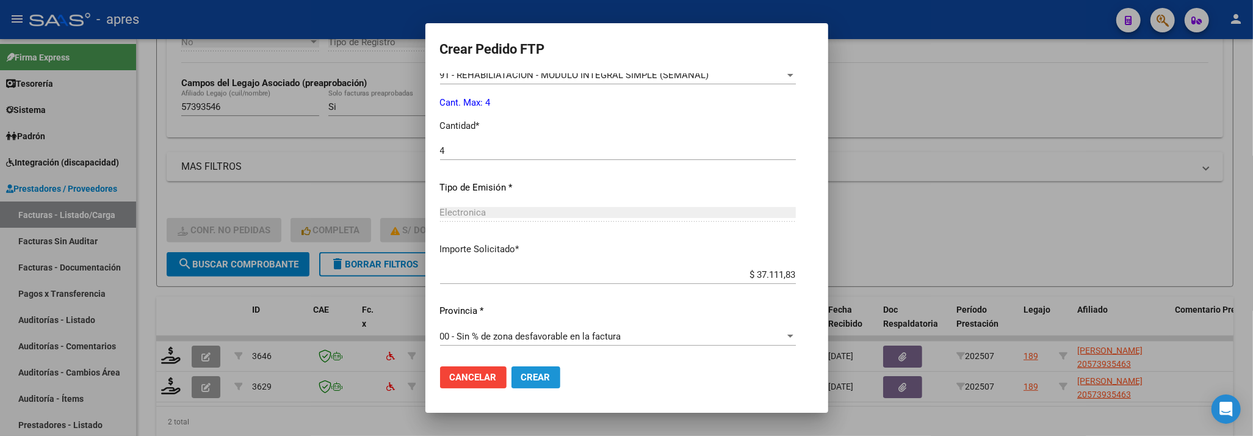
click at [543, 379] on button "Crear" at bounding box center [535, 377] width 49 height 22
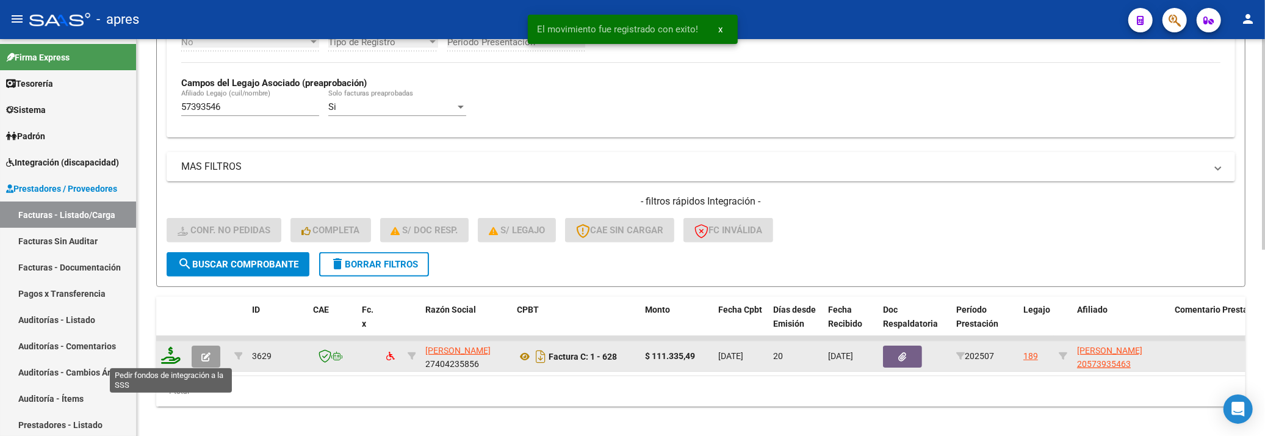
click at [173, 355] on icon at bounding box center [171, 355] width 20 height 17
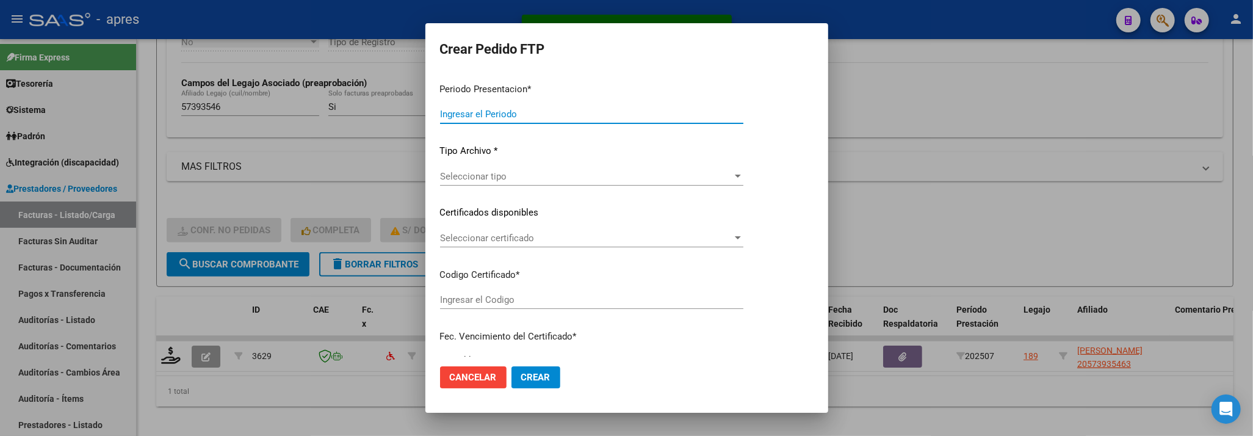
type input "202507"
type input "$ 111.335,49"
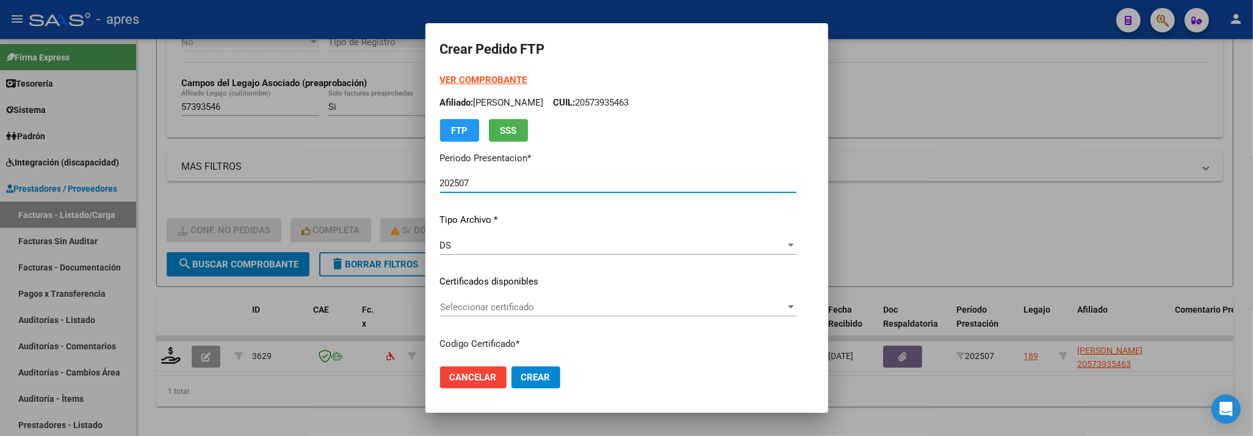
type input "ARG02000573935462024070120270701BUE370"
type input "2027-07-01"
click at [625, 306] on span "Seleccionar certificado" at bounding box center [612, 306] width 345 height 11
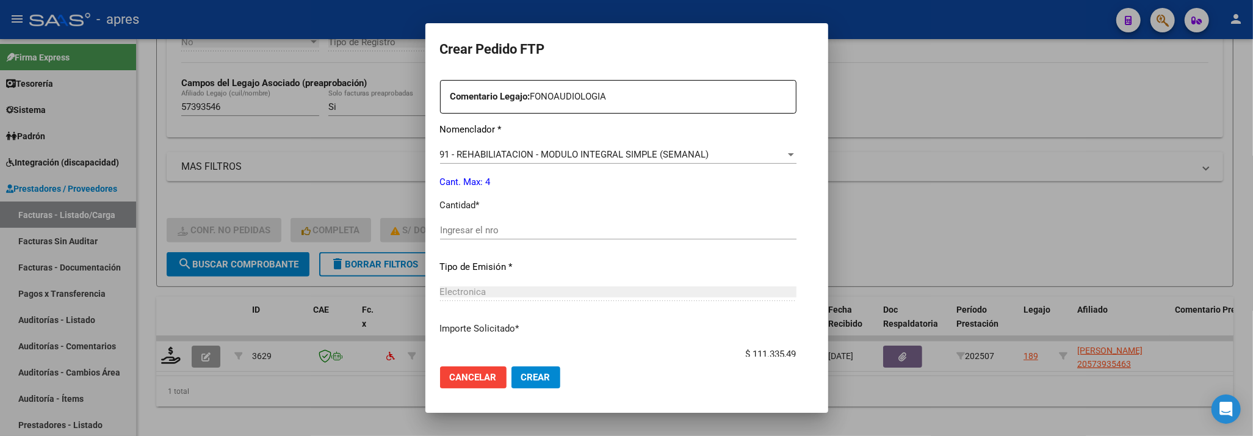
scroll to position [488, 0]
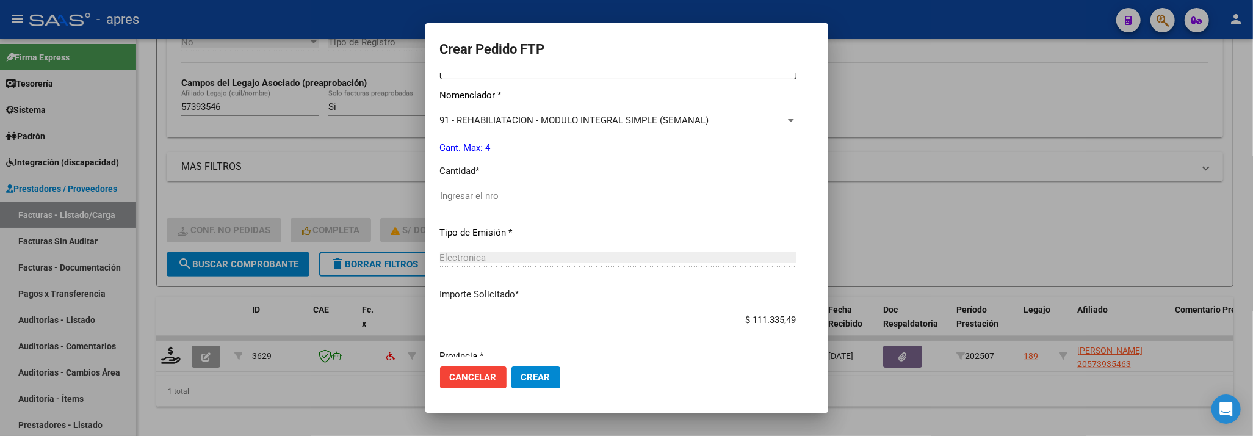
click at [593, 199] on input "Ingresar el nro" at bounding box center [618, 195] width 356 height 11
type input "4"
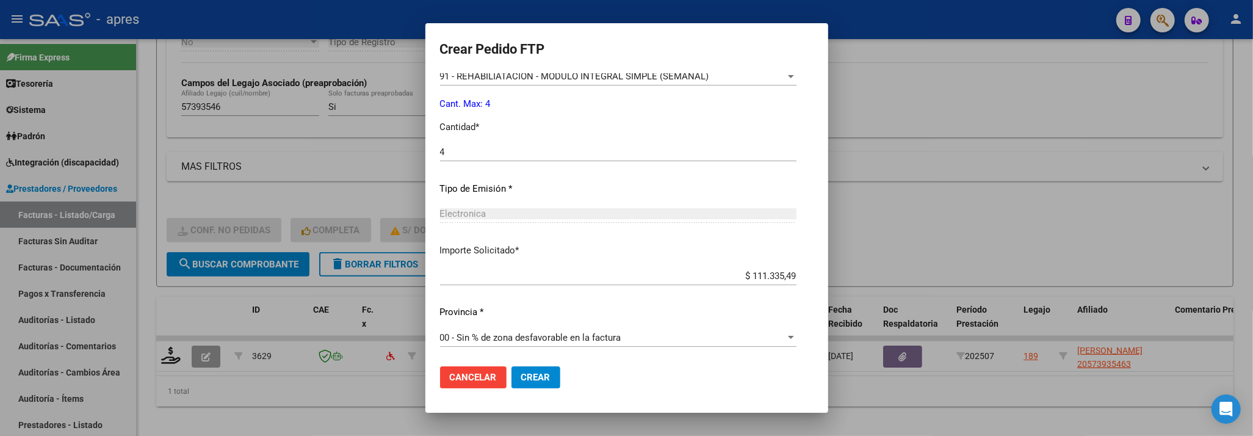
scroll to position [533, 0]
click at [552, 376] on button "Crear" at bounding box center [535, 377] width 49 height 22
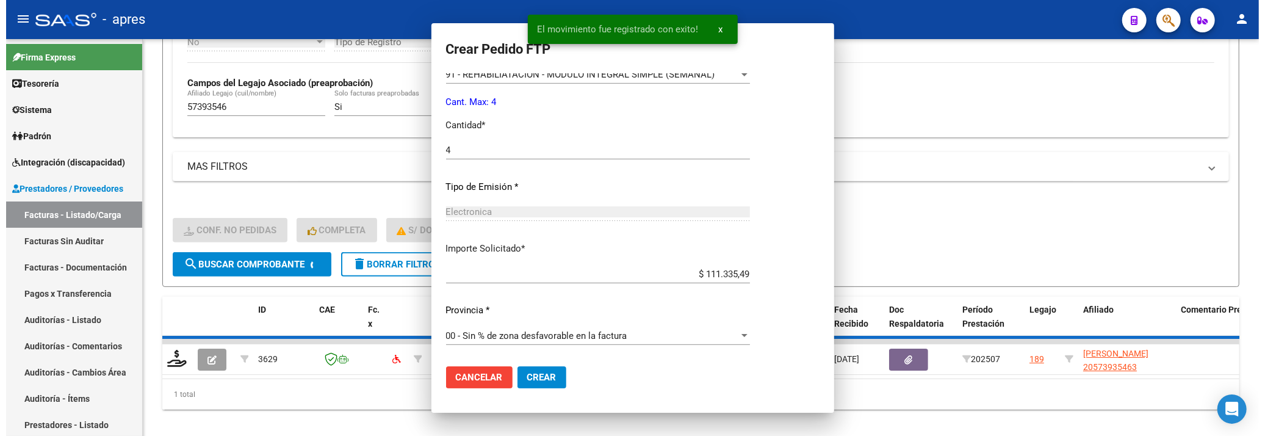
scroll to position [464, 0]
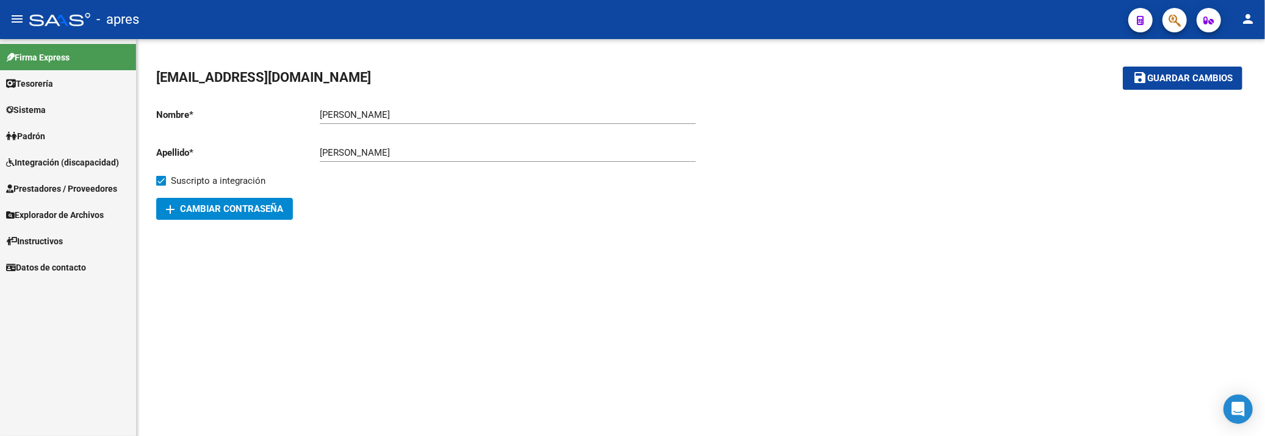
click at [88, 169] on link "Integración (discapacidad)" at bounding box center [68, 162] width 136 height 26
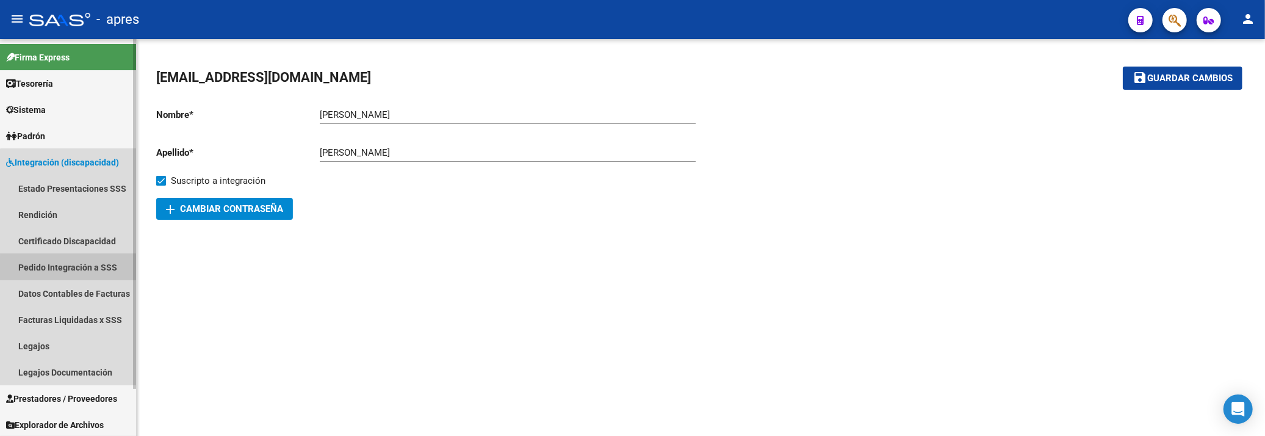
click at [74, 269] on link "Pedido Integración a SSS" at bounding box center [68, 267] width 136 height 26
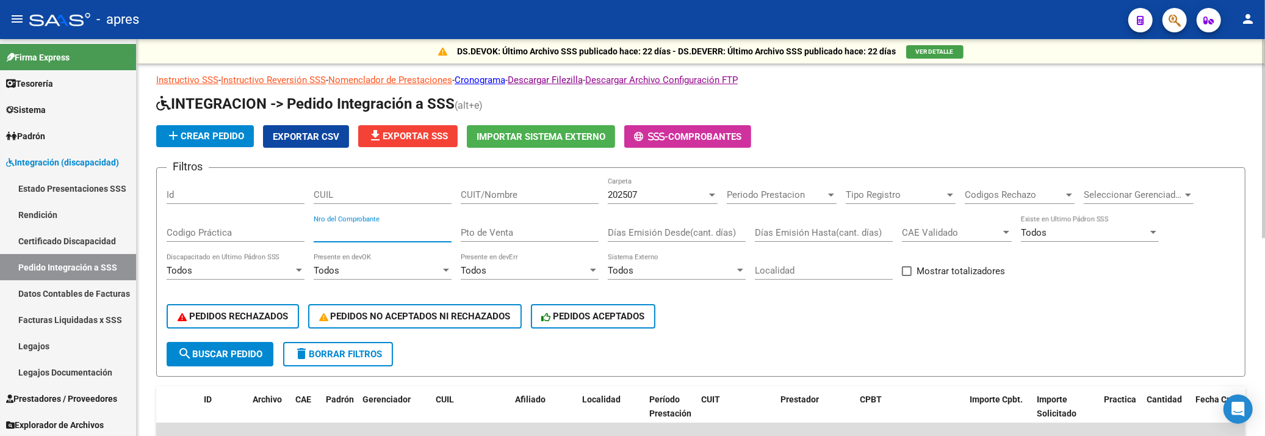
click at [369, 231] on input "Nro del Comprobante" at bounding box center [383, 232] width 138 height 11
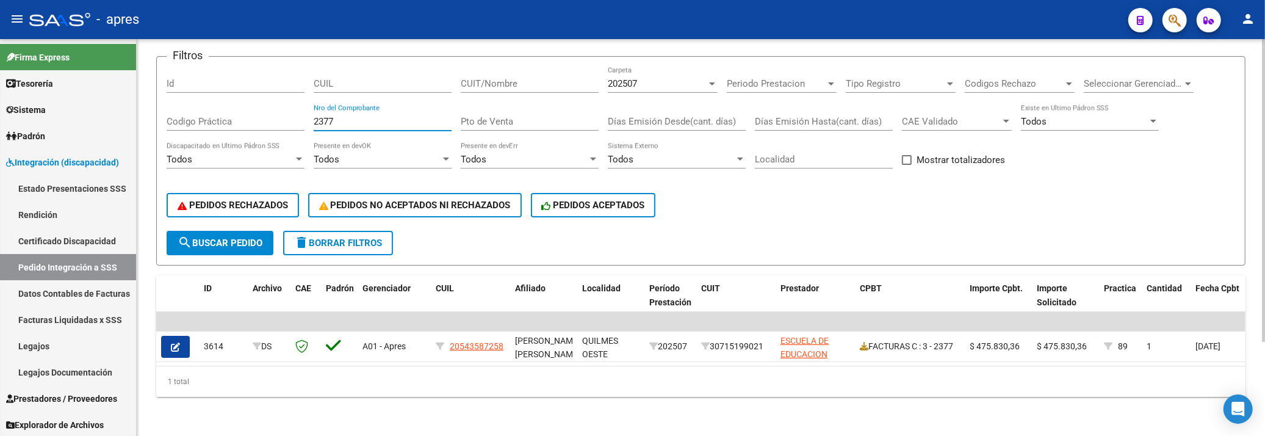
scroll to position [123, 0]
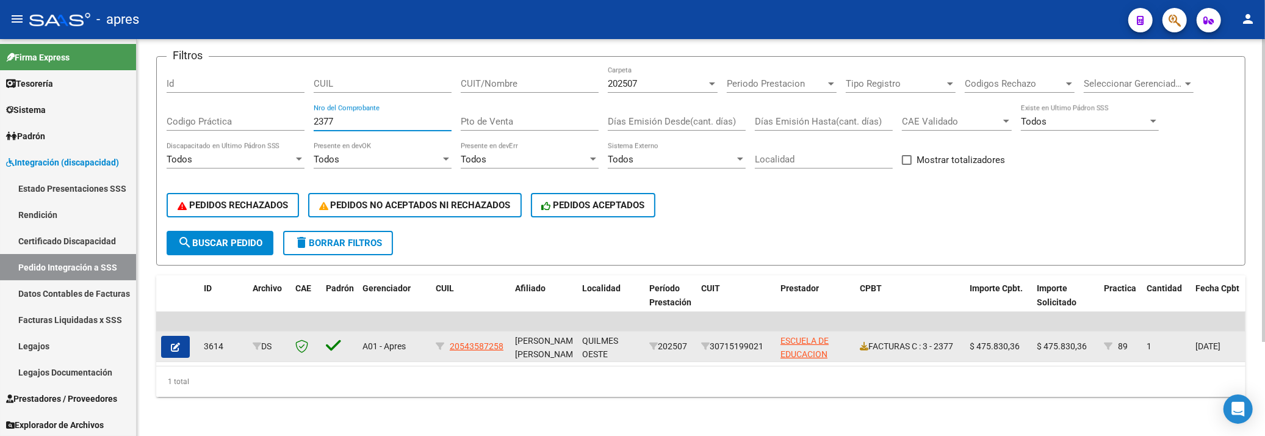
type input "2377"
click at [181, 336] on button "button" at bounding box center [175, 347] width 29 height 22
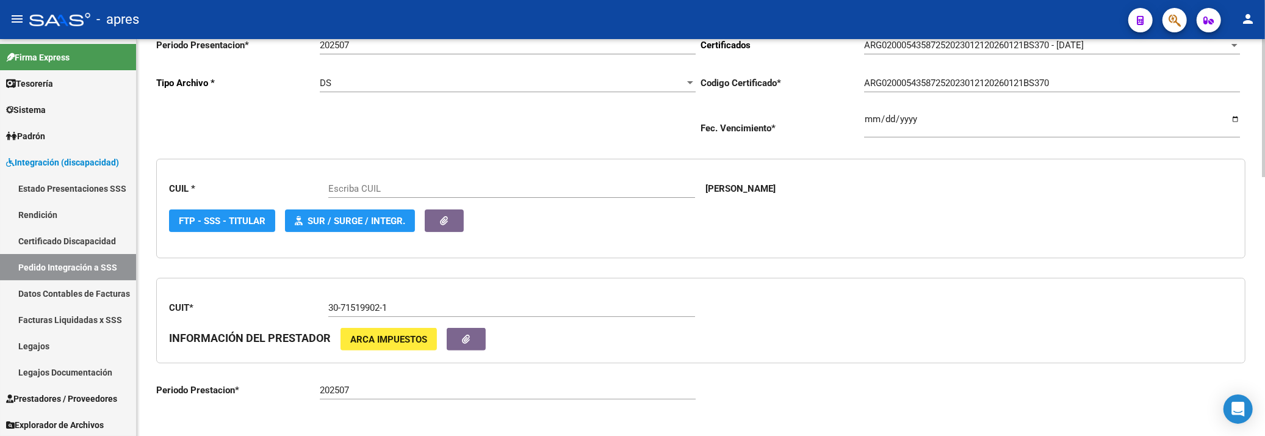
type input "20543587258"
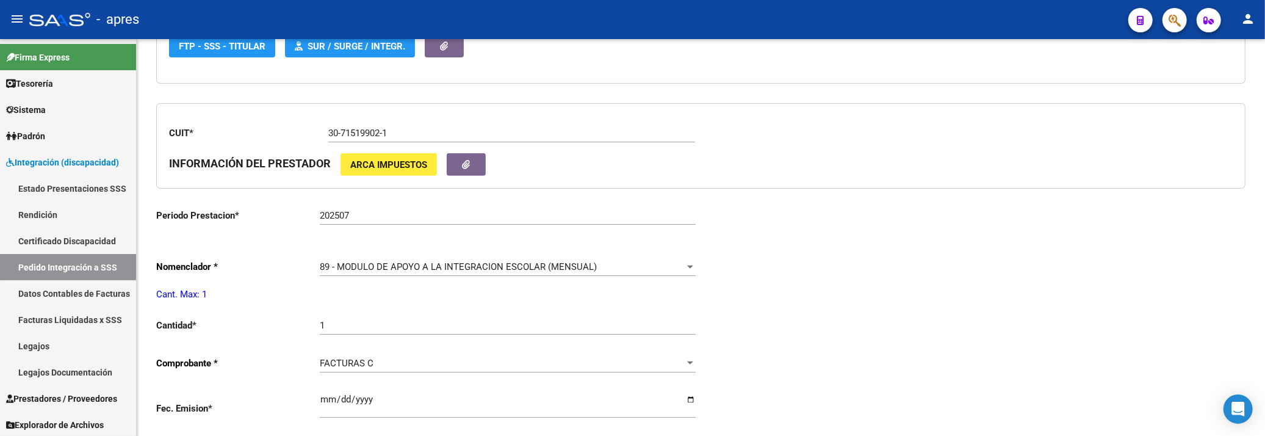
scroll to position [244, 0]
